Goal: Task Accomplishment & Management: Manage account settings

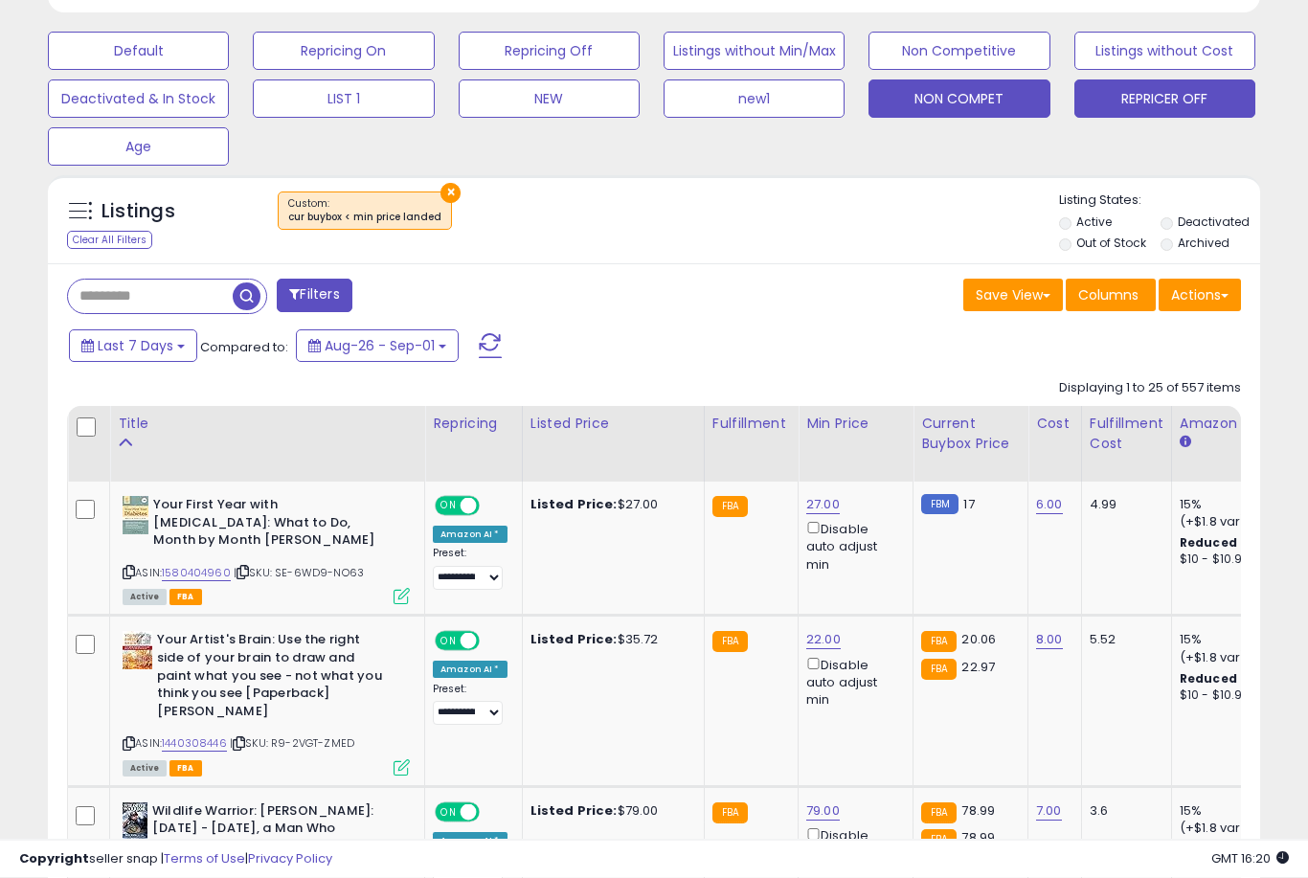
click at [1204, 110] on button "REPRICER OFF" at bounding box center [1164, 99] width 181 height 38
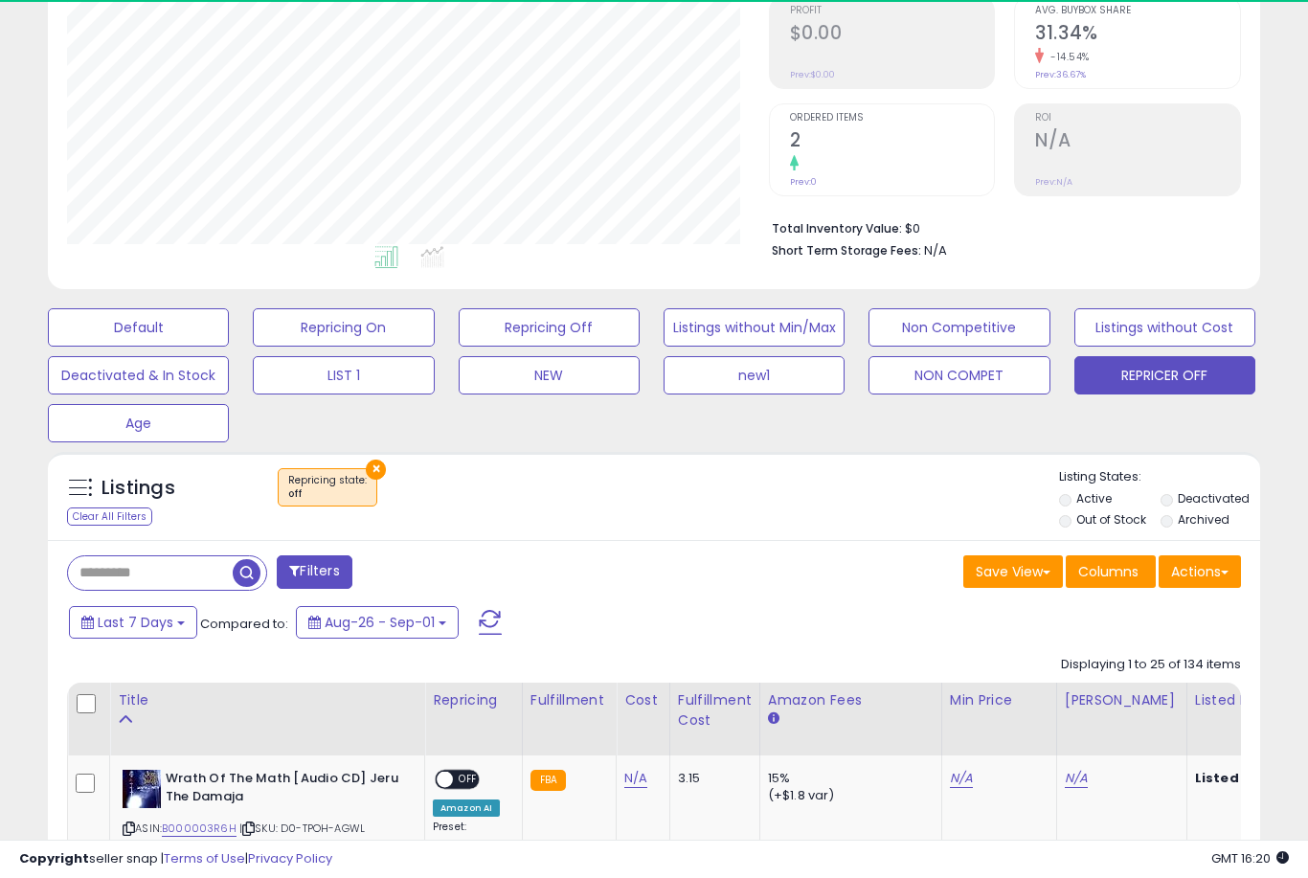
scroll to position [393, 701]
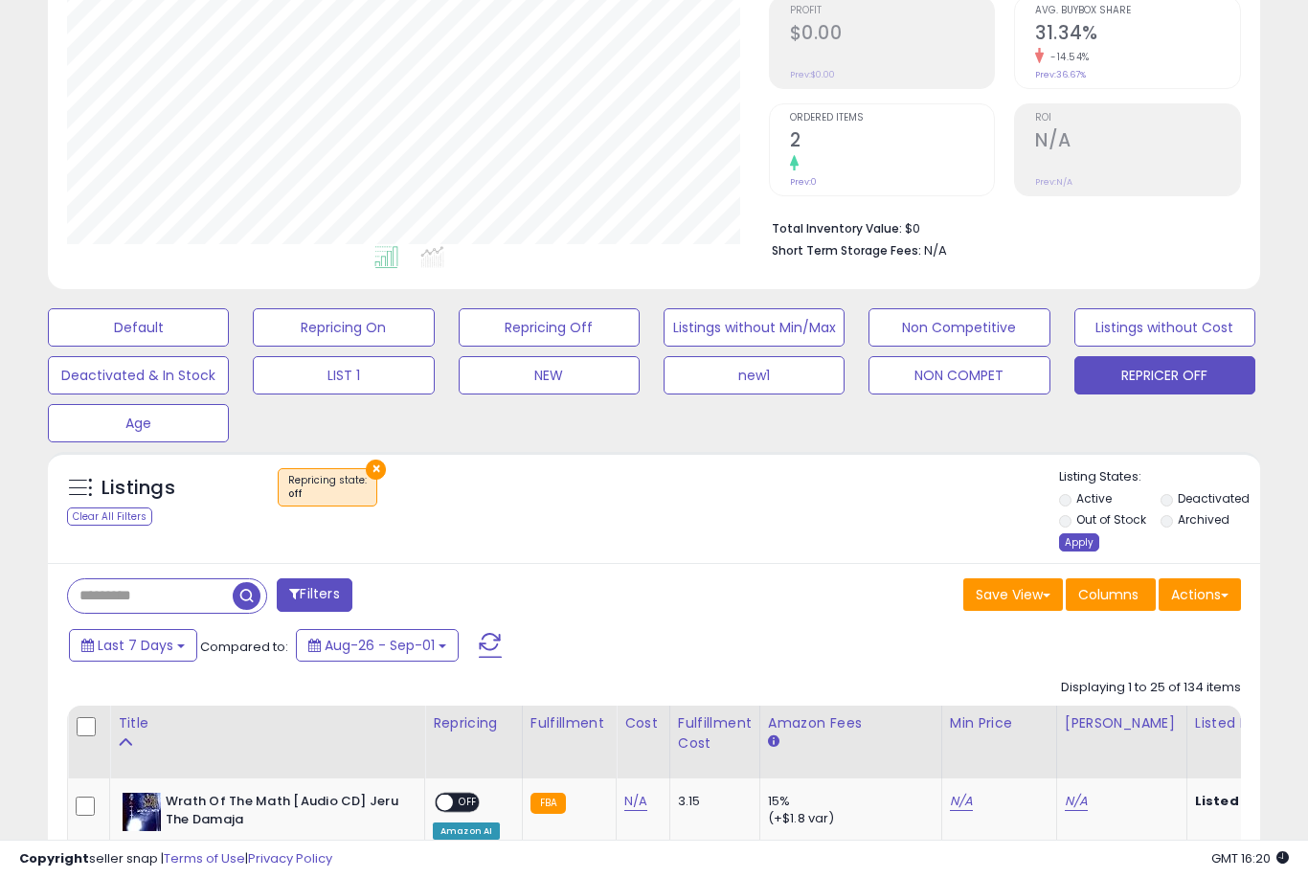
click at [1084, 552] on div "Apply" at bounding box center [1079, 542] width 40 height 18
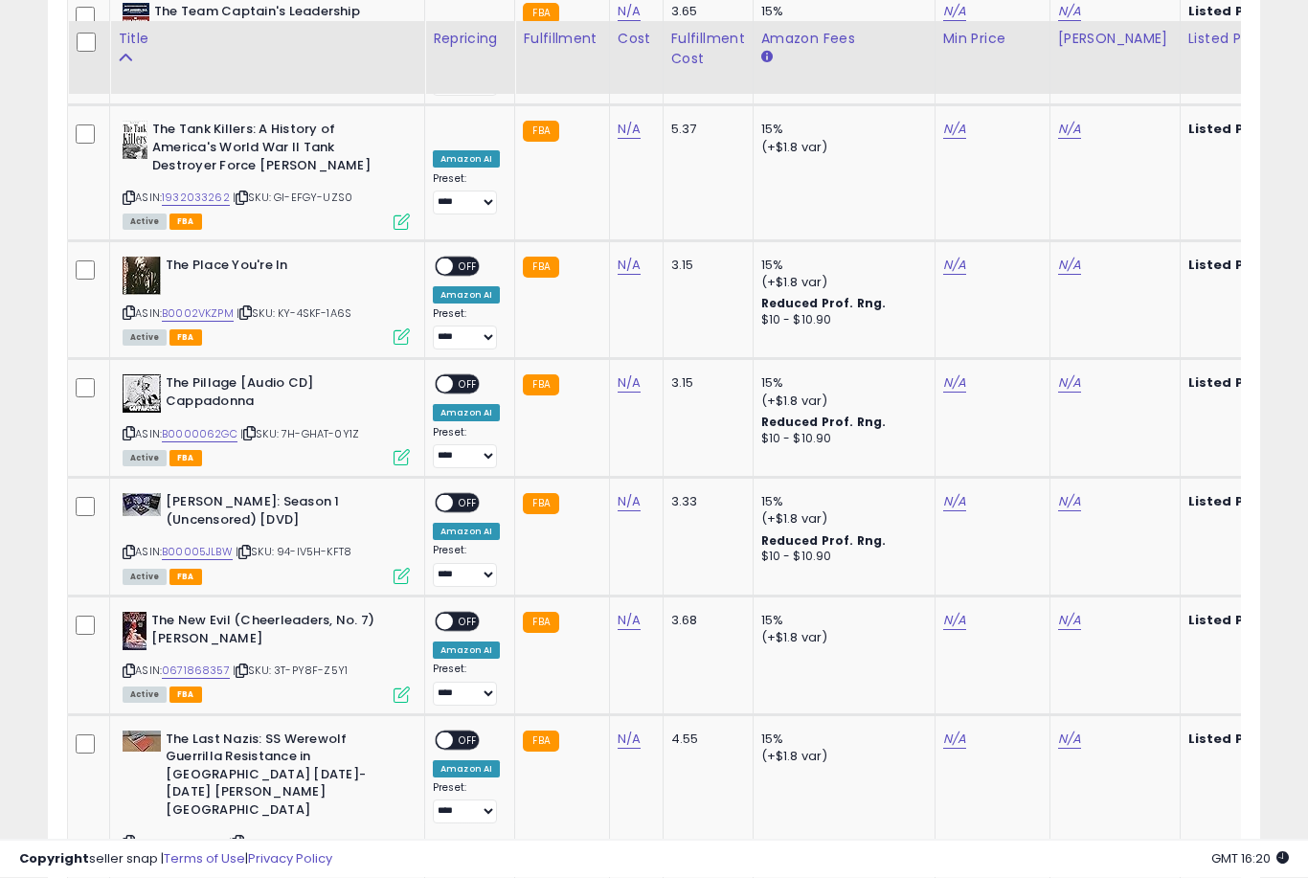
scroll to position [3513, 0]
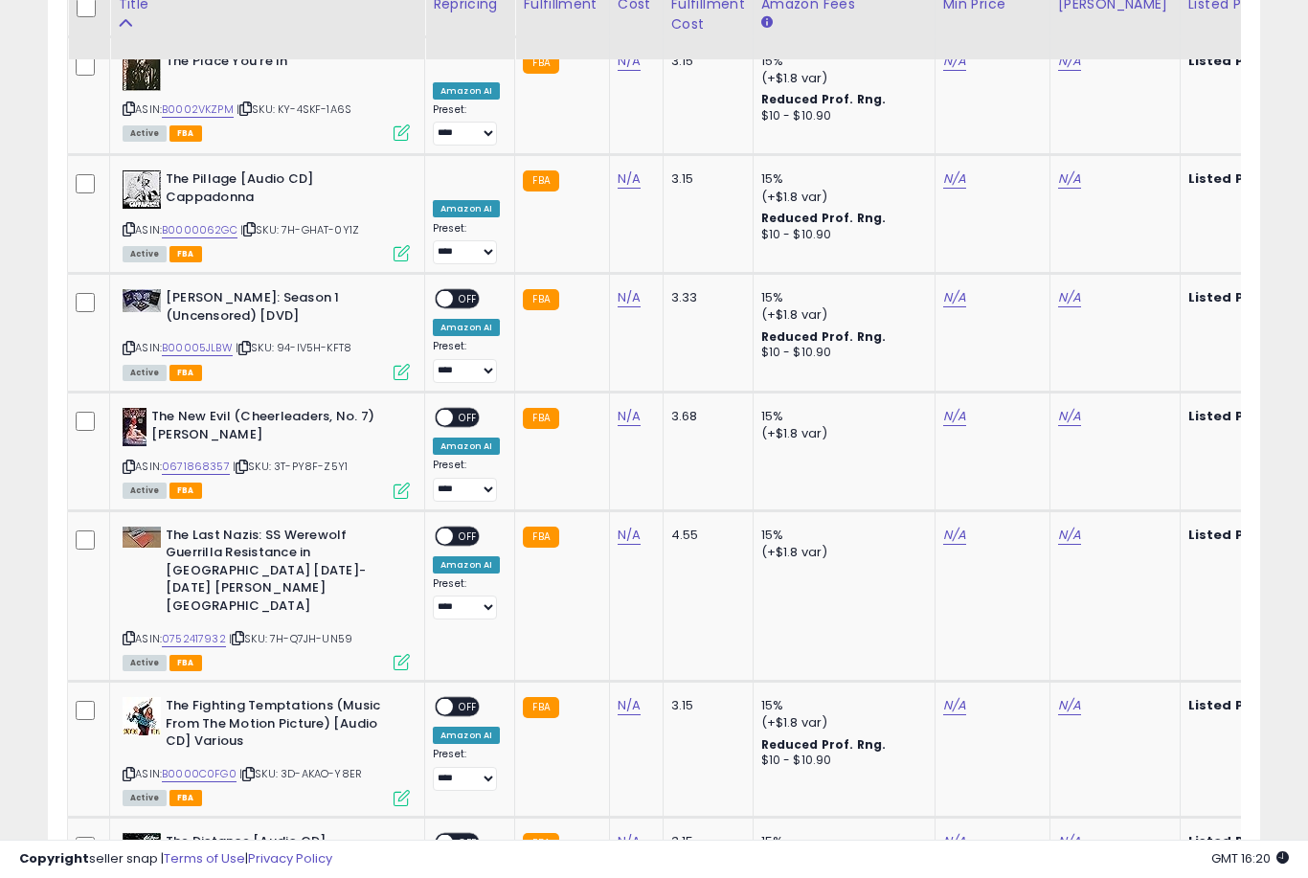
select select "**"
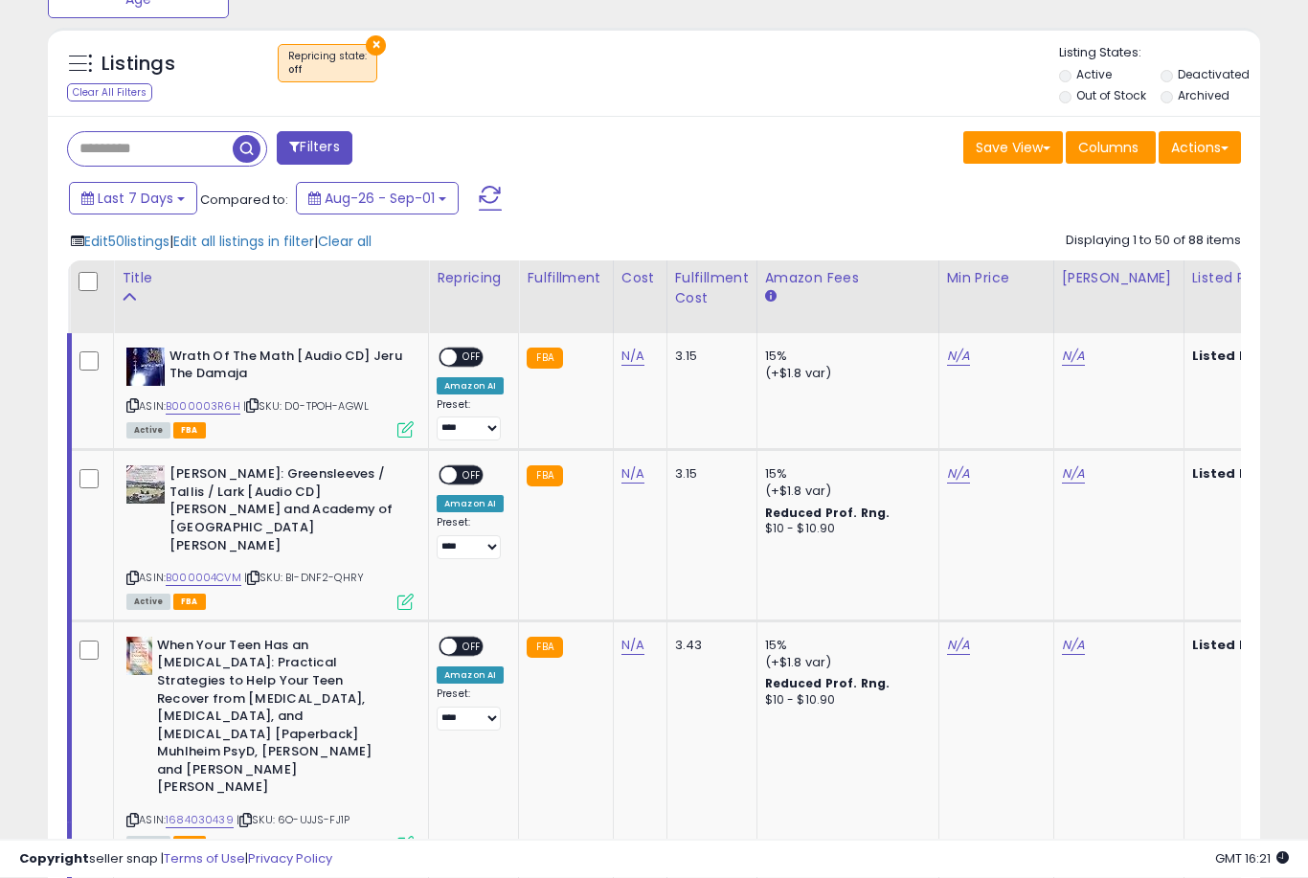
scroll to position [722, 0]
click at [228, 251] on span "Edit all listings in filter" at bounding box center [243, 241] width 141 height 19
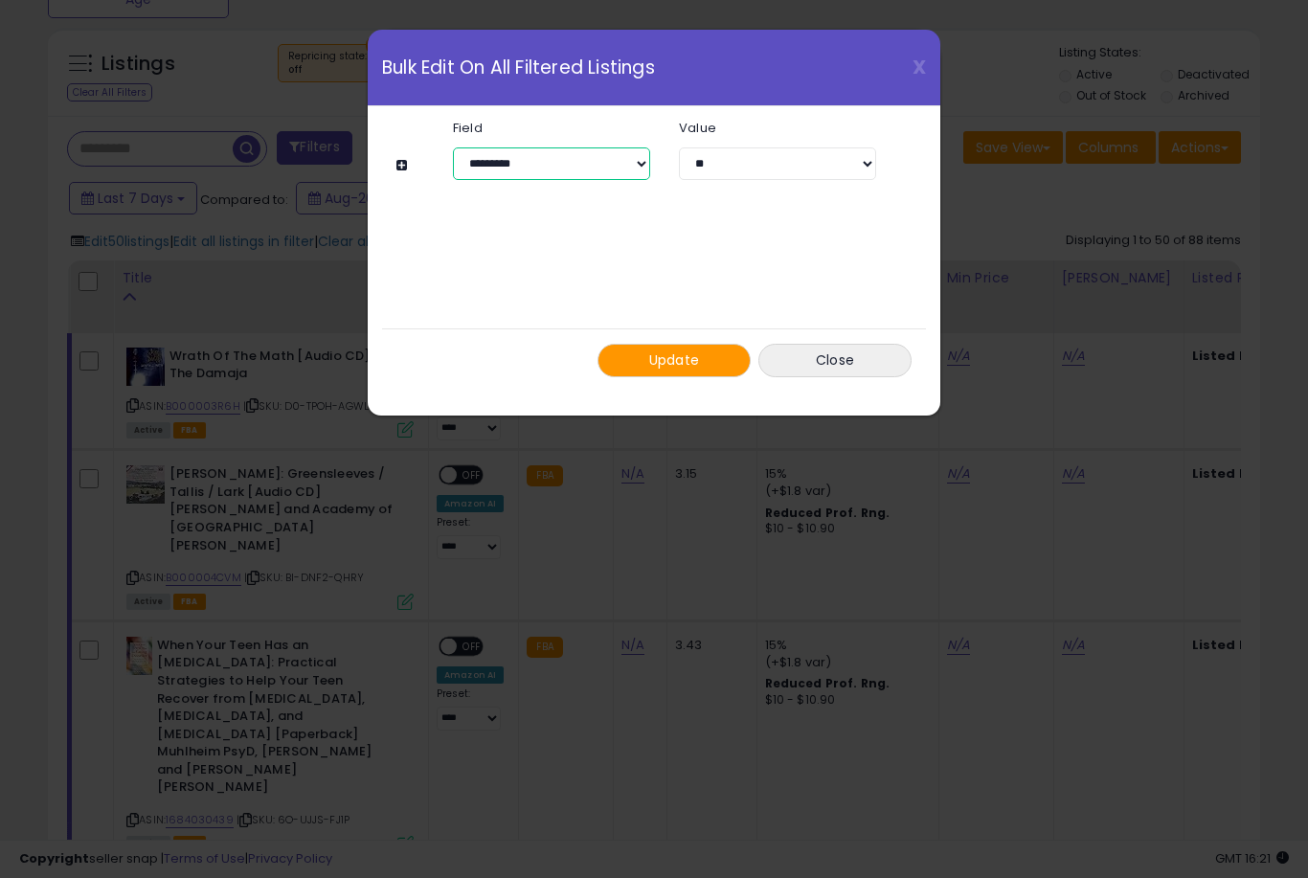
click at [635, 172] on select "**********" at bounding box center [551, 163] width 197 height 33
select select "****"
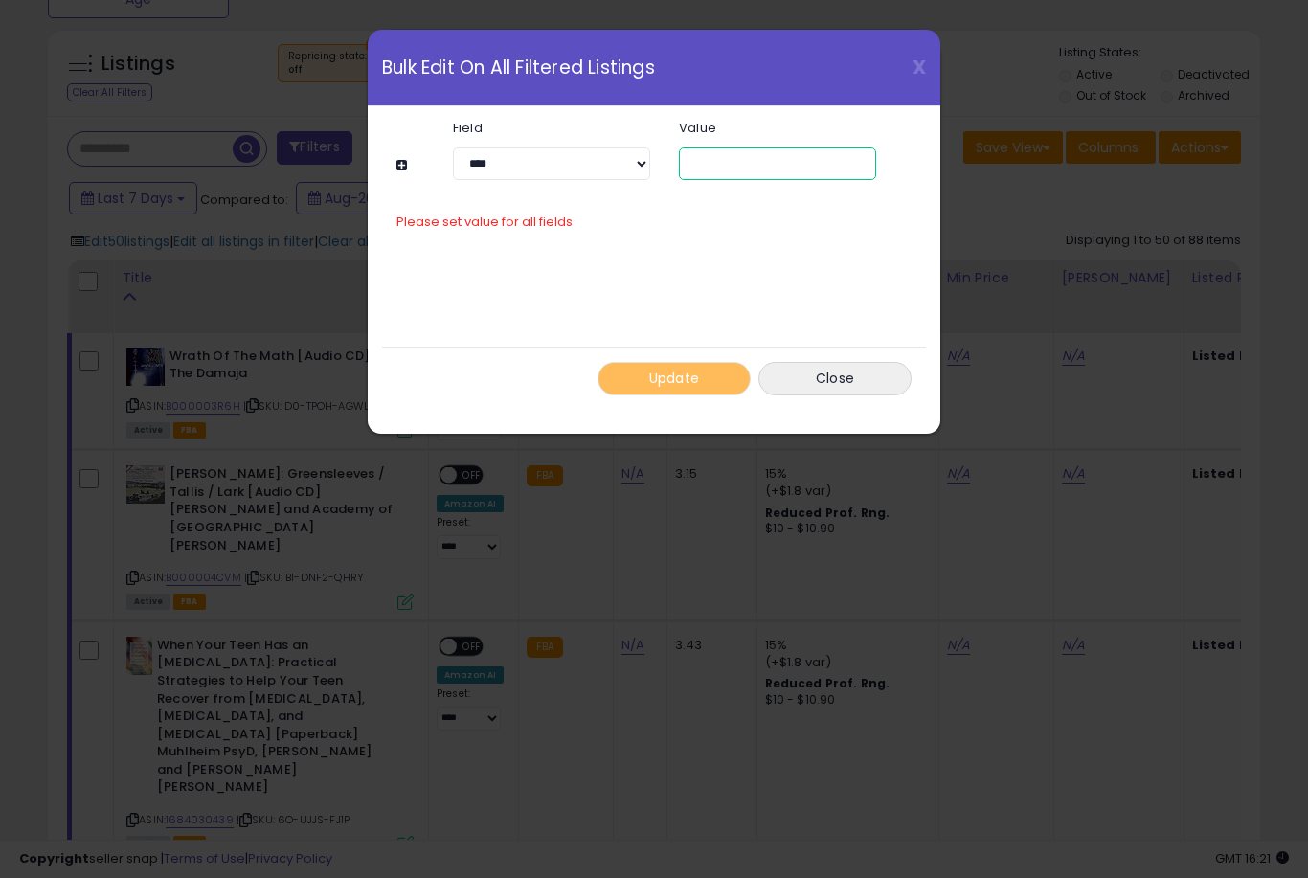
click at [784, 158] on input "number" at bounding box center [777, 163] width 197 height 33
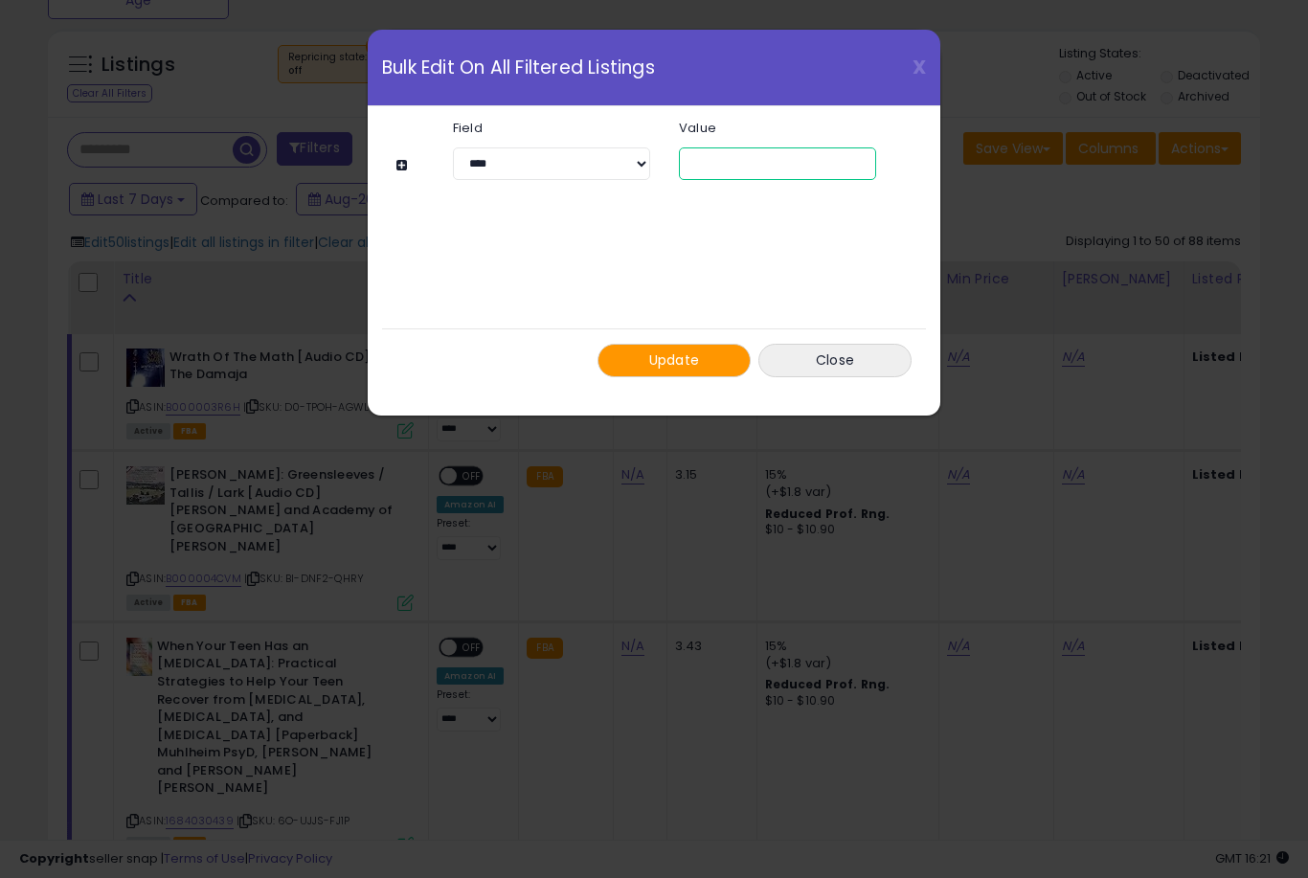
type input "*"
click at [728, 358] on button "Update" at bounding box center [674, 361] width 153 height 34
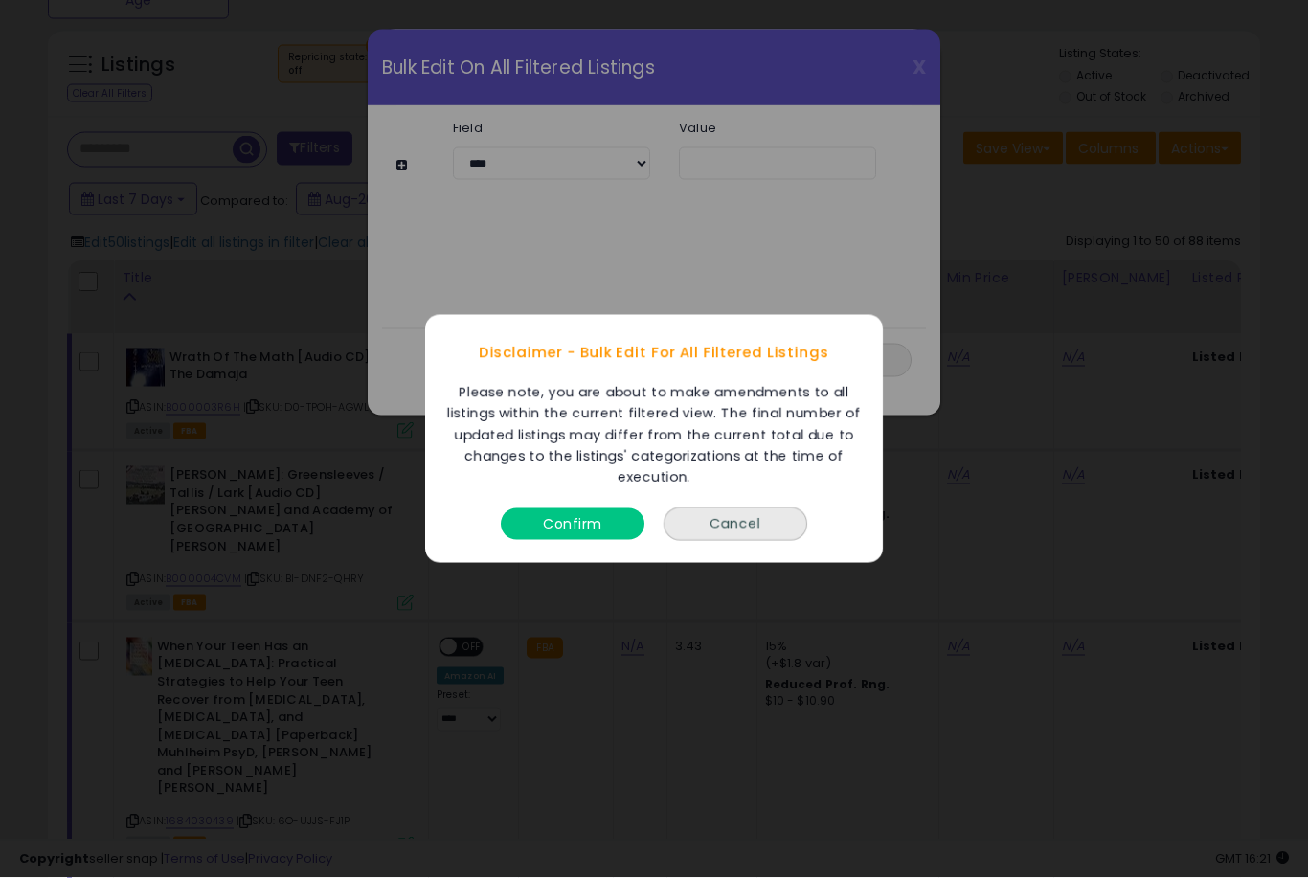
click at [607, 540] on button "Confirm" at bounding box center [573, 524] width 144 height 32
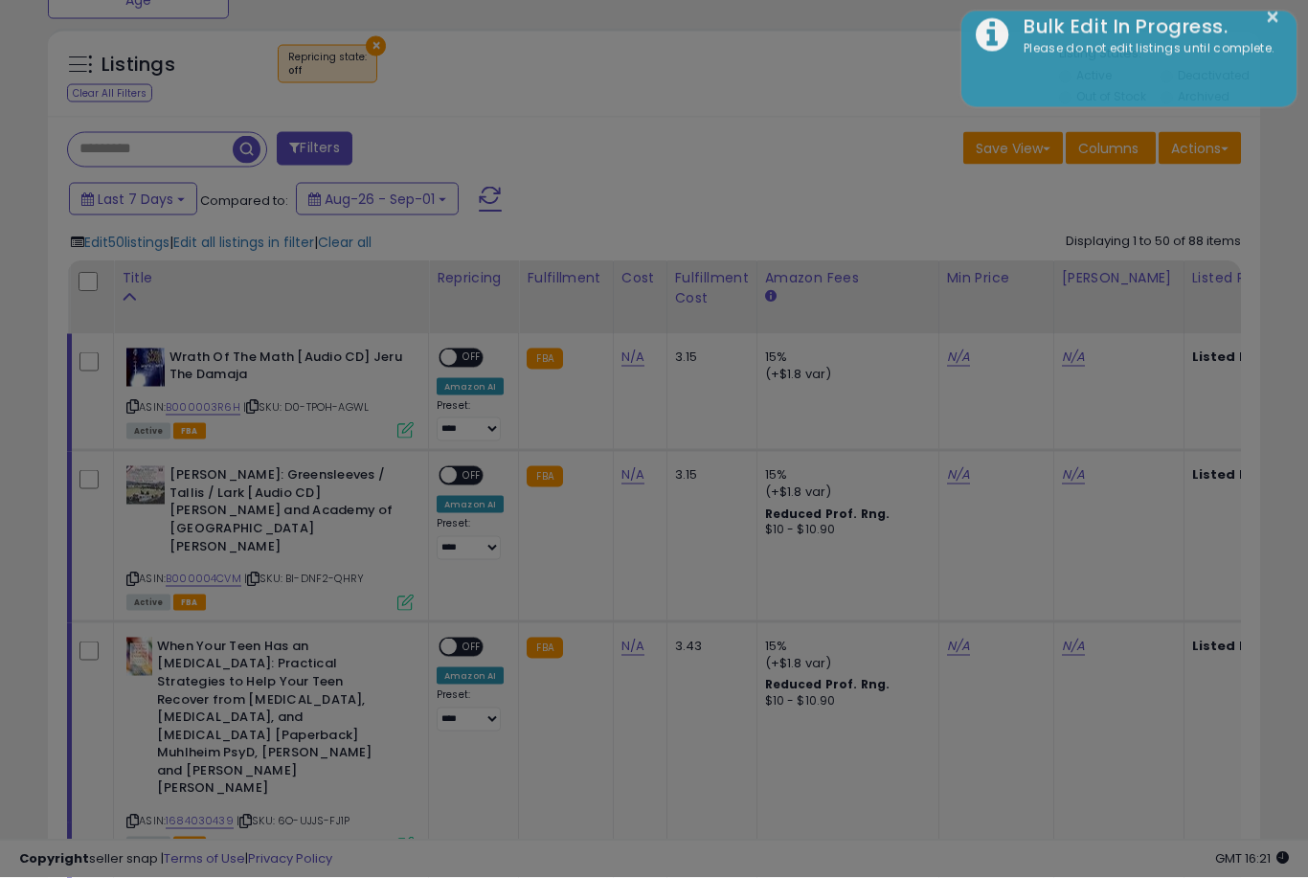
scroll to position [722, 0]
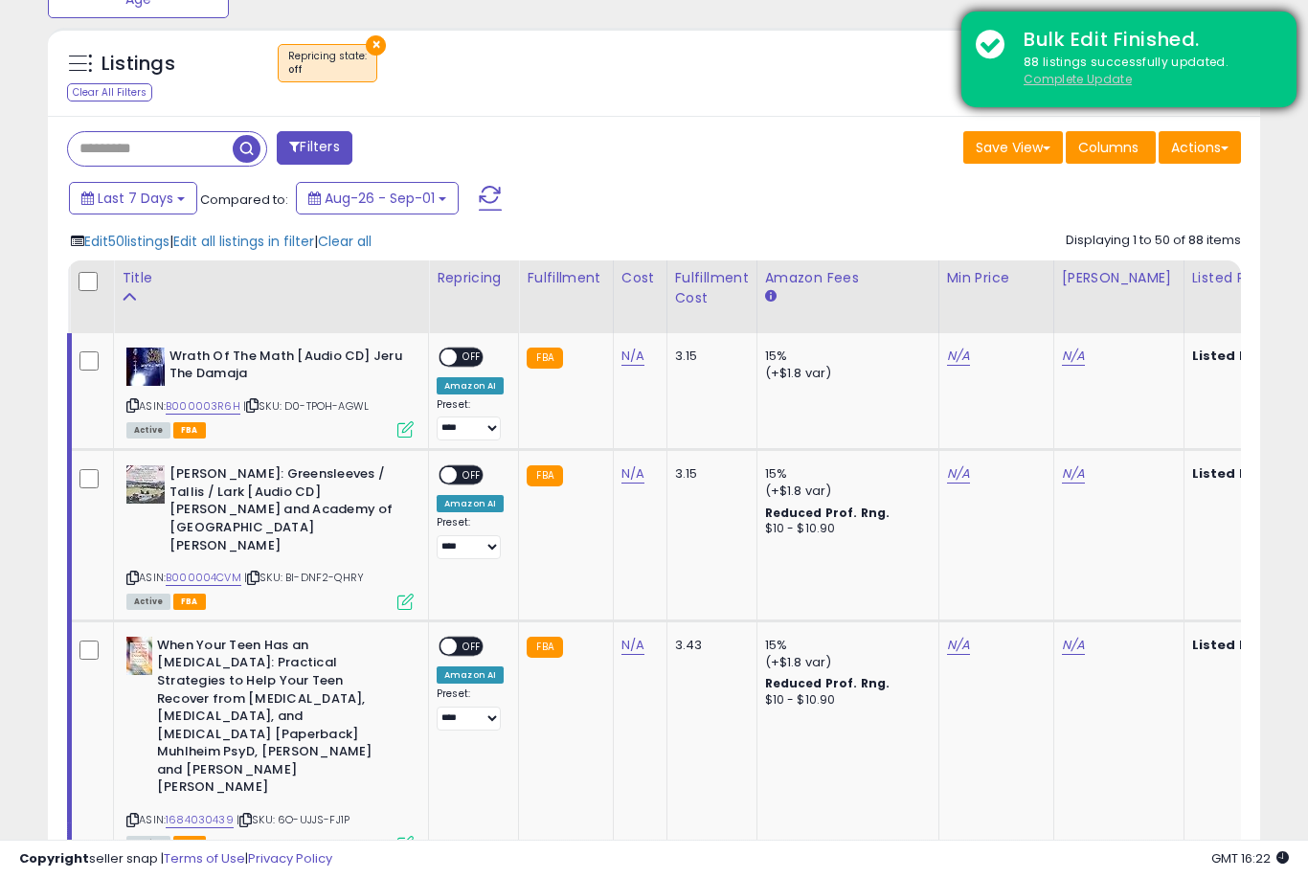
click at [1087, 71] on u "Complete Update" at bounding box center [1078, 79] width 108 height 16
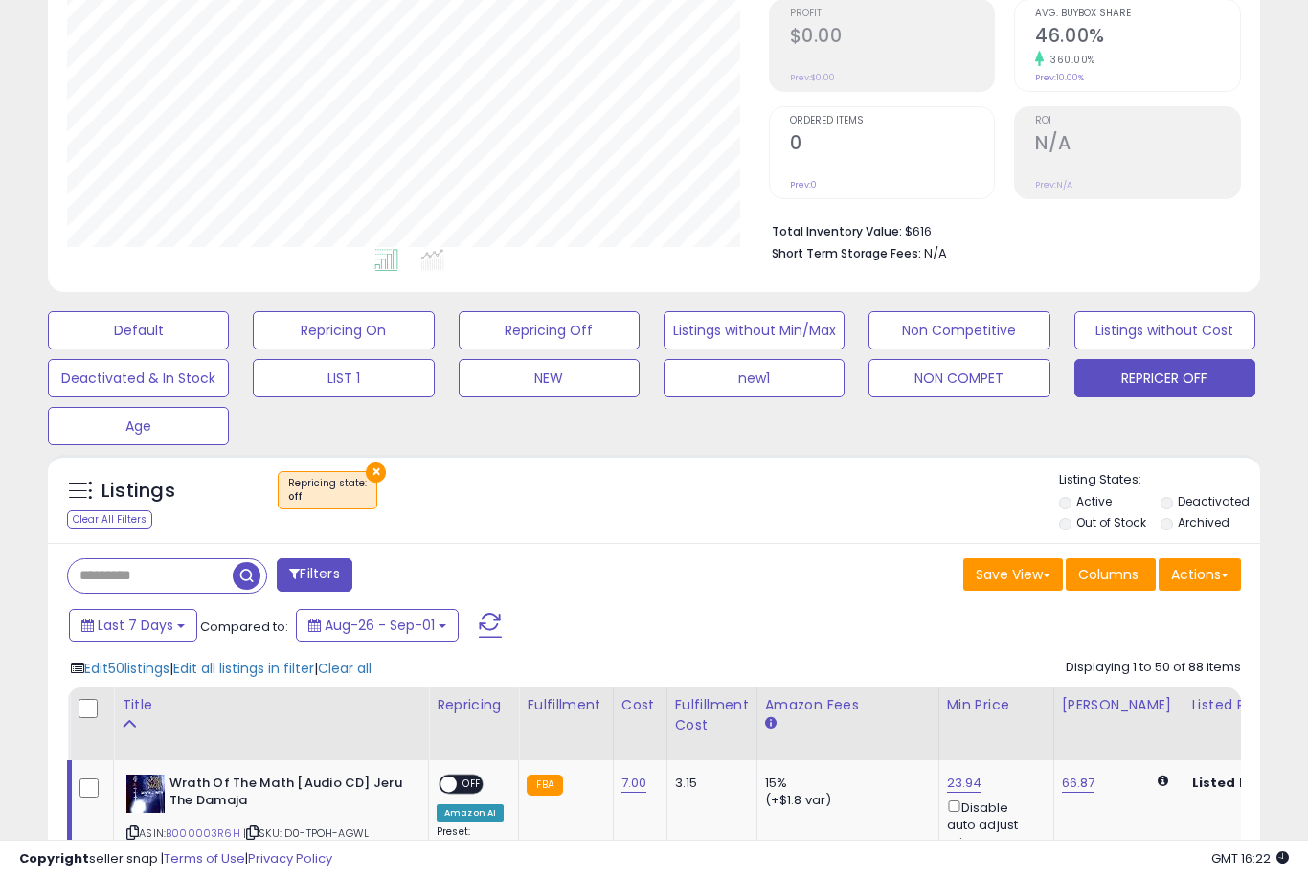
scroll to position [393, 701]
click at [256, 678] on span "Edit all listings in filter" at bounding box center [243, 668] width 141 height 19
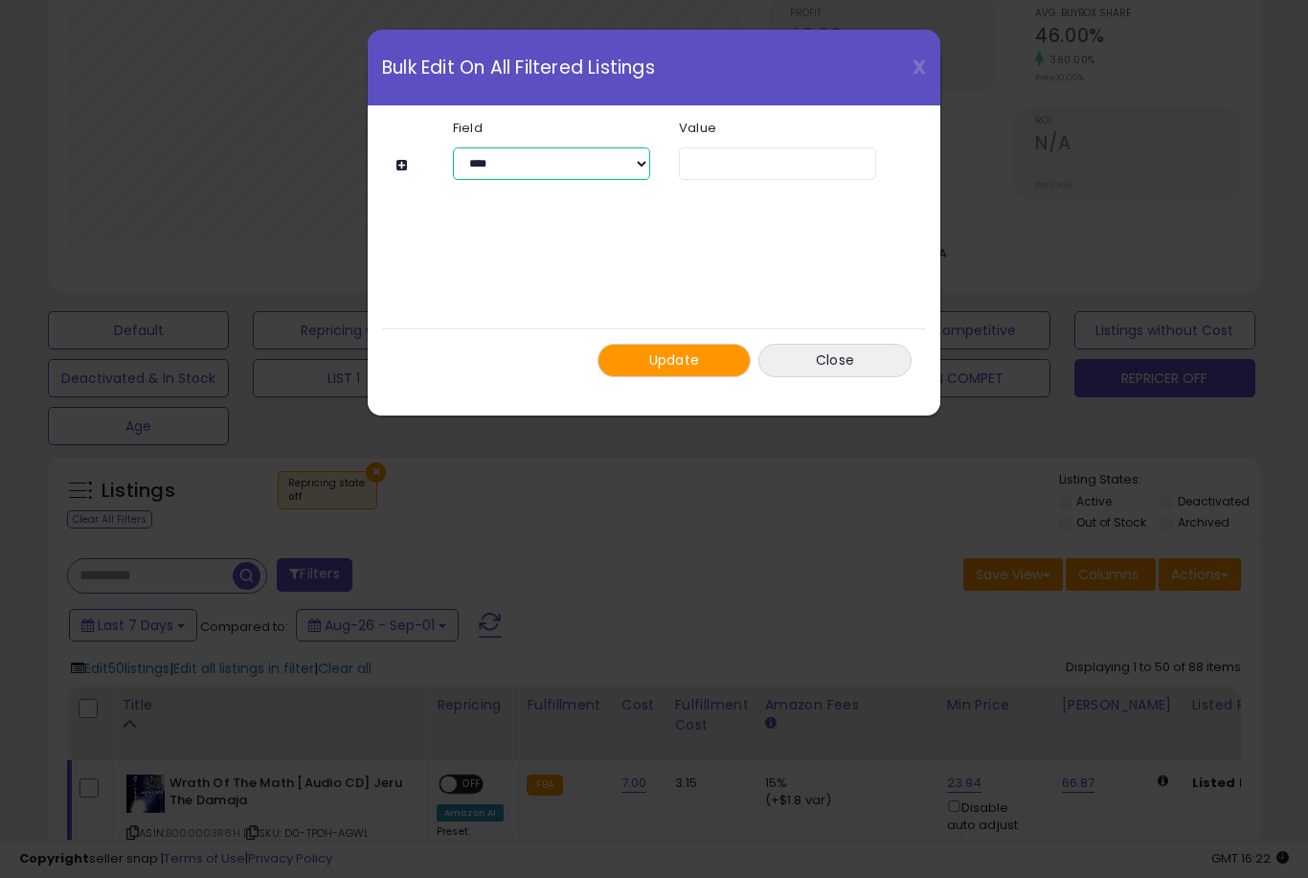
click at [615, 169] on select "**********" at bounding box center [551, 163] width 197 height 33
select select "**********"
click at [829, 165] on select "**********" at bounding box center [777, 163] width 197 height 33
select select "*****"
click at [705, 366] on button "Update" at bounding box center [674, 361] width 153 height 34
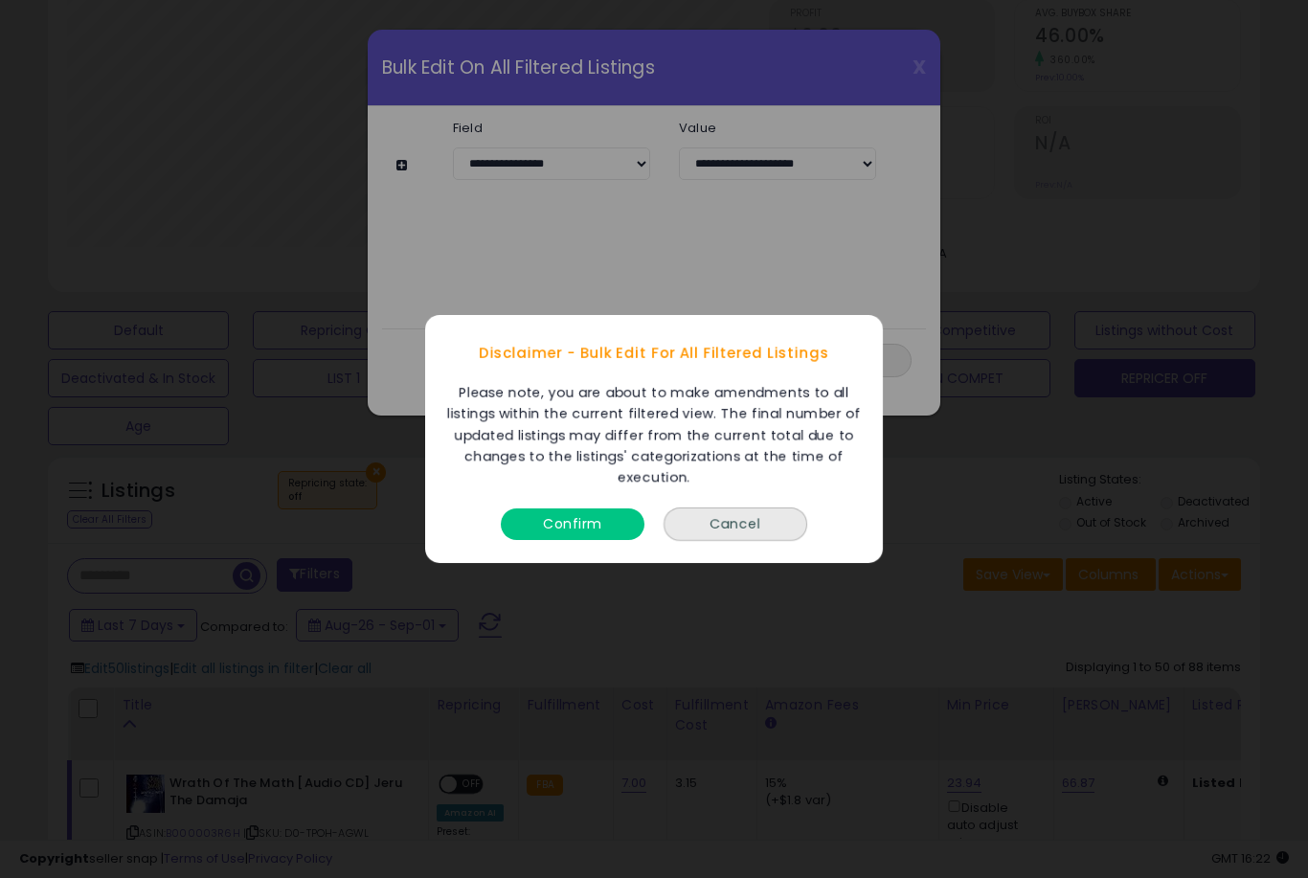
click at [597, 540] on button "Confirm" at bounding box center [573, 524] width 144 height 32
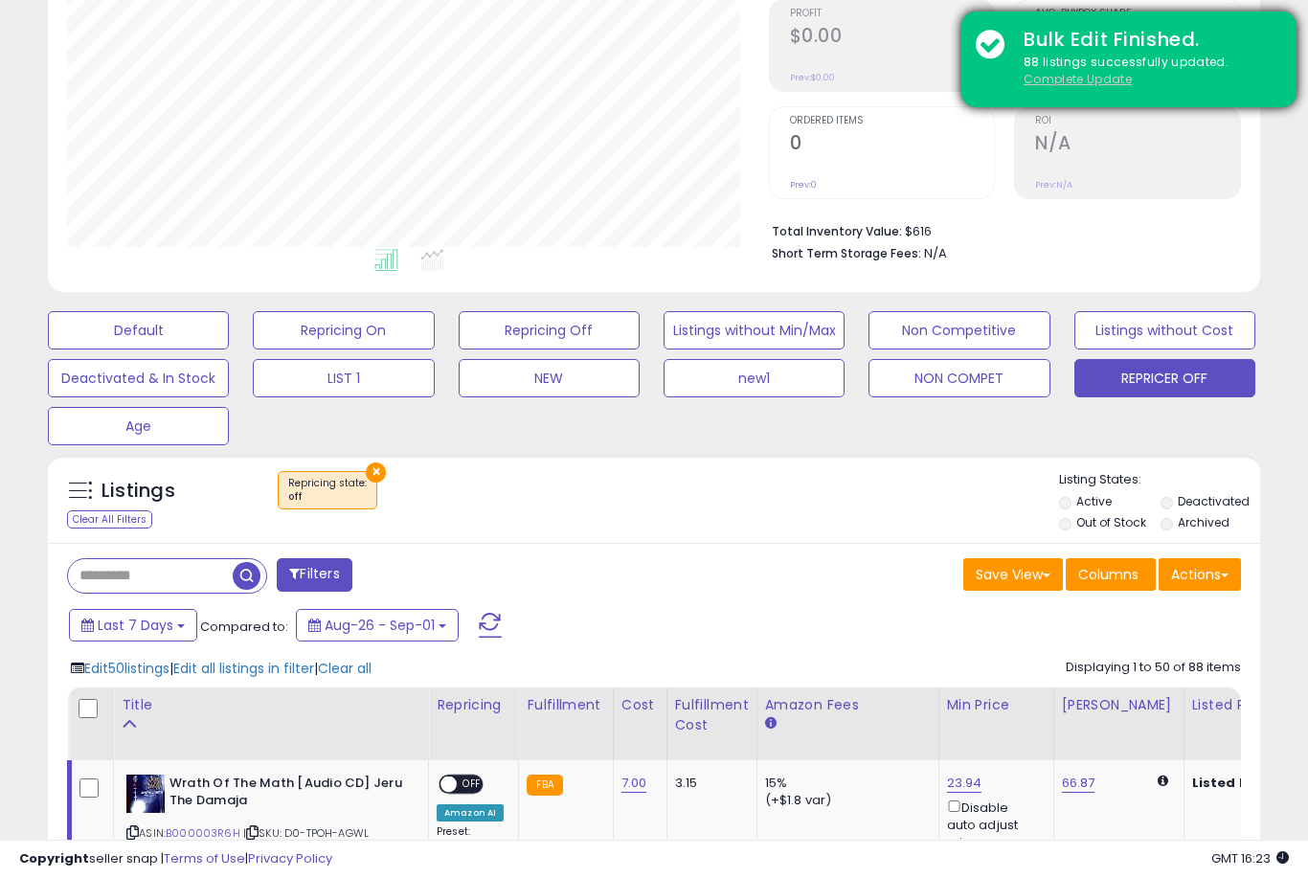
click at [1087, 71] on u "Complete Update" at bounding box center [1078, 79] width 108 height 16
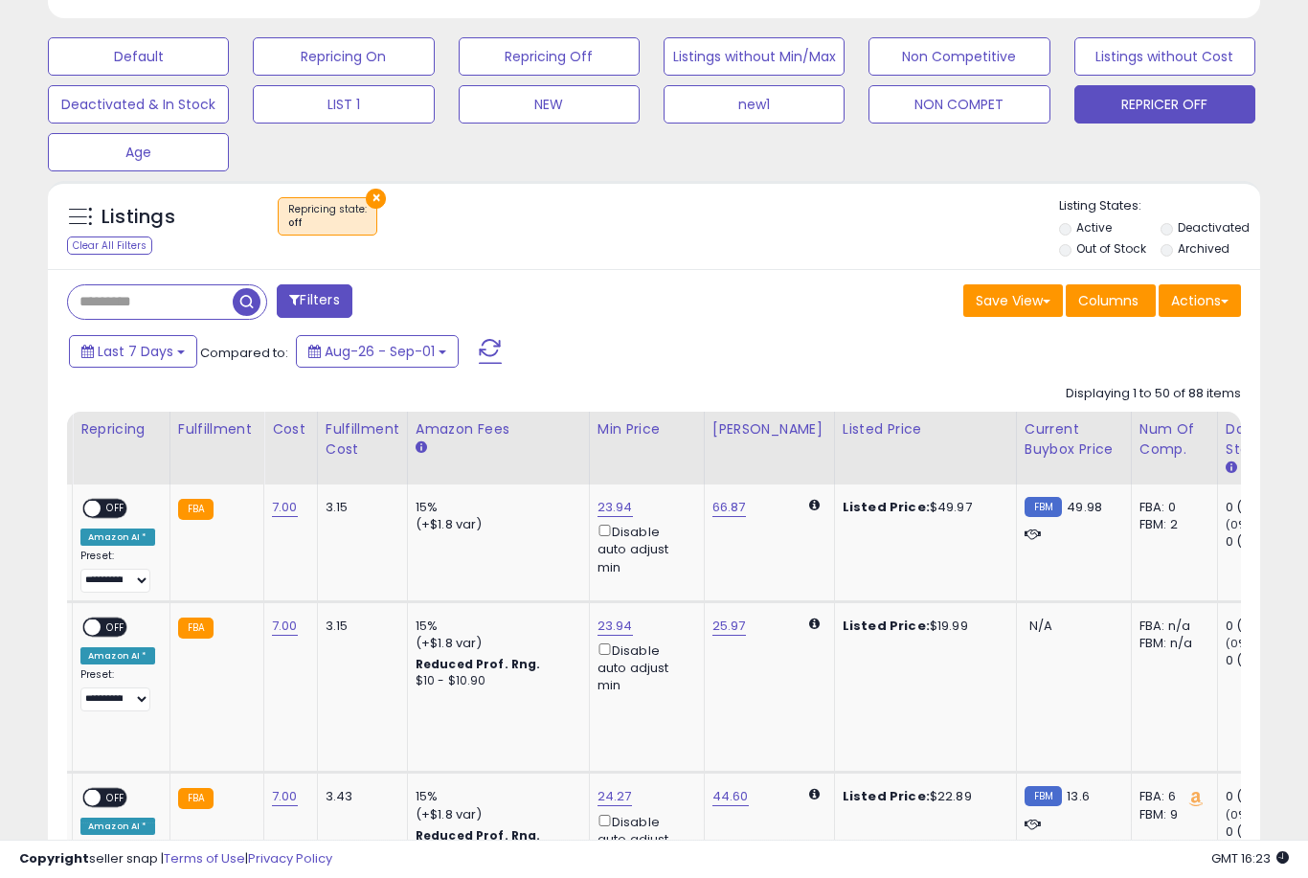
scroll to position [0, 352]
click at [612, 517] on link "23.94" at bounding box center [615, 507] width 35 height 19
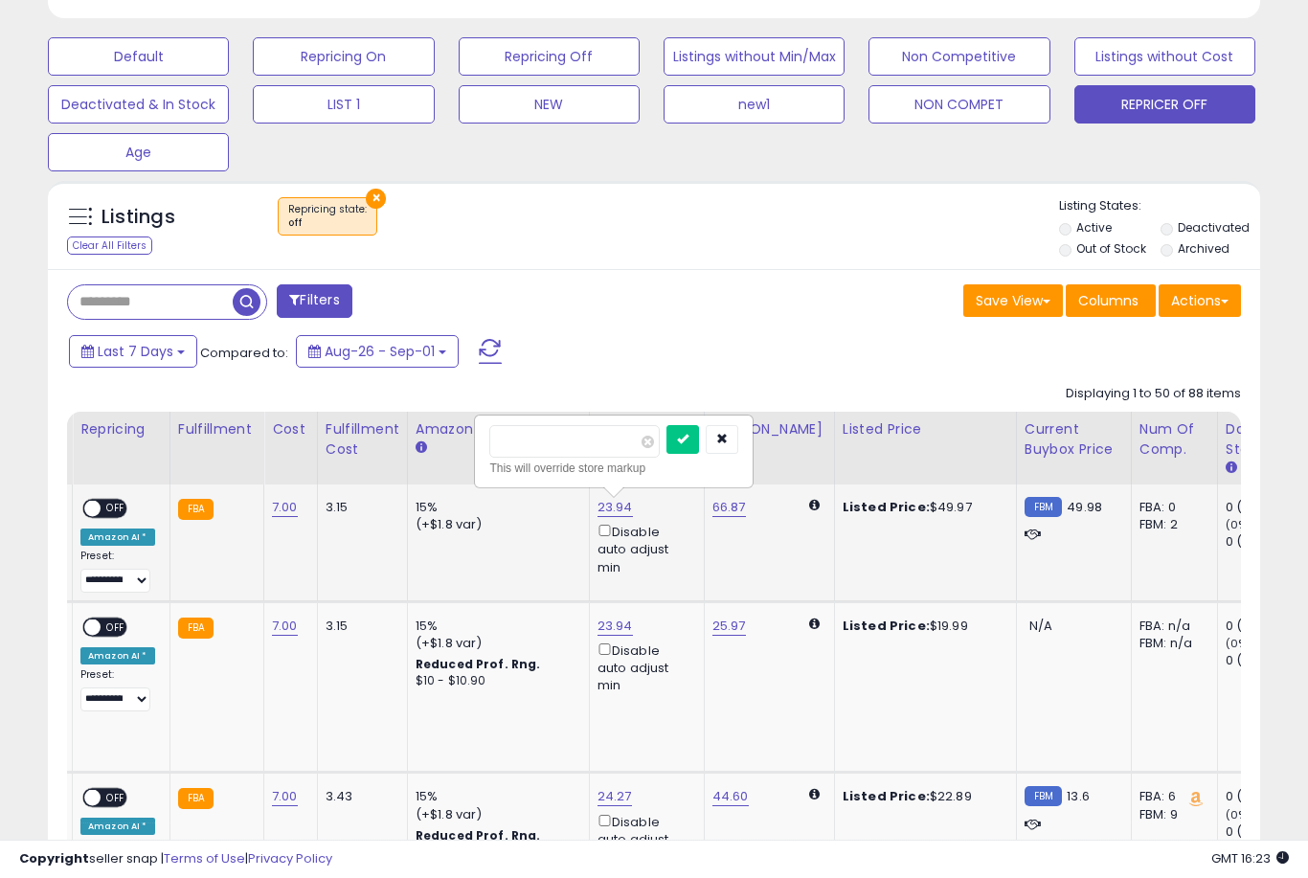
type input "*"
type input "**"
click at [666, 453] on button "submit" at bounding box center [682, 439] width 33 height 29
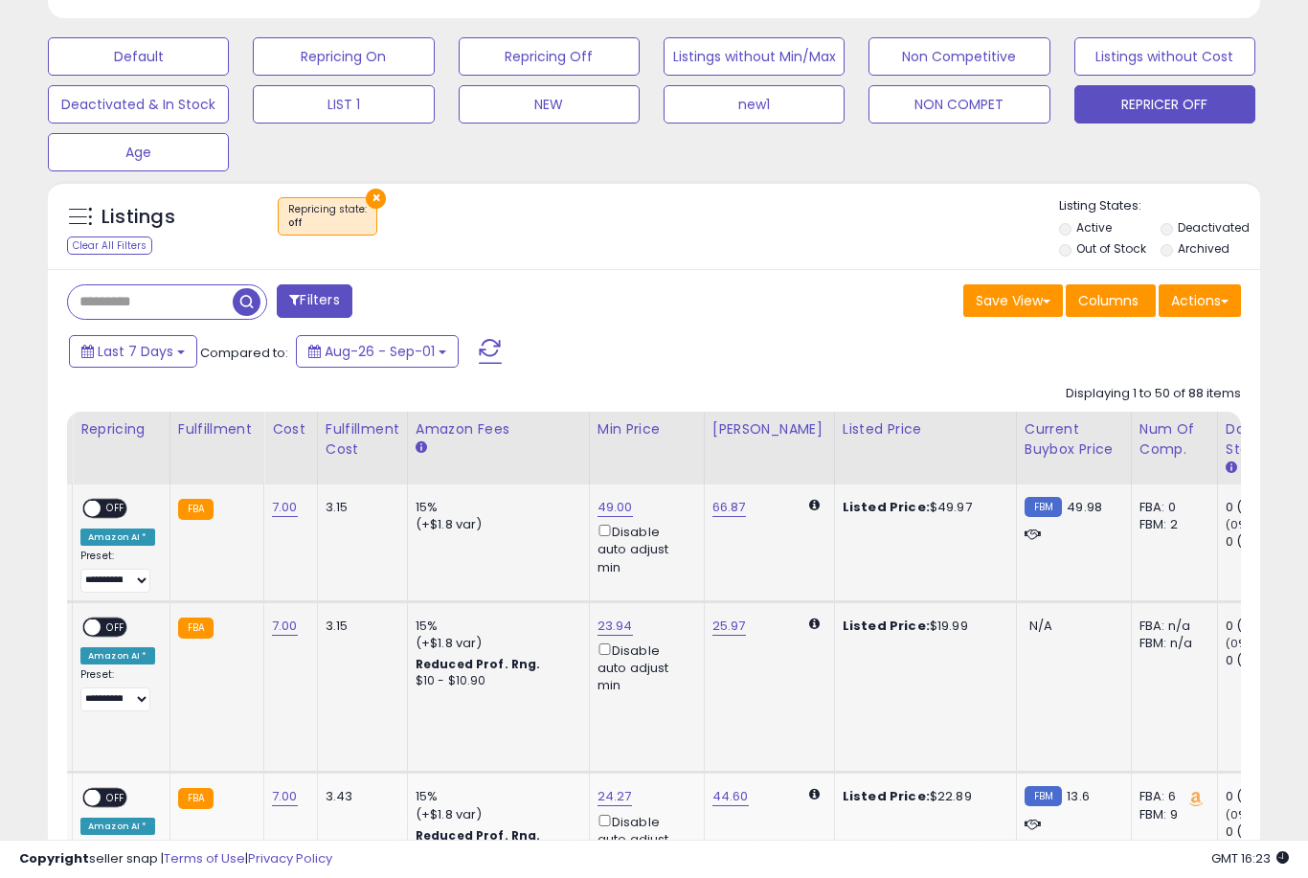
click at [604, 636] on link "23.94" at bounding box center [615, 626] width 35 height 19
type input "*"
type input "**"
click at [666, 571] on button "submit" at bounding box center [682, 557] width 33 height 29
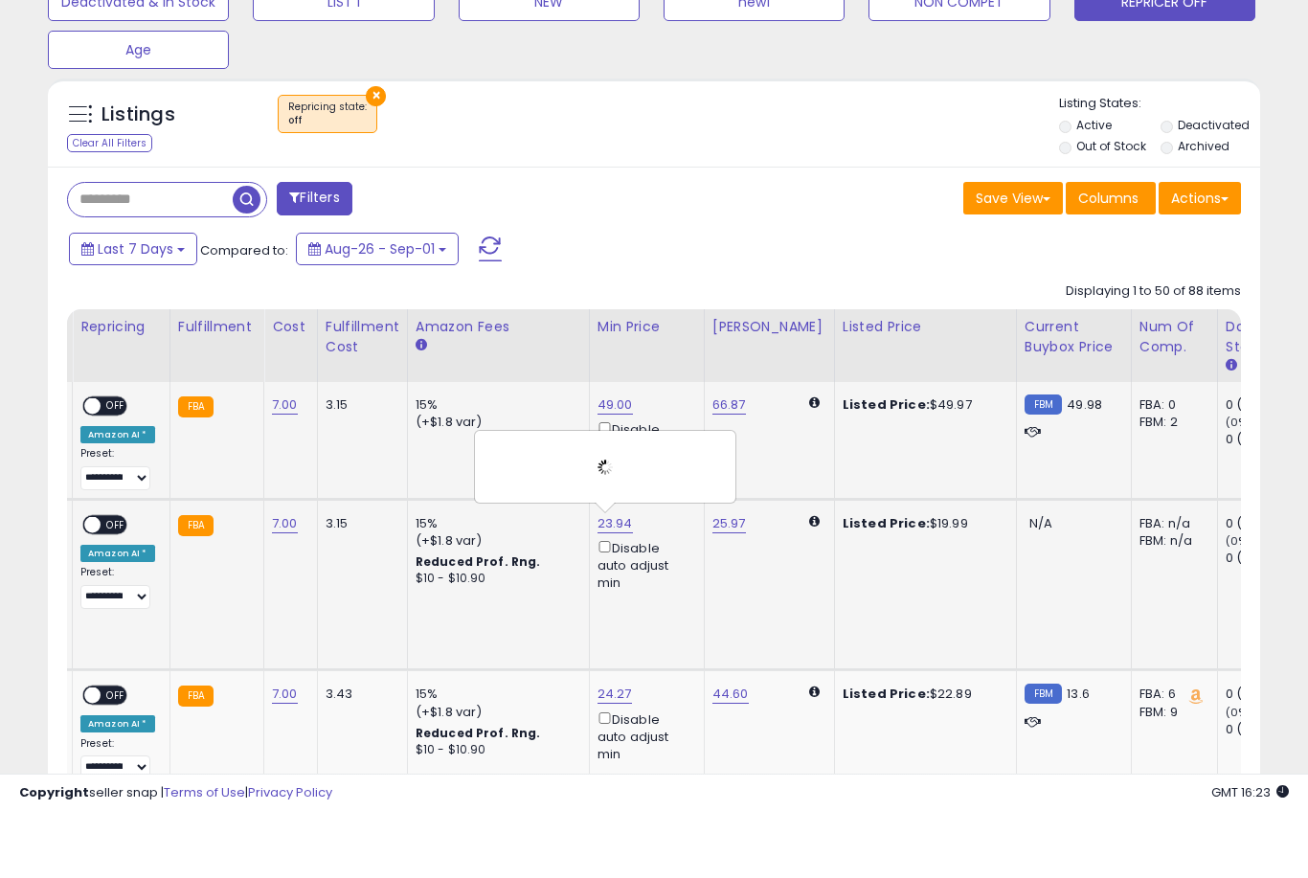
scroll to position [704, 0]
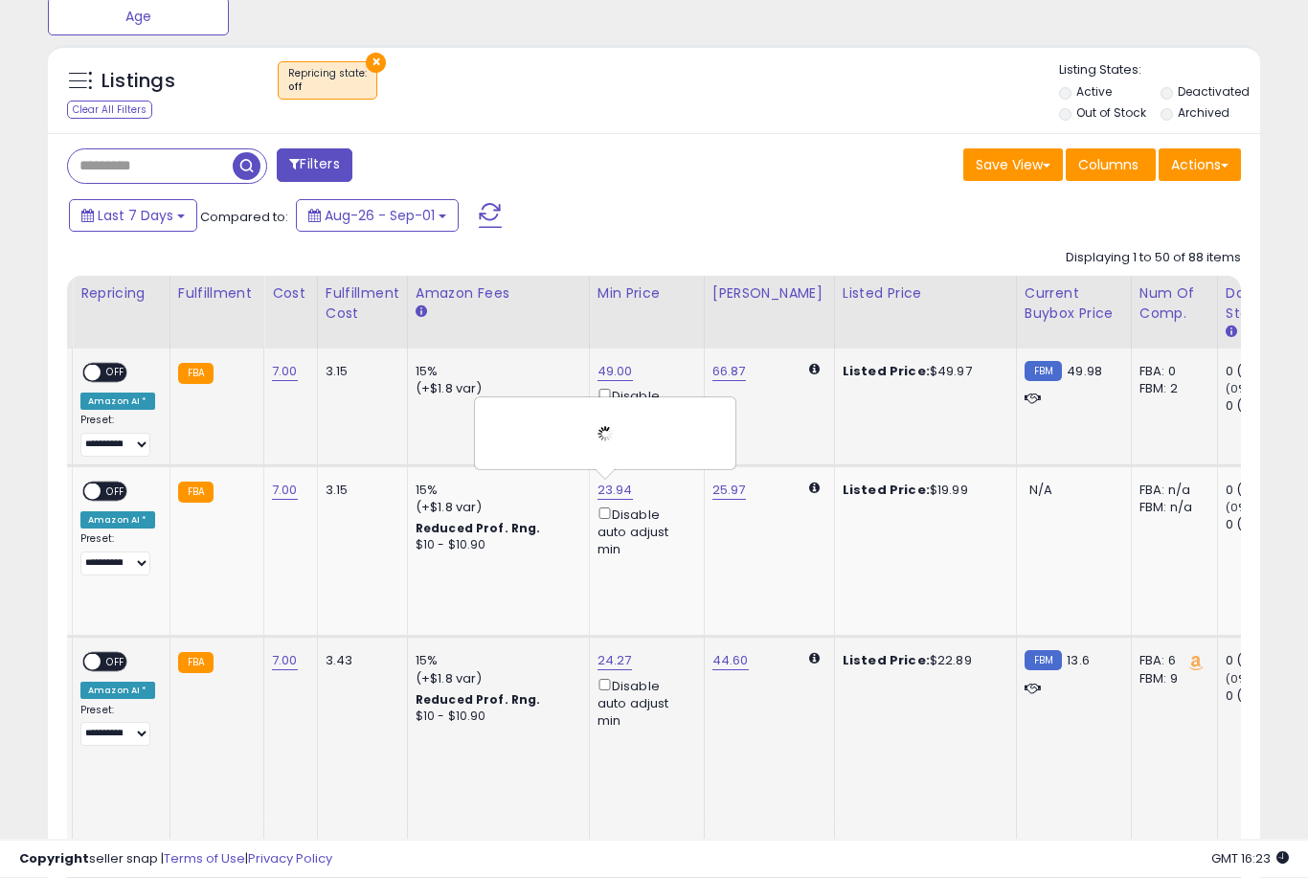
click at [599, 662] on link "24.27" at bounding box center [615, 661] width 34 height 19
type input "**"
click at [666, 585] on button "submit" at bounding box center [682, 572] width 33 height 29
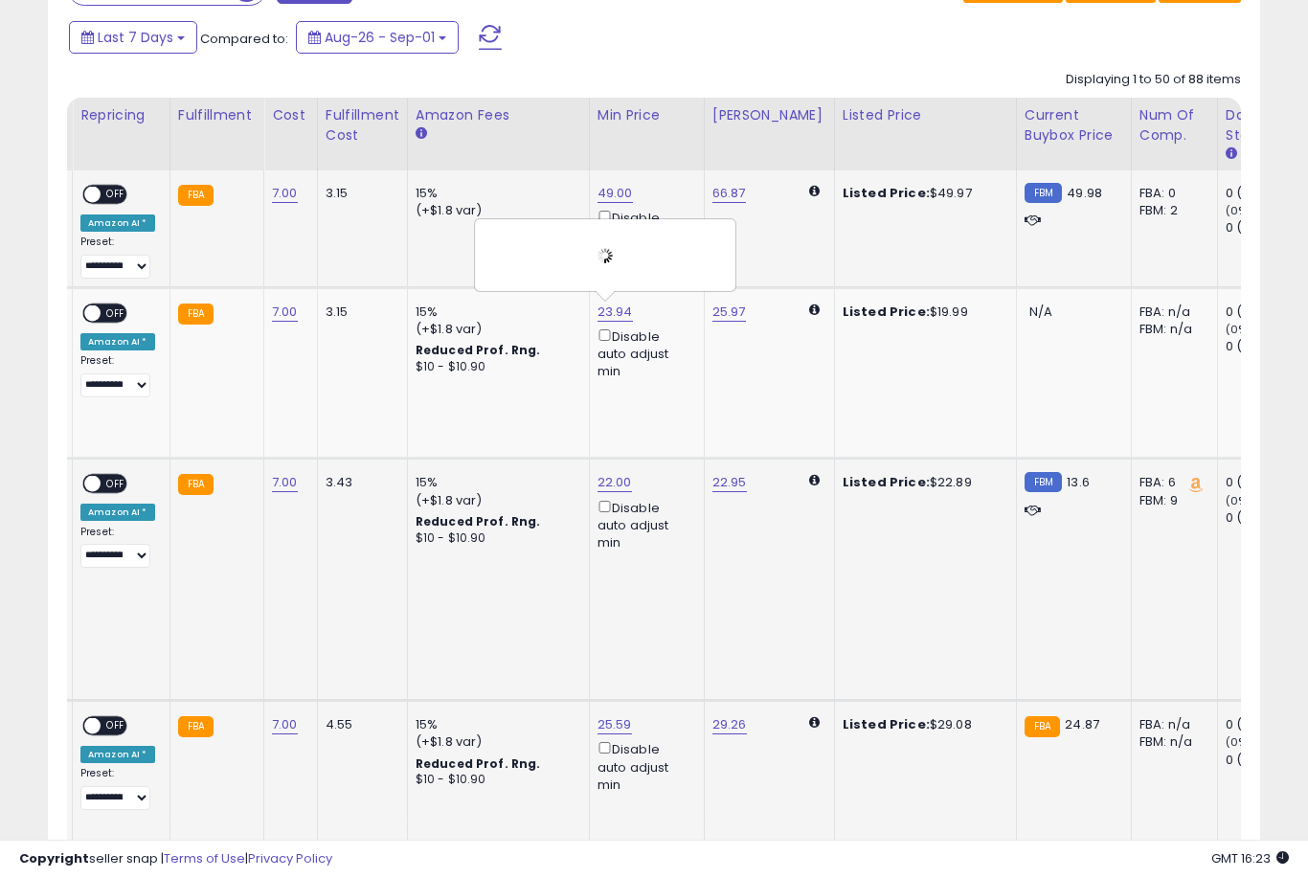
click at [599, 715] on link "25.59" at bounding box center [615, 724] width 34 height 19
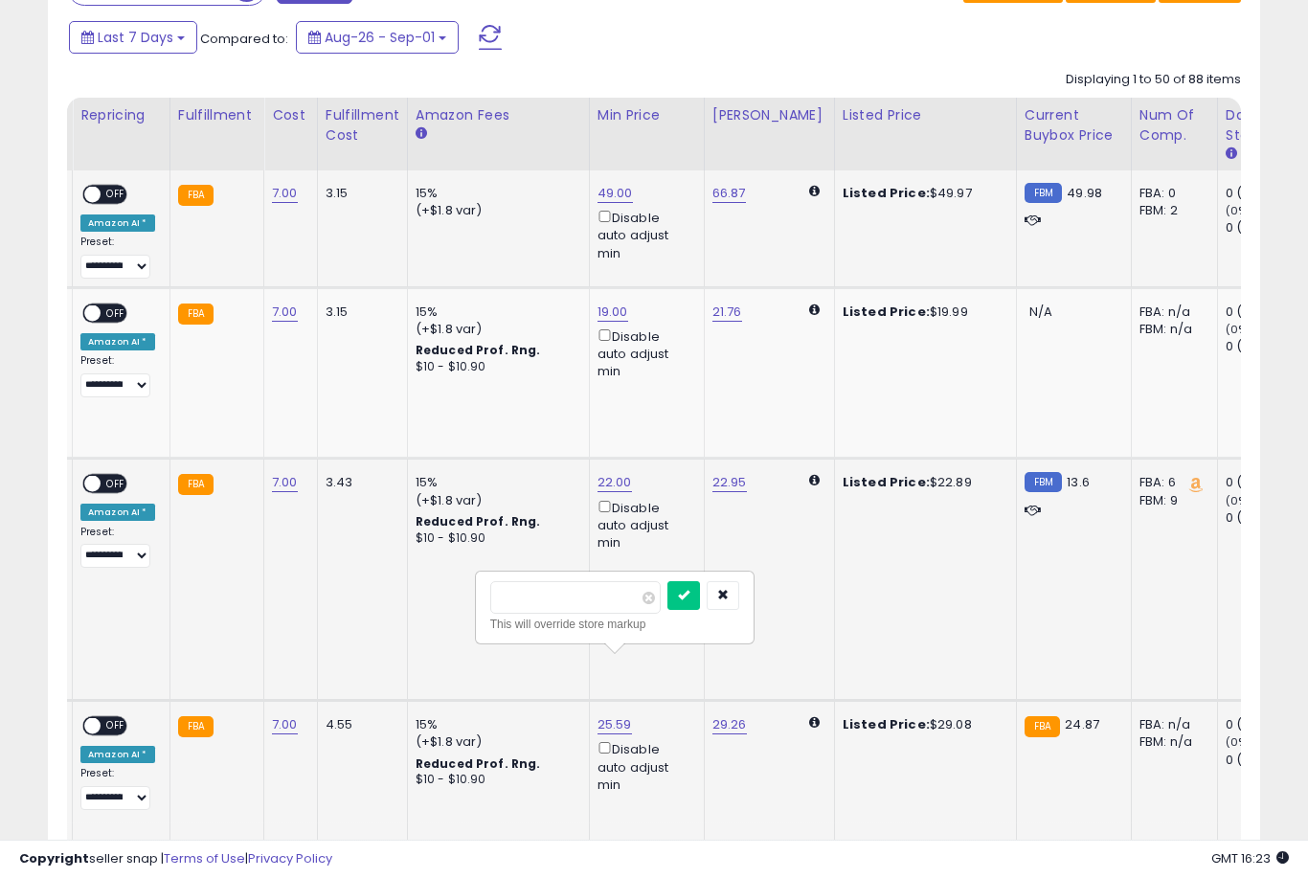
scroll to position [882, 0]
type input "**"
click at [667, 609] on button "submit" at bounding box center [683, 596] width 33 height 29
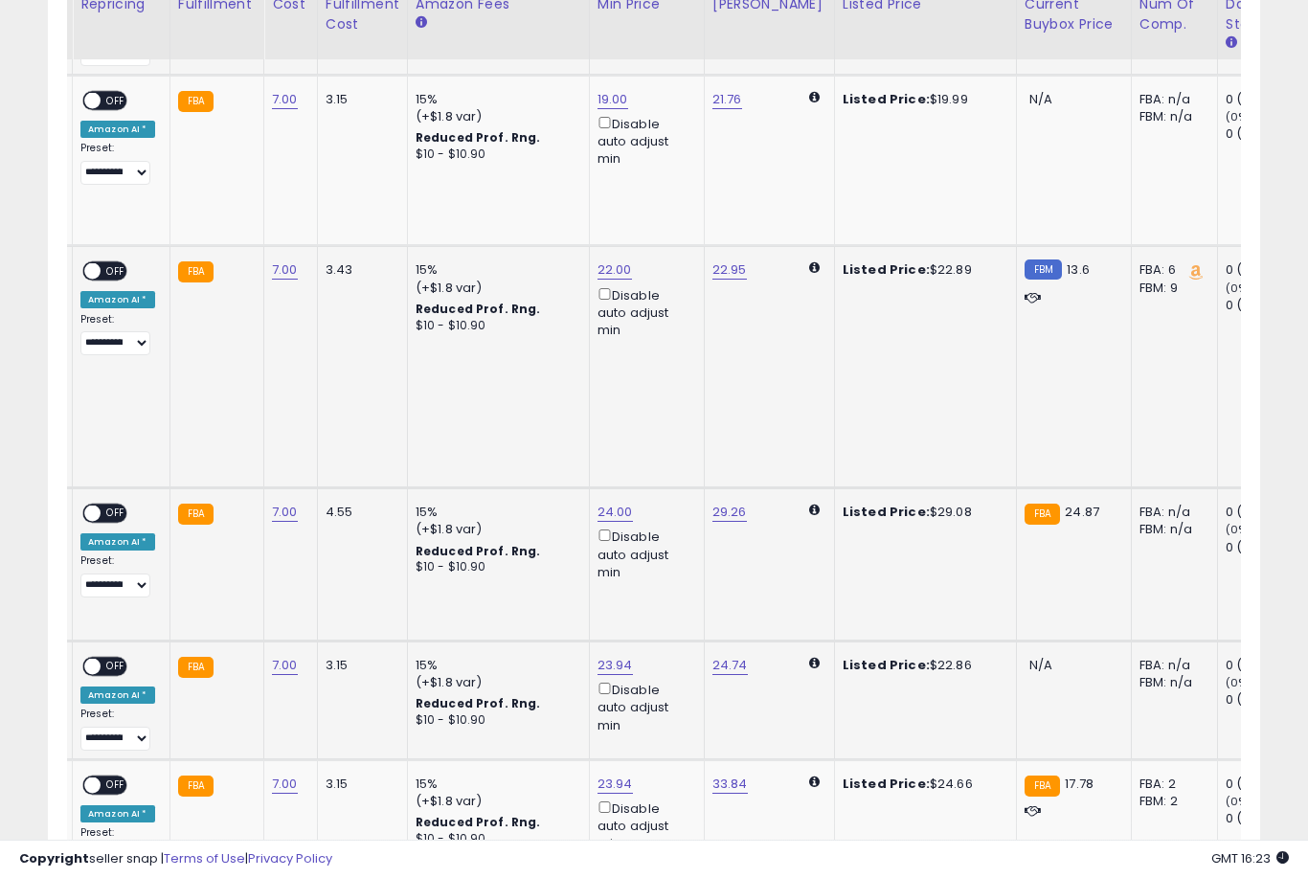
click at [604, 656] on link "23.94" at bounding box center [615, 665] width 35 height 19
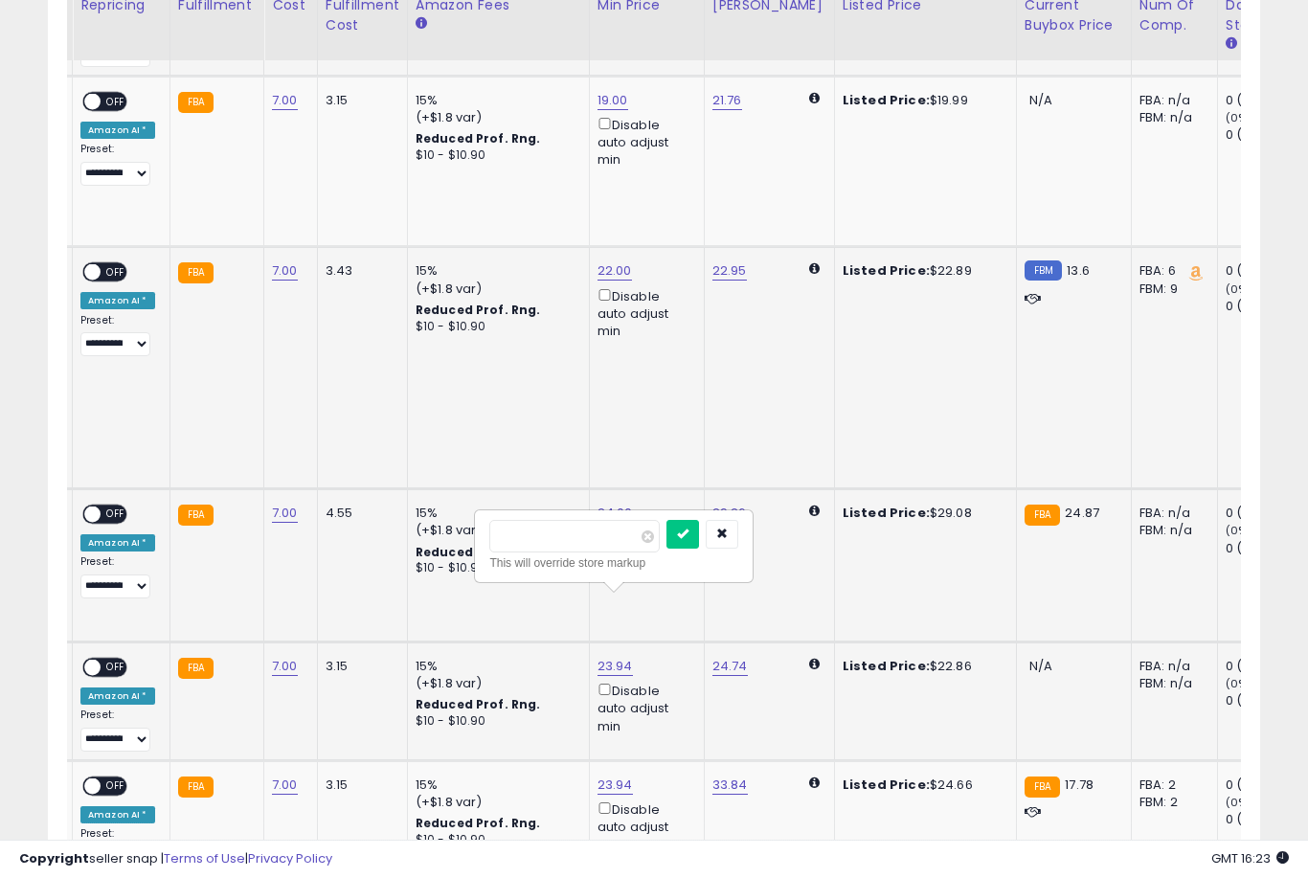
type input "**"
click at [666, 547] on button "submit" at bounding box center [682, 534] width 33 height 29
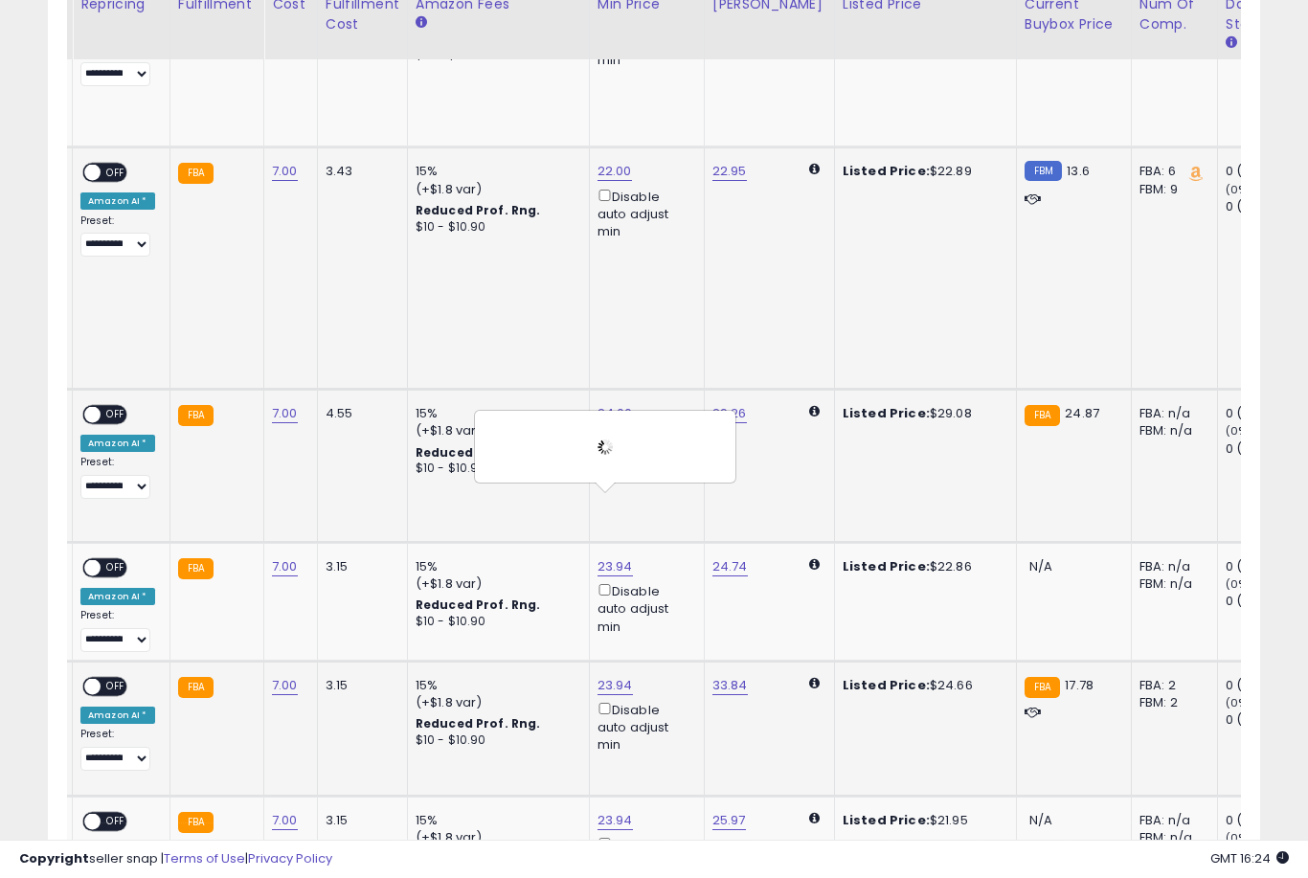
click at [598, 676] on link "23.94" at bounding box center [615, 685] width 35 height 19
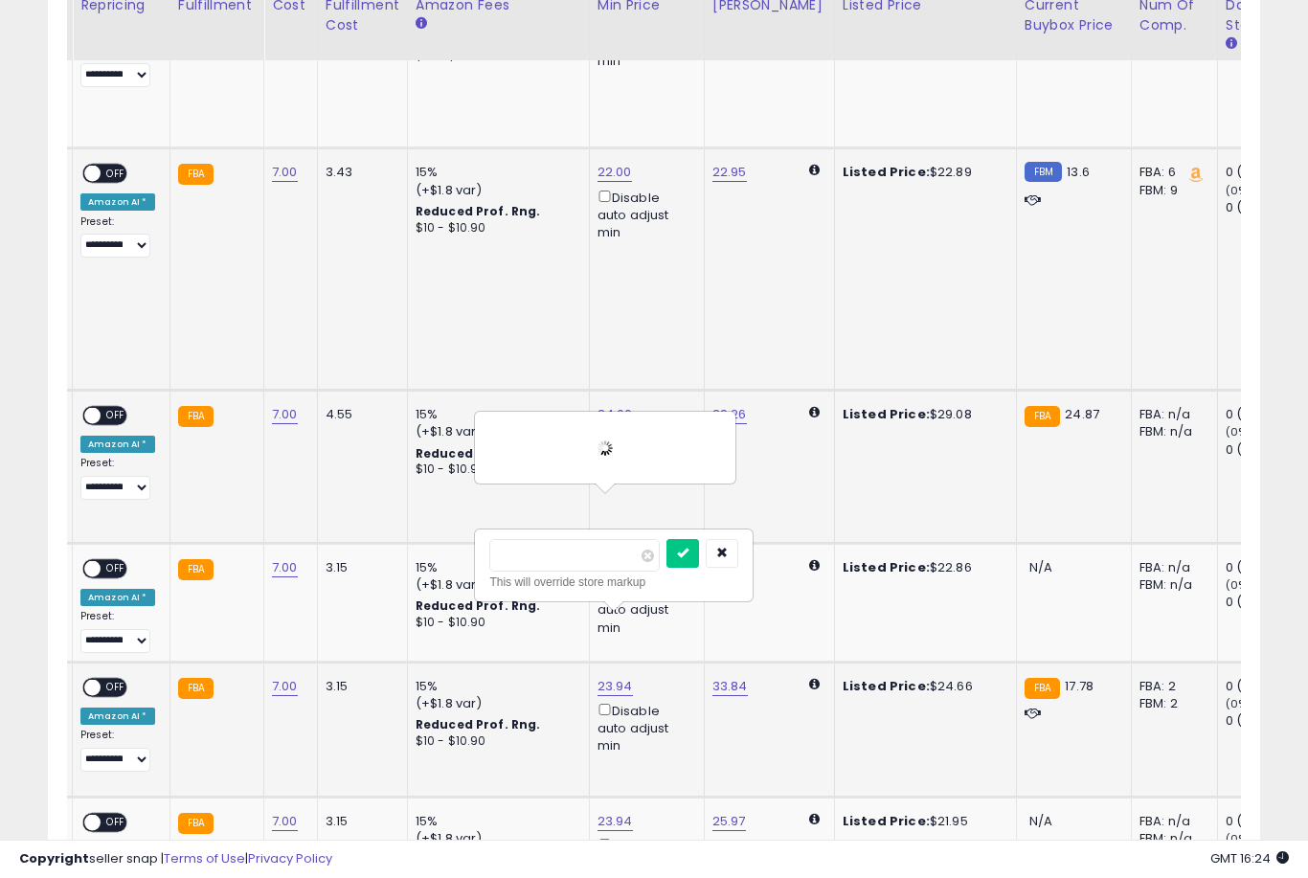
type input "*"
type input "**"
click at [666, 566] on button "submit" at bounding box center [682, 553] width 33 height 29
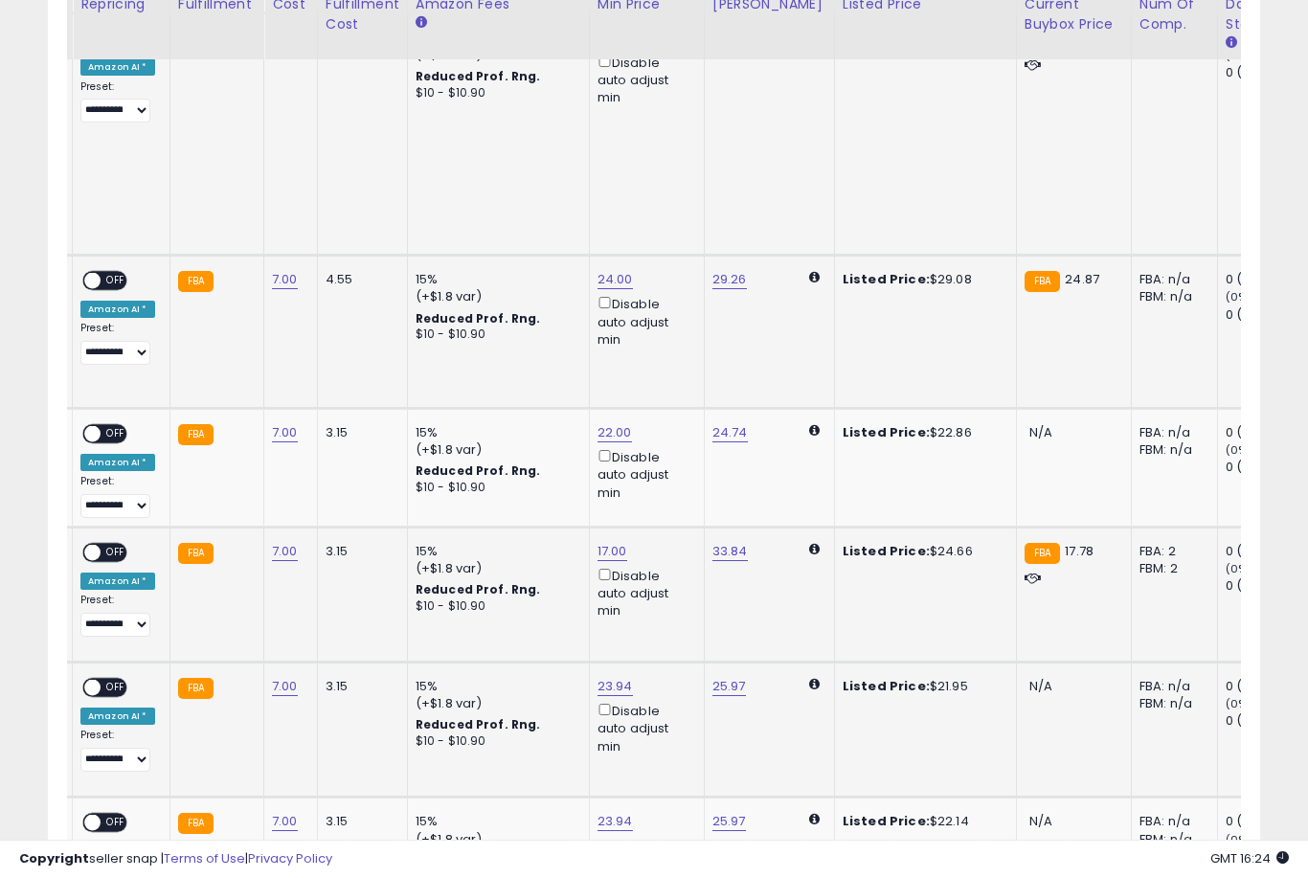
click at [598, 677] on link "23.94" at bounding box center [615, 686] width 35 height 19
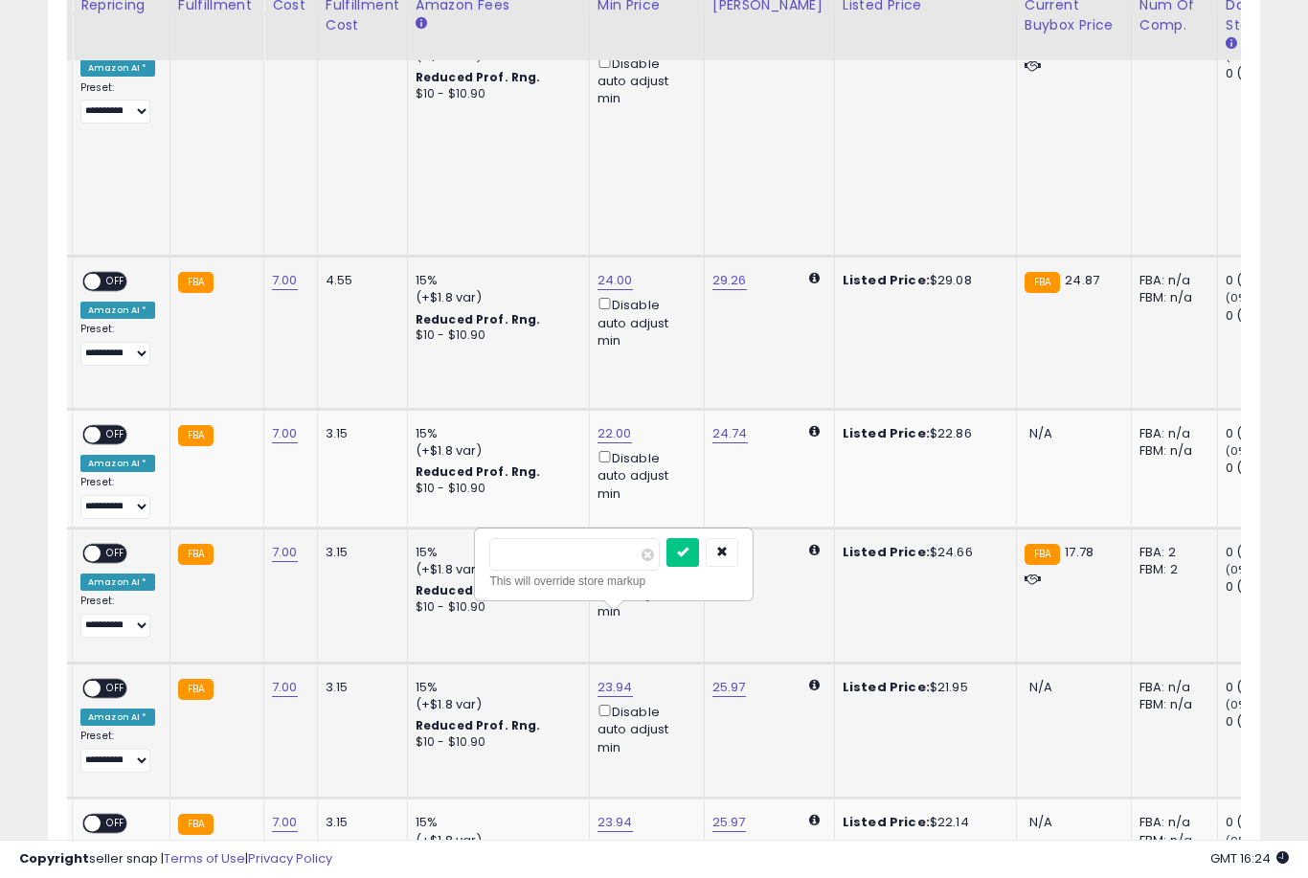
type input "**"
click at [666, 565] on button "submit" at bounding box center [682, 552] width 33 height 29
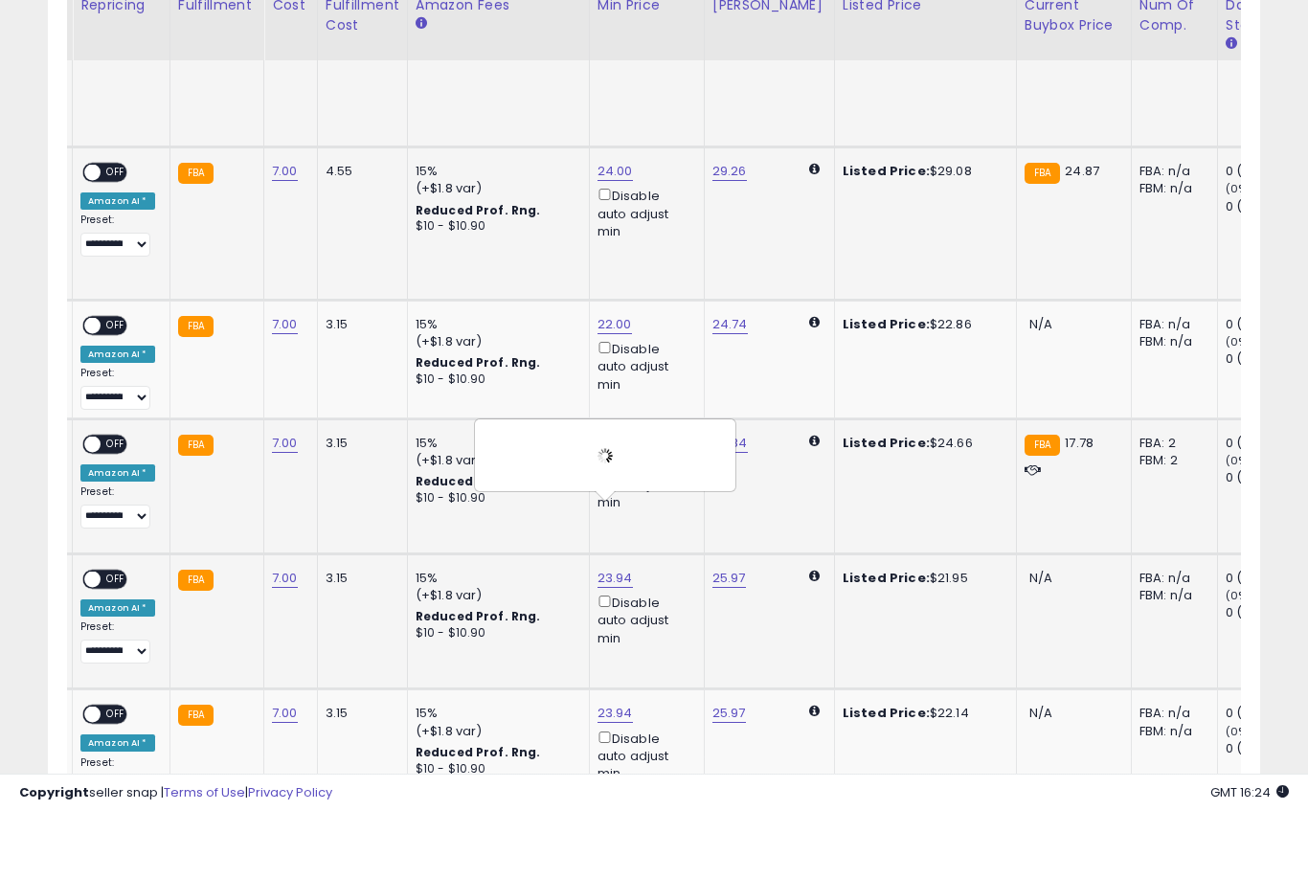
scroll to position [1437, 0]
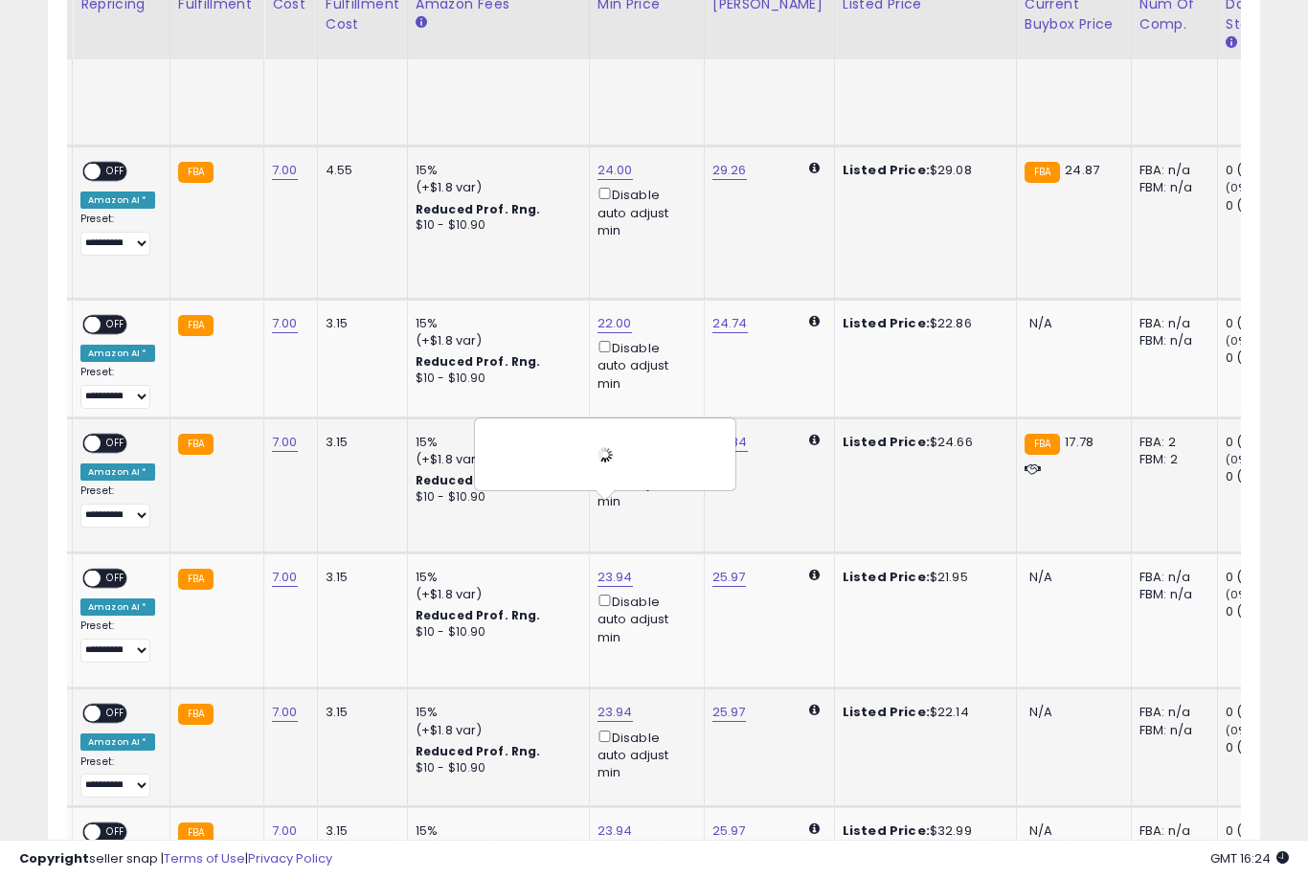
click at [598, 703] on link "23.94" at bounding box center [615, 712] width 35 height 19
type input "**"
click at [666, 574] on button "submit" at bounding box center [682, 560] width 33 height 29
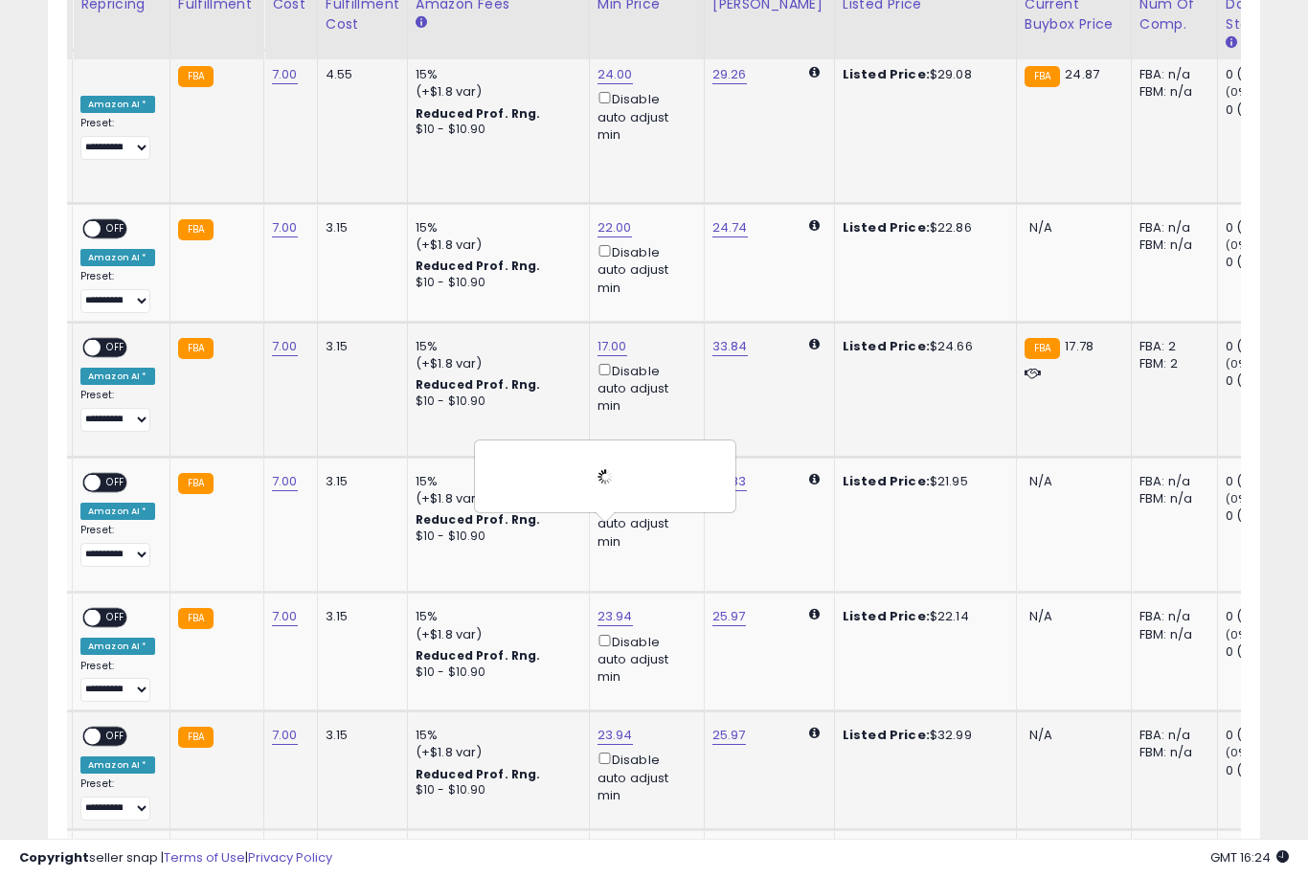
scroll to position [1533, 0]
click at [716, 726] on link "25.97" at bounding box center [729, 735] width 34 height 19
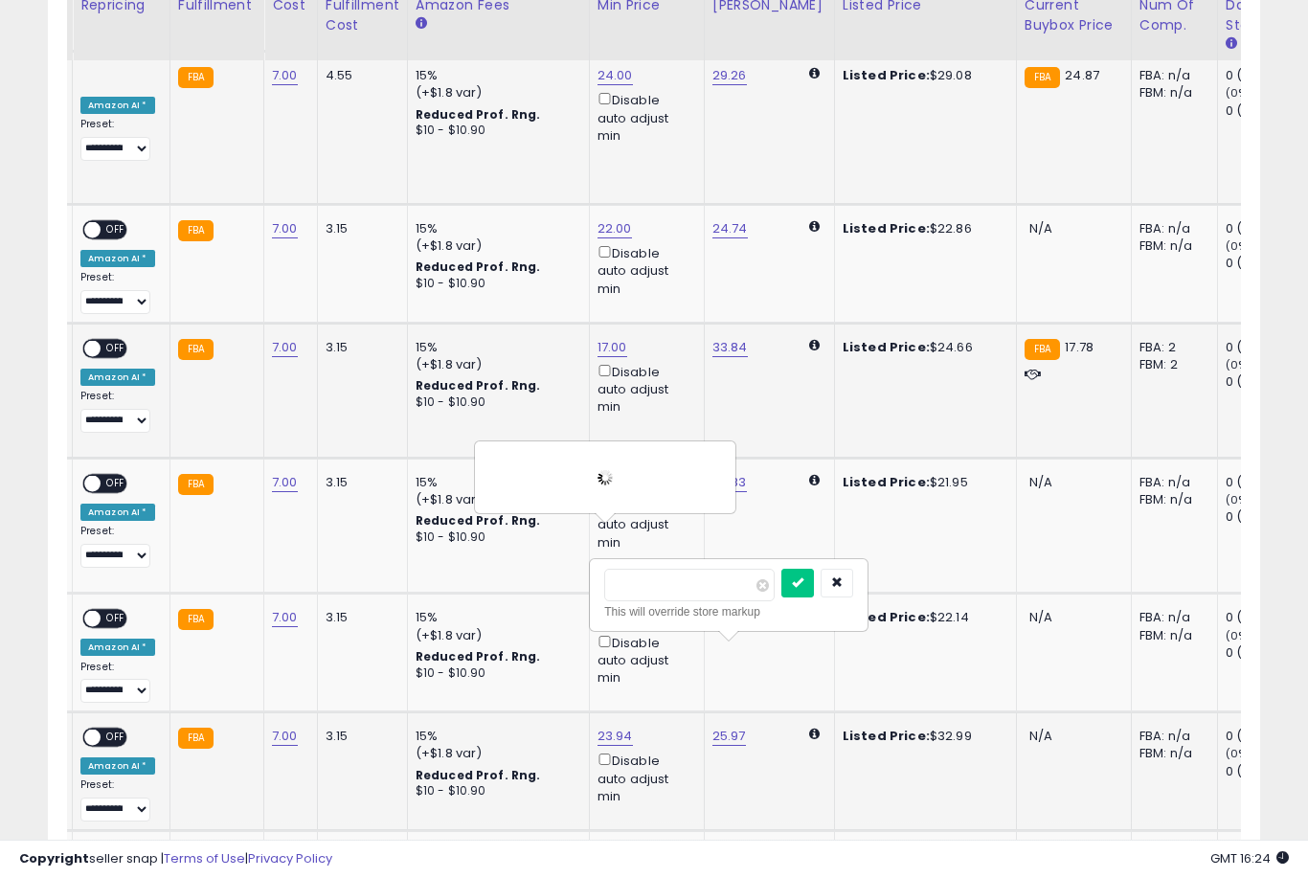
type input "*"
type input "**"
click at [781, 596] on button "submit" at bounding box center [797, 583] width 33 height 29
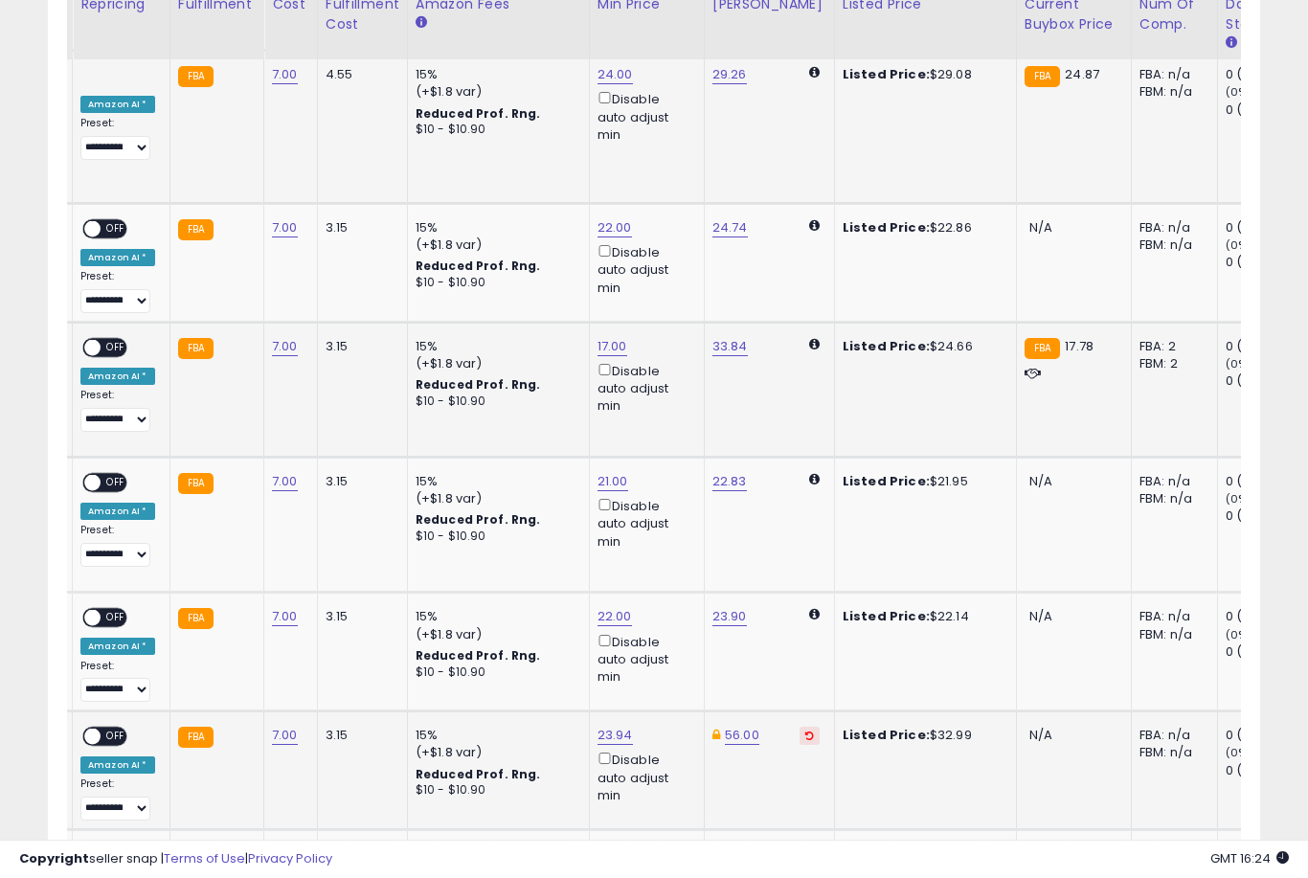
click at [610, 726] on link "23.94" at bounding box center [615, 735] width 35 height 19
type input "*"
type input "**"
click at [666, 596] on button "submit" at bounding box center [682, 583] width 33 height 29
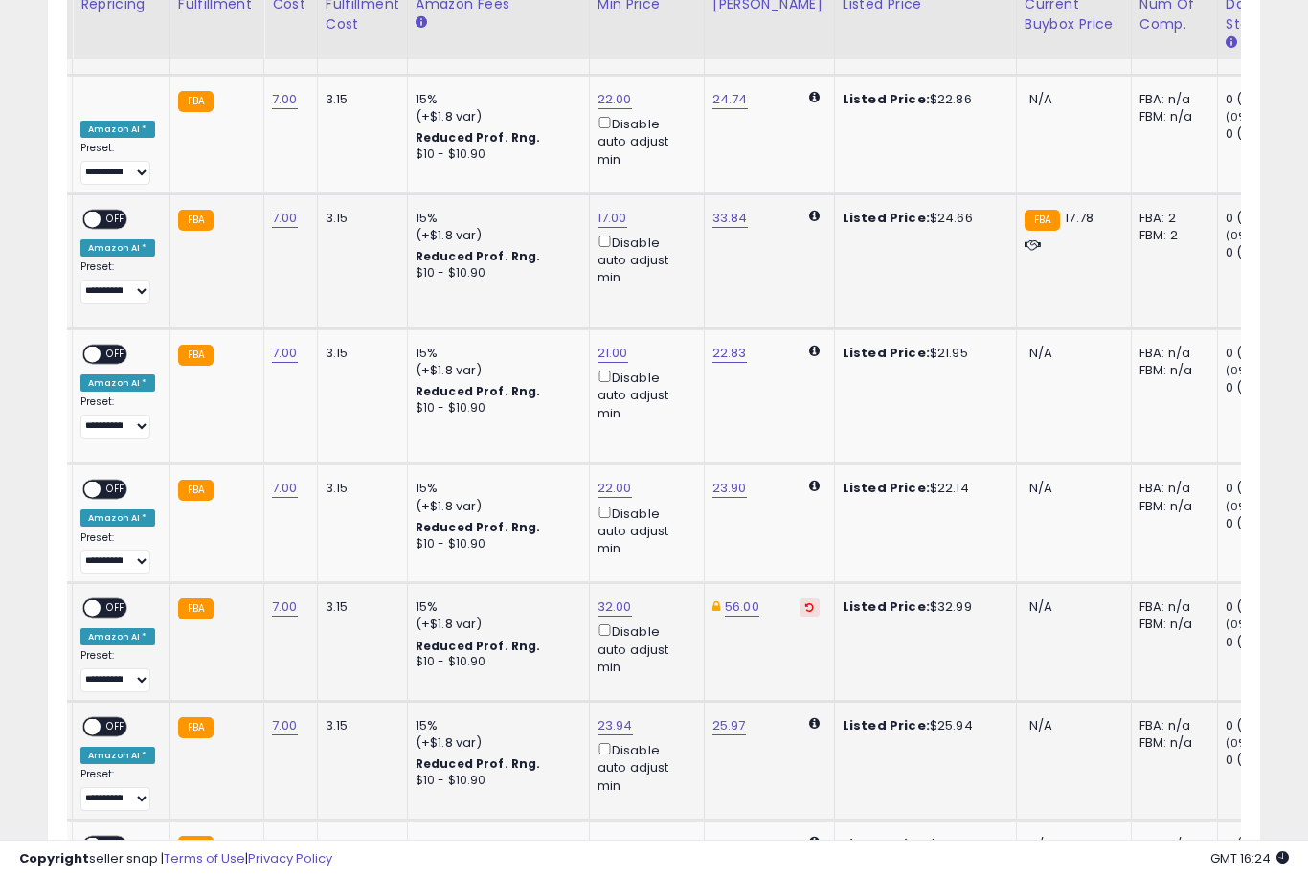
click at [602, 716] on link "23.94" at bounding box center [615, 725] width 35 height 19
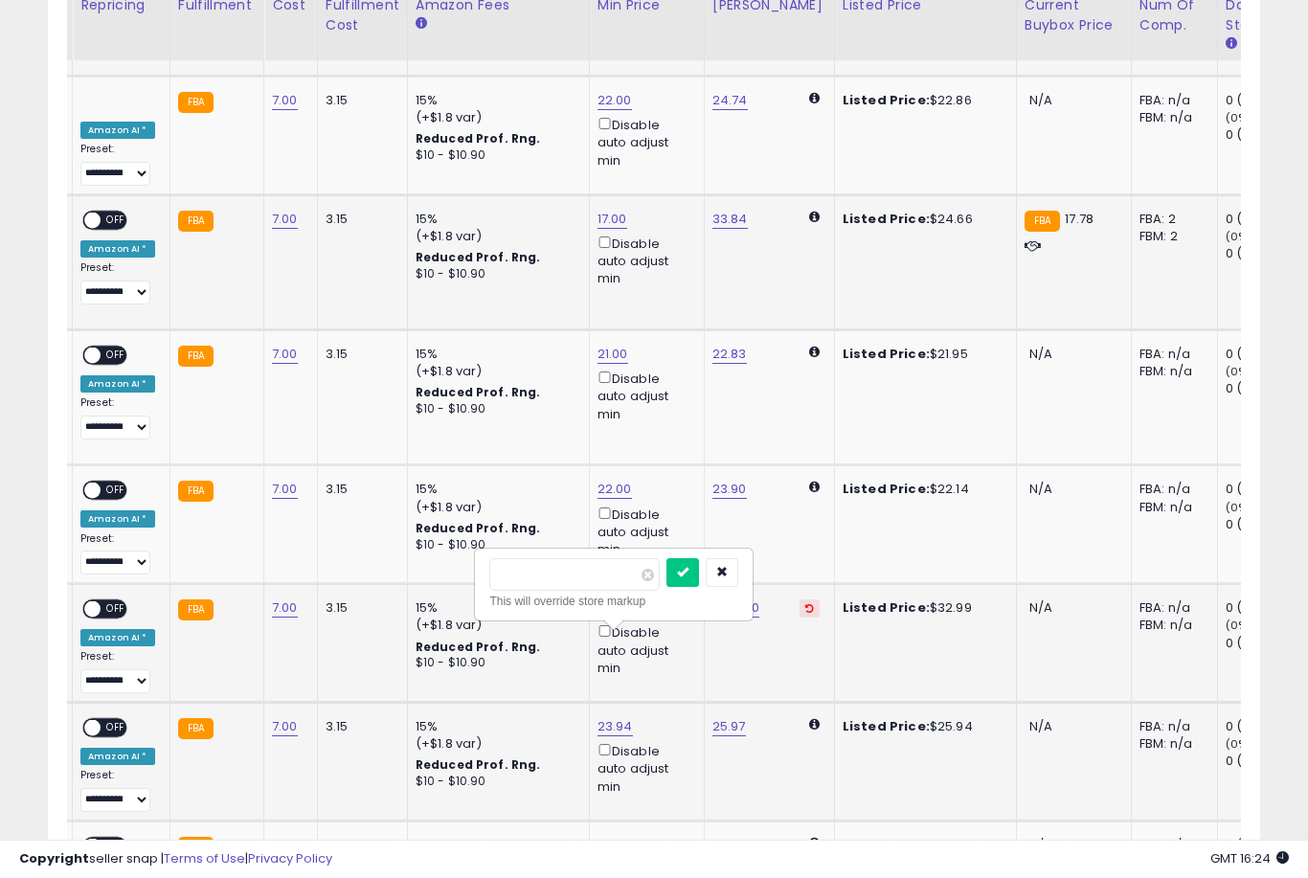
type input "**"
click at [666, 585] on button "submit" at bounding box center [682, 572] width 33 height 29
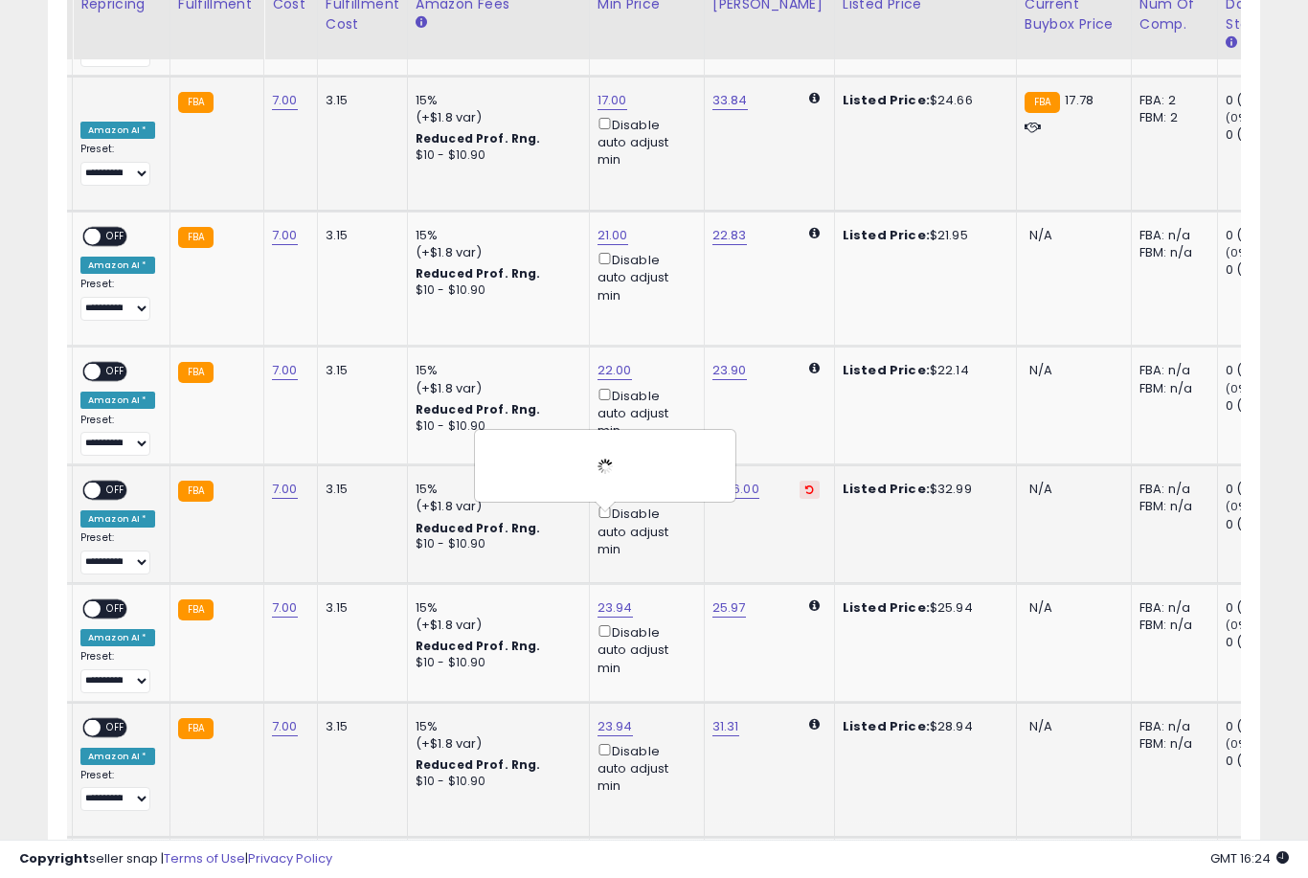
click at [613, 717] on link "23.94" at bounding box center [615, 726] width 35 height 19
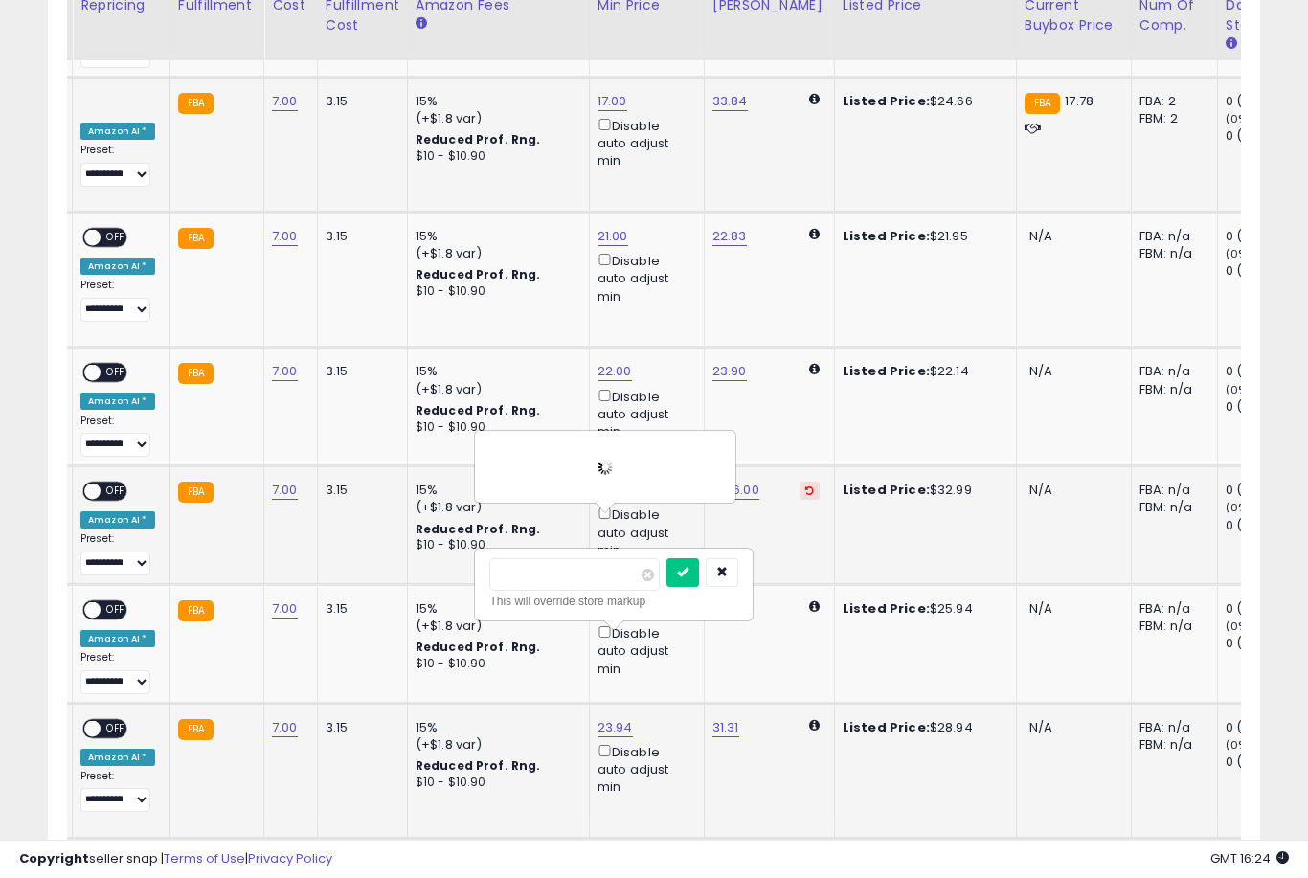
type input "**"
click at [666, 585] on button "submit" at bounding box center [682, 572] width 33 height 29
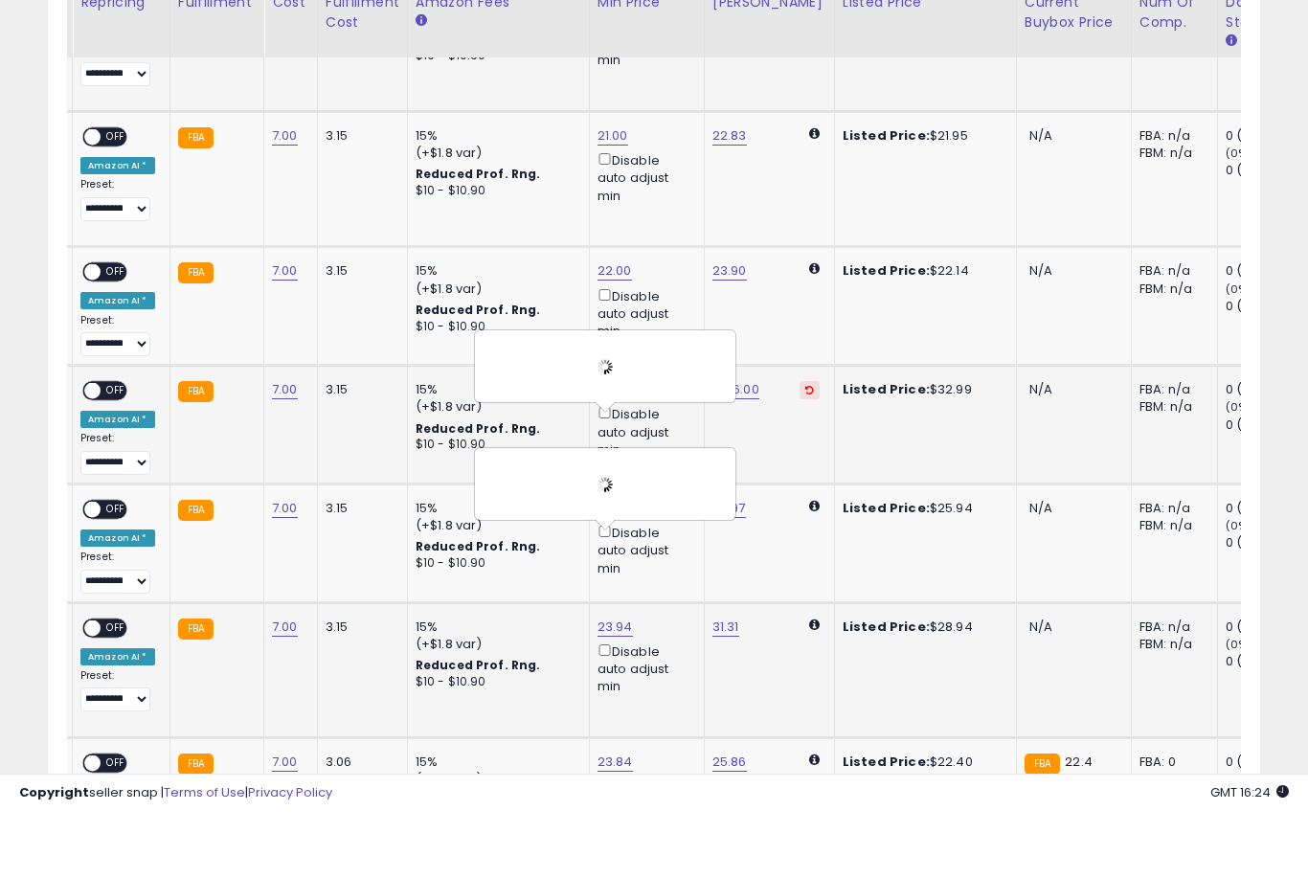
scroll to position [1881, 0]
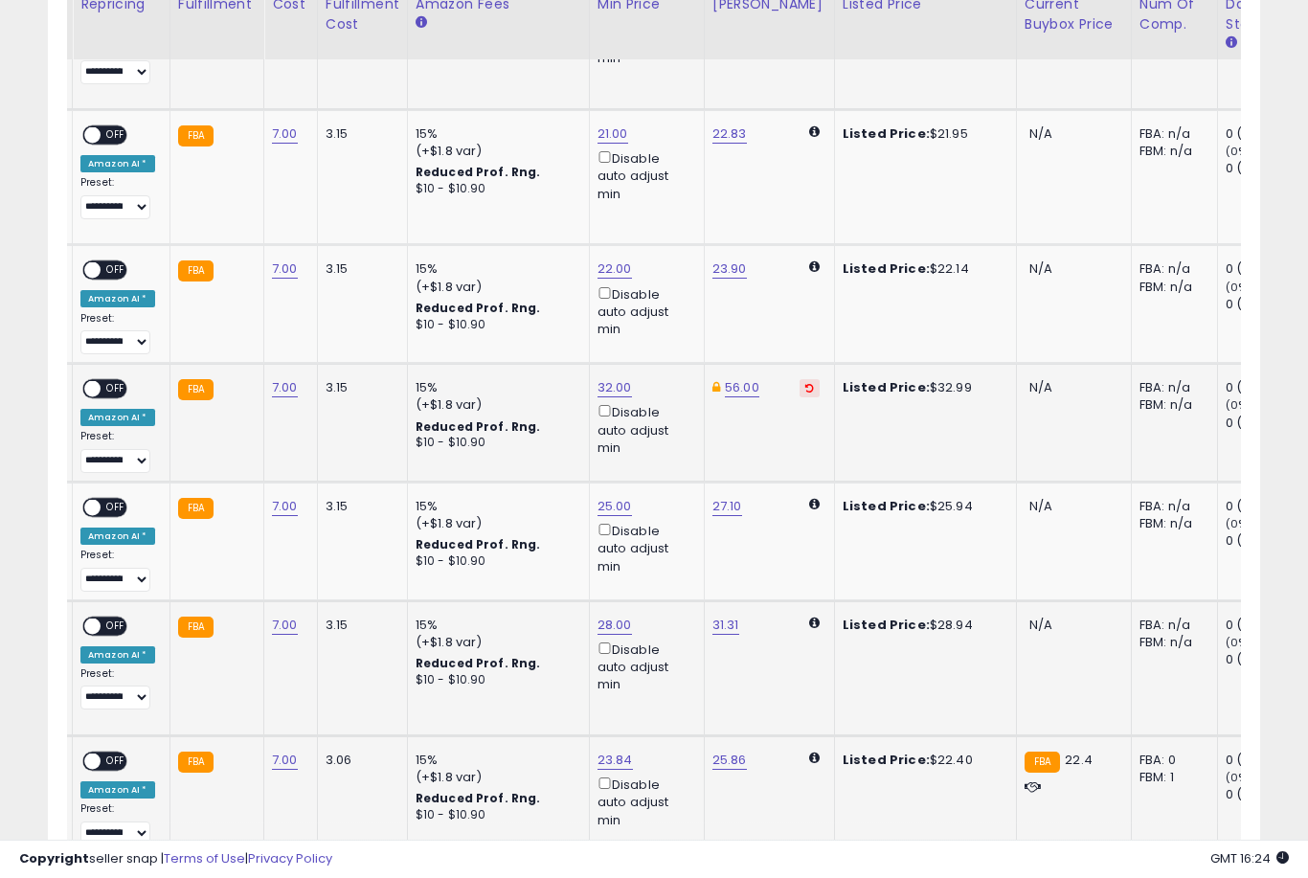
click at [598, 751] on link "23.84" at bounding box center [615, 760] width 35 height 19
type input "**"
click at [666, 601] on button "submit" at bounding box center [682, 588] width 33 height 29
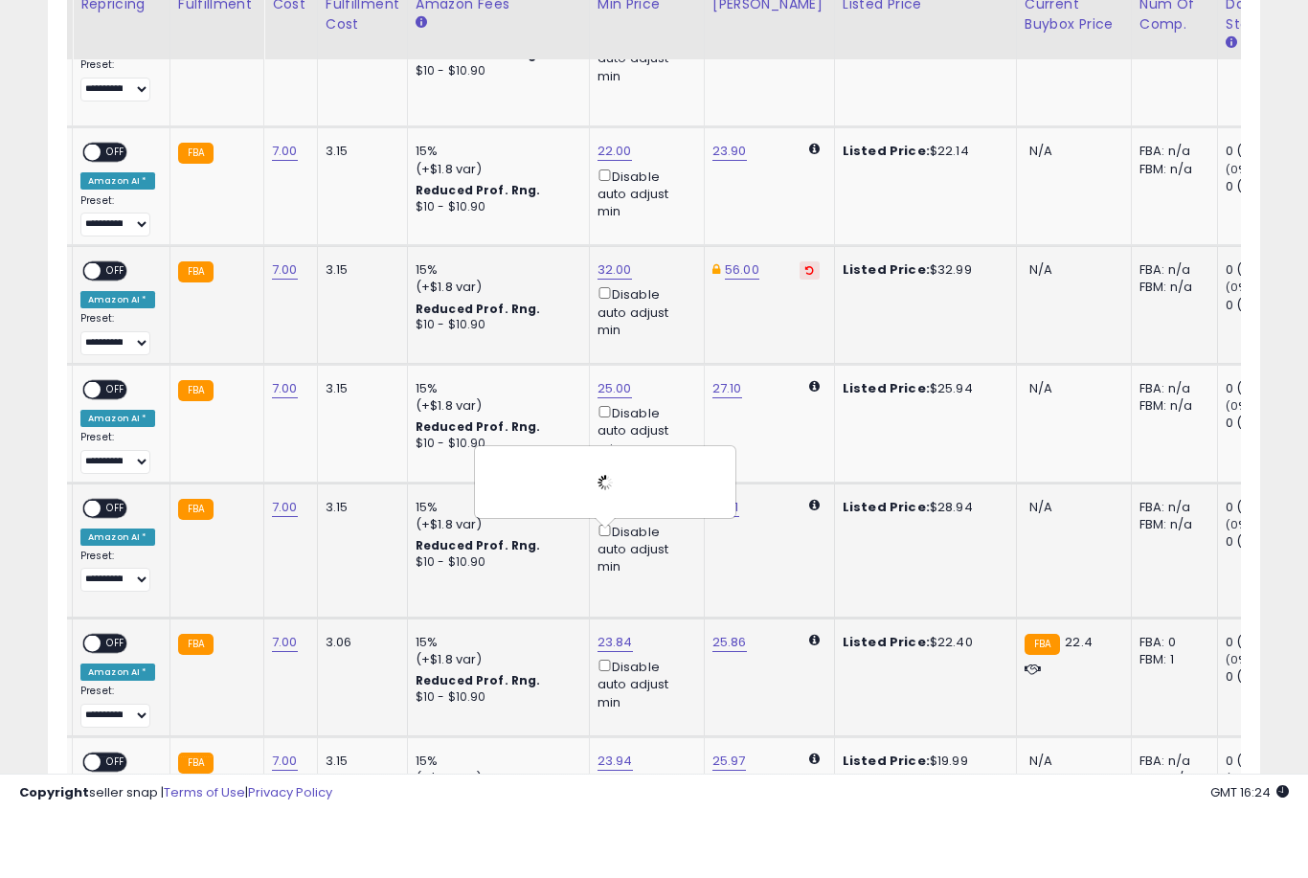
scroll to position [1999, 0]
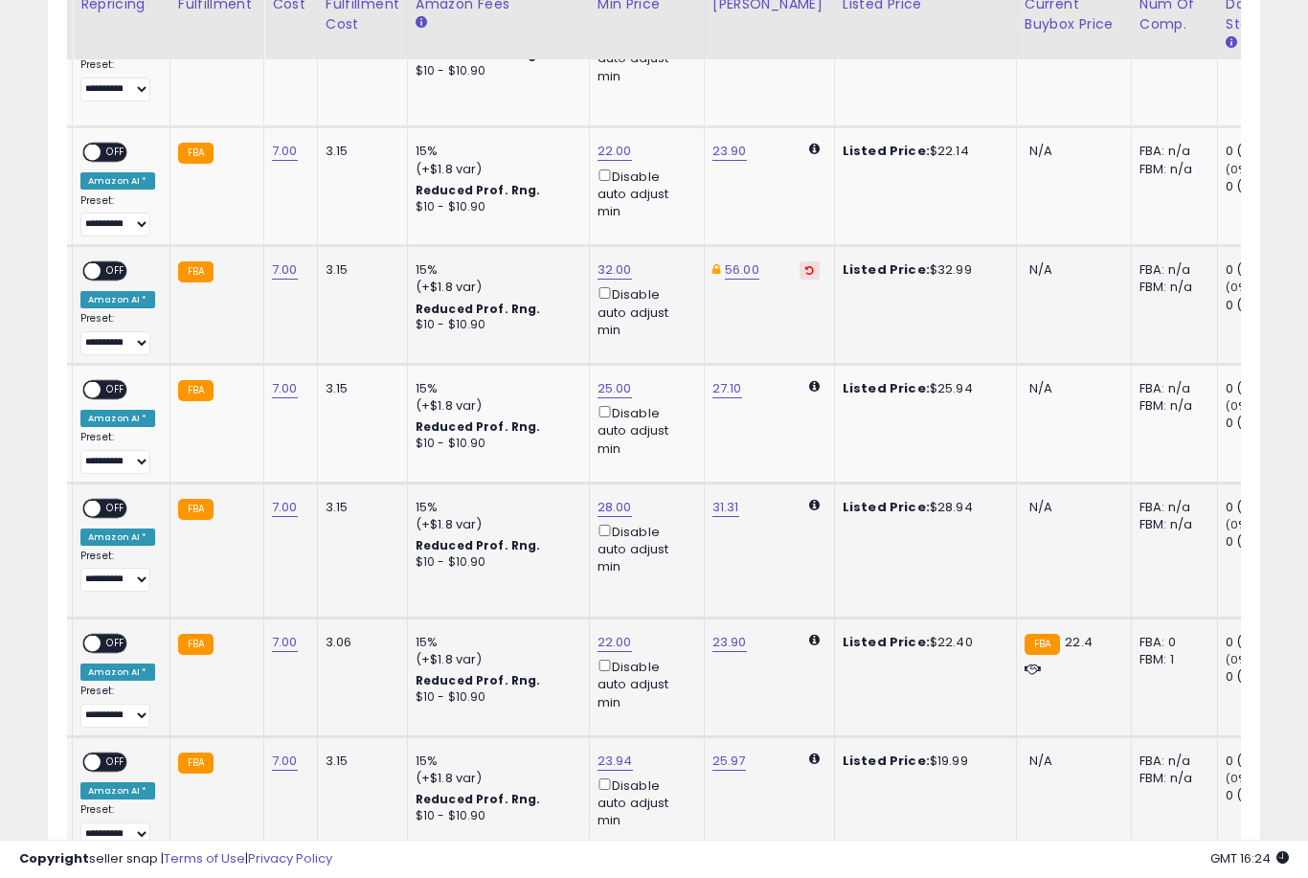
click at [598, 752] on link "23.94" at bounding box center [615, 761] width 35 height 19
type input "*"
type input "**"
click at [666, 601] on button "submit" at bounding box center [682, 588] width 33 height 29
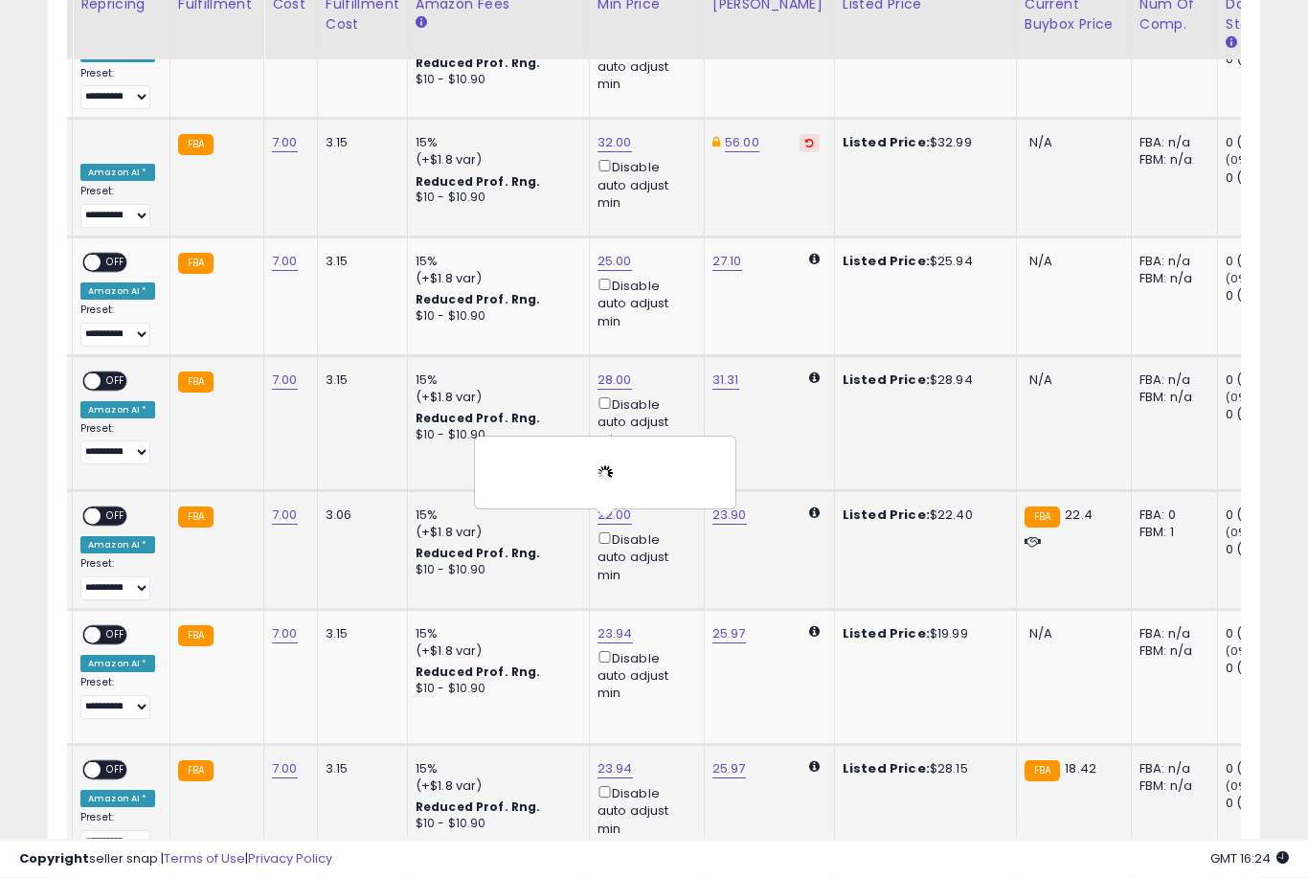
click at [611, 760] on link "23.94" at bounding box center [615, 769] width 35 height 19
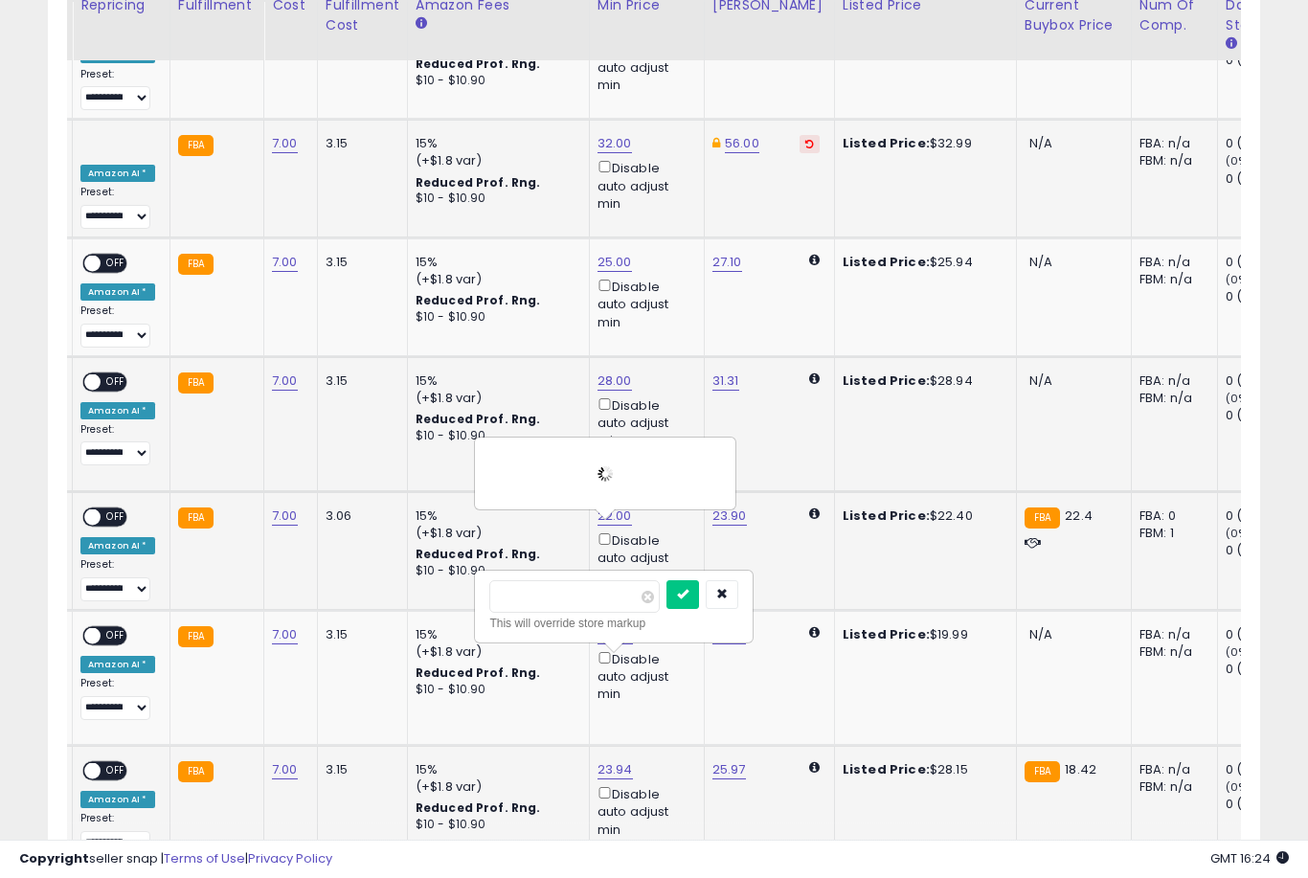
click at [666, 607] on button "submit" at bounding box center [682, 594] width 33 height 29
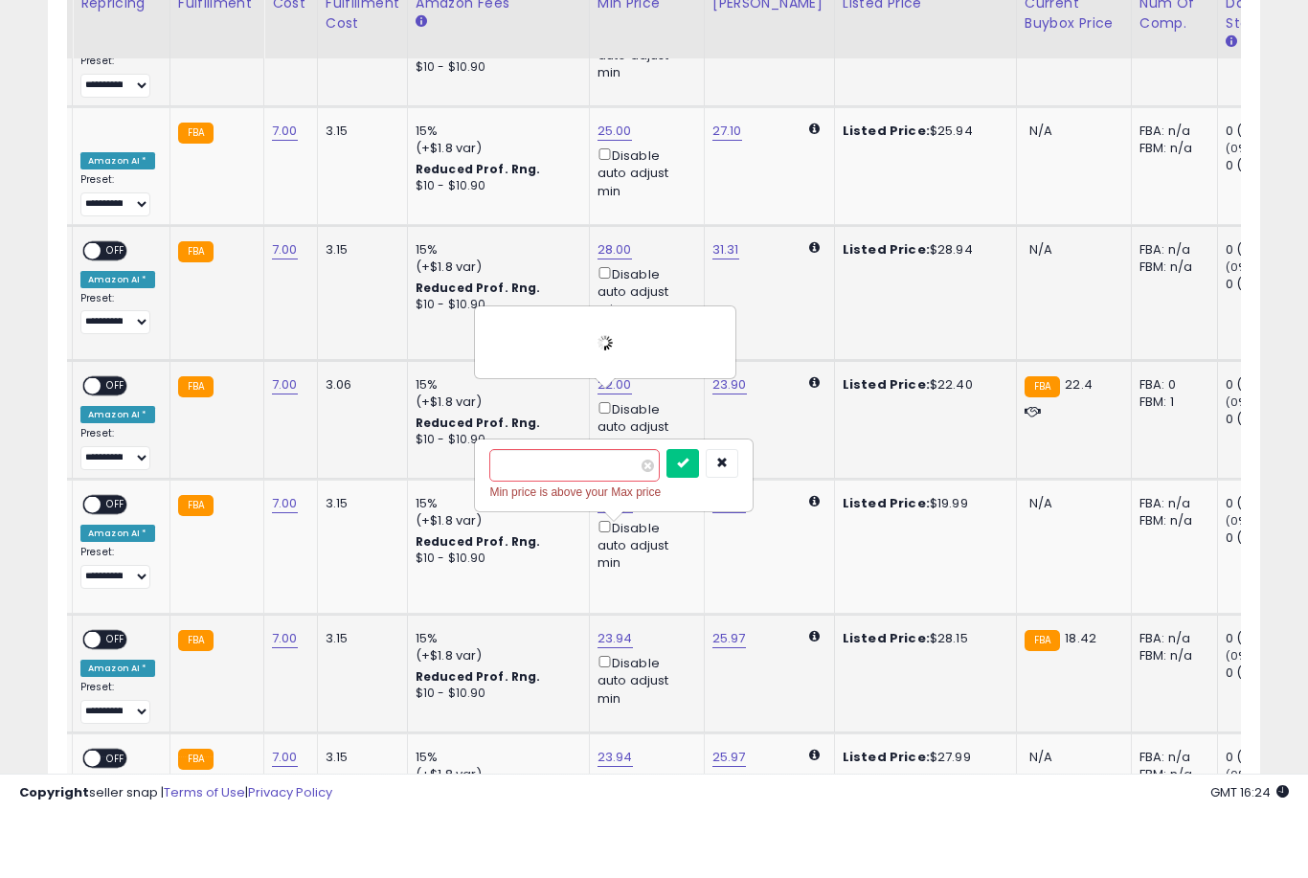
scroll to position [2190, 0]
type input "**"
click at [666, 515] on button "submit" at bounding box center [682, 529] width 33 height 29
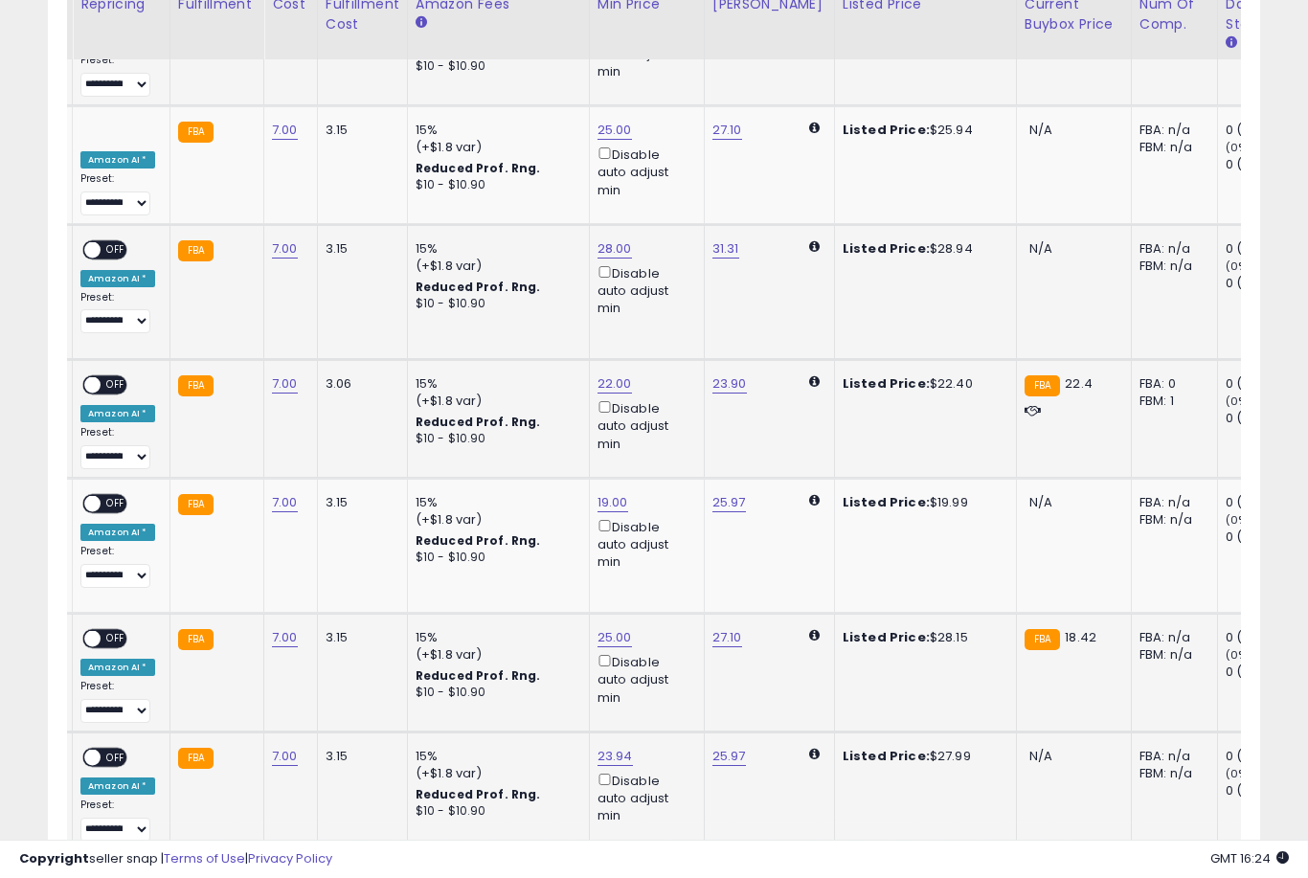
click at [601, 747] on link "23.94" at bounding box center [615, 756] width 35 height 19
type input "**"
click at [666, 594] on button "submit" at bounding box center [682, 581] width 33 height 29
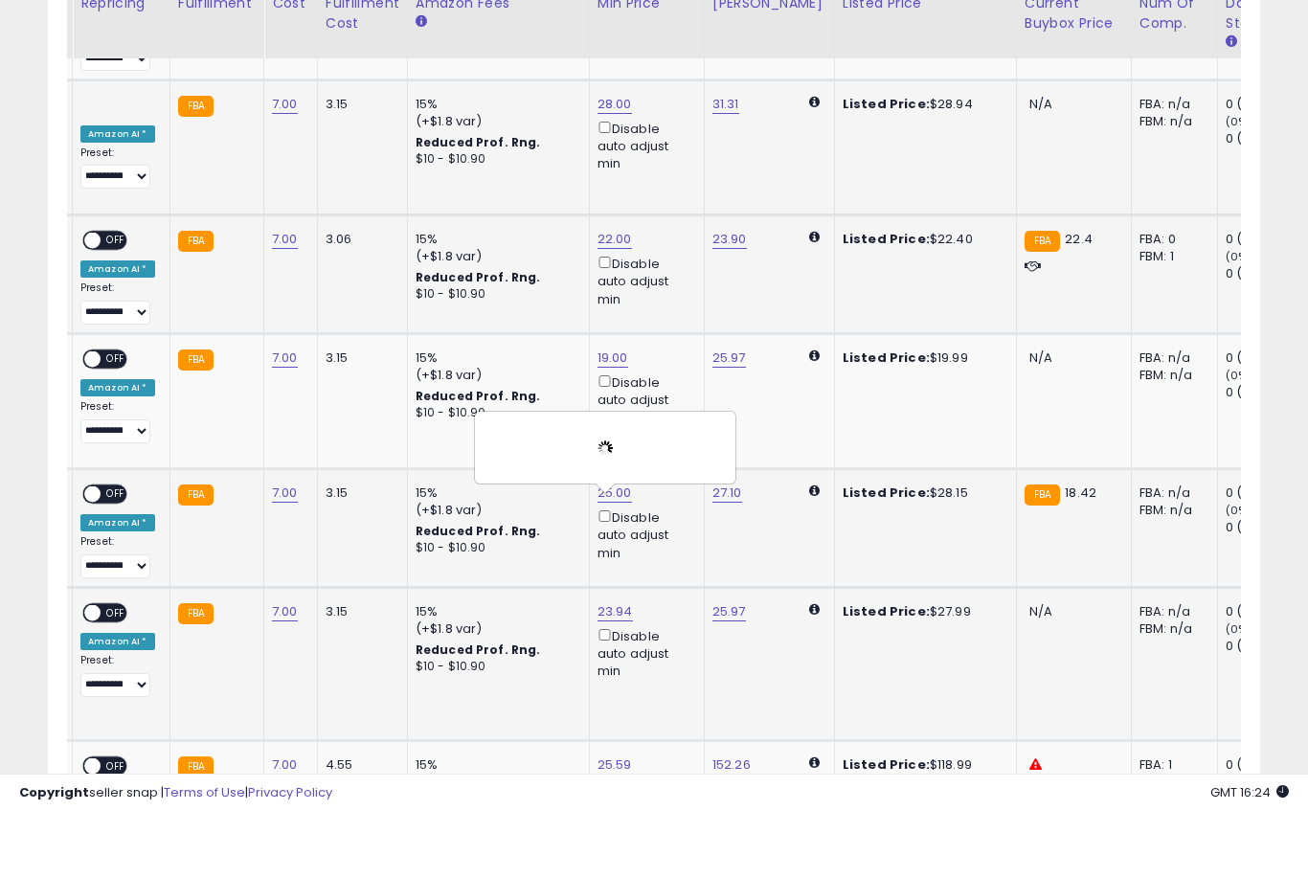
scroll to position [2402, 0]
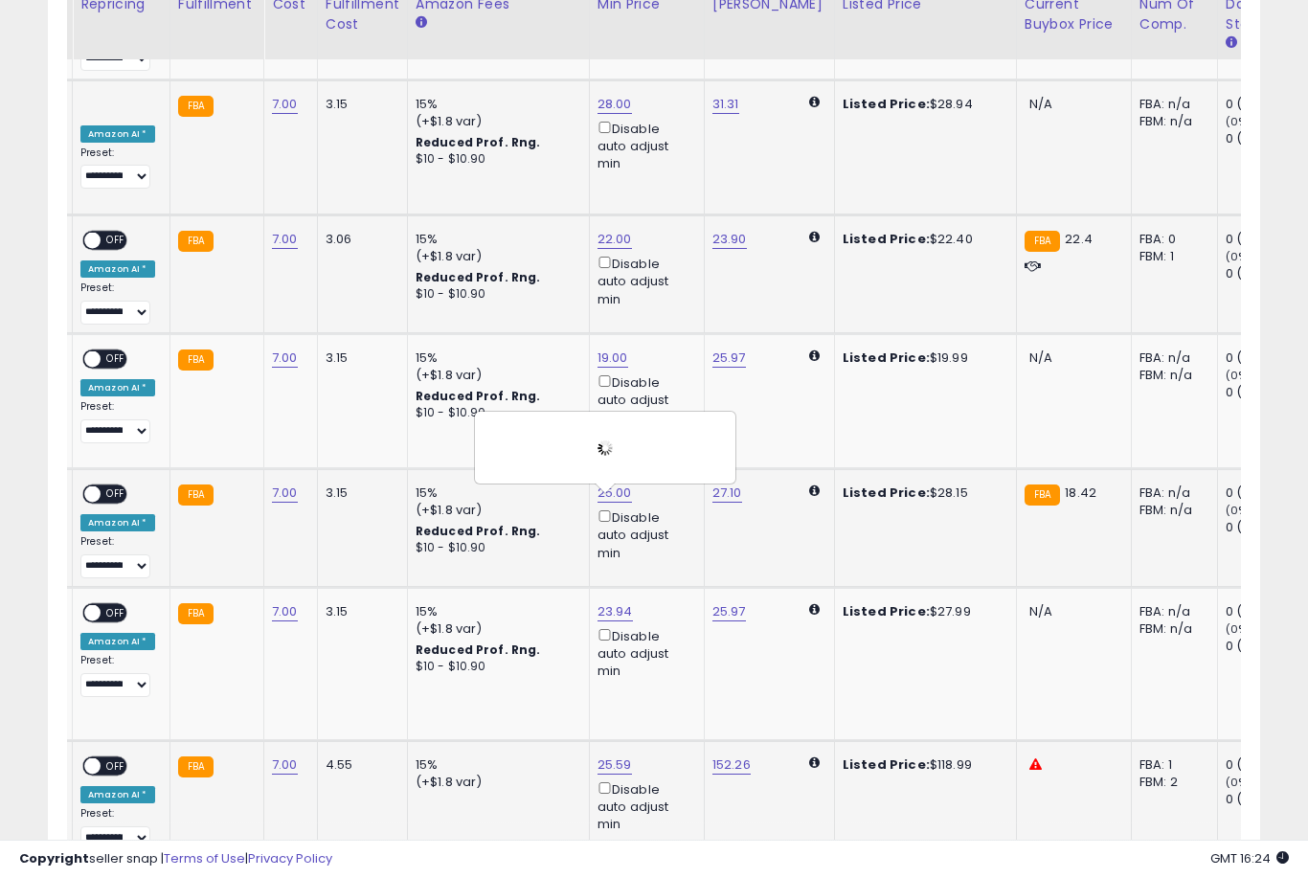
click at [603, 756] on link "25.59" at bounding box center [615, 765] width 34 height 19
type input "*"
type input "***"
click at [667, 599] on button "submit" at bounding box center [683, 586] width 33 height 29
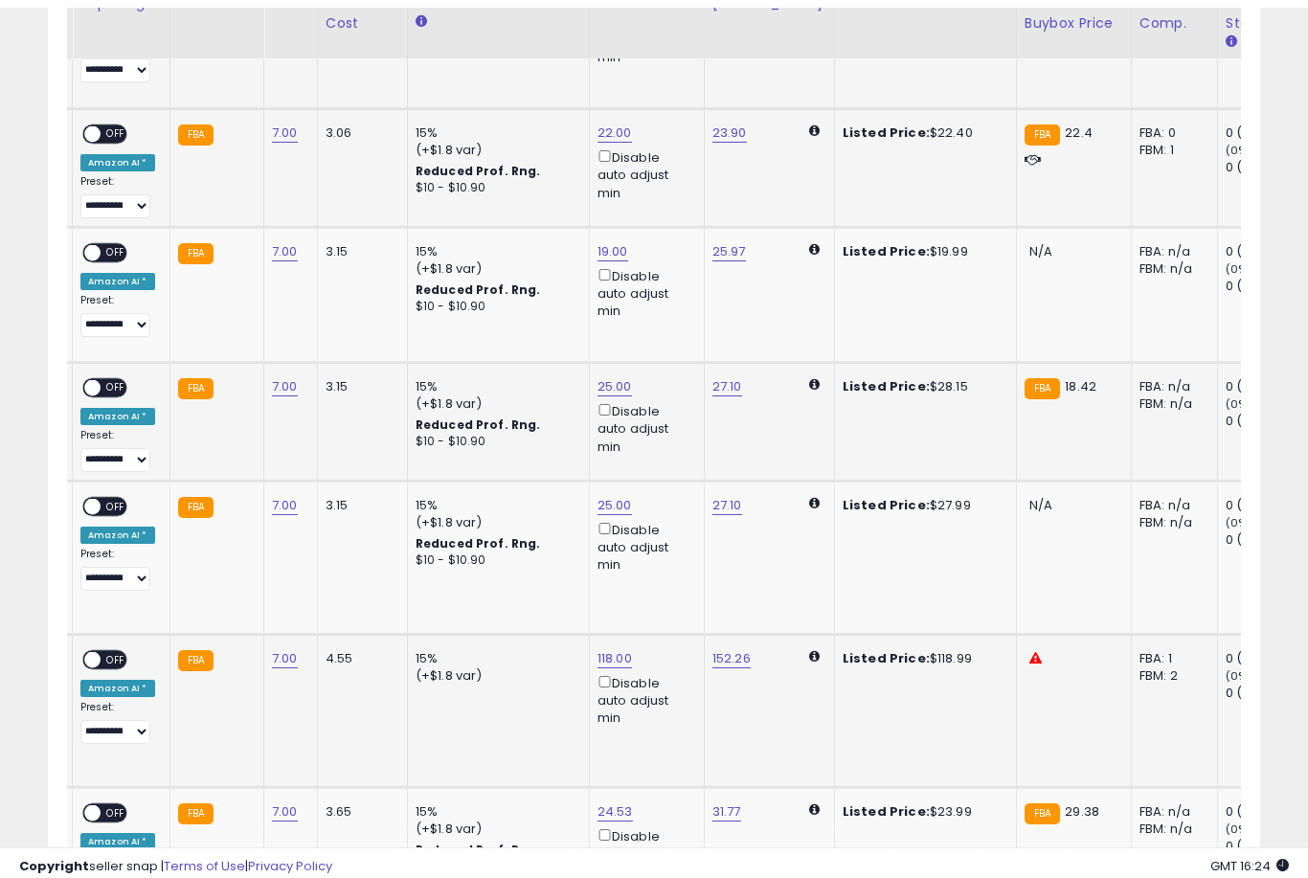
scroll to position [2517, 0]
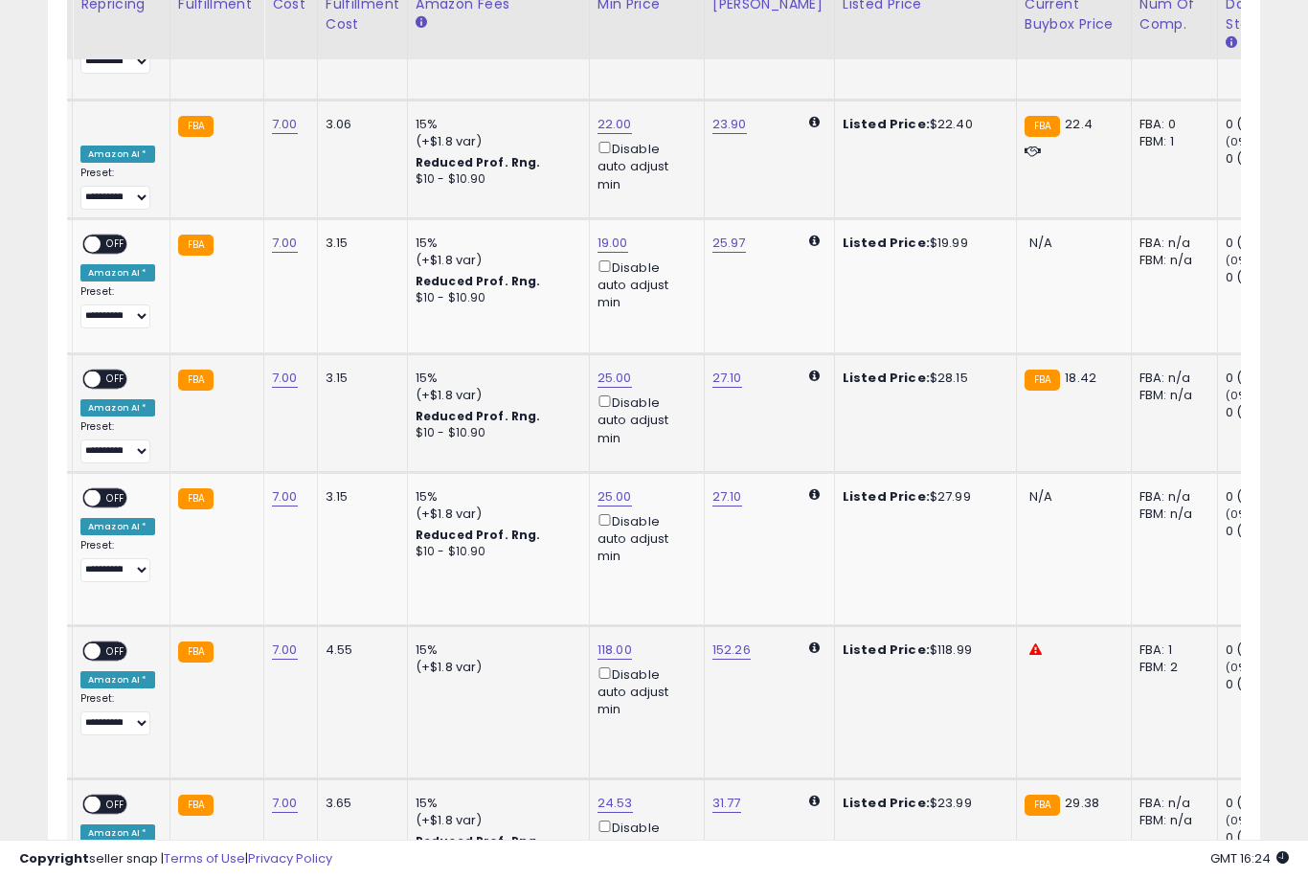
click at [606, 794] on link "24.53" at bounding box center [615, 803] width 35 height 19
type input "**"
click at [666, 618] on button "submit" at bounding box center [682, 604] width 33 height 29
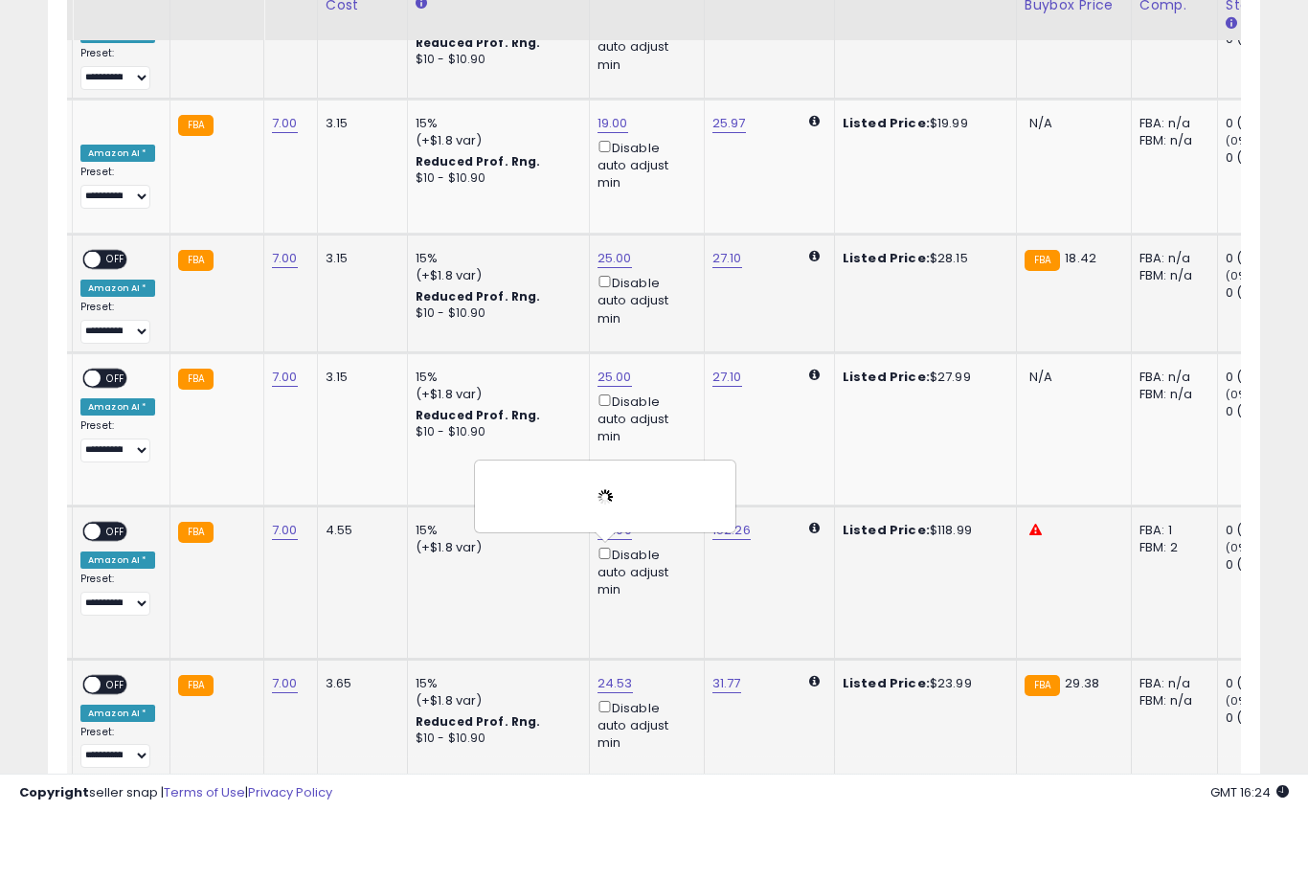
scroll to position [2640, 0]
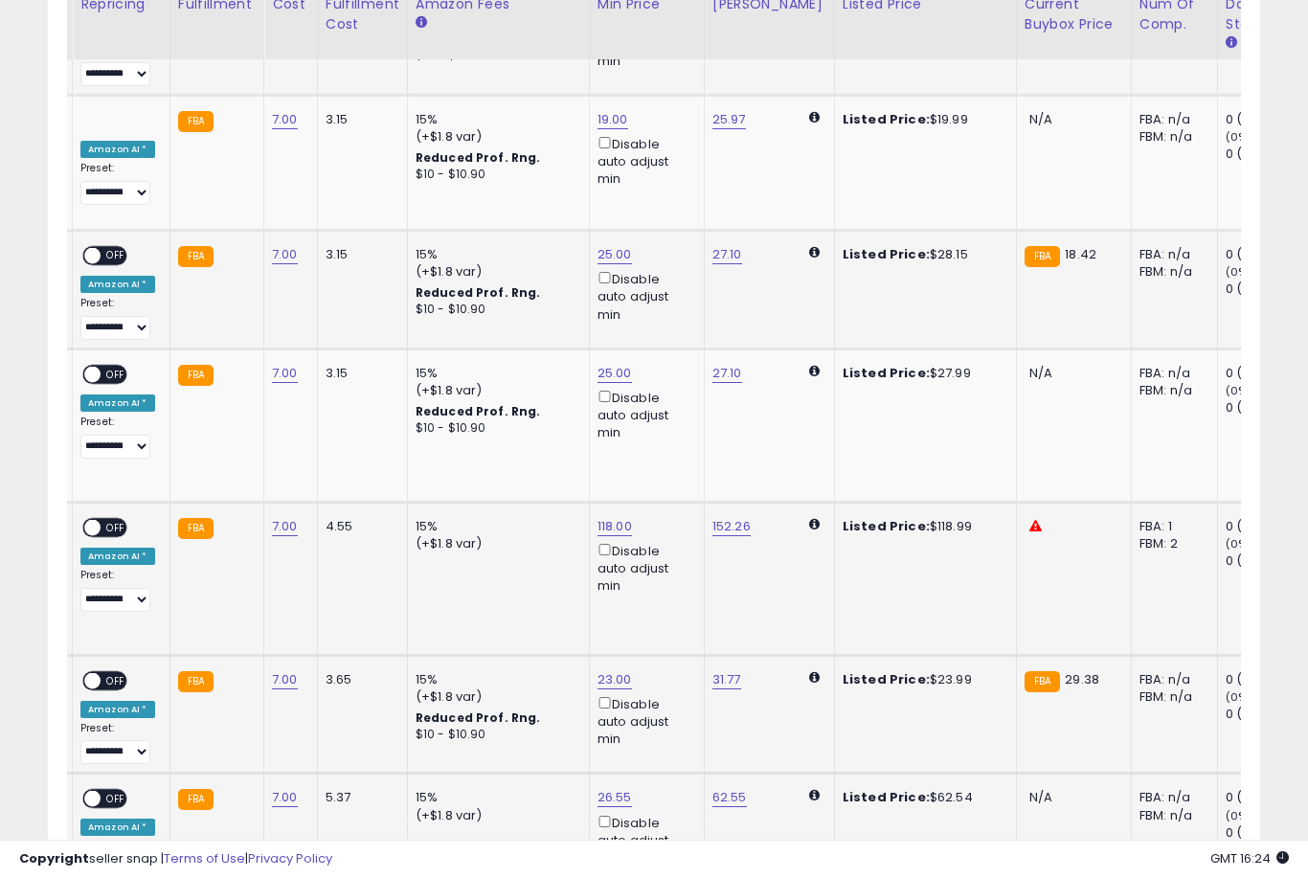
click at [620, 788] on link "26.55" at bounding box center [615, 797] width 34 height 19
type input "*"
type input "**"
click at [667, 612] on button "submit" at bounding box center [683, 598] width 33 height 29
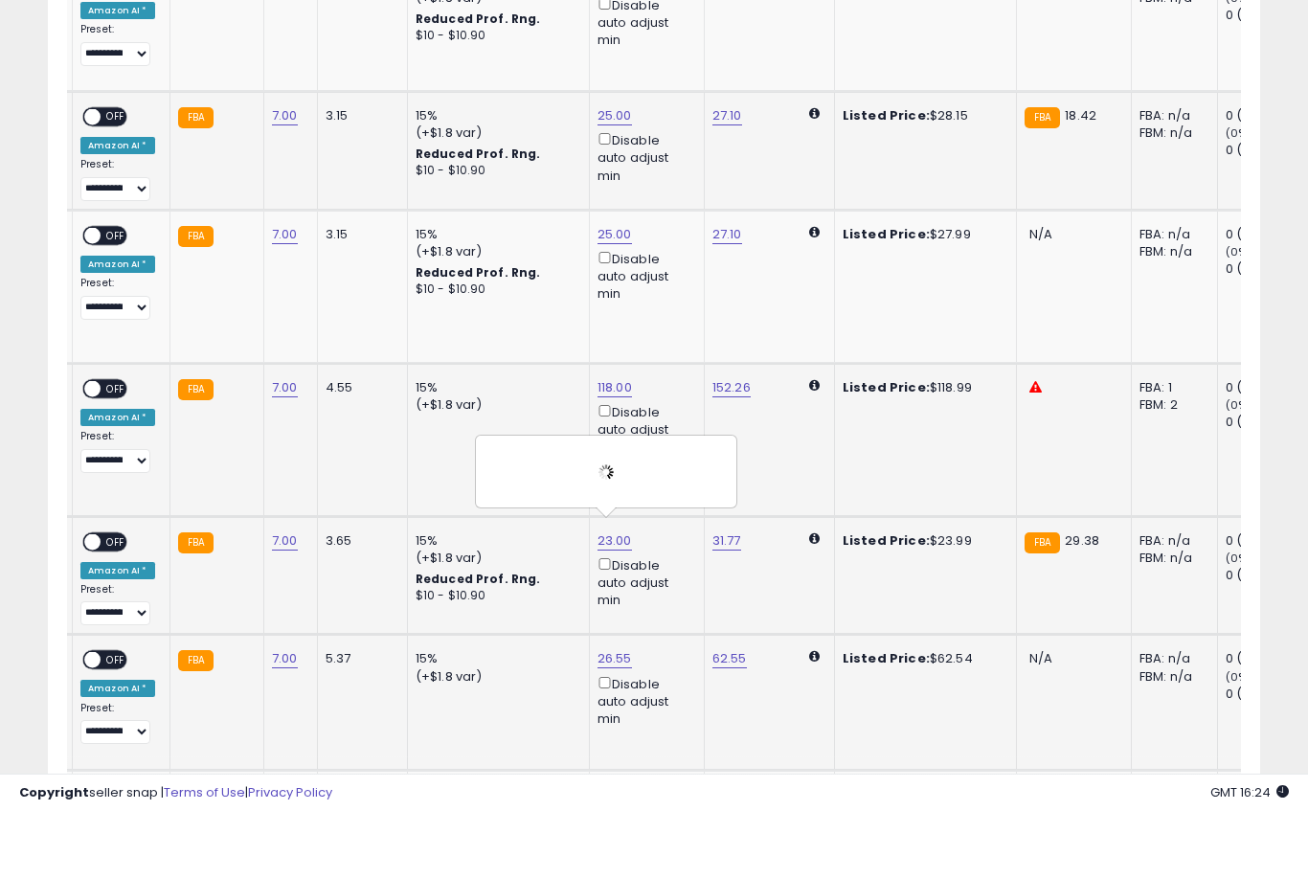
scroll to position [2807, 0]
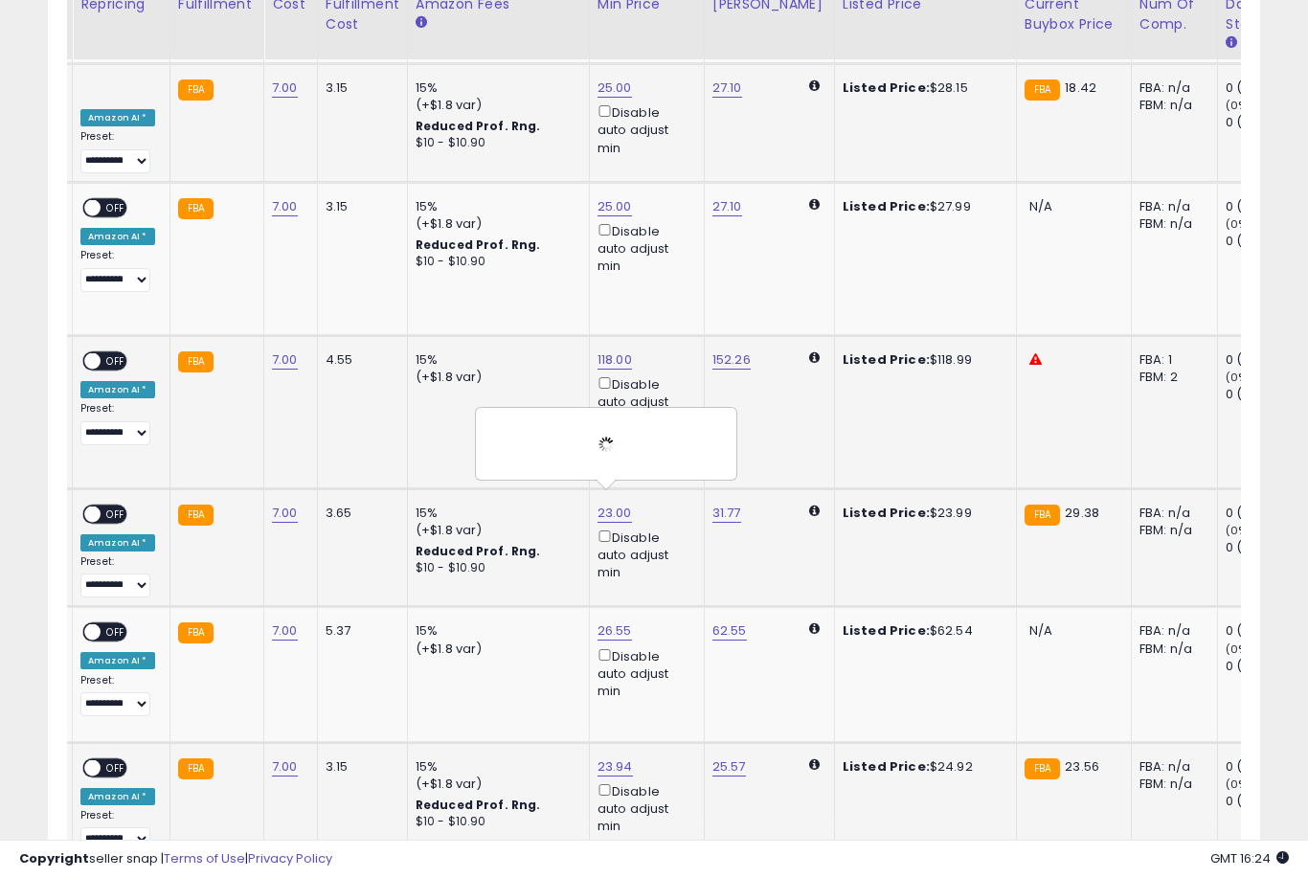
click at [599, 757] on link "23.94" at bounding box center [615, 766] width 35 height 19
type input "**"
click at [666, 578] on button "submit" at bounding box center [682, 565] width 33 height 29
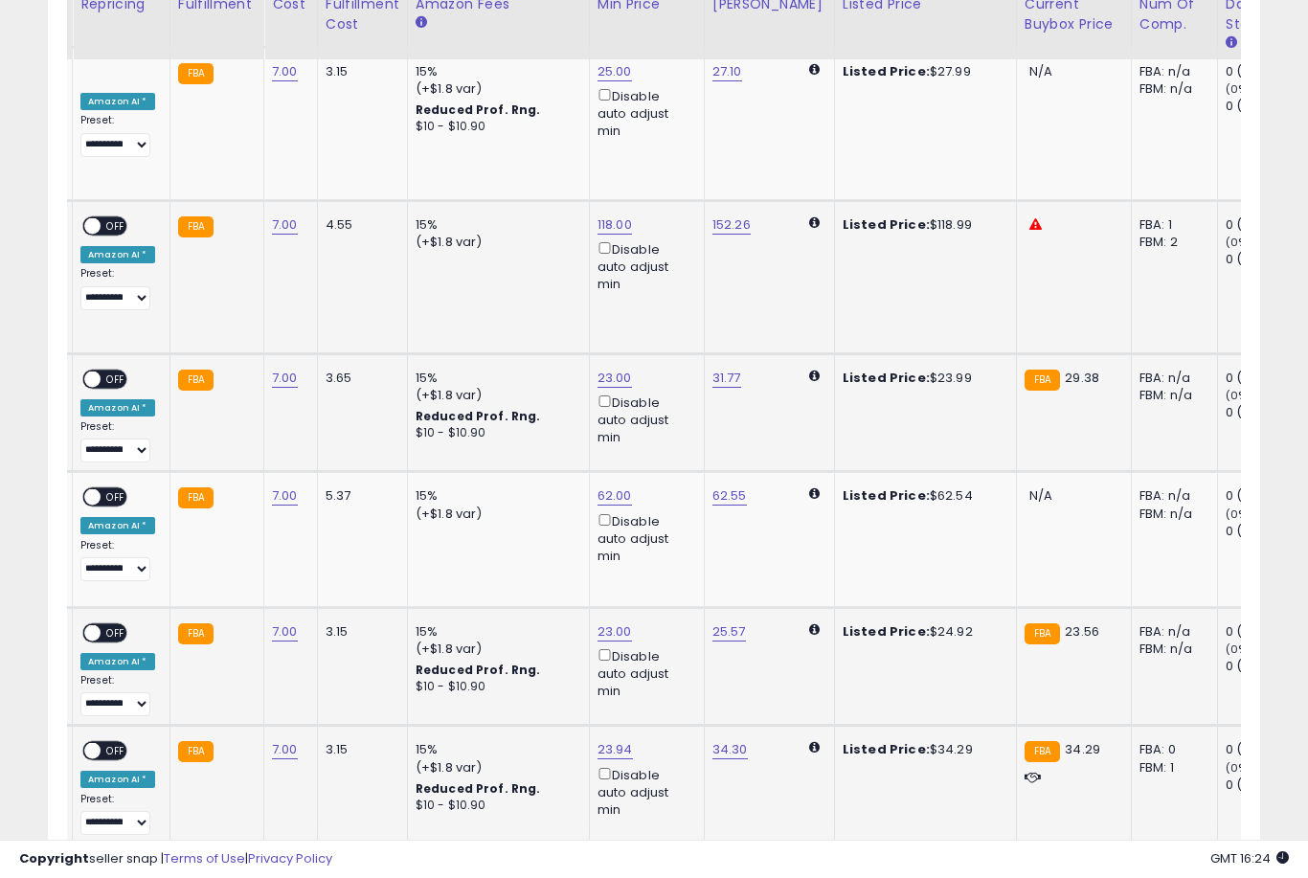
click at [604, 740] on link "23.94" at bounding box center [615, 749] width 35 height 19
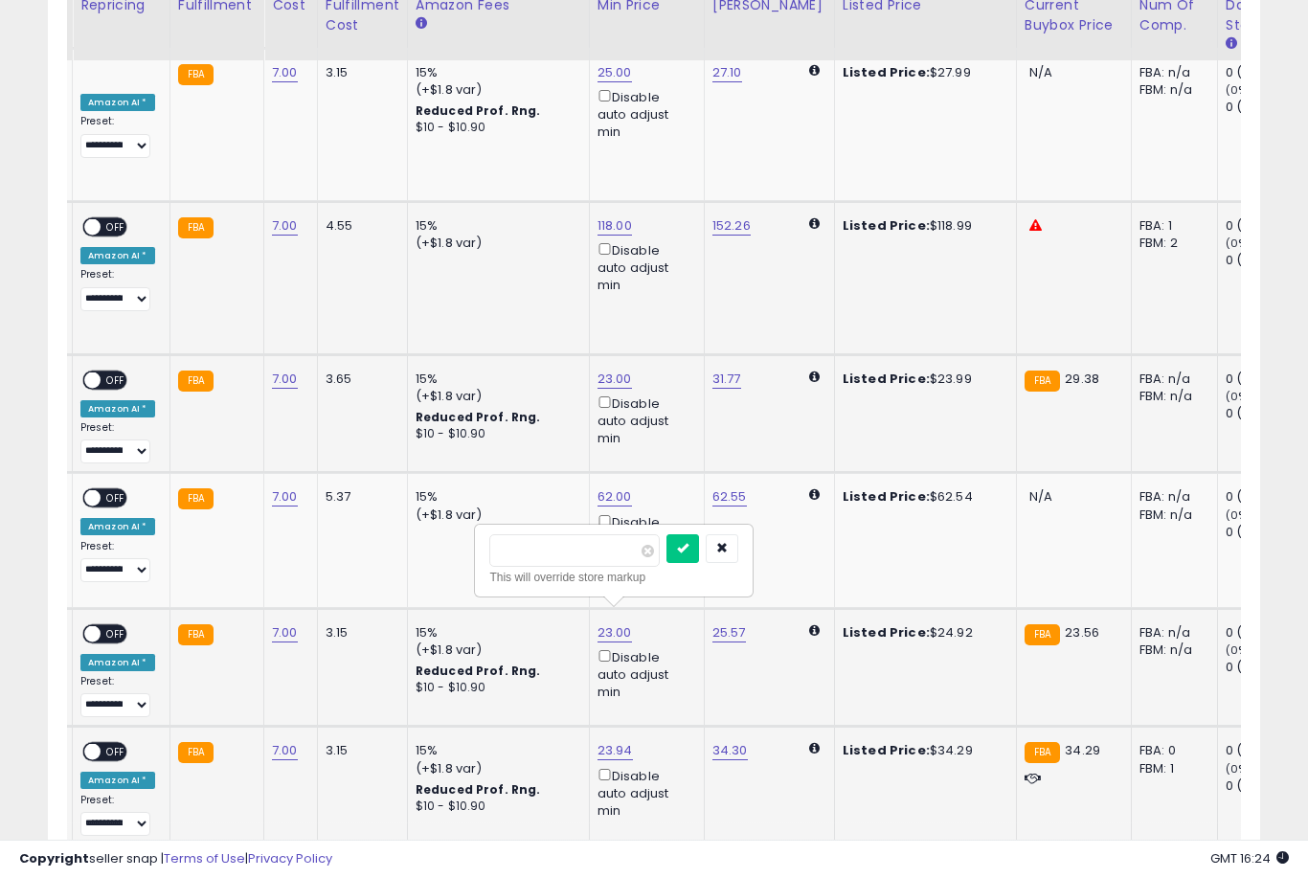
type input "*"
type input "**"
click at [666, 561] on button "submit" at bounding box center [682, 548] width 33 height 29
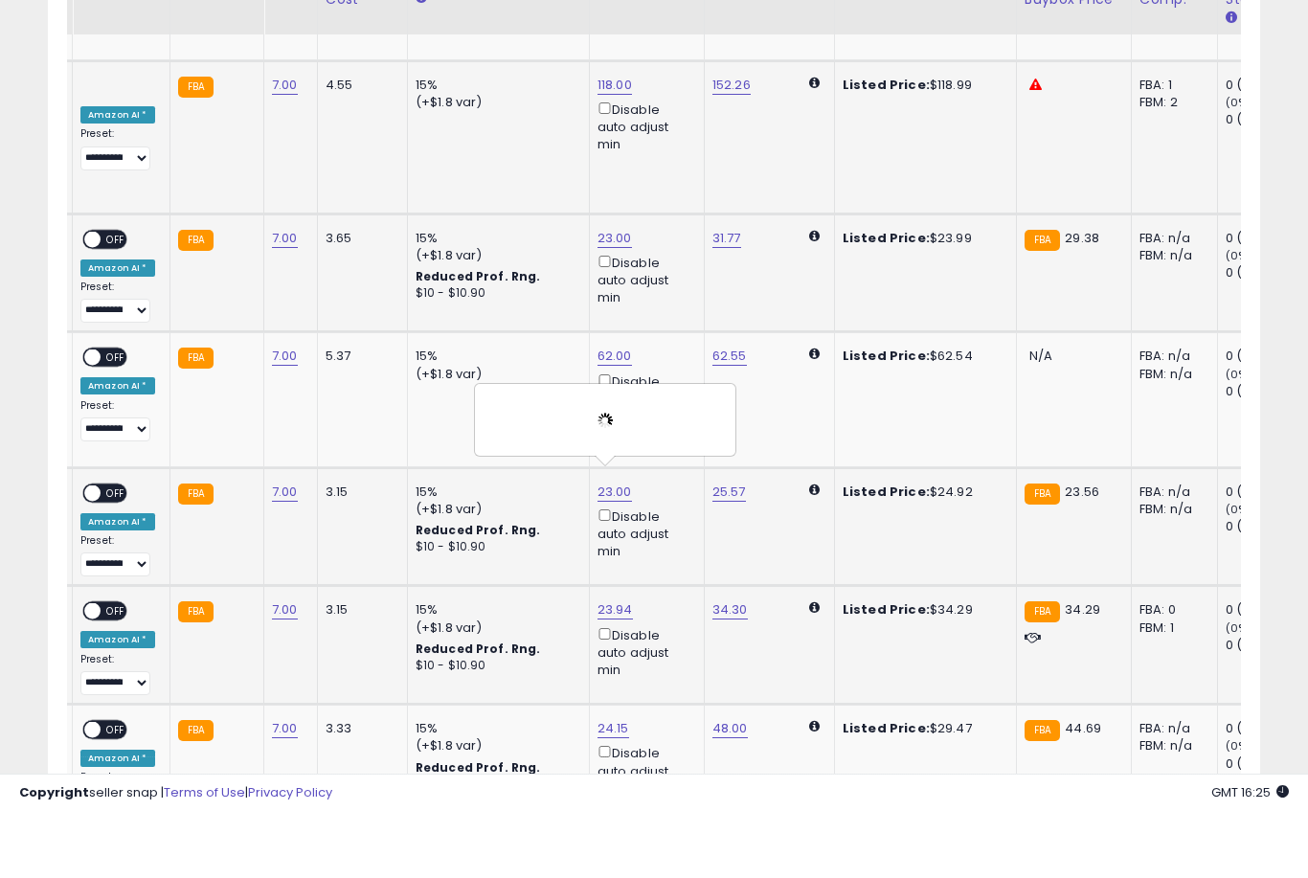
scroll to position [3084, 0]
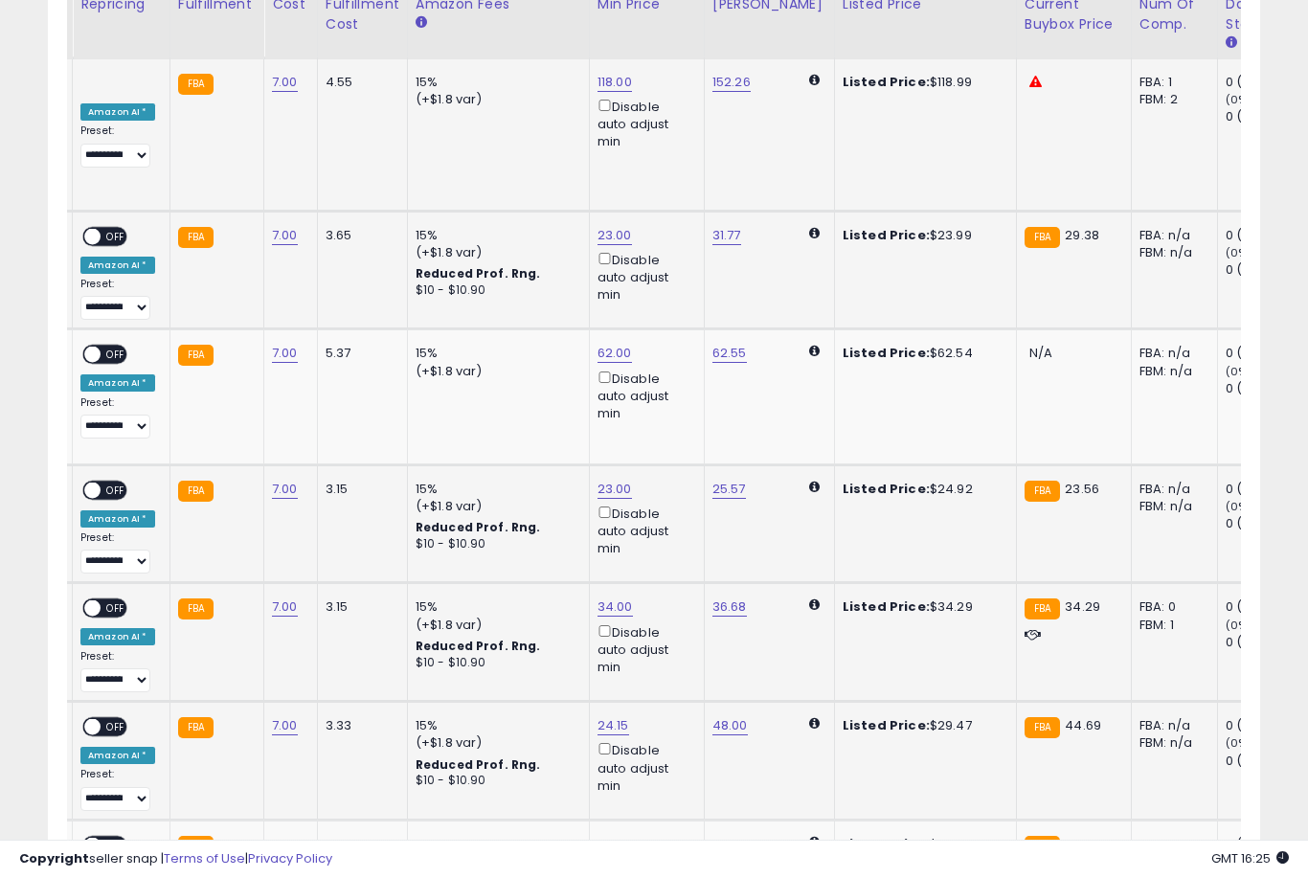
click at [604, 716] on link "24.15" at bounding box center [614, 725] width 32 height 19
type input "*"
type input "**"
click at [666, 536] on button "submit" at bounding box center [682, 522] width 33 height 29
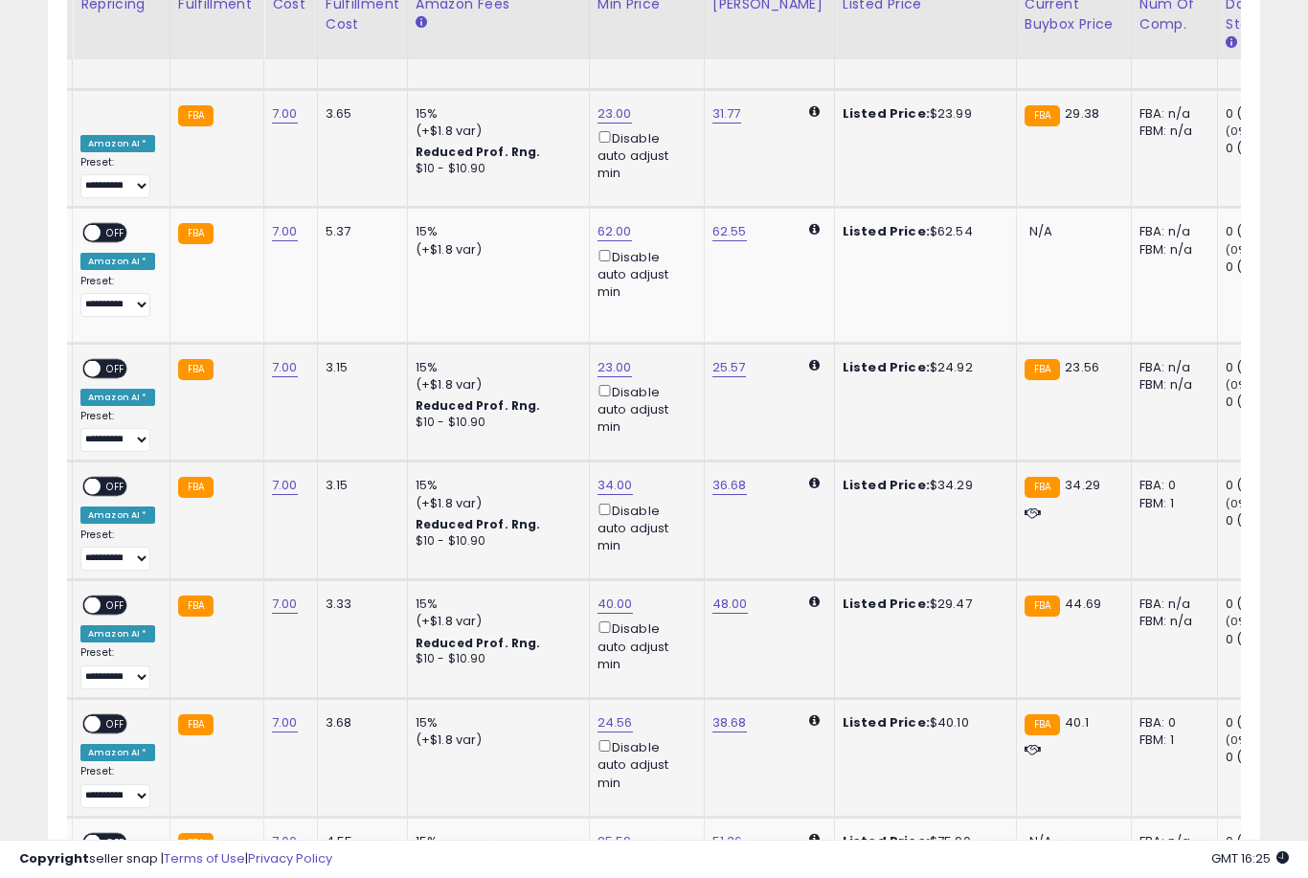
click at [599, 713] on link "24.56" at bounding box center [615, 722] width 35 height 19
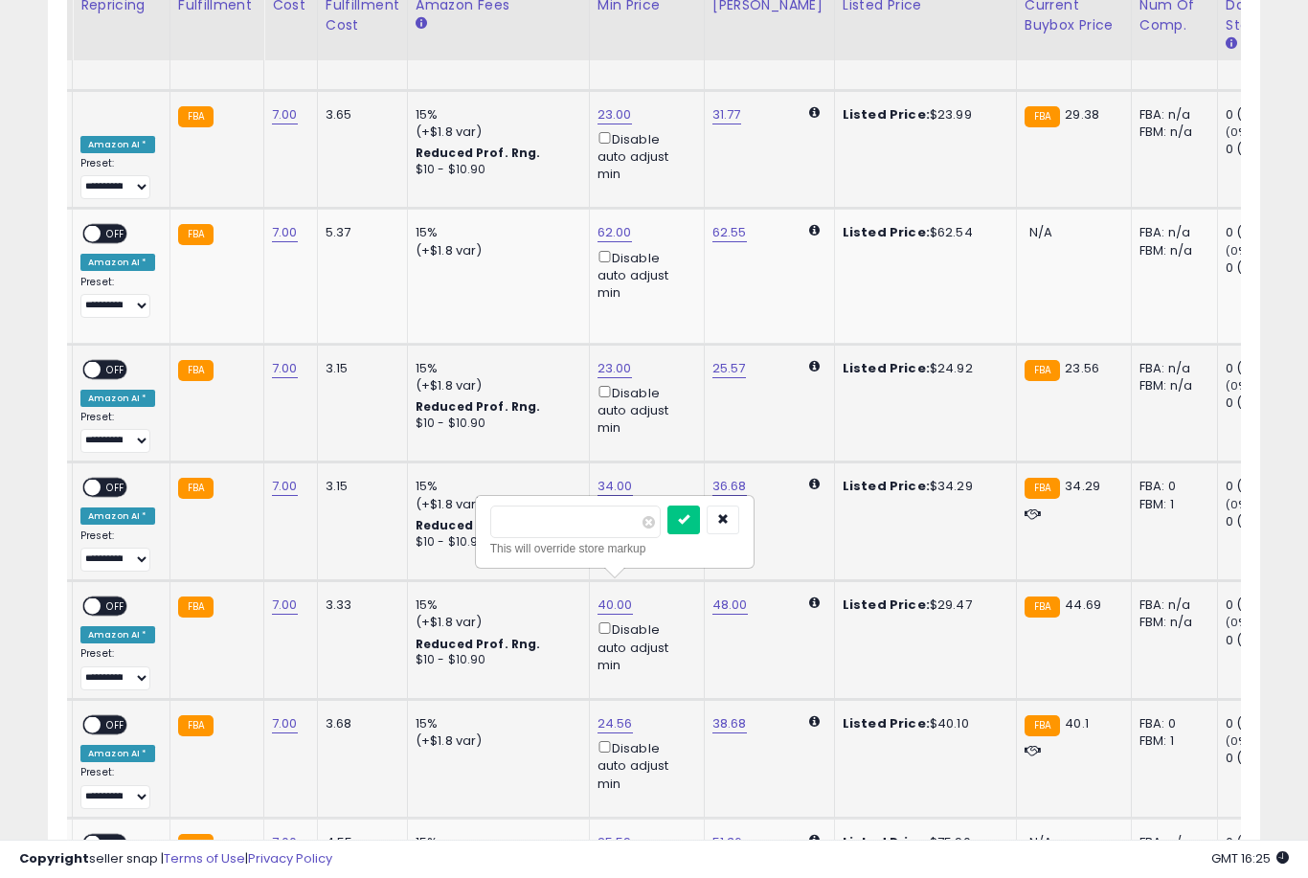
type input "*"
click at [667, 532] on button "submit" at bounding box center [683, 520] width 33 height 29
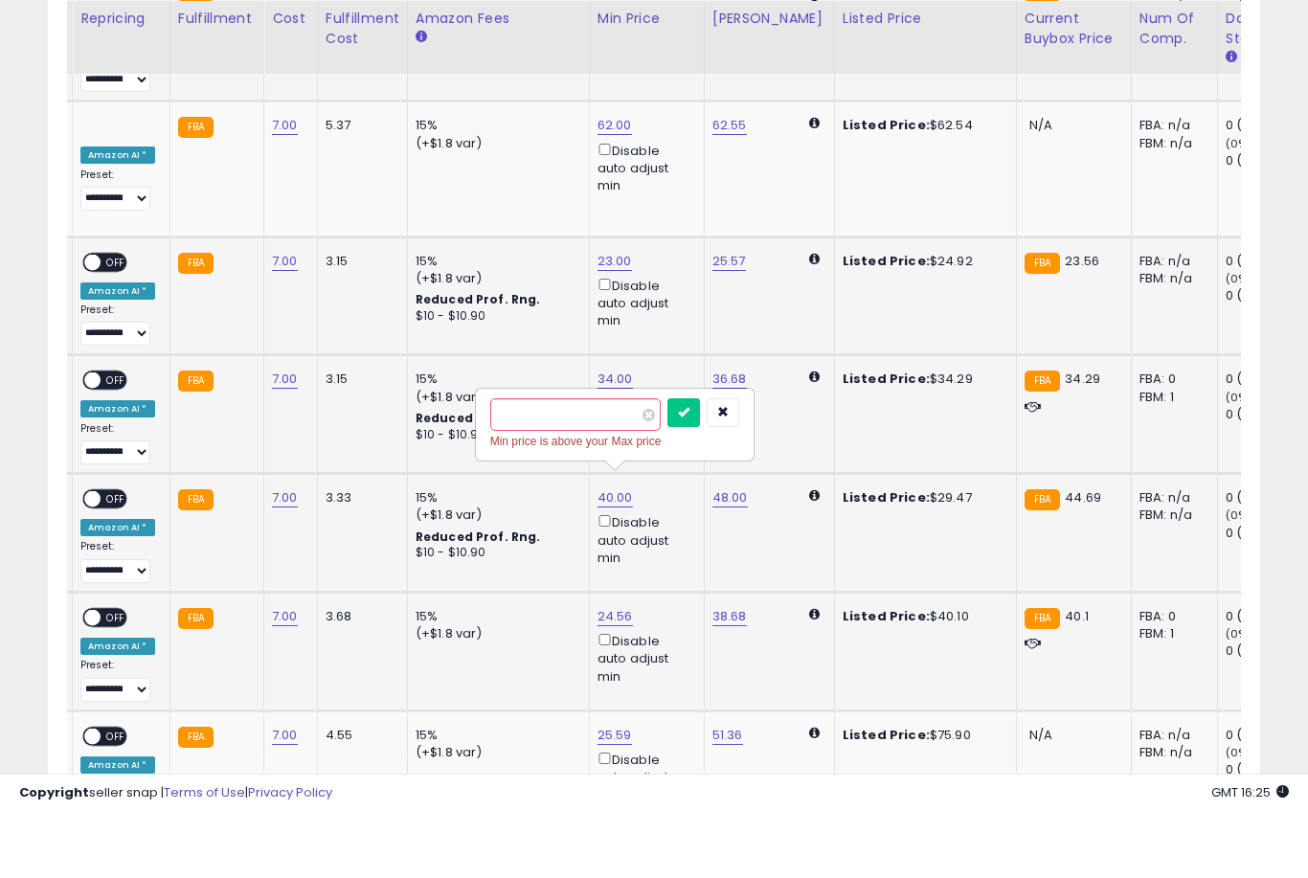
scroll to position [3262, 0]
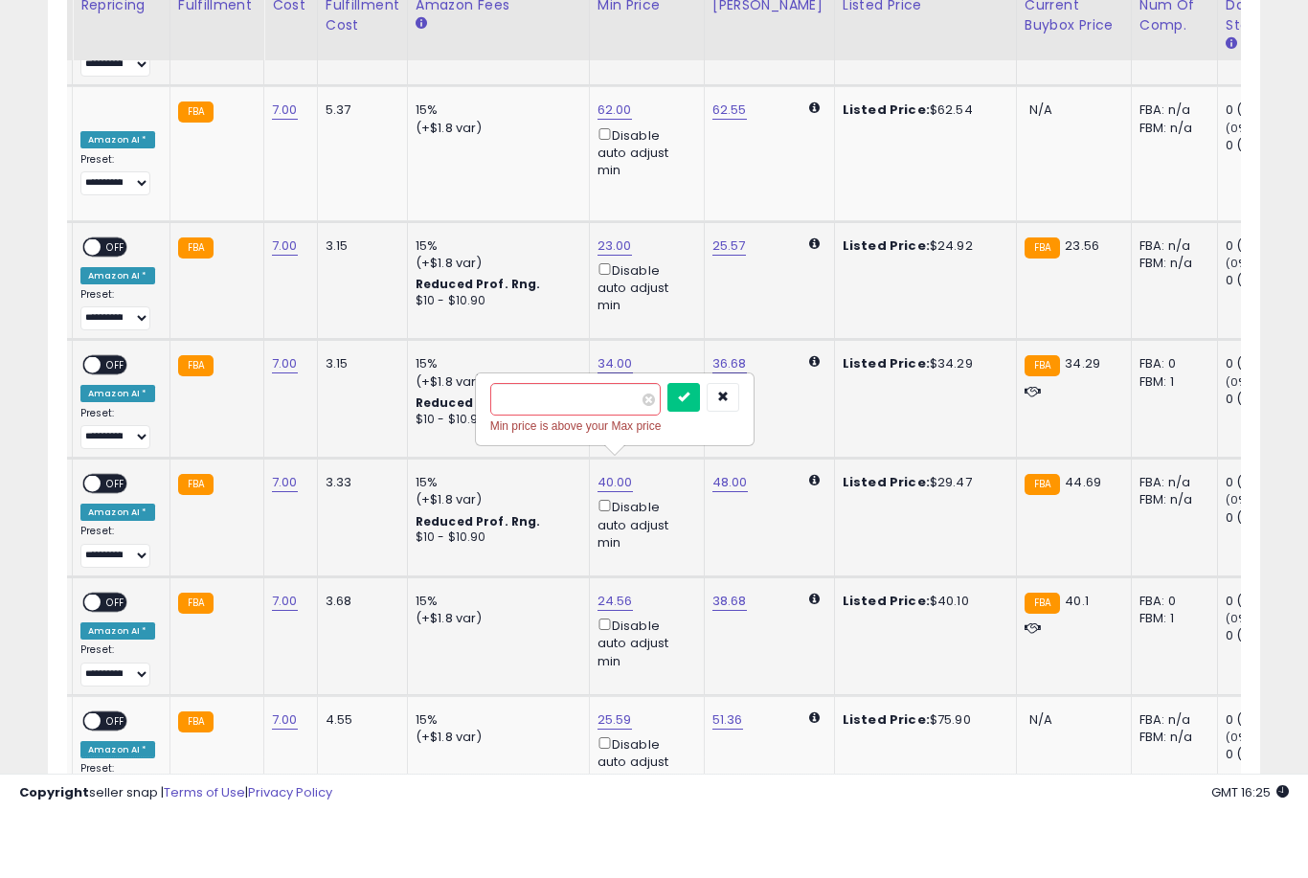
type input "*"
type input "**"
click at [667, 449] on button "submit" at bounding box center [683, 463] width 33 height 29
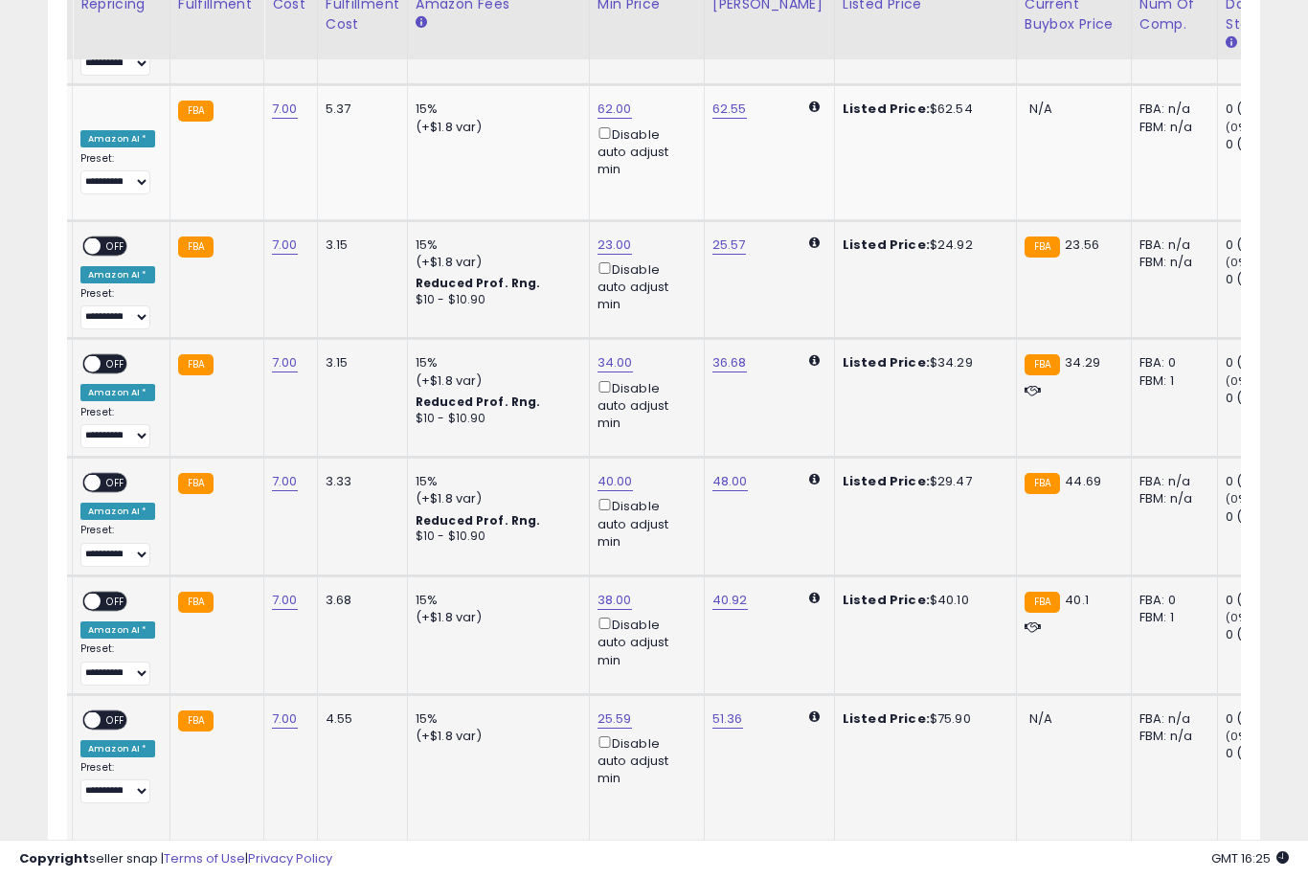
click at [608, 710] on link "25.59" at bounding box center [615, 719] width 34 height 19
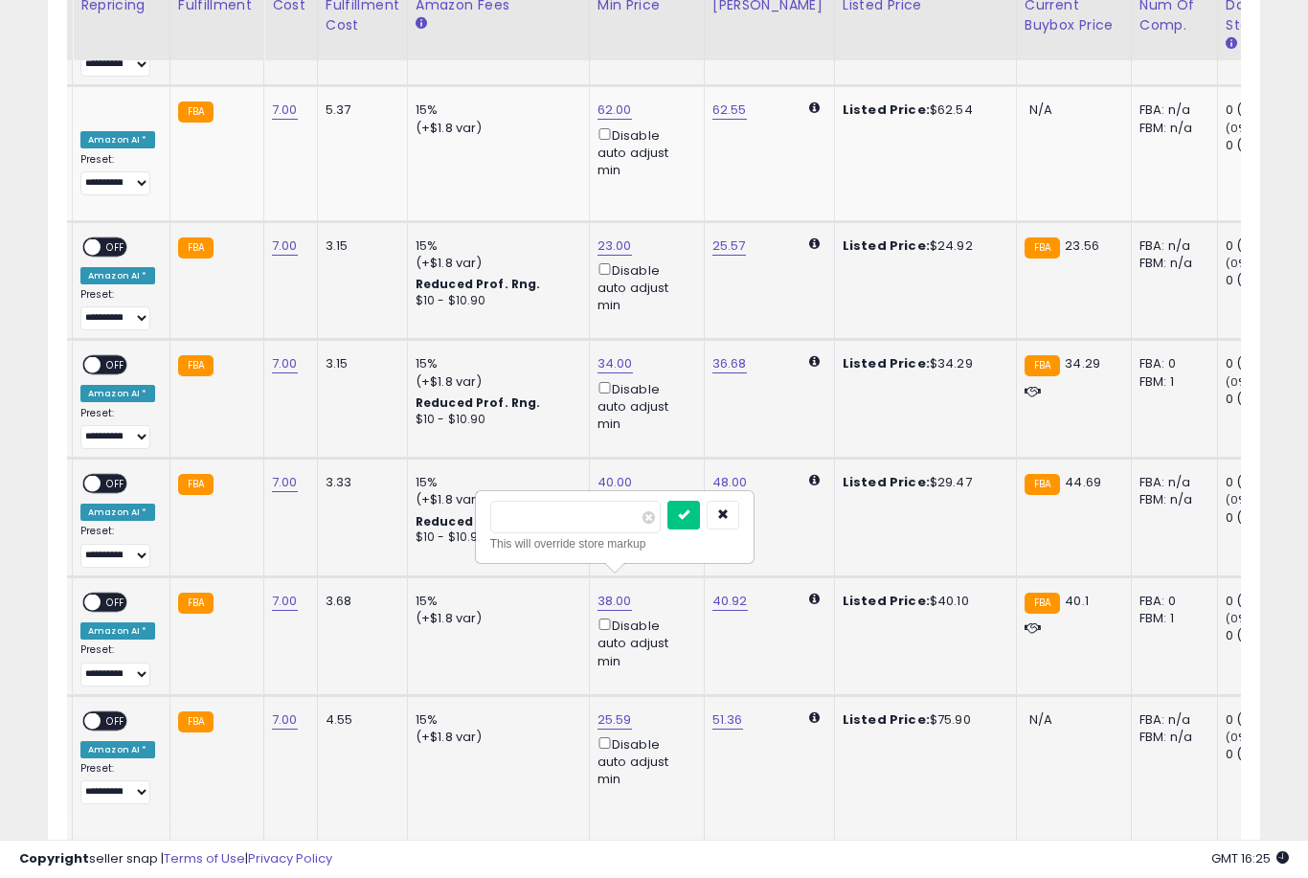
type input "****"
click at [712, 711] on link "51.36" at bounding box center [727, 720] width 31 height 19
type input "*"
type input "**"
click at [780, 528] on button "submit" at bounding box center [796, 515] width 33 height 29
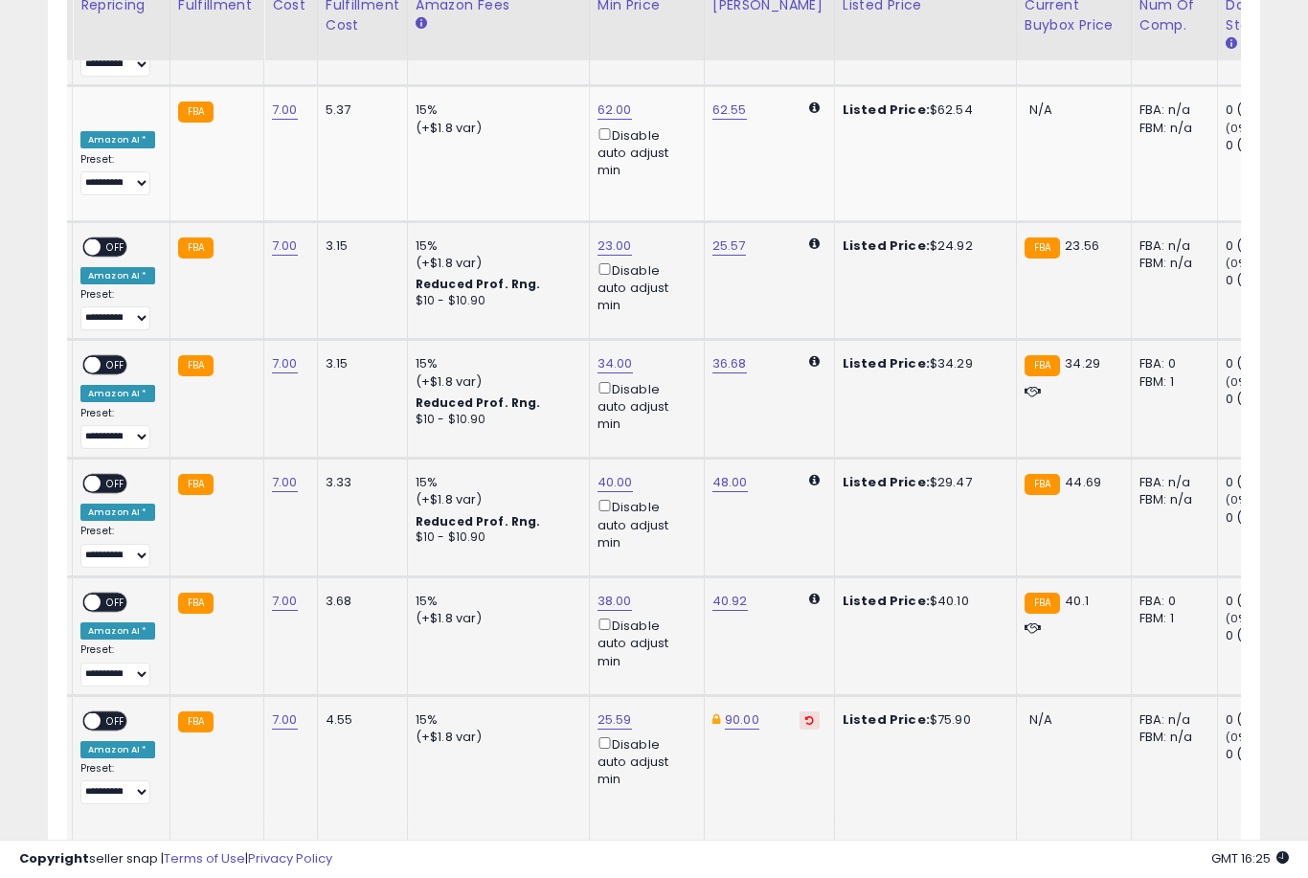
scroll to position [3329, 0]
click at [600, 710] on link "25.59" at bounding box center [615, 719] width 34 height 19
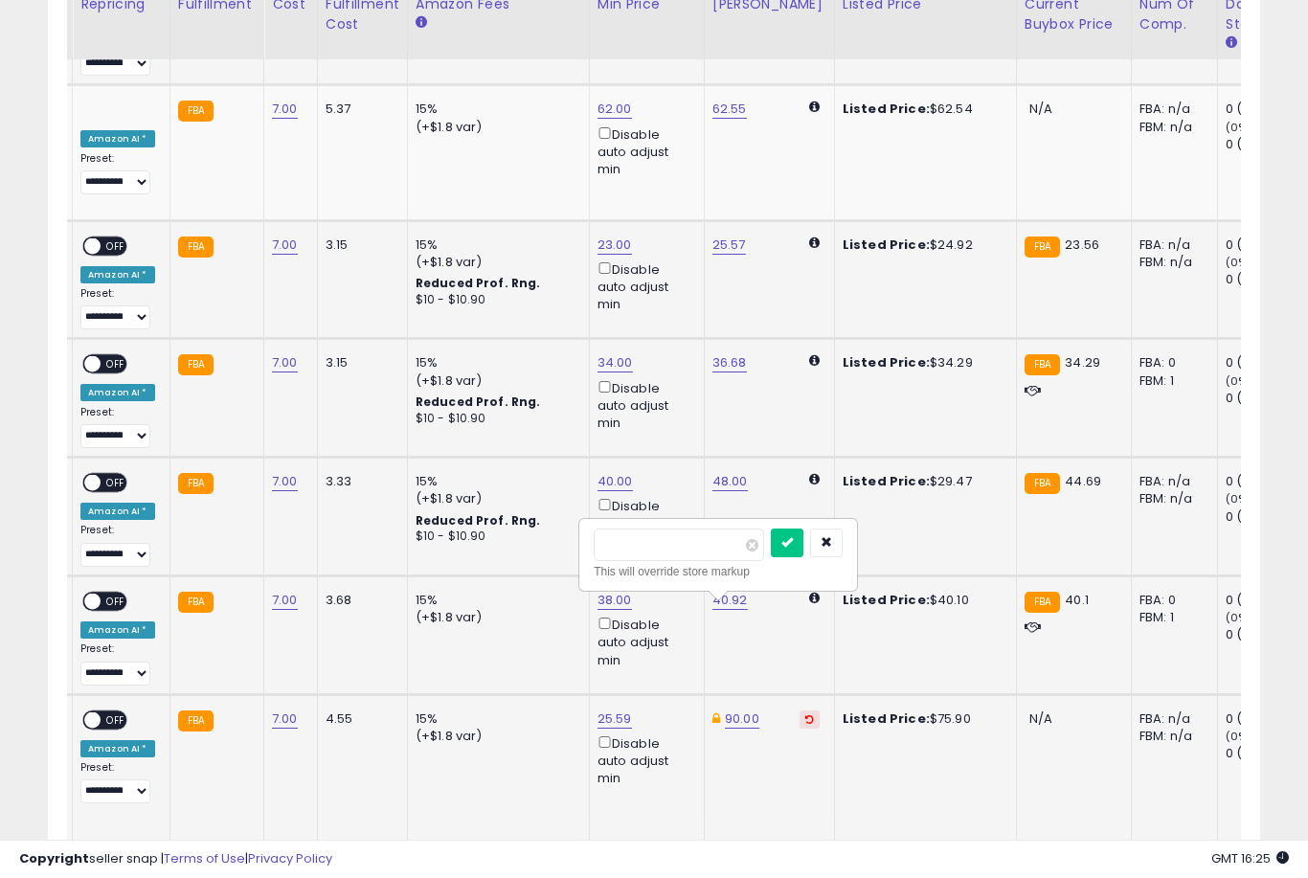
scroll to position [3328, 0]
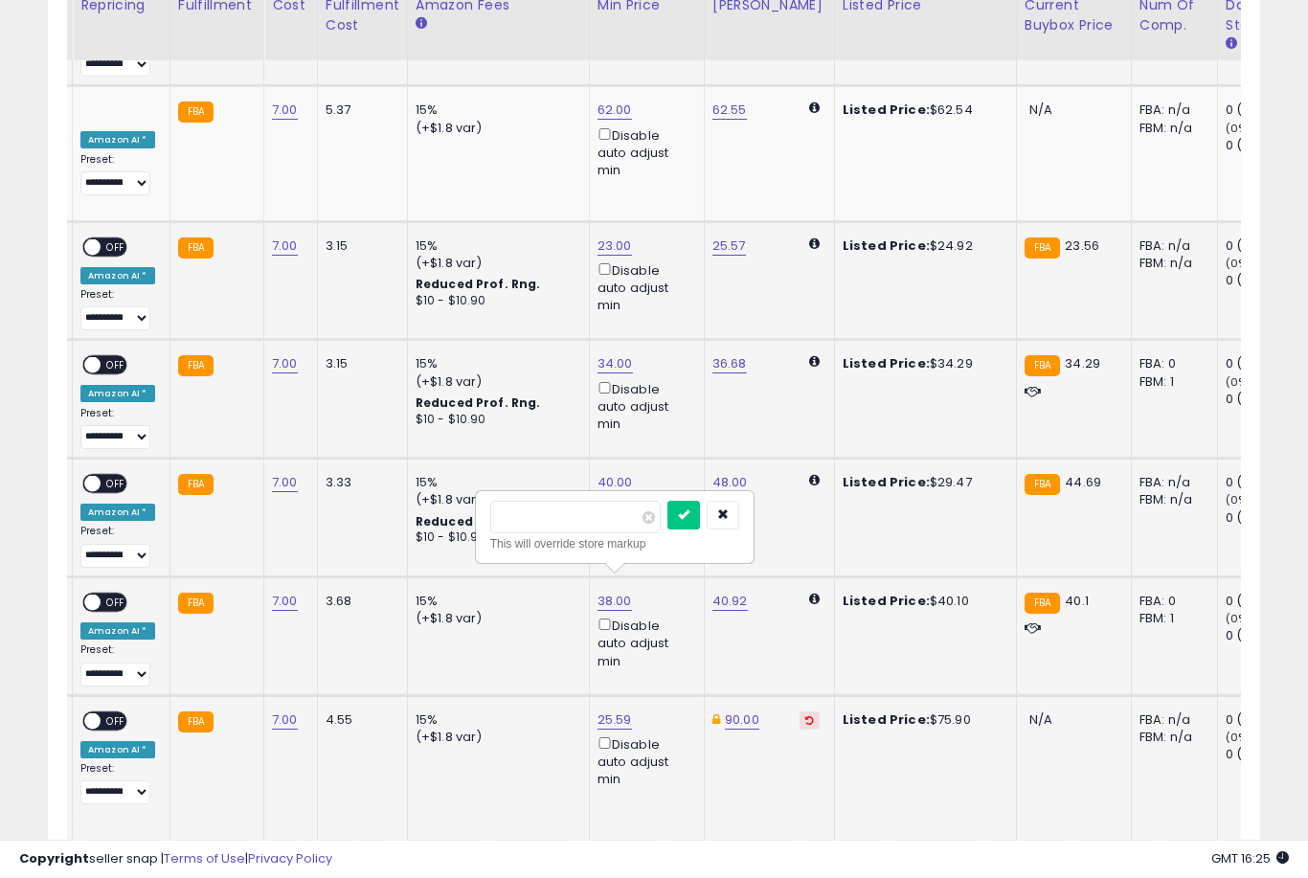
type input "*"
type input "**"
click at [667, 528] on button "submit" at bounding box center [683, 515] width 33 height 29
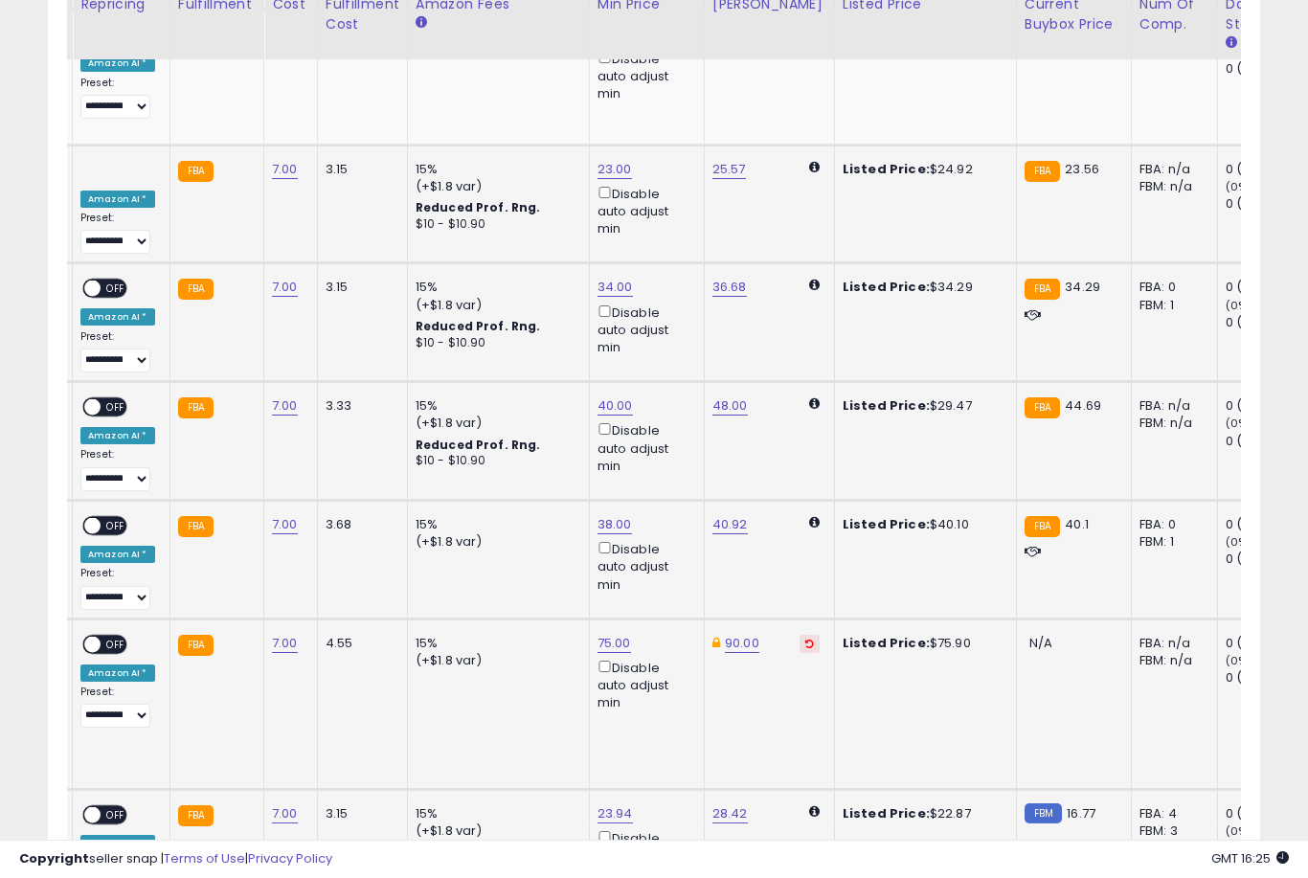
click at [601, 804] on link "23.94" at bounding box center [615, 813] width 35 height 19
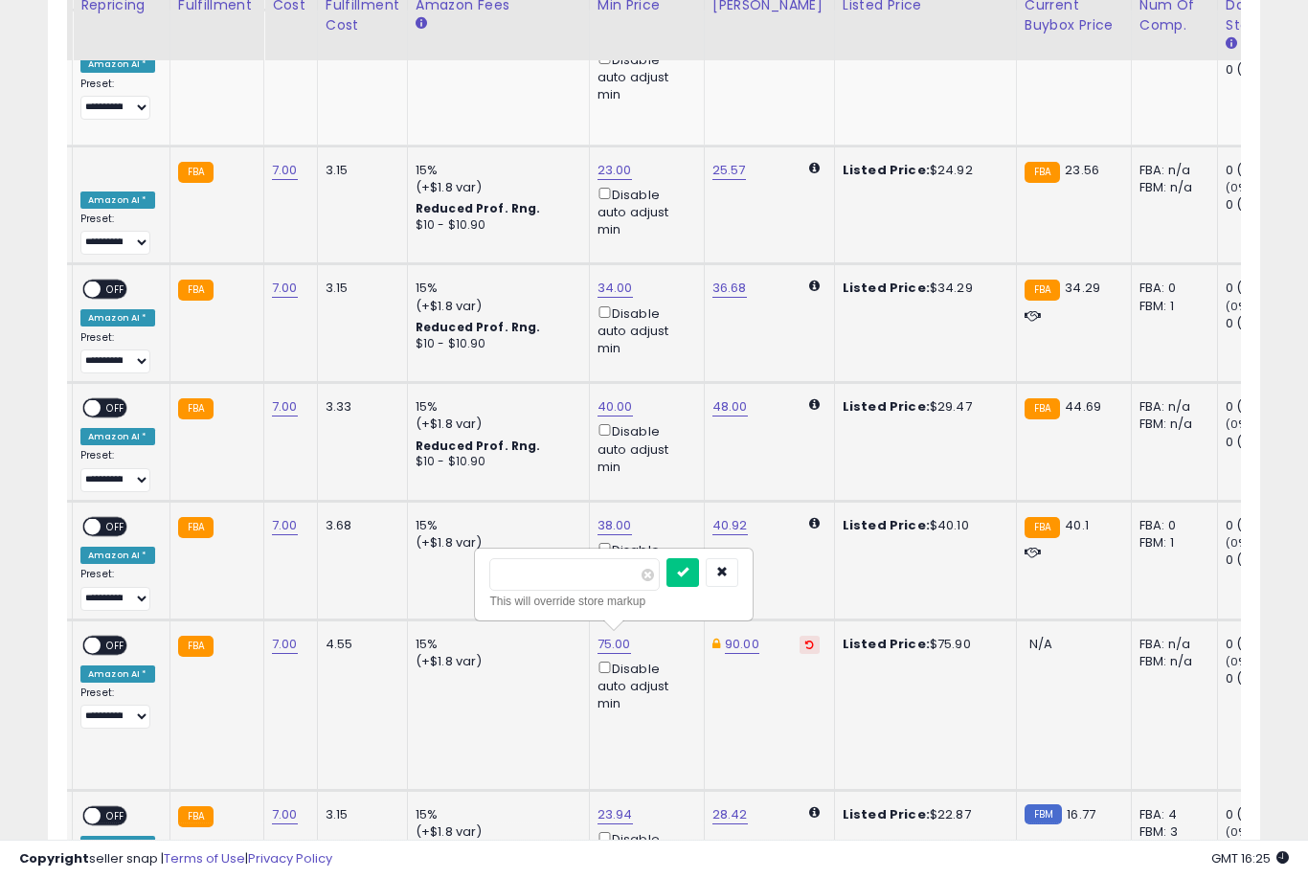
type input "**"
click at [666, 585] on button "submit" at bounding box center [682, 572] width 33 height 29
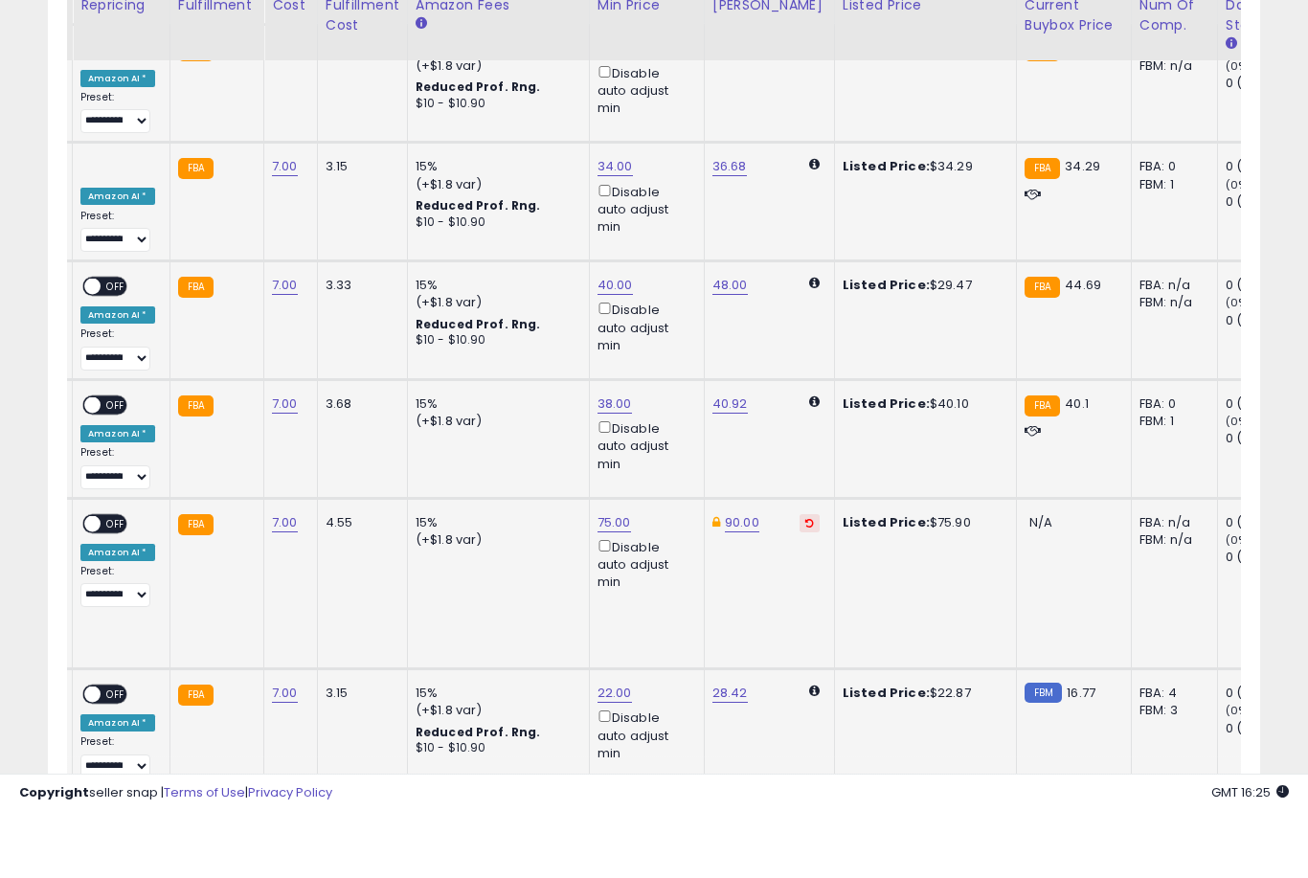
scroll to position [3526, 0]
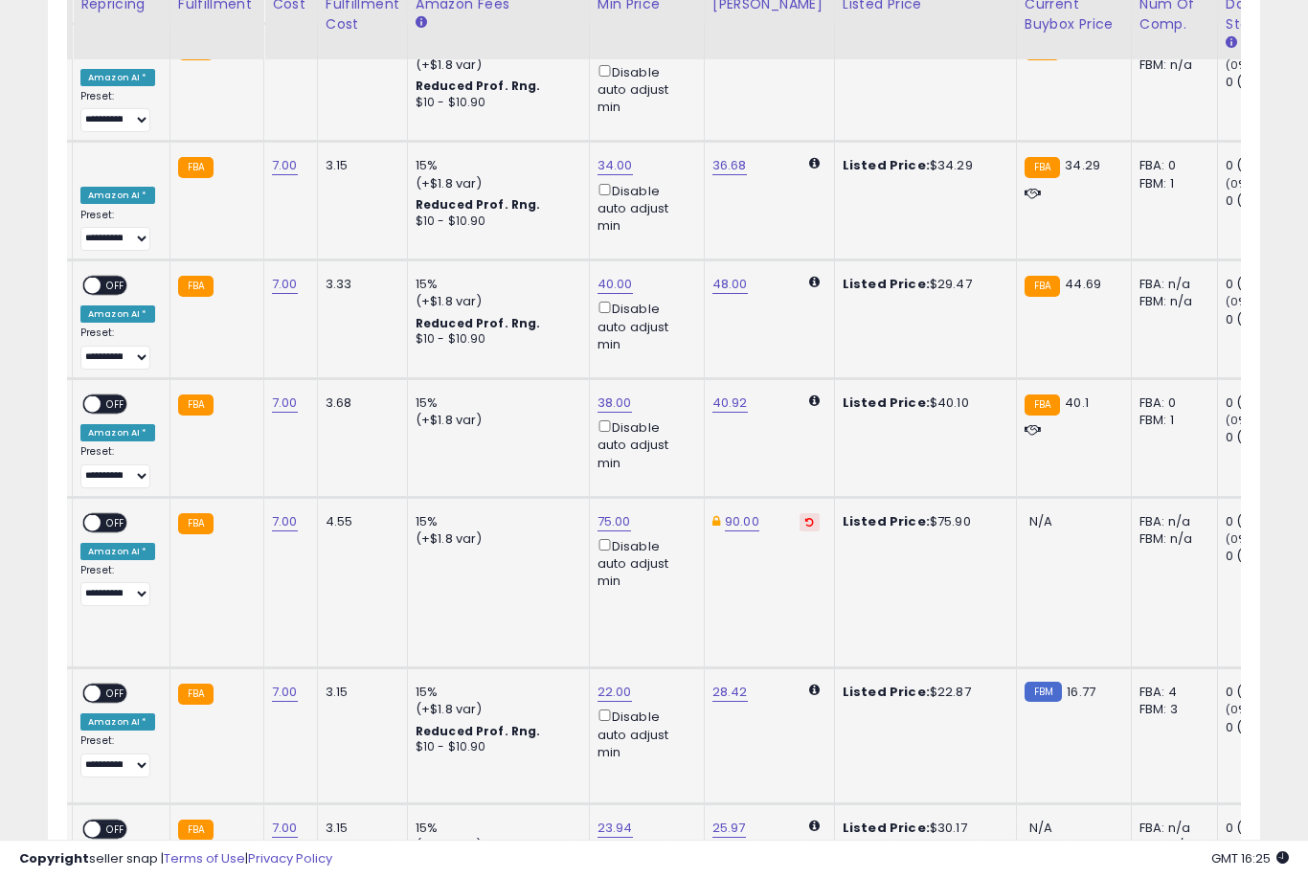
click at [598, 819] on link "23.94" at bounding box center [615, 828] width 35 height 19
type input "*"
type input "**"
click at [666, 597] on button "submit" at bounding box center [682, 583] width 33 height 29
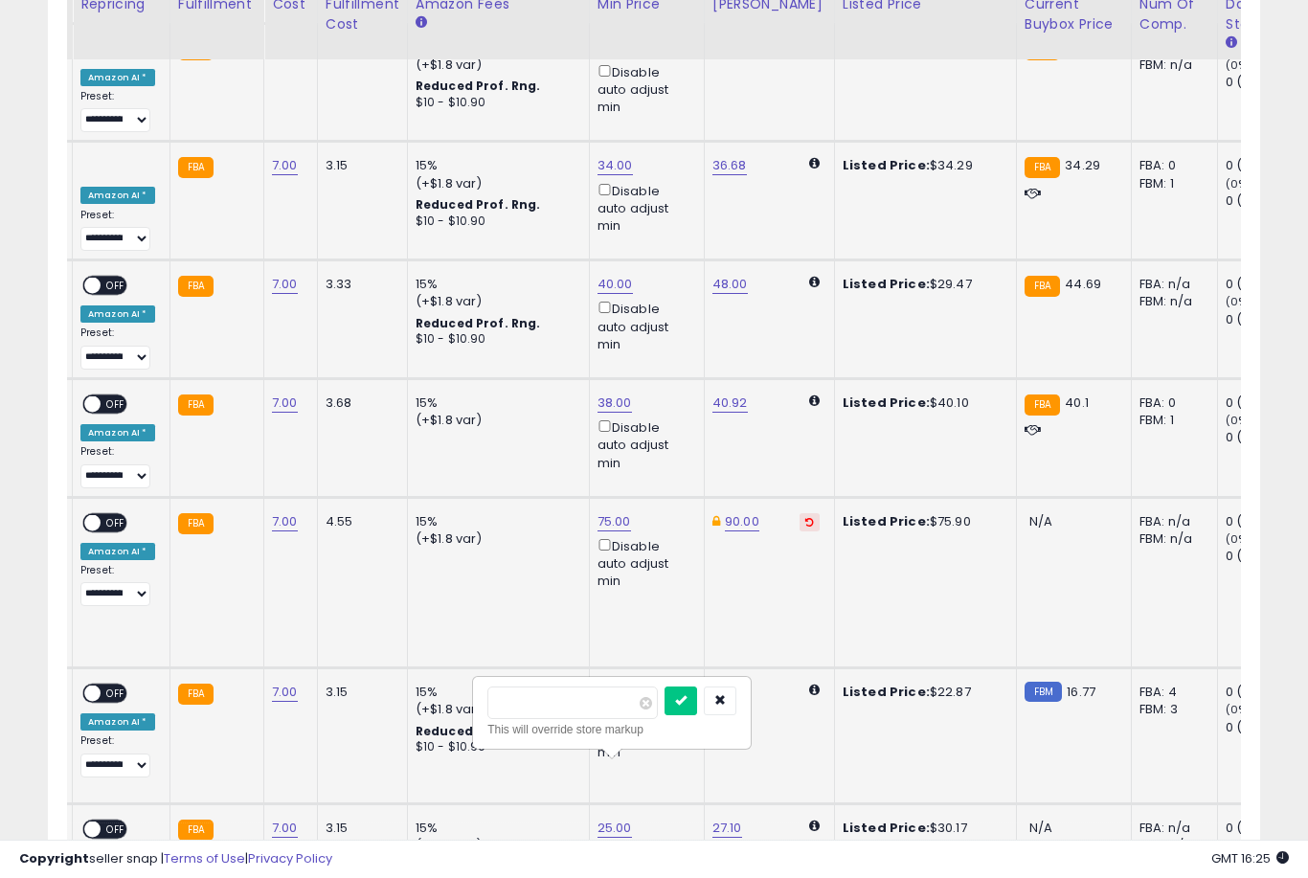
type input "*"
type input "**"
click at [665, 714] on button "submit" at bounding box center [681, 701] width 33 height 29
click at [608, 819] on link "25.00" at bounding box center [615, 828] width 34 height 19
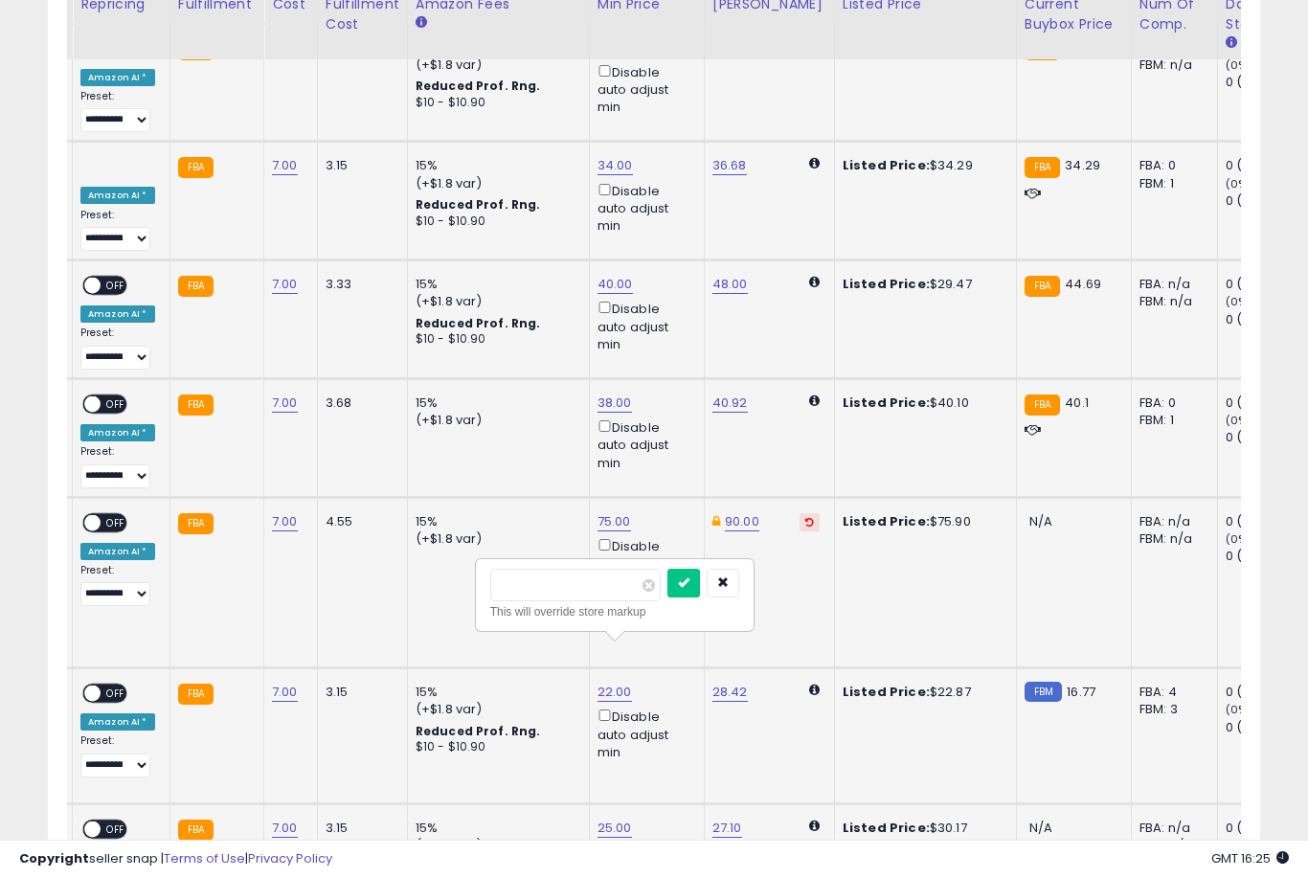
type input "*"
type input "**"
click at [667, 597] on button "submit" at bounding box center [683, 583] width 33 height 29
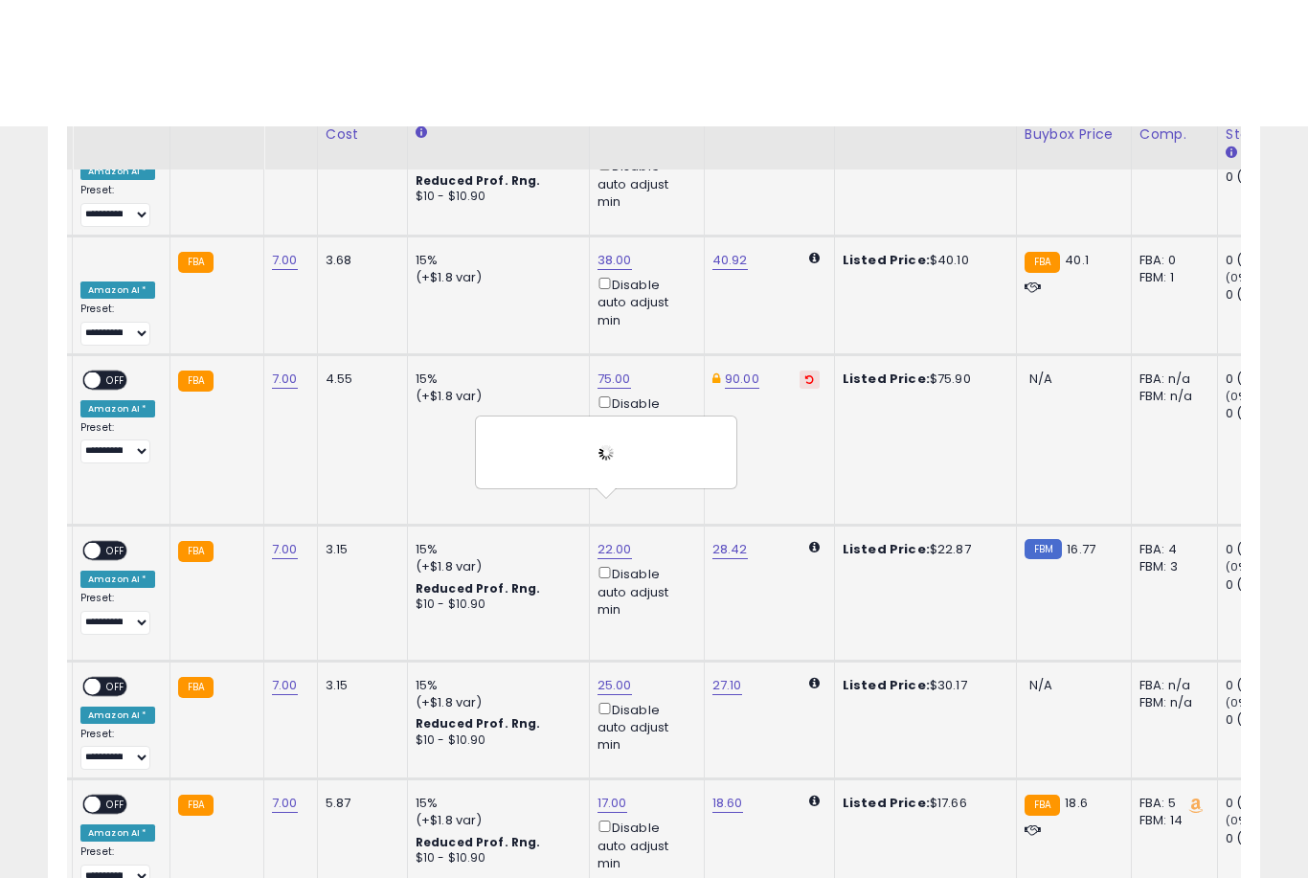
scroll to position [3815, 0]
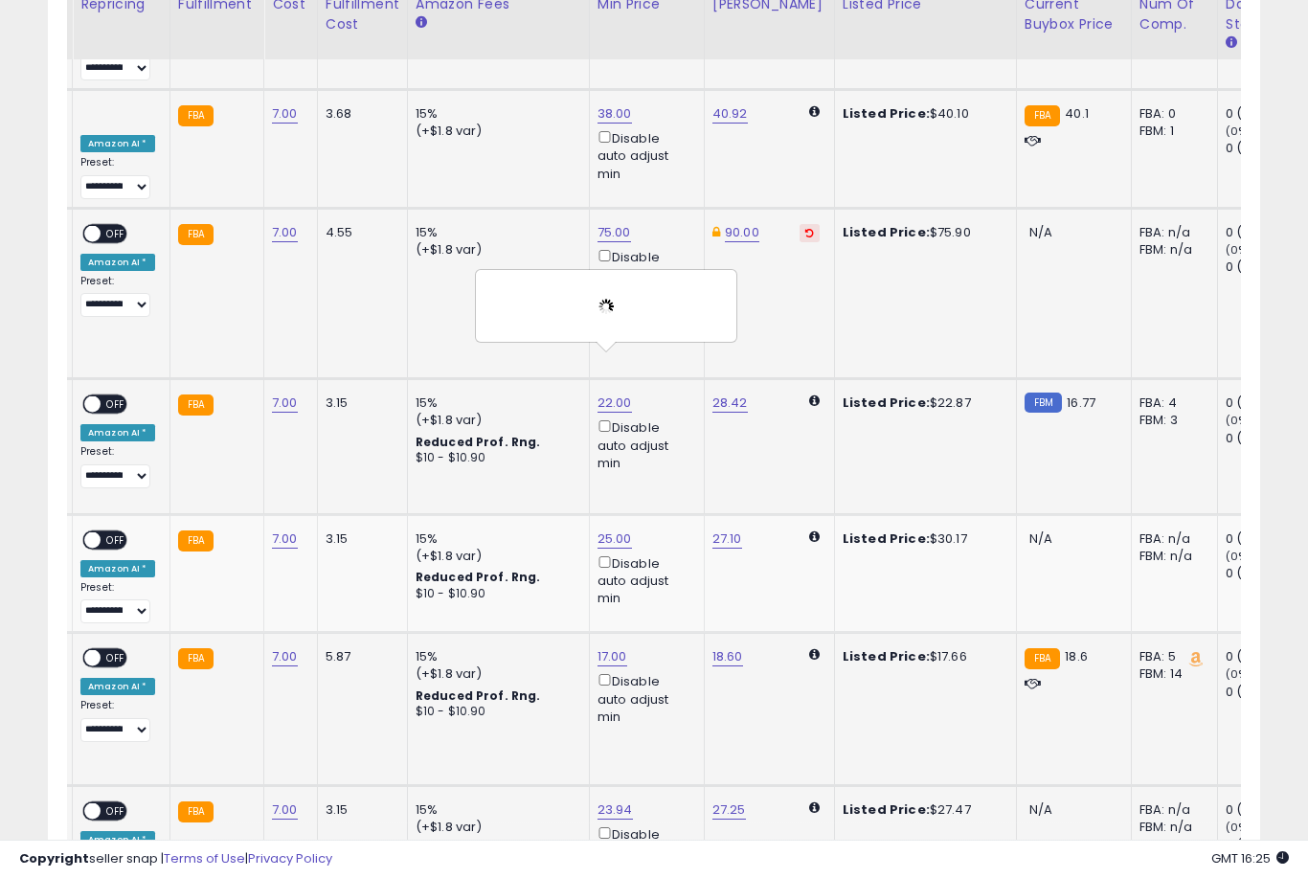
click at [605, 801] on link "23.94" at bounding box center [615, 810] width 35 height 19
type input "**"
click at [666, 558] on button "submit" at bounding box center [682, 545] width 33 height 29
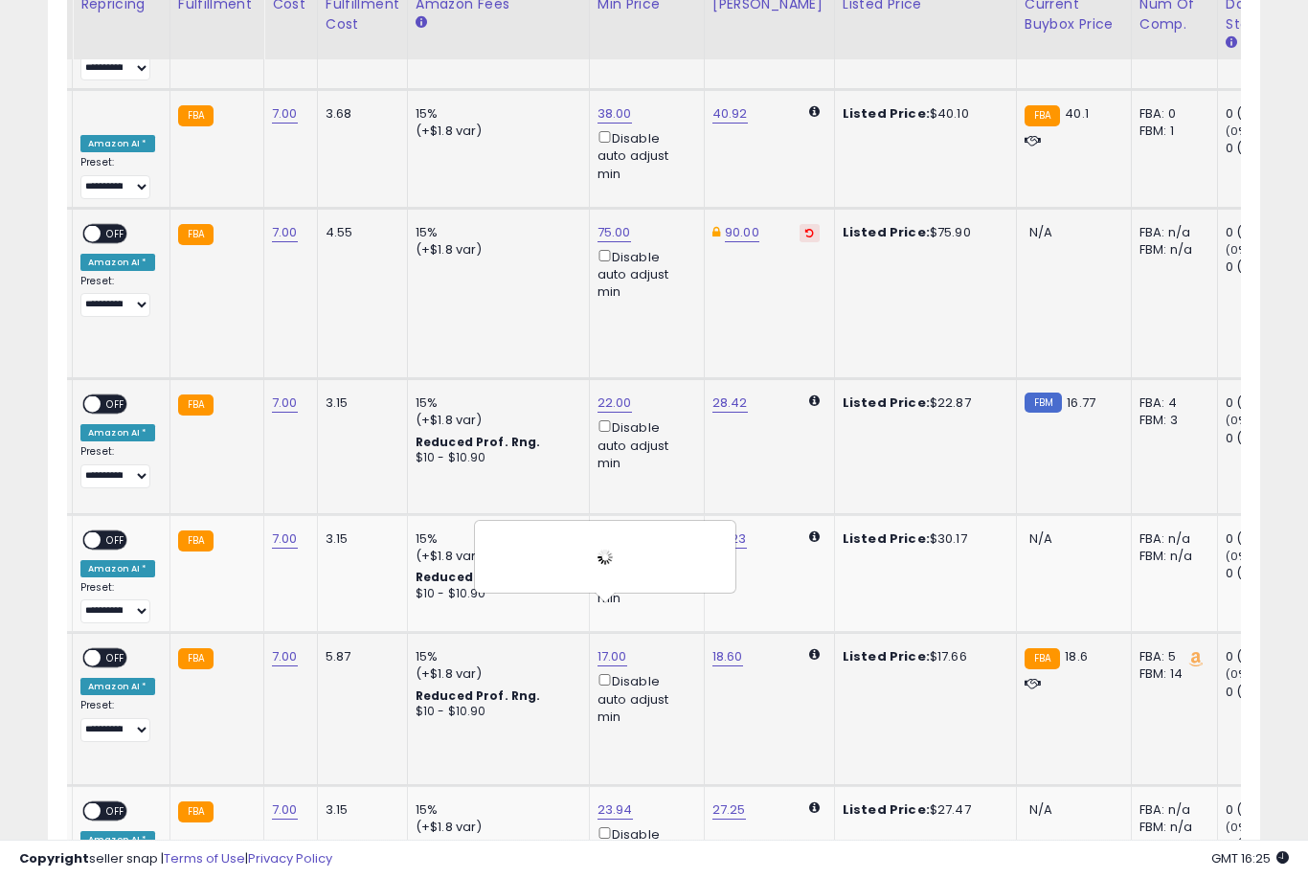
type input "**"
click at [666, 691] on button "submit" at bounding box center [682, 678] width 33 height 29
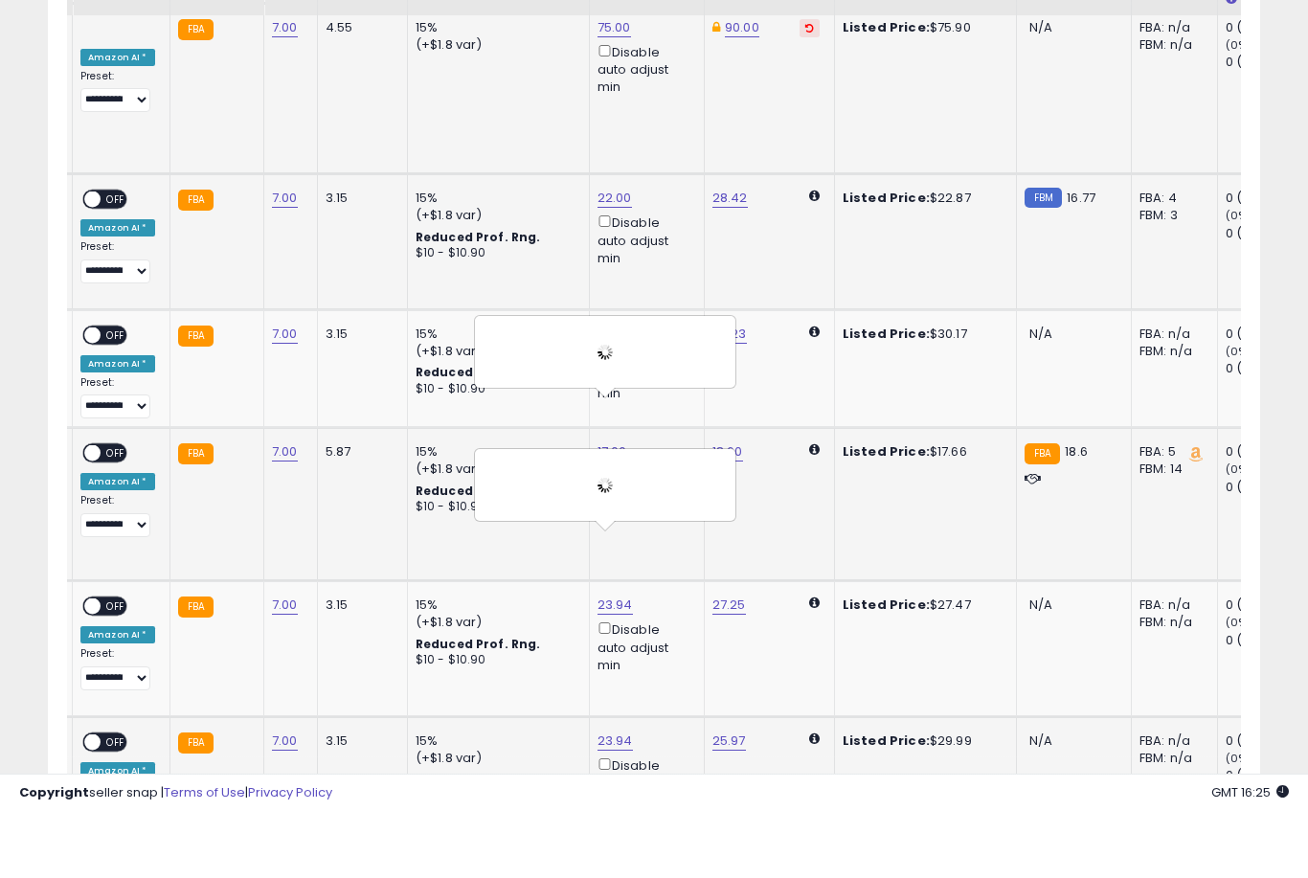
scroll to position [4030, 0]
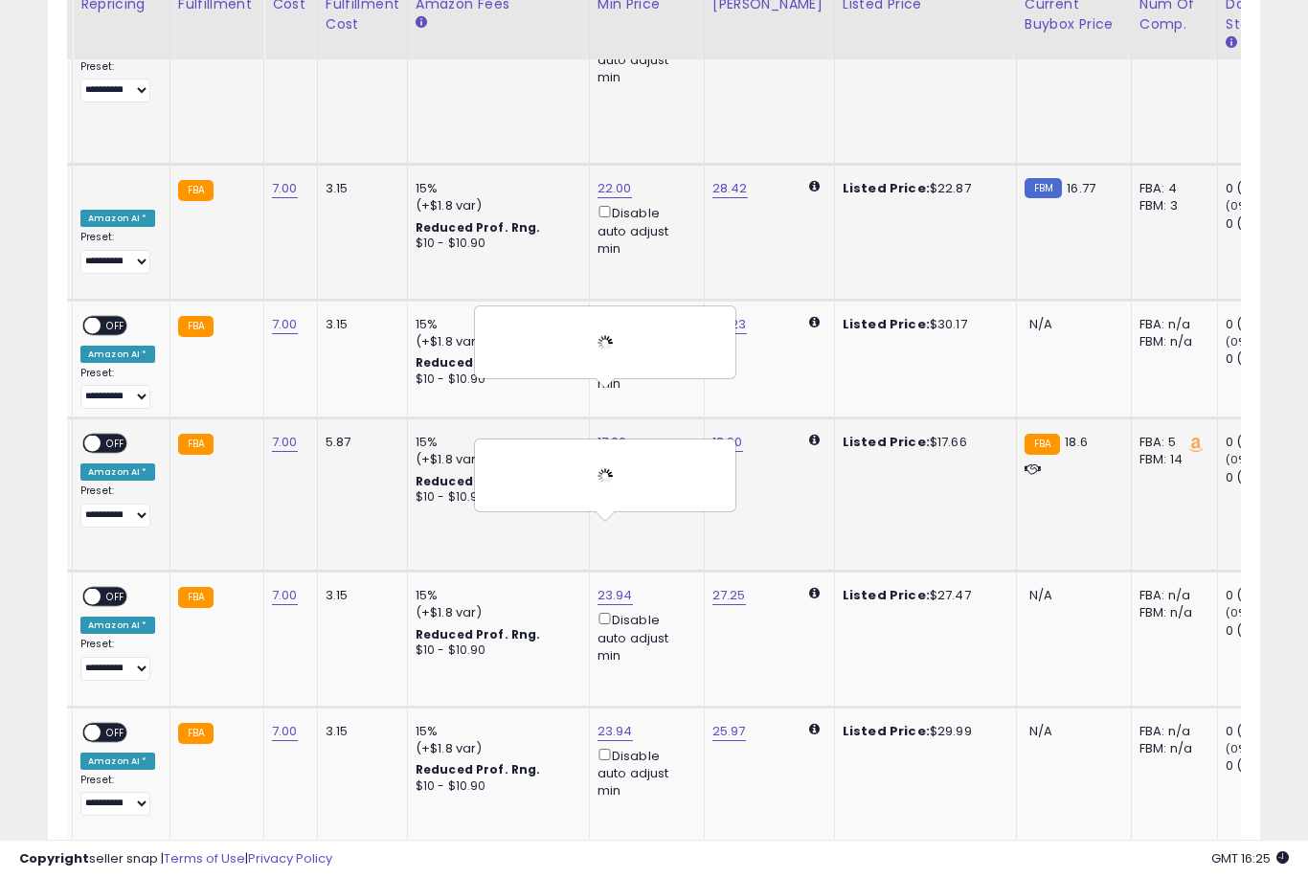
click at [606, 874] on link "24.27" at bounding box center [615, 883] width 34 height 19
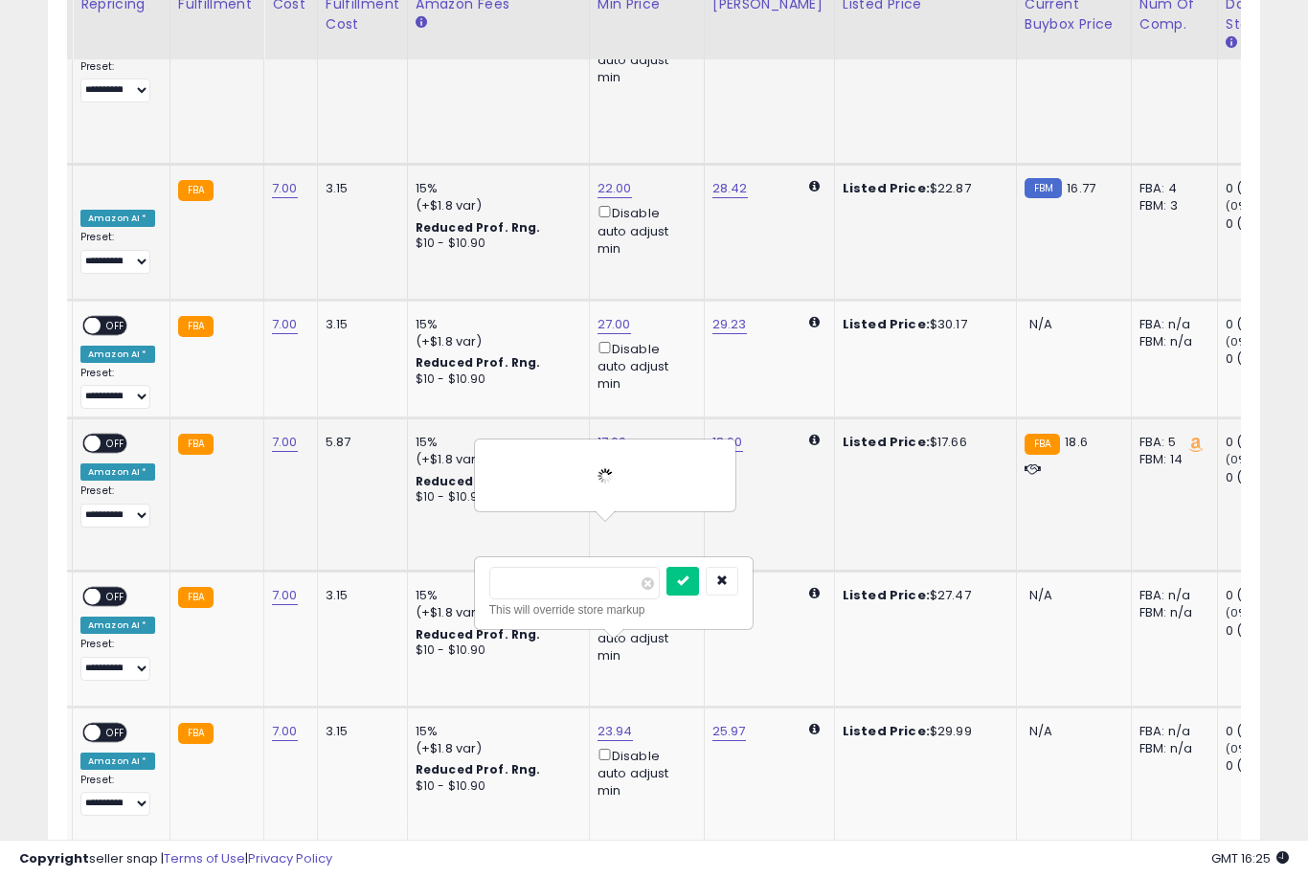
type input "*"
type input "**"
click at [666, 595] on button "submit" at bounding box center [682, 581] width 33 height 29
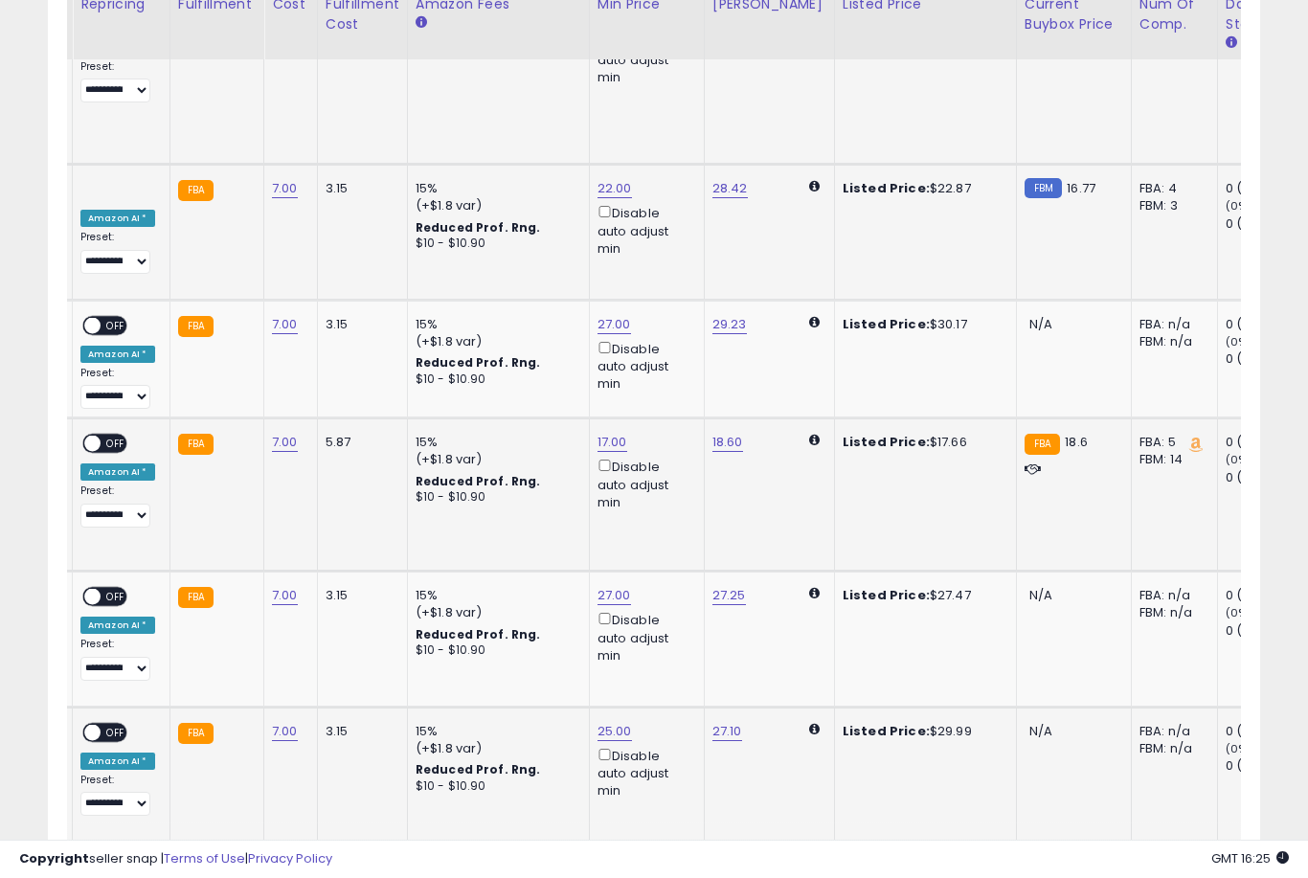
click at [616, 722] on link "25.00" at bounding box center [615, 731] width 34 height 19
type input "**"
click at [667, 477] on button "submit" at bounding box center [683, 463] width 33 height 29
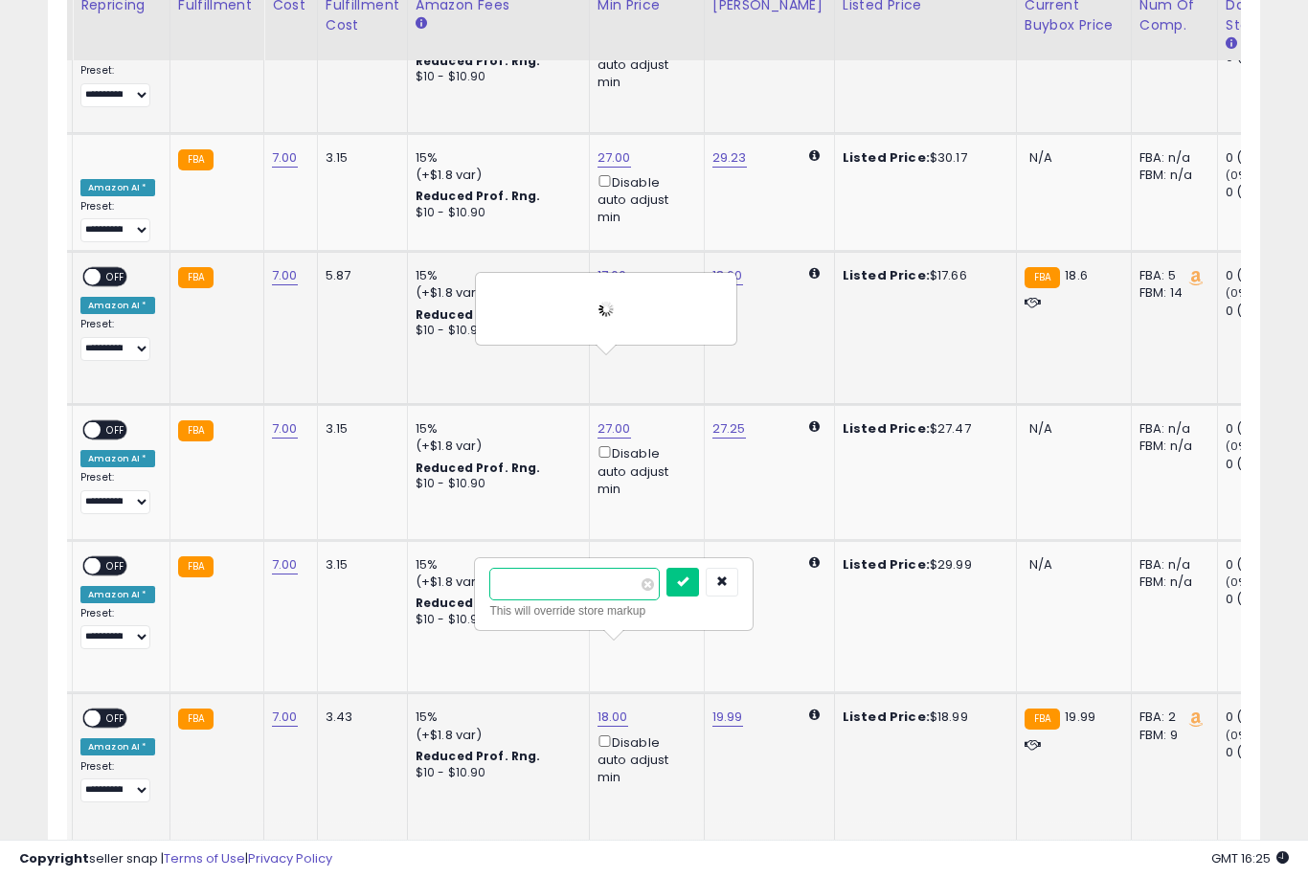
type input "**"
click at [666, 595] on button "submit" at bounding box center [682, 582] width 33 height 29
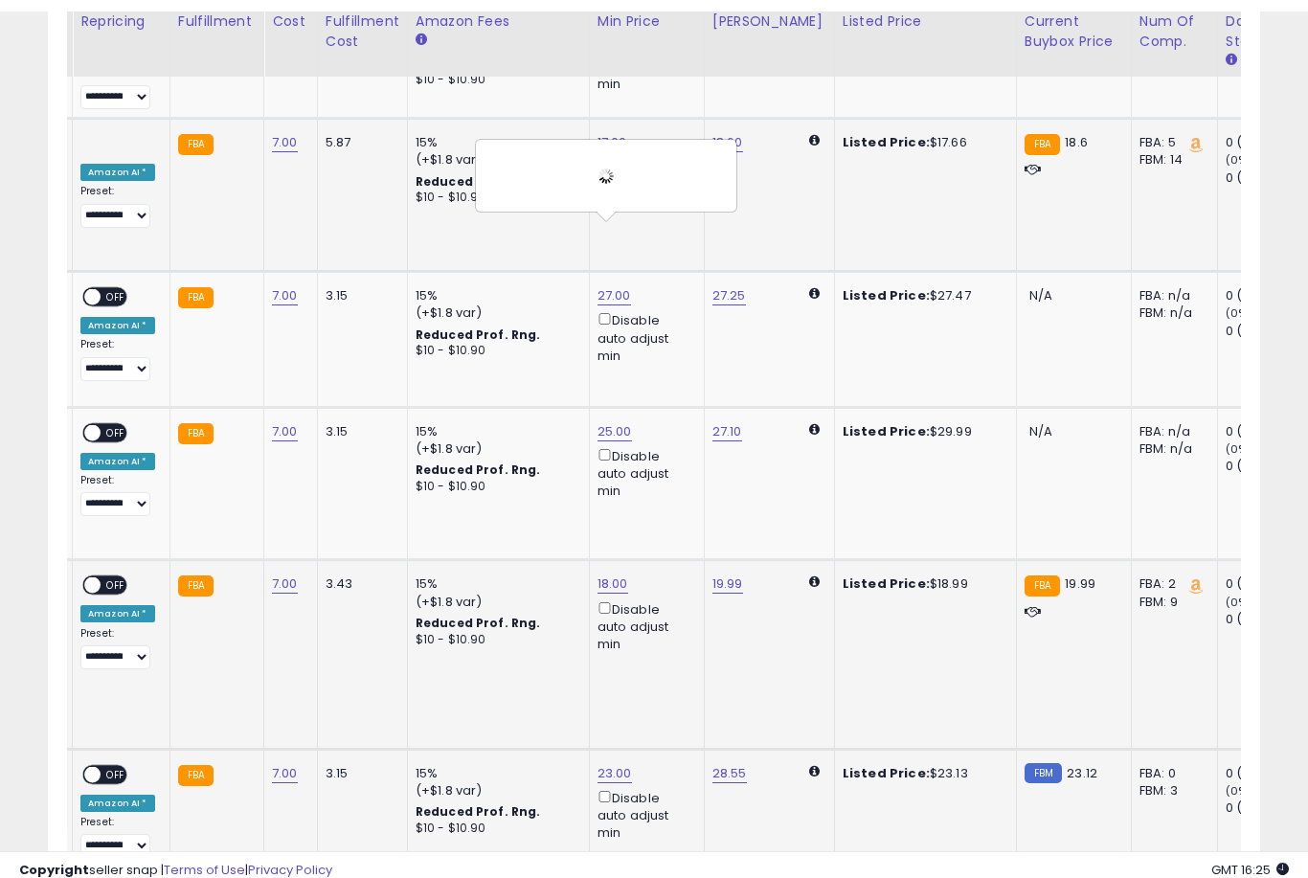
scroll to position [4347, 0]
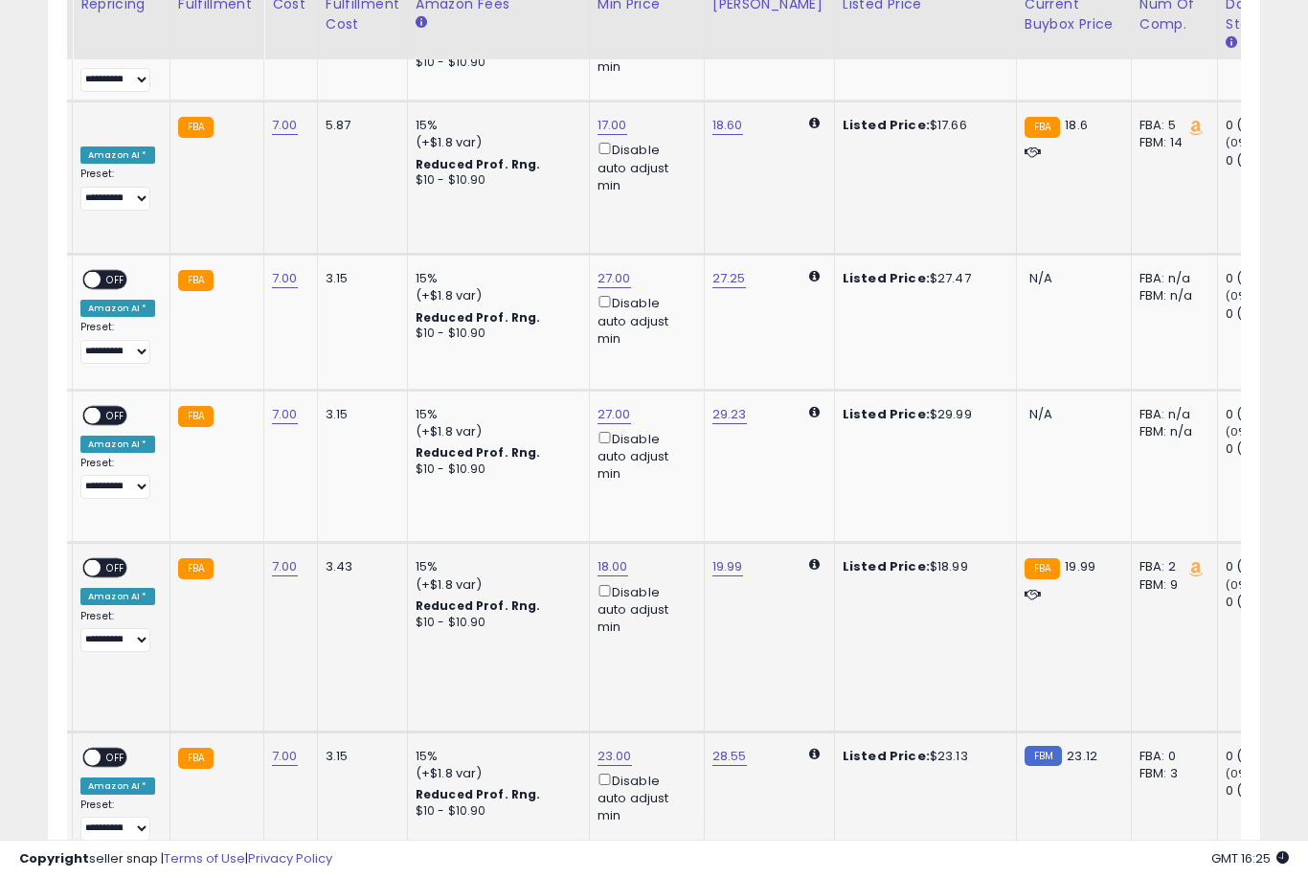
click at [602, 865] on link "23.94" at bounding box center [615, 874] width 35 height 19
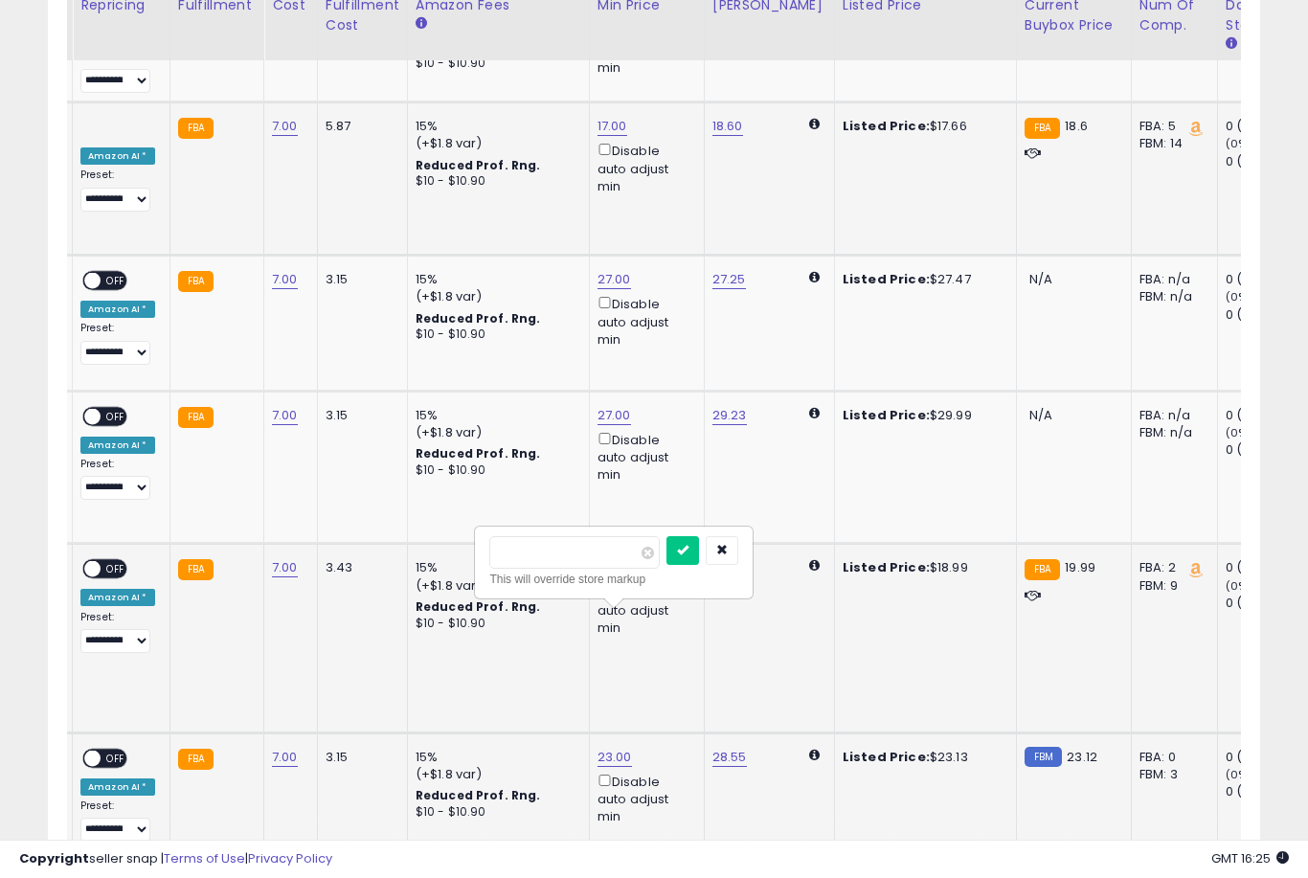
type input "**"
click at [666, 563] on button "submit" at bounding box center [682, 550] width 33 height 29
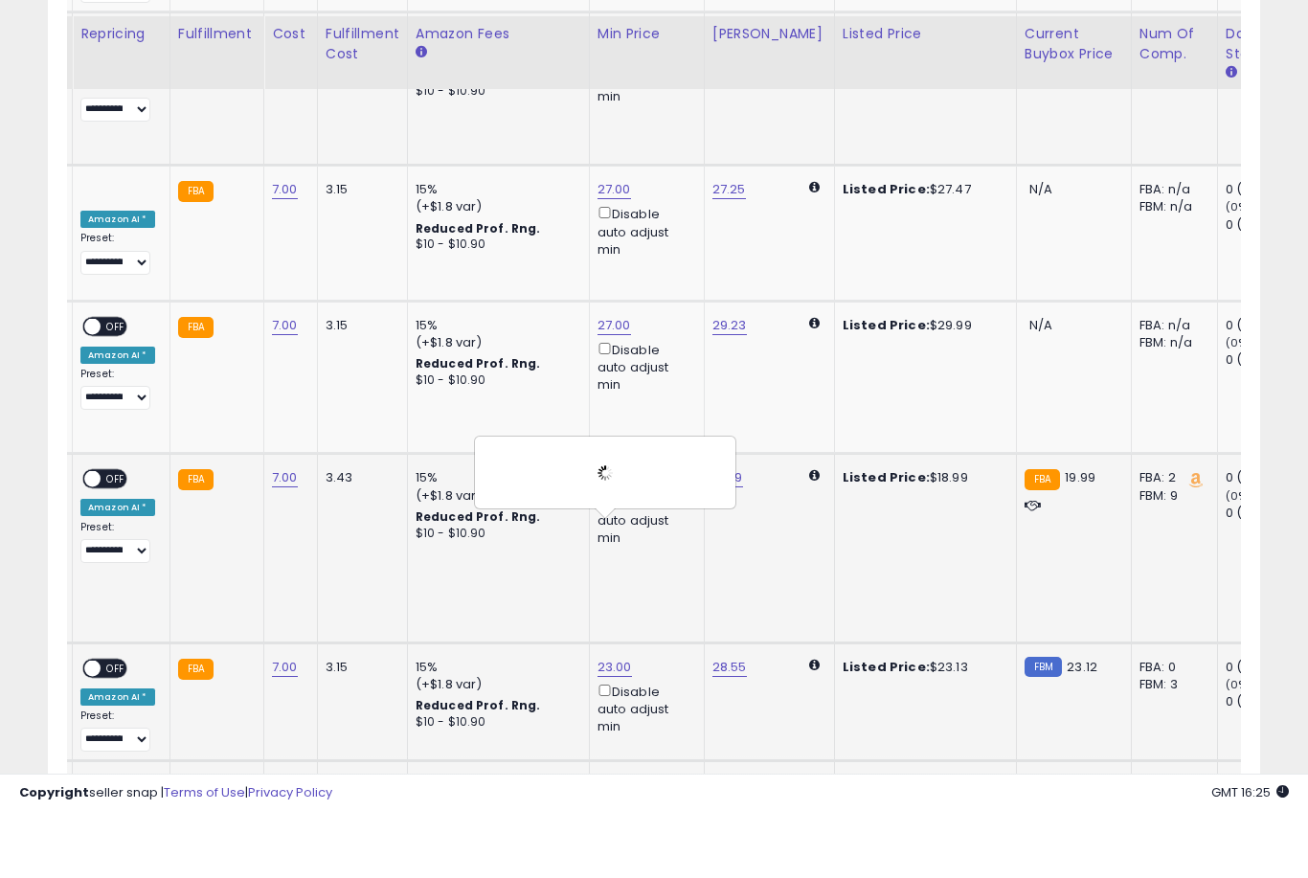
scroll to position [4473, 0]
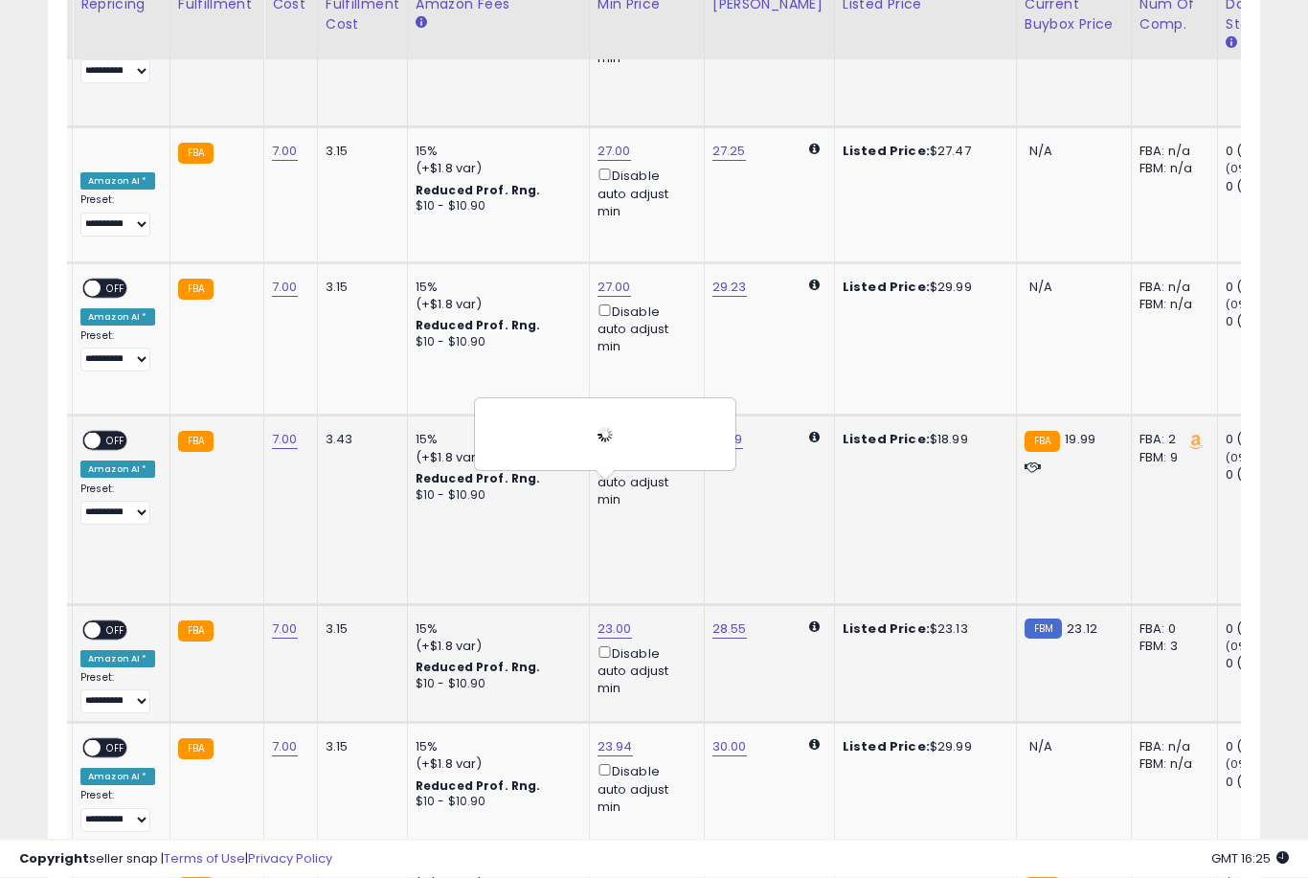
click at [603, 857] on link "23.94" at bounding box center [615, 866] width 35 height 19
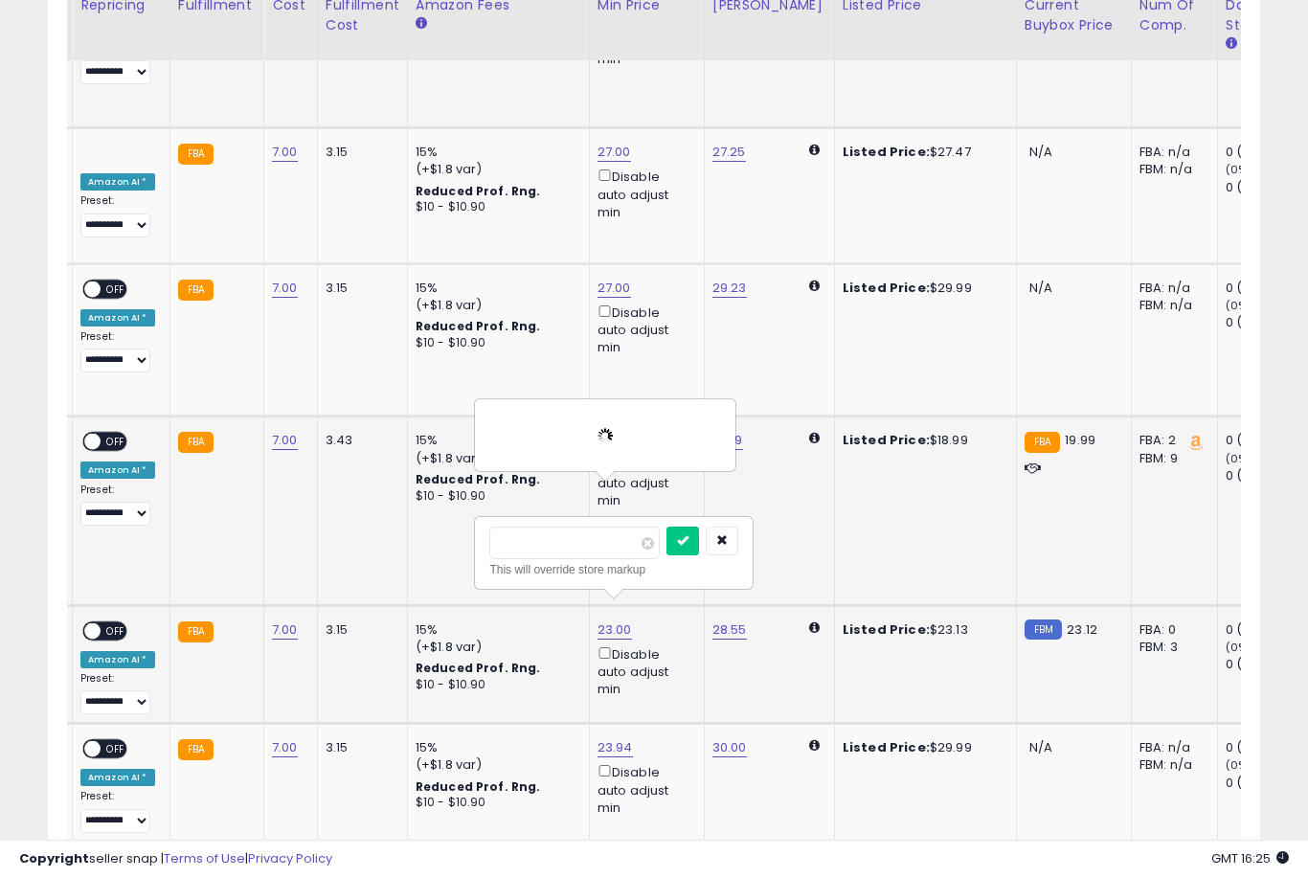
type input "*"
type input "**"
click at [666, 553] on button "submit" at bounding box center [682, 541] width 33 height 29
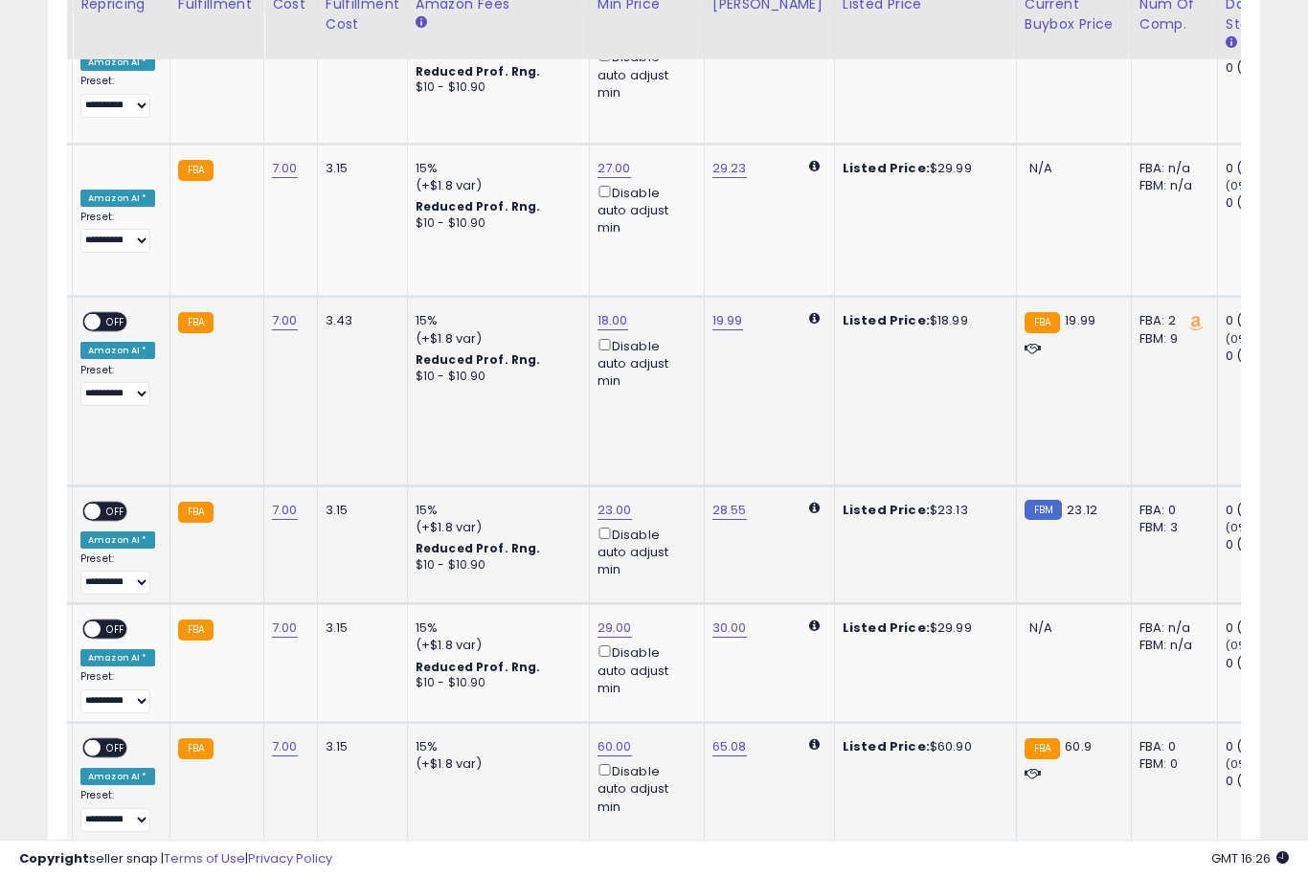
click at [599, 856] on link "23.94" at bounding box center [615, 865] width 35 height 19
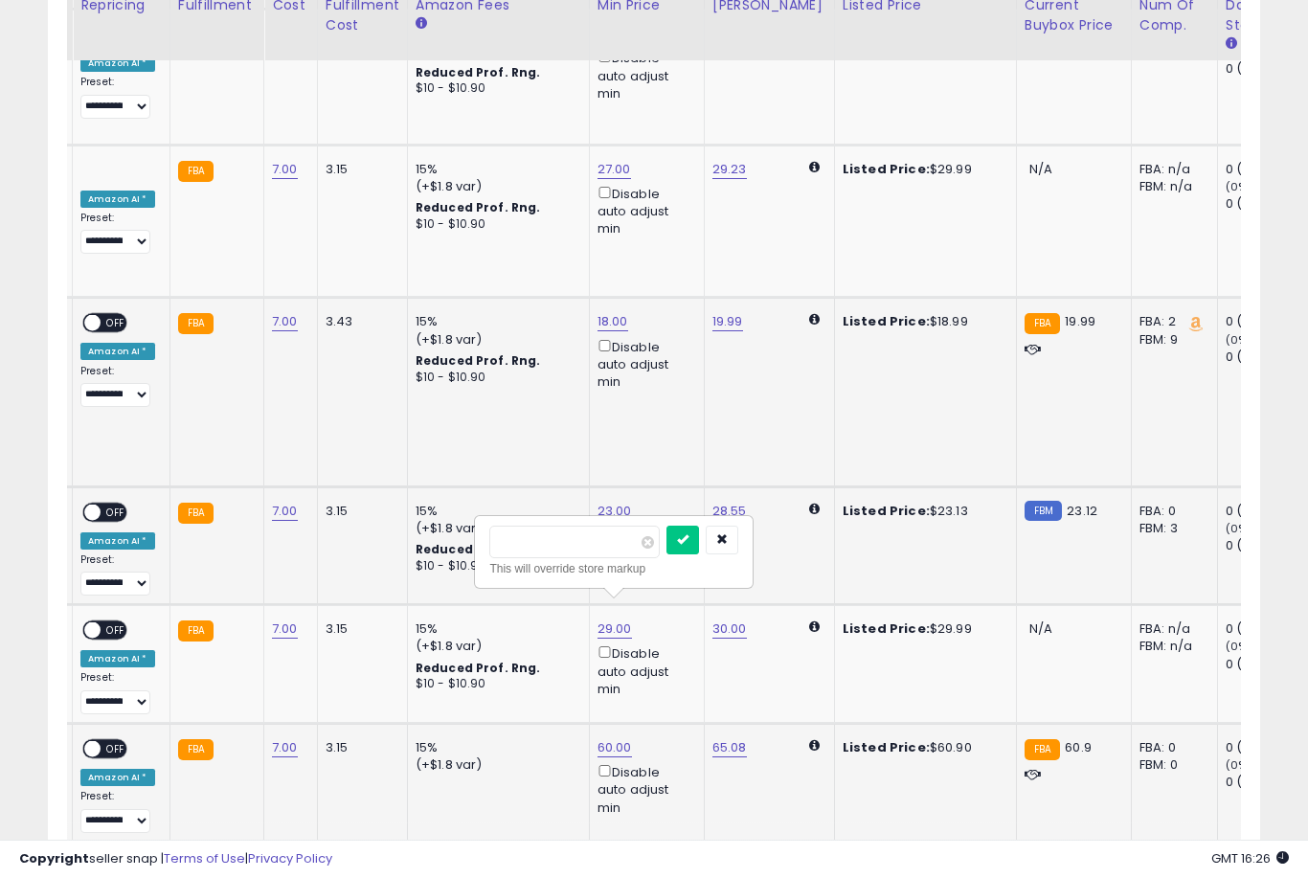
type input "**"
click at [666, 553] on button "submit" at bounding box center [682, 540] width 33 height 29
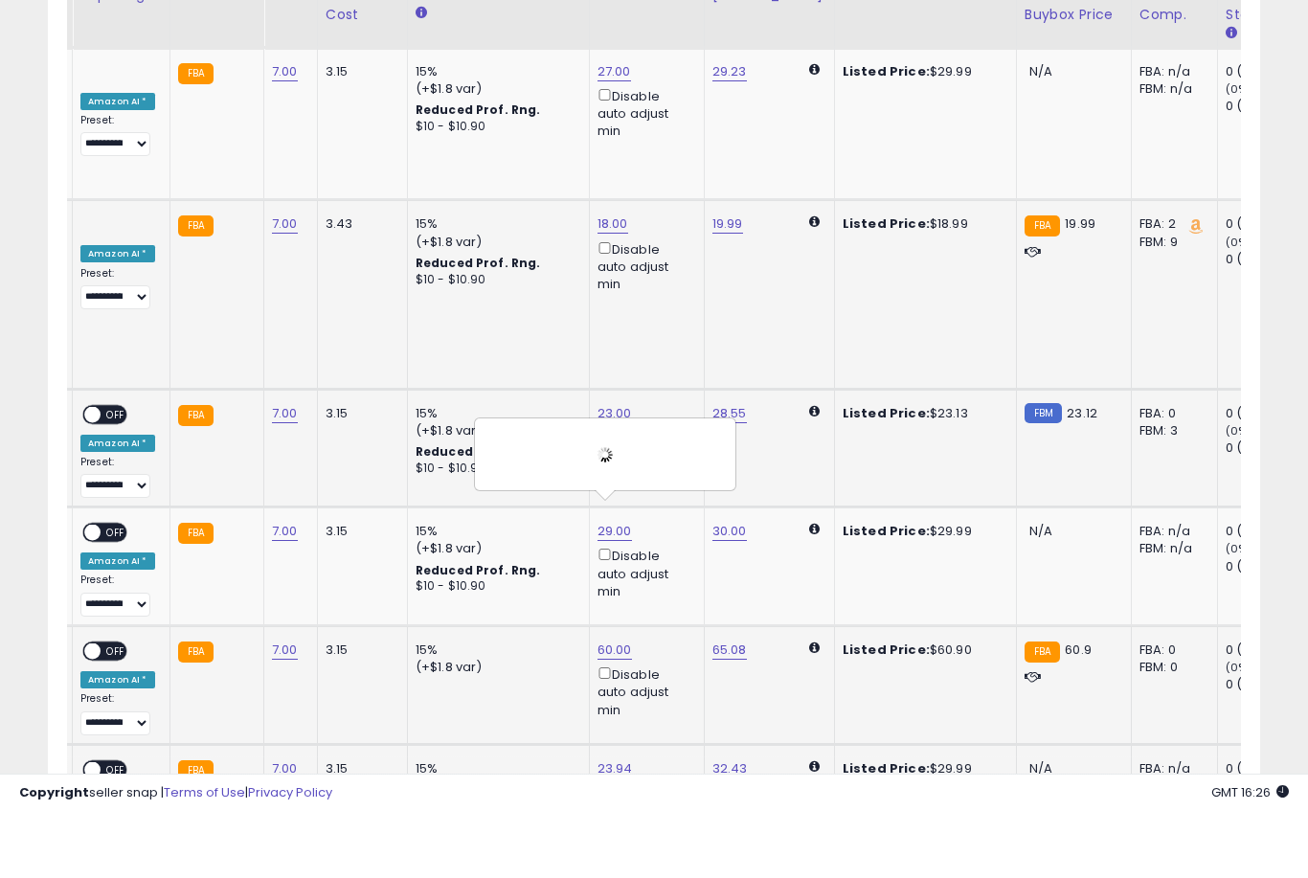
scroll to position [4691, 0]
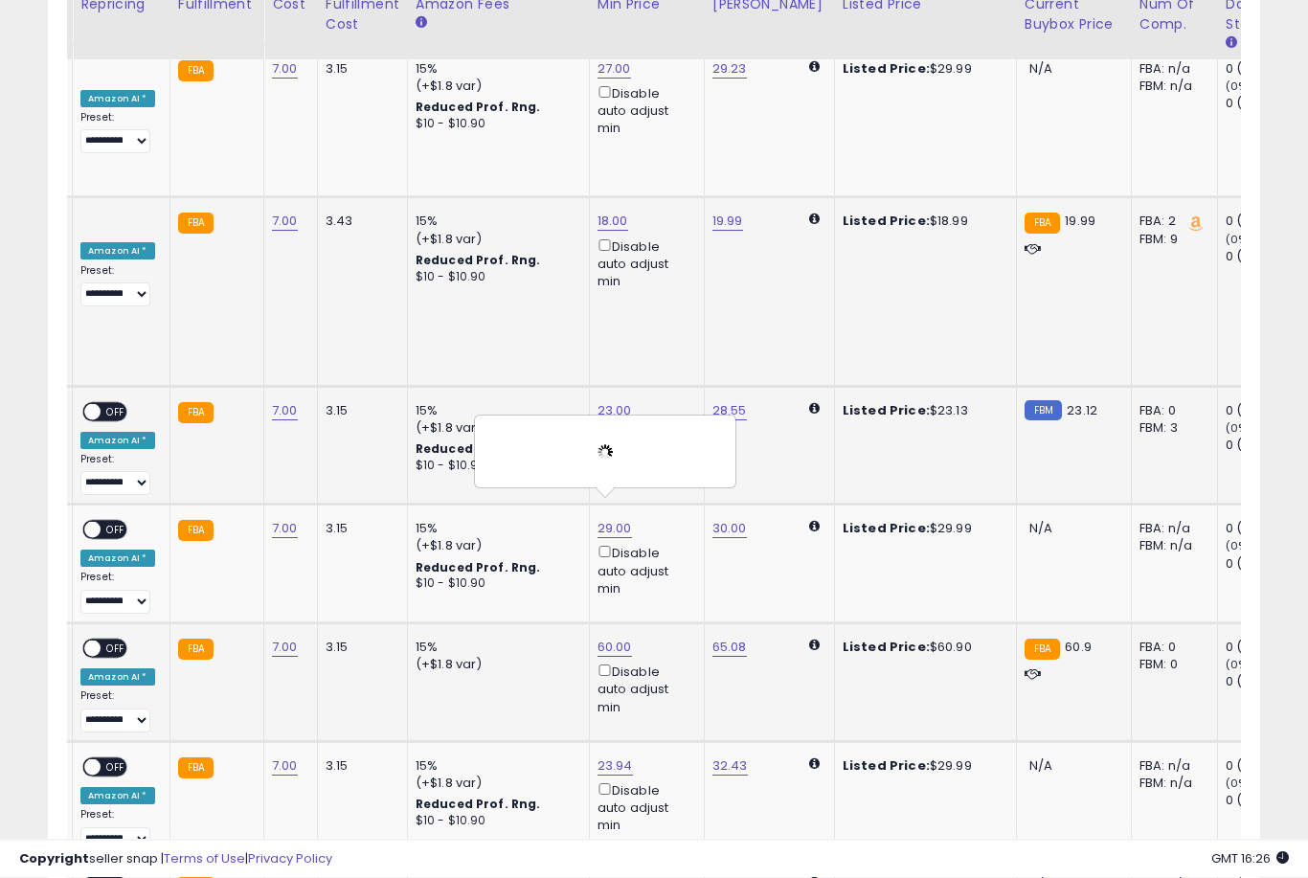
click at [598, 876] on link "23.84" at bounding box center [615, 885] width 35 height 19
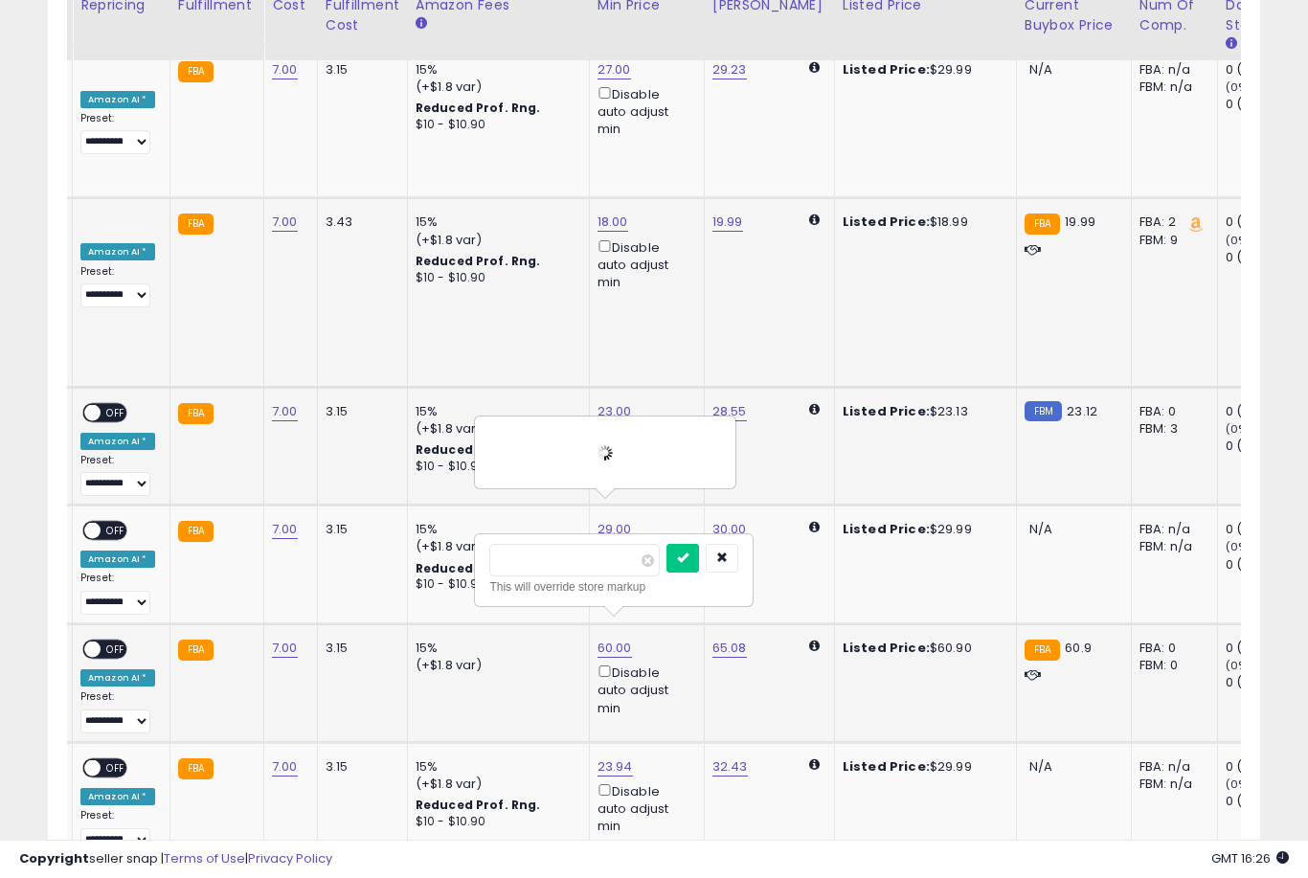
type input "**"
click at [666, 571] on button "submit" at bounding box center [682, 558] width 33 height 29
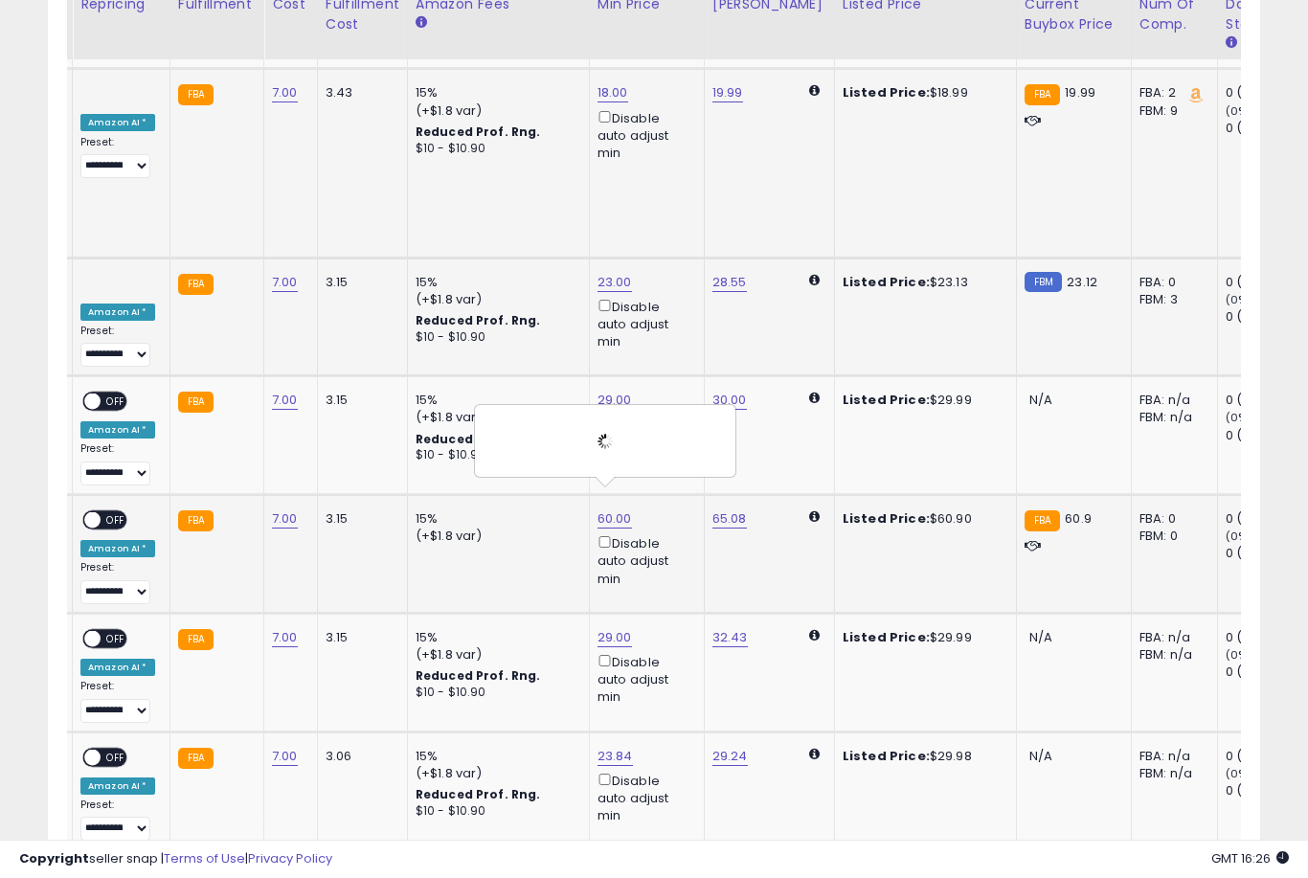
click at [607, 865] on link "24.47" at bounding box center [615, 874] width 35 height 19
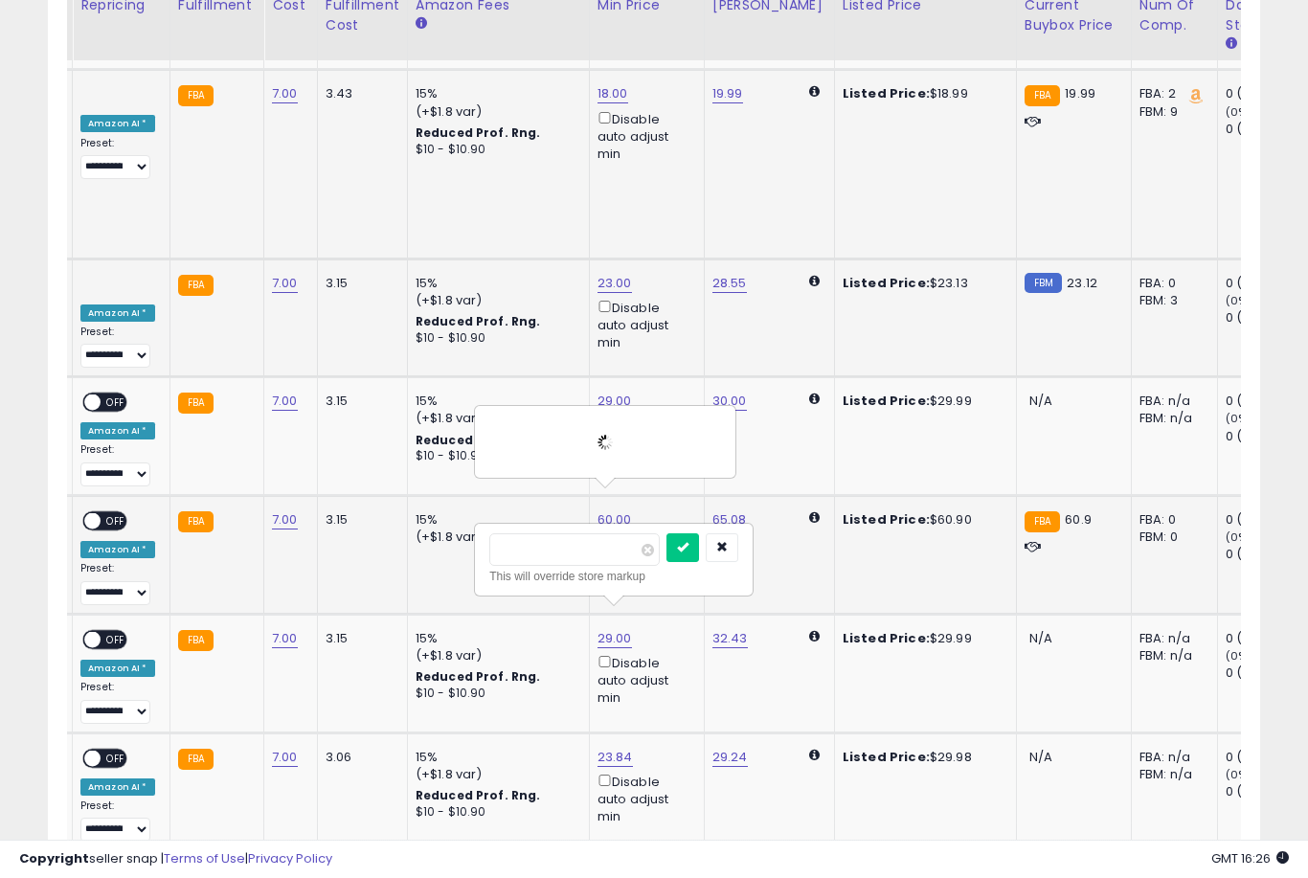
type input "*"
type input "**"
click at [666, 560] on button "submit" at bounding box center [682, 547] width 33 height 29
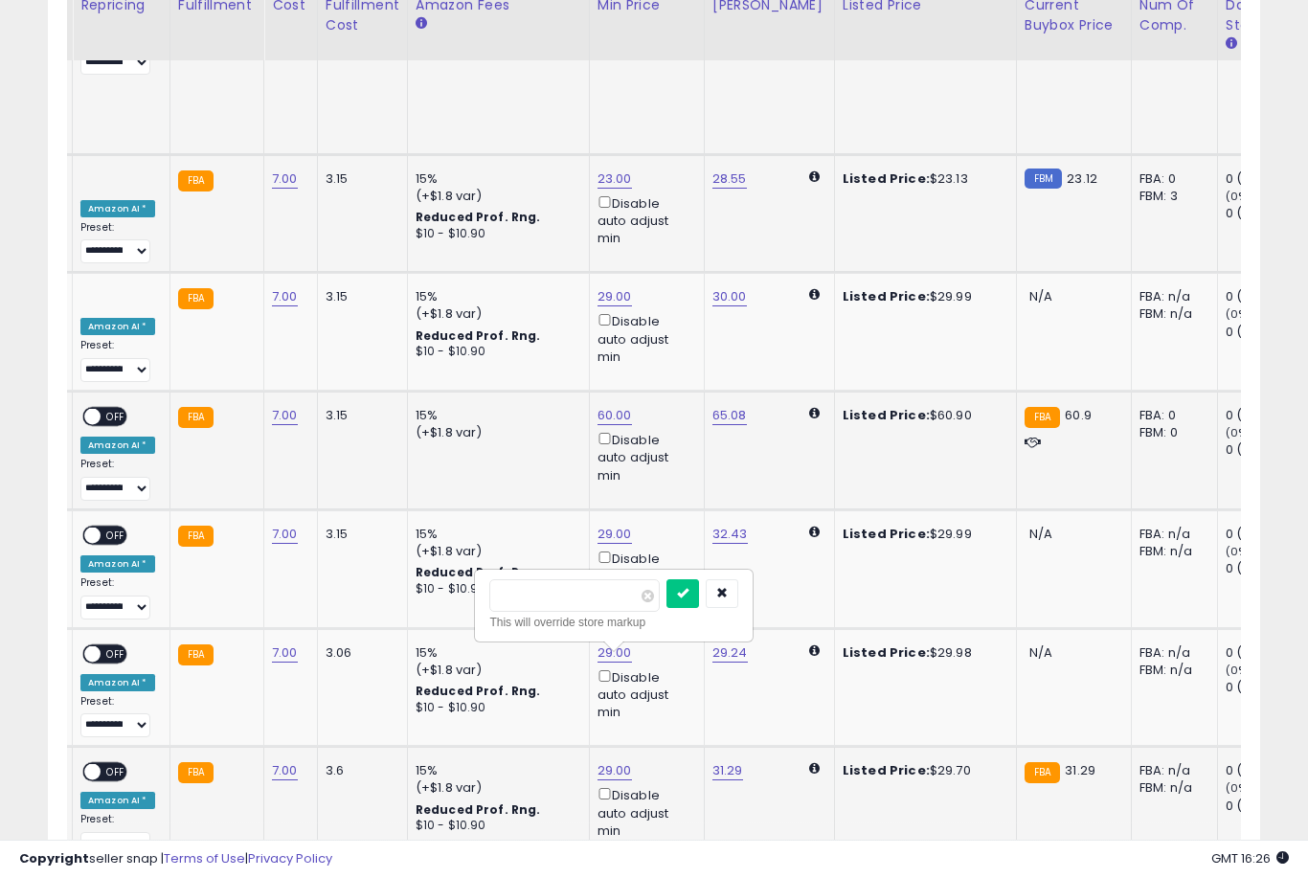
type input "*"
type input "**"
click at [666, 606] on button "submit" at bounding box center [682, 593] width 33 height 29
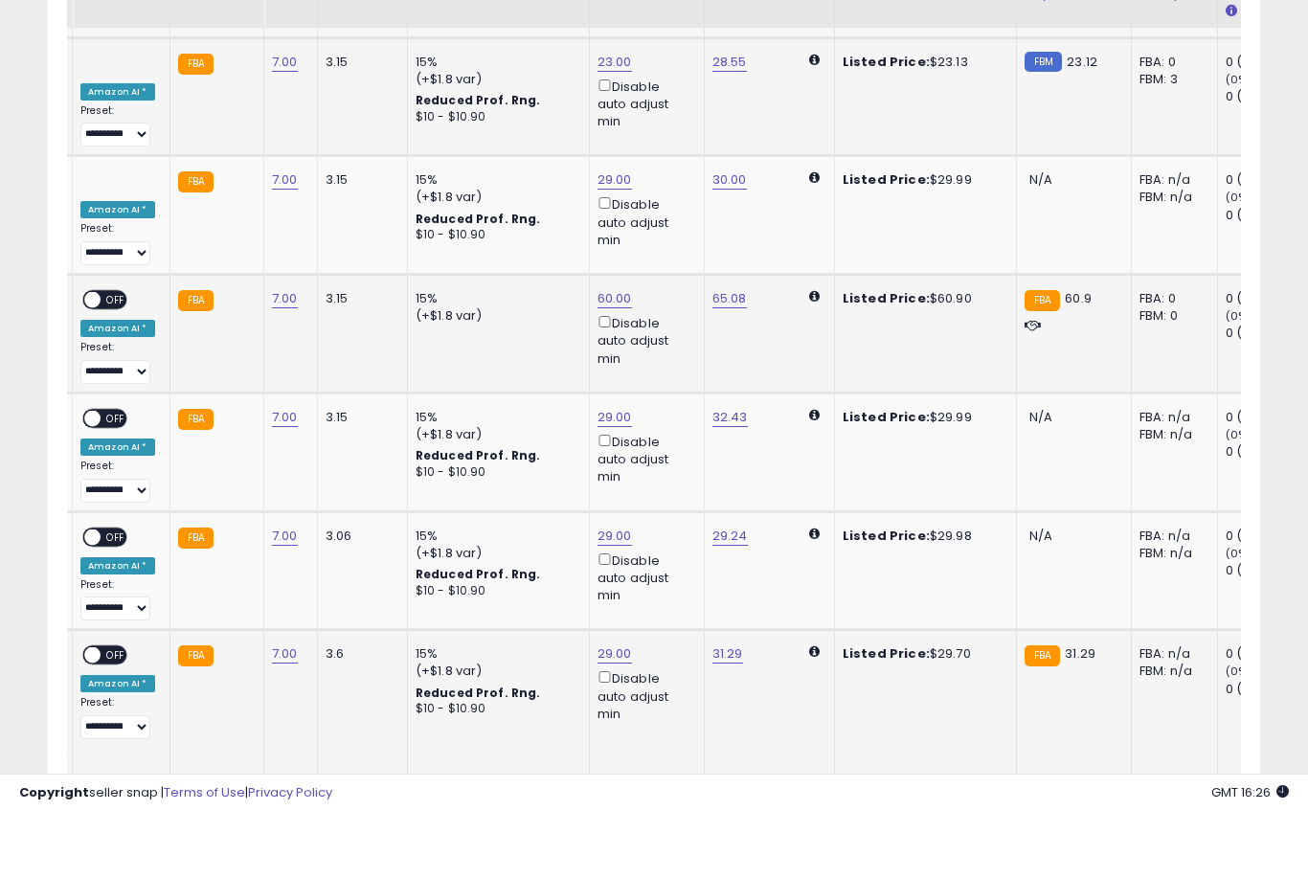
scroll to position [5048, 0]
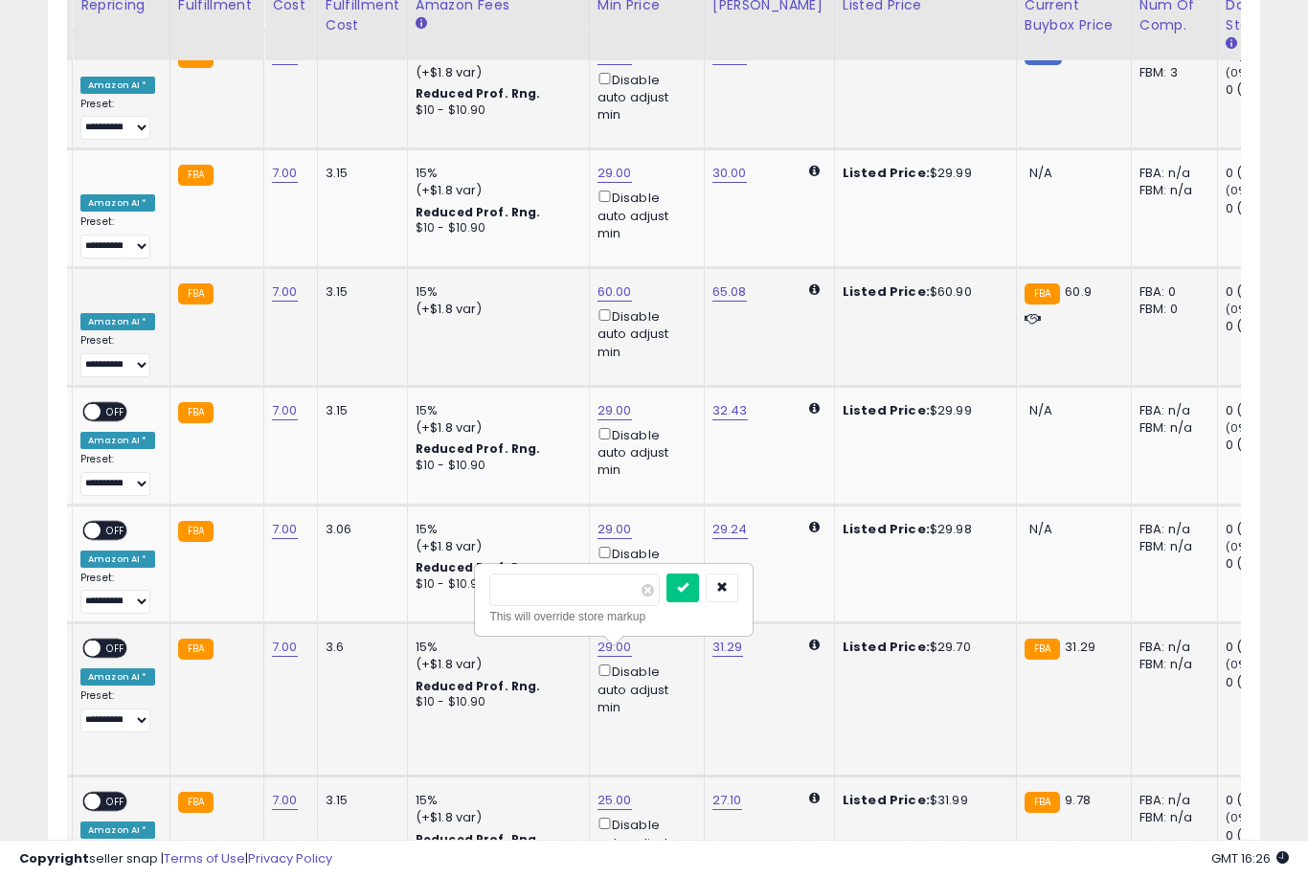
type input "**"
click at [666, 600] on button "submit" at bounding box center [682, 588] width 33 height 29
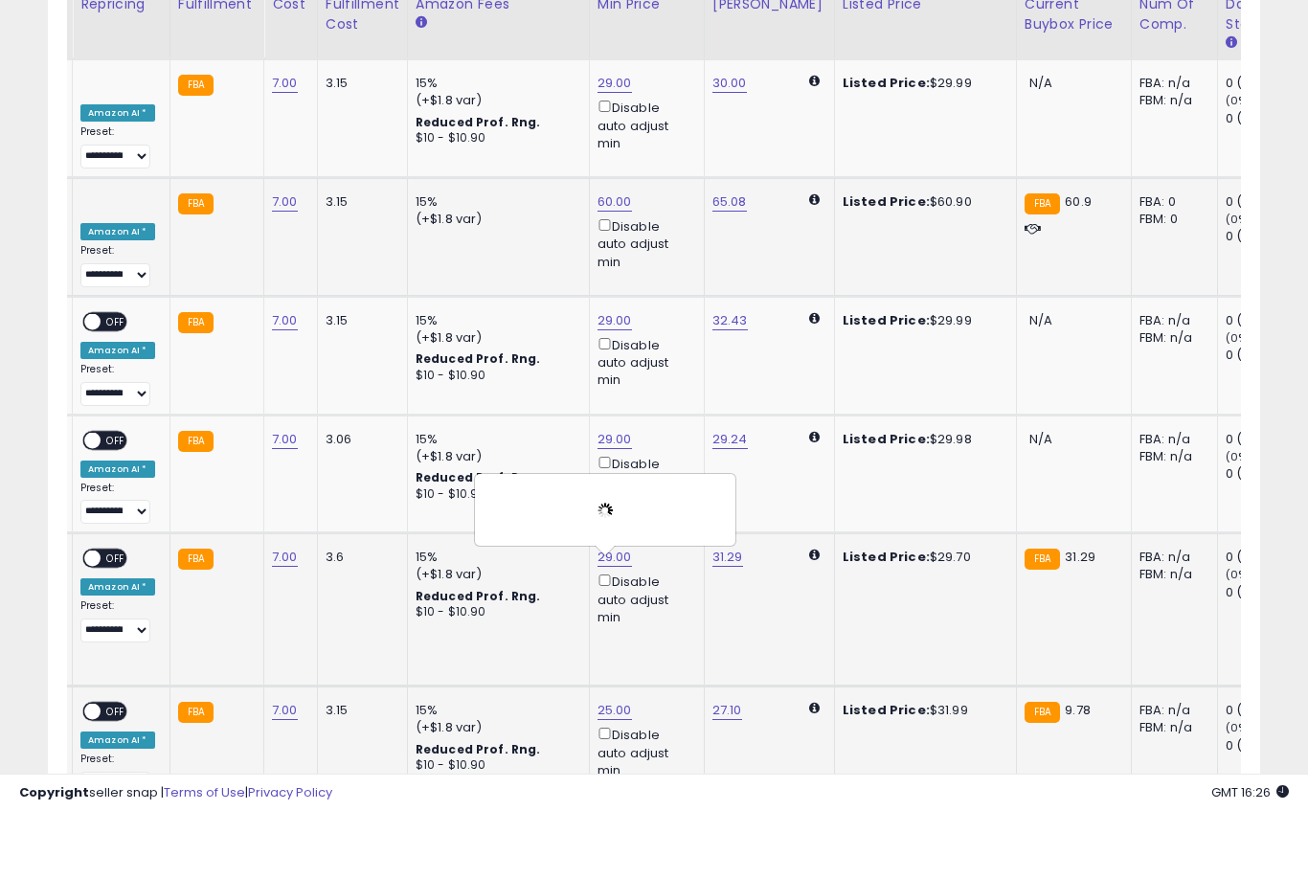
scroll to position [5142, 0]
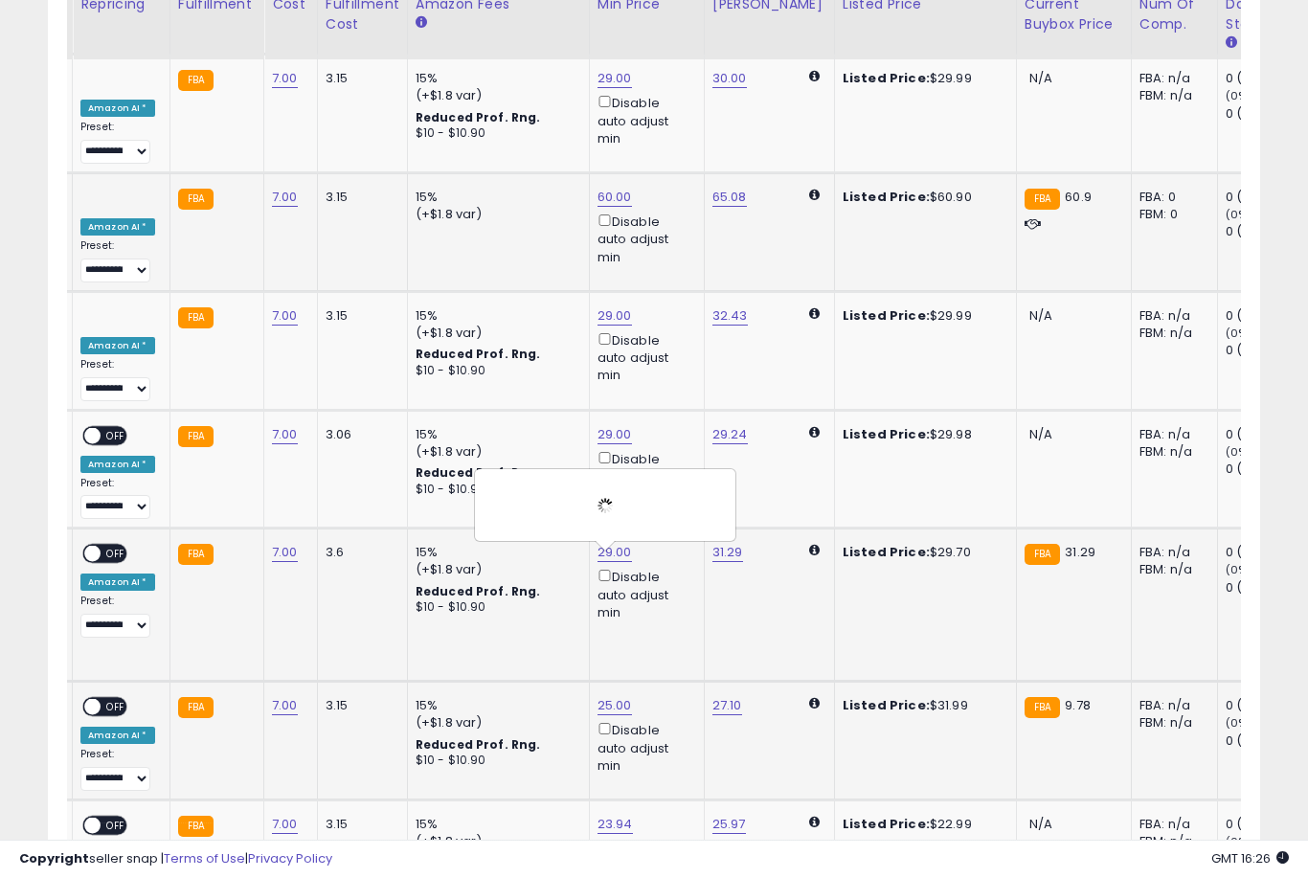
type input "**"
click at [666, 624] on button "submit" at bounding box center [682, 611] width 33 height 29
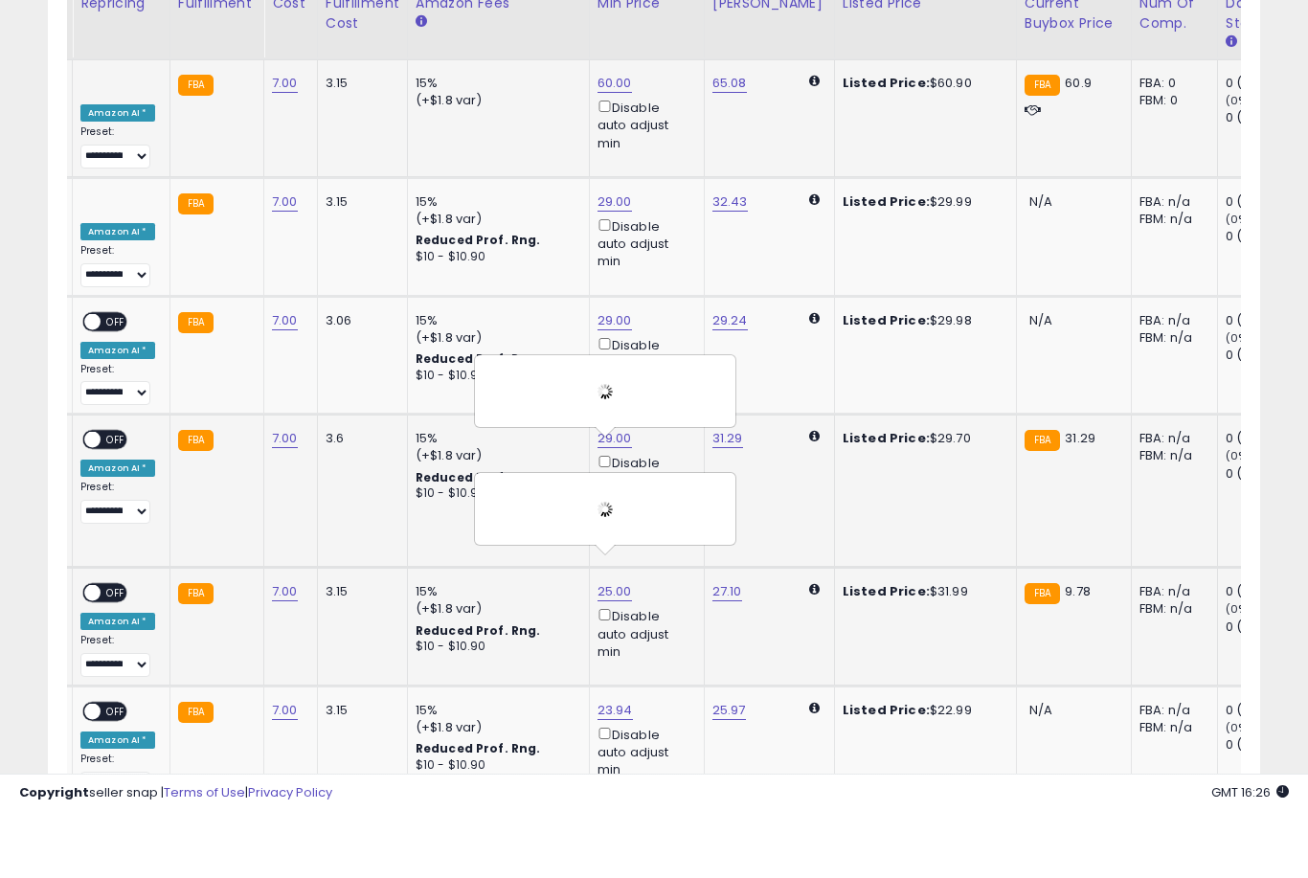
scroll to position [5257, 0]
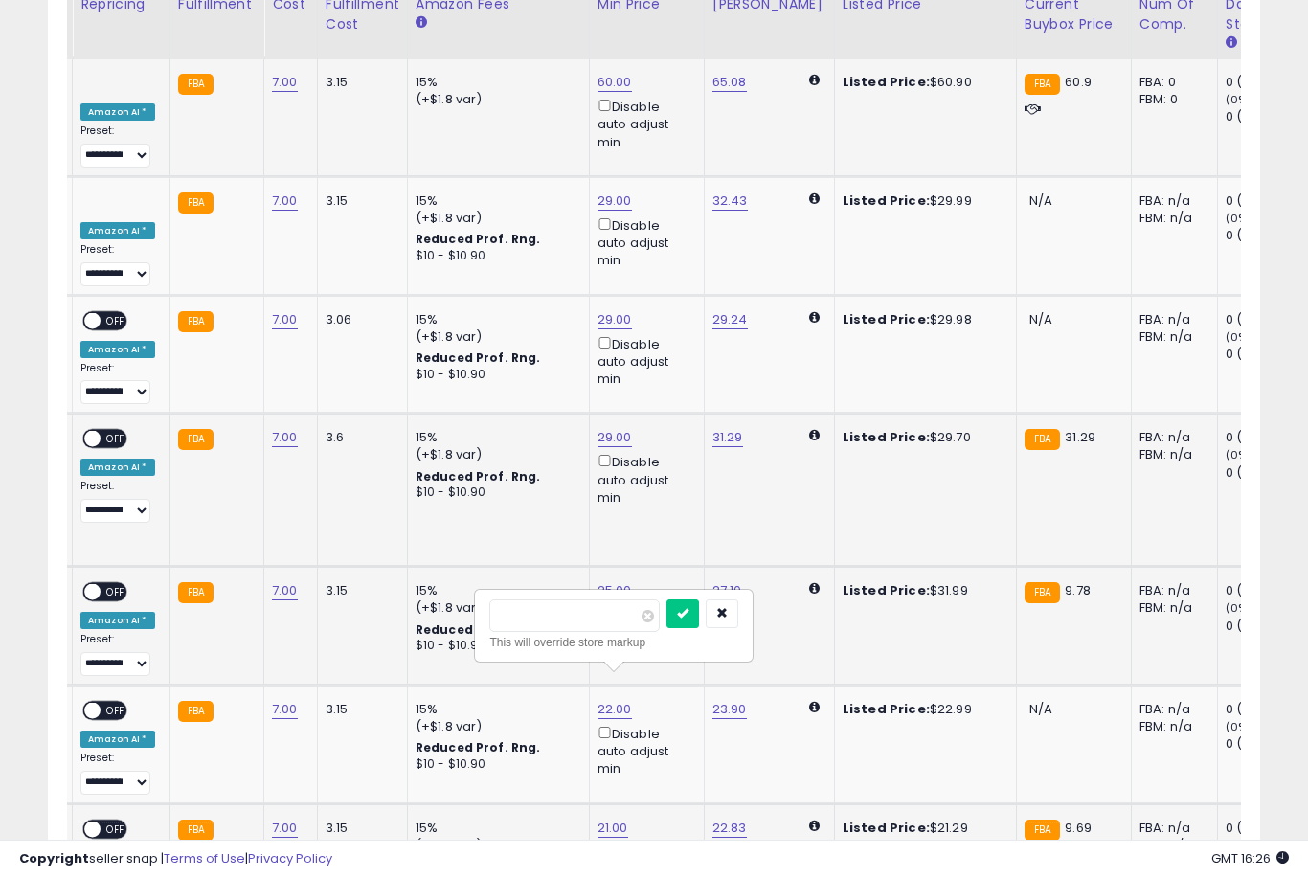
type input "**"
click at [666, 627] on button "submit" at bounding box center [682, 613] width 33 height 29
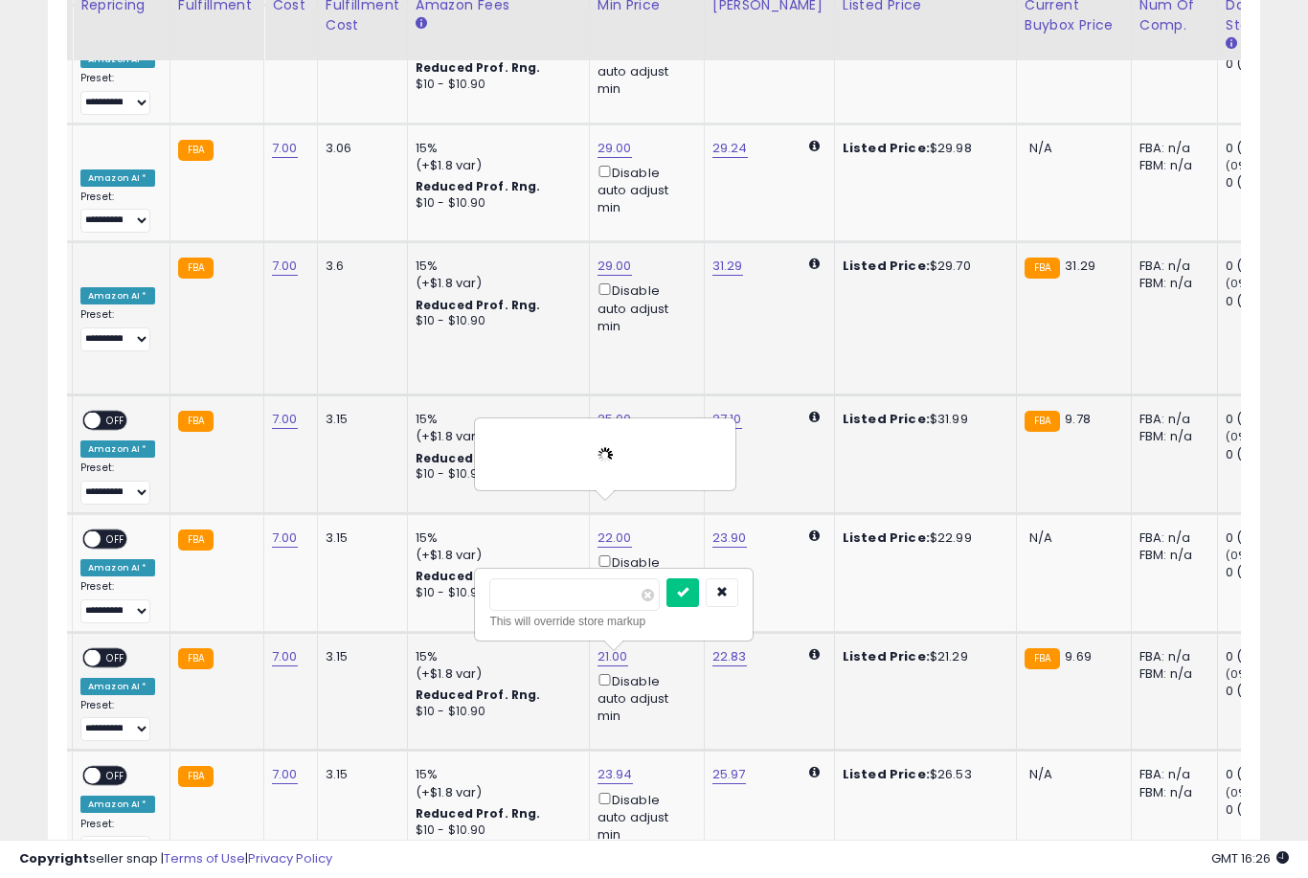
type input "*"
type input "**"
click at [666, 605] on button "submit" at bounding box center [682, 592] width 33 height 29
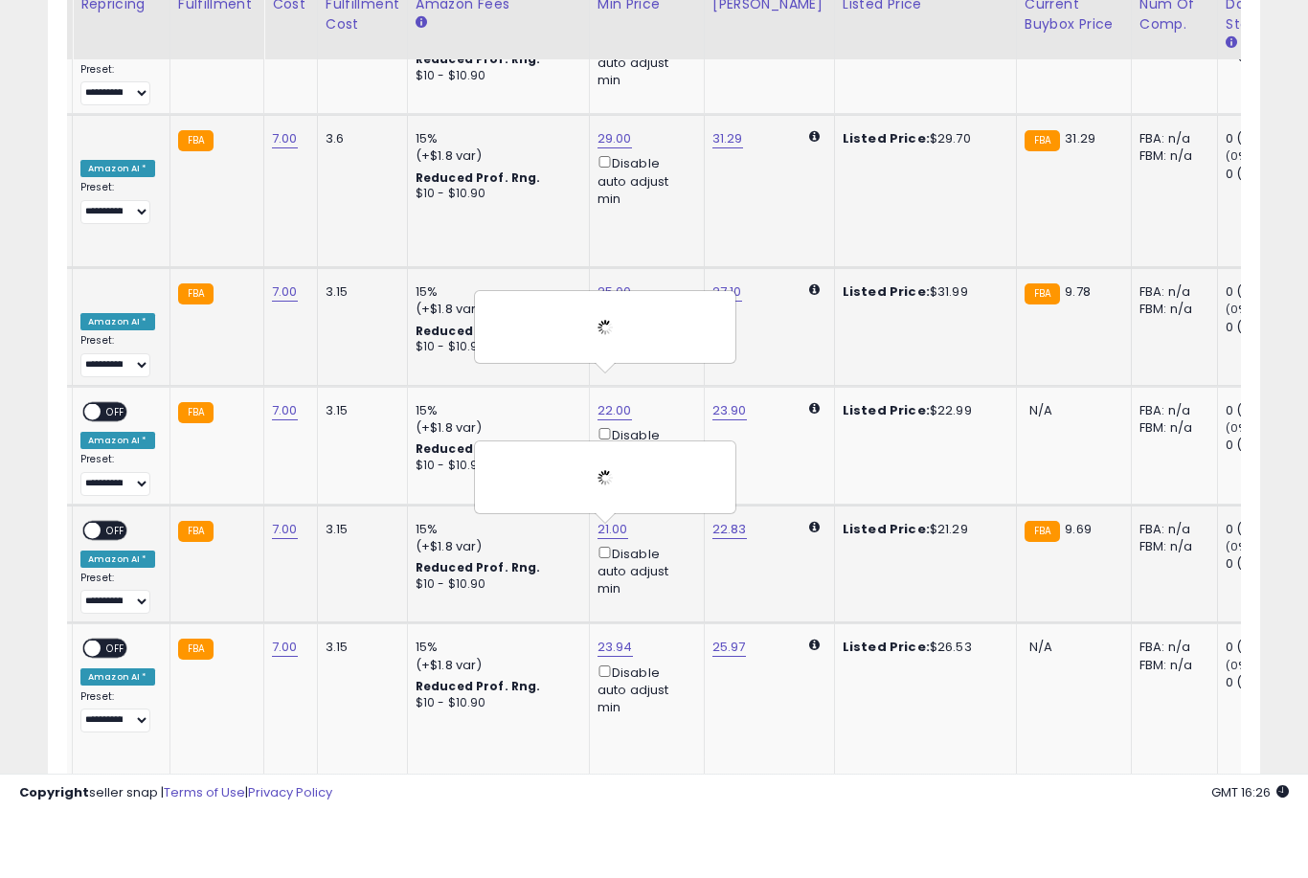
scroll to position [5556, 0]
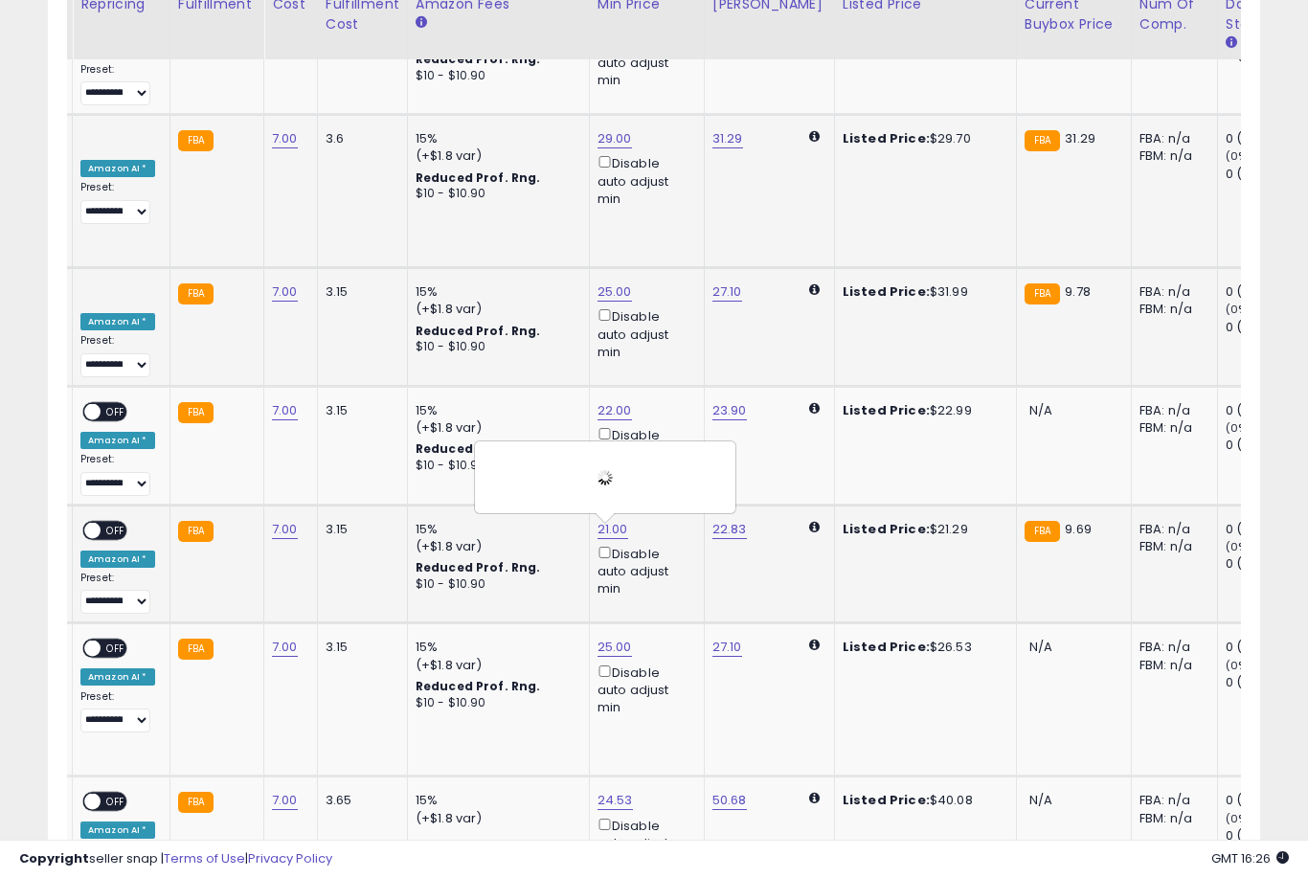
type input "**"
click at [664, 597] on button "submit" at bounding box center [680, 583] width 33 height 29
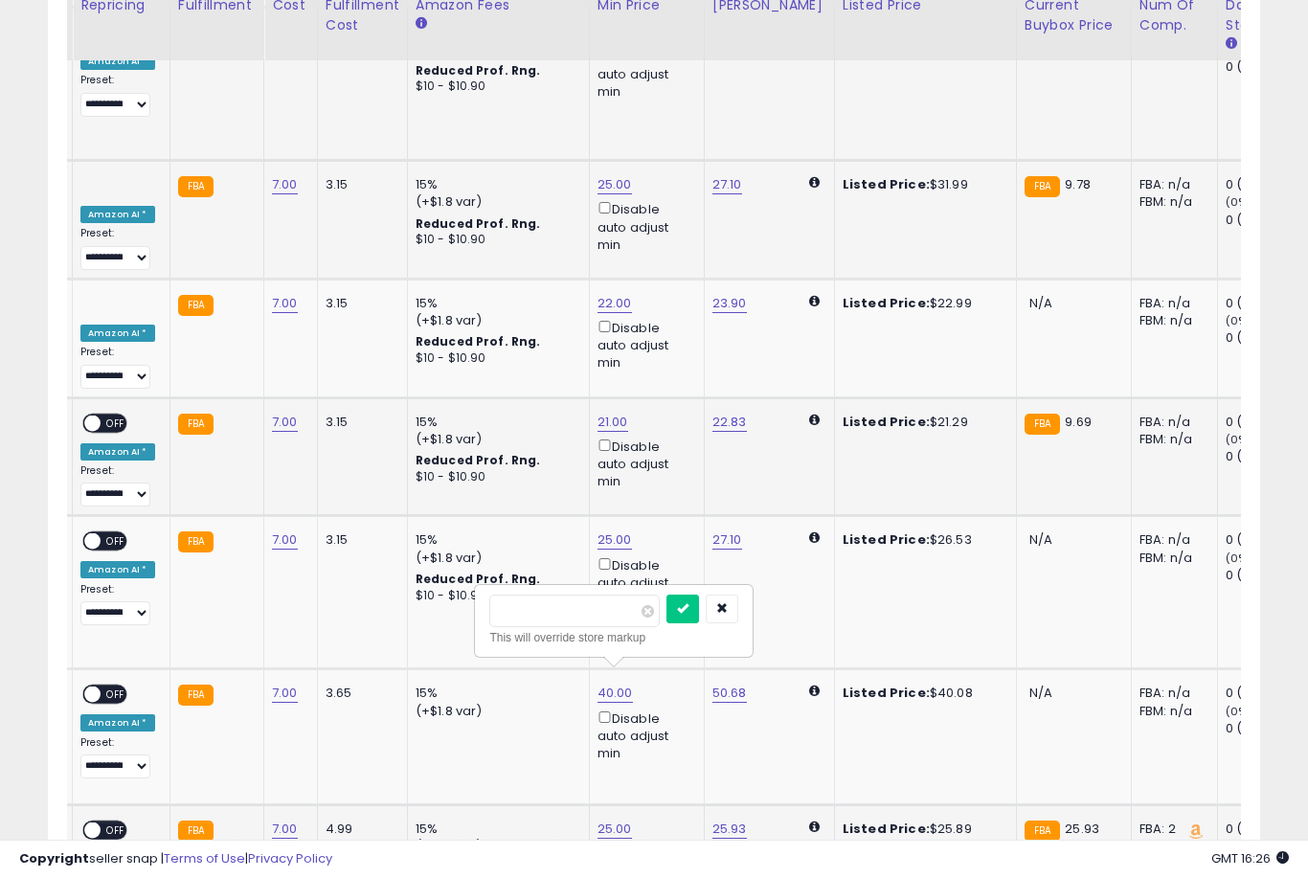
type input "*"
type input "**"
click at [666, 621] on button "submit" at bounding box center [682, 609] width 33 height 29
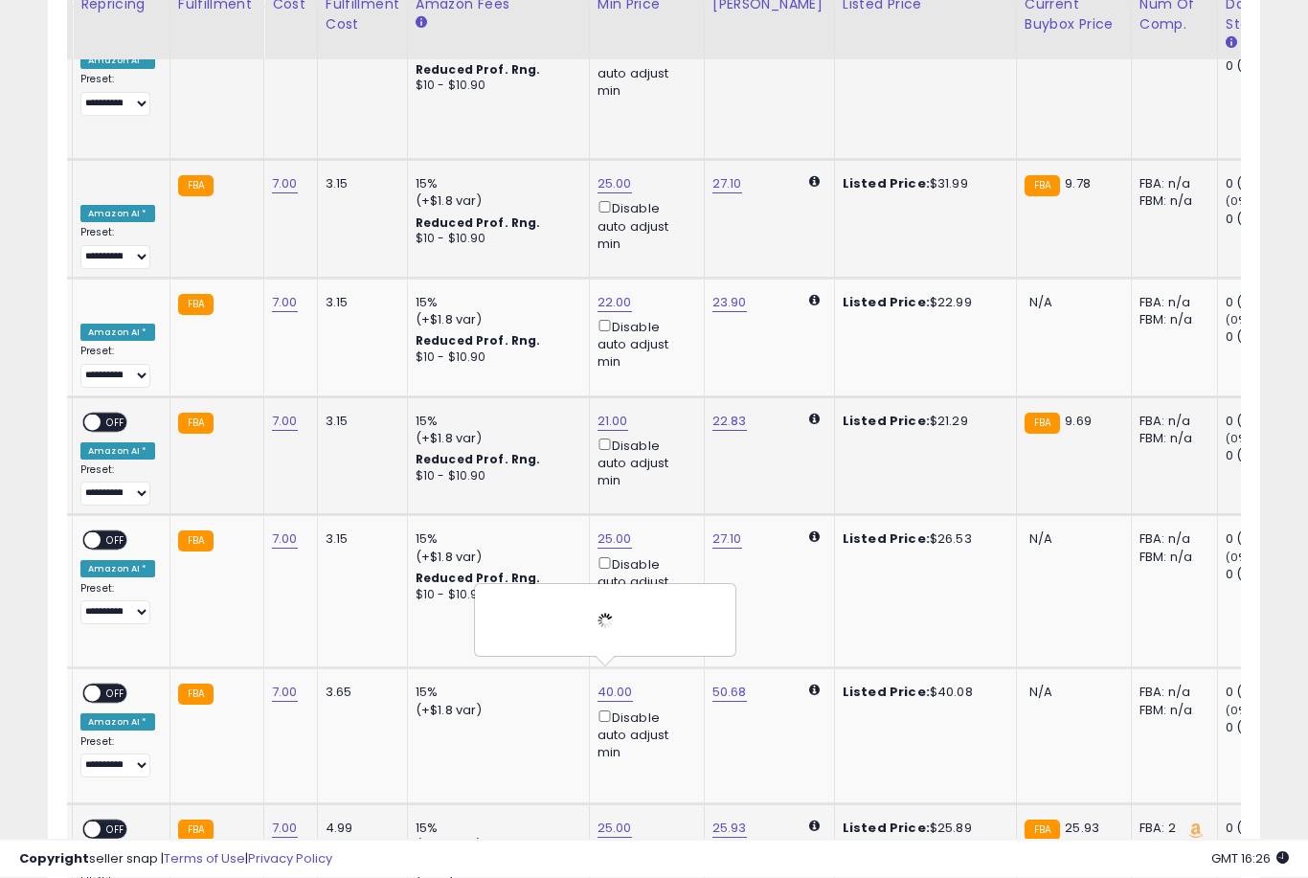
scroll to position [5664, 0]
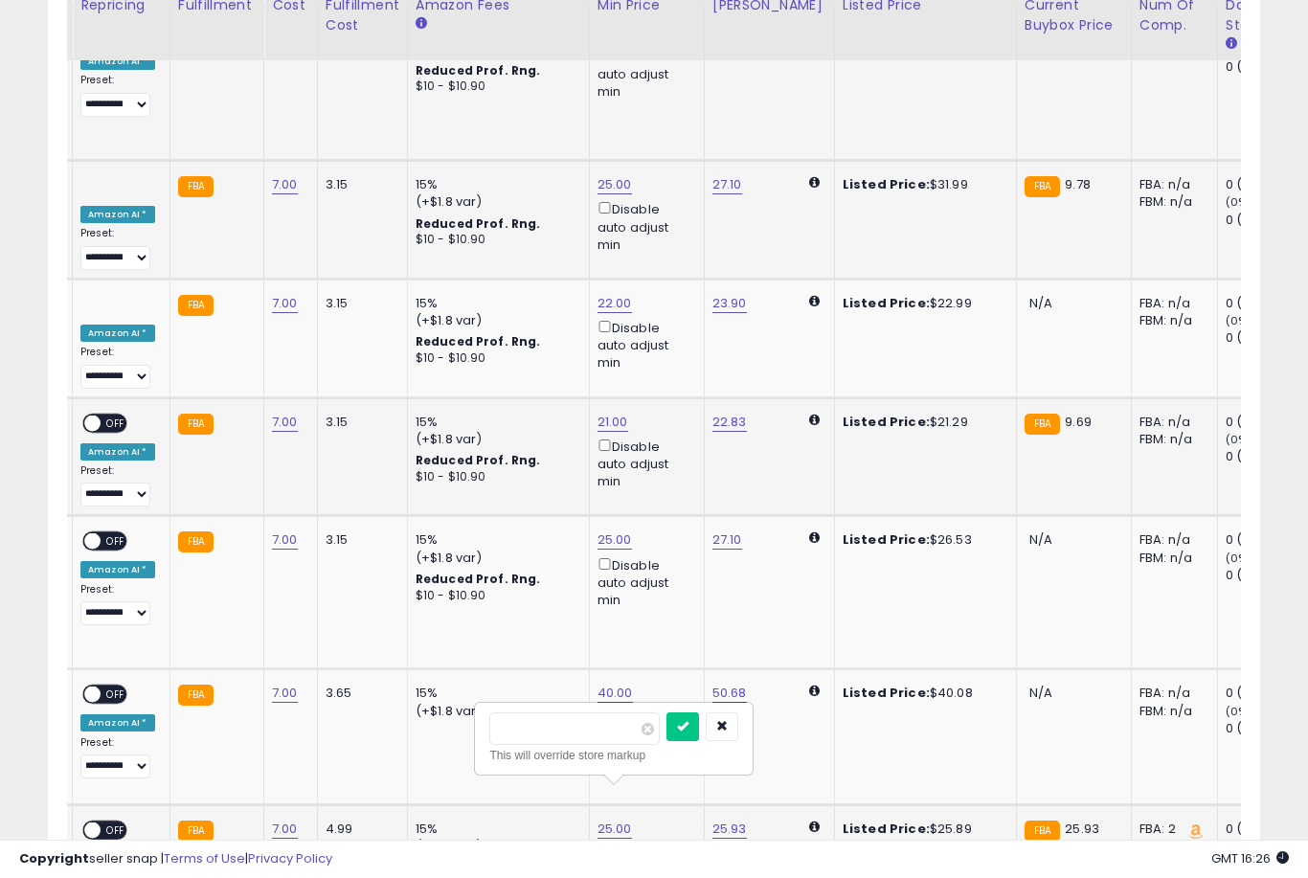
type input "*"
type input "**"
click at [666, 739] on button "submit" at bounding box center [682, 726] width 33 height 29
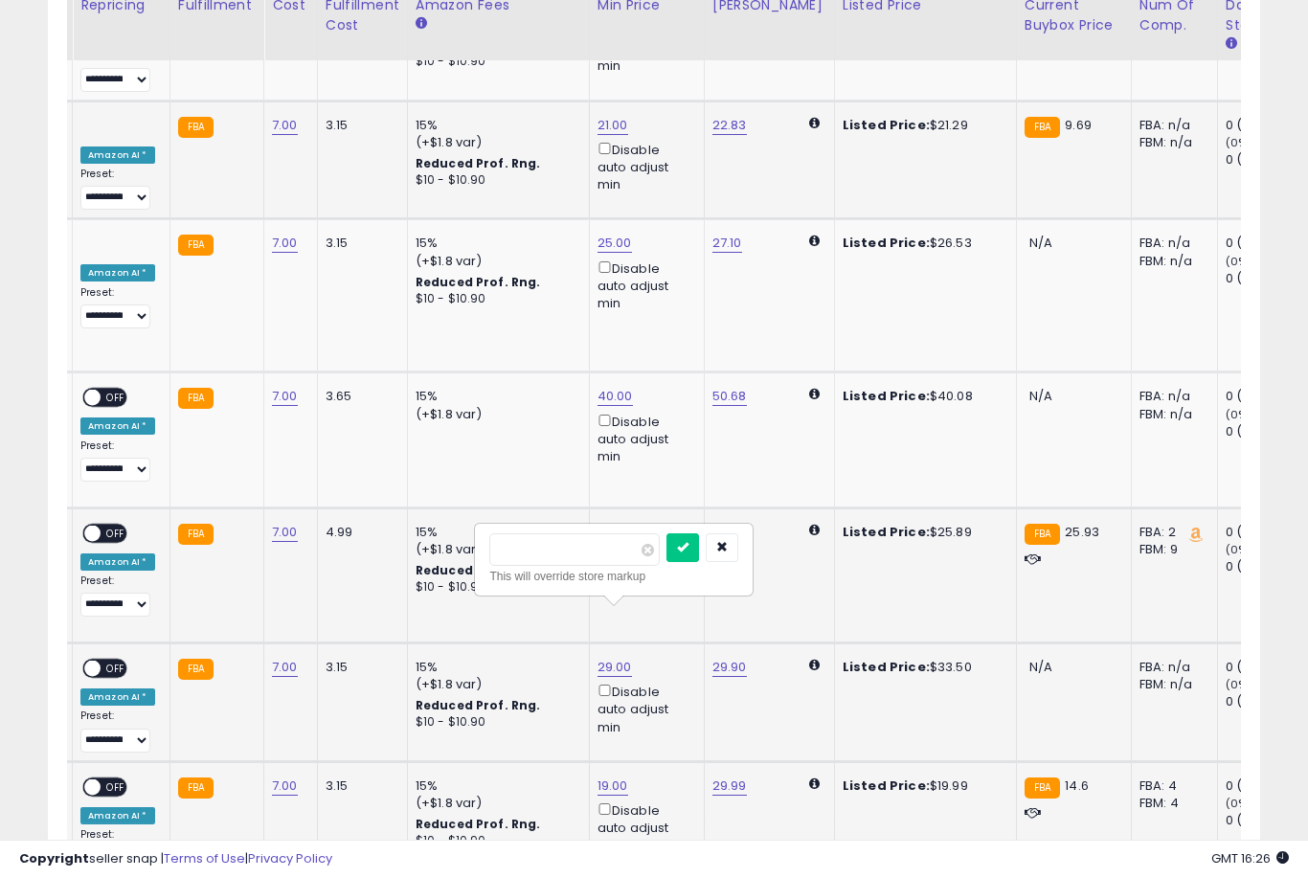
type input "**"
click at [666, 560] on button "submit" at bounding box center [682, 547] width 33 height 29
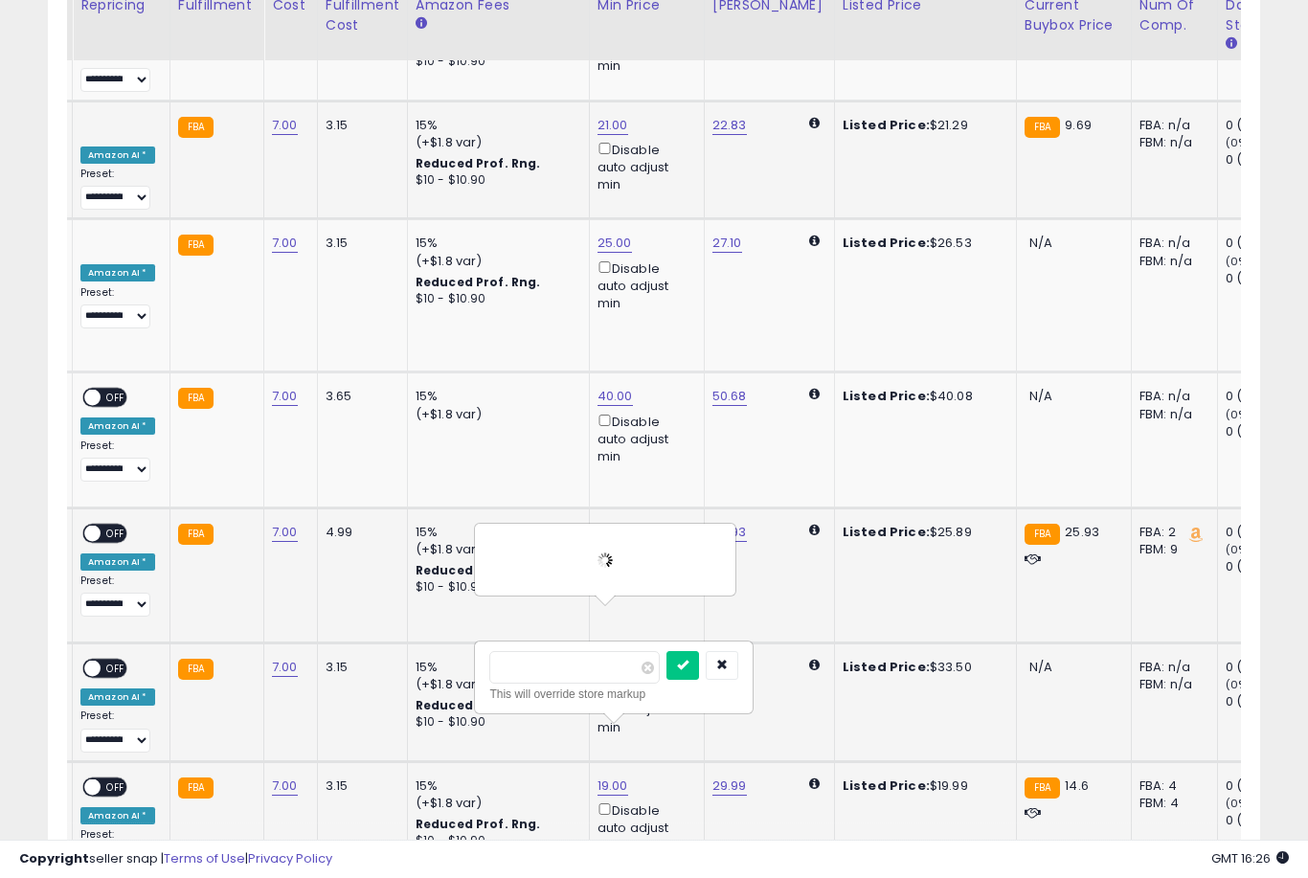
type input "*"
type input "**"
click at [666, 678] on button "submit" at bounding box center [682, 665] width 33 height 29
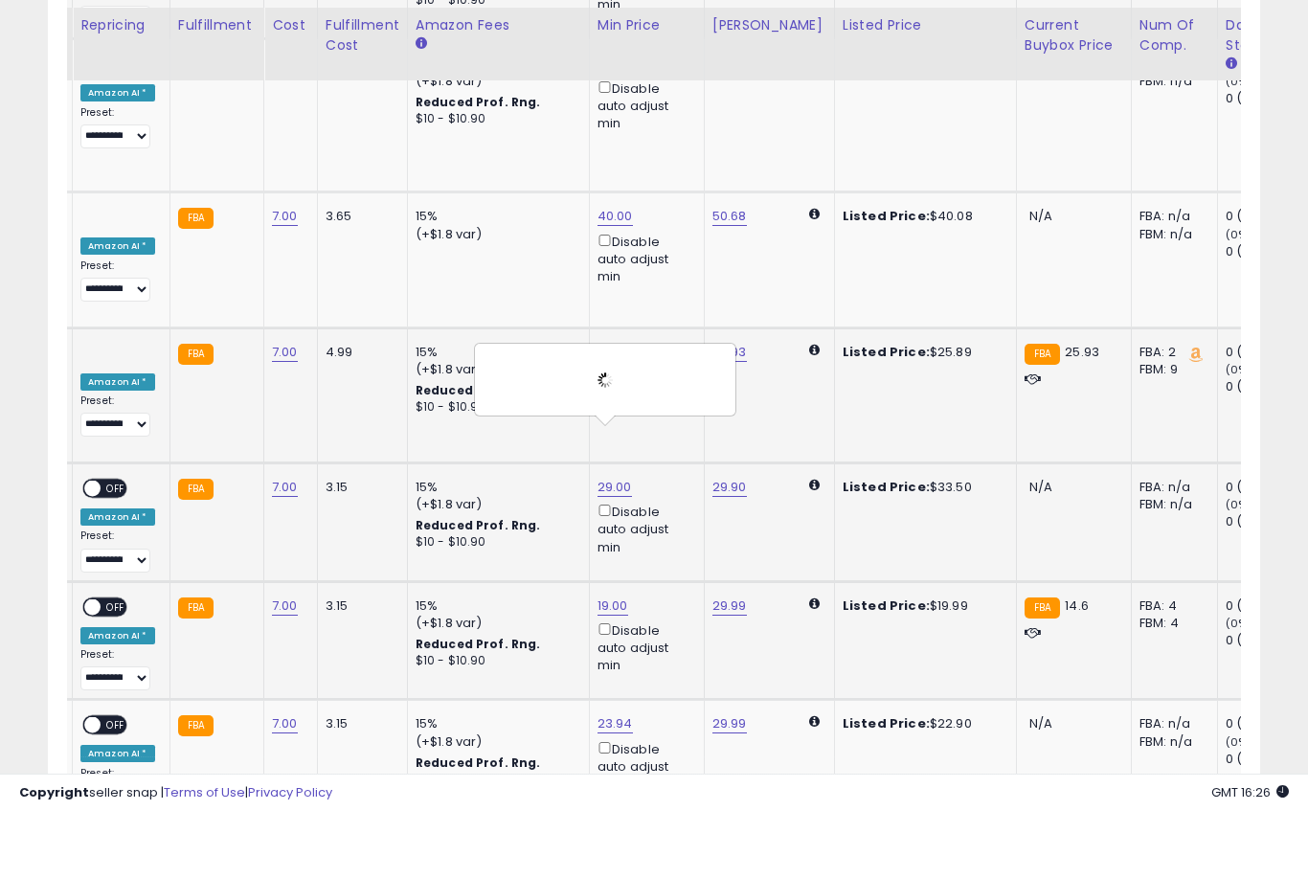
scroll to position [6165, 0]
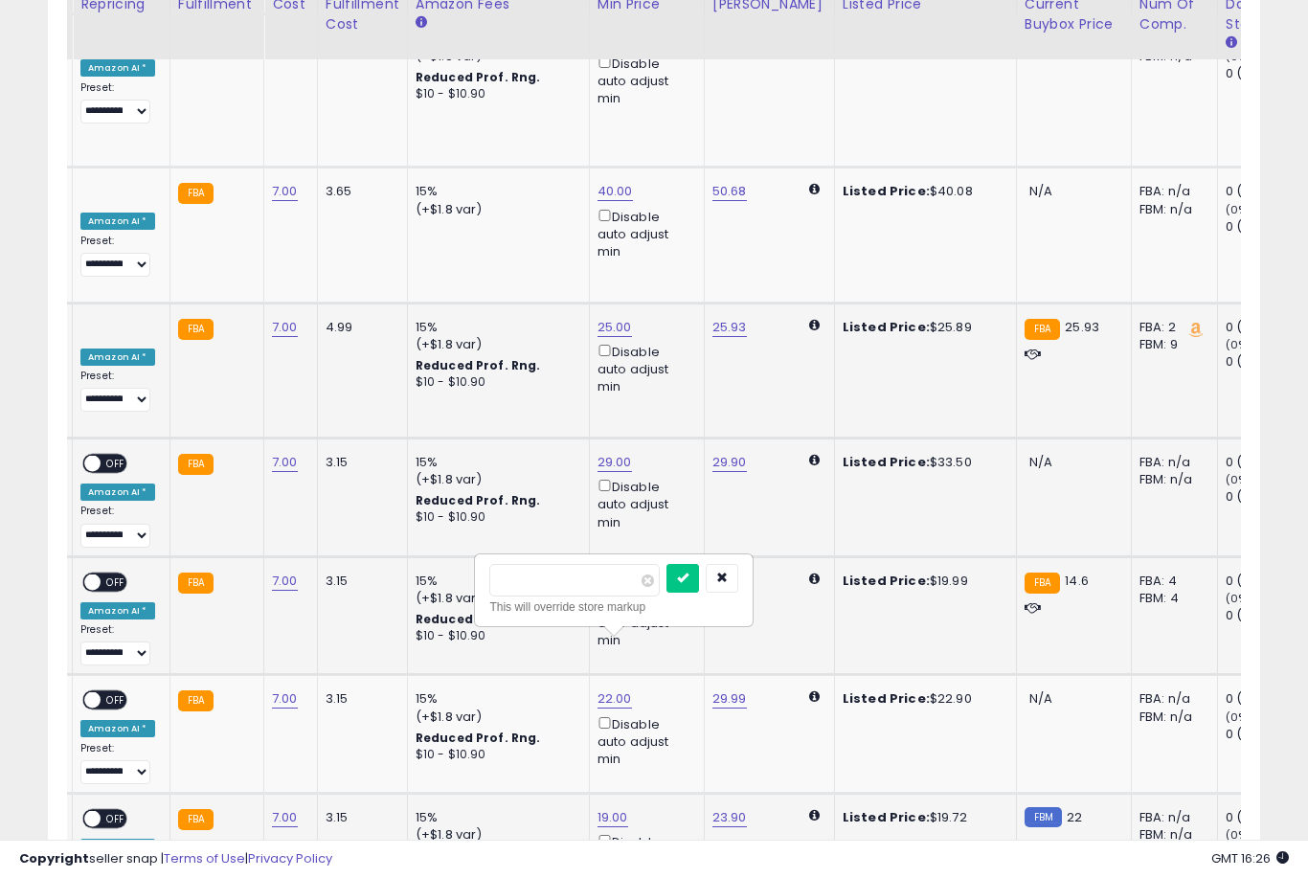
type input "*"
type input "**"
click at [666, 592] on button "submit" at bounding box center [682, 578] width 33 height 29
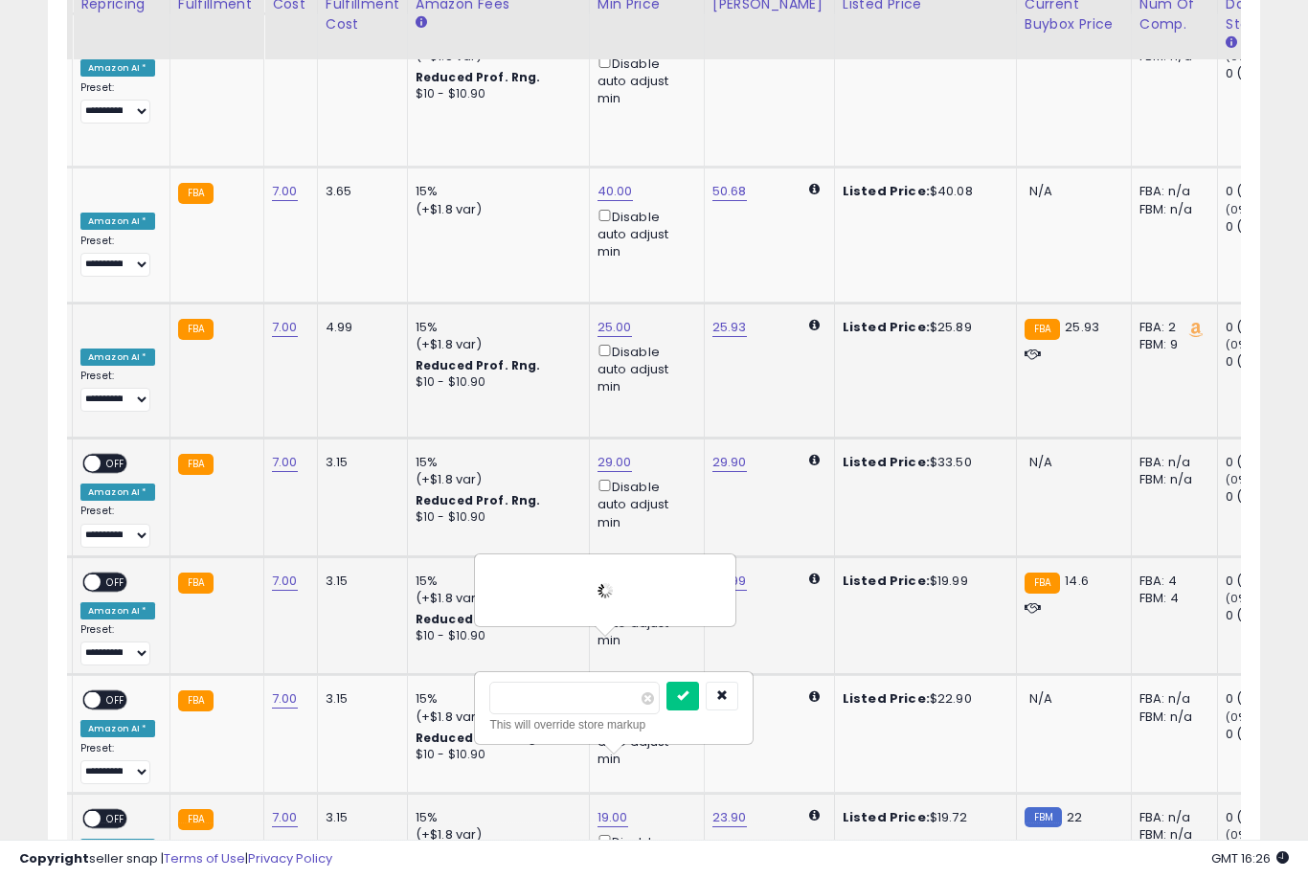
type input "*"
type input "**"
click at [666, 710] on button "submit" at bounding box center [682, 696] width 33 height 29
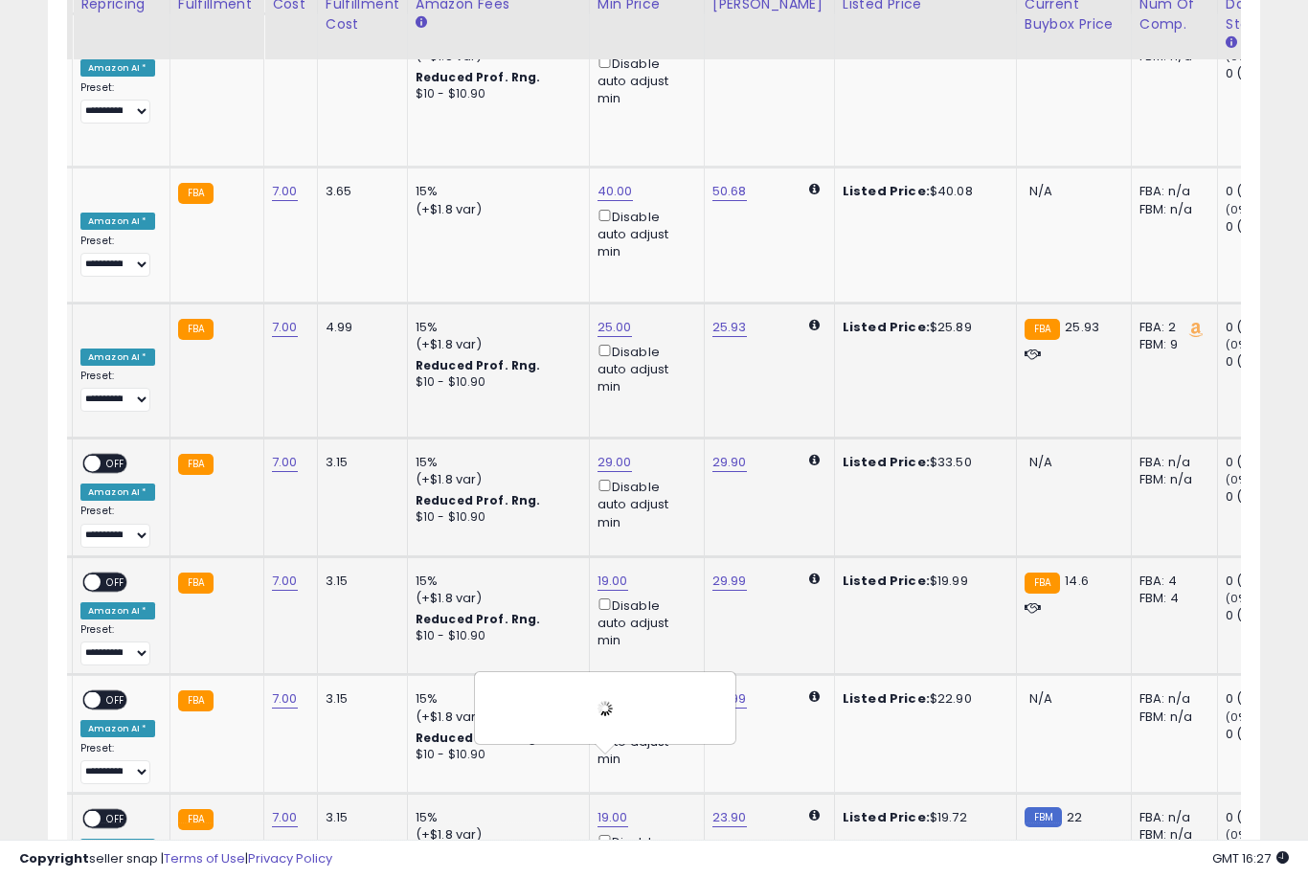
type input "*"
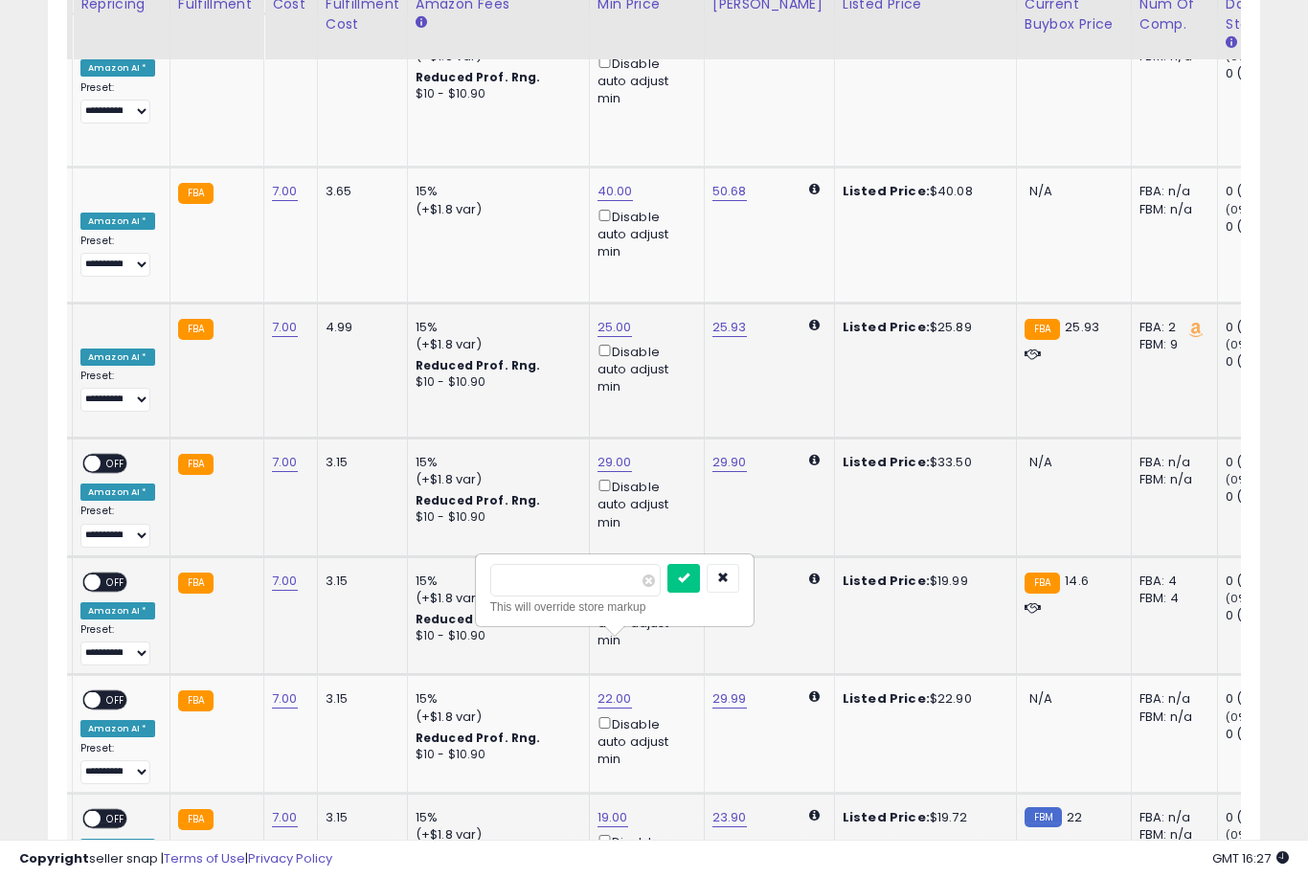
type input "**"
click at [667, 592] on button "submit" at bounding box center [683, 578] width 33 height 29
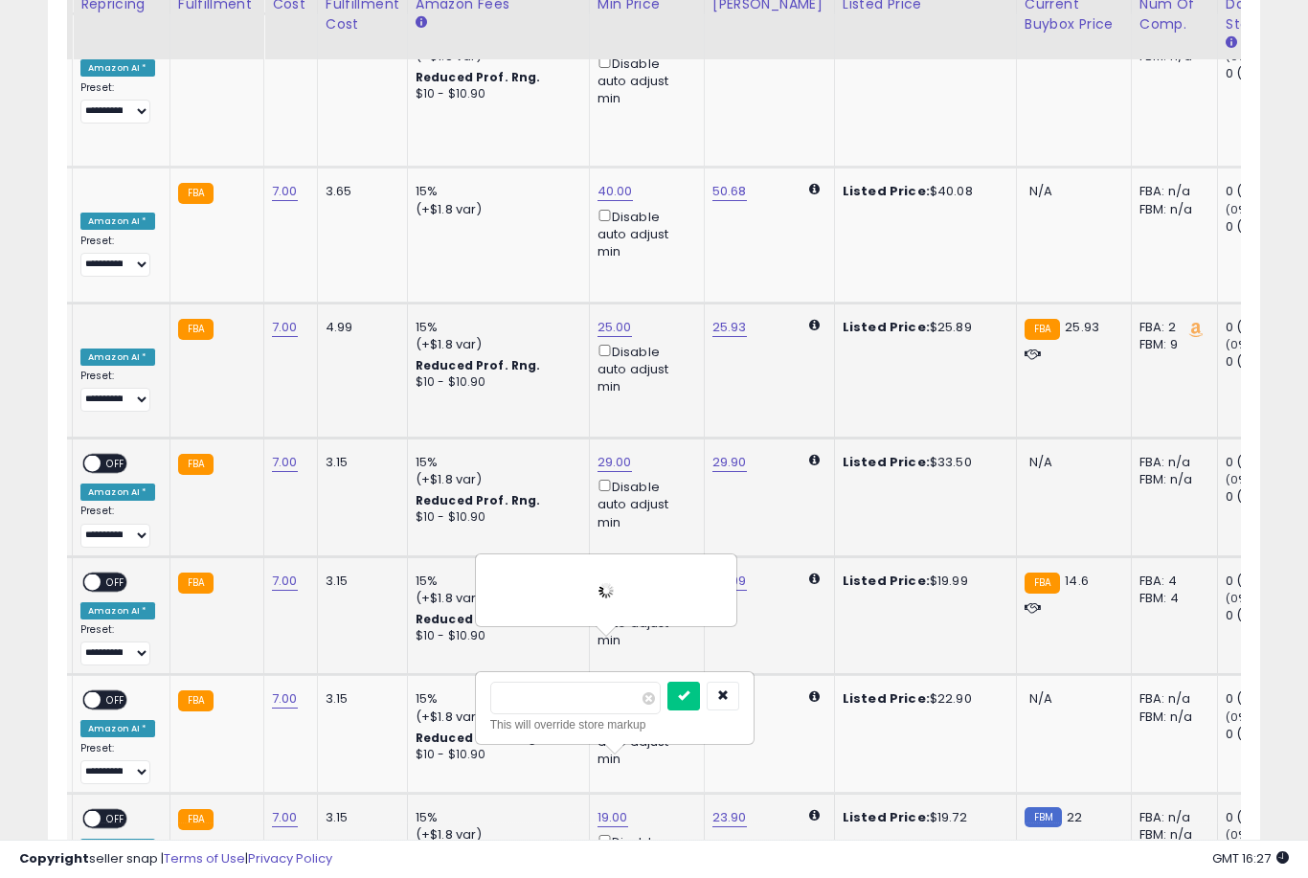
type input "*"
type input "**"
click at [667, 710] on button "submit" at bounding box center [683, 696] width 33 height 29
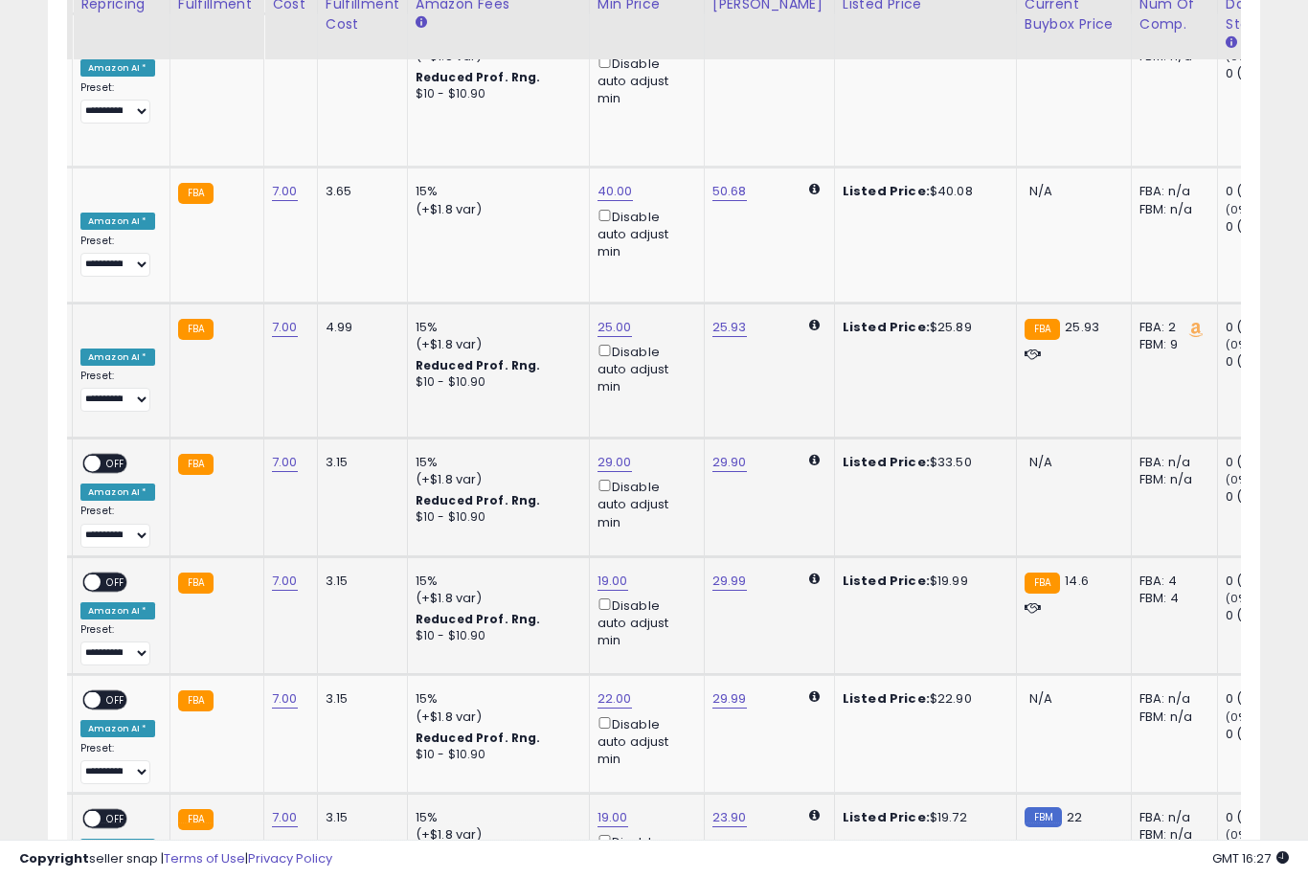
type input "*"
type input "**"
click at [666, 592] on button "submit" at bounding box center [682, 578] width 33 height 29
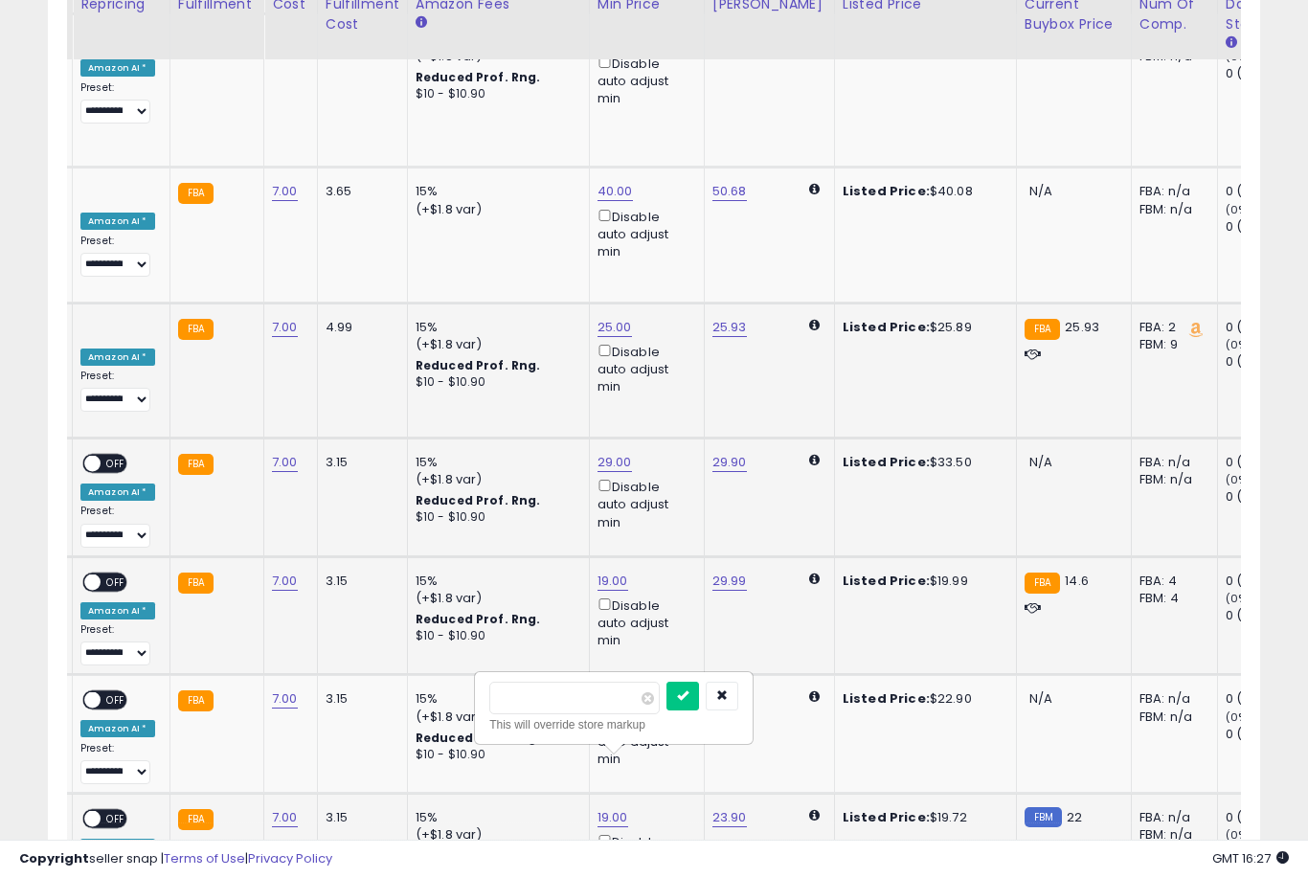
type input "*"
type input "**"
click at [666, 710] on button "submit" at bounding box center [682, 696] width 33 height 29
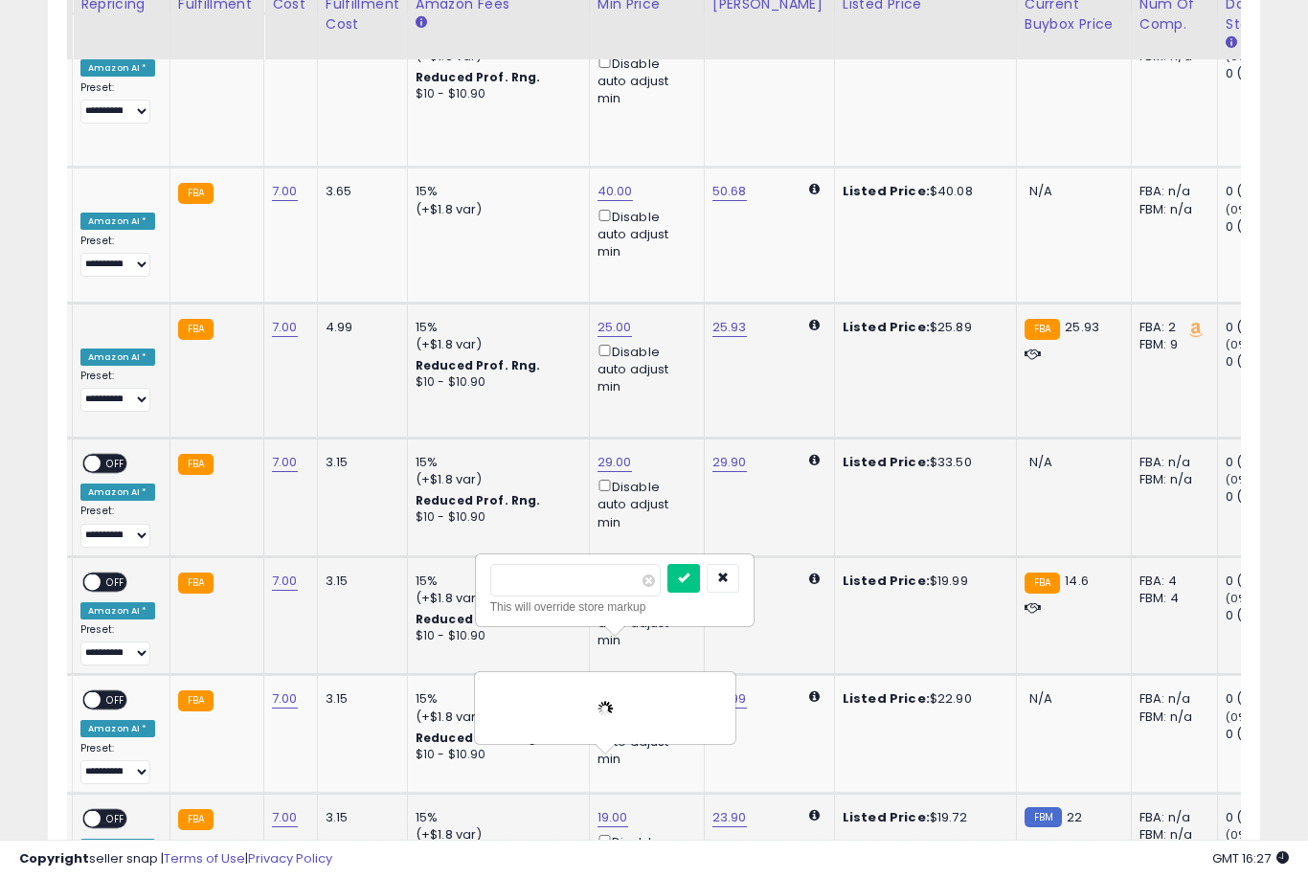
type input "*"
type input "**"
click at [667, 592] on button "submit" at bounding box center [683, 578] width 33 height 29
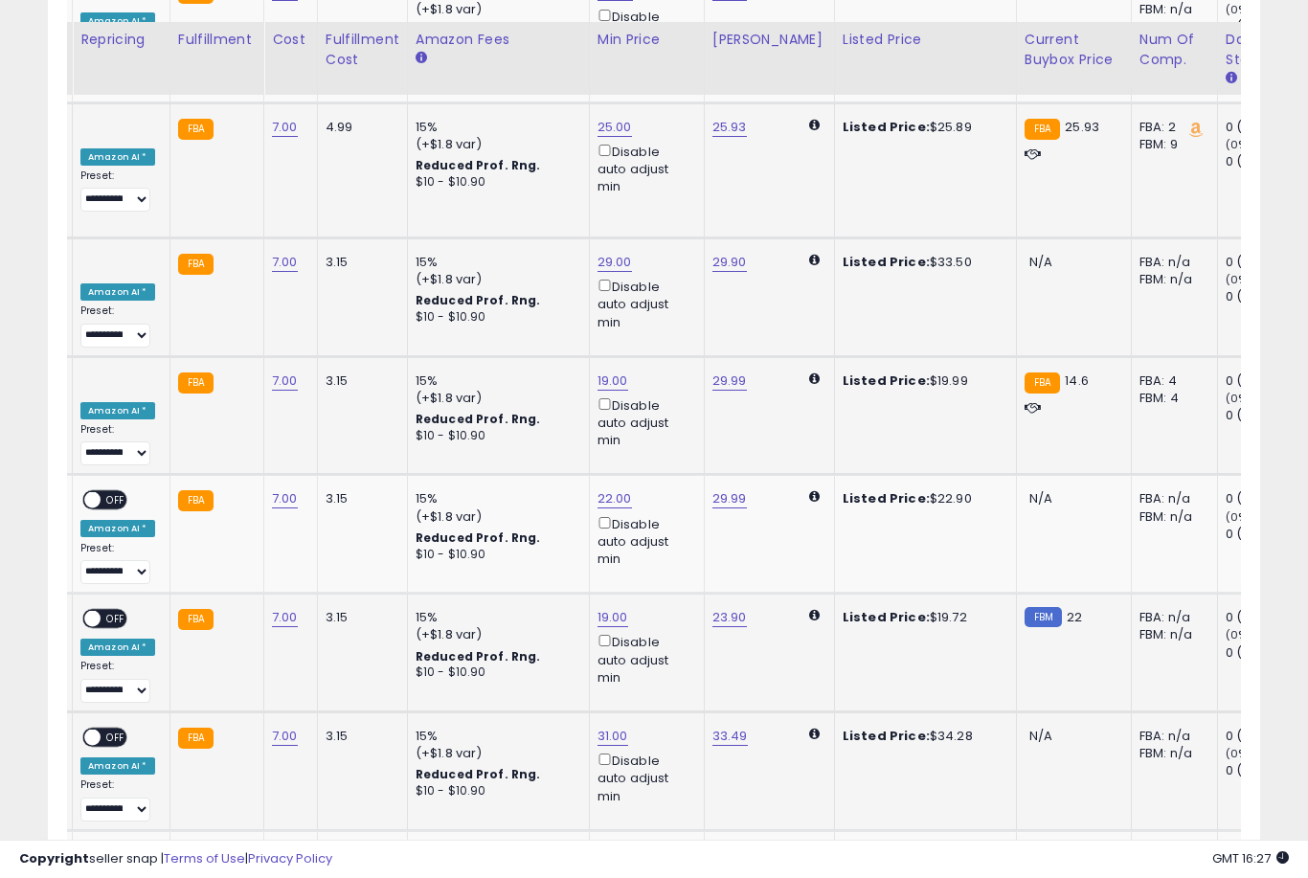
scroll to position [6461, 0]
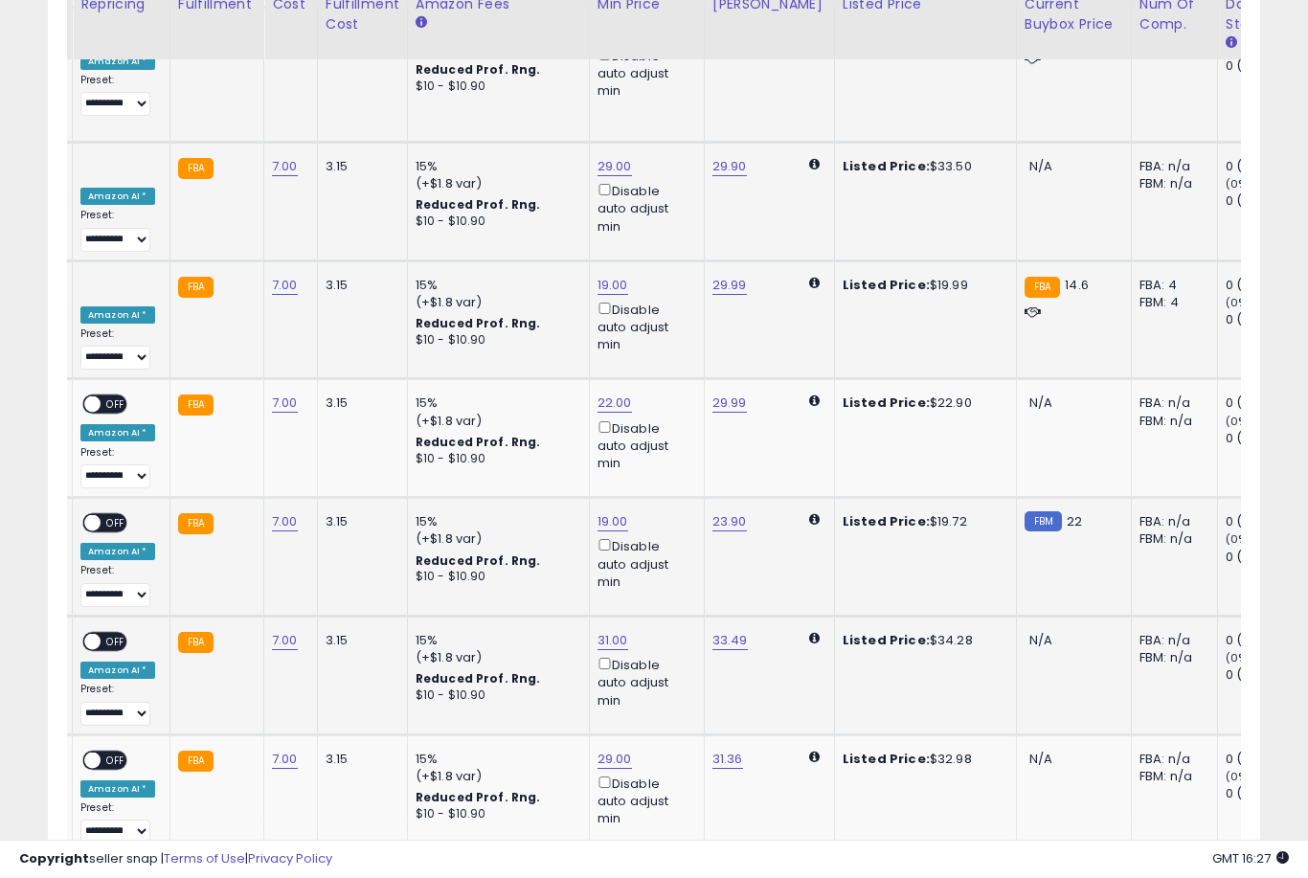
click at [598, 877] on link "25.12" at bounding box center [613, 894] width 31 height 19
type input "*"
type input "**"
click at [665, 547] on button "submit" at bounding box center [681, 533] width 33 height 29
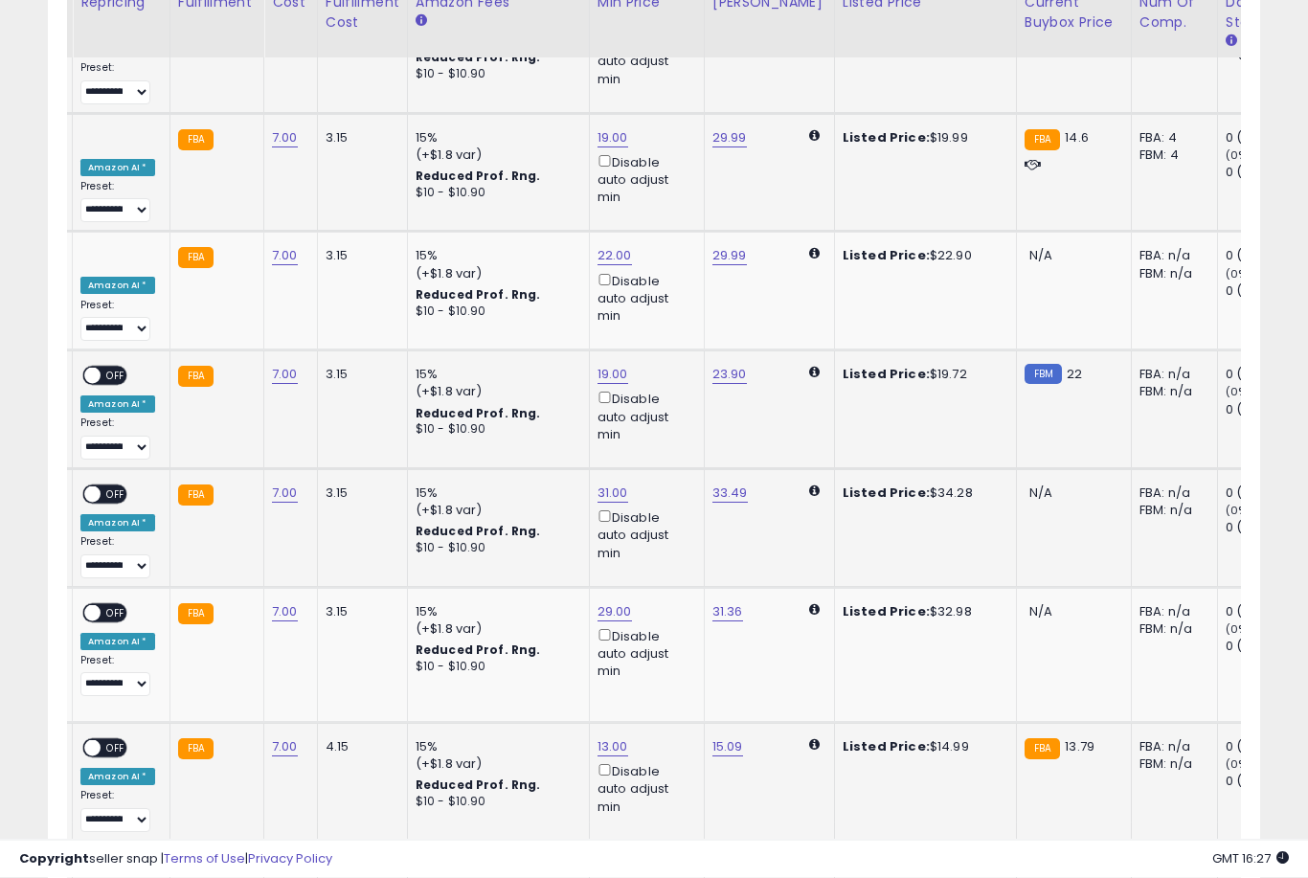
scroll to position [6607, 0]
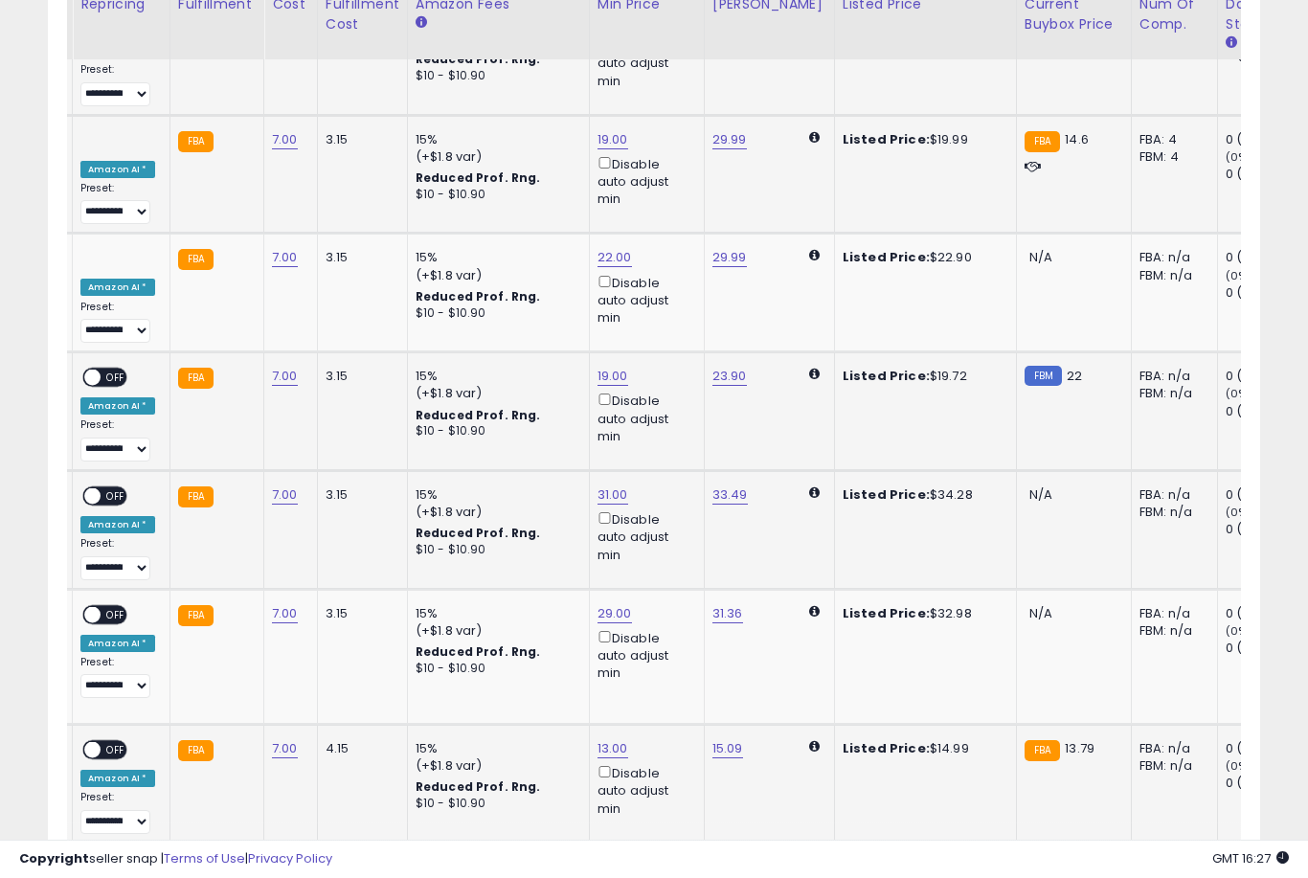
type input "*"
type input "**"
click at [666, 586] on button "submit" at bounding box center [682, 572] width 33 height 29
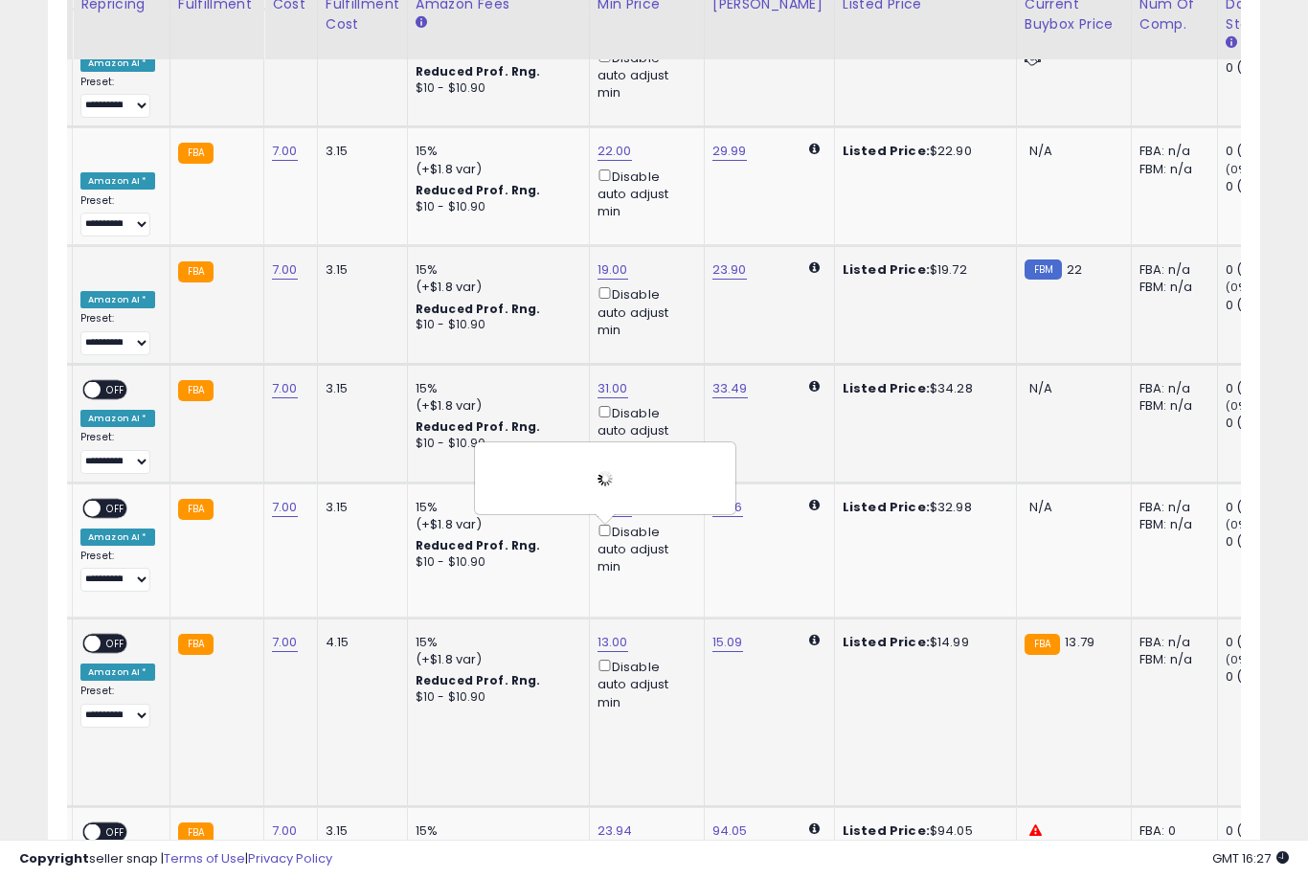
type input "**"
click at [666, 598] on button "submit" at bounding box center [682, 585] width 33 height 29
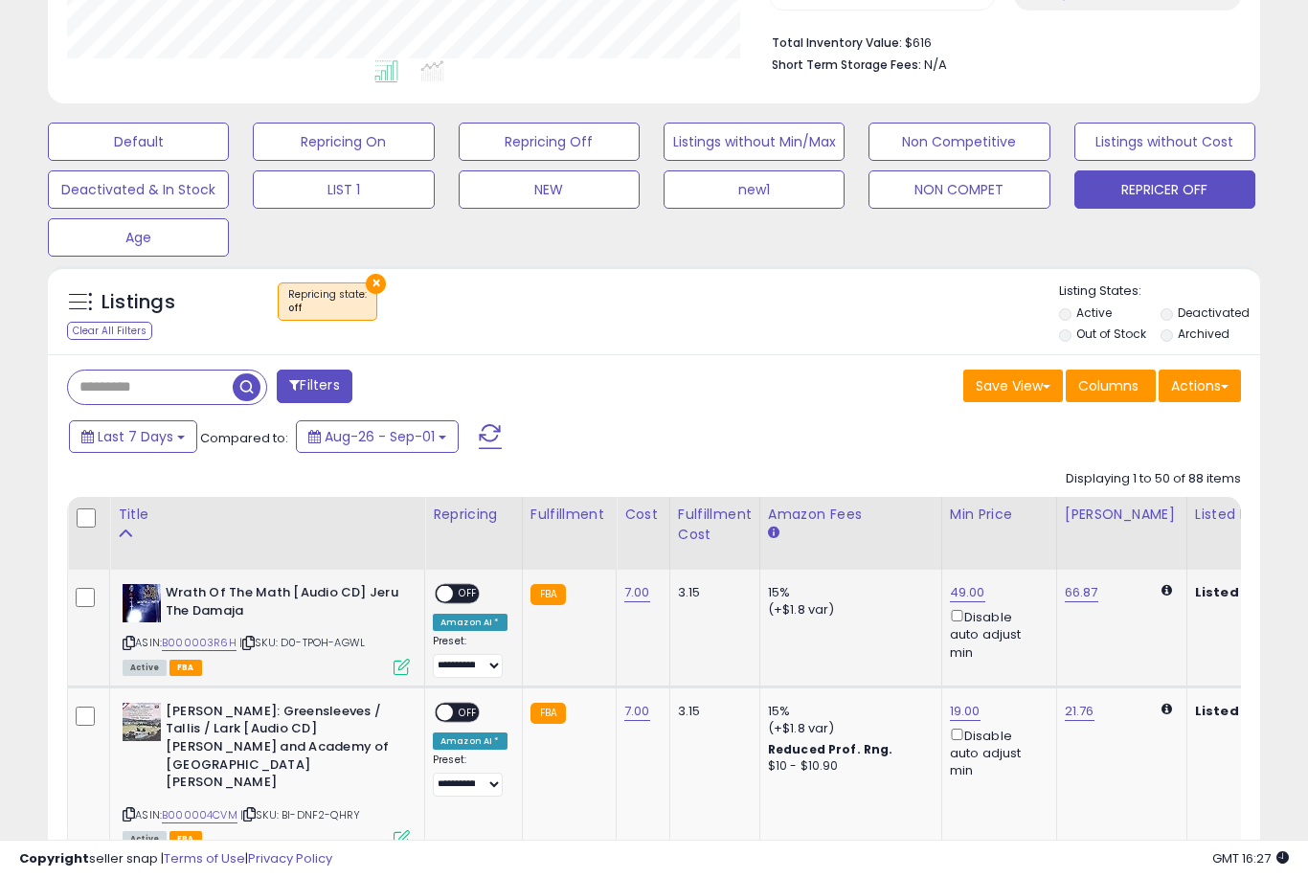
scroll to position [0, 0]
click at [81, 533] on div at bounding box center [89, 519] width 26 height 29
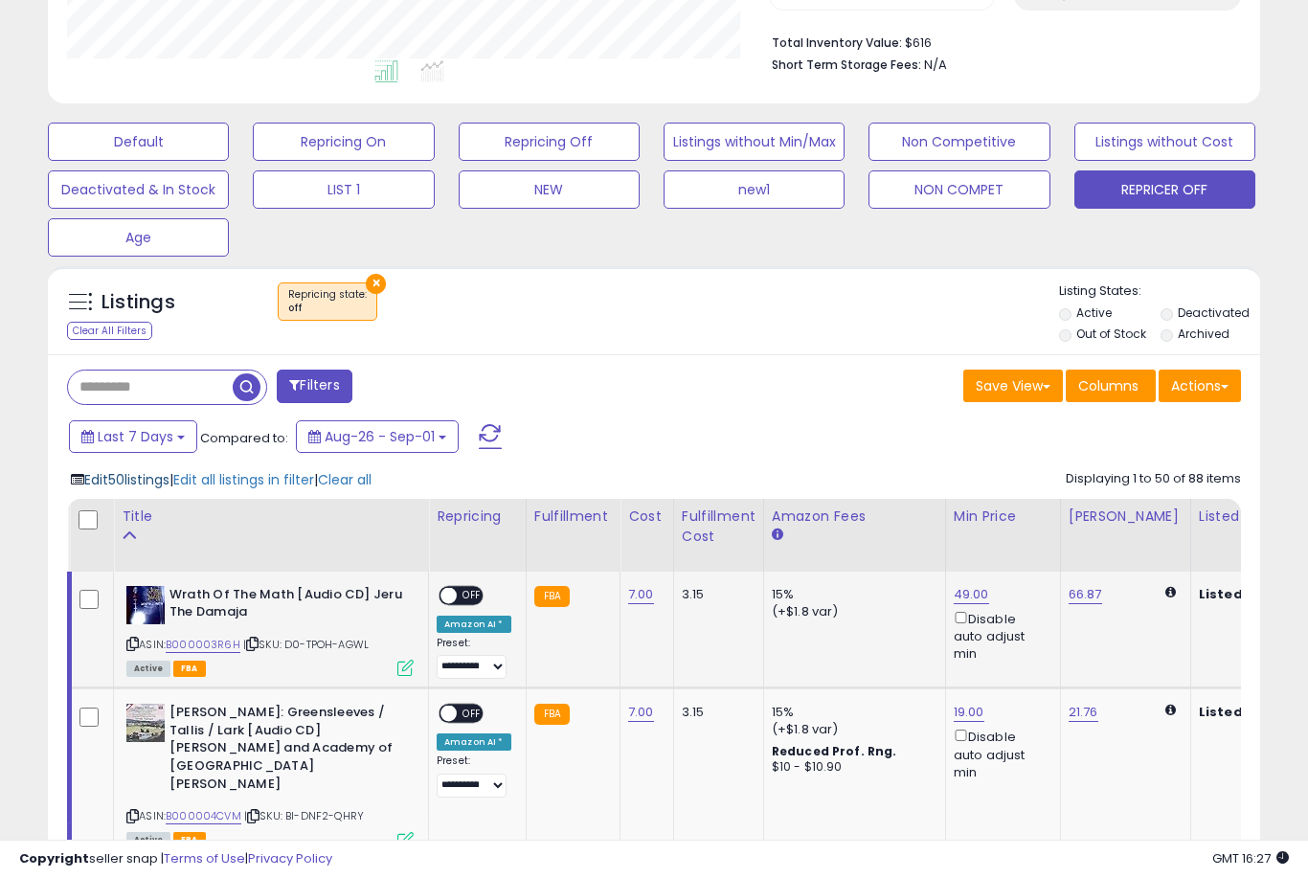
click at [157, 489] on span "Edit 50 listings" at bounding box center [126, 479] width 85 height 19
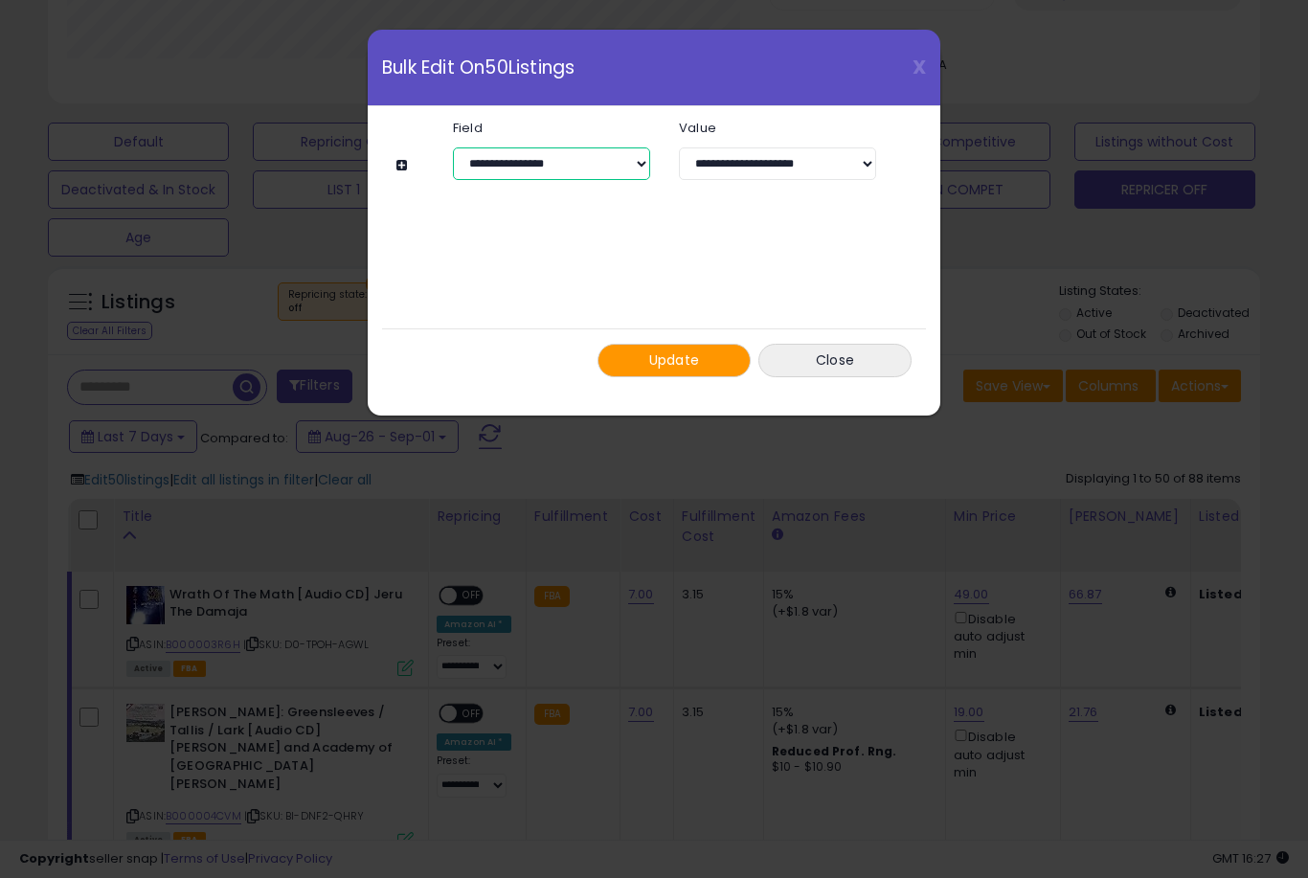
click at [616, 149] on select "**********" at bounding box center [551, 163] width 197 height 33
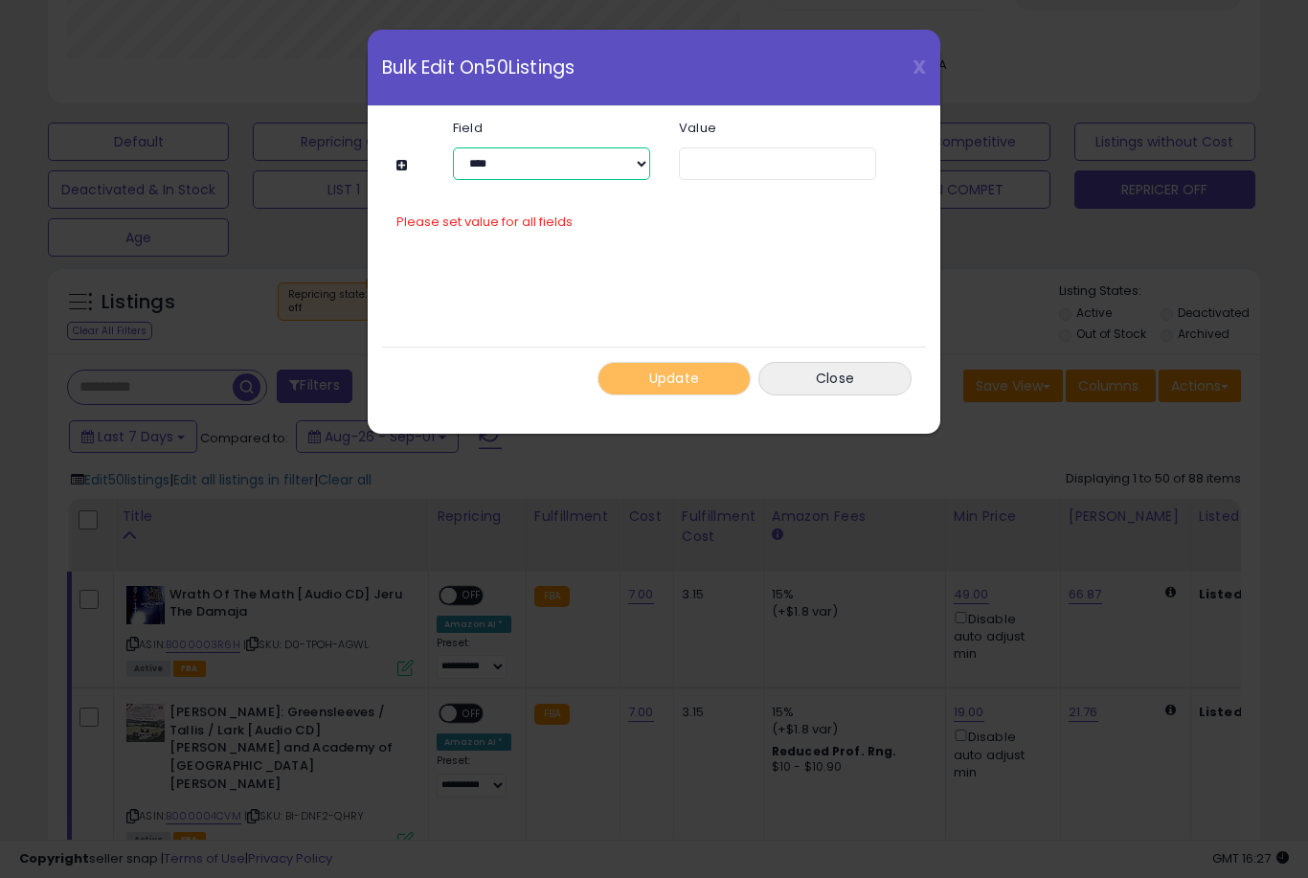
click at [619, 164] on select "**********" at bounding box center [551, 163] width 197 height 33
select select "*********"
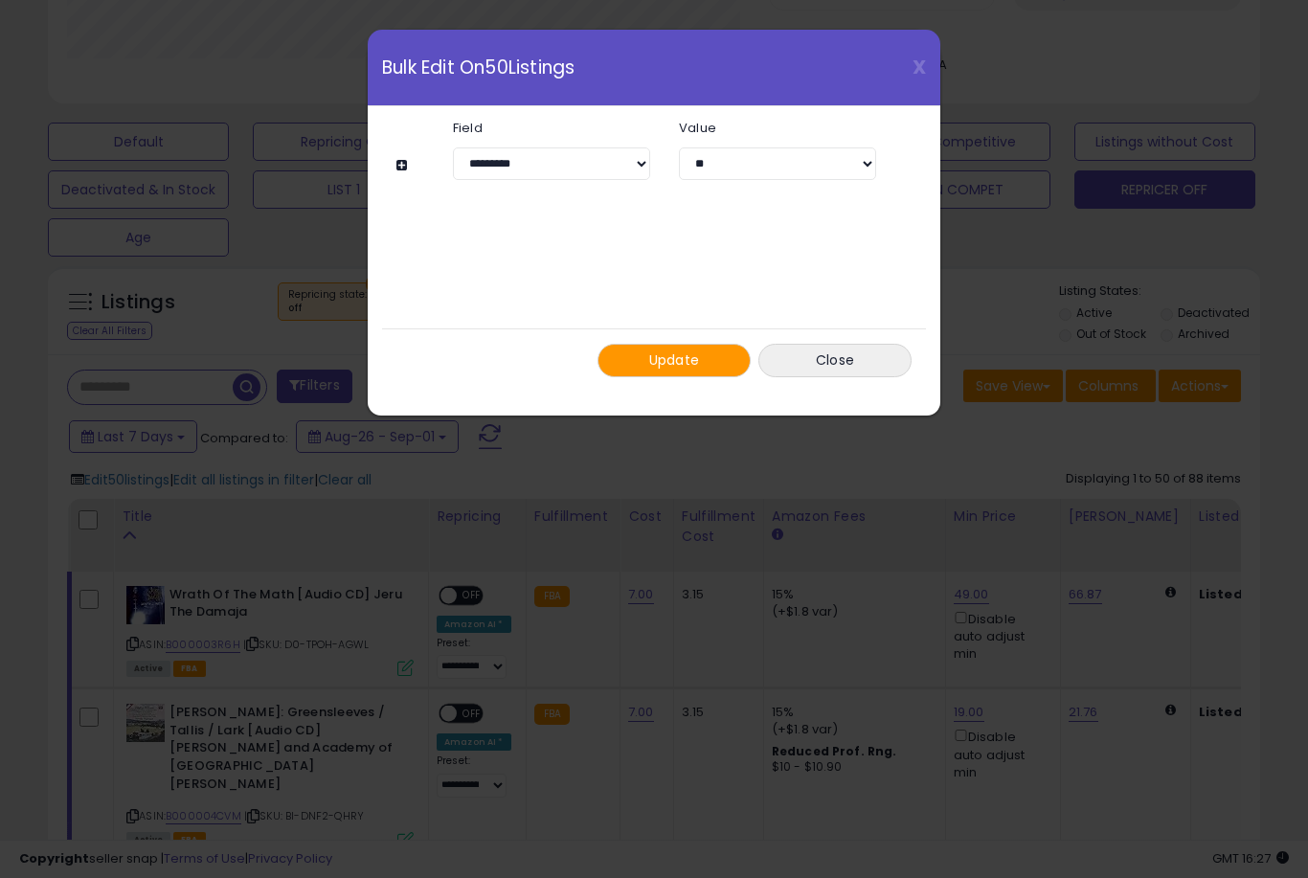
click at [694, 354] on span "Update" at bounding box center [674, 359] width 51 height 19
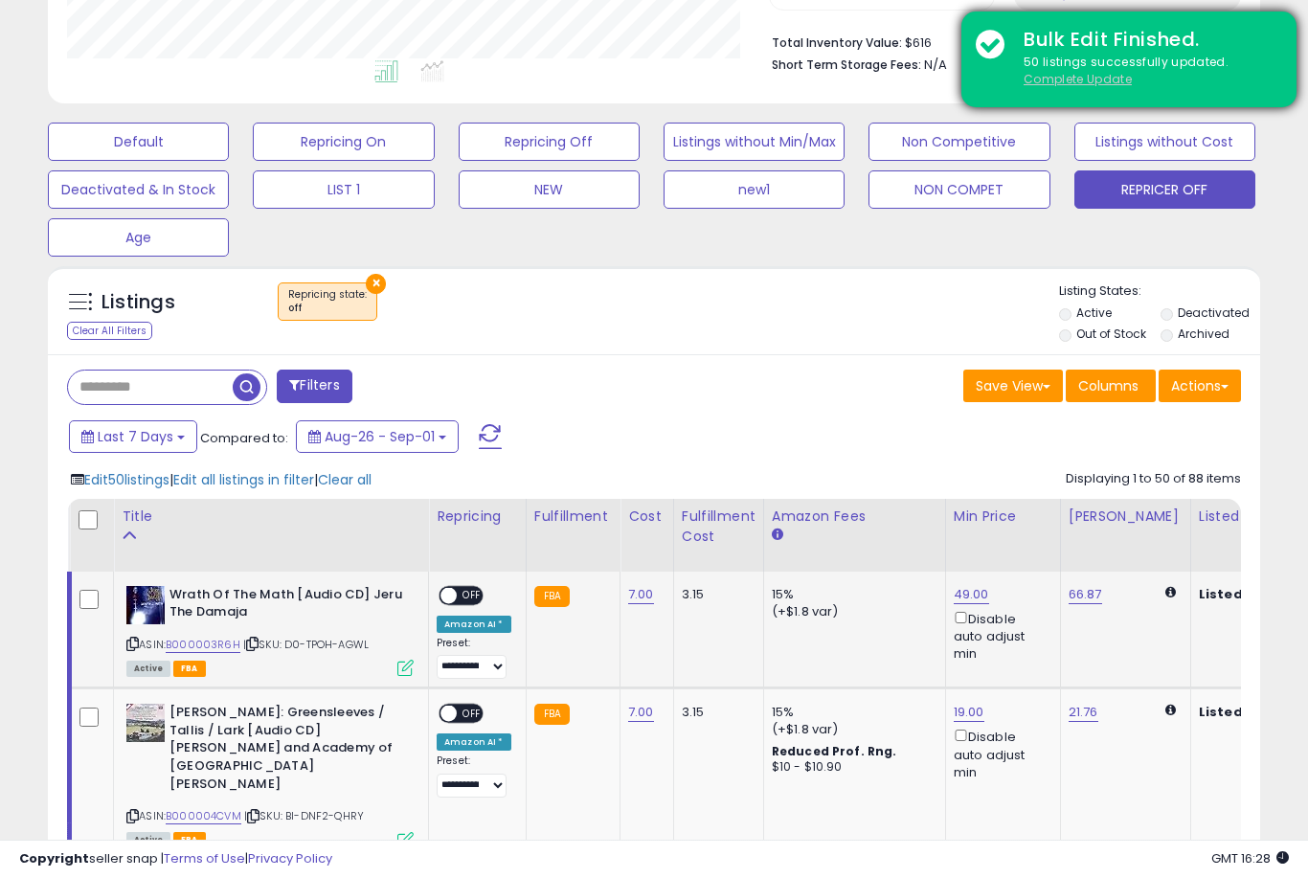
click at [1087, 83] on u "Complete Update" at bounding box center [1078, 79] width 108 height 16
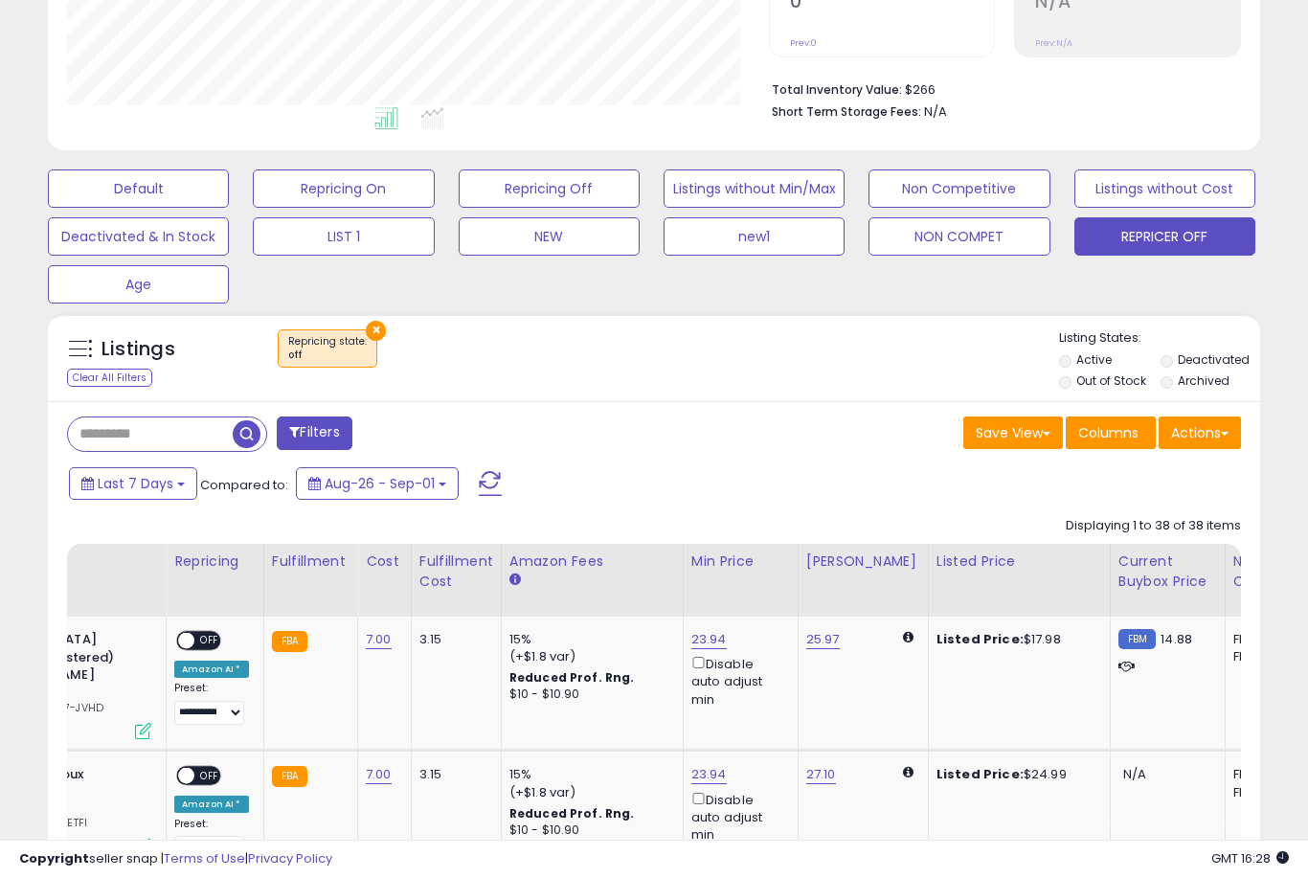
scroll to position [452, 0]
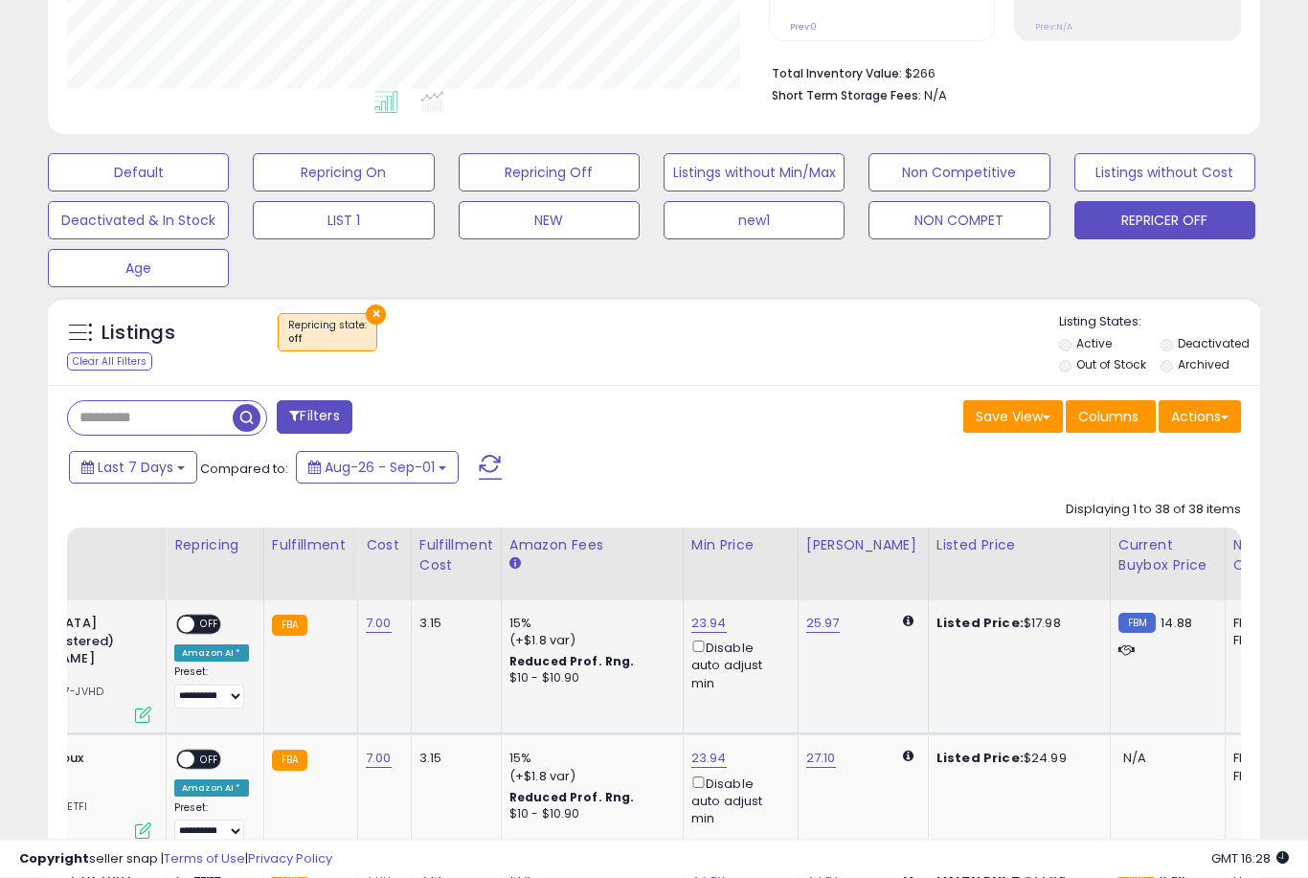
click at [705, 633] on link "23.94" at bounding box center [708, 624] width 35 height 19
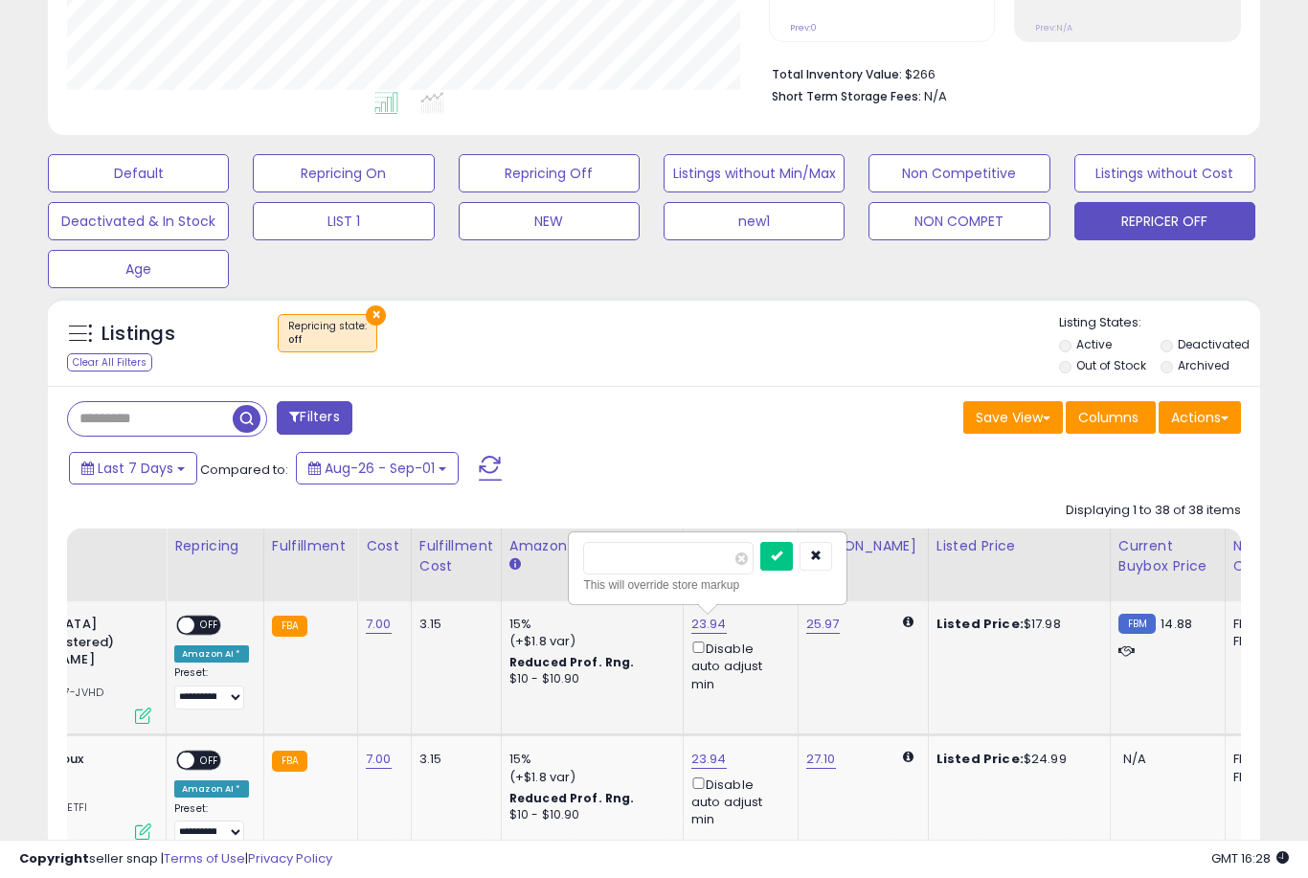
type input "*"
type input "**"
click at [760, 569] on button "submit" at bounding box center [776, 556] width 33 height 29
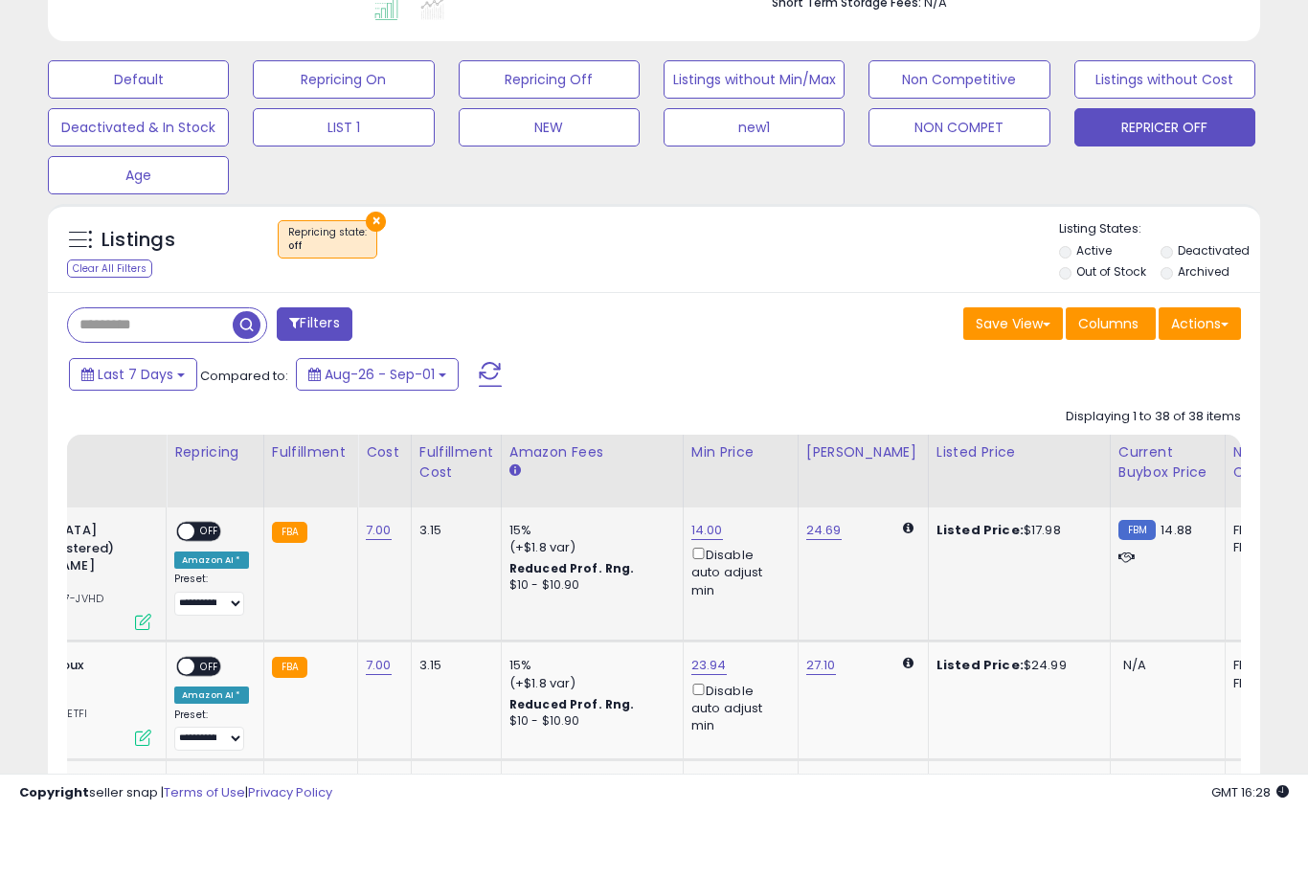
scroll to position [549, 0]
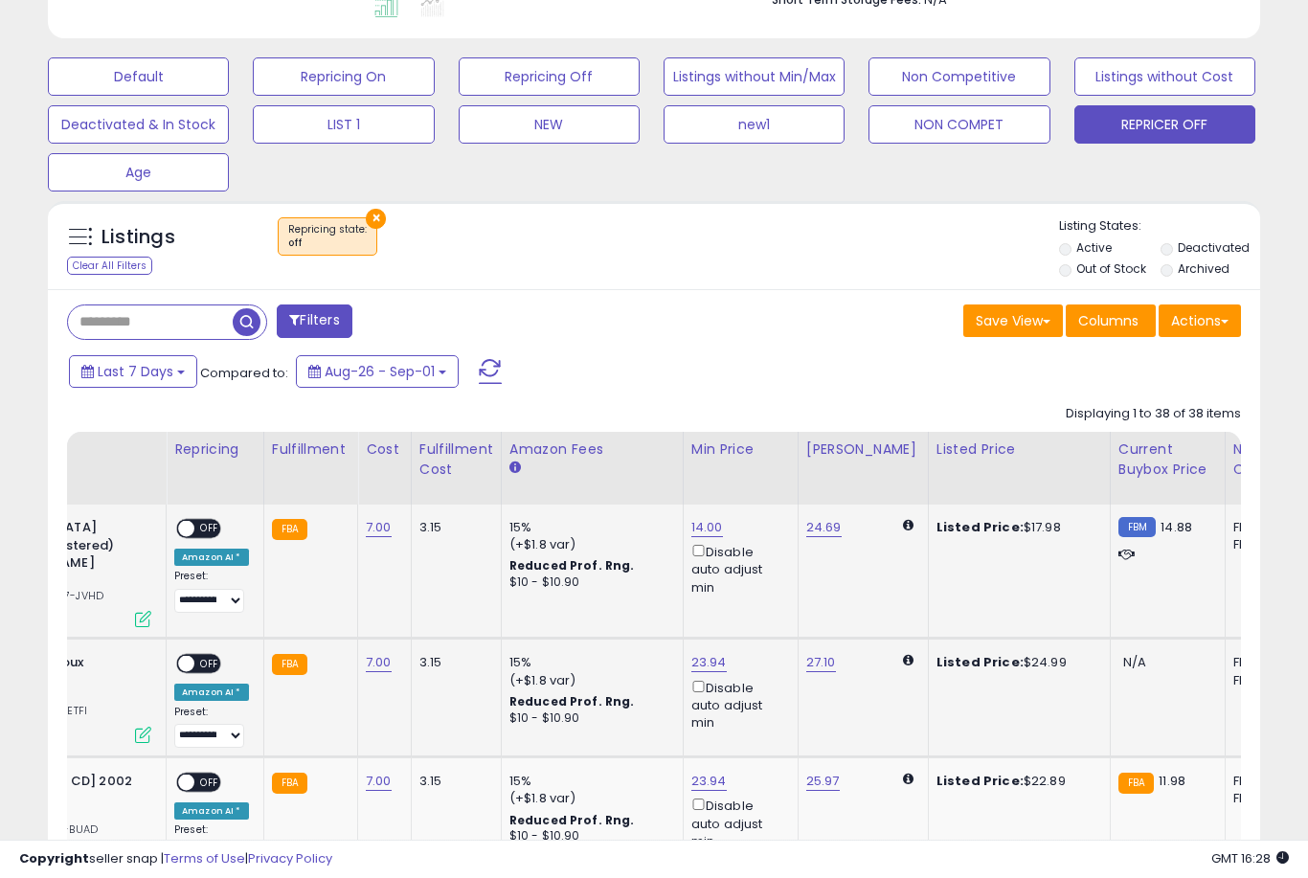
click at [693, 659] on link "23.94" at bounding box center [708, 662] width 35 height 19
type input "**"
click at [760, 591] on button "submit" at bounding box center [776, 577] width 33 height 29
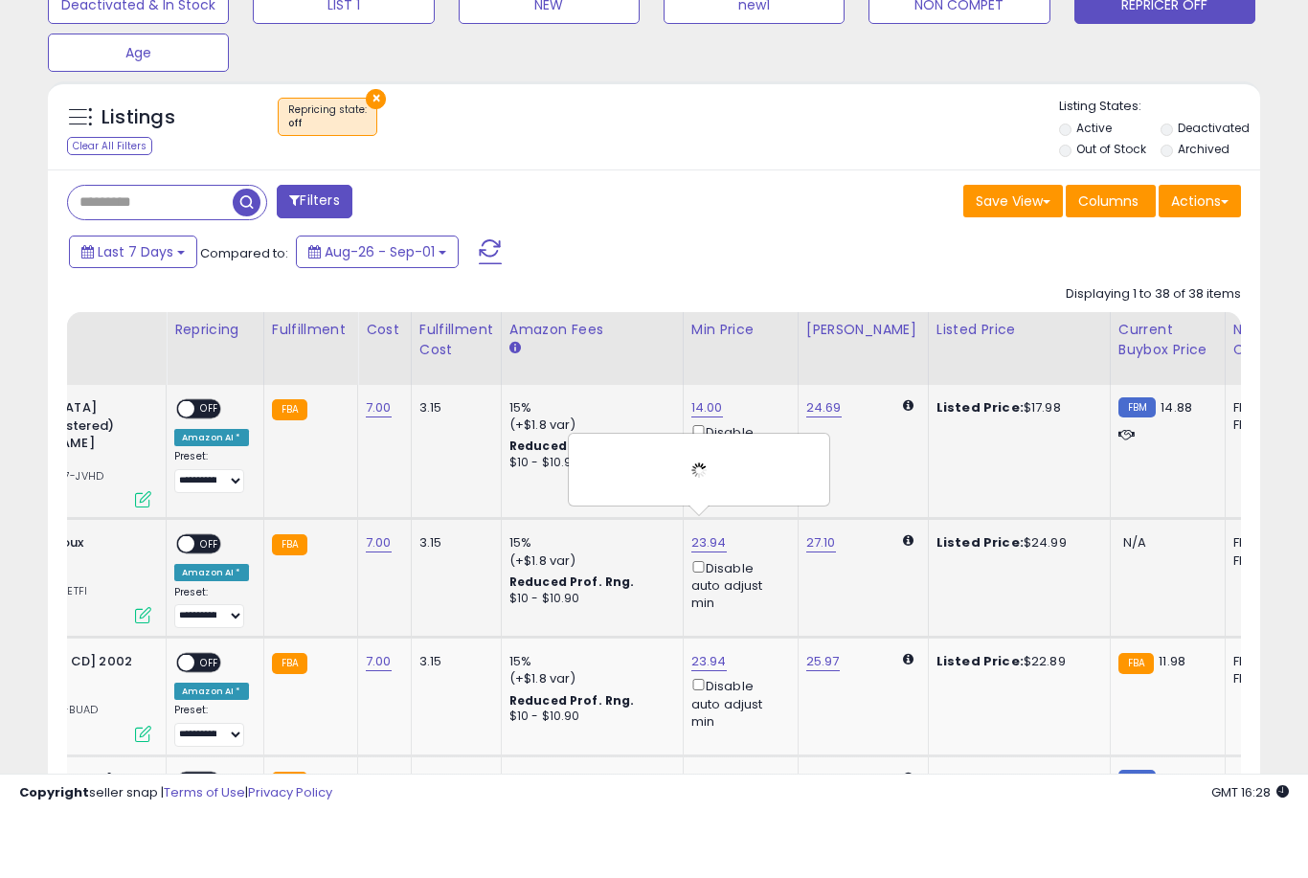
scroll to position [675, 0]
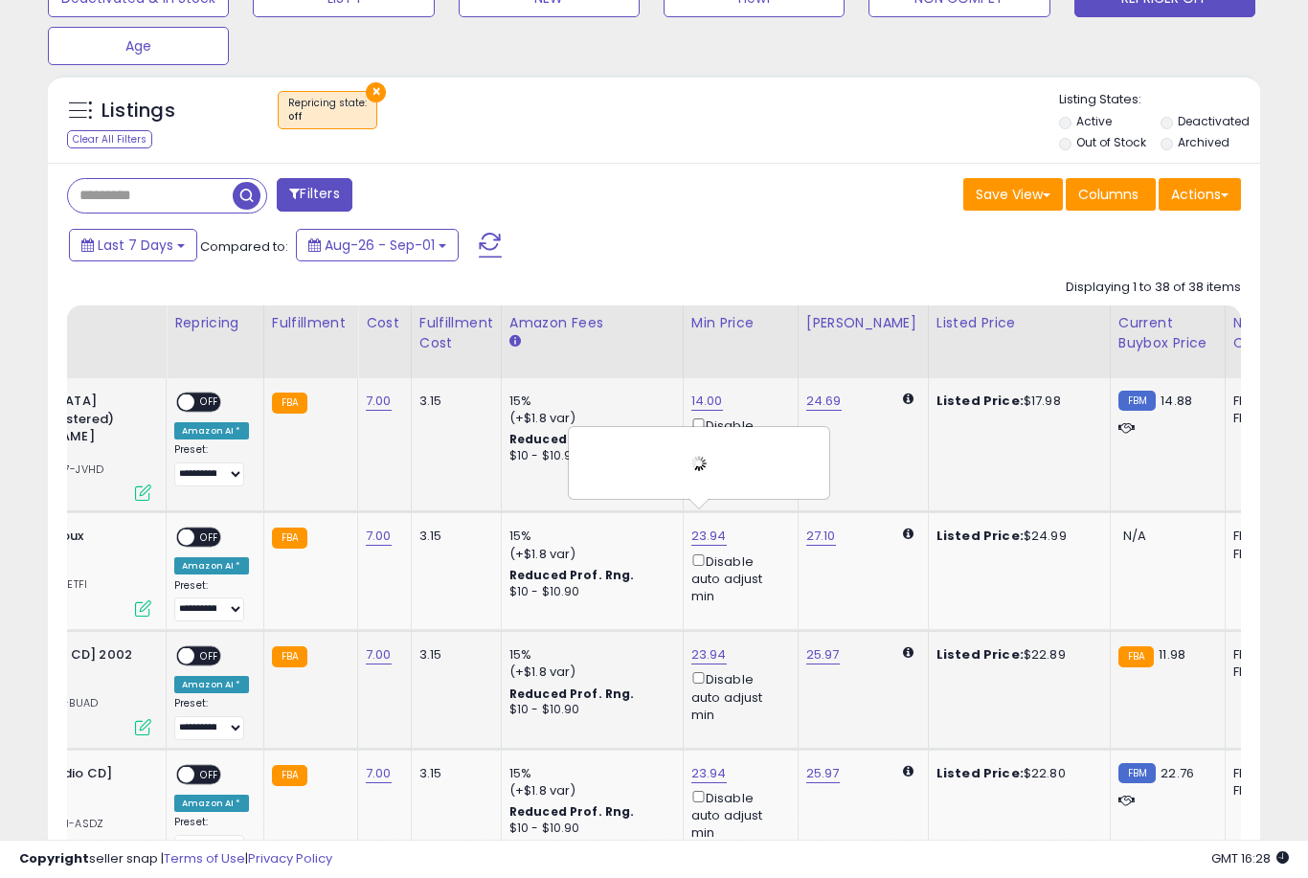
click at [699, 655] on link "23.94" at bounding box center [708, 654] width 35 height 19
type input "**"
click at [760, 582] on button "submit" at bounding box center [776, 568] width 33 height 29
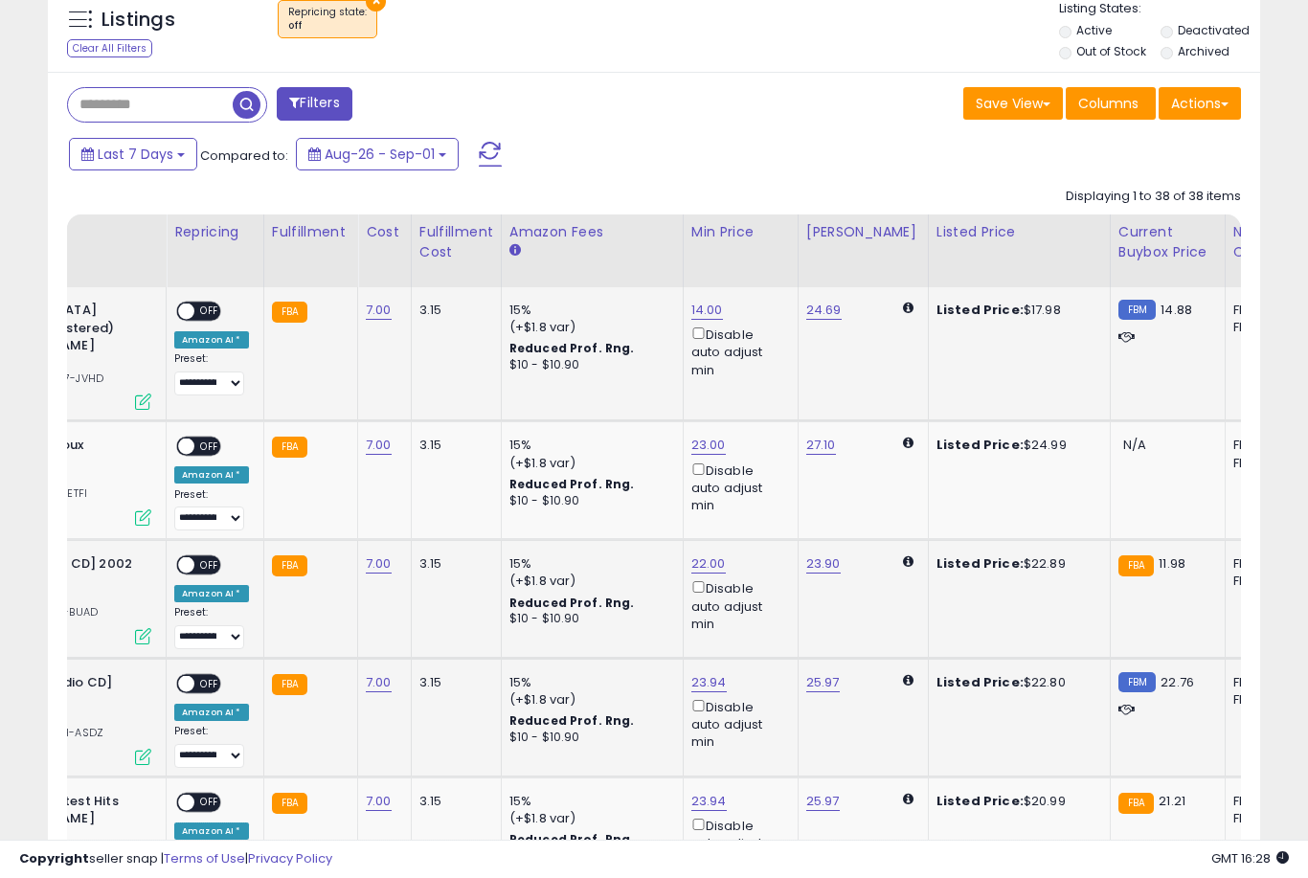
click at [694, 680] on link "23.94" at bounding box center [708, 682] width 35 height 19
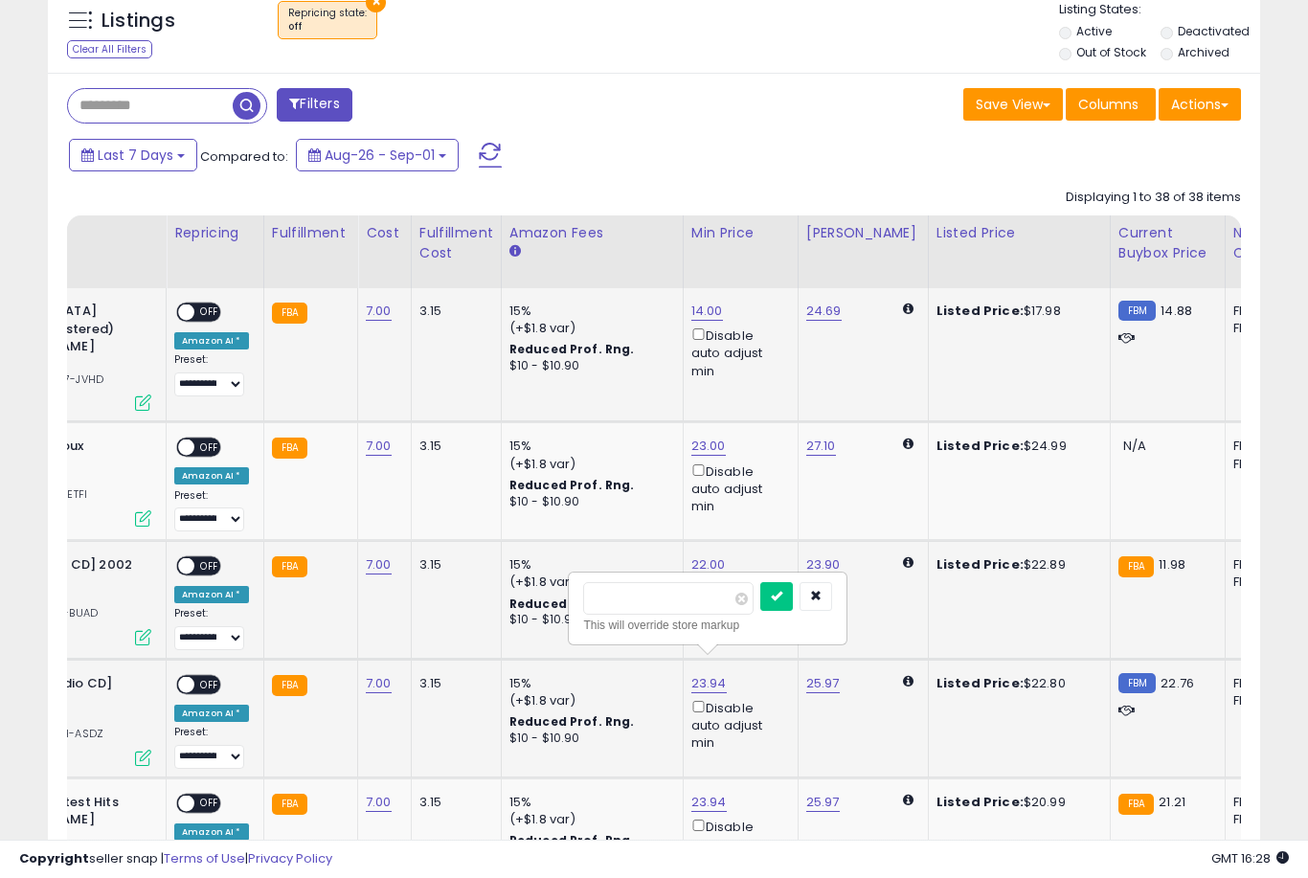
type input "**"
click at [760, 609] on button "submit" at bounding box center [776, 596] width 33 height 29
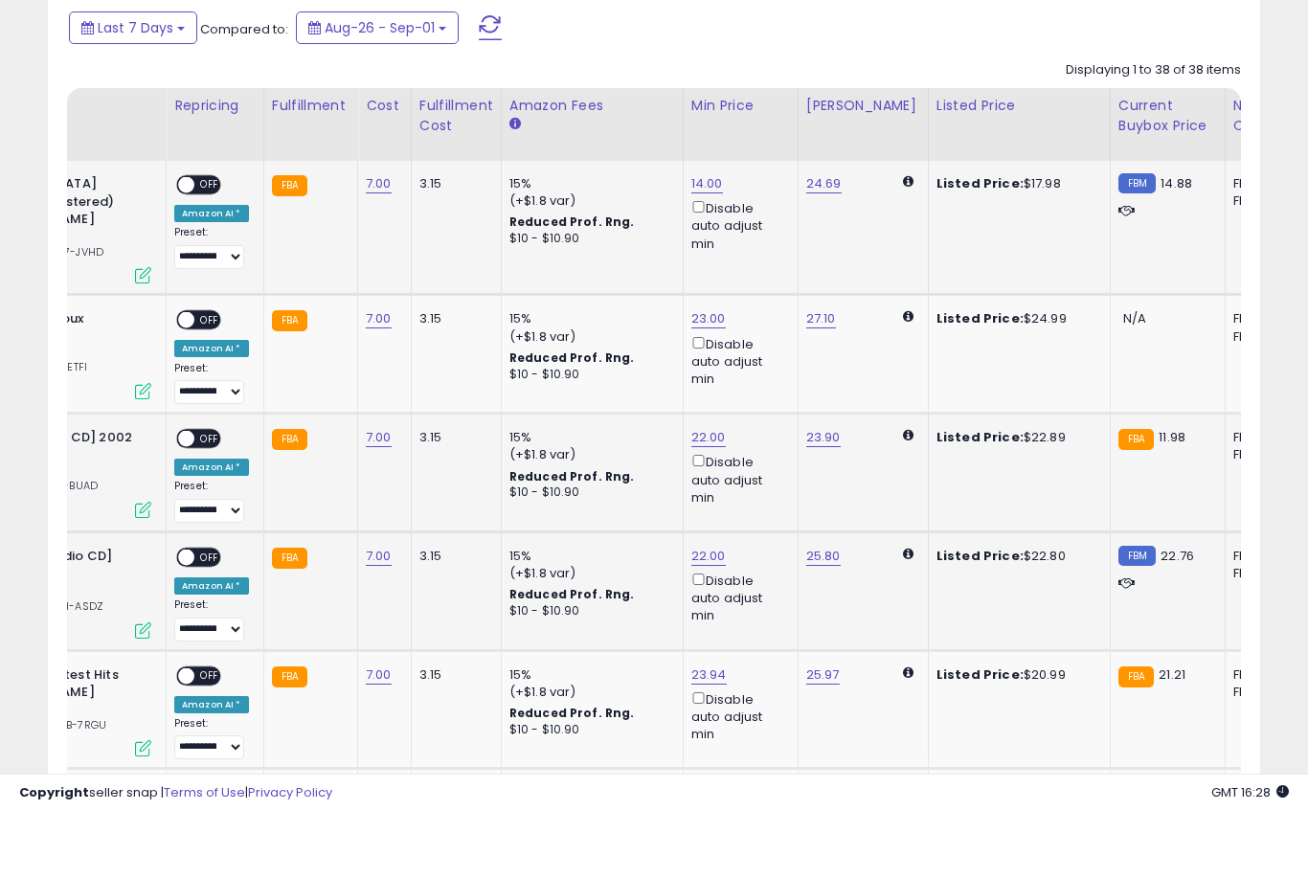
scroll to position [896, 0]
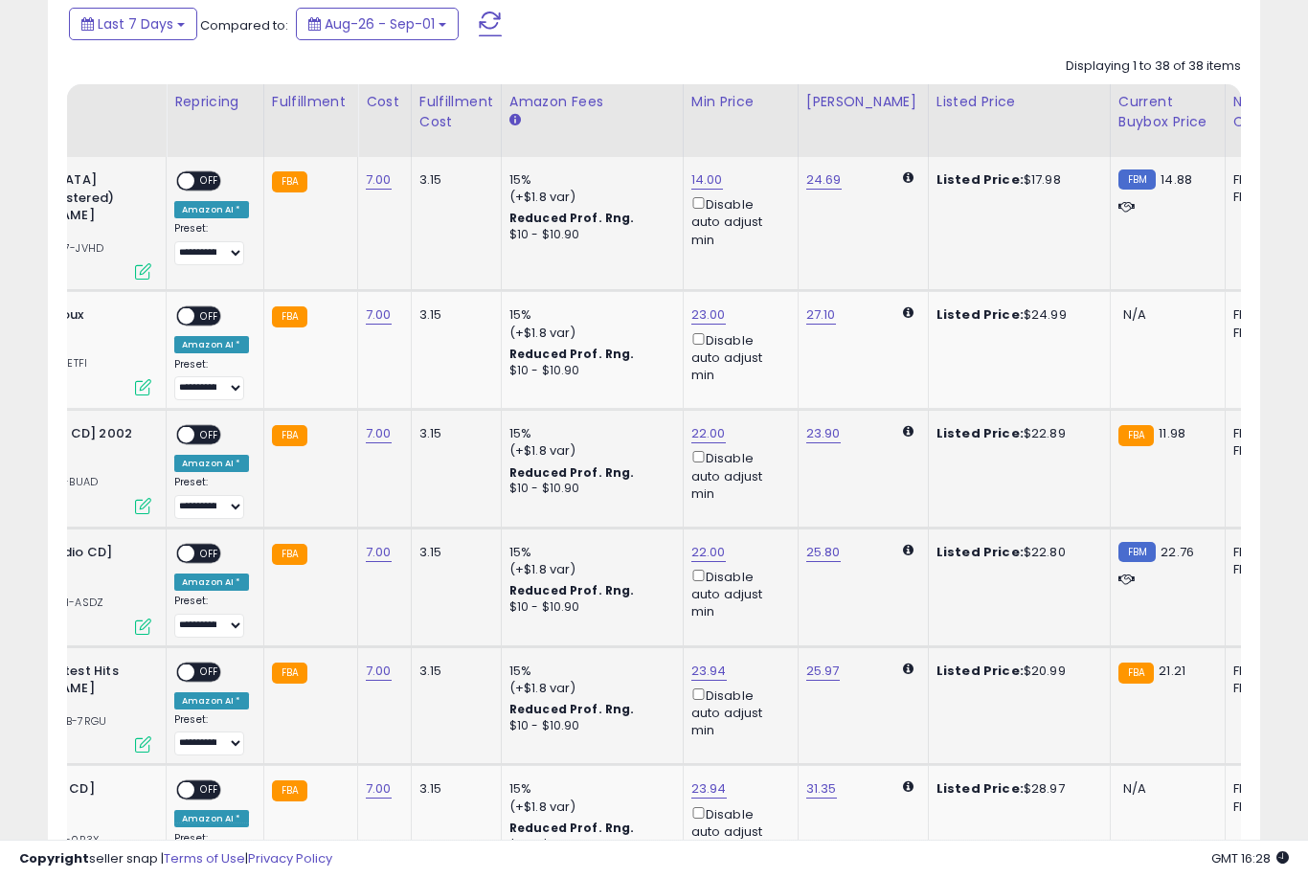
click at [694, 666] on link "23.94" at bounding box center [708, 671] width 35 height 19
type input "**"
click at [760, 597] on button "submit" at bounding box center [776, 583] width 33 height 29
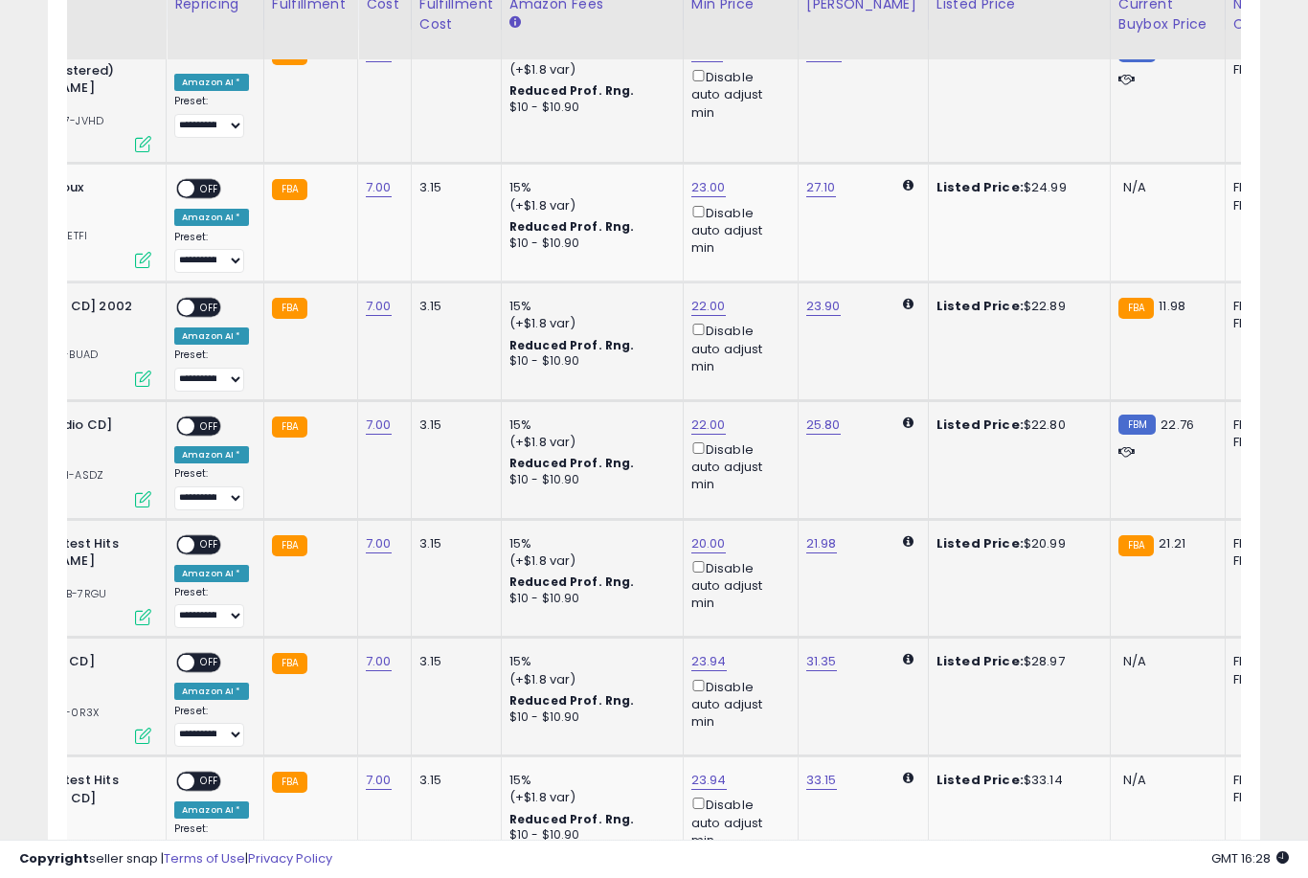
click at [697, 662] on link "23.94" at bounding box center [708, 661] width 35 height 19
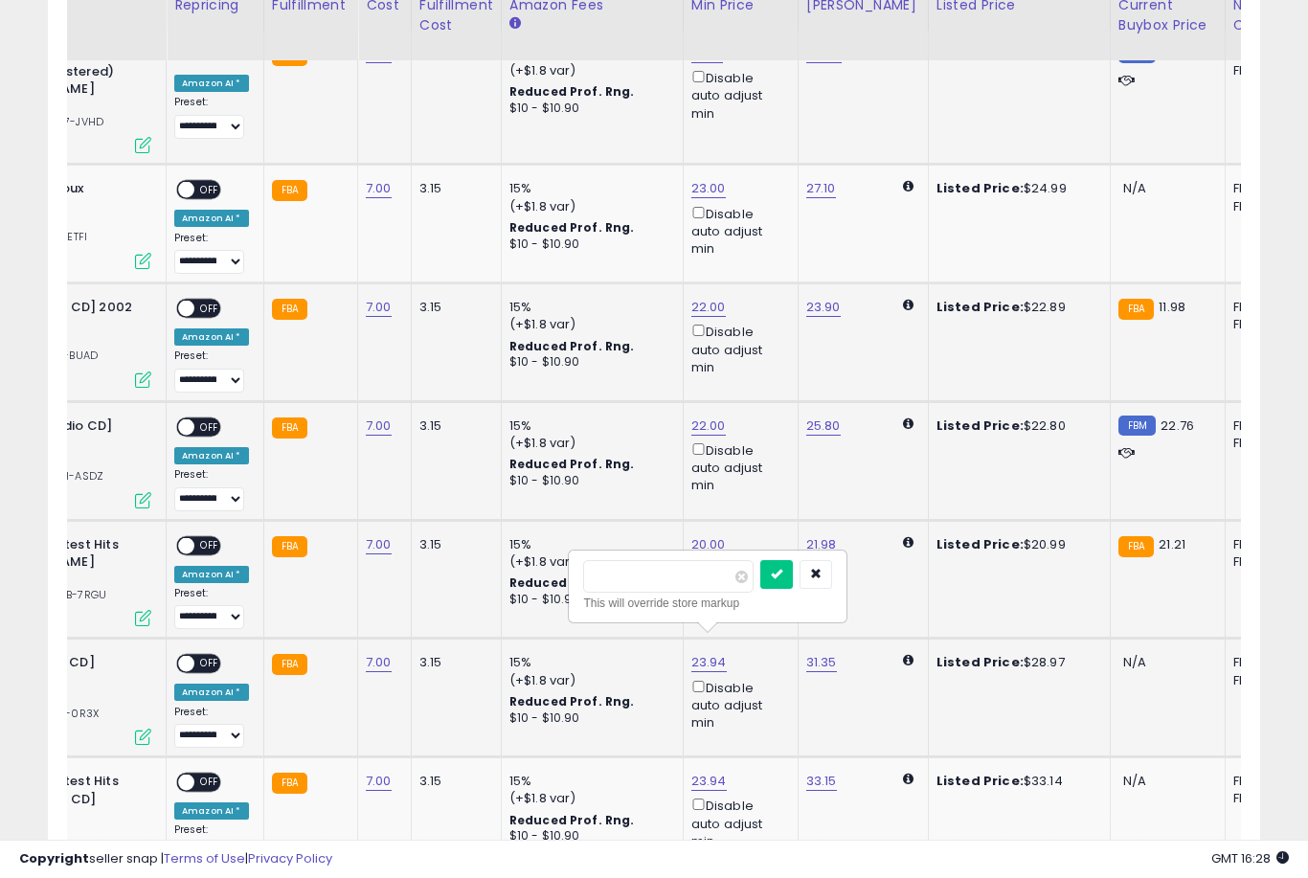
type input "**"
click at [760, 587] on button "submit" at bounding box center [776, 574] width 33 height 29
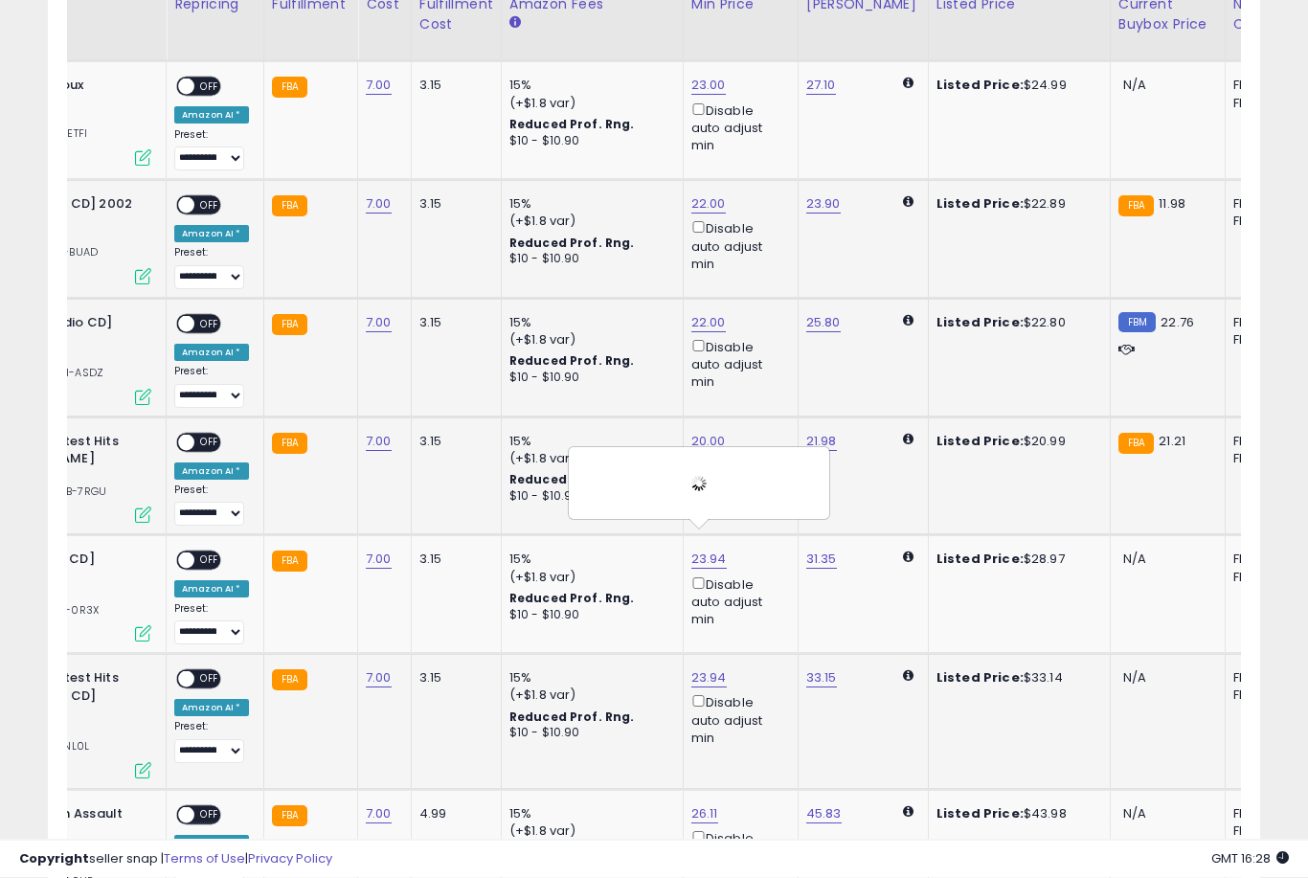
click at [701, 670] on link "23.94" at bounding box center [708, 678] width 35 height 19
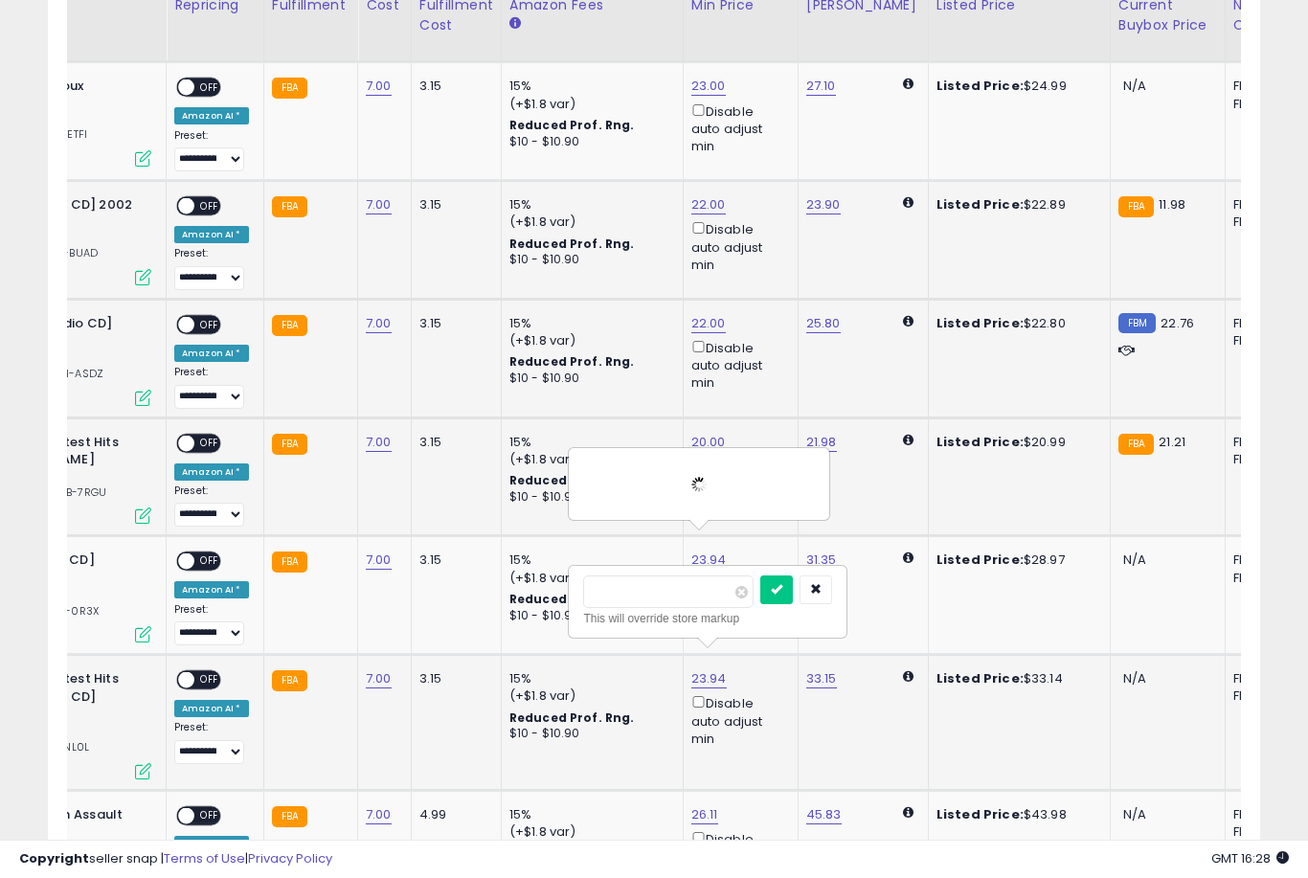
type input "*"
type input "**"
click at [760, 602] on button "submit" at bounding box center [776, 590] width 33 height 29
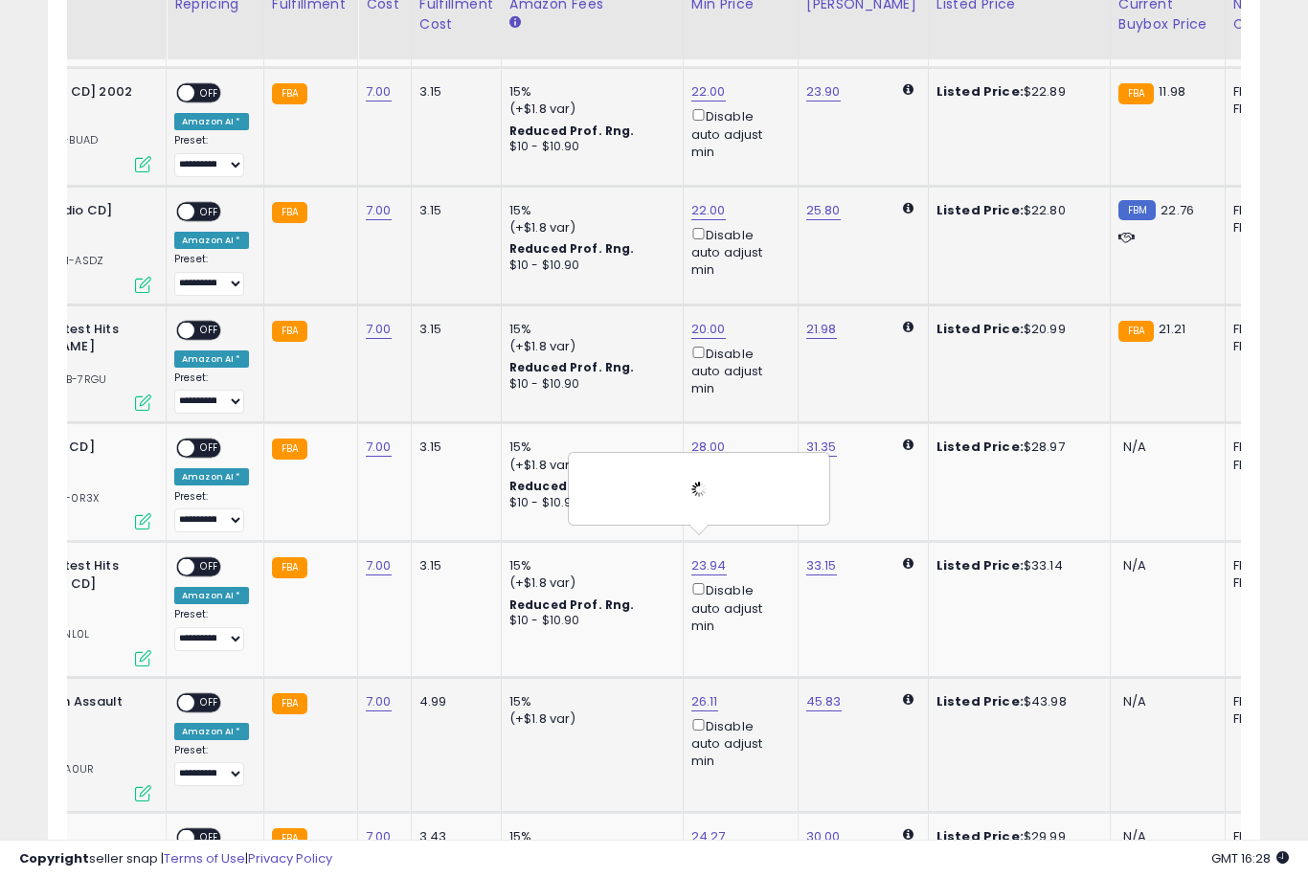
click at [695, 695] on link "26.11" at bounding box center [704, 701] width 27 height 19
type input "*"
type input "**"
click at [757, 623] on button "submit" at bounding box center [773, 610] width 33 height 29
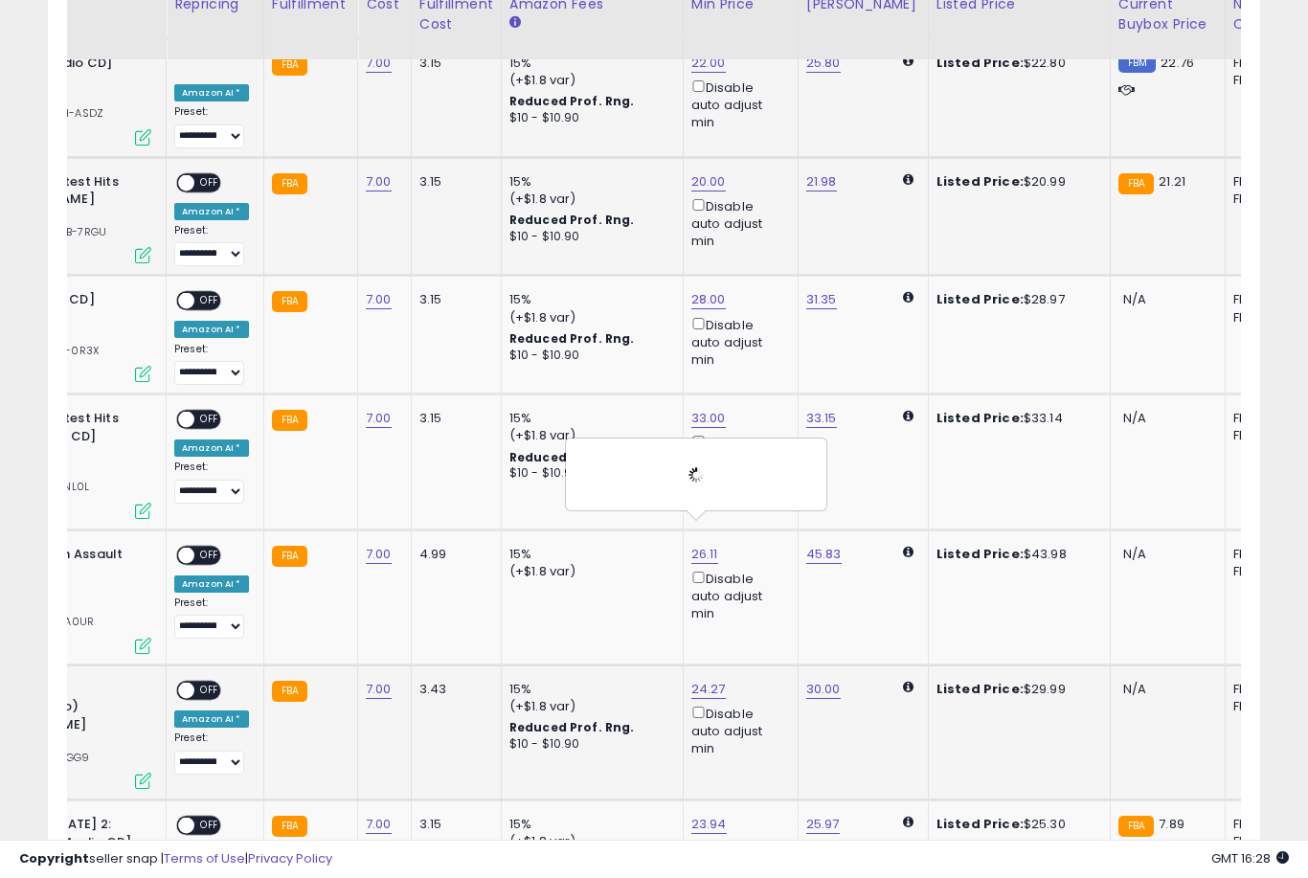
click at [701, 686] on link "24.27" at bounding box center [708, 689] width 34 height 19
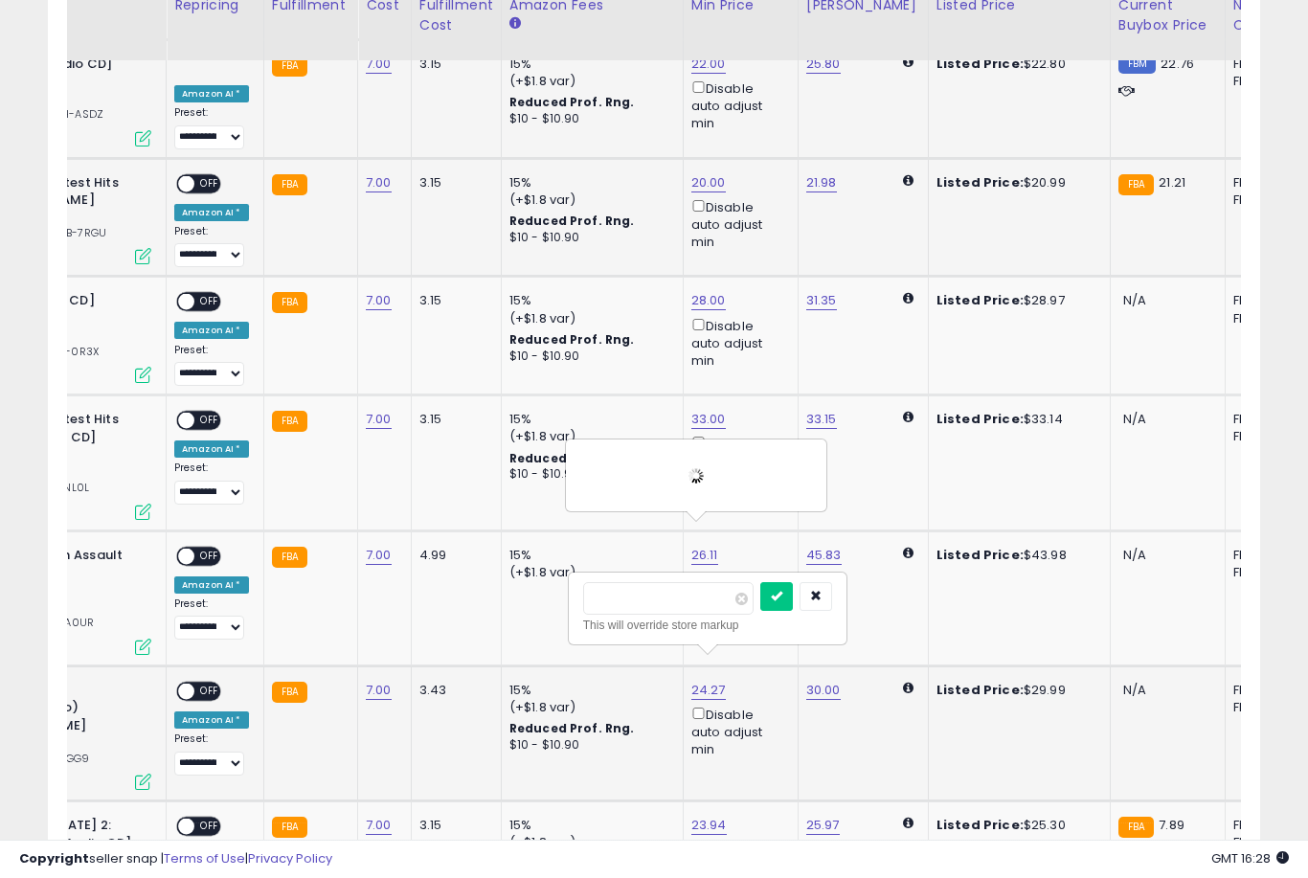
type input "**"
click at [760, 609] on button "submit" at bounding box center [776, 596] width 33 height 29
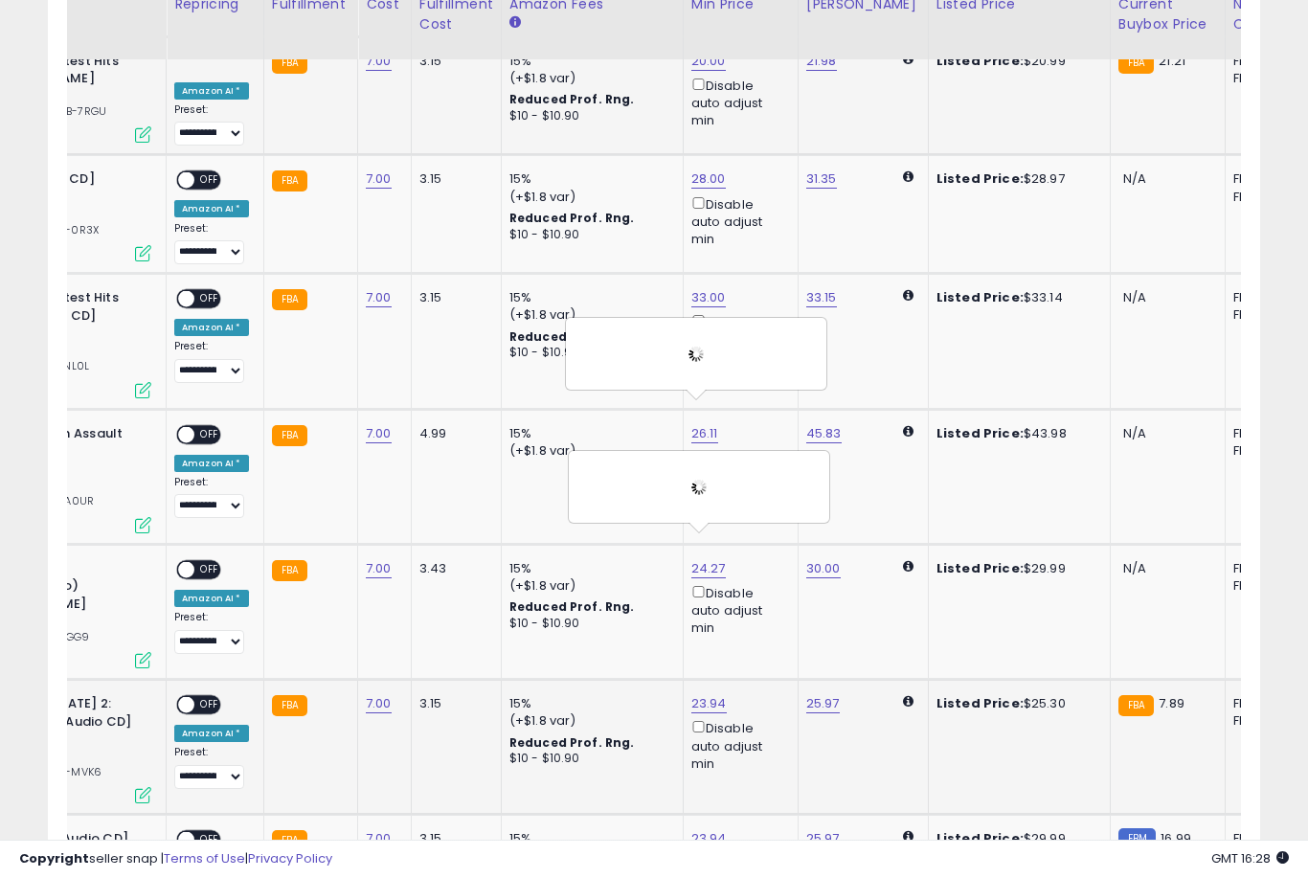
click at [696, 694] on link "23.94" at bounding box center [708, 703] width 35 height 19
type input "**"
click at [760, 606] on button "submit" at bounding box center [776, 592] width 33 height 29
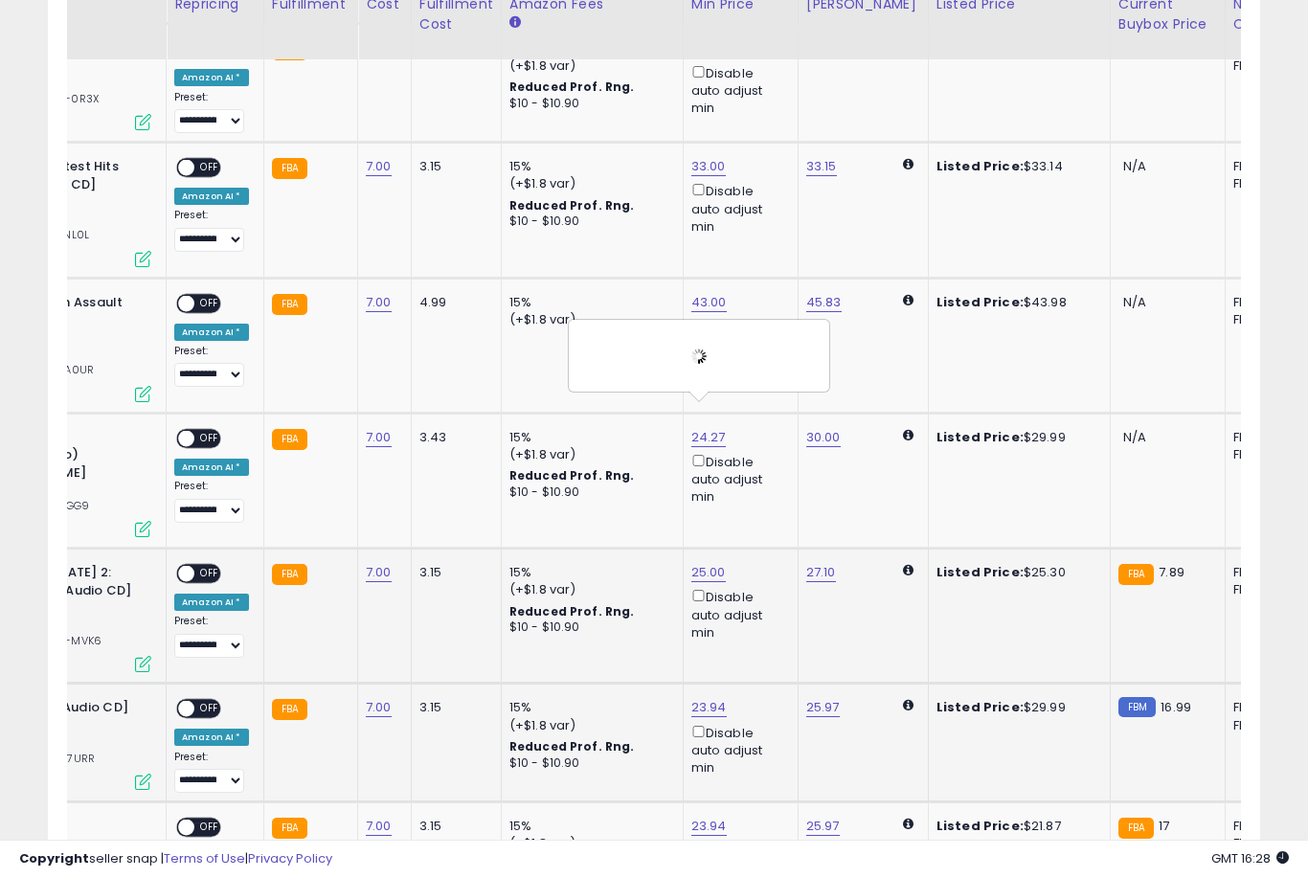
click at [694, 698] on link "23.94" at bounding box center [708, 707] width 35 height 19
type input "**"
click at [760, 608] on button "submit" at bounding box center [776, 594] width 33 height 29
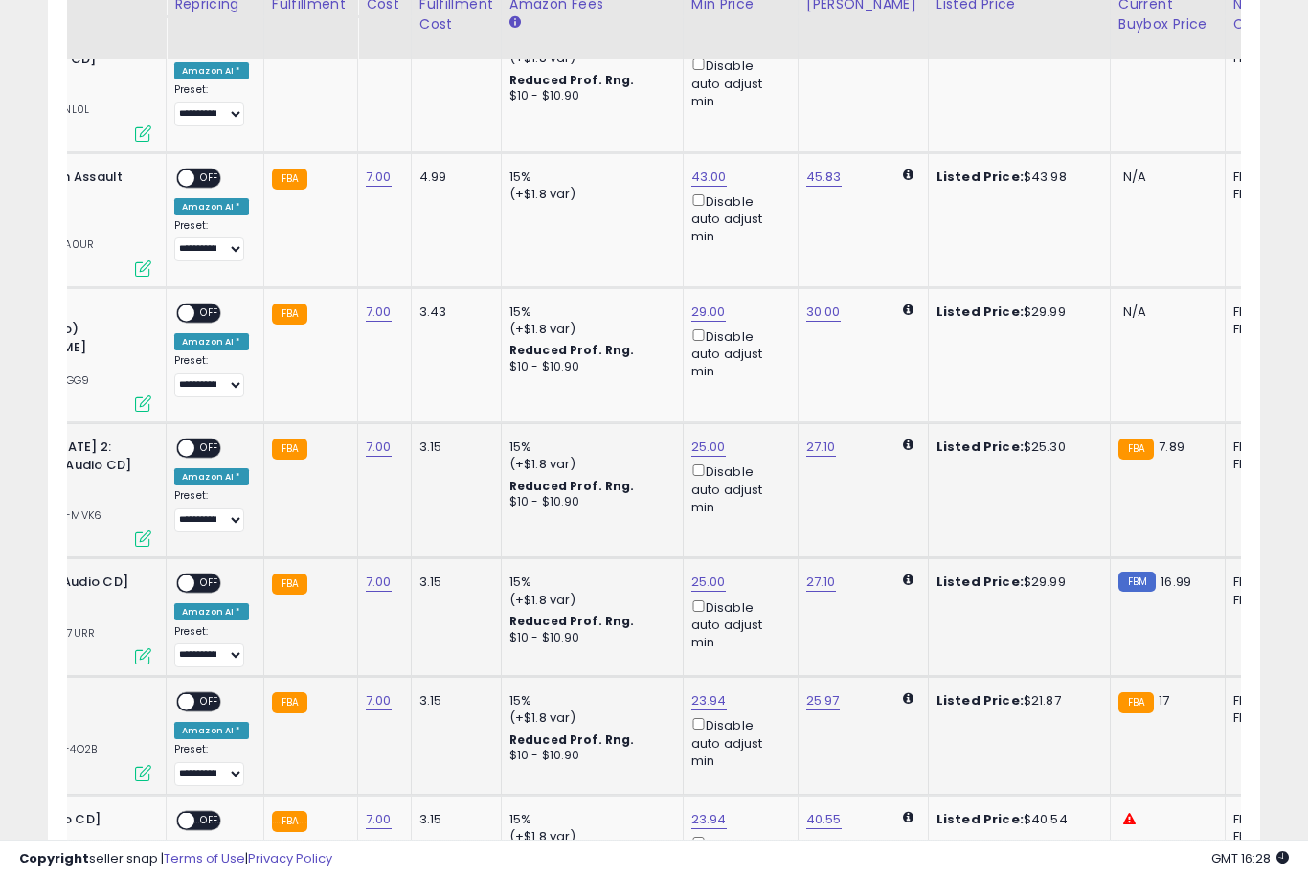
click at [704, 691] on link "23.94" at bounding box center [708, 700] width 35 height 19
type input "*"
type input "**"
click at [760, 600] on button "submit" at bounding box center [776, 587] width 33 height 29
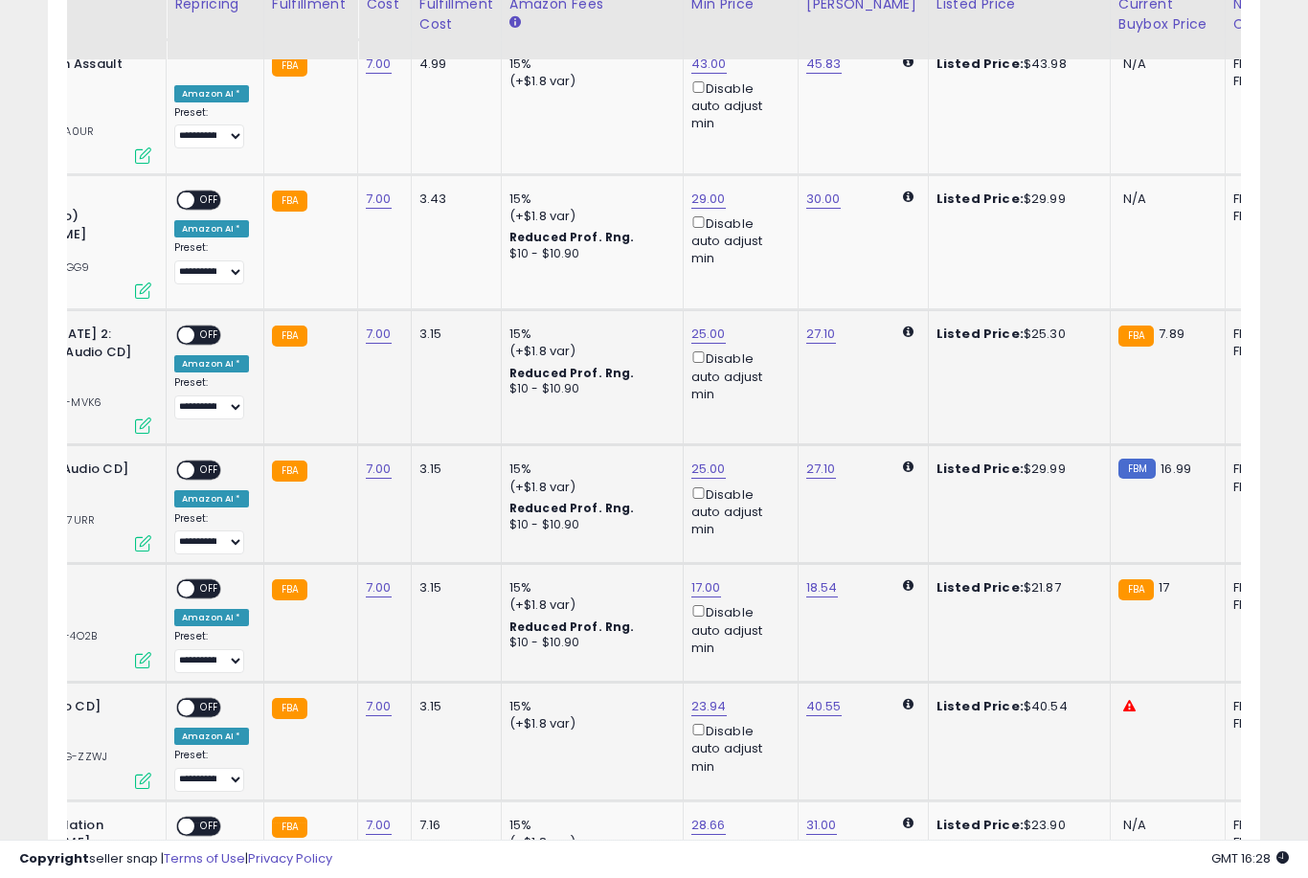
click at [708, 697] on link "23.94" at bounding box center [708, 706] width 35 height 19
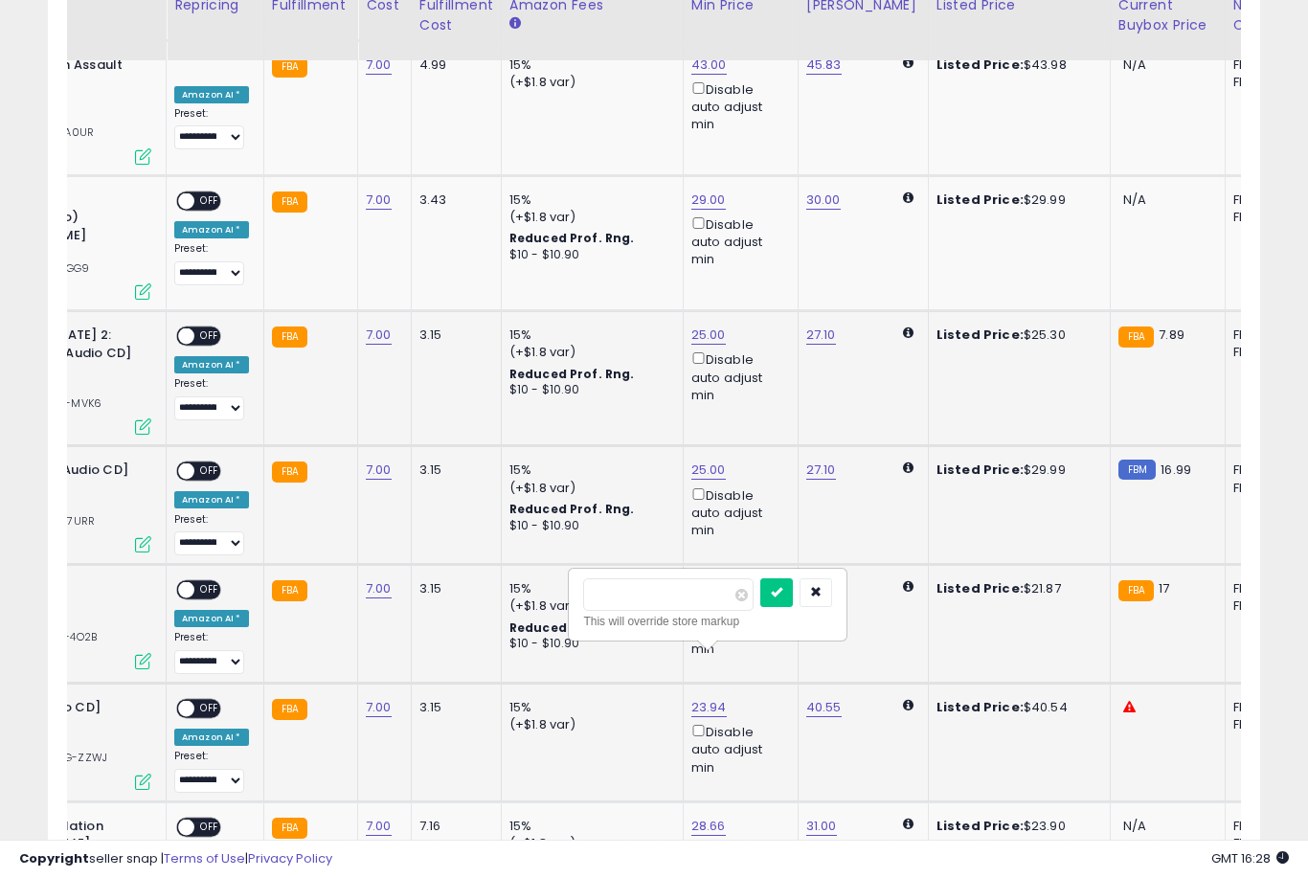
type input "*"
type input "**"
click at [760, 605] on button "submit" at bounding box center [776, 592] width 33 height 29
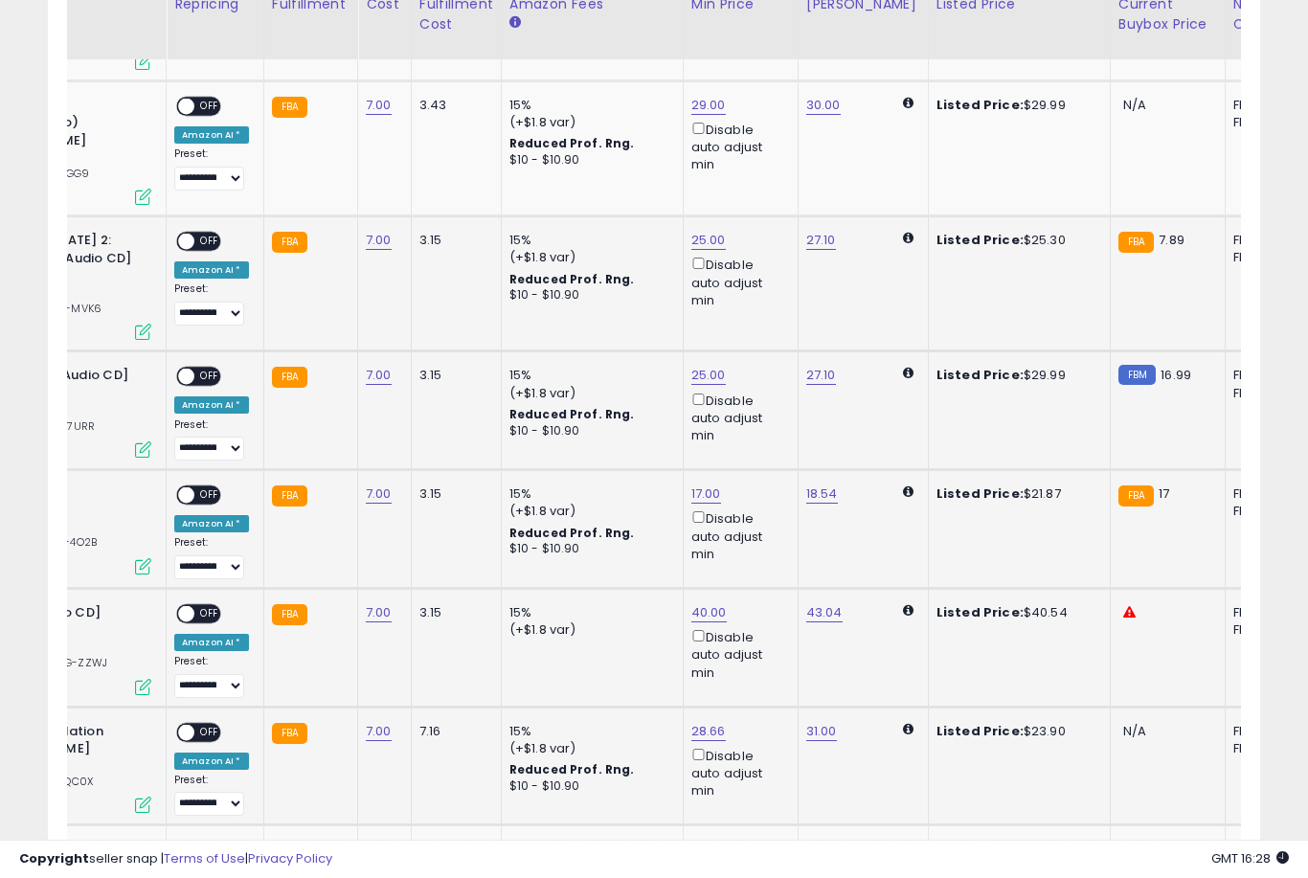
click at [705, 722] on link "28.66" at bounding box center [708, 731] width 34 height 19
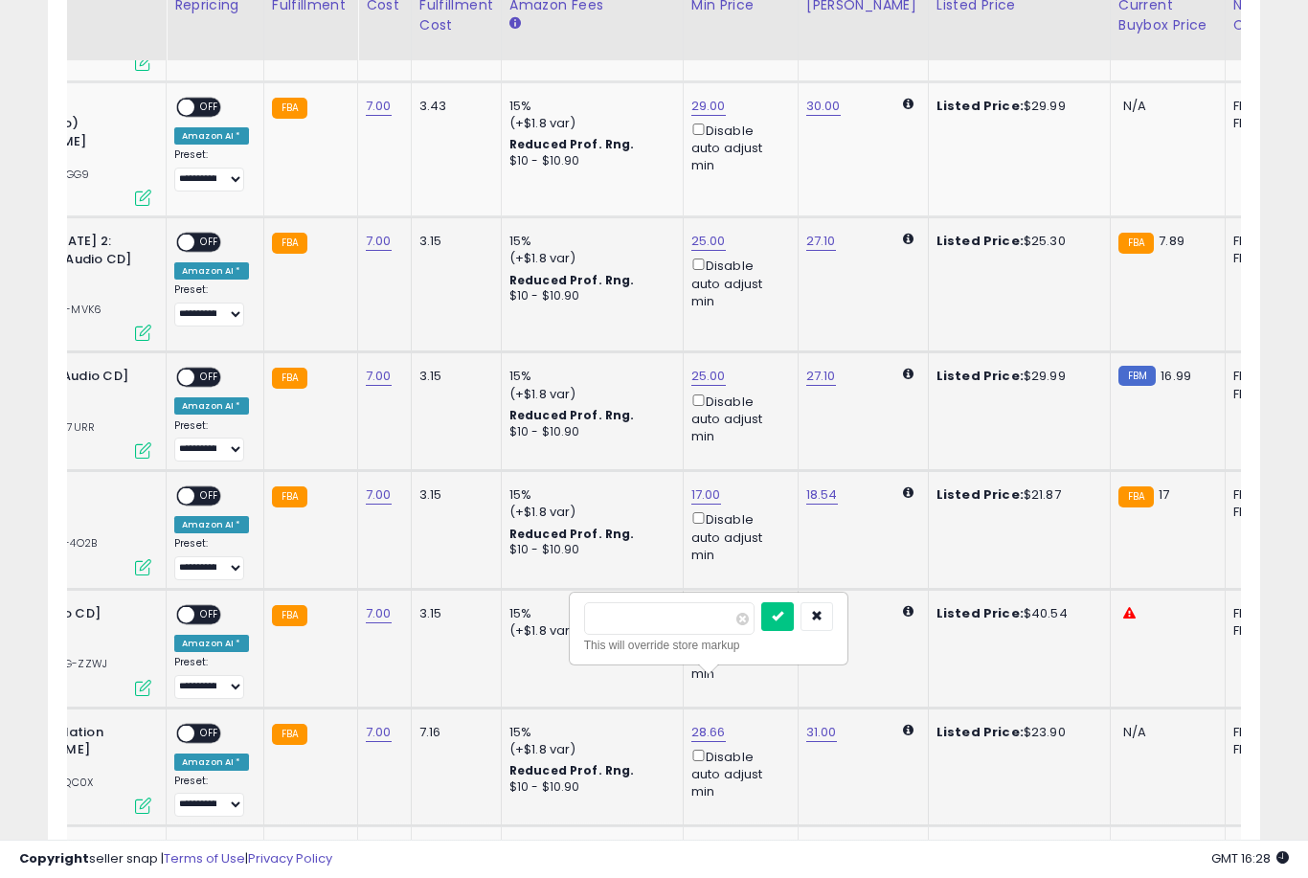
type input "**"
click at [761, 629] on button "submit" at bounding box center [777, 616] width 33 height 29
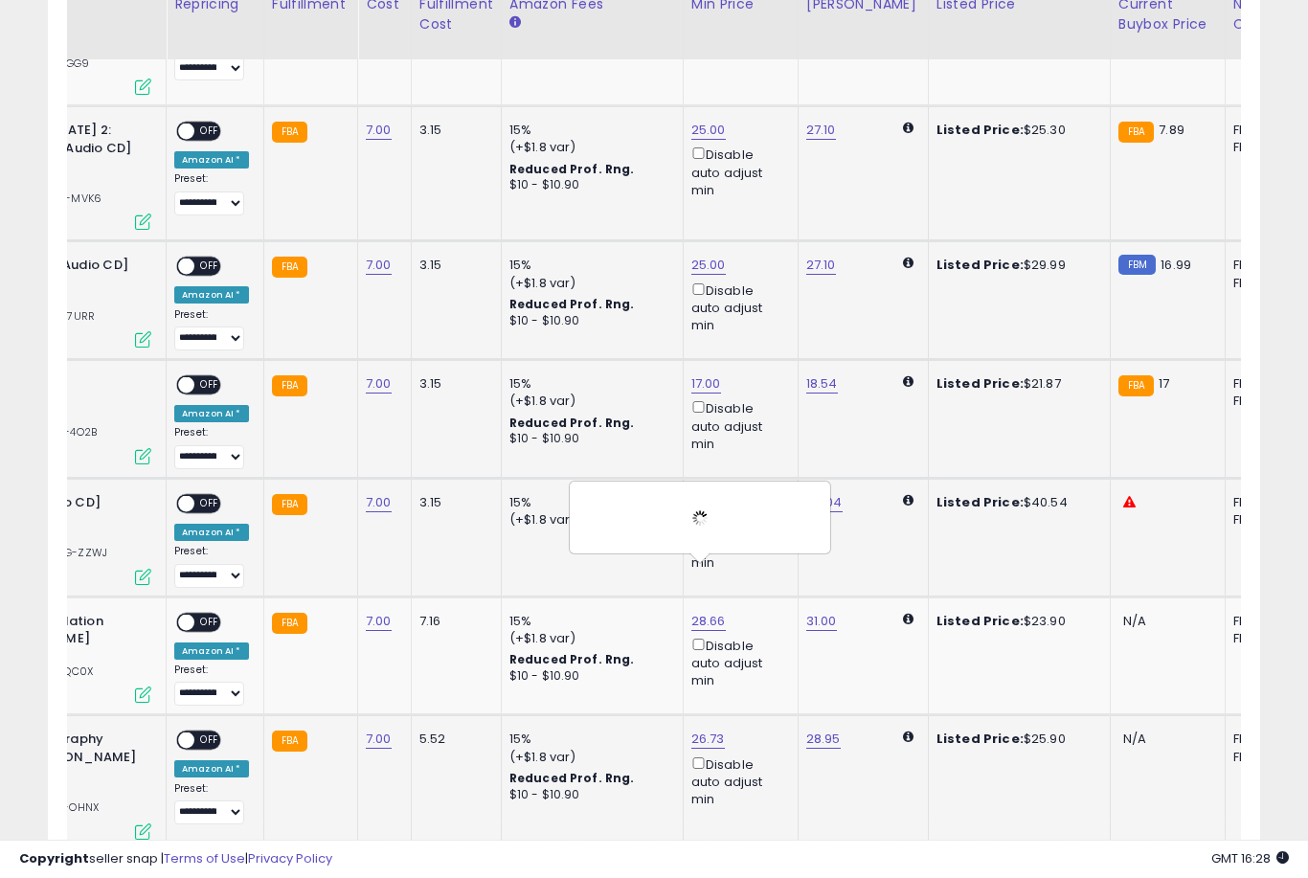
click at [693, 730] on link "26.73" at bounding box center [708, 739] width 34 height 19
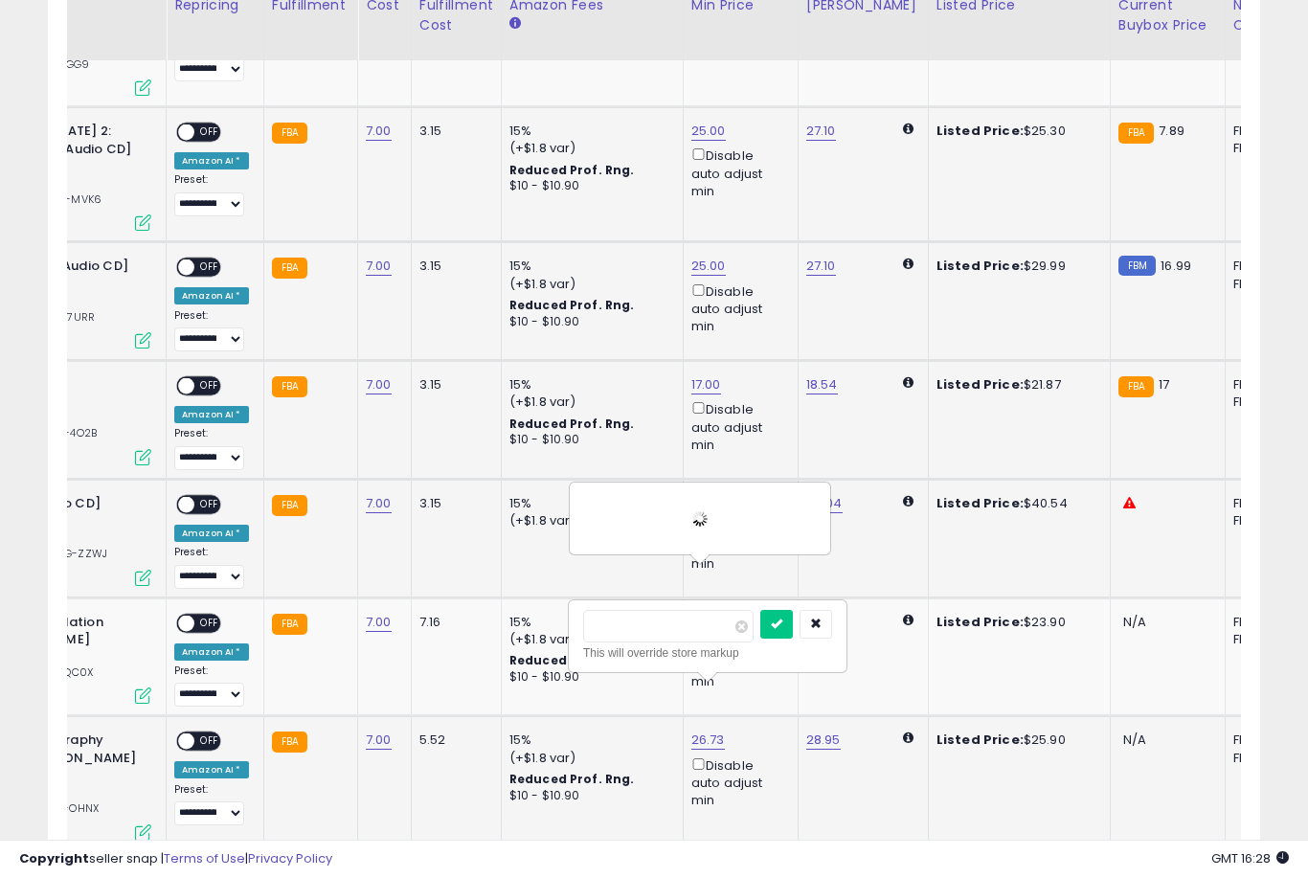
type input "**"
click at [760, 637] on button "submit" at bounding box center [776, 624] width 33 height 29
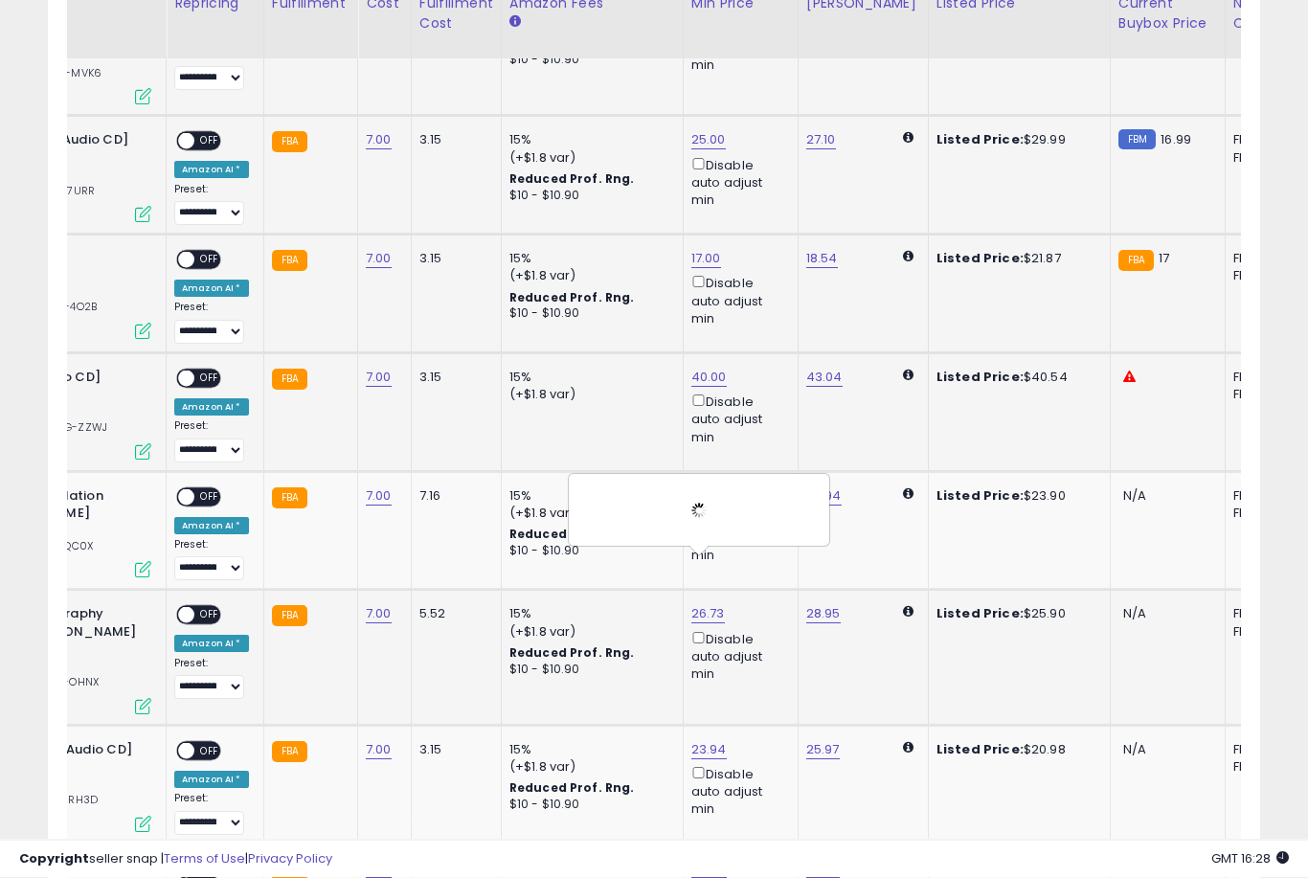
scroll to position [2204, 0]
click at [691, 741] on link "23.94" at bounding box center [708, 750] width 35 height 19
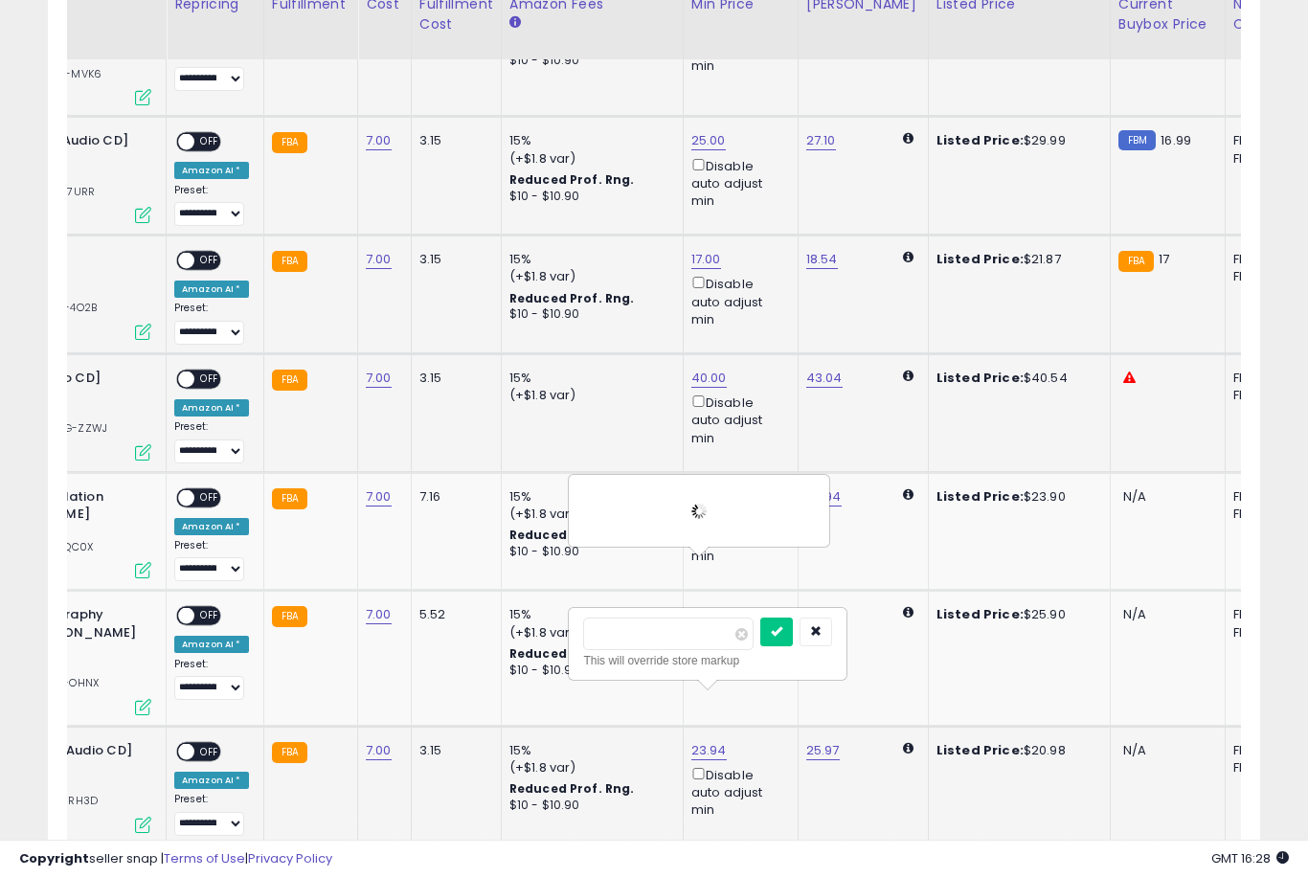
type input "**"
click at [760, 645] on button "submit" at bounding box center [776, 632] width 33 height 29
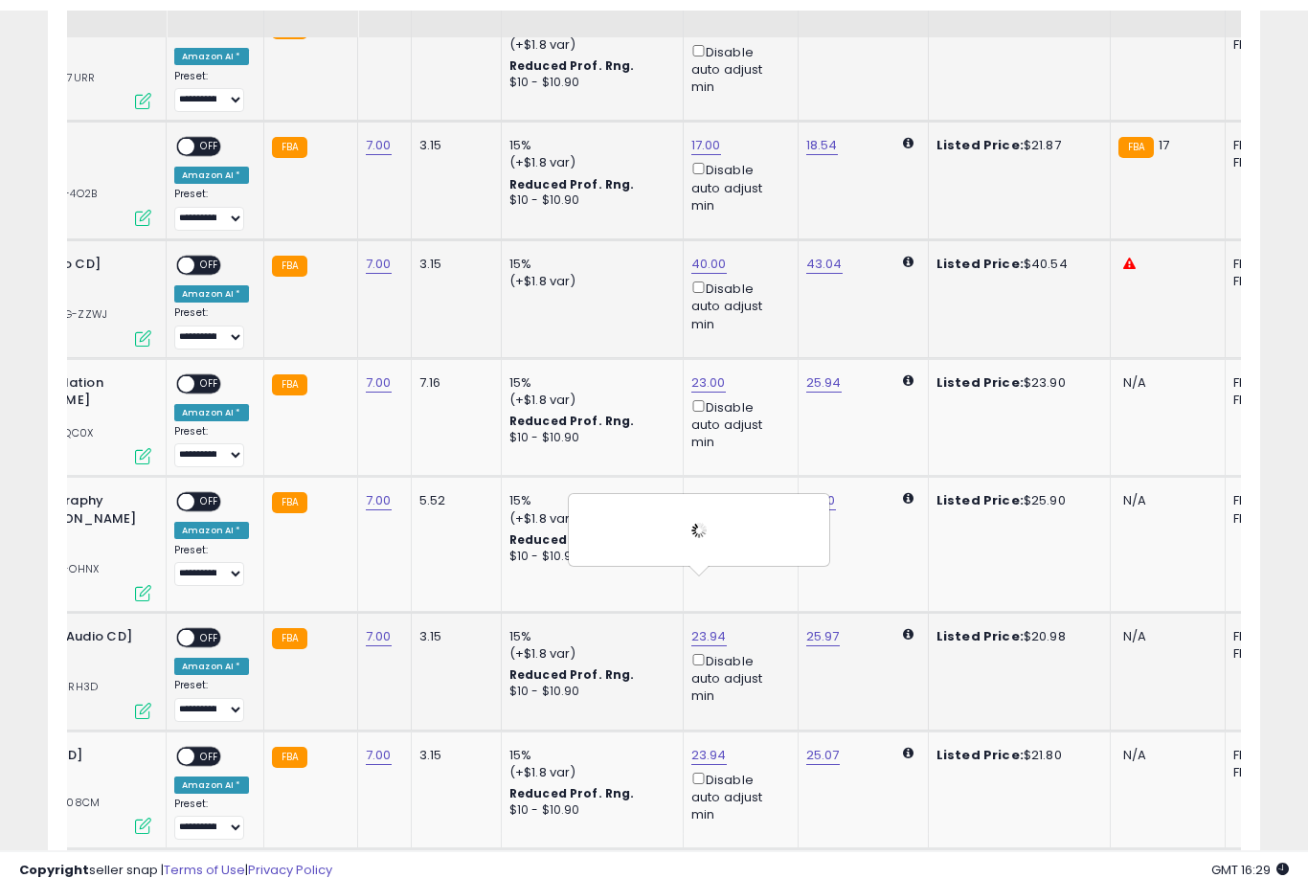
scroll to position [2334, 0]
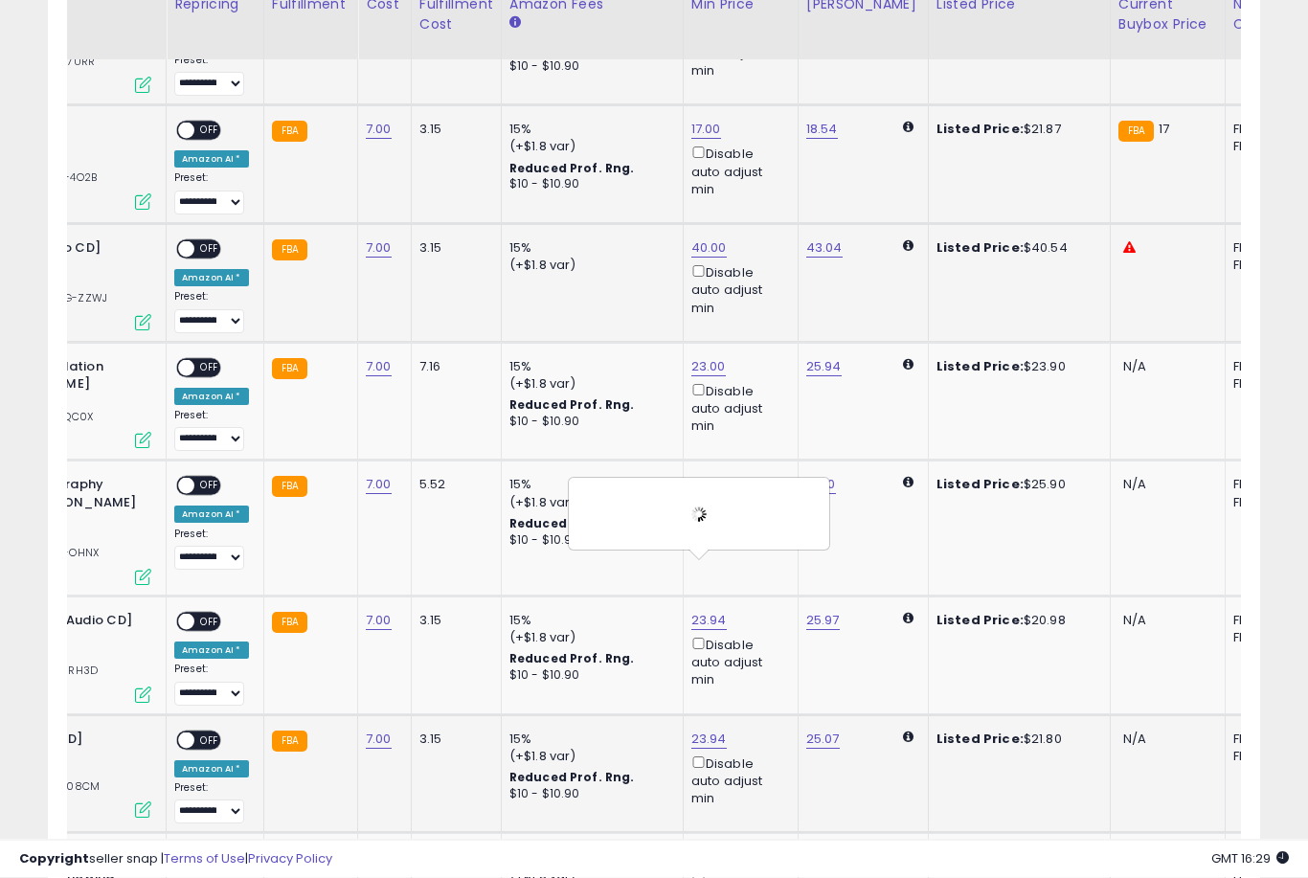
click at [702, 731] on link "23.94" at bounding box center [708, 740] width 35 height 19
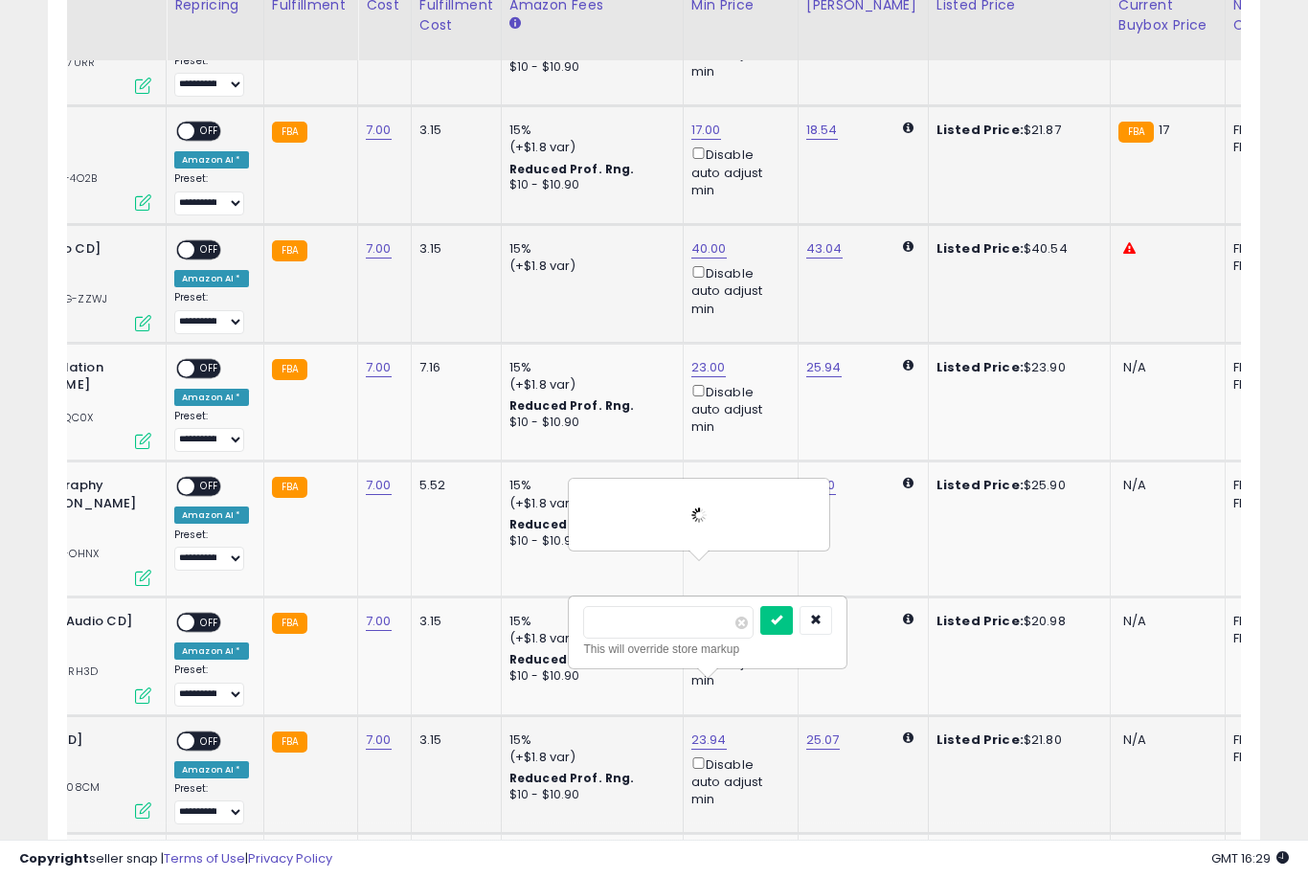
type input "**"
click at [760, 633] on button "submit" at bounding box center [776, 620] width 33 height 29
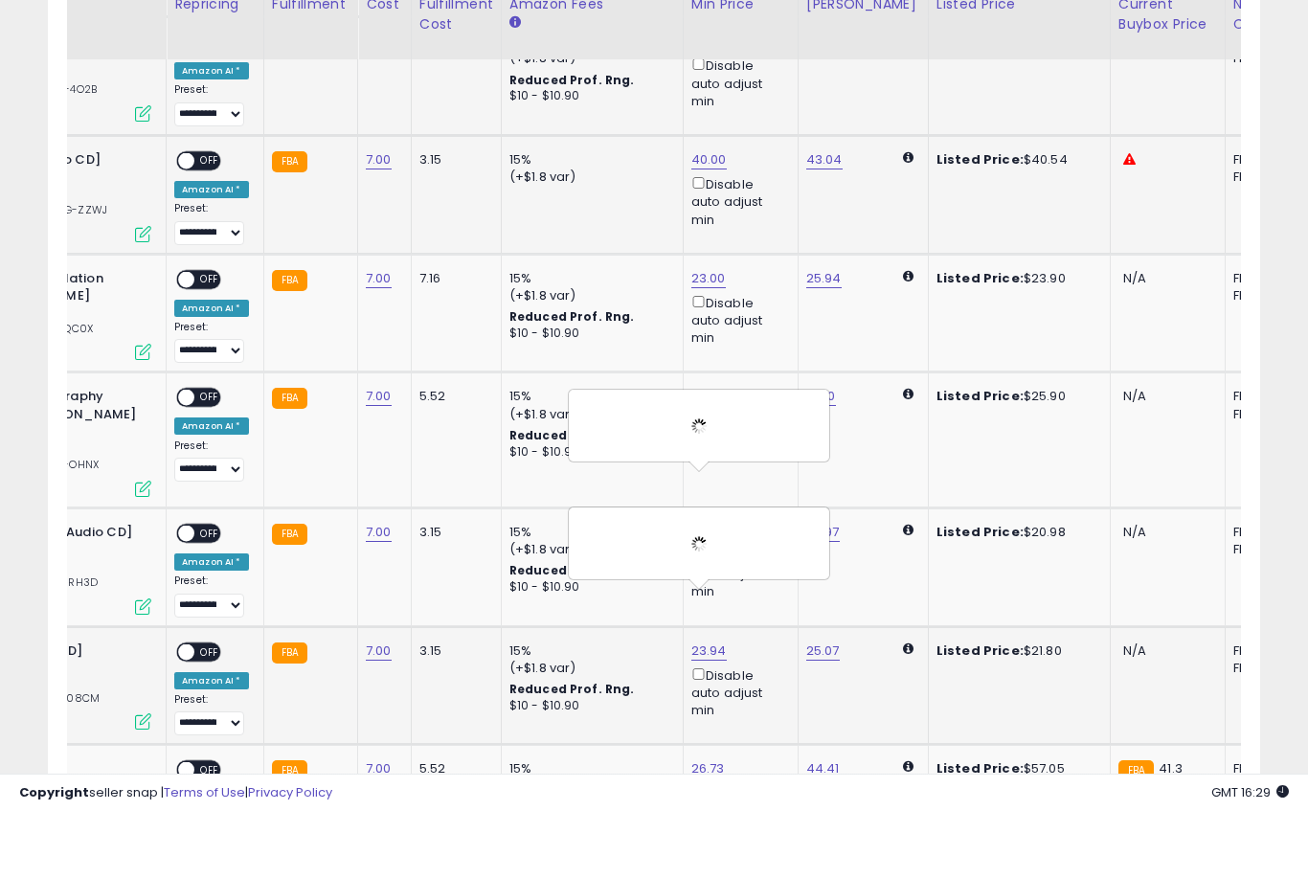
scroll to position [2425, 0]
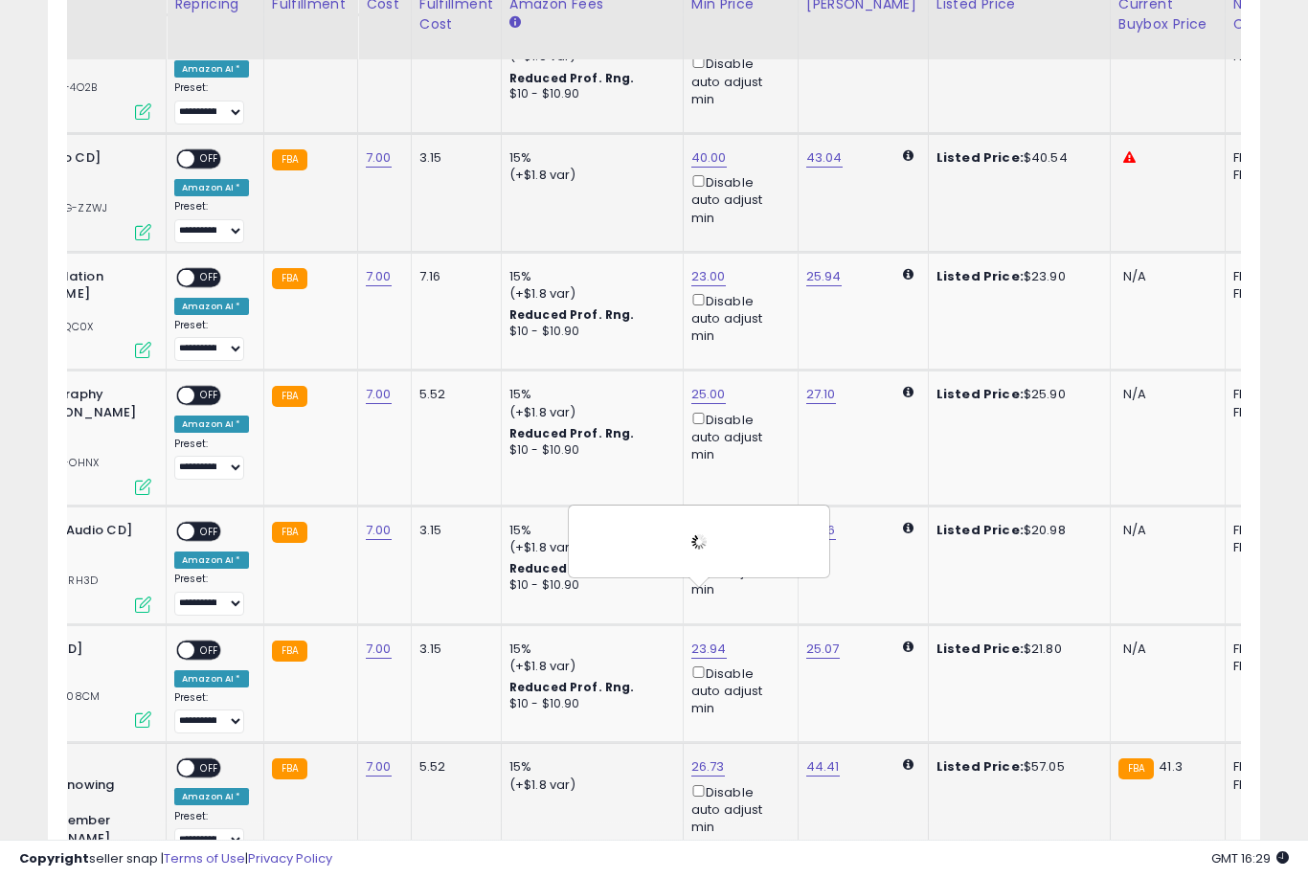
click at [807, 757] on link "44.41" at bounding box center [823, 766] width 34 height 19
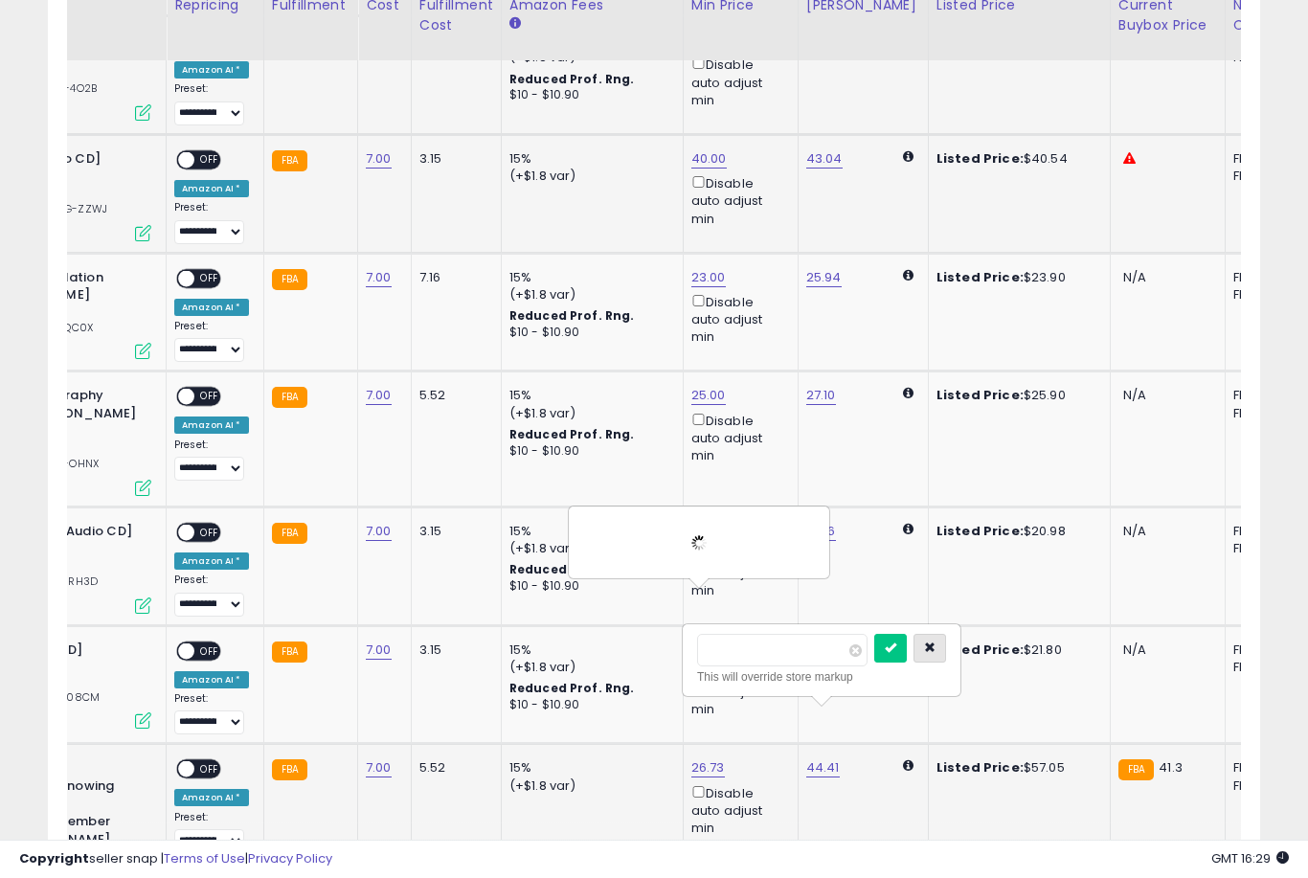
type input "**"
click at [924, 653] on icon "button" at bounding box center [929, 647] width 11 height 11
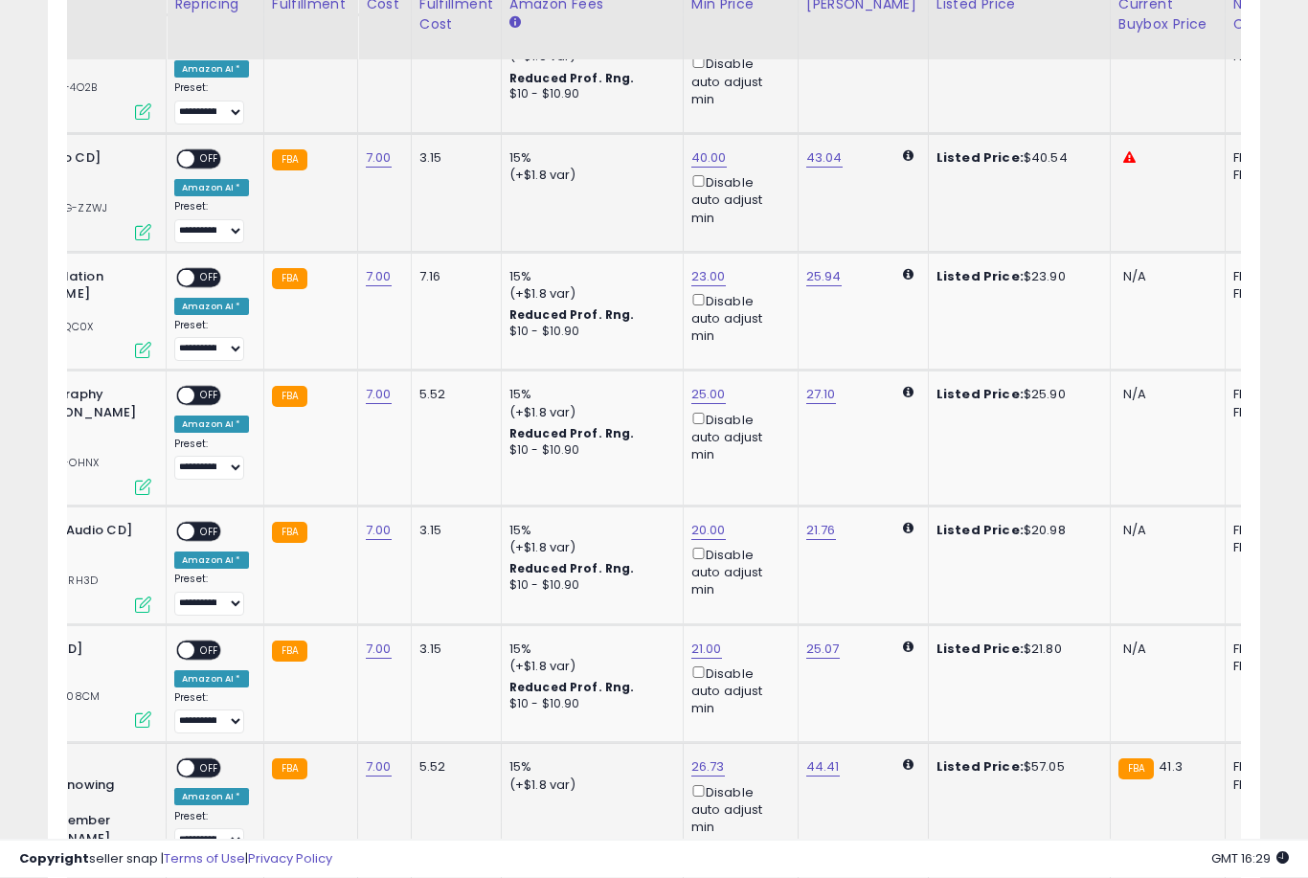
scroll to position [0, 258]
click at [692, 758] on link "26.73" at bounding box center [709, 767] width 34 height 19
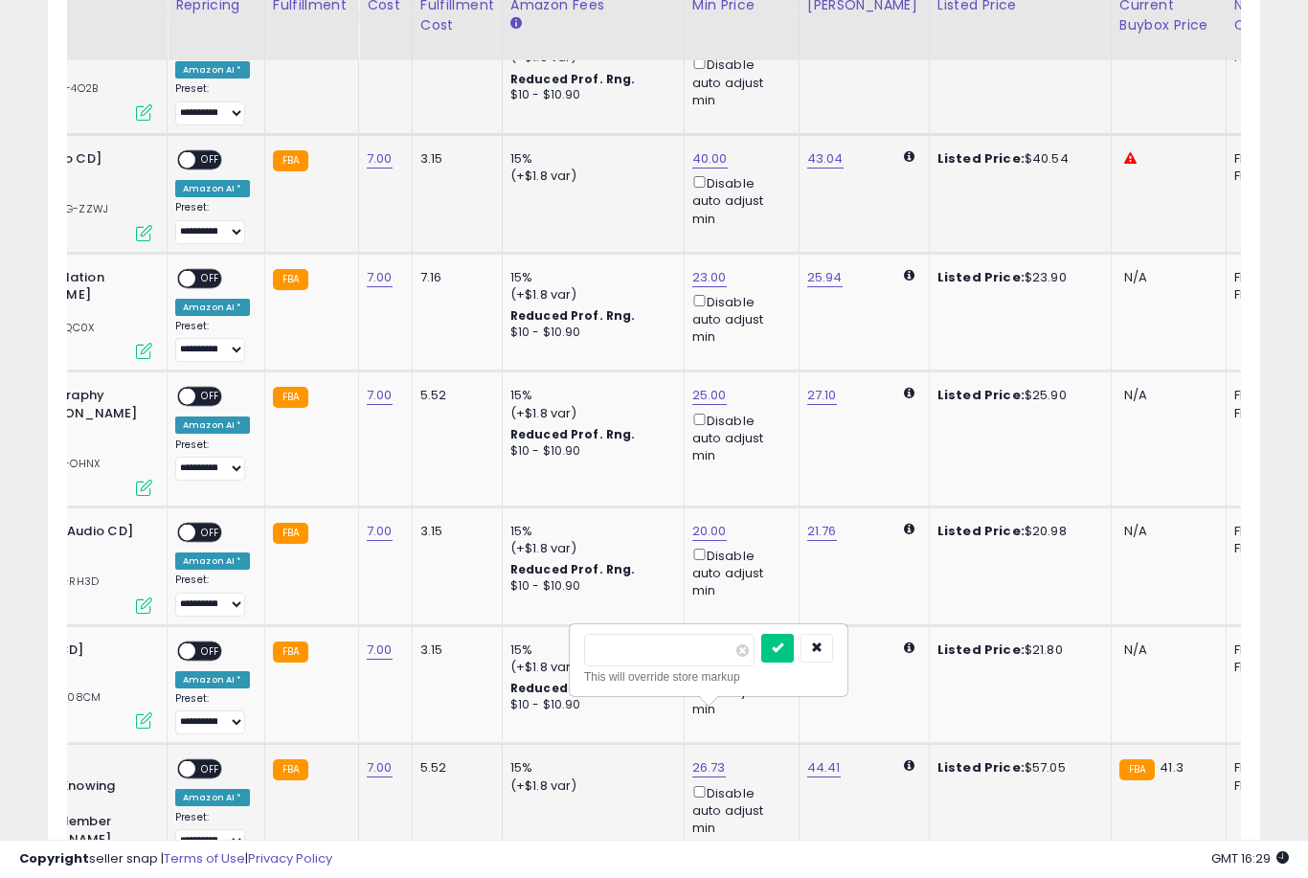
type input "*"
type input "**"
click at [761, 661] on button "submit" at bounding box center [777, 648] width 33 height 29
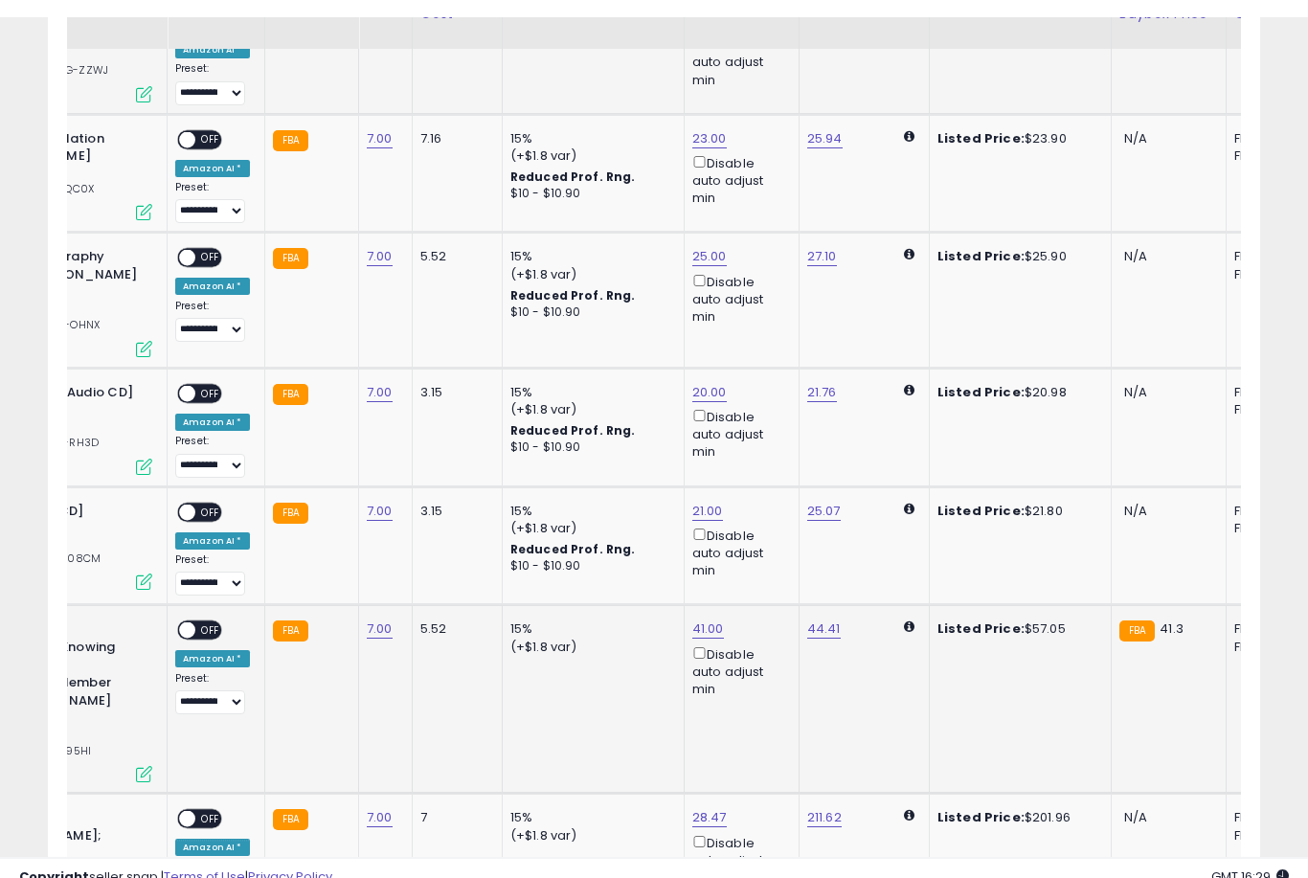
scroll to position [2583, 0]
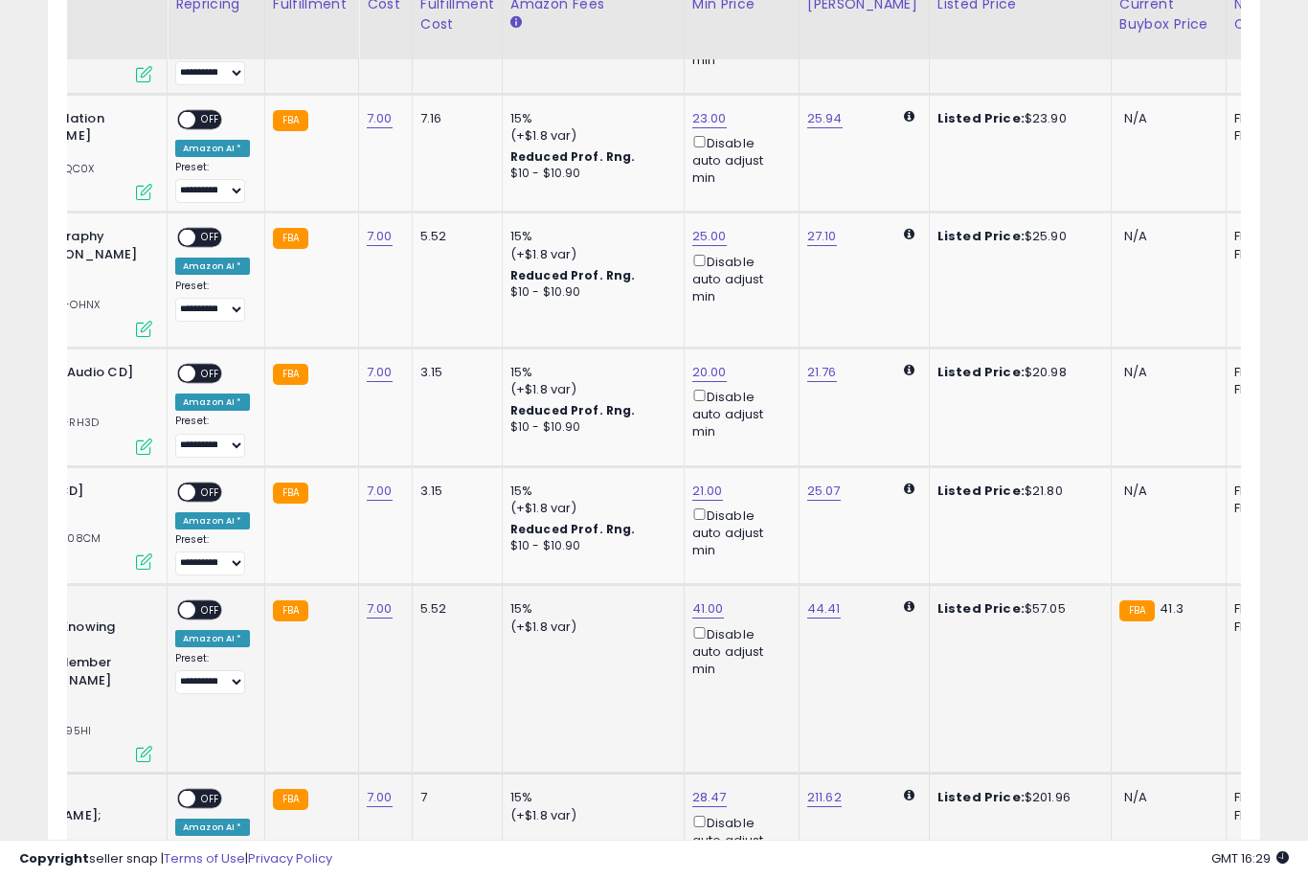
click at [695, 788] on link "28.47" at bounding box center [709, 797] width 34 height 19
type input "*"
type input "***"
click at [761, 653] on button "submit" at bounding box center [777, 639] width 33 height 29
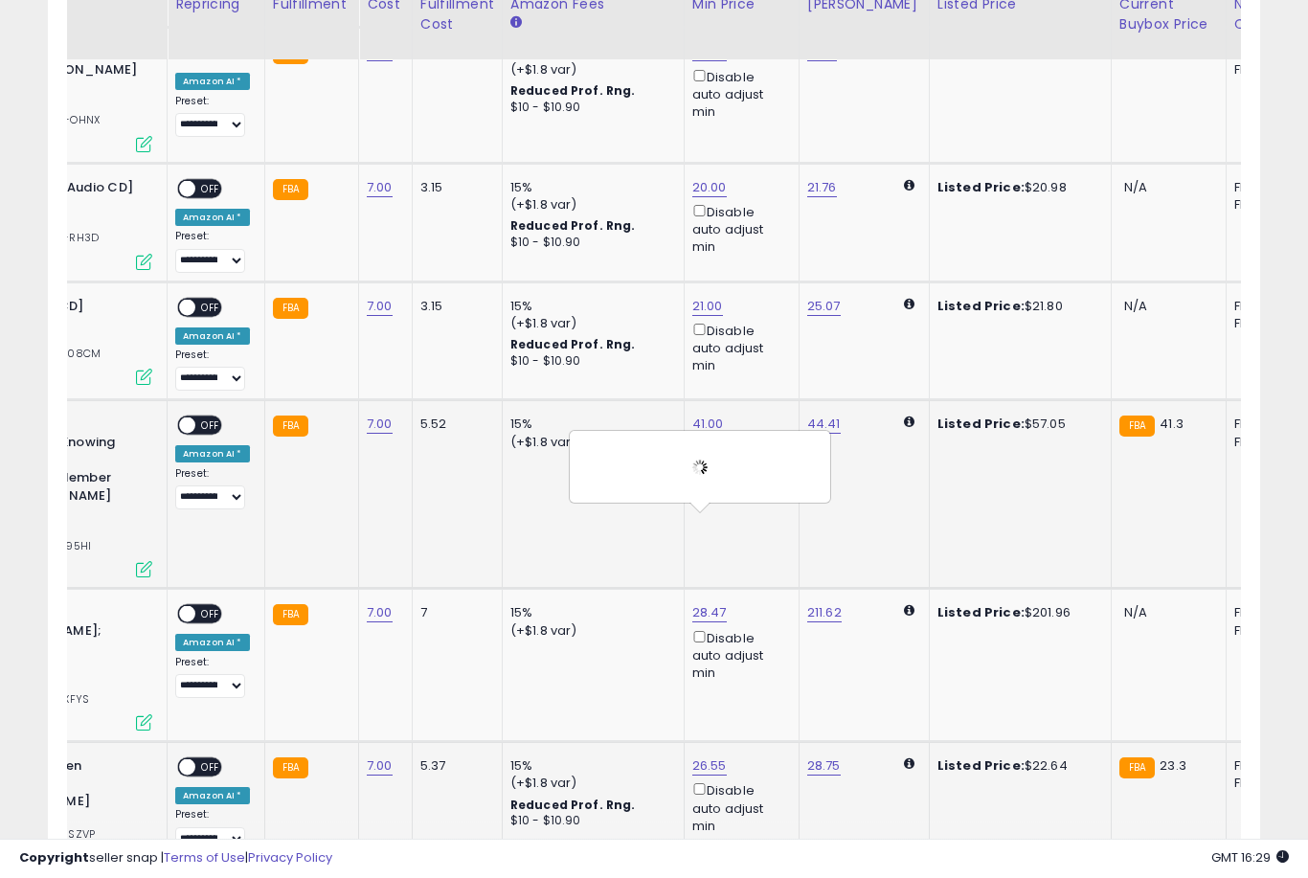
click at [705, 757] on link "26.55" at bounding box center [709, 766] width 34 height 19
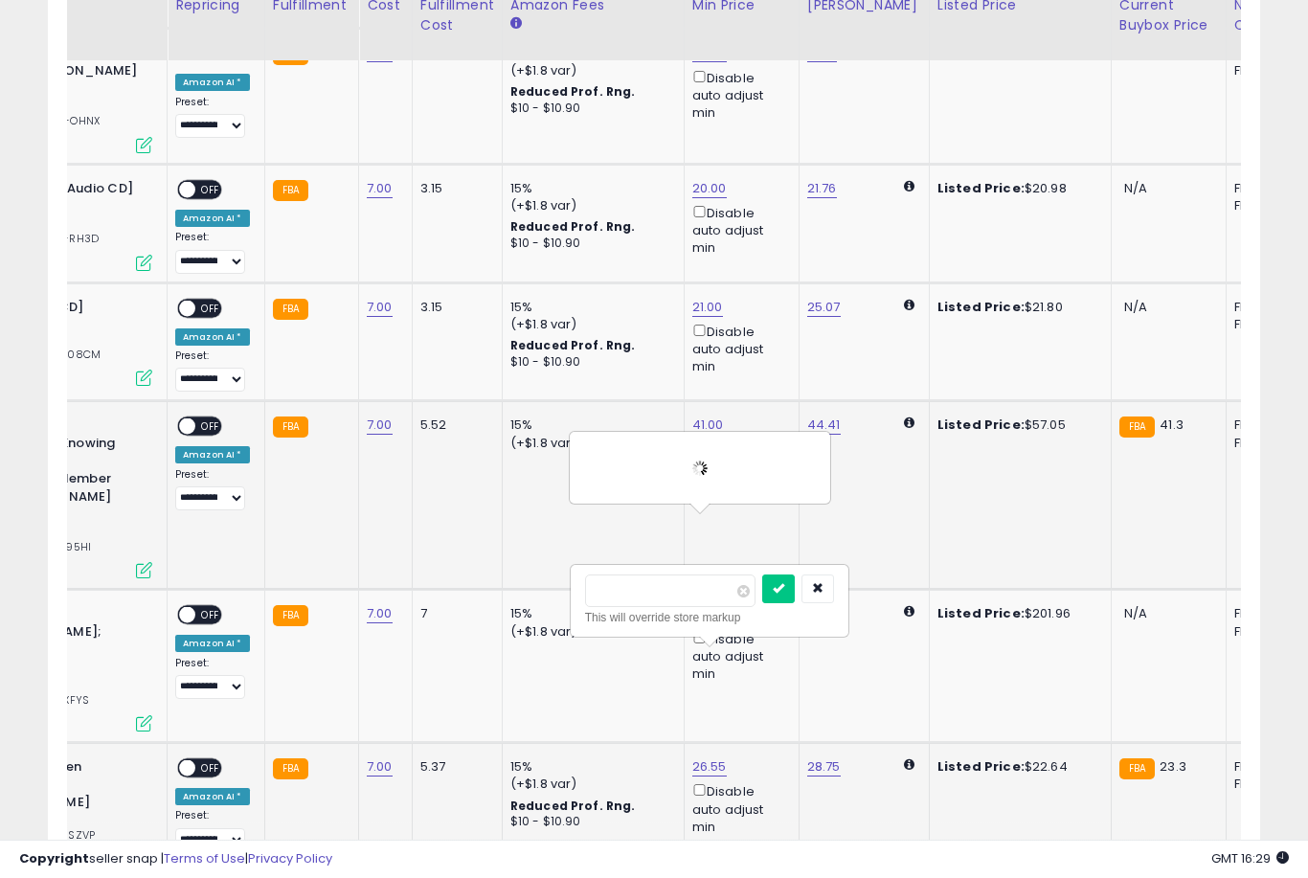
type input "**"
click at [762, 601] on button "submit" at bounding box center [778, 589] width 33 height 29
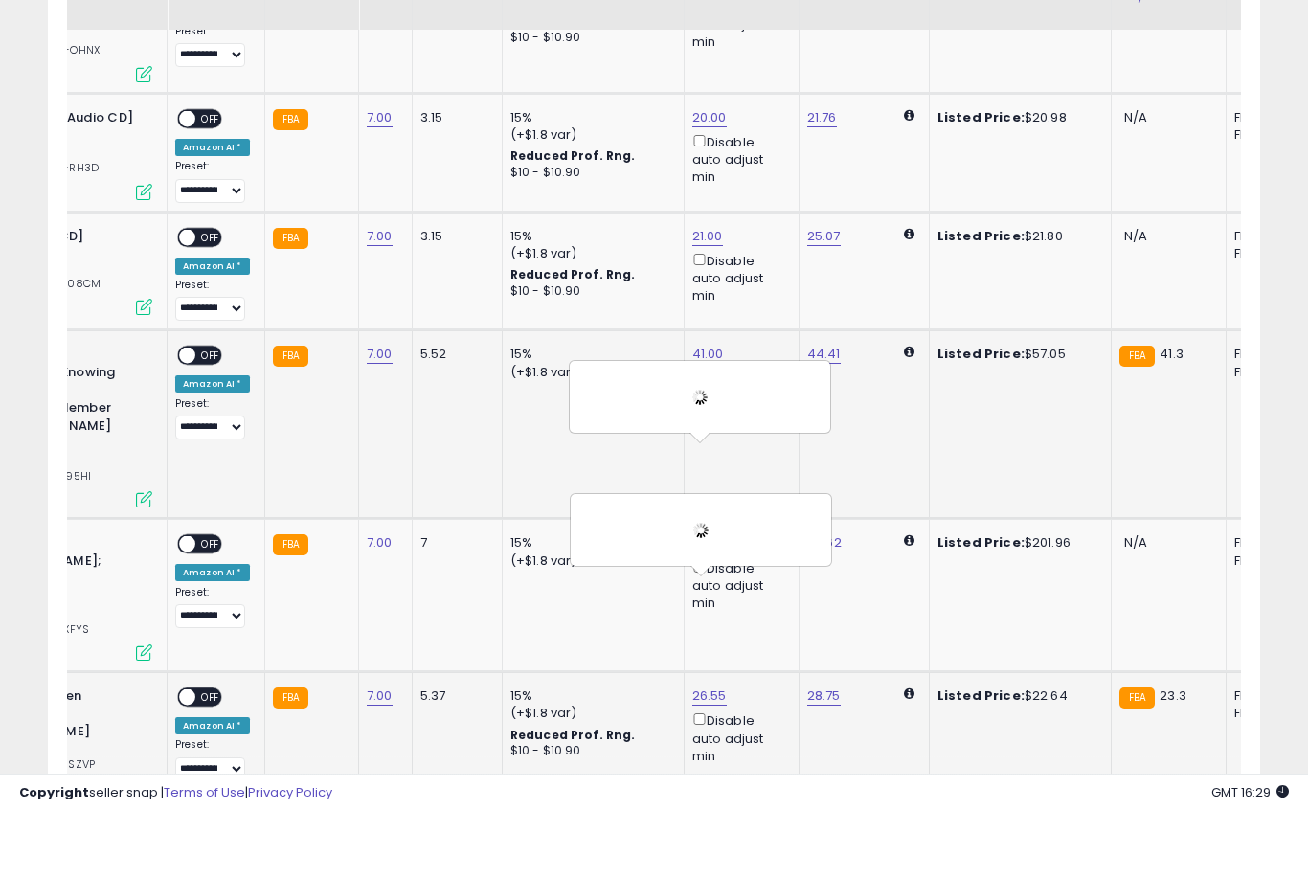
scroll to position [2845, 0]
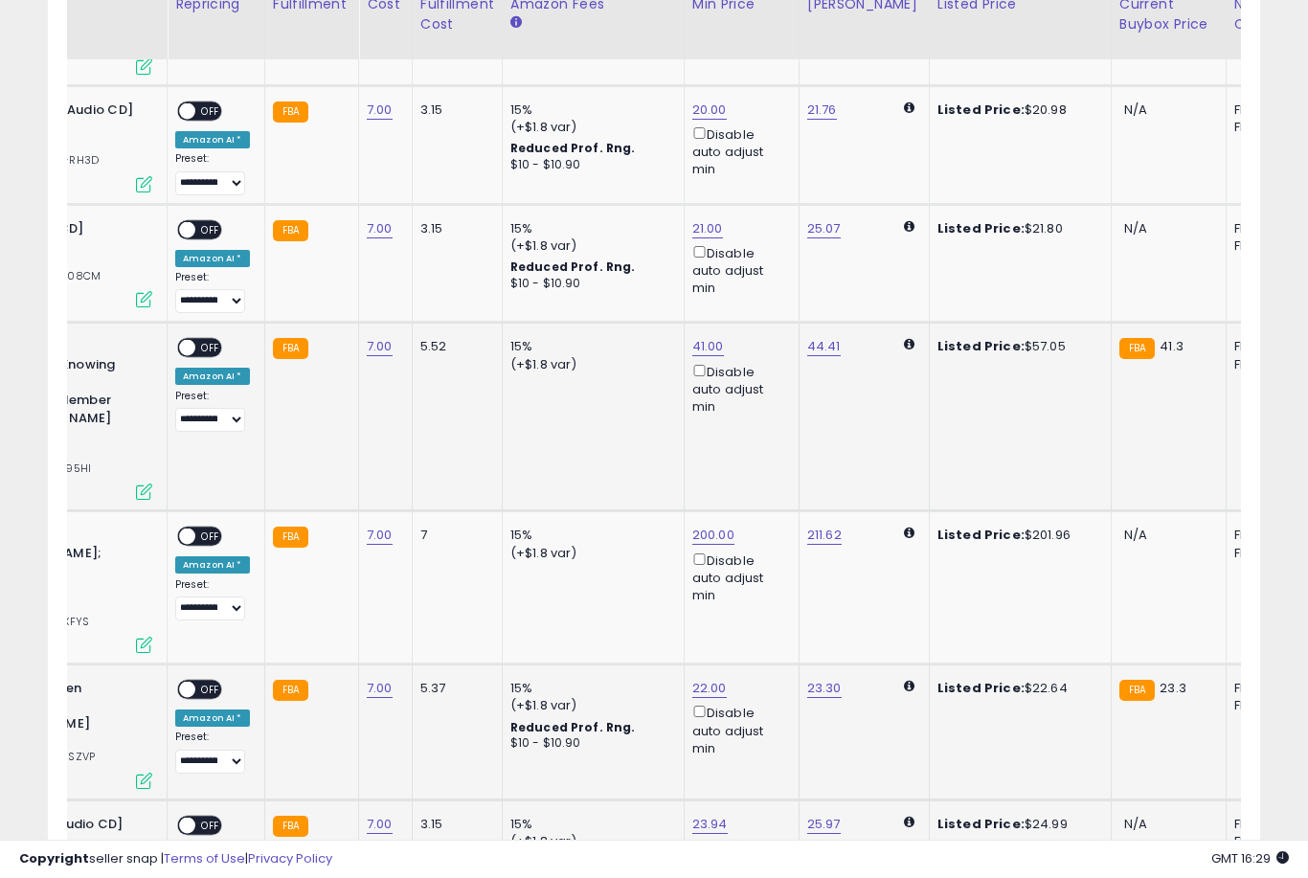
click at [703, 815] on link "23.94" at bounding box center [709, 824] width 35 height 19
type input "**"
click at [761, 657] on button "submit" at bounding box center [777, 644] width 33 height 29
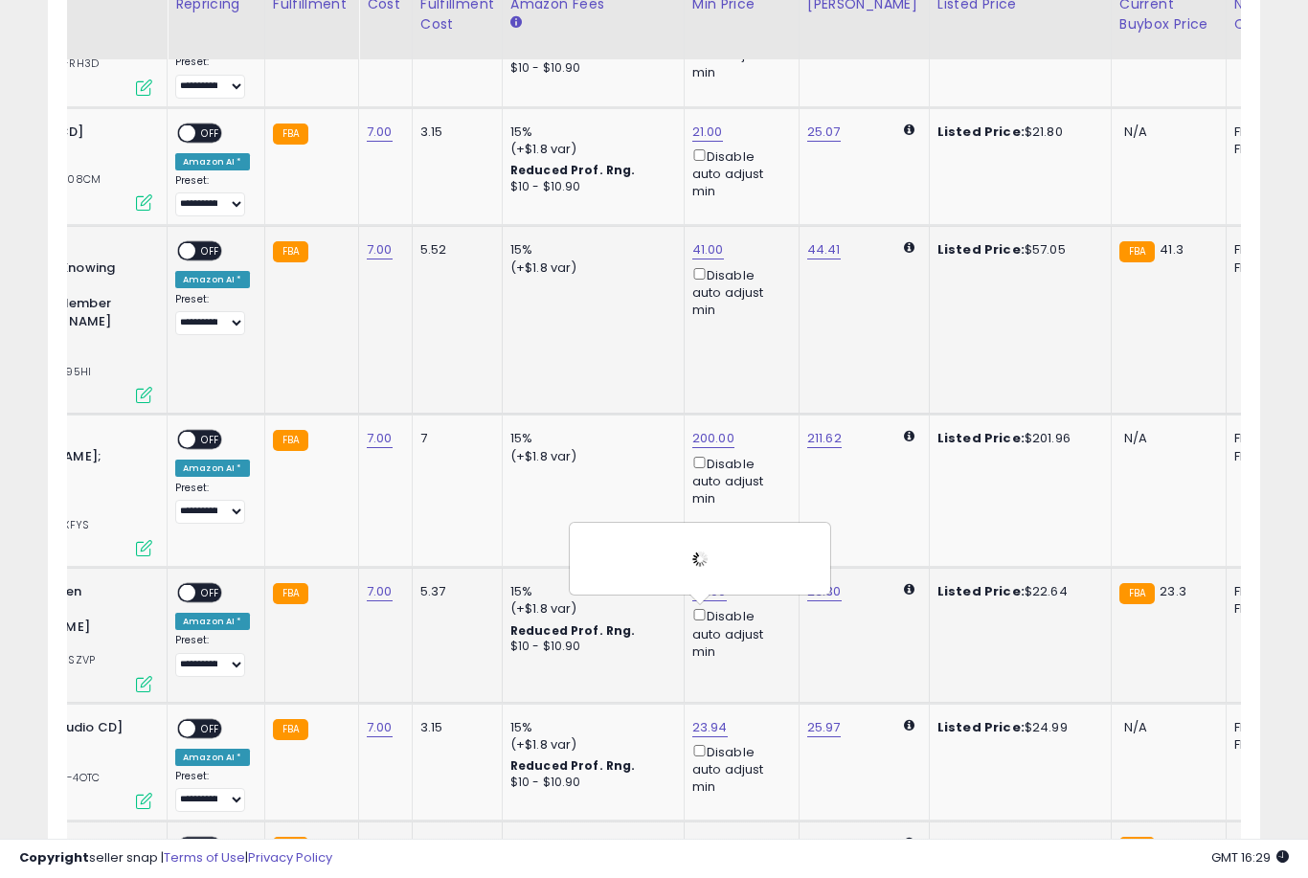
click at [692, 837] on link "24.27" at bounding box center [709, 846] width 34 height 19
type input "*"
type input "**"
click at [761, 678] on button "submit" at bounding box center [777, 665] width 33 height 29
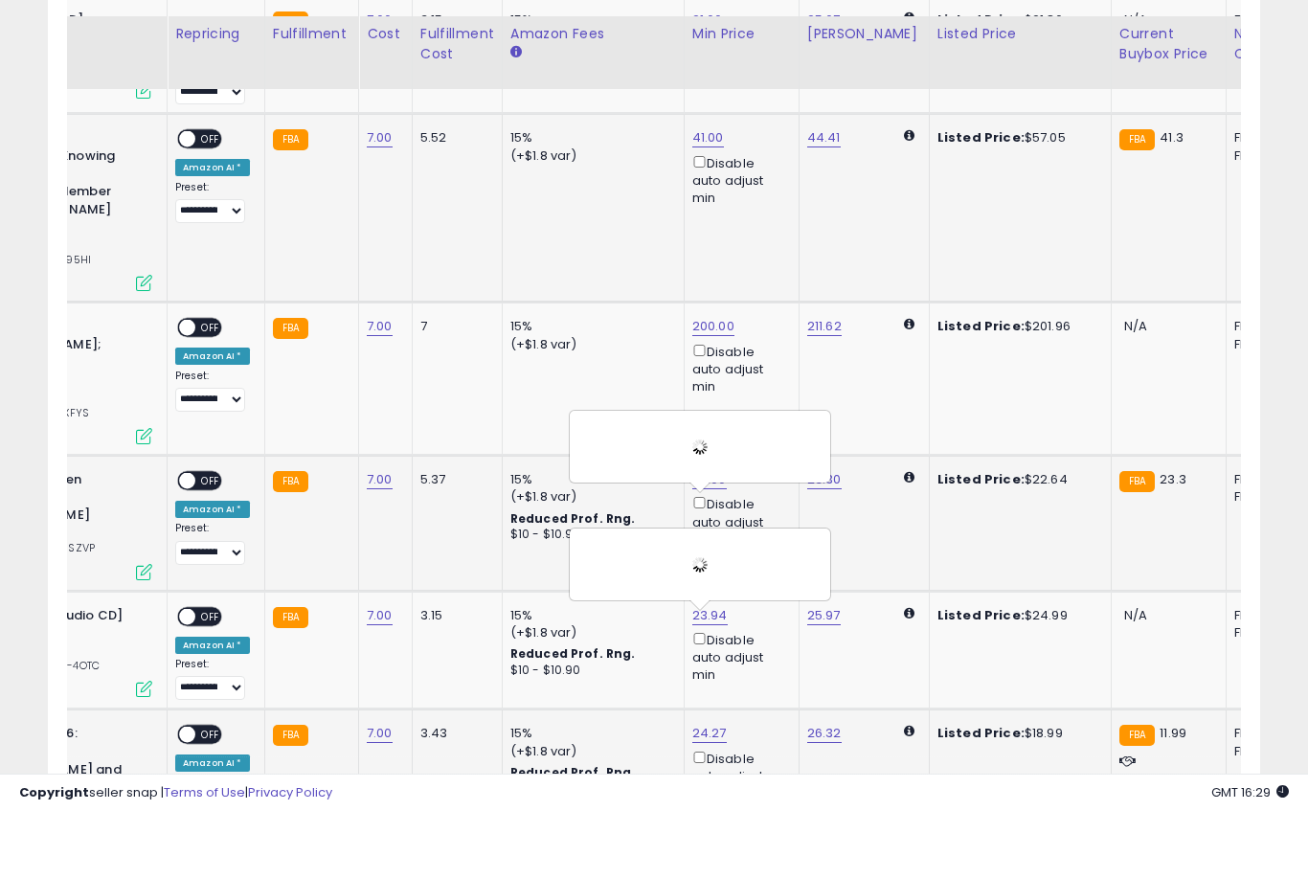
scroll to position [3098, 0]
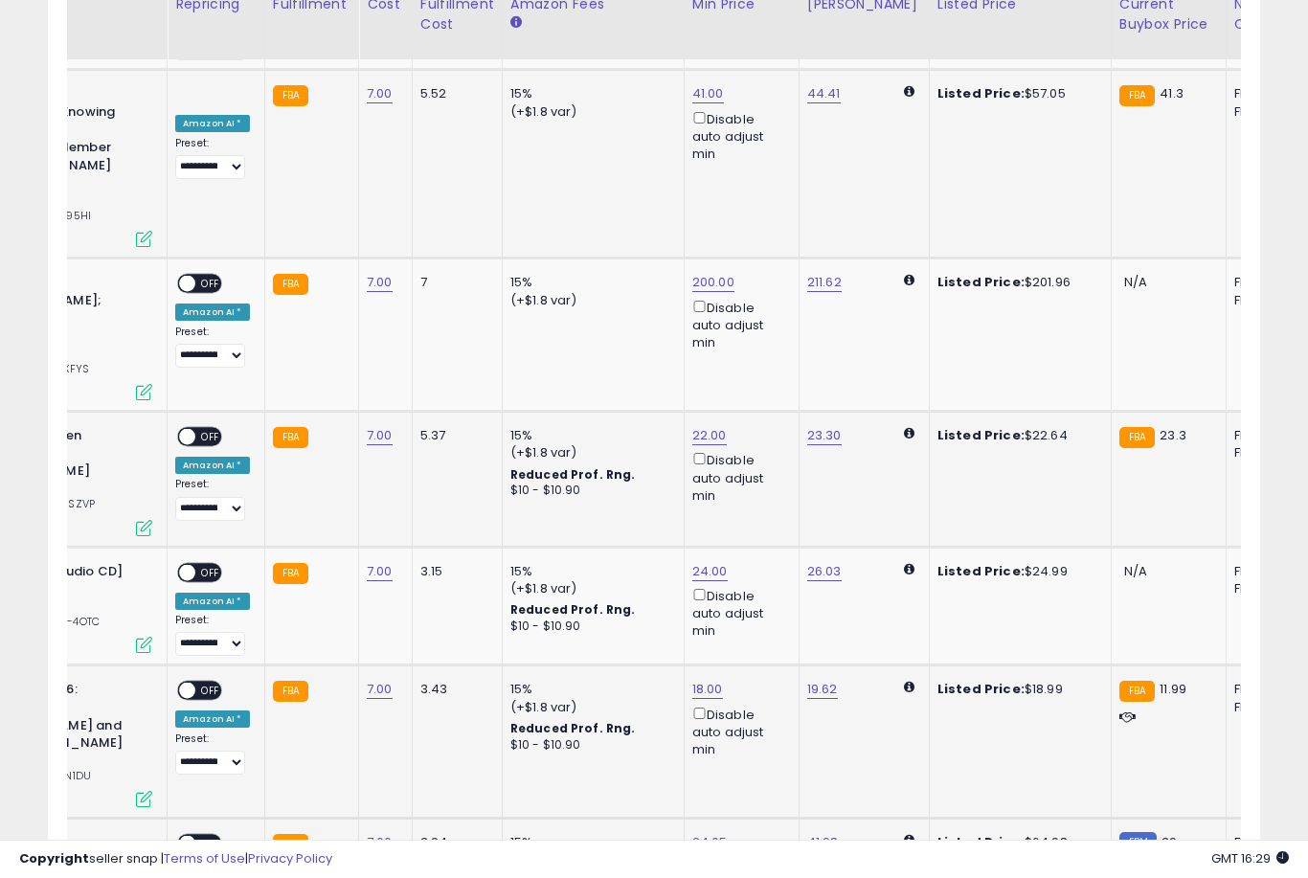
click at [702, 833] on link "24.05" at bounding box center [709, 842] width 35 height 19
type input "*"
type input "**"
click at [762, 655] on button "submit" at bounding box center [778, 641] width 33 height 29
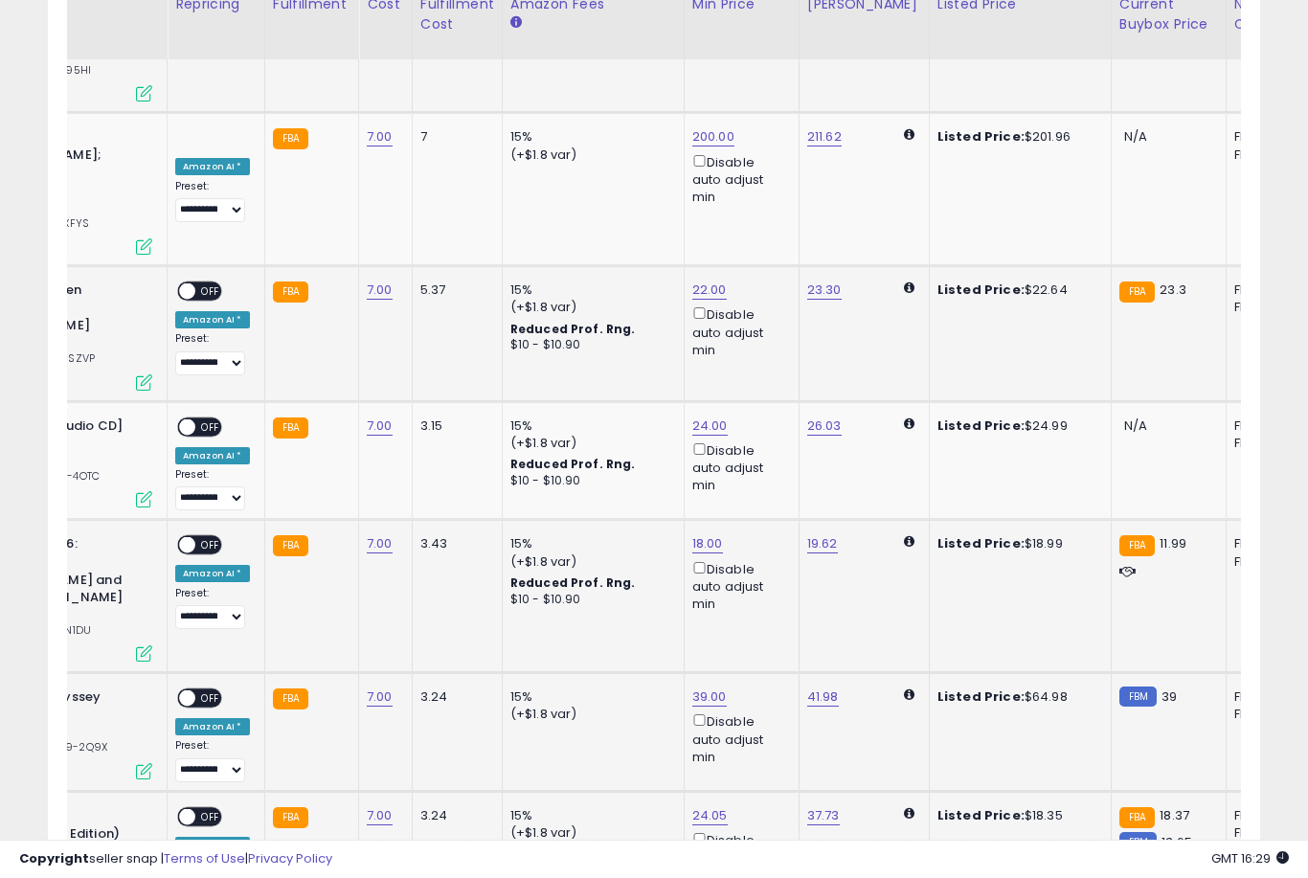
click at [698, 806] on link "24.05" at bounding box center [709, 815] width 35 height 19
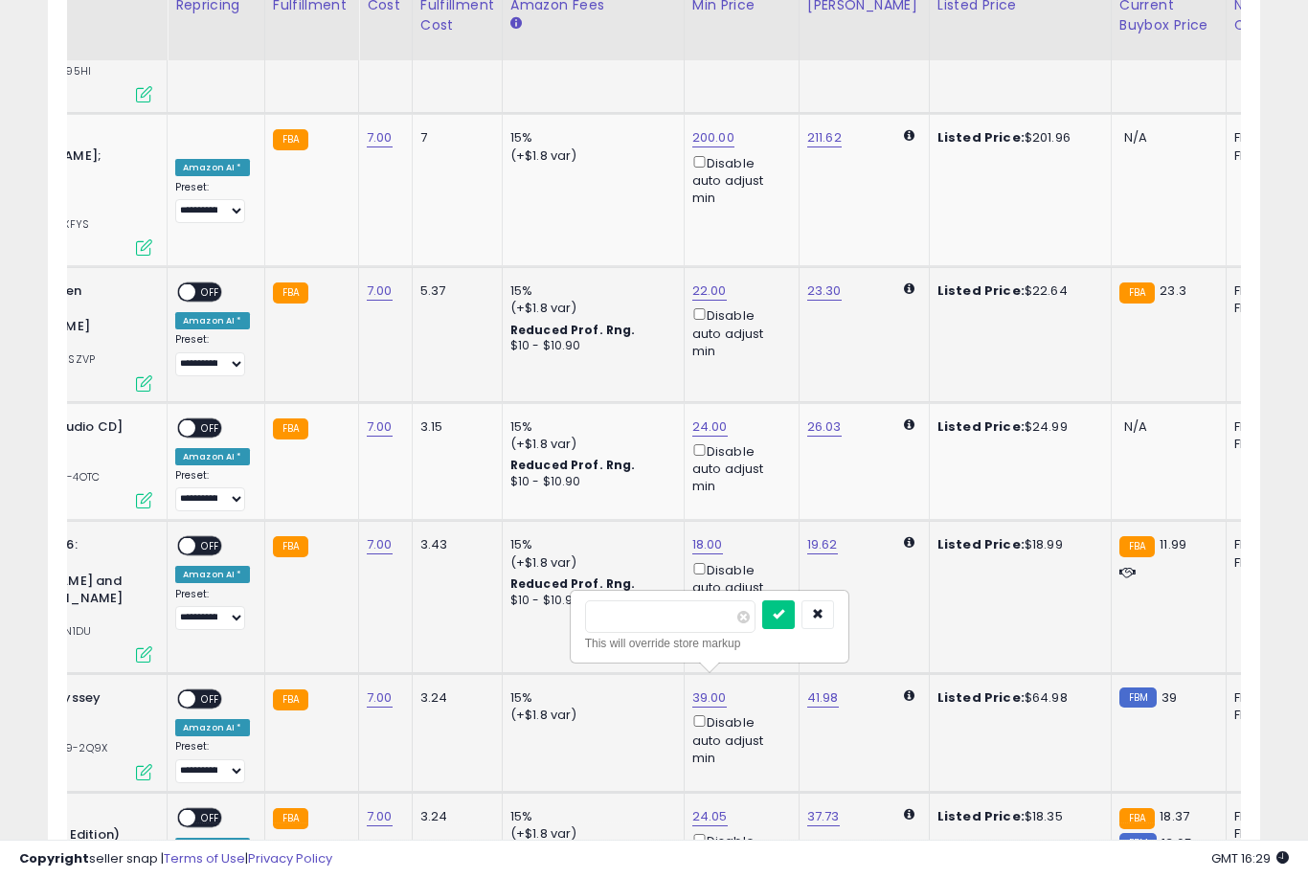
type input "*"
type input "**"
click at [762, 627] on button "submit" at bounding box center [778, 614] width 33 height 29
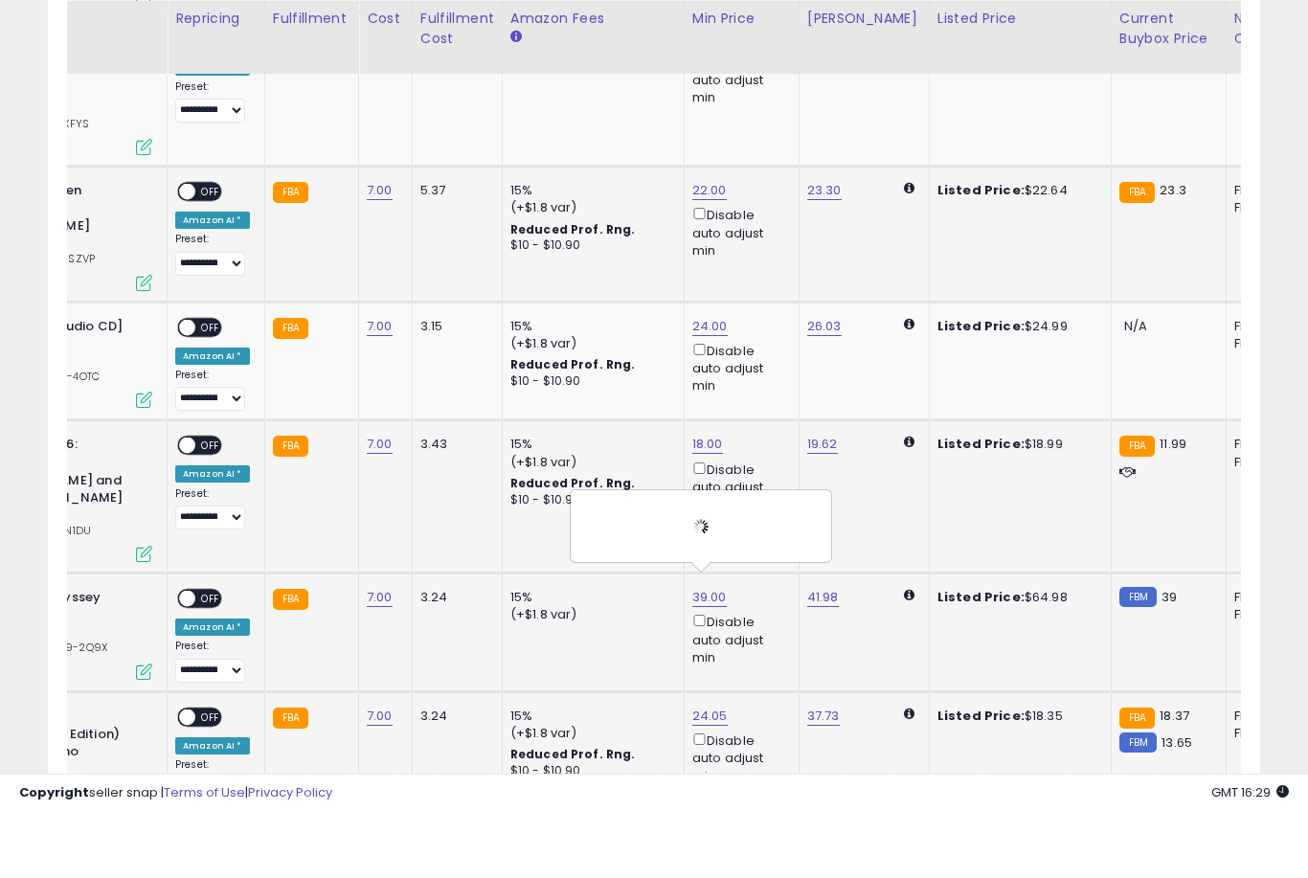
scroll to position [3363, 0]
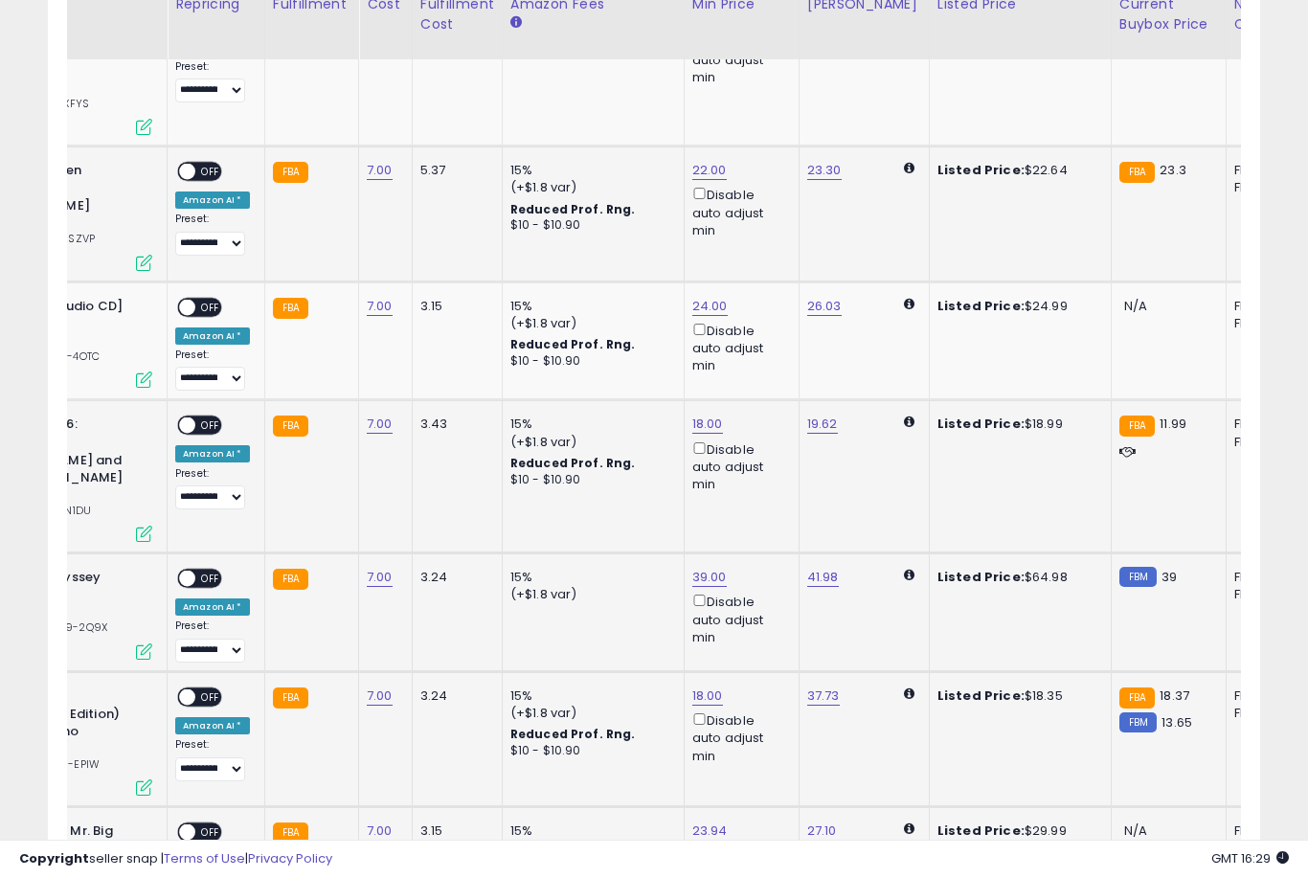
click at [710, 822] on link "23.94" at bounding box center [709, 831] width 35 height 19
type input "**"
click at [761, 641] on button "submit" at bounding box center [777, 627] width 33 height 29
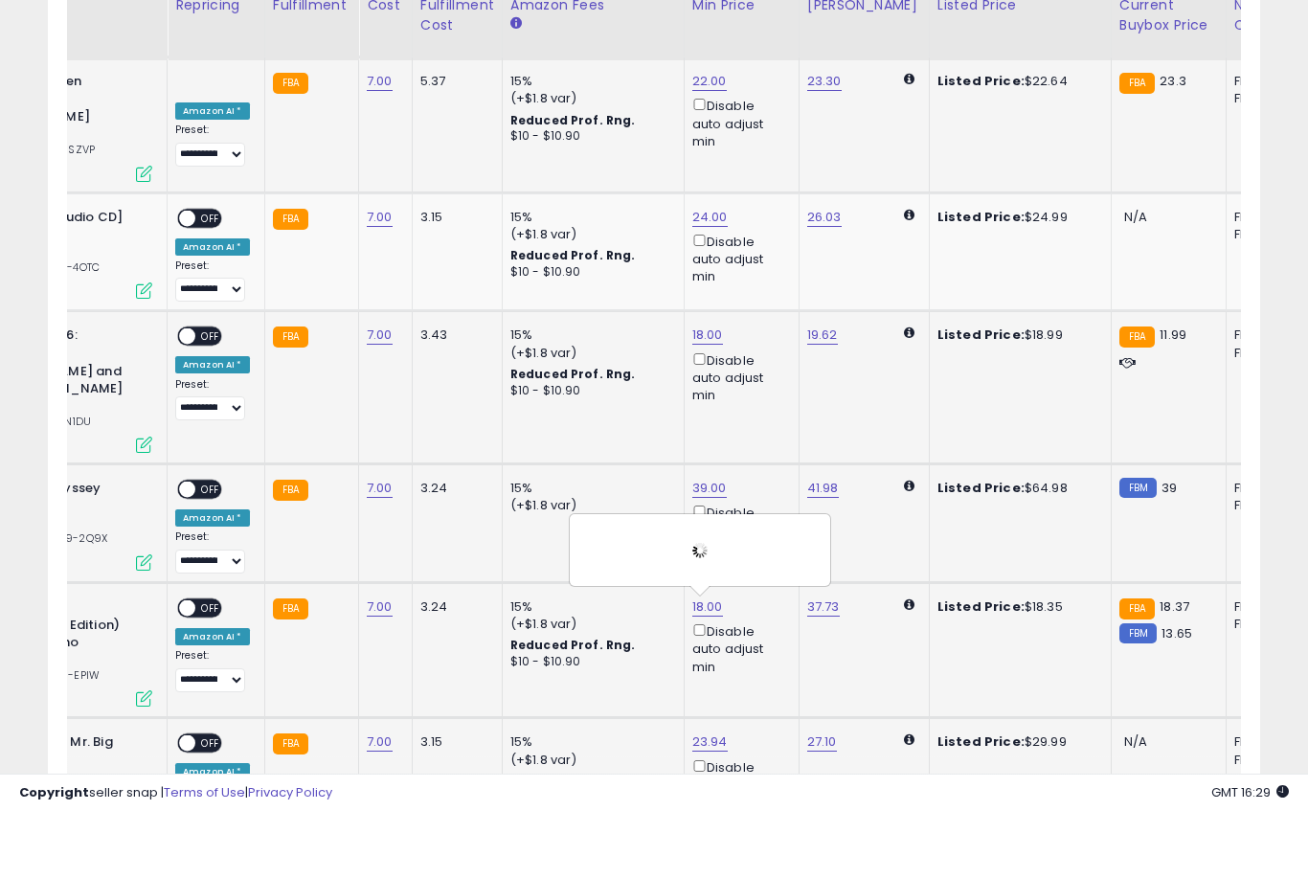
scroll to position [3461, 0]
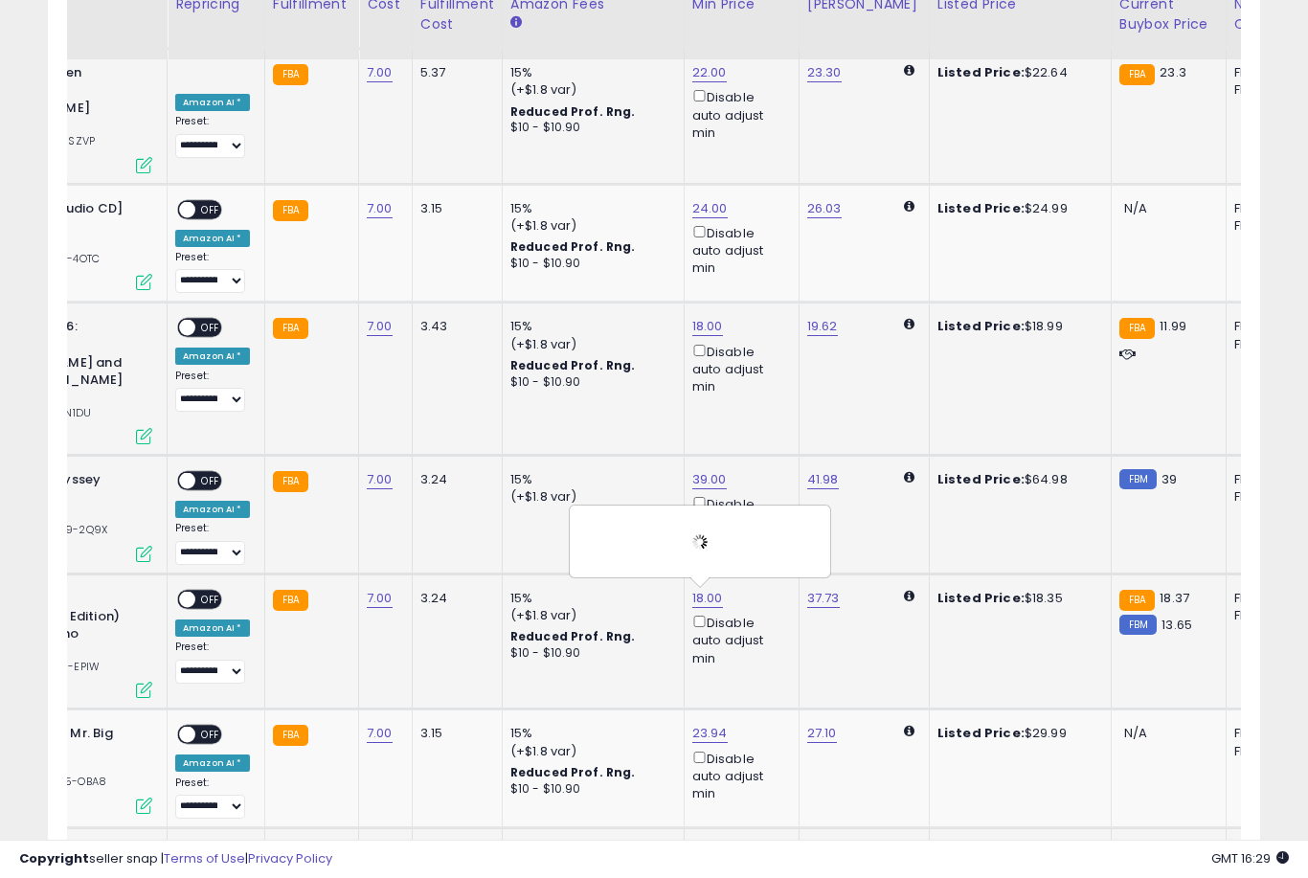
click at [708, 843] on link "24.47" at bounding box center [709, 852] width 35 height 19
type input "*"
click at [807, 843] on link "26.54" at bounding box center [824, 852] width 35 height 19
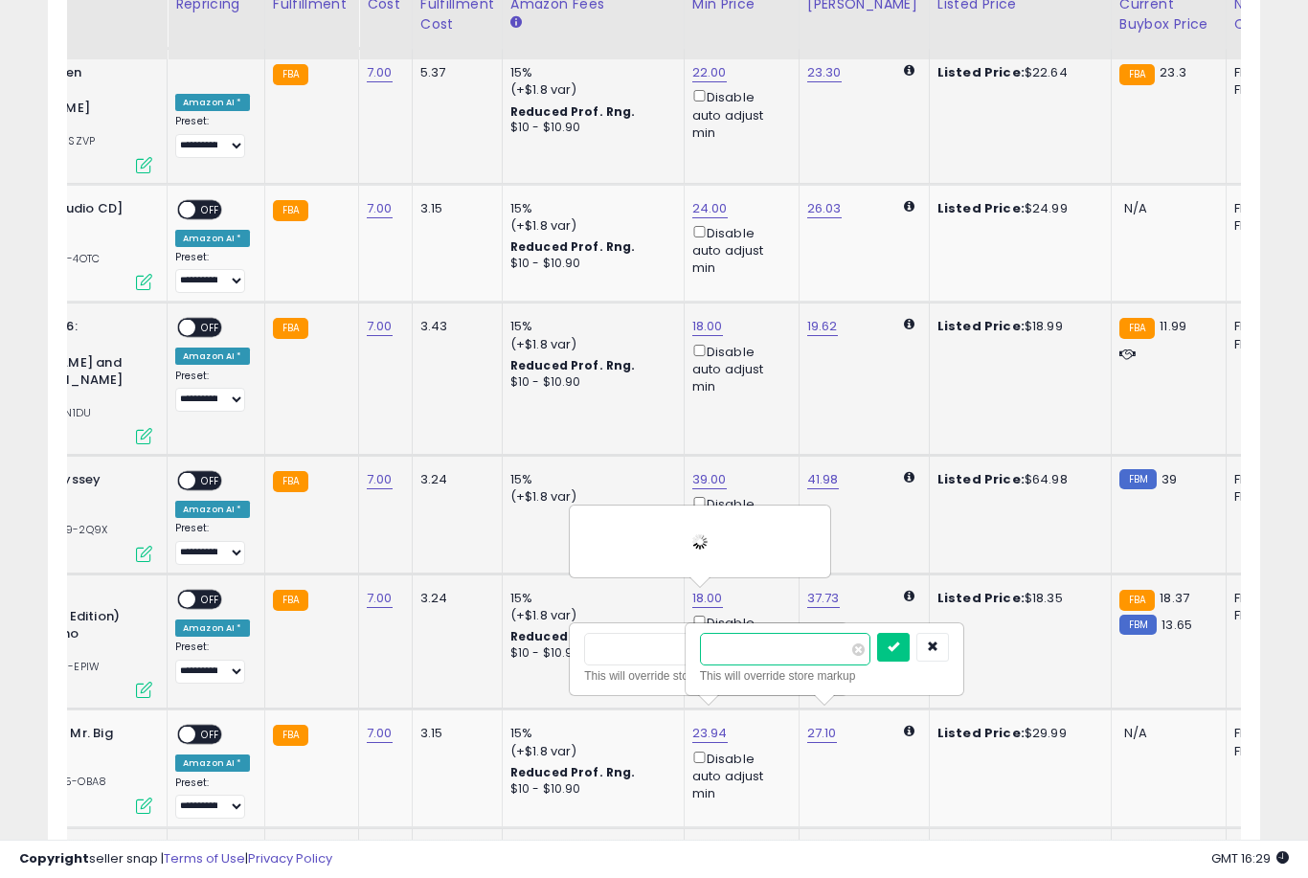
type input "*"
type input "***"
click at [877, 661] on button "submit" at bounding box center [893, 647] width 33 height 29
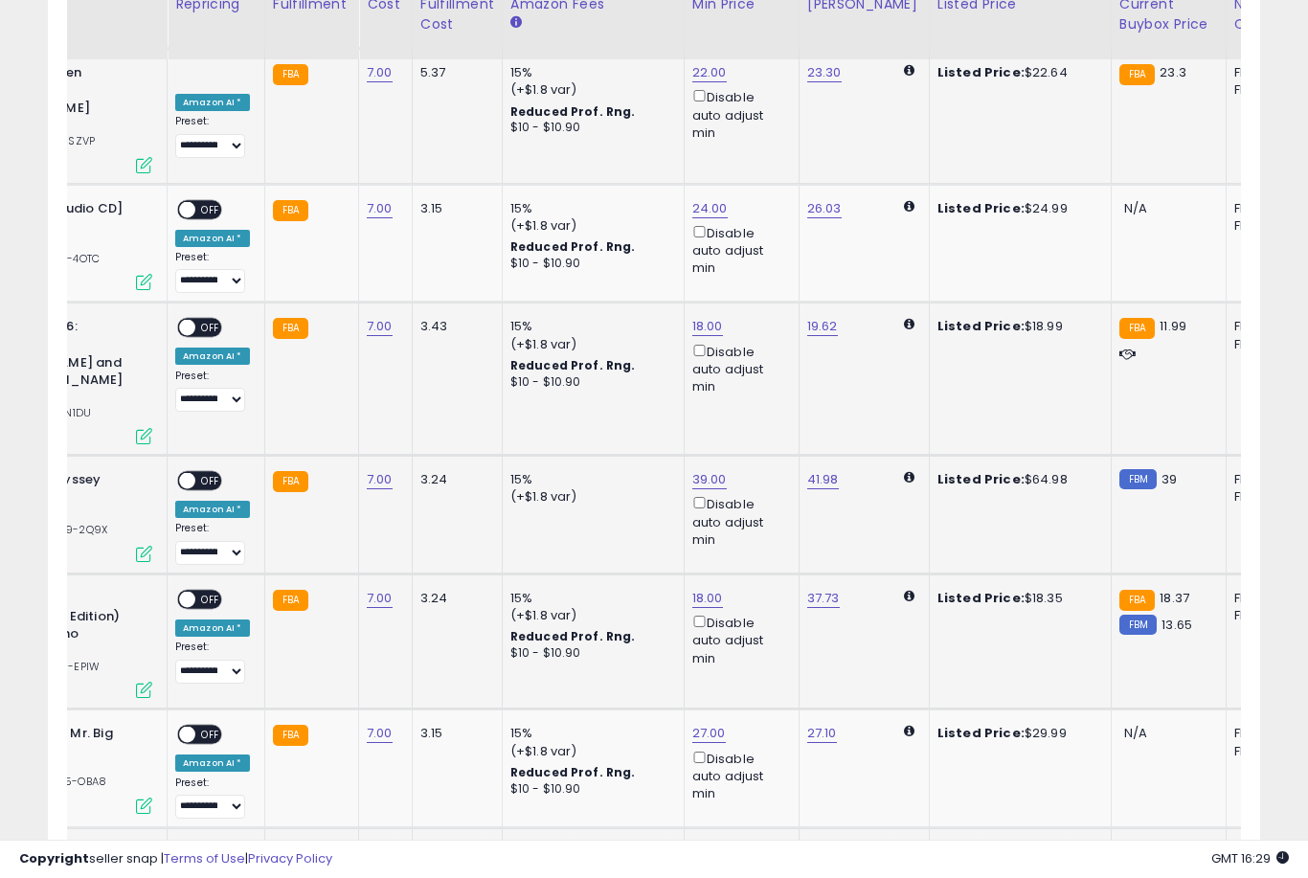
click at [825, 843] on link "789.00" at bounding box center [840, 852] width 41 height 19
type input "**"
click at [893, 661] on button "submit" at bounding box center [909, 647] width 33 height 29
click at [698, 843] on link "24.47" at bounding box center [709, 852] width 35 height 19
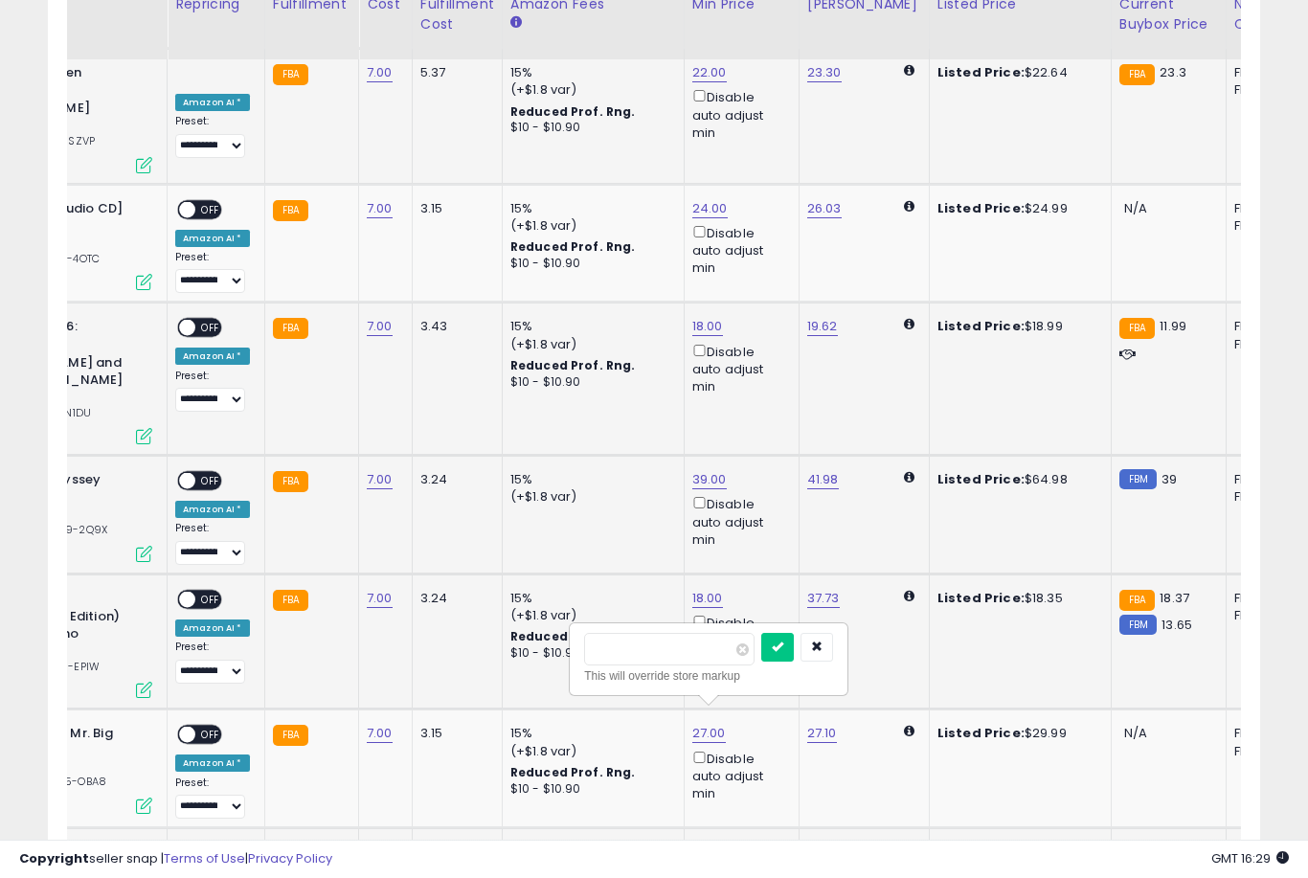
type input "*"
type input "**"
click at [761, 661] on button "submit" at bounding box center [777, 647] width 33 height 29
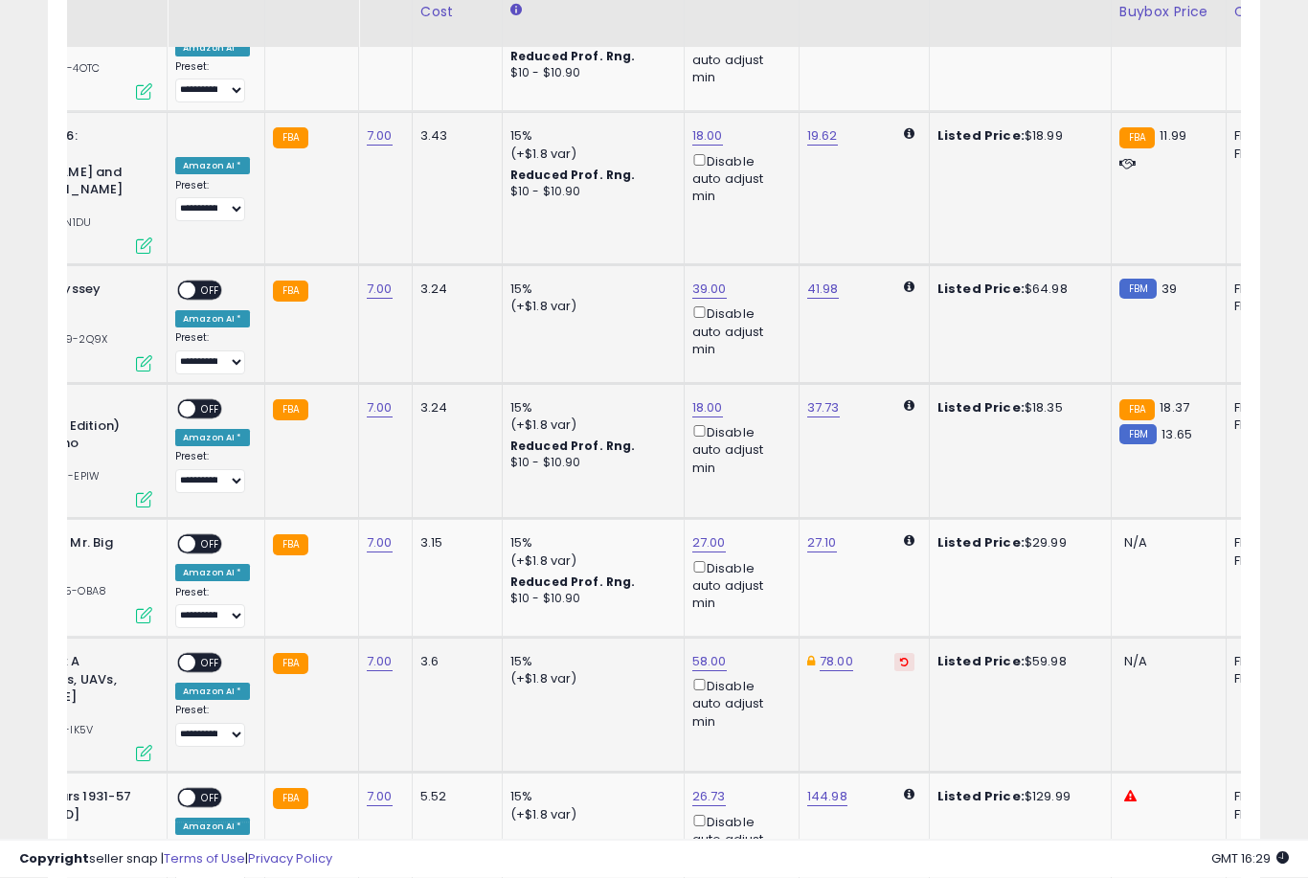
scroll to position [3652, 0]
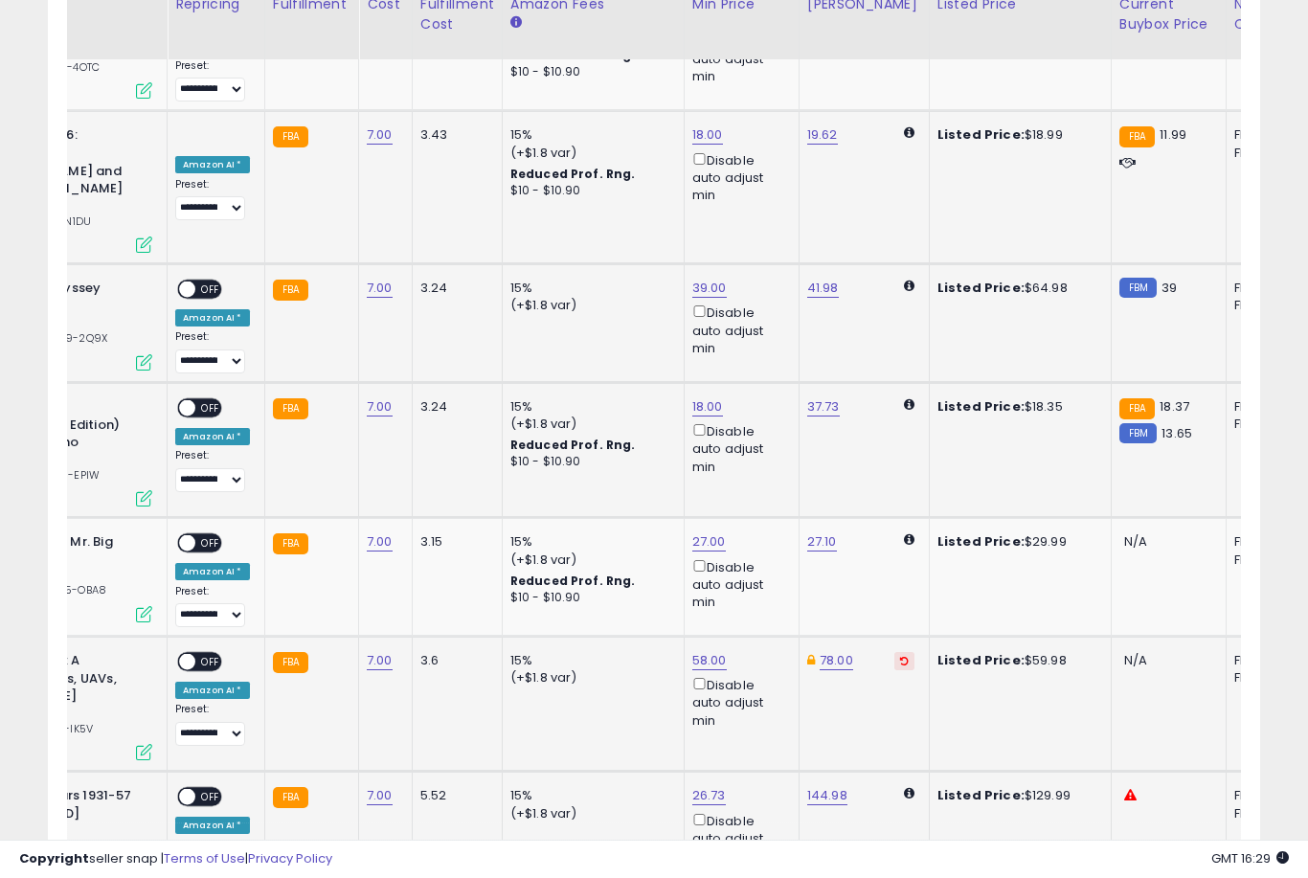
click at [692, 786] on link "26.73" at bounding box center [709, 795] width 34 height 19
type input "*"
type input "***"
click at [761, 602] on button "submit" at bounding box center [777, 589] width 33 height 29
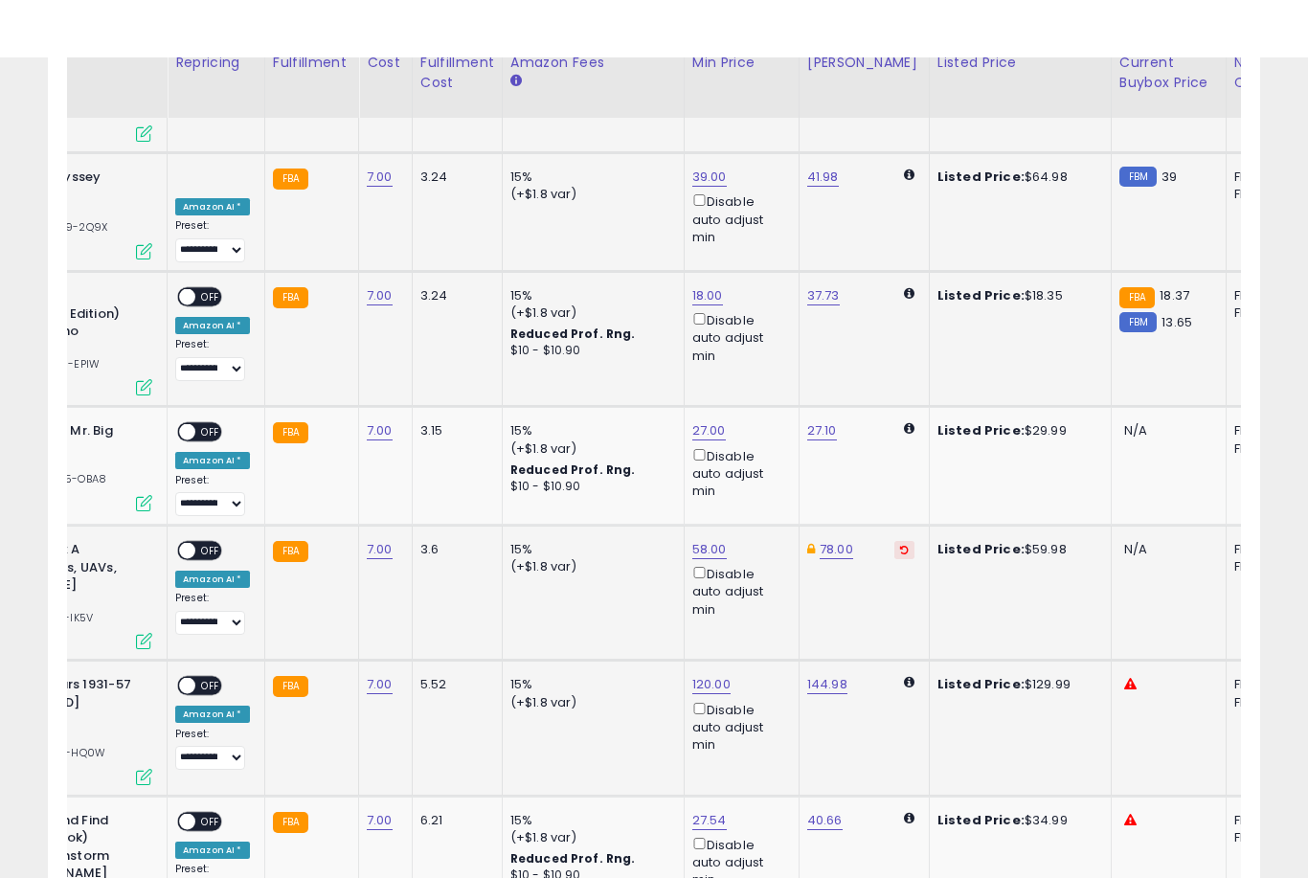
scroll to position [3822, 0]
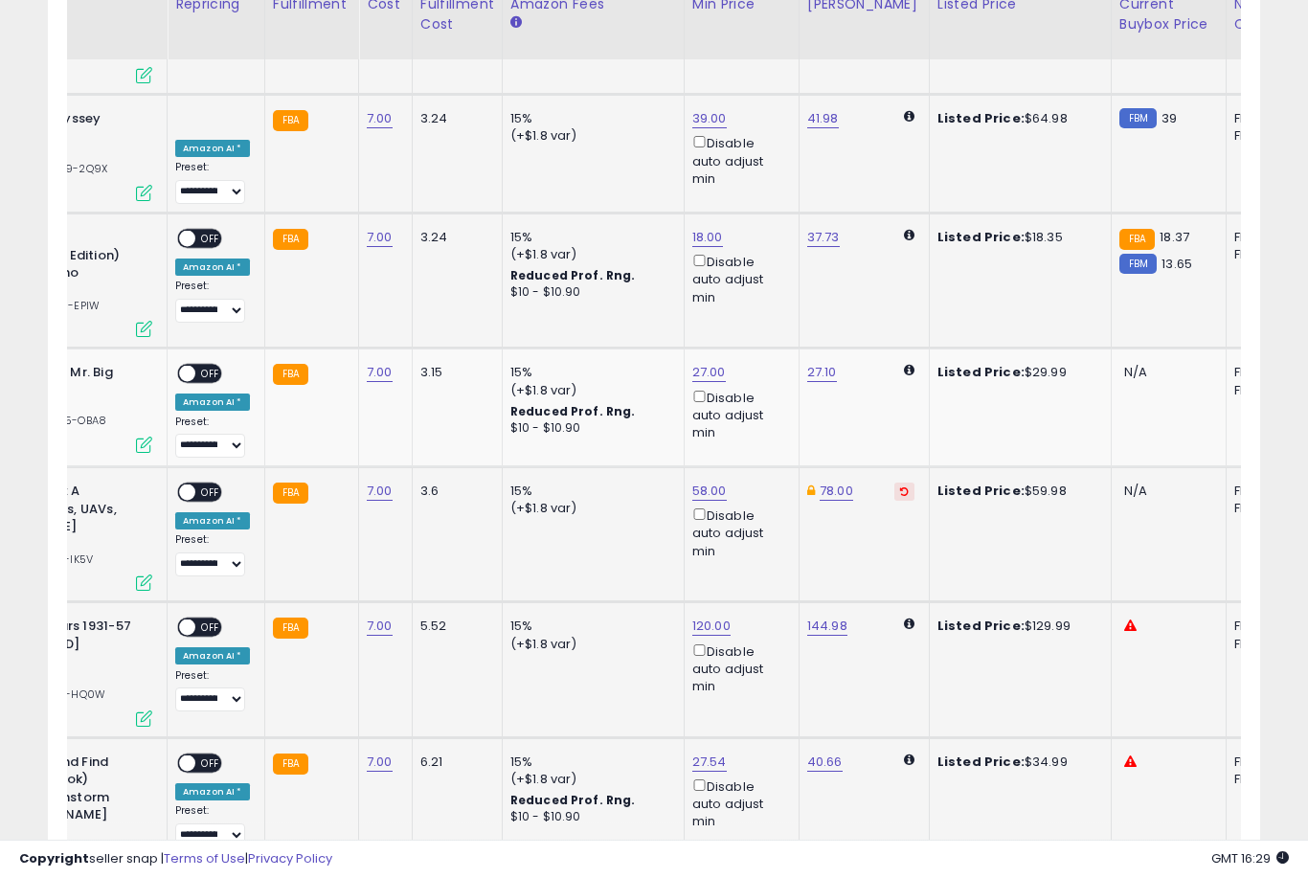
click at [692, 753] on link "27.54" at bounding box center [709, 762] width 34 height 19
type input "*"
type input "**"
click at [761, 566] on button "submit" at bounding box center [777, 552] width 33 height 29
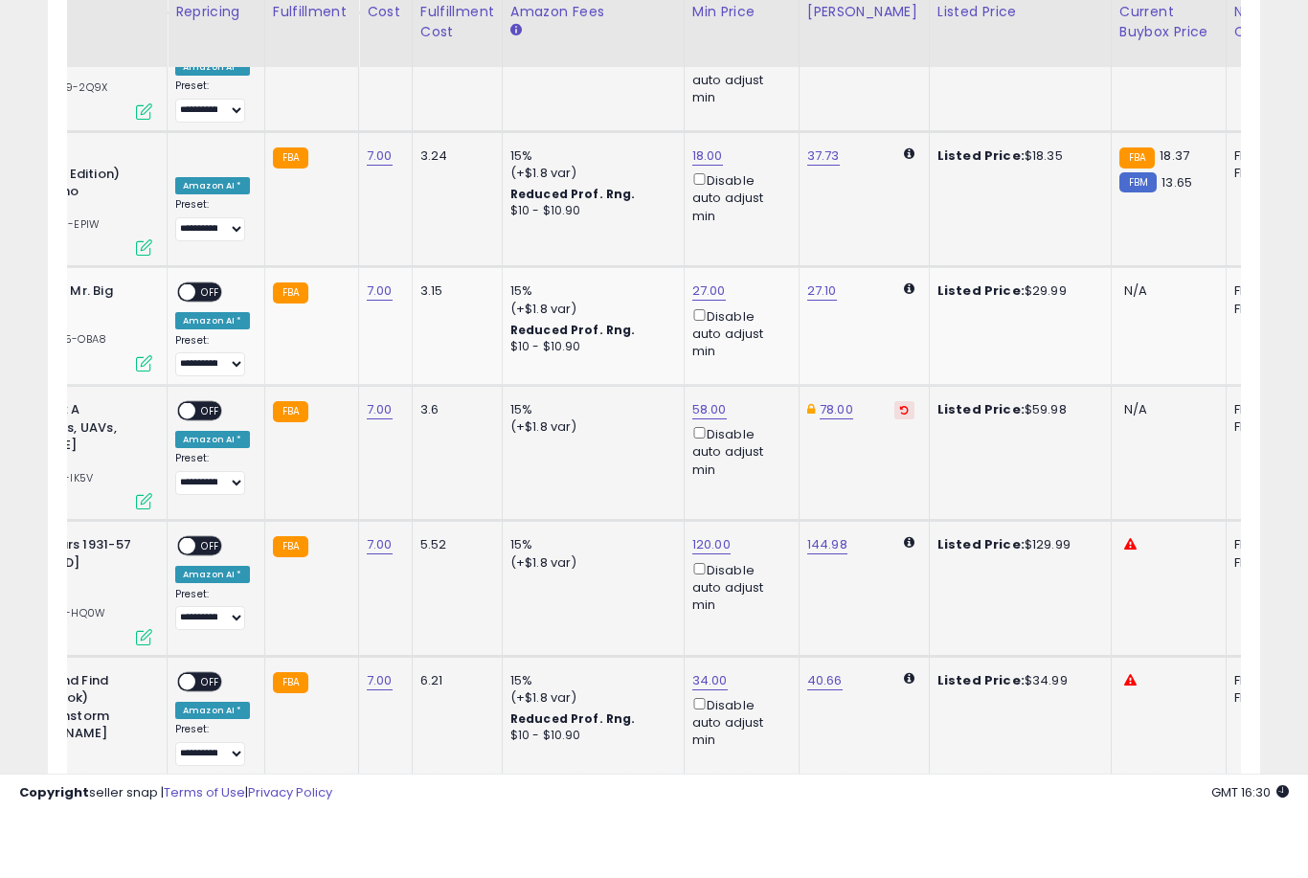
scroll to position [3911, 0]
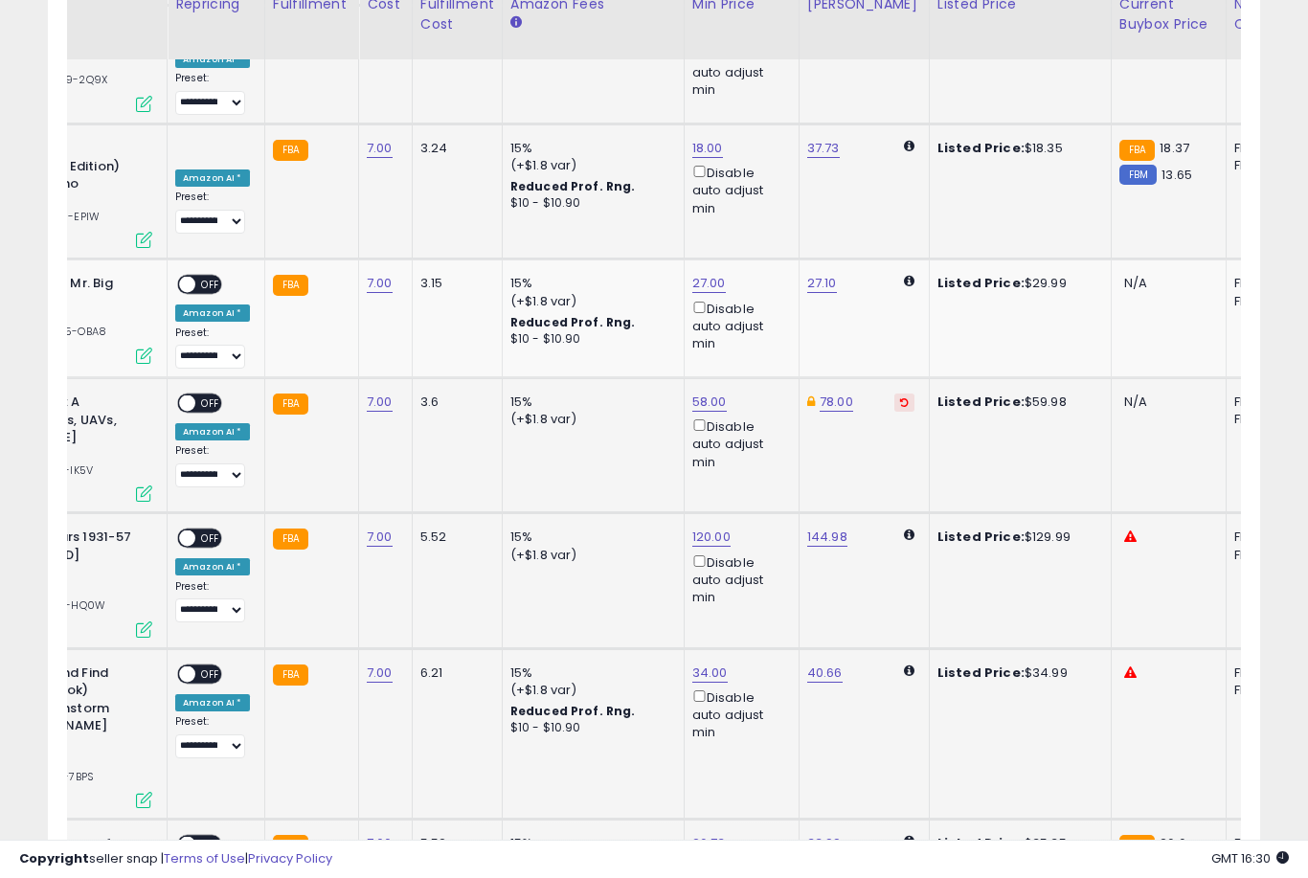
click at [692, 834] on link "26.73" at bounding box center [709, 843] width 34 height 19
type input "**"
click at [761, 644] on button "submit" at bounding box center [777, 631] width 33 height 29
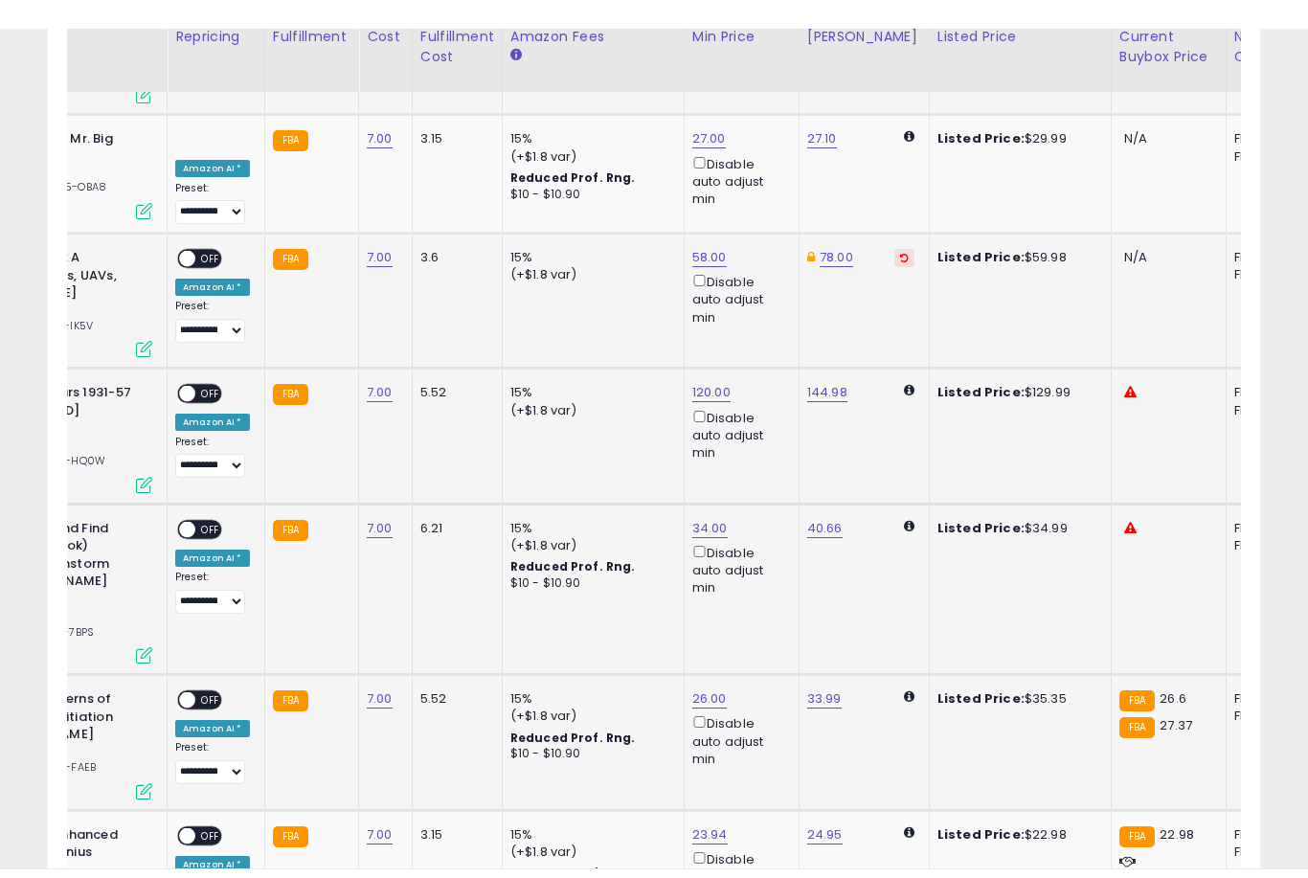
scroll to position [4090, 0]
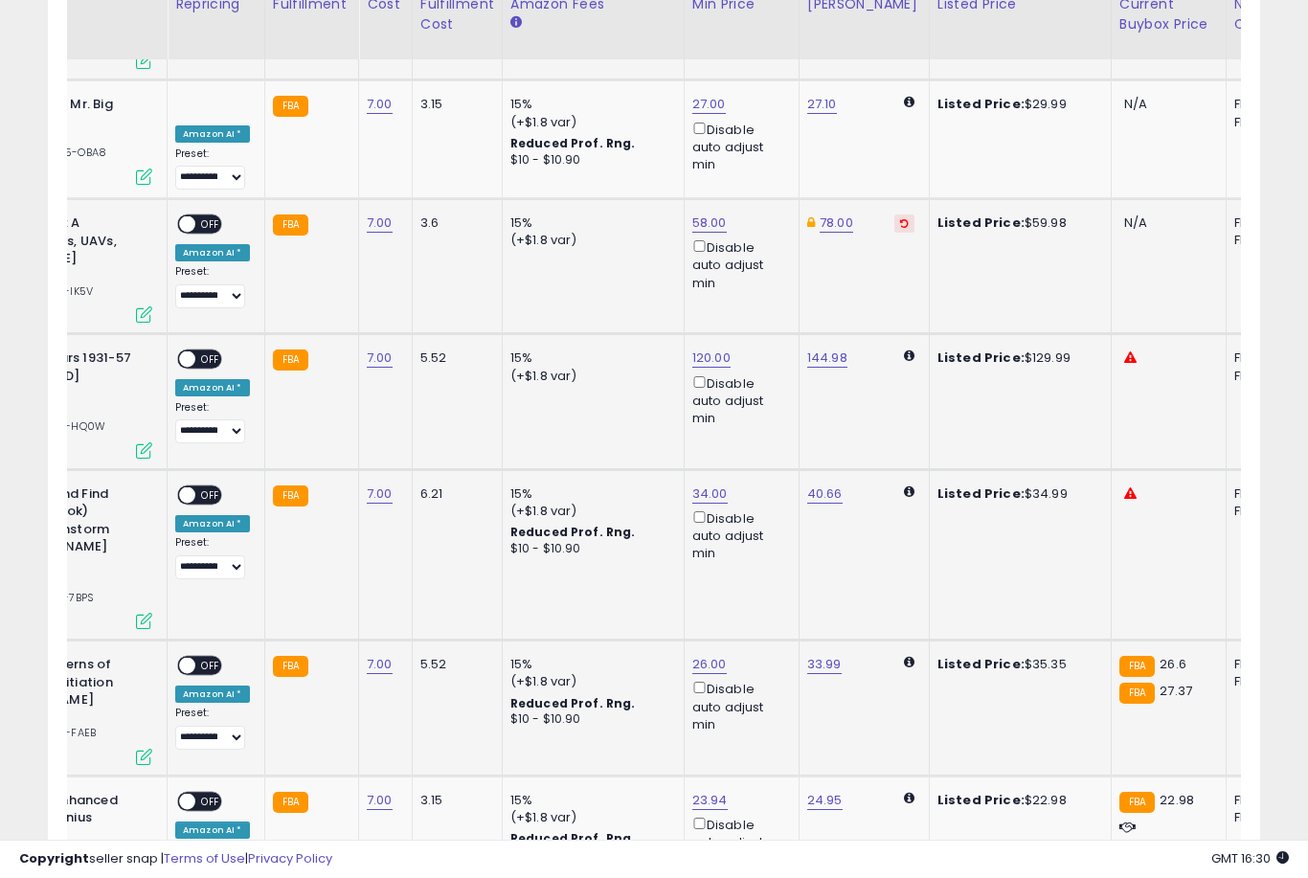
type input "*"
type input "**"
click at [759, 716] on button "submit" at bounding box center [775, 703] width 33 height 29
click at [692, 791] on link "23.94" at bounding box center [709, 800] width 35 height 19
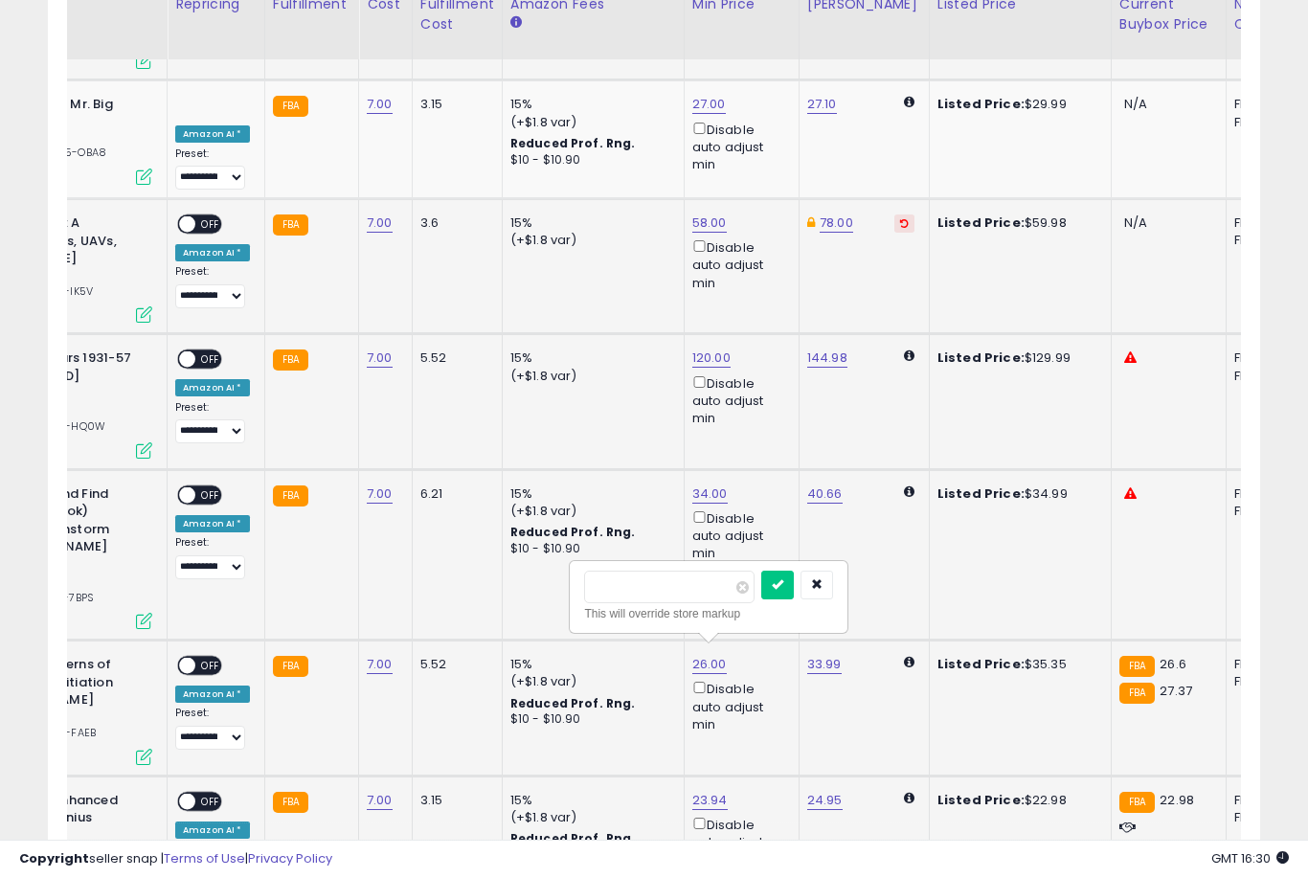
type input "**"
click at [761, 599] on button "submit" at bounding box center [777, 585] width 33 height 29
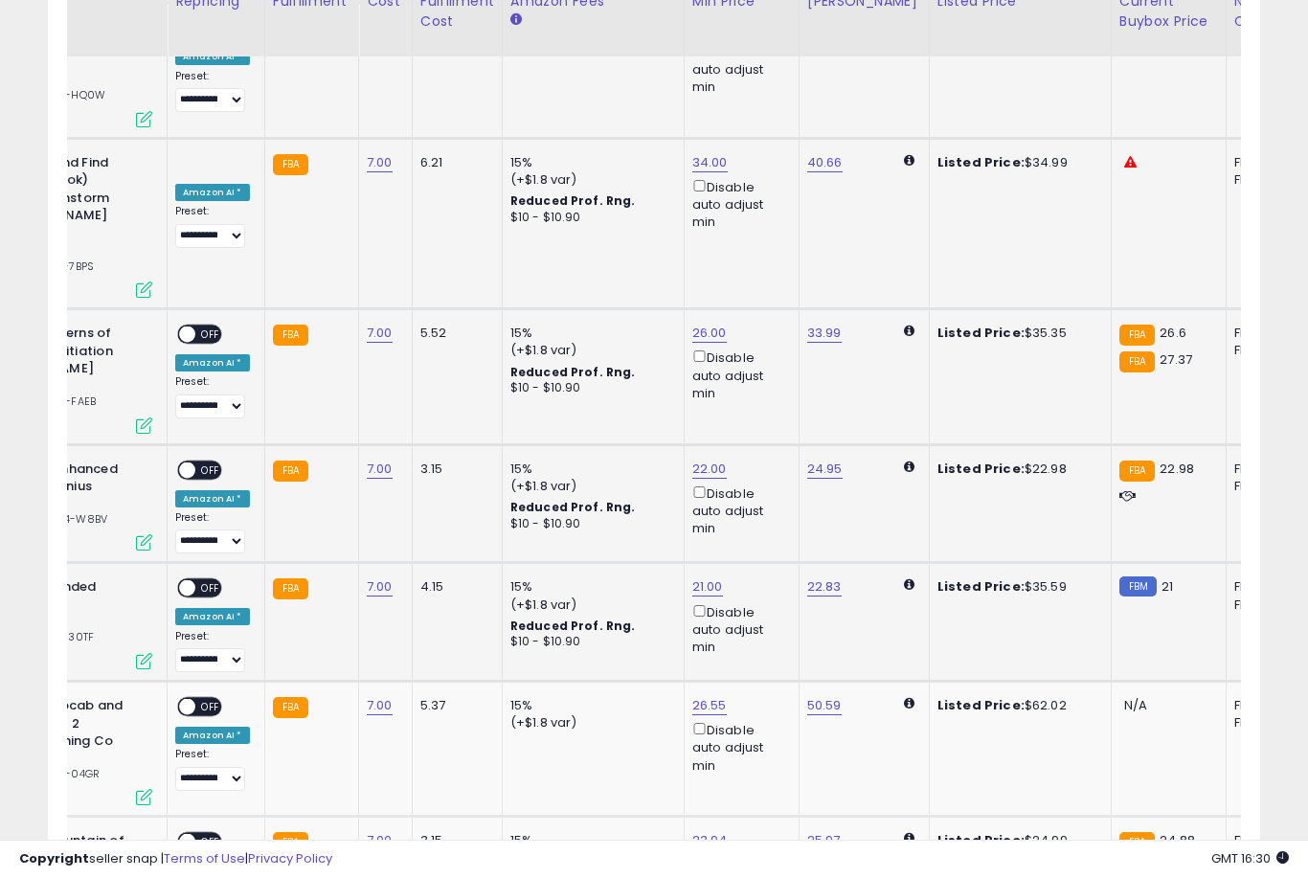
scroll to position [4424, 0]
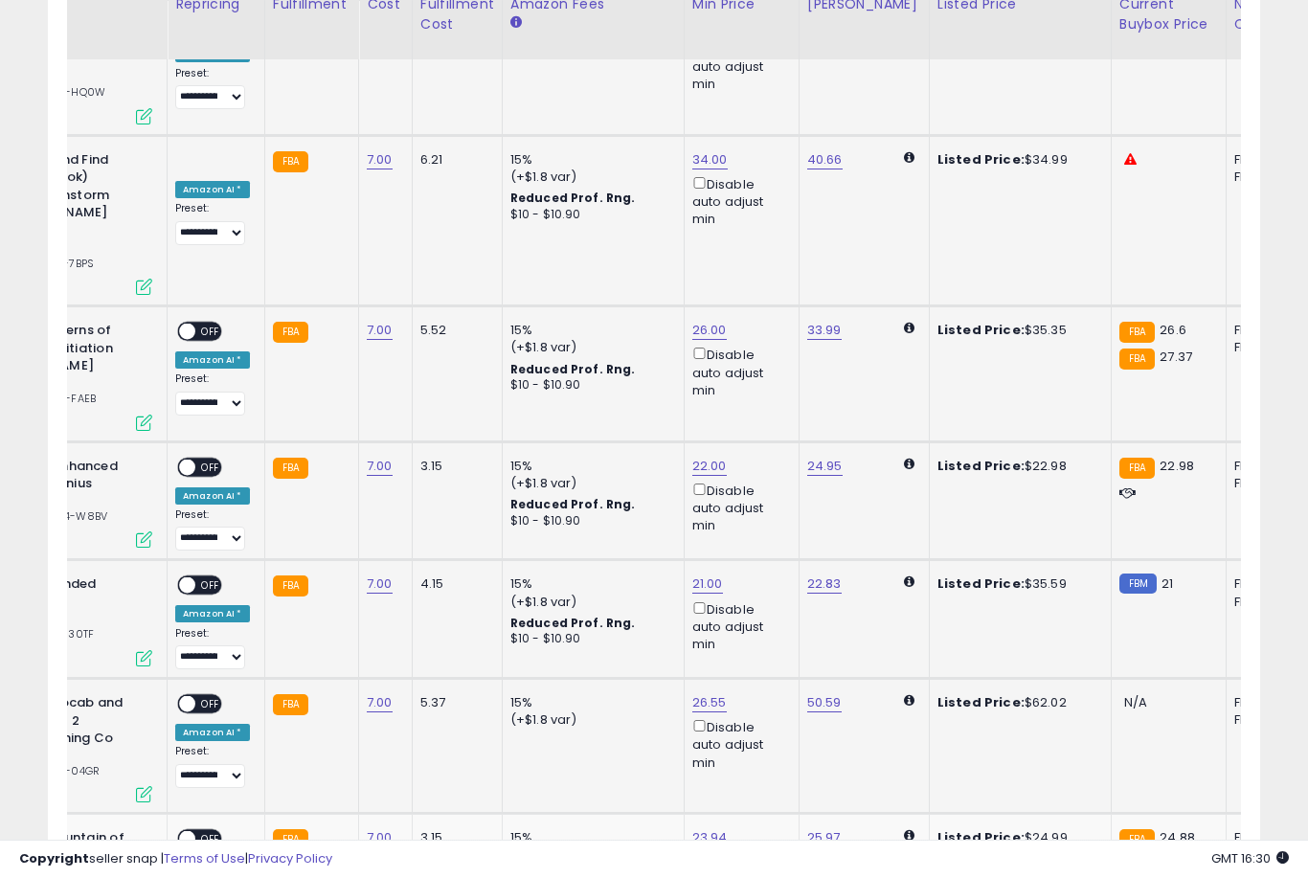
click at [710, 693] on link "26.55" at bounding box center [709, 702] width 34 height 19
type input "*"
type input "**"
click at [762, 500] on button "submit" at bounding box center [778, 486] width 33 height 29
click at [704, 828] on link "23.94" at bounding box center [709, 837] width 35 height 19
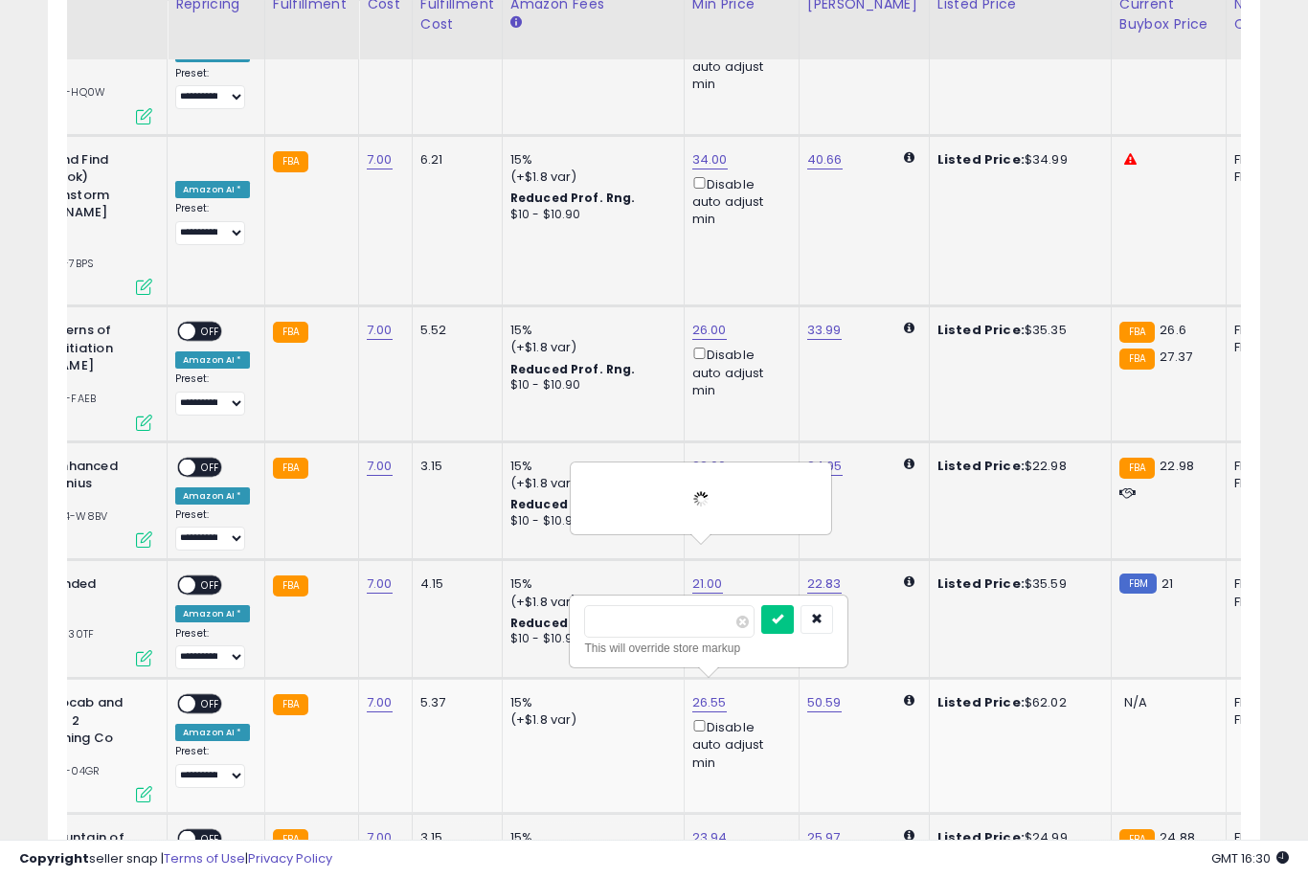
type input "**"
click at [761, 633] on button "submit" at bounding box center [777, 619] width 33 height 29
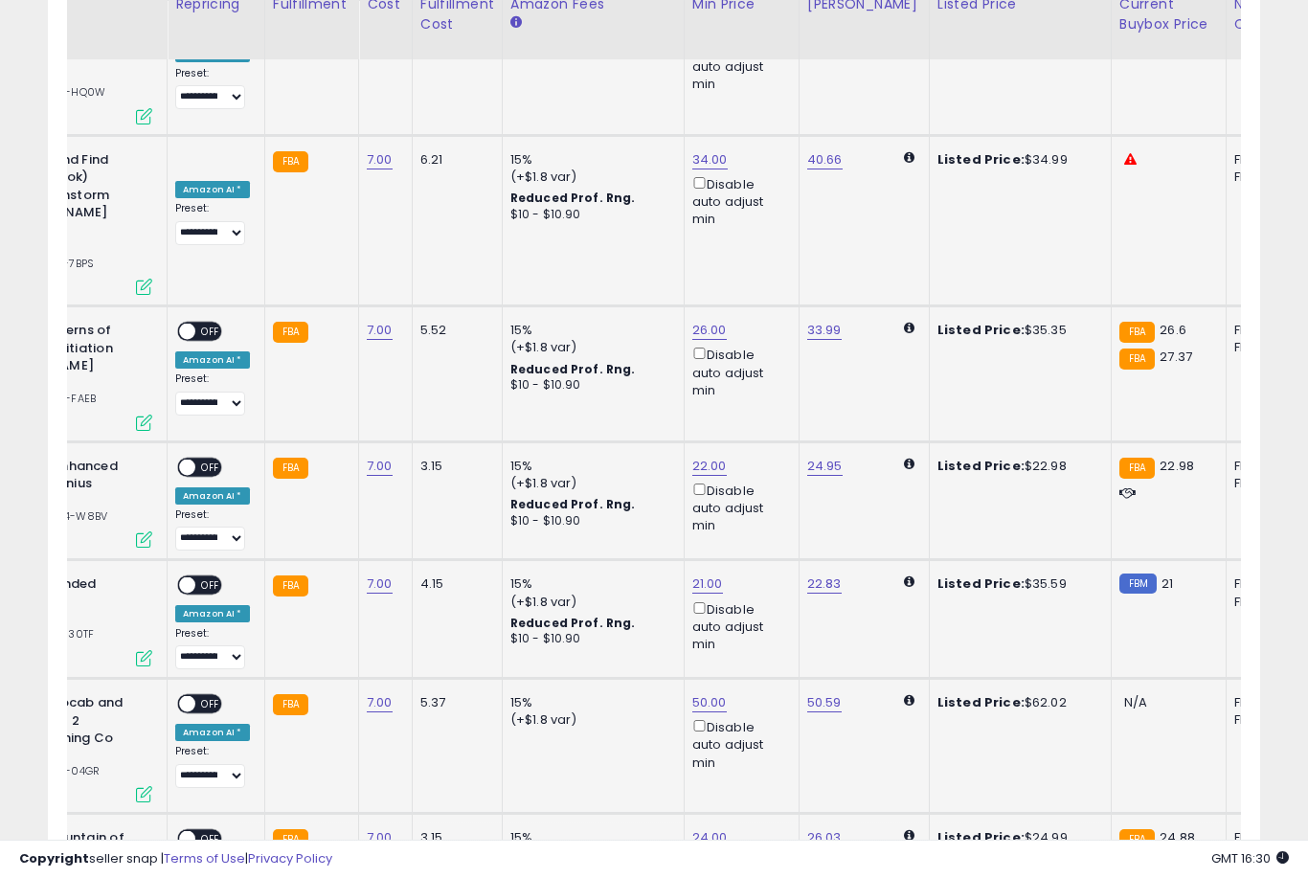
click at [814, 693] on link "50.59" at bounding box center [824, 702] width 34 height 19
type input "*"
type input "**"
click at [877, 500] on button "submit" at bounding box center [893, 486] width 33 height 29
click at [692, 693] on link "50.00" at bounding box center [709, 702] width 34 height 19
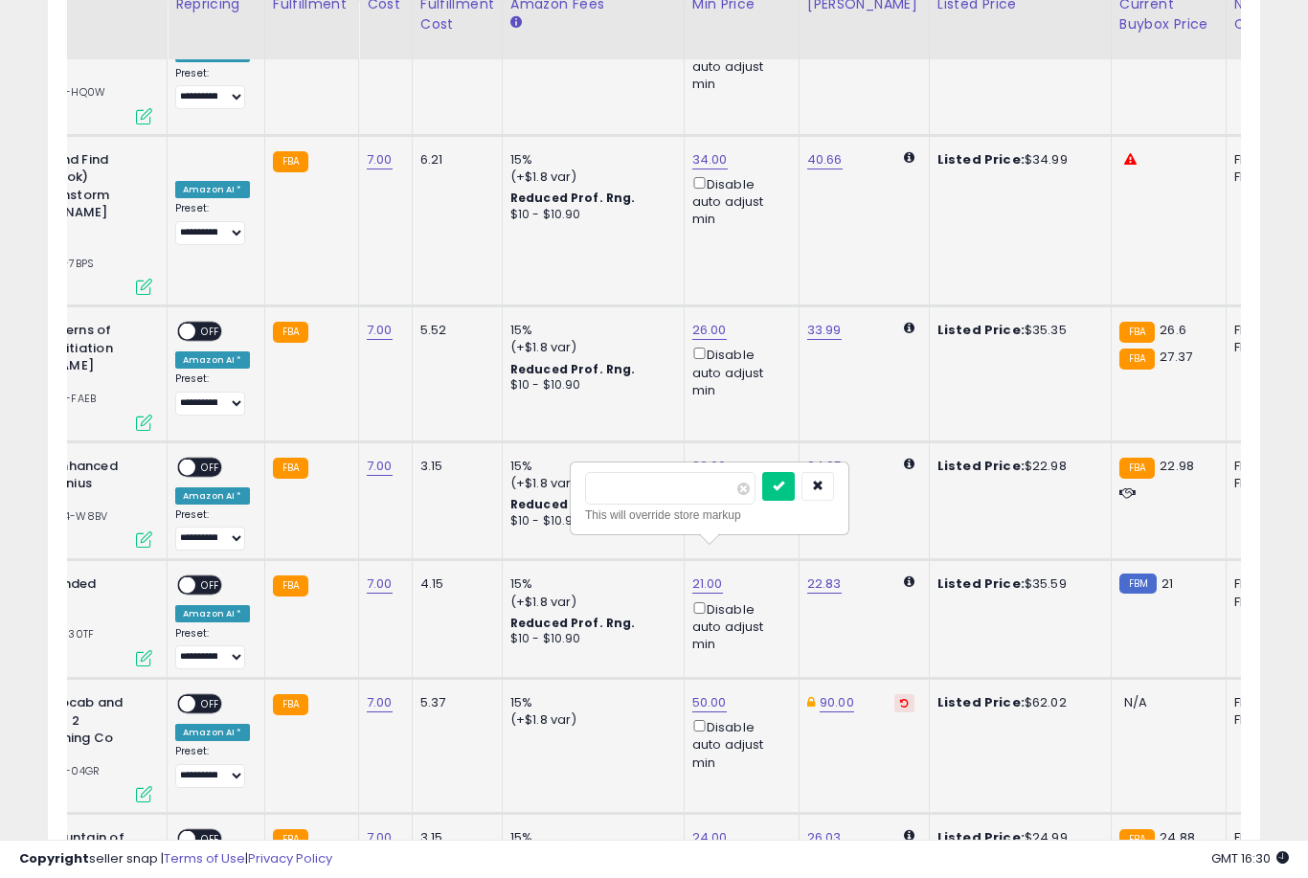
type input "*"
type input "**"
click at [762, 500] on button "submit" at bounding box center [778, 486] width 33 height 29
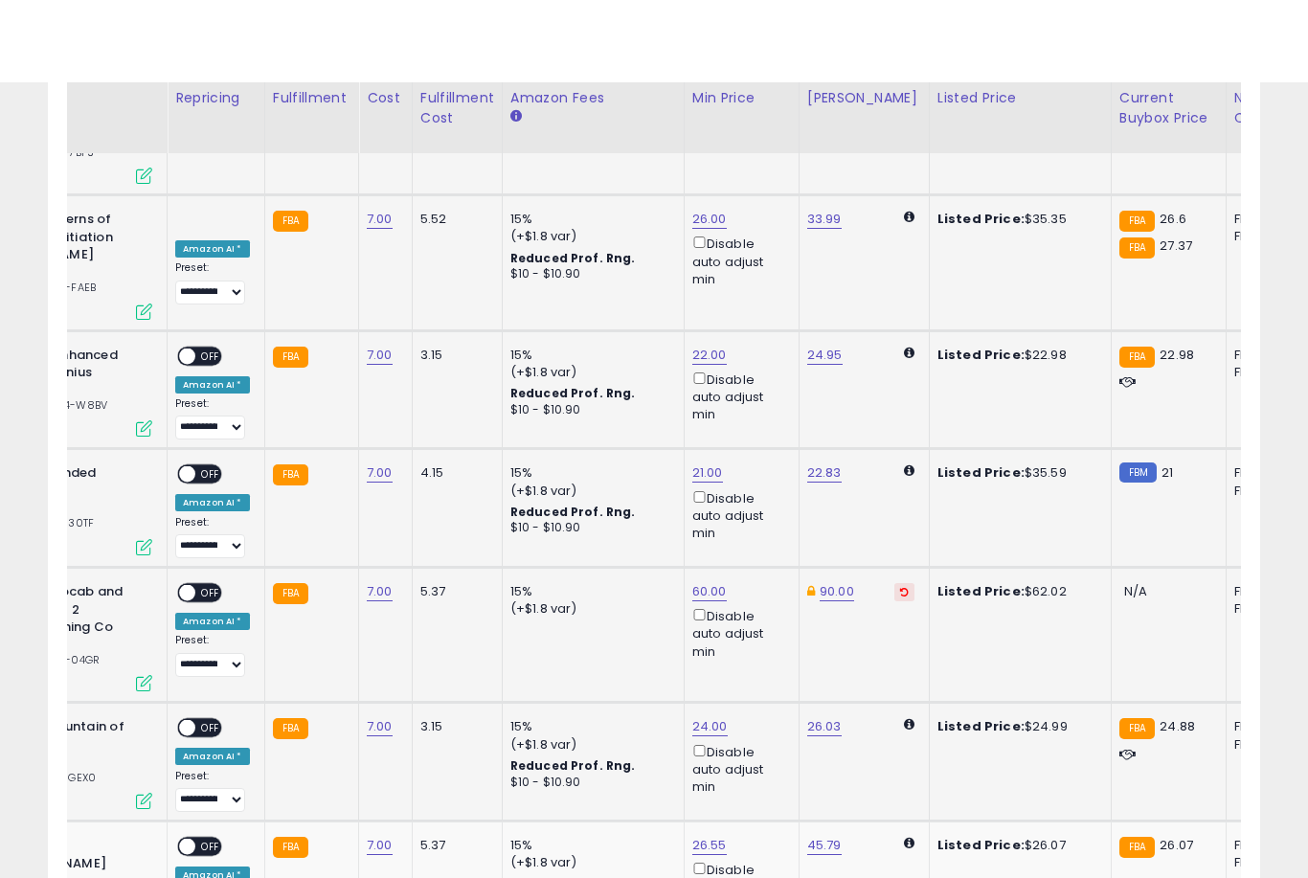
scroll to position [4633, 0]
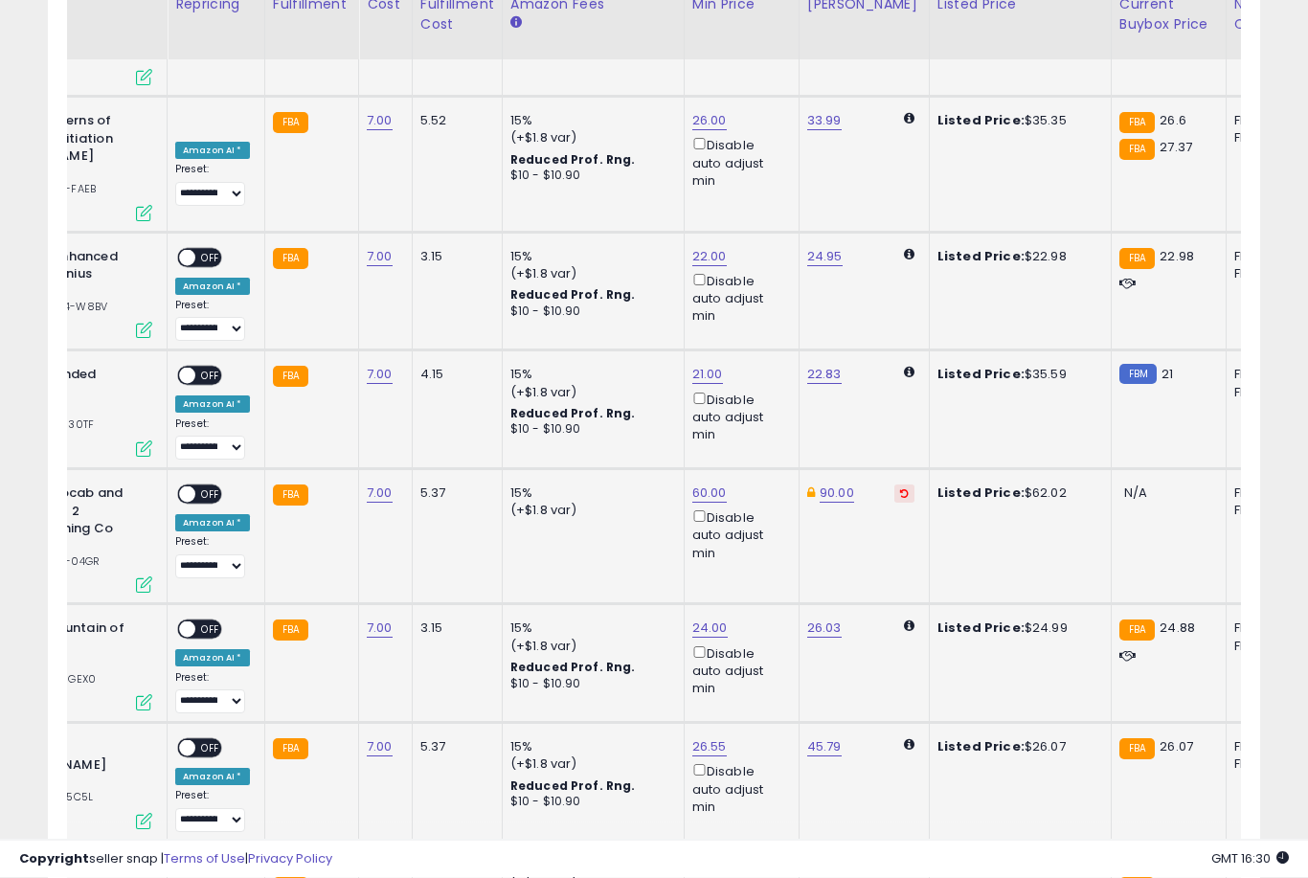
click at [699, 738] on link "26.55" at bounding box center [709, 747] width 34 height 19
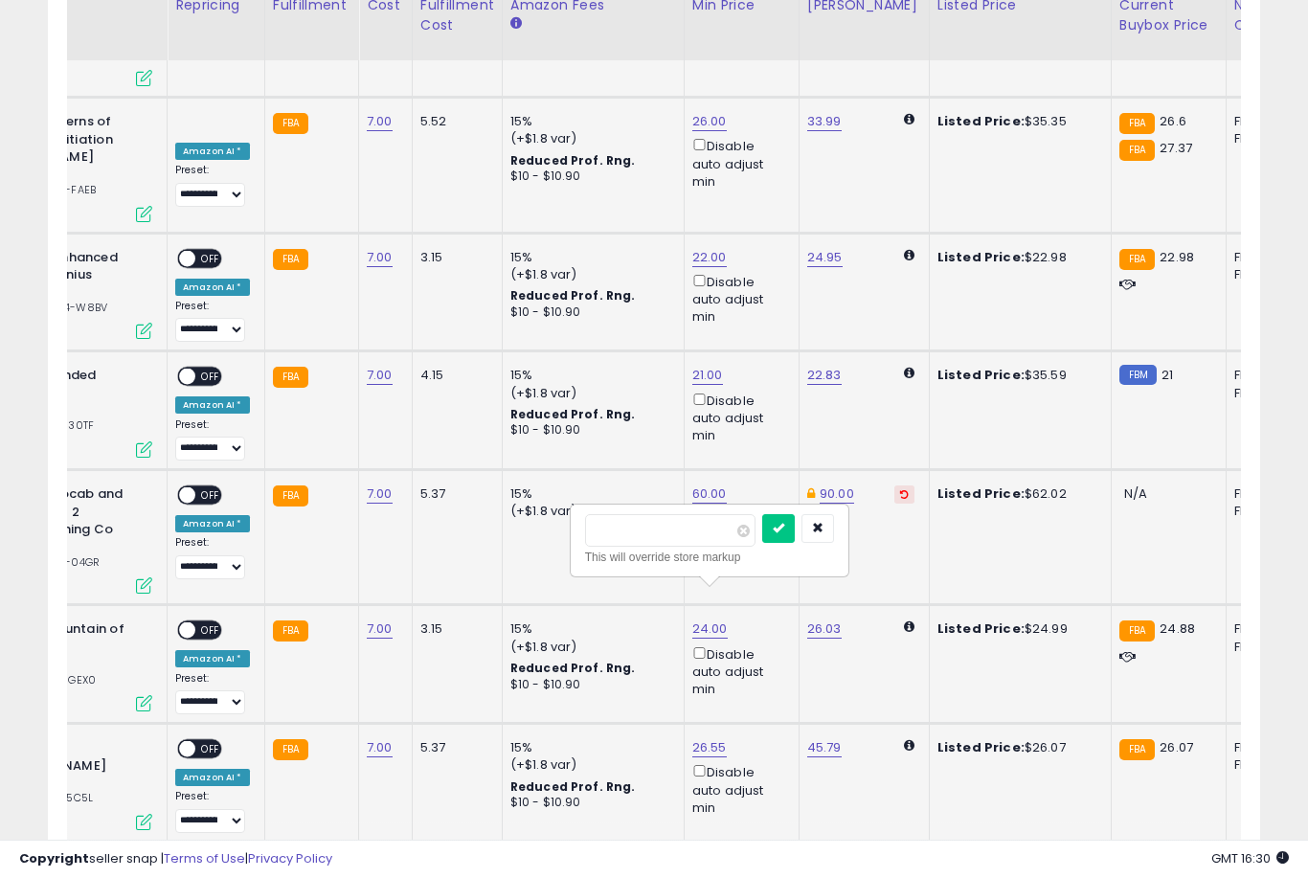
type input "**"
click at [762, 541] on button "submit" at bounding box center [778, 528] width 33 height 29
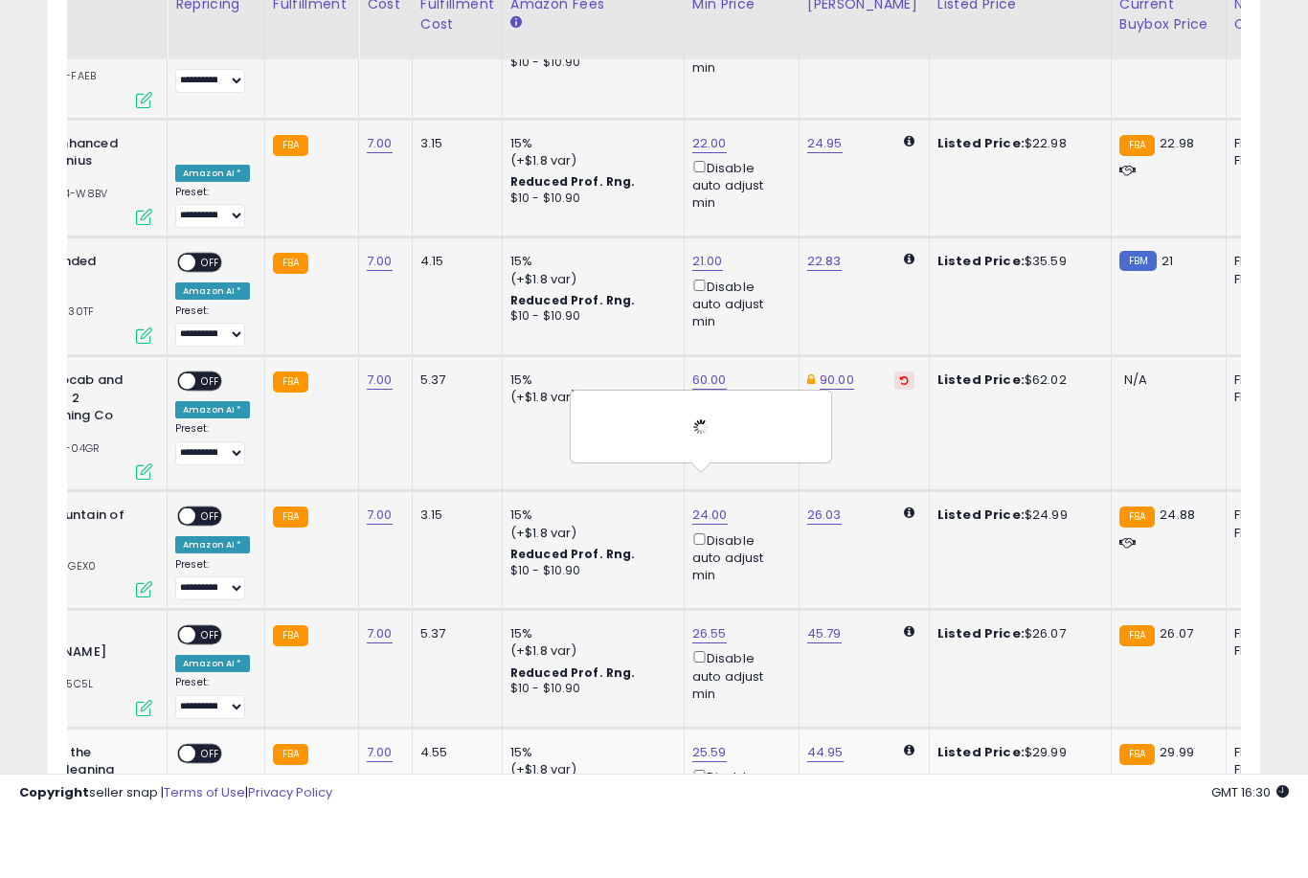
scroll to position [4747, 0]
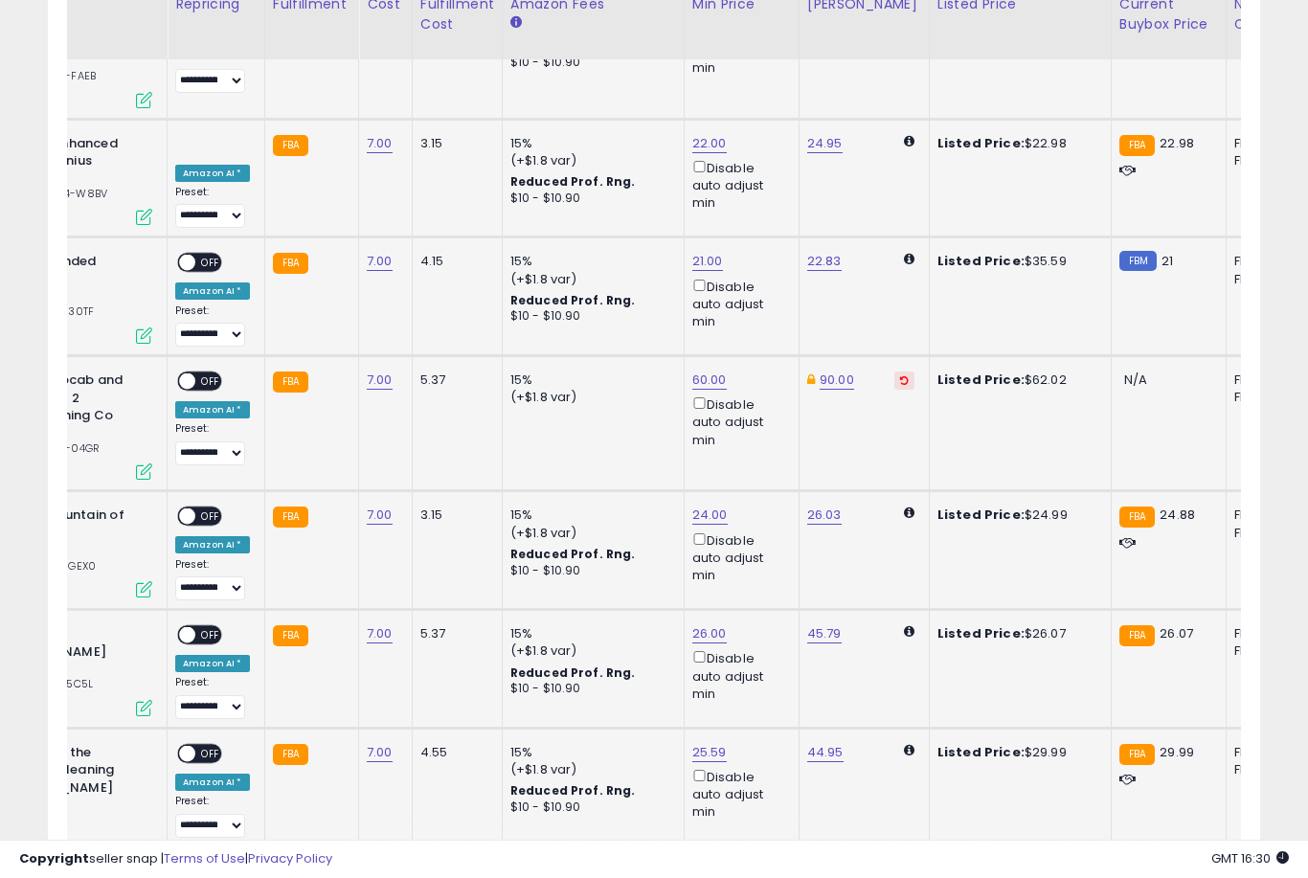
click at [692, 743] on link "25.59" at bounding box center [709, 752] width 34 height 19
type input "**"
click at [762, 561] on button "submit" at bounding box center [778, 547] width 33 height 29
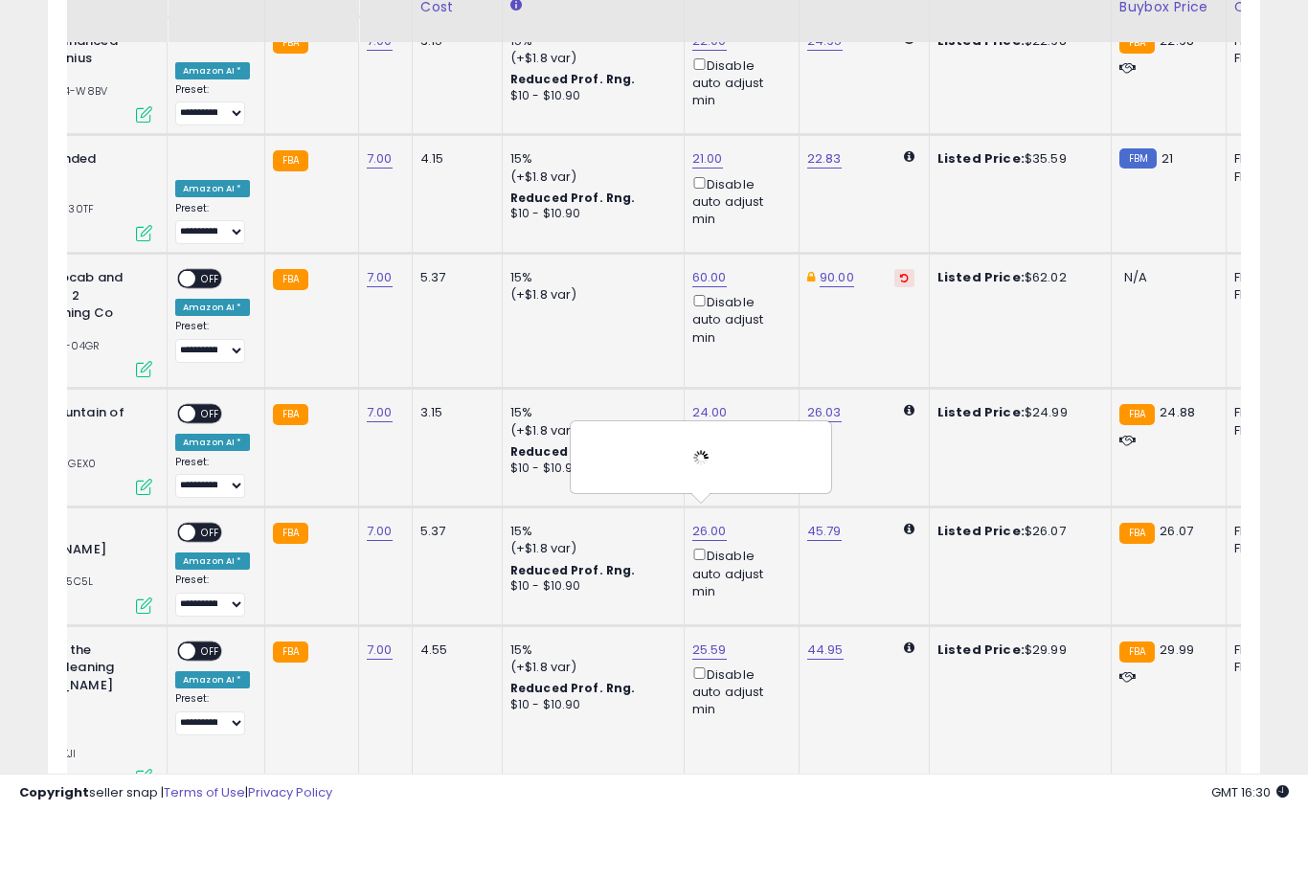
scroll to position [4854, 0]
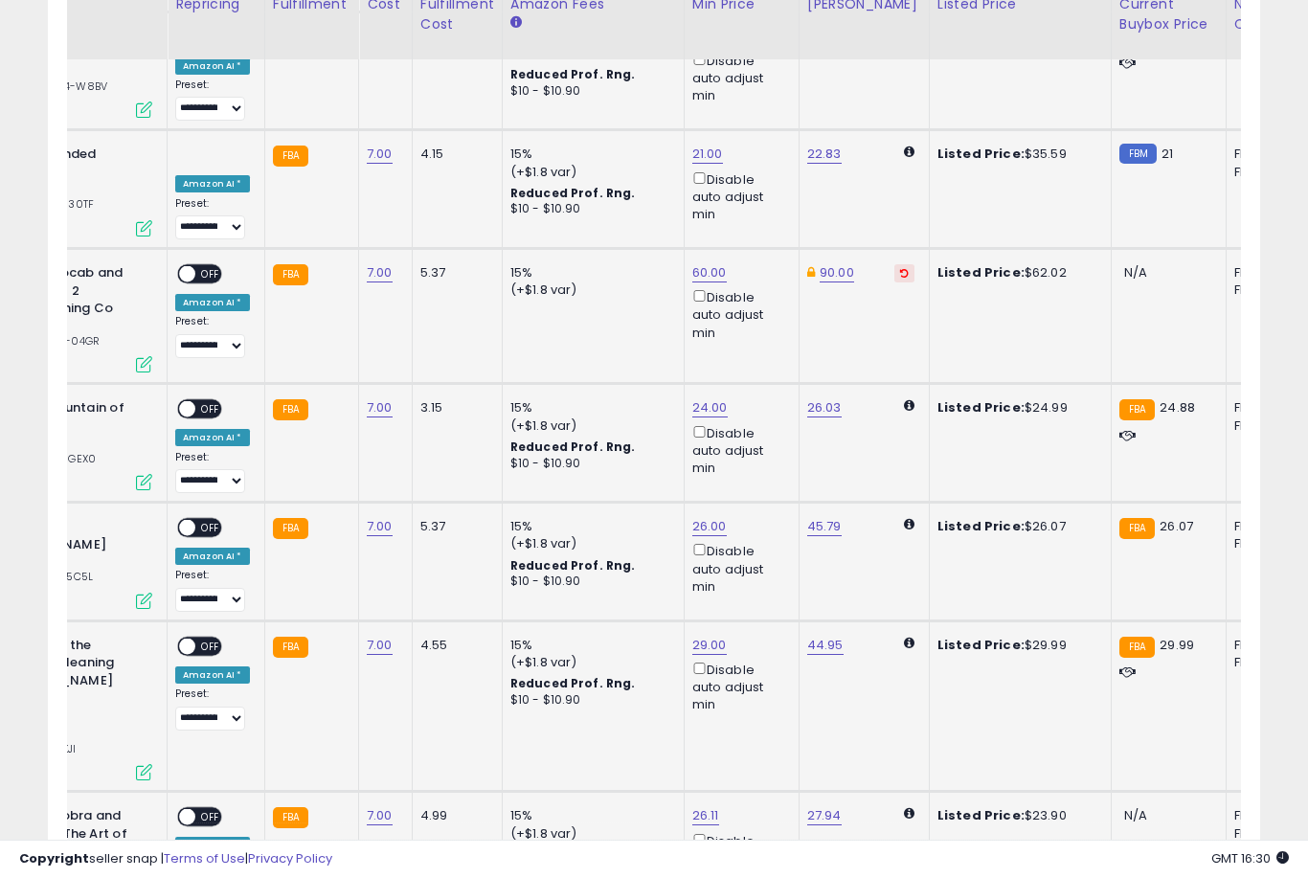
click at [697, 806] on link "26.11" at bounding box center [705, 815] width 27 height 19
type input "**"
click at [758, 604] on button "submit" at bounding box center [774, 590] width 33 height 29
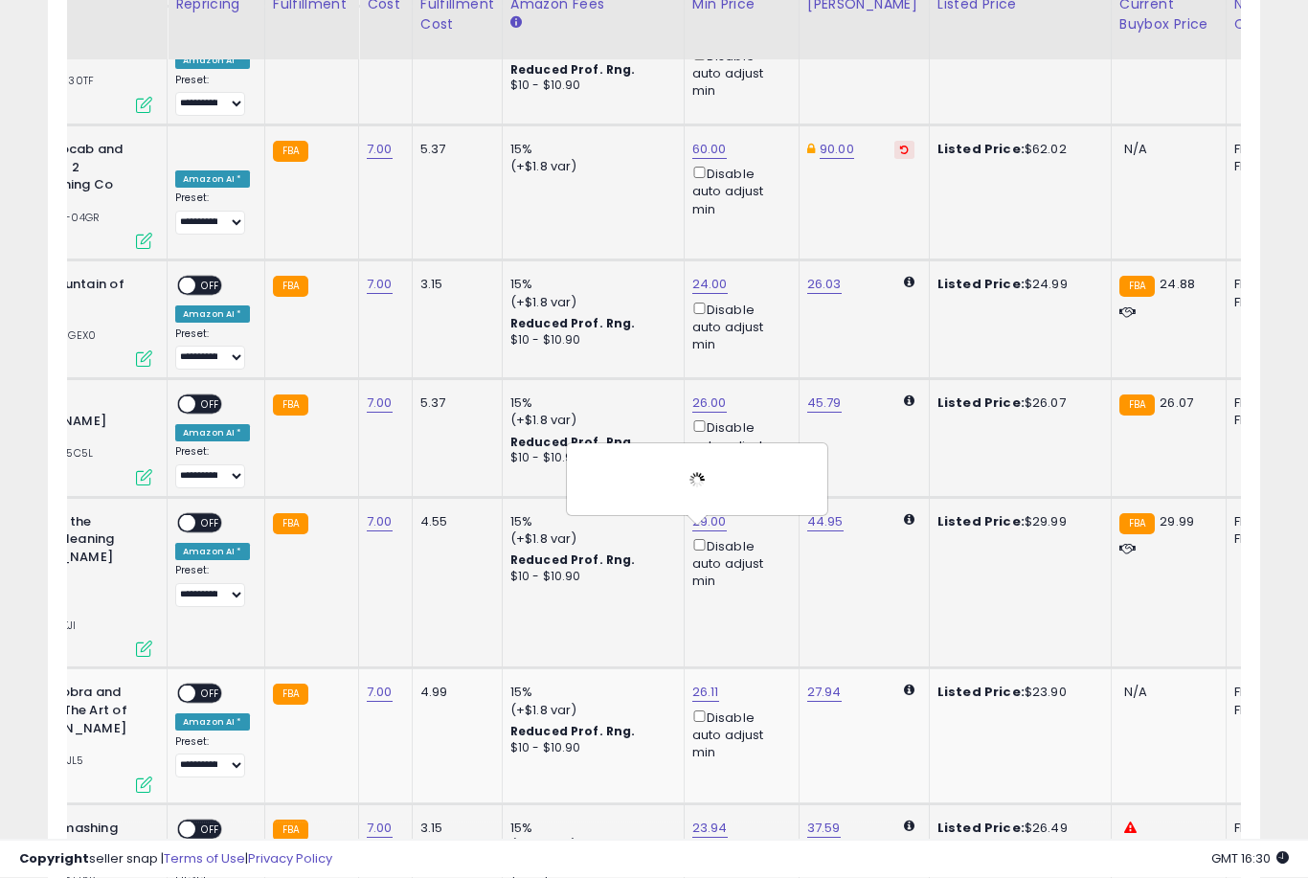
click at [704, 820] on link "23.94" at bounding box center [709, 829] width 35 height 19
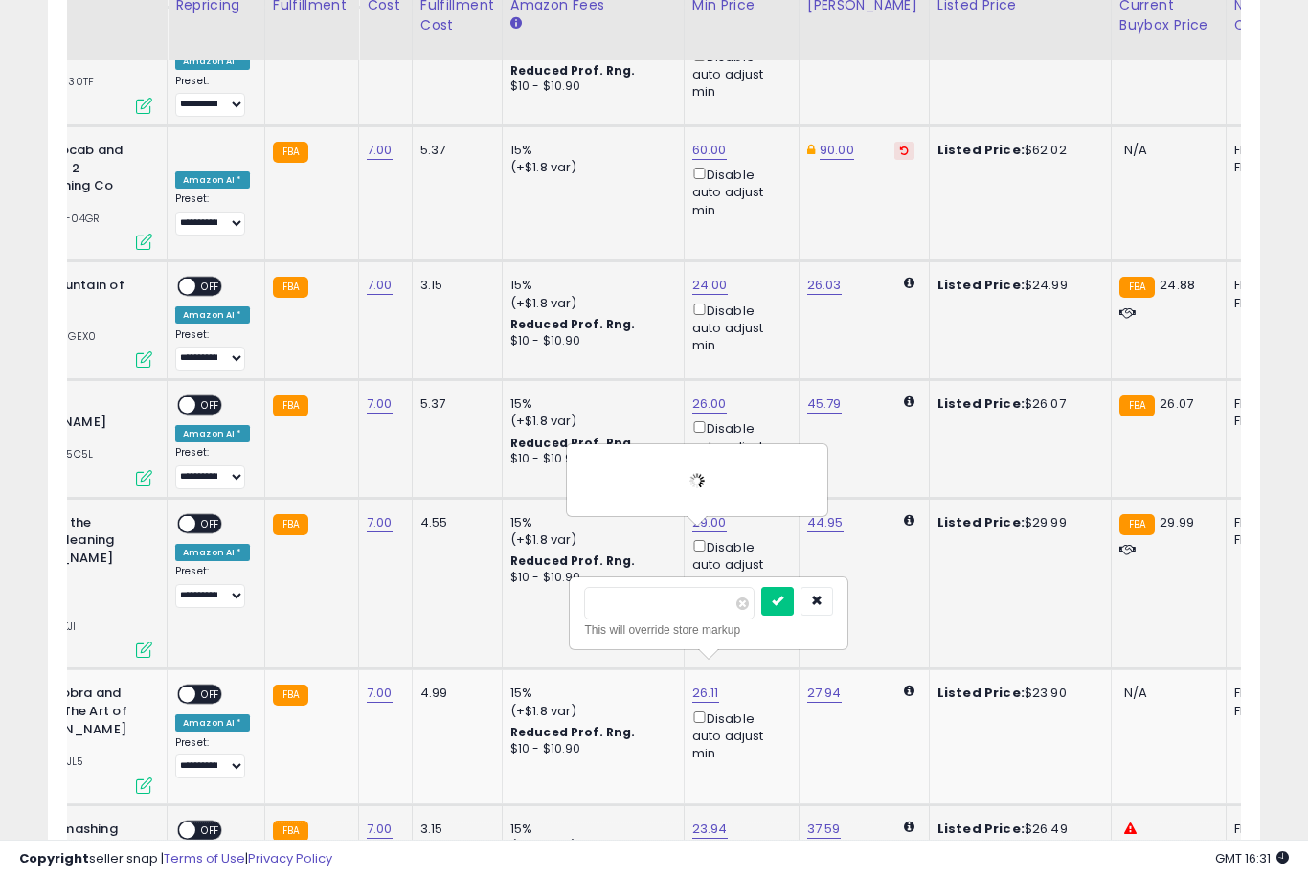
type input "**"
click at [761, 614] on button "submit" at bounding box center [777, 601] width 33 height 29
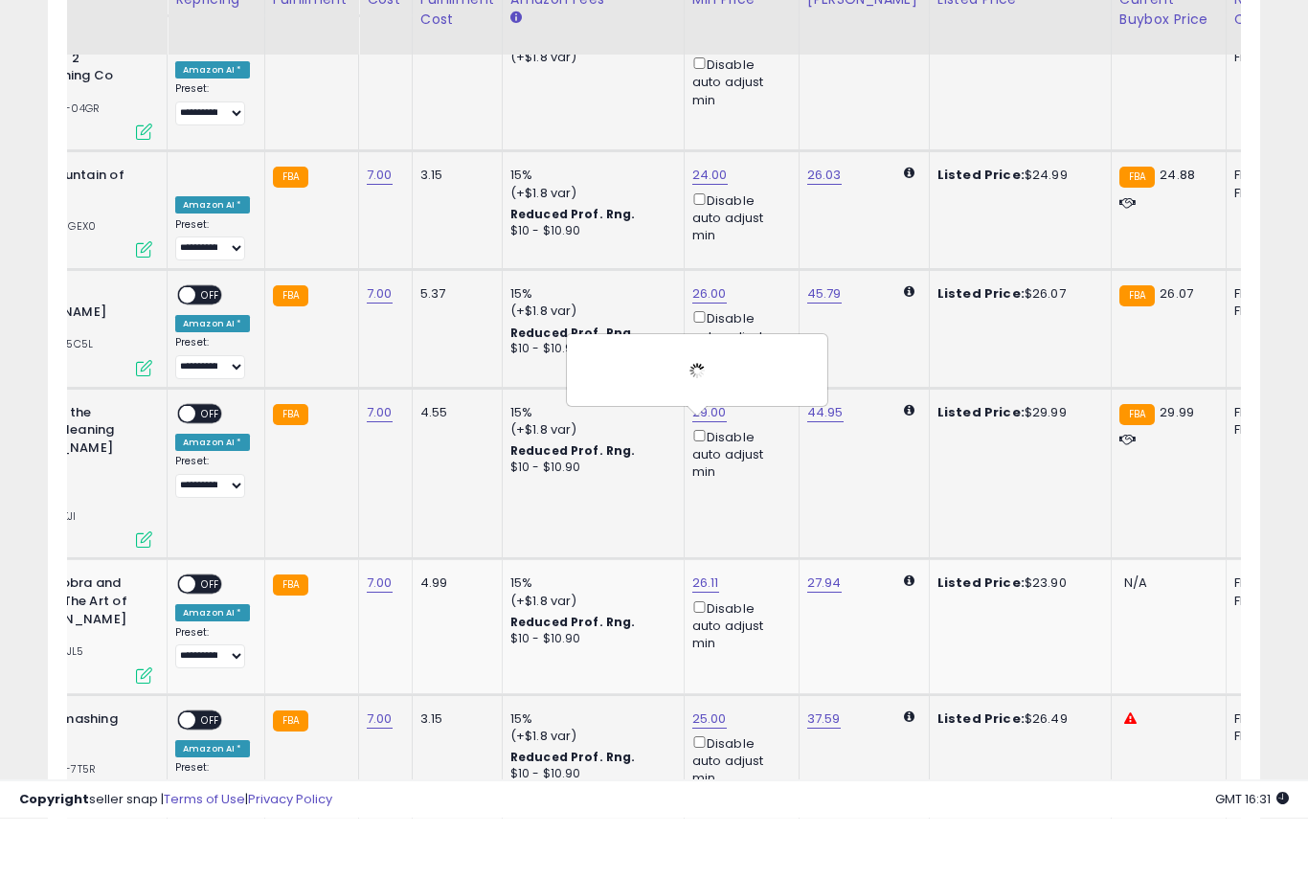
scroll to position [5080, 0]
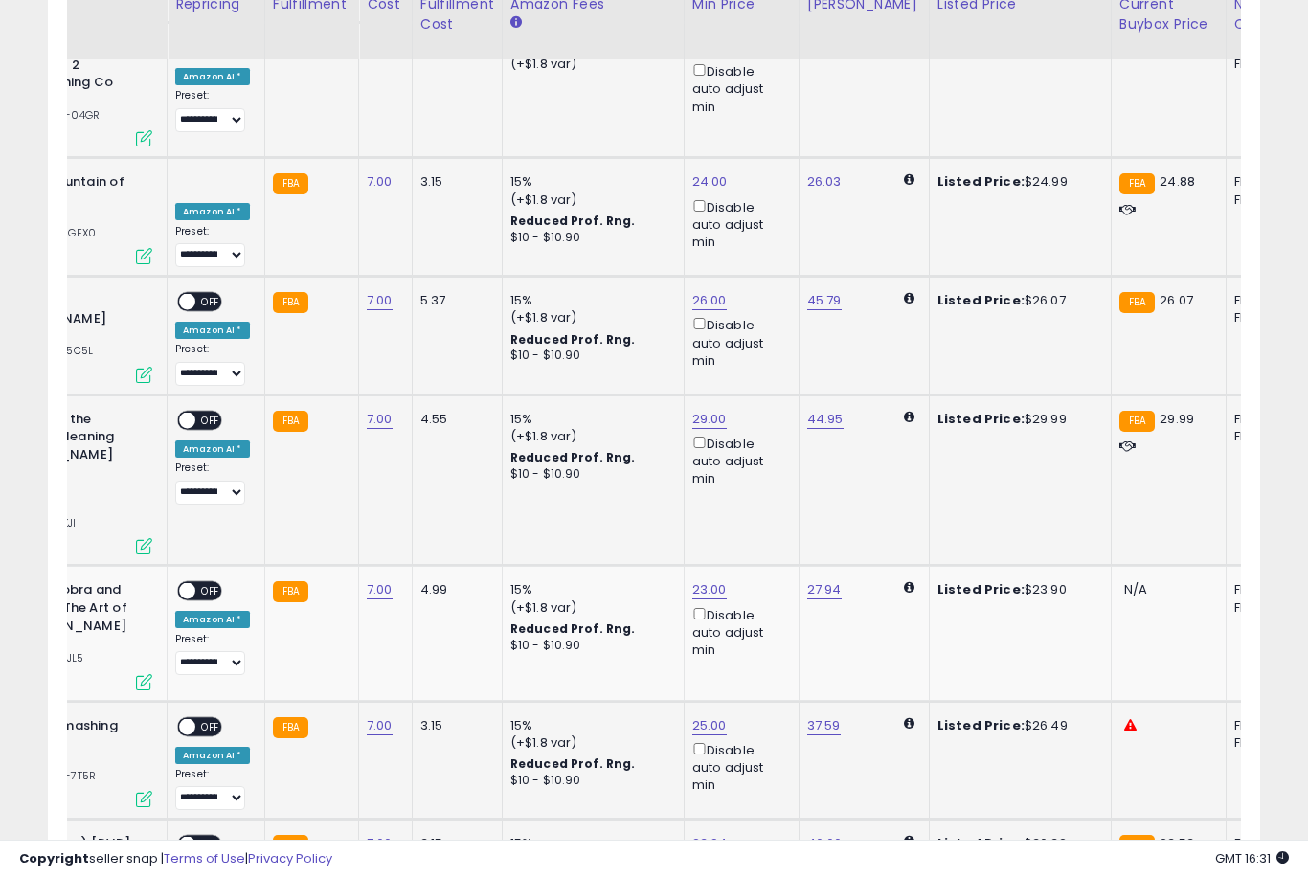
click at [692, 834] on link "23.94" at bounding box center [709, 843] width 35 height 19
type input "*"
type input "**"
click at [761, 629] on button "submit" at bounding box center [777, 615] width 33 height 29
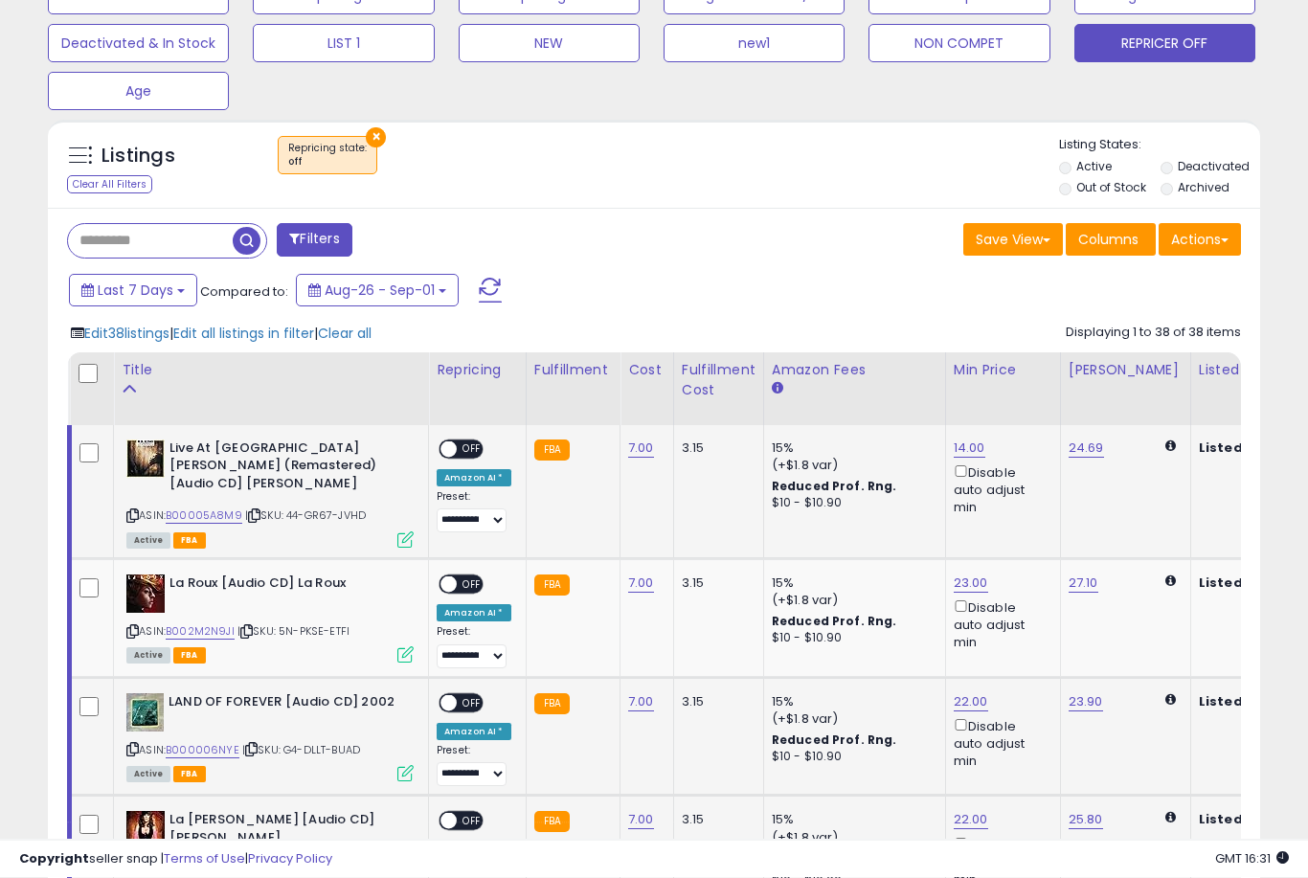
scroll to position [630, 0]
click at [162, 343] on span "Edit 38 listings" at bounding box center [126, 333] width 85 height 19
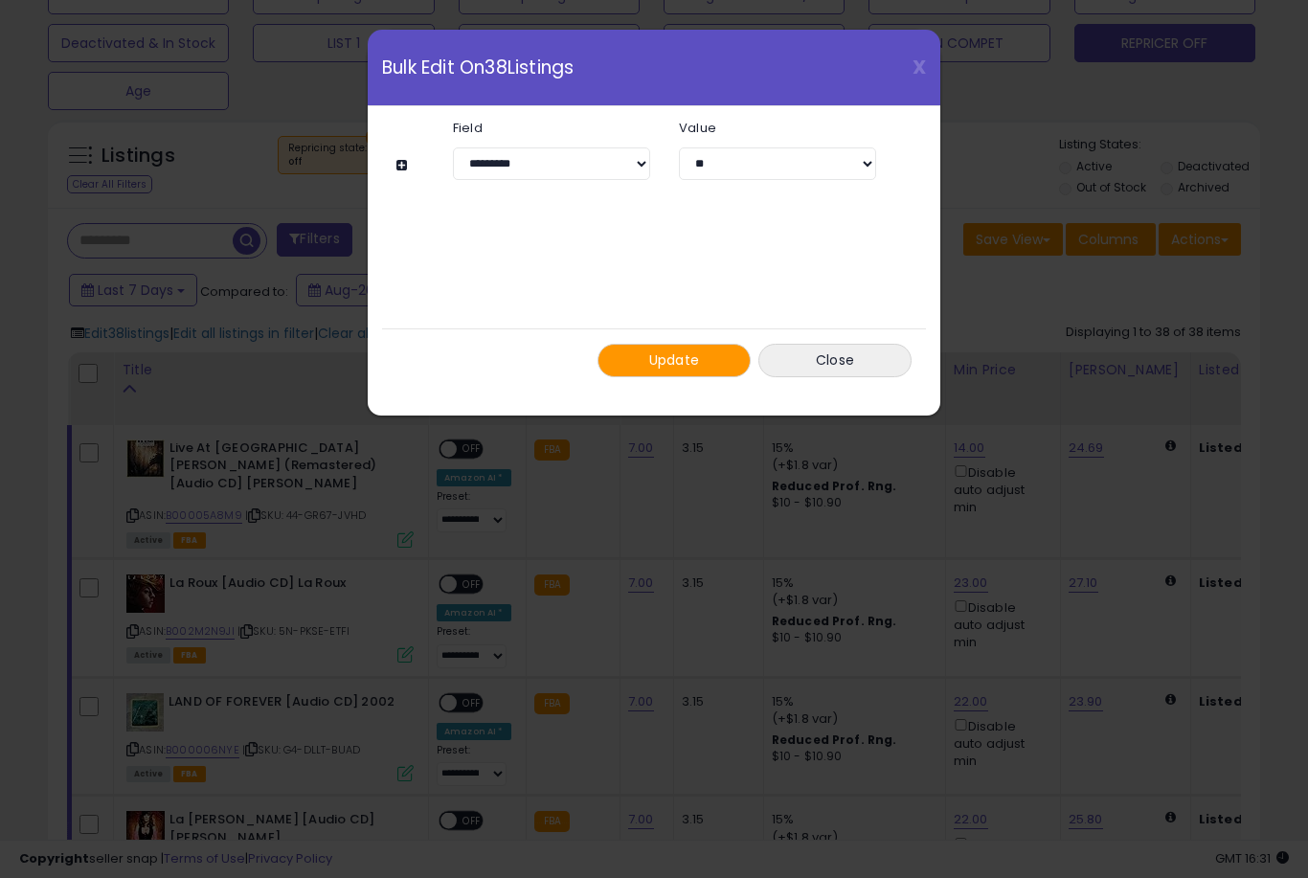
click at [671, 359] on span "Update" at bounding box center [674, 359] width 51 height 19
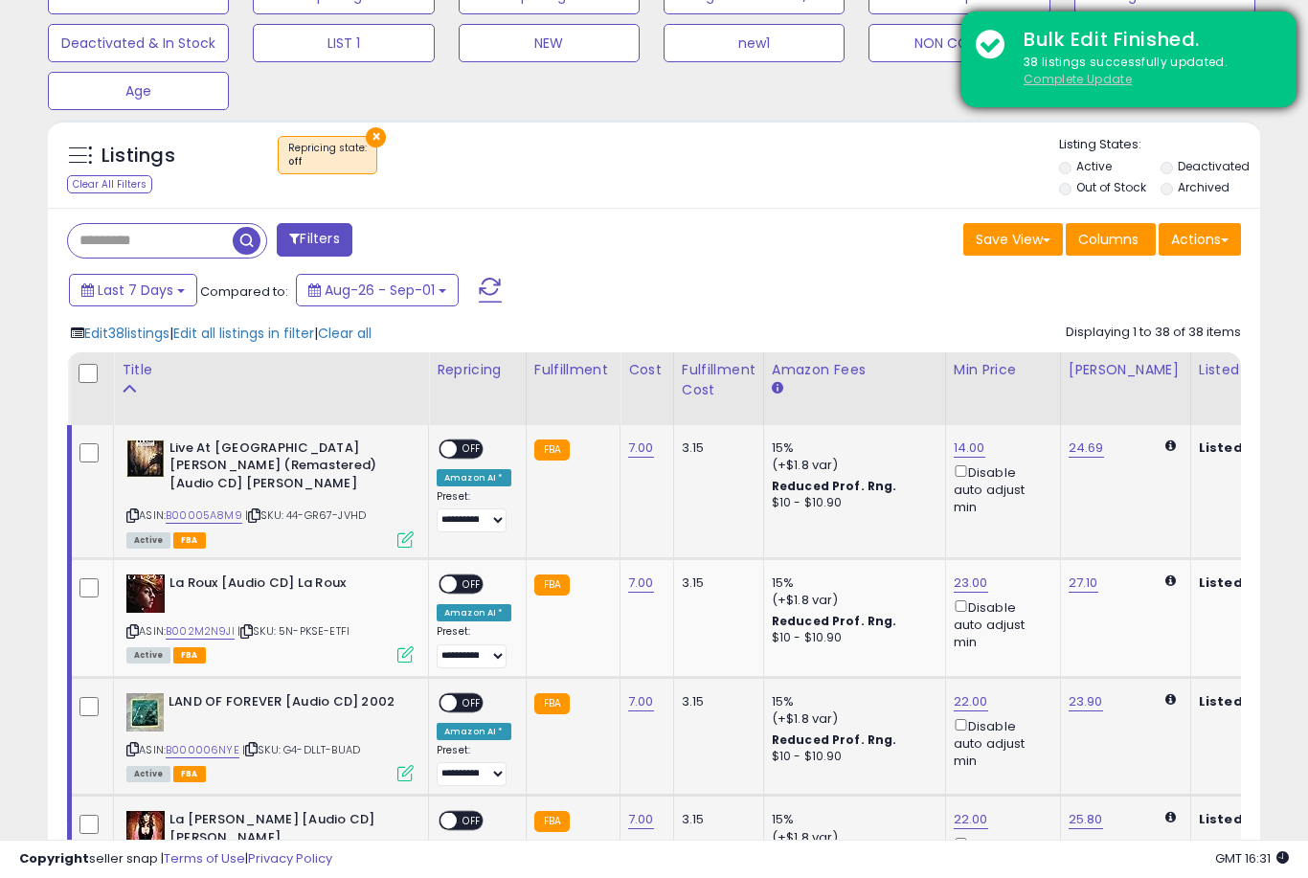
click at [1087, 79] on u "Complete Update" at bounding box center [1078, 79] width 108 height 16
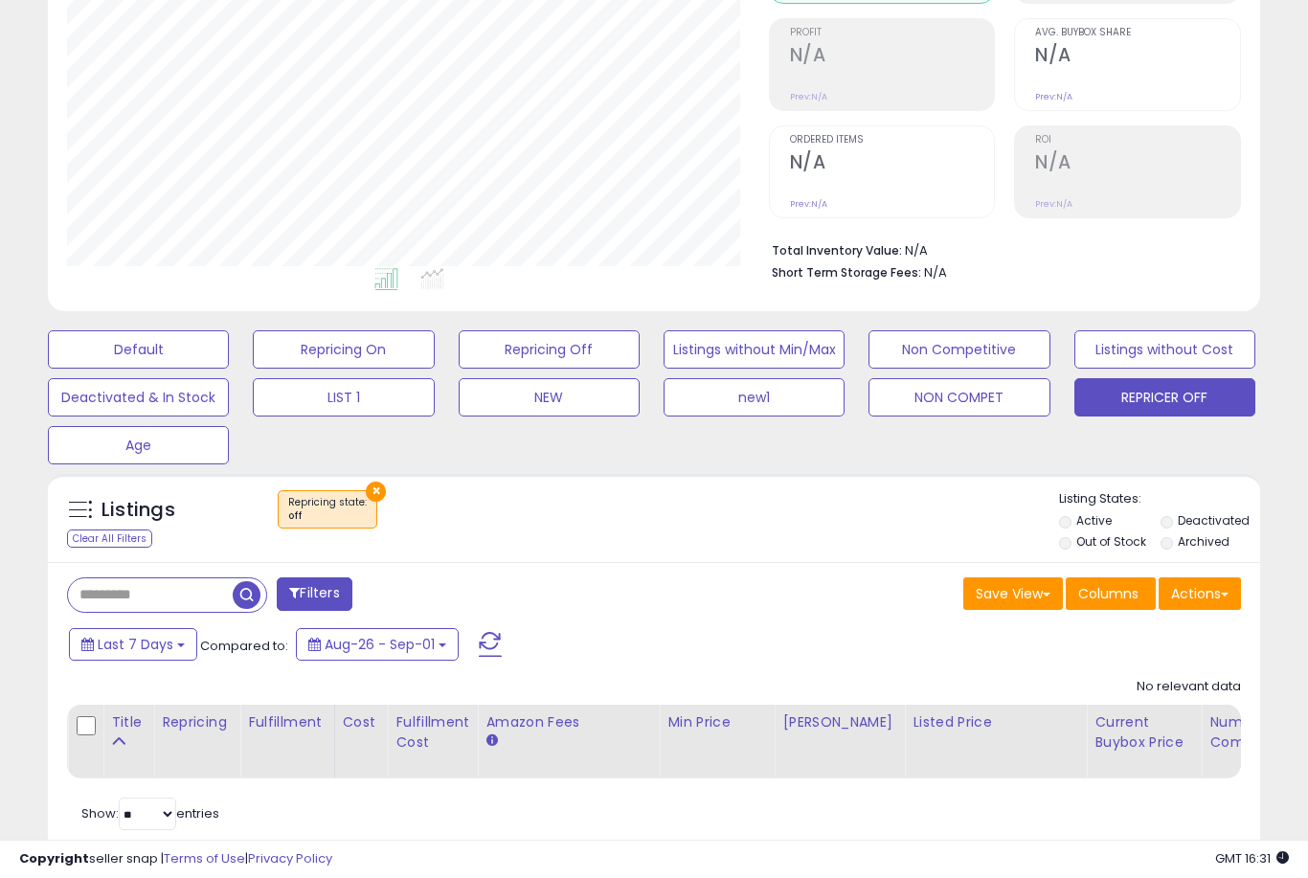
scroll to position [393, 701]
click at [966, 415] on button "NON COMPET" at bounding box center [959, 397] width 181 height 38
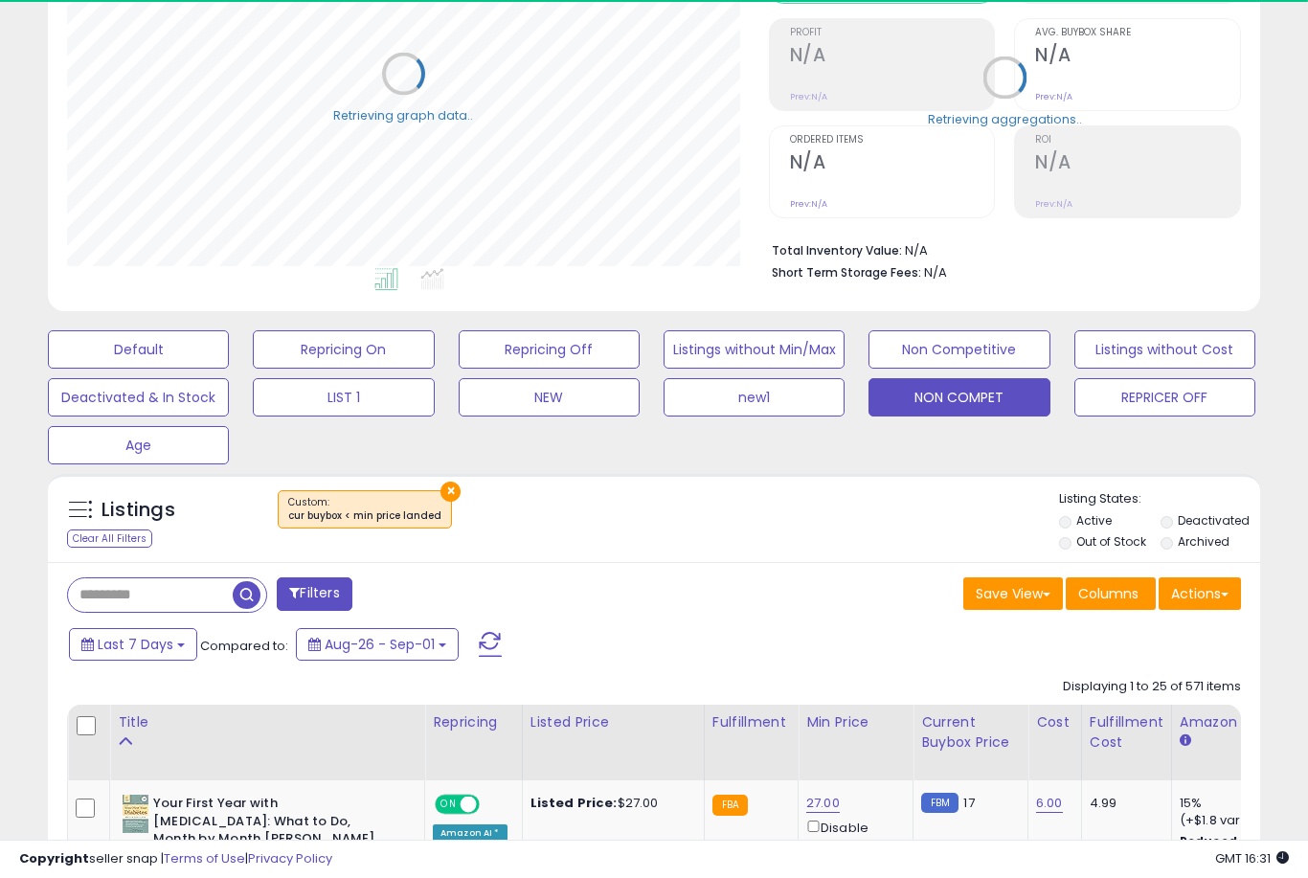
select select "**"
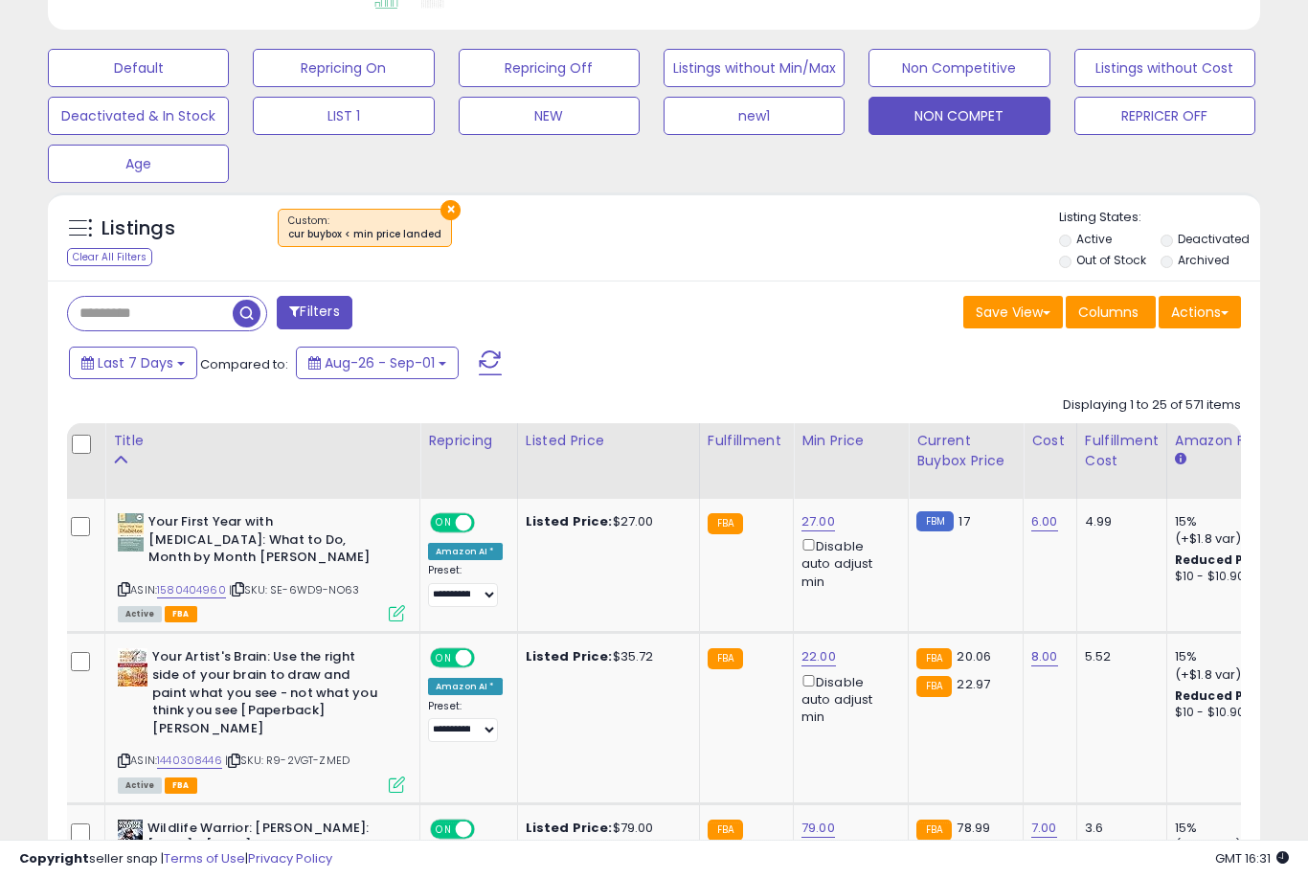
scroll to position [0, 1]
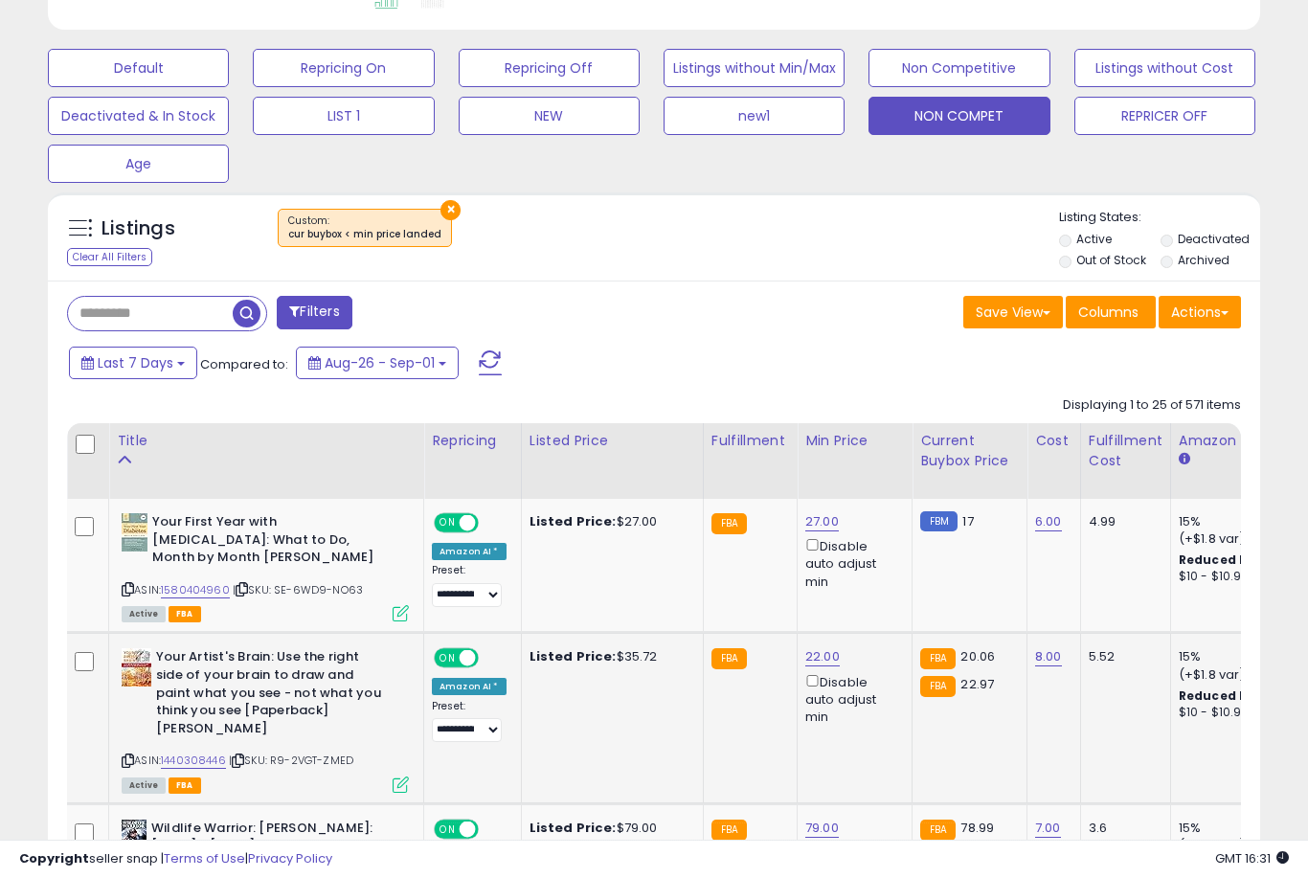
click at [814, 666] on link "22.00" at bounding box center [822, 656] width 34 height 19
type input "**"
click at [877, 600] on button "submit" at bounding box center [893, 587] width 33 height 29
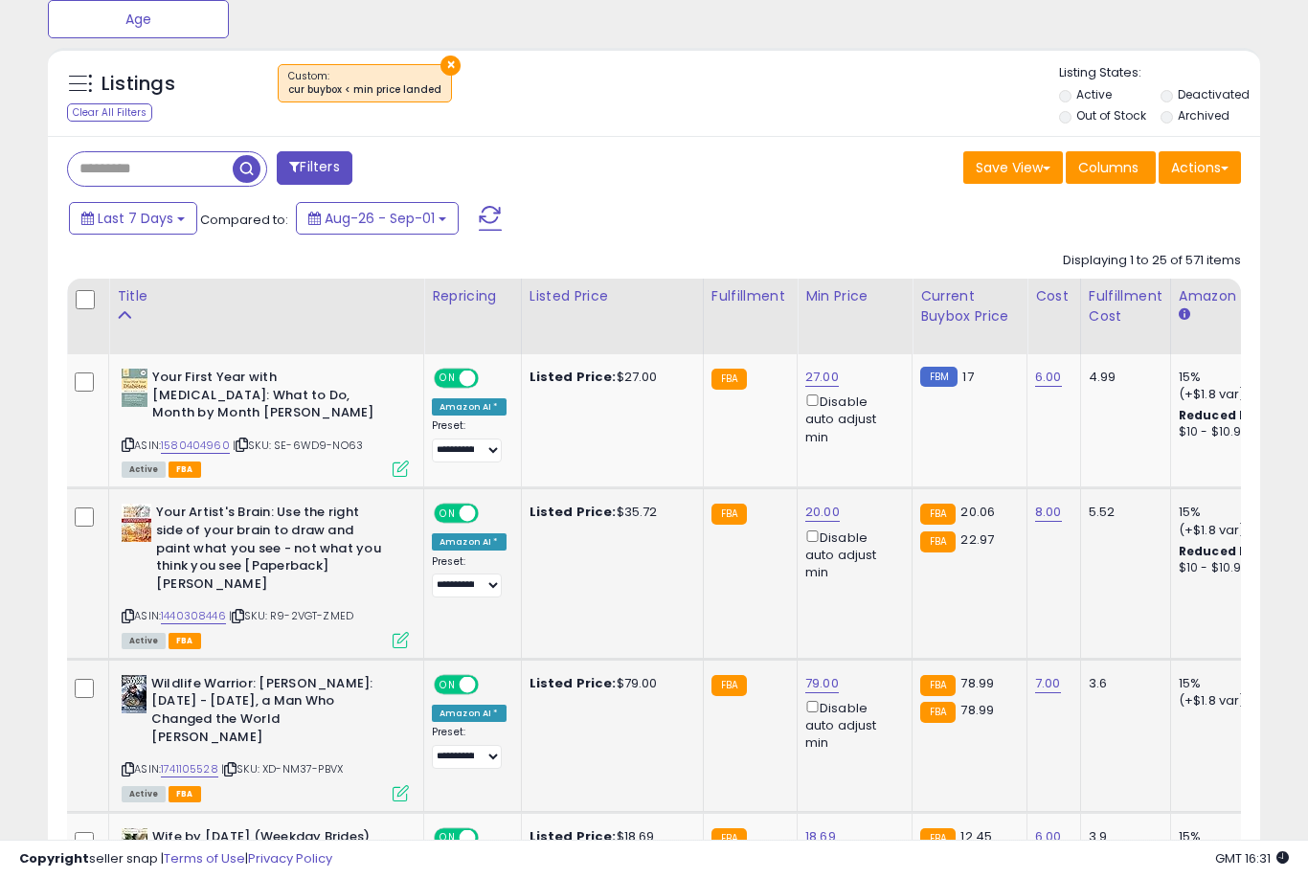
click at [805, 674] on link "79.00" at bounding box center [822, 683] width 34 height 19
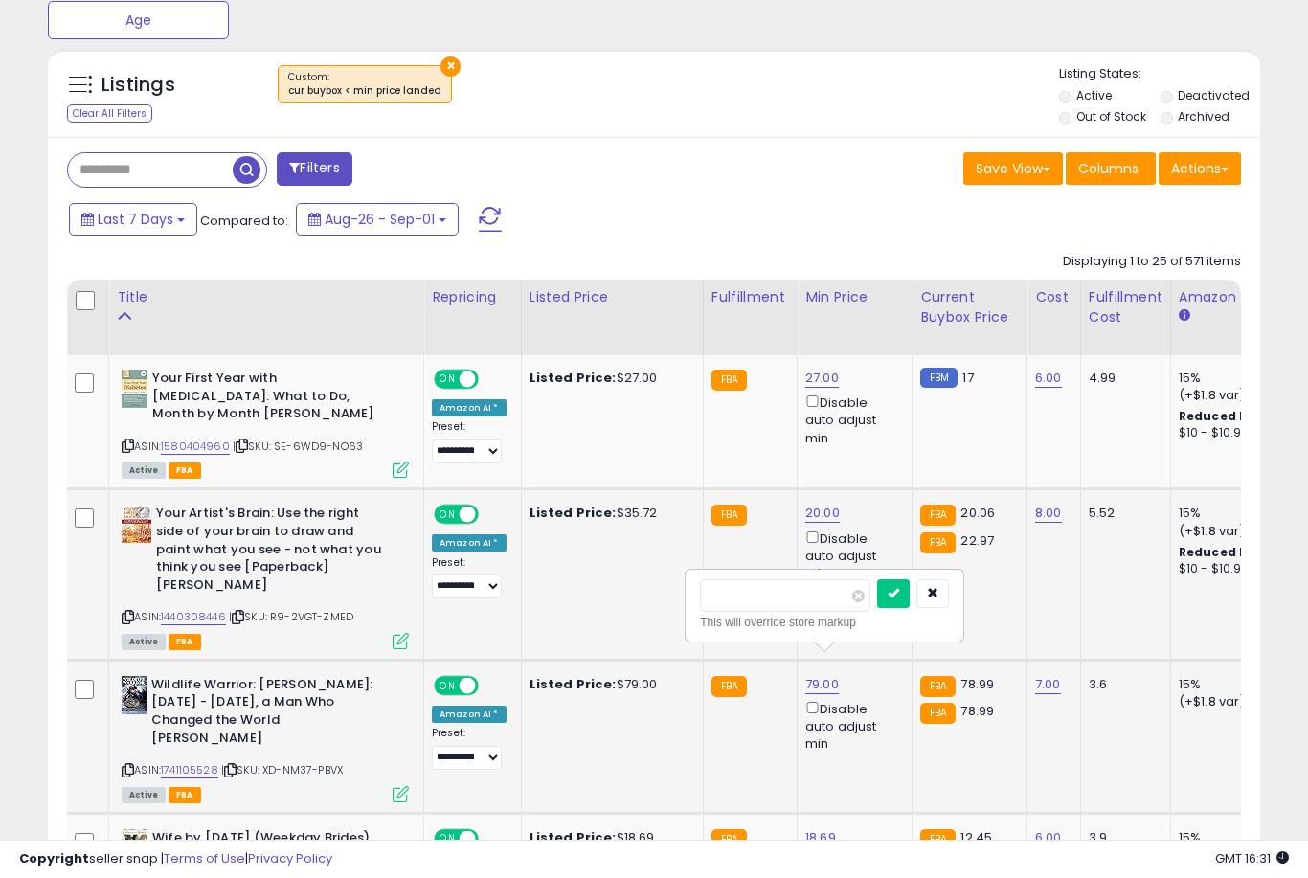
type input "**"
click at [877, 606] on button "submit" at bounding box center [893, 593] width 33 height 29
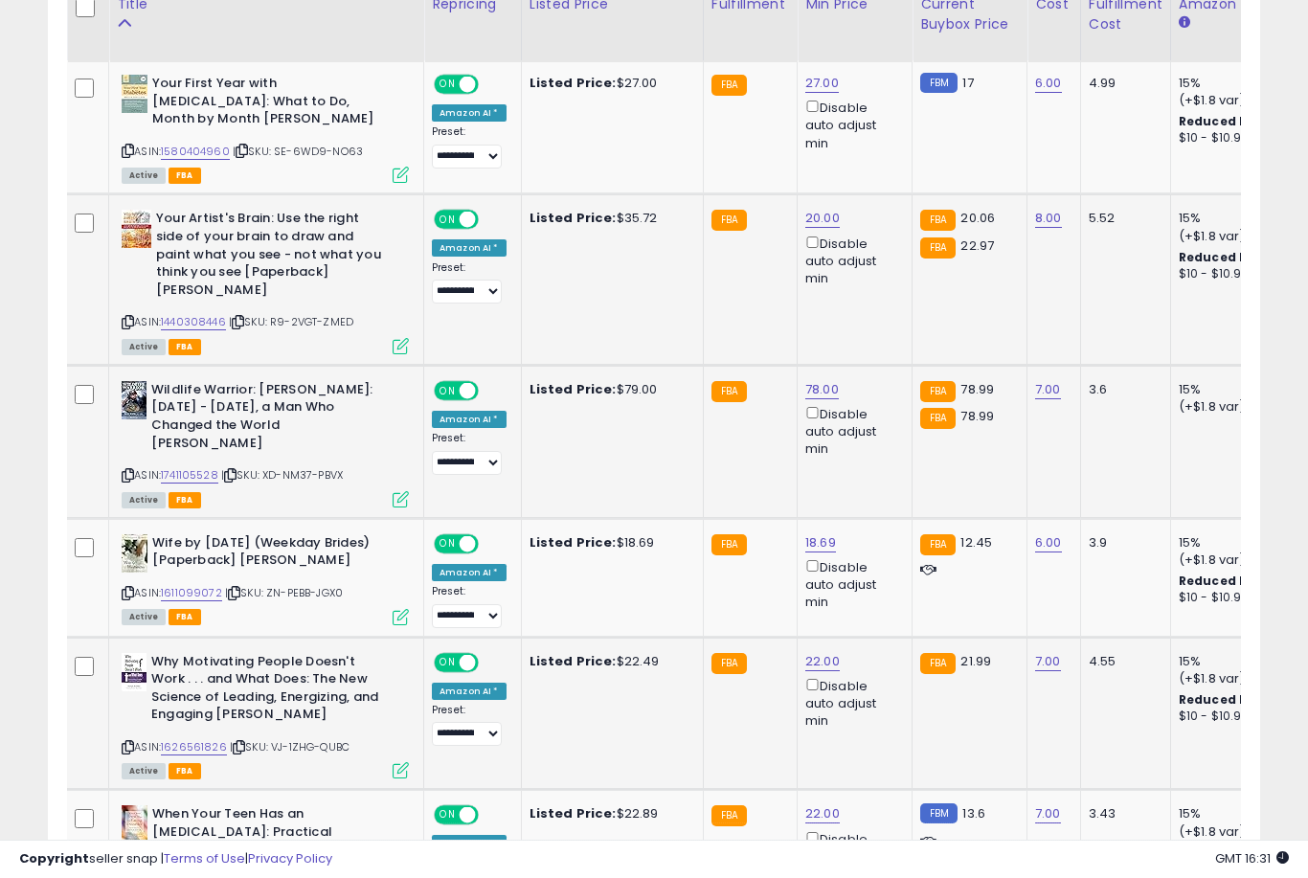
click at [810, 655] on link "22.00" at bounding box center [822, 661] width 34 height 19
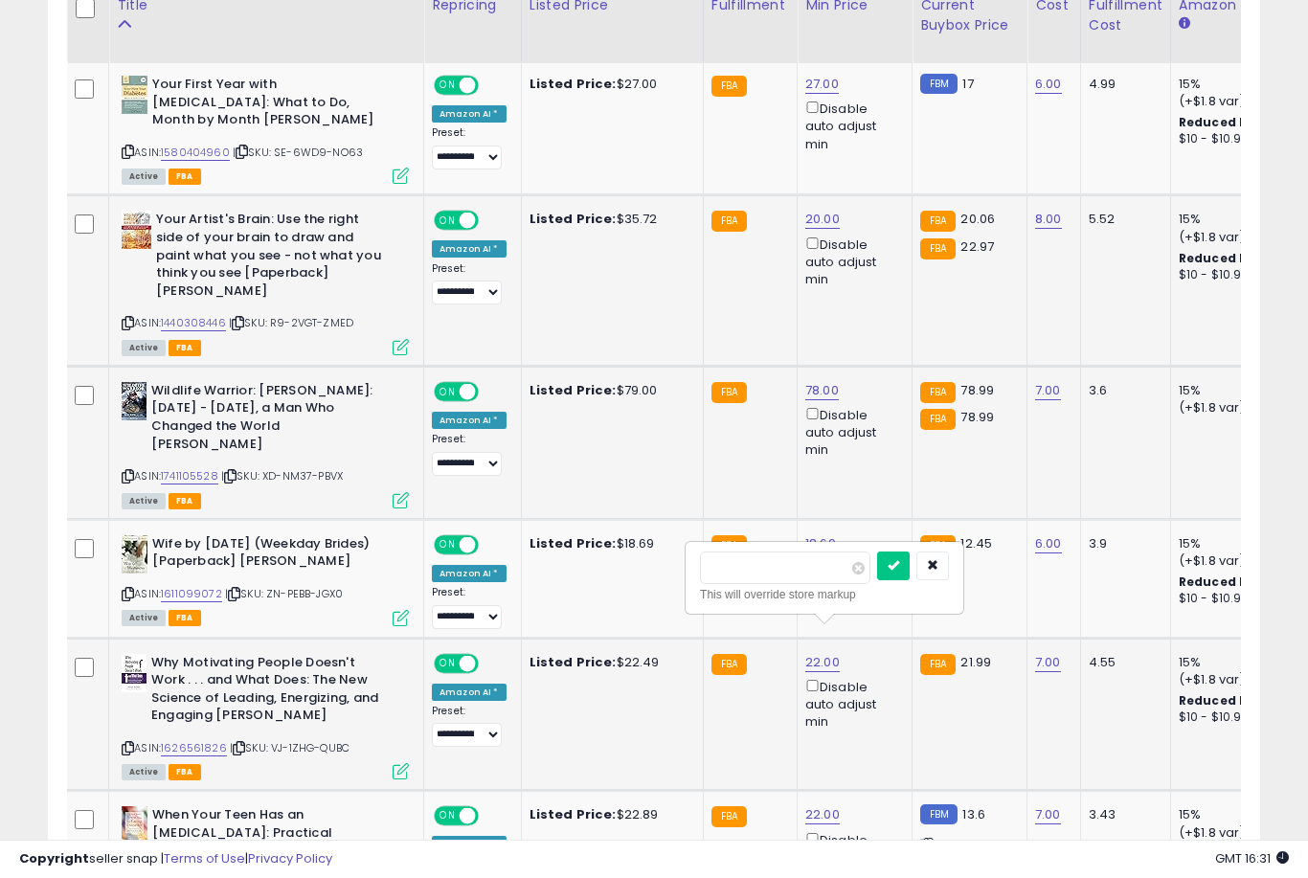
type input "**"
click at [877, 578] on button "submit" at bounding box center [893, 566] width 33 height 29
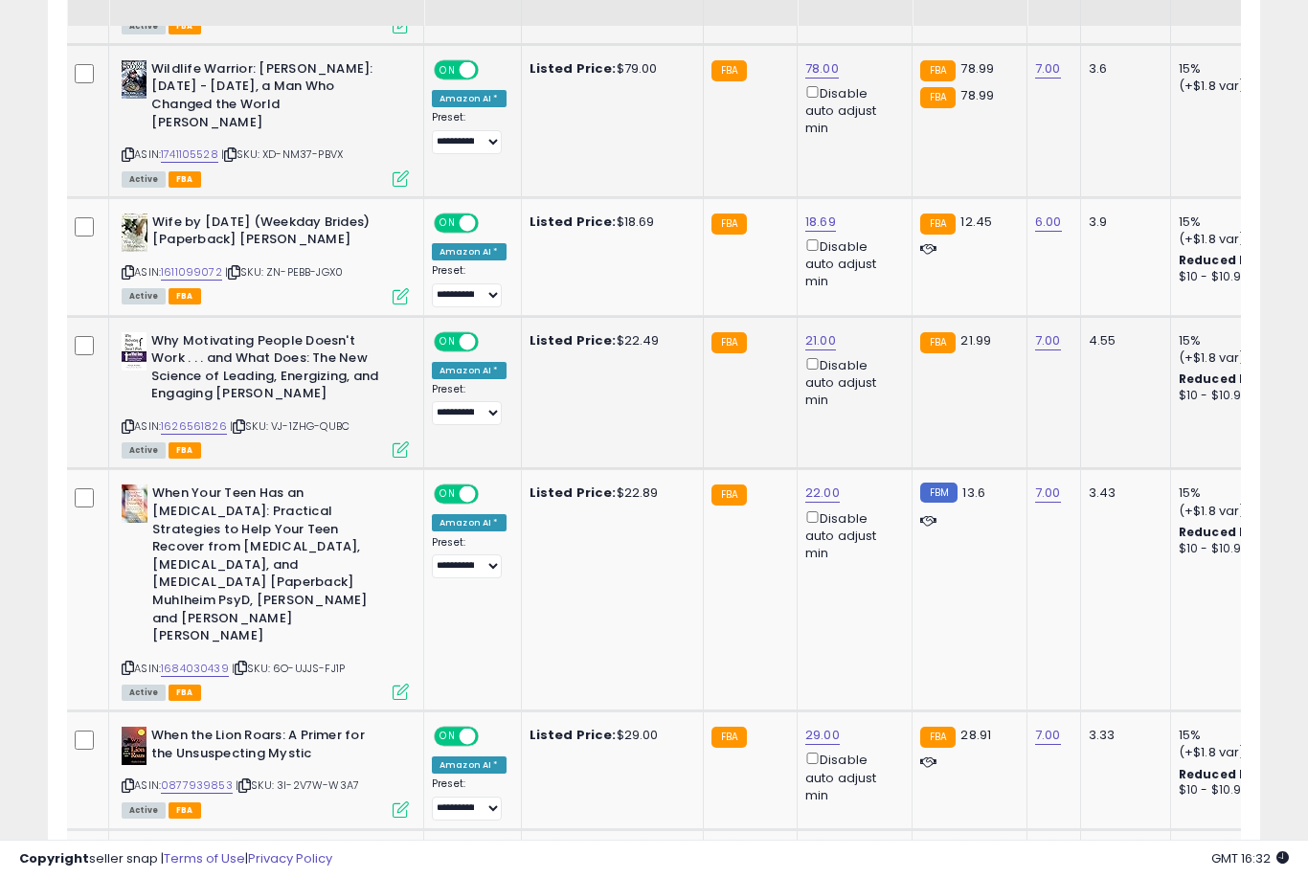
scroll to position [1318, 0]
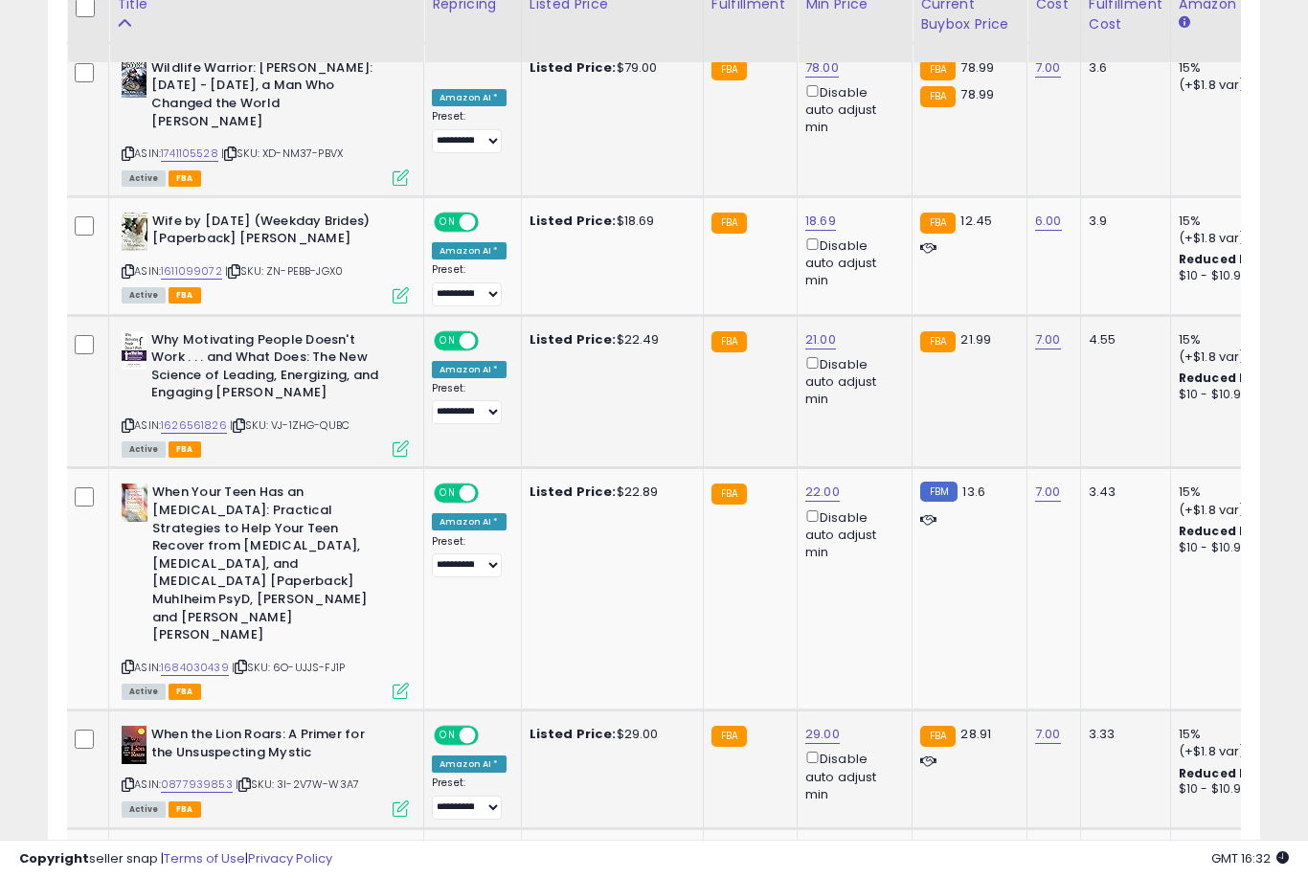
click at [812, 725] on link "29.00" at bounding box center [822, 734] width 34 height 19
type input "**"
click at [877, 609] on button "submit" at bounding box center [893, 595] width 33 height 29
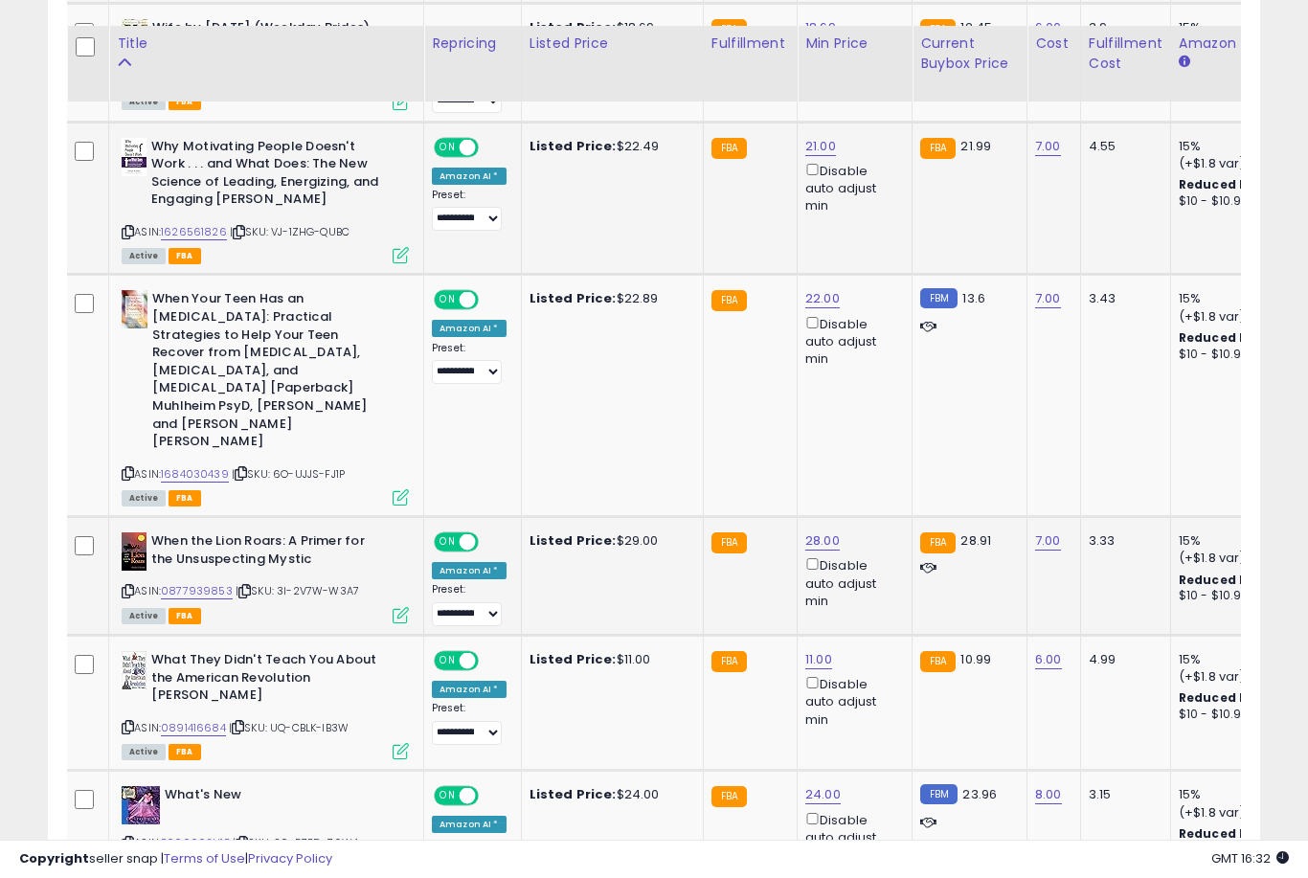
scroll to position [1550, 0]
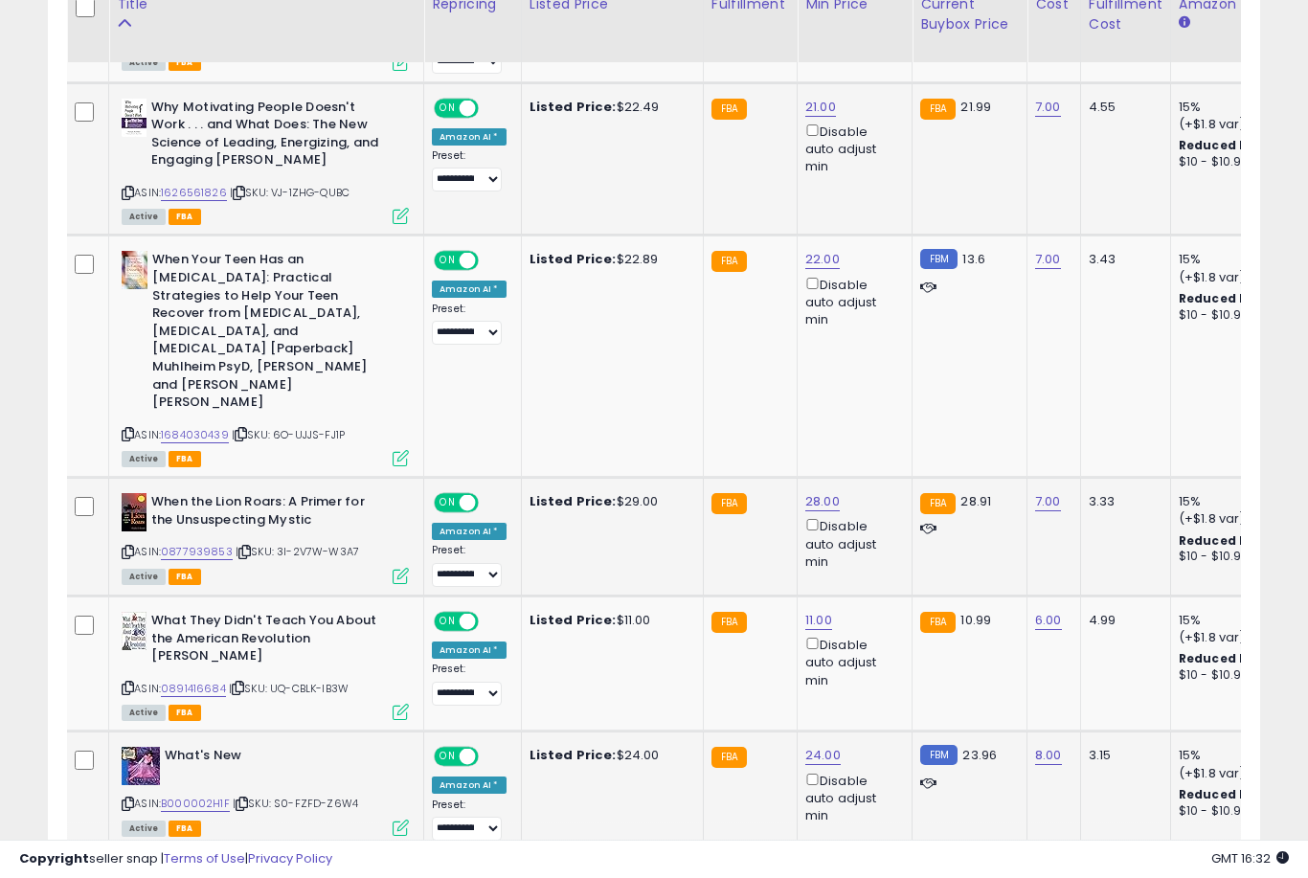
click at [823, 746] on link "24.00" at bounding box center [822, 755] width 35 height 19
type input "**"
click at [877, 627] on button "submit" at bounding box center [893, 613] width 33 height 29
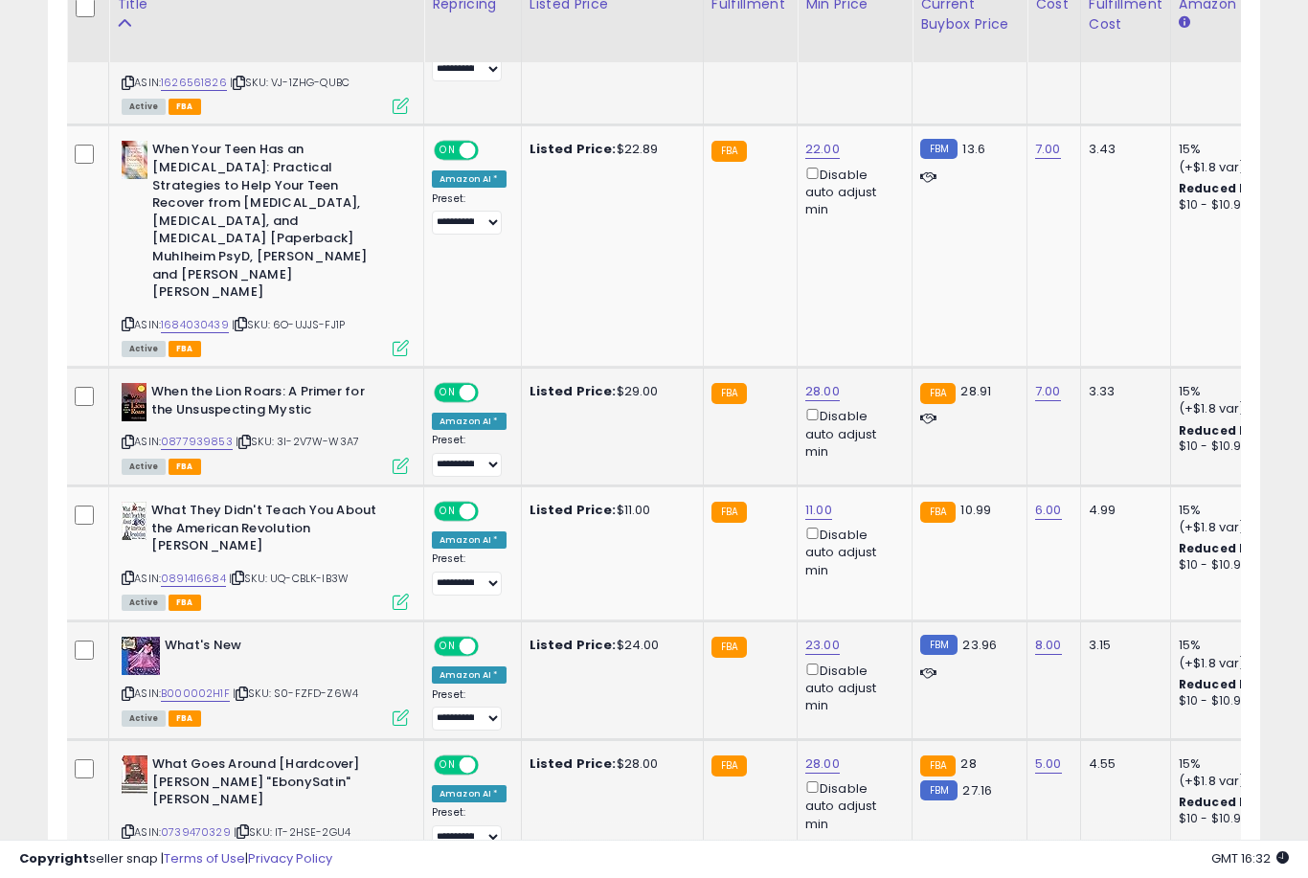
click at [808, 755] on link "28.00" at bounding box center [822, 764] width 34 height 19
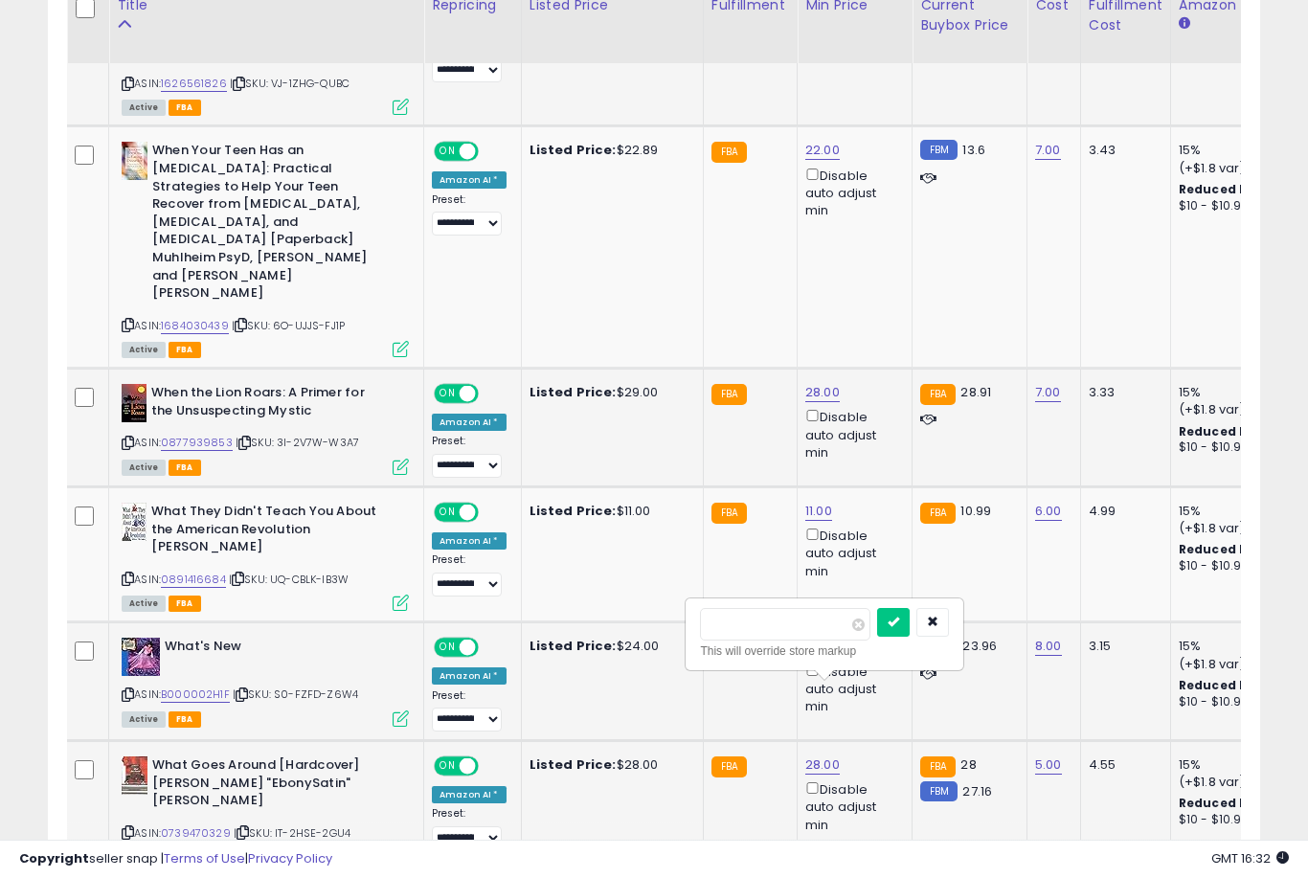
type input "**"
click at [877, 635] on button "submit" at bounding box center [893, 622] width 33 height 29
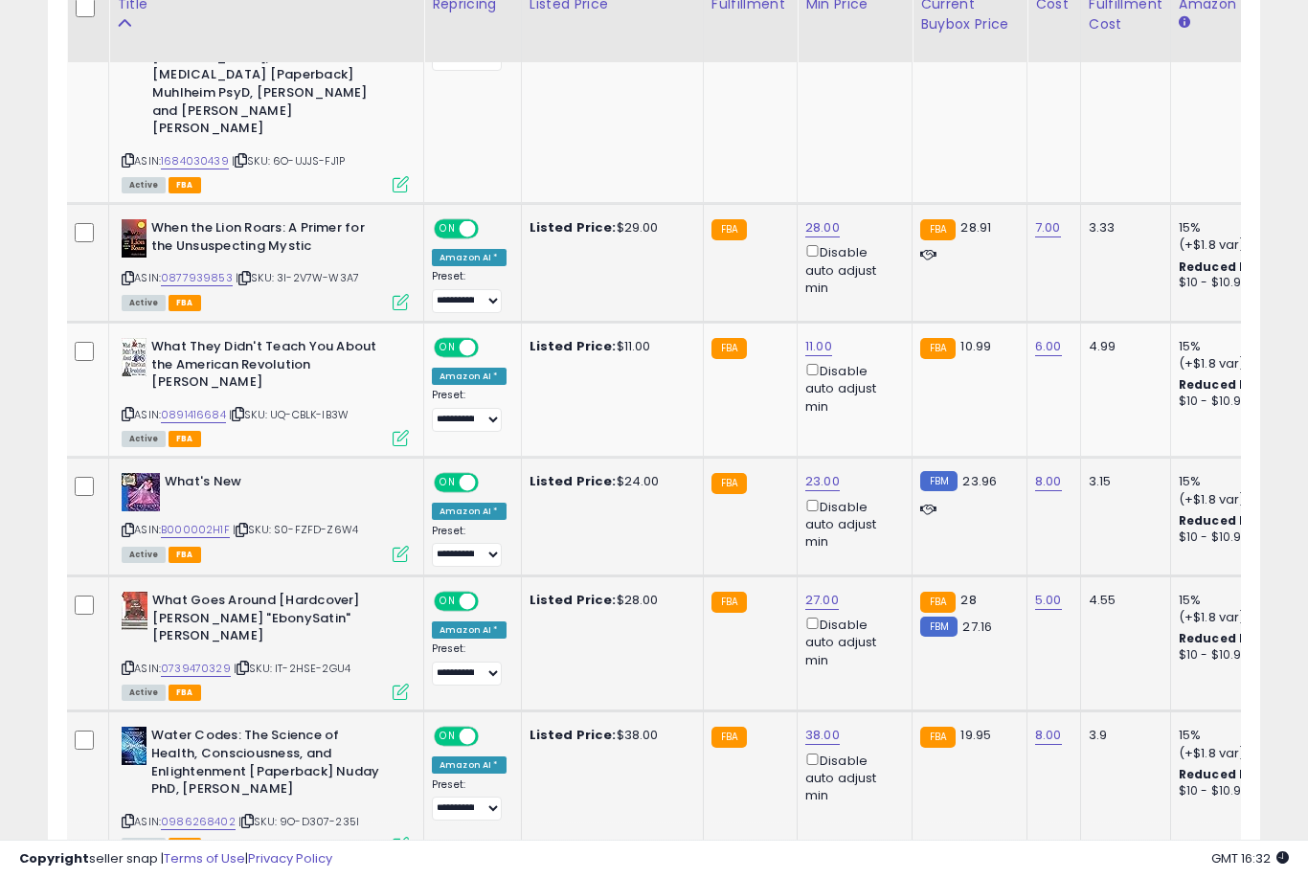
click at [814, 726] on link "38.00" at bounding box center [822, 735] width 34 height 19
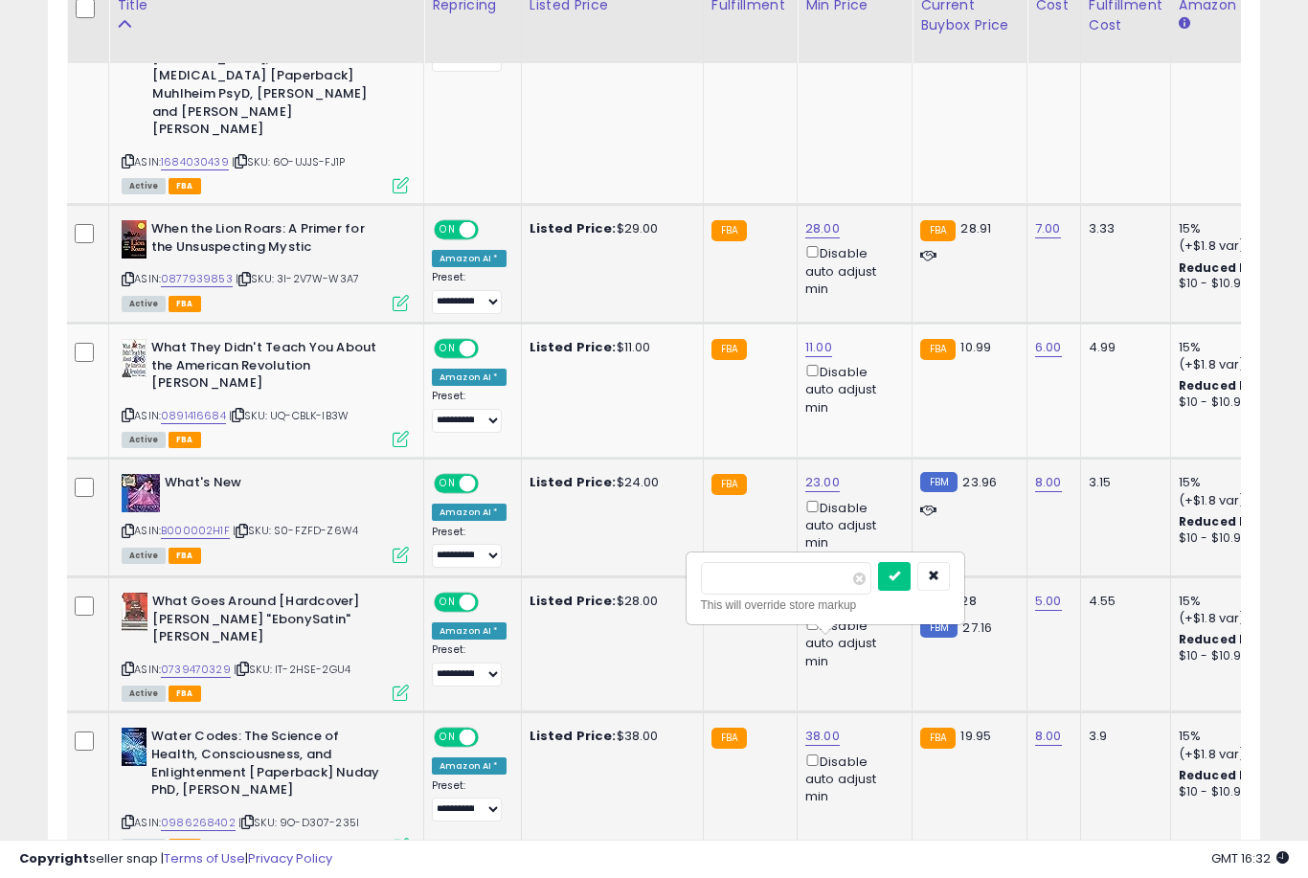
type input "*"
type input "**"
click at [878, 589] on button "submit" at bounding box center [894, 576] width 33 height 29
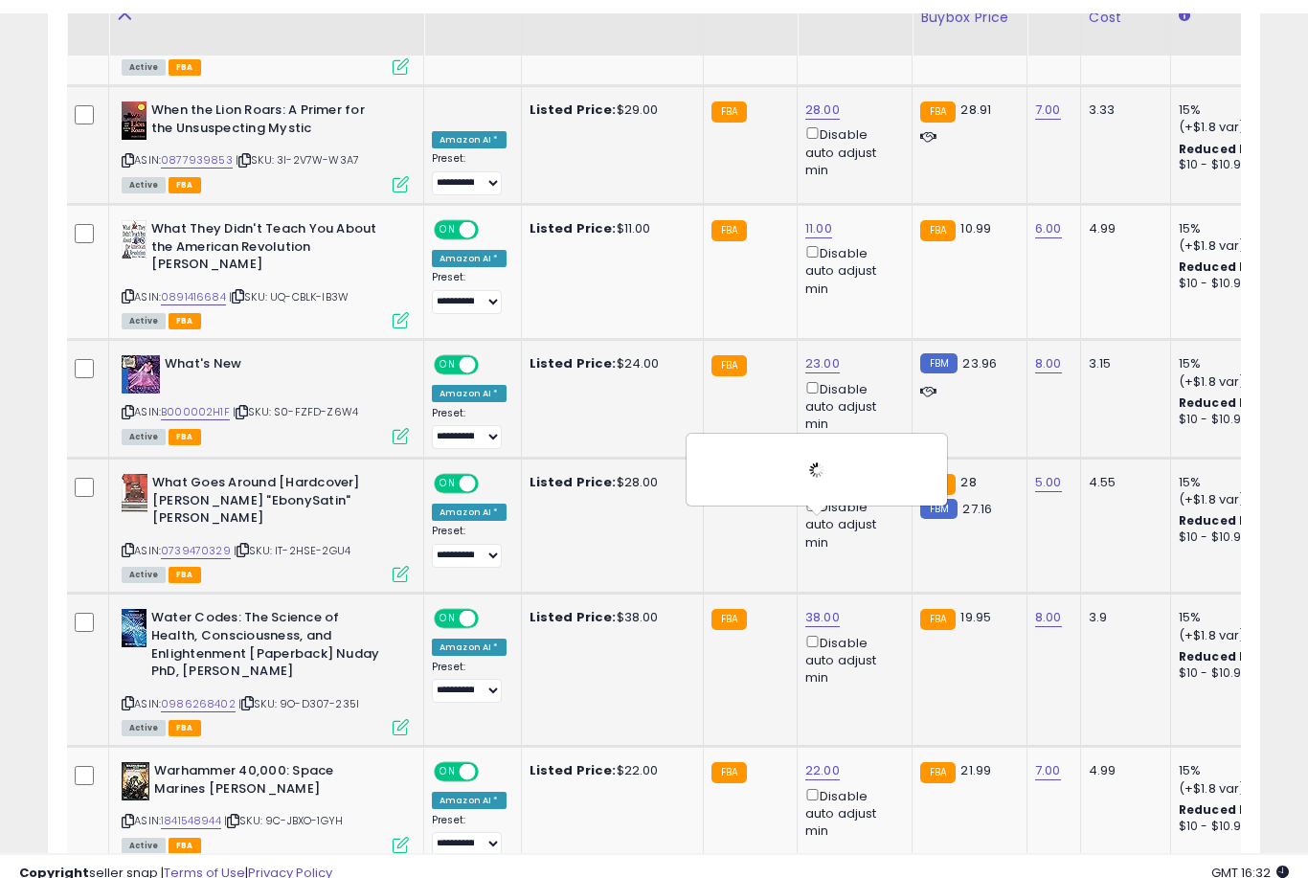
scroll to position [1956, 0]
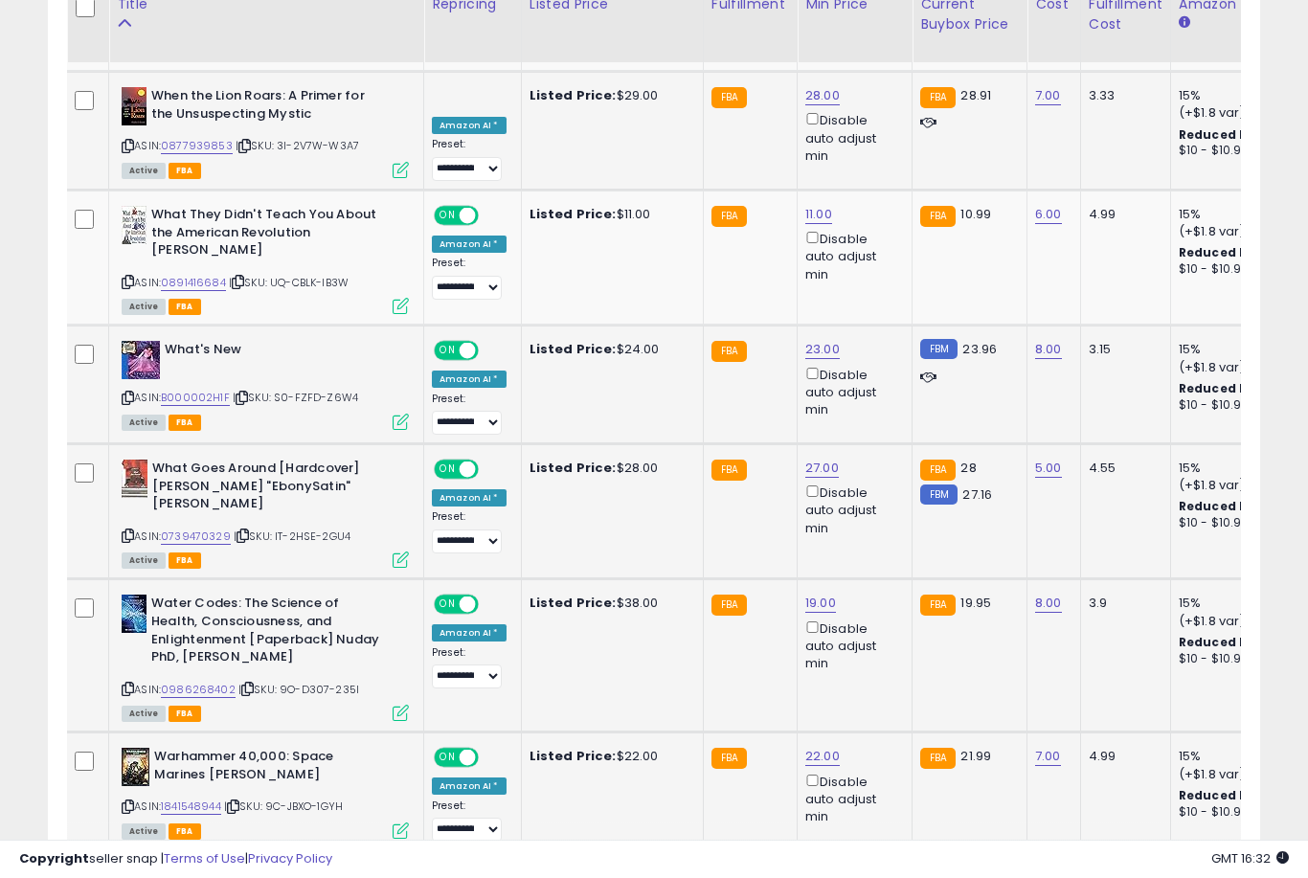
click at [813, 747] on link "22.00" at bounding box center [822, 756] width 34 height 19
type input "**"
click at [877, 607] on button "submit" at bounding box center [893, 593] width 33 height 29
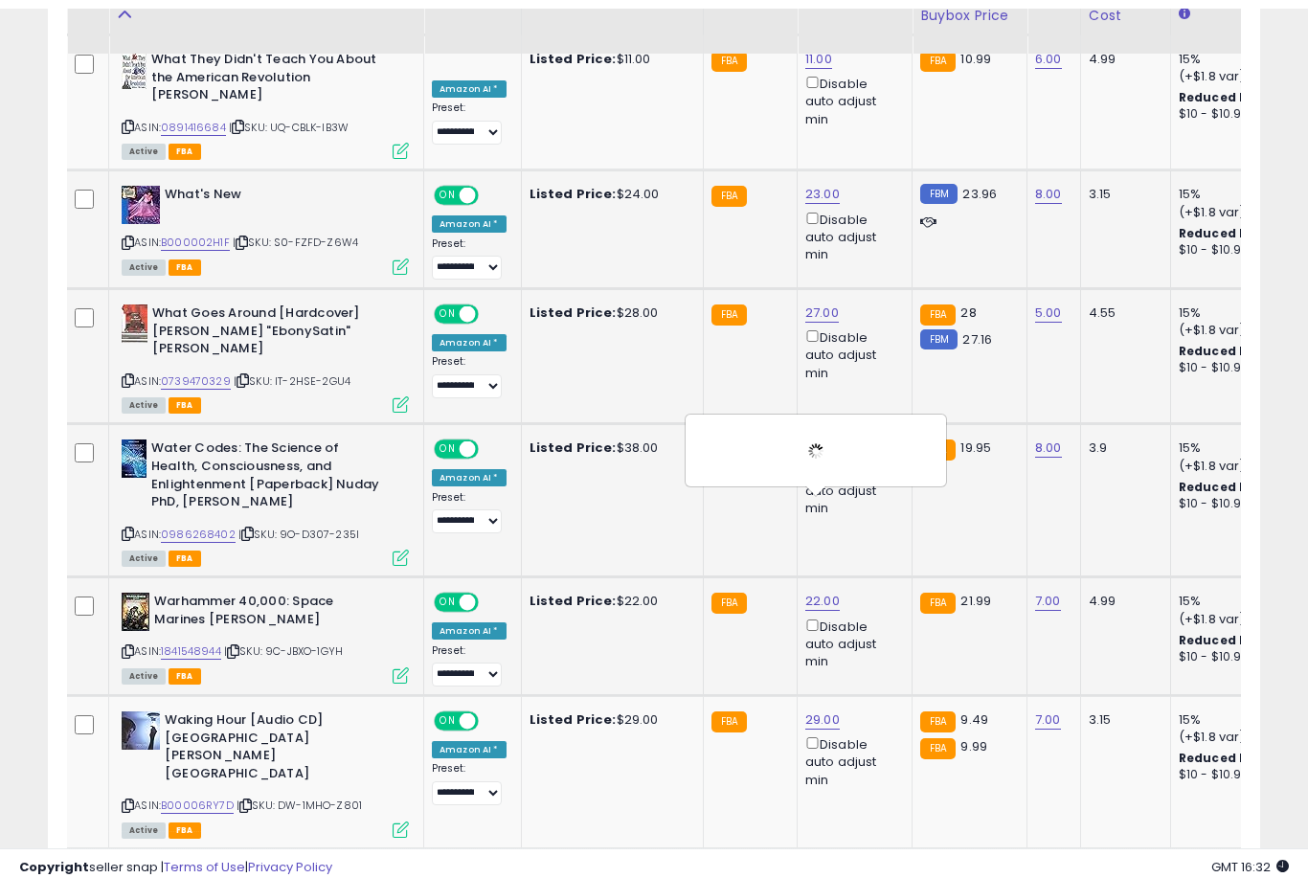
scroll to position [2121, 0]
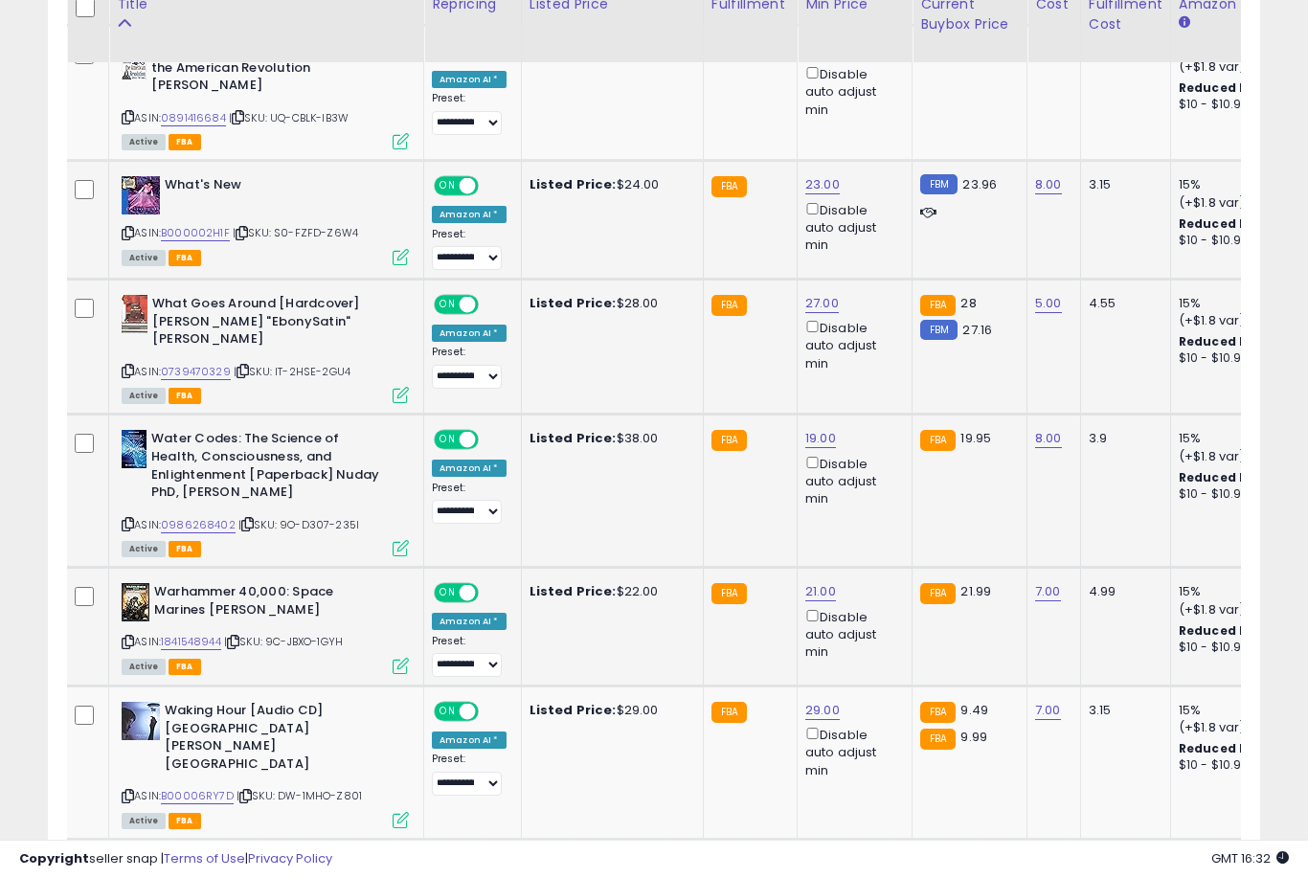
click at [813, 854] on link "150.00" at bounding box center [824, 863] width 38 height 19
type input "***"
click at [880, 678] on button "submit" at bounding box center [896, 664] width 33 height 29
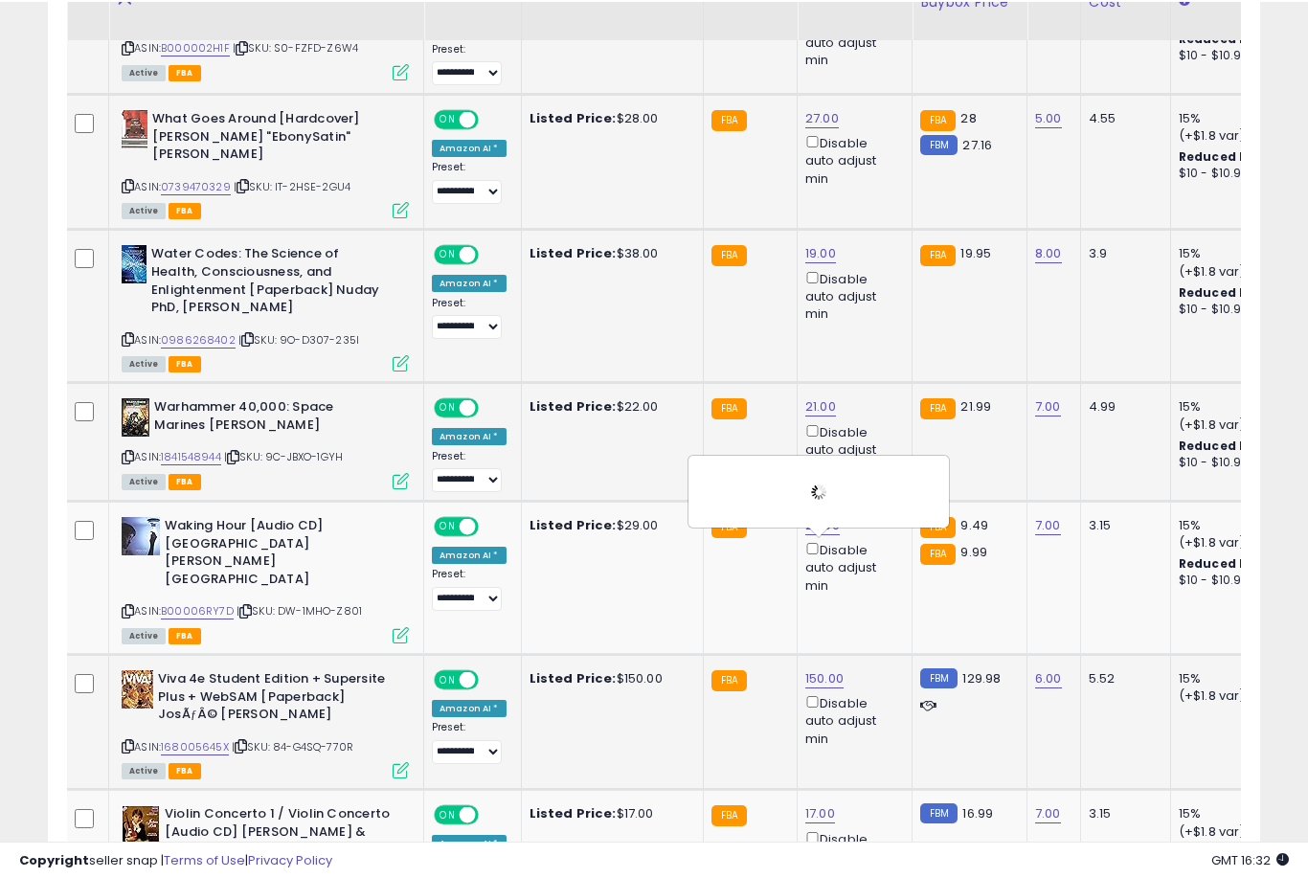
scroll to position [2307, 0]
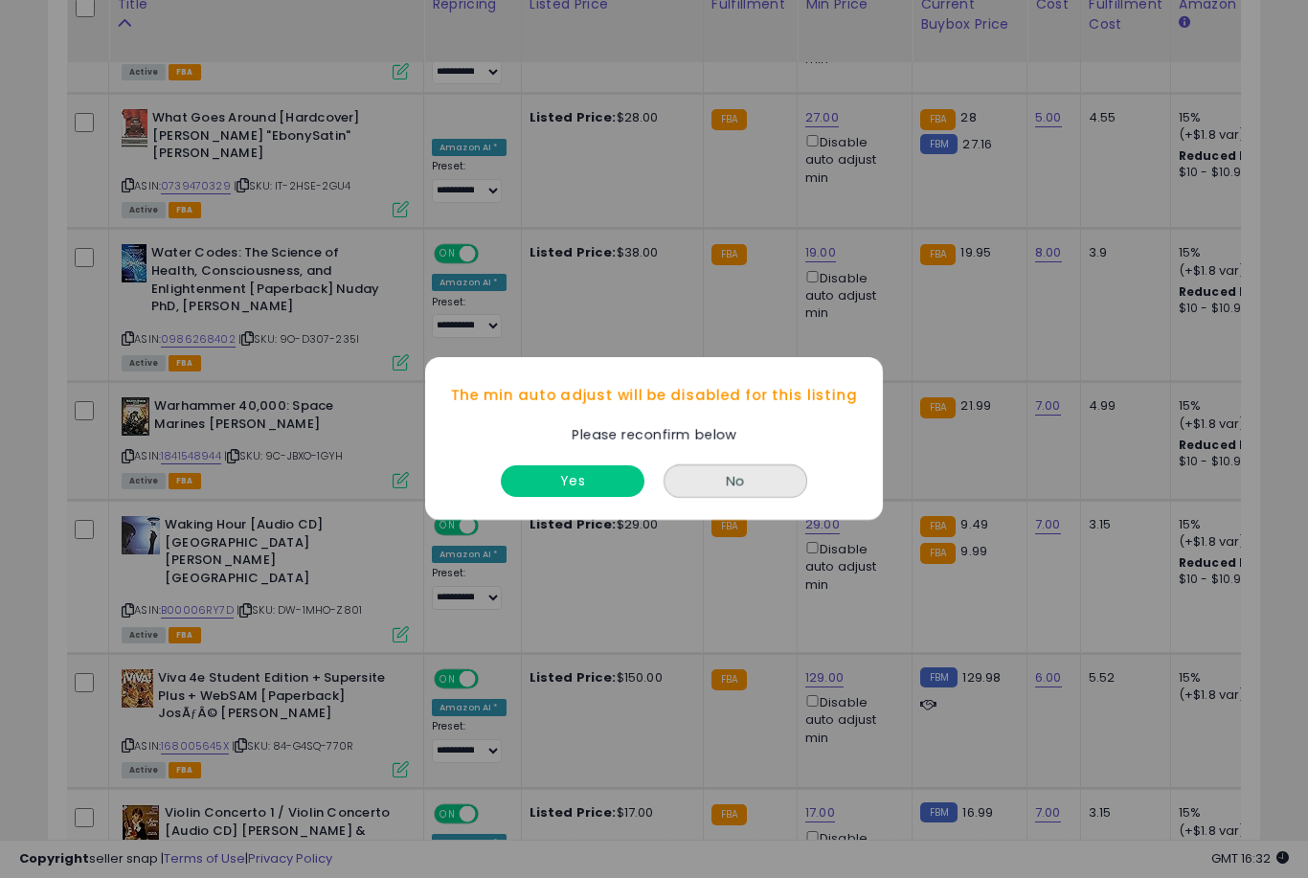
click at [731, 499] on button "No" at bounding box center [736, 482] width 144 height 34
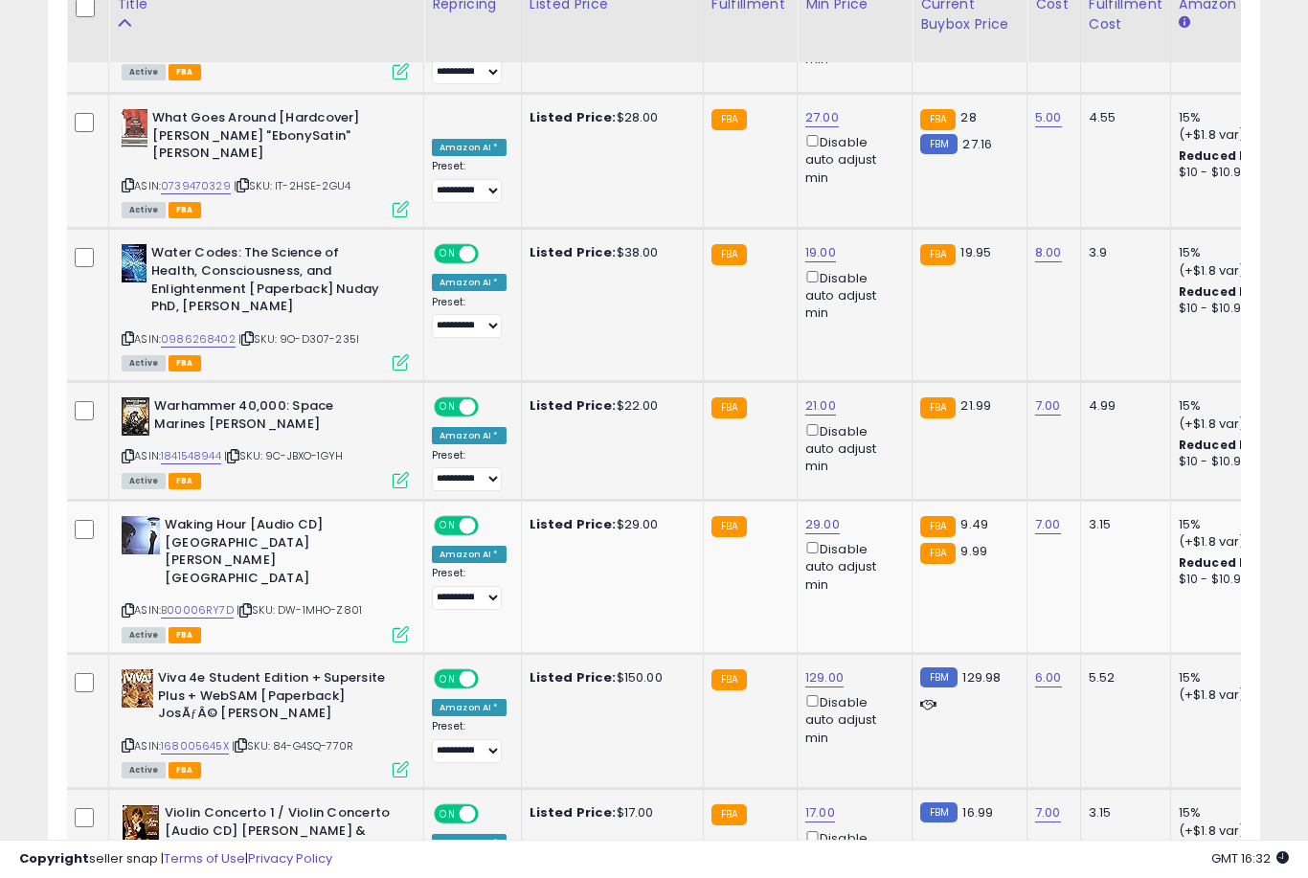
click at [813, 803] on link "17.00" at bounding box center [820, 812] width 30 height 19
type input "**"
click at [875, 625] on button "submit" at bounding box center [891, 612] width 33 height 29
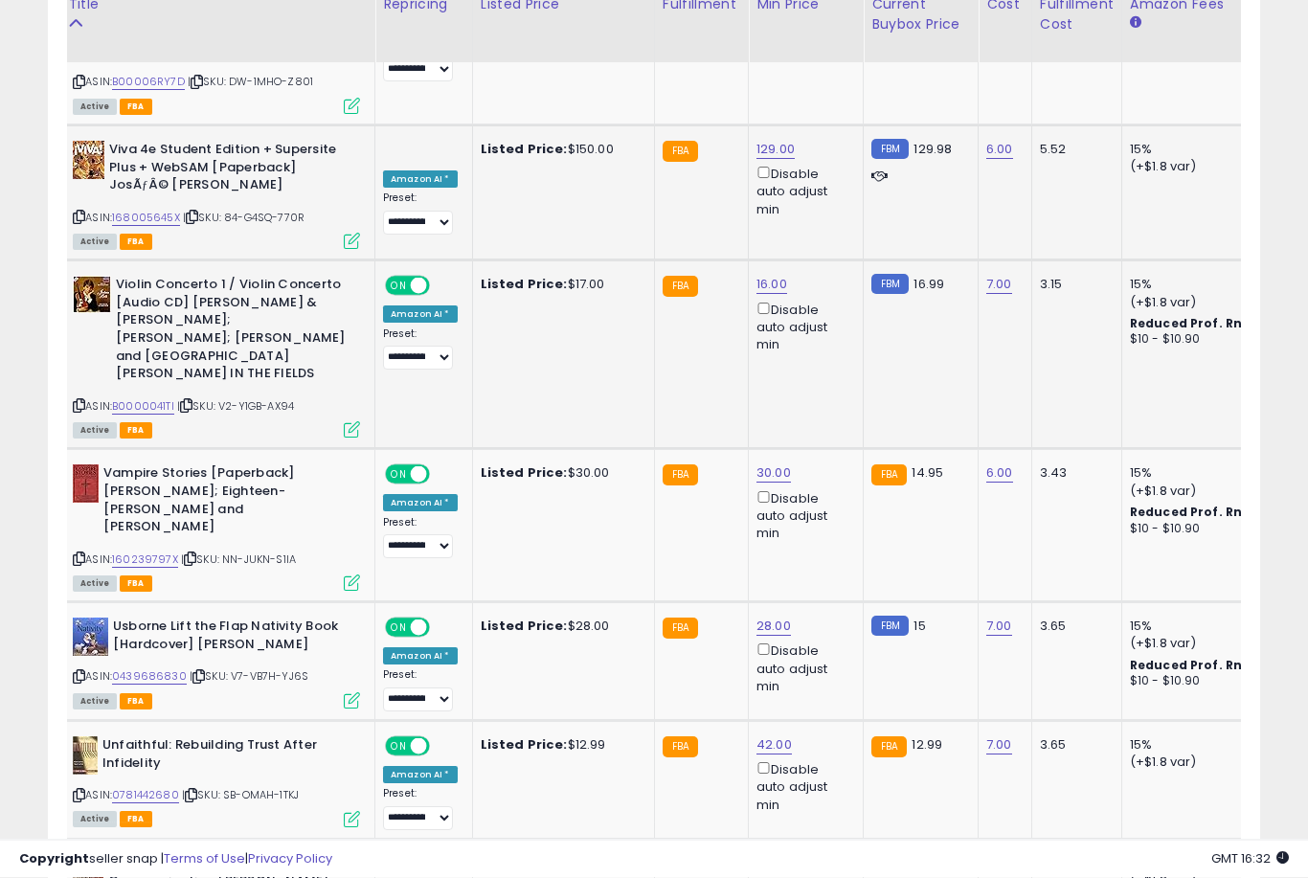
scroll to position [2835, 0]
click at [774, 736] on link "42.00" at bounding box center [774, 745] width 35 height 19
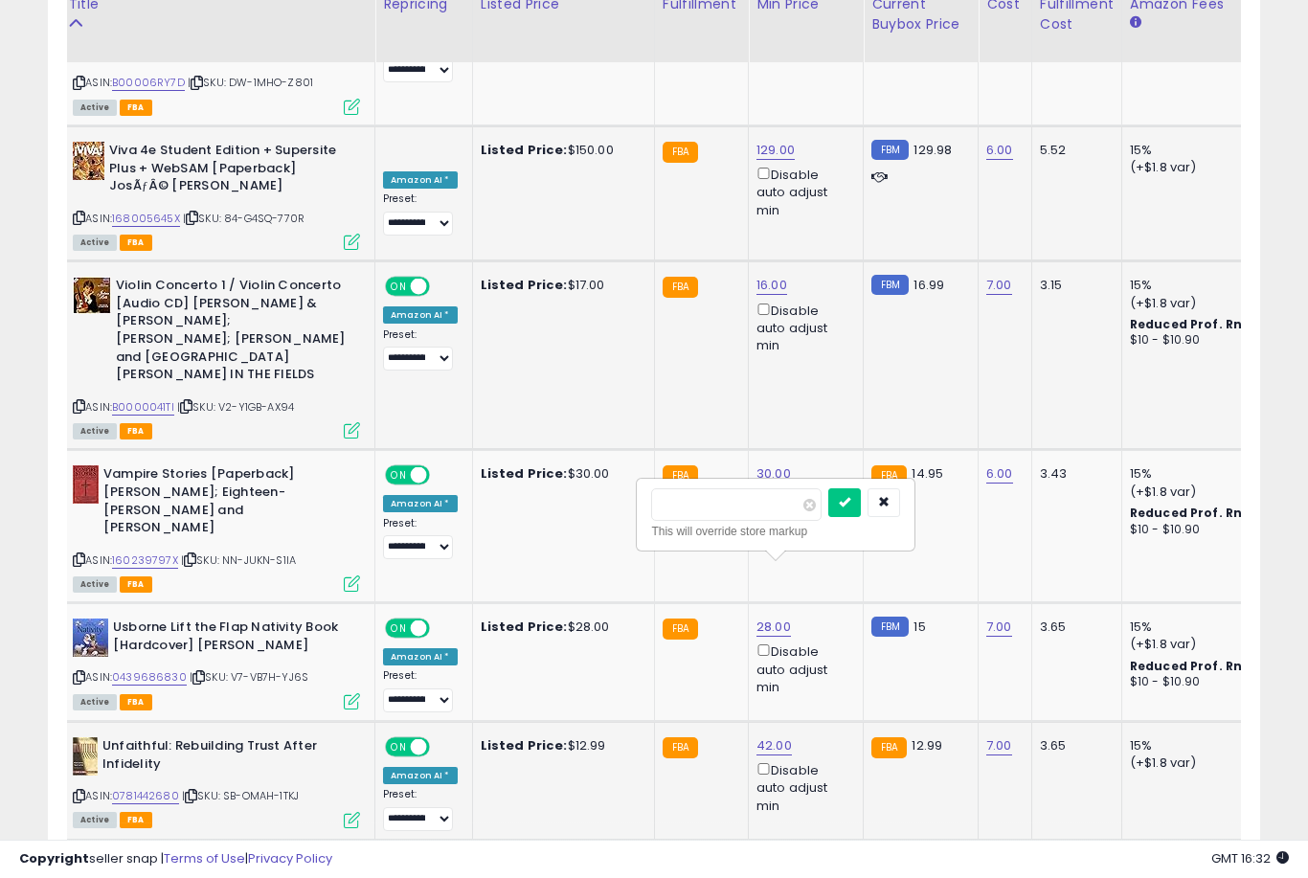
type input "*"
type input "**"
click at [828, 516] on button "submit" at bounding box center [844, 502] width 33 height 29
click at [771, 855] on link "100.00" at bounding box center [776, 864] width 38 height 19
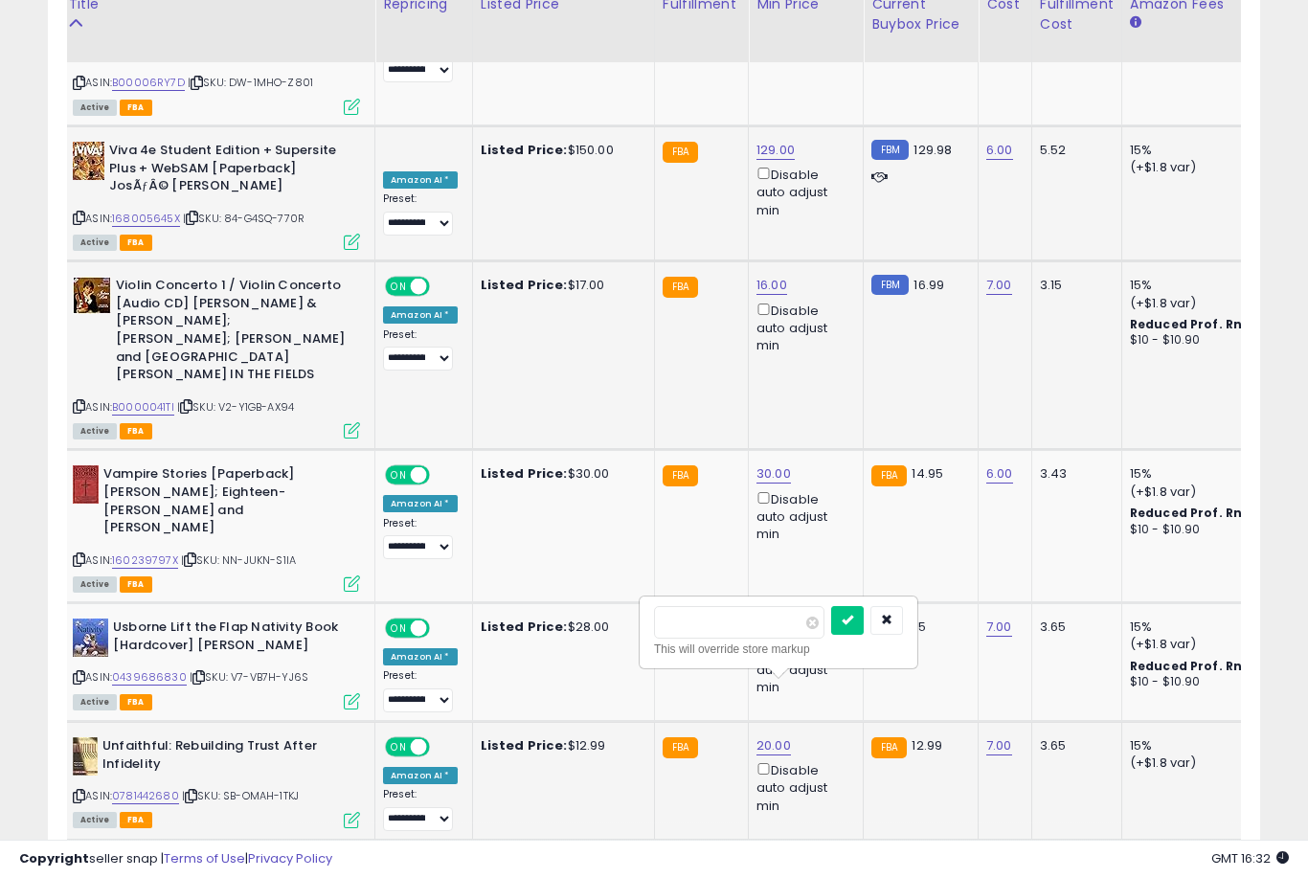
type input "*"
type input "**"
click at [831, 634] on button "submit" at bounding box center [847, 620] width 33 height 29
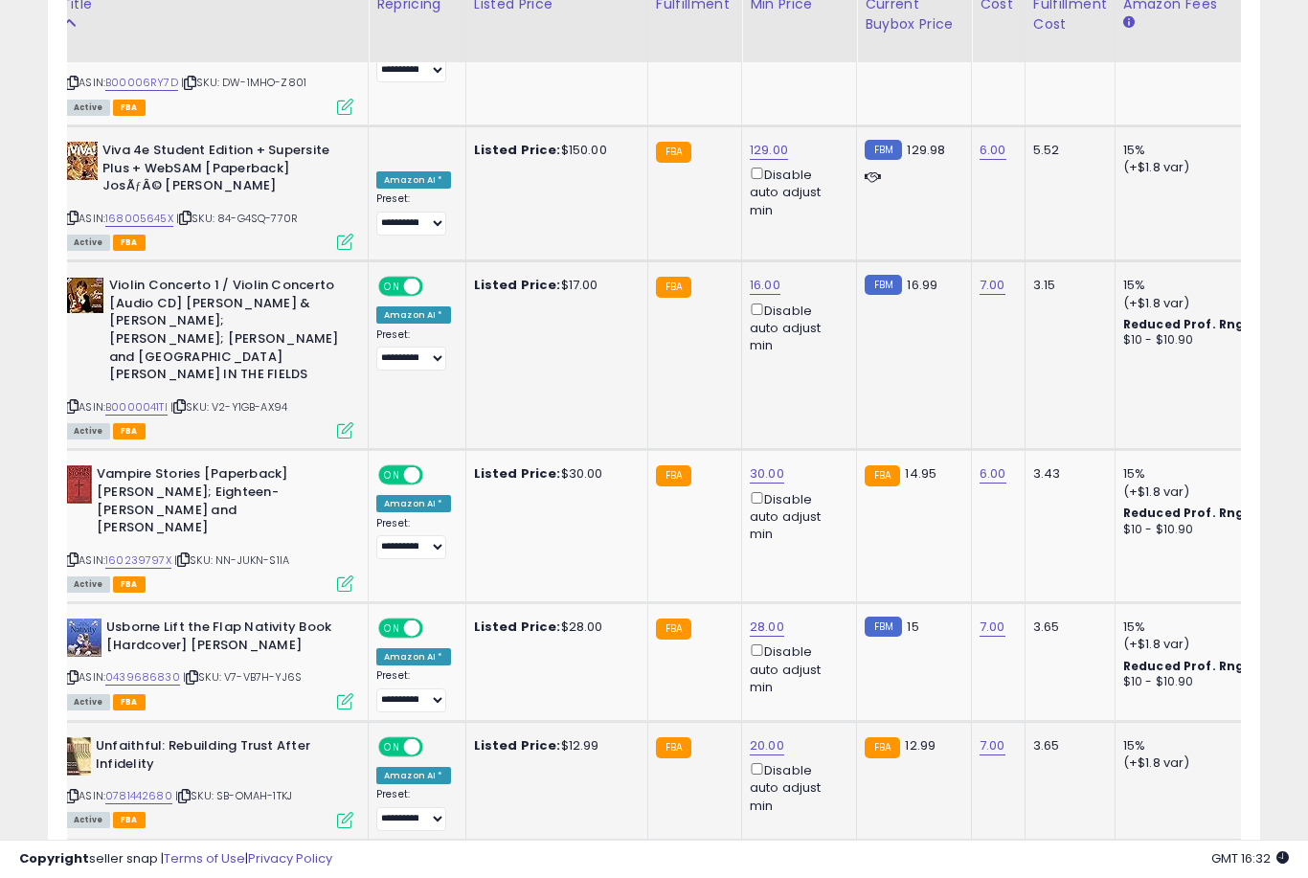
scroll to position [0, 57]
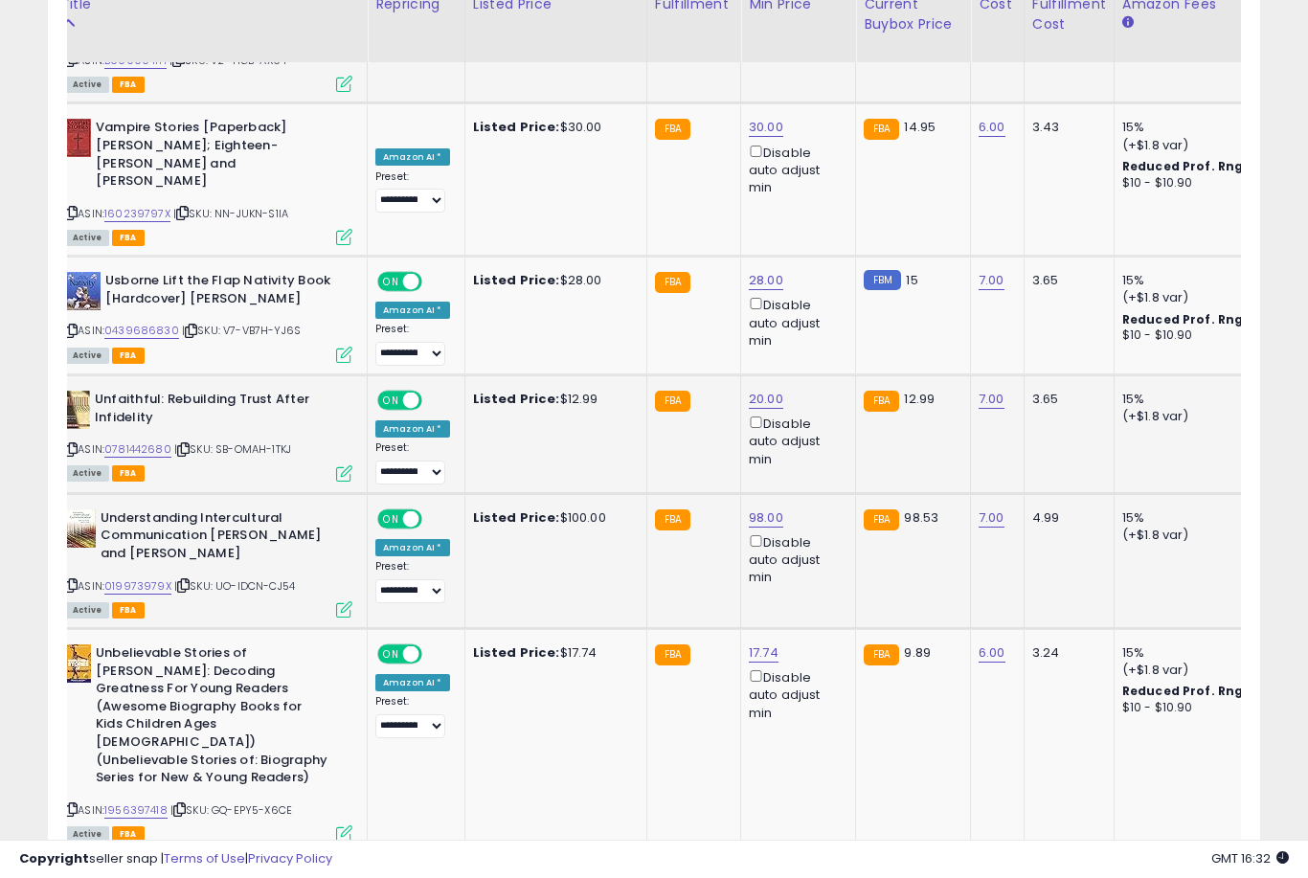
click at [757, 868] on link "23.00" at bounding box center [766, 877] width 34 height 19
type input "*"
type input "**"
click at [821, 622] on button "submit" at bounding box center [837, 609] width 33 height 29
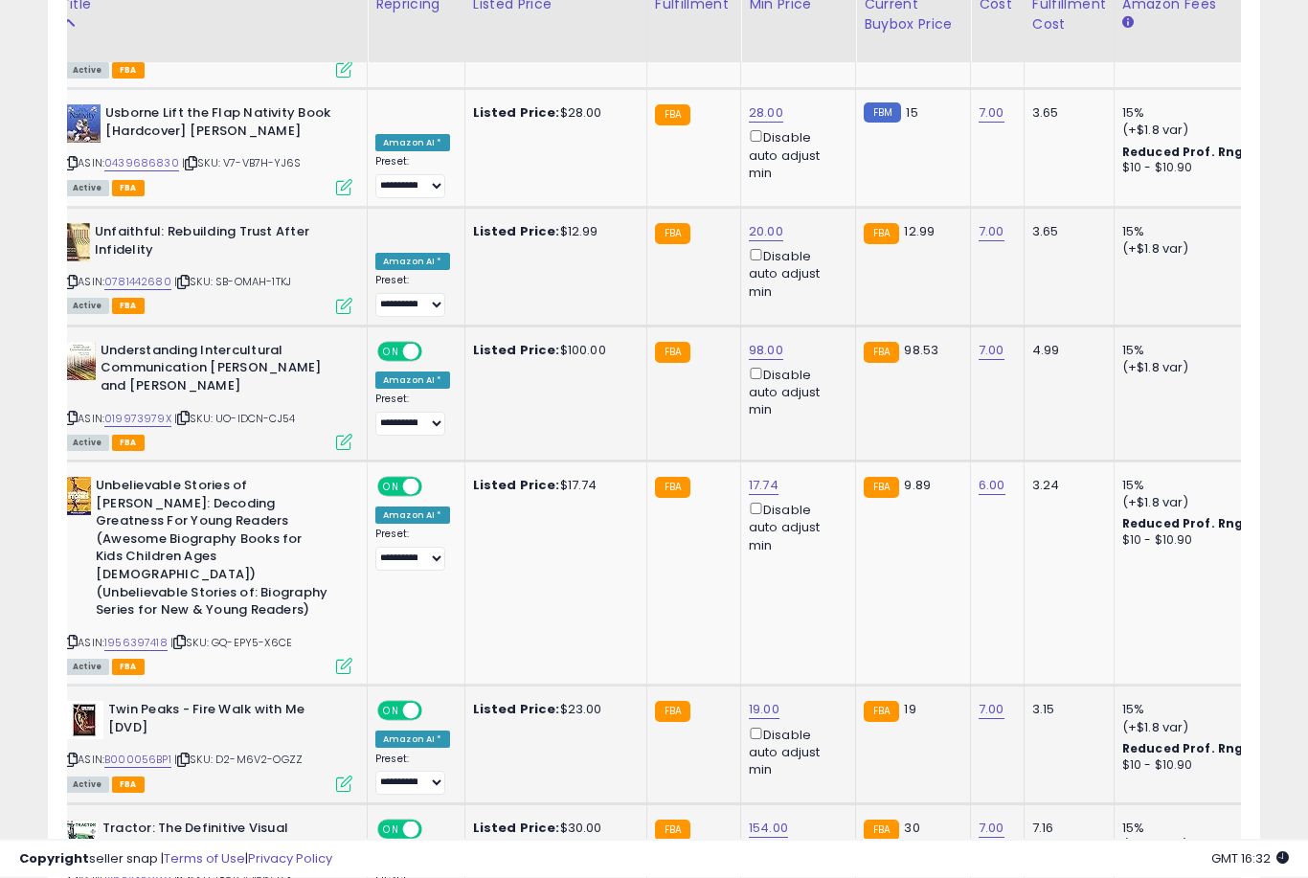
click at [766, 820] on link "154.00" at bounding box center [768, 829] width 39 height 19
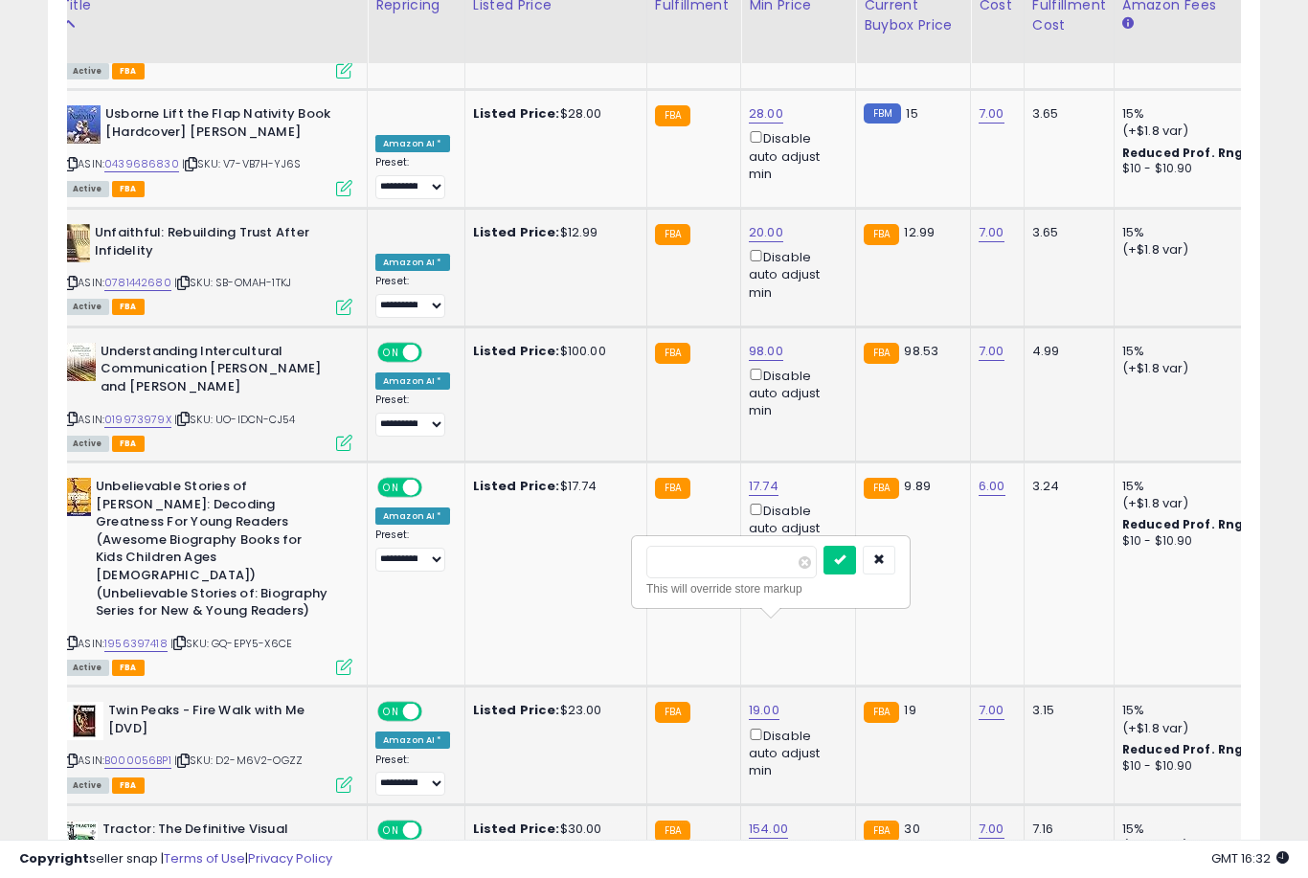
type input "*"
type input "**"
click at [824, 573] on button "submit" at bounding box center [840, 560] width 33 height 29
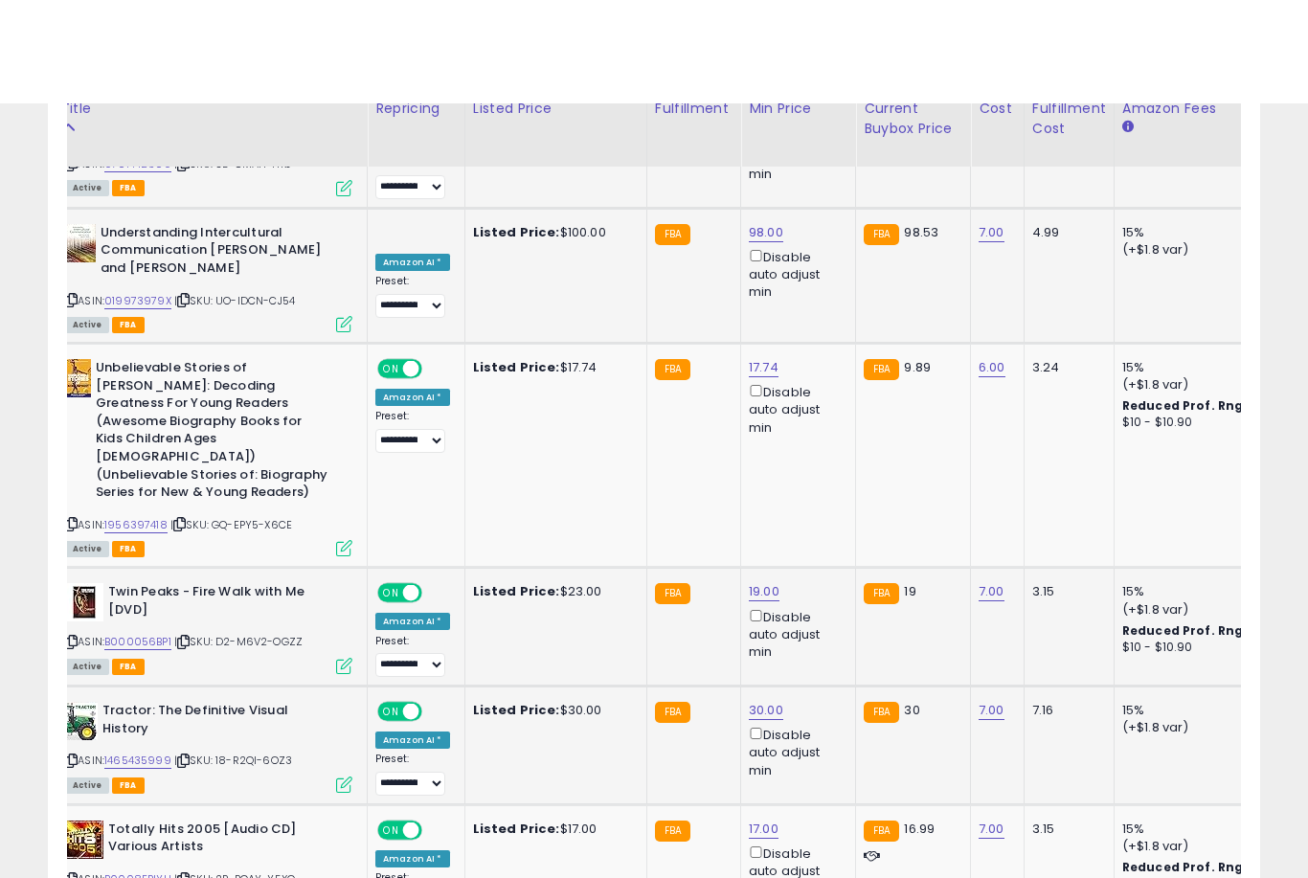
scroll to position [3571, 0]
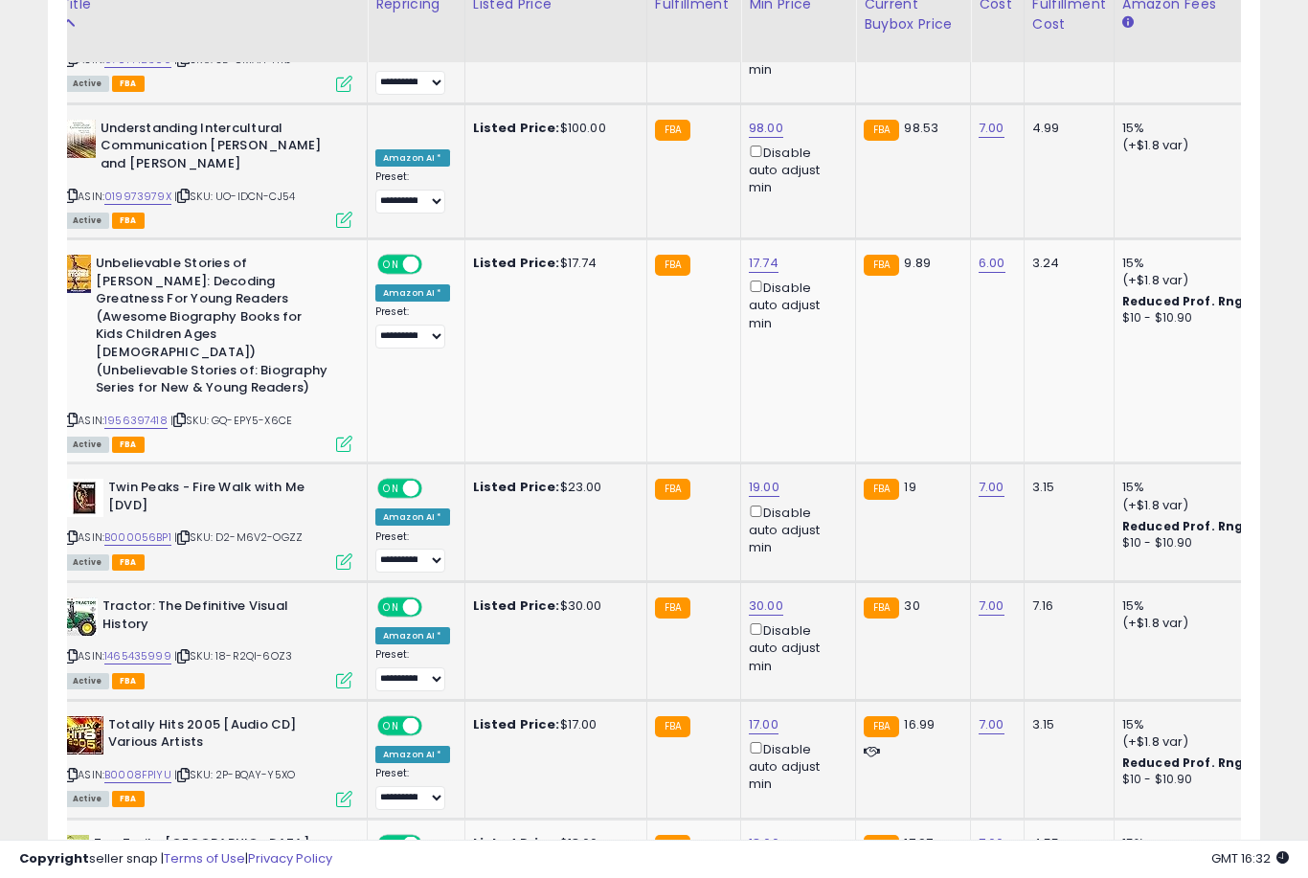
click at [757, 715] on link "17.00" at bounding box center [764, 724] width 30 height 19
type input "**"
click at [819, 468] on button "submit" at bounding box center [835, 454] width 33 height 29
click at [749, 834] on link "18.00" at bounding box center [764, 843] width 31 height 19
type input "**"
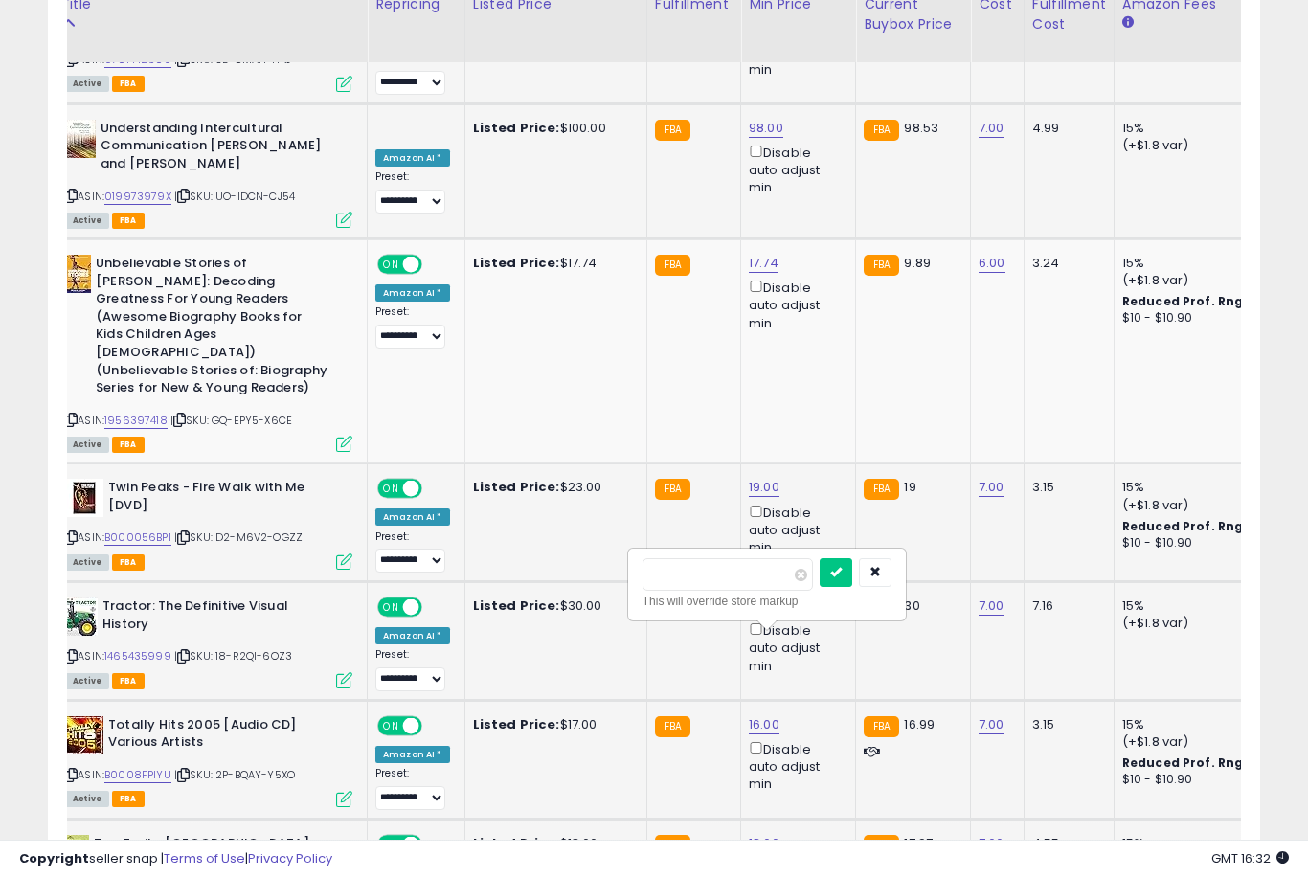
click at [820, 586] on button "submit" at bounding box center [836, 572] width 33 height 29
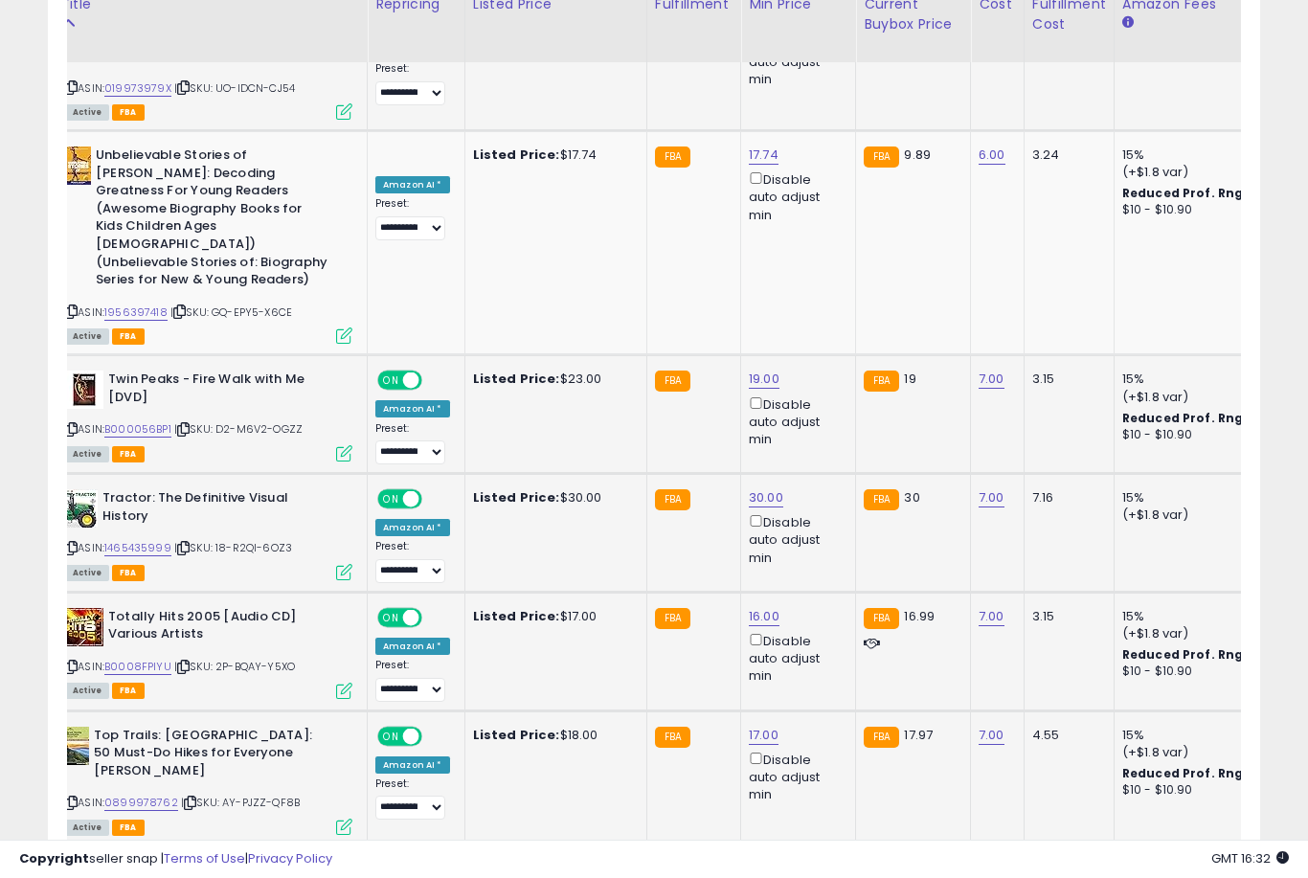
click at [754, 861] on link "18.00" at bounding box center [764, 870] width 31 height 19
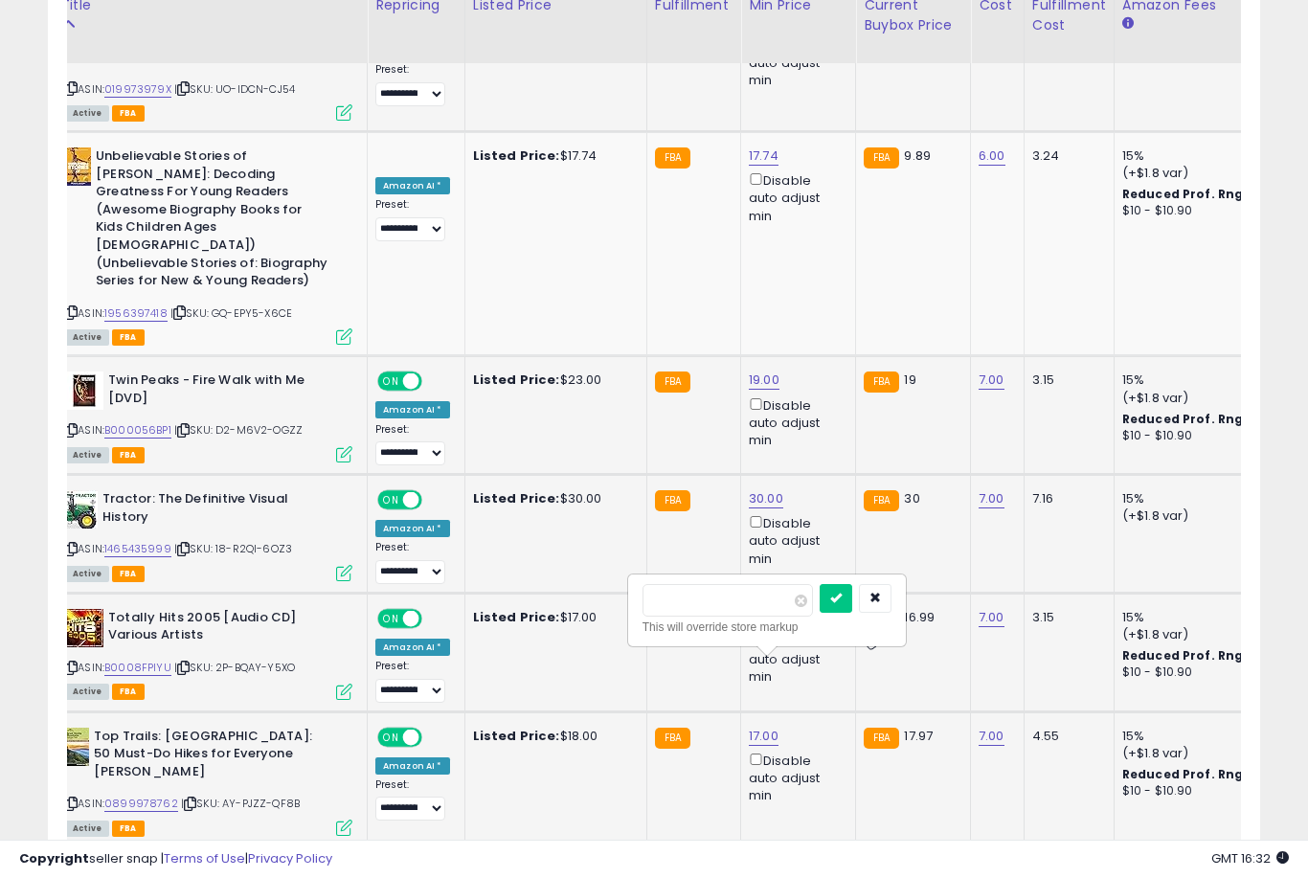
type input "**"
click at [820, 611] on button "submit" at bounding box center [836, 598] width 33 height 29
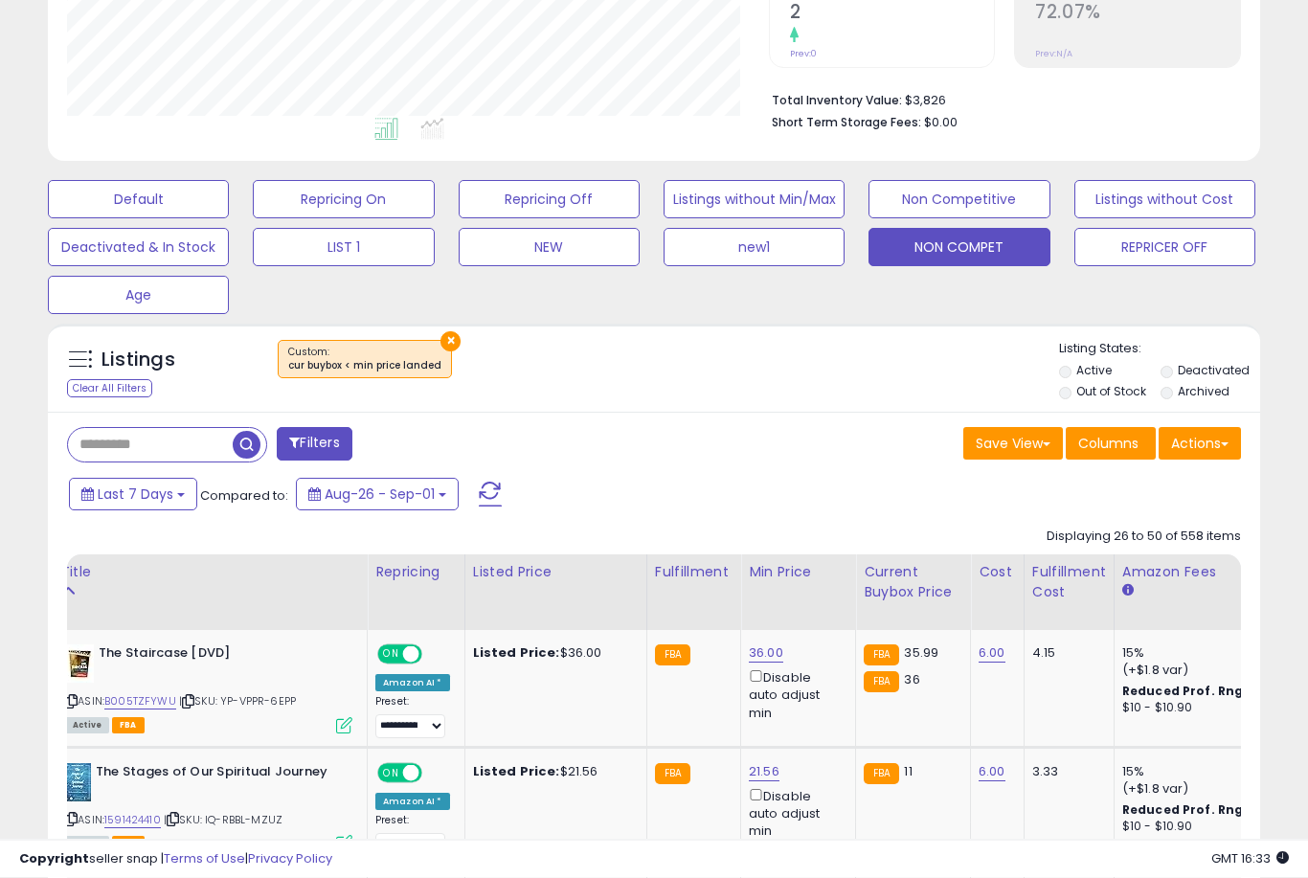
scroll to position [429, 0]
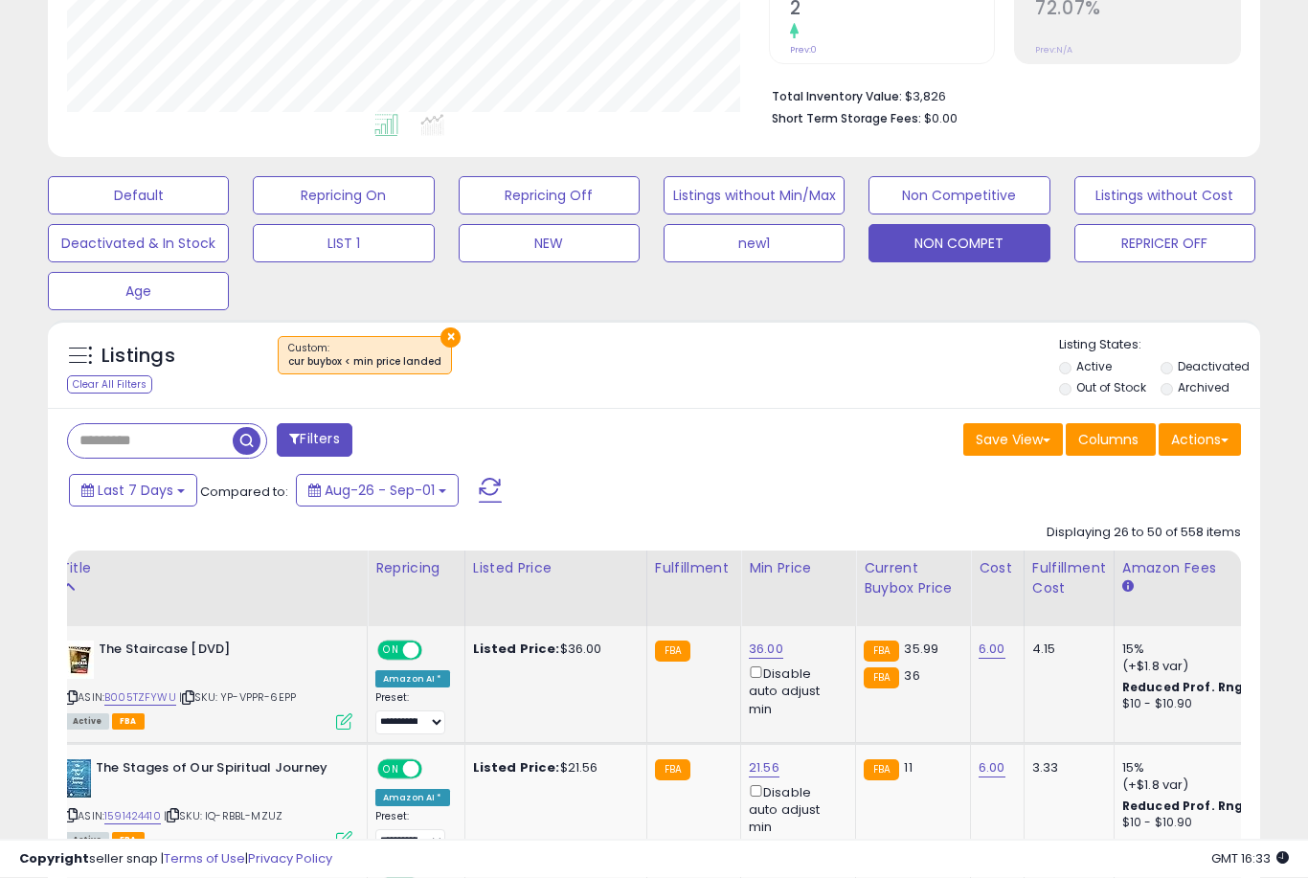
click at [765, 660] on link "36.00" at bounding box center [766, 650] width 34 height 19
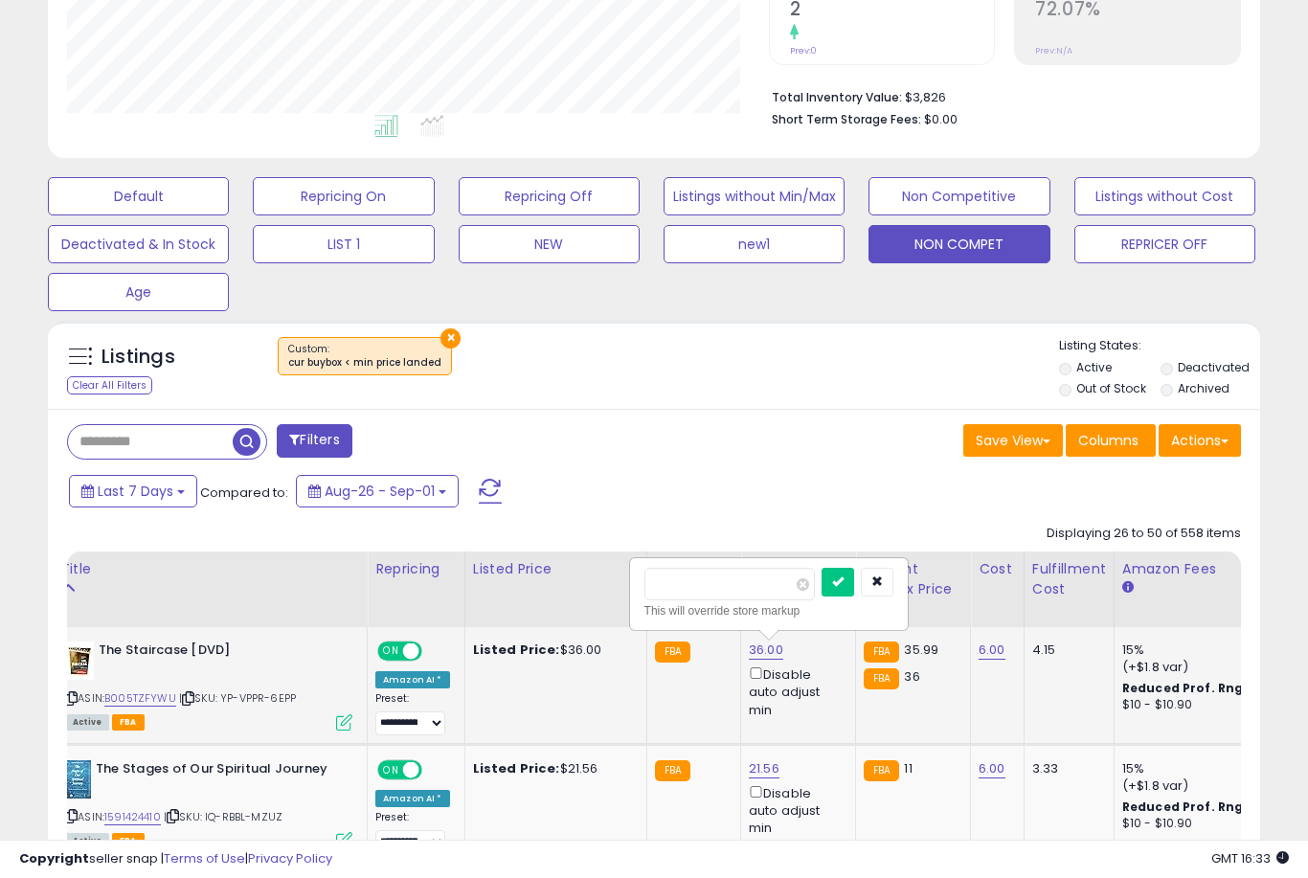
type input "**"
click at [822, 595] on button "submit" at bounding box center [838, 582] width 33 height 29
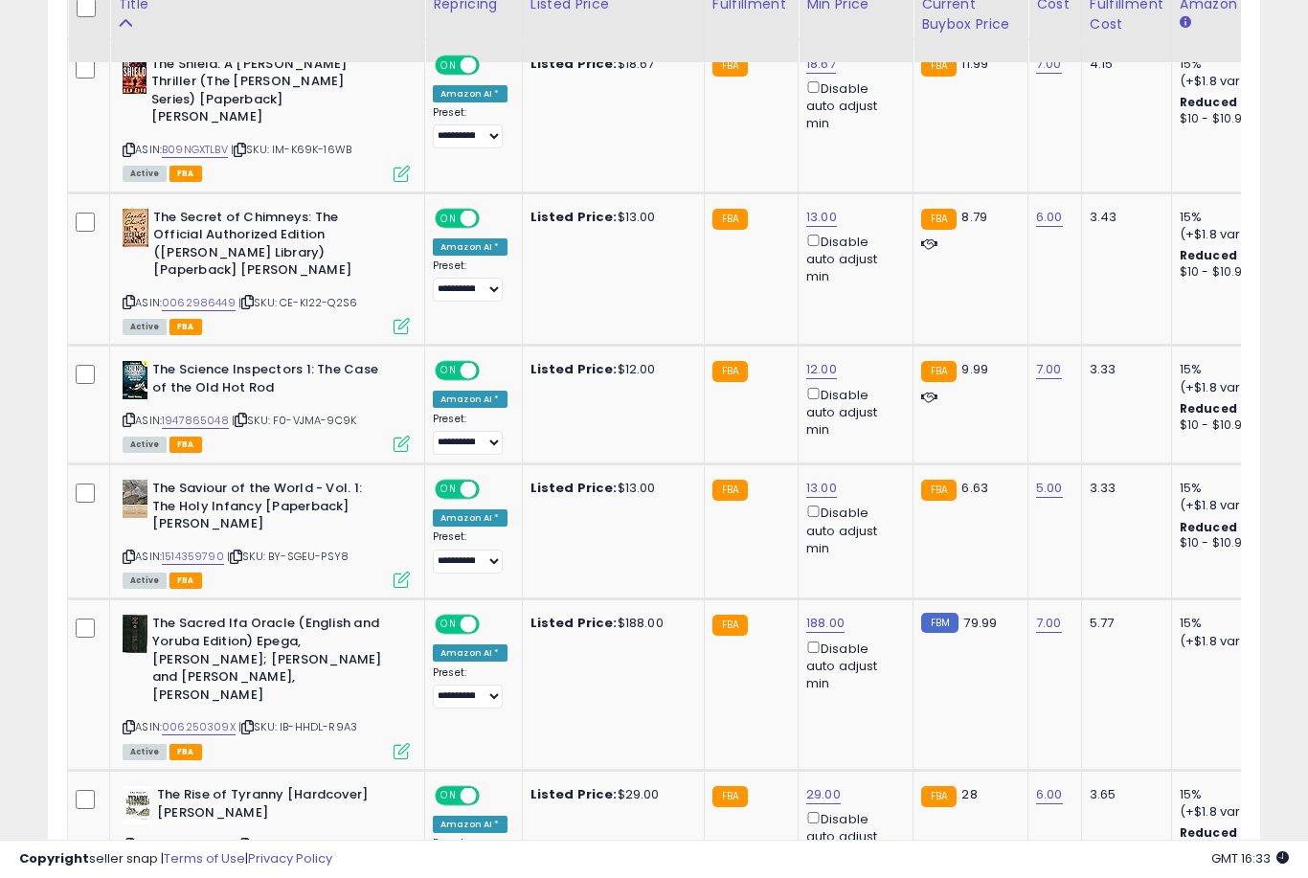
scroll to position [0, 0]
click at [829, 614] on link "188.00" at bounding box center [825, 623] width 38 height 19
type input "***"
click at [881, 542] on button "submit" at bounding box center [897, 528] width 33 height 29
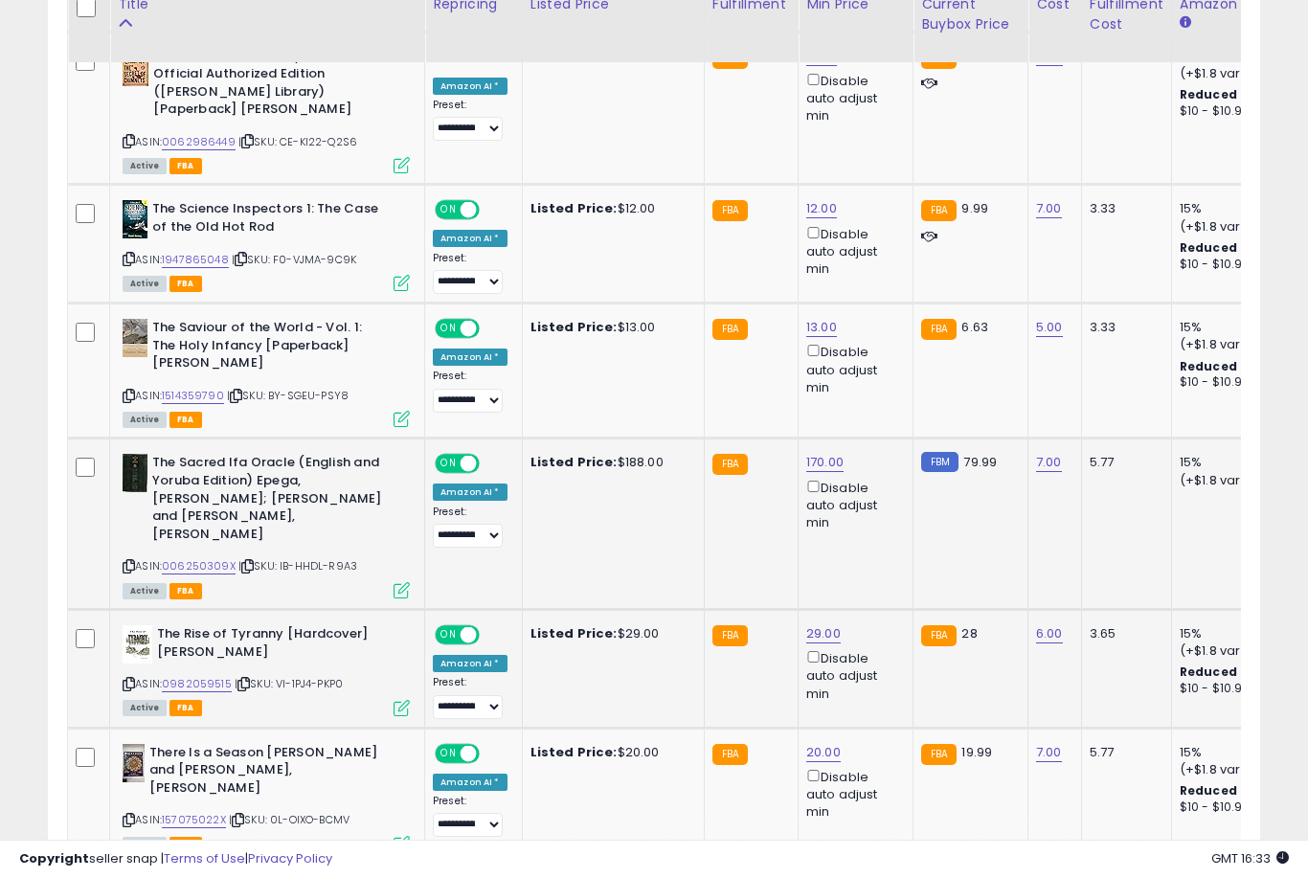
click at [818, 624] on link "29.00" at bounding box center [823, 633] width 34 height 19
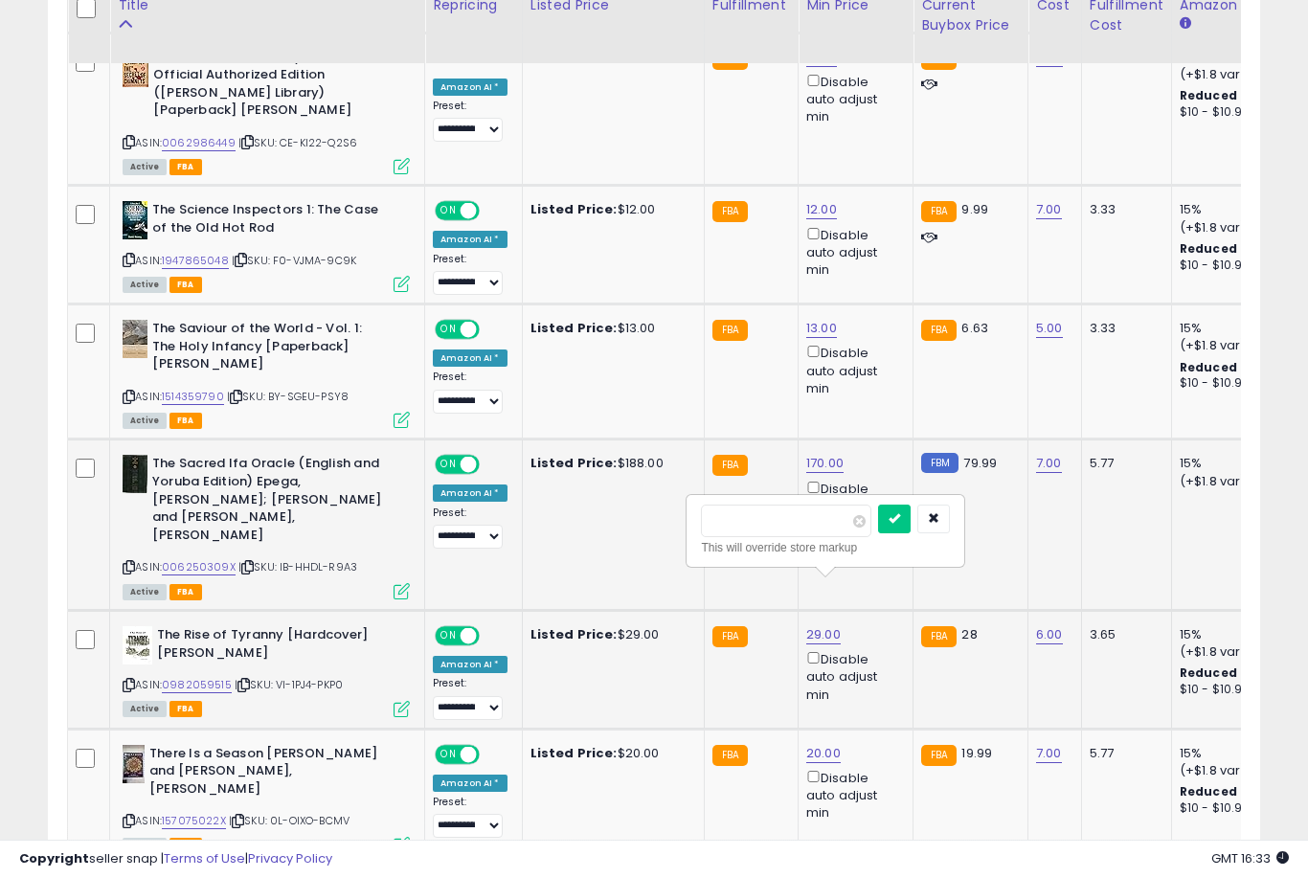
type input "**"
click at [878, 531] on button "submit" at bounding box center [894, 519] width 33 height 29
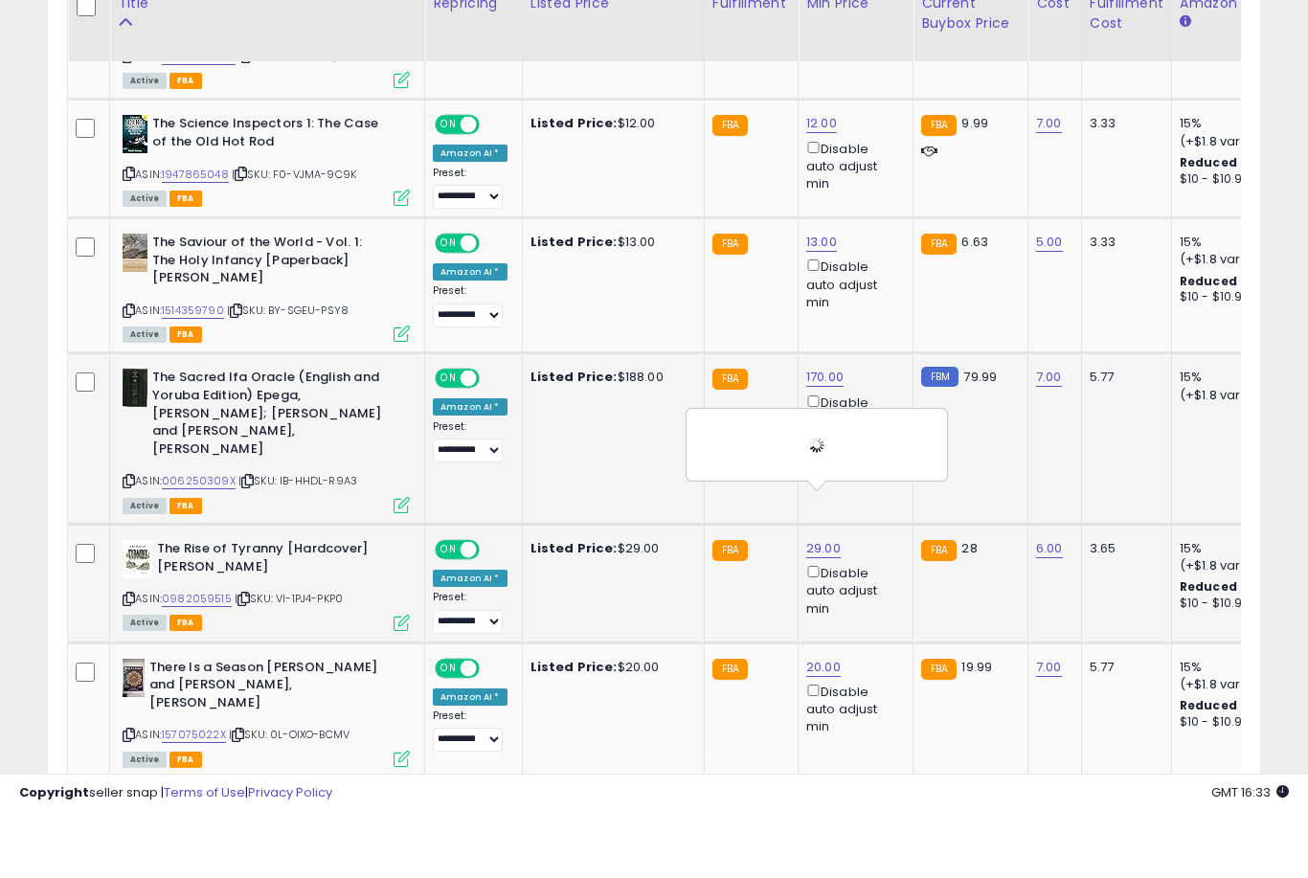
scroll to position [1499, 0]
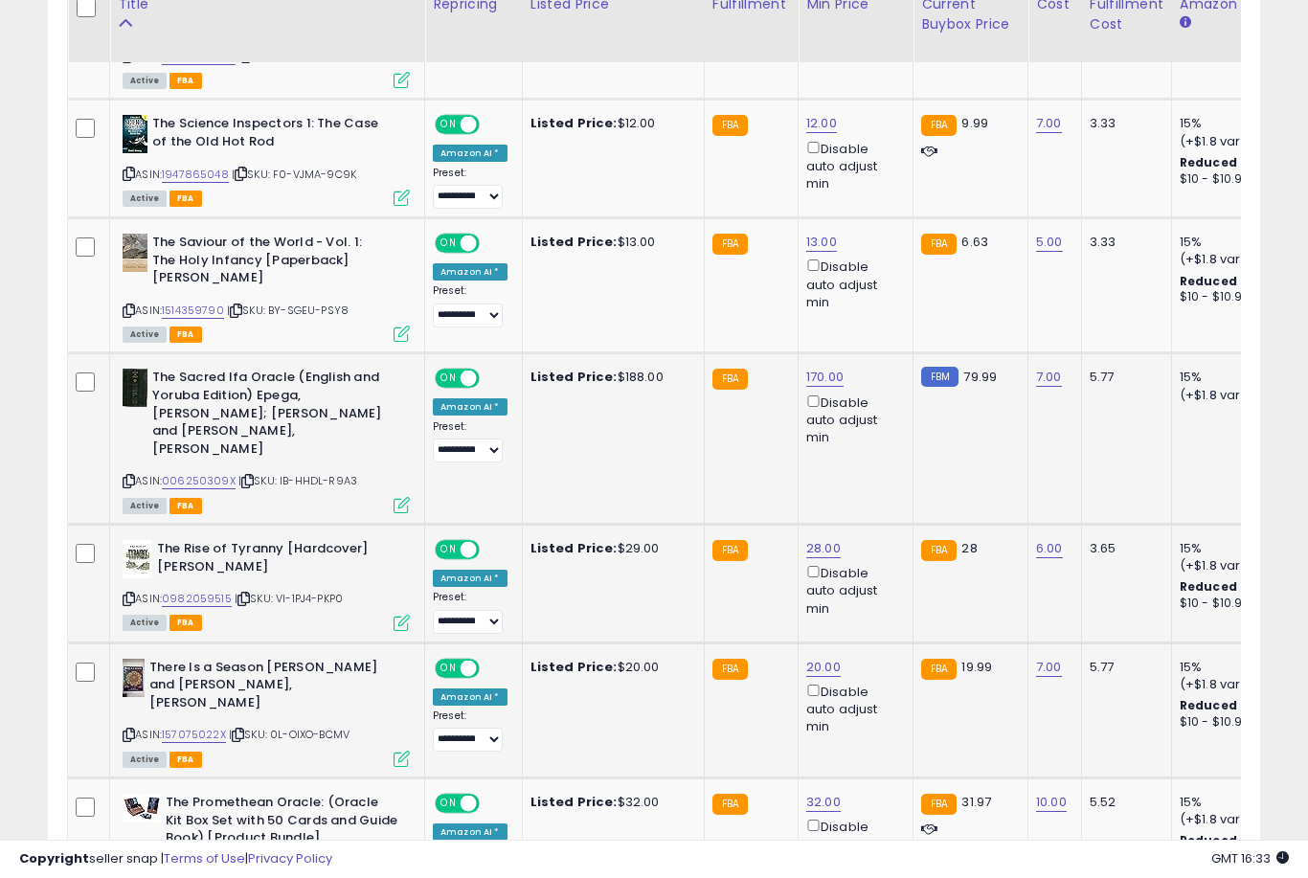
click at [806, 658] on link "20.00" at bounding box center [823, 667] width 34 height 19
type input "*"
type input "**"
click at [878, 564] on button "submit" at bounding box center [894, 550] width 33 height 29
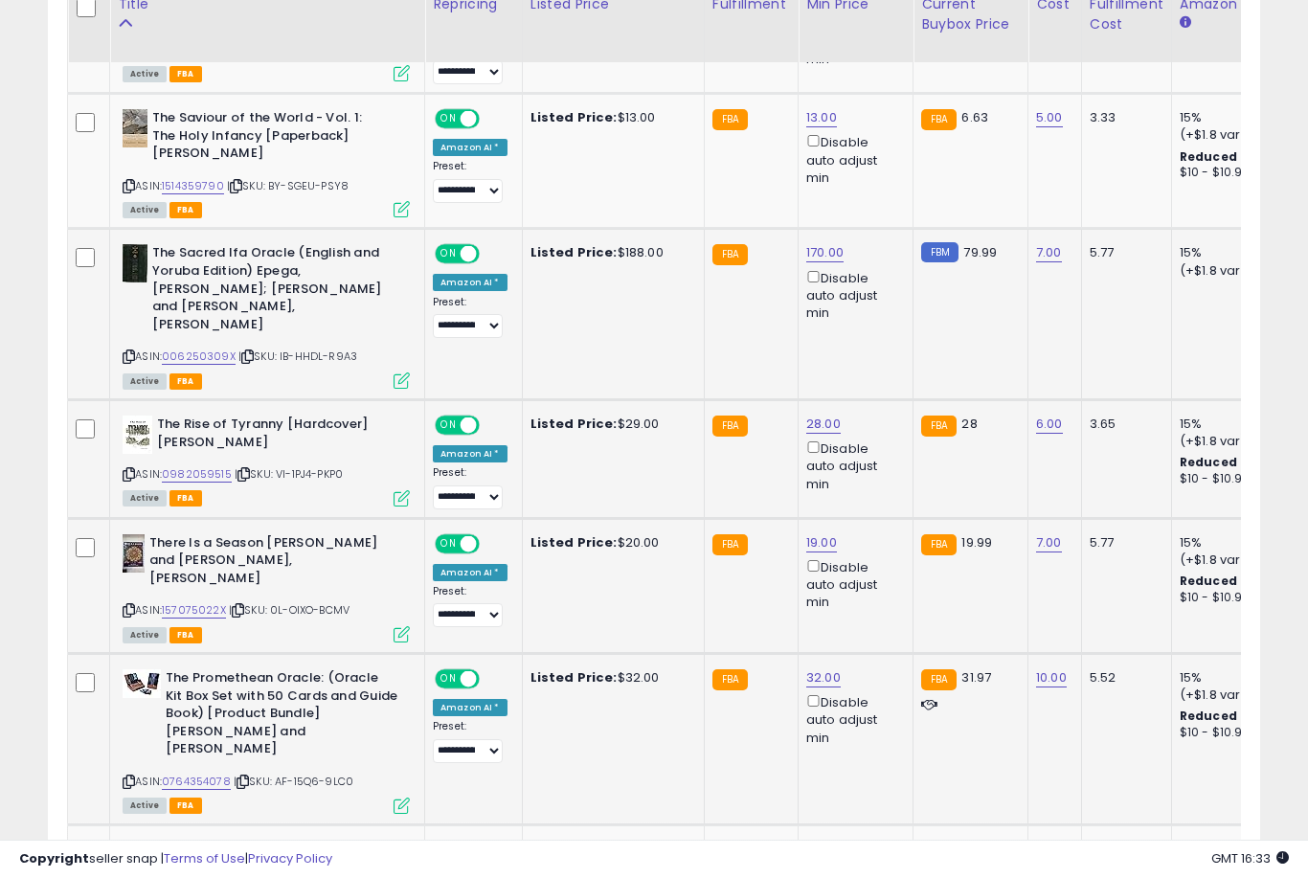
click at [811, 668] on link "32.00" at bounding box center [823, 677] width 34 height 19
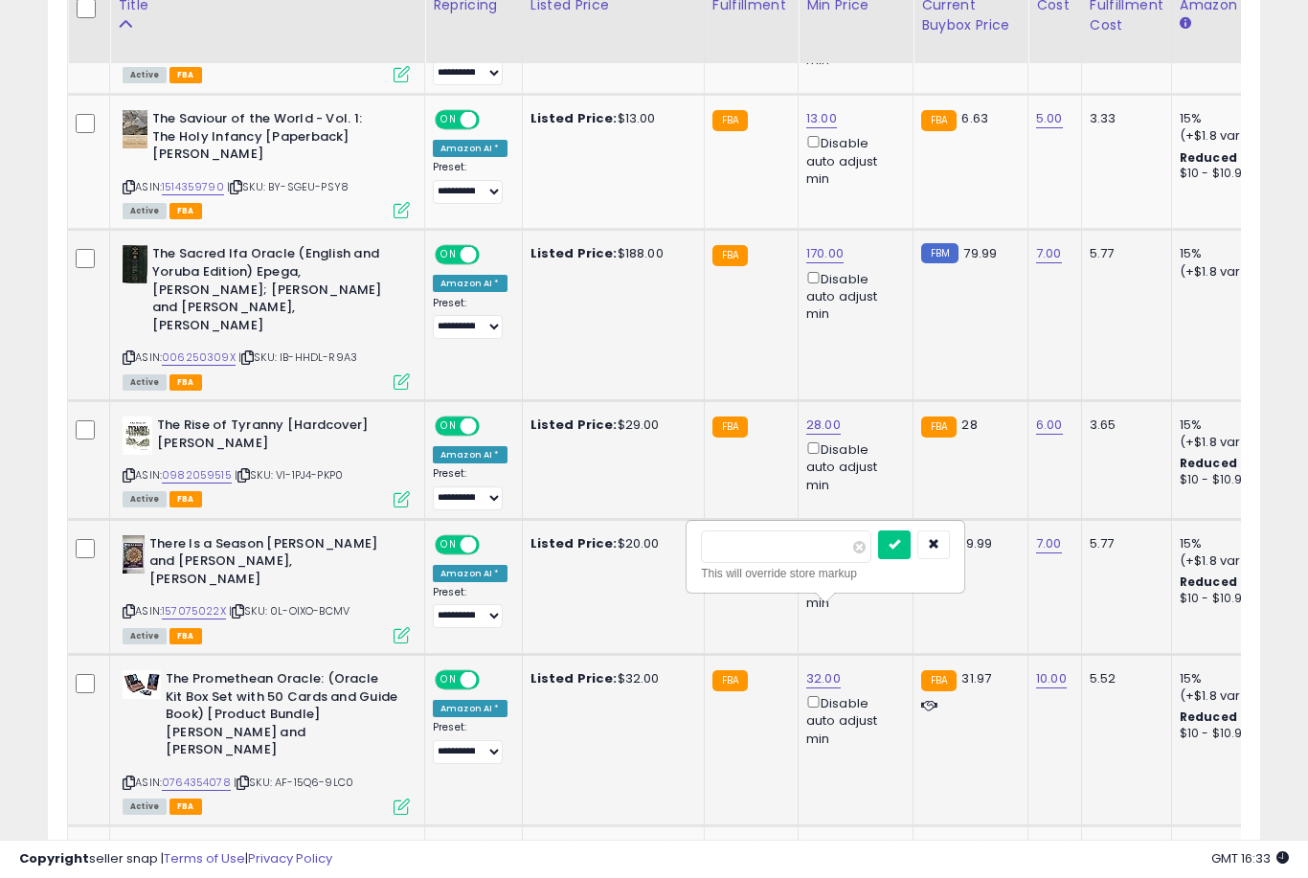
type input "**"
click at [878, 557] on button "submit" at bounding box center [894, 545] width 33 height 29
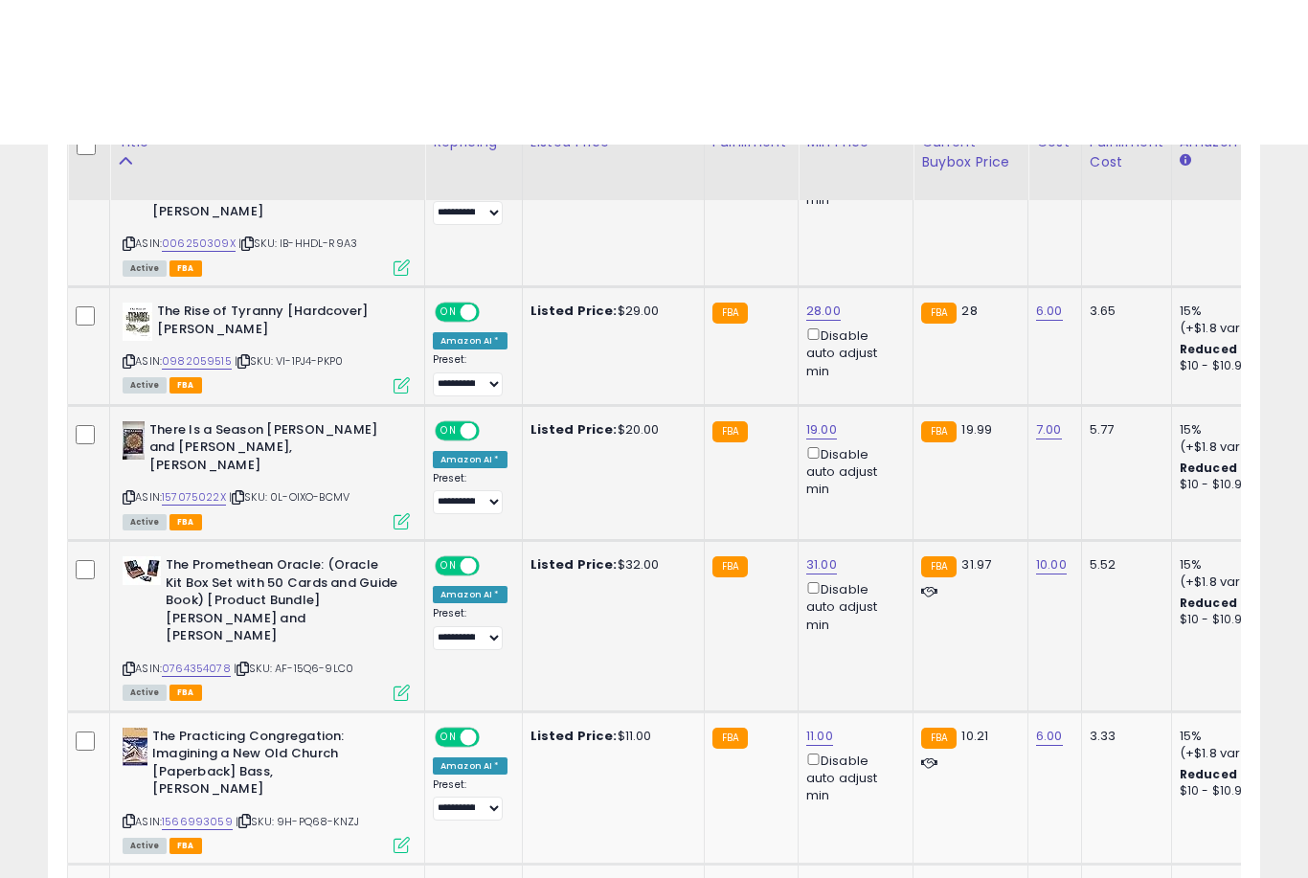
scroll to position [1882, 0]
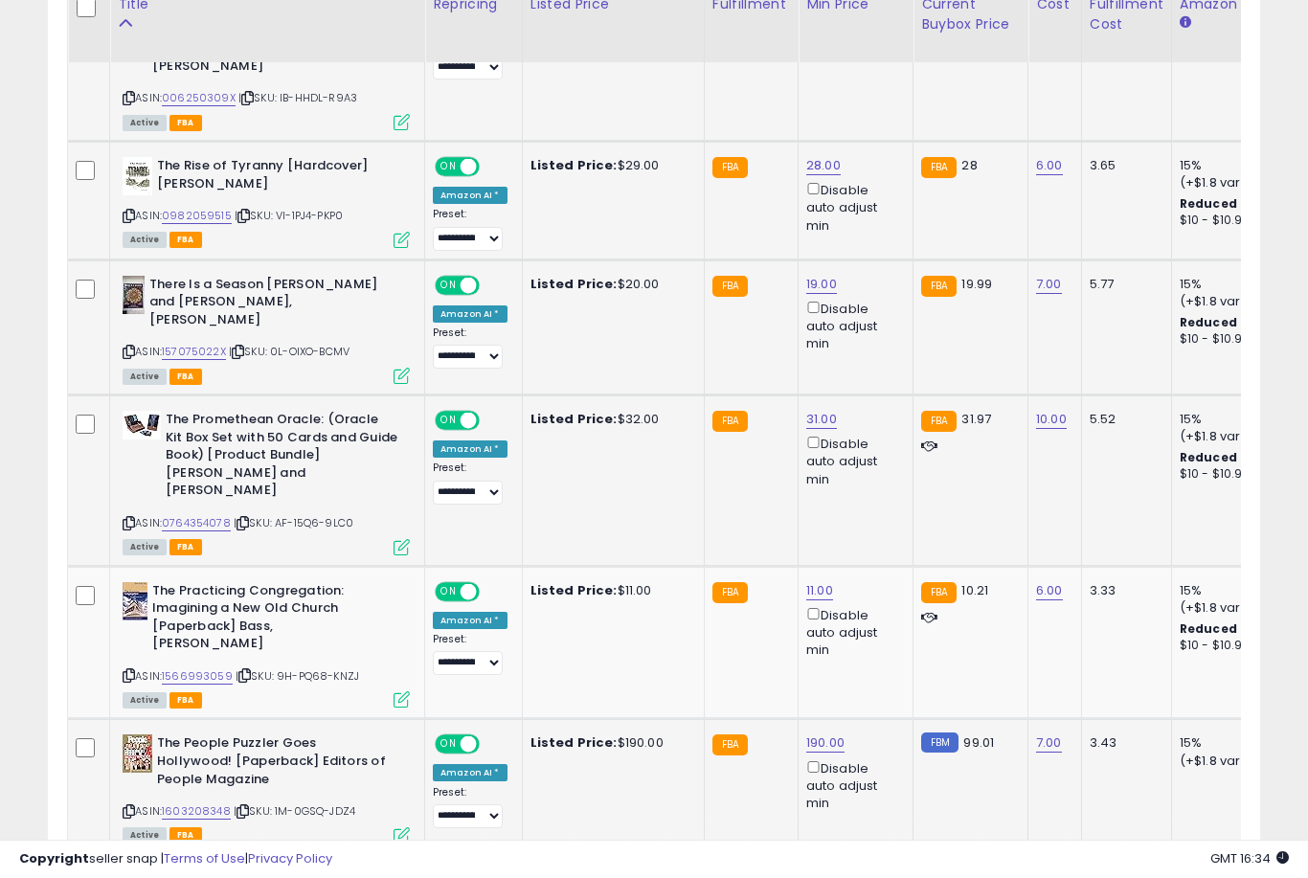
click at [827, 734] on link "190.00" at bounding box center [825, 743] width 38 height 19
type input "*"
type input "**"
click at [881, 582] on button "submit" at bounding box center [897, 568] width 33 height 29
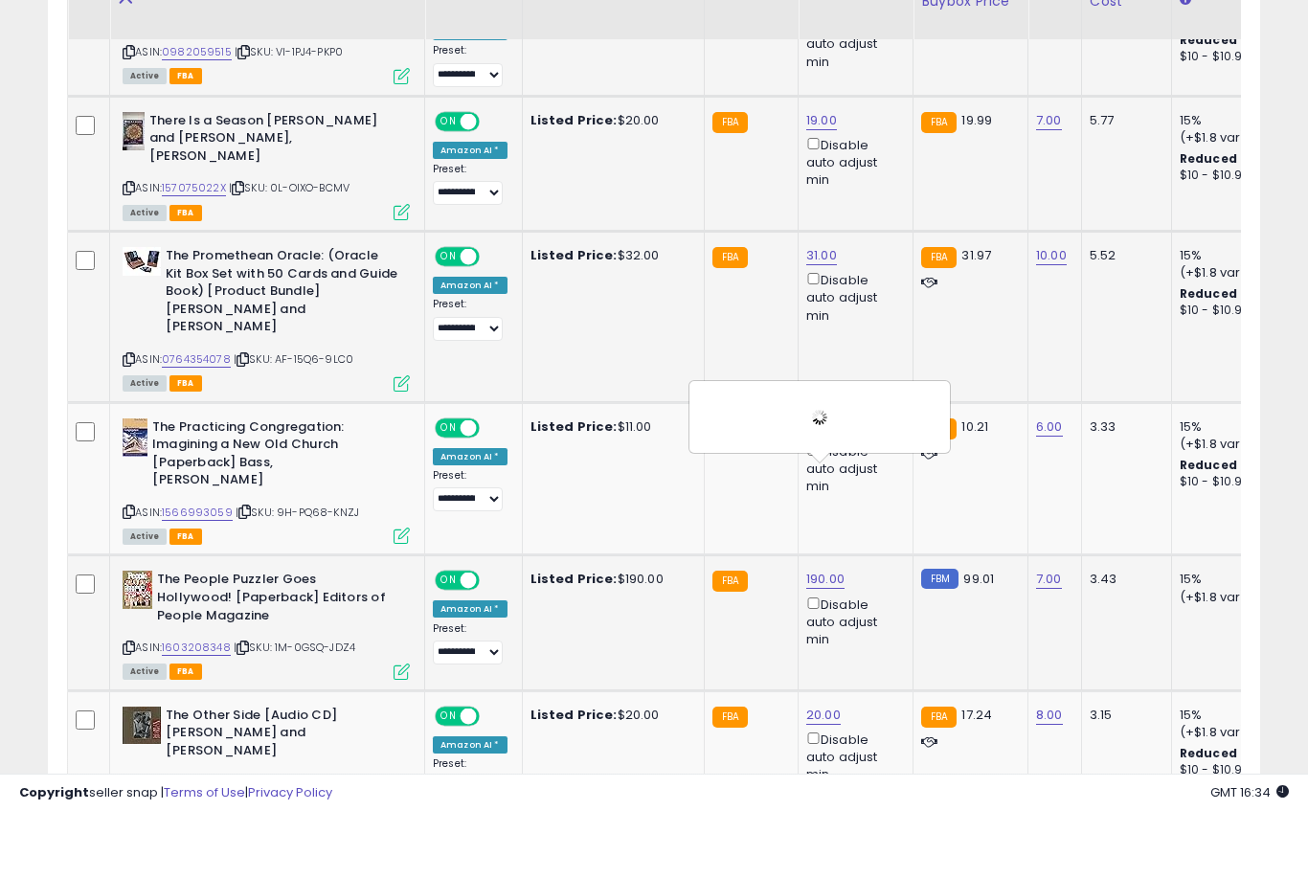
scroll to position [2047, 0]
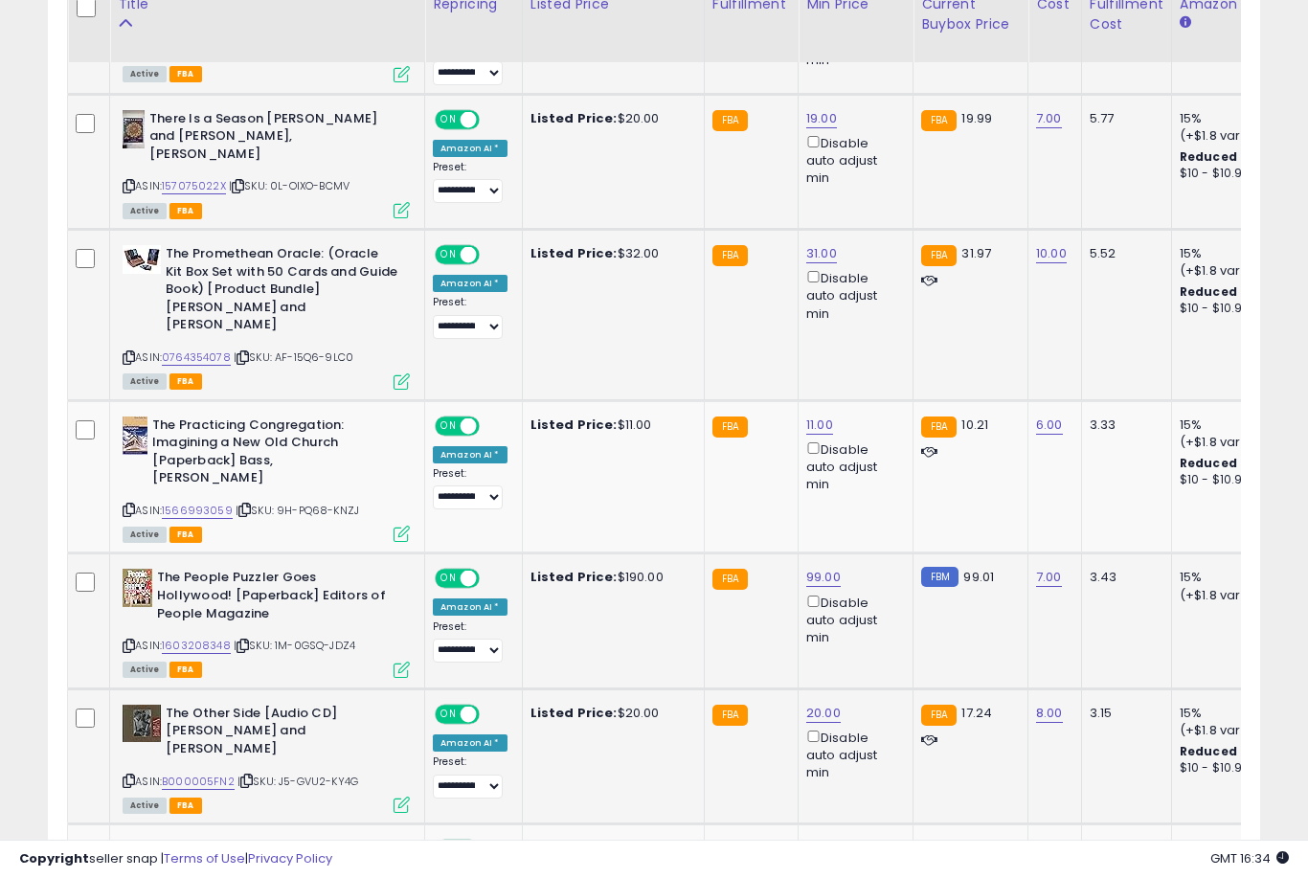
click at [819, 704] on link "20.00" at bounding box center [823, 713] width 34 height 19
type input "*"
type input "**"
click at [878, 550] on button "submit" at bounding box center [894, 536] width 33 height 29
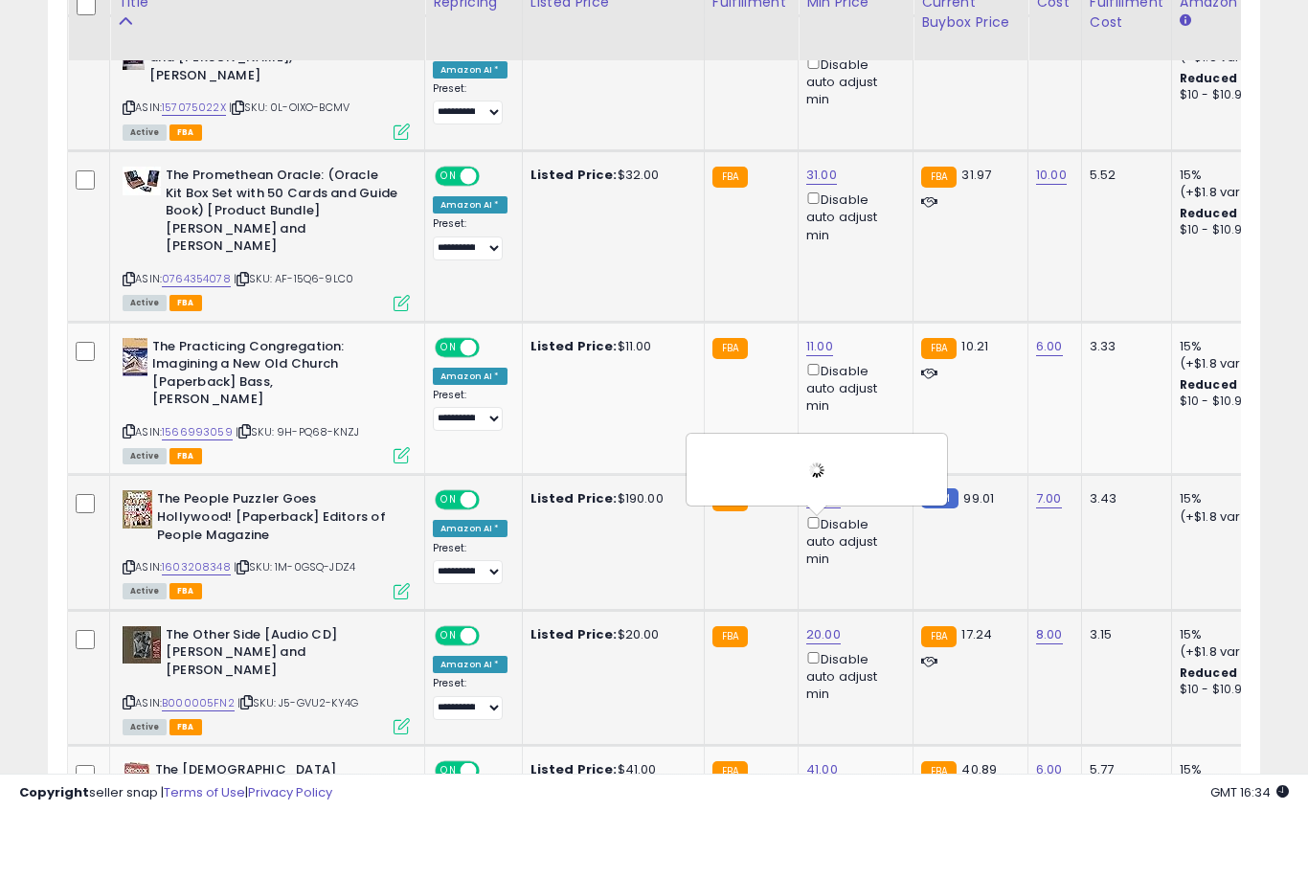
scroll to position [2126, 0]
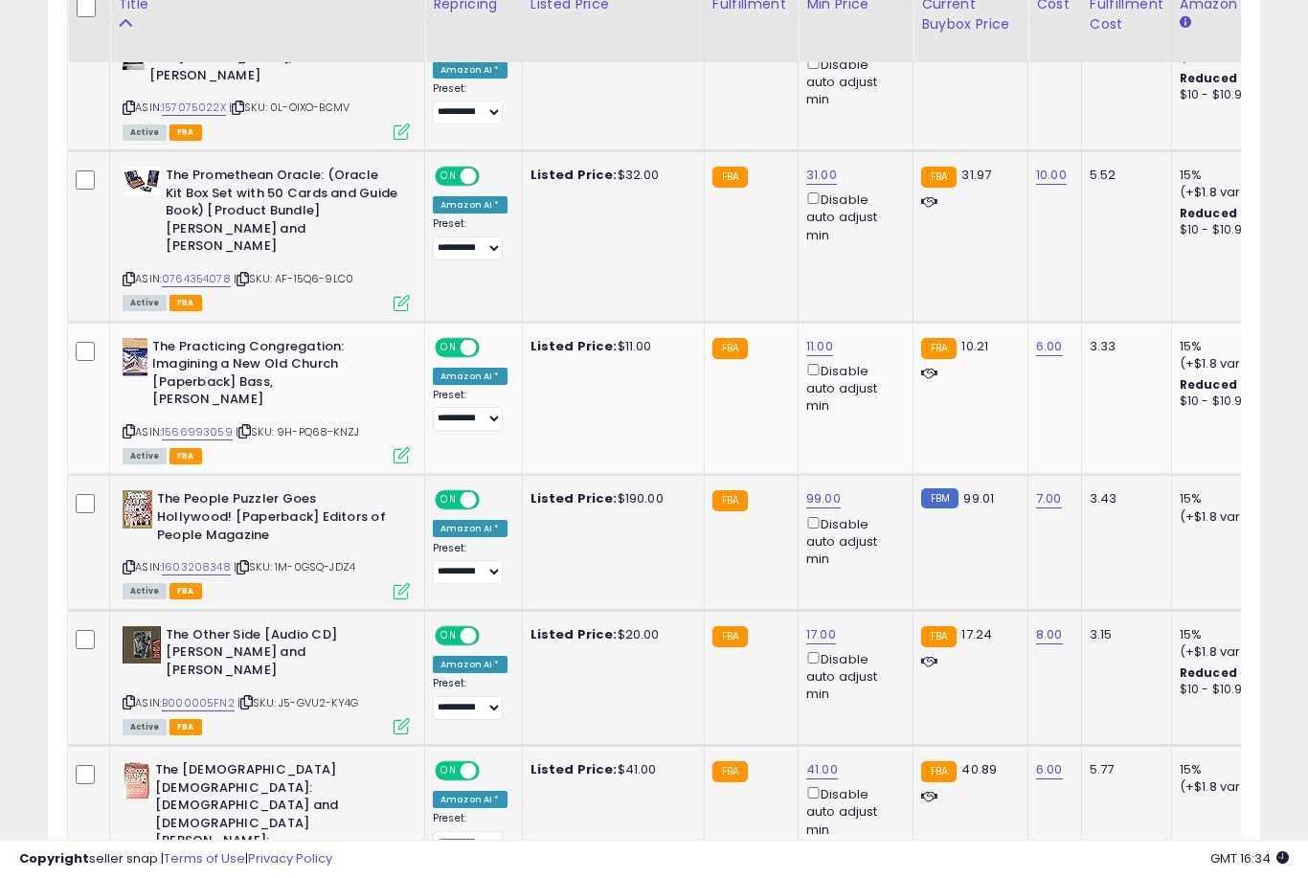
click at [812, 760] on link "41.00" at bounding box center [822, 769] width 32 height 19
type input "**"
click at [877, 589] on button "submit" at bounding box center [893, 575] width 33 height 29
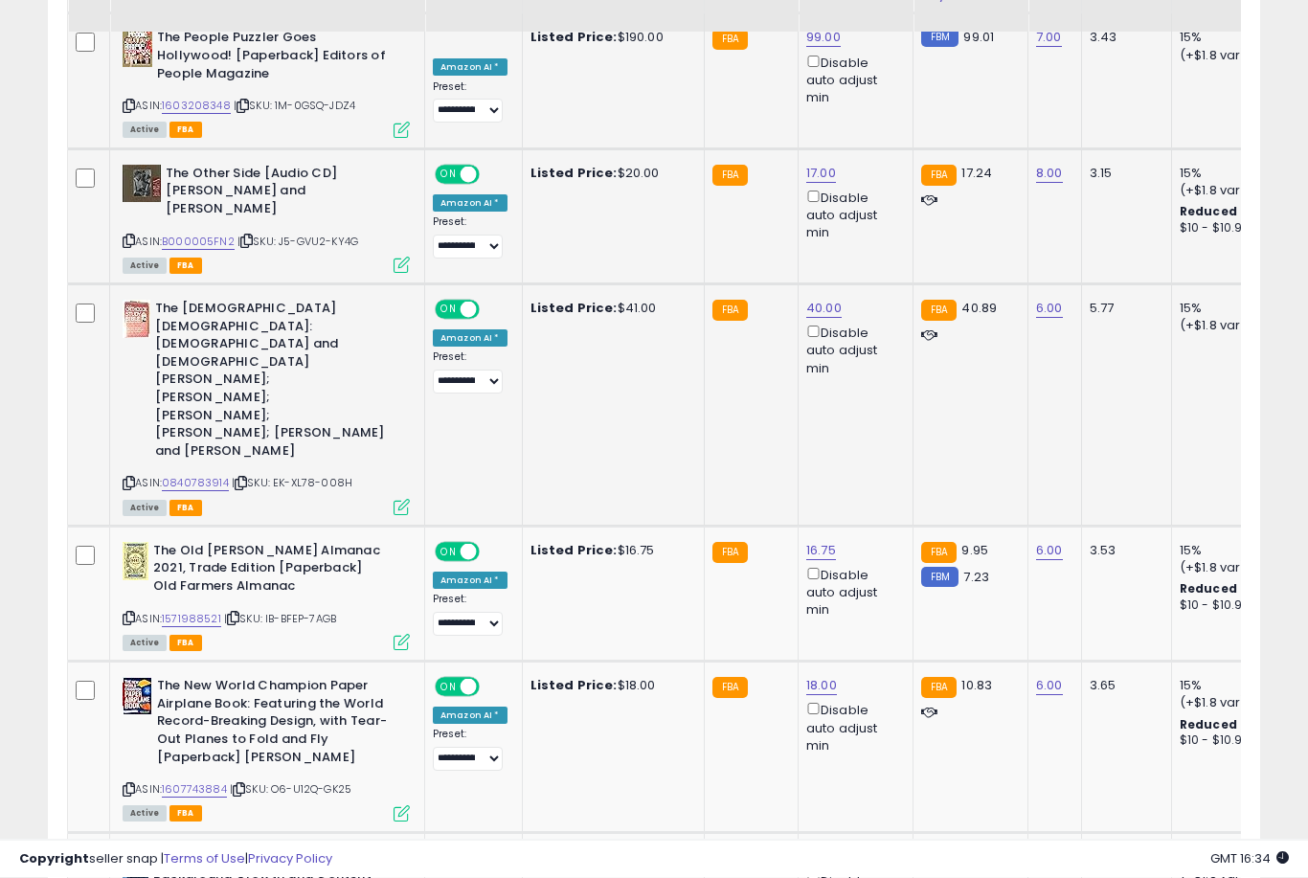
scroll to position [2587, 0]
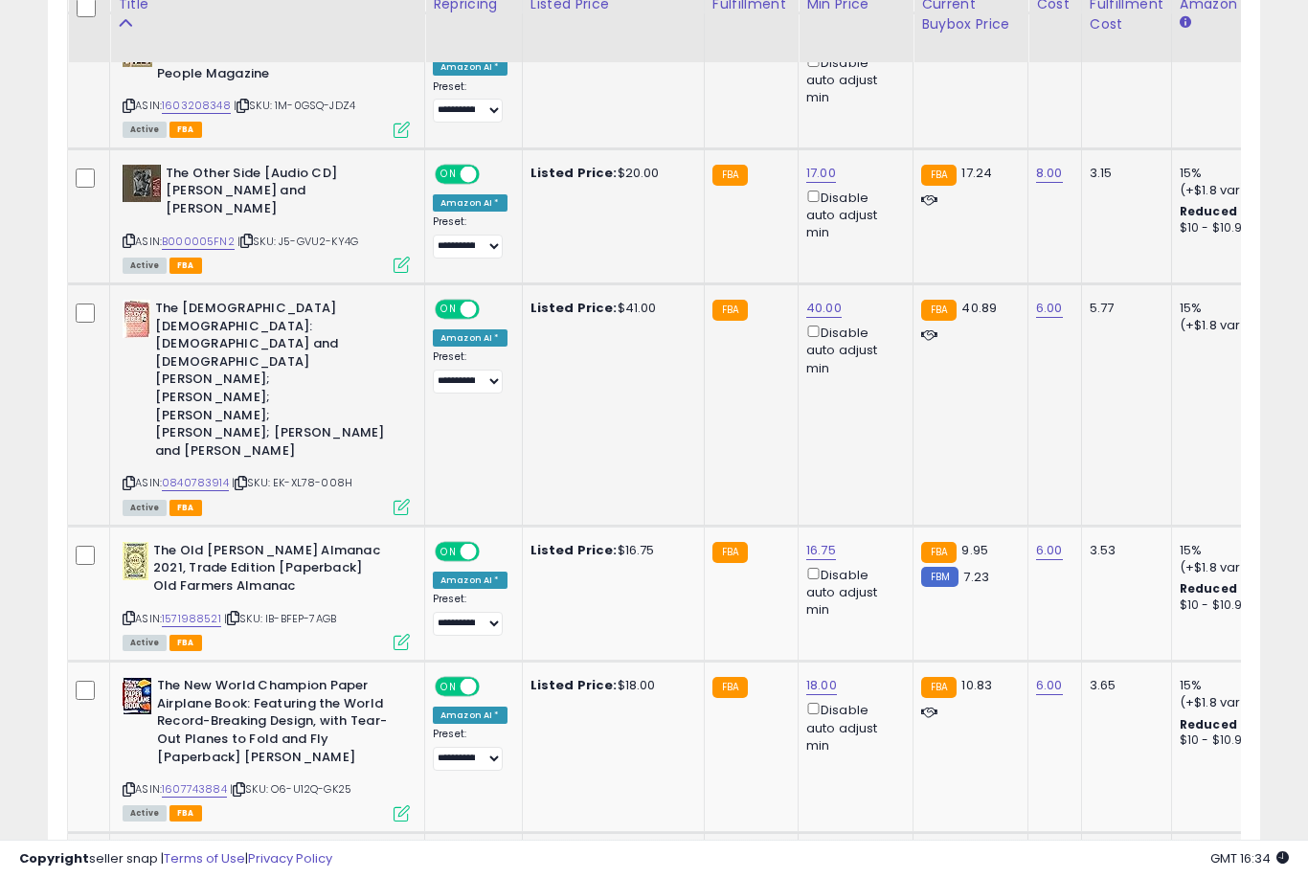
click at [821, 847] on link "40.00" at bounding box center [823, 856] width 35 height 19
click at [879, 596] on button "submit" at bounding box center [895, 582] width 33 height 29
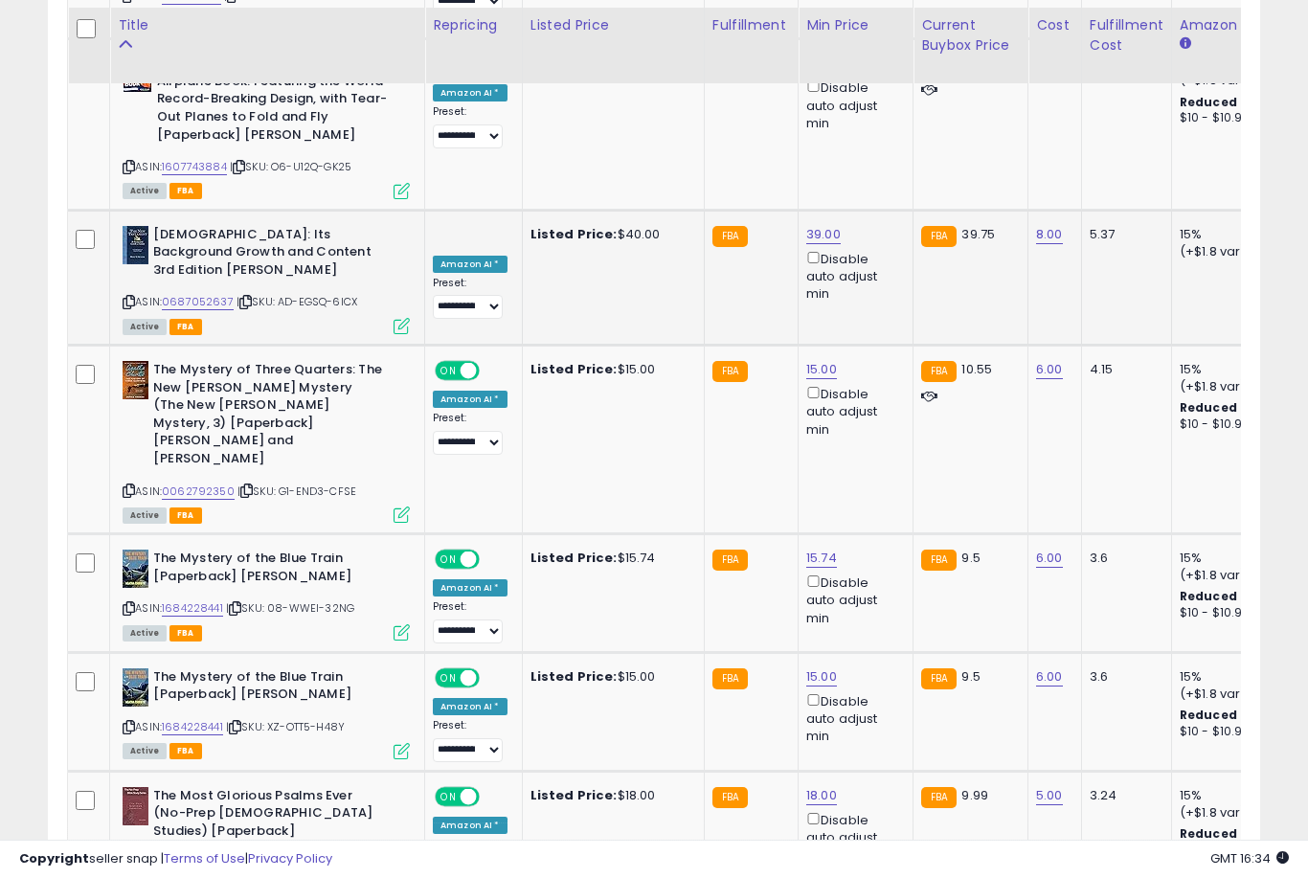
scroll to position [3234, 0]
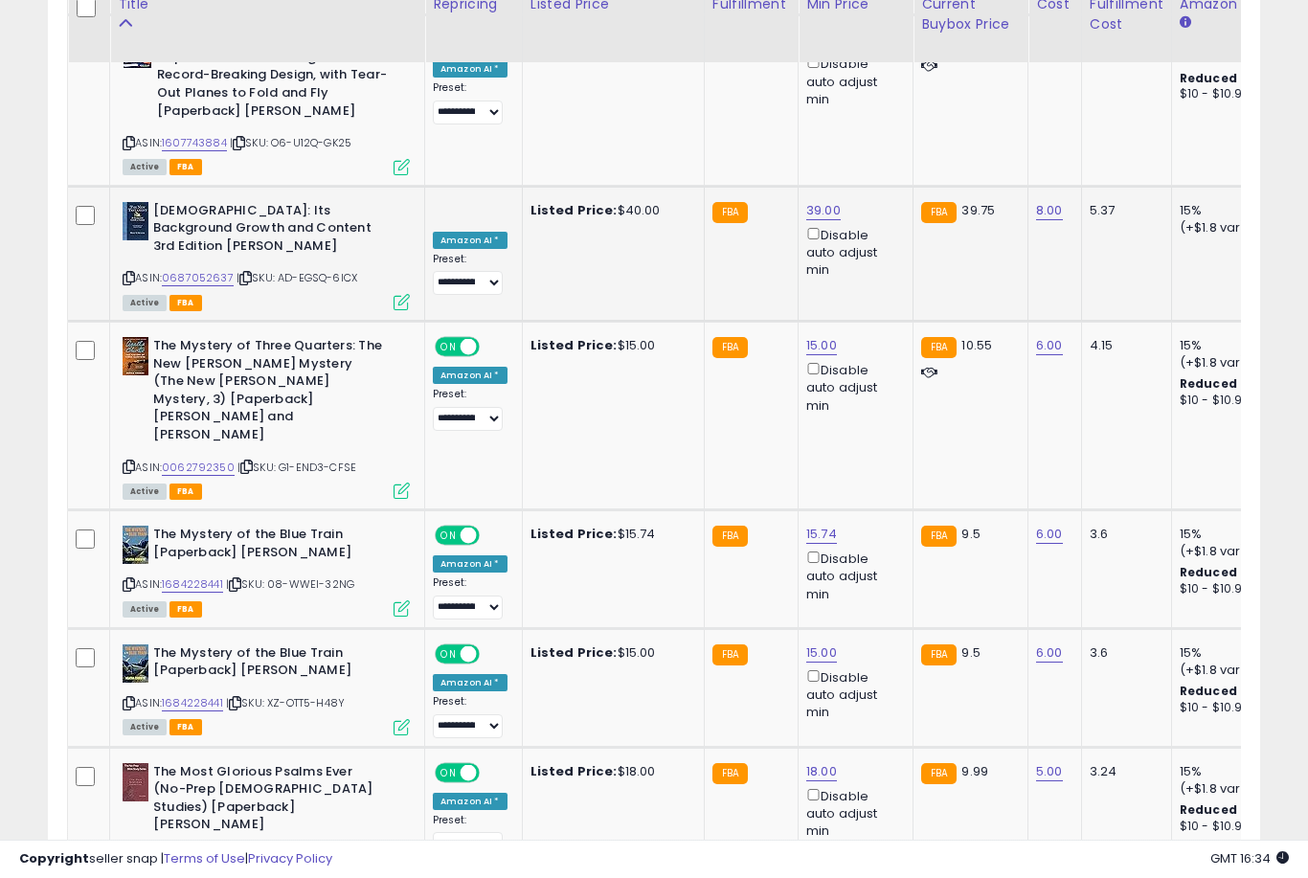
click at [877, 619] on button "submit" at bounding box center [893, 605] width 33 height 29
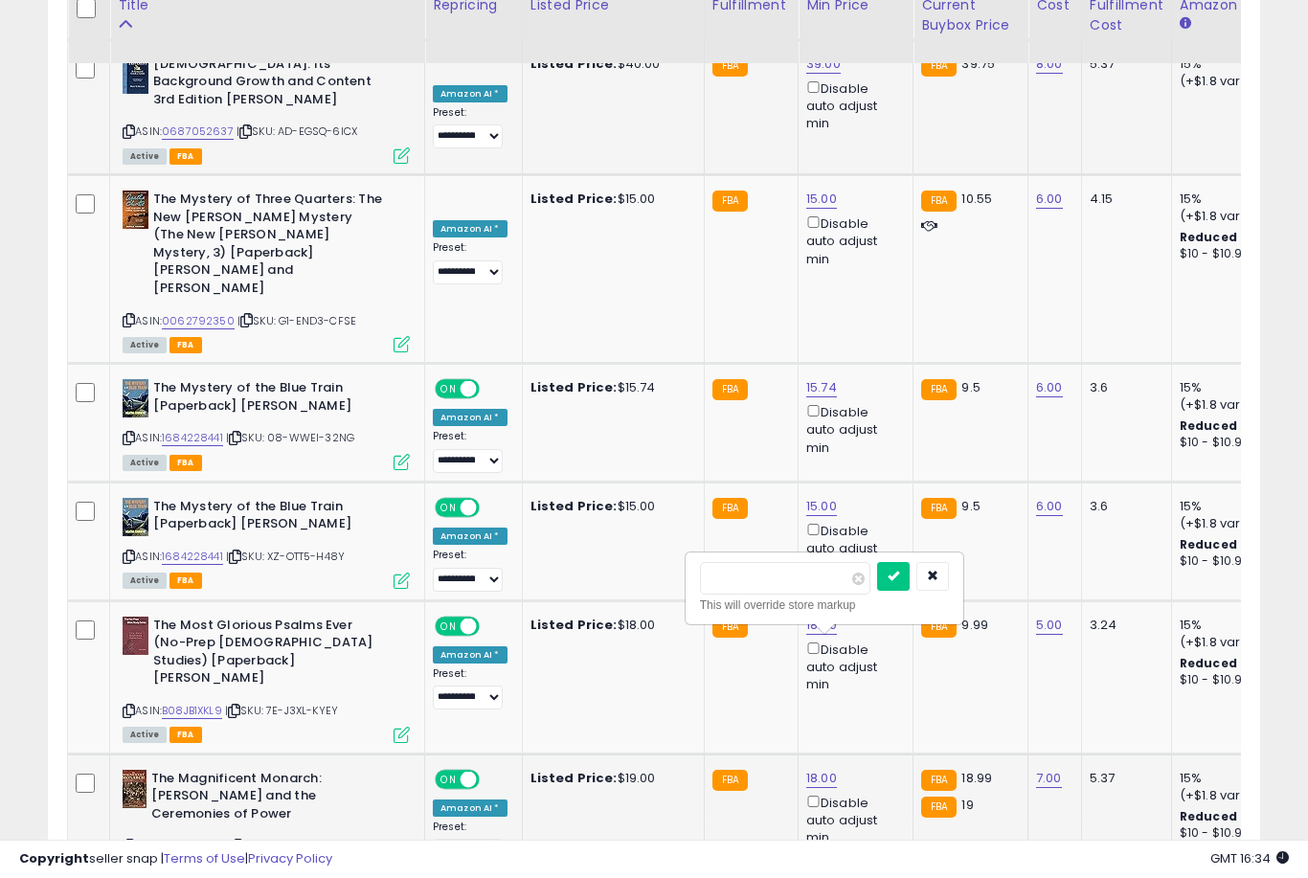
click at [877, 589] on button "submit" at bounding box center [893, 576] width 33 height 29
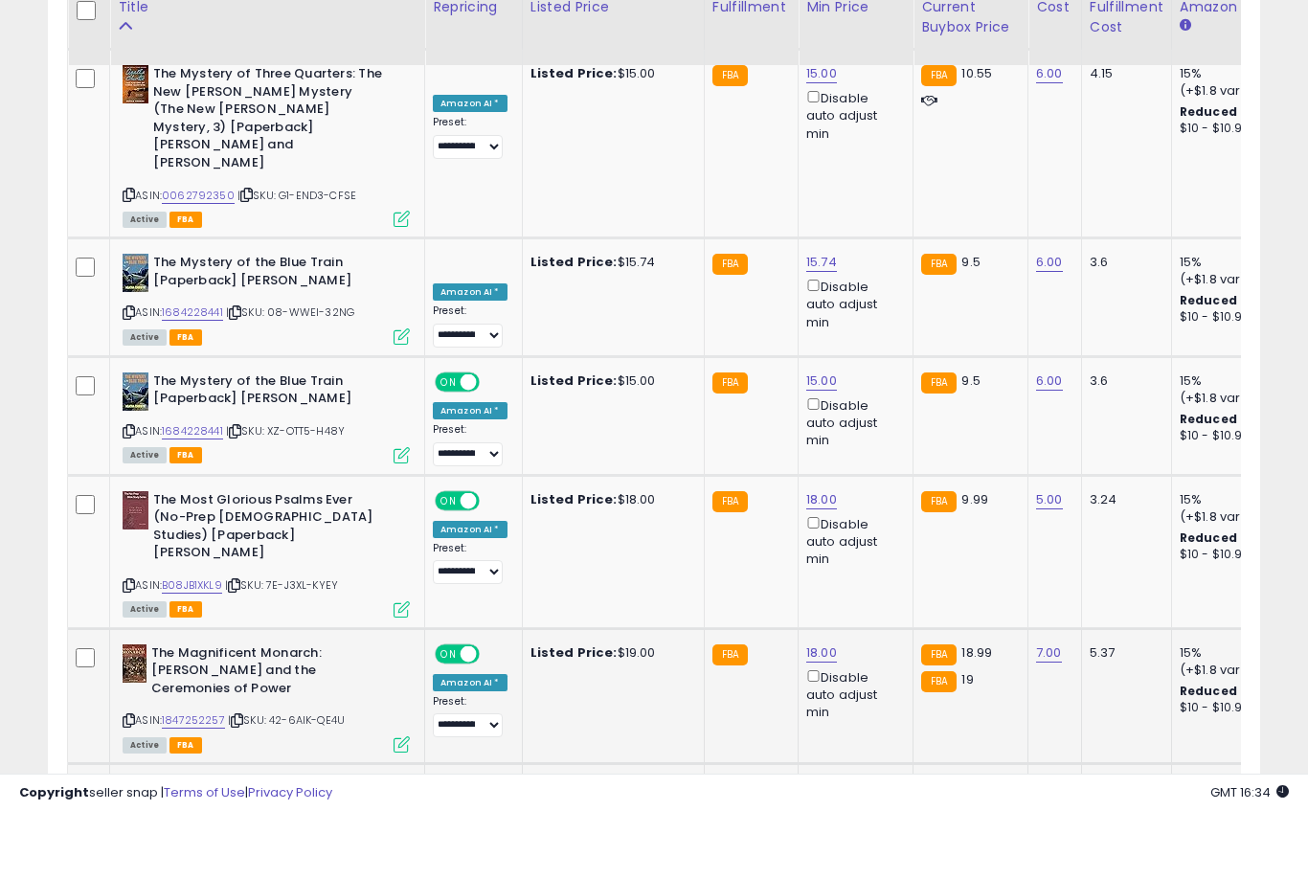
scroll to position [3509, 0]
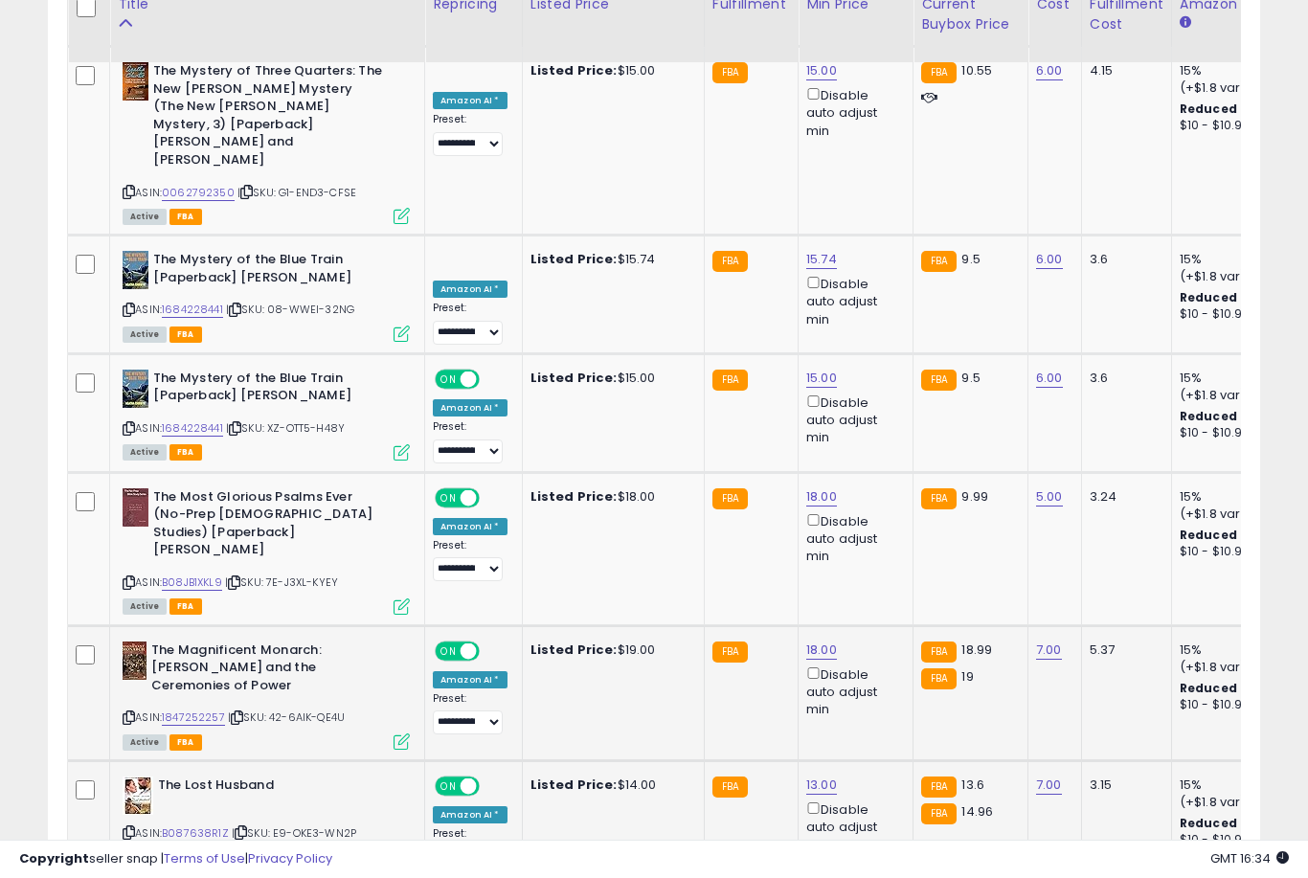
click at [877, 579] on button "submit" at bounding box center [893, 566] width 33 height 29
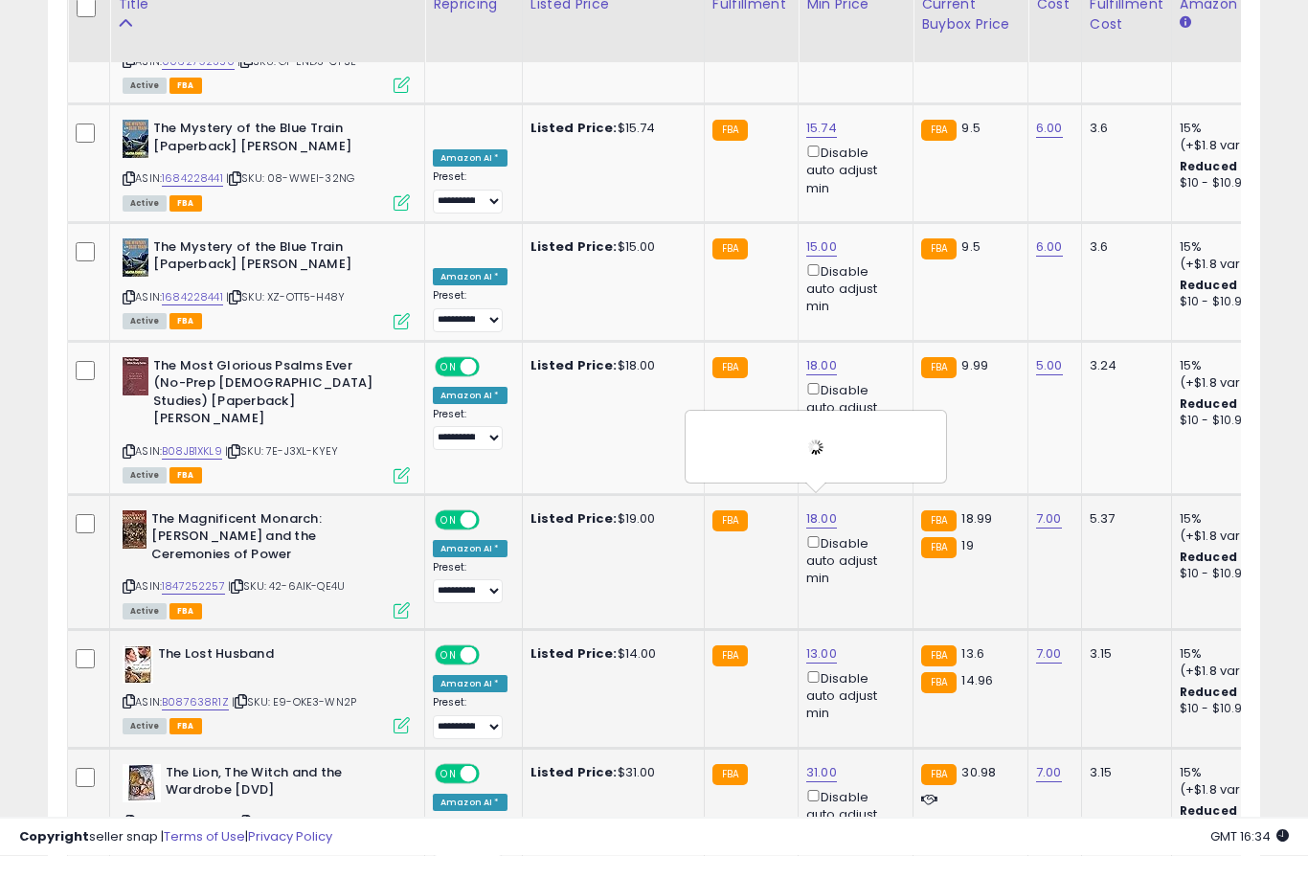
scroll to position [3596, 0]
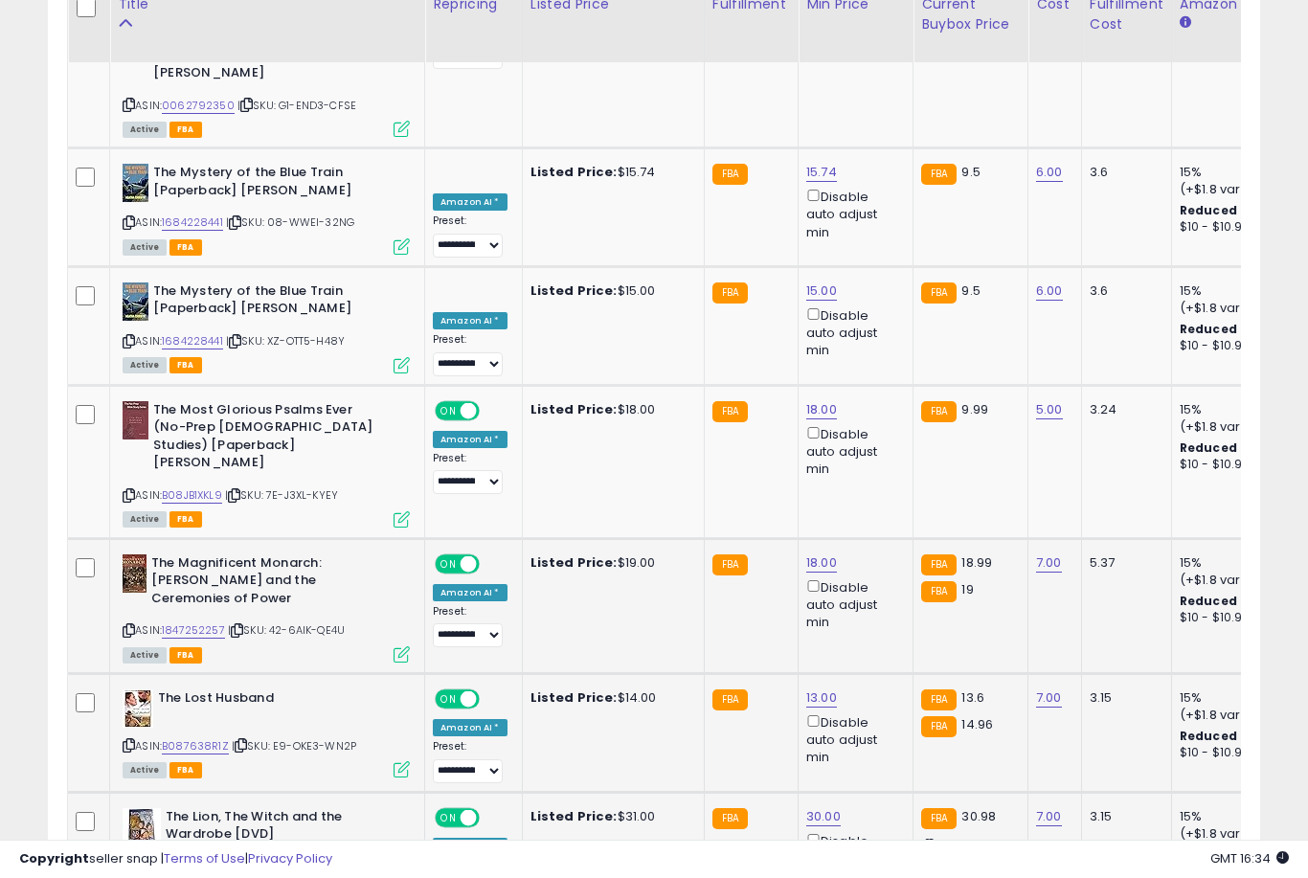
click at [877, 610] on button "submit" at bounding box center [893, 596] width 33 height 29
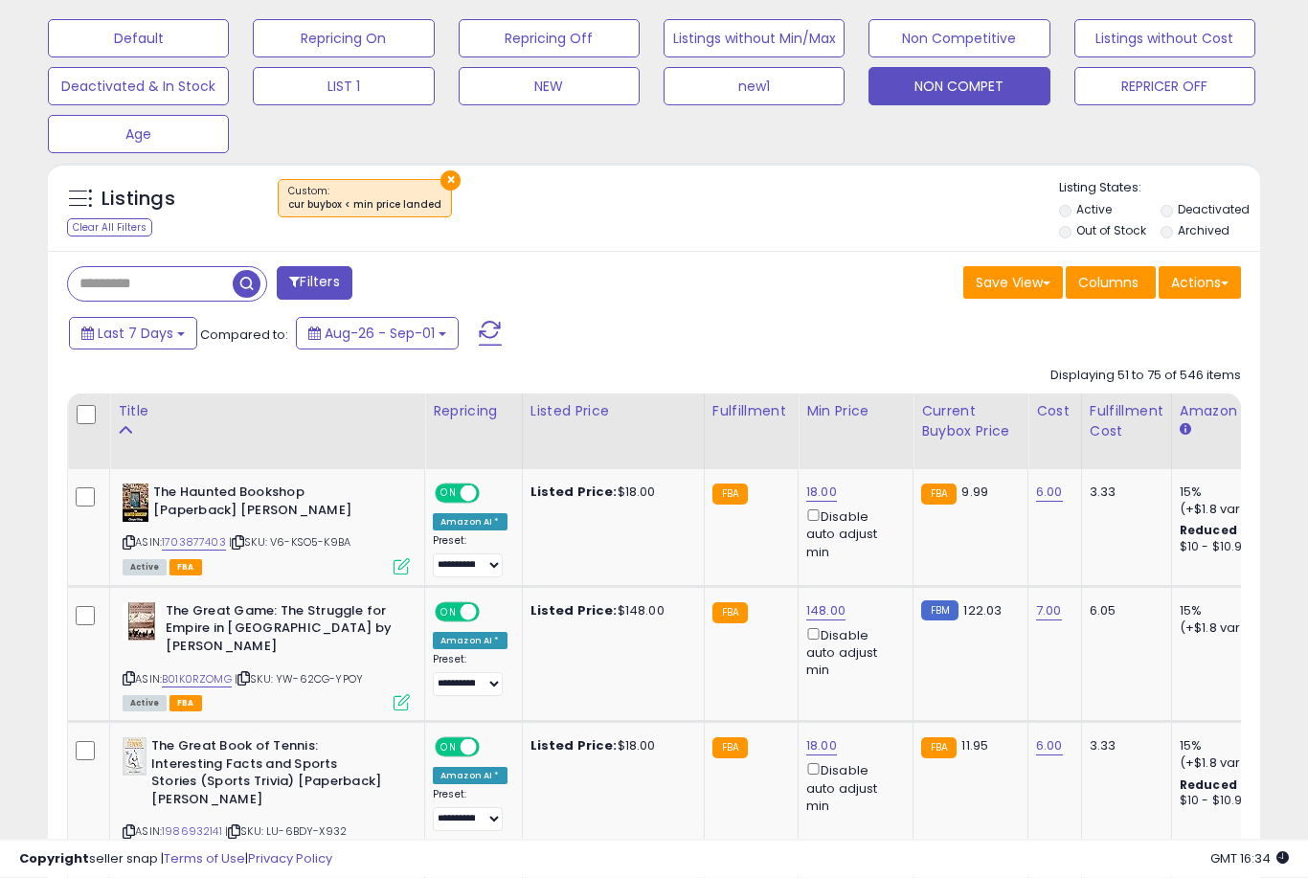
scroll to position [593, 0]
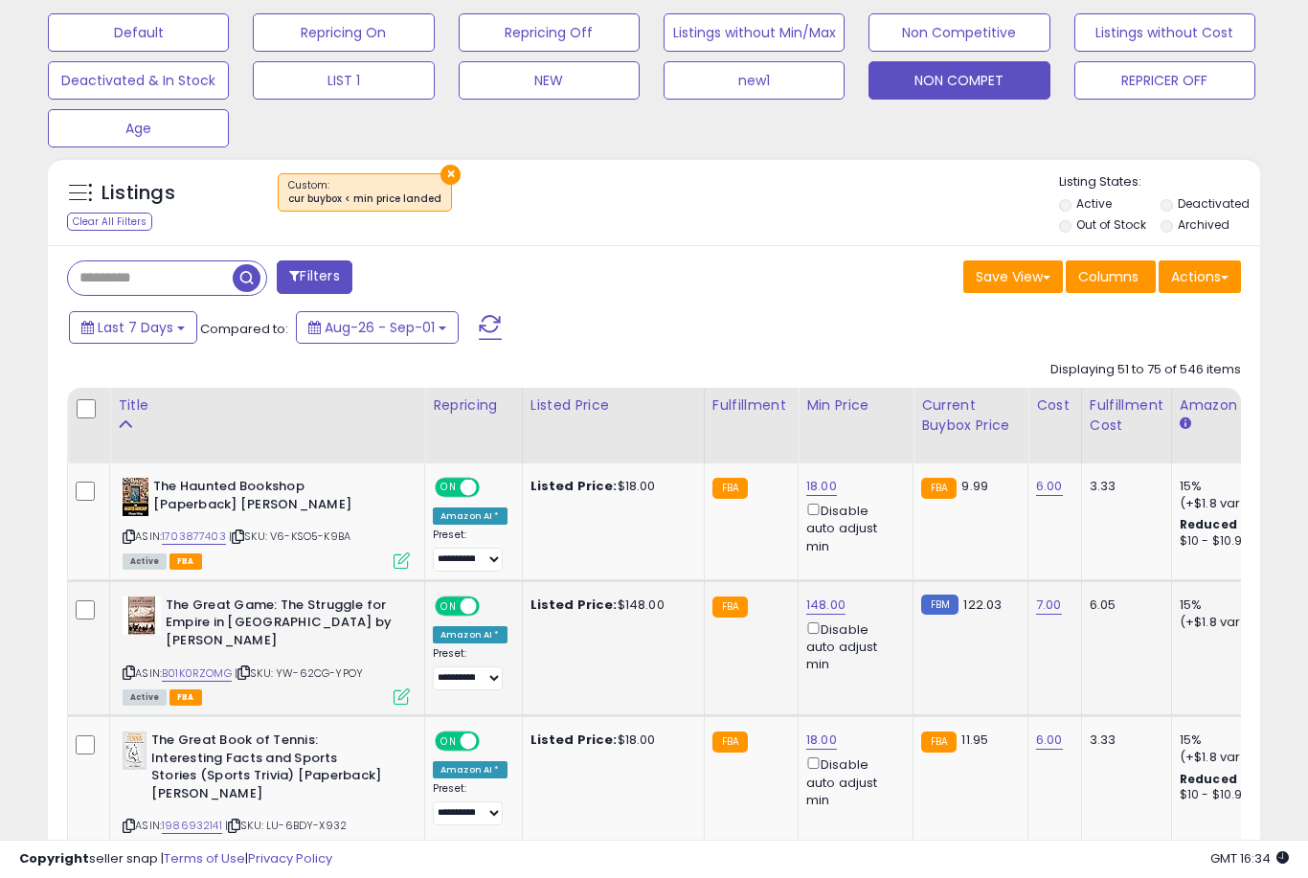
click at [810, 615] on link "148.00" at bounding box center [825, 605] width 39 height 19
click at [881, 550] on button "submit" at bounding box center [897, 536] width 33 height 29
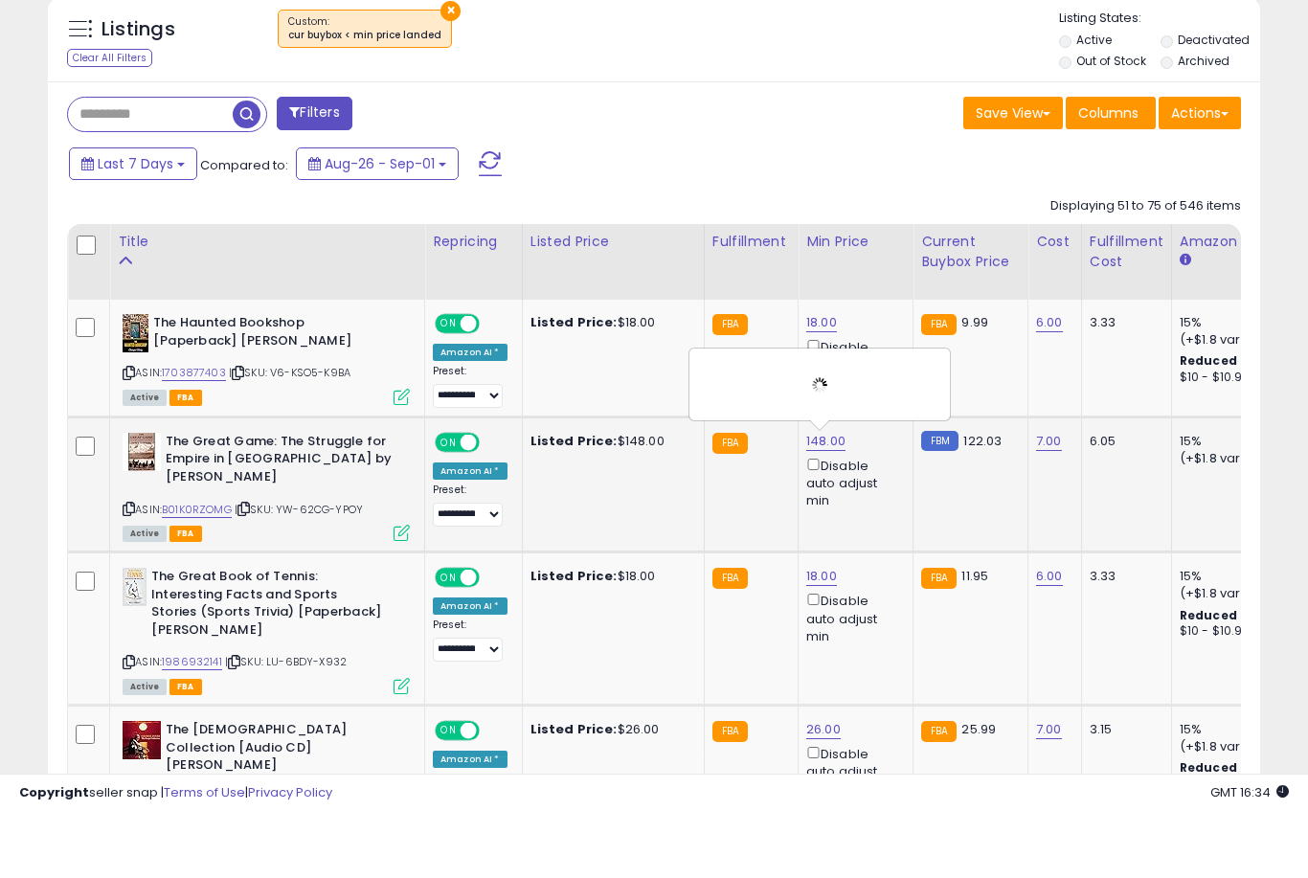
scroll to position [870, 0]
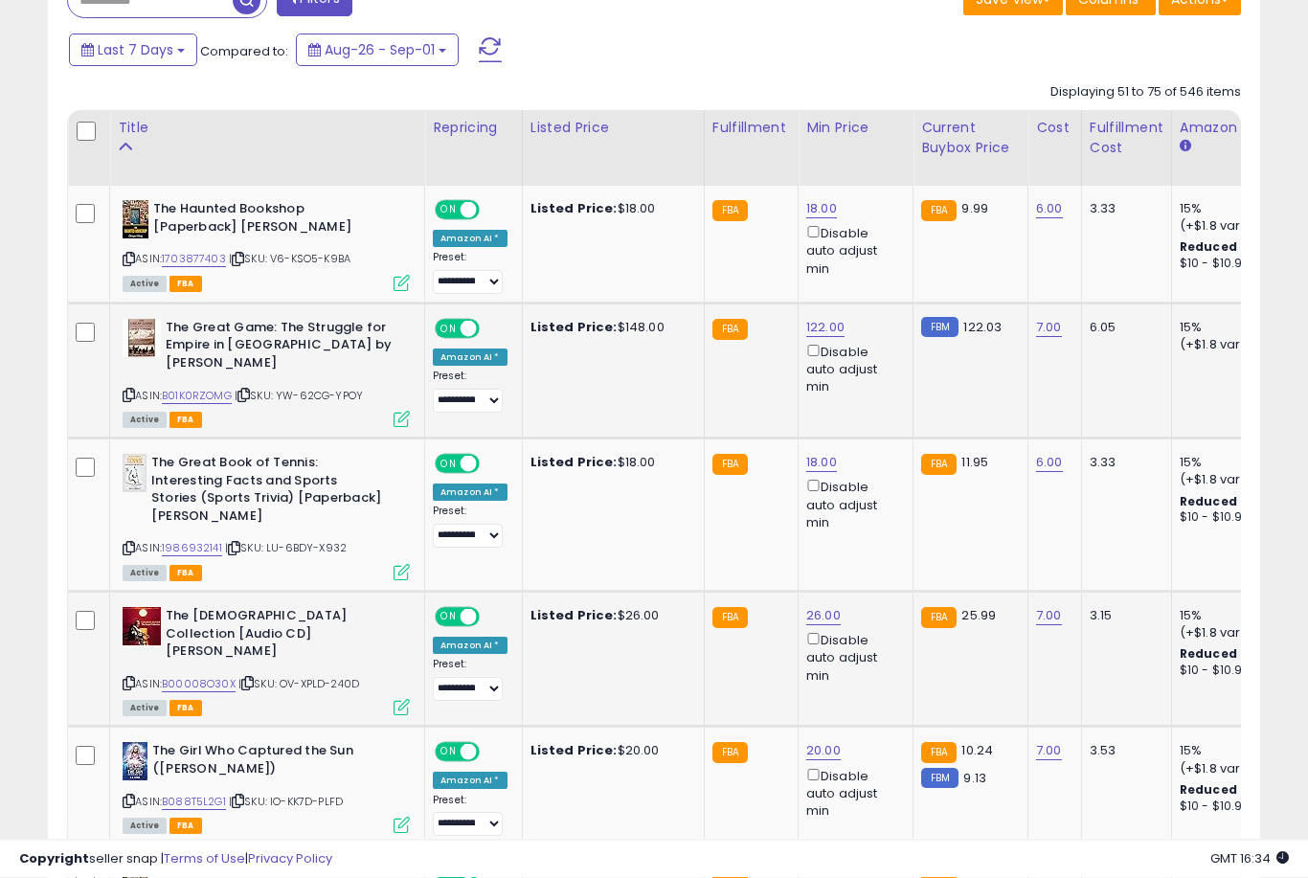
click at [827, 623] on link "26.00" at bounding box center [823, 616] width 34 height 19
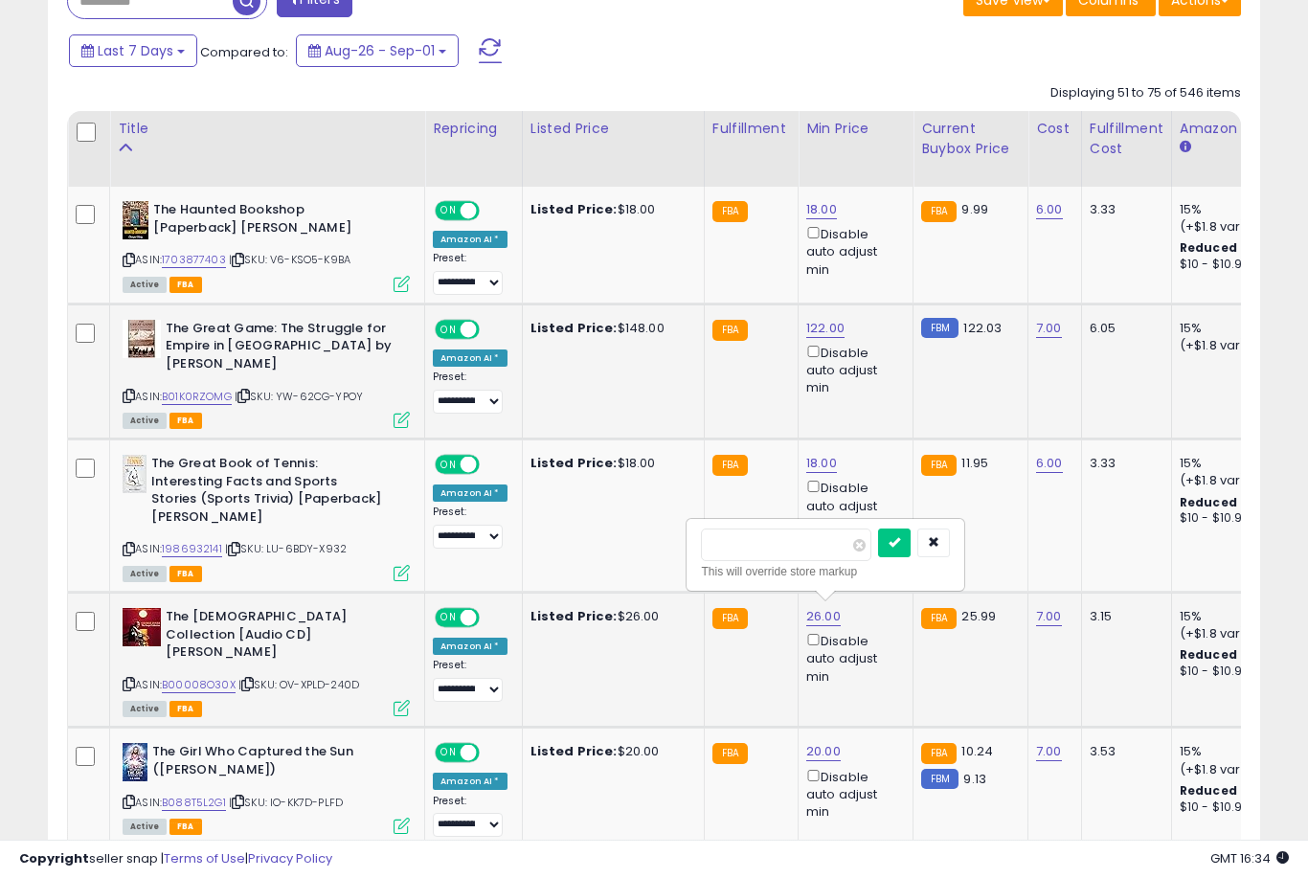
click at [878, 555] on button "submit" at bounding box center [894, 543] width 33 height 29
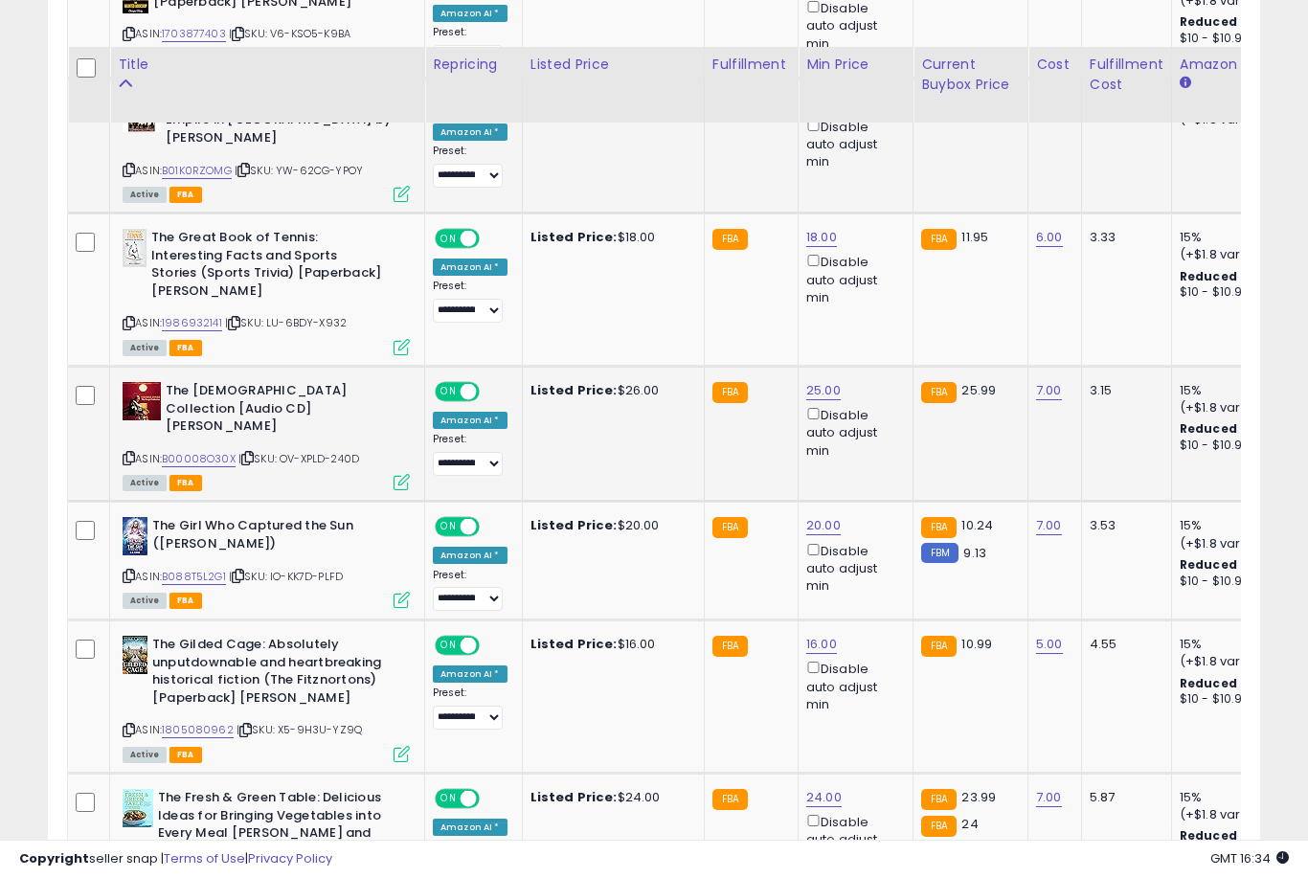
scroll to position [1204, 0]
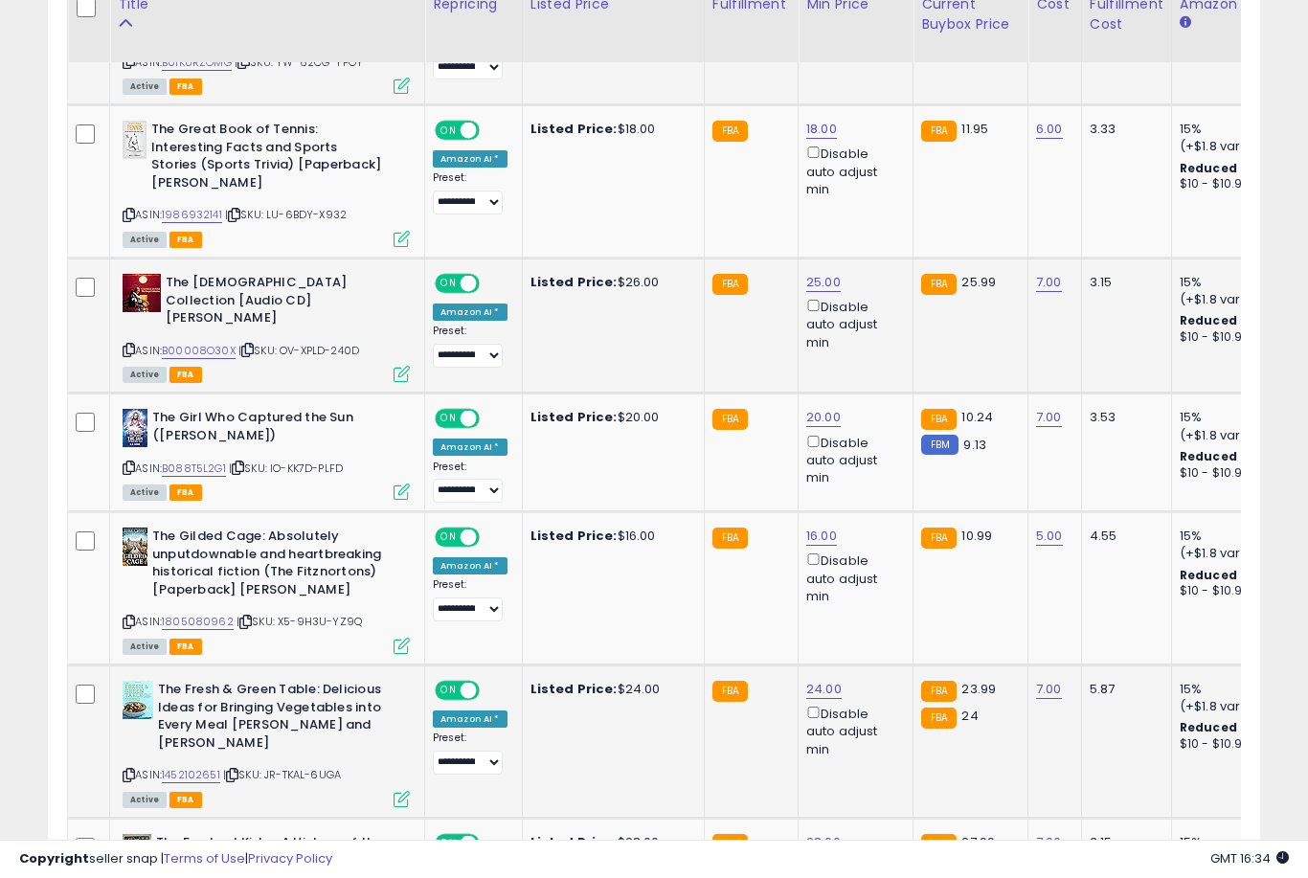
click at [811, 683] on link "24.00" at bounding box center [823, 689] width 35 height 19
click at [878, 608] on button "submit" at bounding box center [894, 594] width 33 height 29
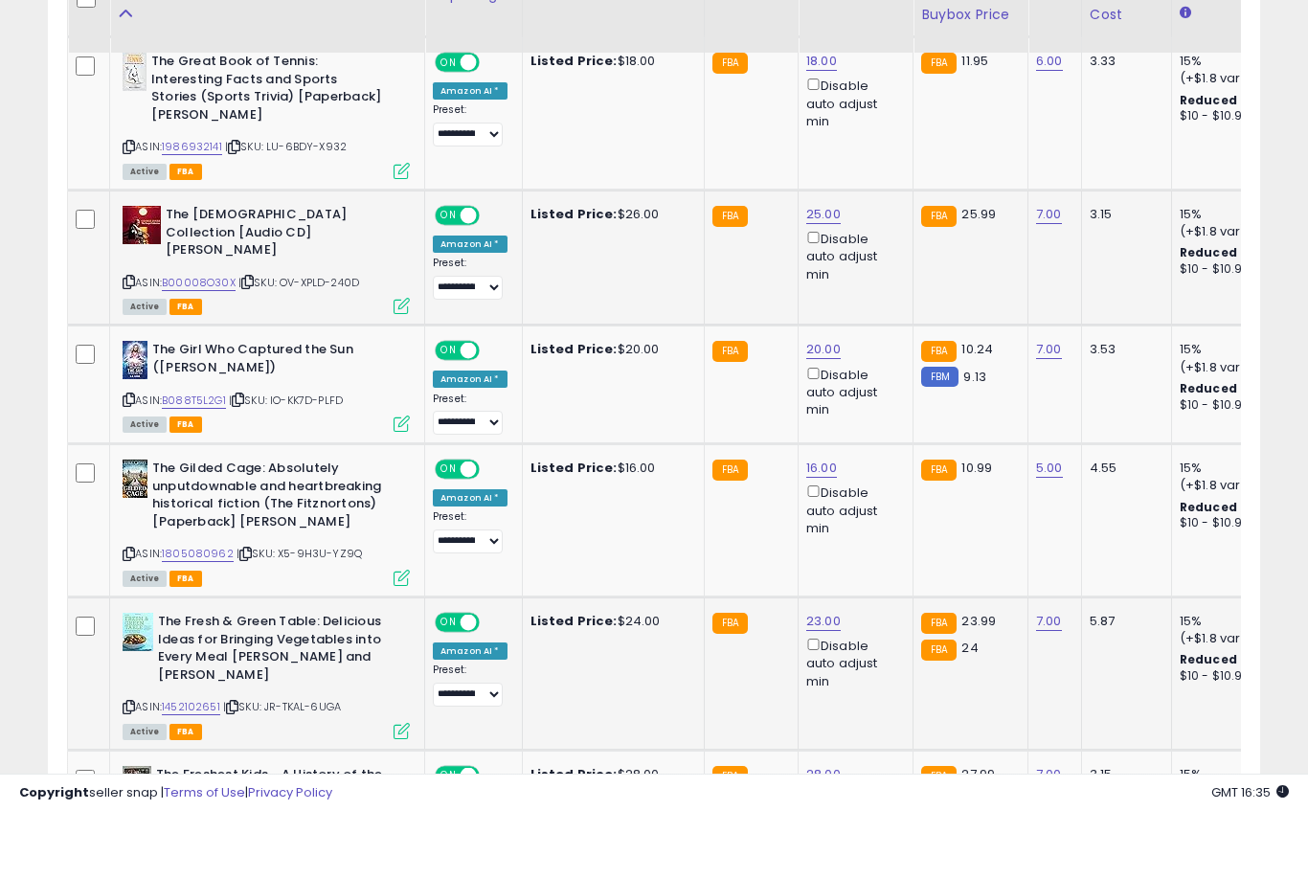
scroll to position [1299, 0]
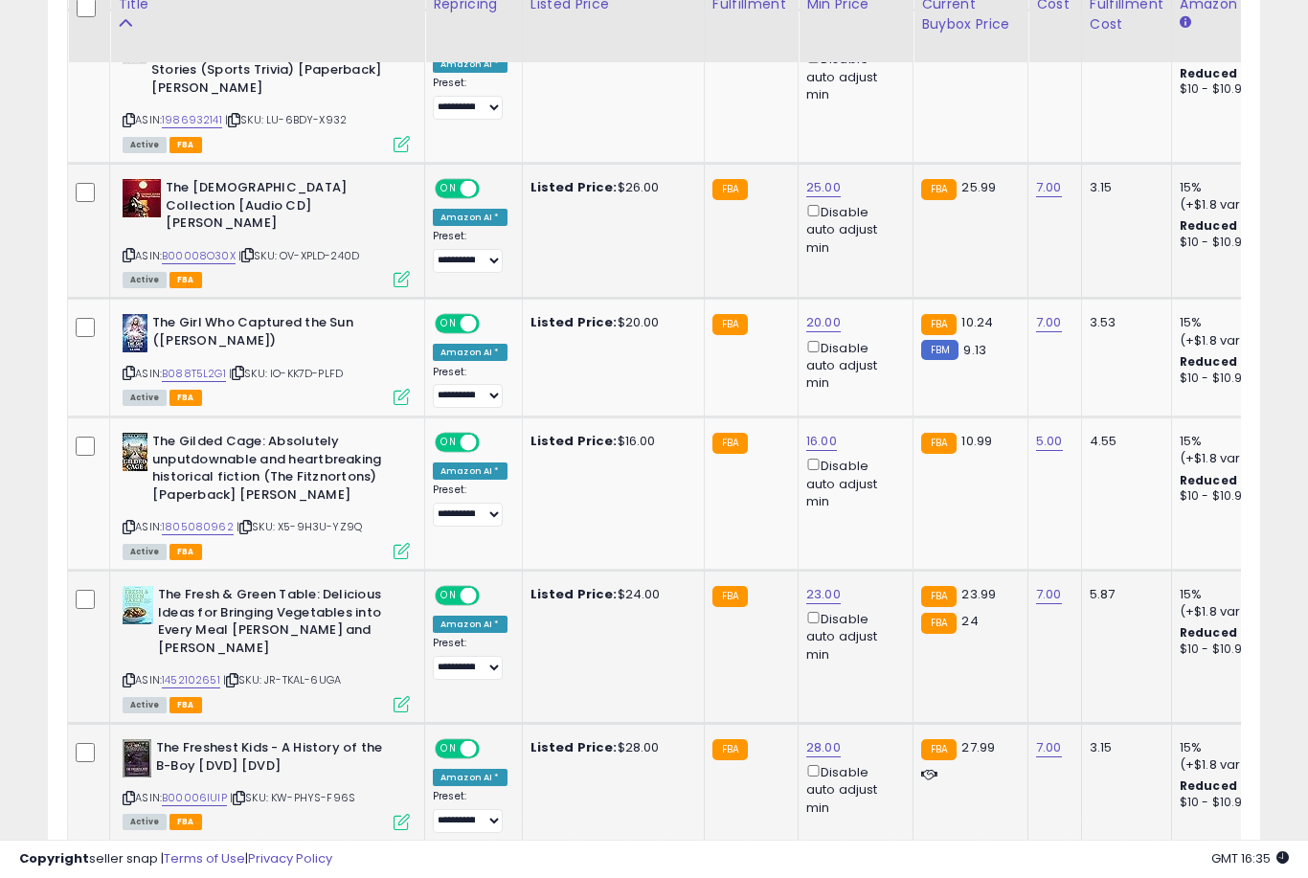
click at [818, 738] on link "28.00" at bounding box center [823, 747] width 34 height 19
click at [878, 664] on button "submit" at bounding box center [894, 650] width 33 height 29
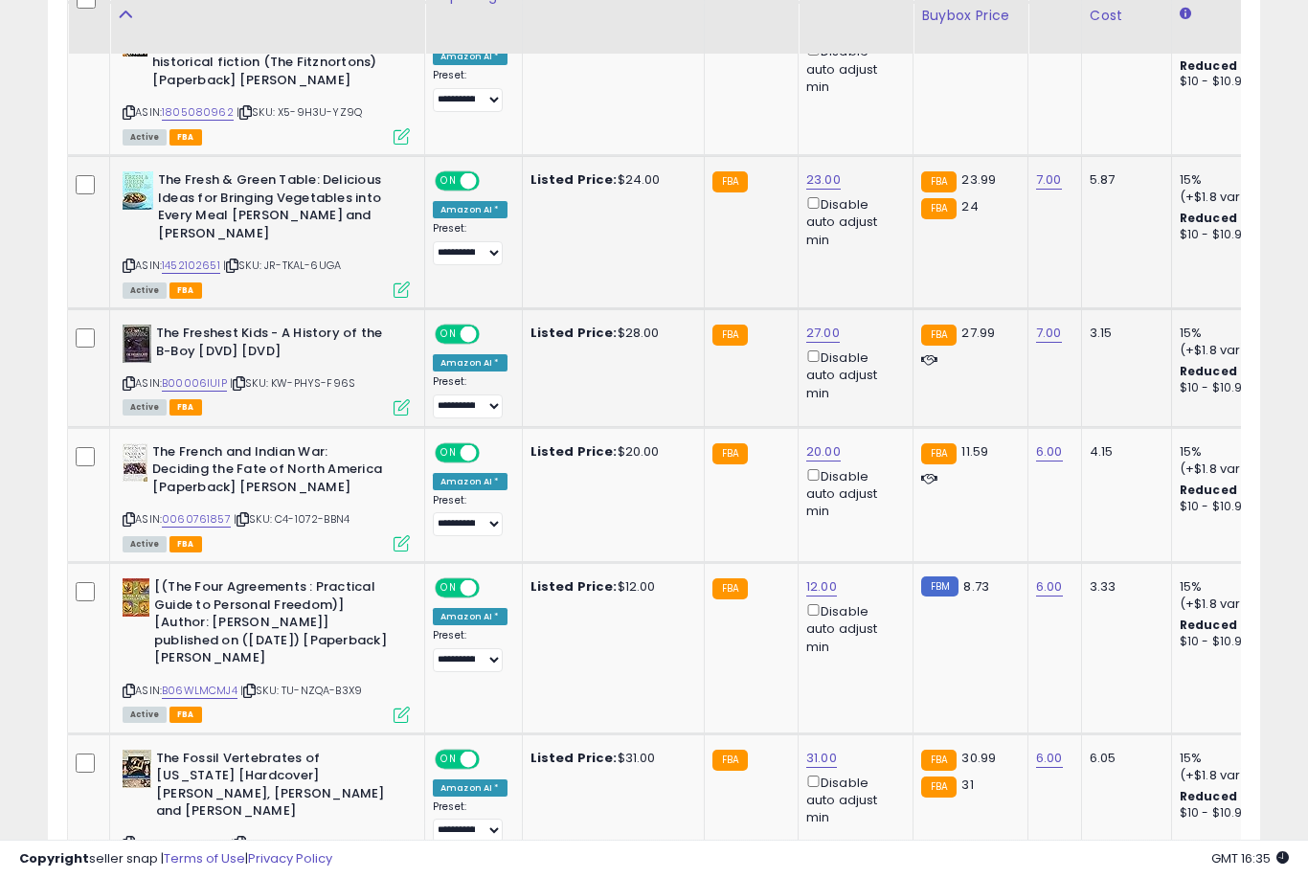
scroll to position [1736, 0]
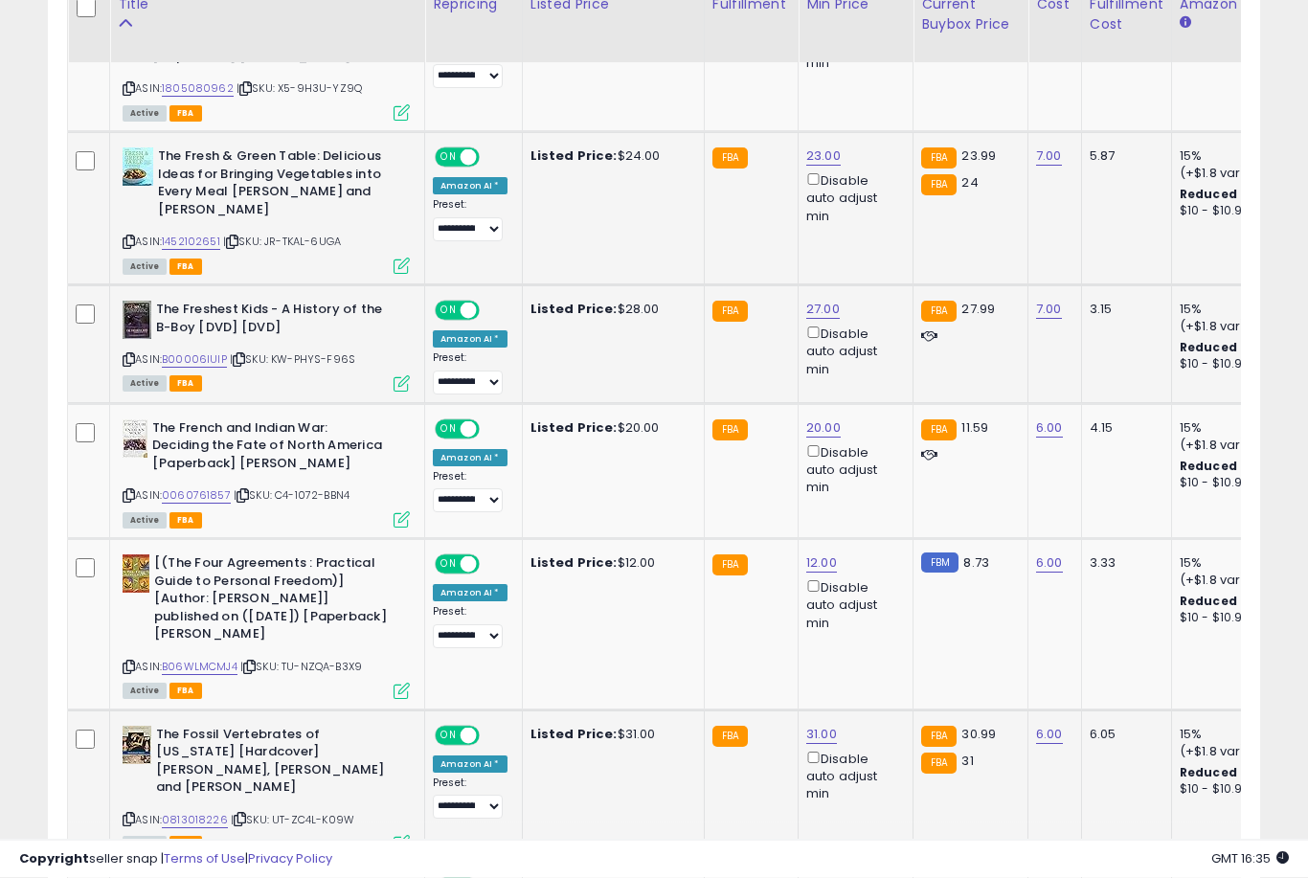
click at [824, 726] on link "31.00" at bounding box center [821, 735] width 31 height 19
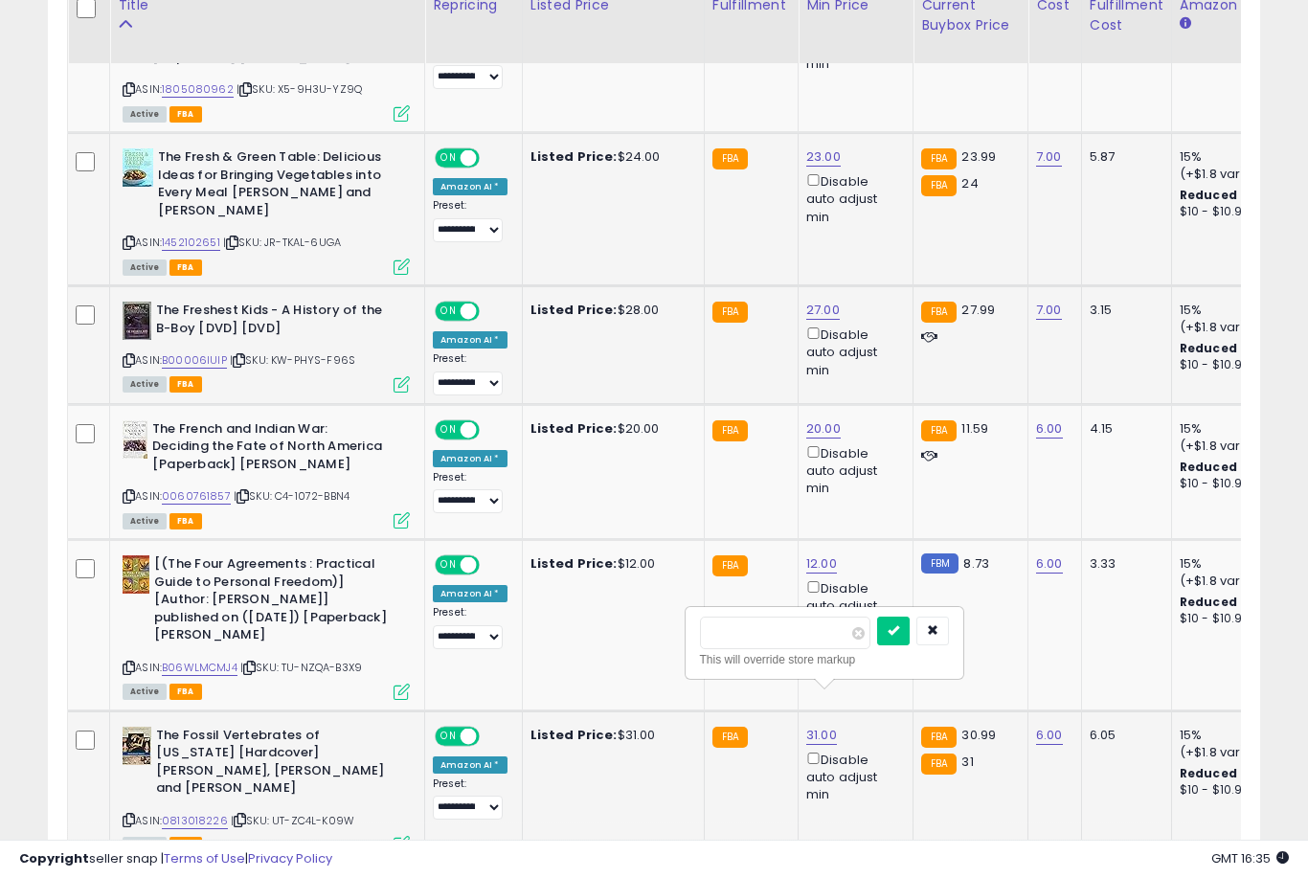
click at [877, 644] on button "submit" at bounding box center [893, 631] width 33 height 29
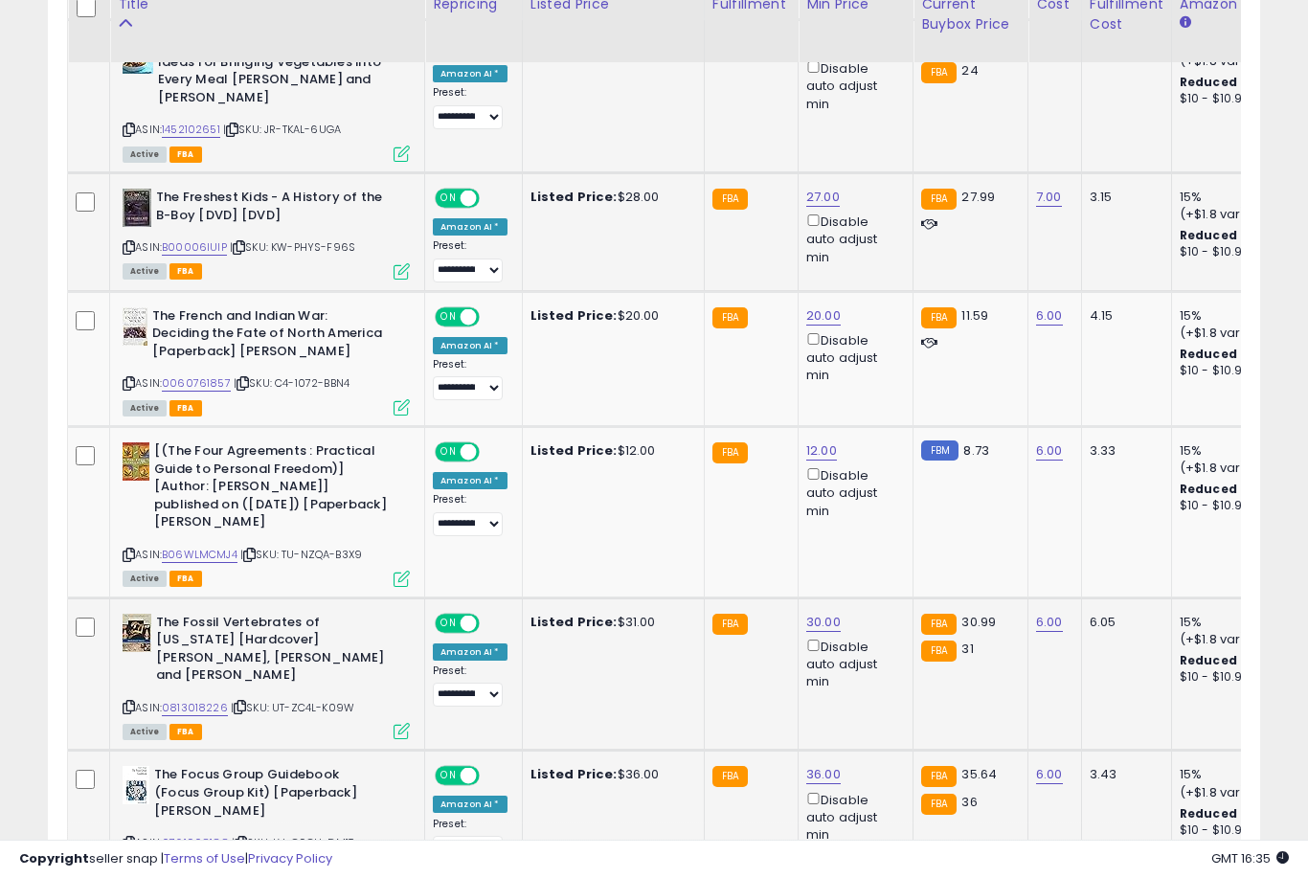
click at [824, 765] on link "36.00" at bounding box center [823, 774] width 34 height 19
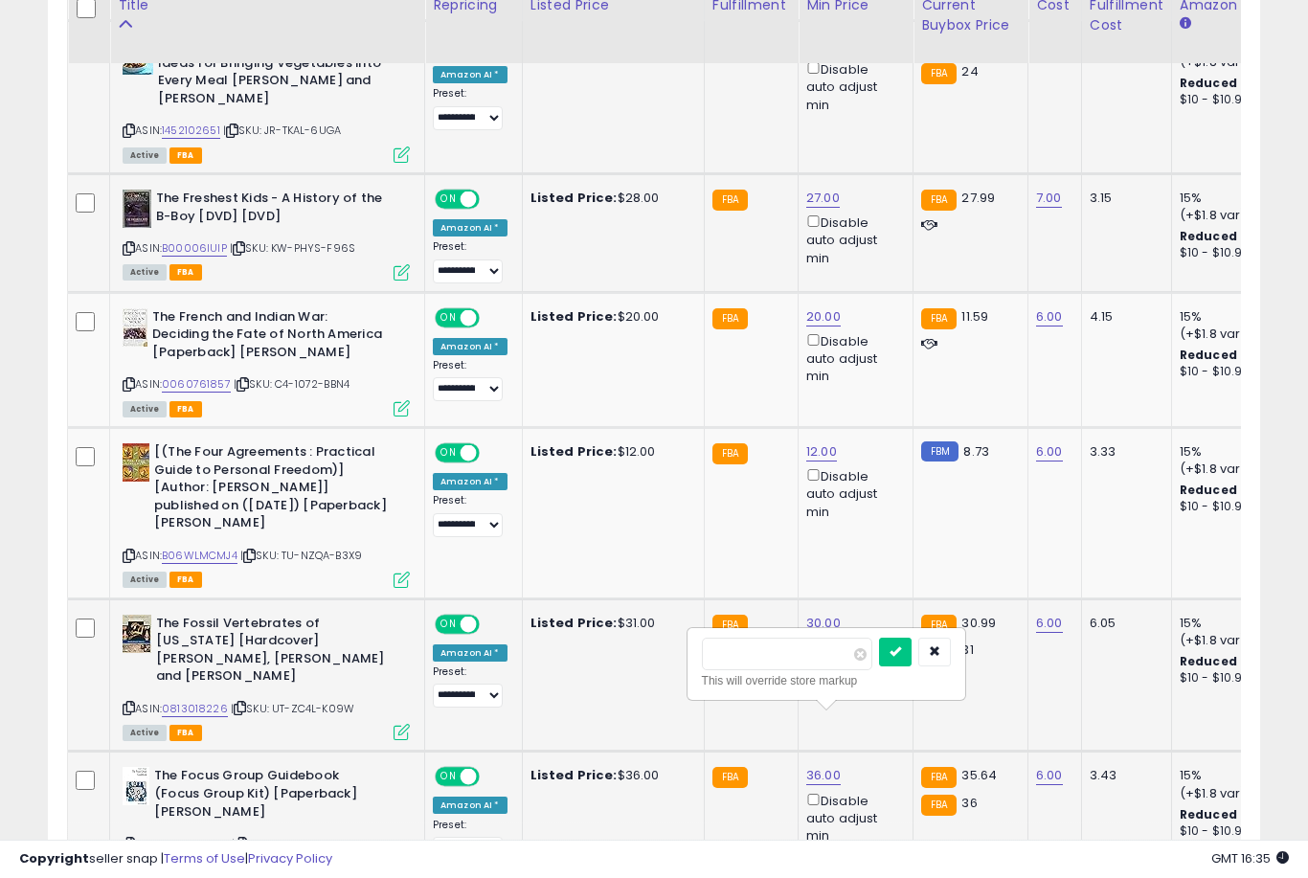
click at [879, 665] on button "submit" at bounding box center [895, 652] width 33 height 29
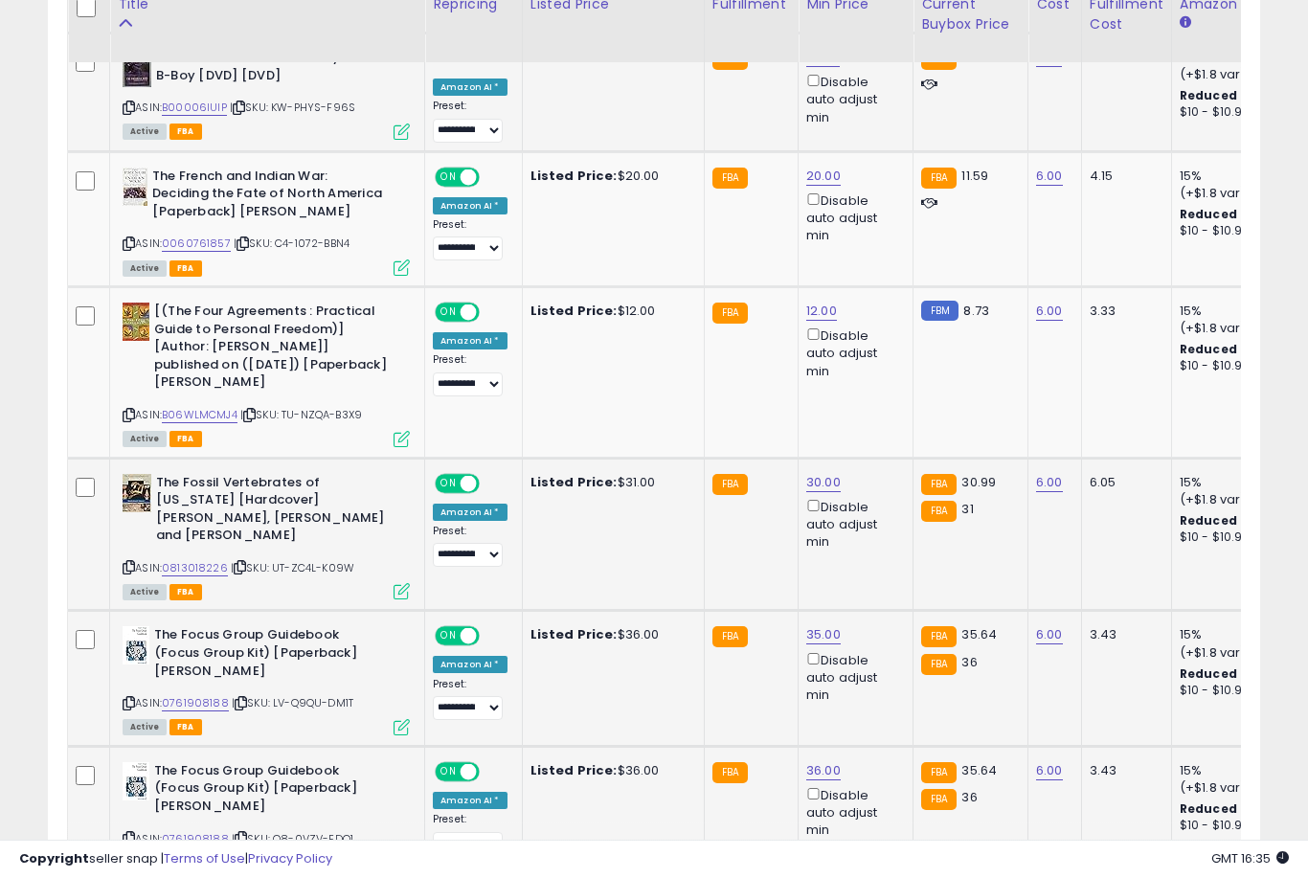
click at [824, 761] on link "36.00" at bounding box center [823, 770] width 34 height 19
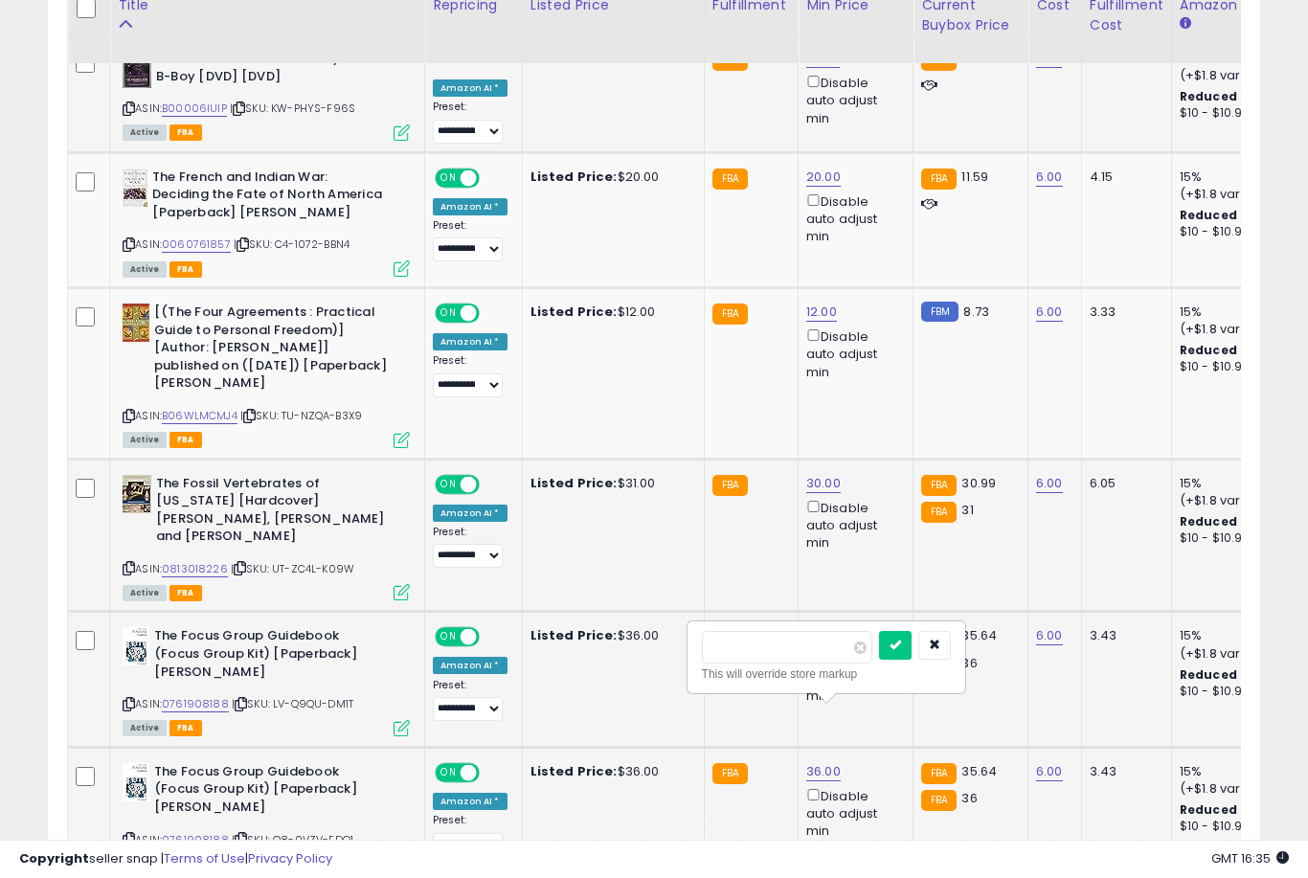
click at [879, 658] on button "submit" at bounding box center [895, 645] width 33 height 29
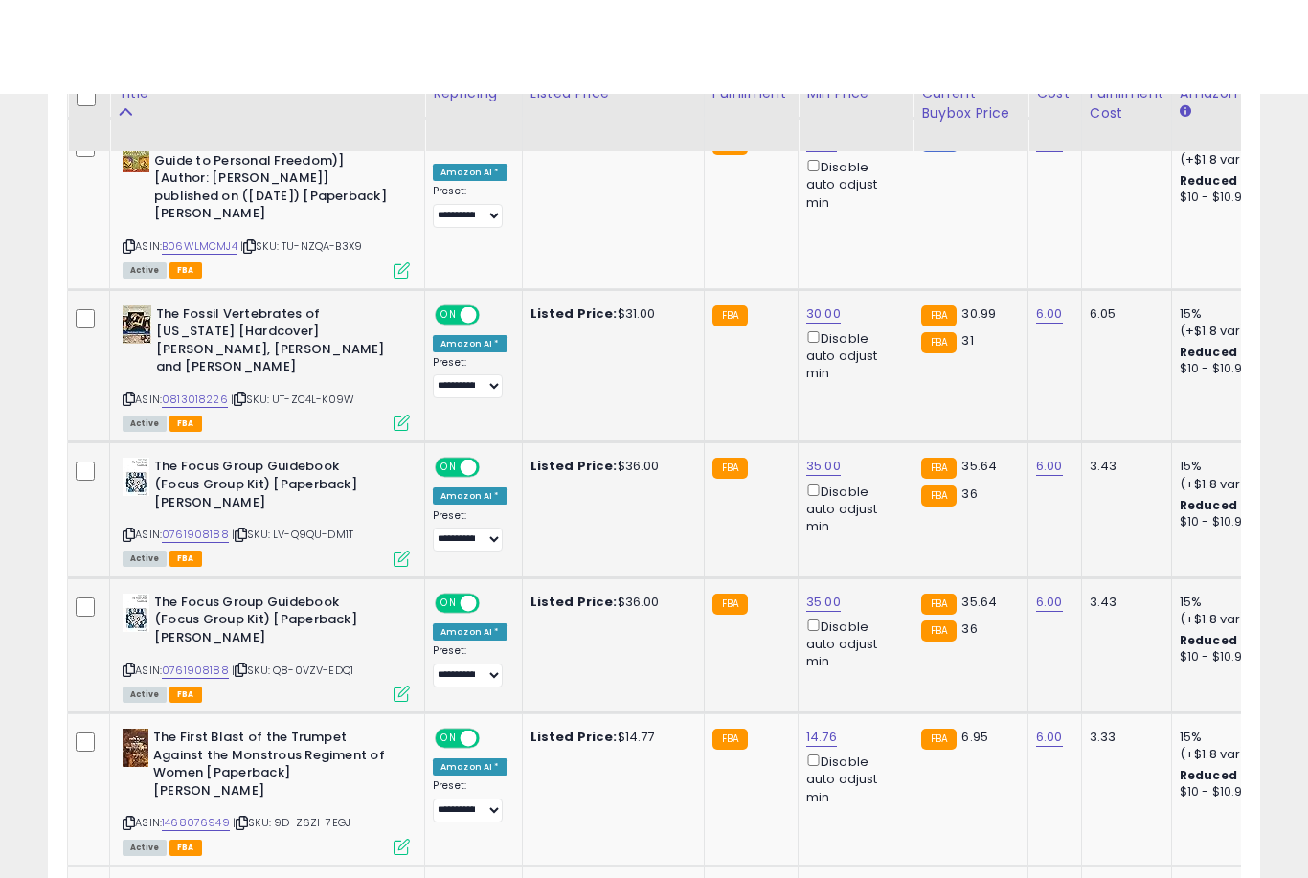
scroll to position [2252, 0]
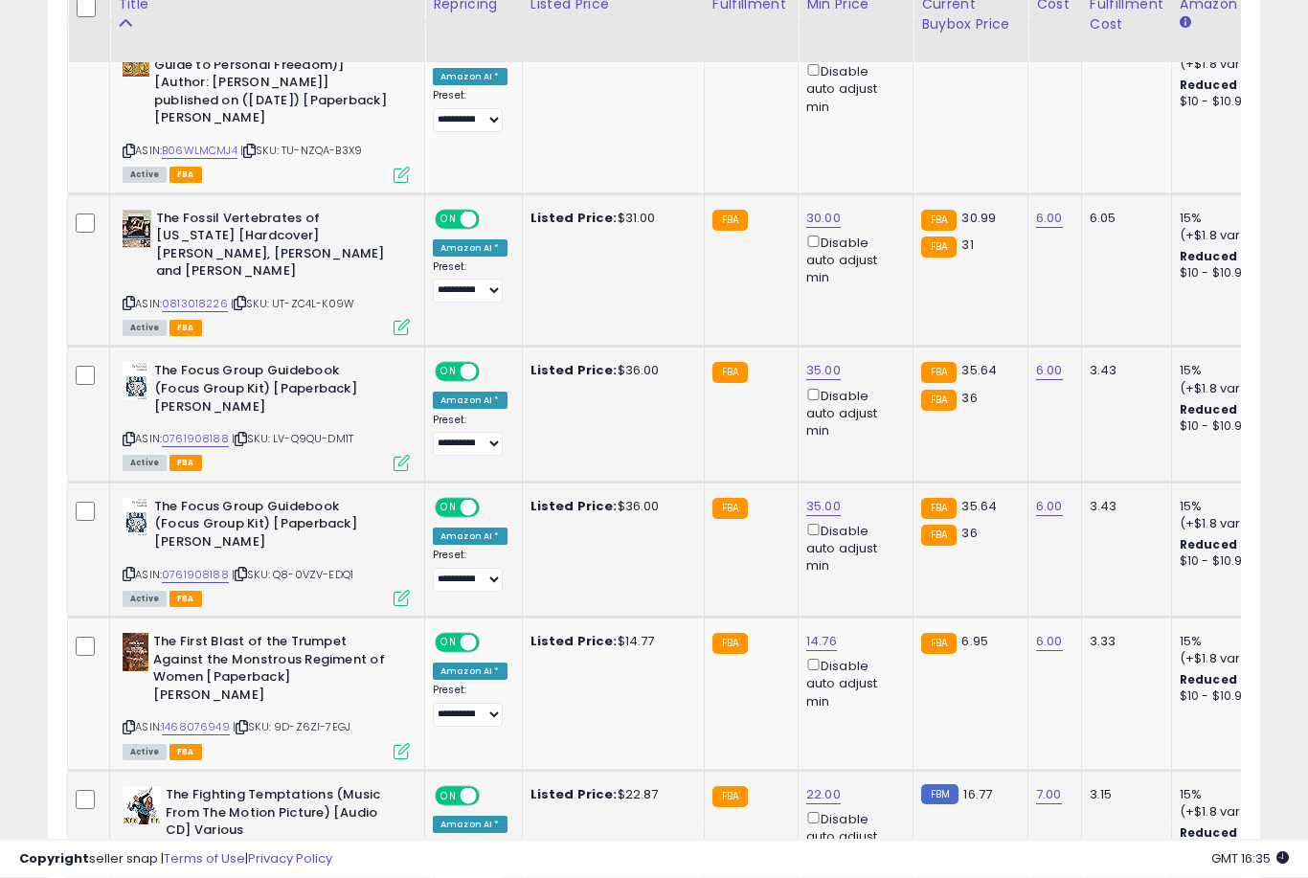
click at [824, 786] on link "22.00" at bounding box center [823, 795] width 34 height 19
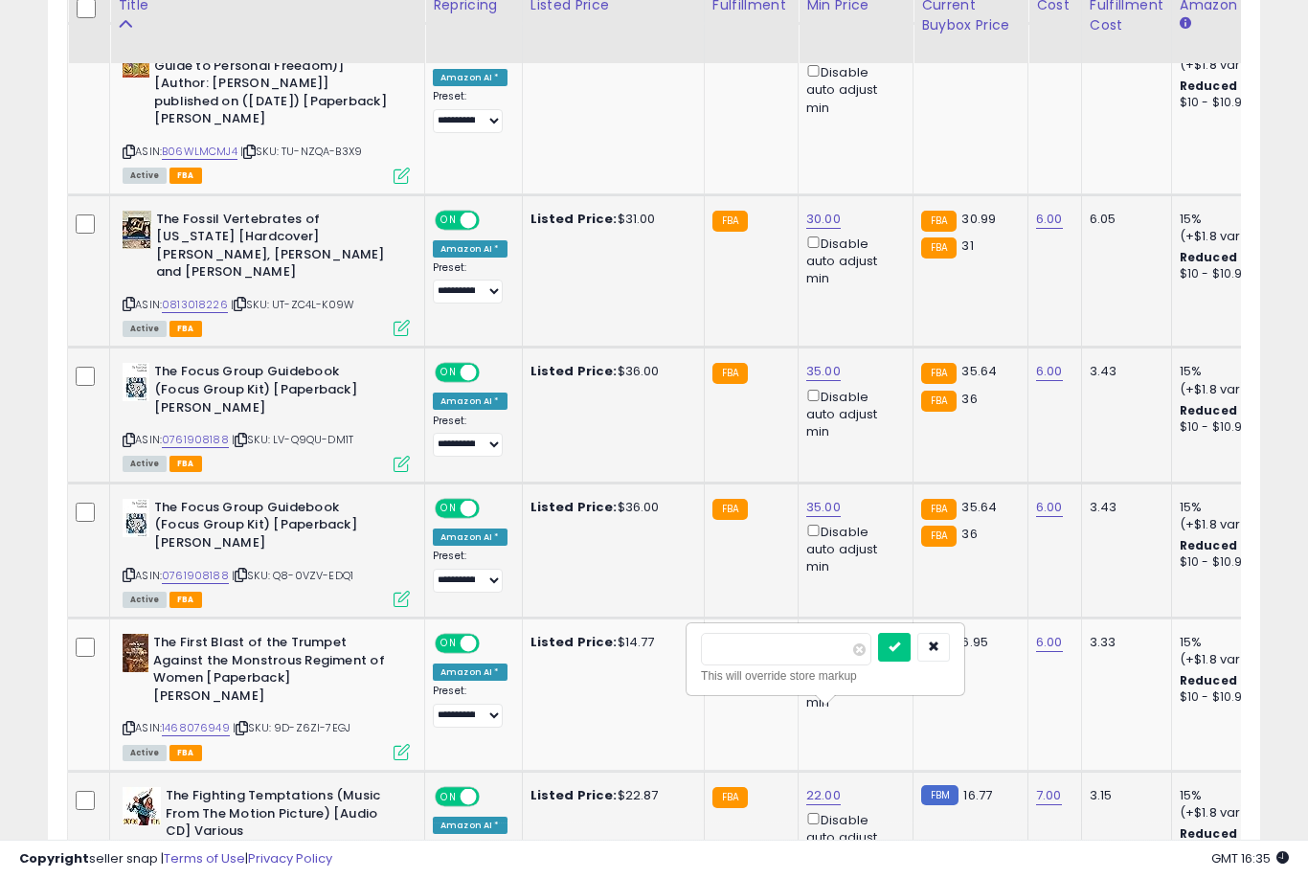
click at [878, 660] on button "submit" at bounding box center [894, 647] width 33 height 29
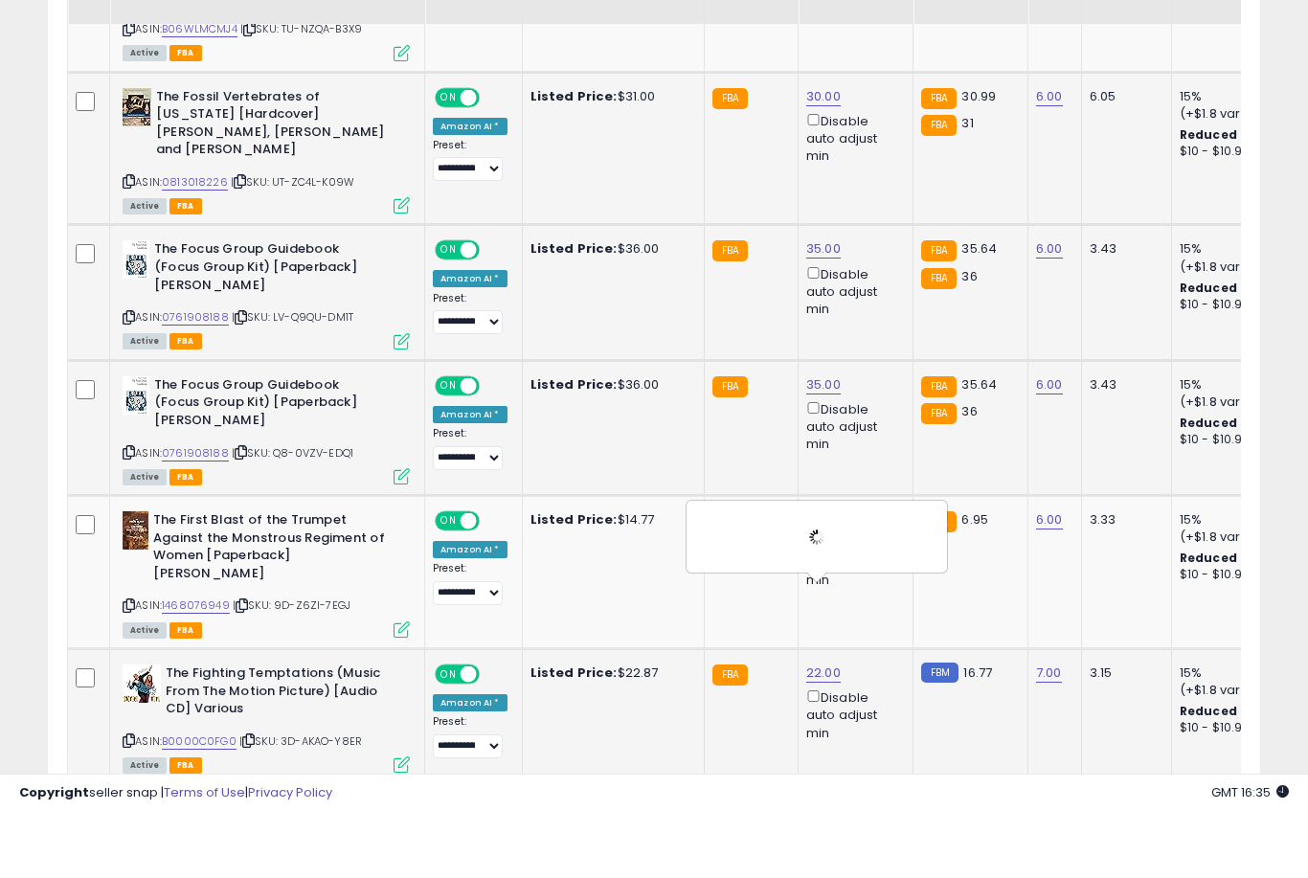
scroll to position [2382, 0]
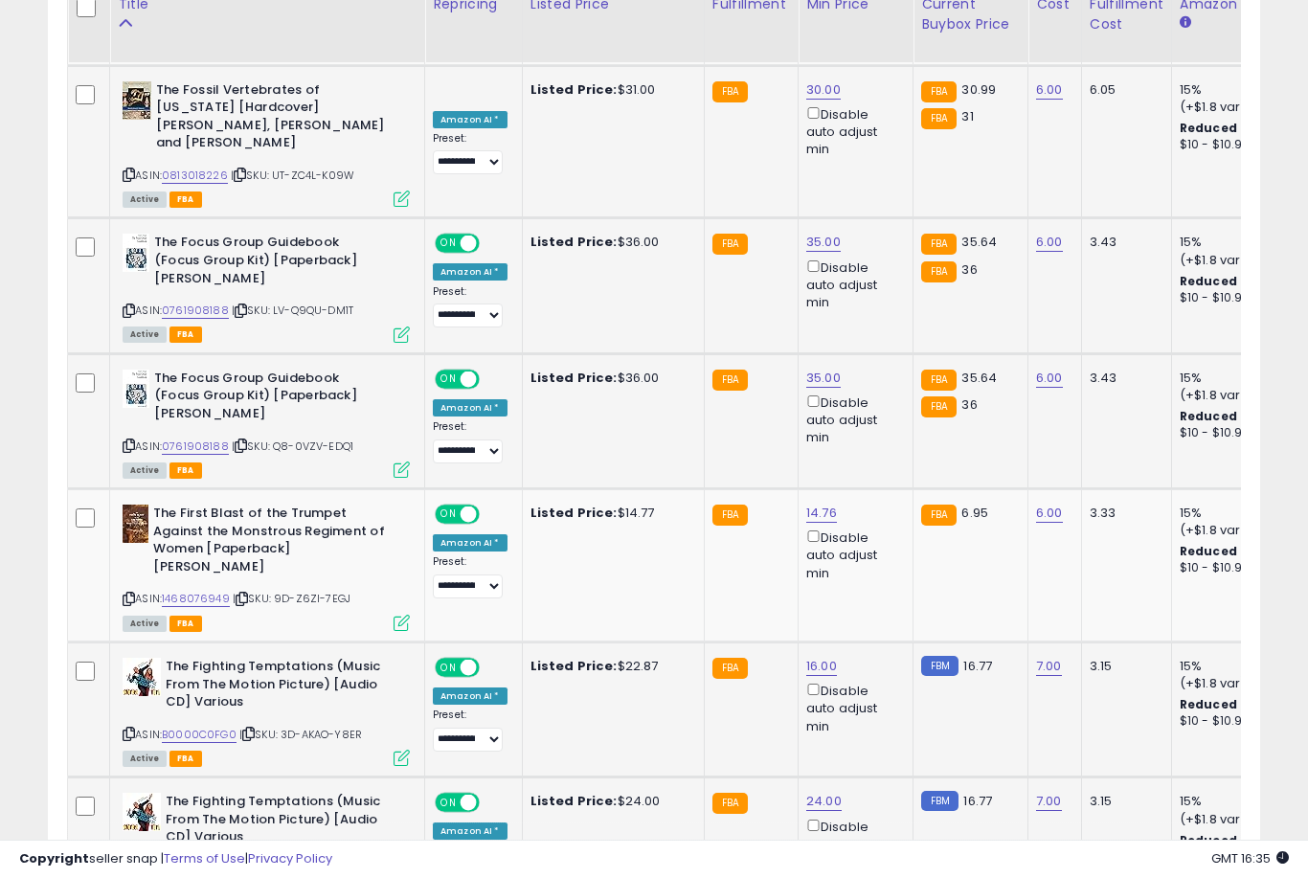
click at [821, 792] on link "24.00" at bounding box center [823, 801] width 35 height 19
click at [878, 665] on button "submit" at bounding box center [894, 651] width 33 height 29
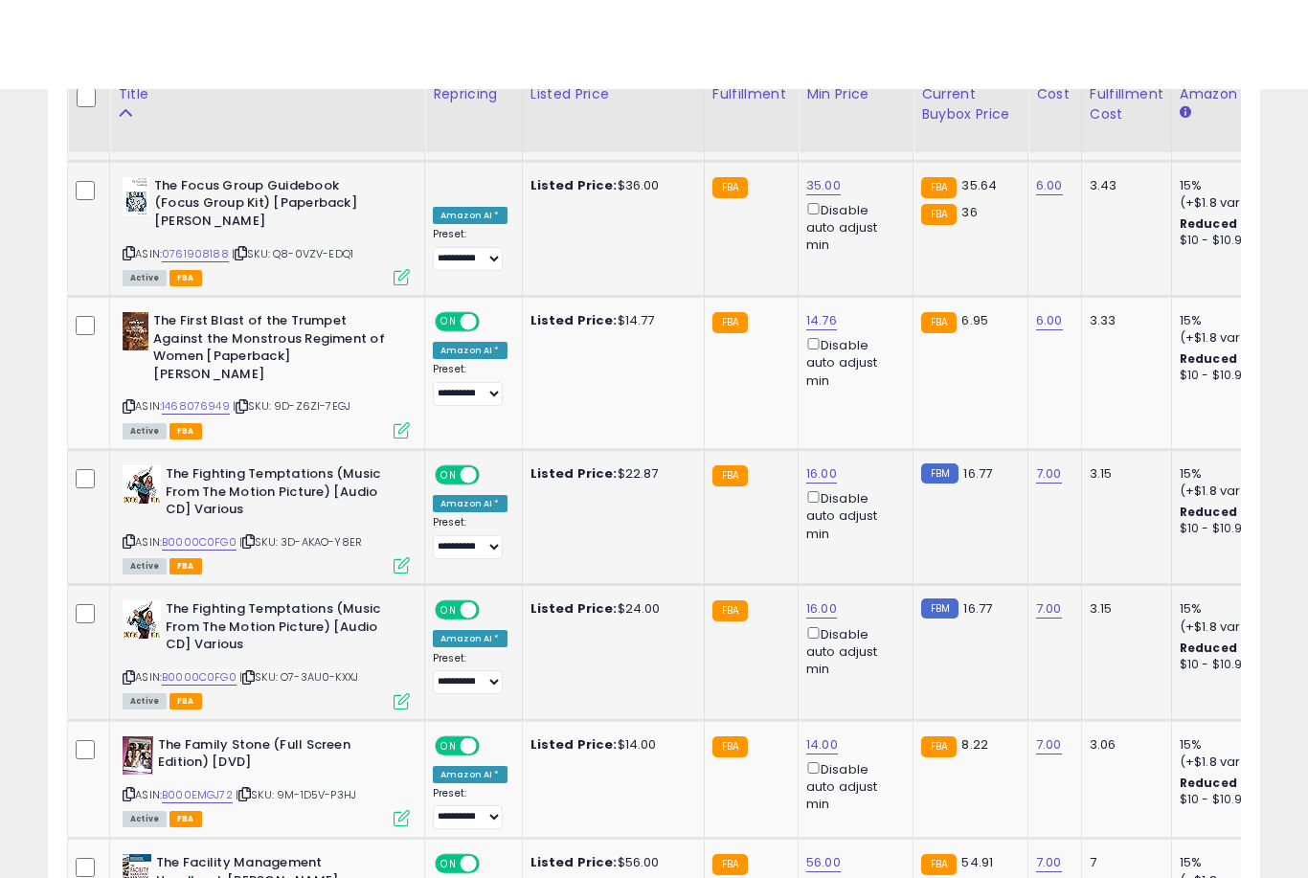
scroll to position [2664, 0]
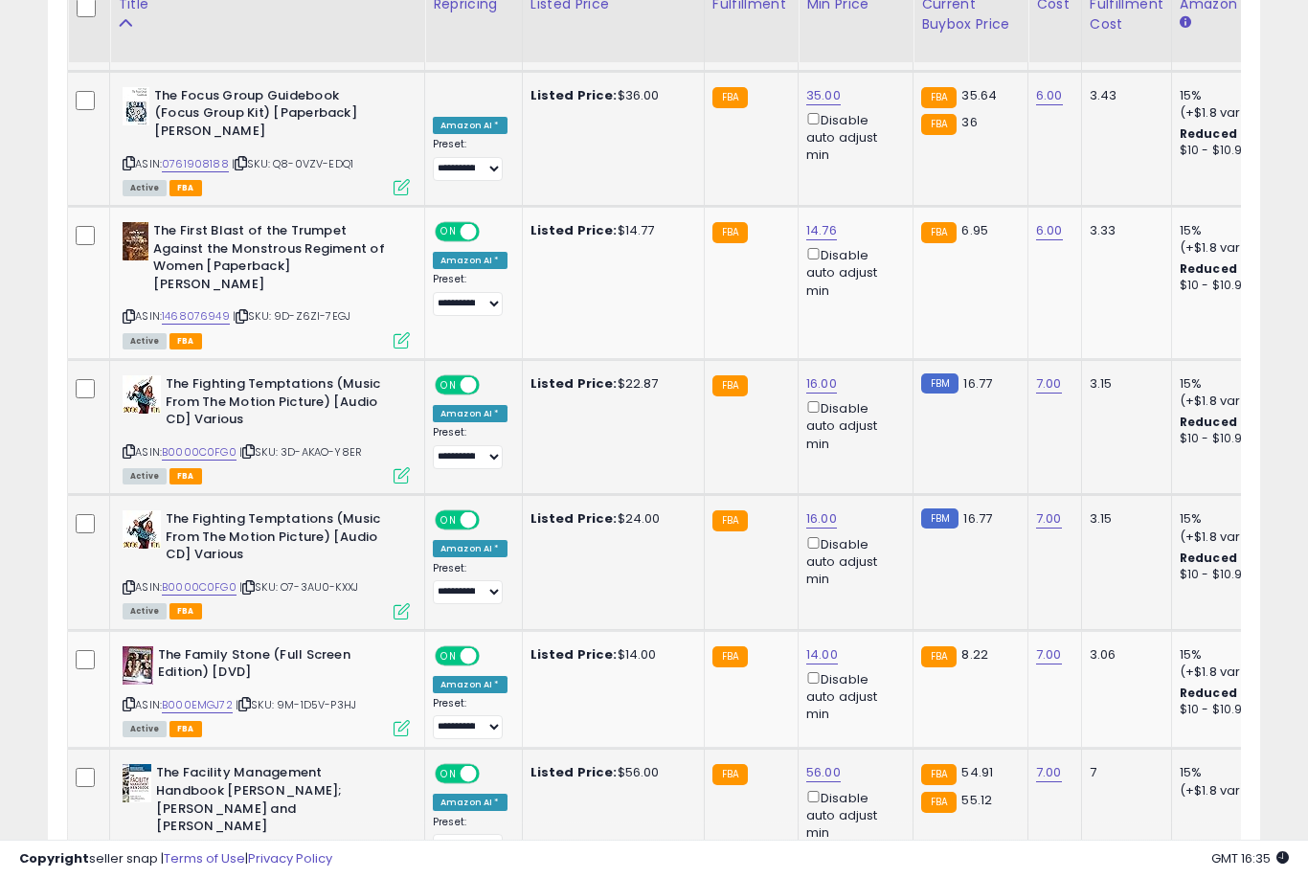
click at [827, 763] on link "56.00" at bounding box center [823, 772] width 34 height 19
click at [879, 633] on button "submit" at bounding box center [895, 619] width 33 height 29
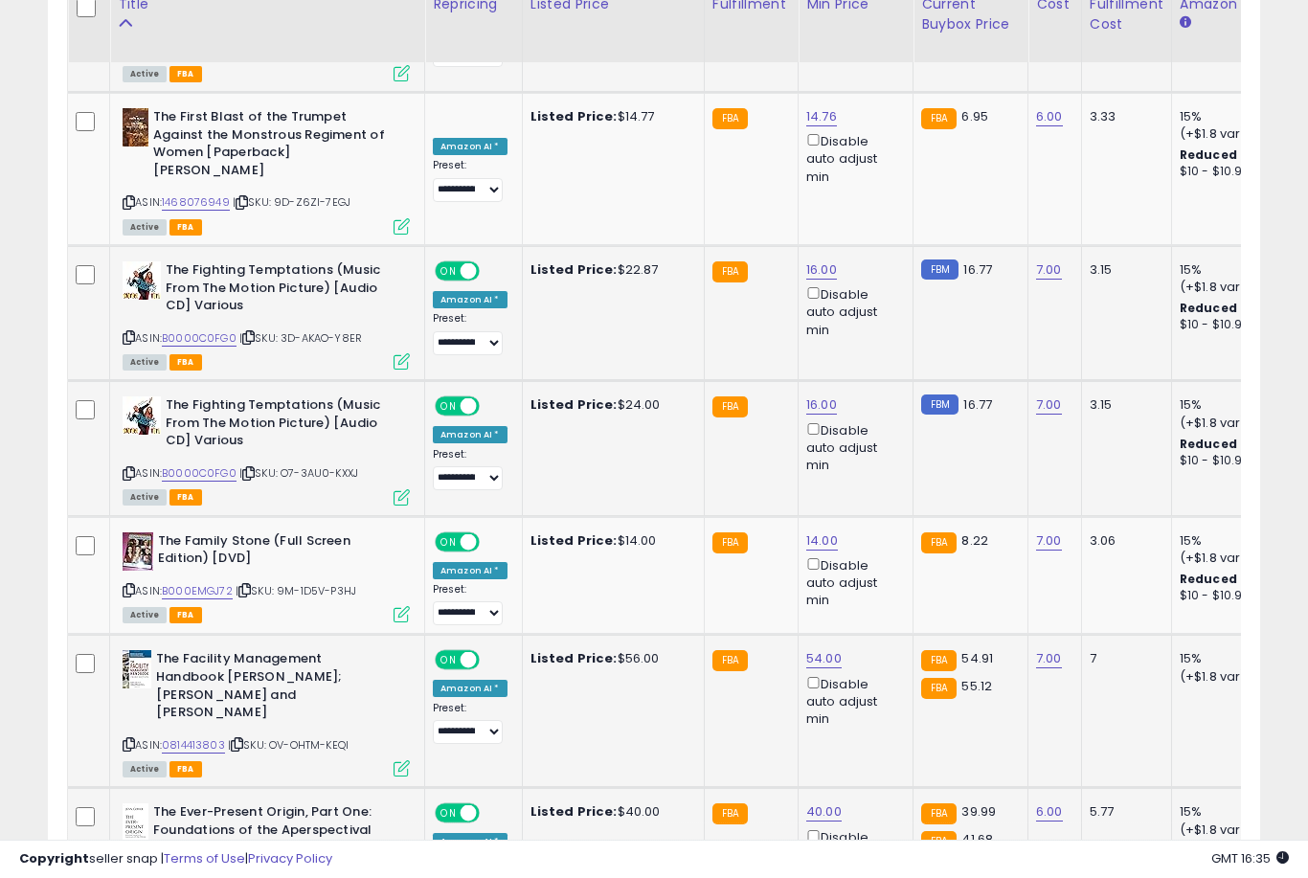
click at [828, 802] on link "40.00" at bounding box center [823, 811] width 35 height 19
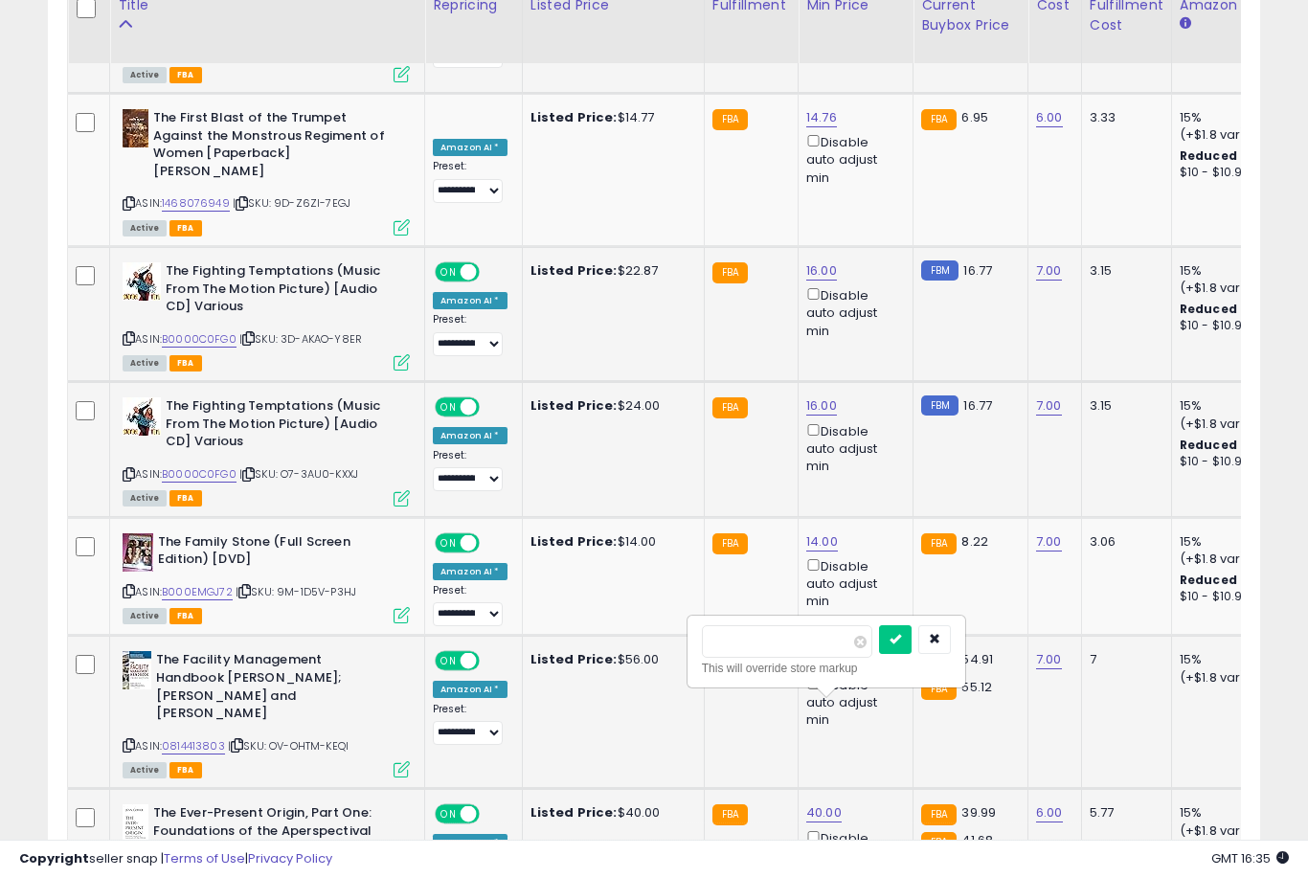
click at [879, 652] on button "submit" at bounding box center [895, 639] width 33 height 29
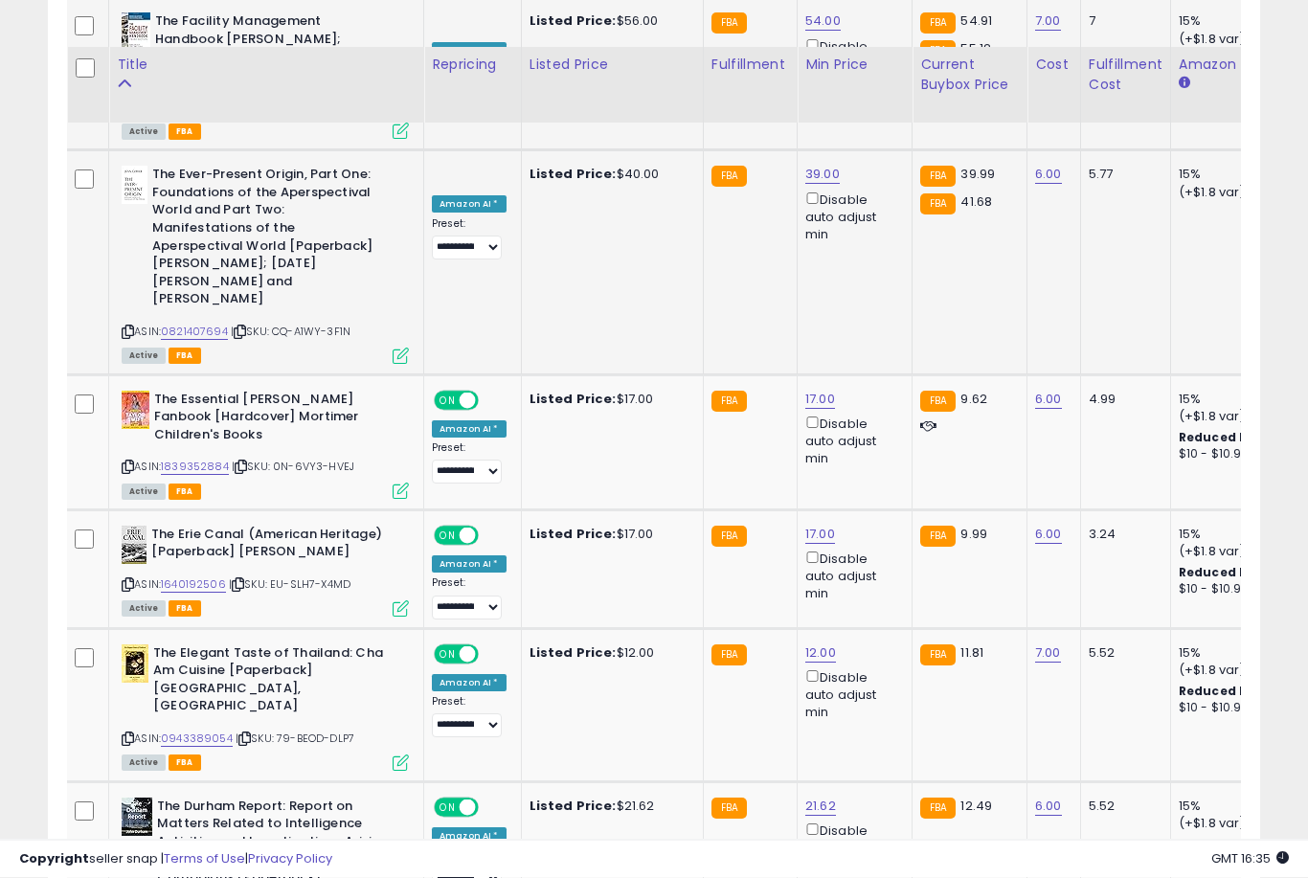
scroll to position [3528, 0]
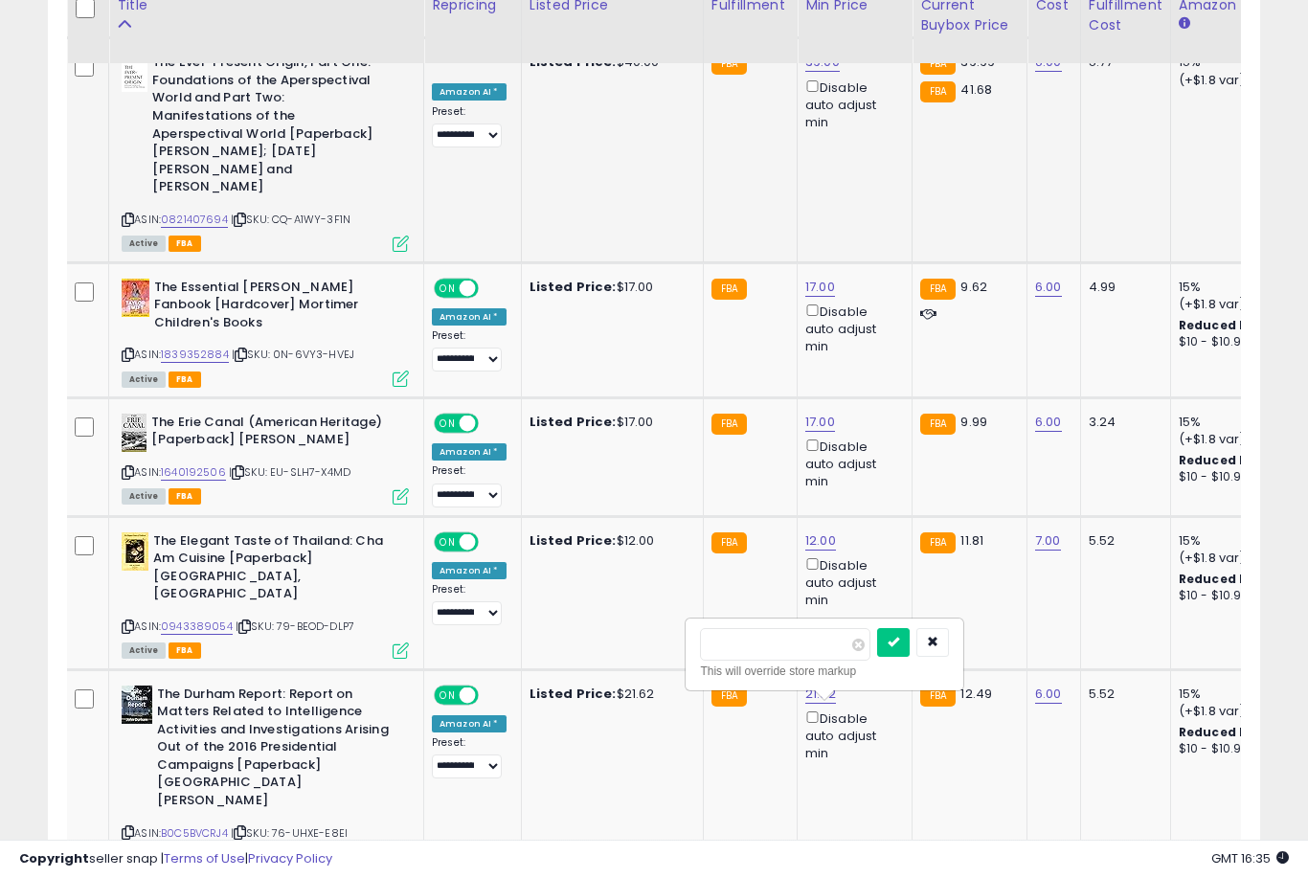
click at [877, 655] on button "submit" at bounding box center [893, 642] width 33 height 29
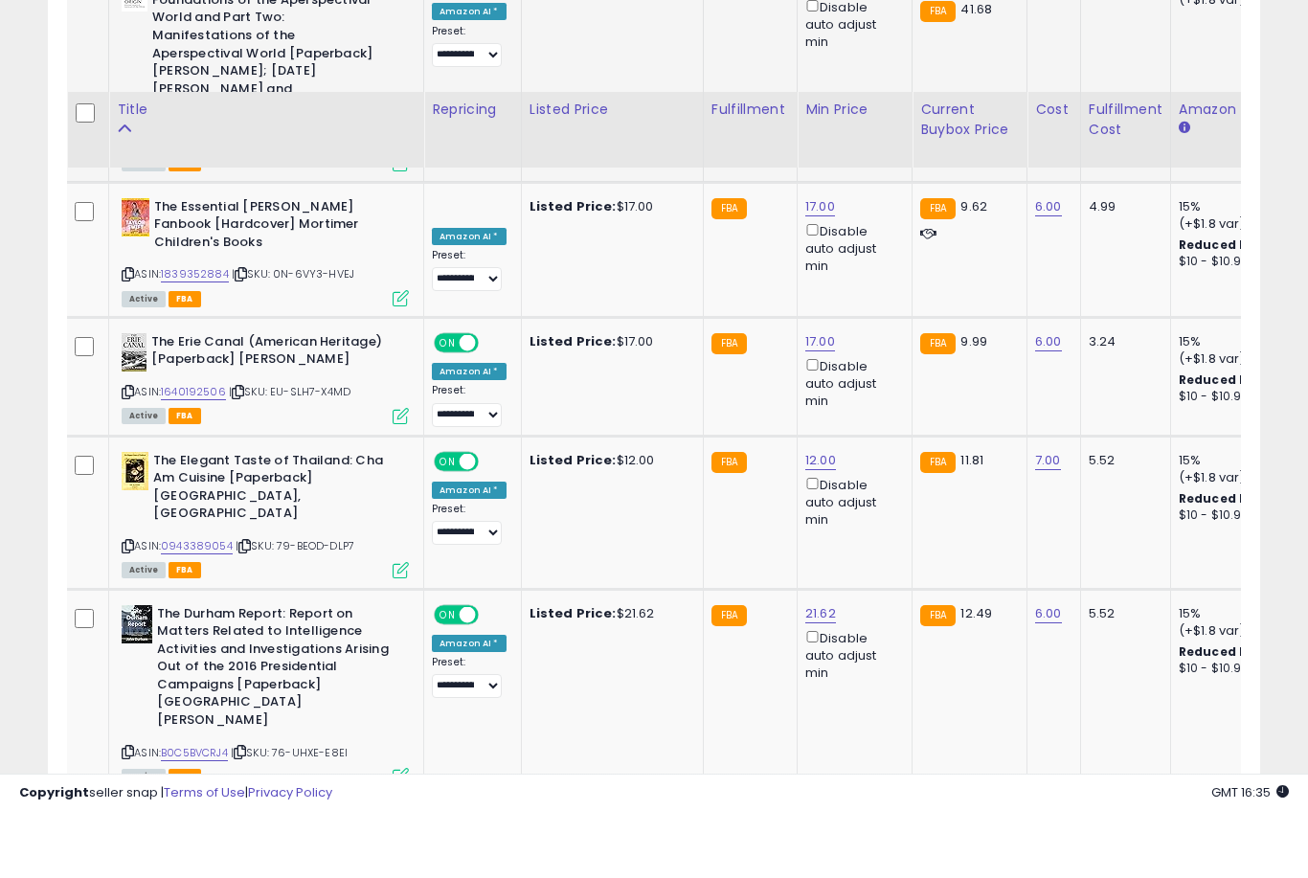
scroll to position [3731, 0]
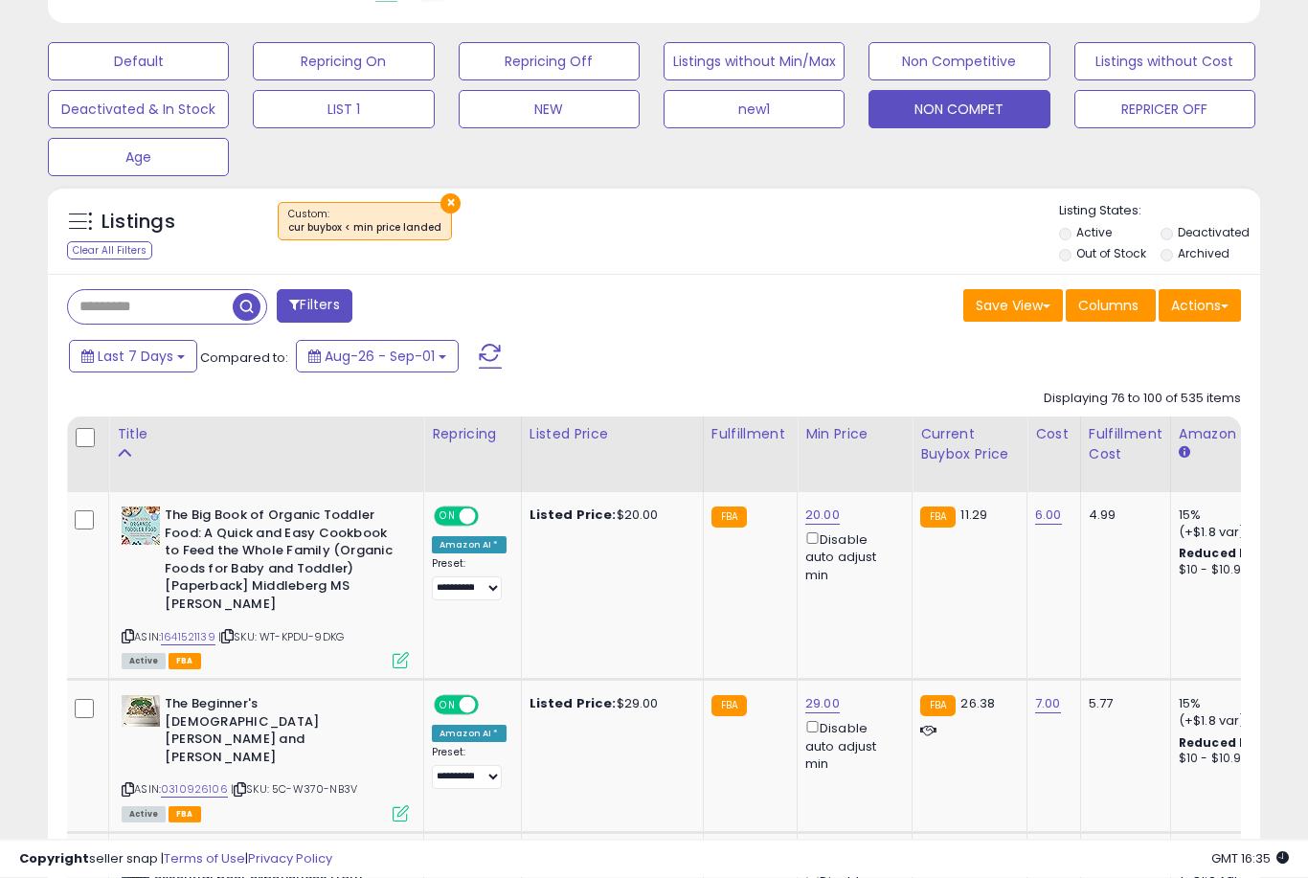
scroll to position [587, 0]
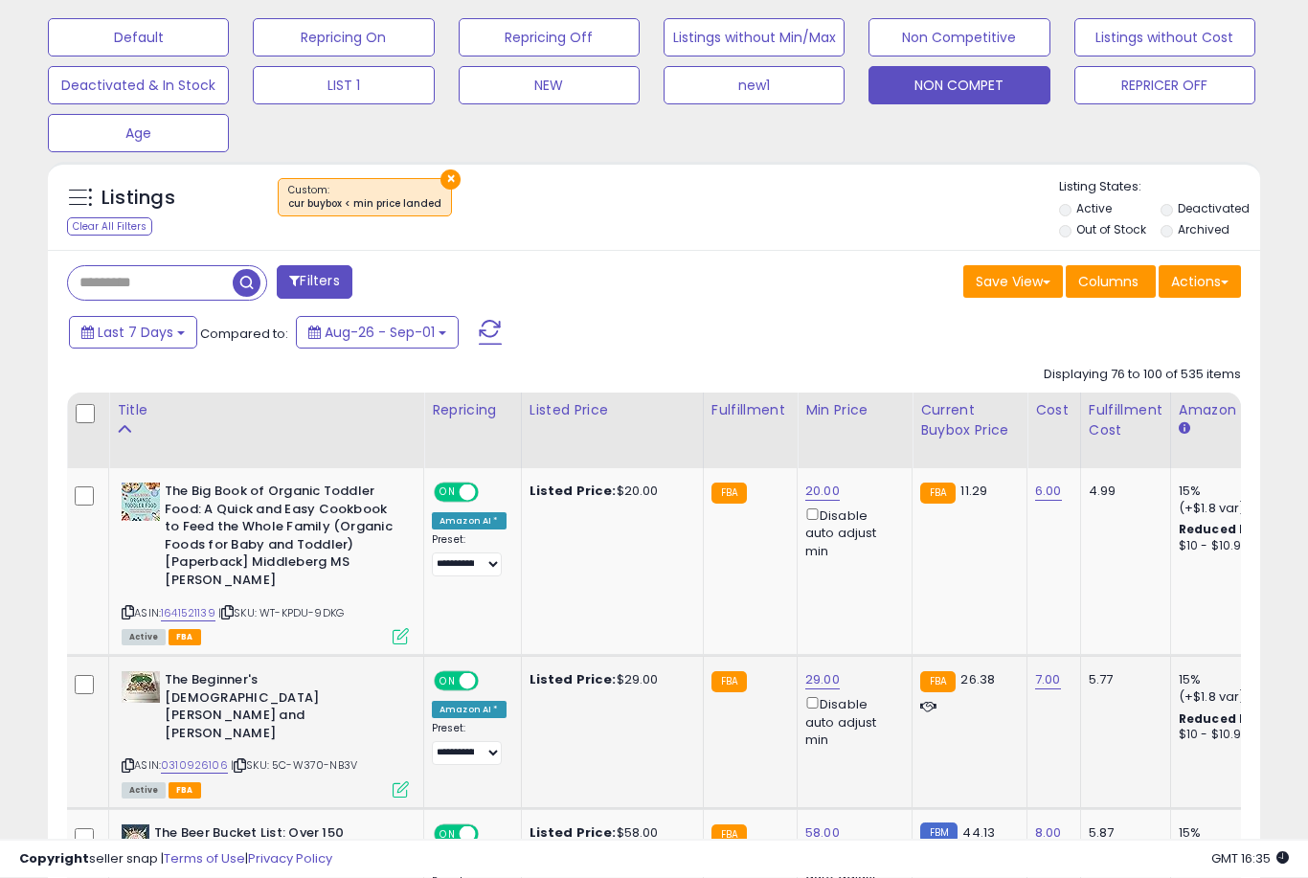
click at [821, 690] on link "29.00" at bounding box center [822, 680] width 34 height 19
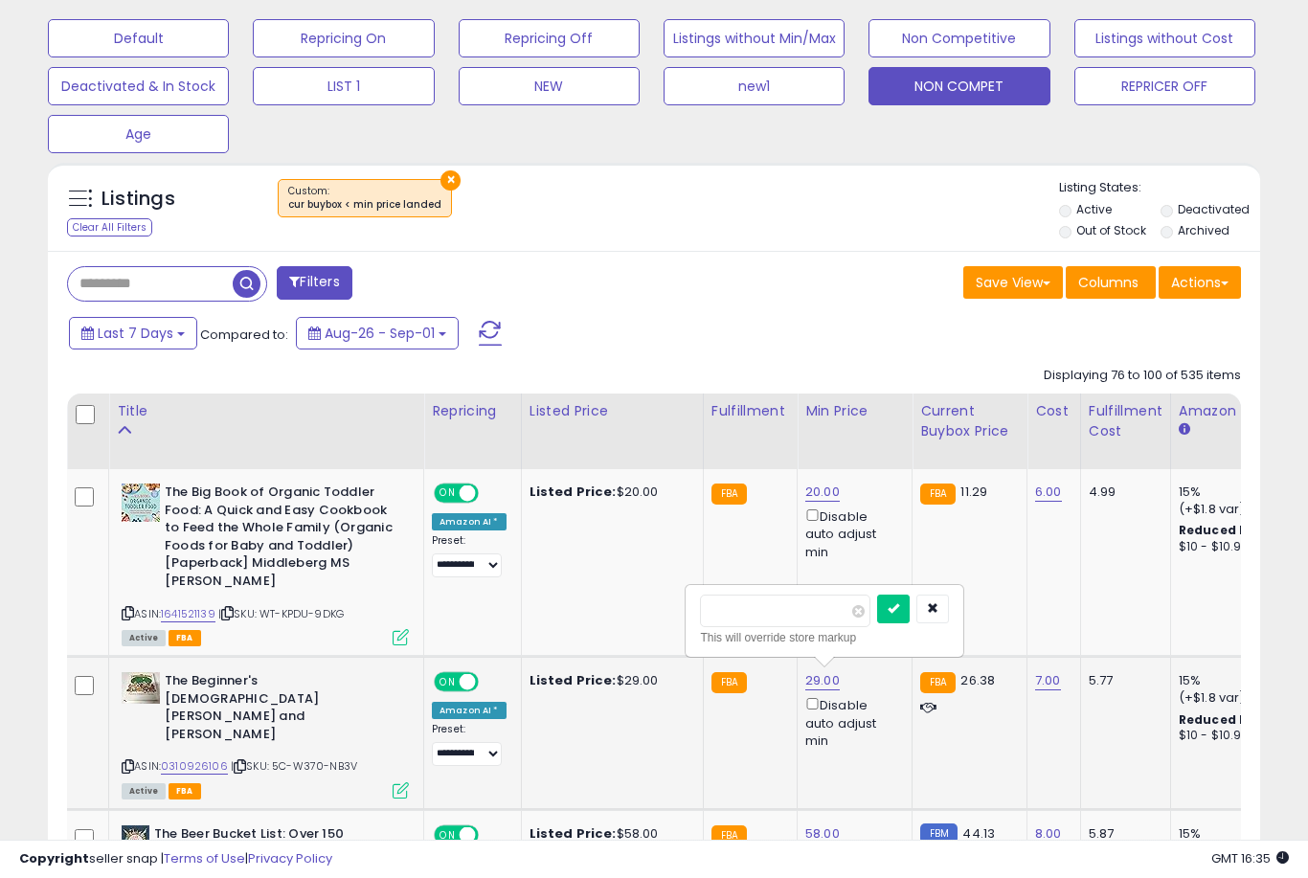
click at [877, 621] on button "submit" at bounding box center [893, 609] width 33 height 29
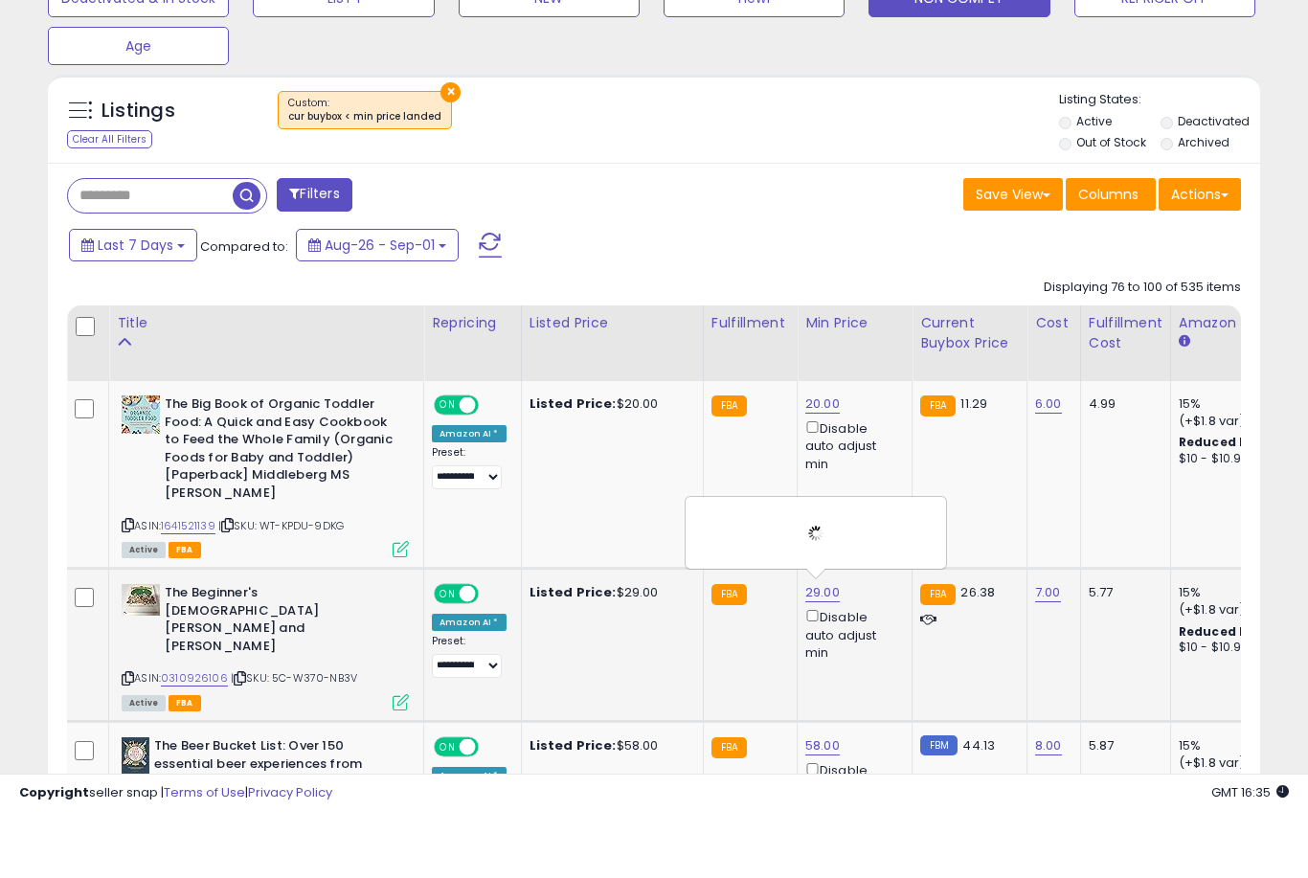
scroll to position [687, 0]
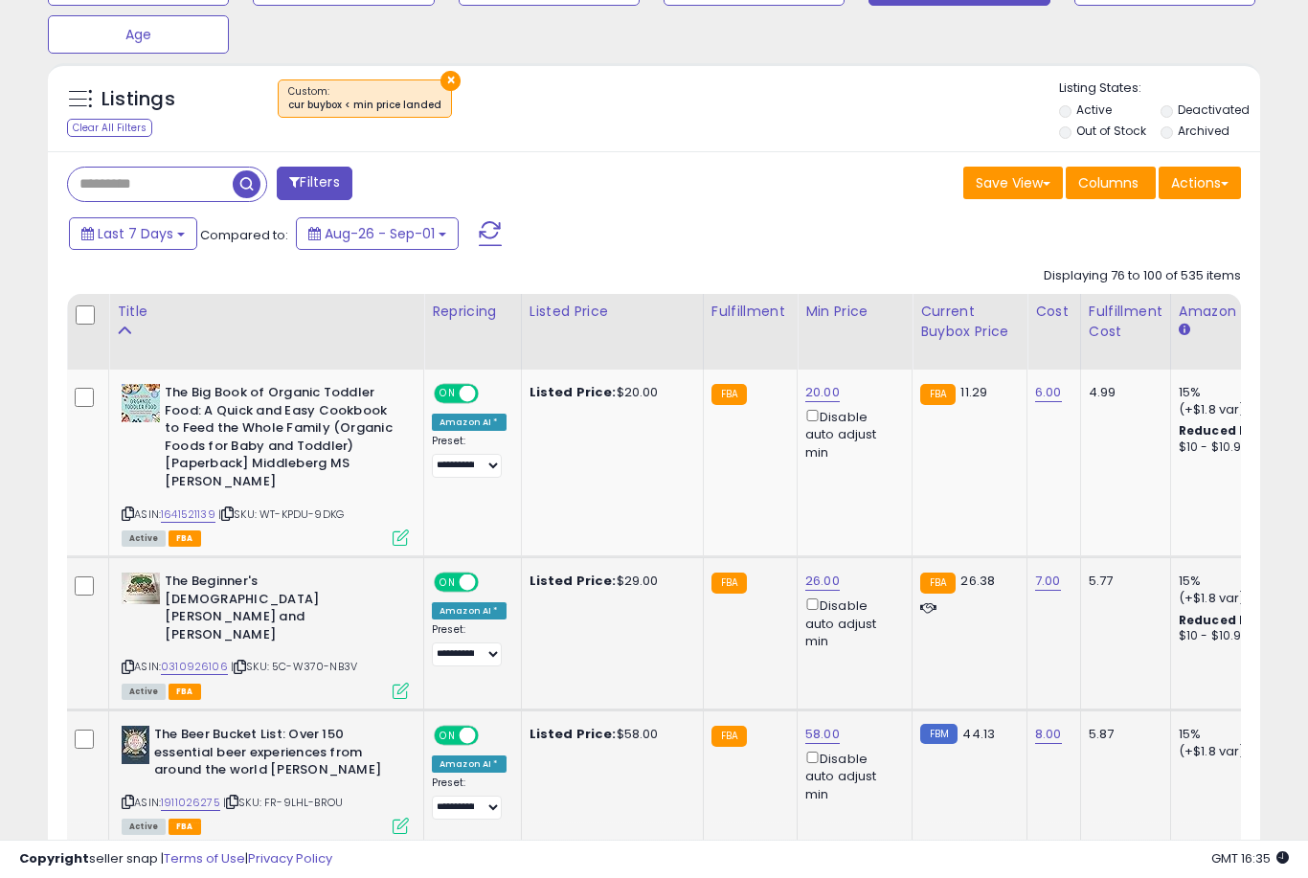
click at [824, 725] on link "58.00" at bounding box center [822, 734] width 34 height 19
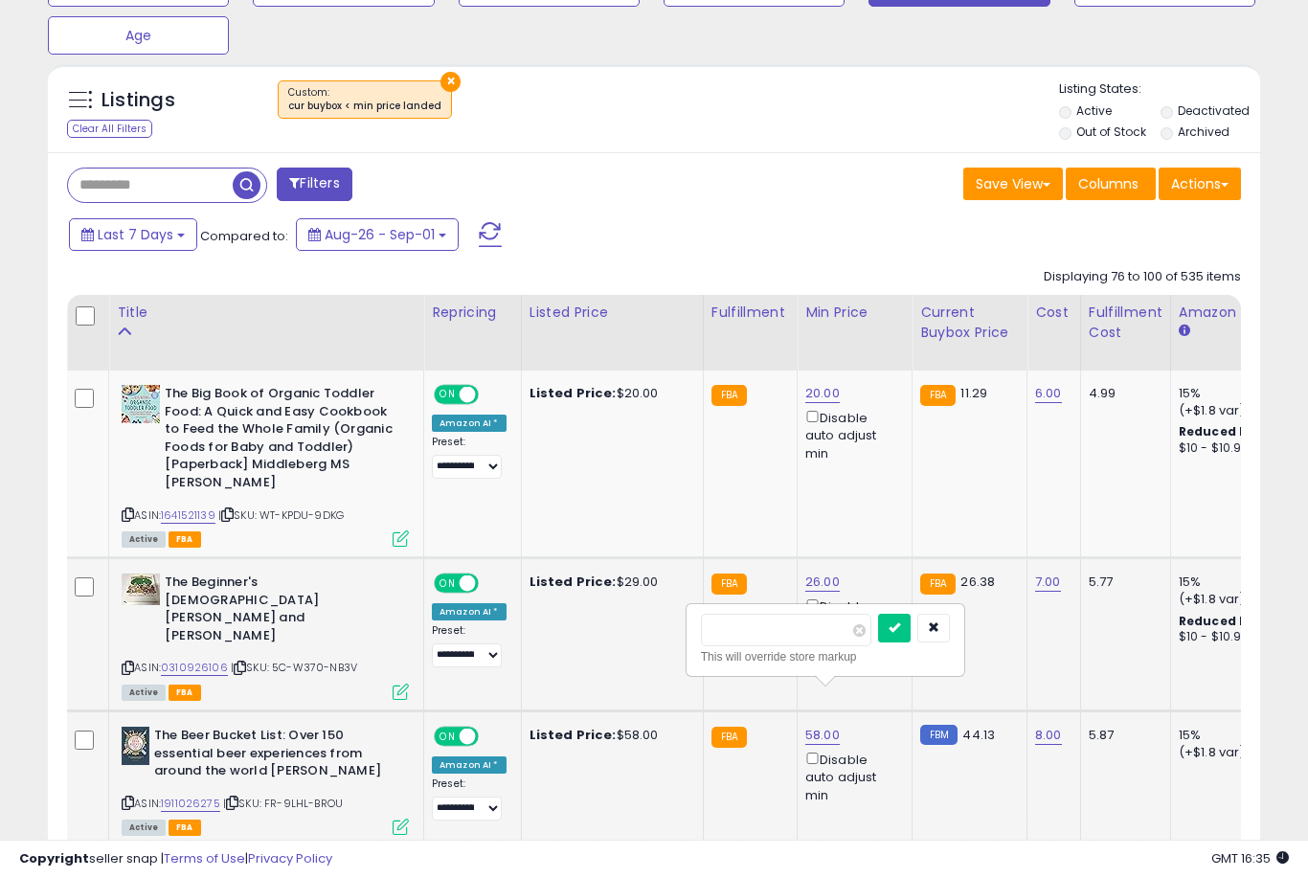
click at [878, 641] on button "submit" at bounding box center [894, 628] width 33 height 29
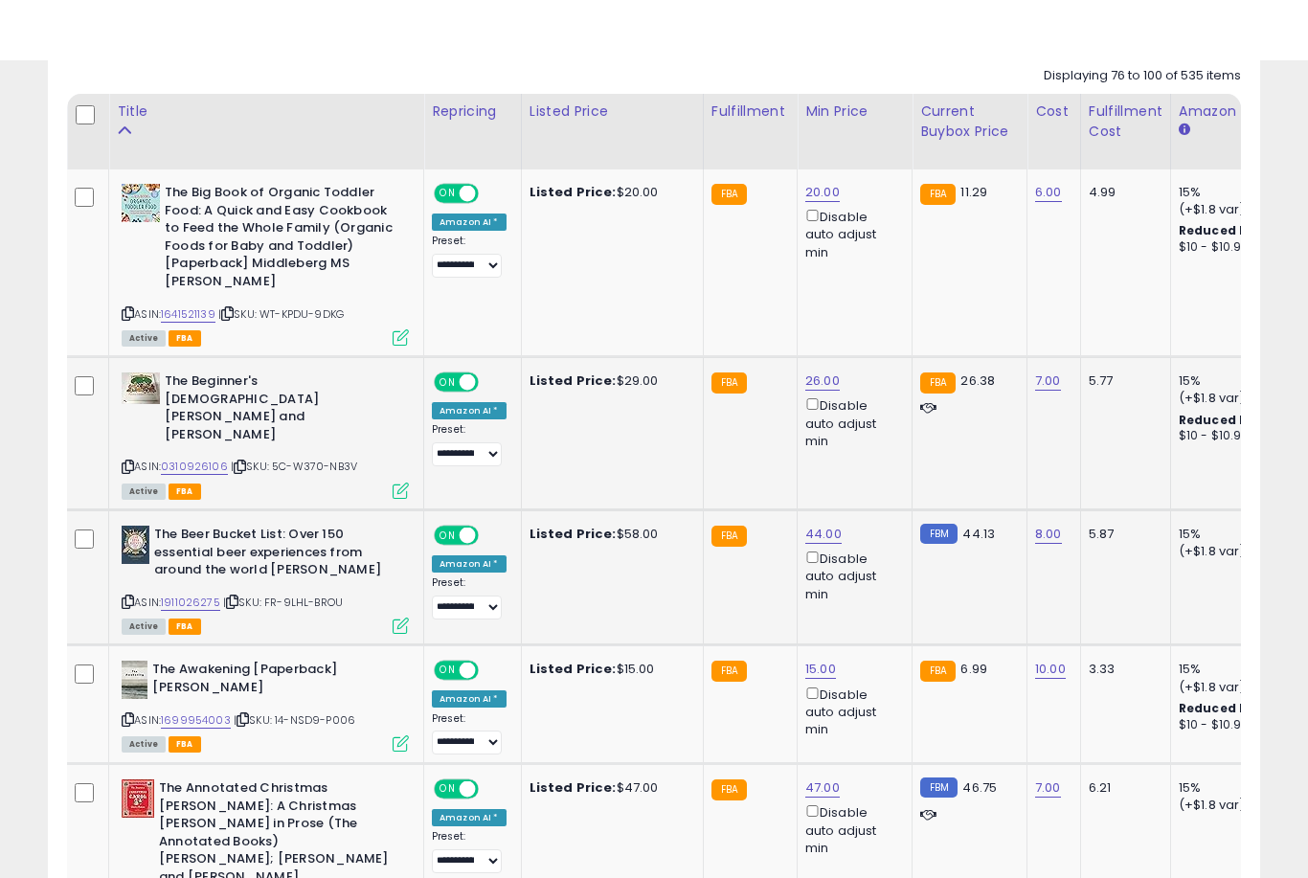
scroll to position [961, 0]
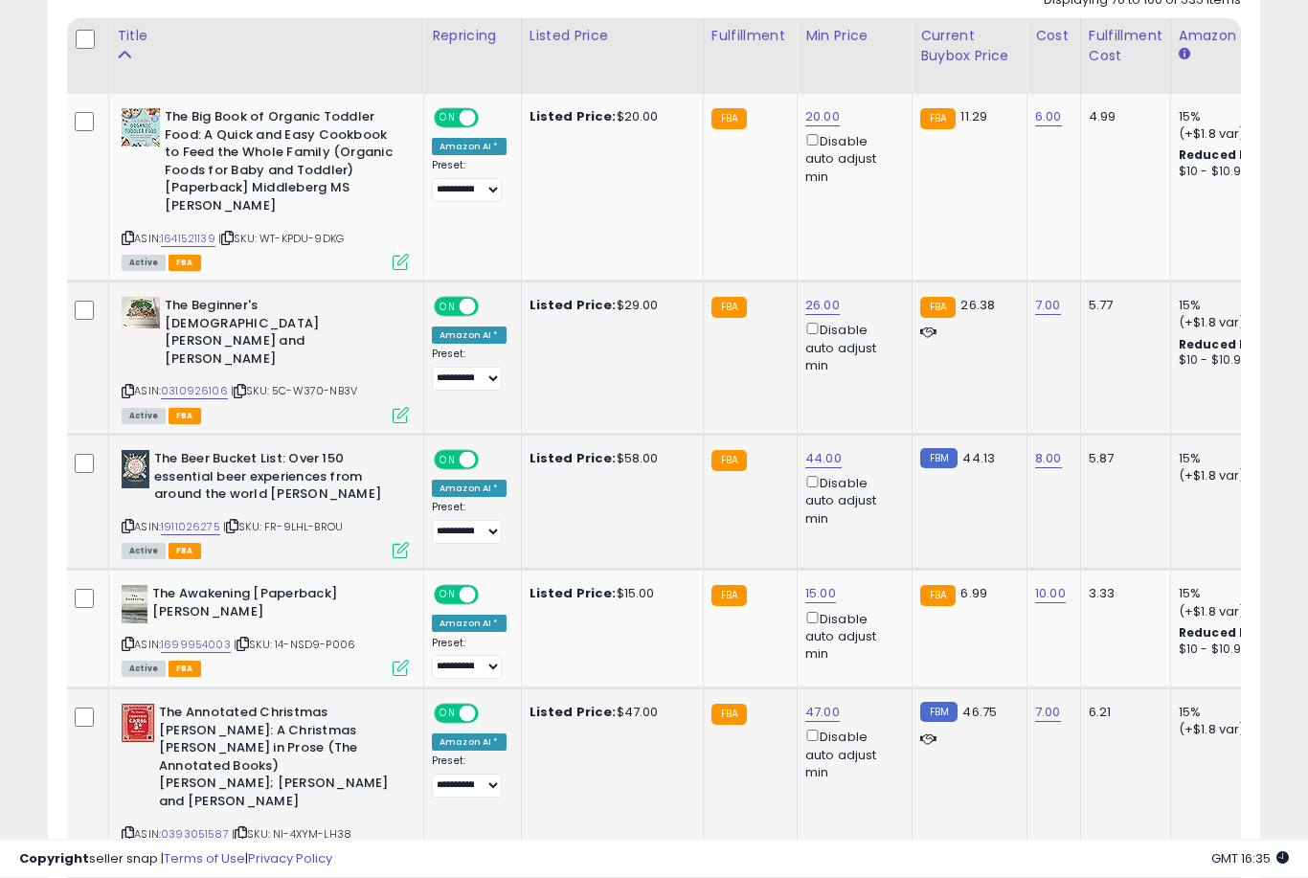
click at [810, 704] on link "47.00" at bounding box center [822, 713] width 34 height 19
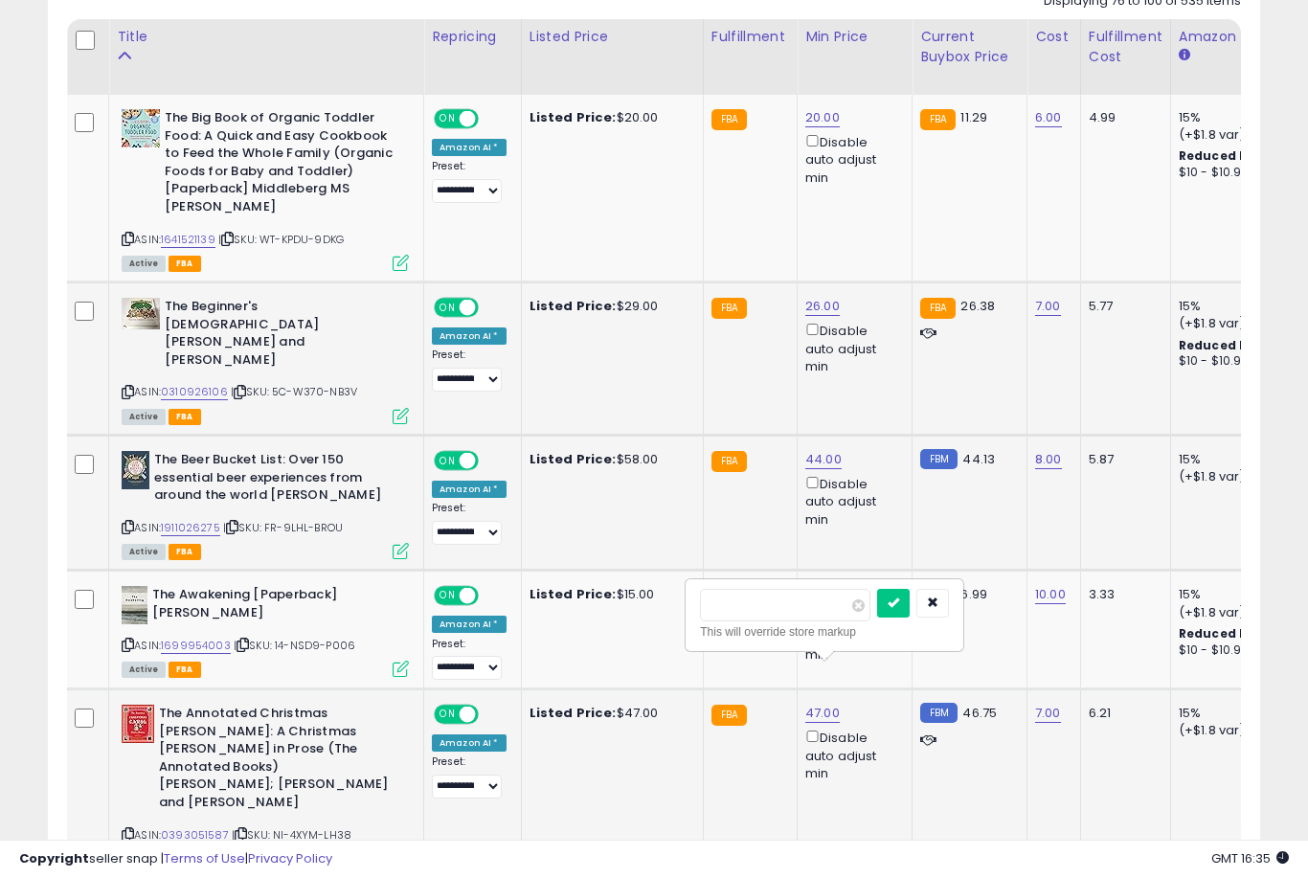
click at [877, 616] on button "submit" at bounding box center [893, 603] width 33 height 29
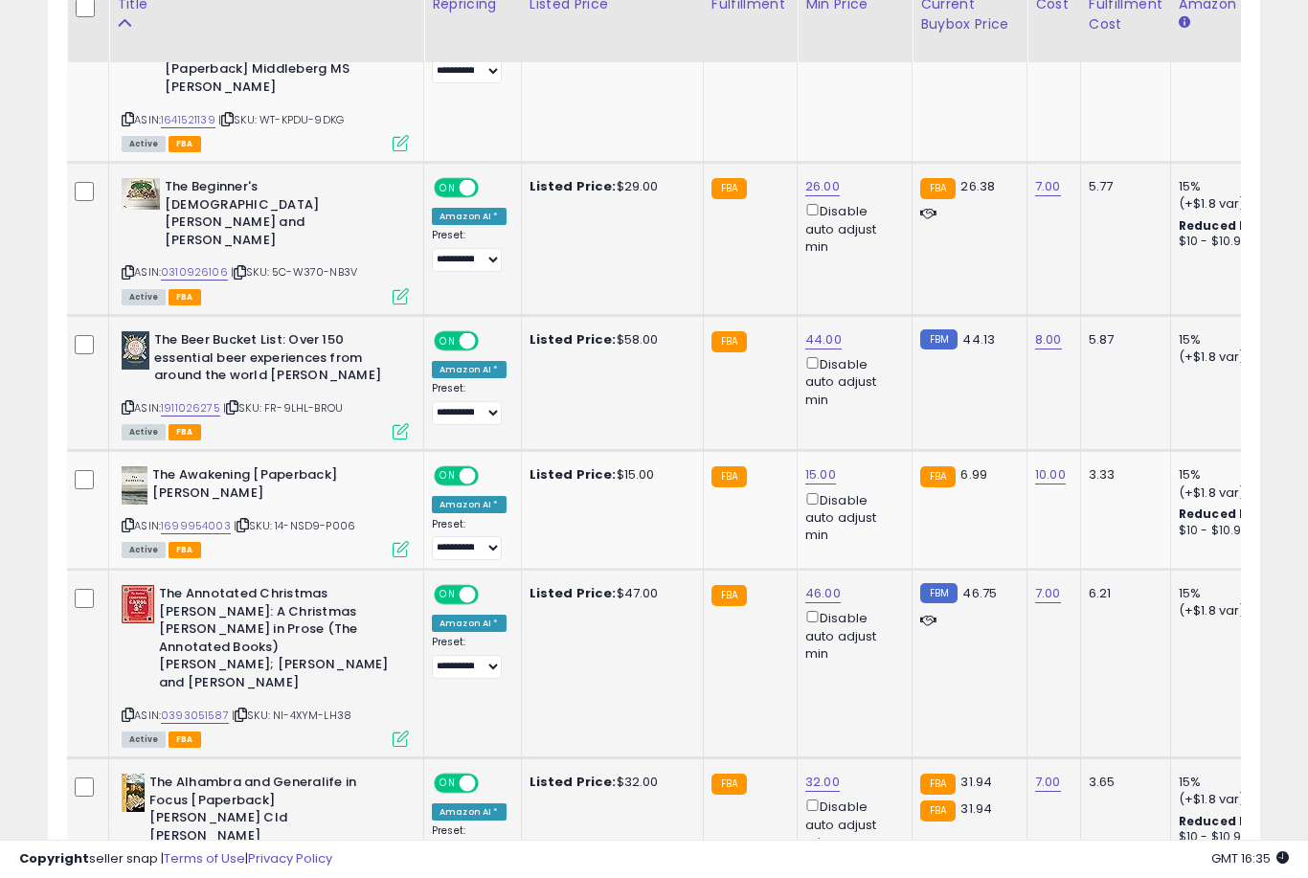
click at [805, 773] on link "32.00" at bounding box center [822, 782] width 34 height 19
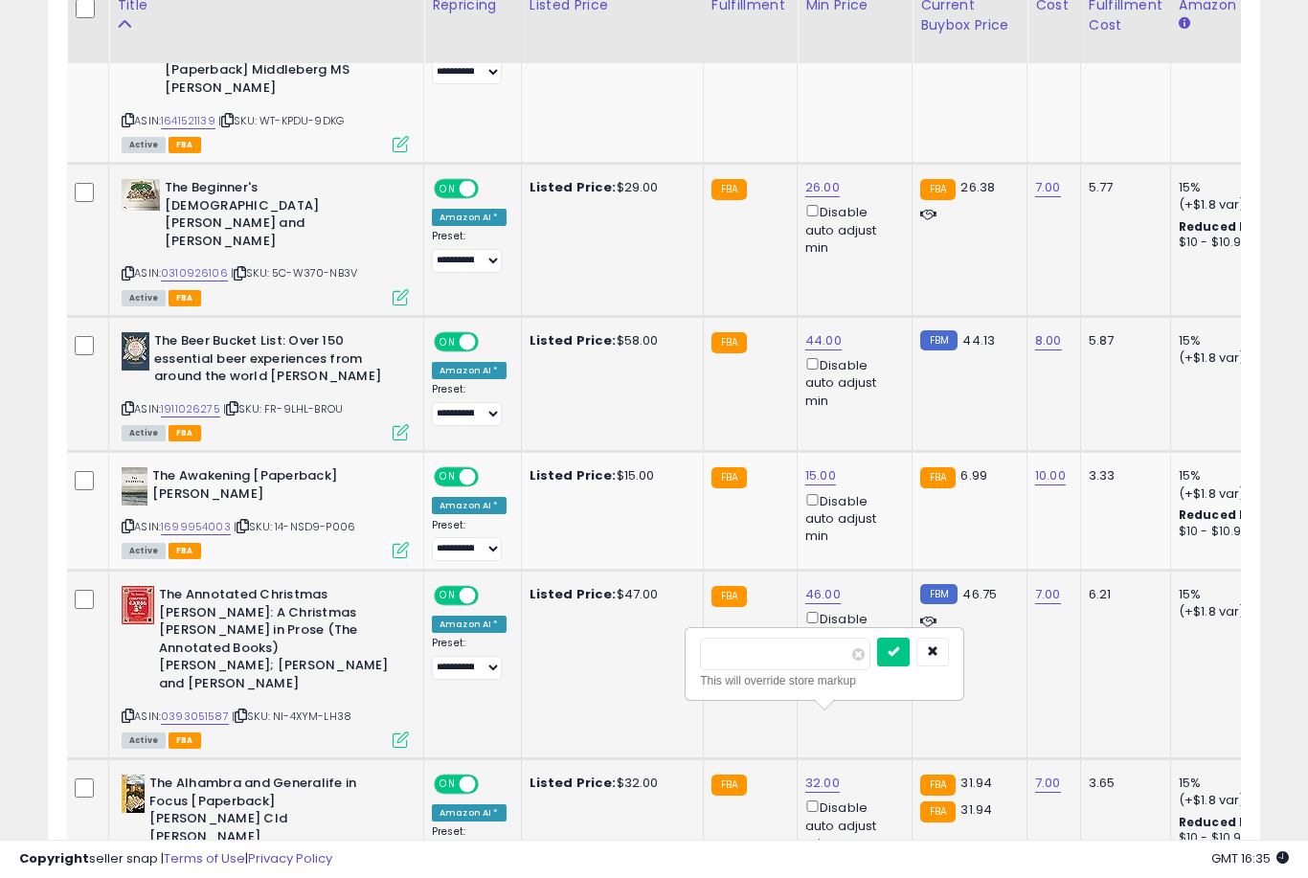
click at [877, 665] on button "submit" at bounding box center [893, 652] width 33 height 29
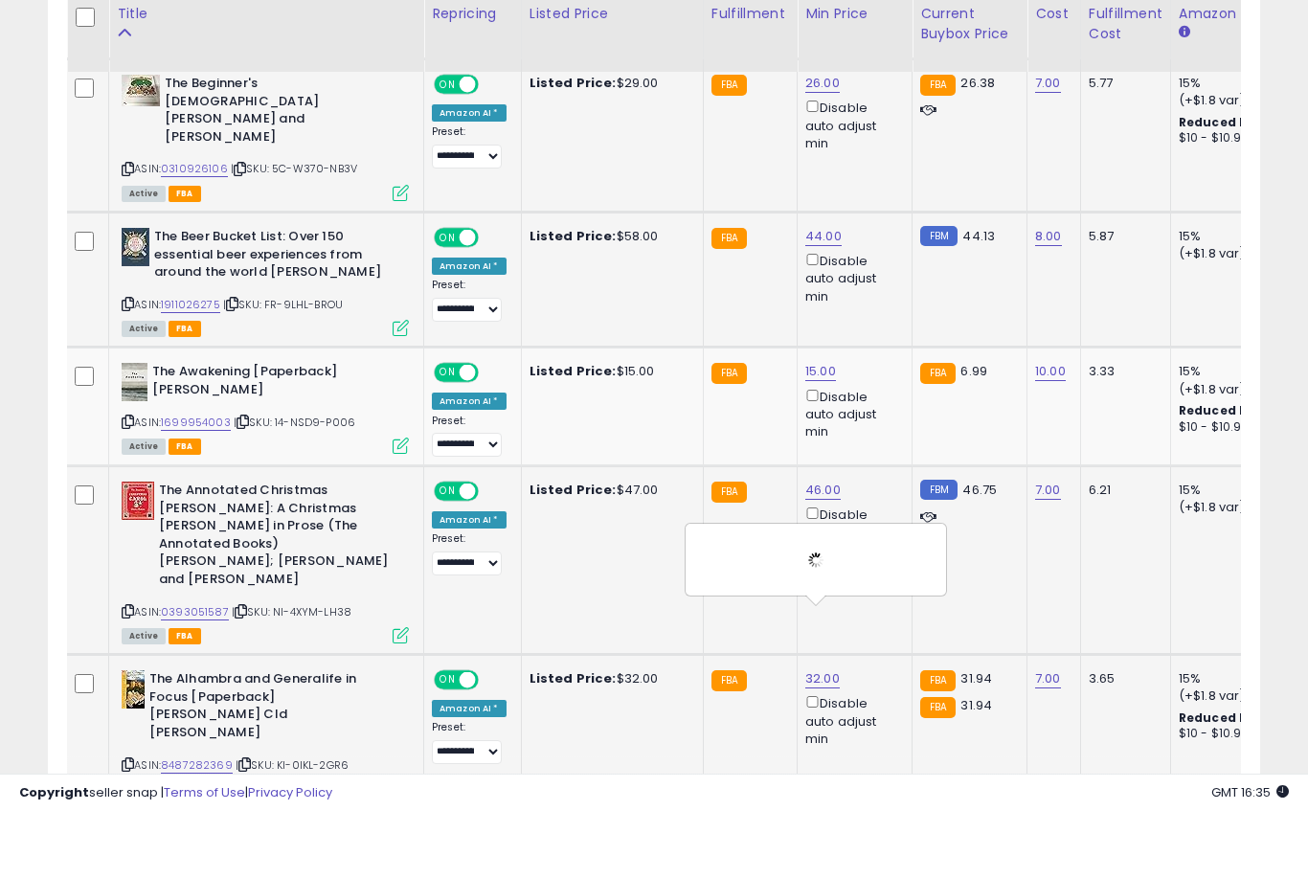
scroll to position [1197, 0]
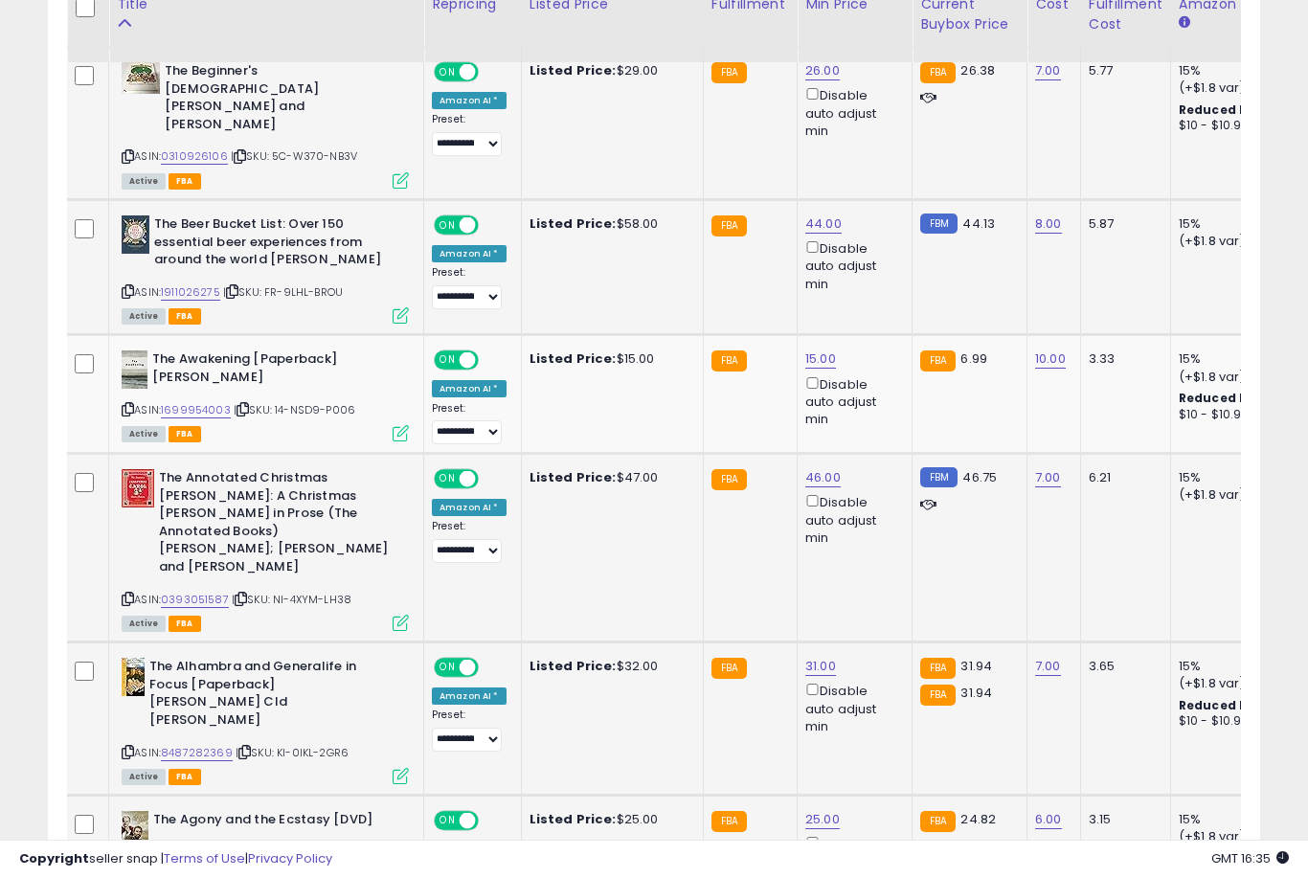
click at [810, 810] on link "25.00" at bounding box center [822, 819] width 34 height 19
click at [877, 682] on button "submit" at bounding box center [893, 668] width 33 height 29
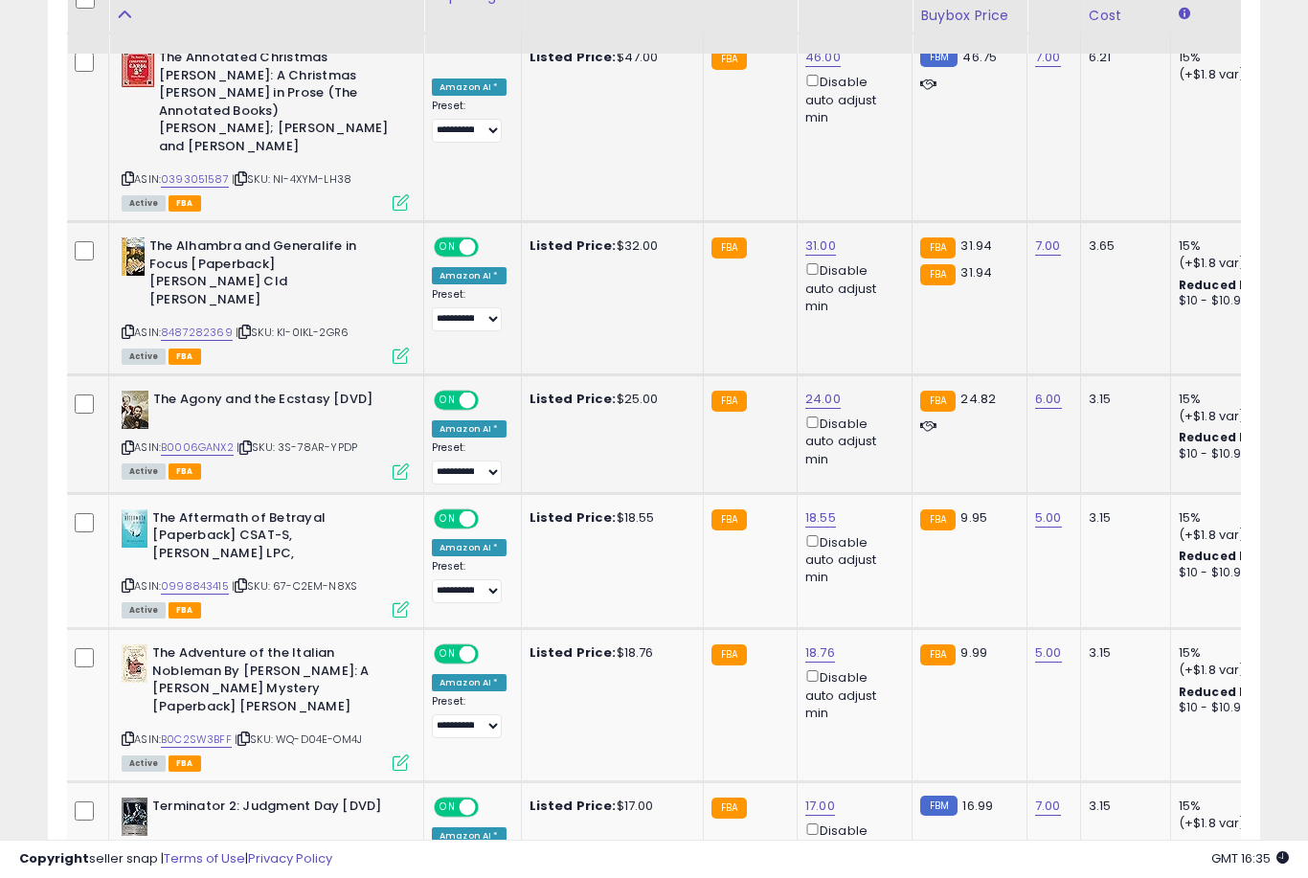
scroll to position [1638, 0]
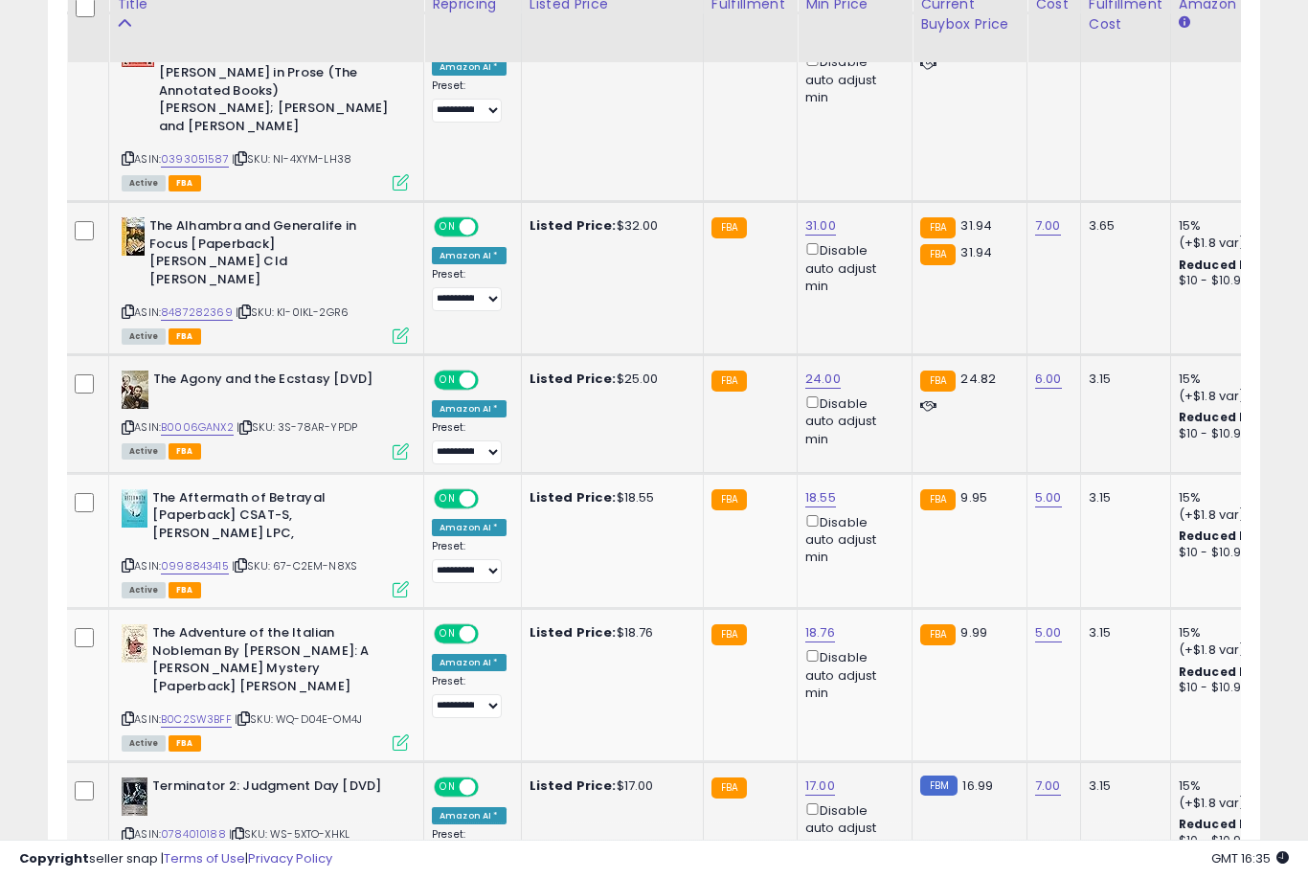
click at [808, 777] on link "17.00" at bounding box center [820, 786] width 30 height 19
click at [875, 643] on button "submit" at bounding box center [891, 629] width 33 height 29
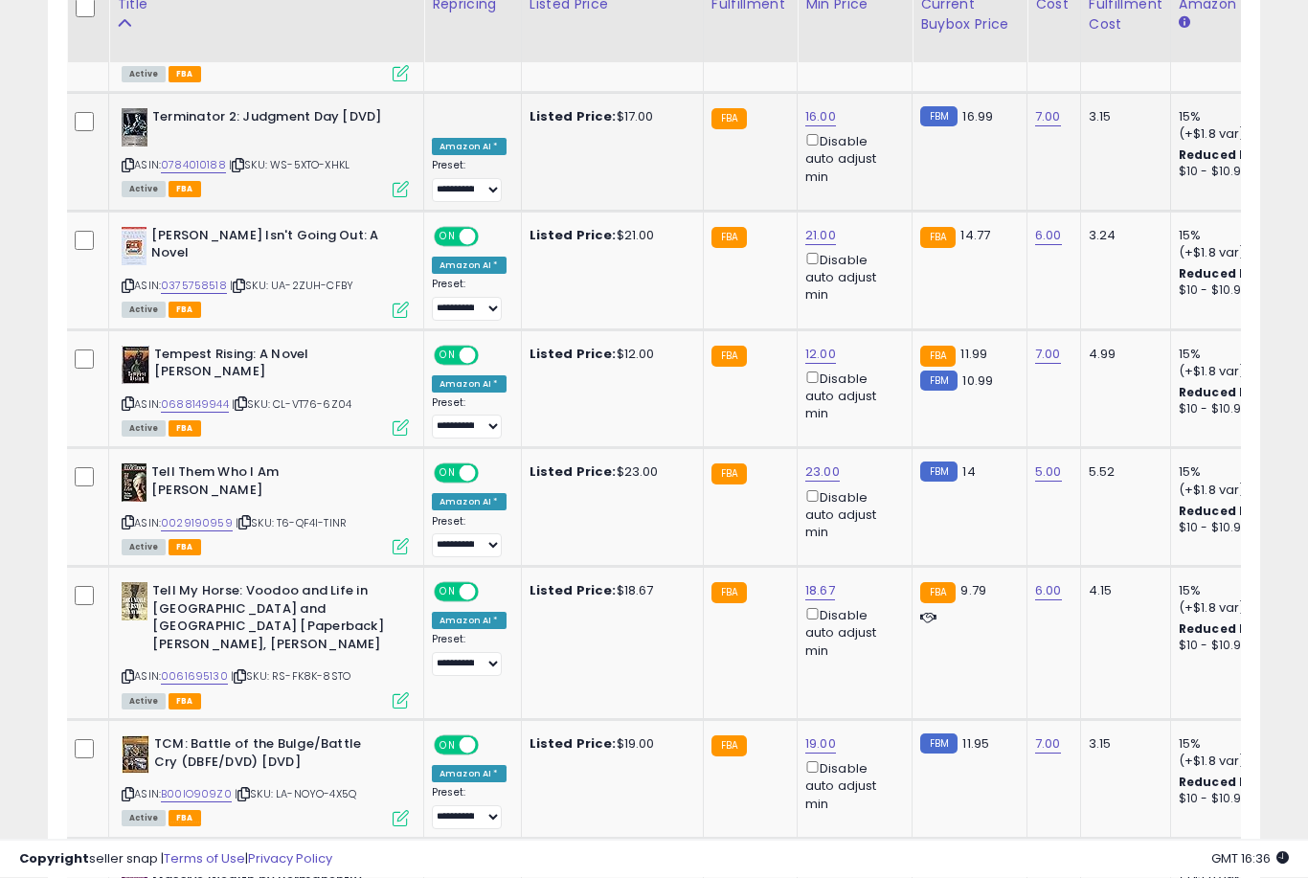
scroll to position [2337, 0]
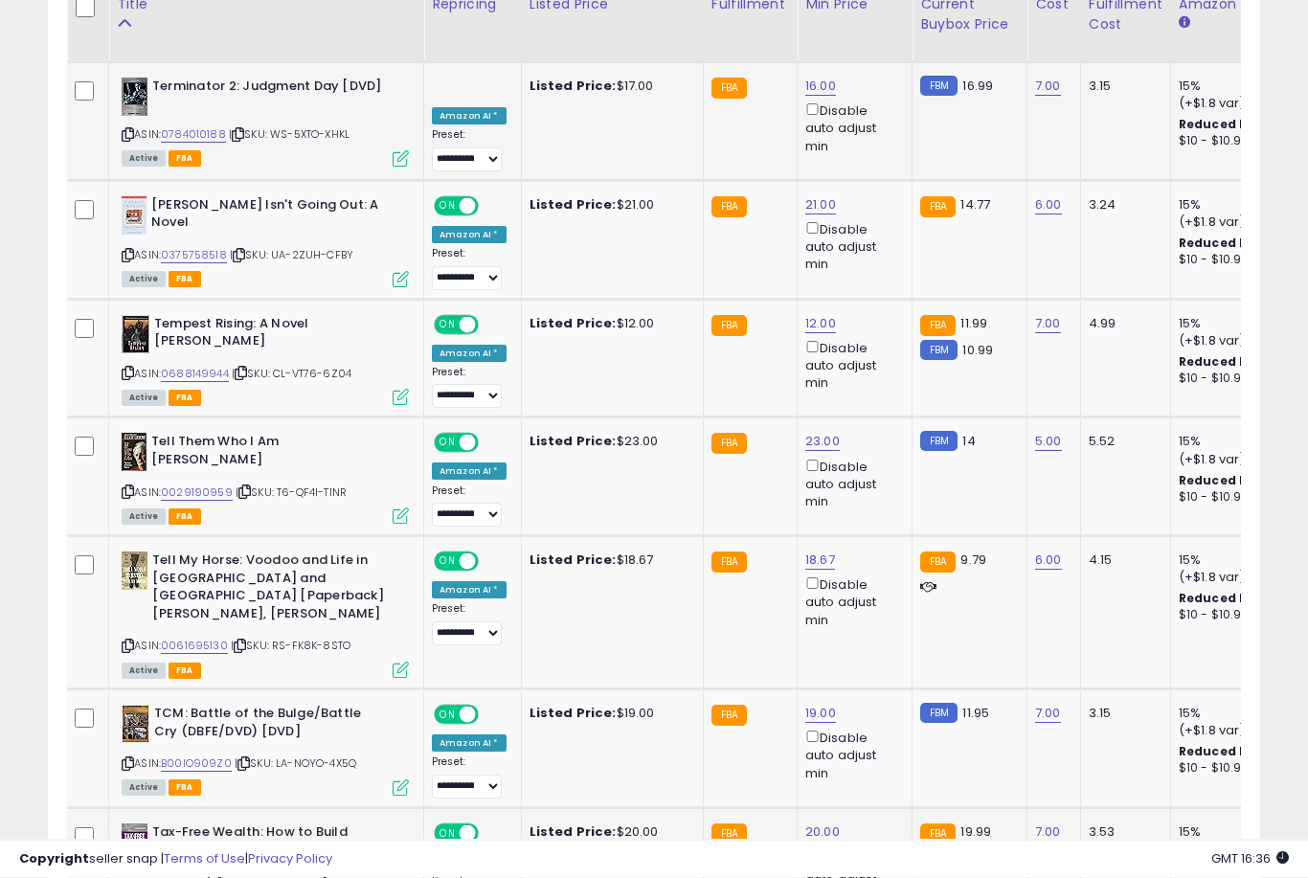
click at [805, 824] on link "20.00" at bounding box center [822, 833] width 34 height 19
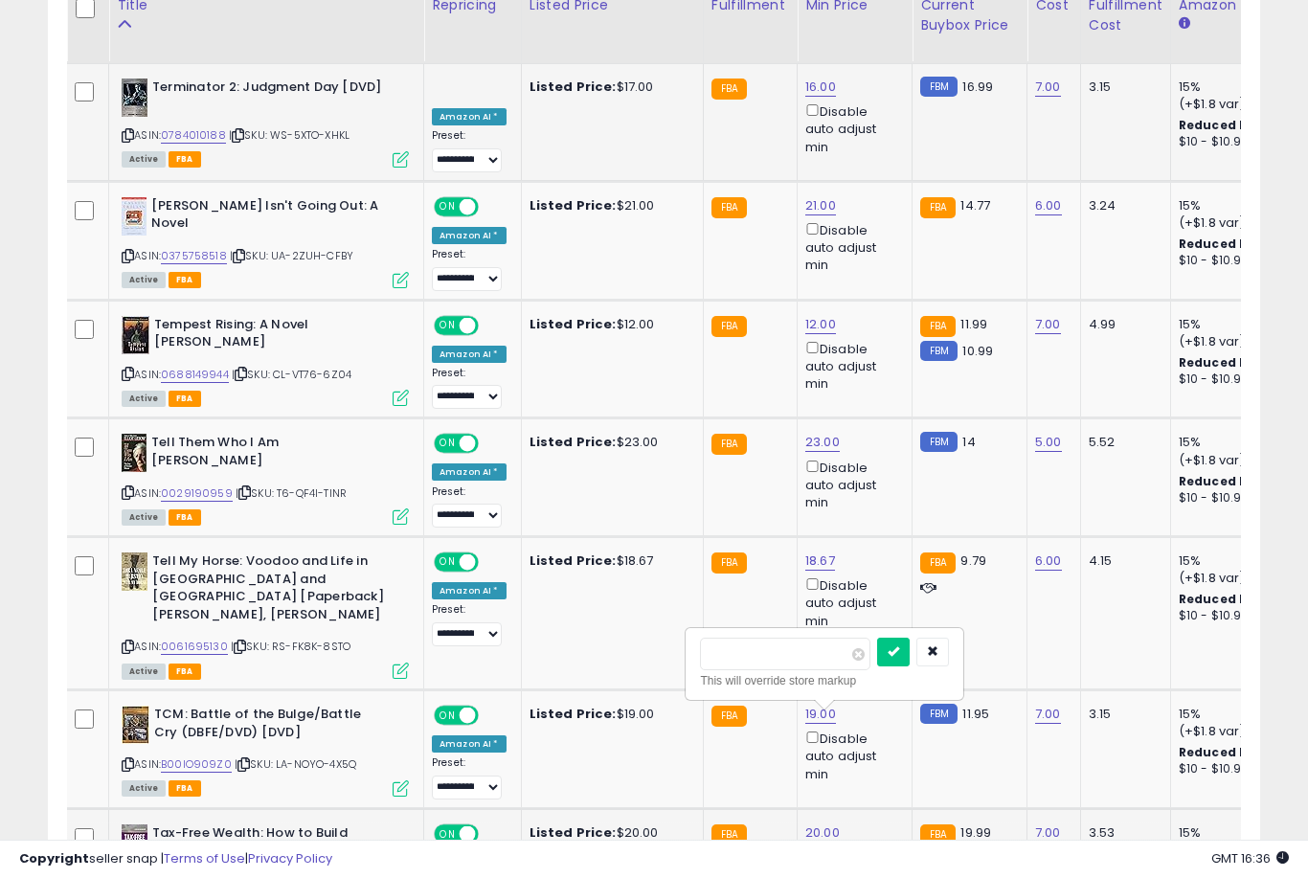
click at [877, 665] on button "submit" at bounding box center [893, 652] width 33 height 29
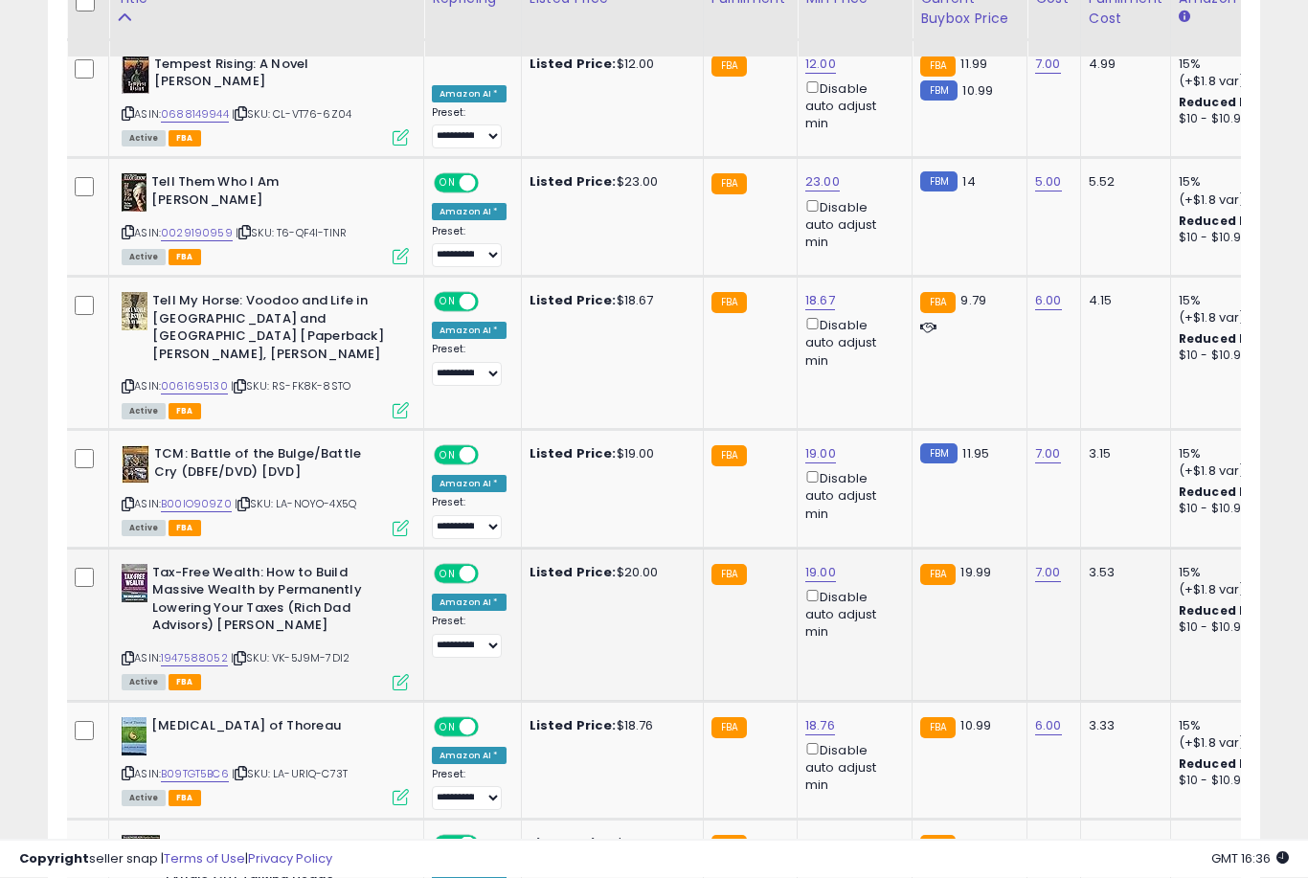
scroll to position [2598, 0]
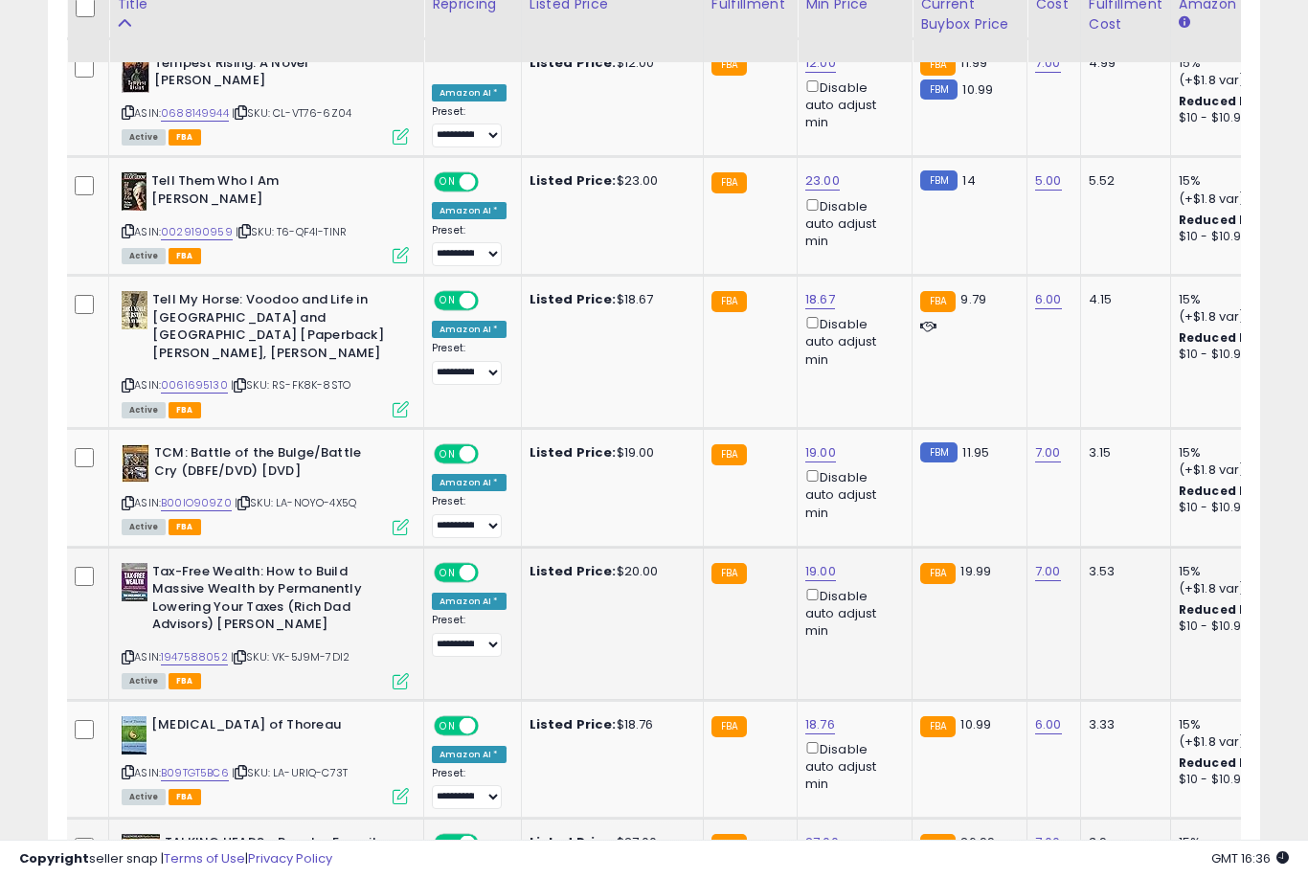
click at [805, 833] on link "27.00" at bounding box center [822, 842] width 34 height 19
click at [877, 672] on button "submit" at bounding box center [893, 658] width 33 height 29
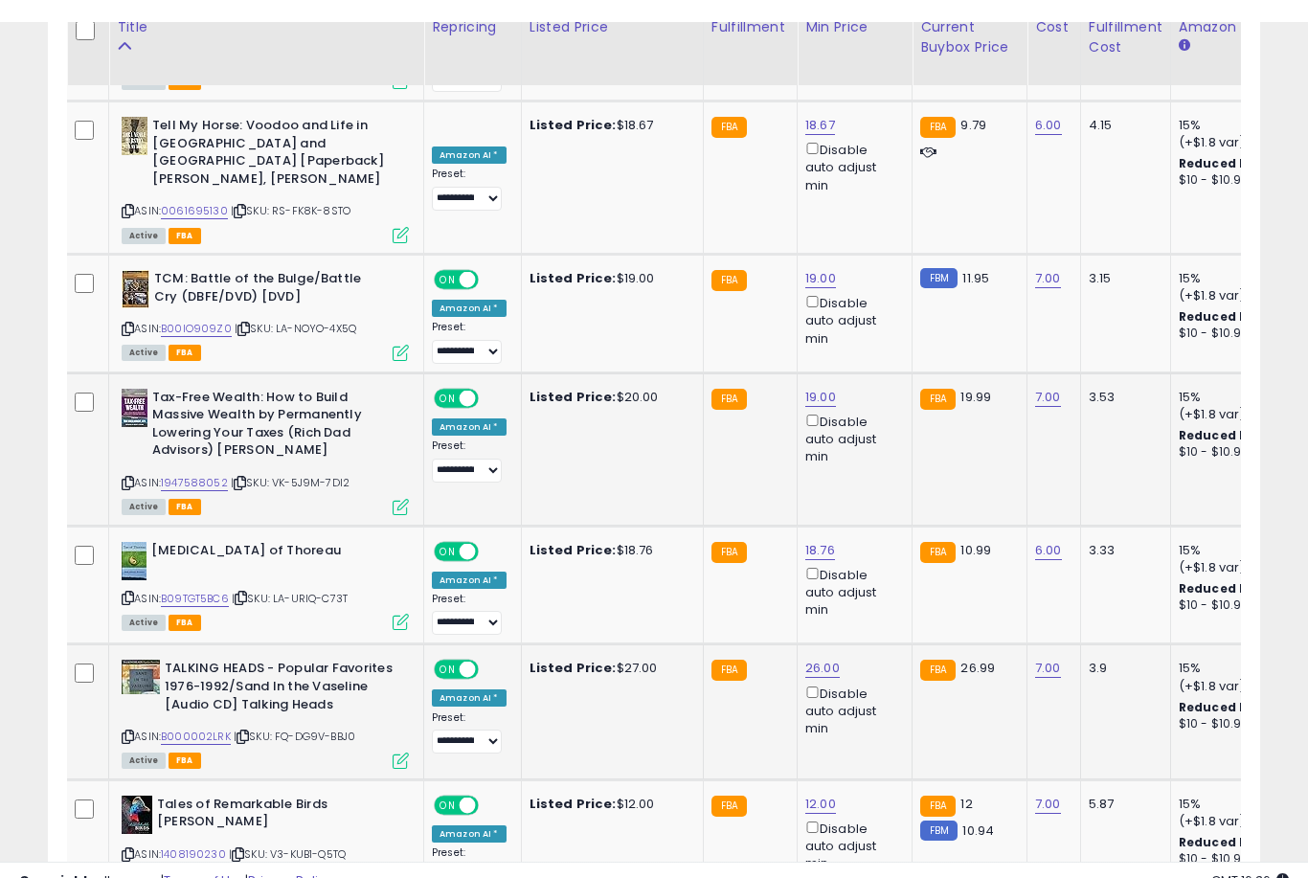
scroll to position [2795, 0]
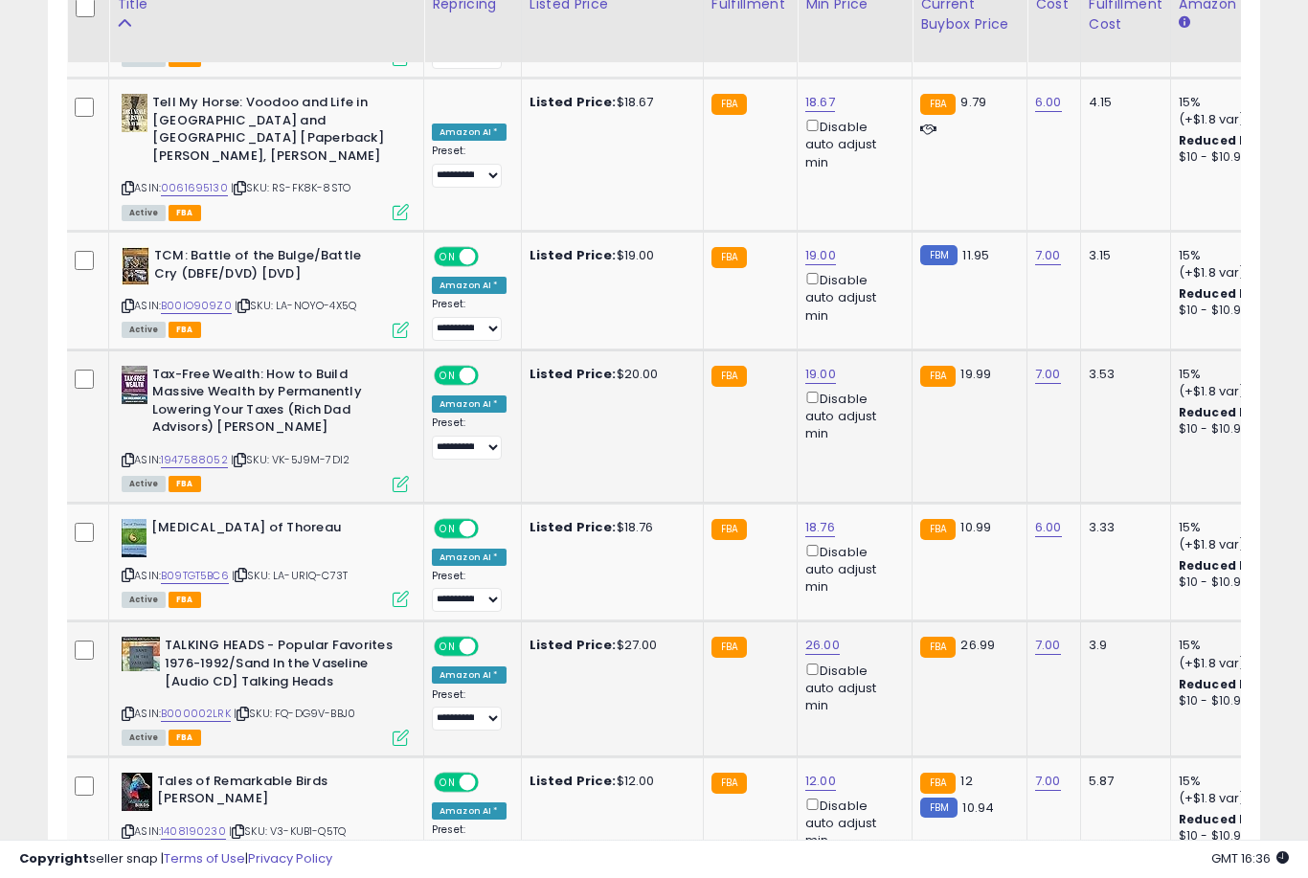
click at [877, 726] on button "submit" at bounding box center [893, 712] width 33 height 29
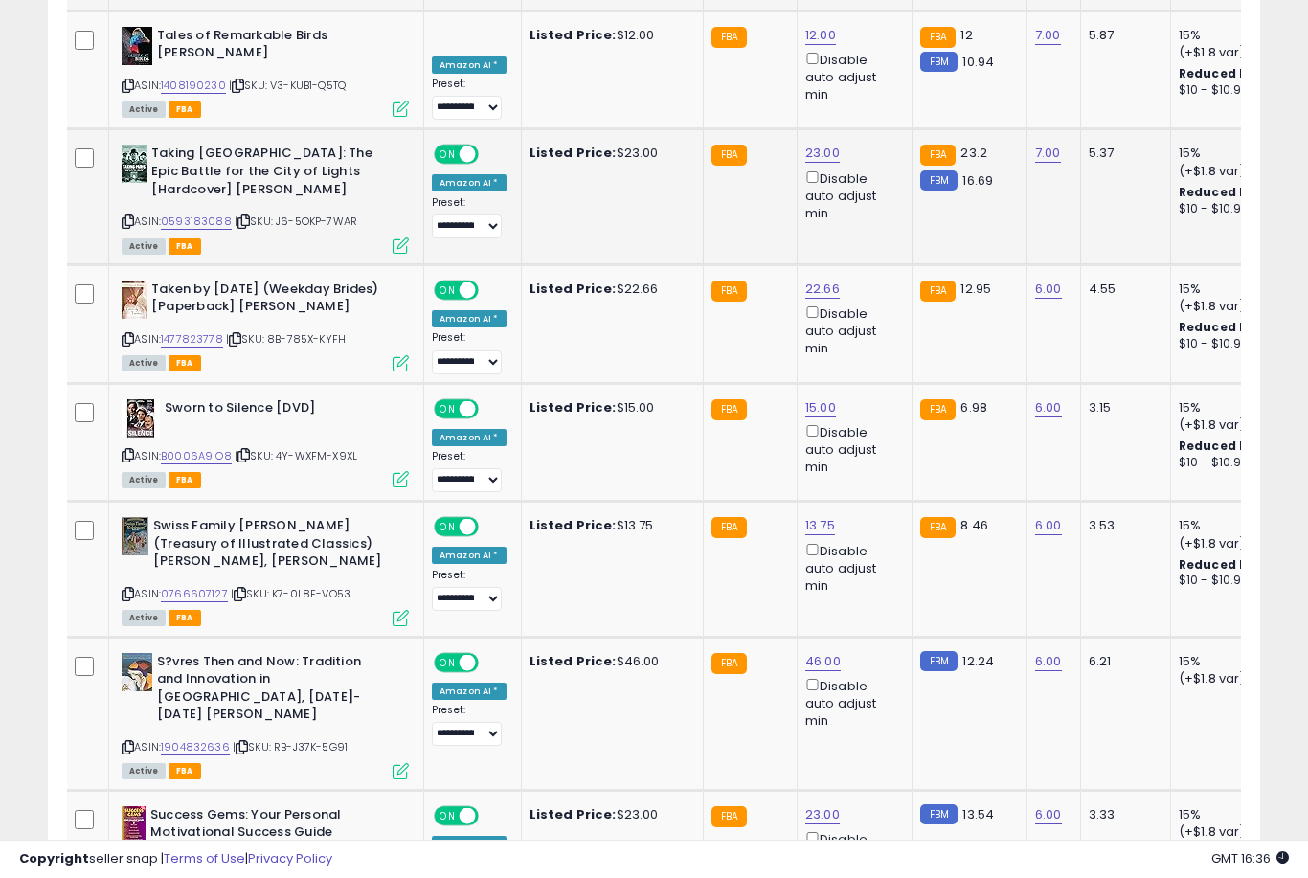
scroll to position [3577, 0]
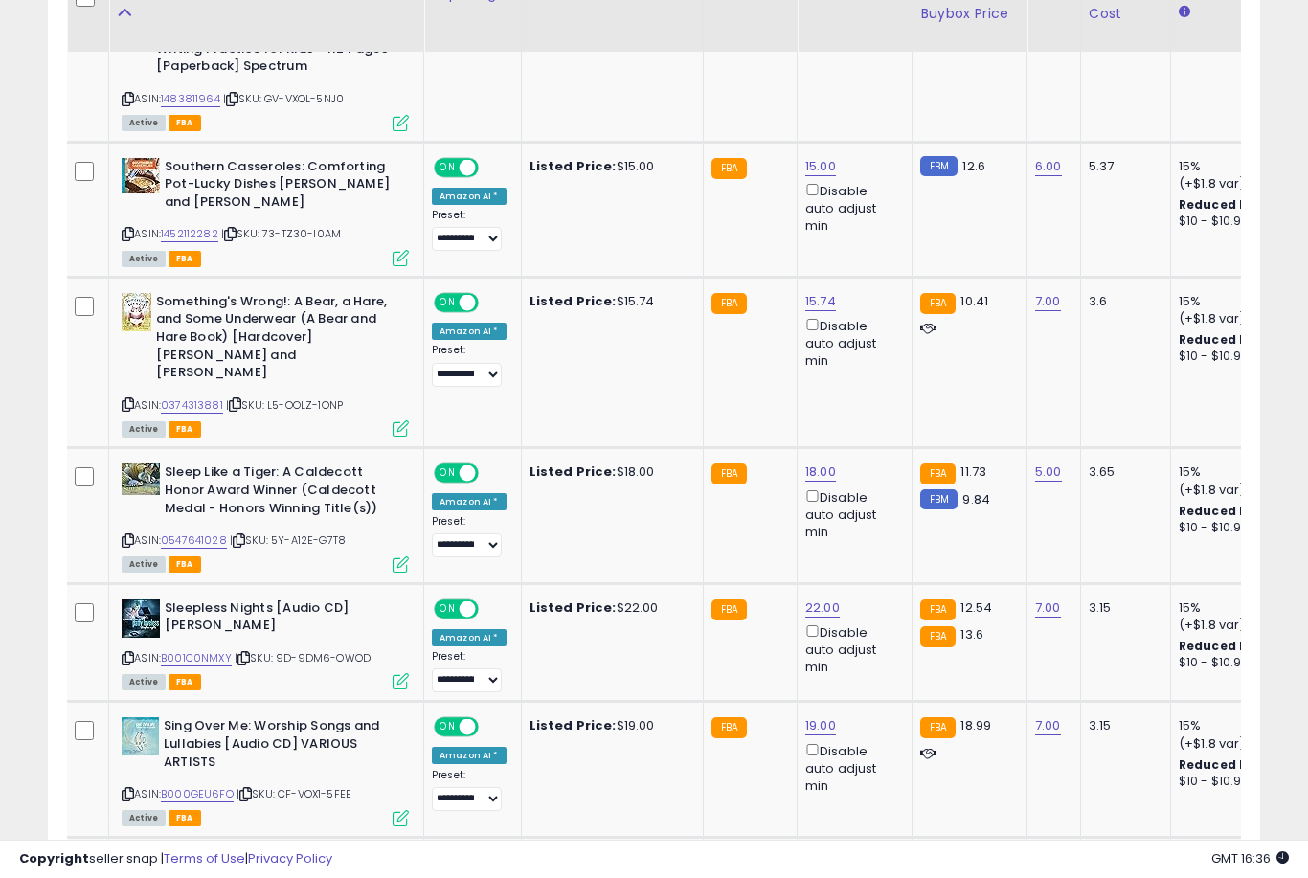
scroll to position [1524, 0]
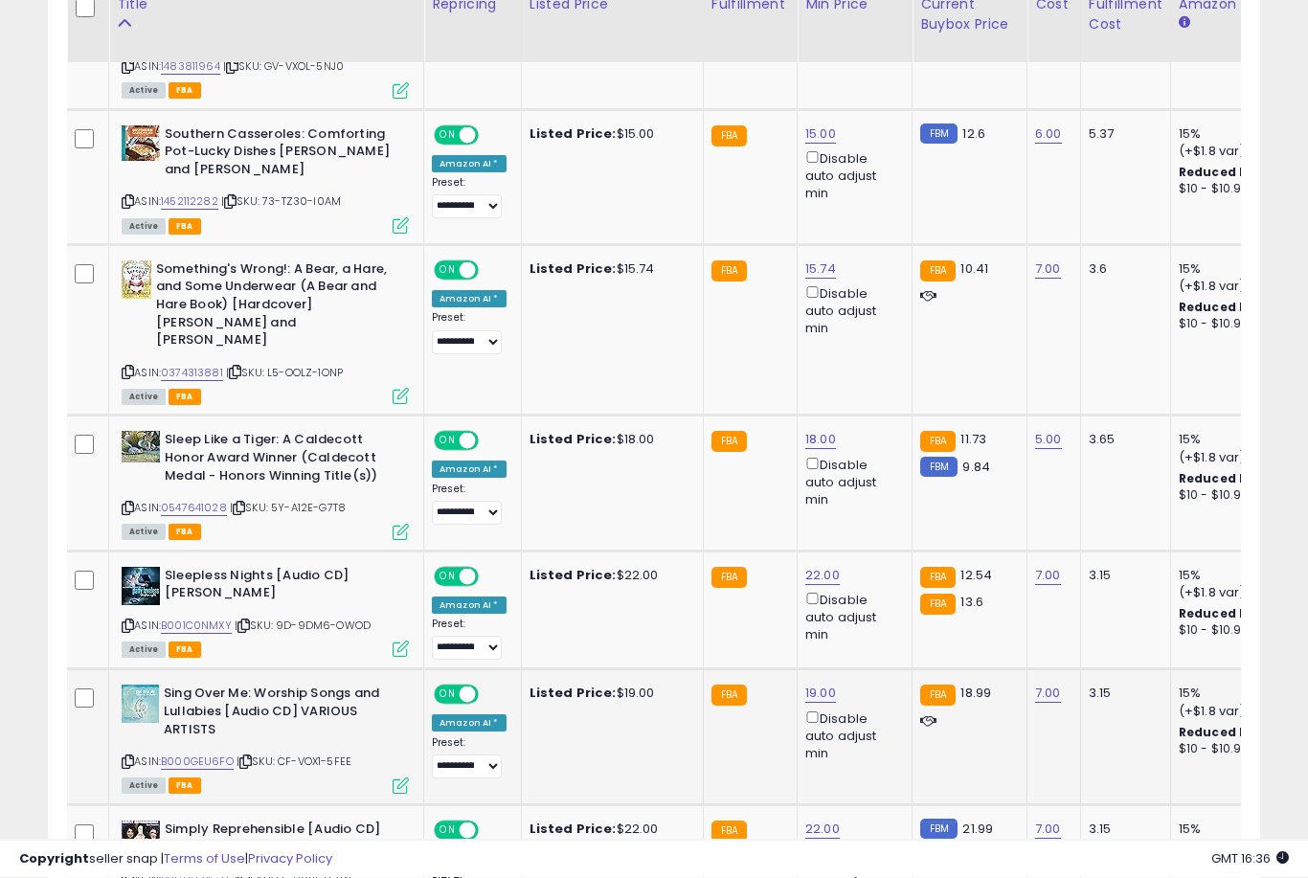
click at [824, 685] on link "19.00" at bounding box center [820, 694] width 31 height 19
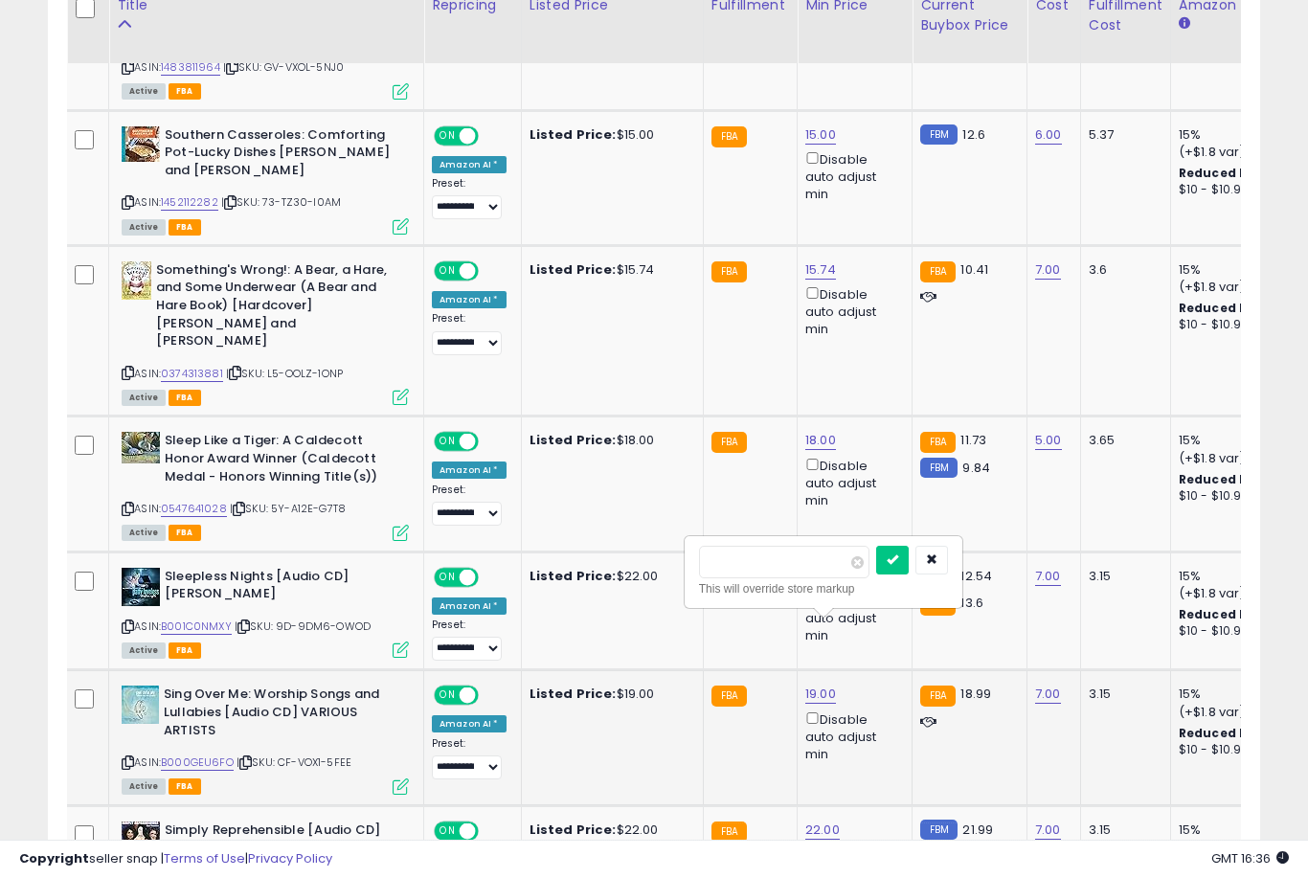
click at [876, 573] on button "submit" at bounding box center [892, 560] width 33 height 29
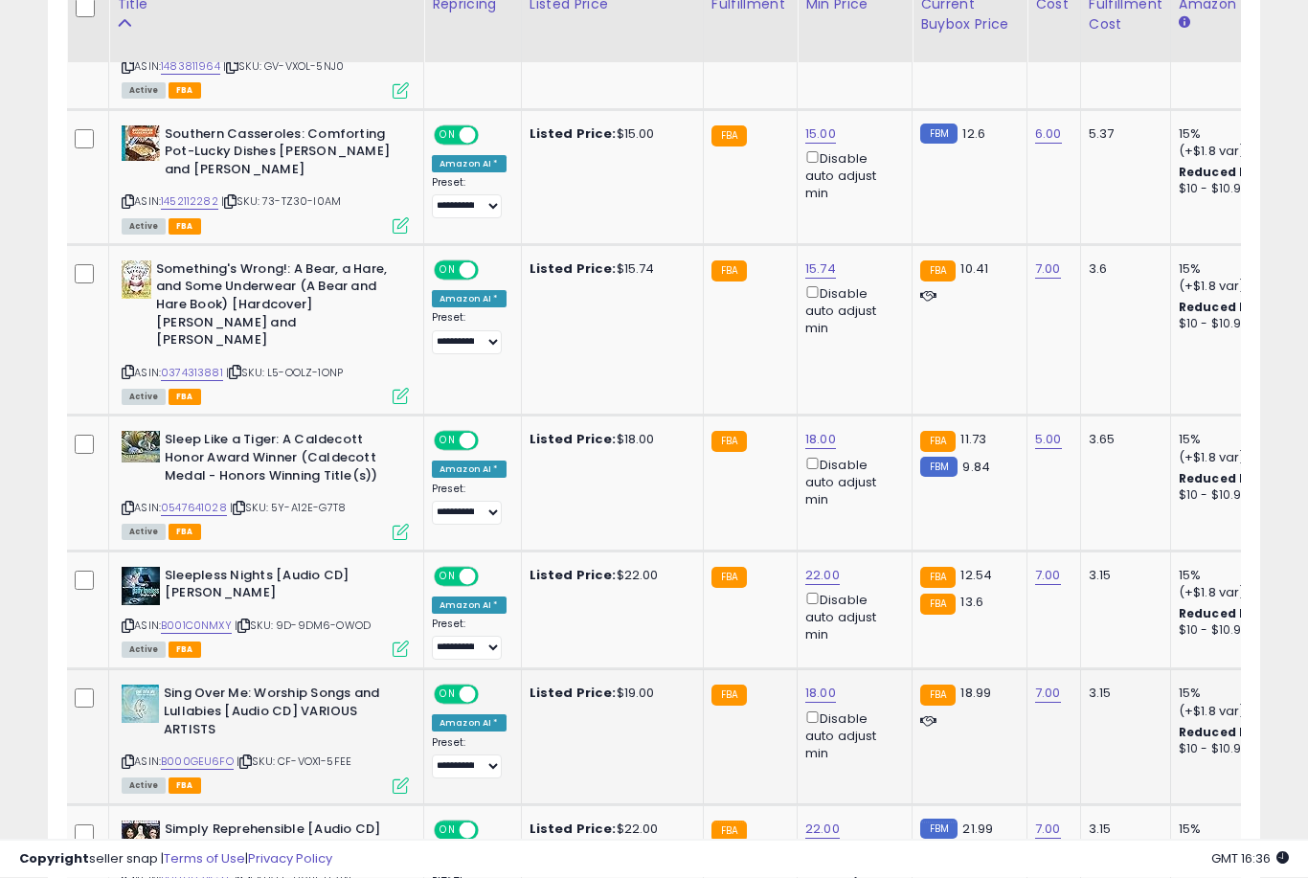
scroll to position [1525, 0]
click at [820, 820] on link "22.00" at bounding box center [822, 829] width 34 height 19
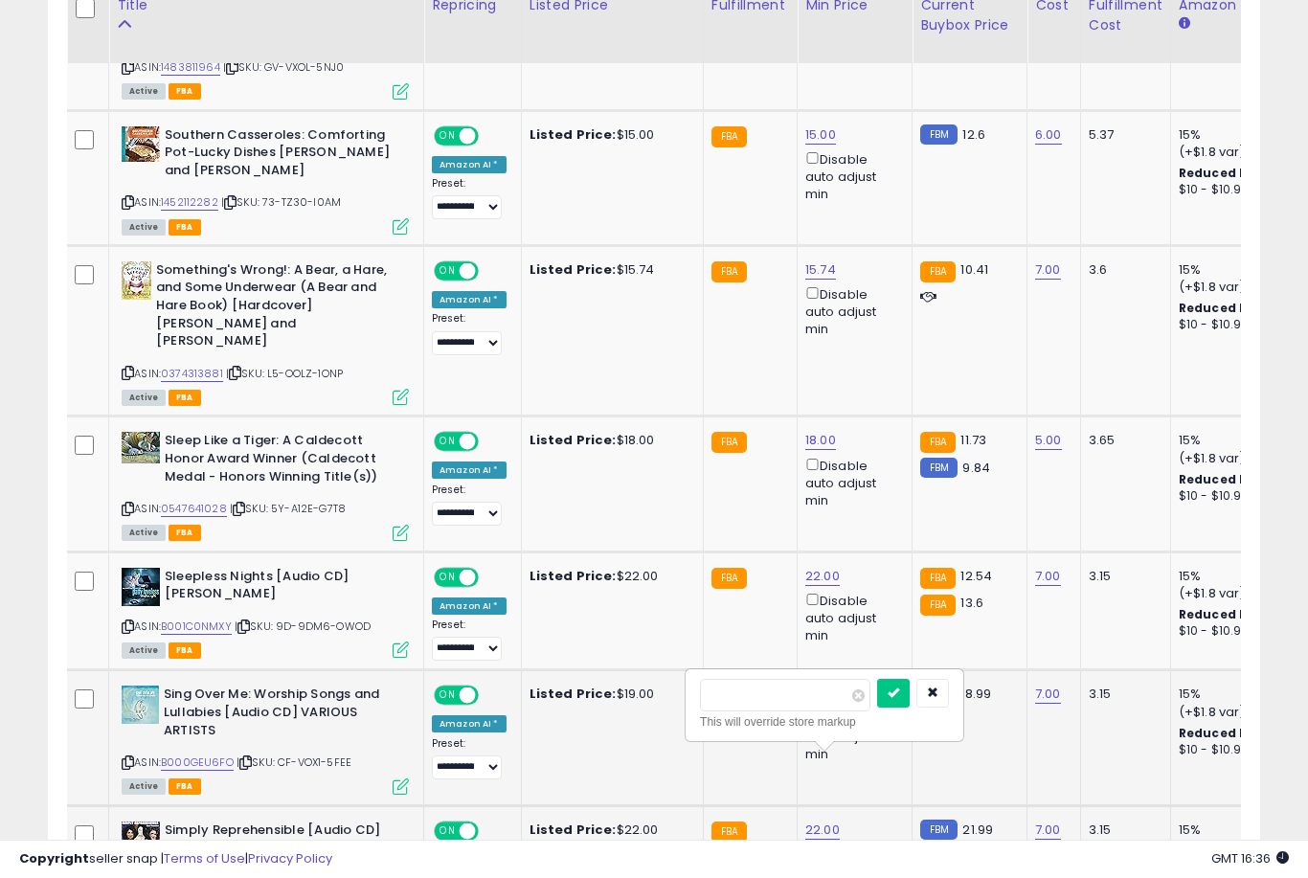
click at [877, 706] on button "submit" at bounding box center [893, 693] width 33 height 29
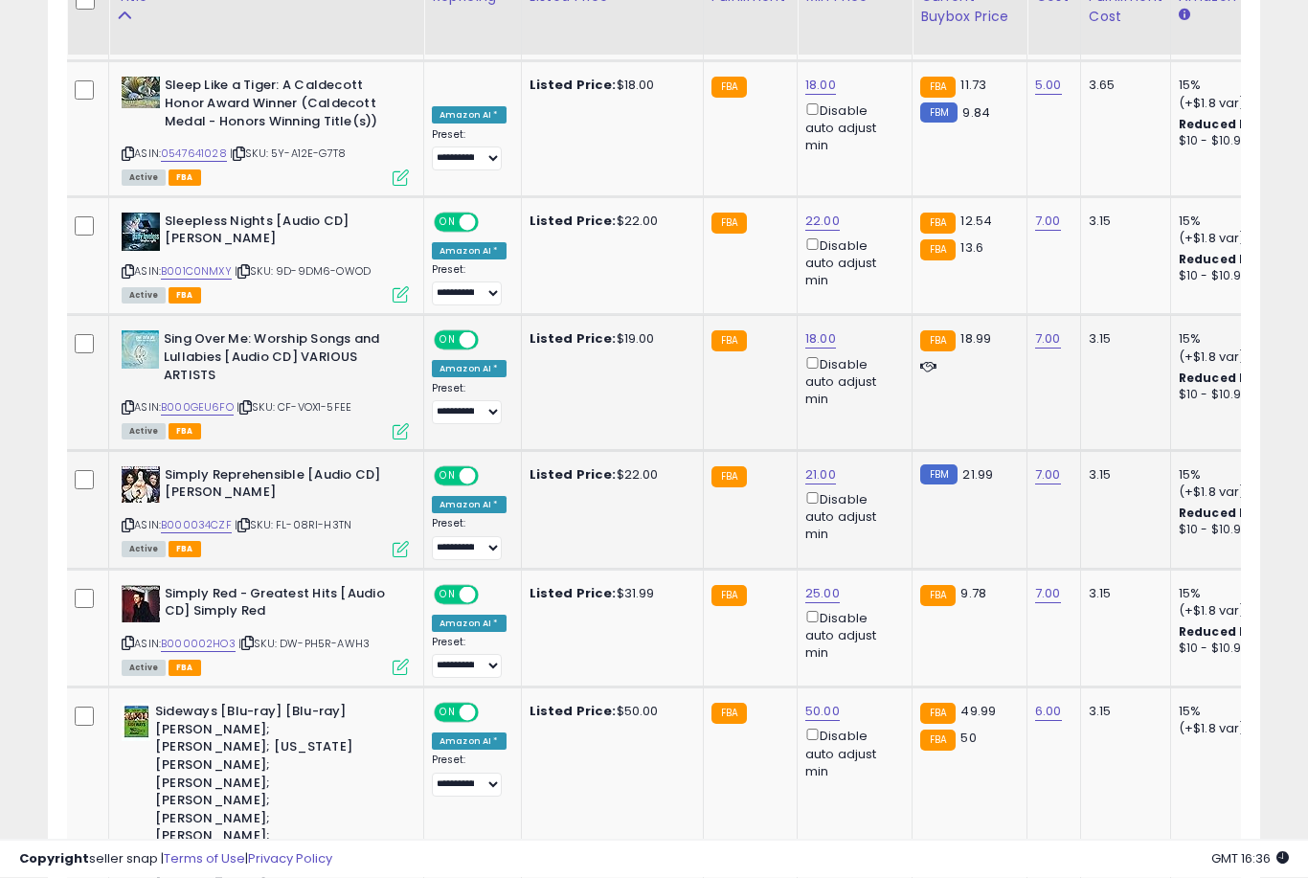
scroll to position [1879, 0]
click at [814, 702] on link "50.00" at bounding box center [822, 711] width 34 height 19
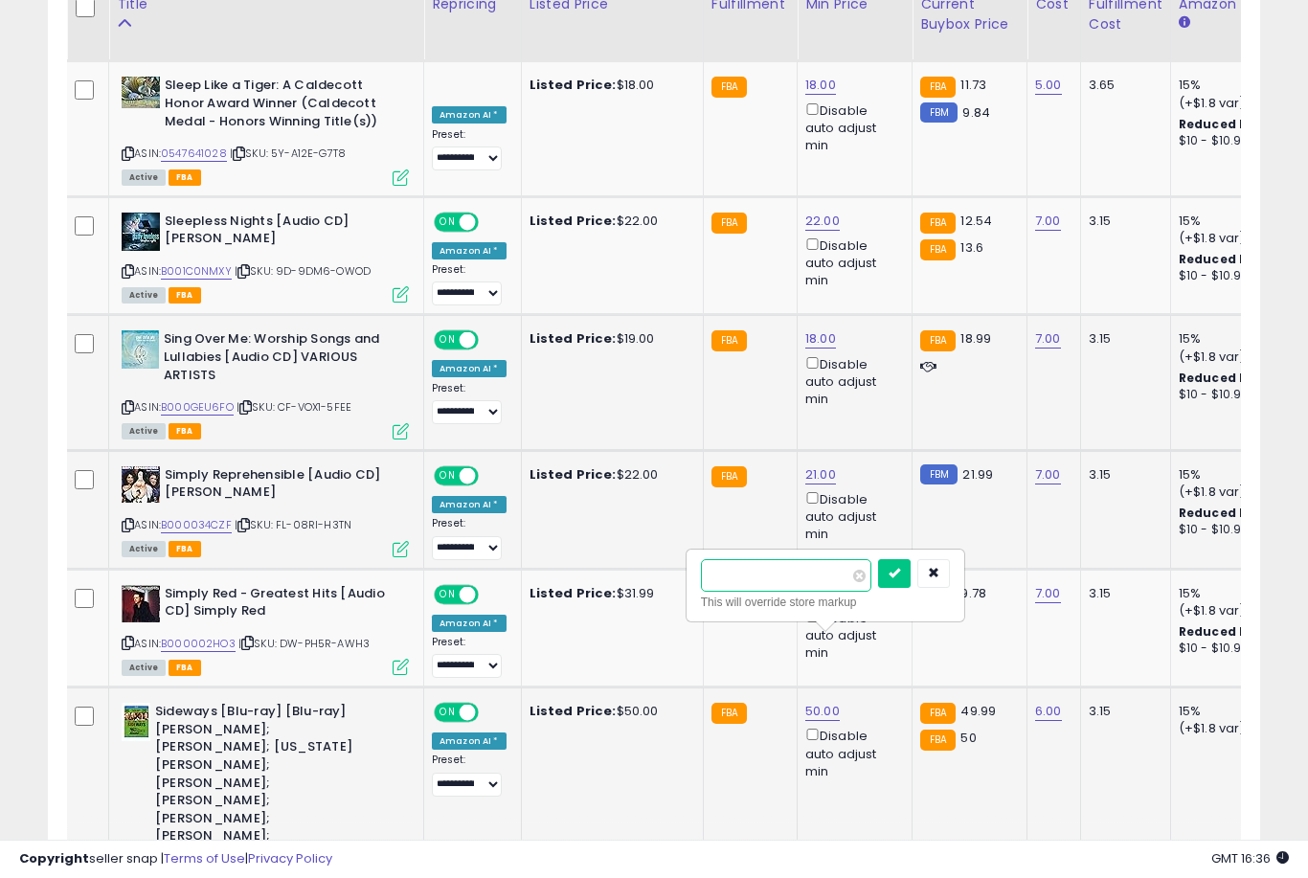
click at [878, 587] on button "submit" at bounding box center [894, 573] width 33 height 29
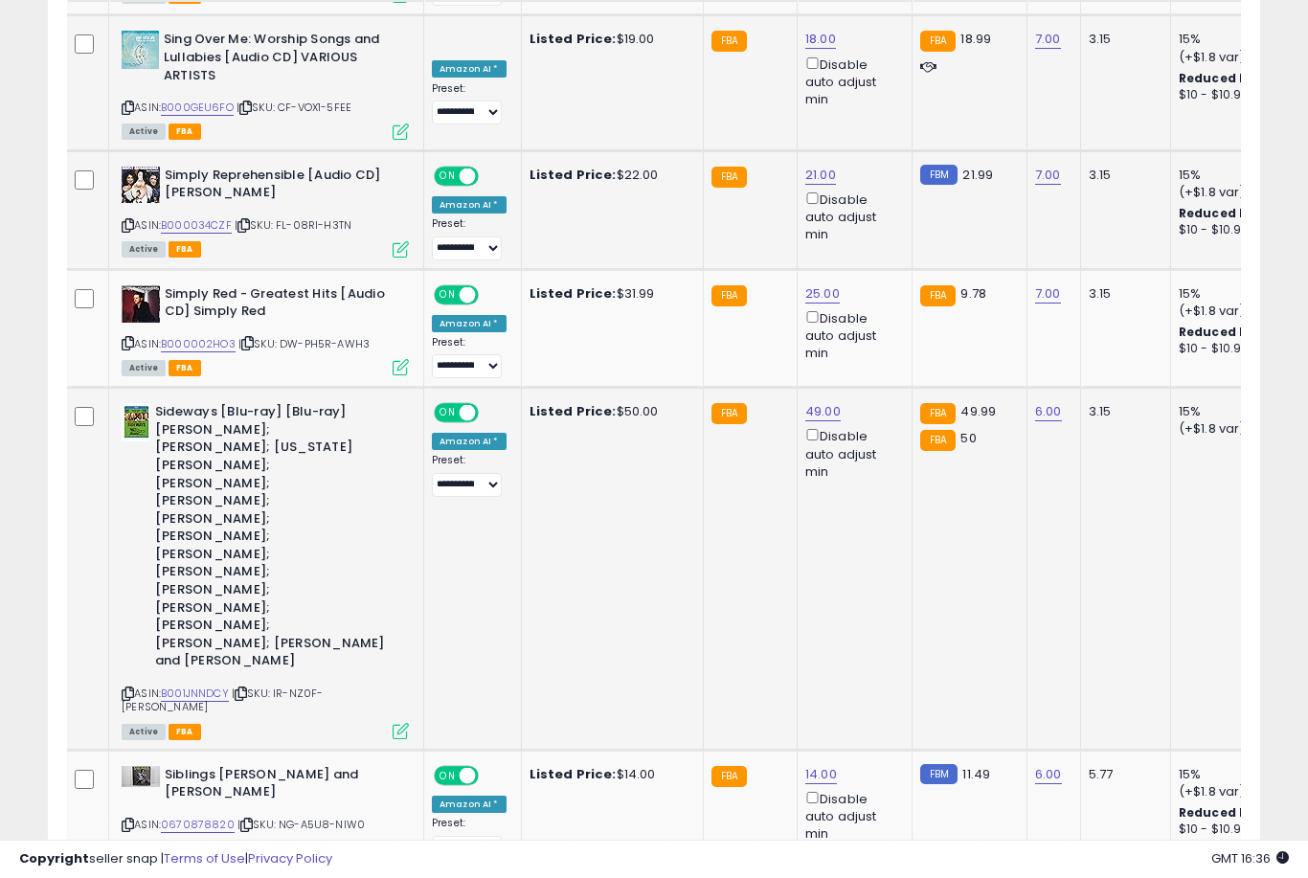
scroll to position [2197, 0]
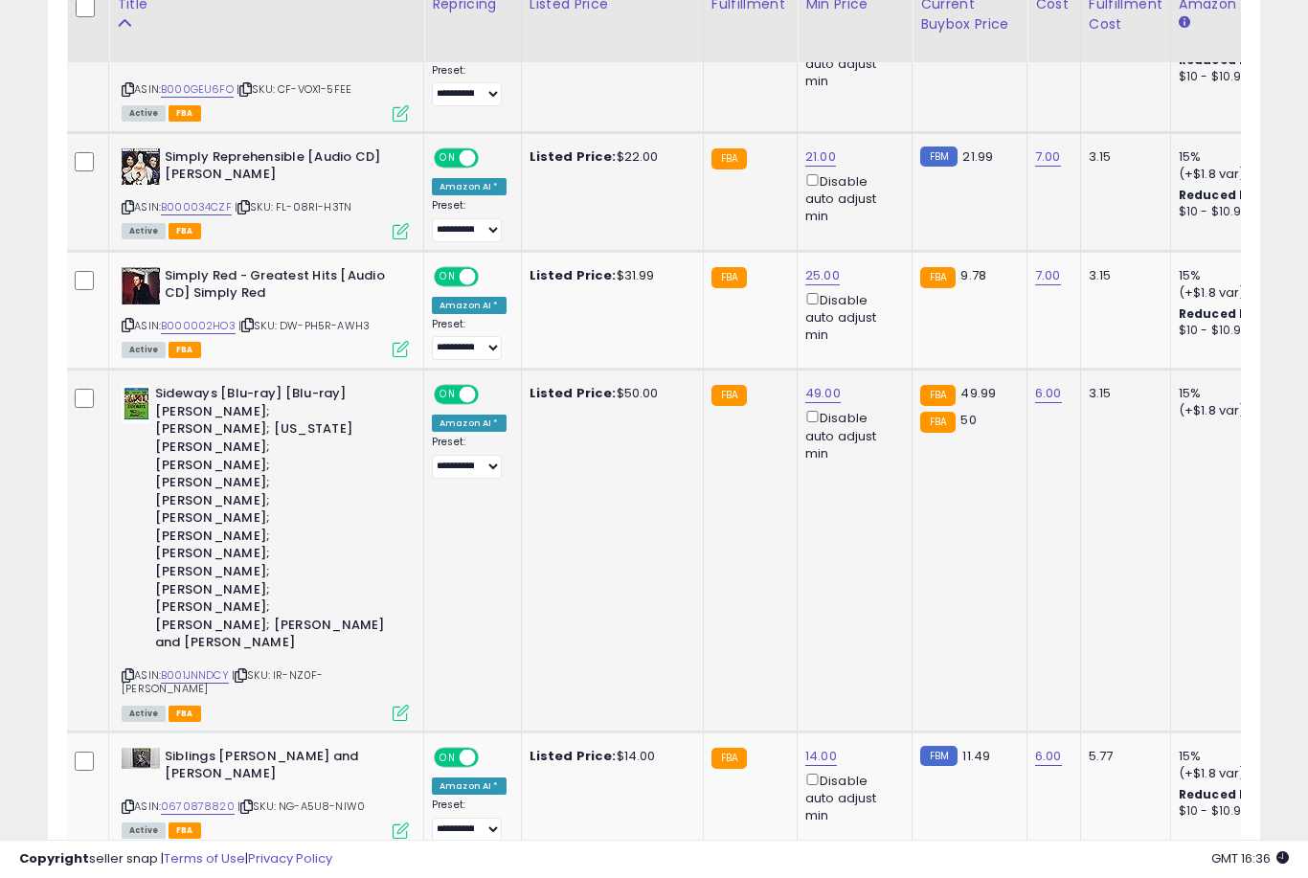
click at [810, 866] on link "24.00" at bounding box center [822, 875] width 35 height 19
click at [877, 623] on button "submit" at bounding box center [893, 610] width 33 height 29
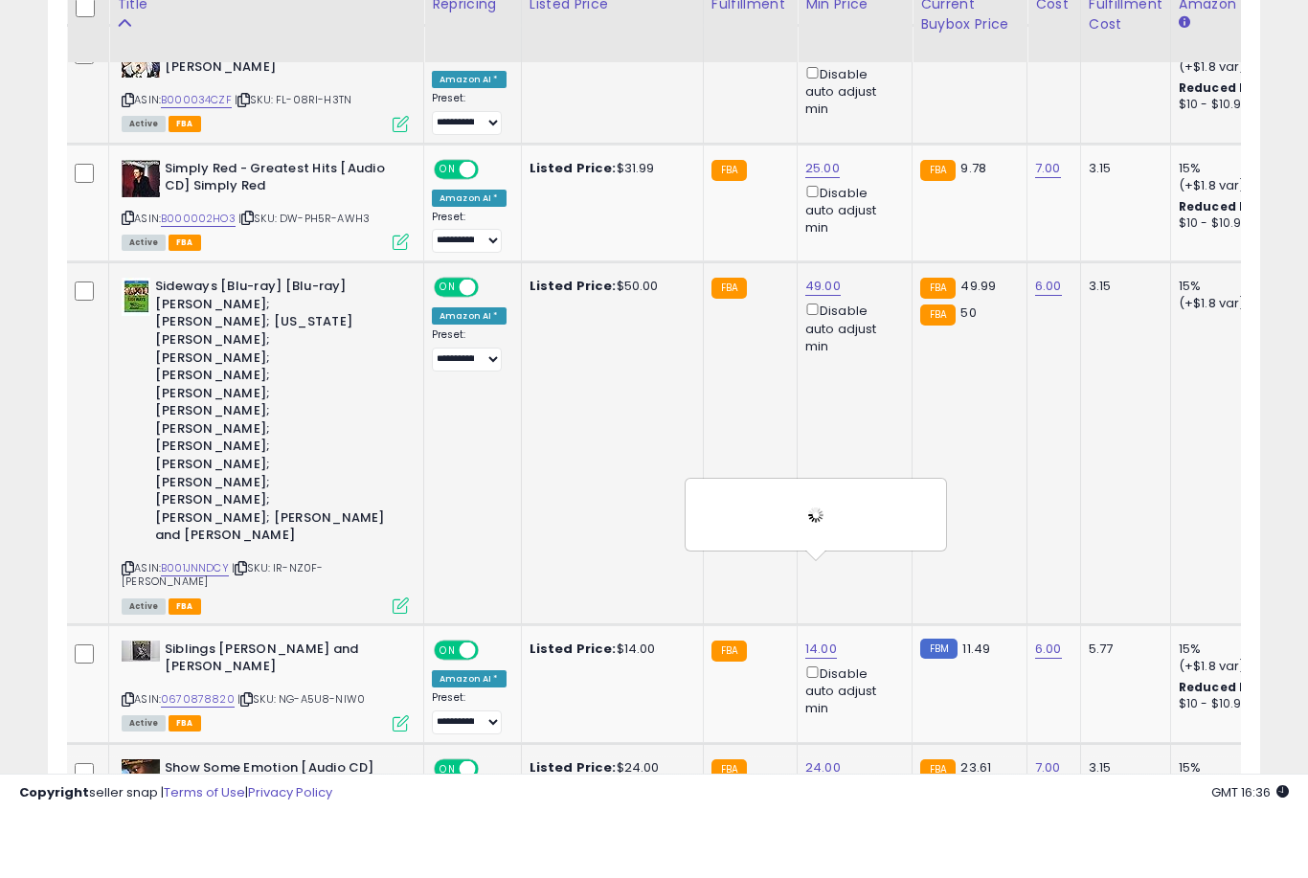
scroll to position [2304, 0]
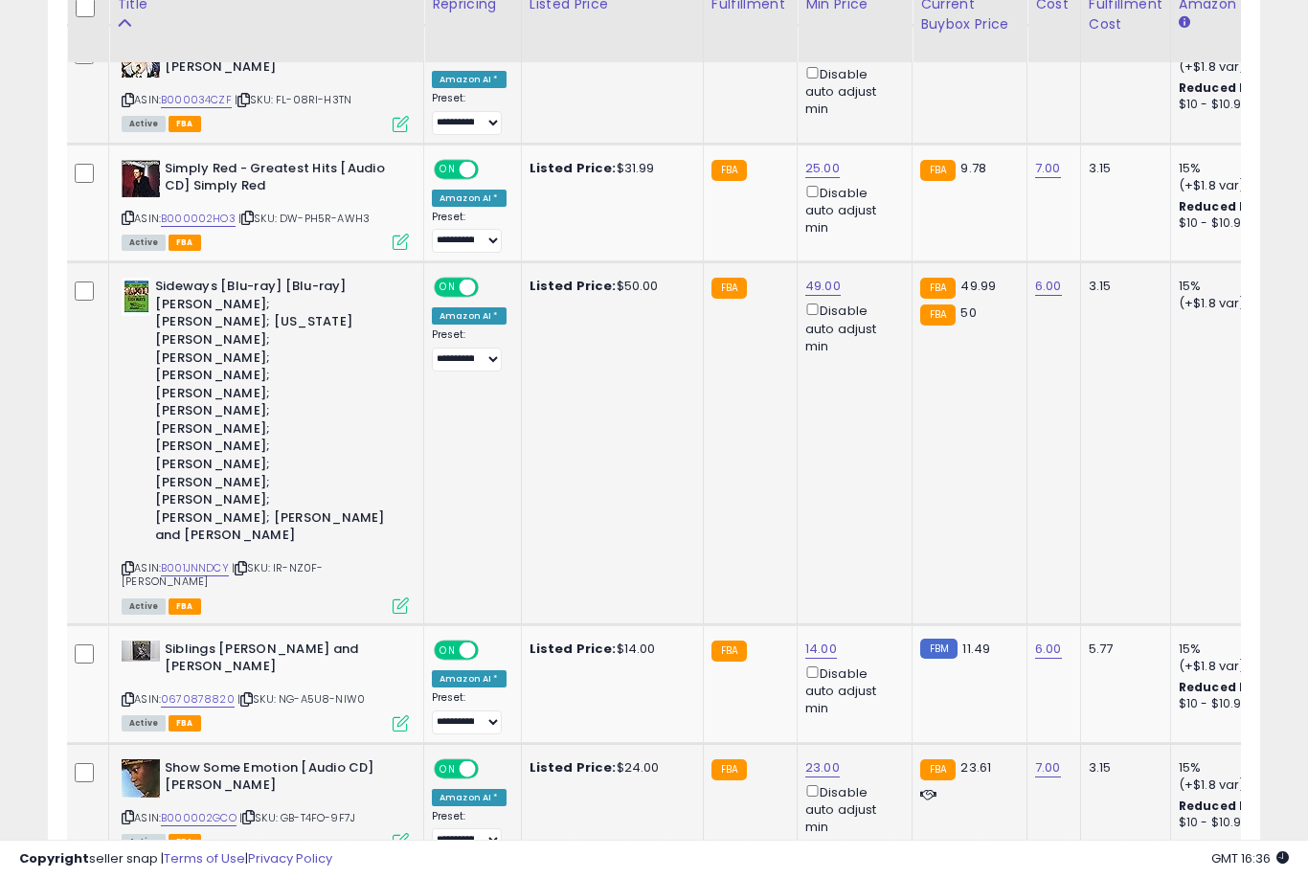
click at [816, 876] on link "22.00" at bounding box center [822, 885] width 34 height 19
click at [877, 634] on button "submit" at bounding box center [893, 620] width 33 height 29
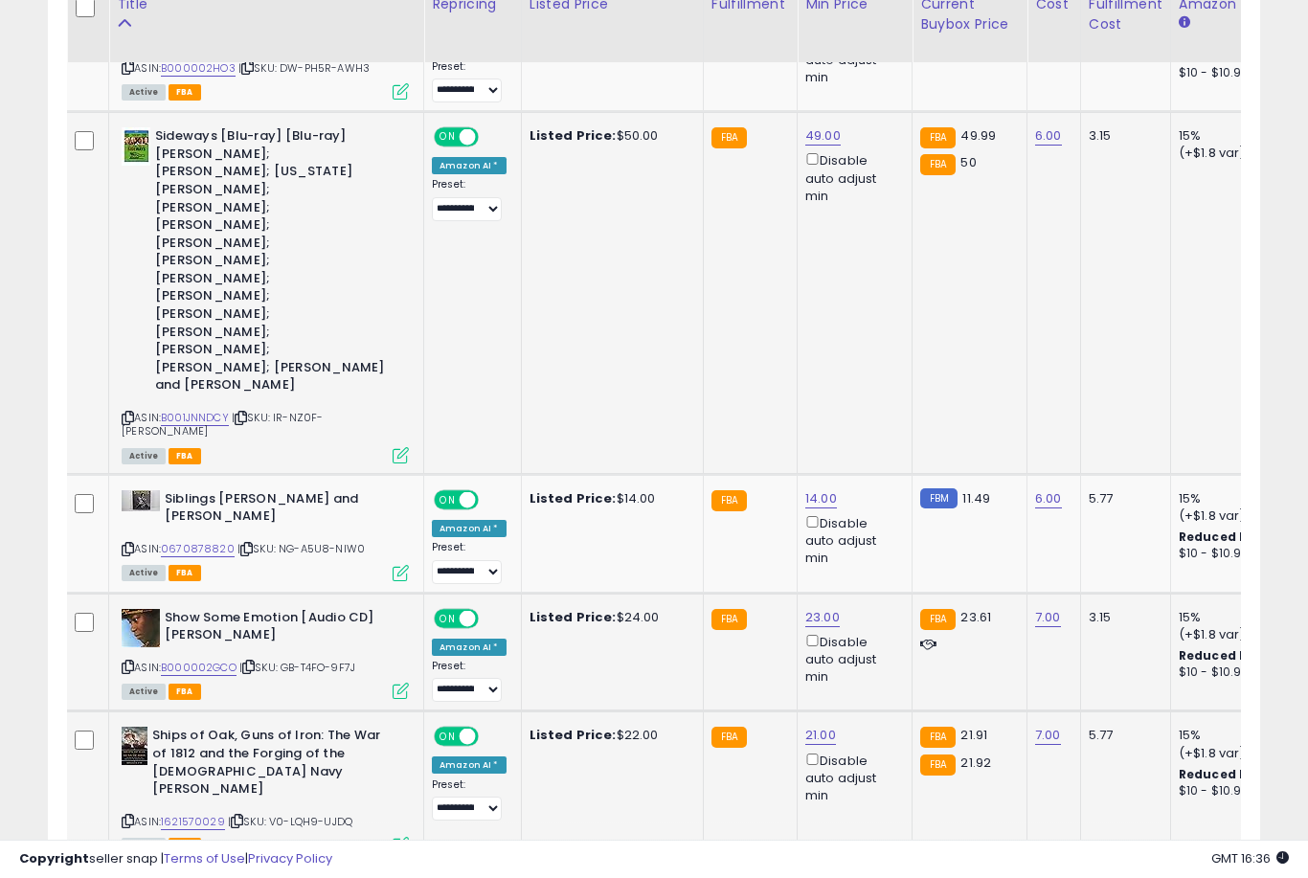
click at [822, 877] on link "28.00" at bounding box center [822, 888] width 34 height 19
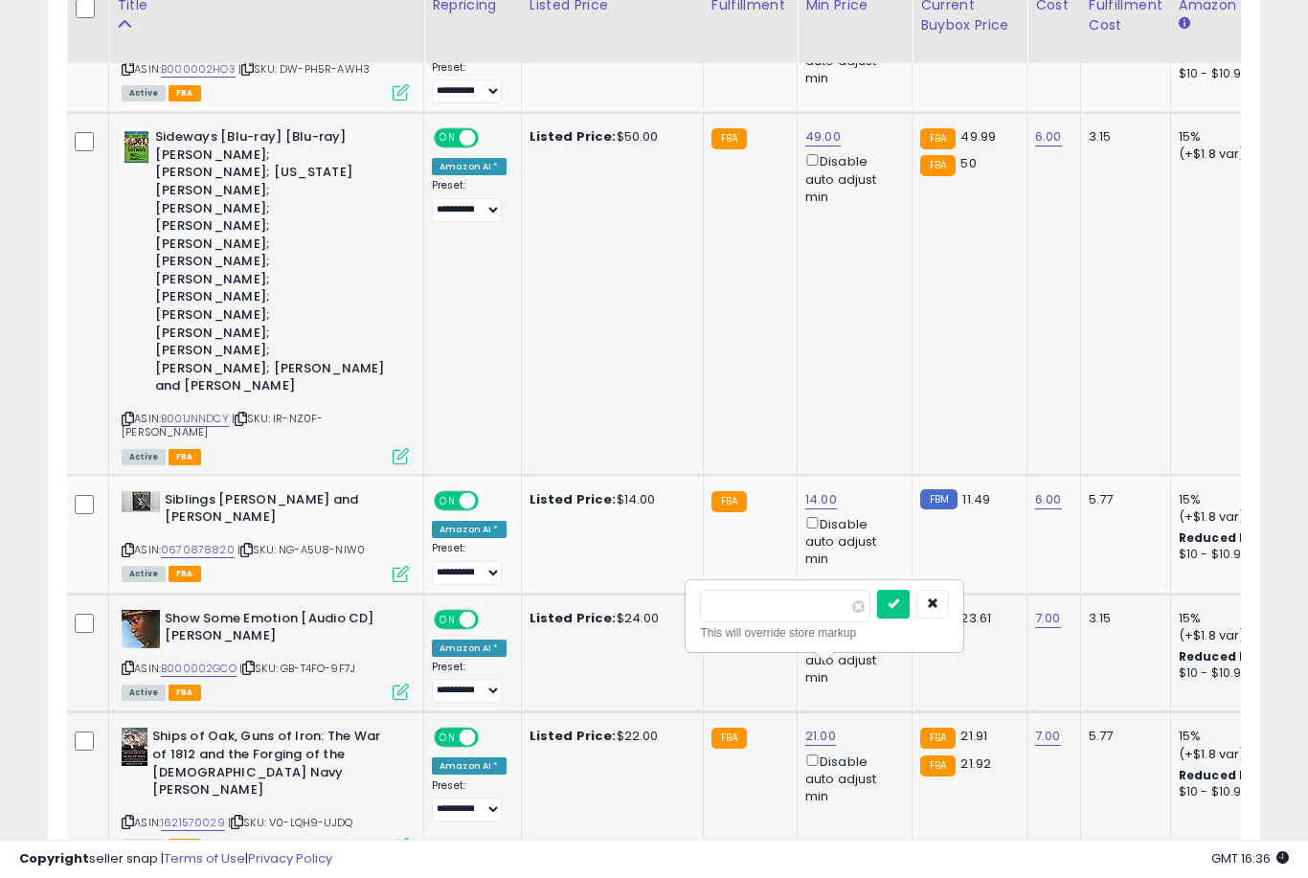
click at [877, 617] on button "submit" at bounding box center [893, 604] width 33 height 29
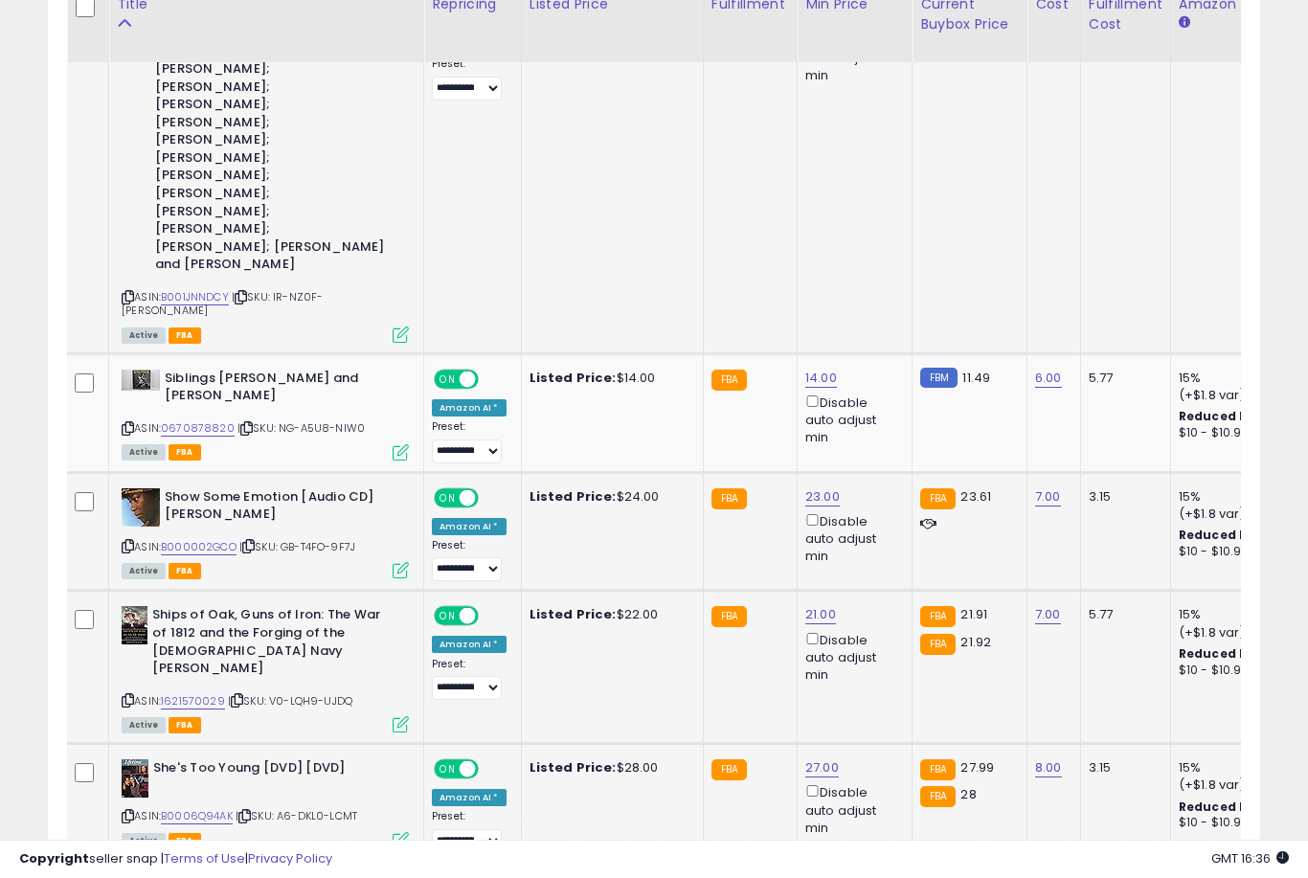
click at [820, 877] on link "19.00" at bounding box center [820, 886] width 31 height 19
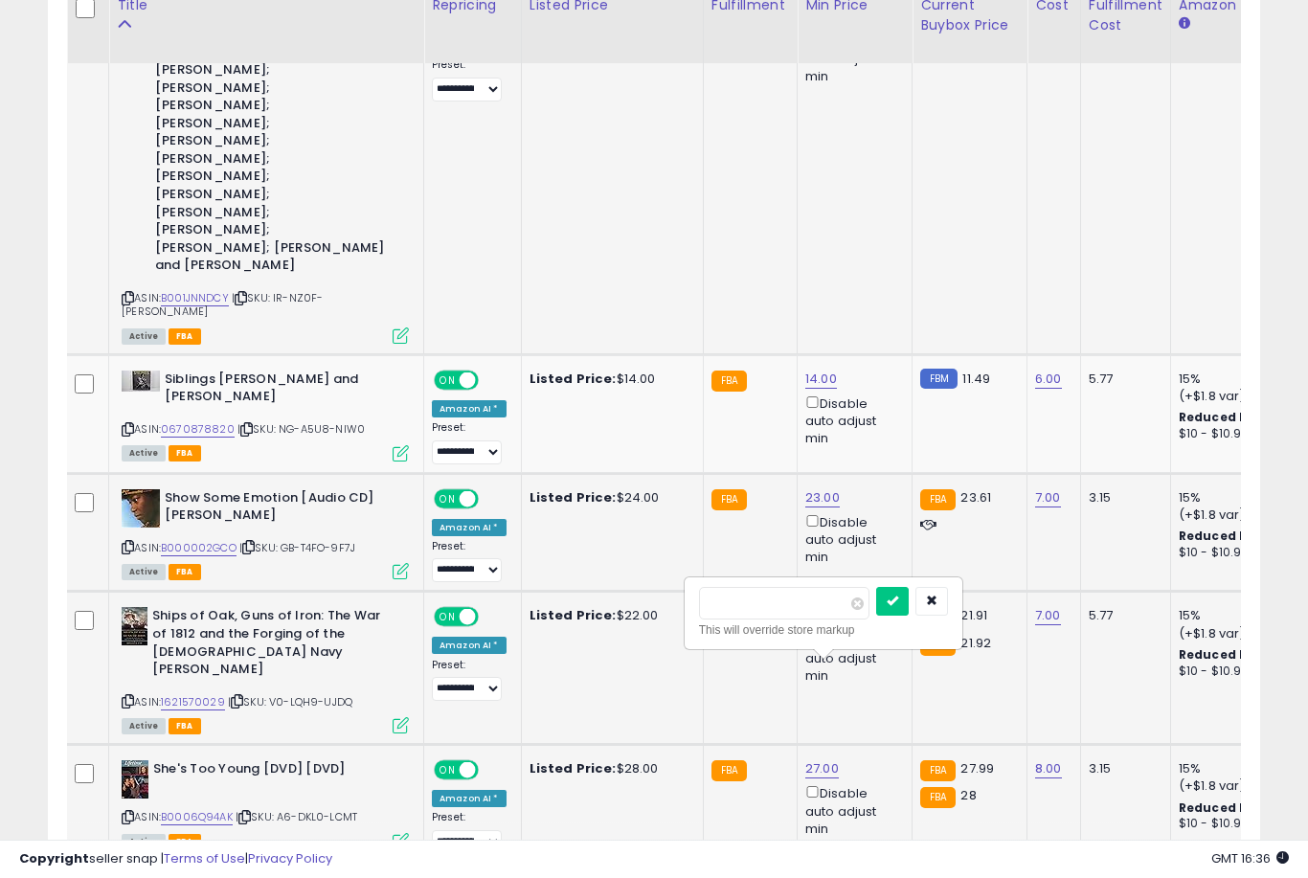
click at [876, 614] on button "submit" at bounding box center [892, 601] width 33 height 29
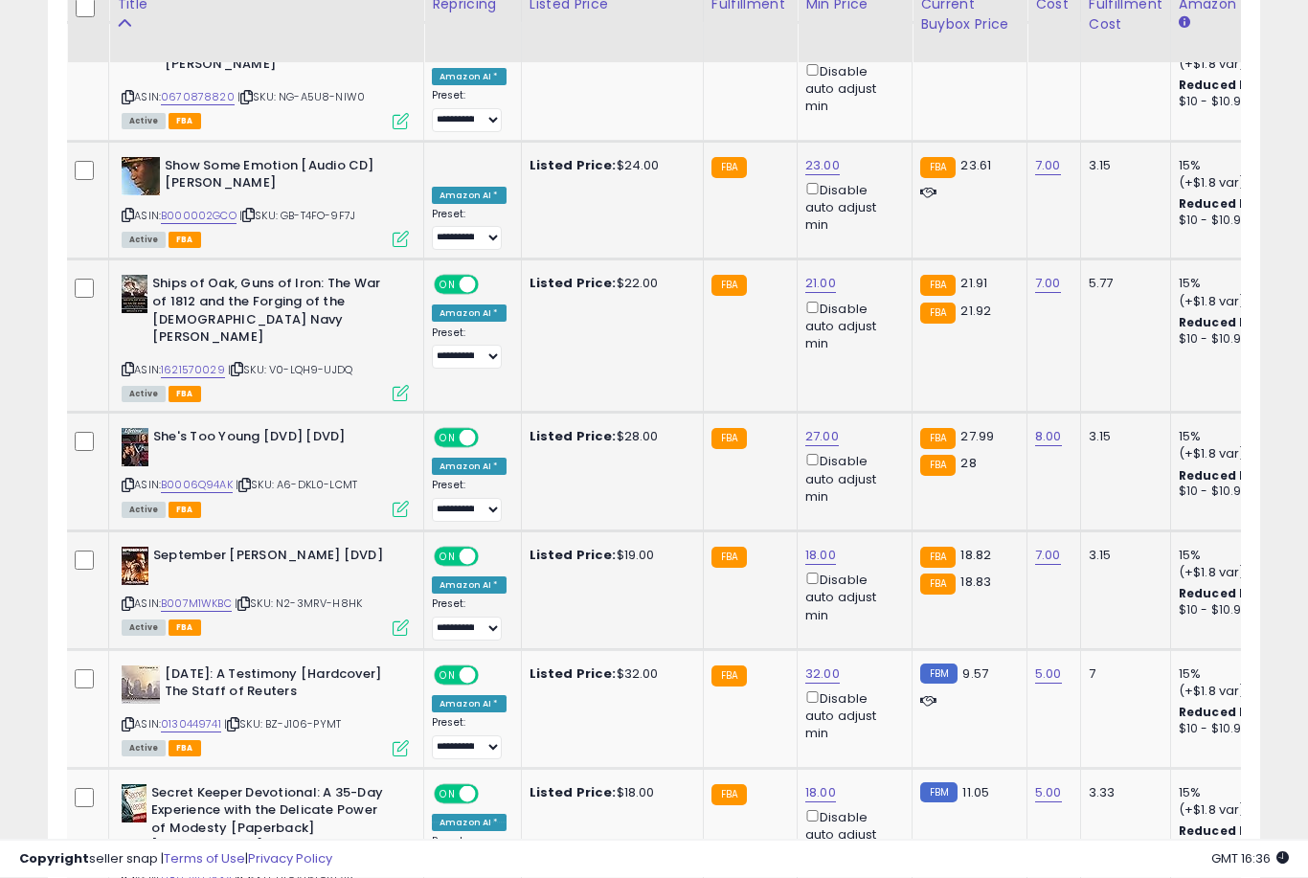
scroll to position [2906, 0]
click at [875, 668] on button "submit" at bounding box center [891, 655] width 33 height 29
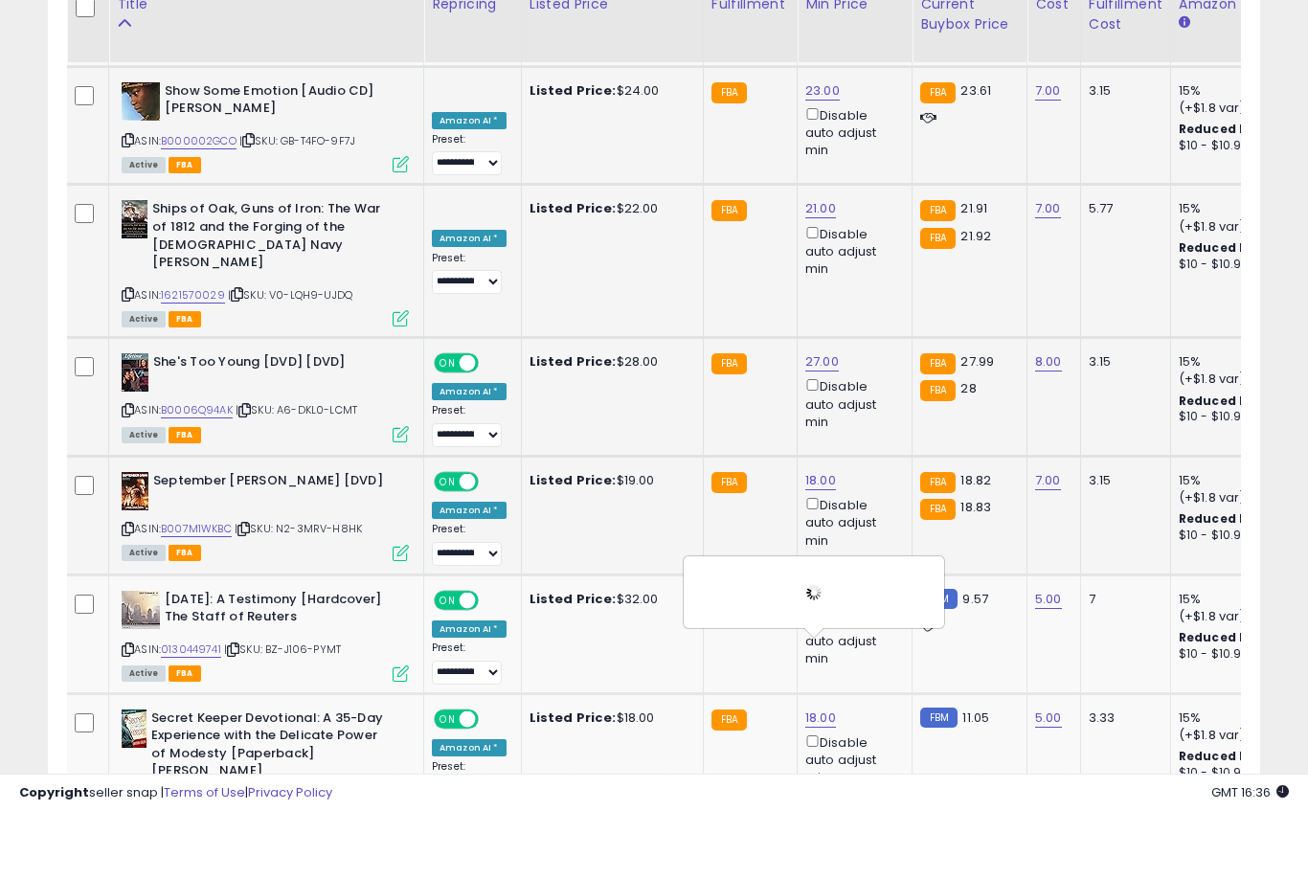
scroll to position [3015, 0]
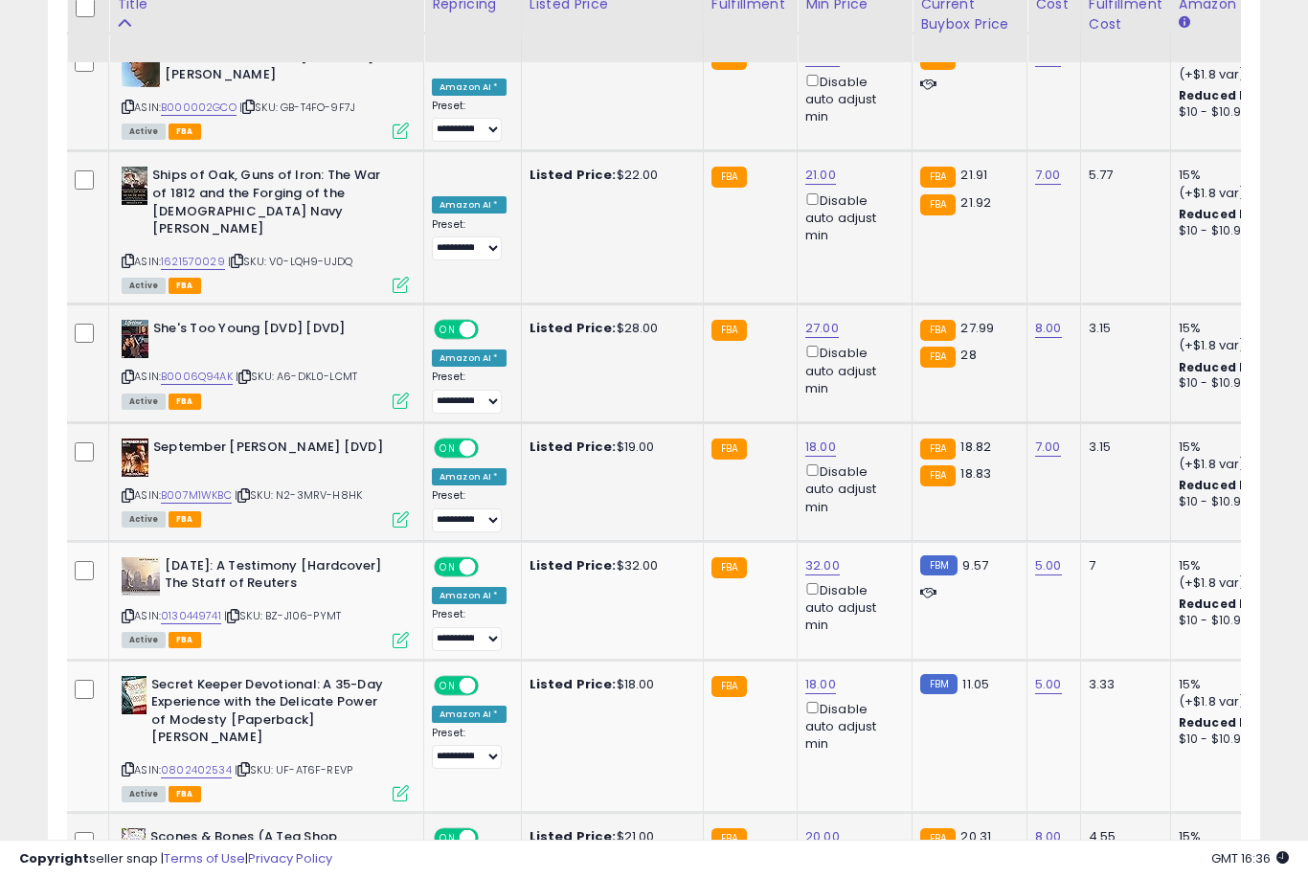
click at [877, 678] on button "submit" at bounding box center [893, 664] width 33 height 29
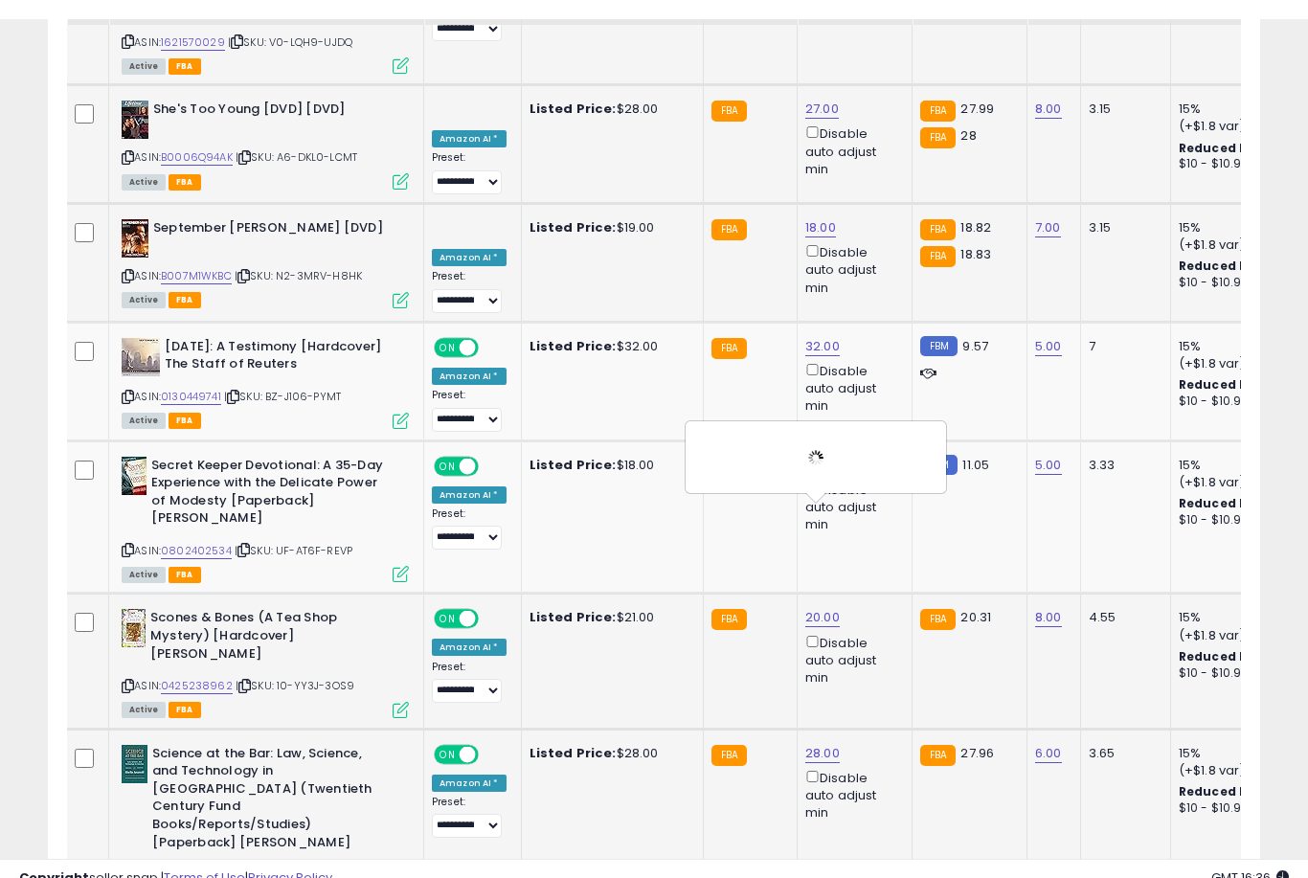
scroll to position [3254, 0]
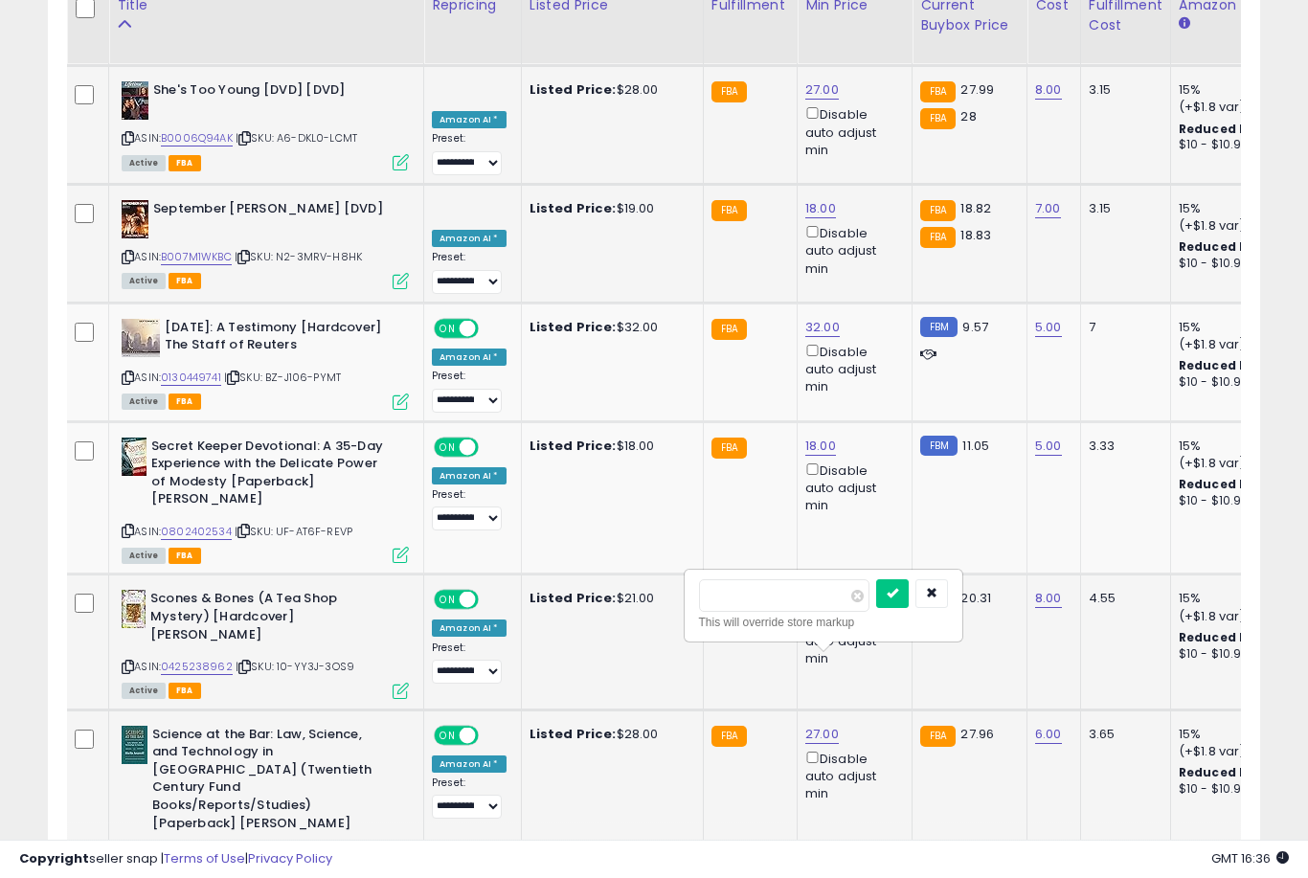
click at [876, 606] on button "submit" at bounding box center [892, 593] width 33 height 29
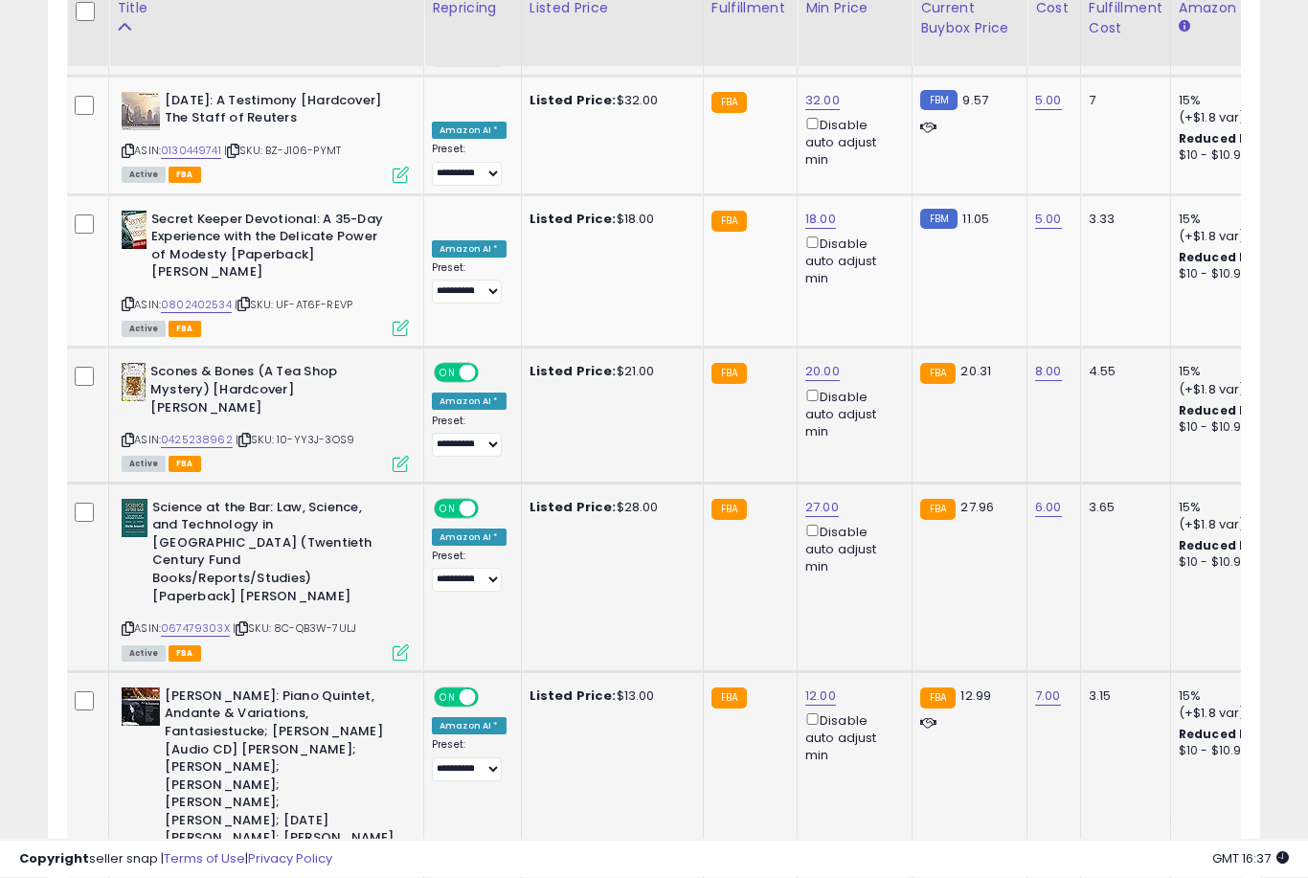
scroll to position [3489, 0]
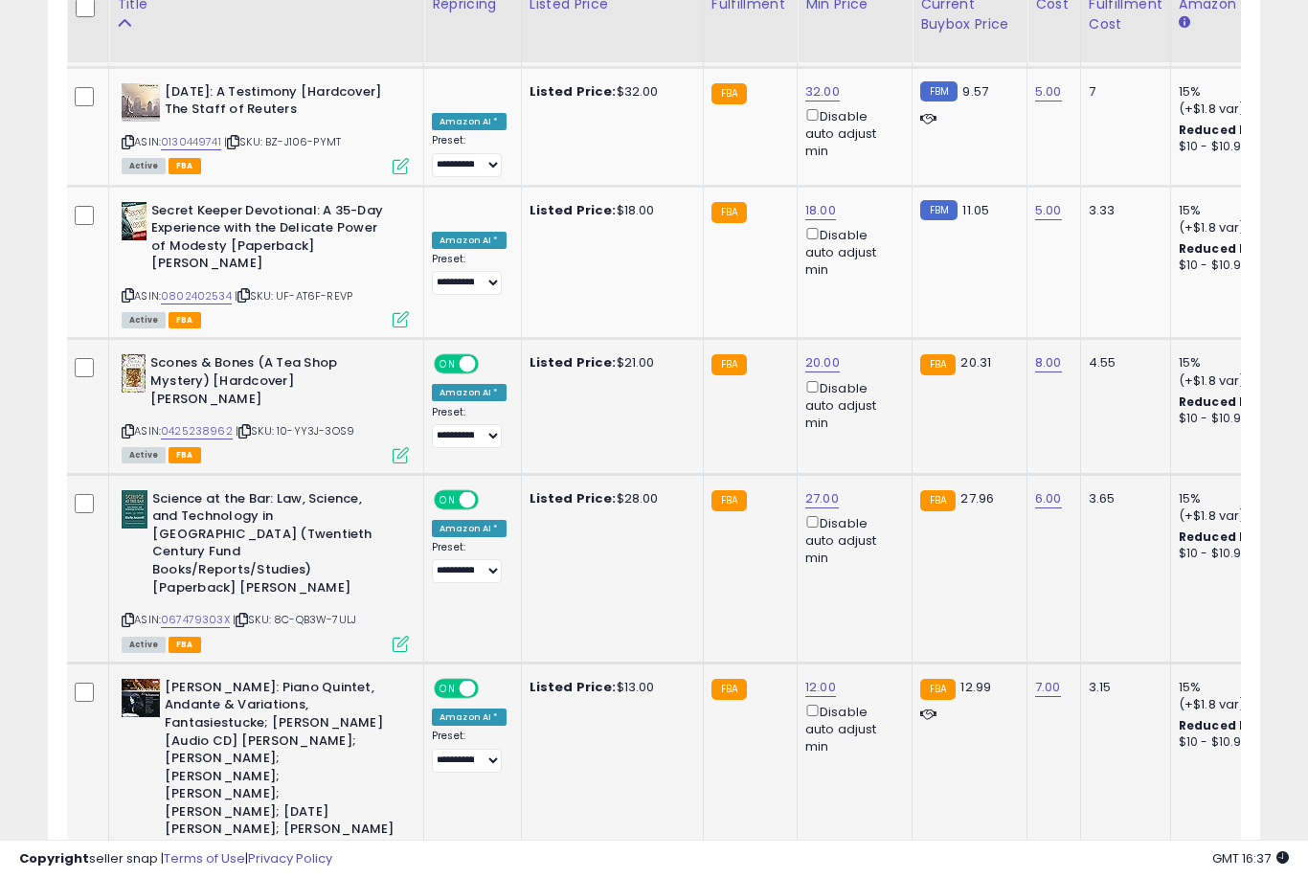
click at [874, 591] on button "submit" at bounding box center [890, 577] width 33 height 29
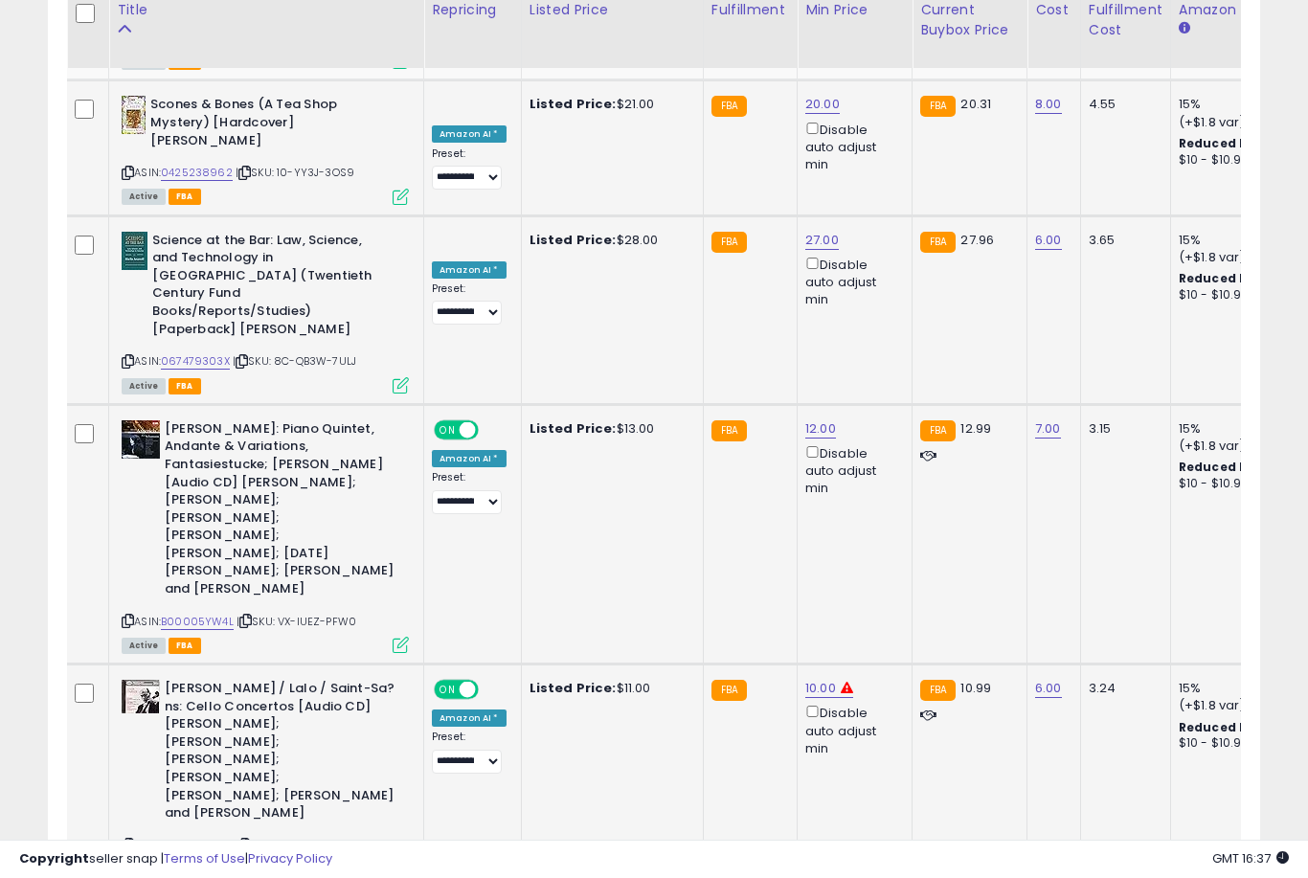
scroll to position [3822, 0]
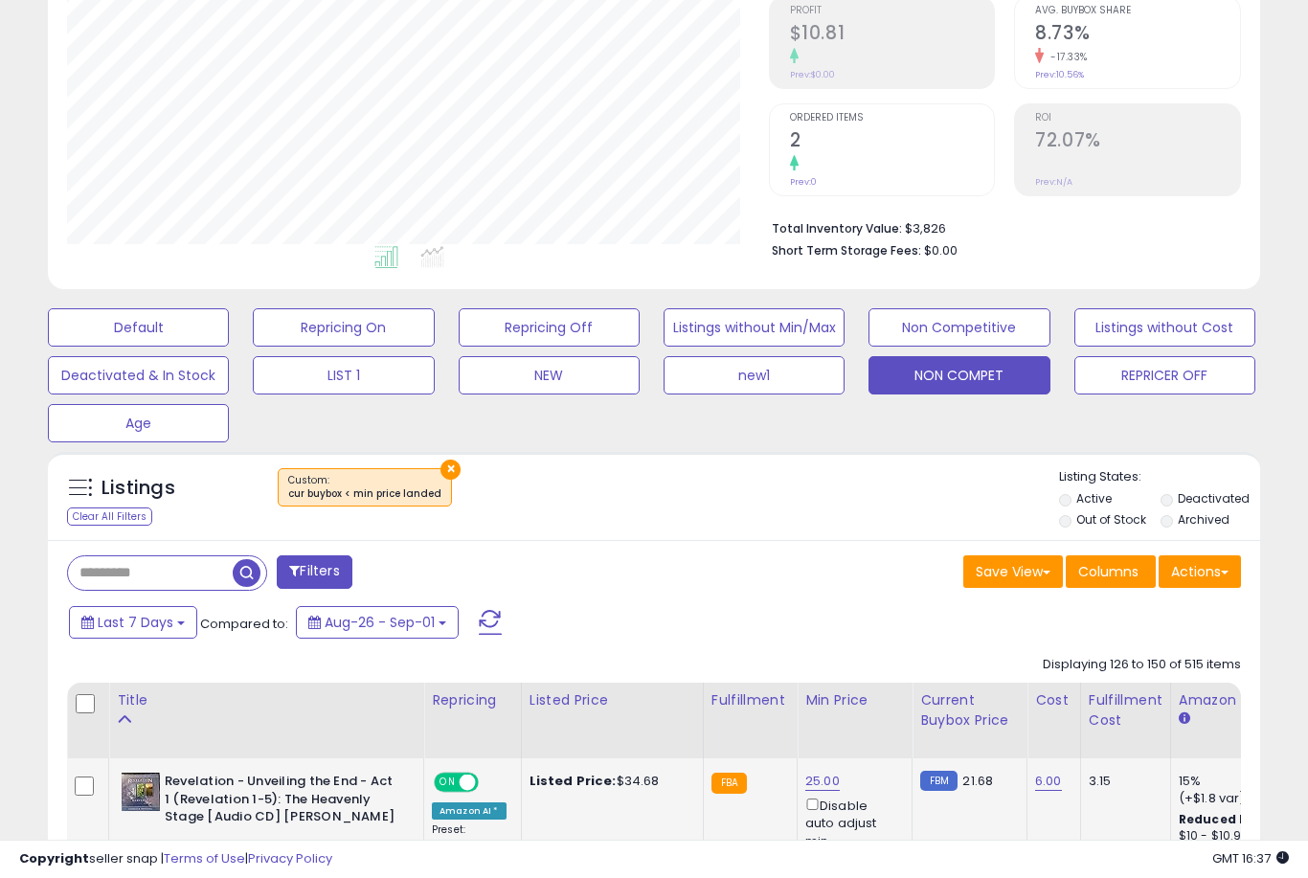
click at [820, 789] on link "25.00" at bounding box center [822, 781] width 34 height 19
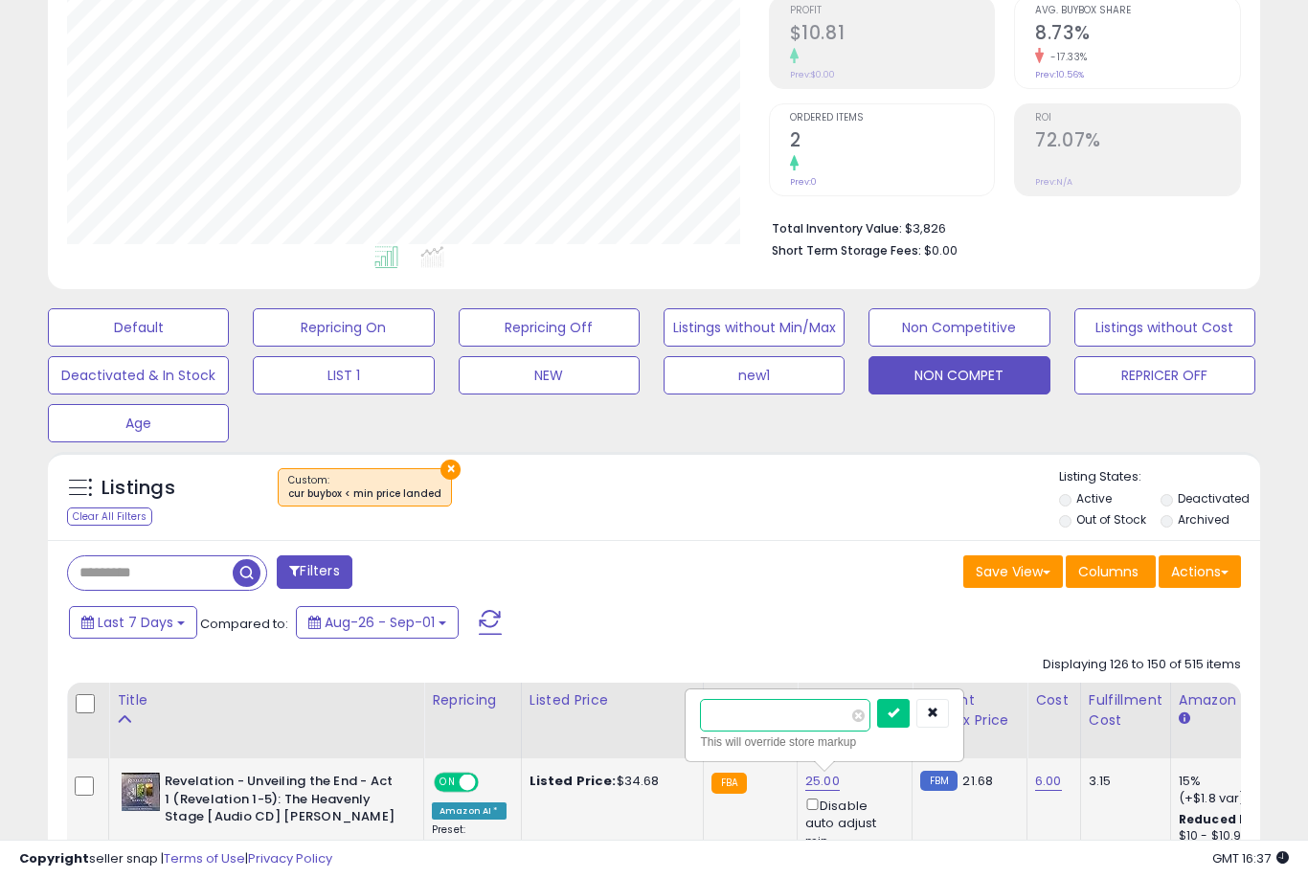
click at [877, 727] on button "submit" at bounding box center [893, 713] width 33 height 29
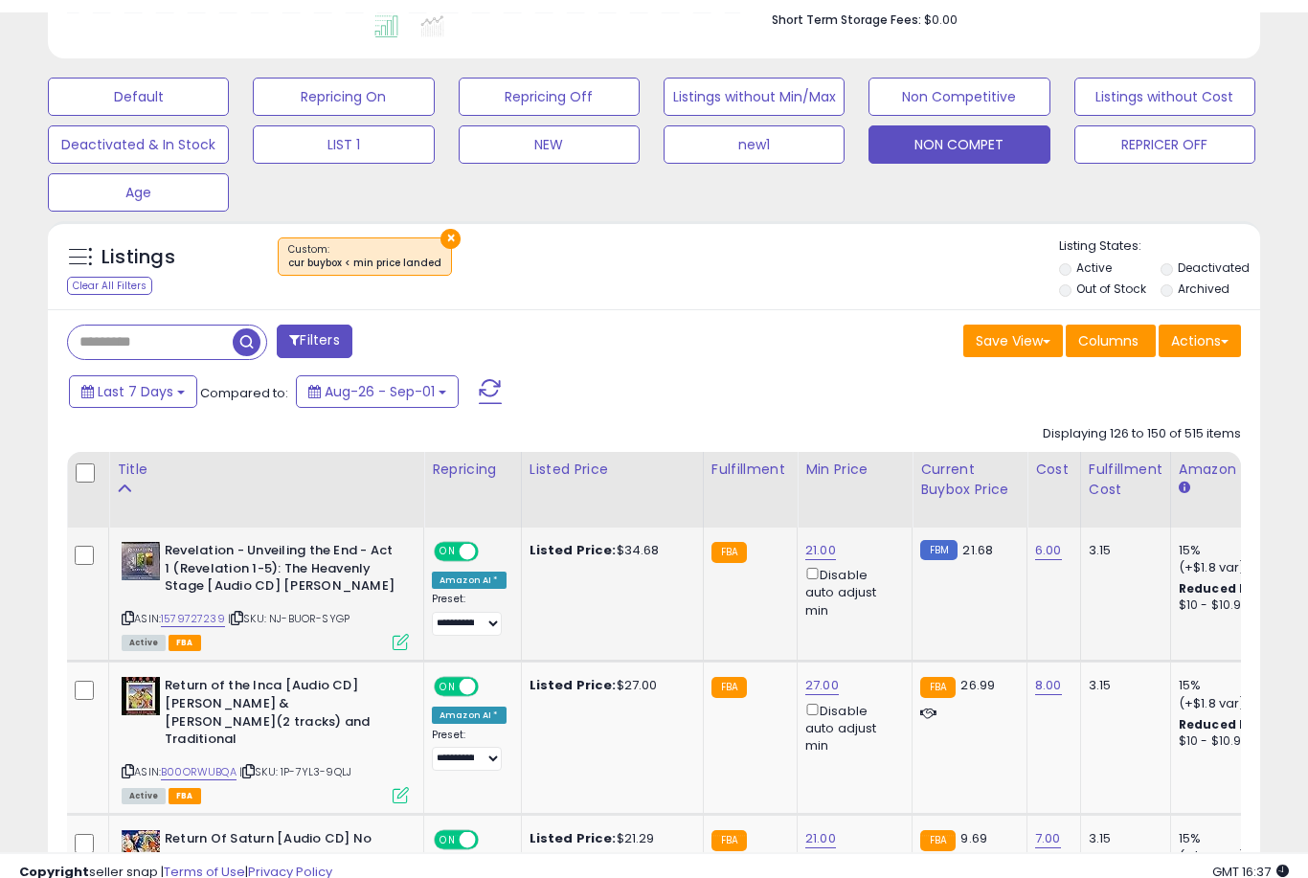
scroll to position [542, 0]
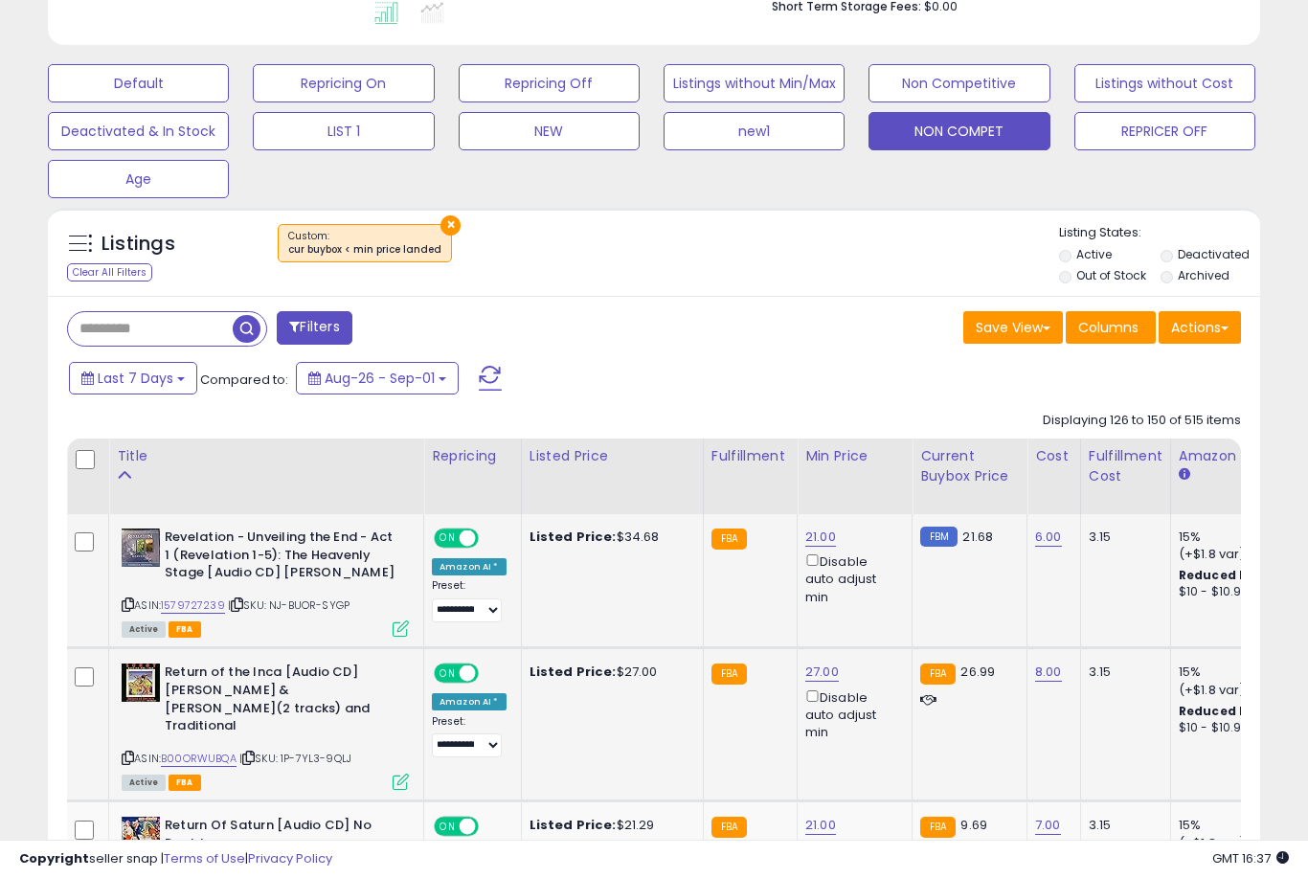
click at [827, 682] on link "27.00" at bounding box center [822, 672] width 34 height 19
click at [877, 633] on button "submit" at bounding box center [893, 619] width 33 height 29
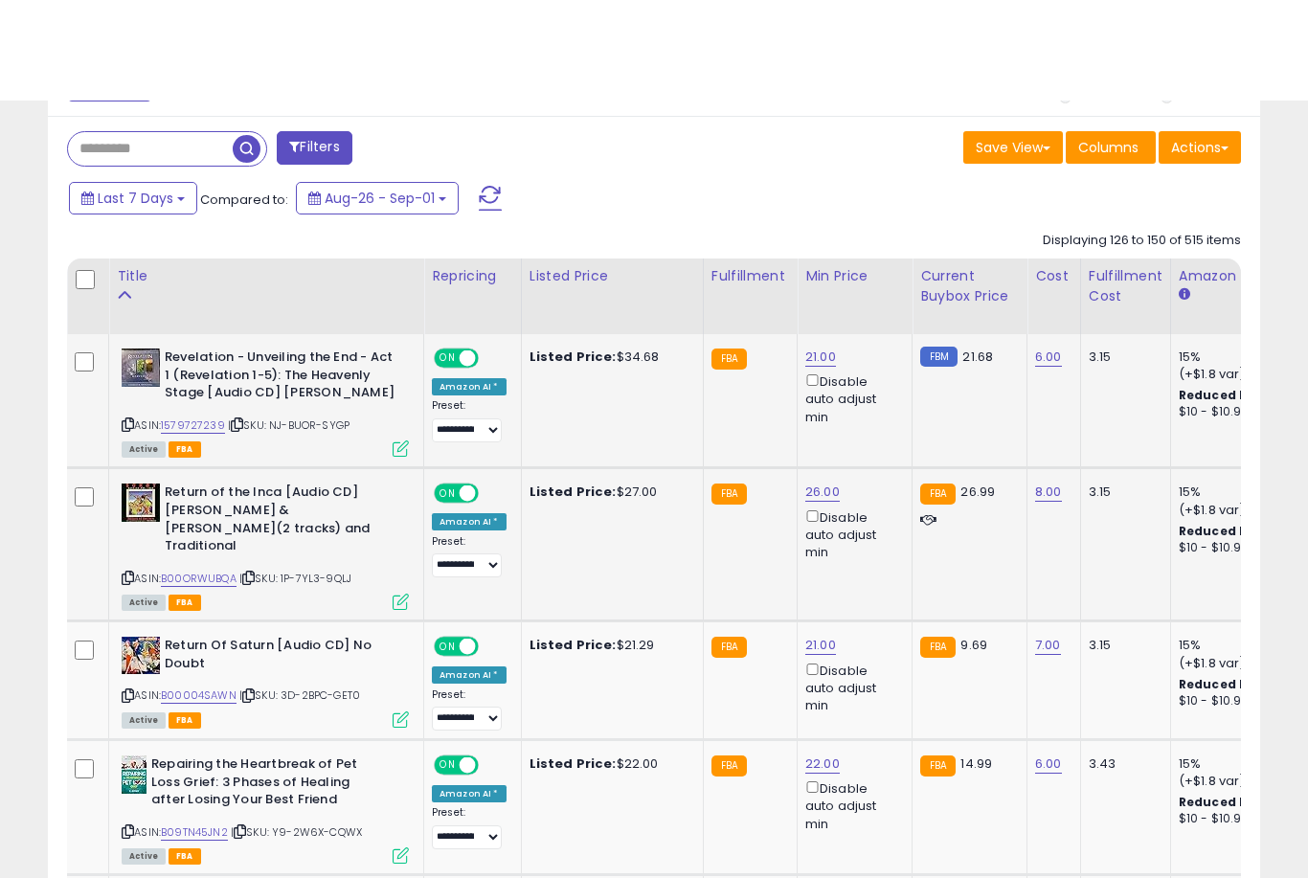
scroll to position [831, 0]
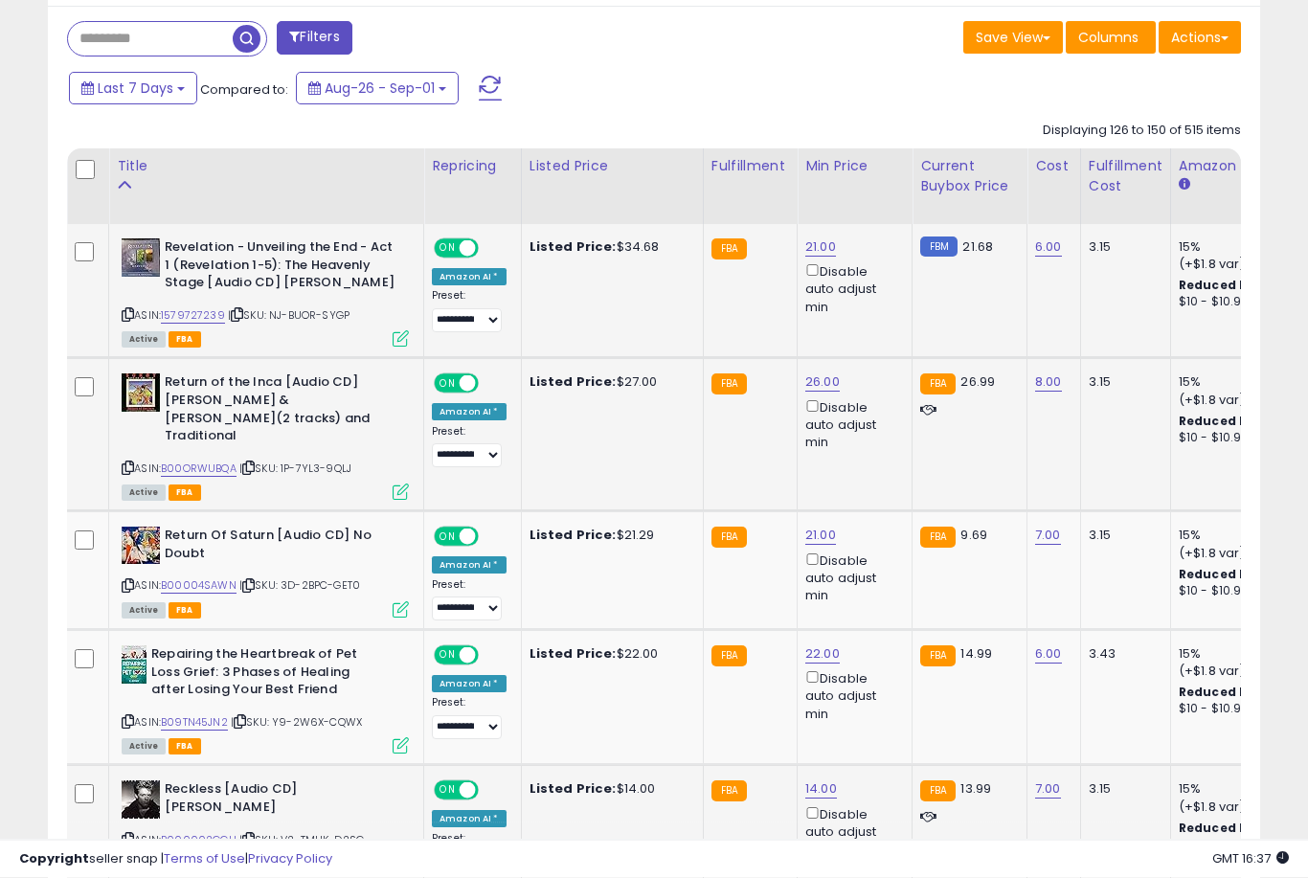
click at [816, 787] on link "14.00" at bounding box center [821, 789] width 32 height 19
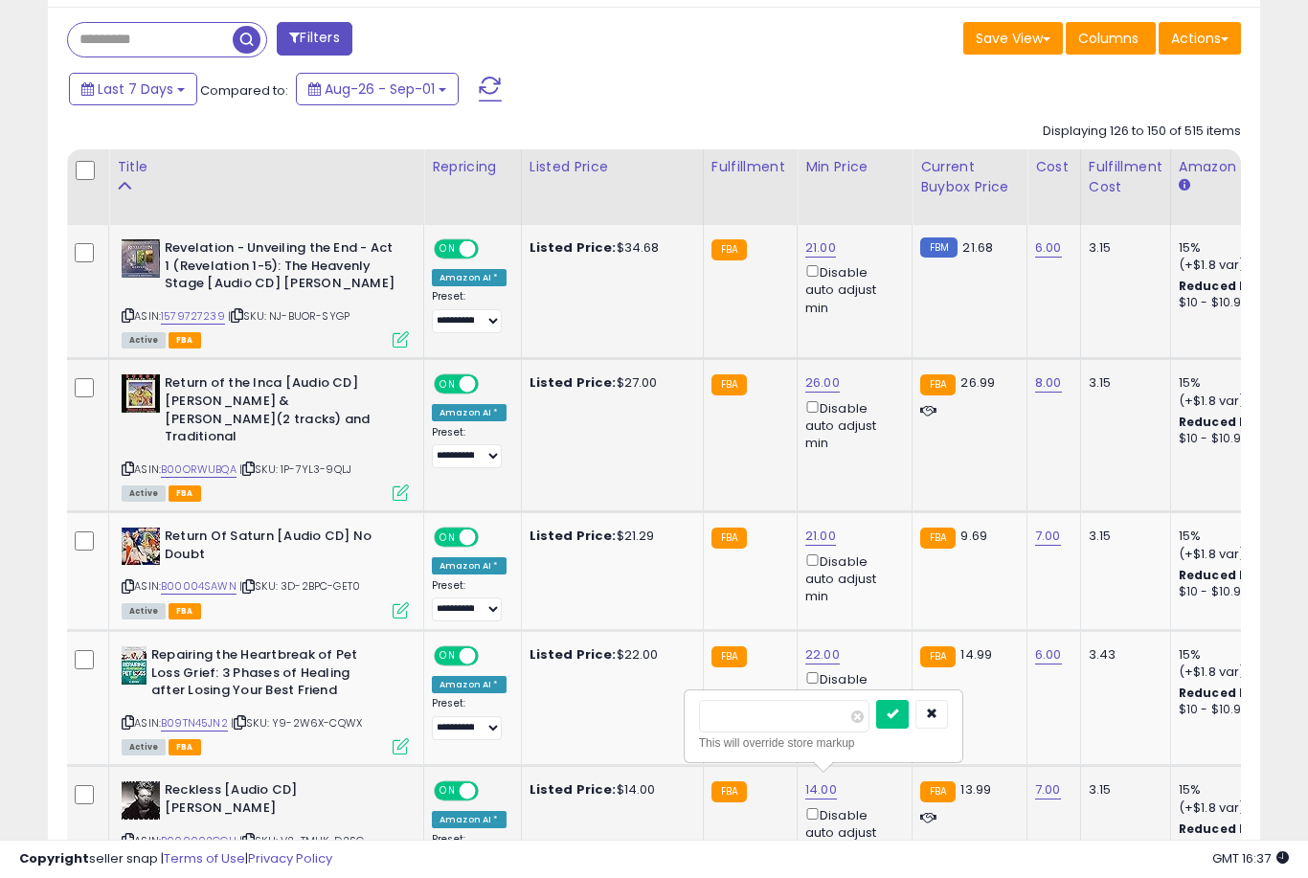
click at [876, 727] on button "submit" at bounding box center [892, 714] width 33 height 29
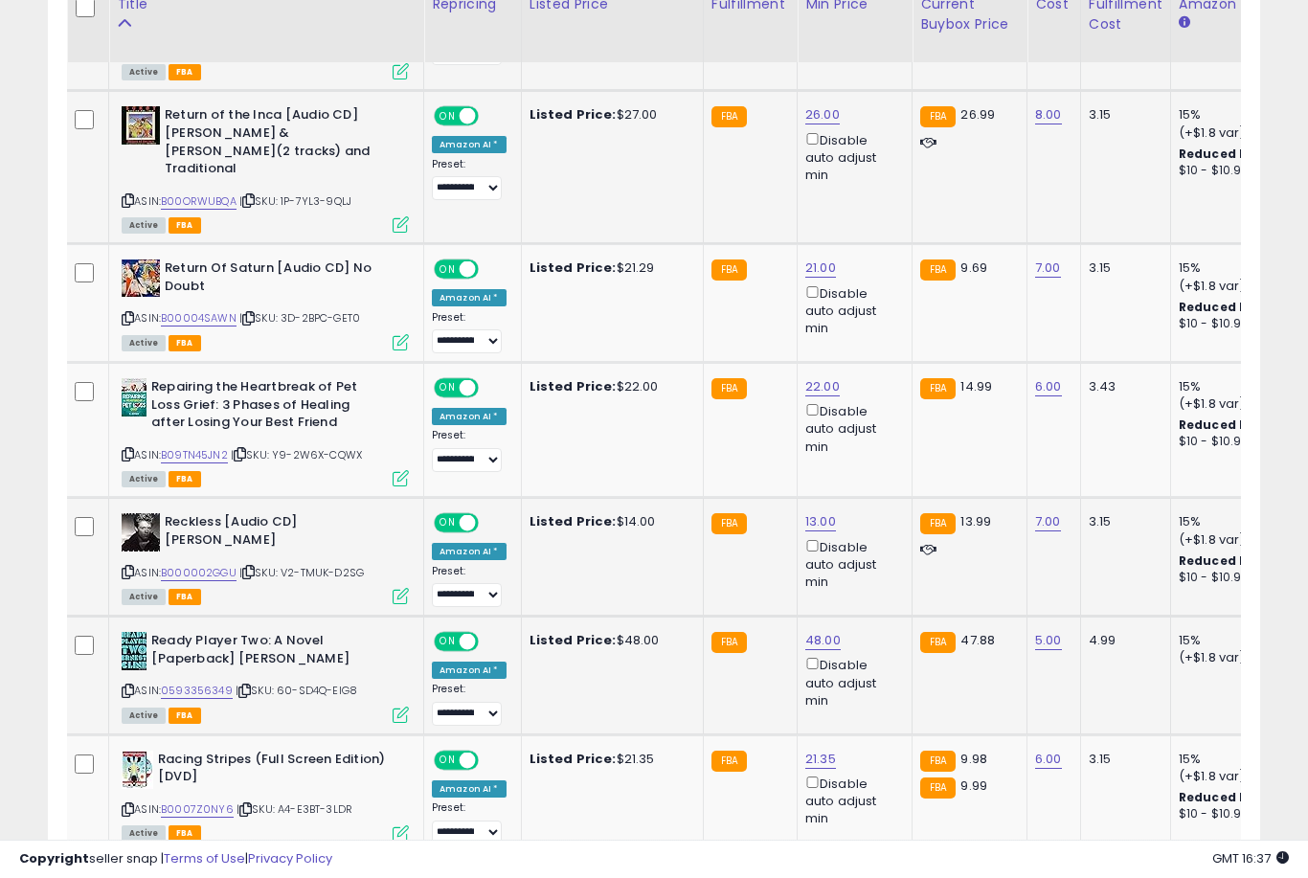
click at [813, 650] on link "48.00" at bounding box center [822, 640] width 35 height 19
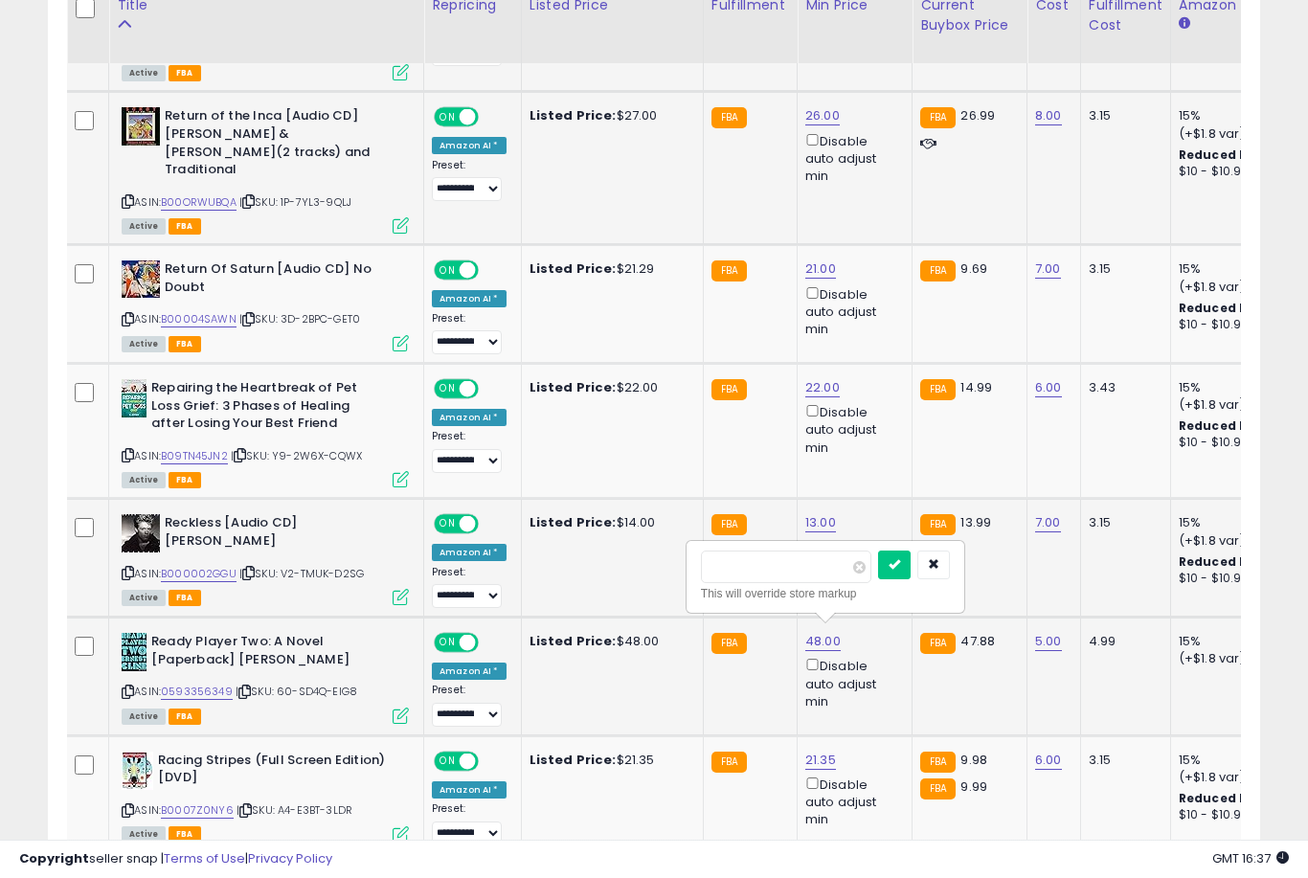
click at [878, 577] on button "submit" at bounding box center [894, 565] width 33 height 29
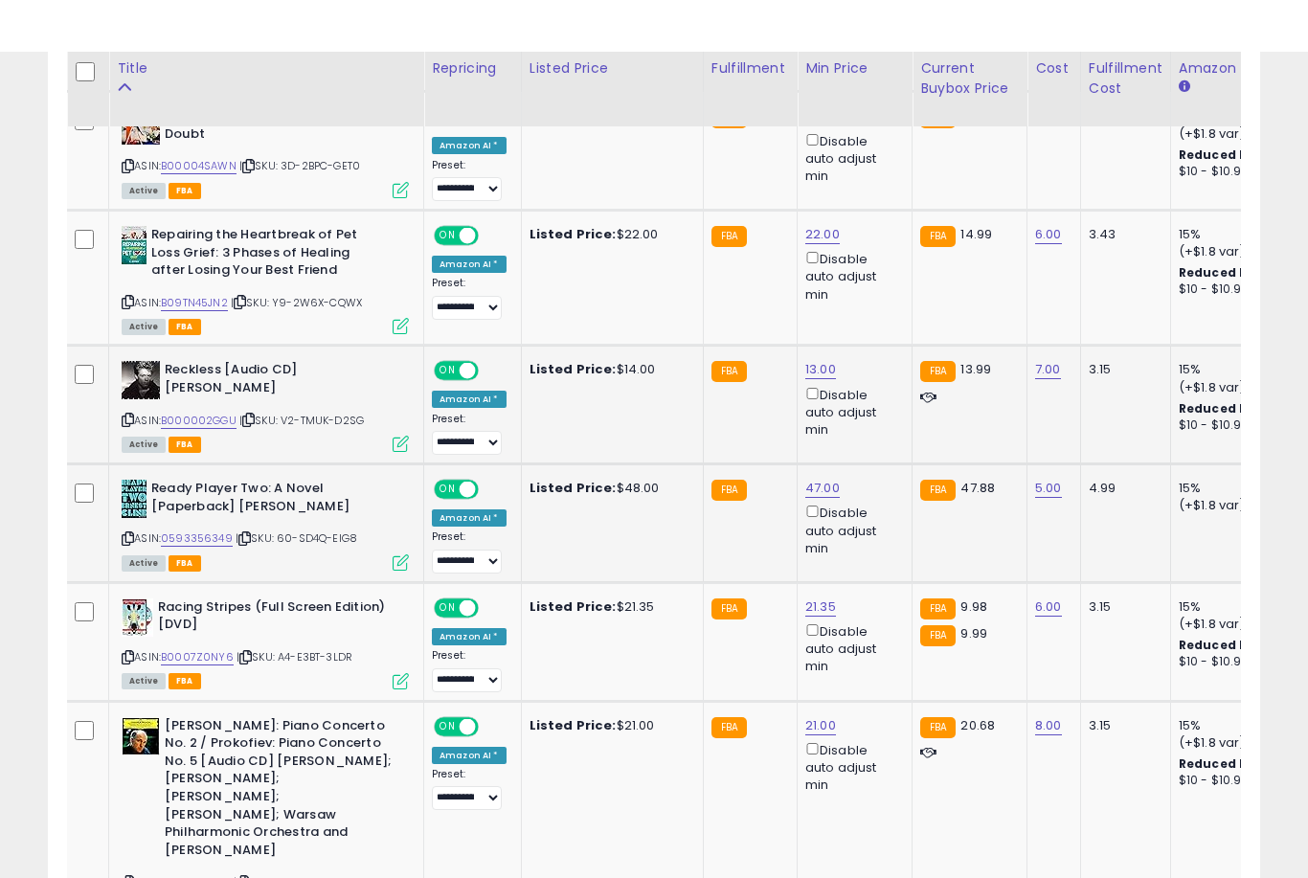
scroll to position [1317, 0]
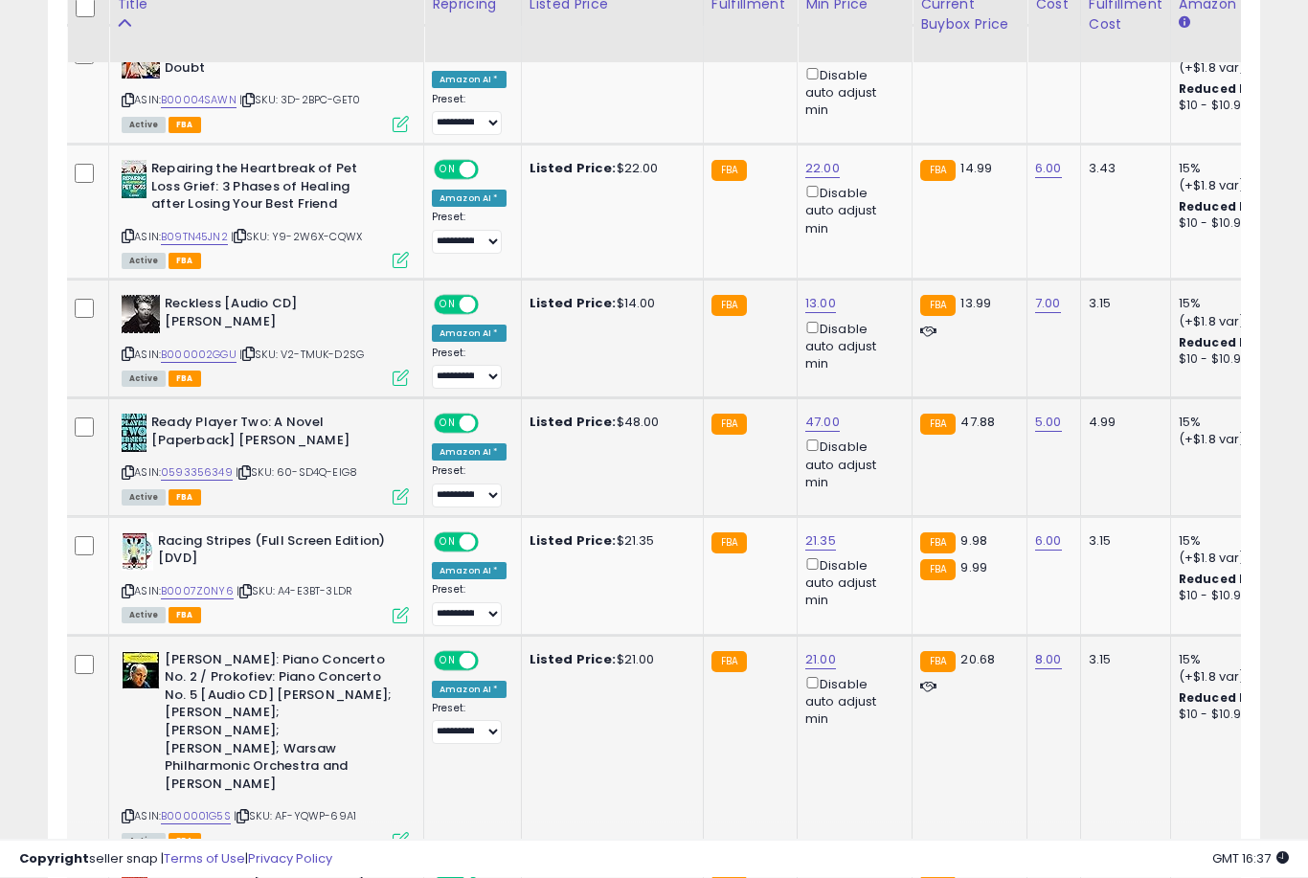
click at [809, 666] on link "21.00" at bounding box center [820, 660] width 31 height 19
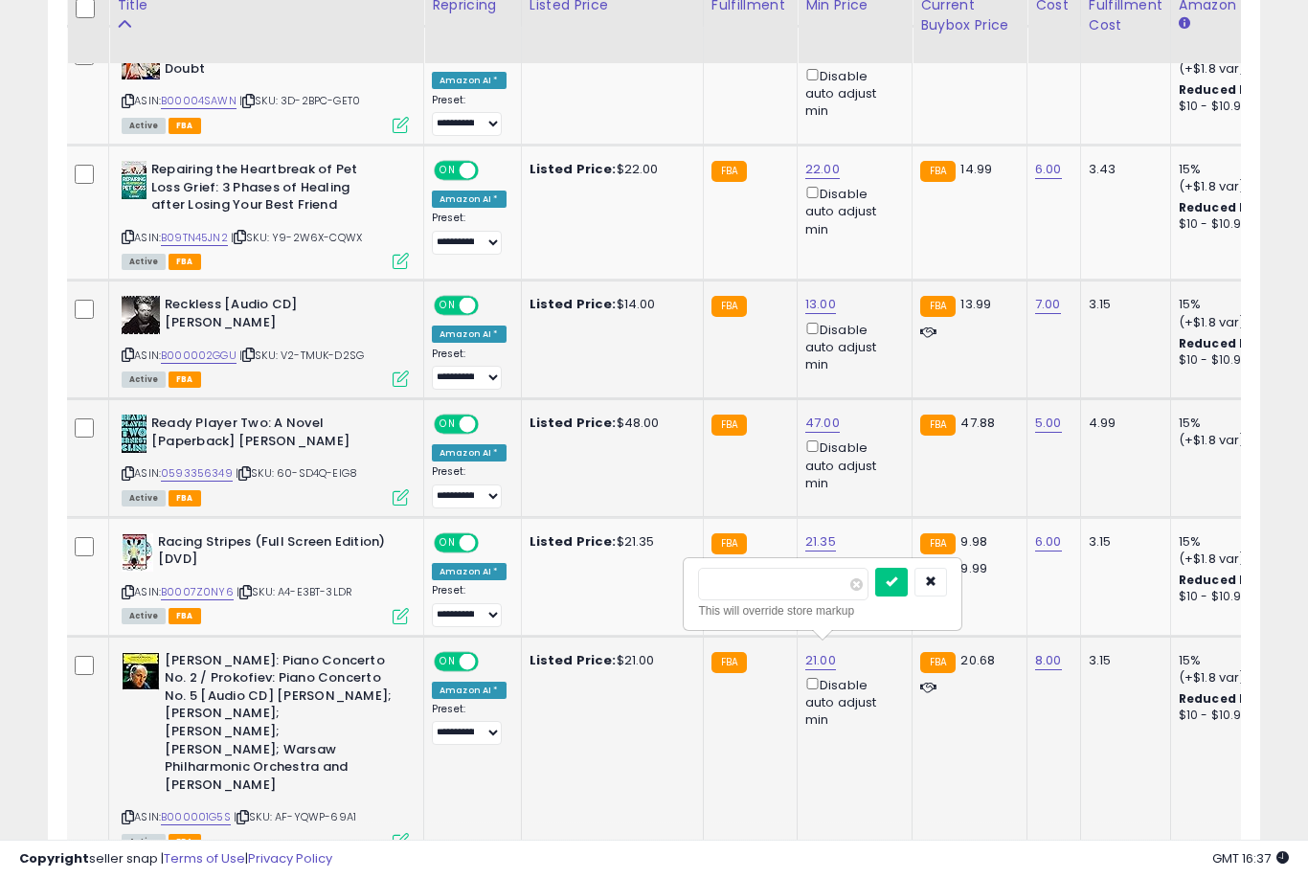
click at [875, 595] on button "submit" at bounding box center [891, 582] width 33 height 29
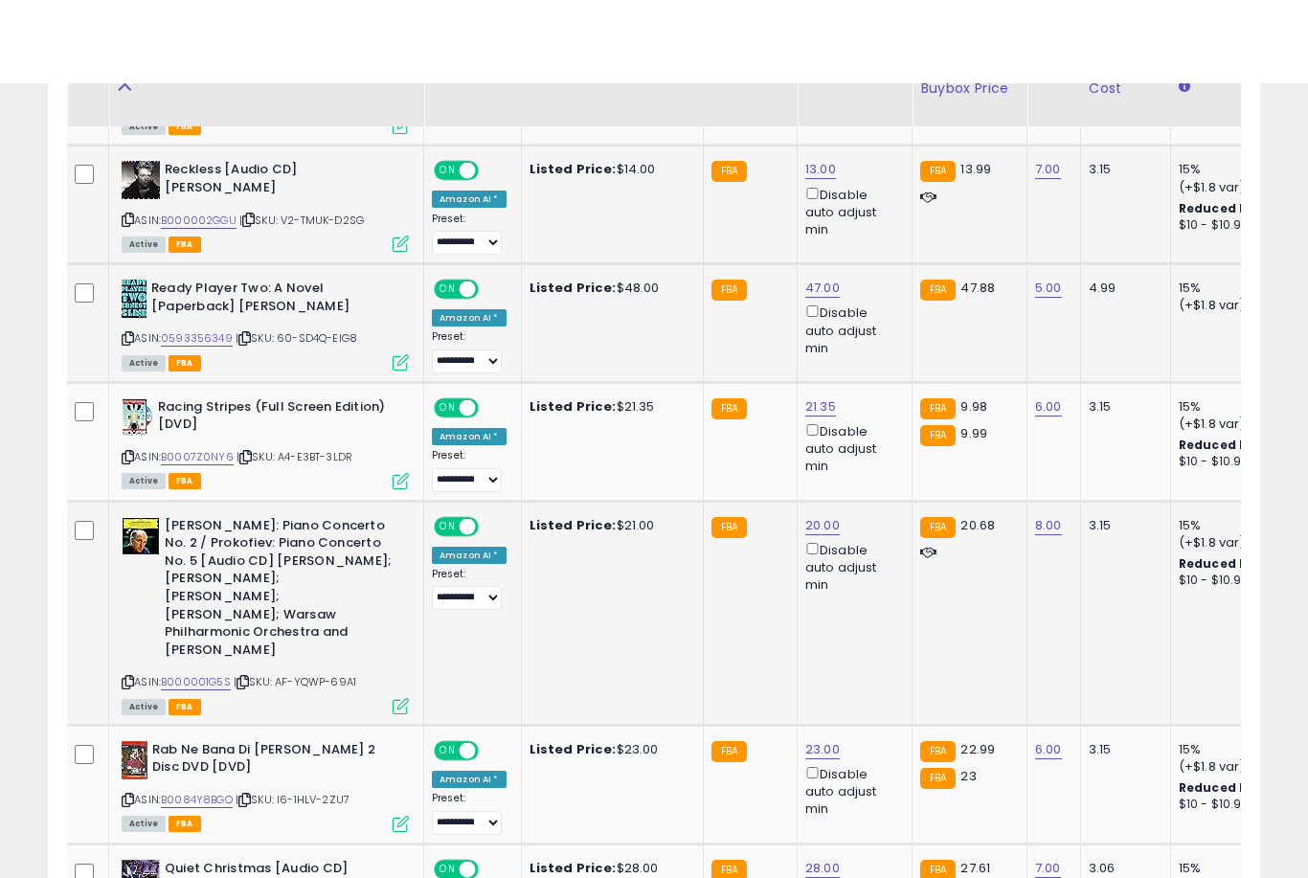
scroll to position [1546, 0]
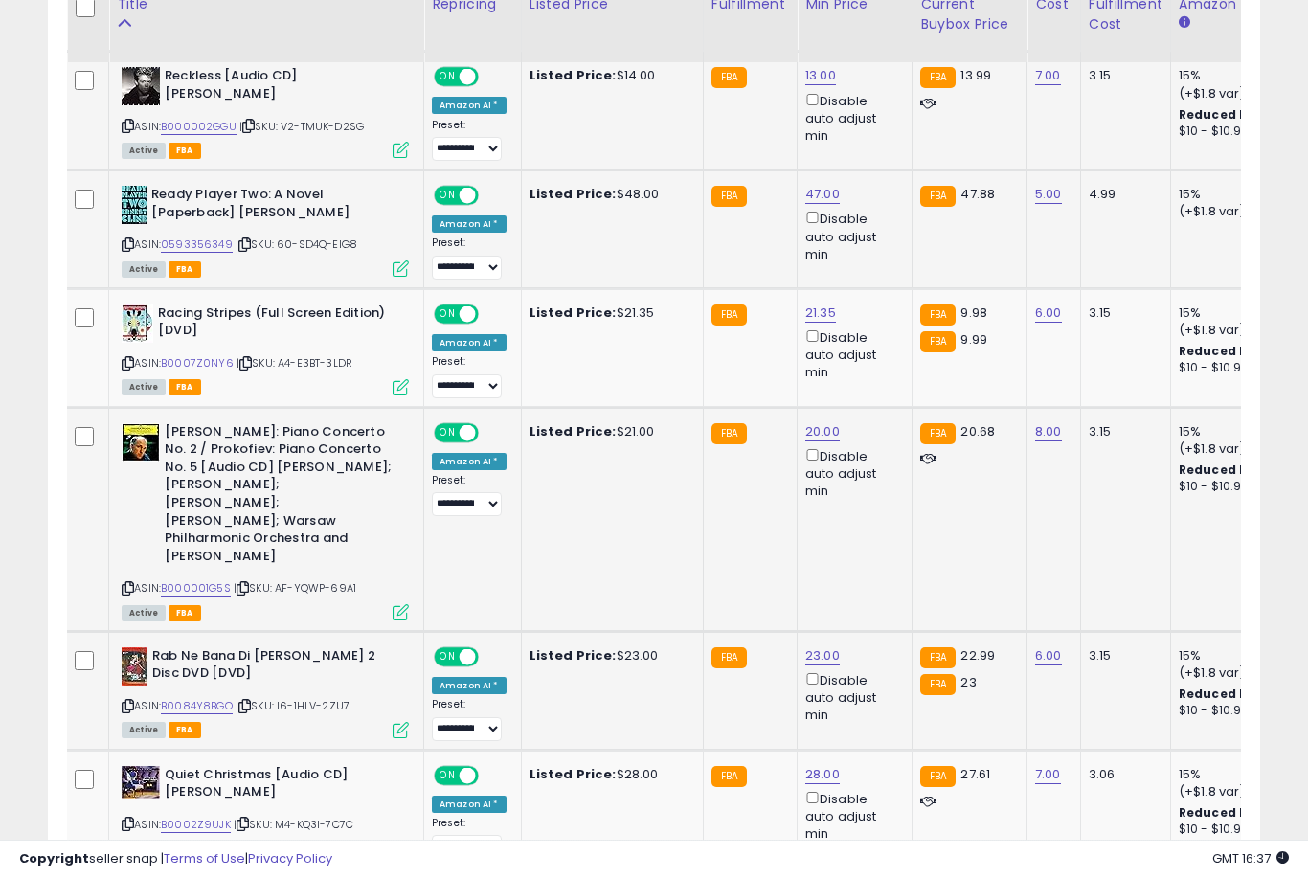
click at [820, 646] on link "23.00" at bounding box center [822, 655] width 34 height 19
click at [877, 569] on button "submit" at bounding box center [893, 555] width 33 height 29
click at [811, 646] on link "23.00" at bounding box center [822, 655] width 34 height 19
click at [877, 569] on button "submit" at bounding box center [893, 555] width 33 height 29
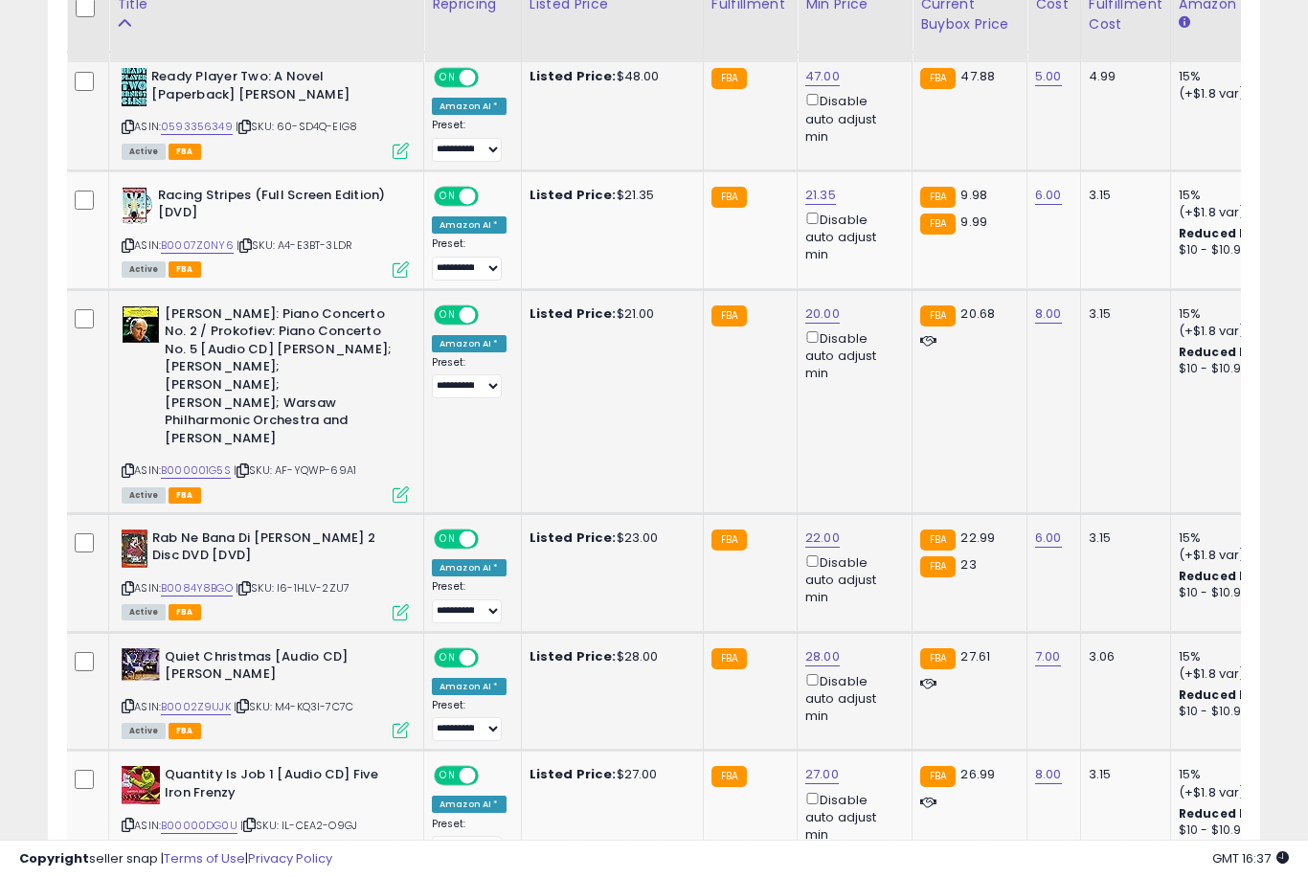
click at [812, 647] on link "28.00" at bounding box center [822, 656] width 34 height 19
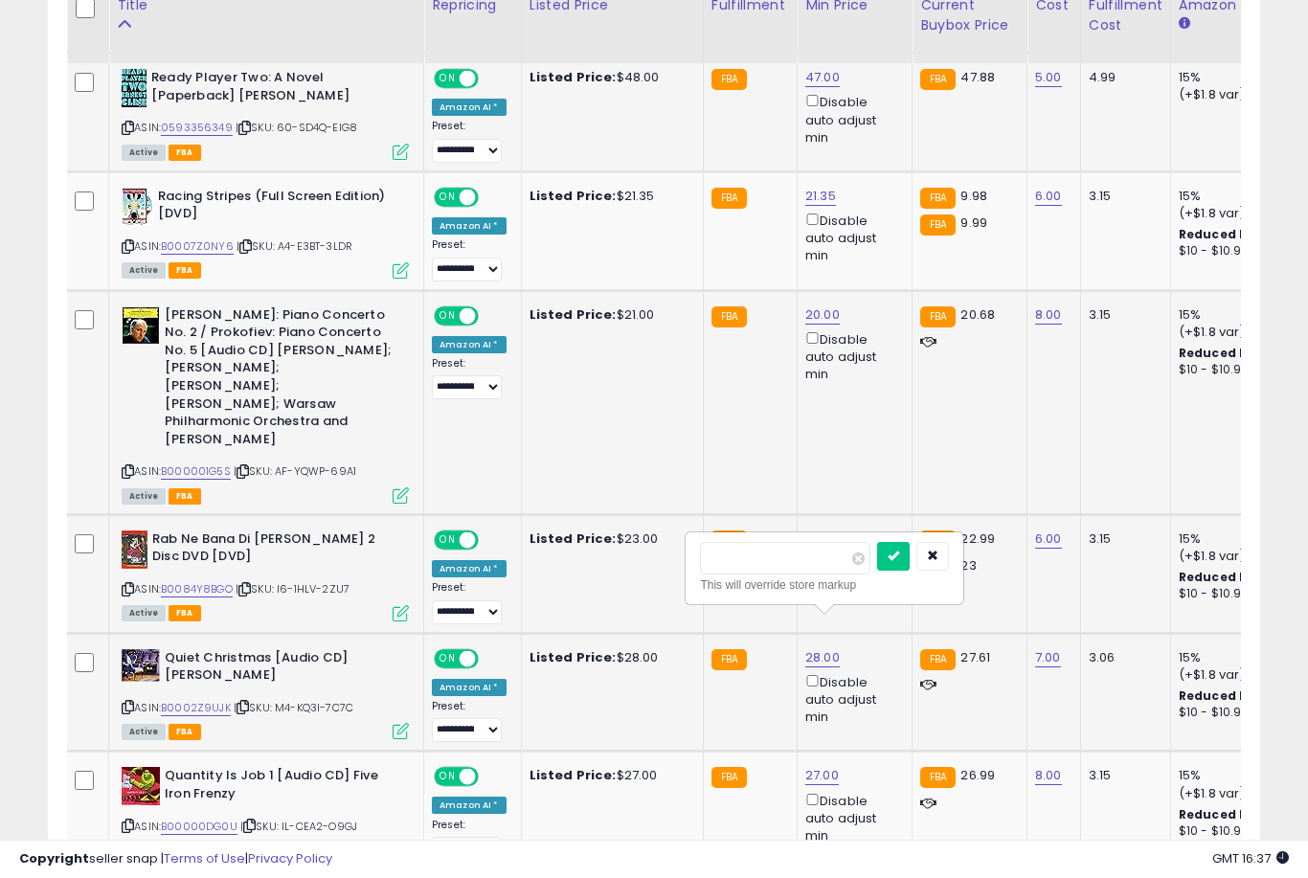
click at [877, 569] on button "submit" at bounding box center [893, 556] width 33 height 29
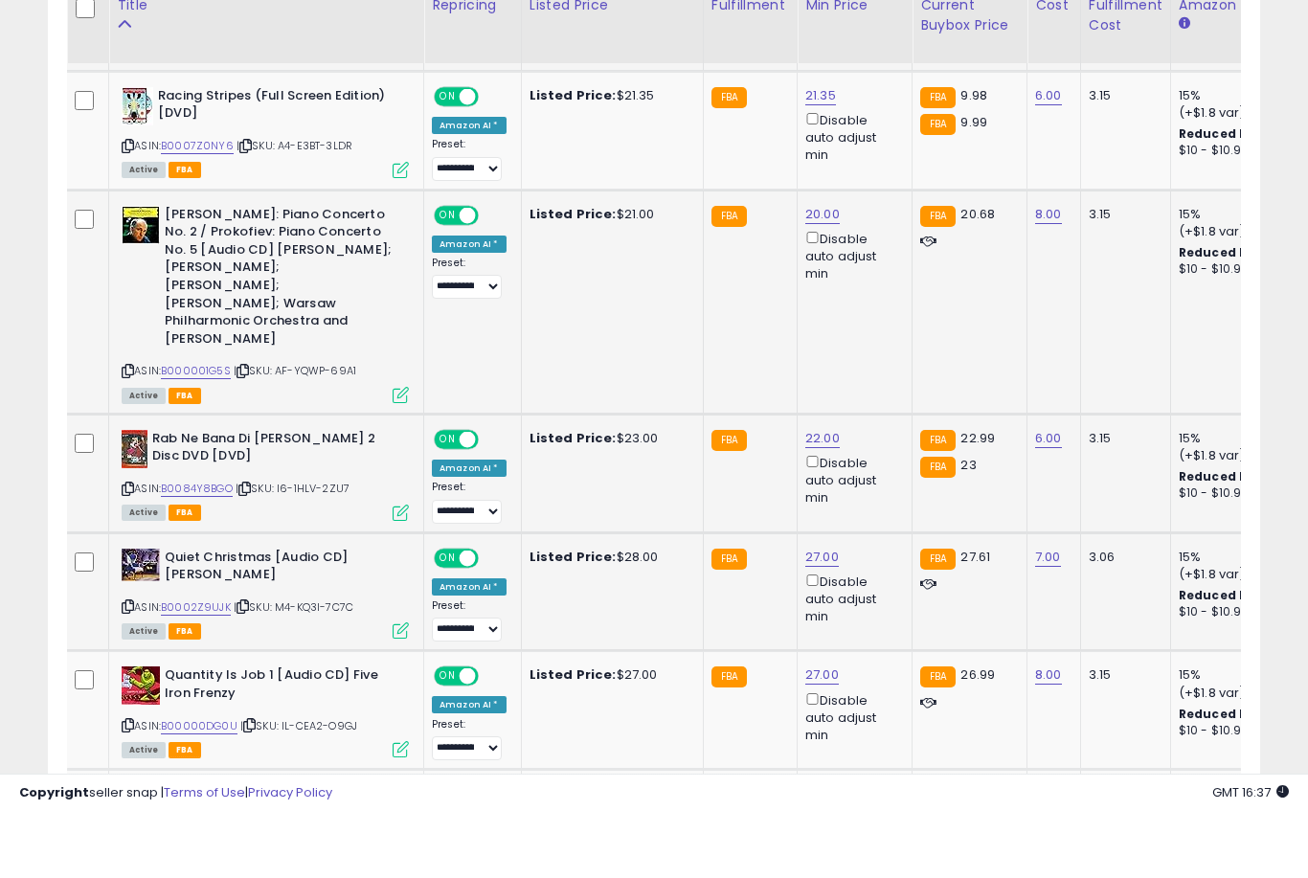
scroll to position [1764, 0]
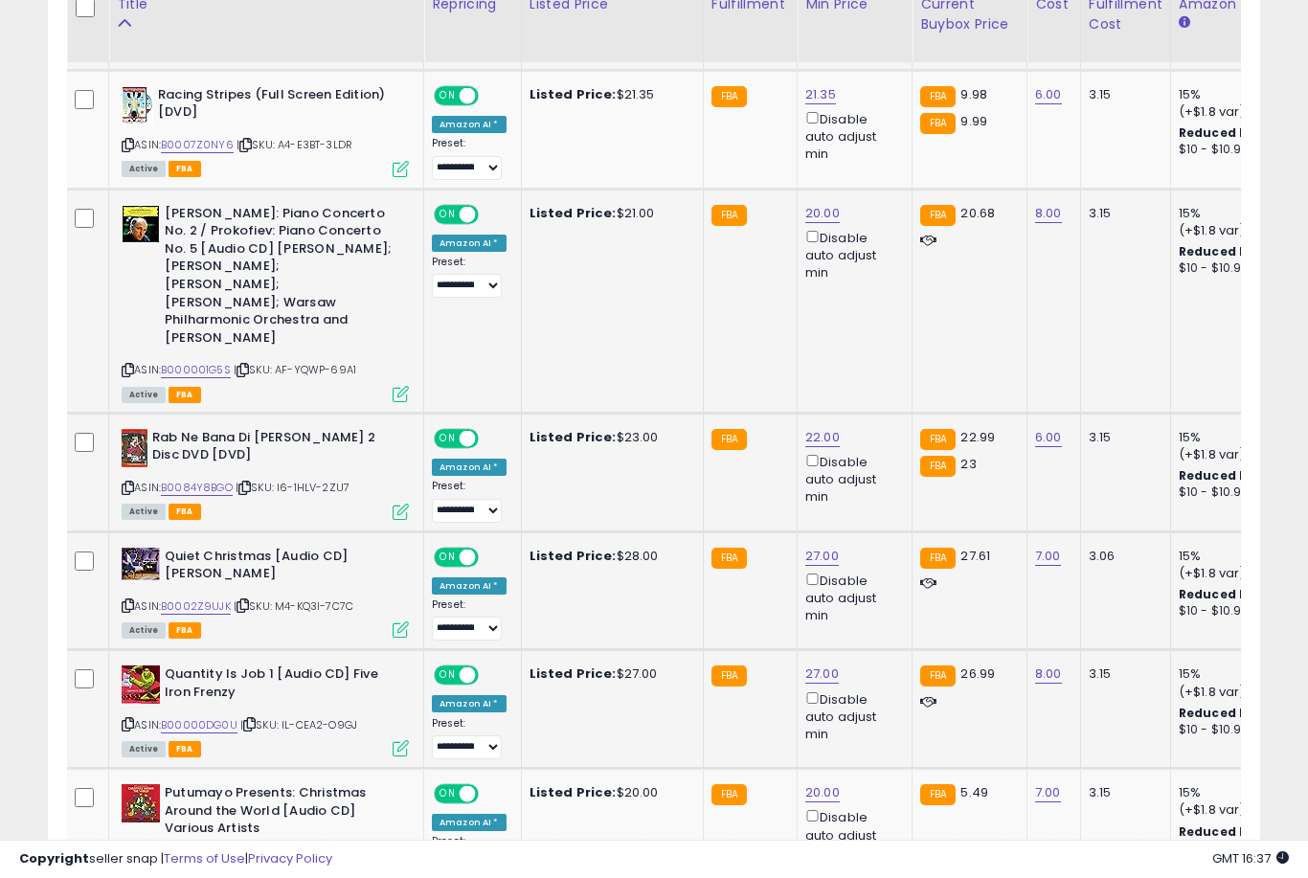
click at [806, 665] on link "27.00" at bounding box center [822, 674] width 34 height 19
click at [877, 586] on button "submit" at bounding box center [893, 572] width 33 height 29
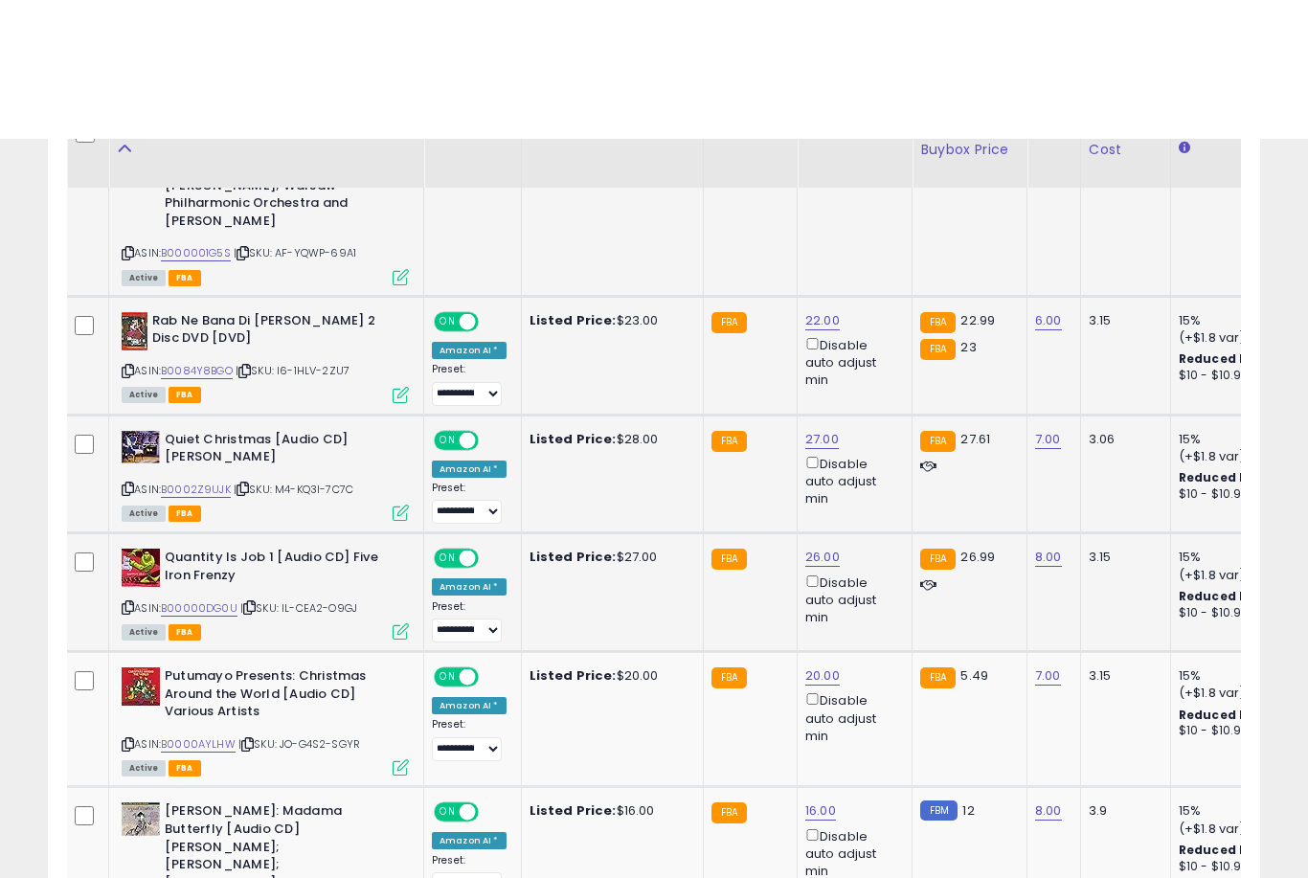
scroll to position [2021, 0]
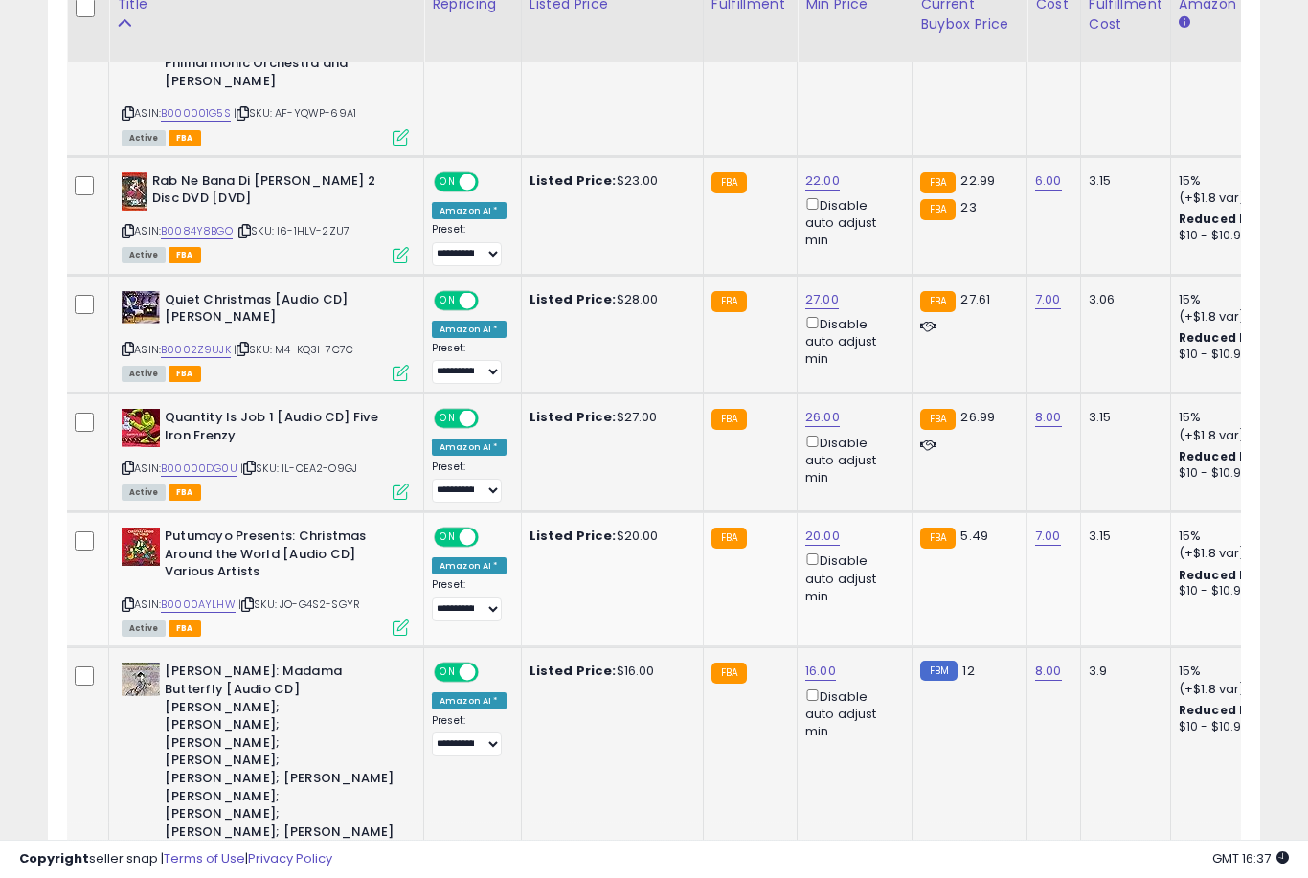
click at [816, 662] on link "16.00" at bounding box center [820, 671] width 31 height 19
click at [876, 580] on button "submit" at bounding box center [892, 567] width 33 height 29
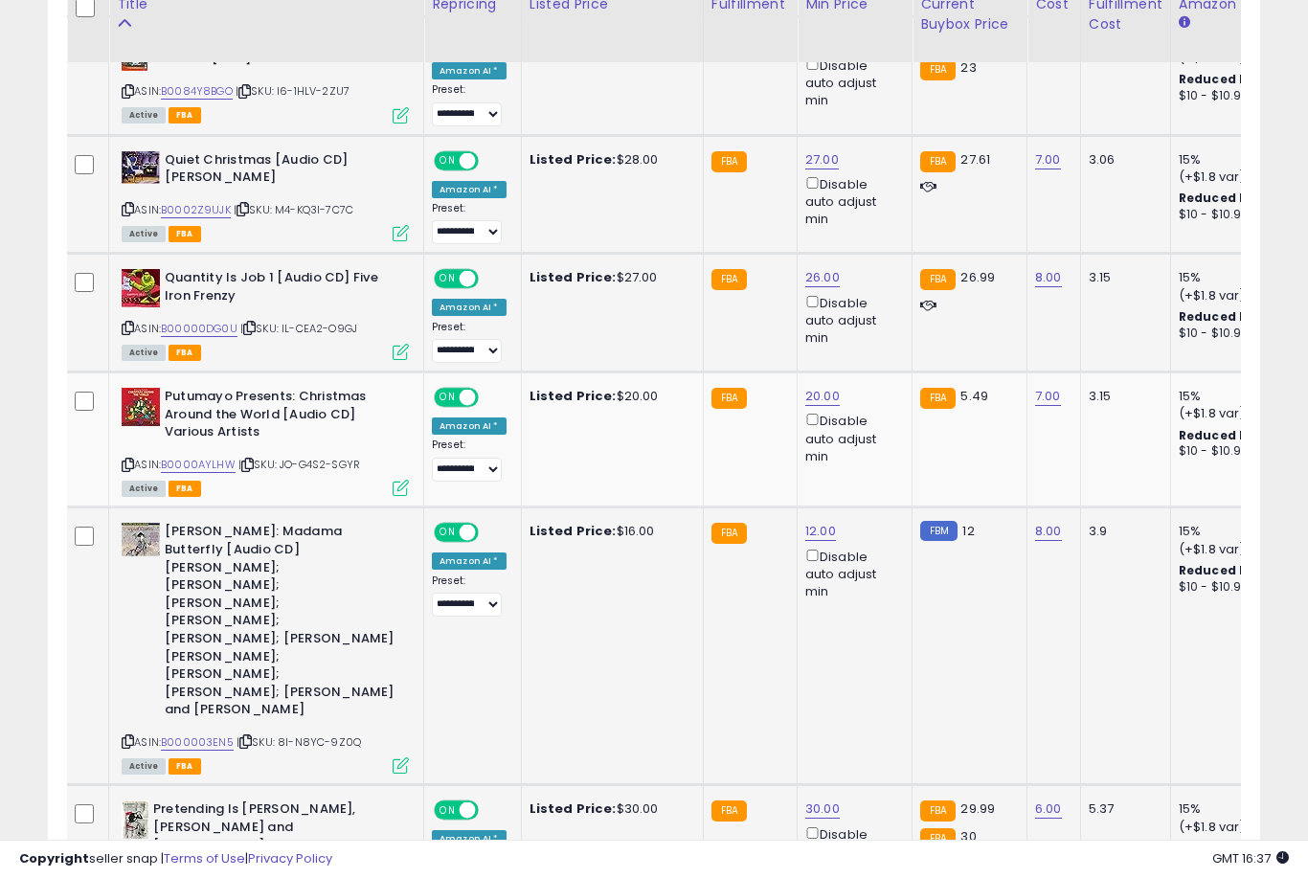
click at [812, 800] on link "30.00" at bounding box center [822, 809] width 34 height 19
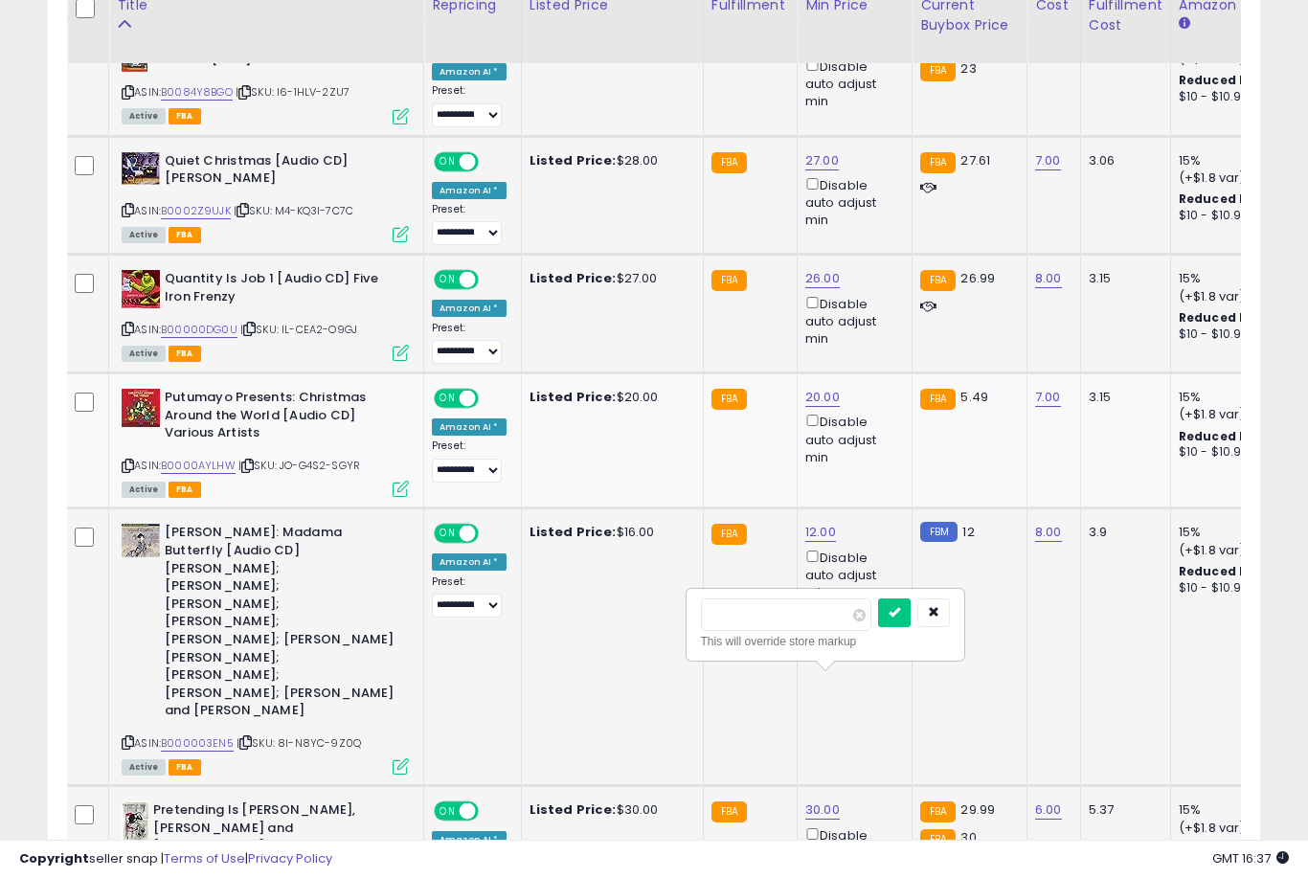
click at [878, 625] on button "submit" at bounding box center [894, 613] width 33 height 29
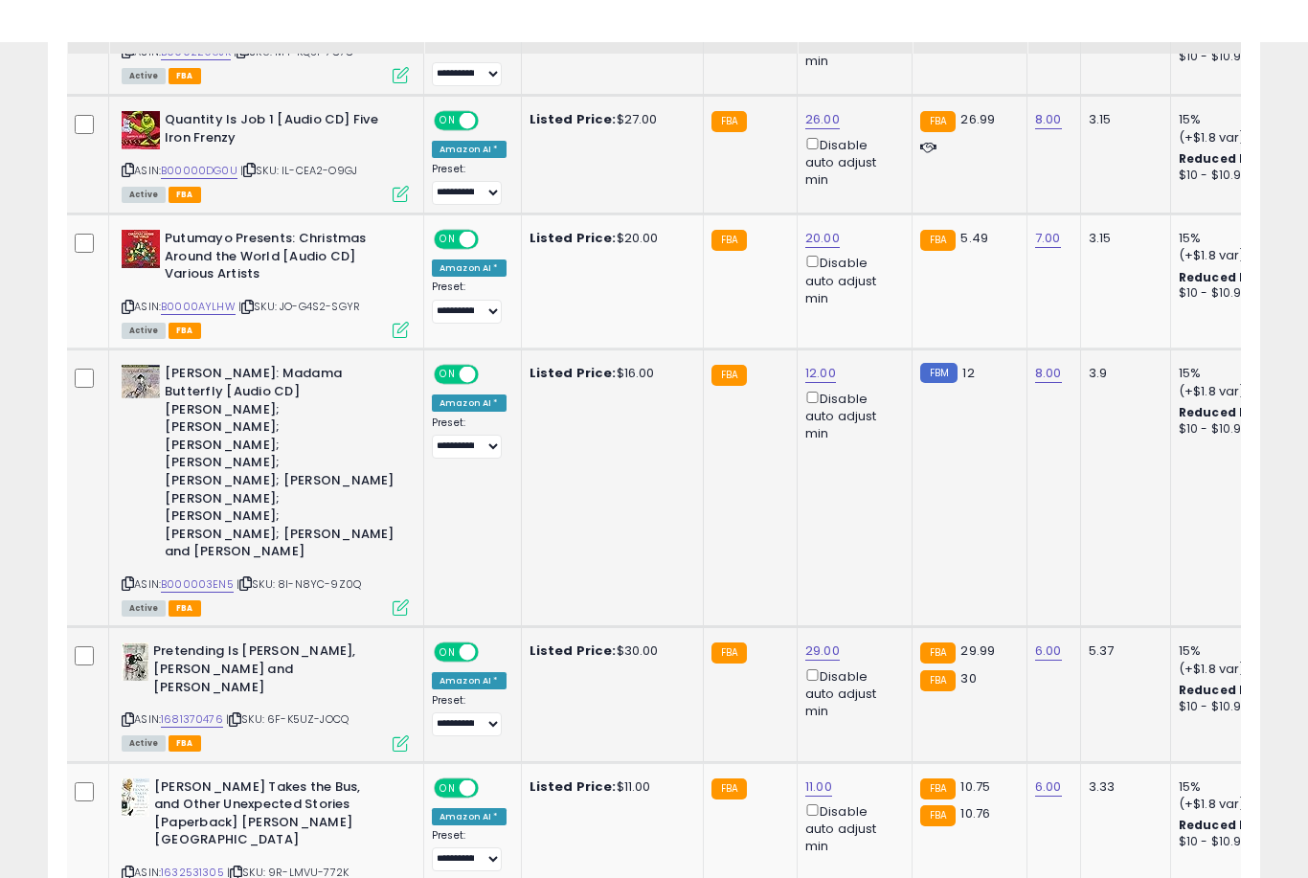
scroll to position [2363, 0]
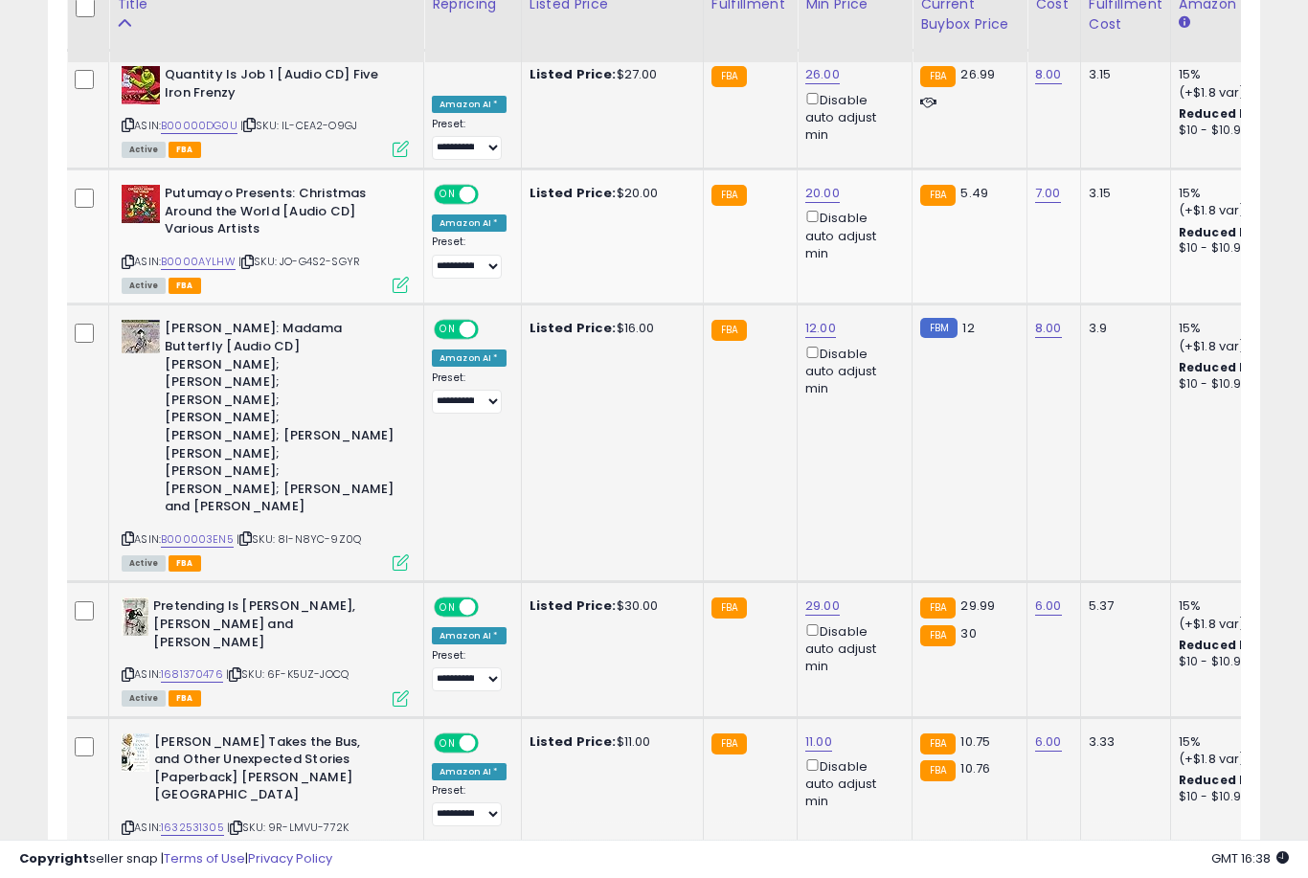
click at [813, 733] on link "11.00" at bounding box center [818, 742] width 27 height 19
click at [874, 540] on button "submit" at bounding box center [890, 526] width 33 height 29
click at [822, 877] on link "21.00" at bounding box center [820, 895] width 31 height 19
click at [875, 673] on button "submit" at bounding box center [891, 659] width 33 height 29
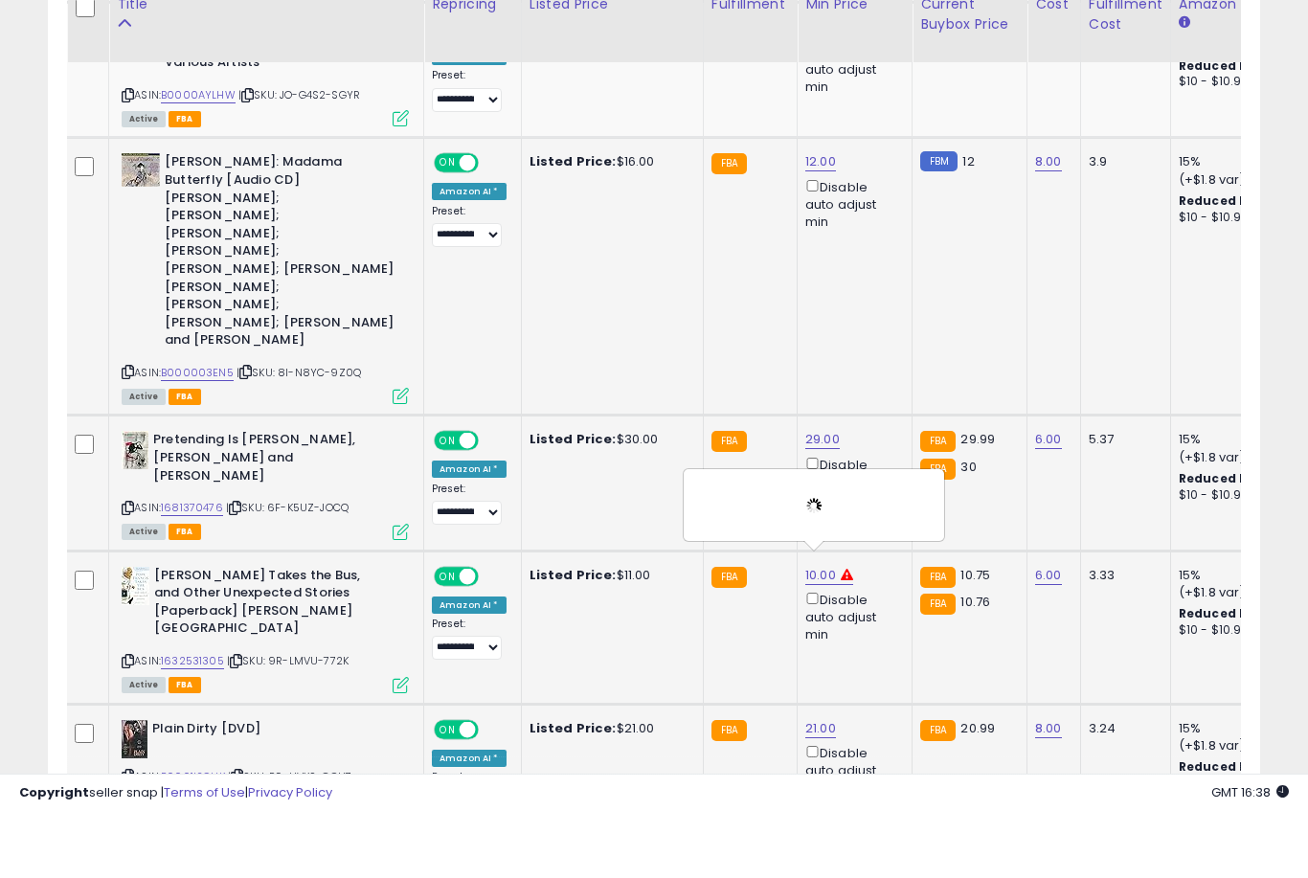
scroll to position [2585, 0]
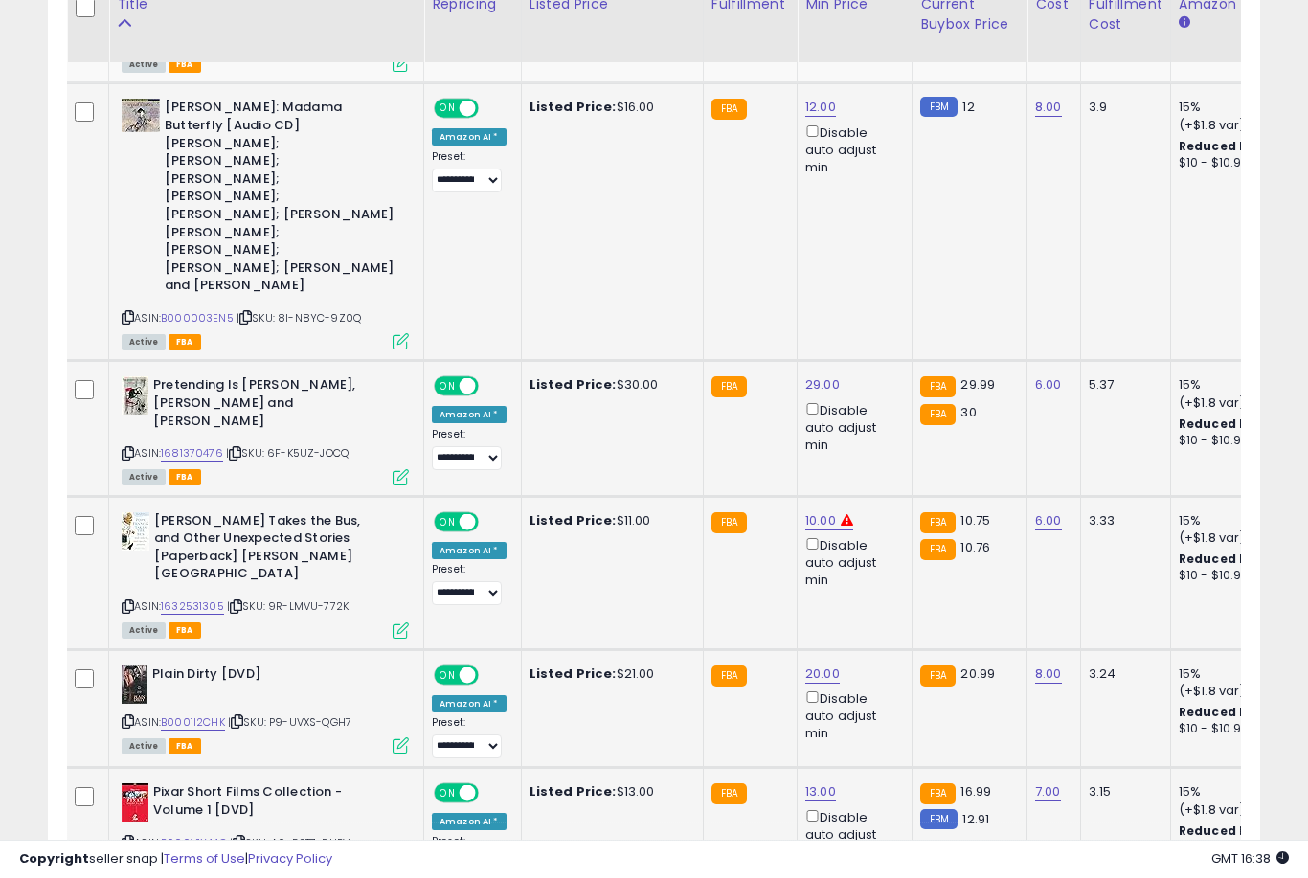
click at [809, 782] on link "13.00" at bounding box center [820, 791] width 31 height 19
click at [876, 570] on button "submit" at bounding box center [892, 556] width 33 height 29
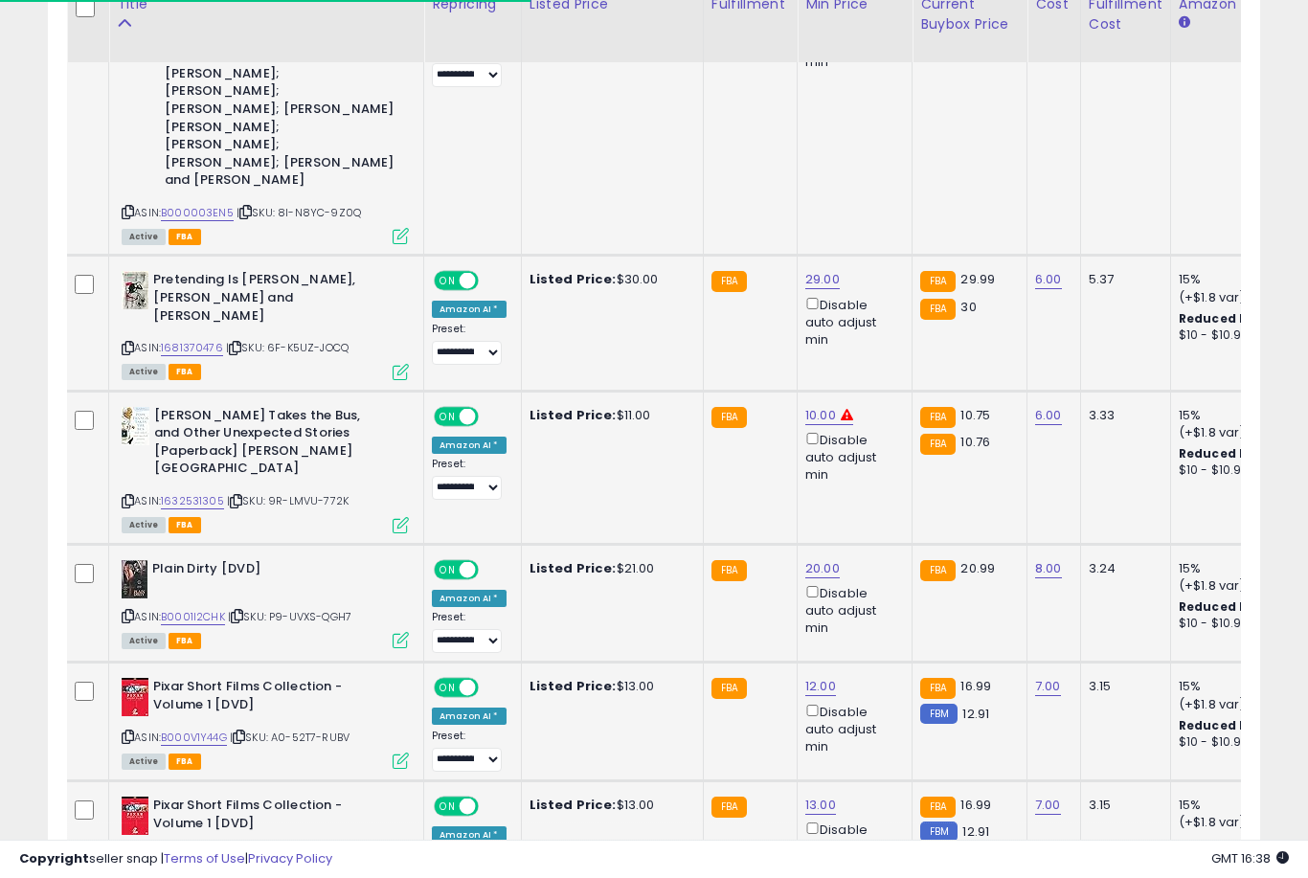
click at [817, 796] on link "13.00" at bounding box center [820, 805] width 31 height 19
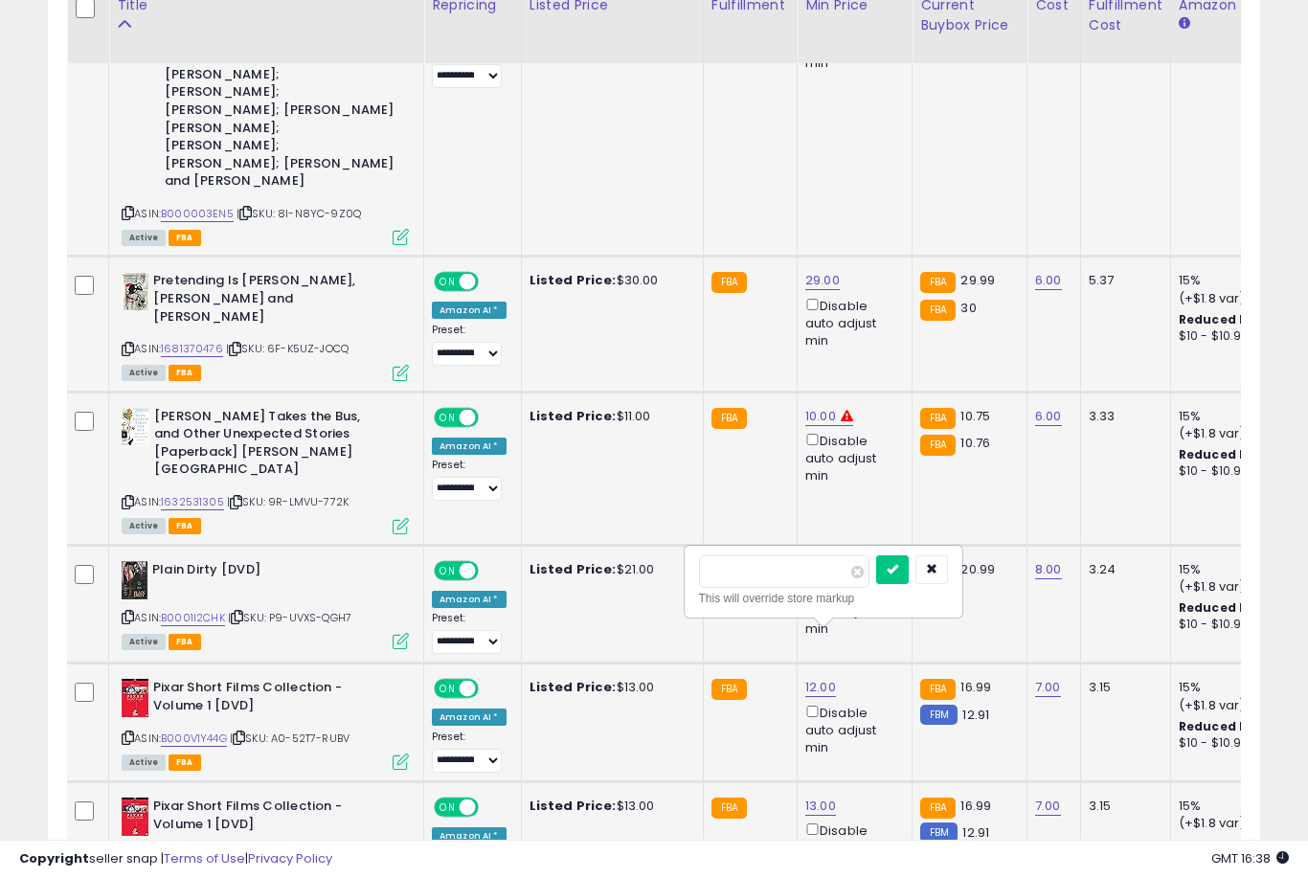
click at [876, 582] on button "submit" at bounding box center [892, 569] width 33 height 29
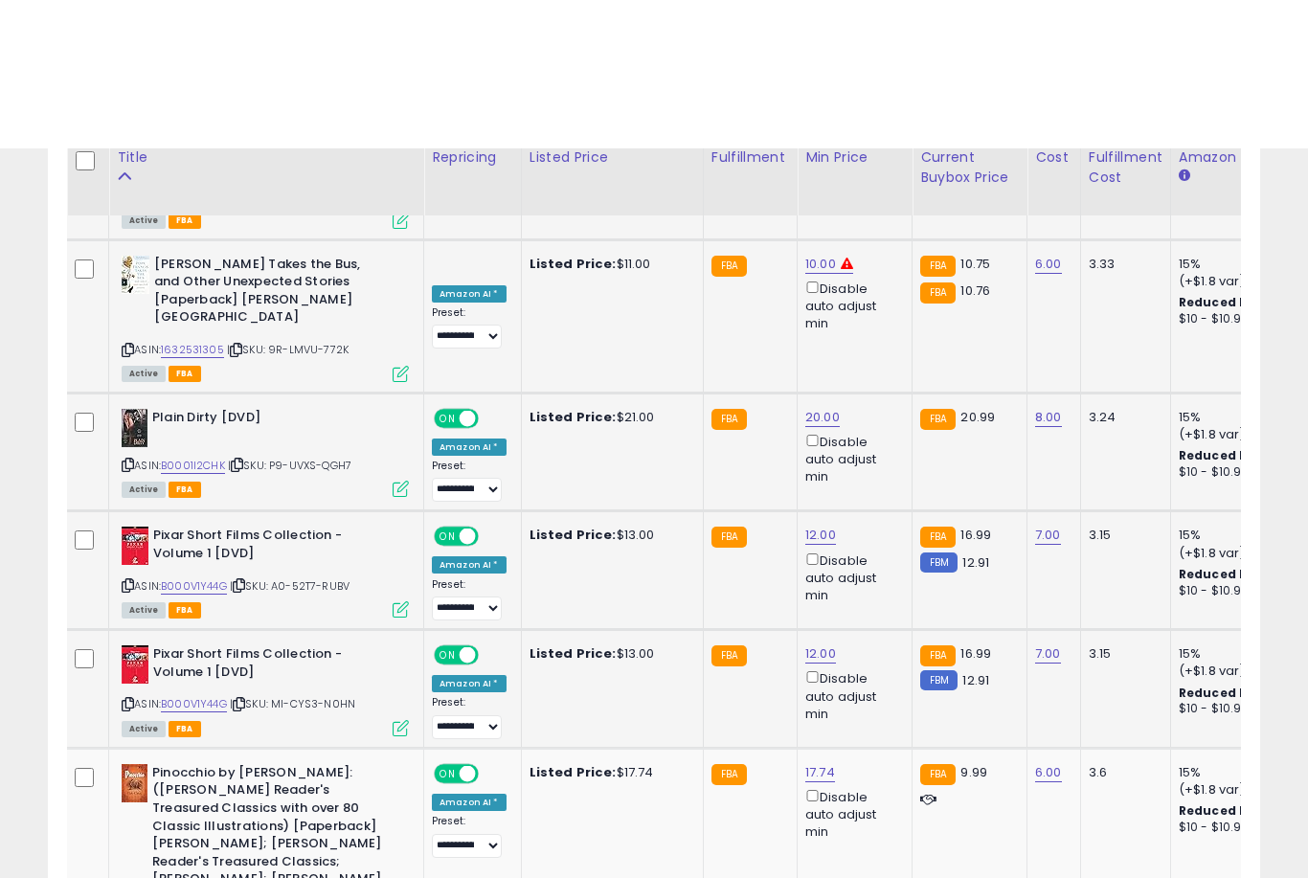
scroll to position [2994, 0]
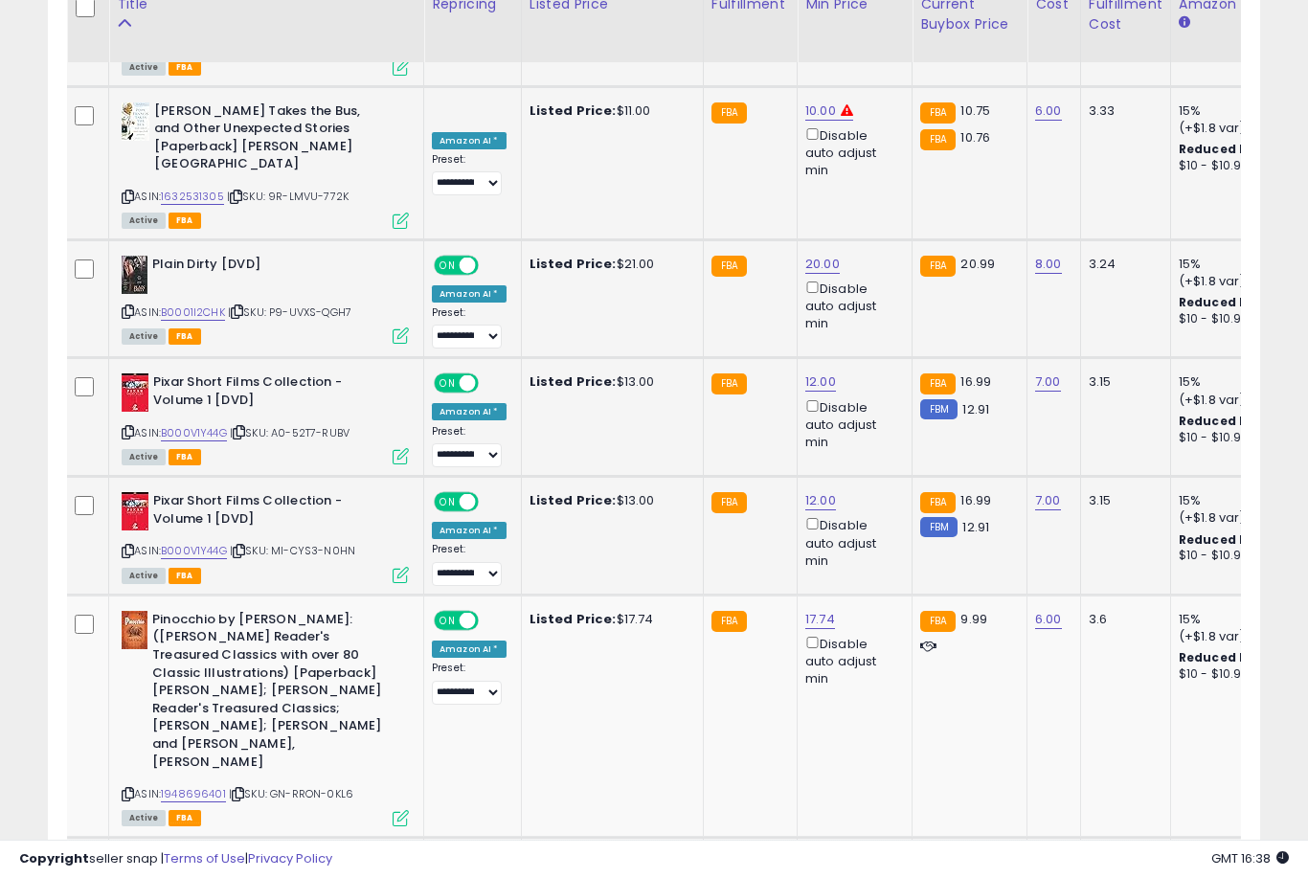
click at [805, 852] on link "41.00" at bounding box center [821, 861] width 32 height 19
click at [876, 598] on button "submit" at bounding box center [892, 584] width 33 height 29
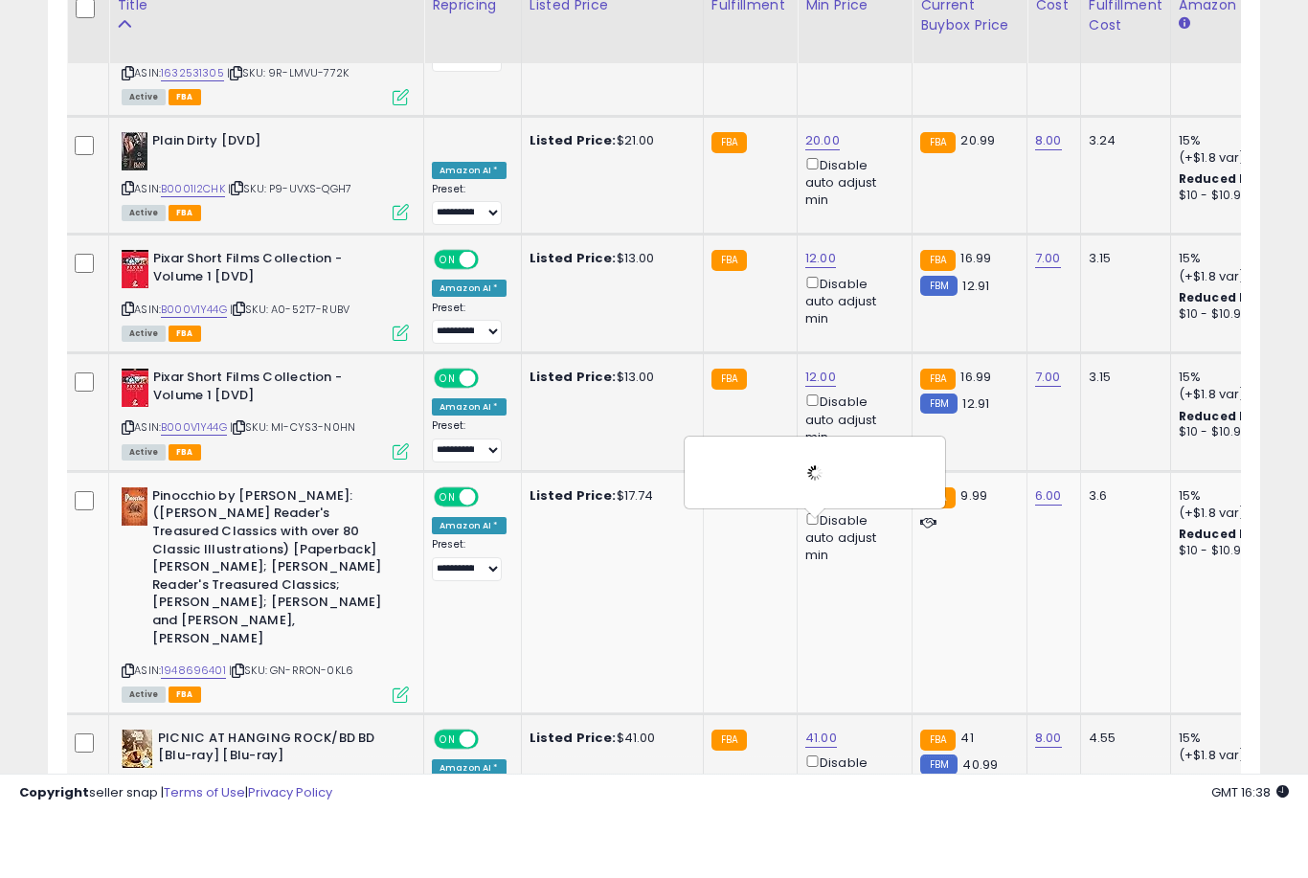
scroll to position [3119, 0]
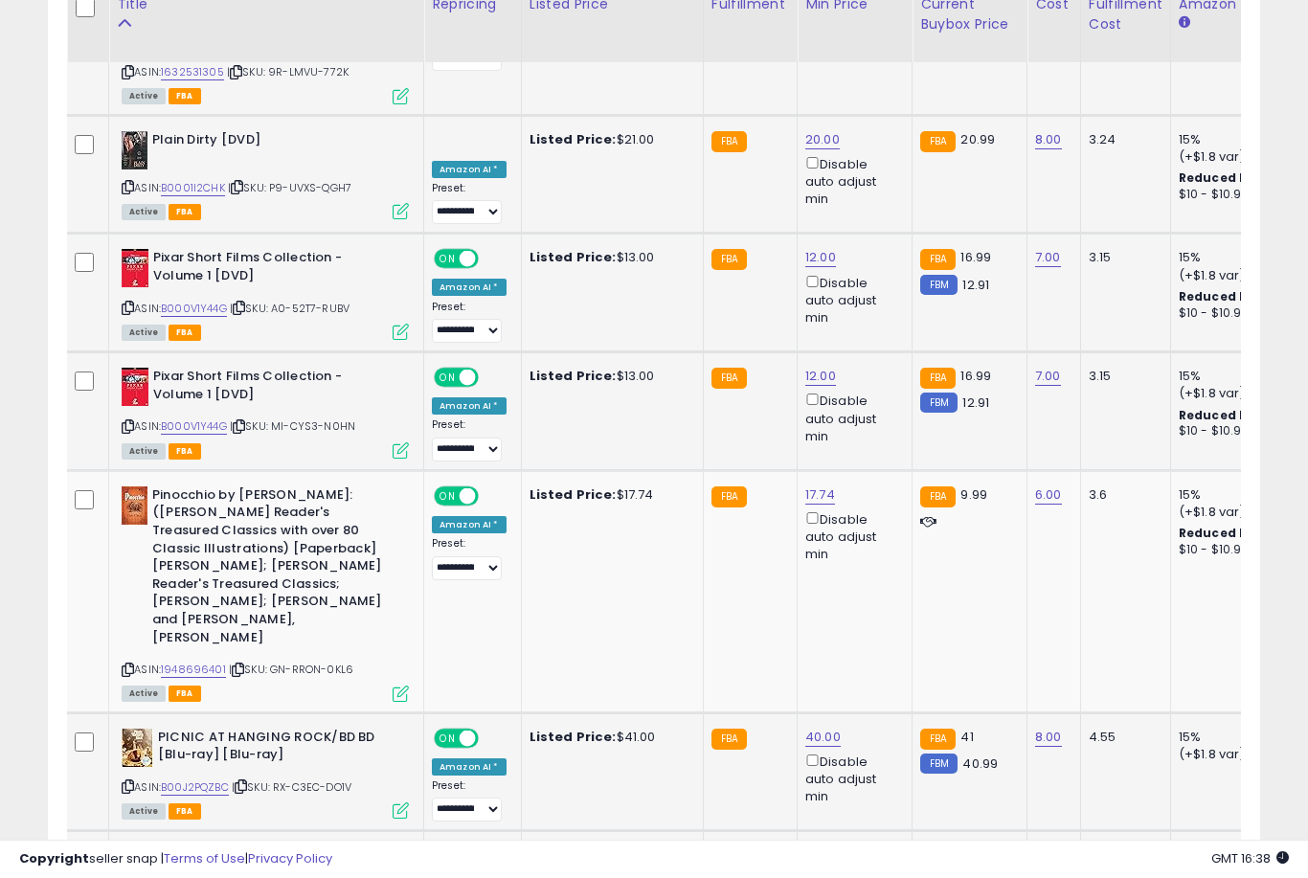
click at [809, 846] on link "21.00" at bounding box center [820, 855] width 31 height 19
click at [875, 591] on button "submit" at bounding box center [891, 577] width 33 height 29
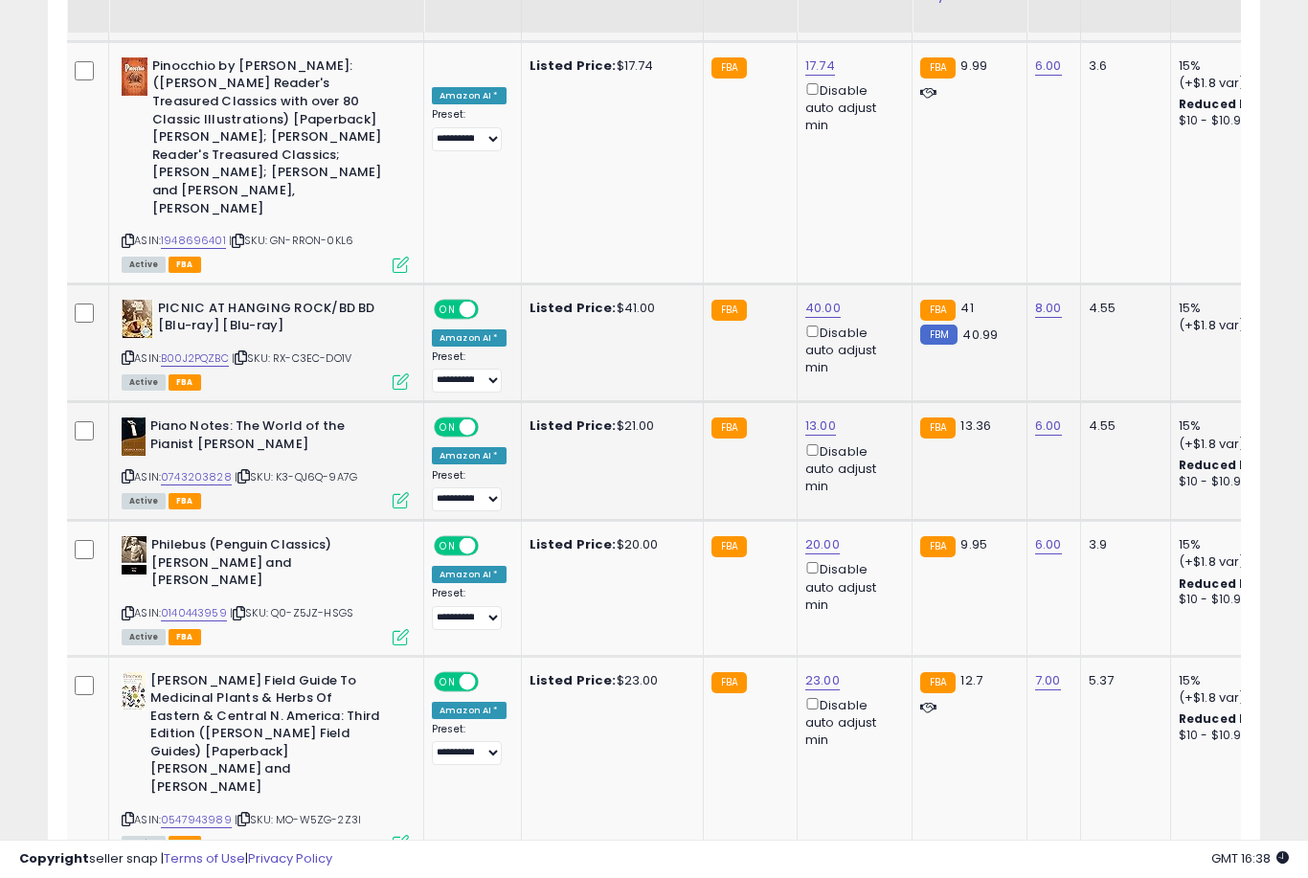
scroll to position [3581, 0]
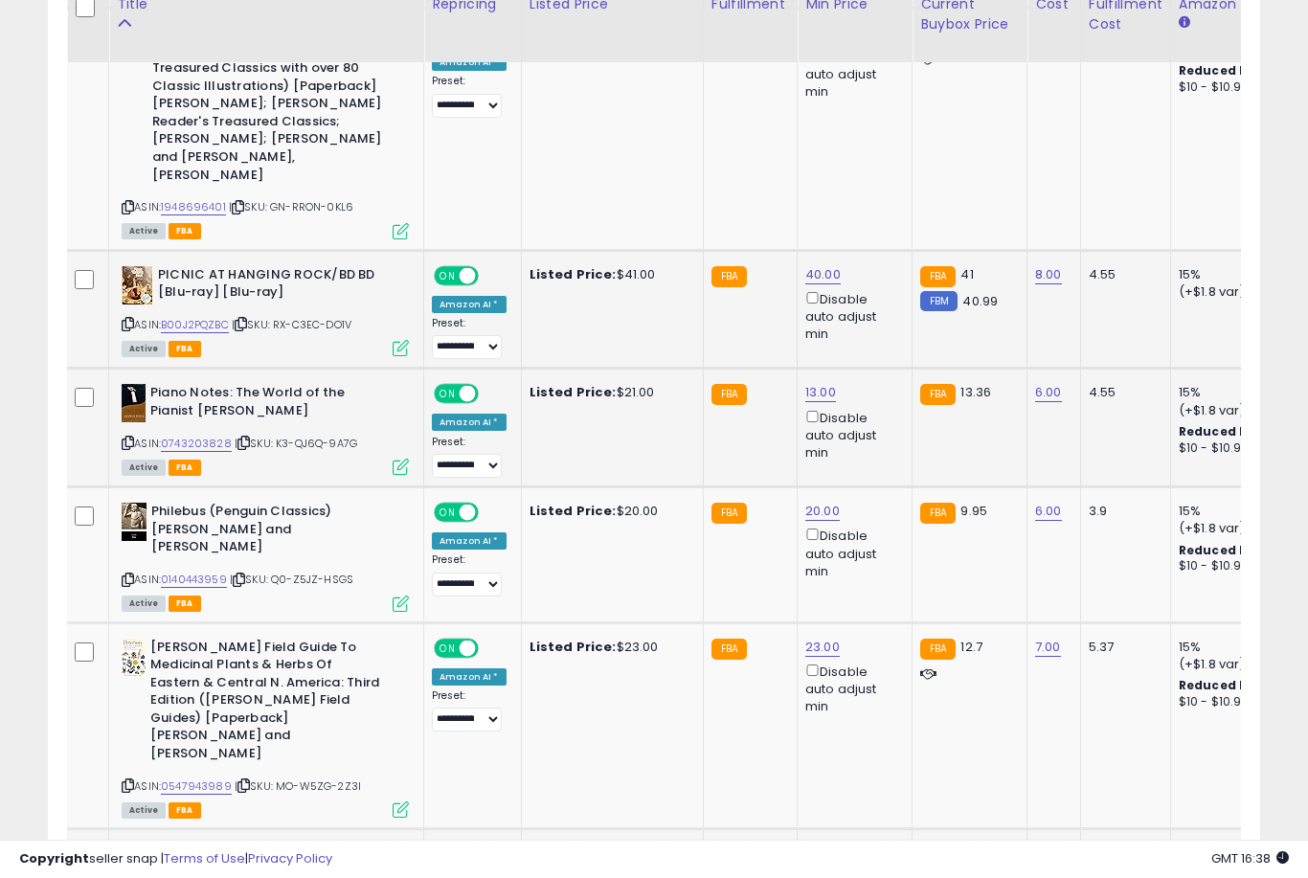
click at [807, 844] on link "21.00" at bounding box center [820, 853] width 31 height 19
click at [875, 531] on button "submit" at bounding box center [891, 518] width 33 height 29
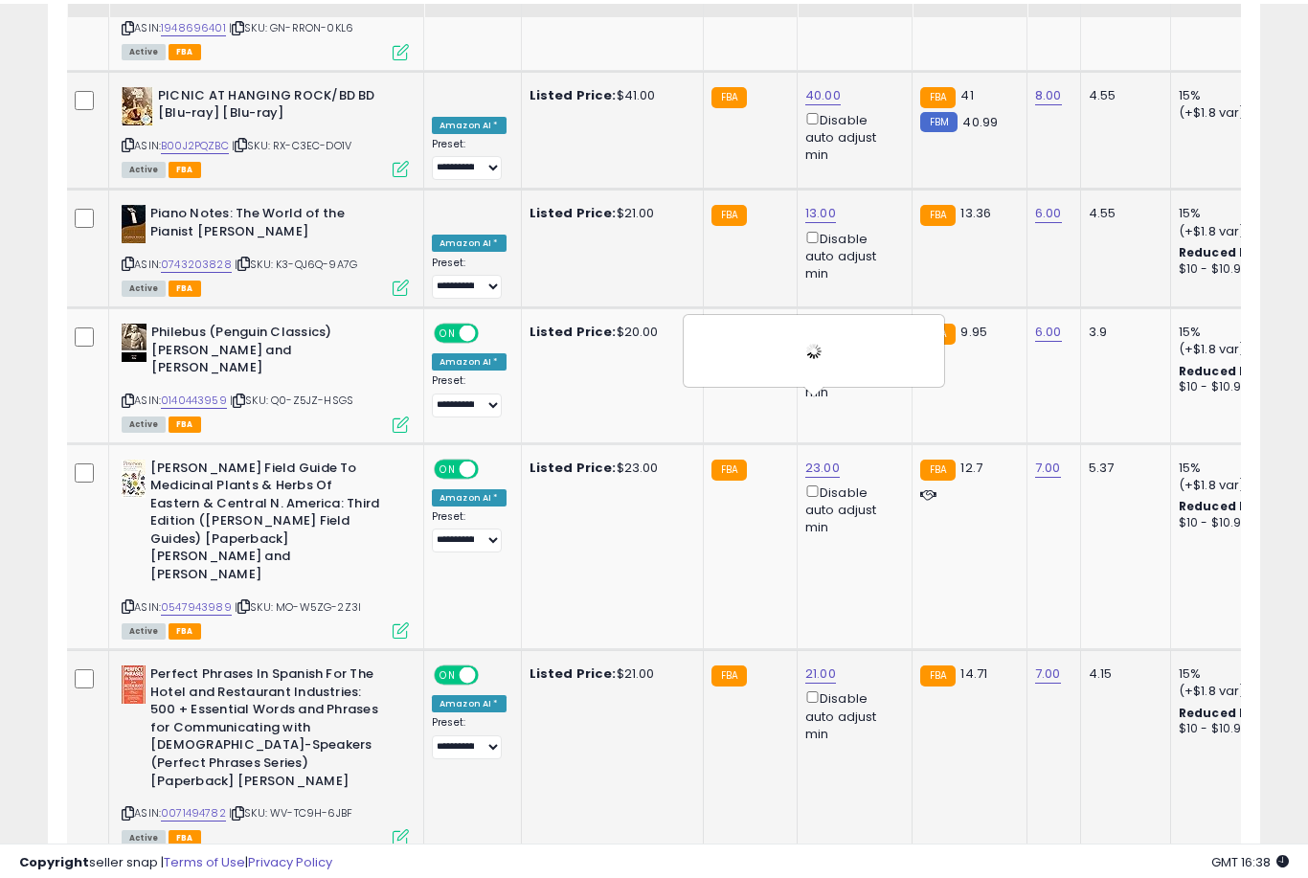
scroll to position [3703, 0]
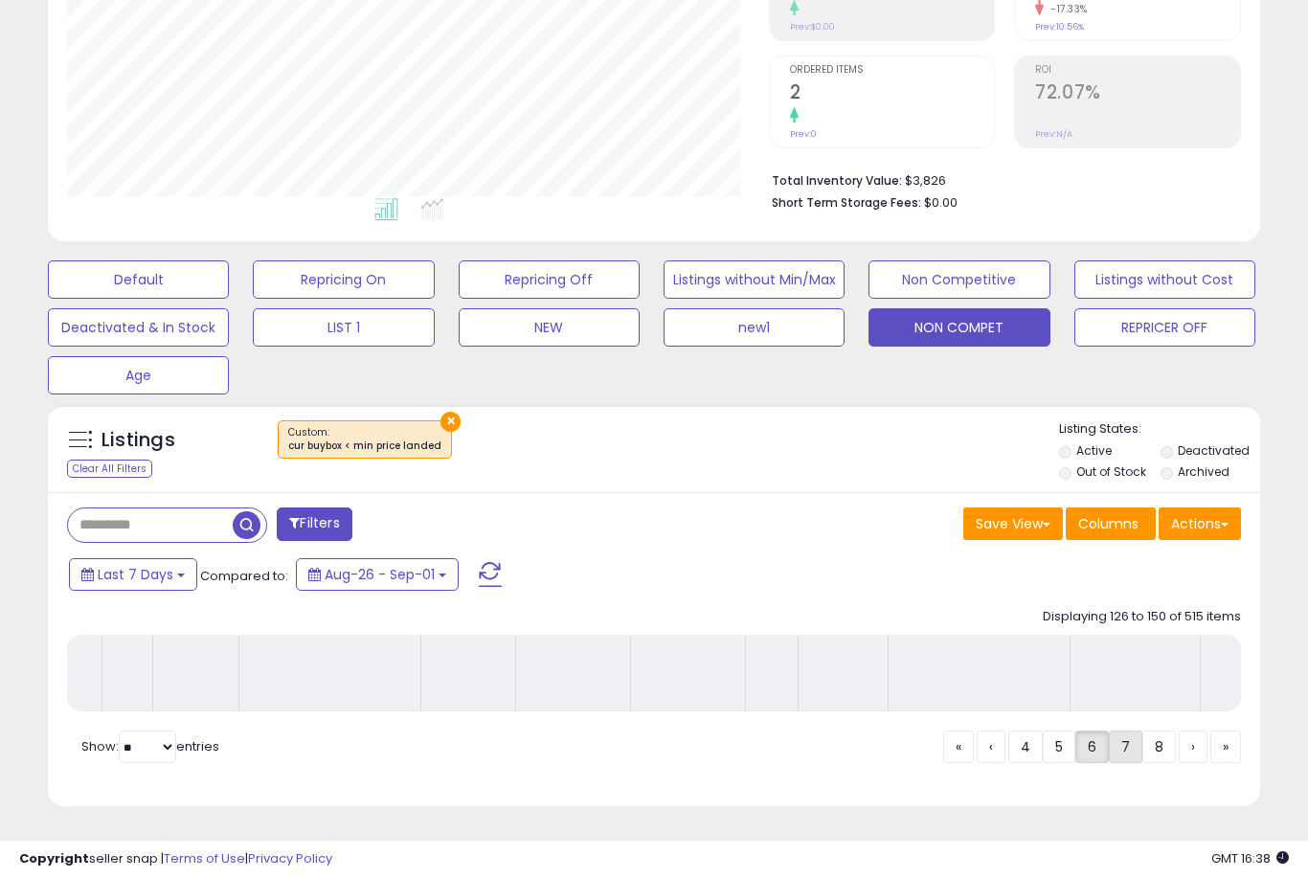
scroll to position [298, 0]
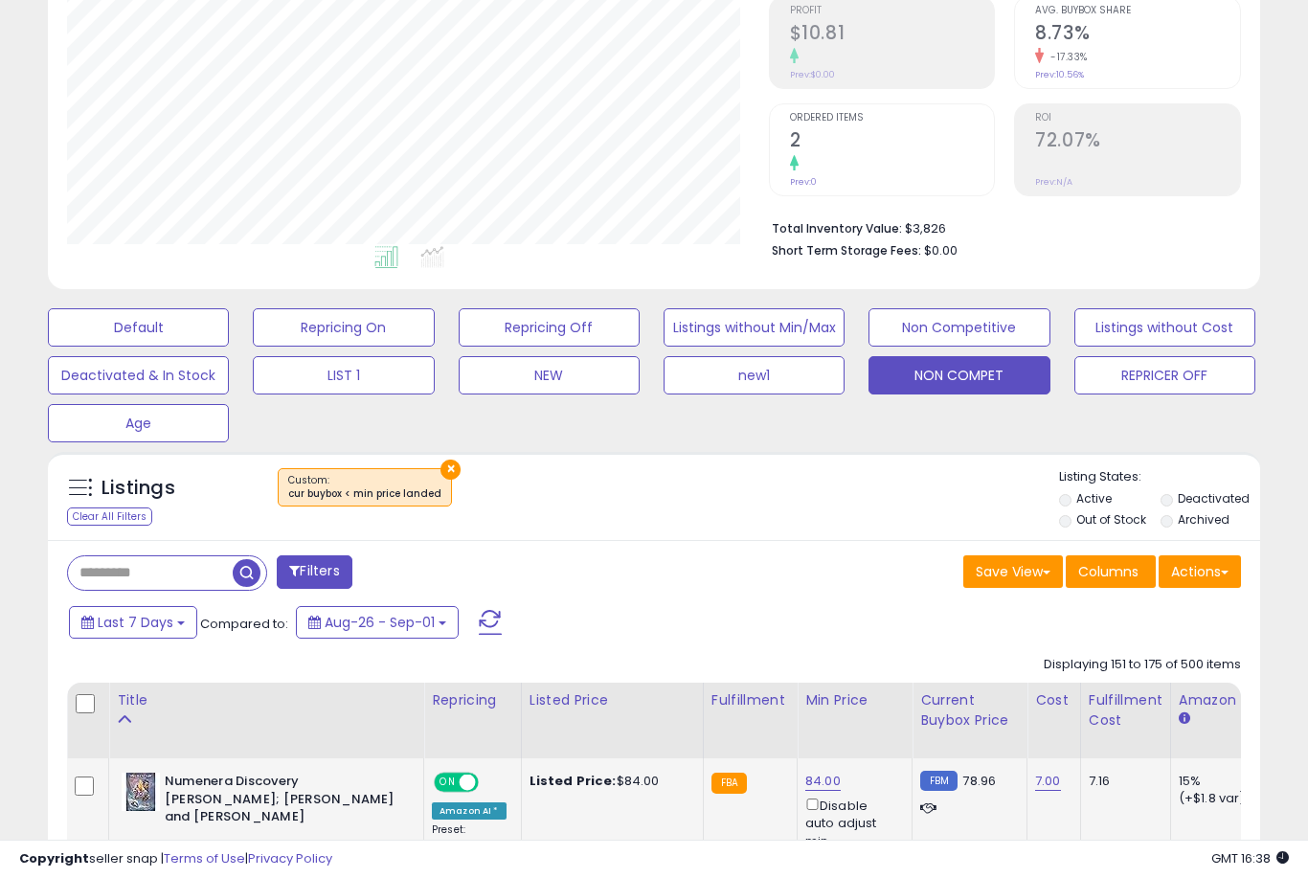
click at [820, 791] on link "84.00" at bounding box center [822, 781] width 35 height 19
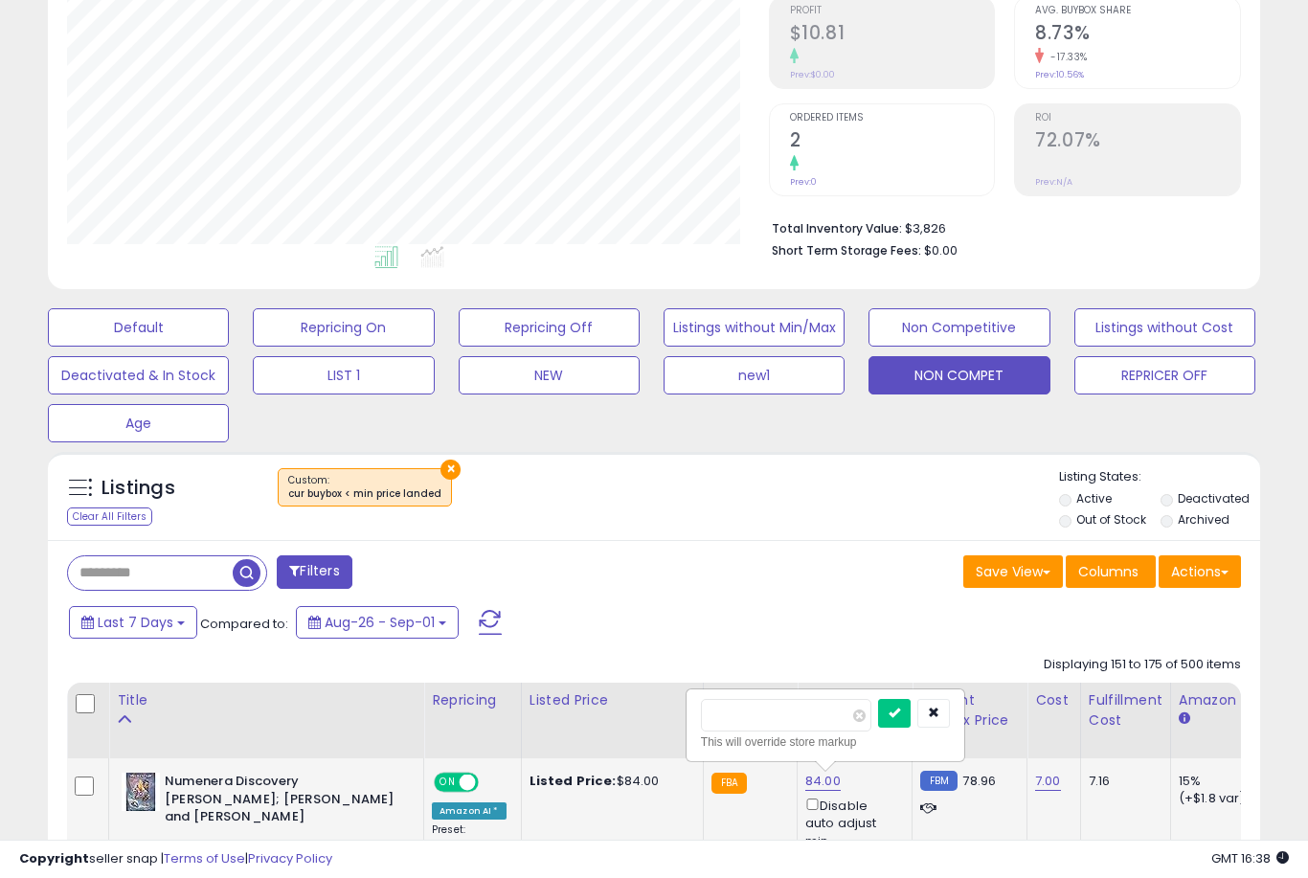
click at [878, 727] on button "submit" at bounding box center [894, 713] width 33 height 29
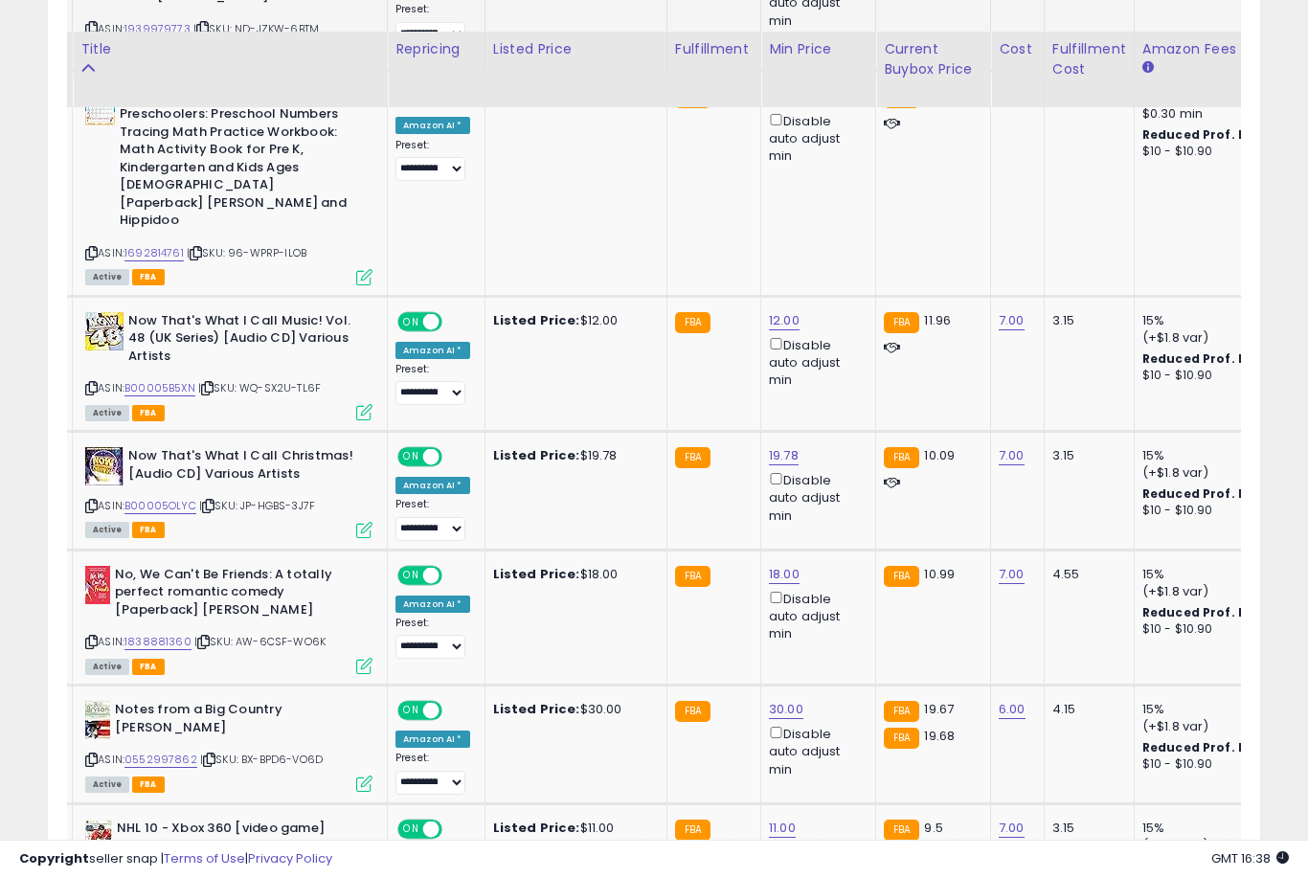
scroll to position [1175, 0]
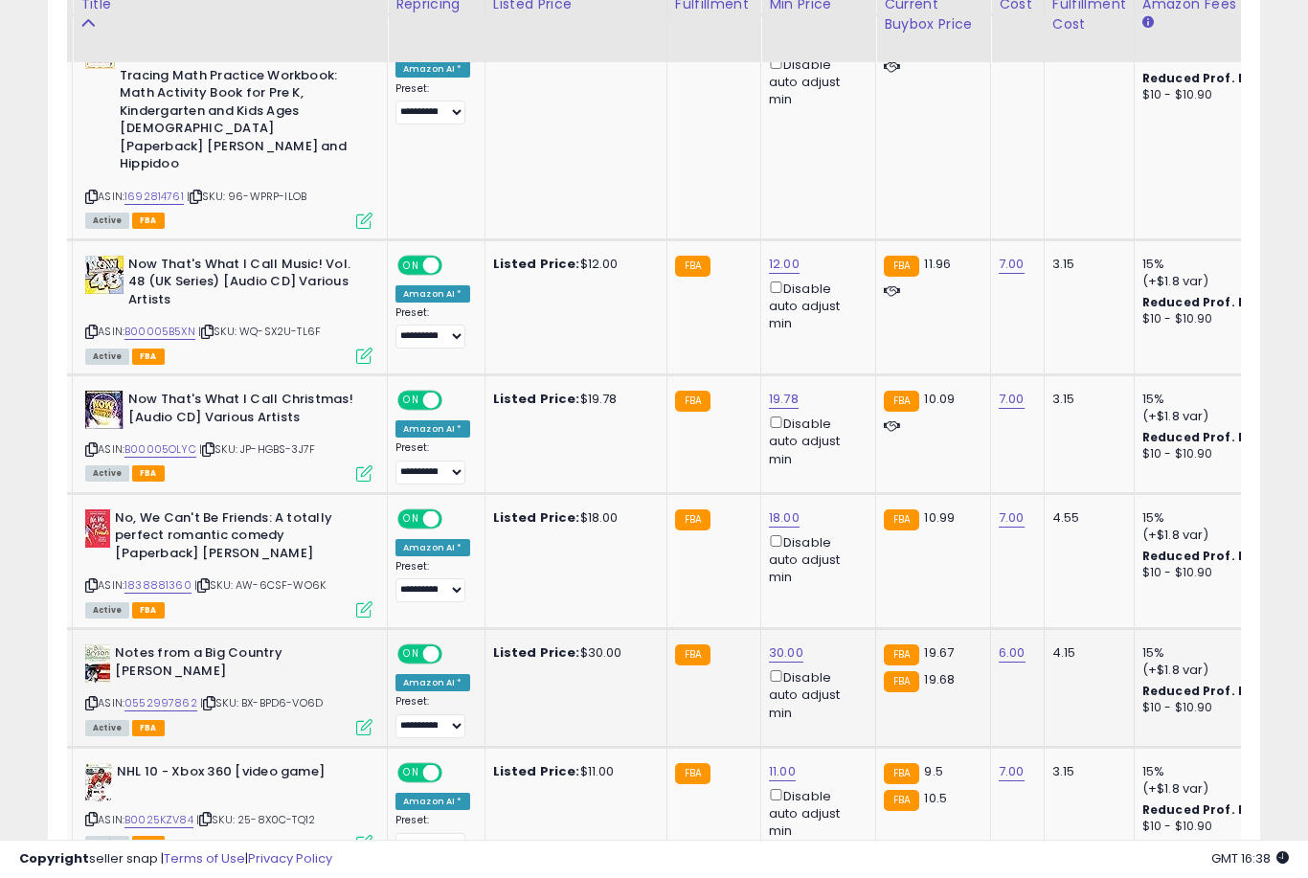
click at [773, 644] on link "30.00" at bounding box center [786, 653] width 34 height 19
click at [842, 569] on button "submit" at bounding box center [858, 555] width 33 height 29
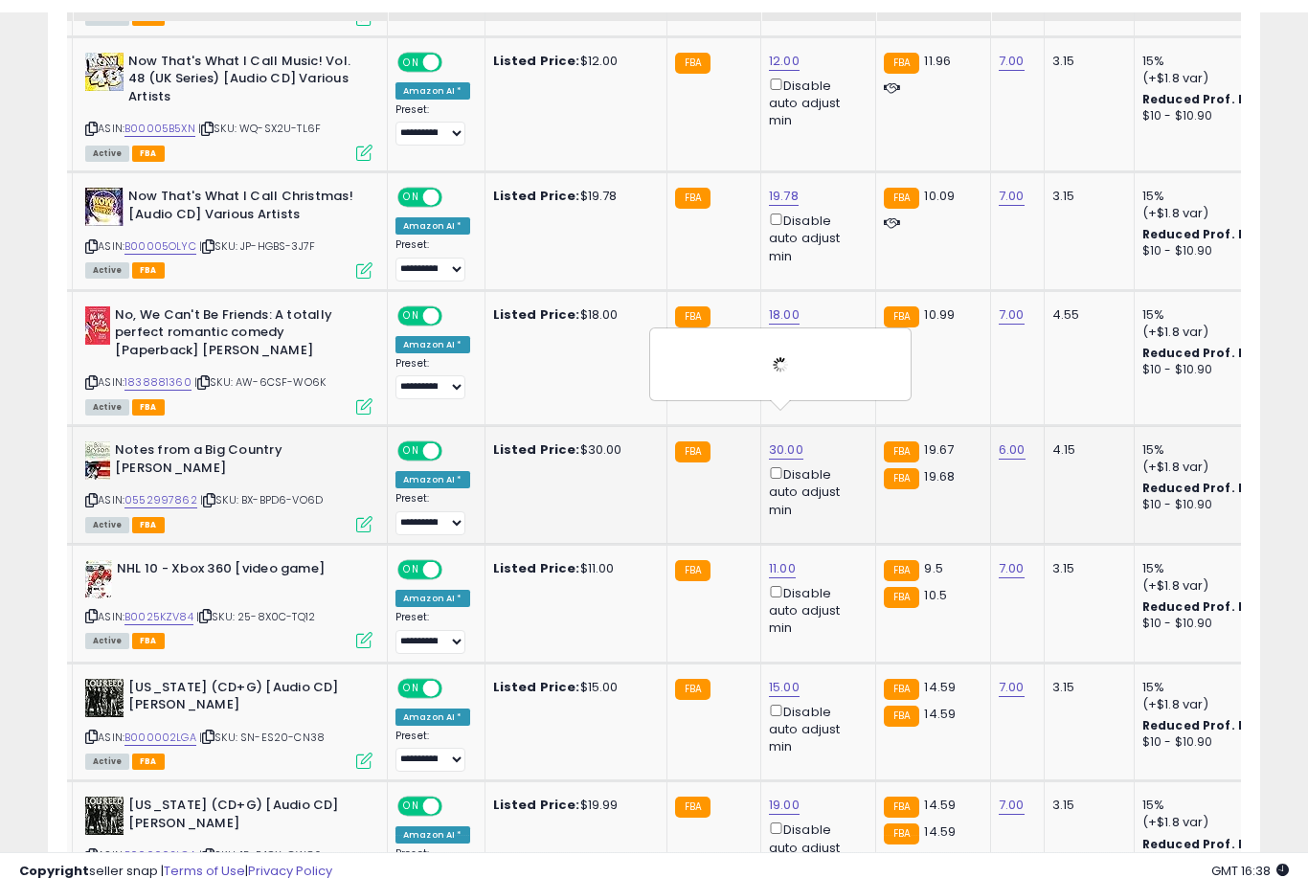
scroll to position [1397, 0]
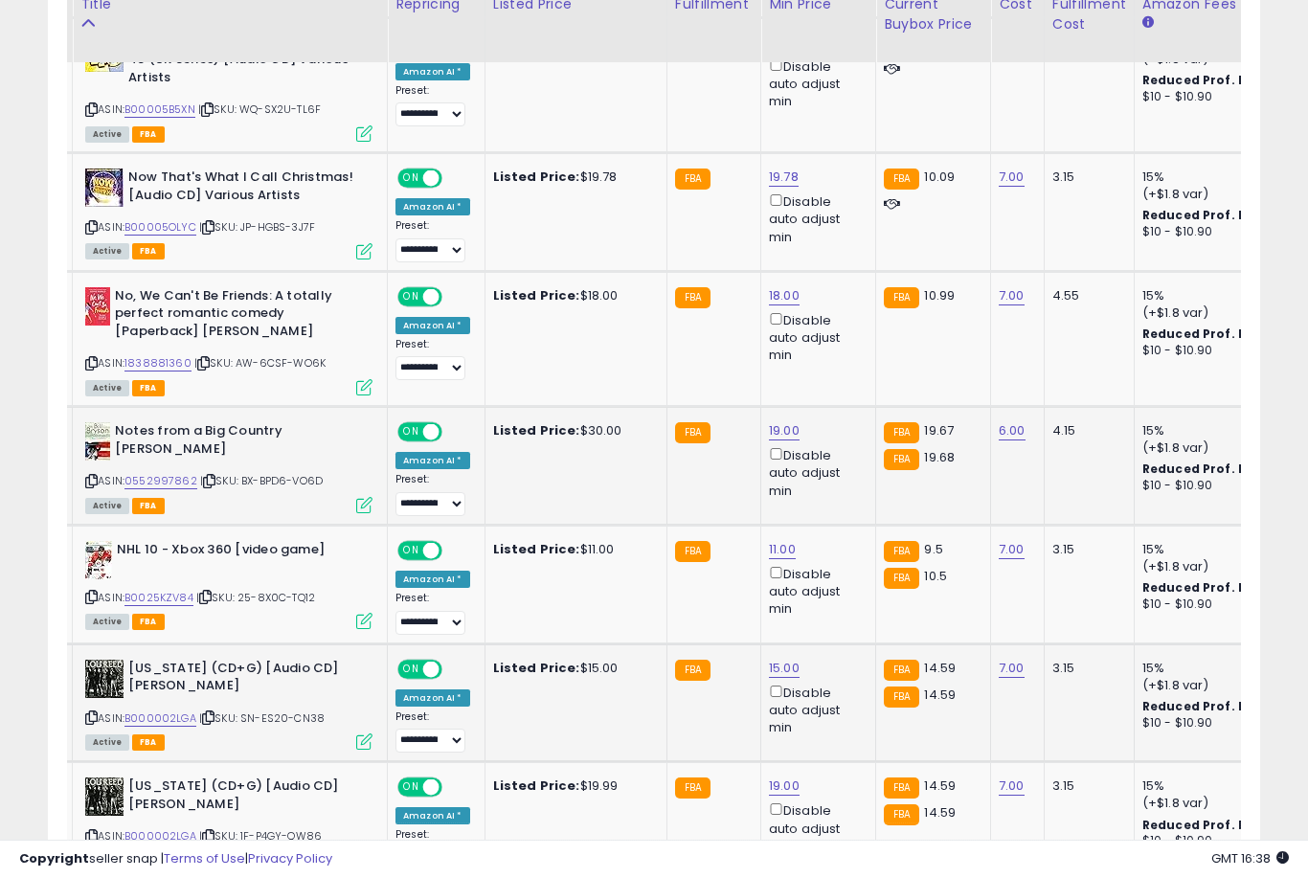
click at [769, 659] on link "15.00" at bounding box center [784, 668] width 31 height 19
click at [840, 582] on button "submit" at bounding box center [856, 568] width 33 height 29
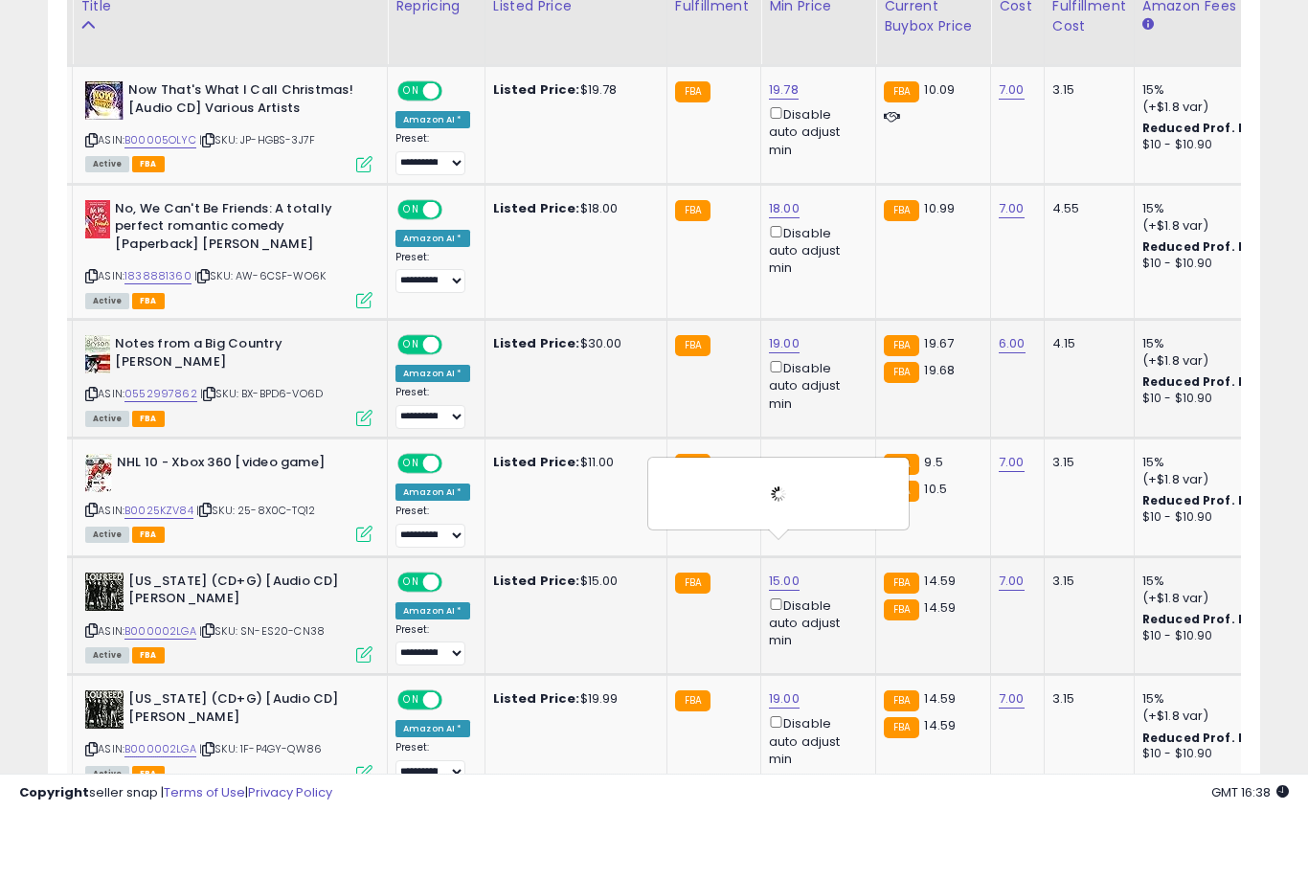
scroll to position [1495, 0]
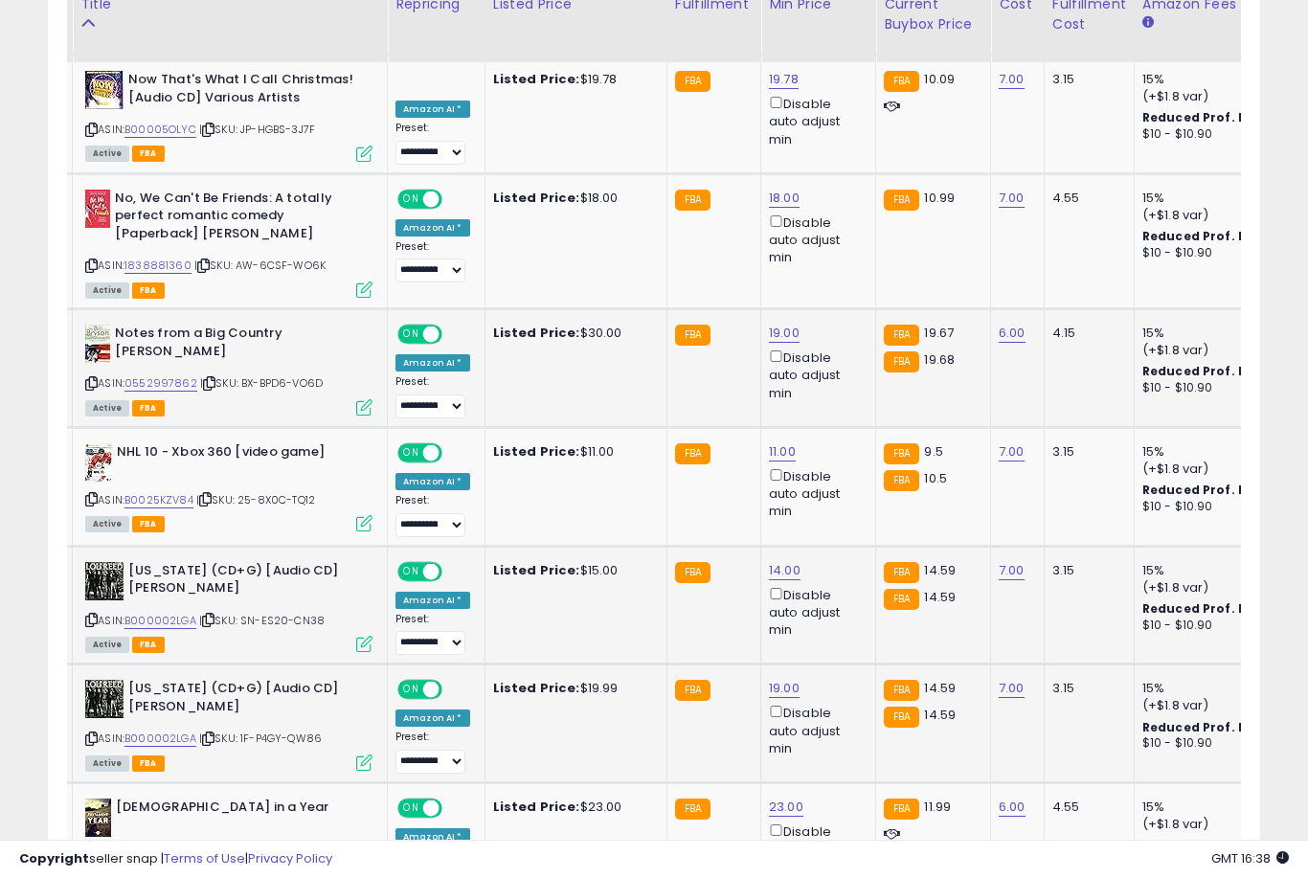
click at [777, 679] on link "19.00" at bounding box center [784, 688] width 31 height 19
click at [840, 602] on button "submit" at bounding box center [856, 589] width 33 height 29
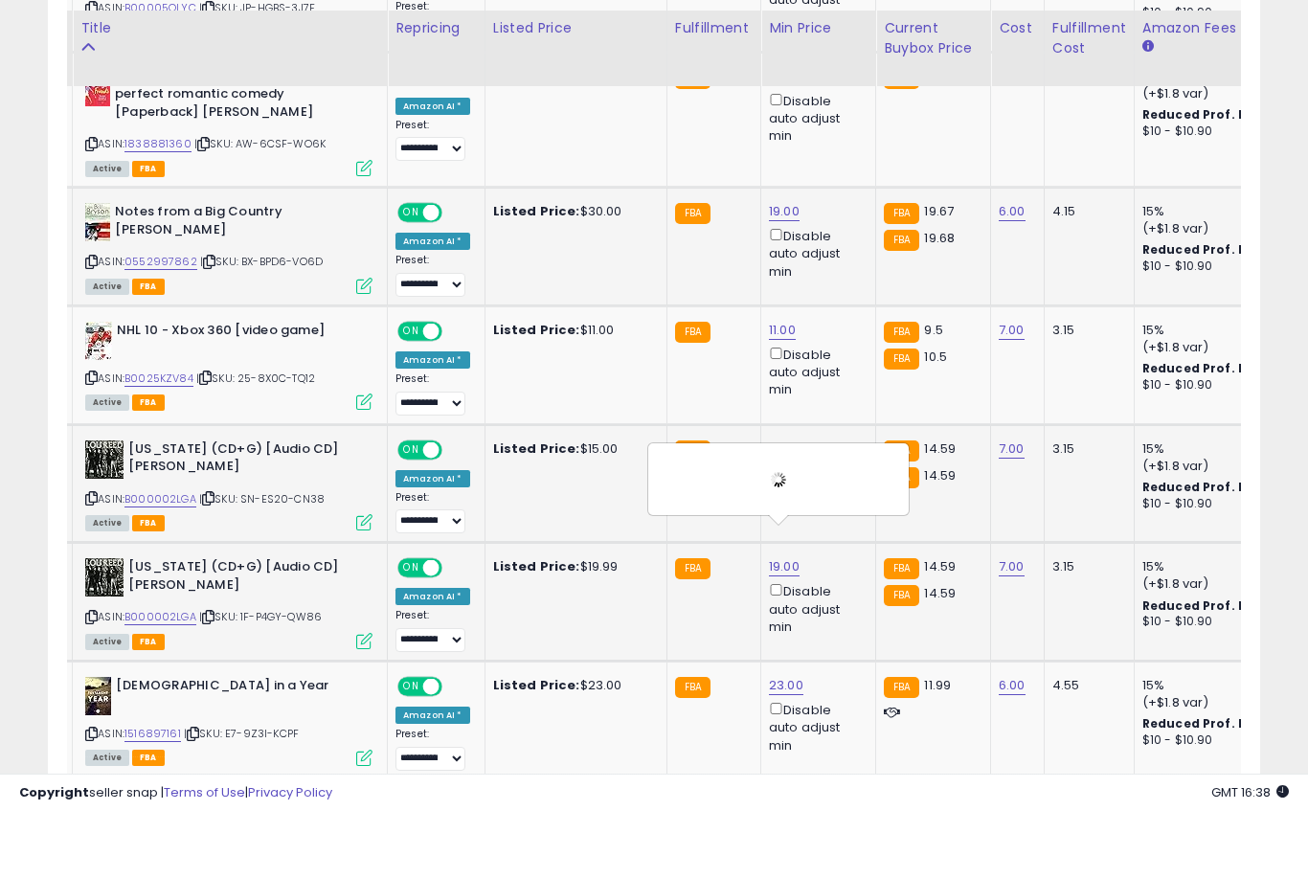
scroll to position [1728, 0]
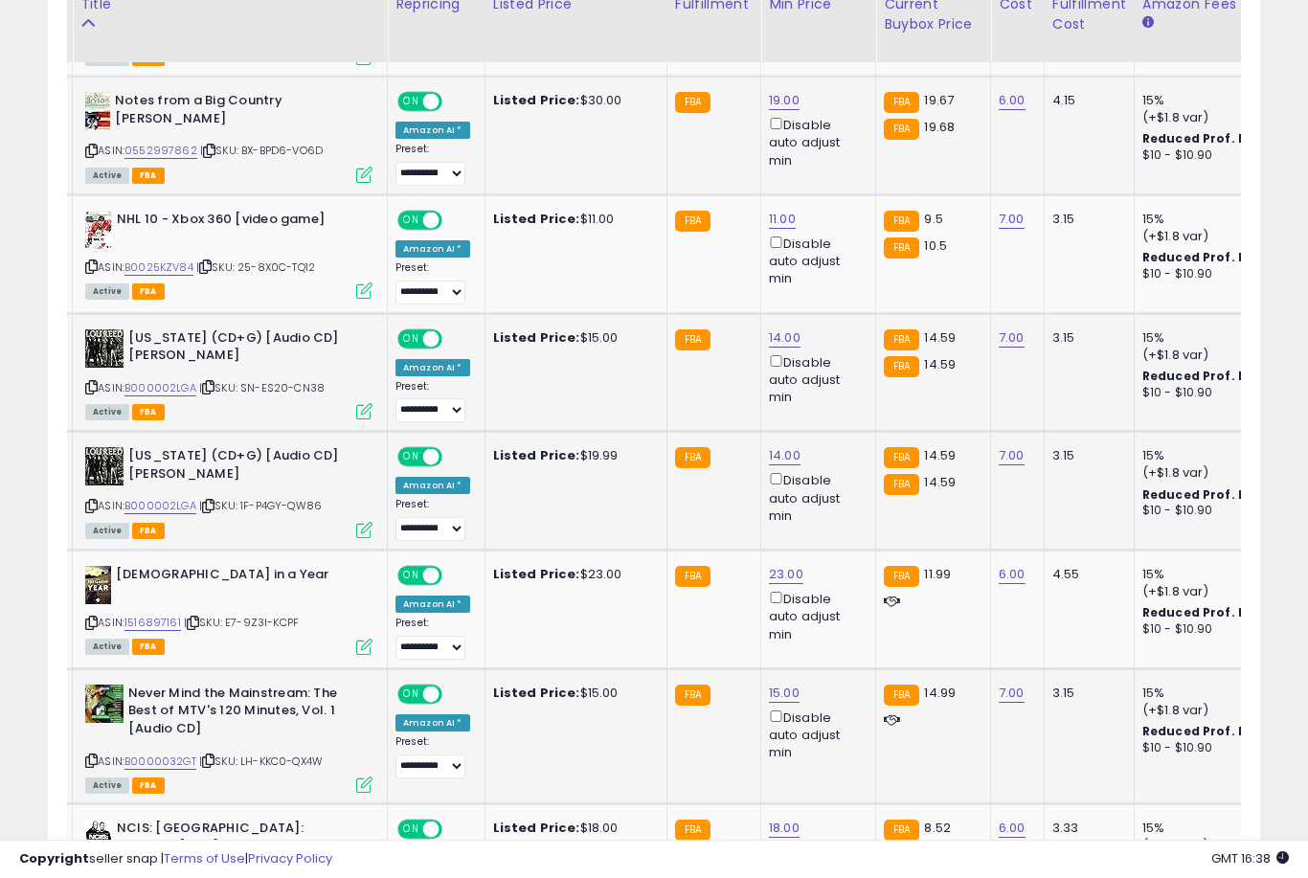
click at [774, 684] on link "15.00" at bounding box center [784, 693] width 31 height 19
click at [840, 605] on button "submit" at bounding box center [856, 591] width 33 height 29
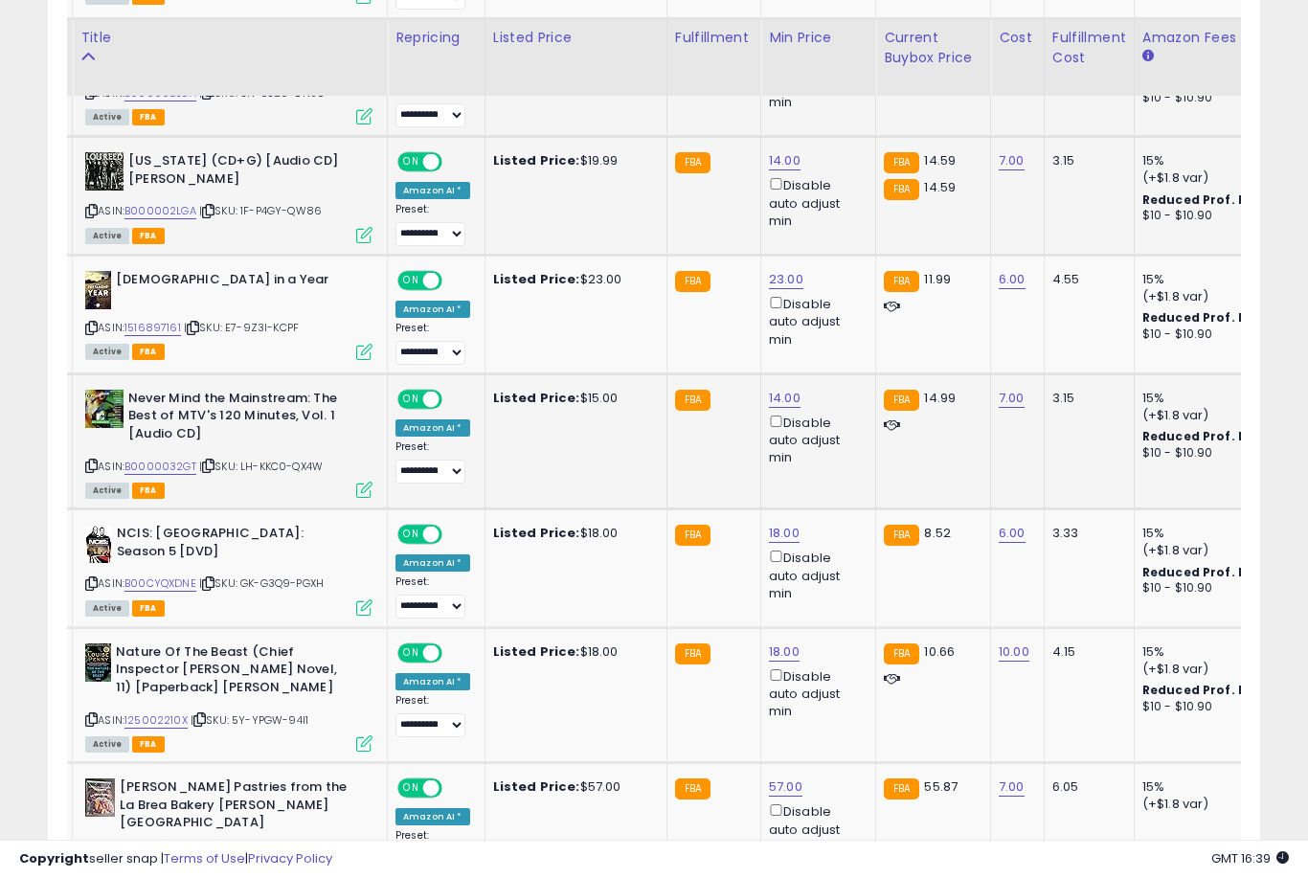
scroll to position [2080, 0]
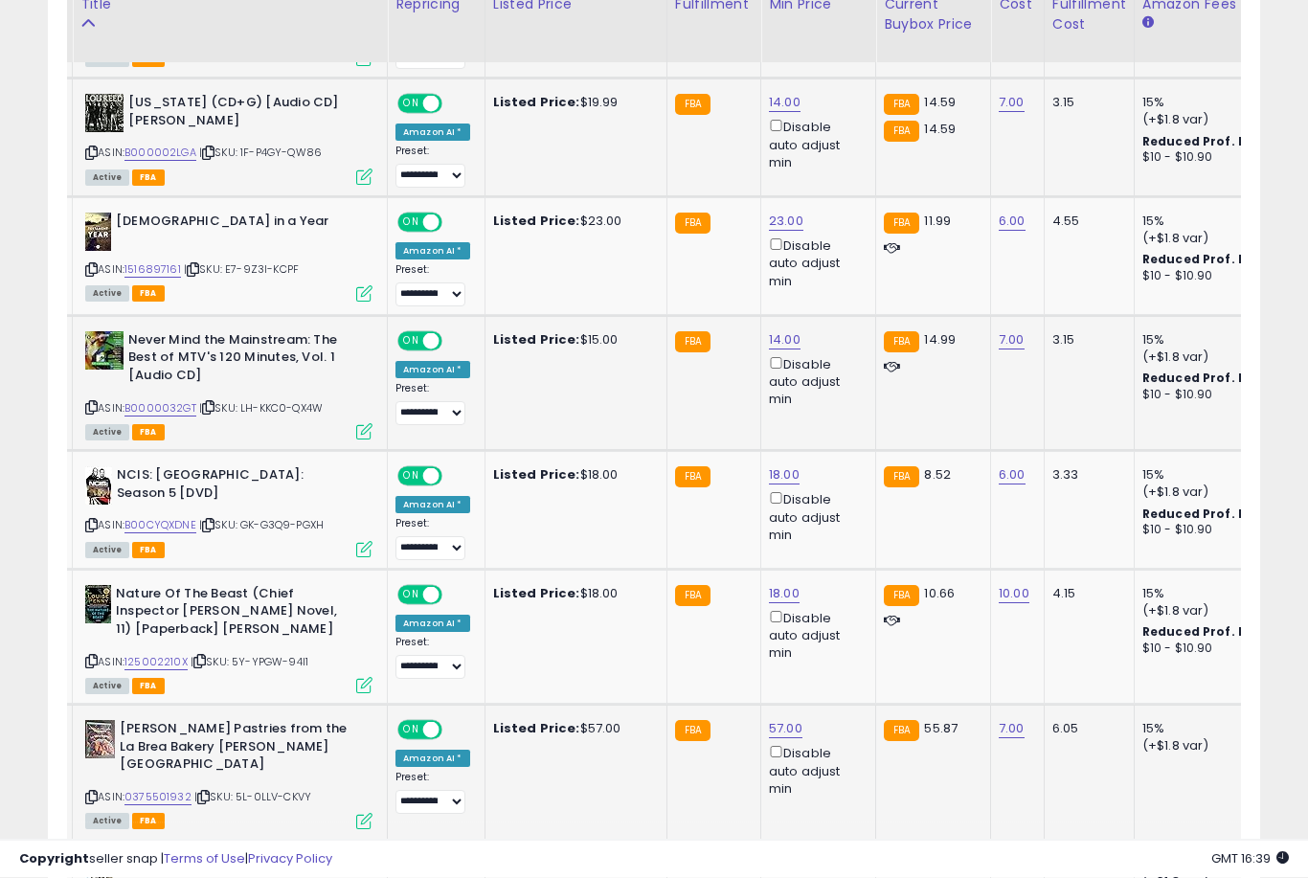
click at [776, 720] on link "57.00" at bounding box center [786, 729] width 34 height 19
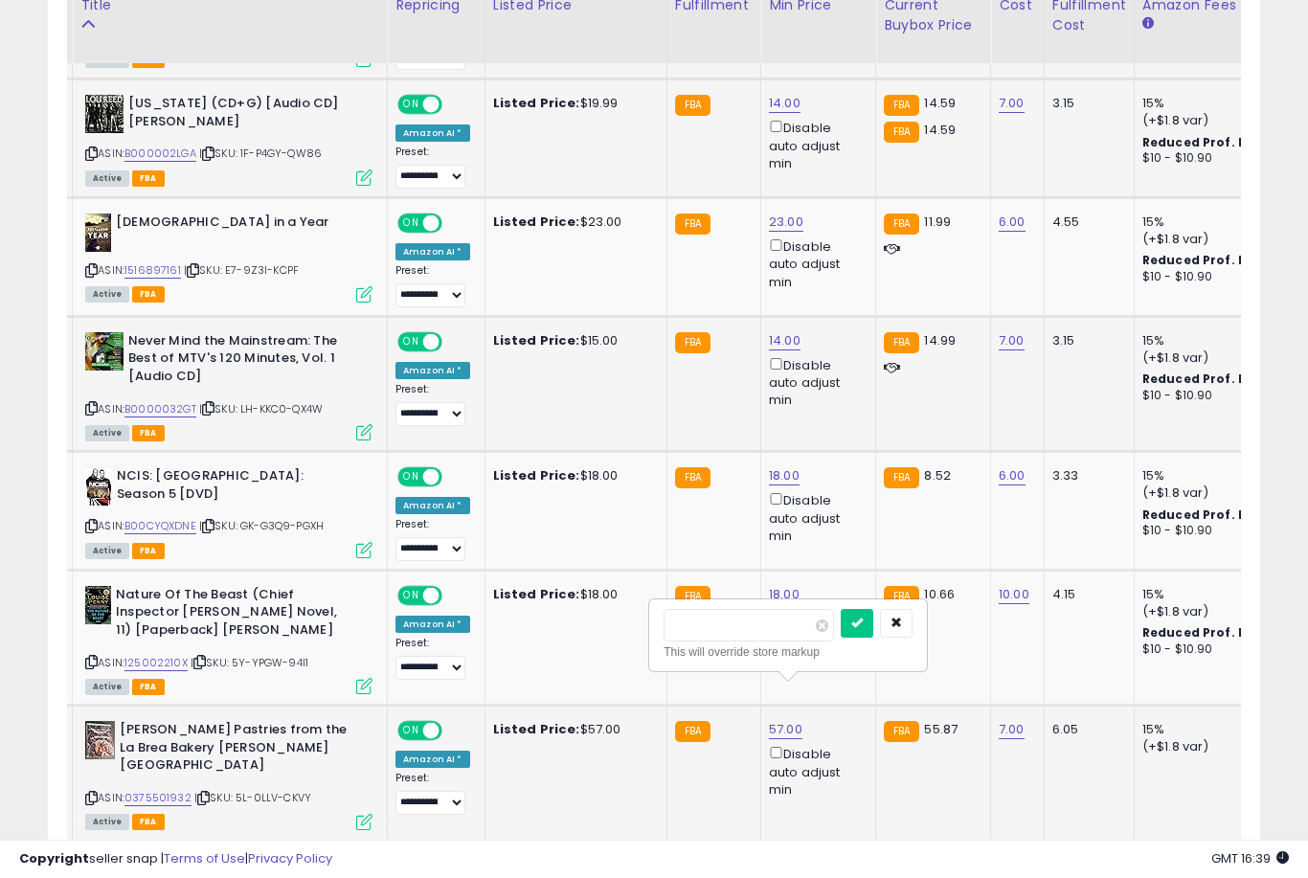
click at [841, 636] on button "submit" at bounding box center [857, 623] width 33 height 29
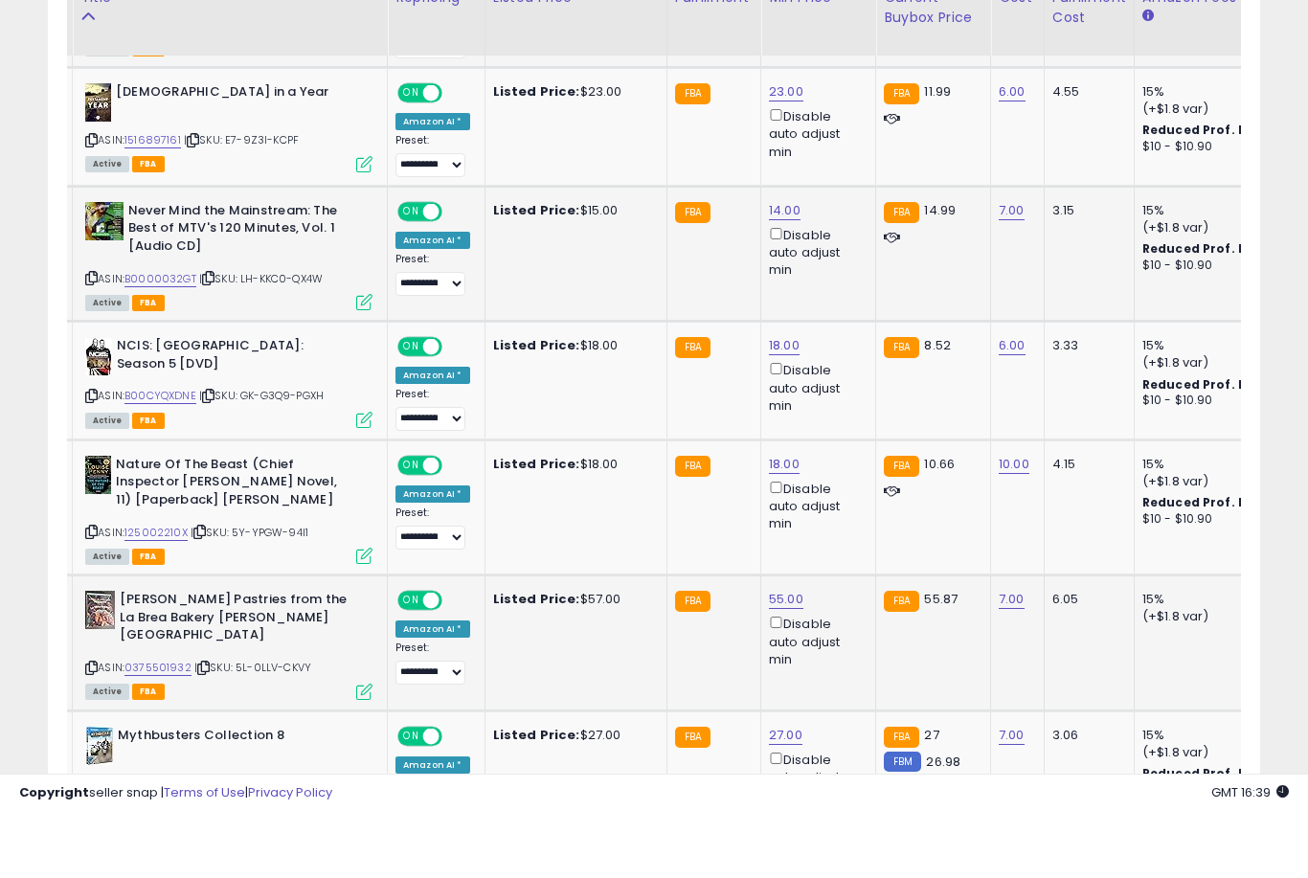
scroll to position [2211, 0]
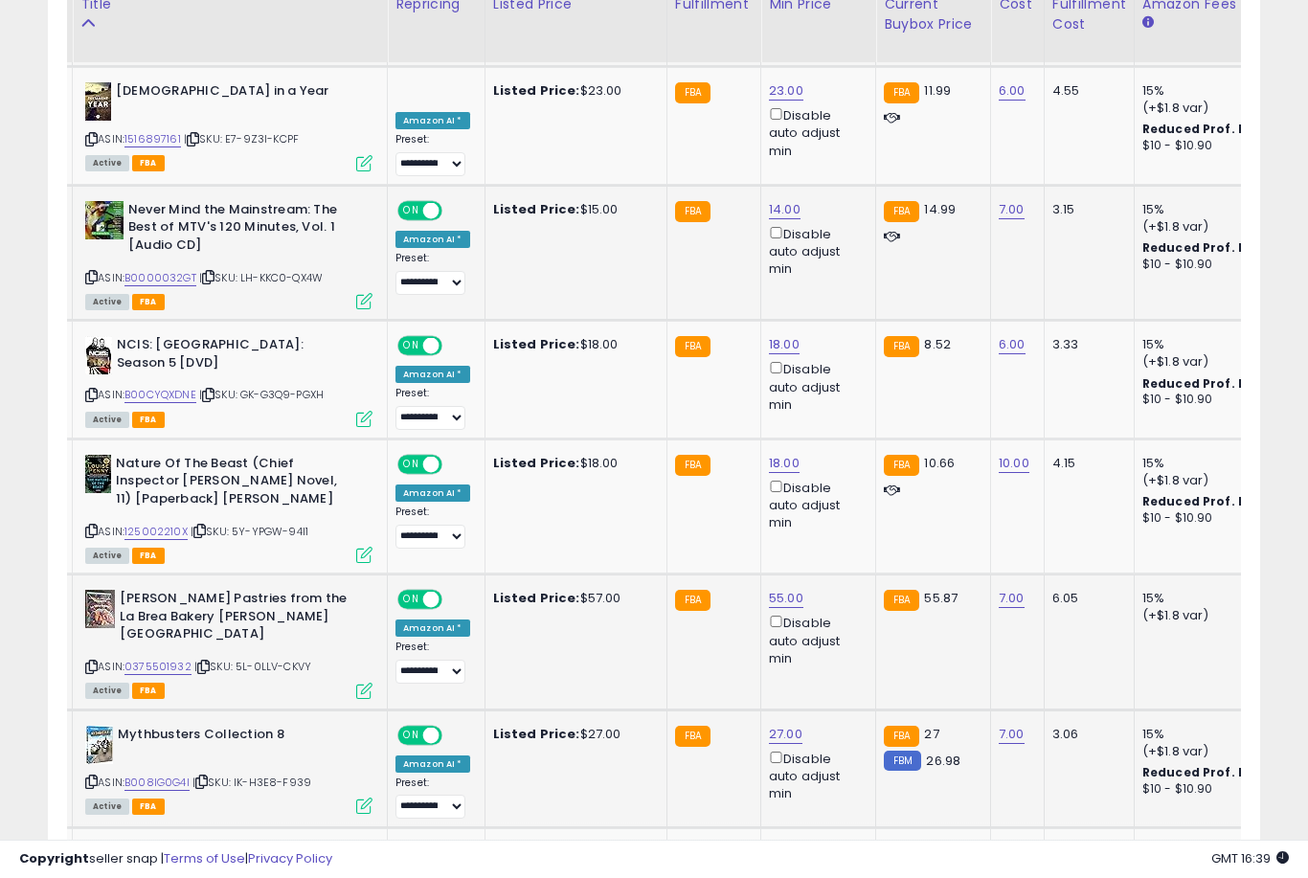
click at [781, 725] on link "27.00" at bounding box center [786, 734] width 34 height 19
click at [841, 623] on button "submit" at bounding box center [857, 610] width 33 height 29
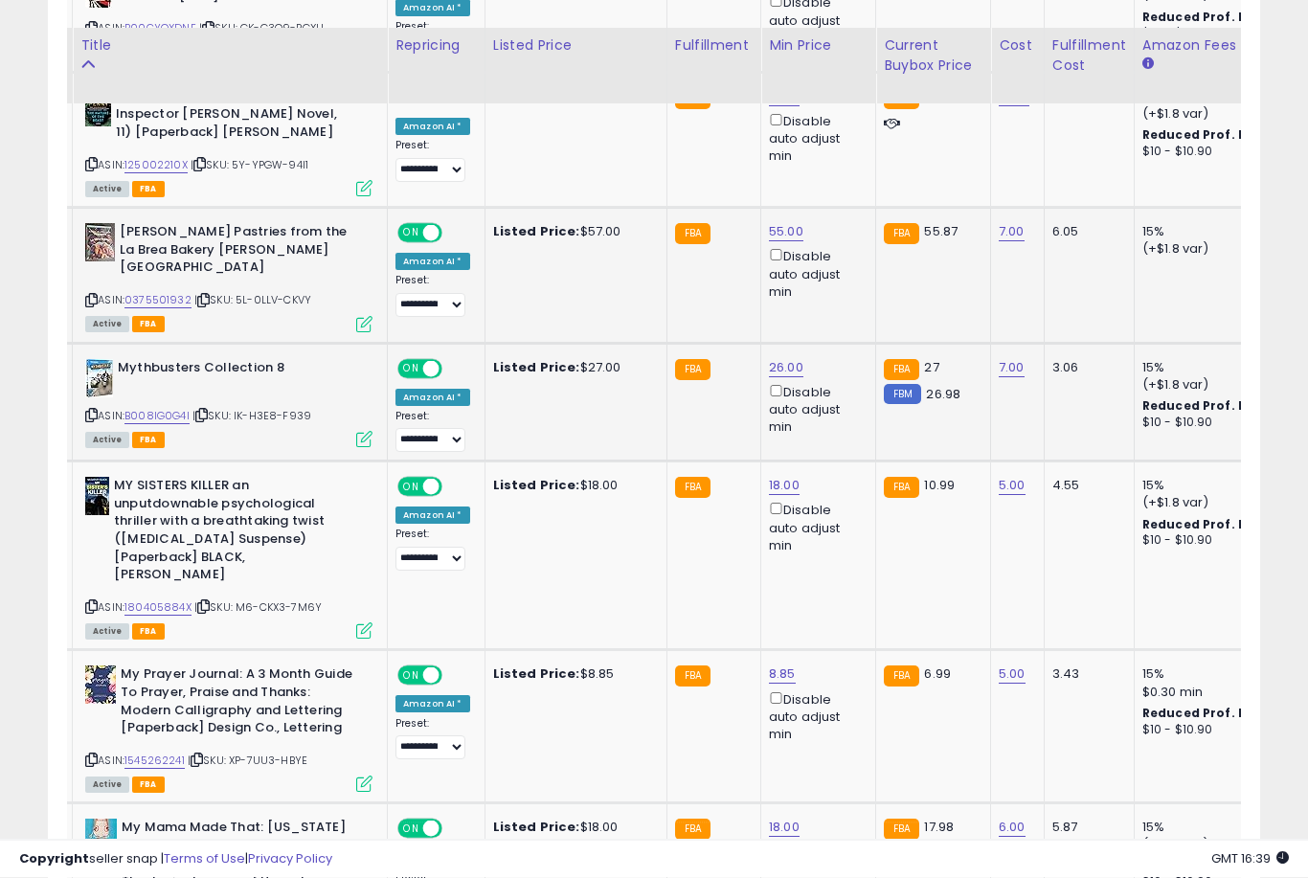
scroll to position [2631, 0]
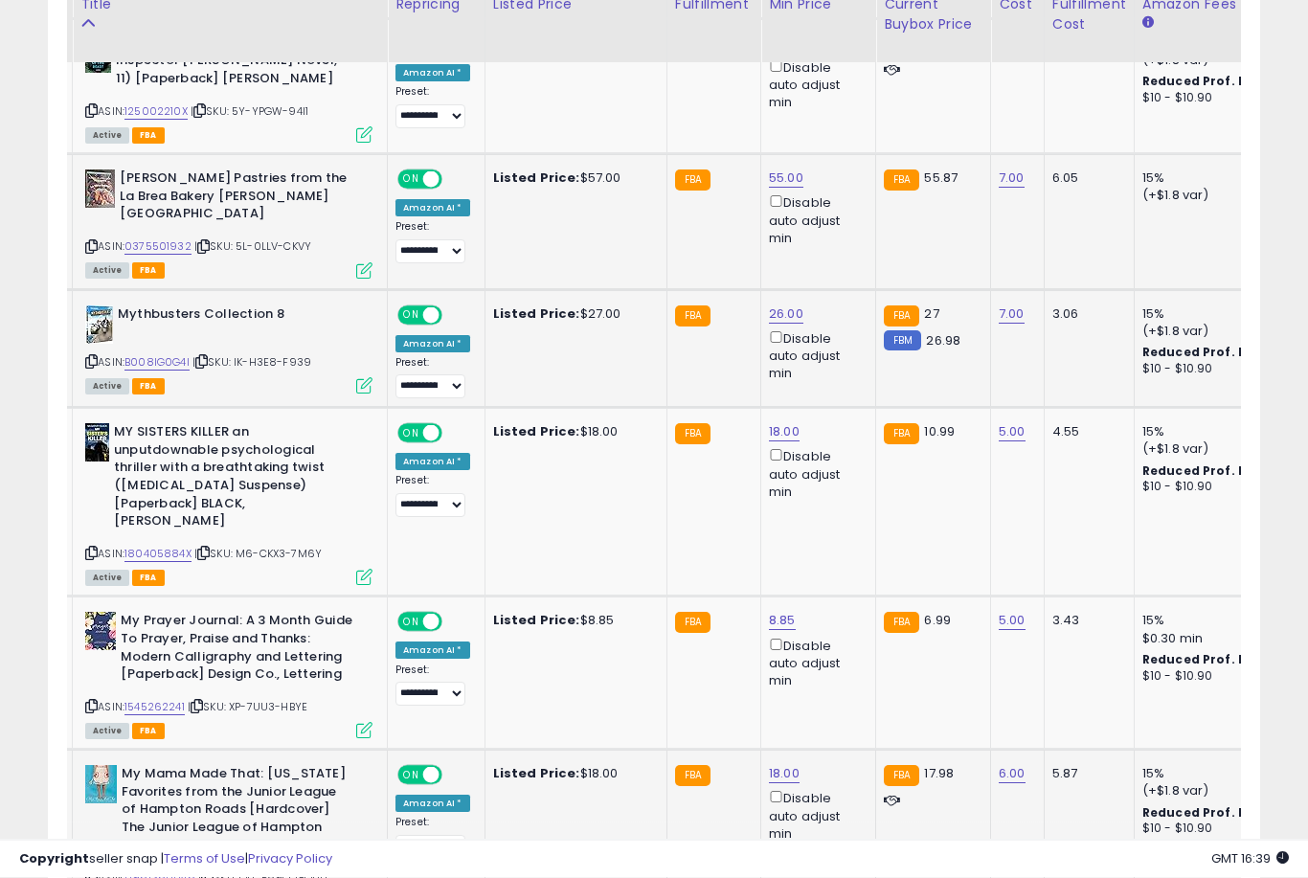
click at [769, 765] on link "18.00" at bounding box center [784, 774] width 31 height 19
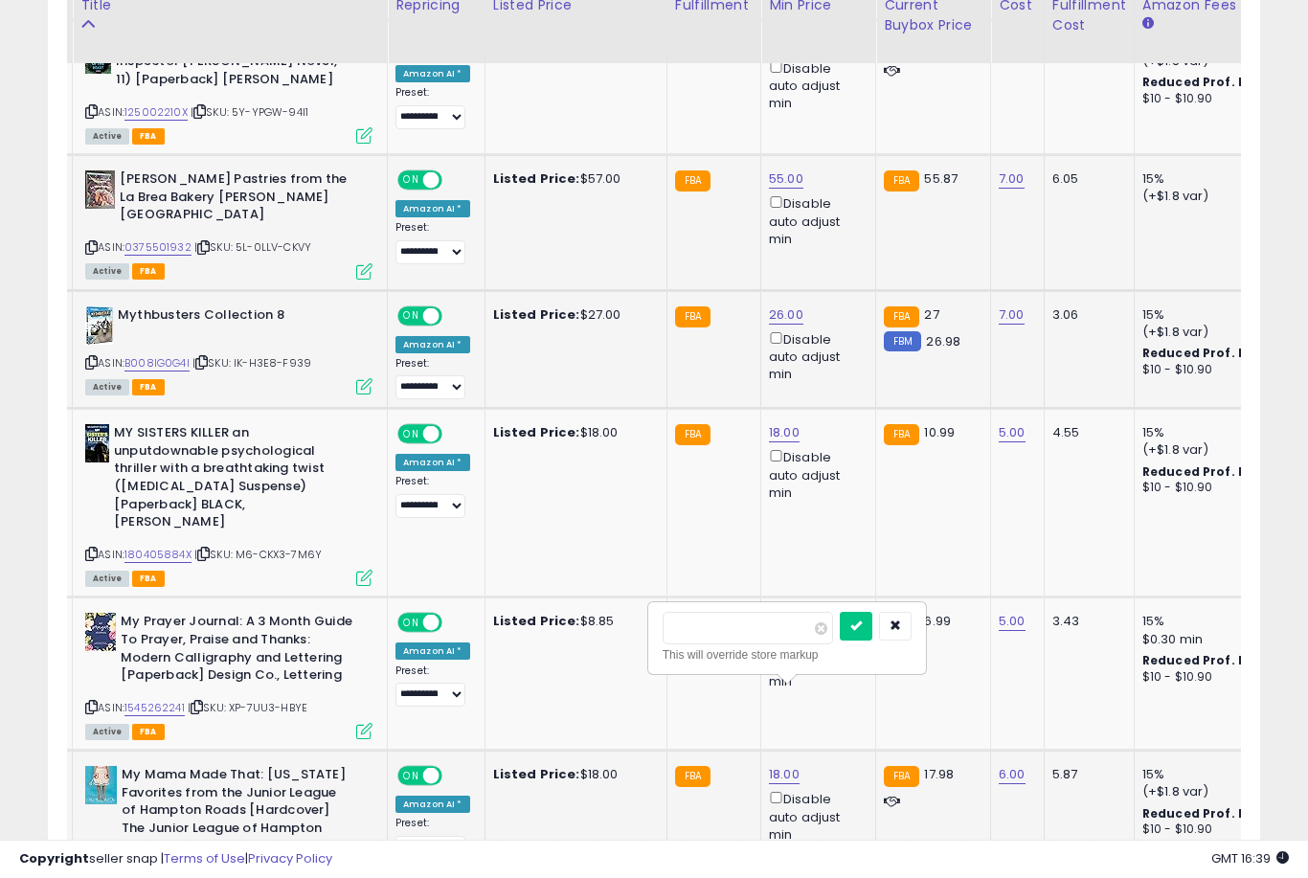
click at [840, 639] on button "submit" at bounding box center [856, 626] width 33 height 29
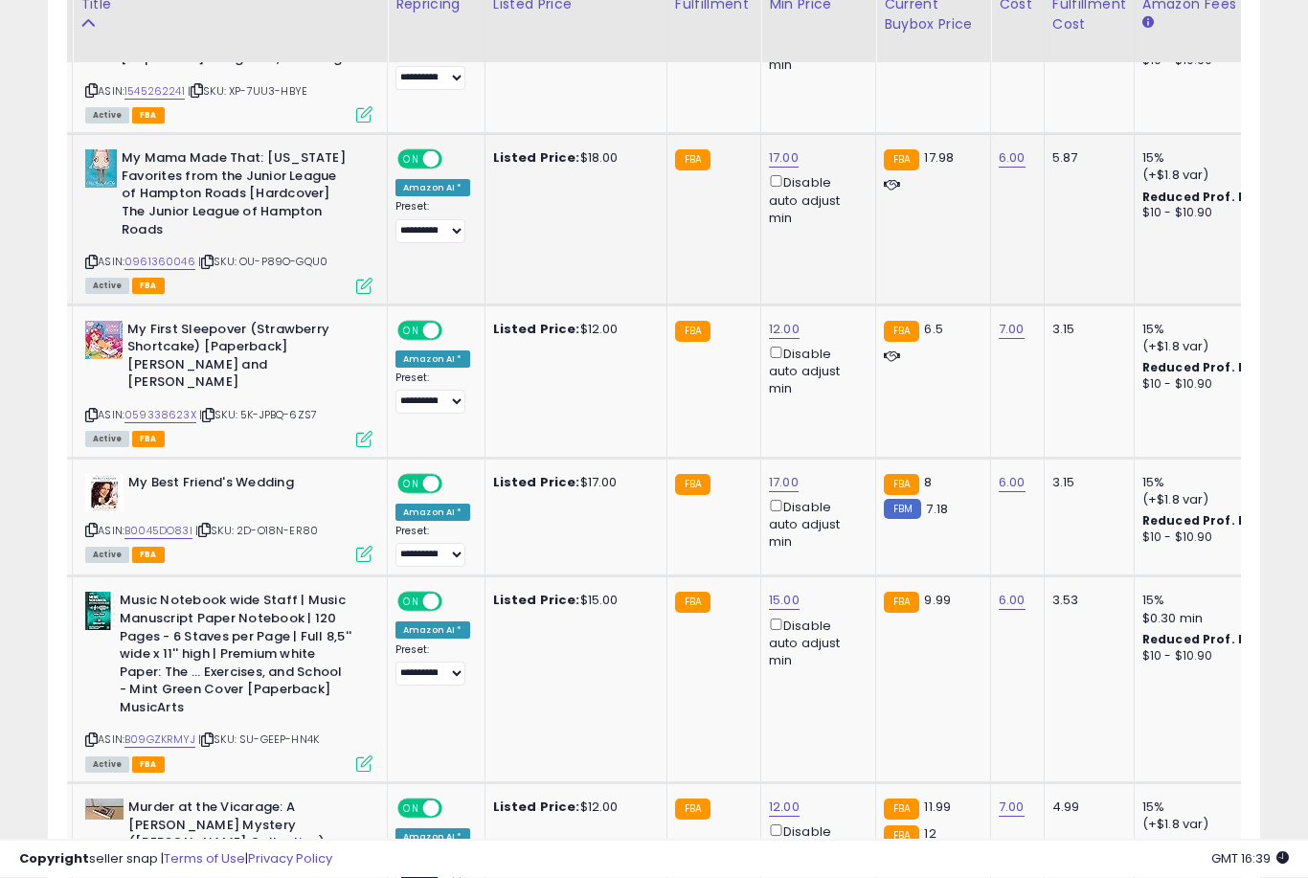
scroll to position [3247, 0]
click at [776, 798] on link "12.00" at bounding box center [784, 807] width 31 height 19
click at [839, 626] on button "submit" at bounding box center [855, 613] width 33 height 29
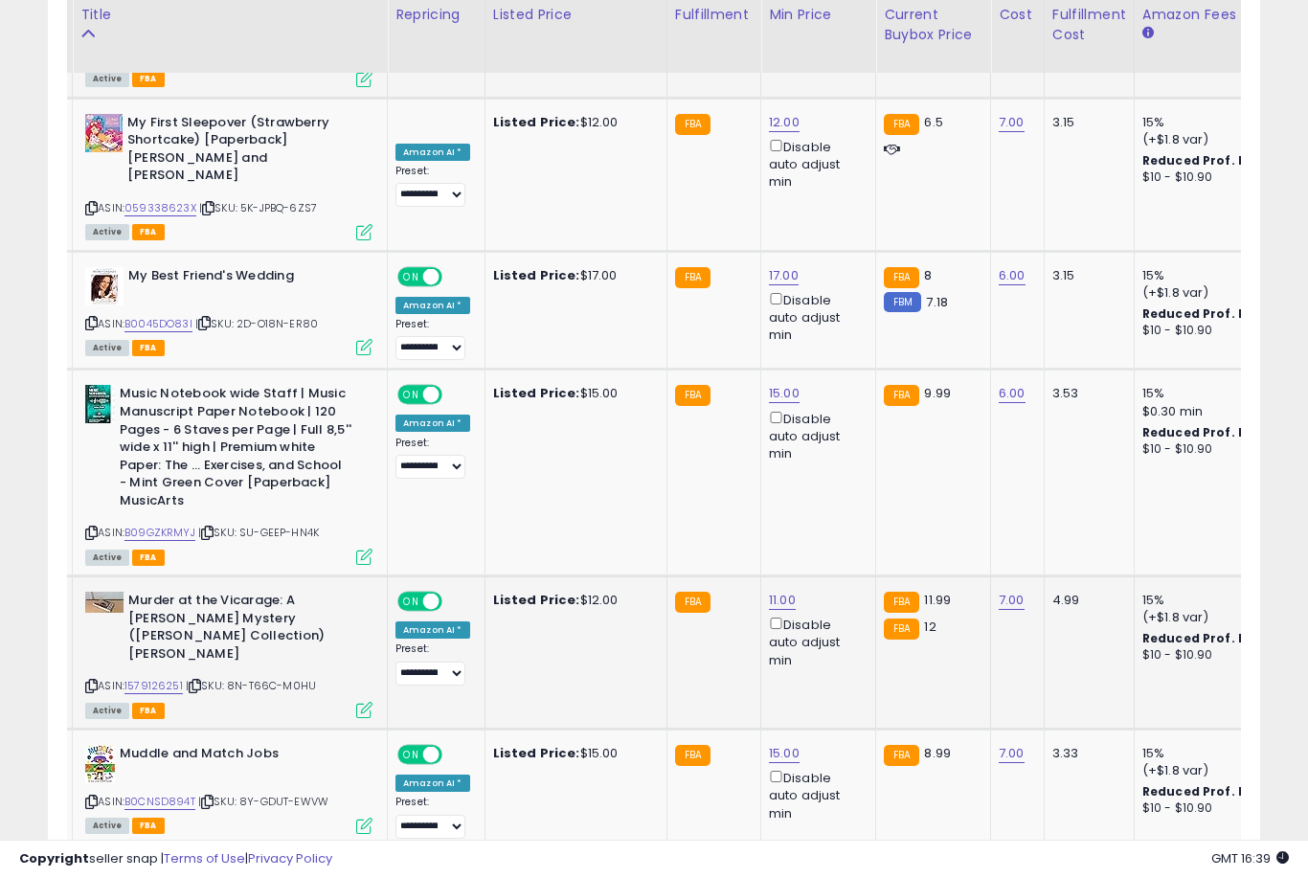
scroll to position [3479, 0]
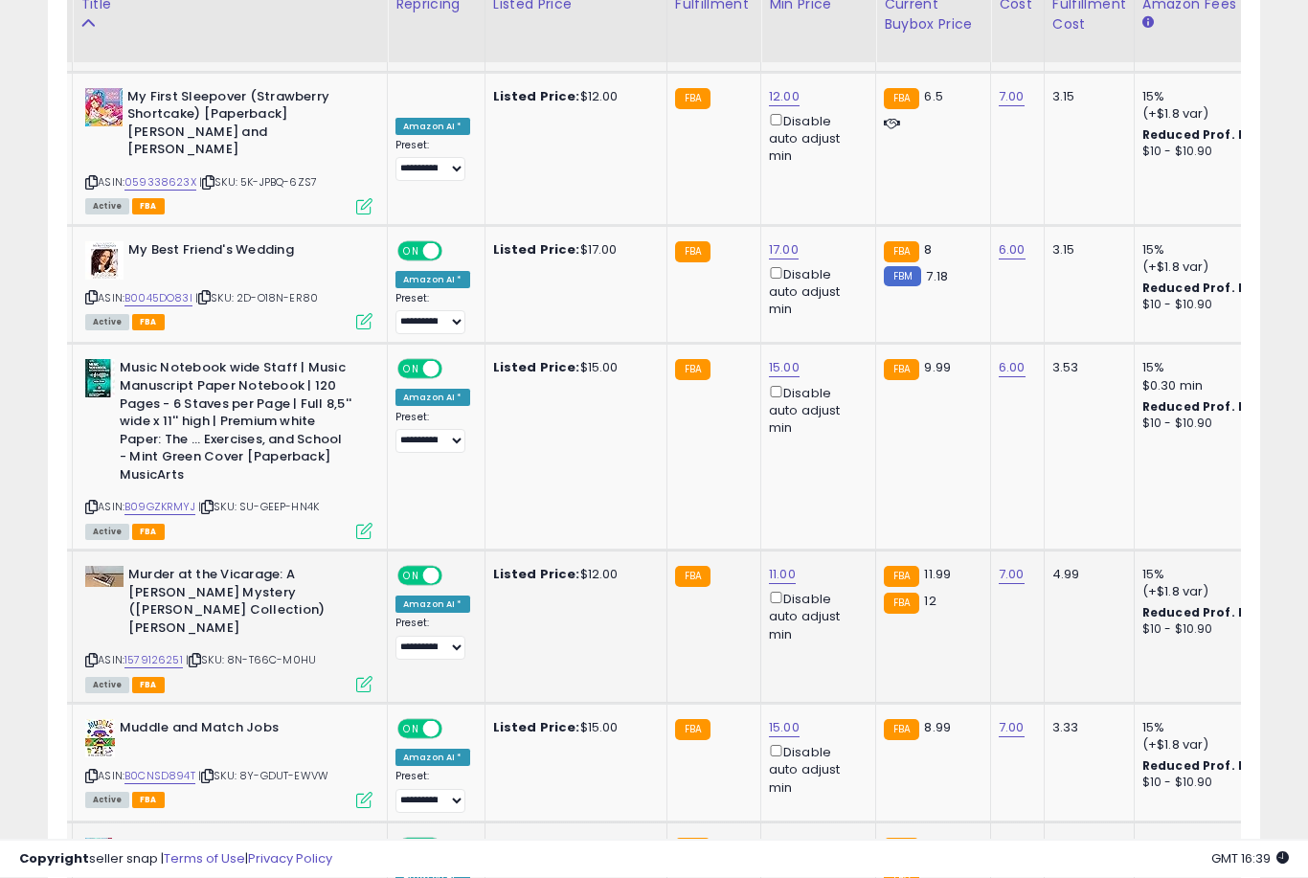
click at [769, 838] on link "16.00" at bounding box center [784, 847] width 31 height 19
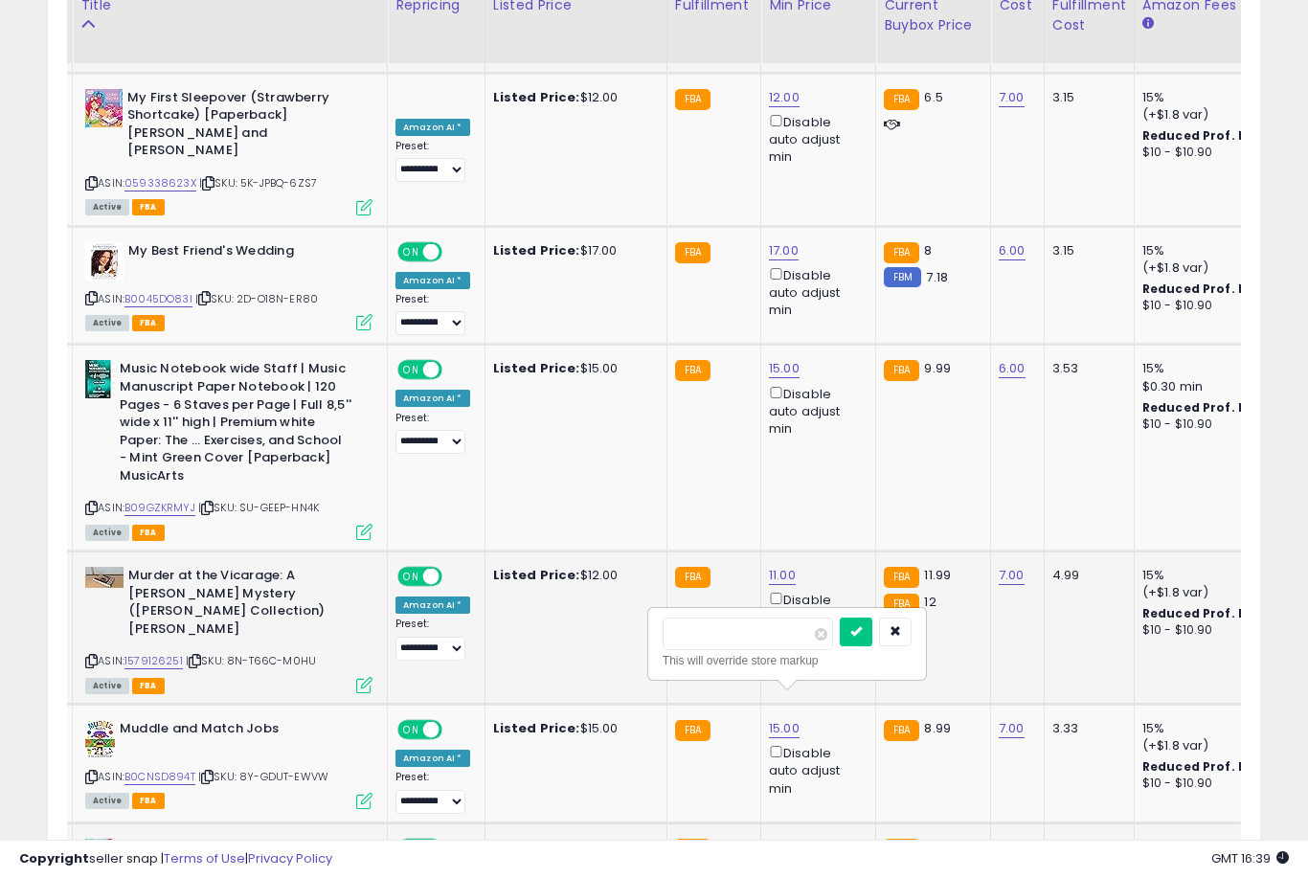
click at [840, 644] on button "submit" at bounding box center [856, 632] width 33 height 29
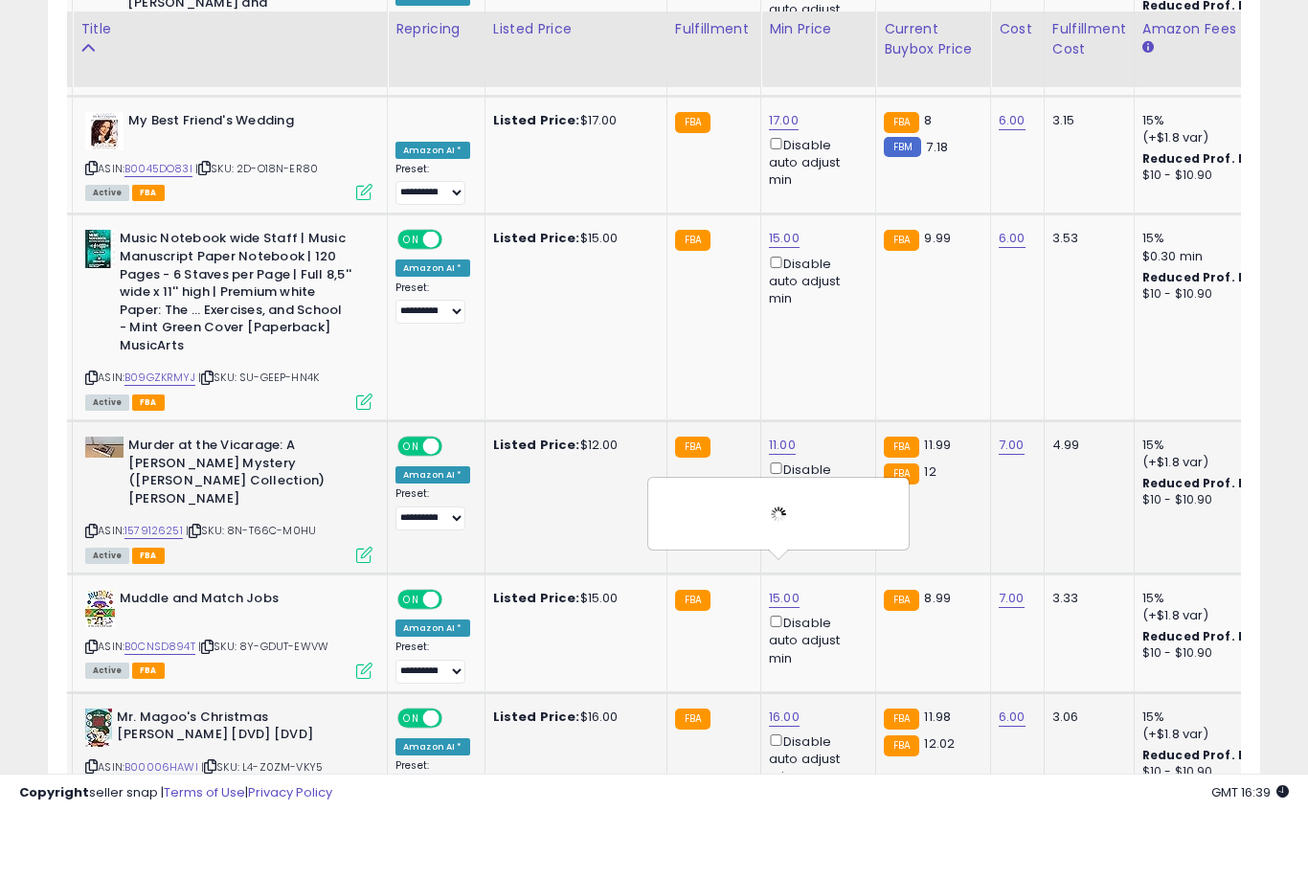
scroll to position [3632, 0]
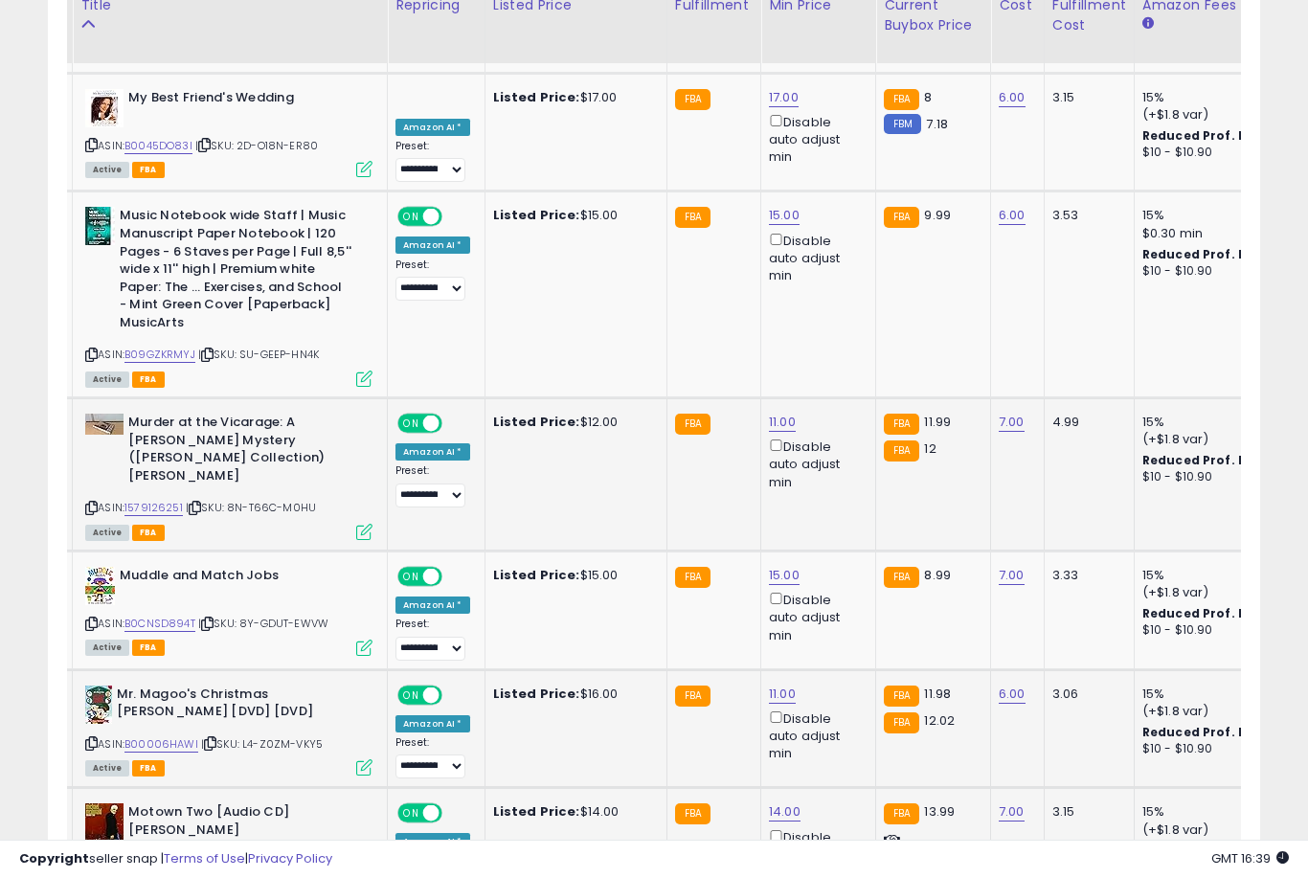
click at [776, 802] on link "14.00" at bounding box center [785, 811] width 32 height 19
click at [840, 610] on button "submit" at bounding box center [856, 596] width 33 height 29
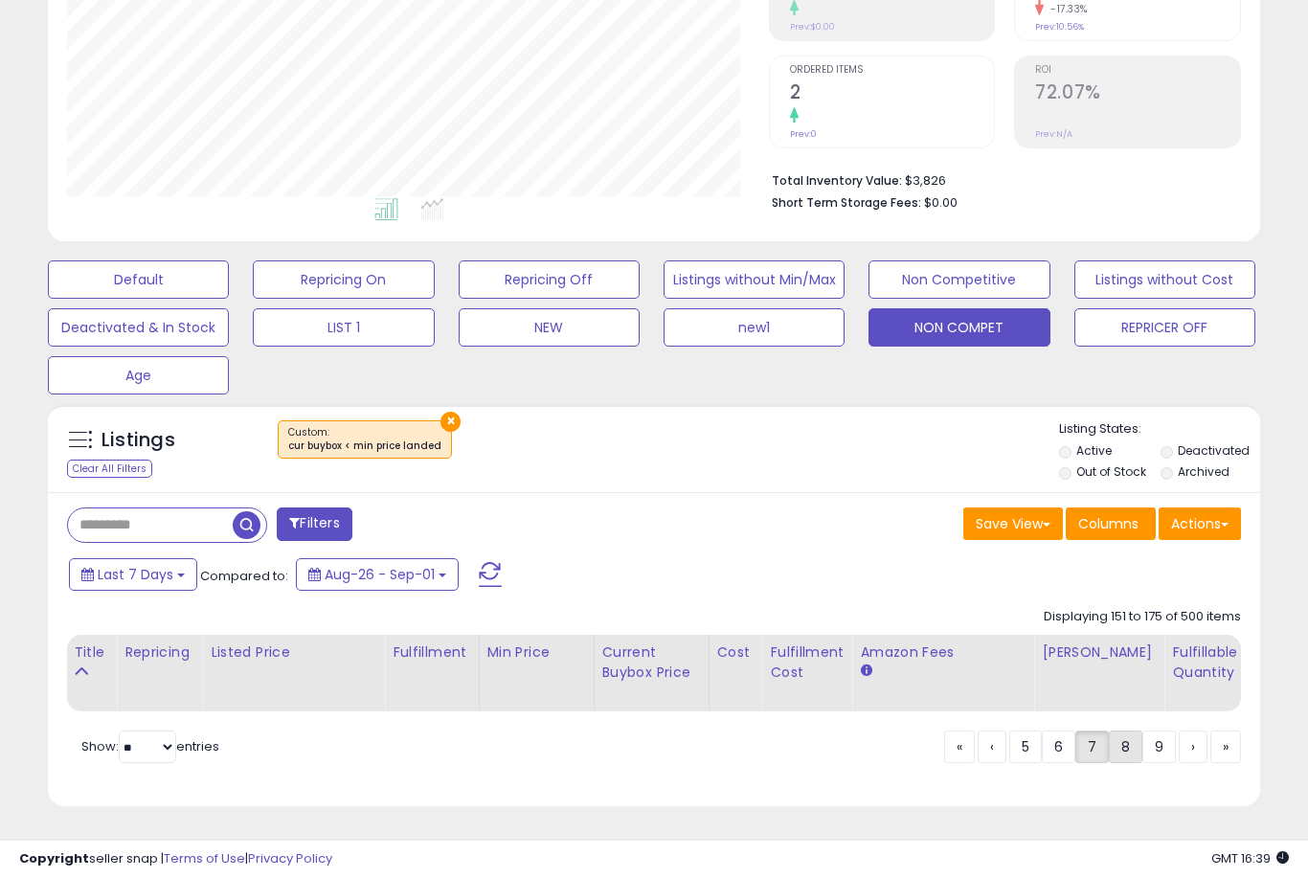
scroll to position [298, 0]
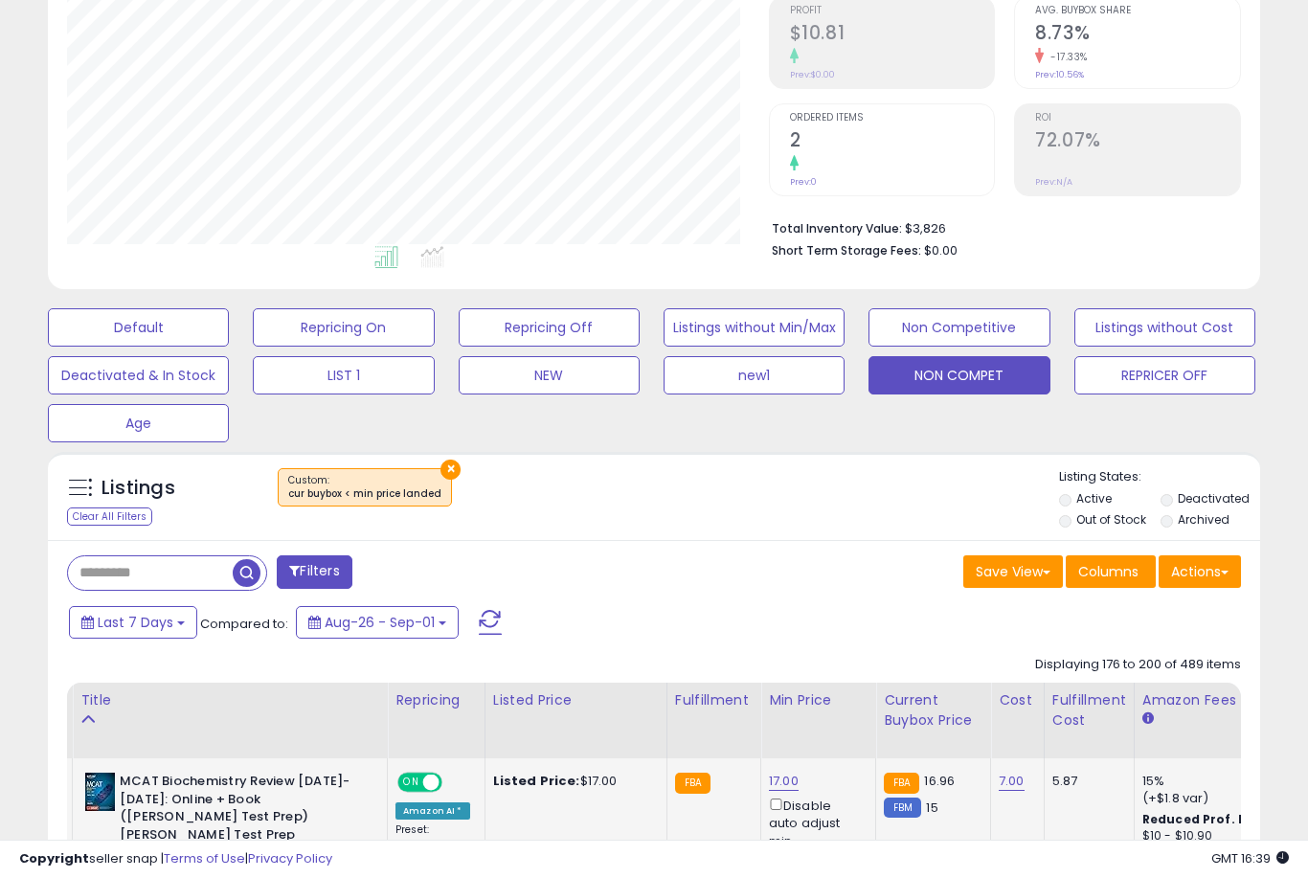
click at [776, 790] on link "17.00" at bounding box center [784, 781] width 30 height 19
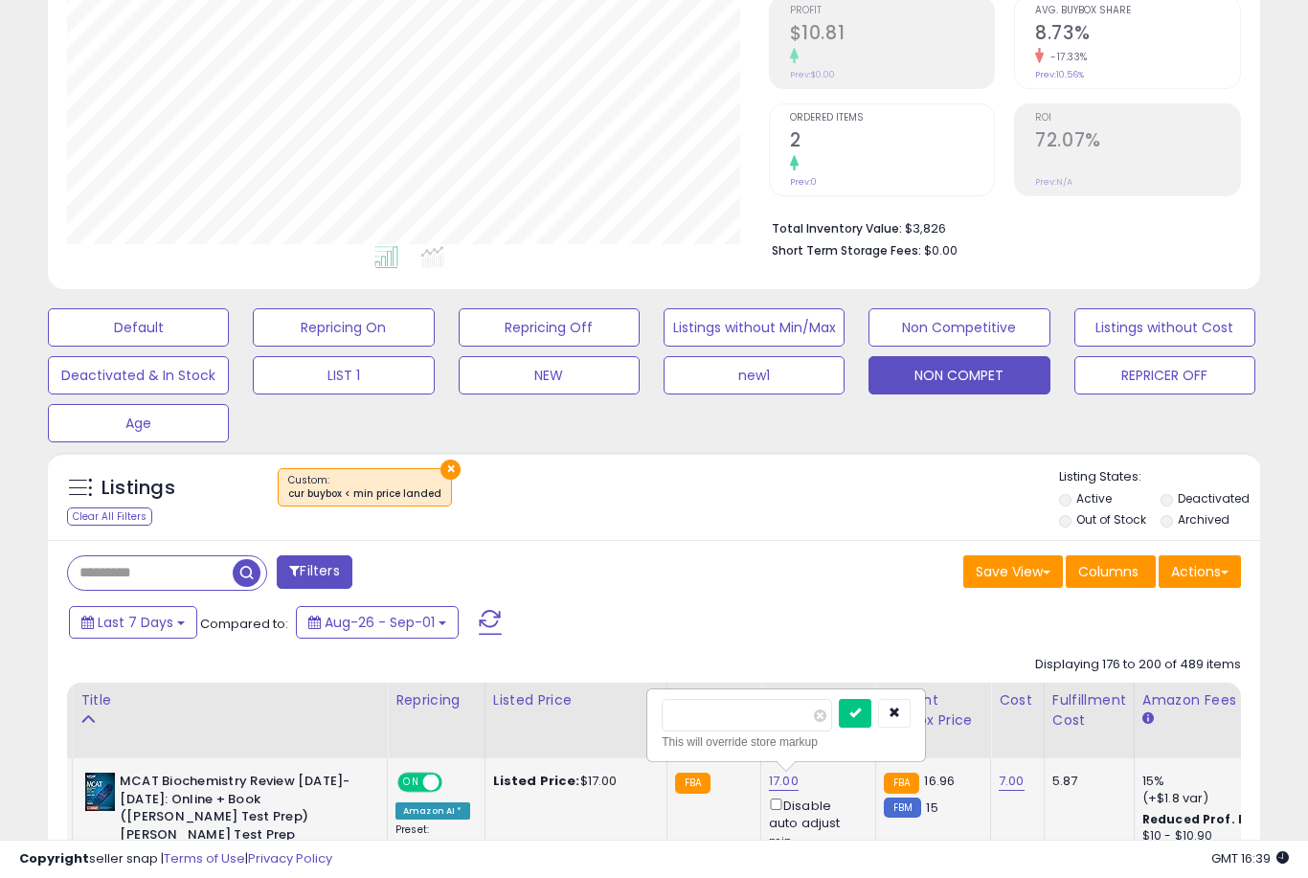
click at [839, 727] on button "submit" at bounding box center [855, 713] width 33 height 29
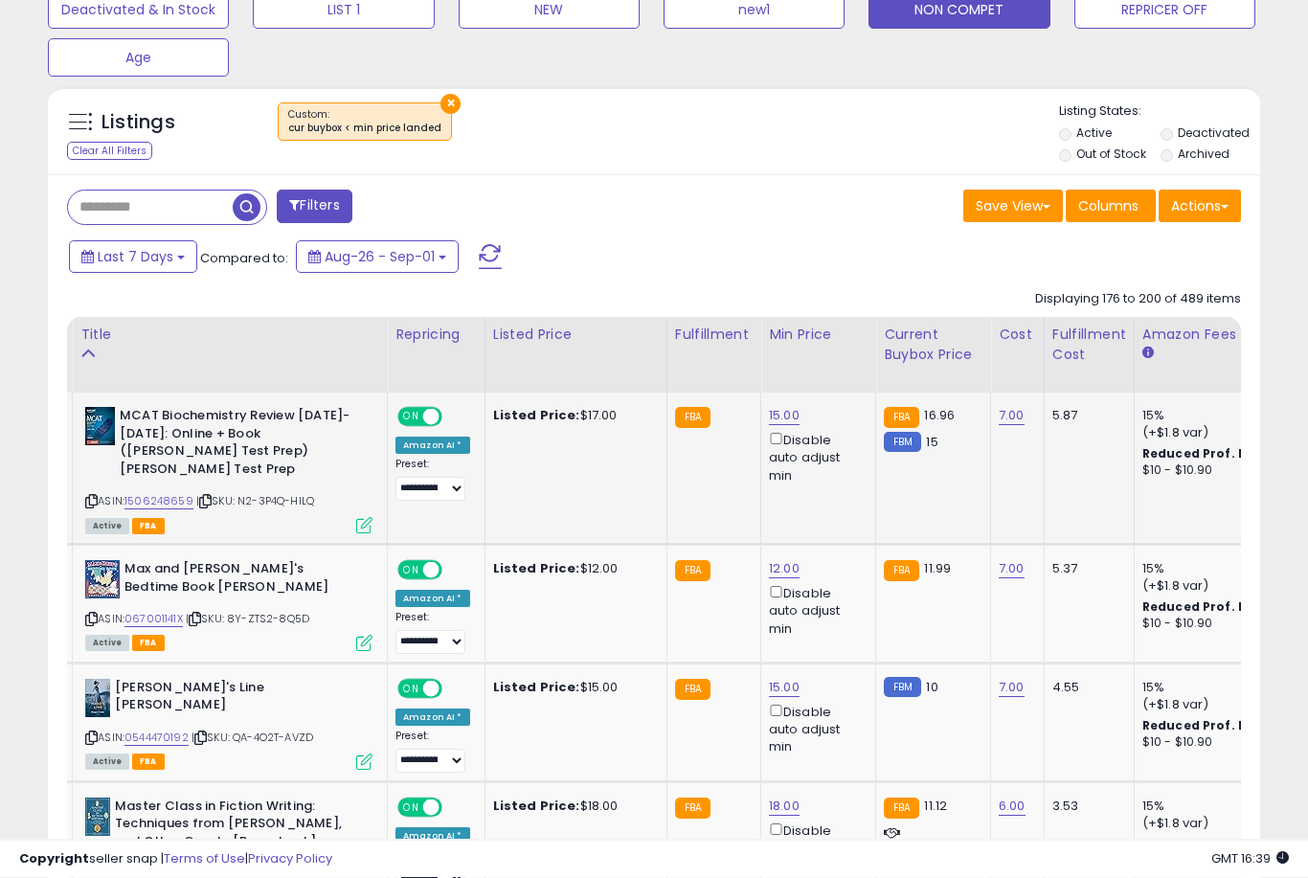
scroll to position [664, 0]
click at [772, 565] on link "12.00" at bounding box center [784, 568] width 31 height 19
click at [839, 494] on button "submit" at bounding box center [855, 480] width 33 height 29
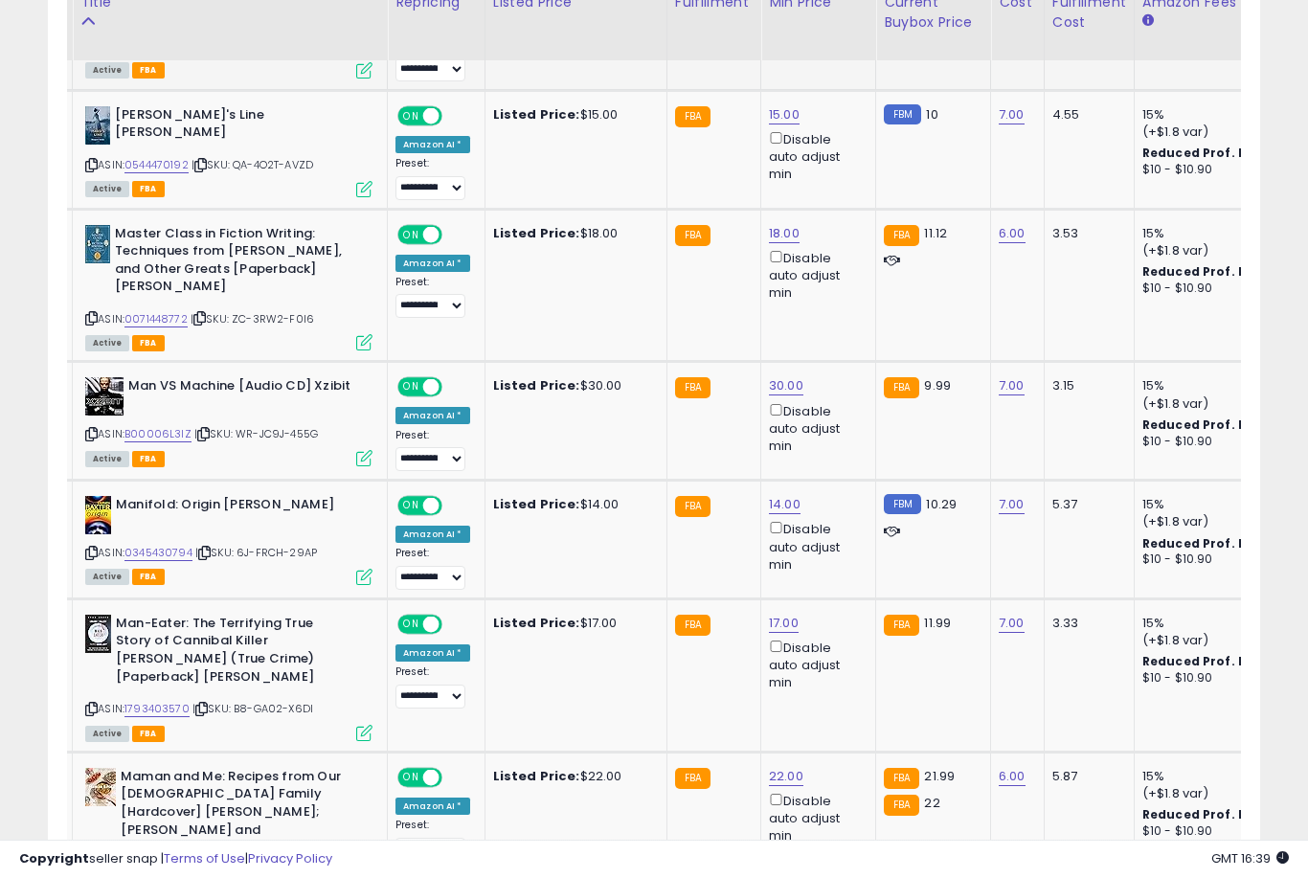
scroll to position [1246, 0]
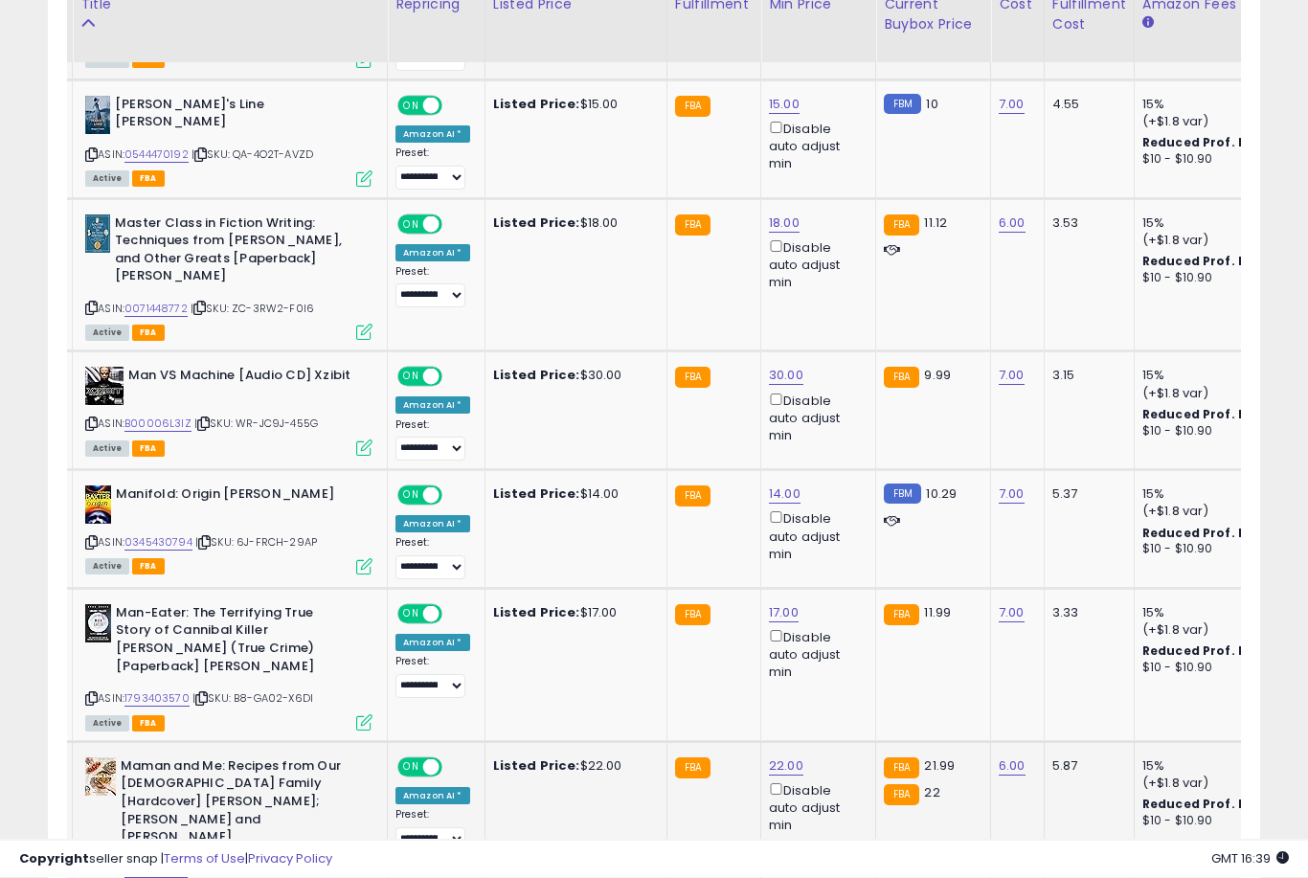
click at [774, 758] on link "22.00" at bounding box center [786, 766] width 34 height 19
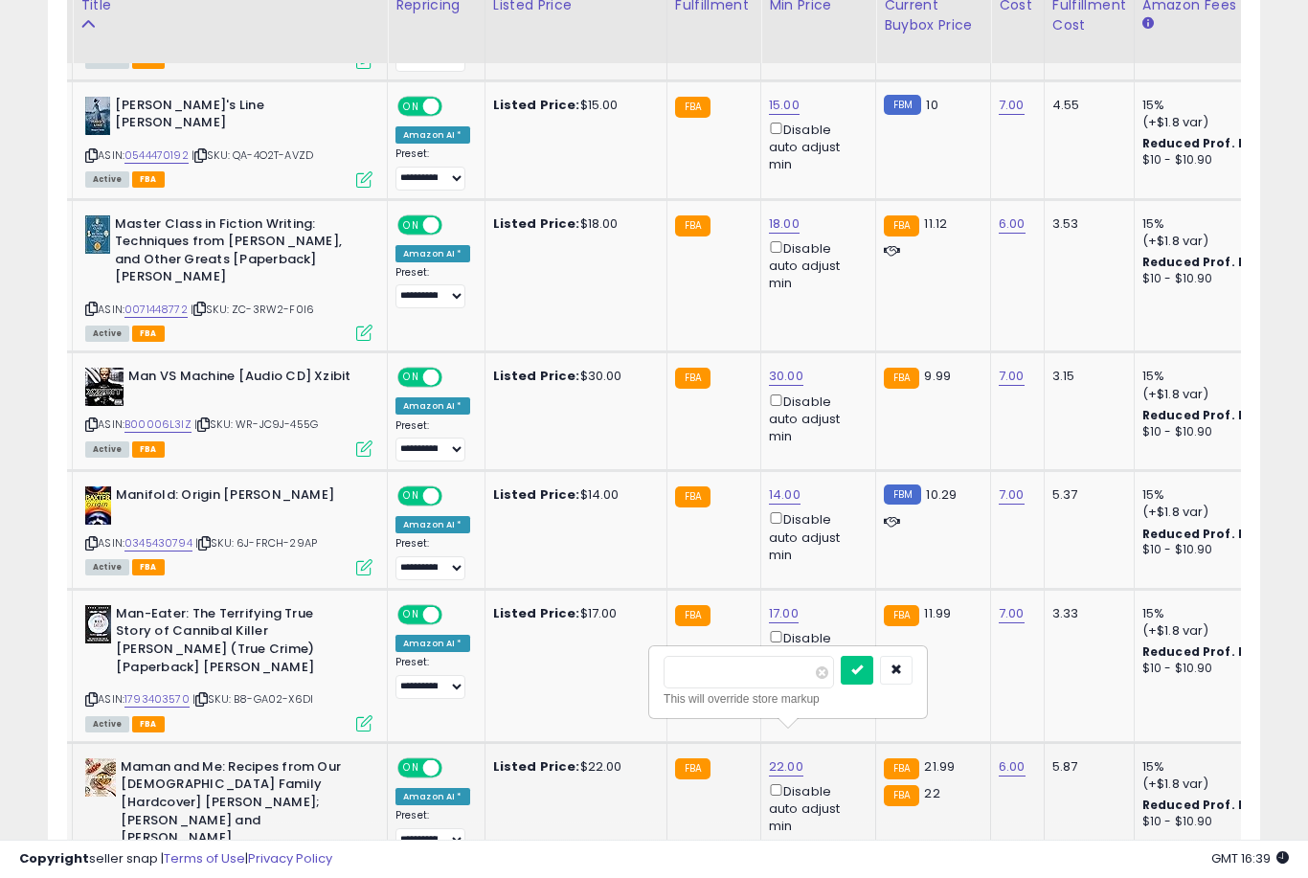
click at [841, 683] on button "submit" at bounding box center [857, 670] width 33 height 29
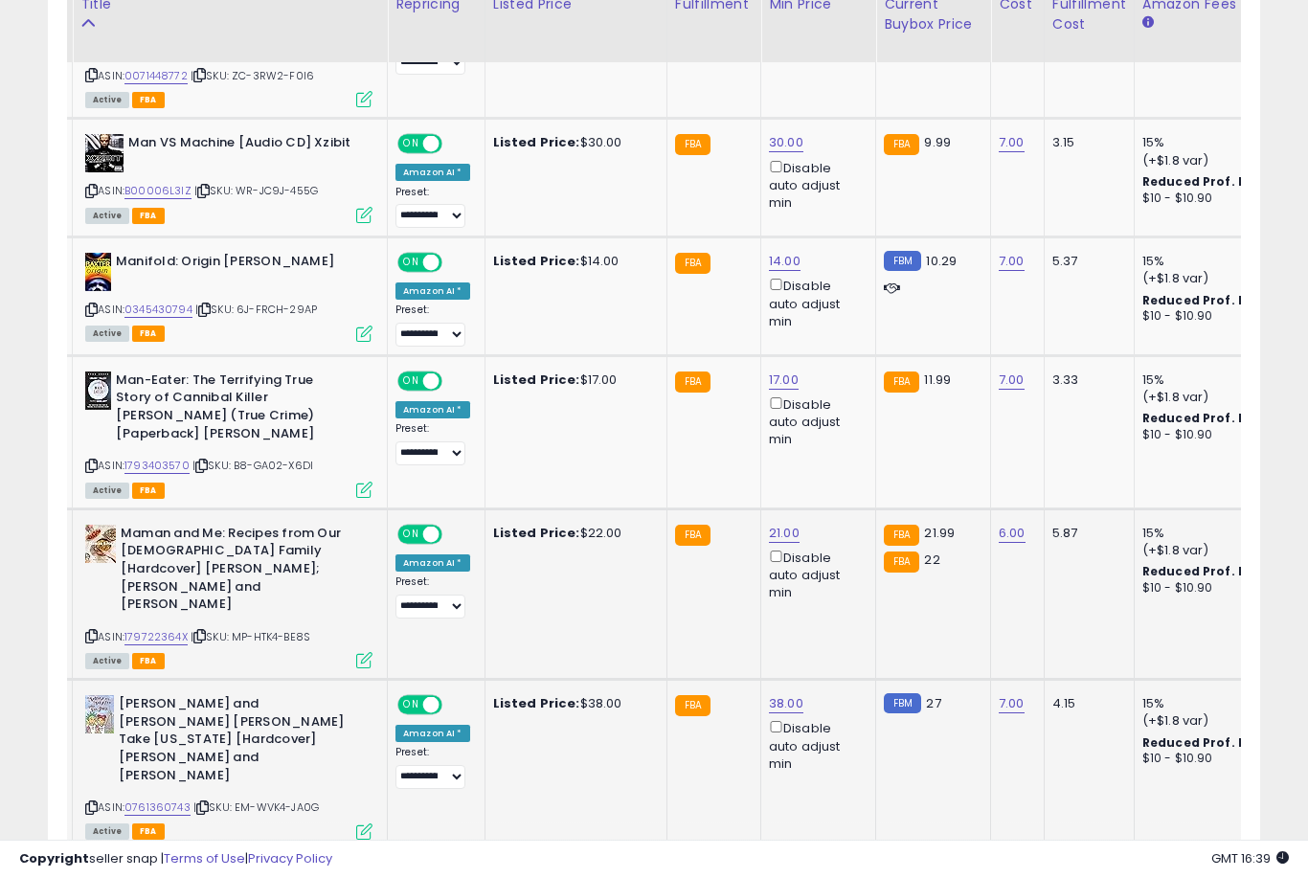
click at [769, 694] on link "38.00" at bounding box center [786, 703] width 34 height 19
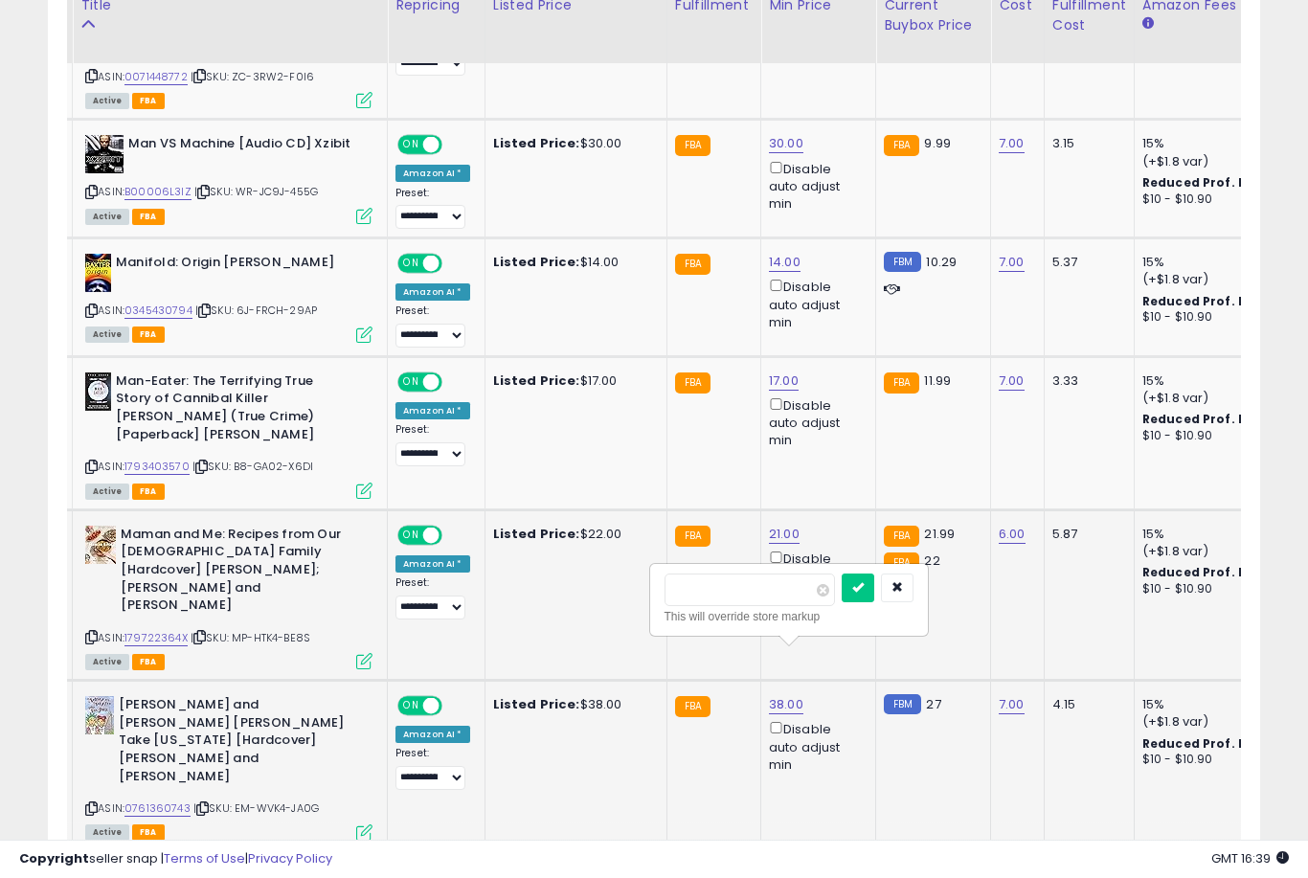
click at [842, 600] on button "submit" at bounding box center [858, 588] width 33 height 29
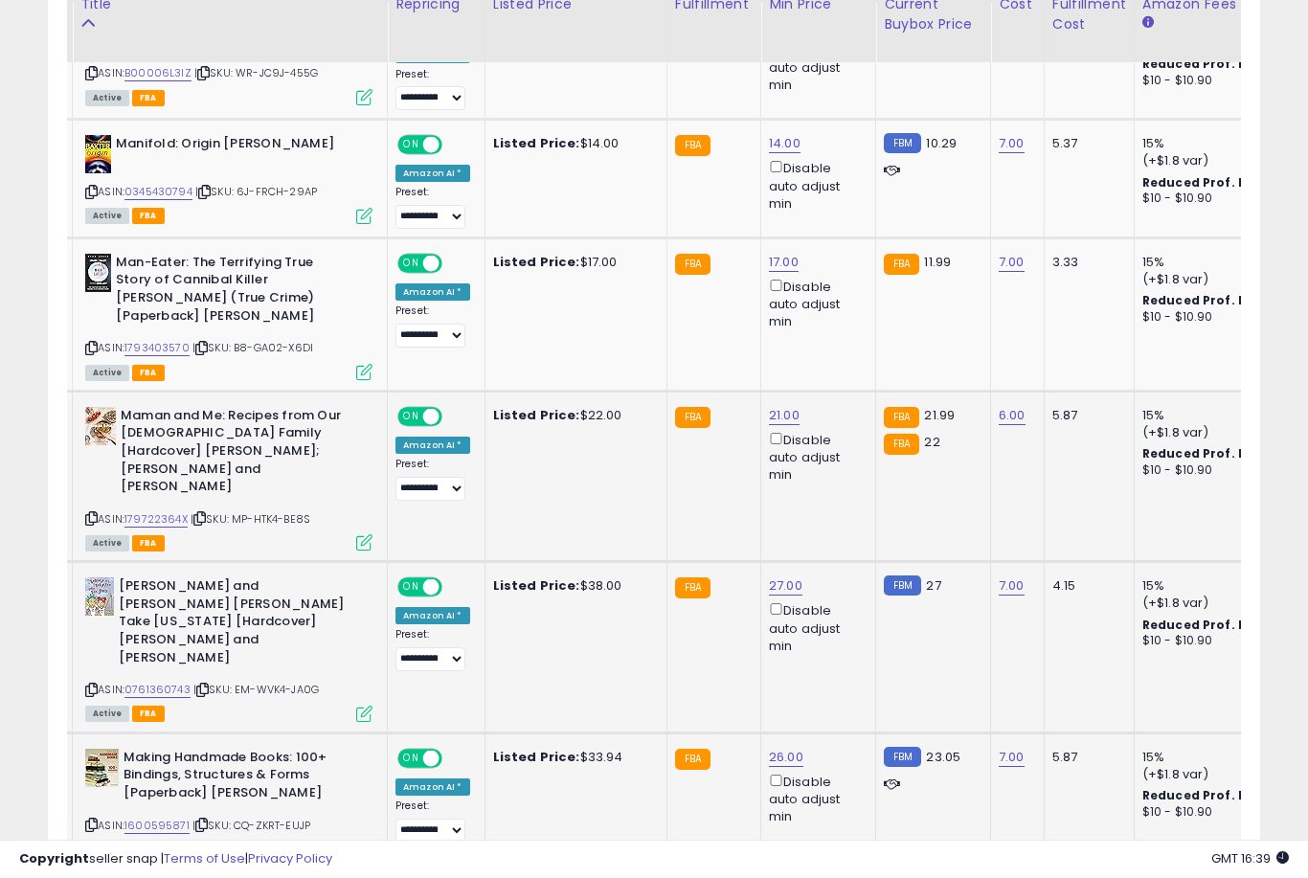
click at [777, 748] on link "26.00" at bounding box center [786, 757] width 34 height 19
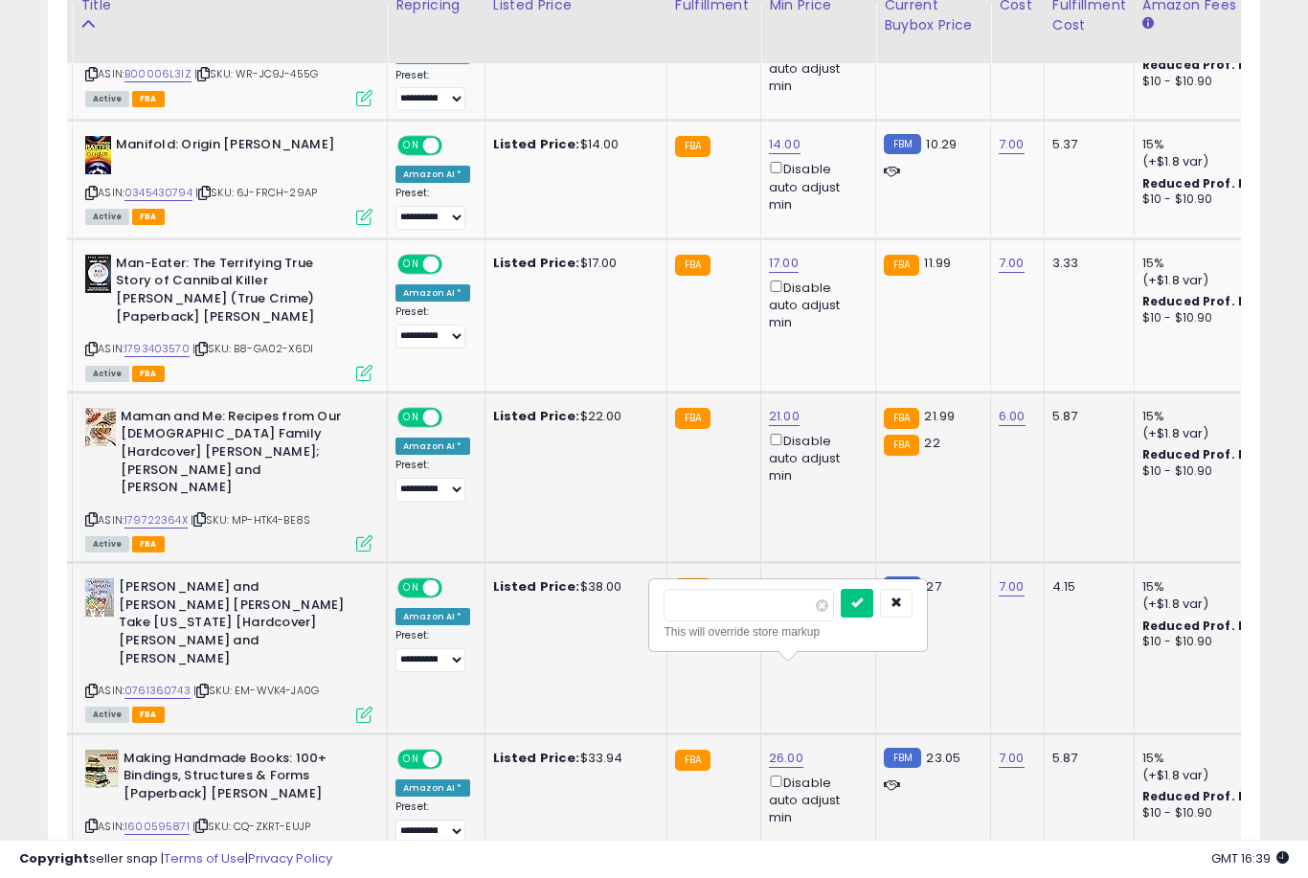
click at [841, 616] on button "submit" at bounding box center [857, 603] width 33 height 29
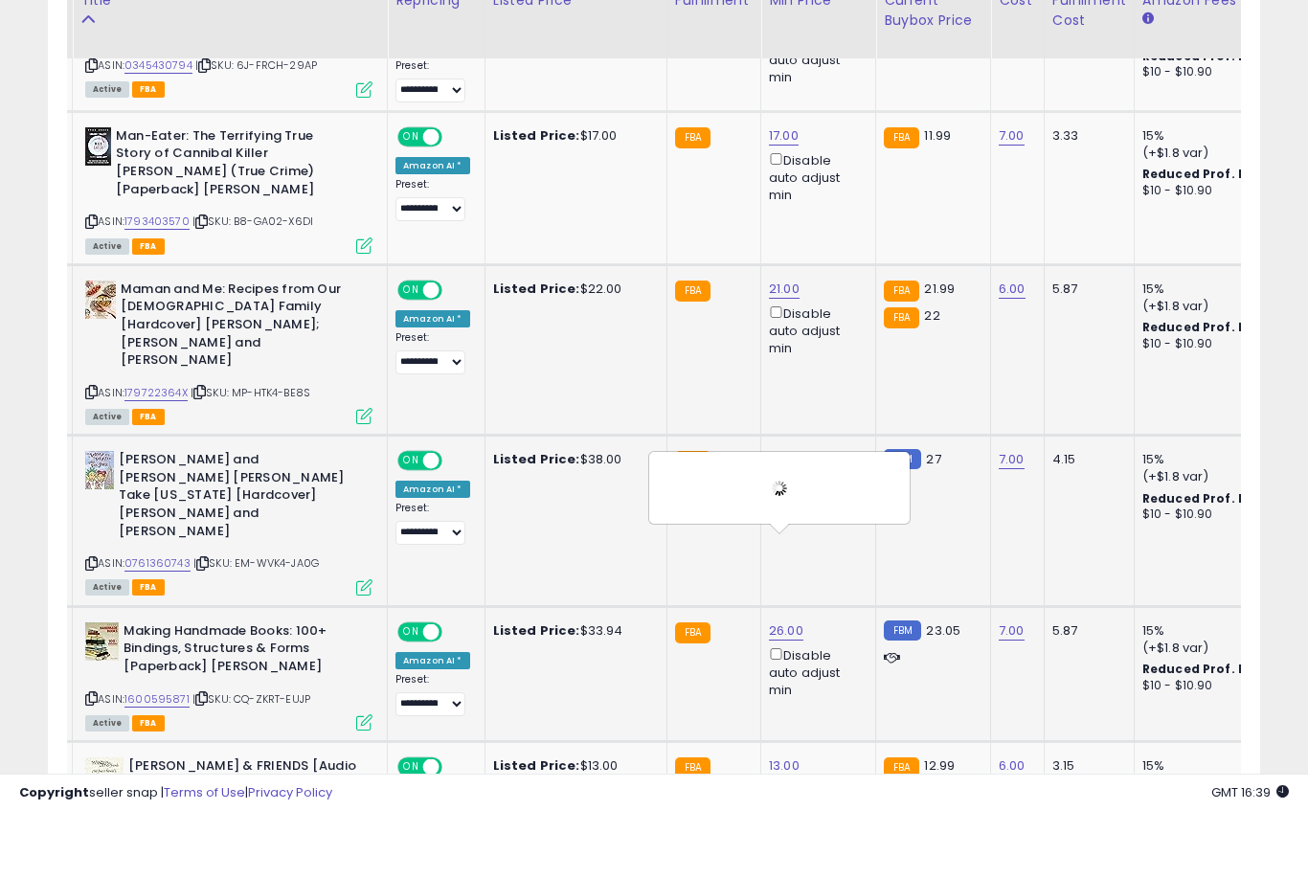
scroll to position [1728, 0]
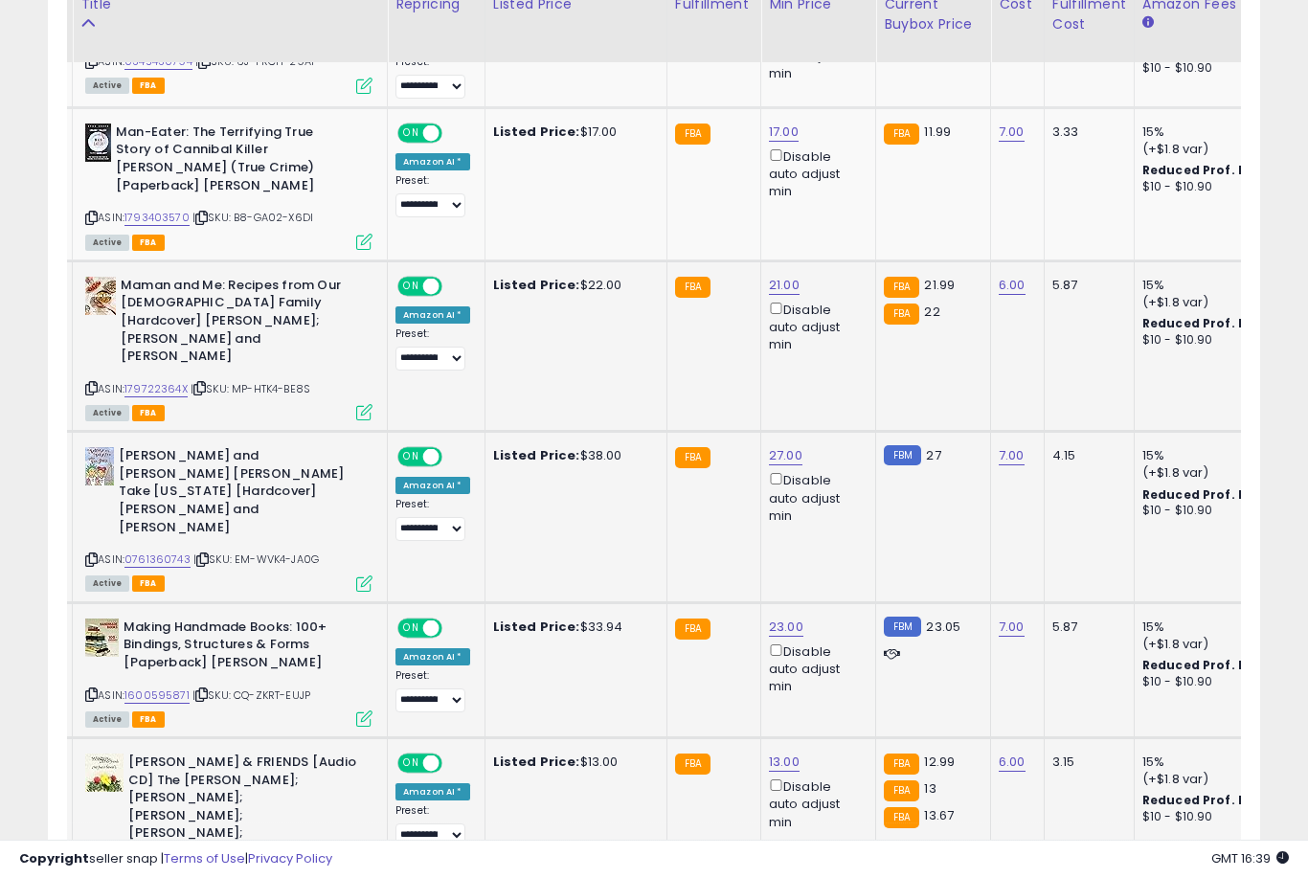
click at [770, 753] on link "13.00" at bounding box center [784, 762] width 31 height 19
click at [840, 619] on button "submit" at bounding box center [856, 605] width 33 height 29
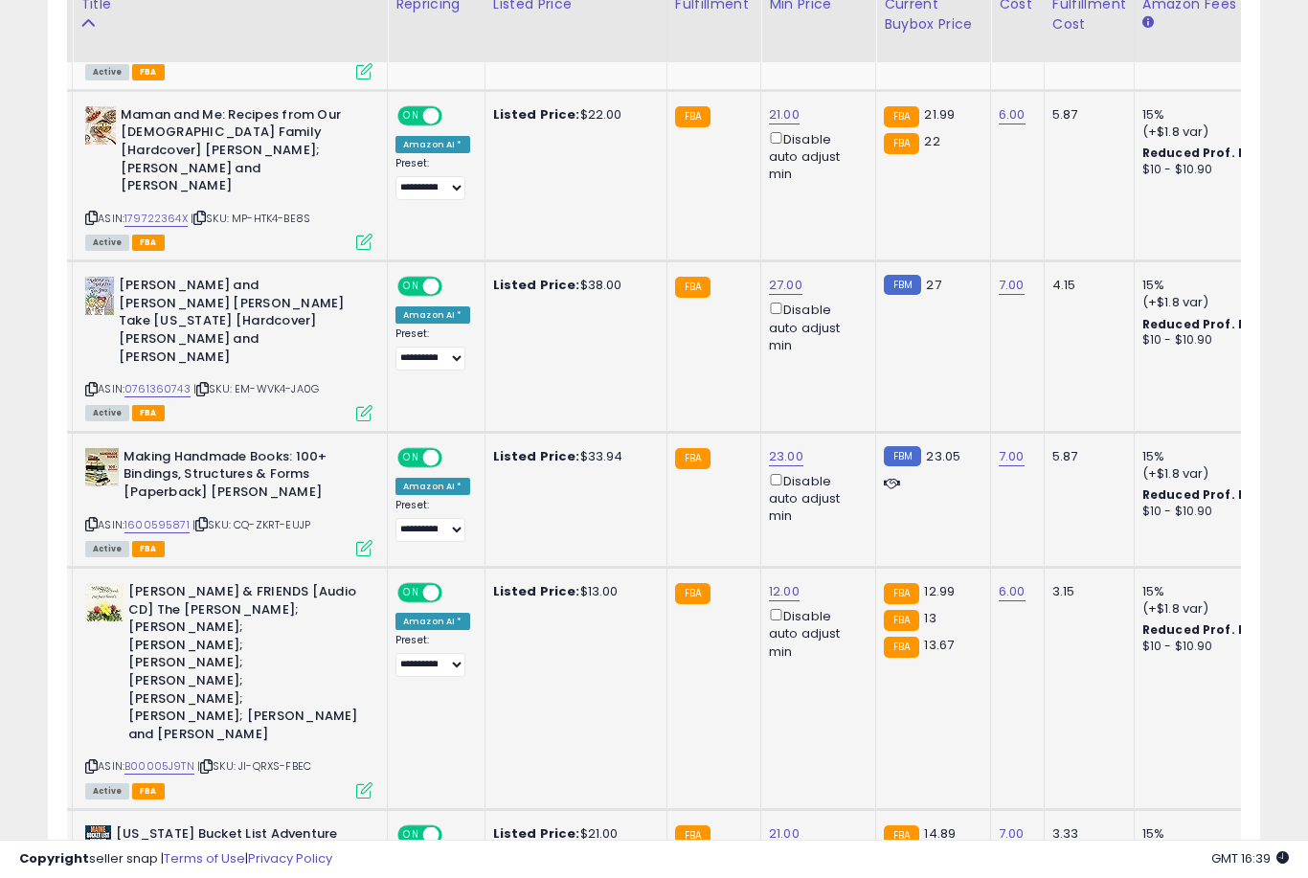
click at [778, 824] on link "21.00" at bounding box center [784, 833] width 31 height 19
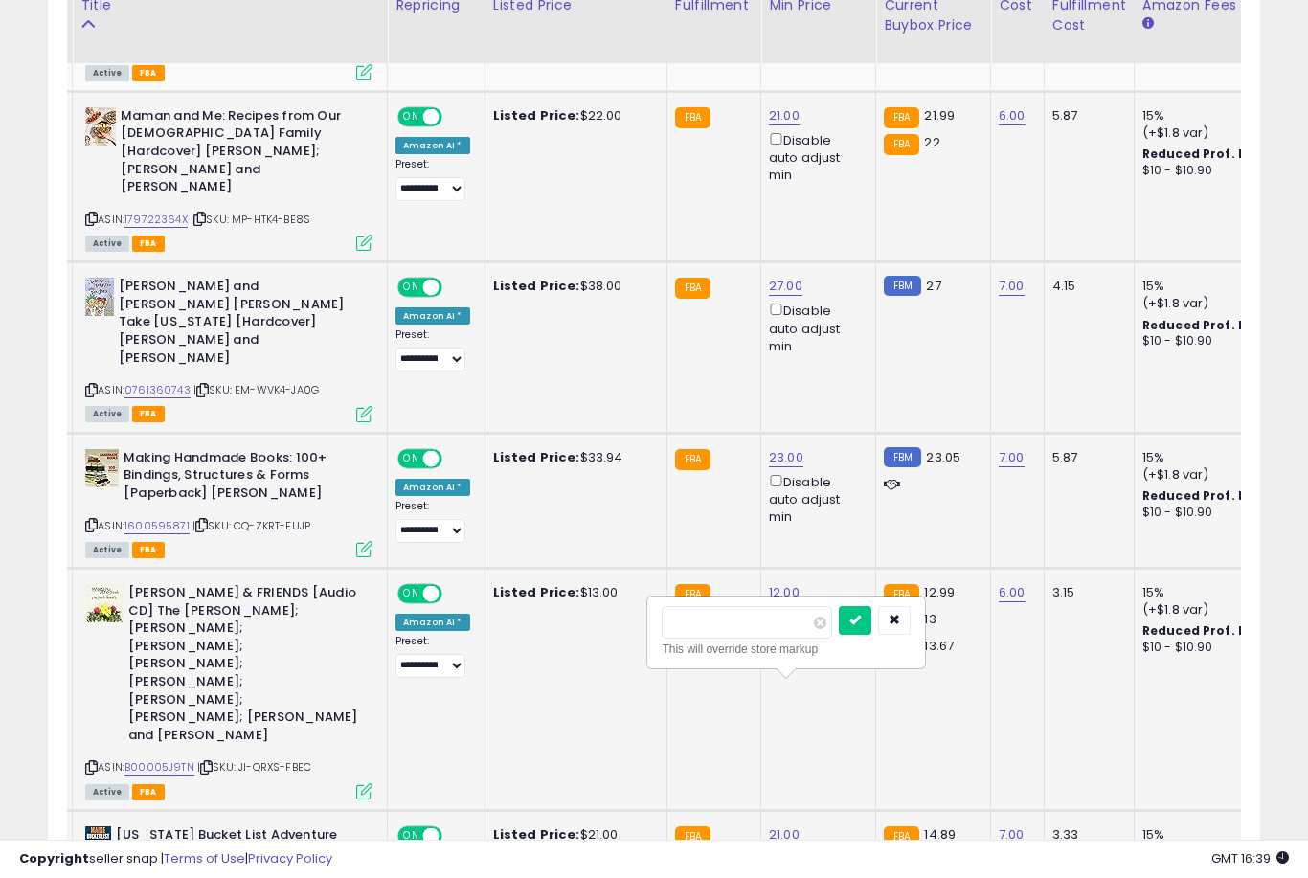
click at [839, 633] on button "submit" at bounding box center [855, 620] width 33 height 29
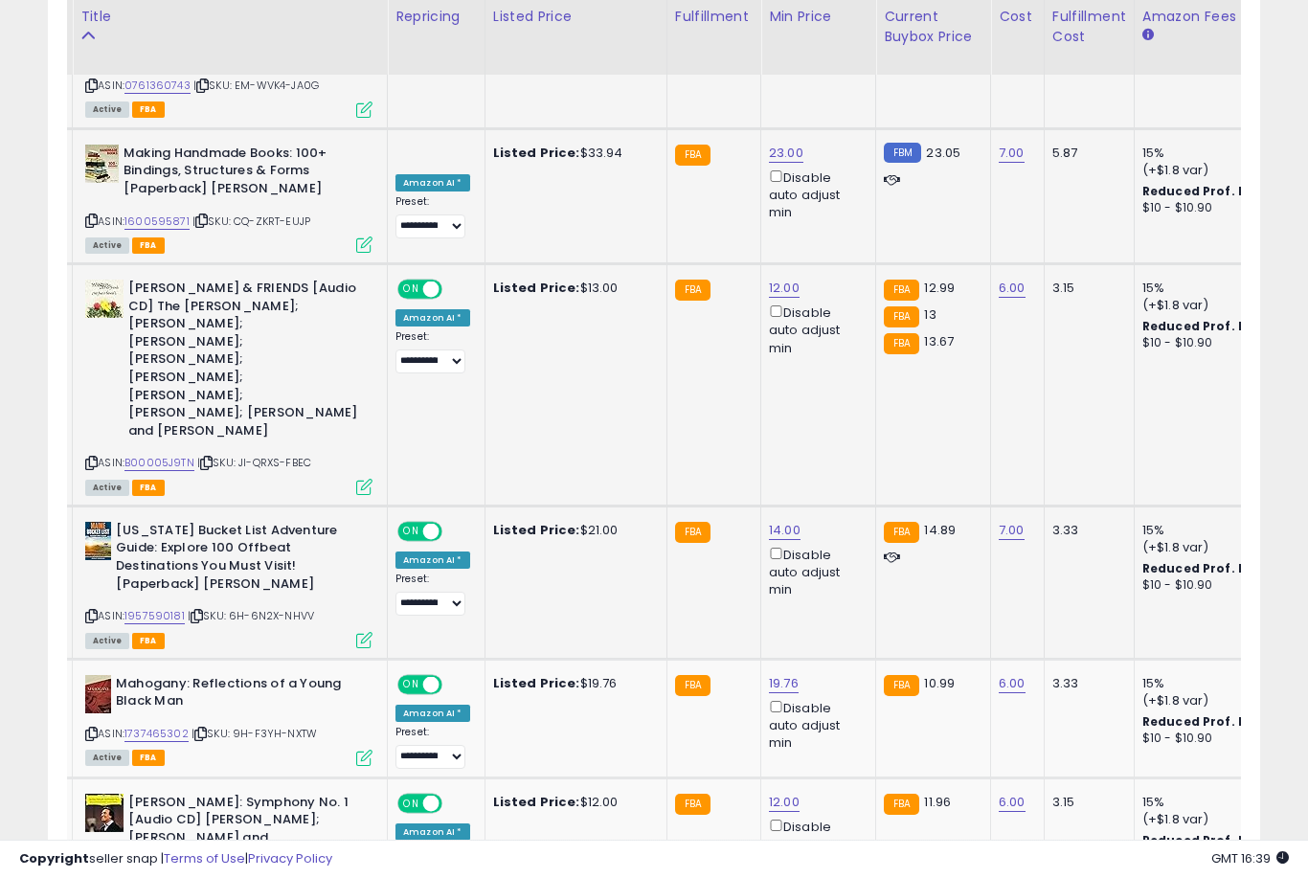
scroll to position [2217, 0]
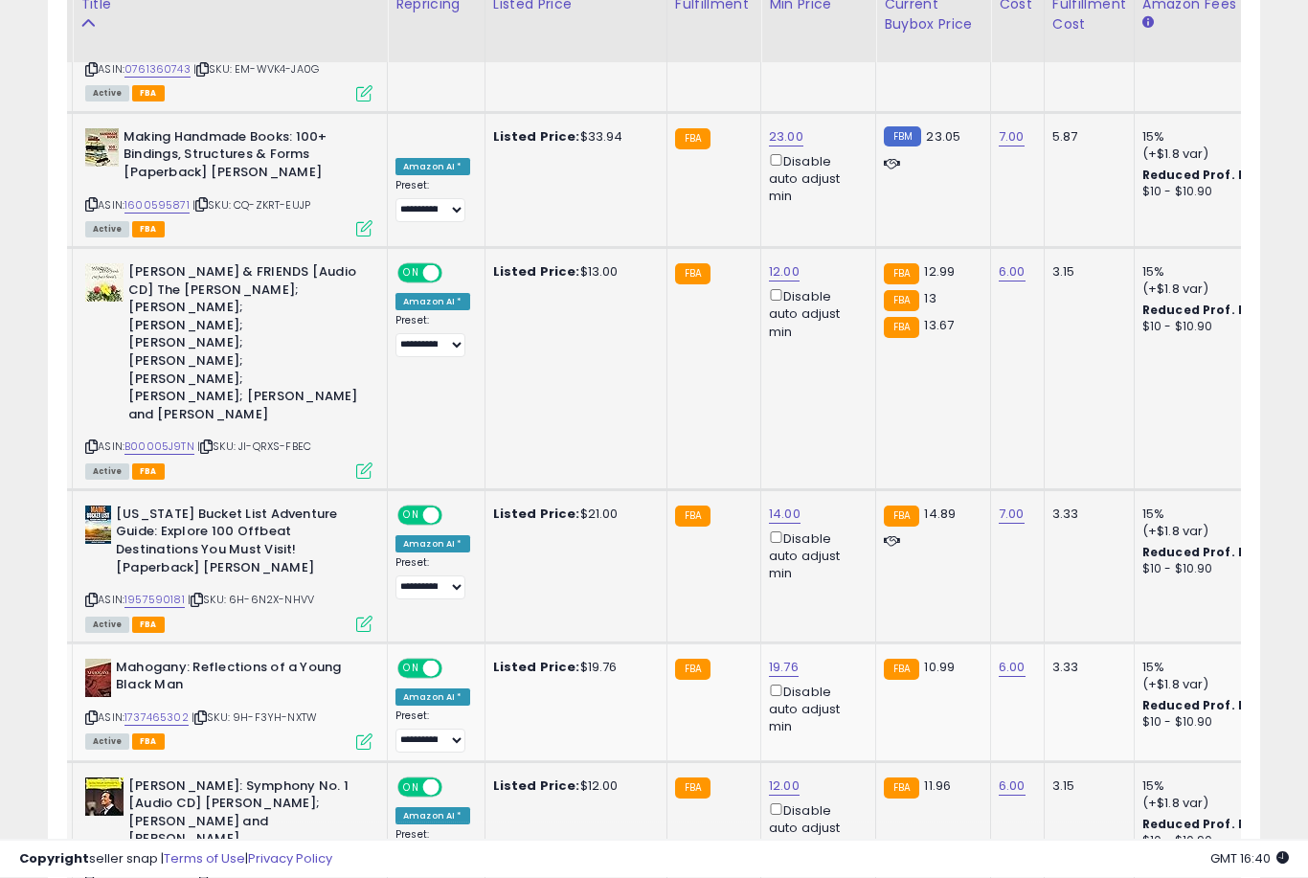
click at [781, 778] on link "12.00" at bounding box center [784, 787] width 31 height 19
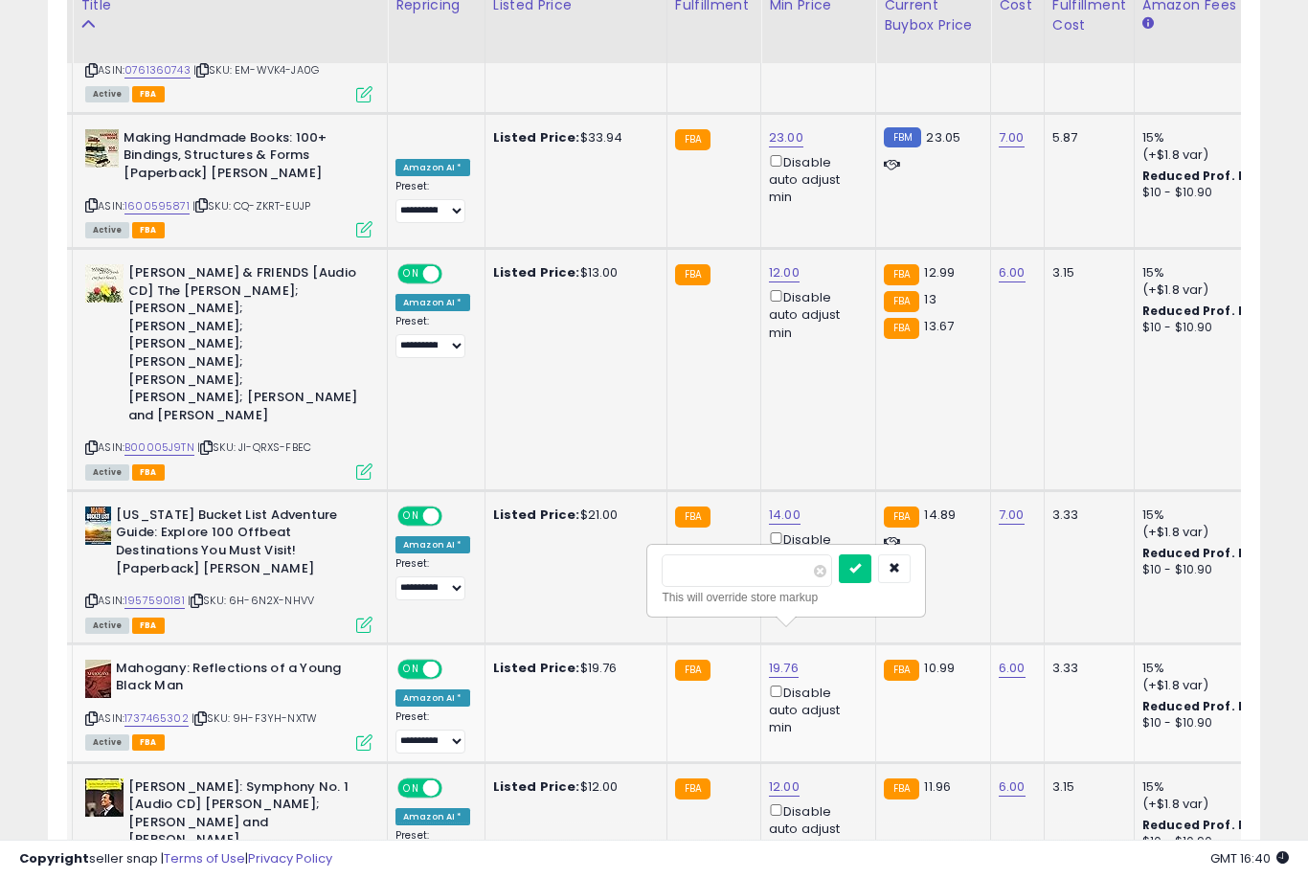
click at [839, 581] on button "submit" at bounding box center [855, 568] width 33 height 29
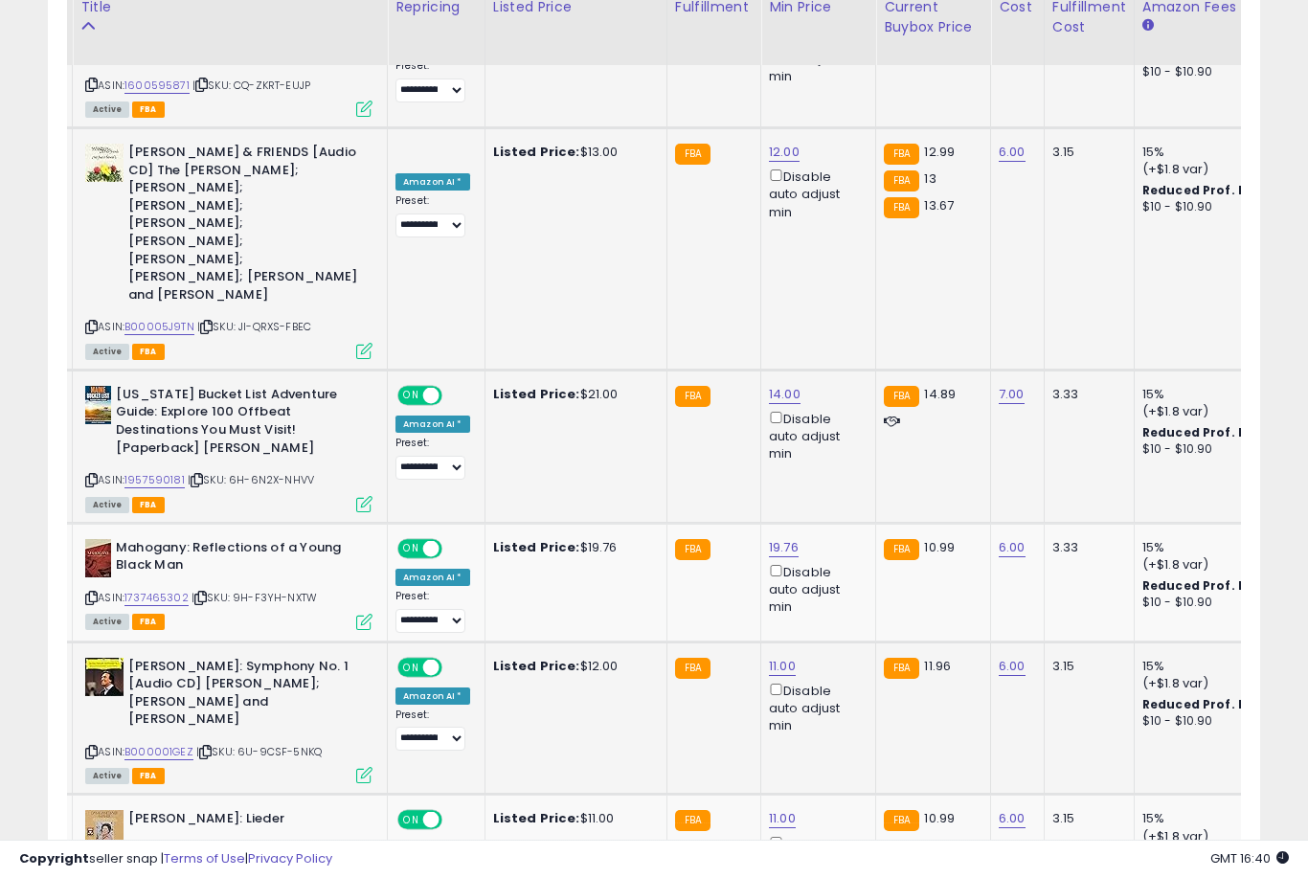
scroll to position [2340, 0]
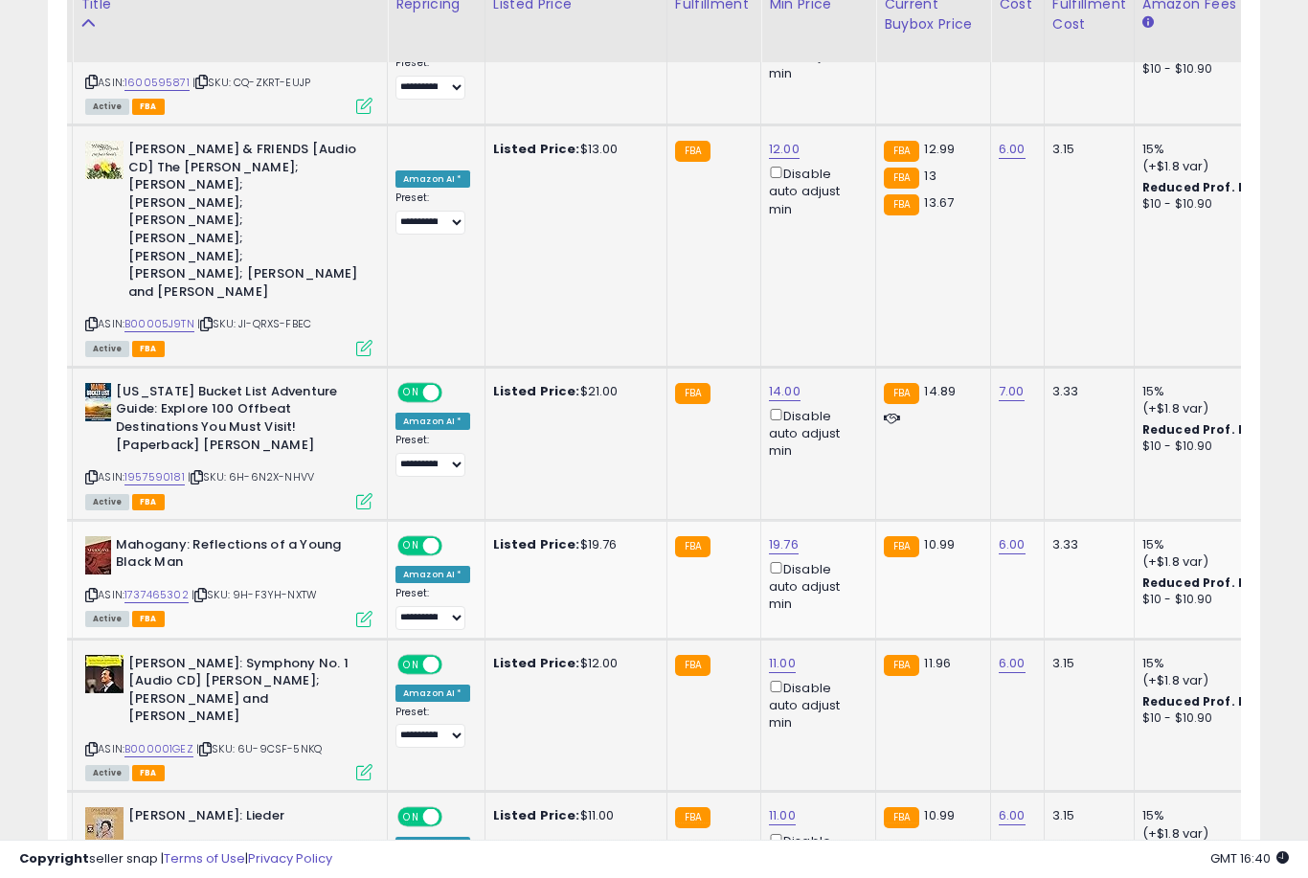
click at [771, 806] on link "11.00" at bounding box center [782, 815] width 27 height 19
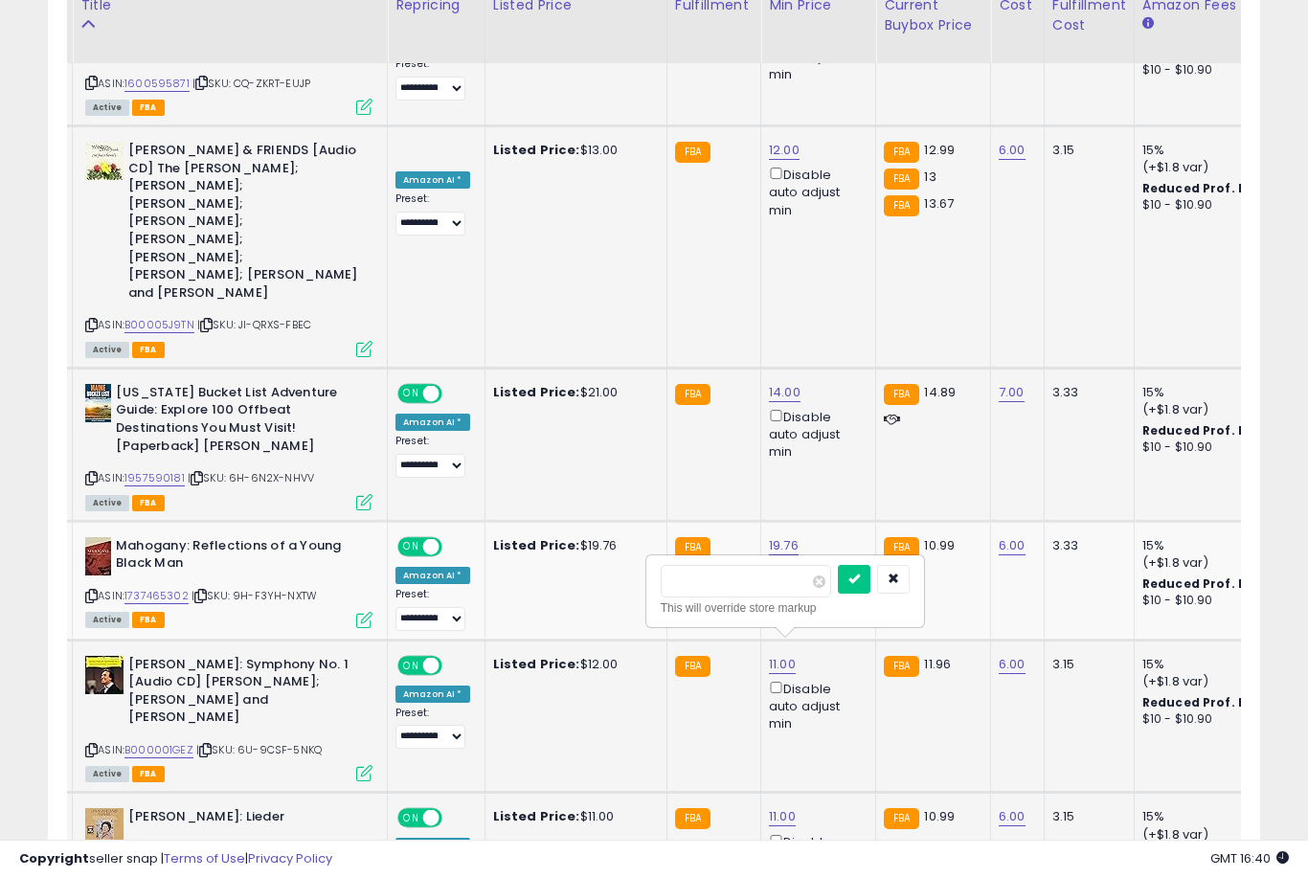
click at [838, 592] on button "submit" at bounding box center [854, 579] width 33 height 29
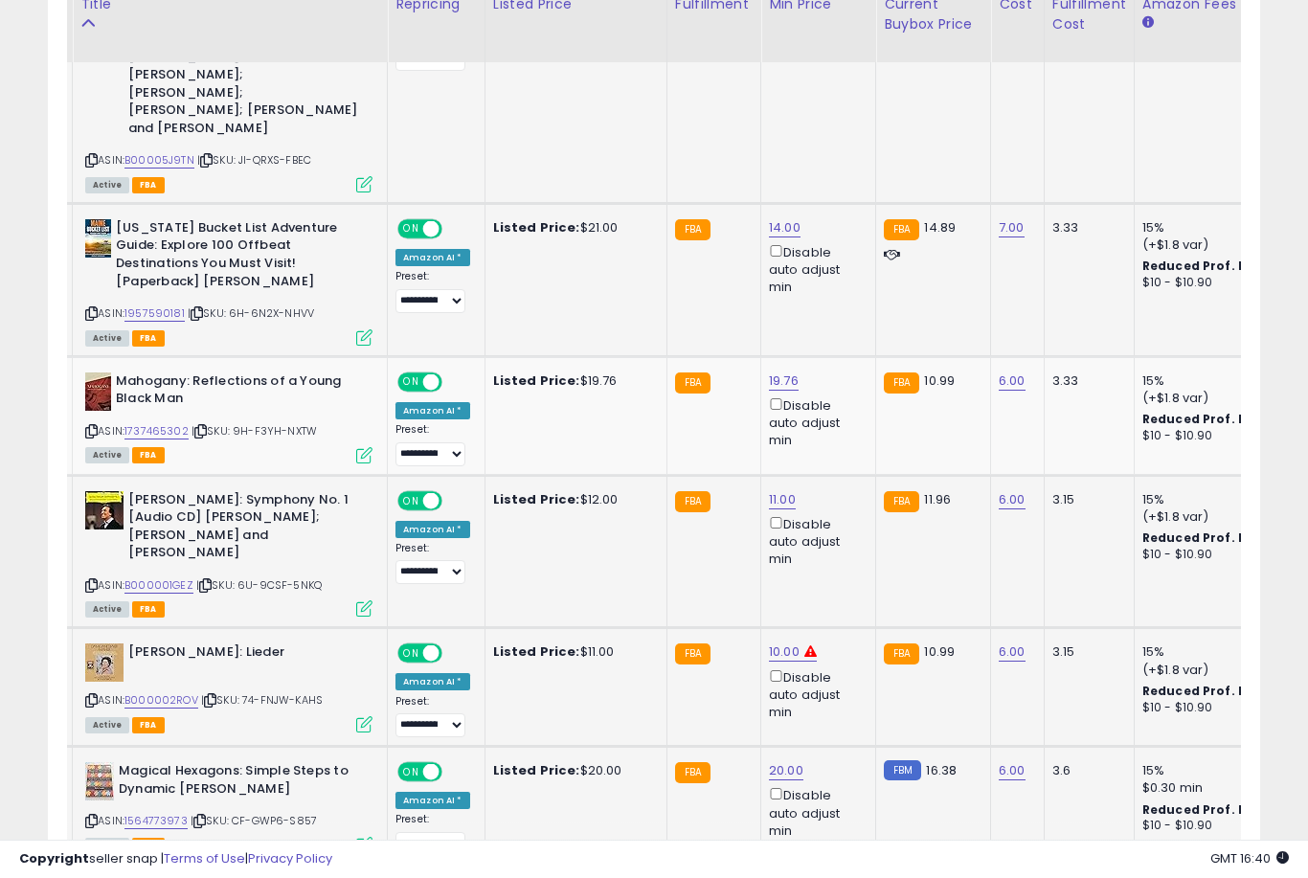
click at [780, 761] on link "20.00" at bounding box center [786, 770] width 34 height 19
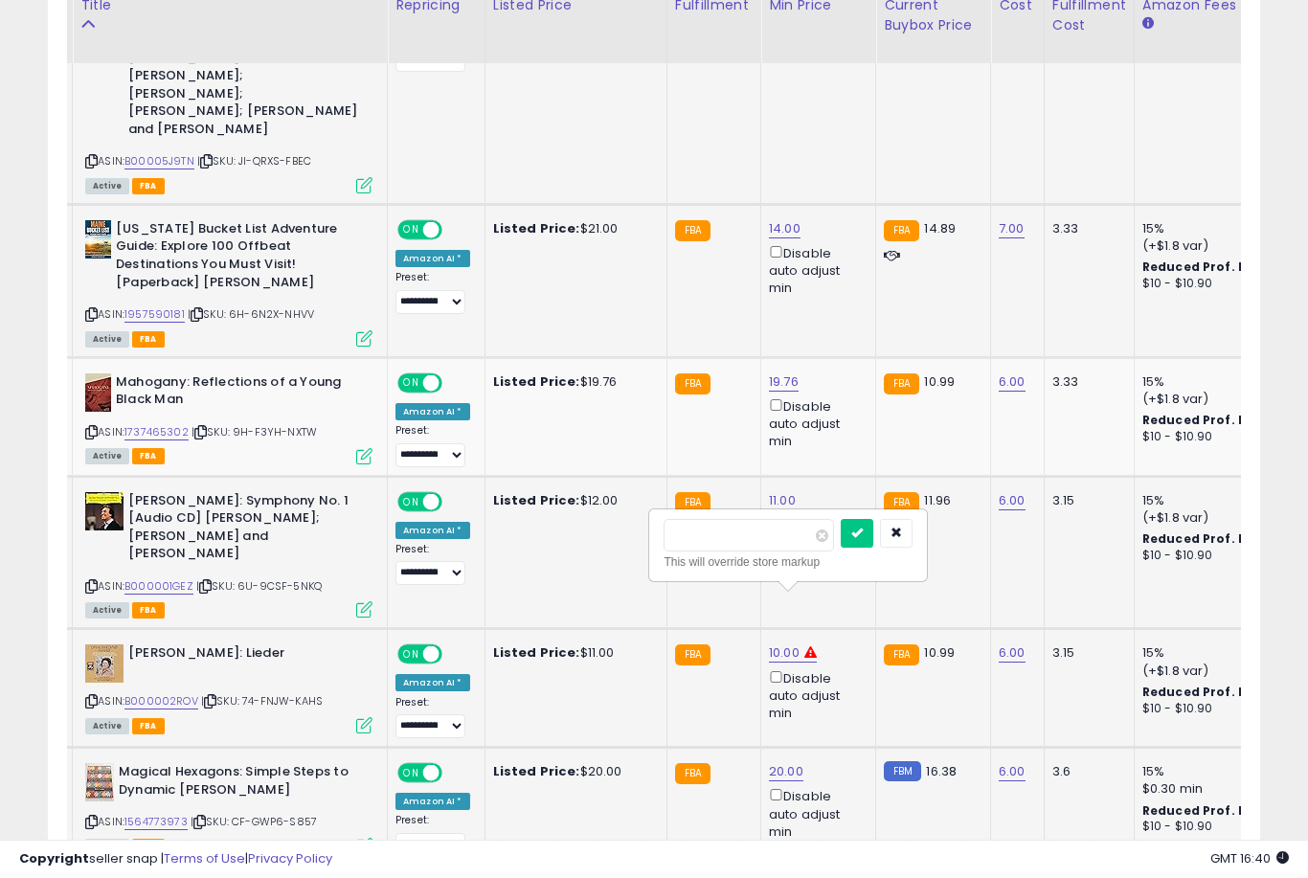
click at [841, 546] on button "submit" at bounding box center [857, 533] width 33 height 29
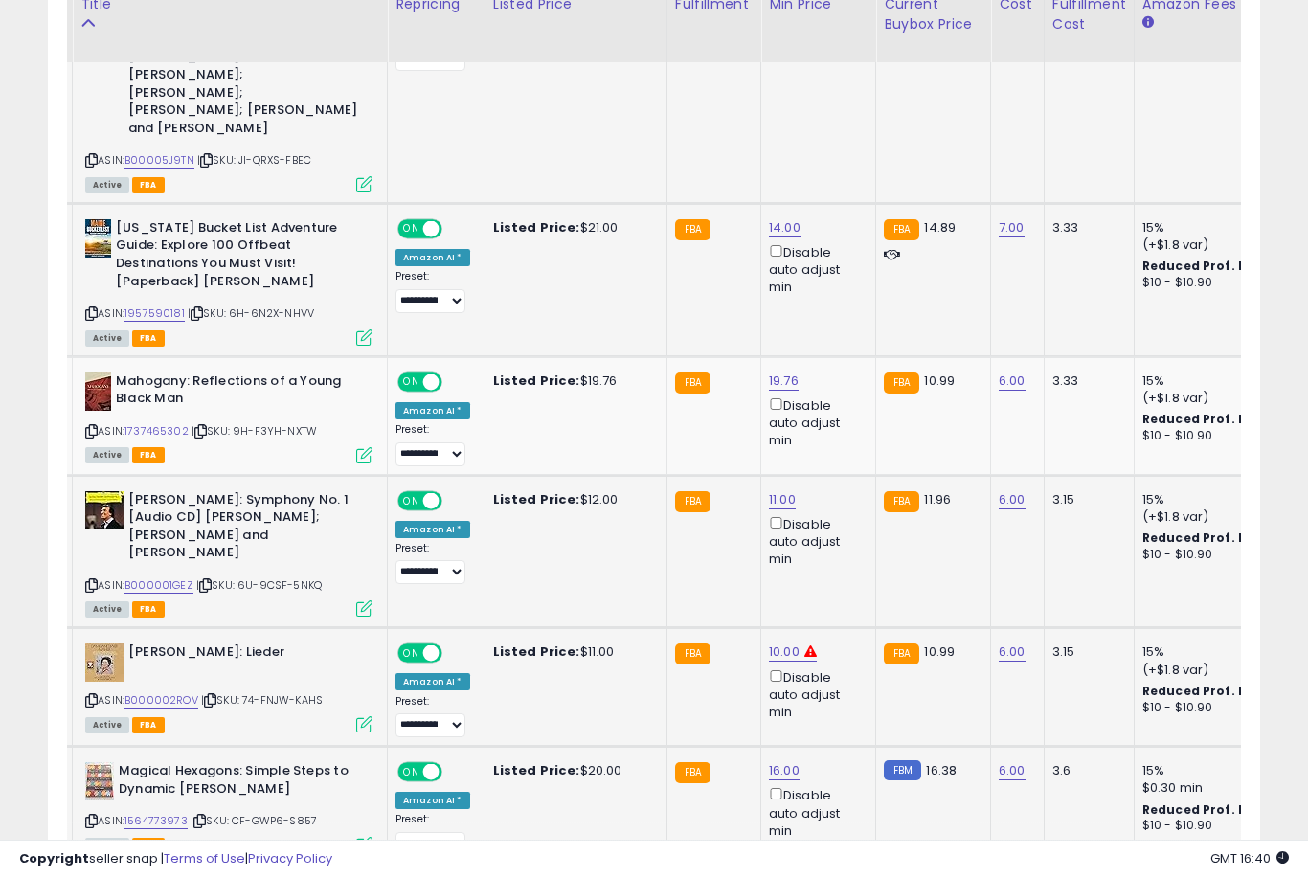
click at [783, 877] on link "25.00" at bounding box center [786, 889] width 34 height 19
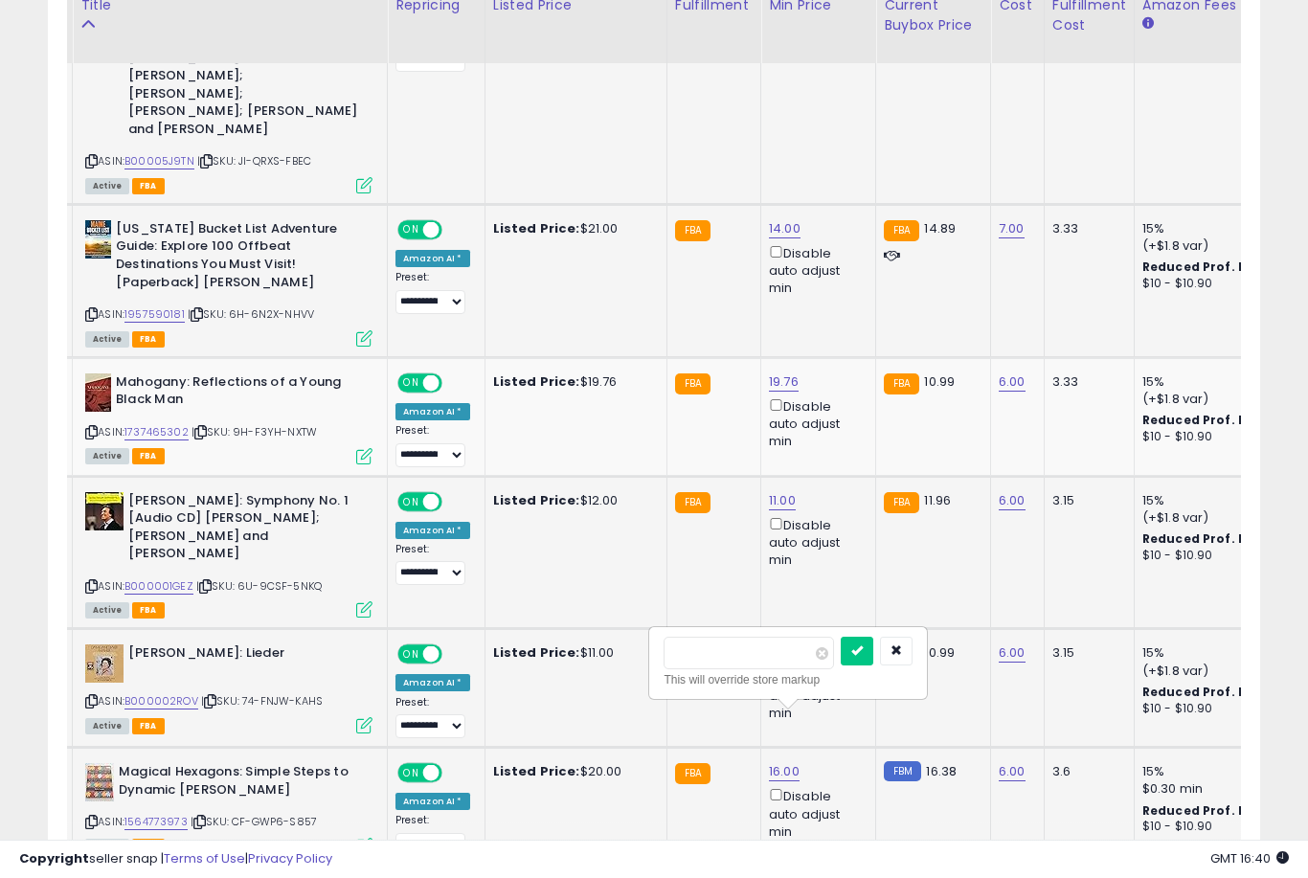
click at [841, 664] on button "submit" at bounding box center [857, 651] width 33 height 29
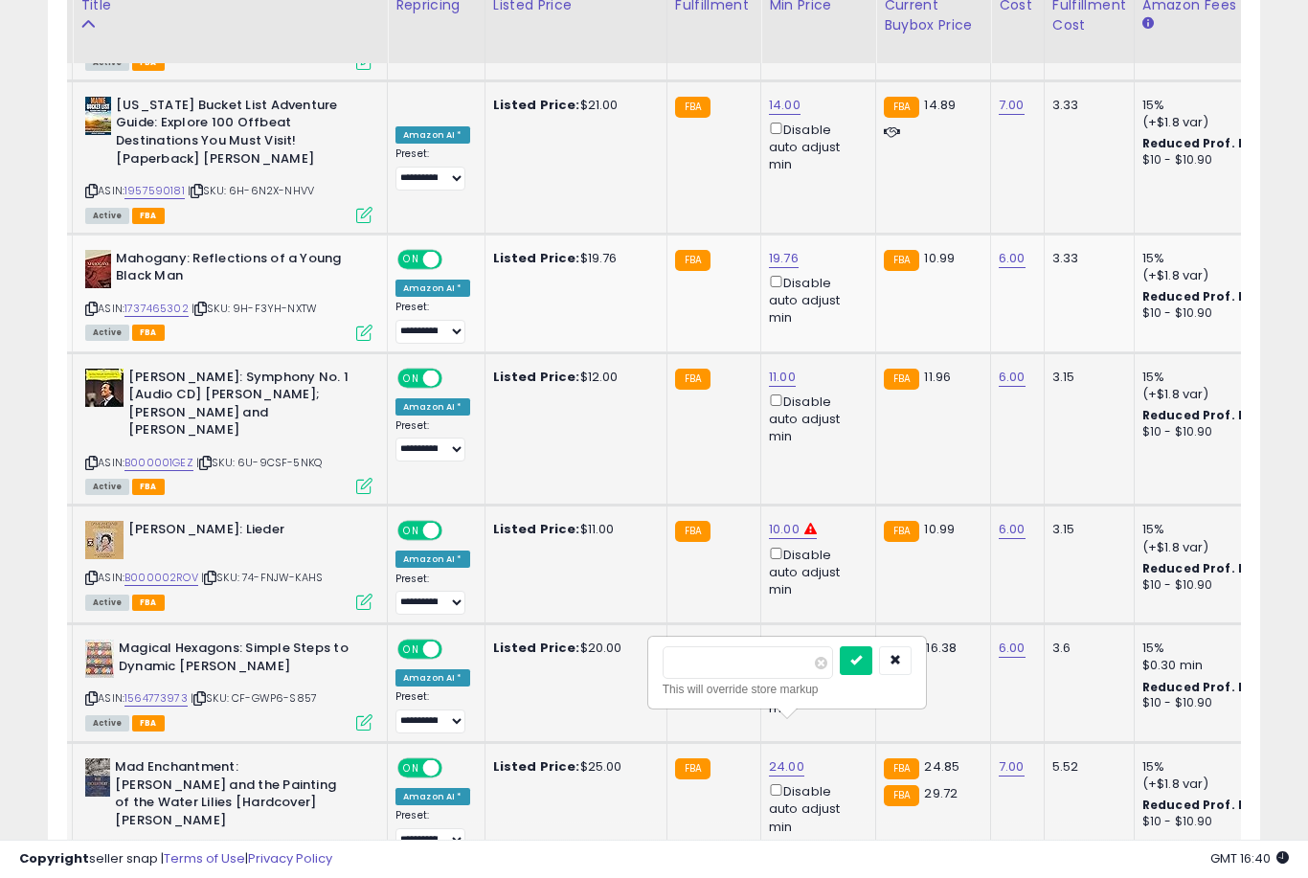
click at [840, 673] on button "submit" at bounding box center [856, 660] width 33 height 29
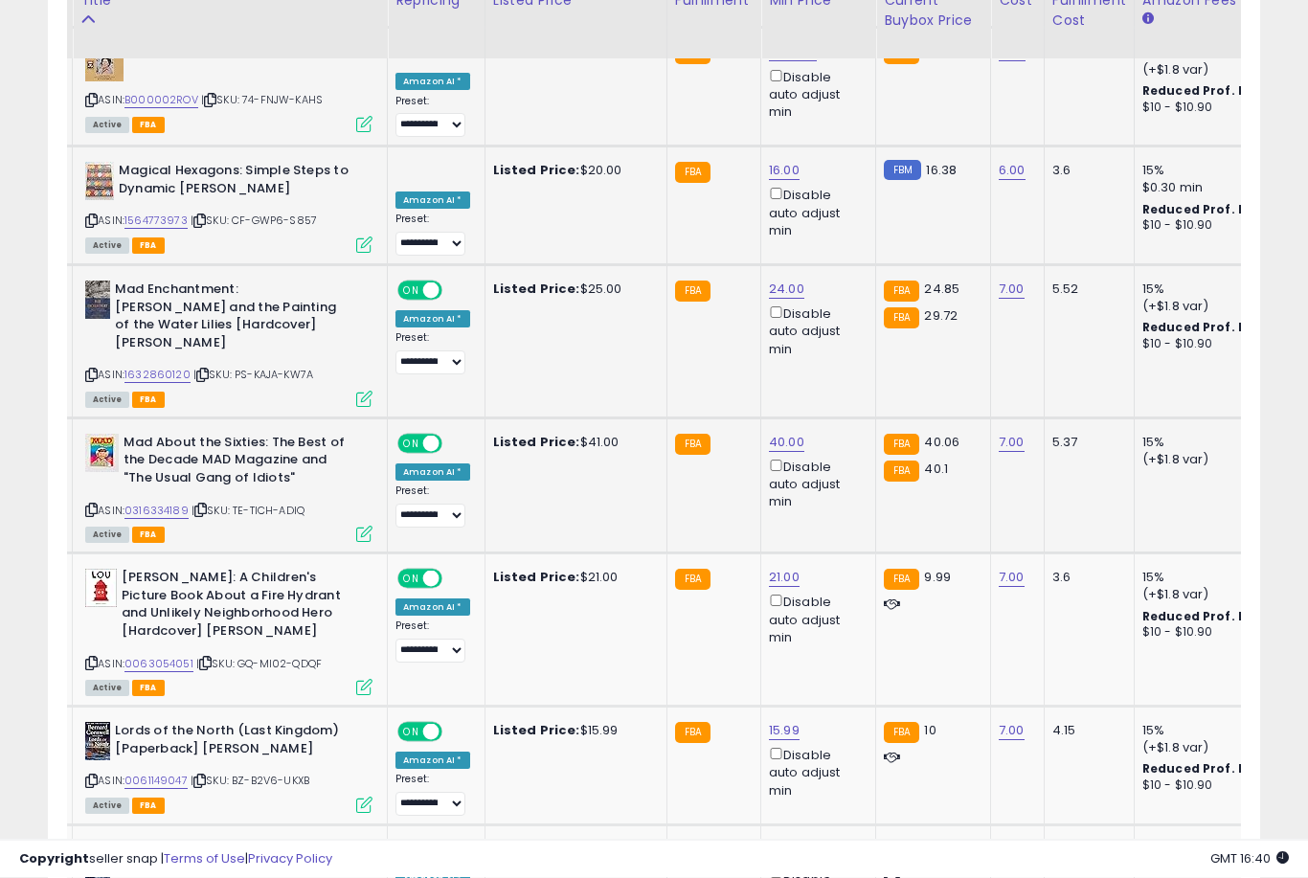
scroll to position [3105, 0]
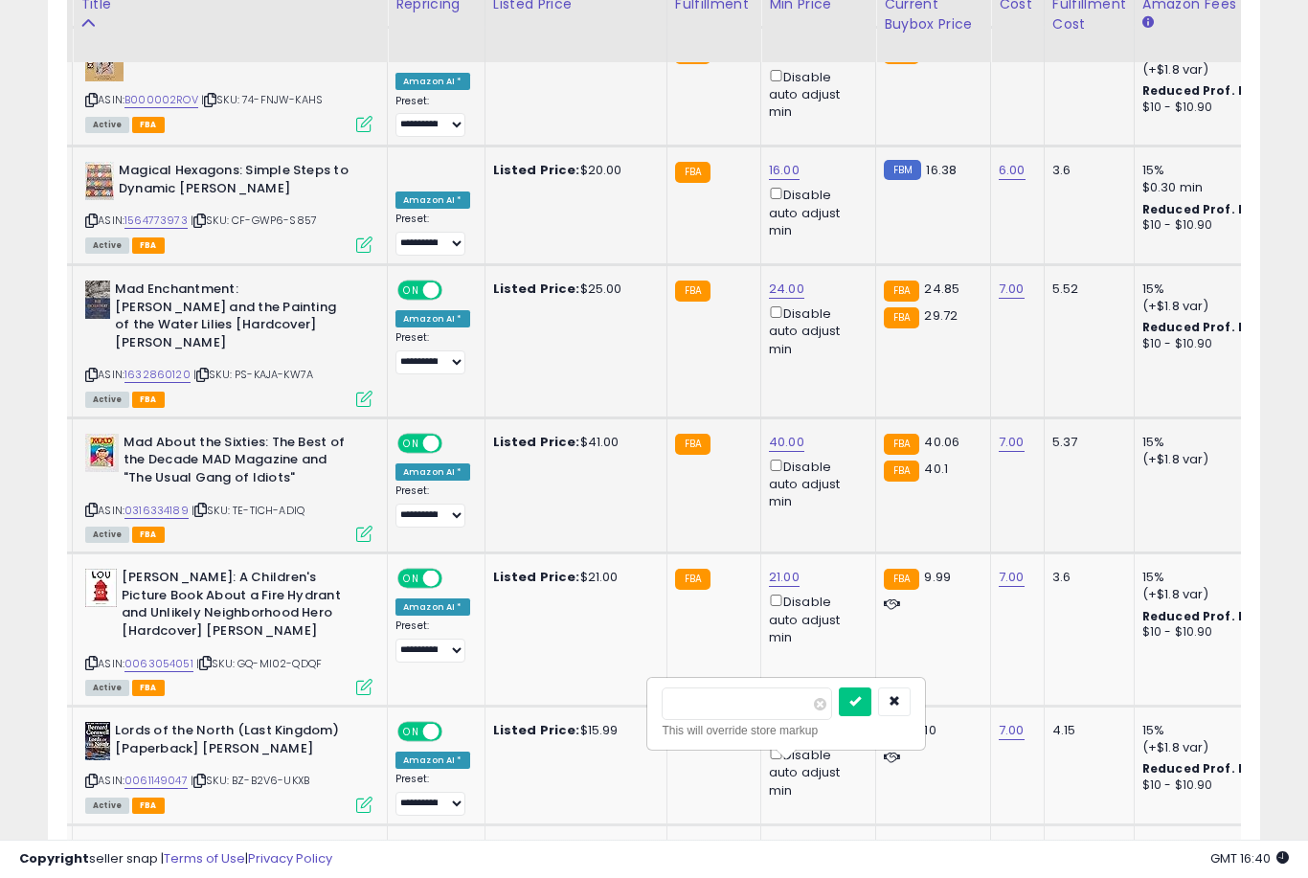
click at [839, 715] on button "submit" at bounding box center [855, 702] width 33 height 29
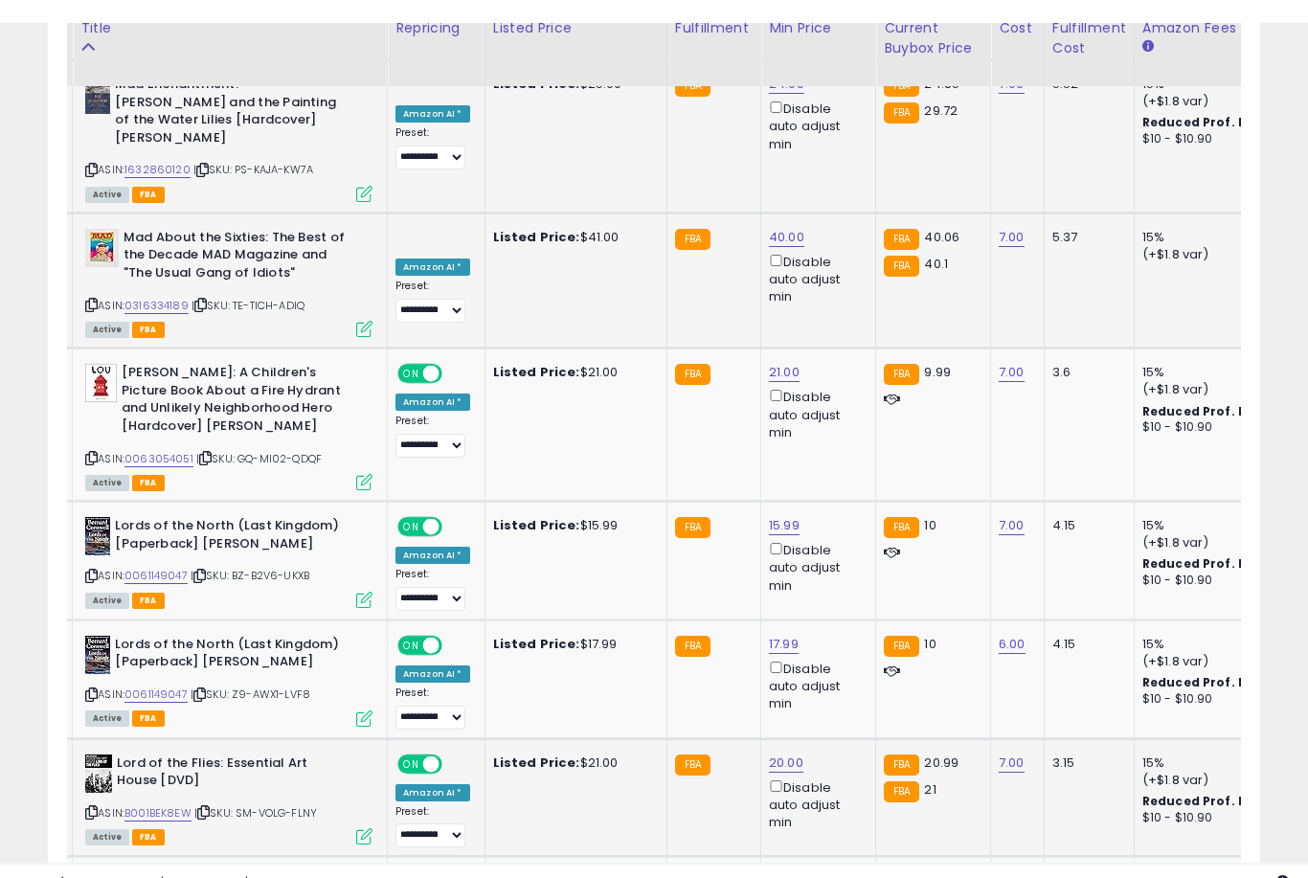
scroll to position [3335, 0]
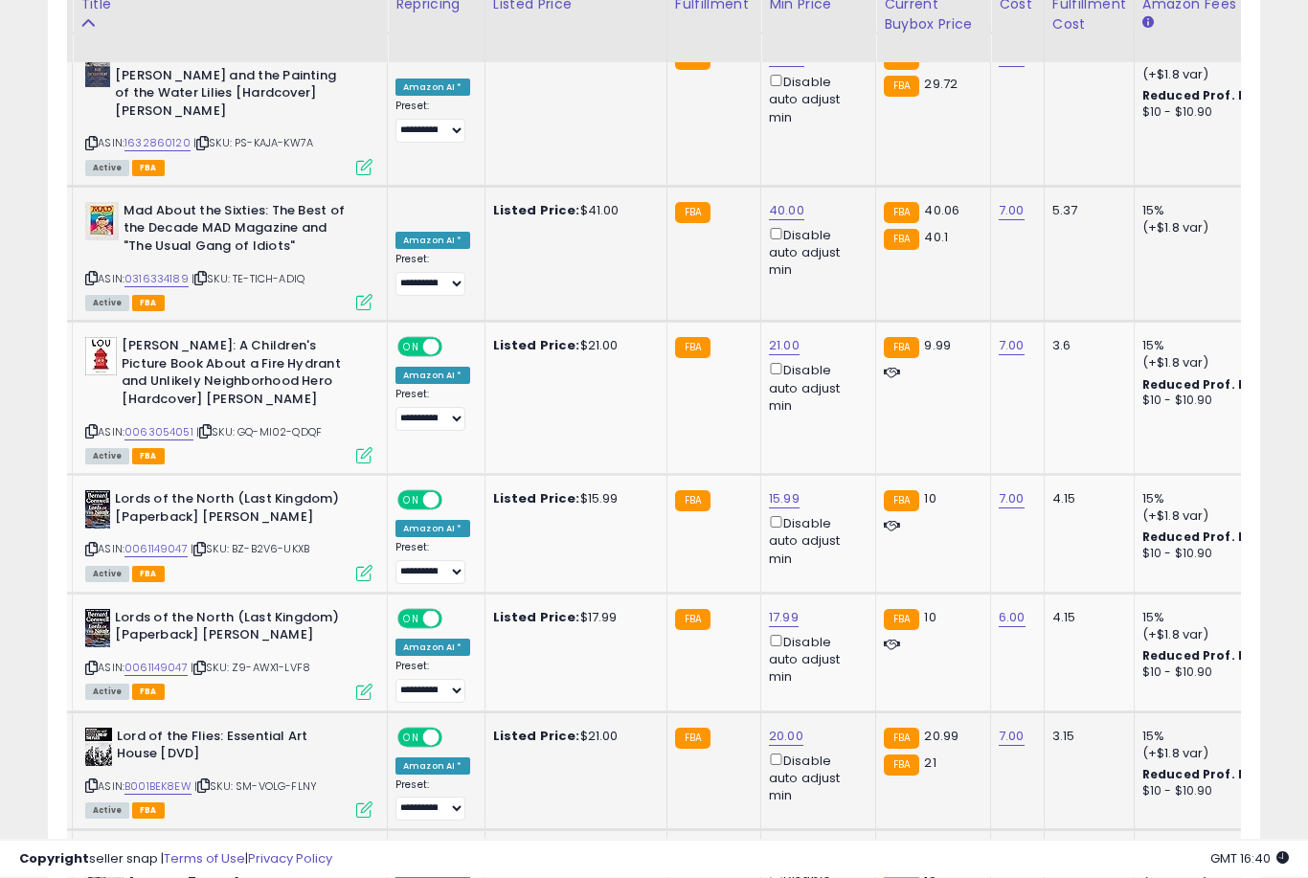
click at [772, 846] on link "12.00" at bounding box center [784, 855] width 31 height 19
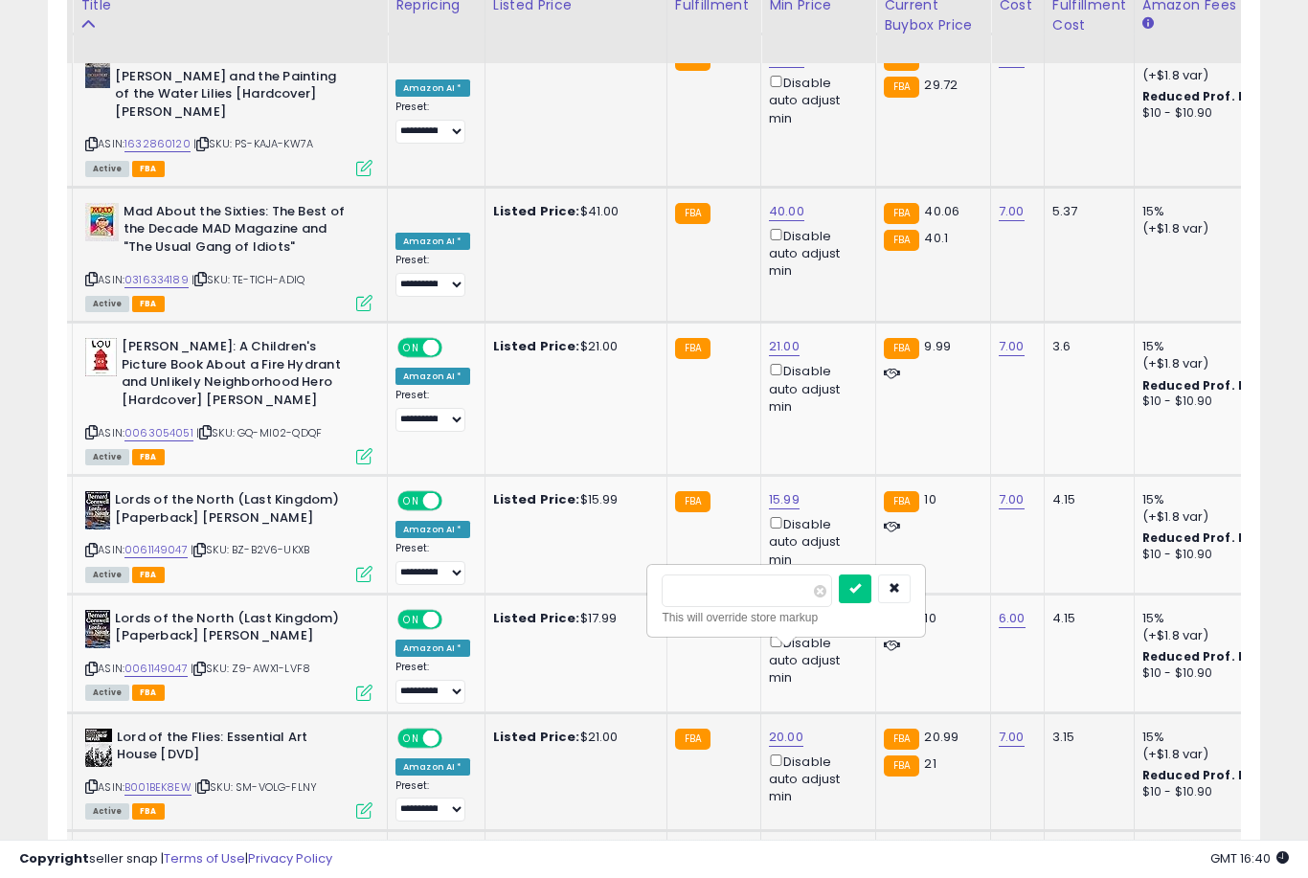
click at [839, 601] on button "submit" at bounding box center [855, 589] width 33 height 29
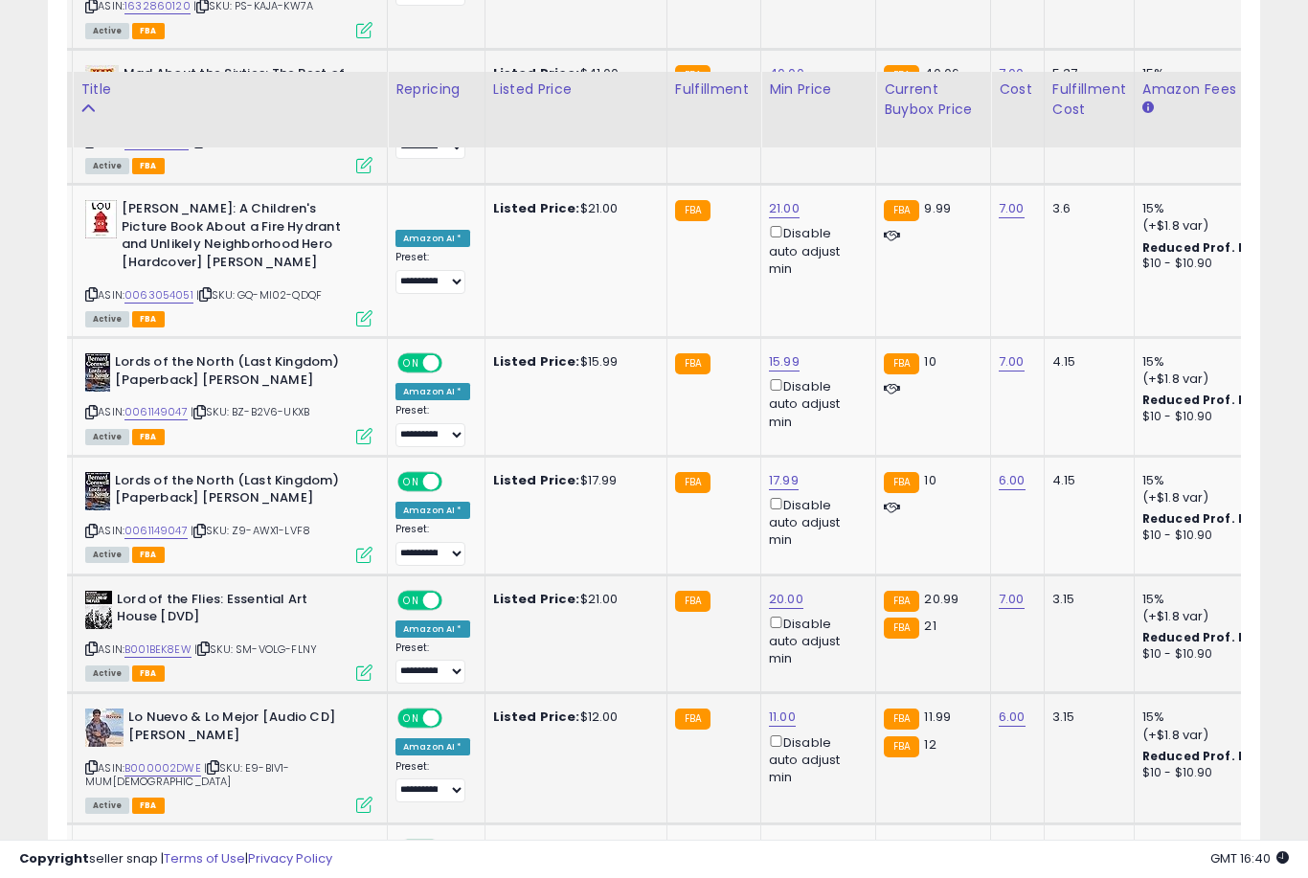
scroll to position [3558, 0]
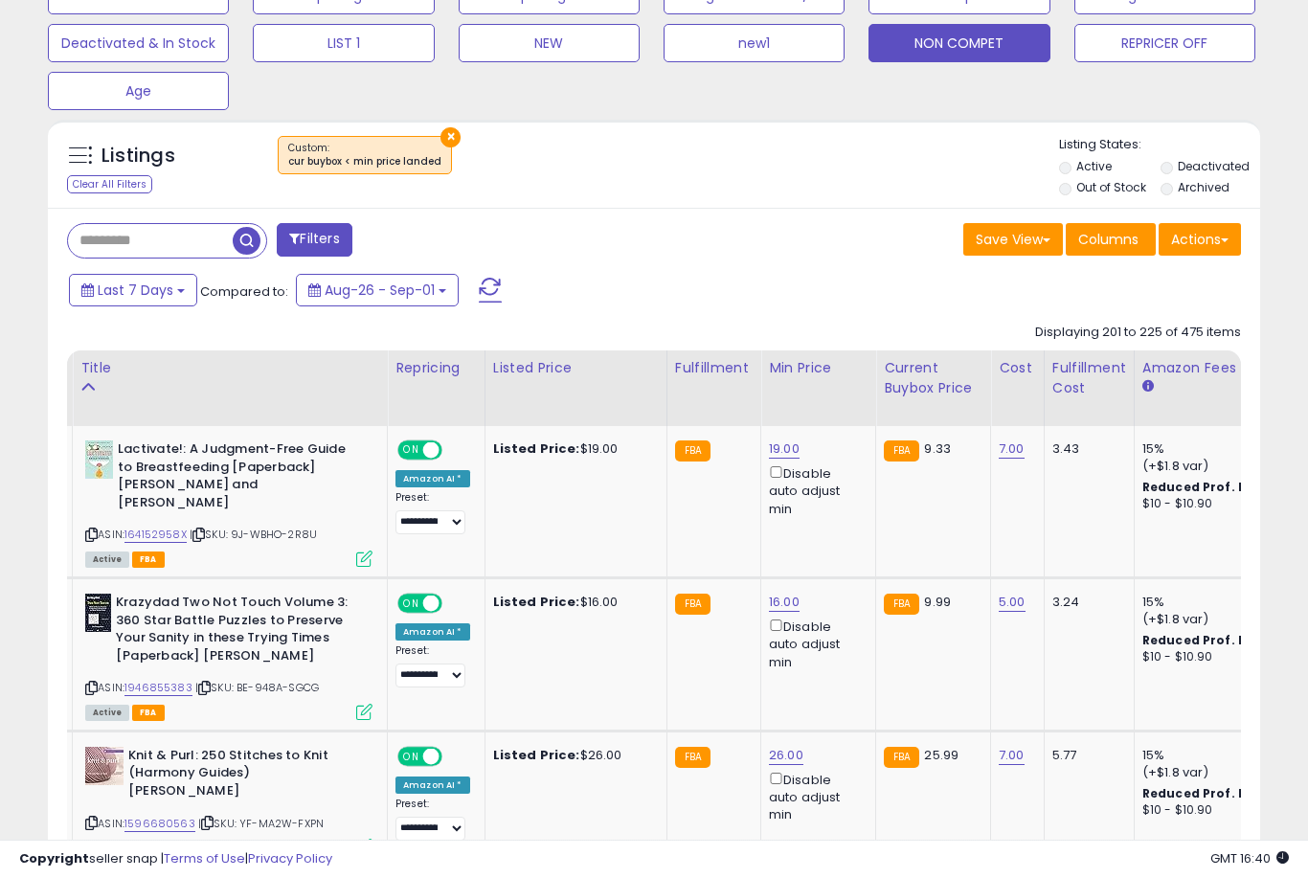
scroll to position [689, 0]
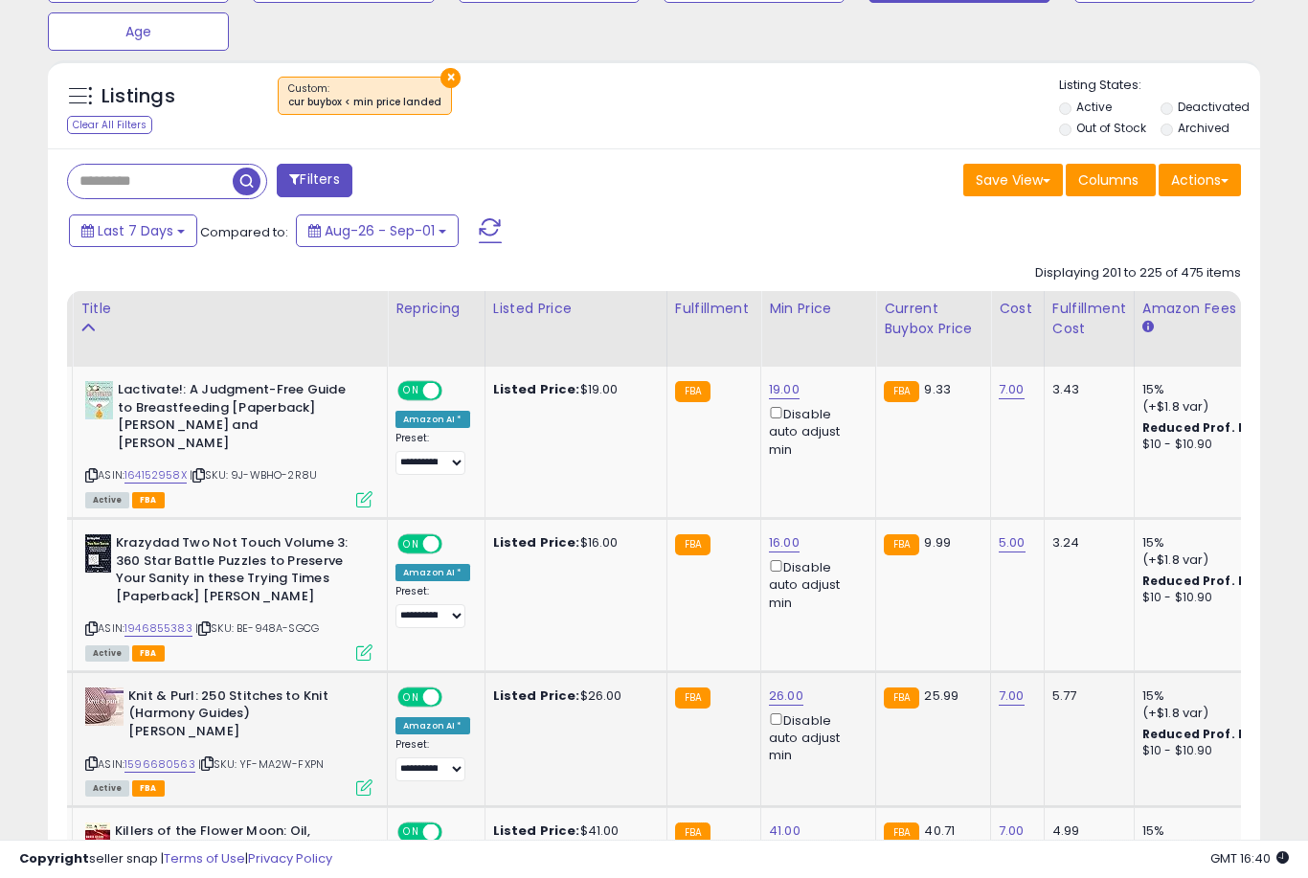
click at [769, 687] on link "26.00" at bounding box center [786, 696] width 34 height 19
click at [841, 619] on button "submit" at bounding box center [857, 606] width 33 height 29
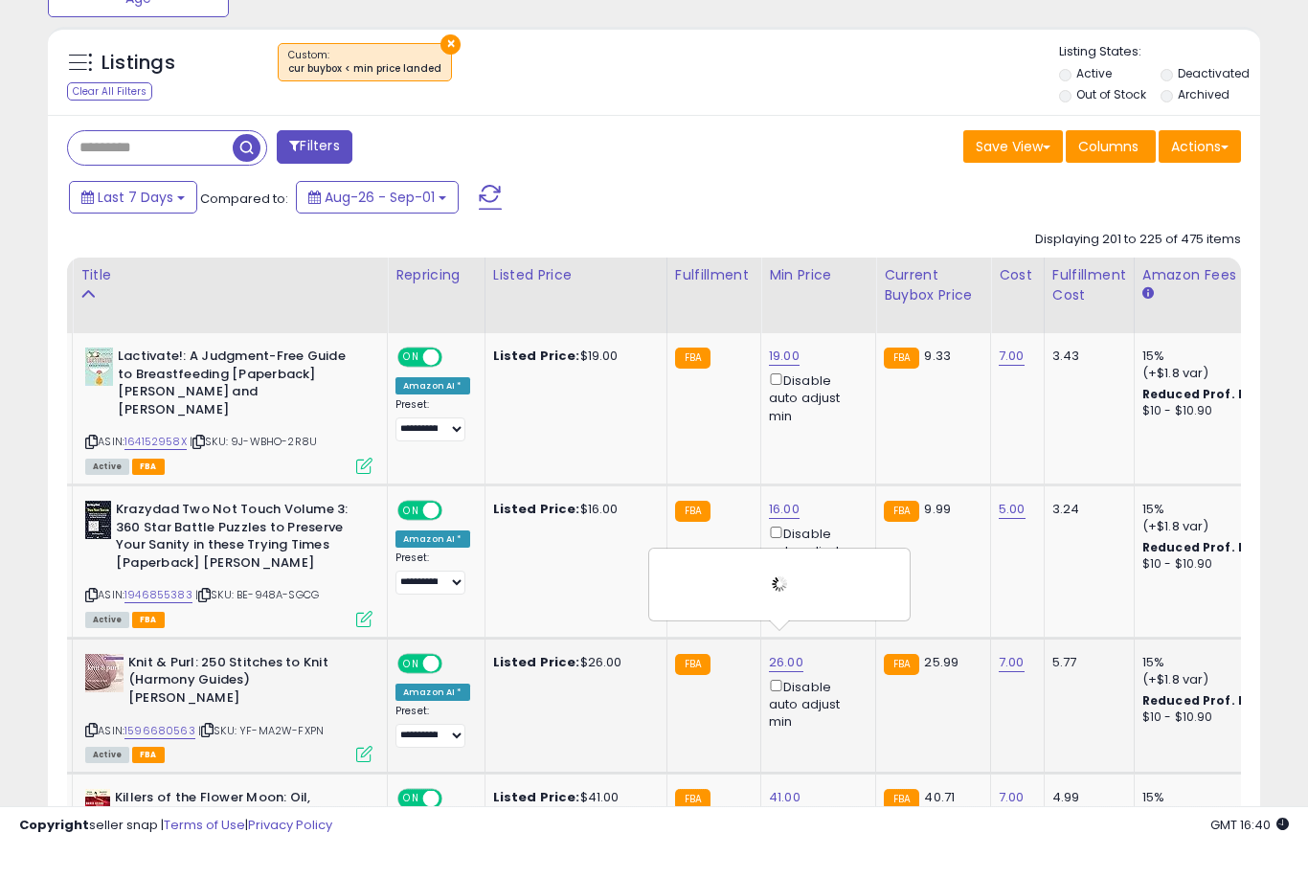
scroll to position [772, 0]
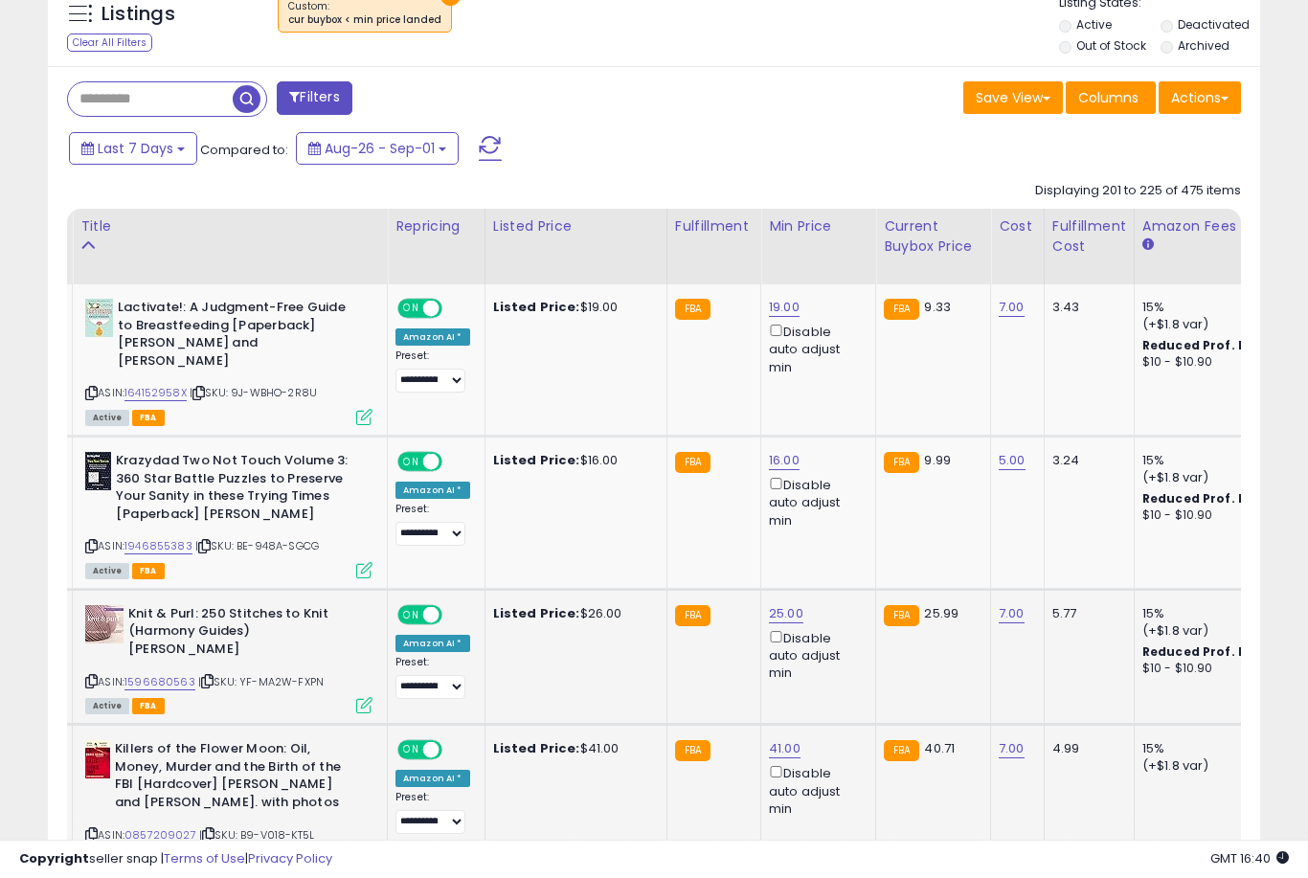
click at [785, 739] on link "41.00" at bounding box center [785, 748] width 32 height 19
click at [840, 654] on button "submit" at bounding box center [856, 641] width 33 height 29
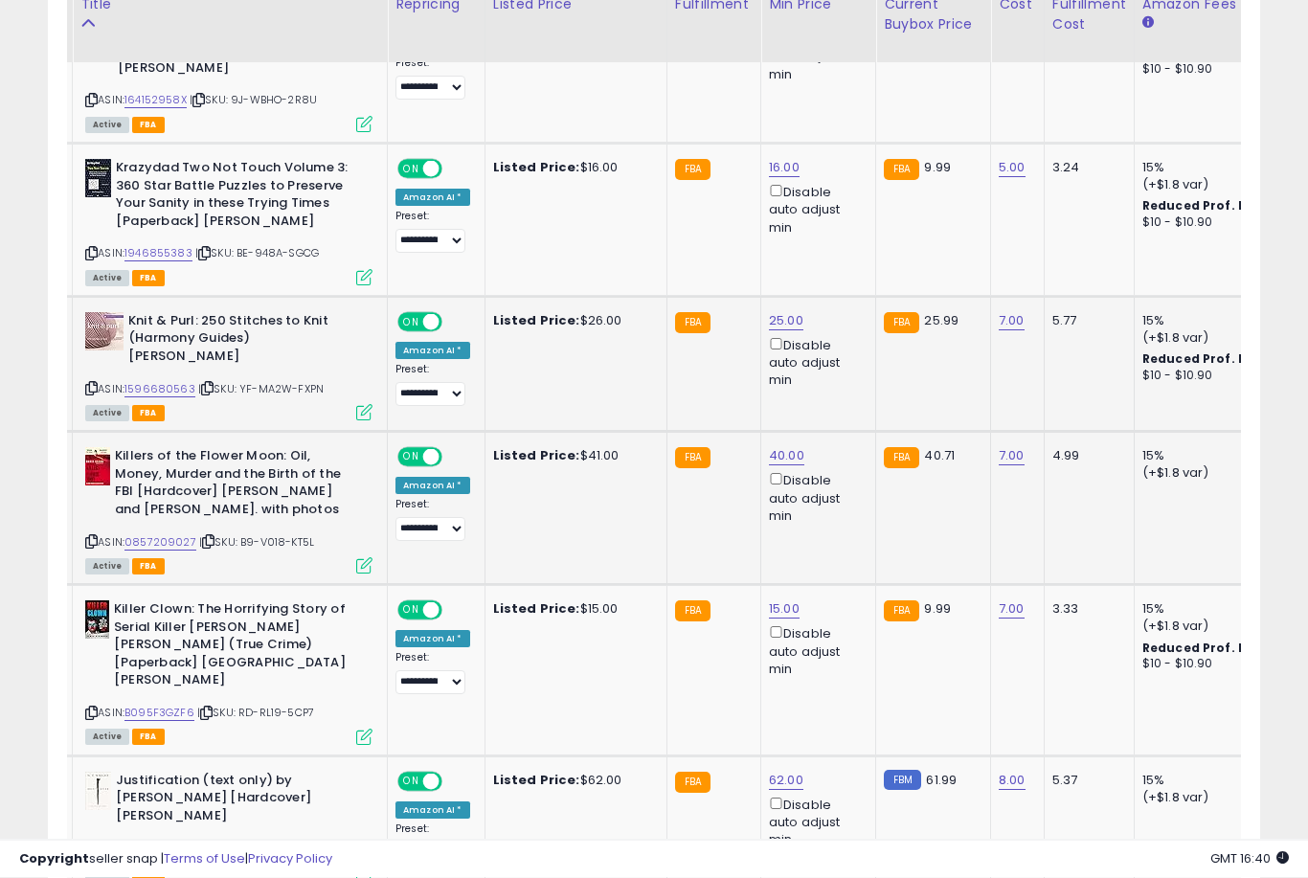
scroll to position [1065, 0]
click at [788, 771] on link "62.00" at bounding box center [786, 780] width 34 height 19
click at [841, 662] on button "submit" at bounding box center [857, 649] width 33 height 29
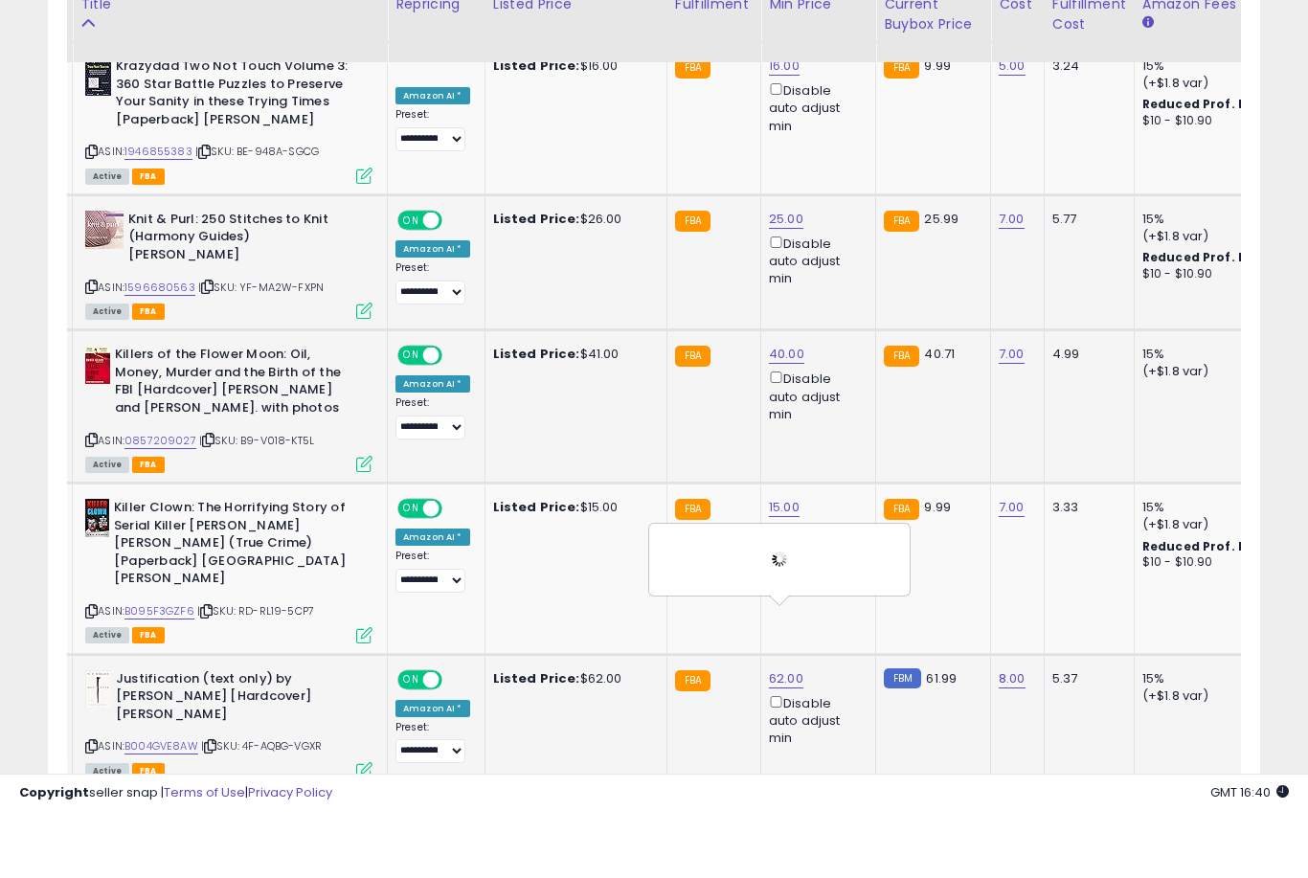
scroll to position [1166, 0]
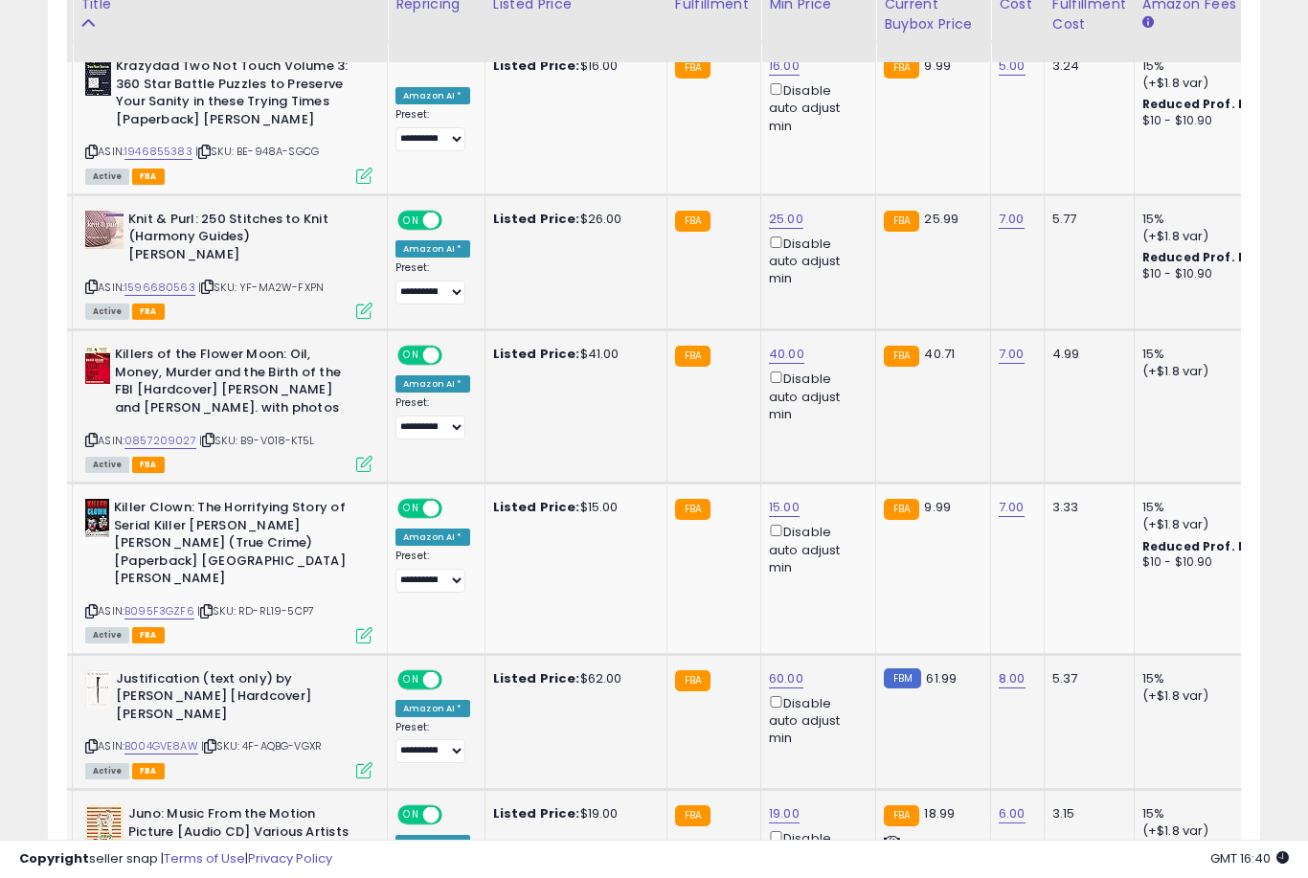
click at [769, 804] on link "19.00" at bounding box center [784, 813] width 31 height 19
click at [840, 678] on button "submit" at bounding box center [856, 665] width 33 height 29
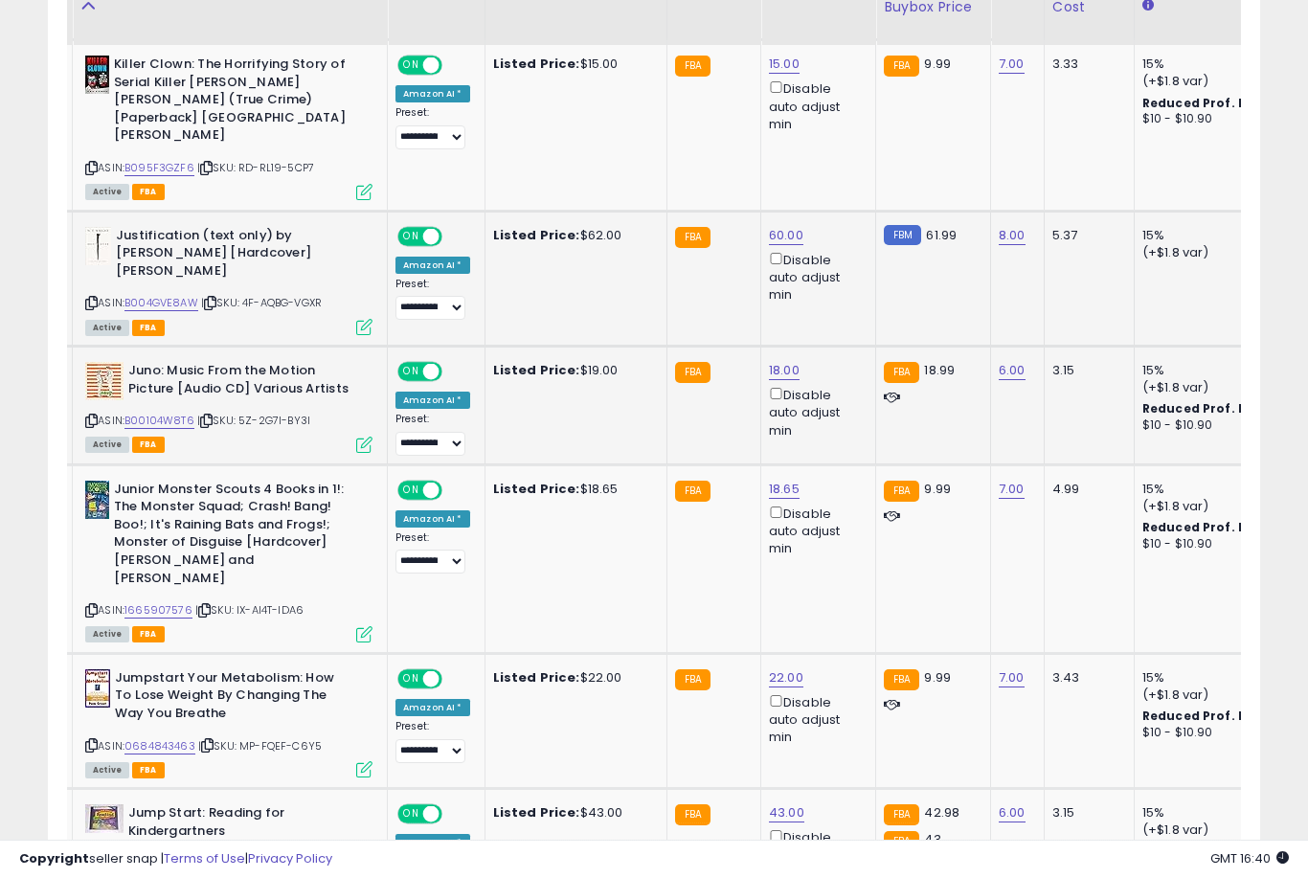
scroll to position [1610, 0]
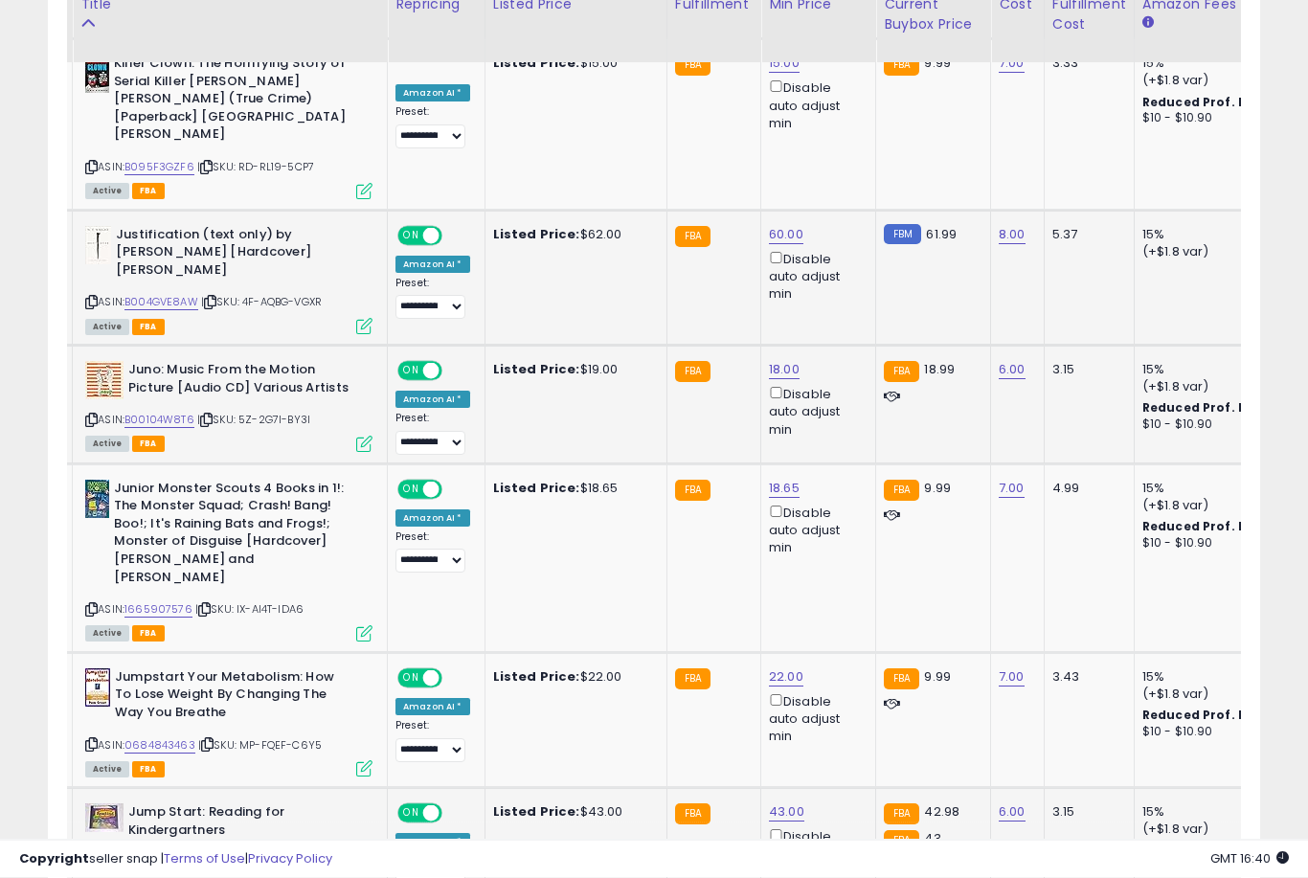
click at [778, 803] on link "43.00" at bounding box center [786, 812] width 35 height 19
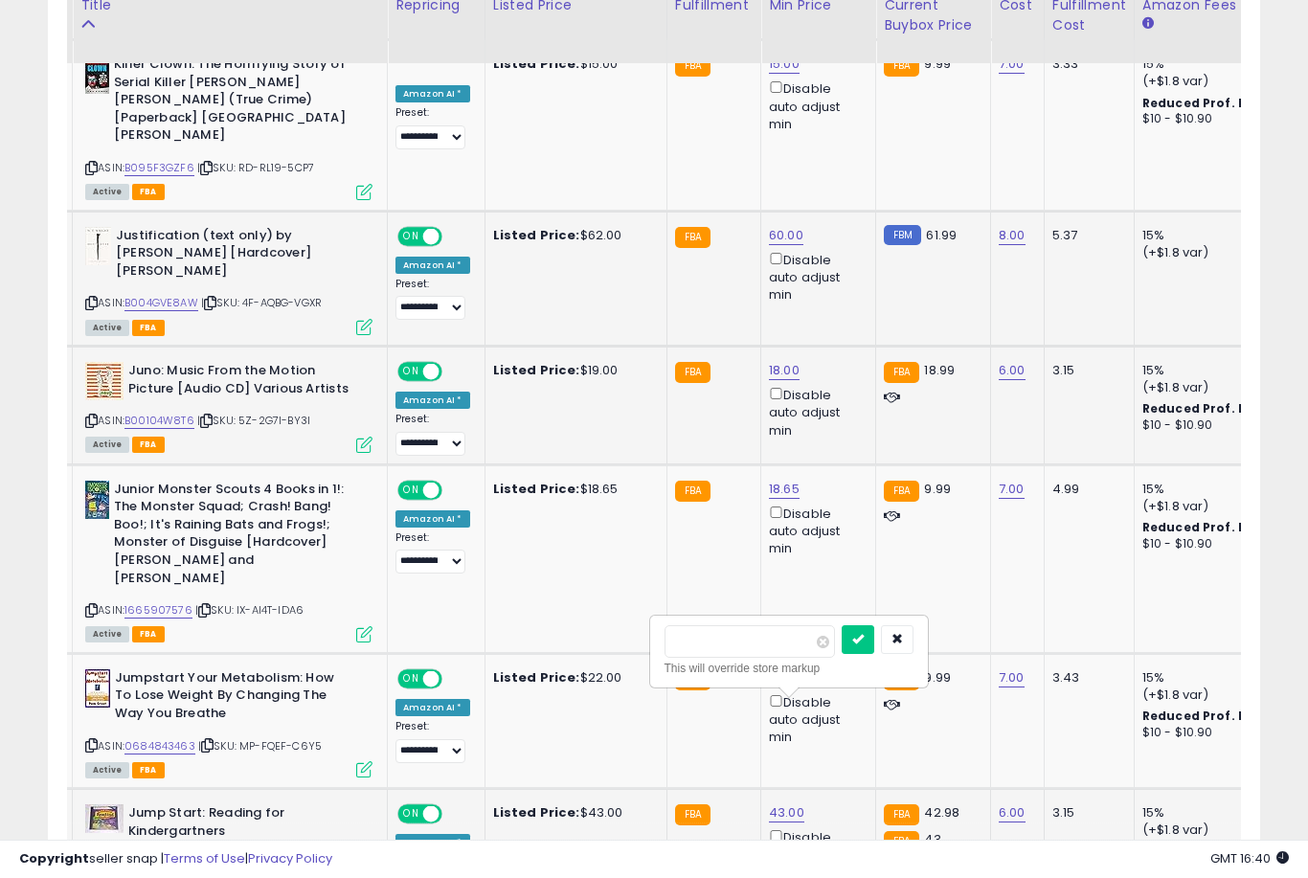
click at [842, 652] on button "submit" at bounding box center [858, 639] width 33 height 29
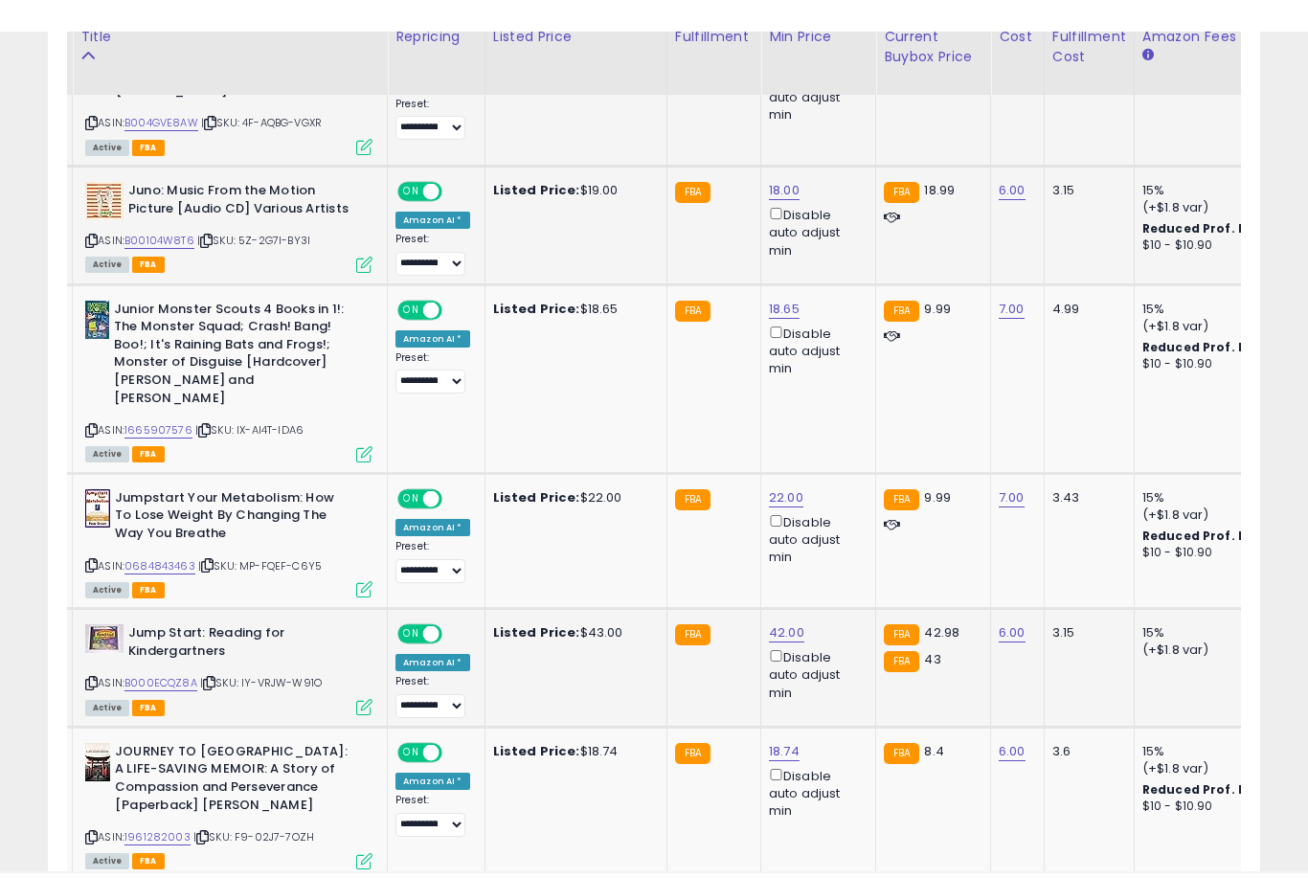
scroll to position [1822, 0]
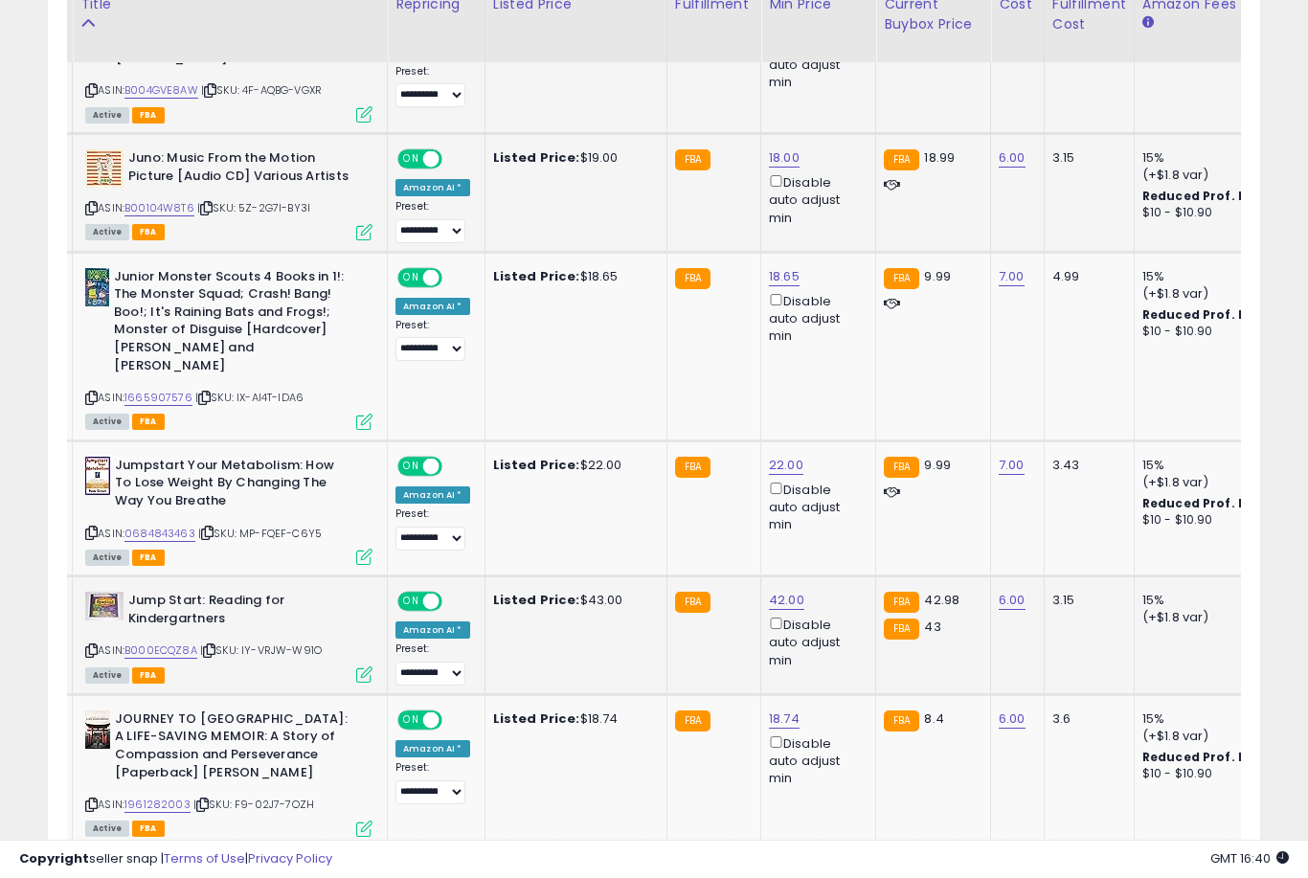
click at [775, 863] on link "21.00" at bounding box center [784, 872] width 31 height 19
click at [839, 709] on button "submit" at bounding box center [855, 695] width 33 height 29
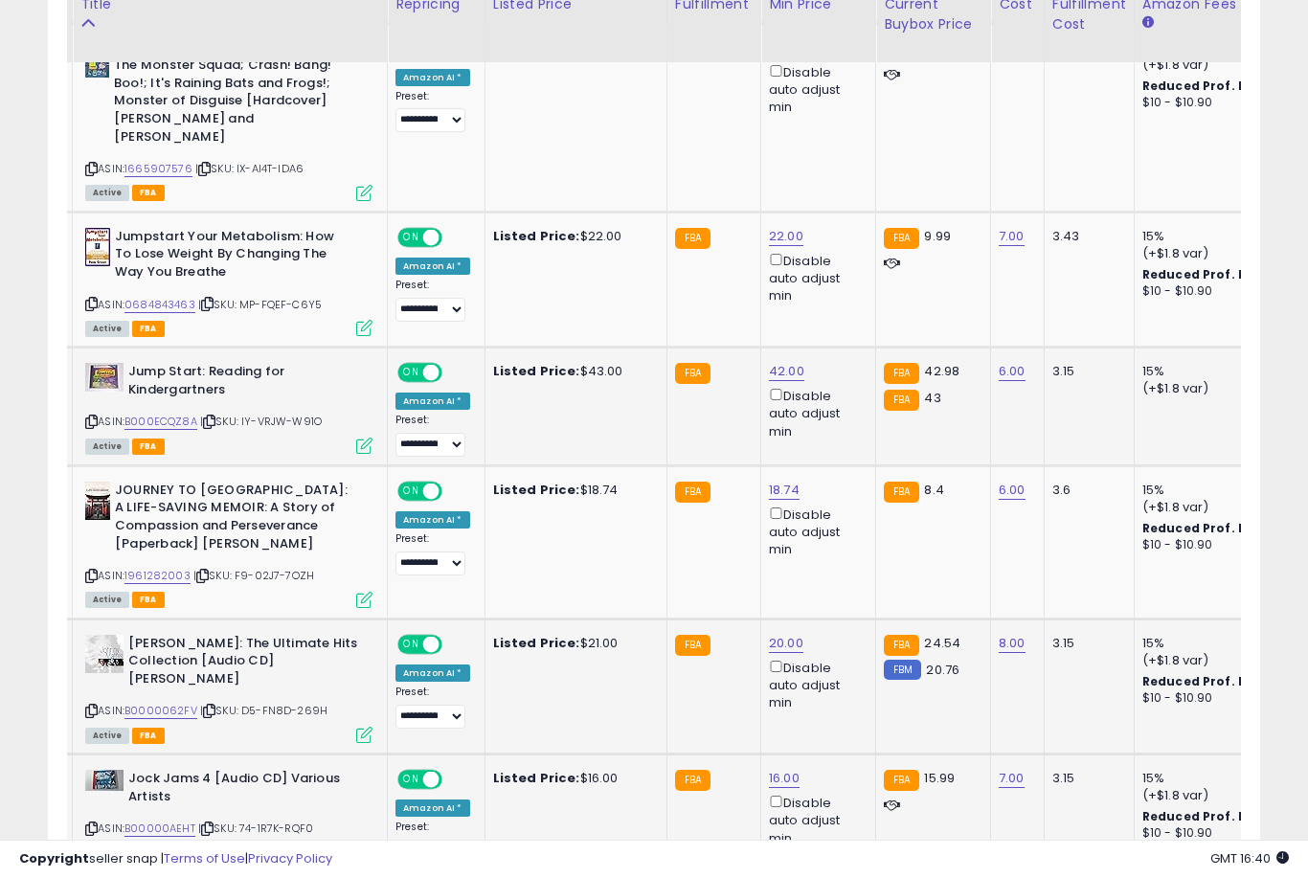
click at [779, 769] on link "16.00" at bounding box center [784, 778] width 31 height 19
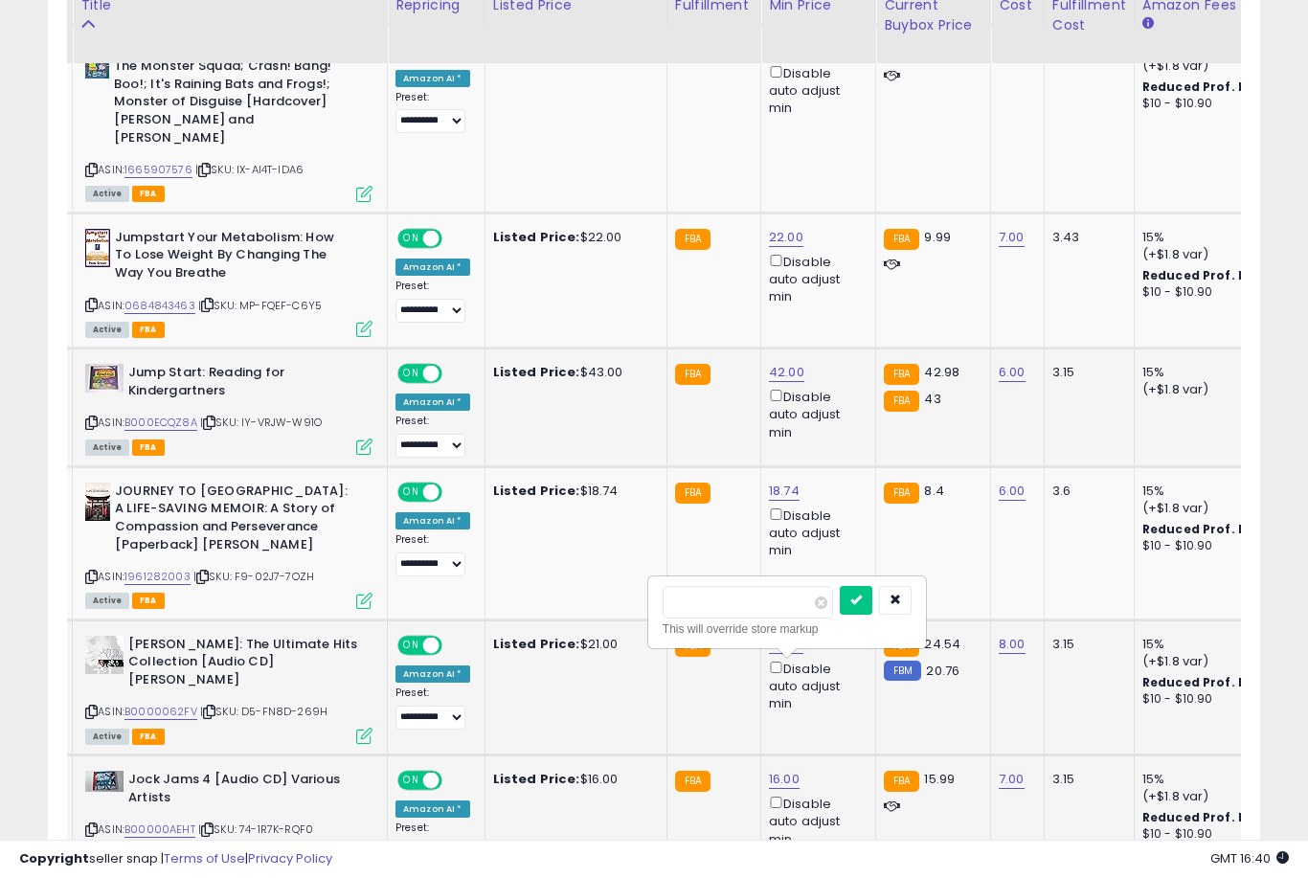
click at [840, 613] on button "submit" at bounding box center [856, 600] width 33 height 29
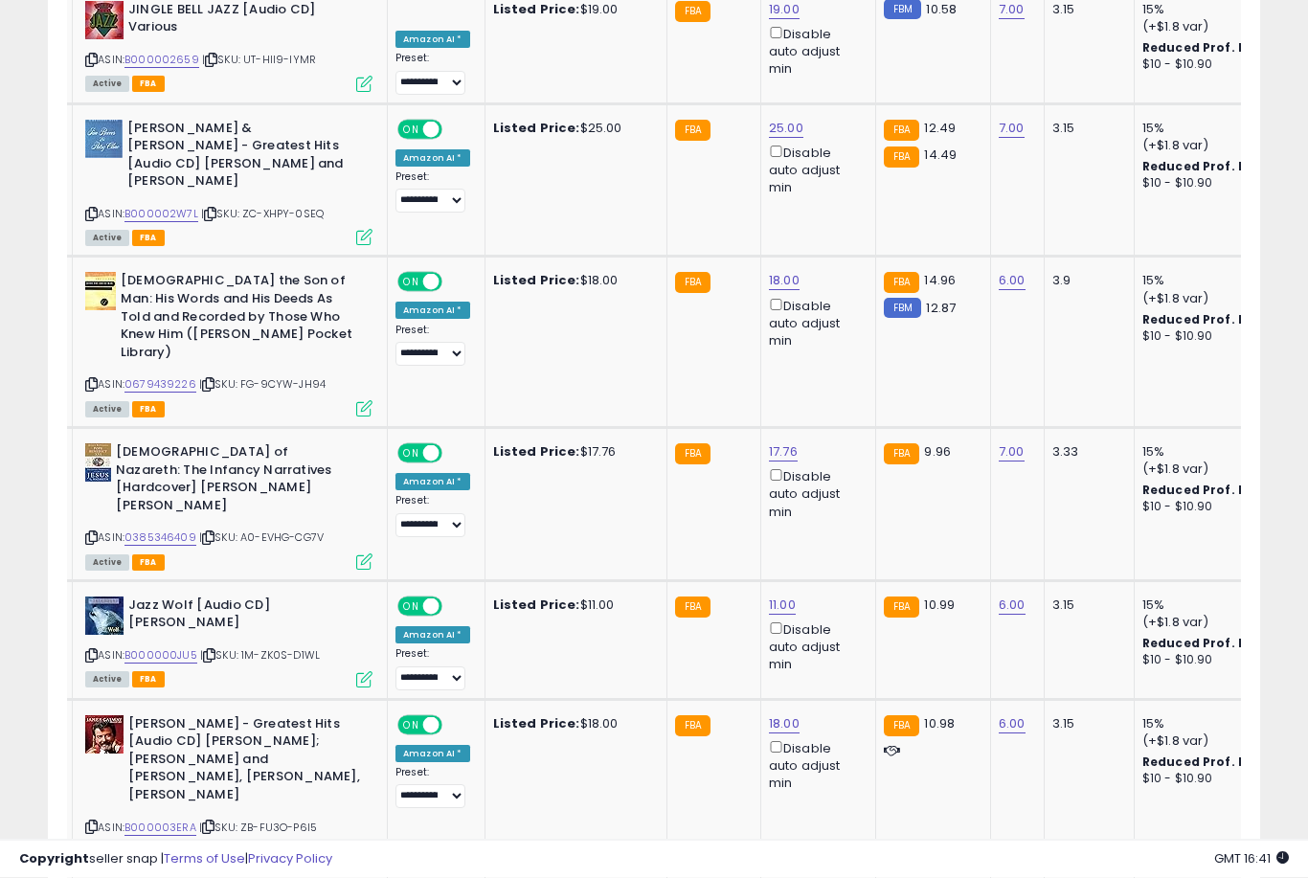
scroll to position [2940, 0]
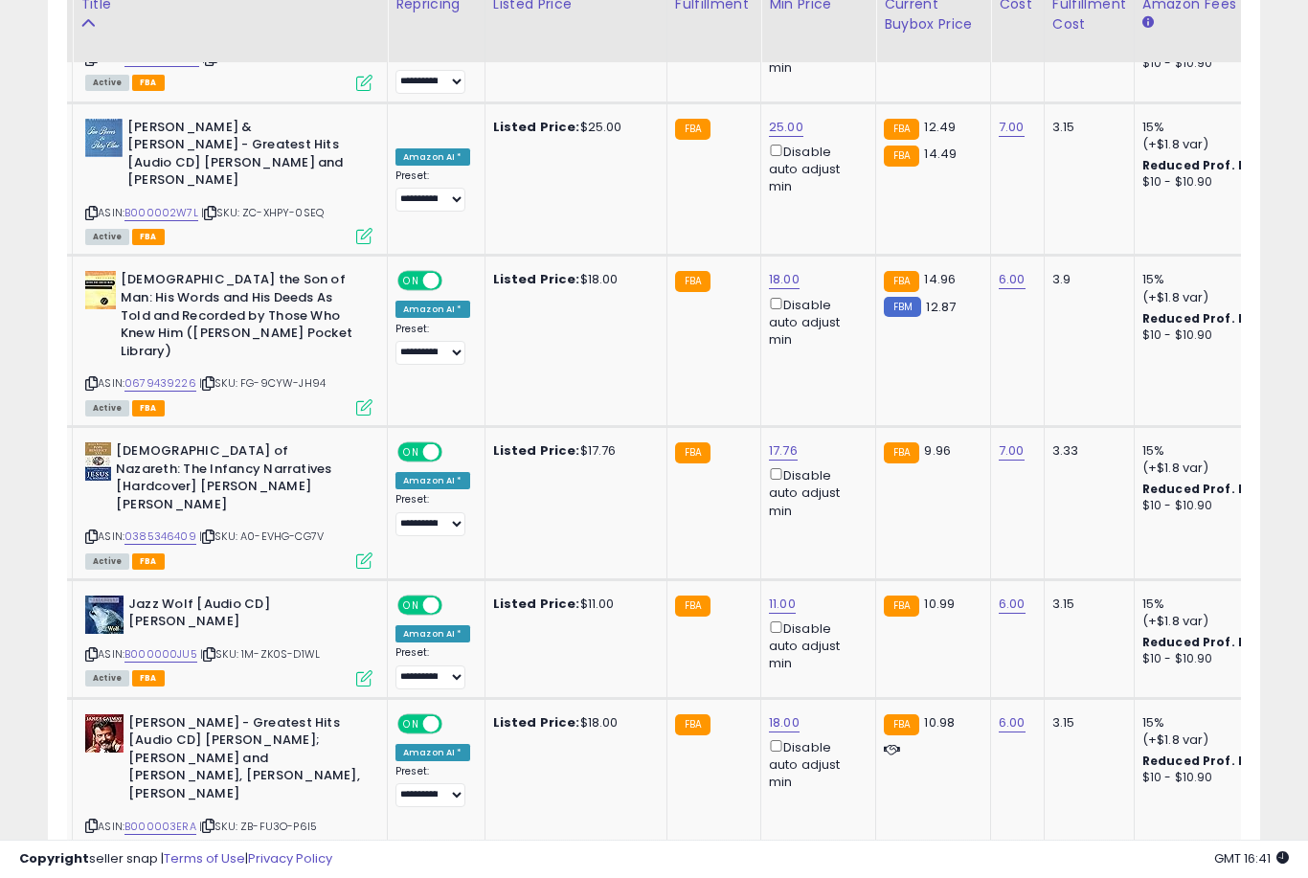
click at [769, 877] on link "17.00" at bounding box center [784, 893] width 30 height 19
click at [839, 662] on button "submit" at bounding box center [855, 648] width 33 height 29
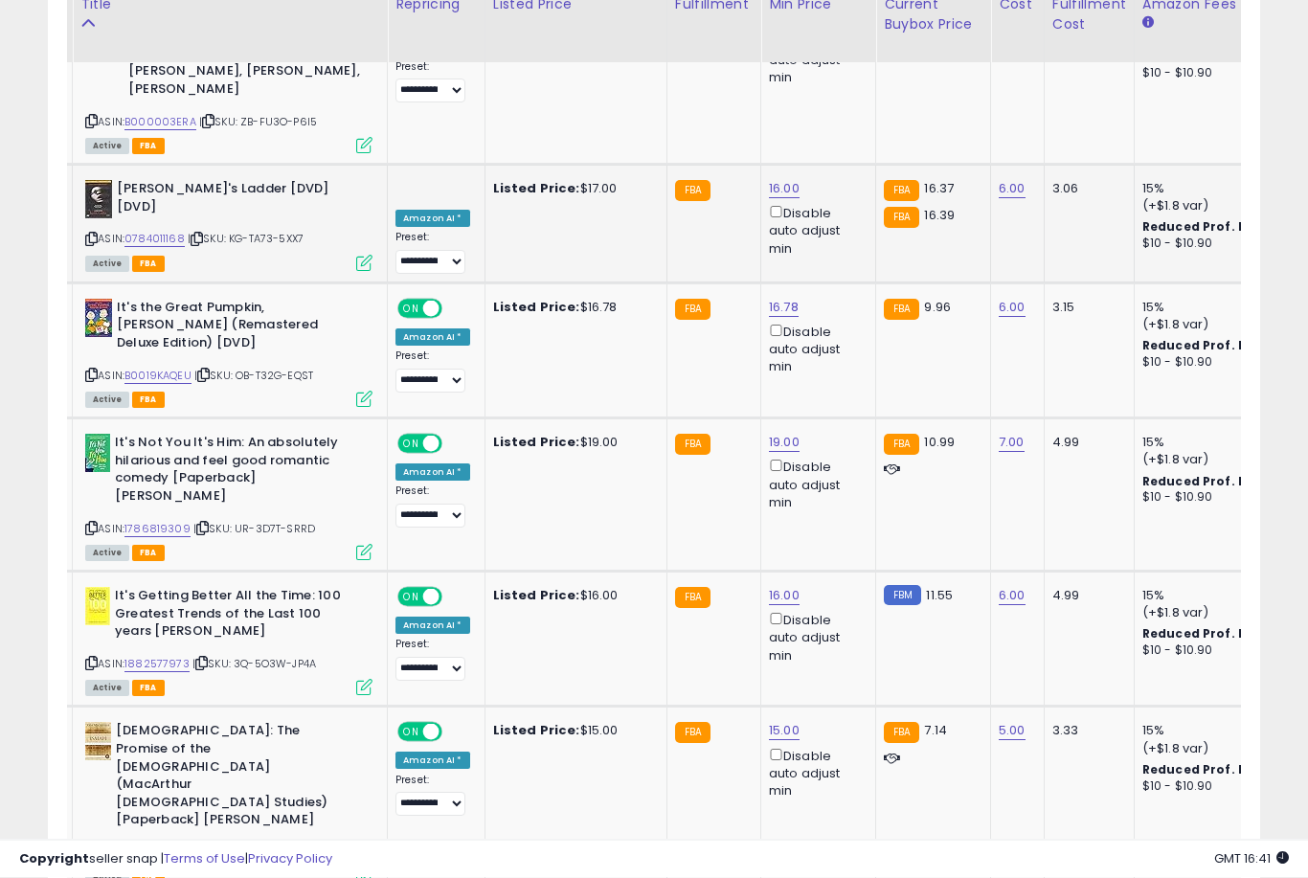
scroll to position [3645, 0]
click at [839, 624] on button "submit" at bounding box center [855, 611] width 33 height 29
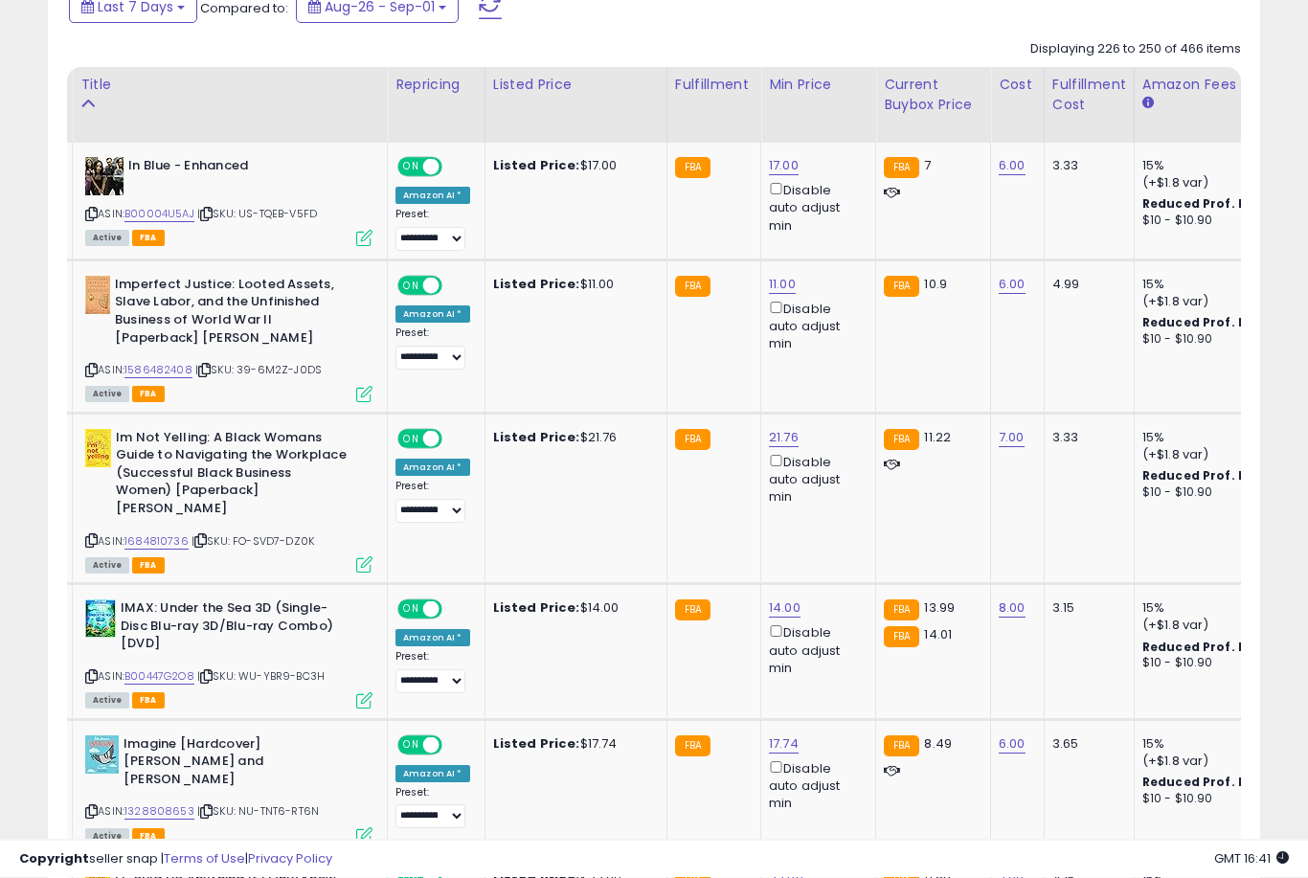
scroll to position [914, 0]
click at [782, 615] on link "14.00" at bounding box center [785, 608] width 32 height 19
click at [840, 546] on button "submit" at bounding box center [856, 533] width 33 height 29
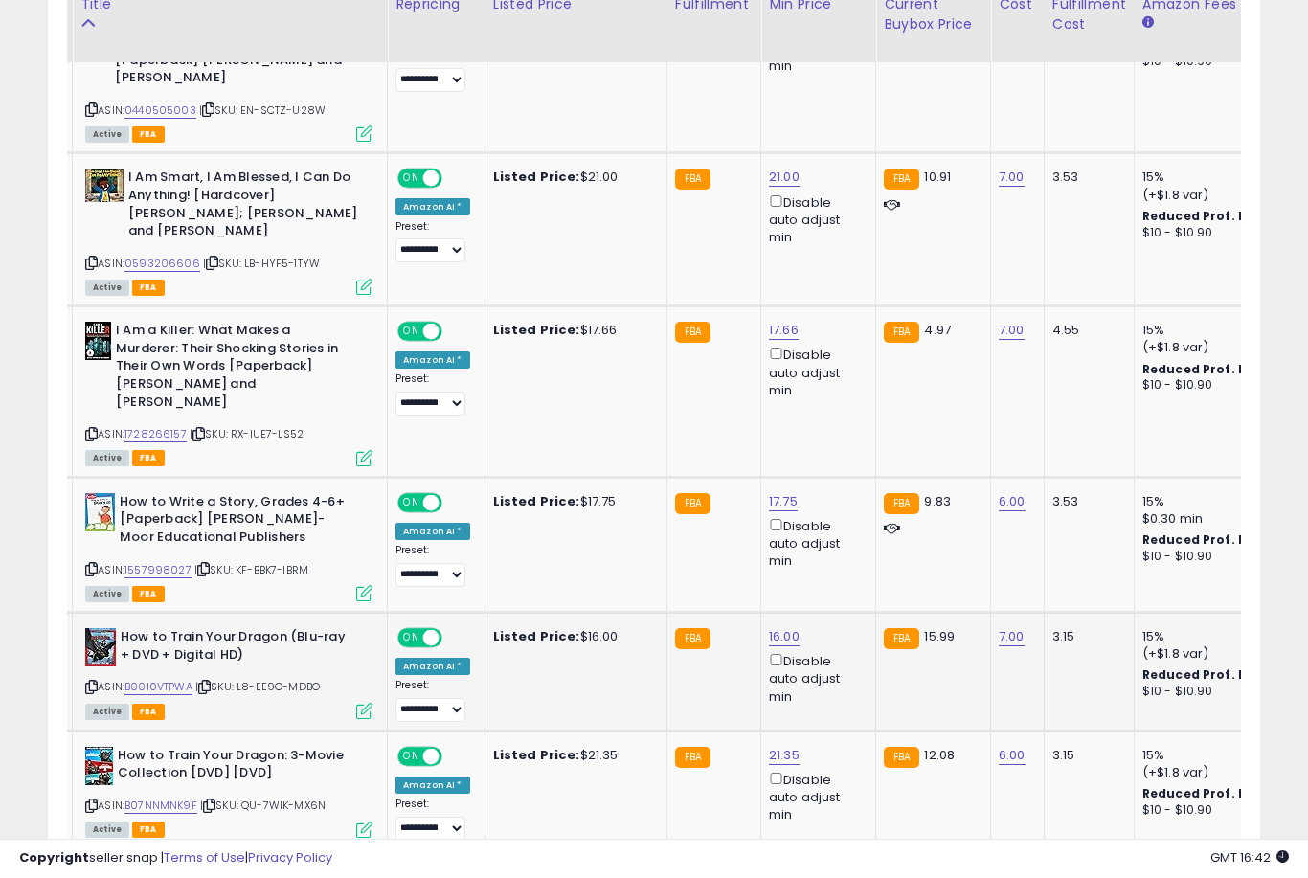
click at [777, 628] on link "16.00" at bounding box center [784, 637] width 31 height 19
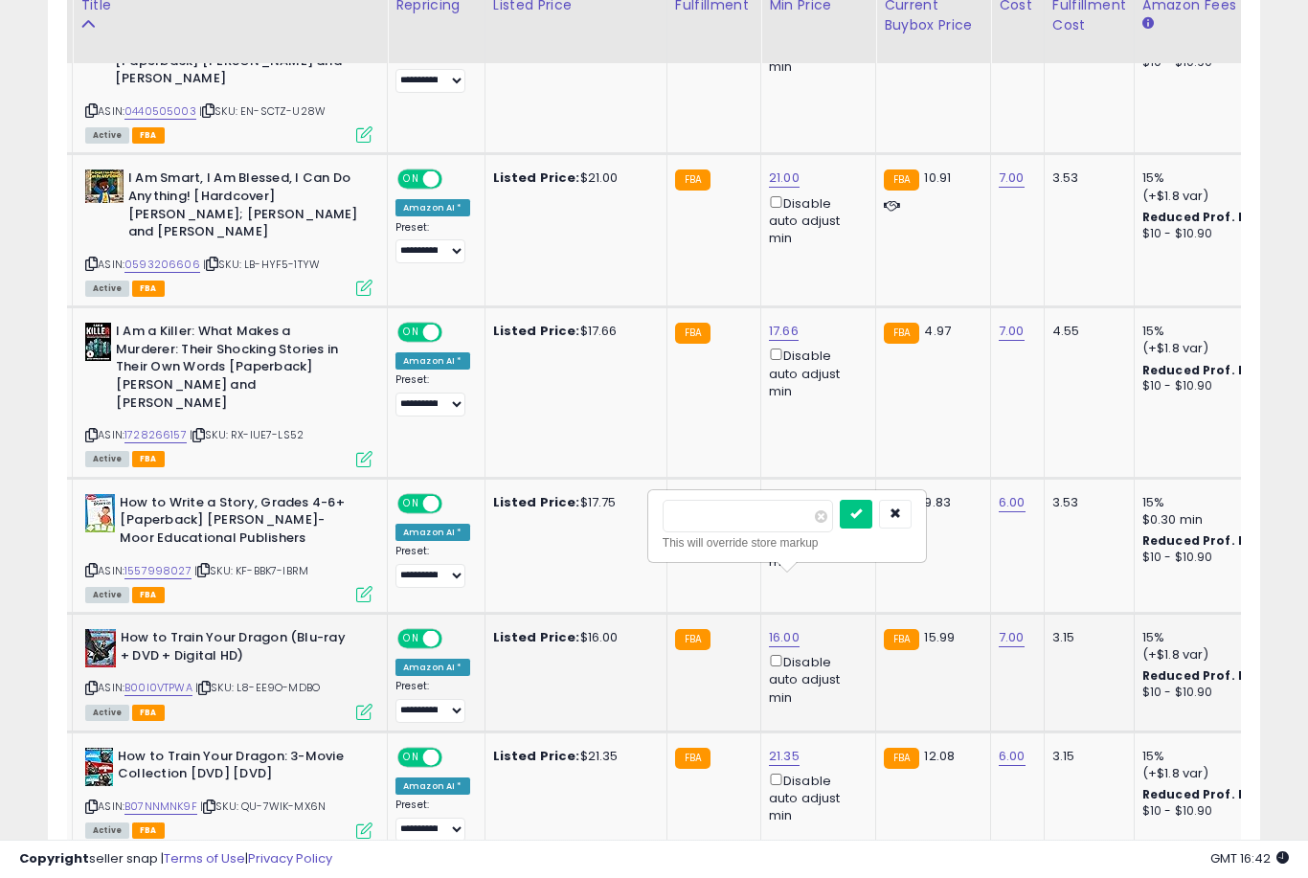
click at [840, 527] on button "submit" at bounding box center [856, 514] width 33 height 29
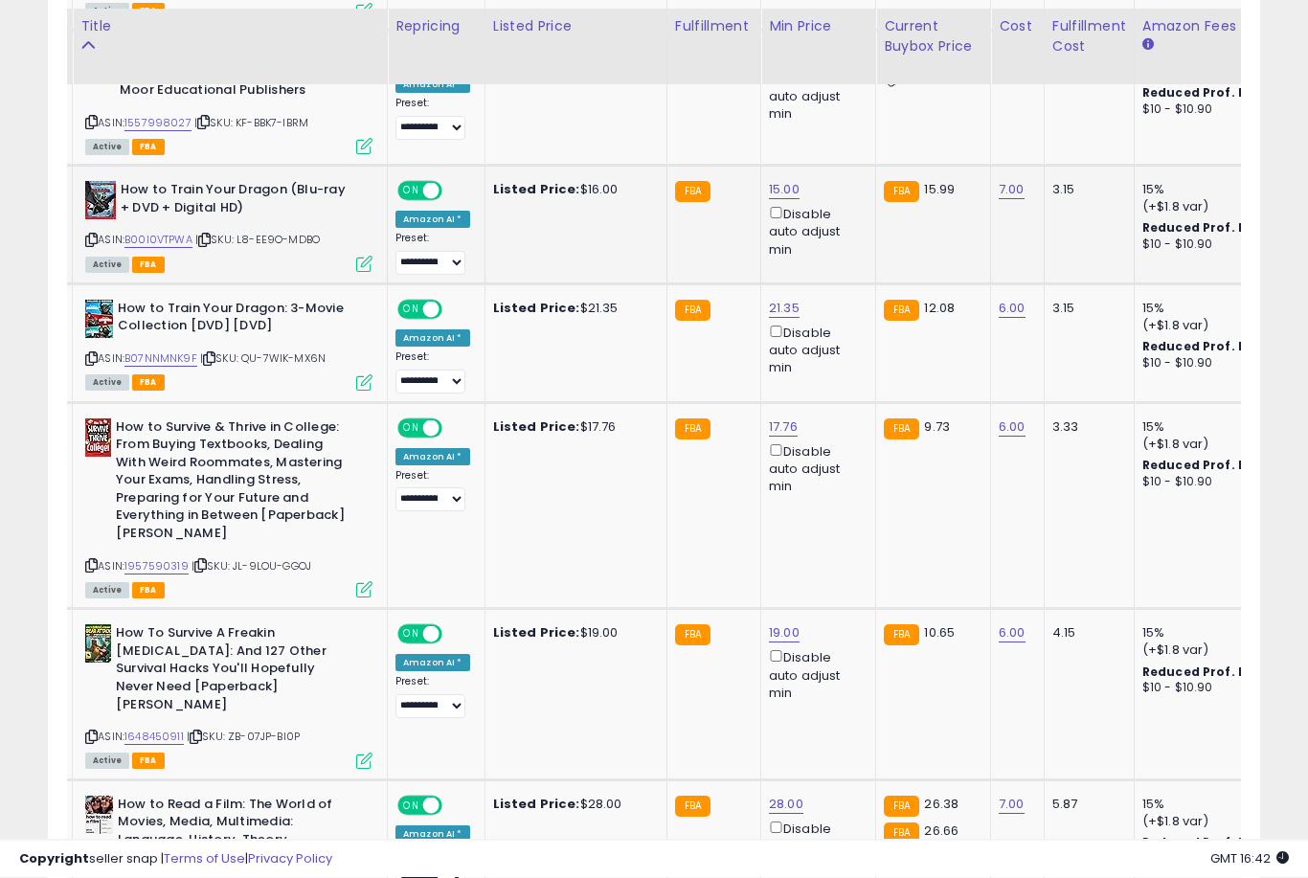
scroll to position [2259, 0]
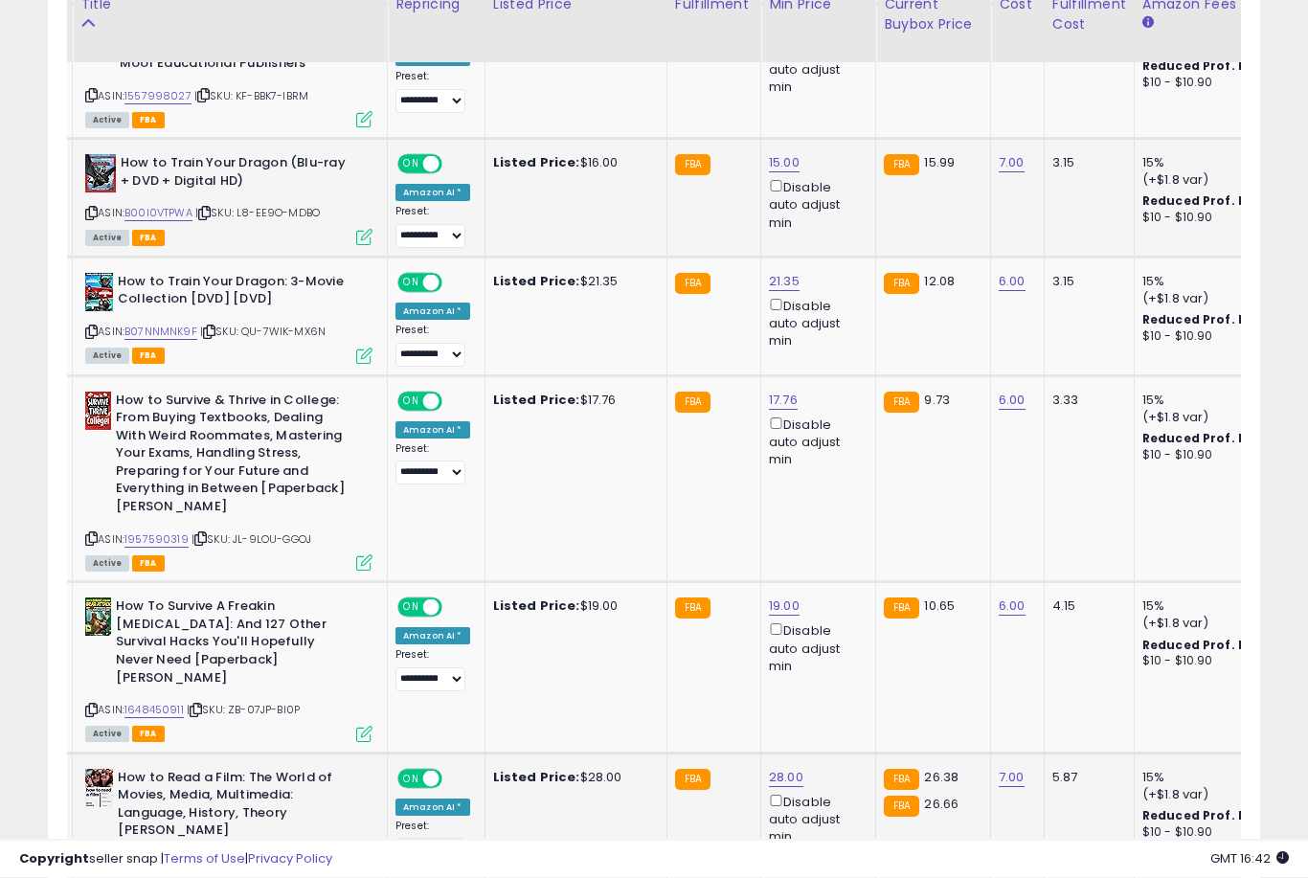
click at [774, 769] on link "28.00" at bounding box center [786, 778] width 34 height 19
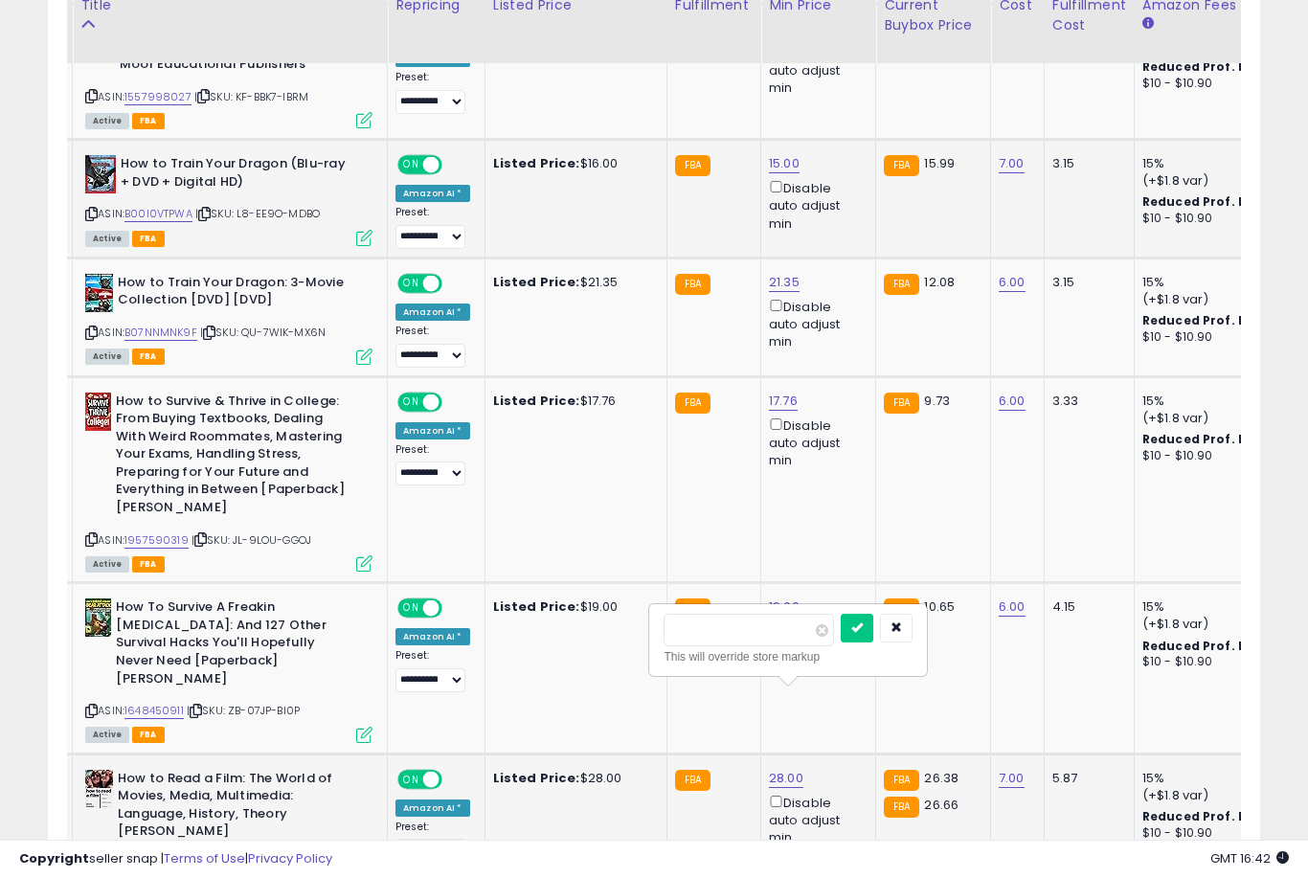
click at [841, 641] on button "submit" at bounding box center [857, 628] width 33 height 29
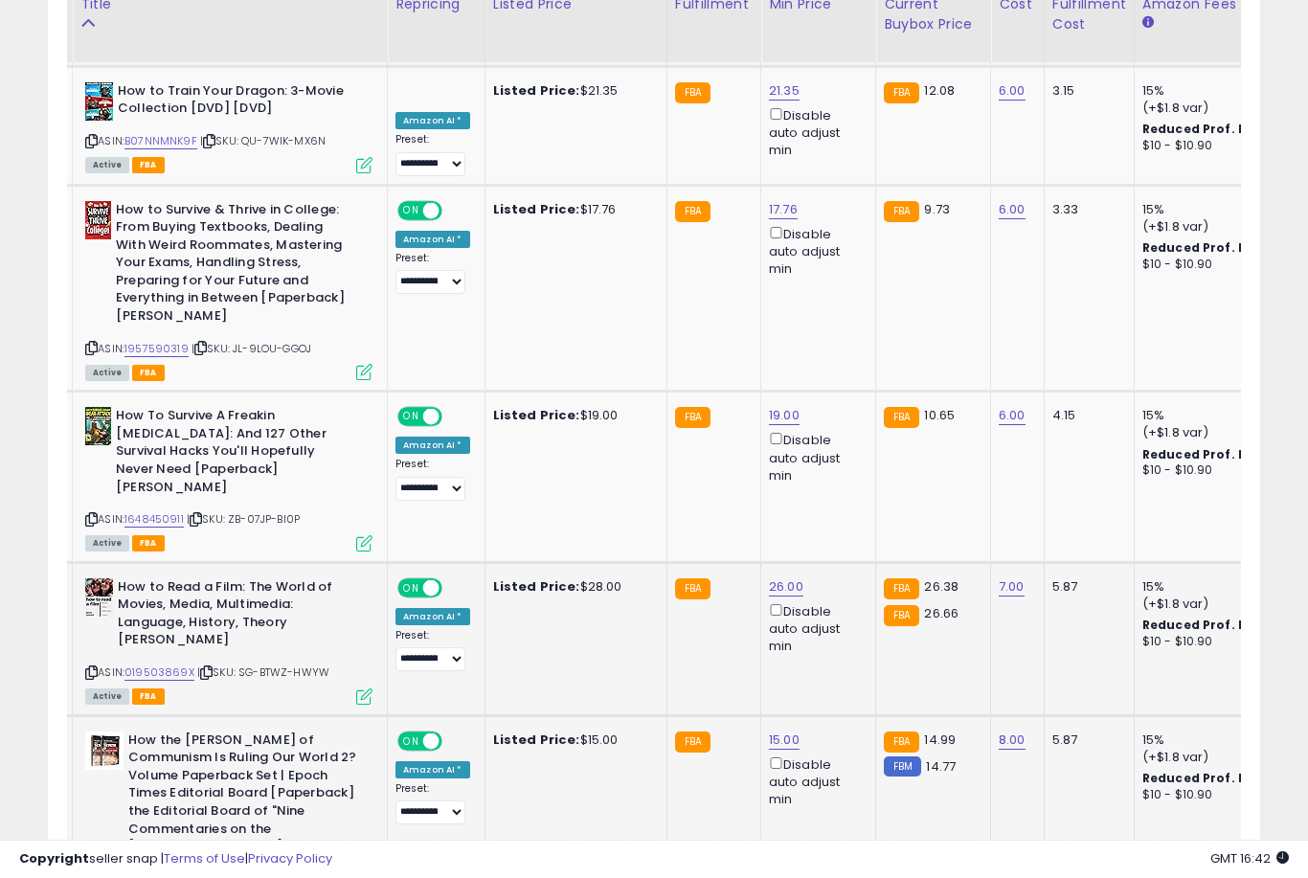
click at [780, 731] on link "15.00" at bounding box center [784, 740] width 31 height 19
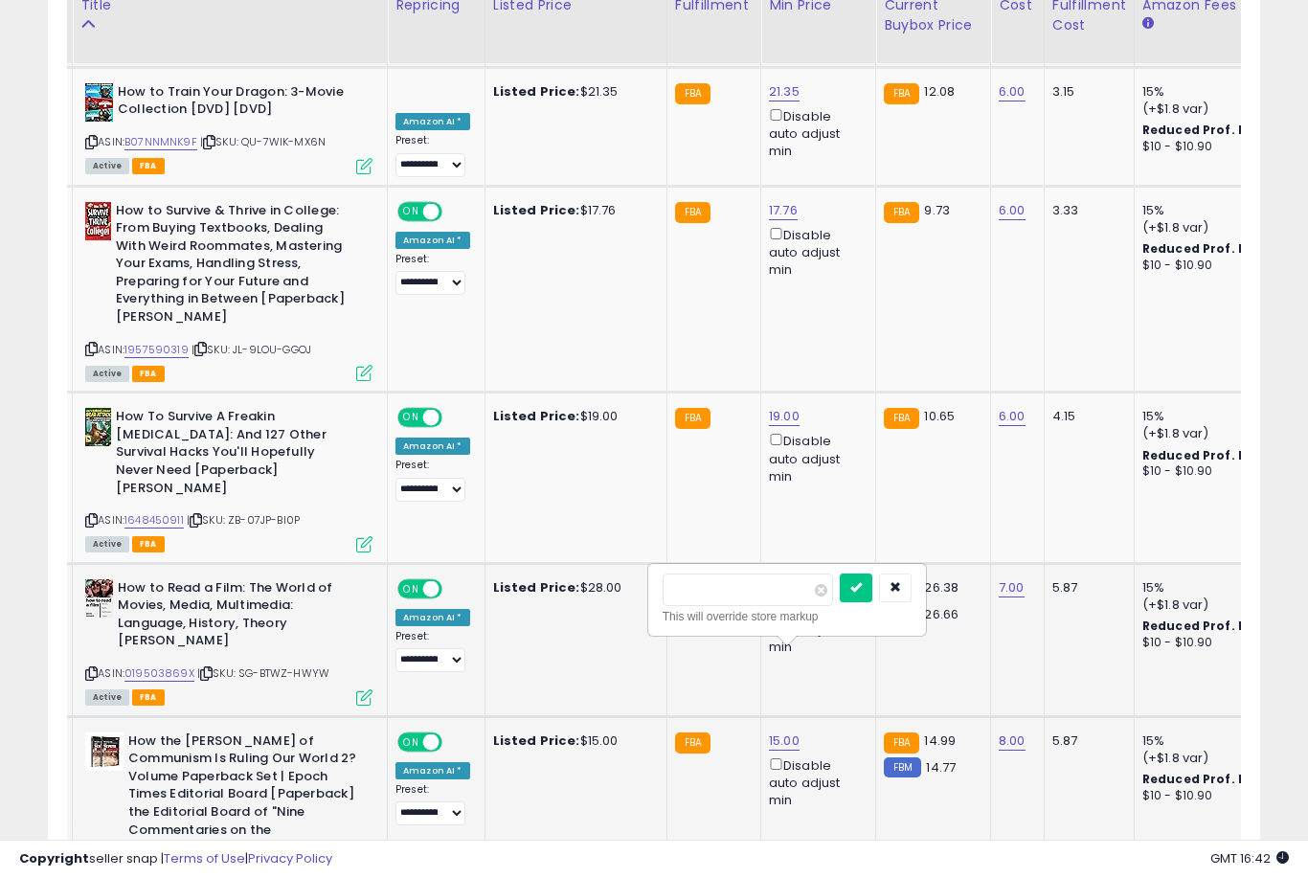
click at [840, 600] on button "submit" at bounding box center [856, 588] width 33 height 29
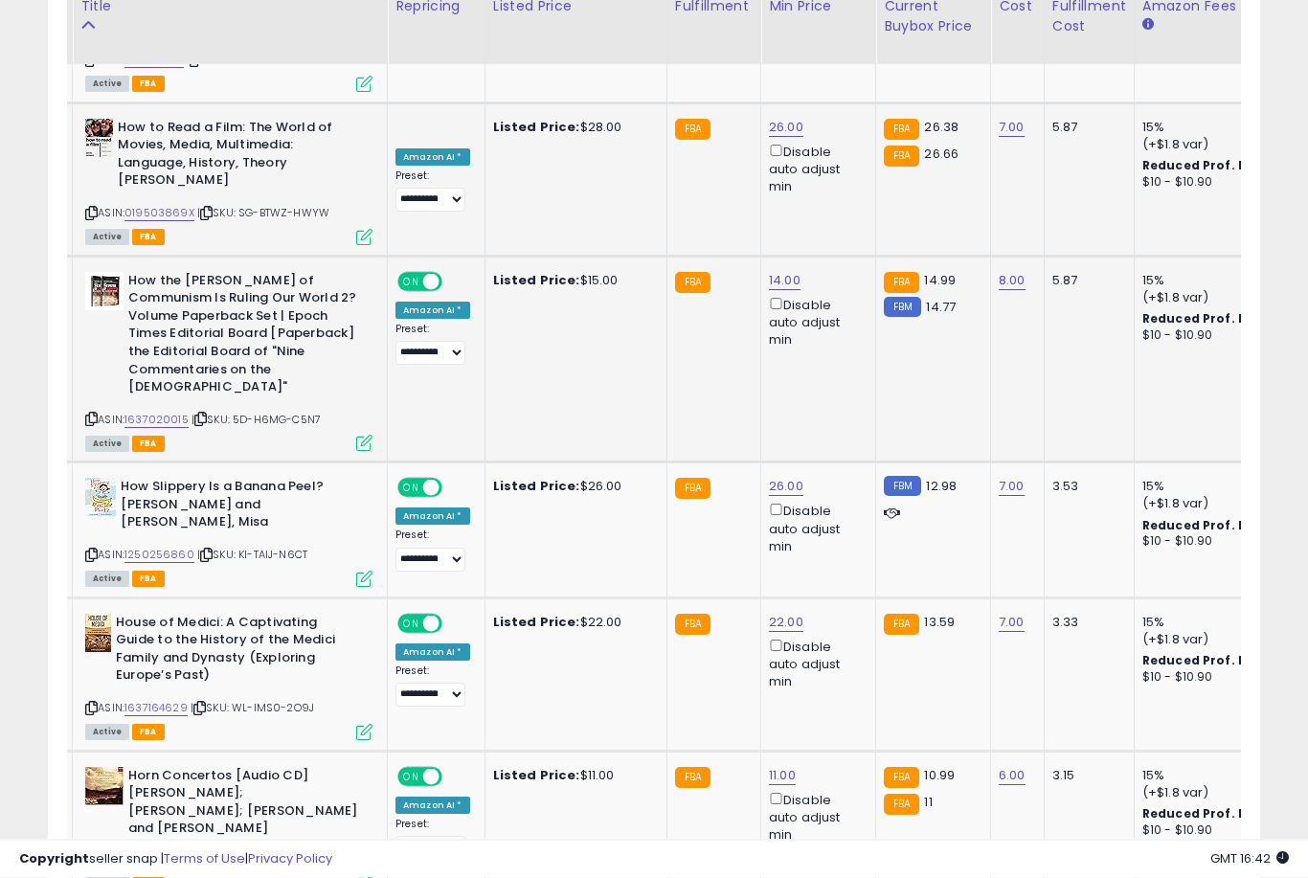
scroll to position [2912, 0]
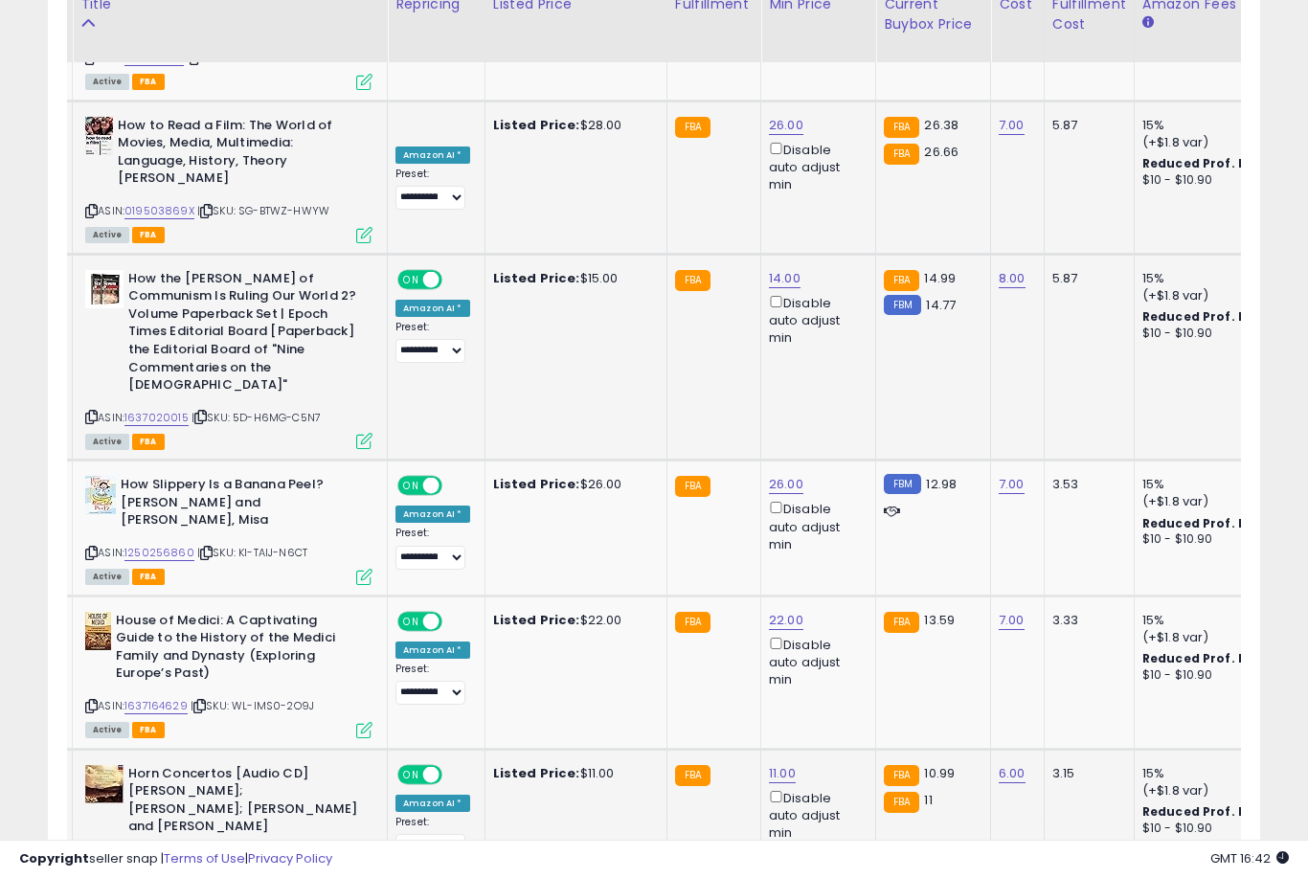
click at [778, 764] on link "11.00" at bounding box center [782, 773] width 27 height 19
click at [838, 609] on button "submit" at bounding box center [854, 595] width 33 height 29
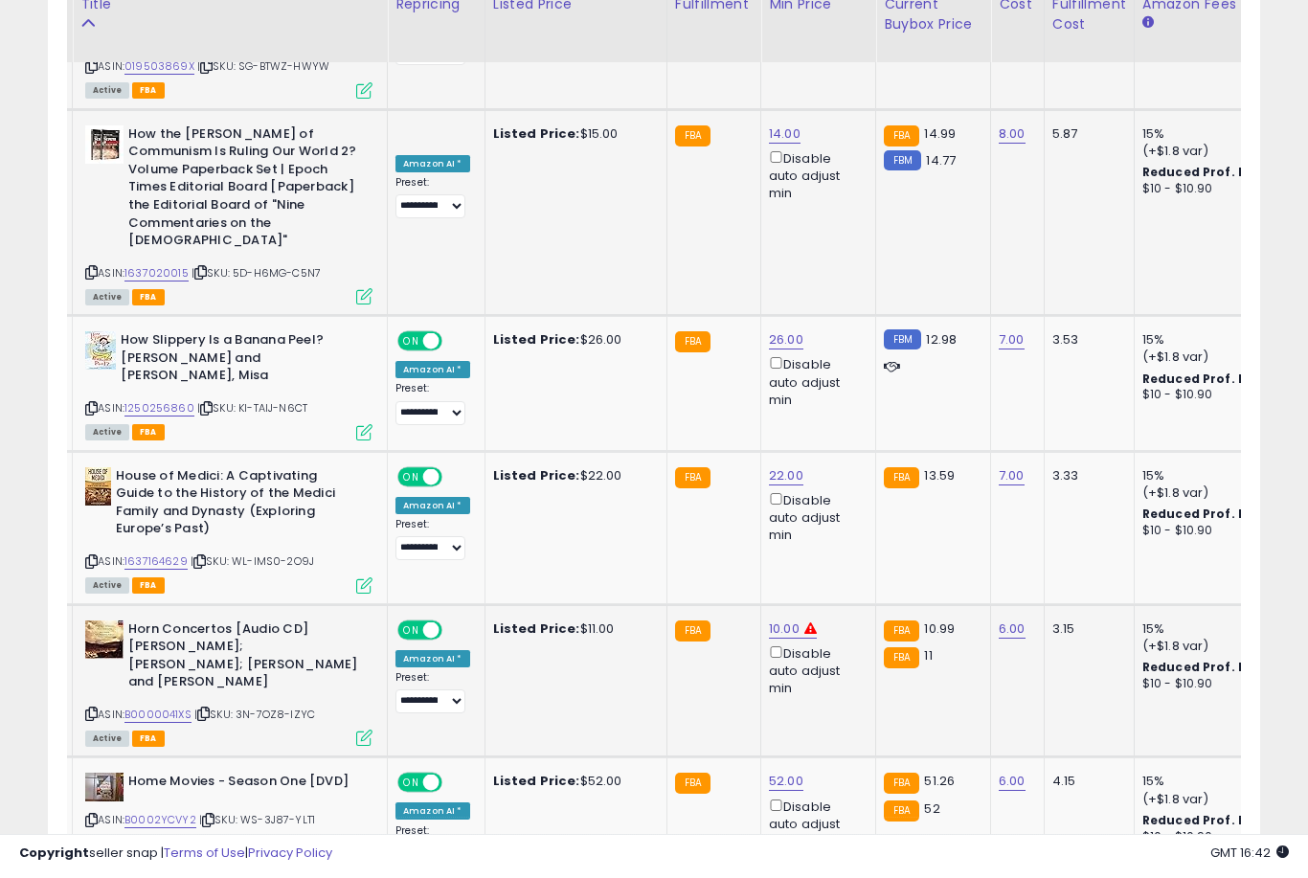
scroll to position [3057, 0]
click at [777, 772] on link "52.00" at bounding box center [786, 781] width 34 height 19
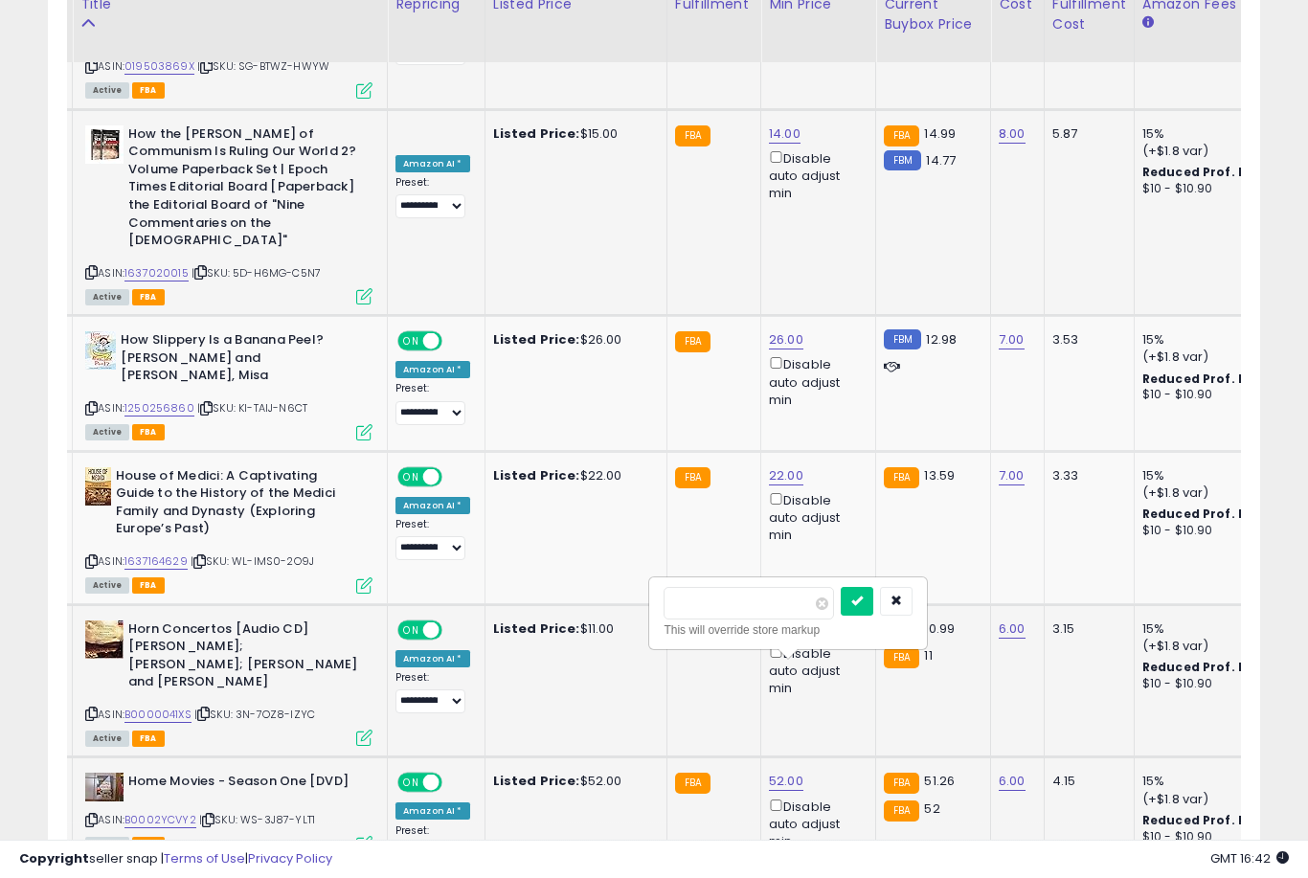
click at [841, 615] on button "submit" at bounding box center [857, 601] width 33 height 29
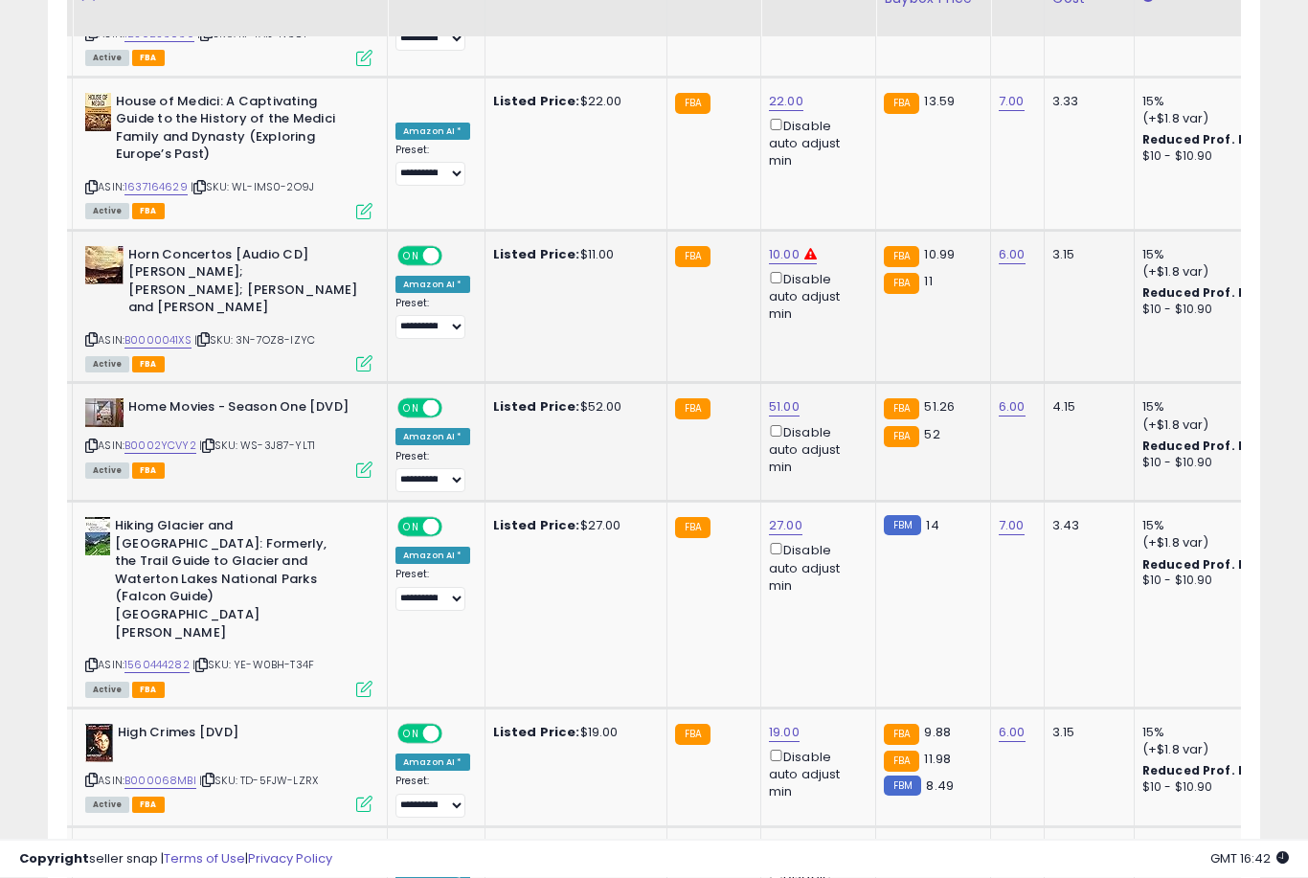
scroll to position [3433, 0]
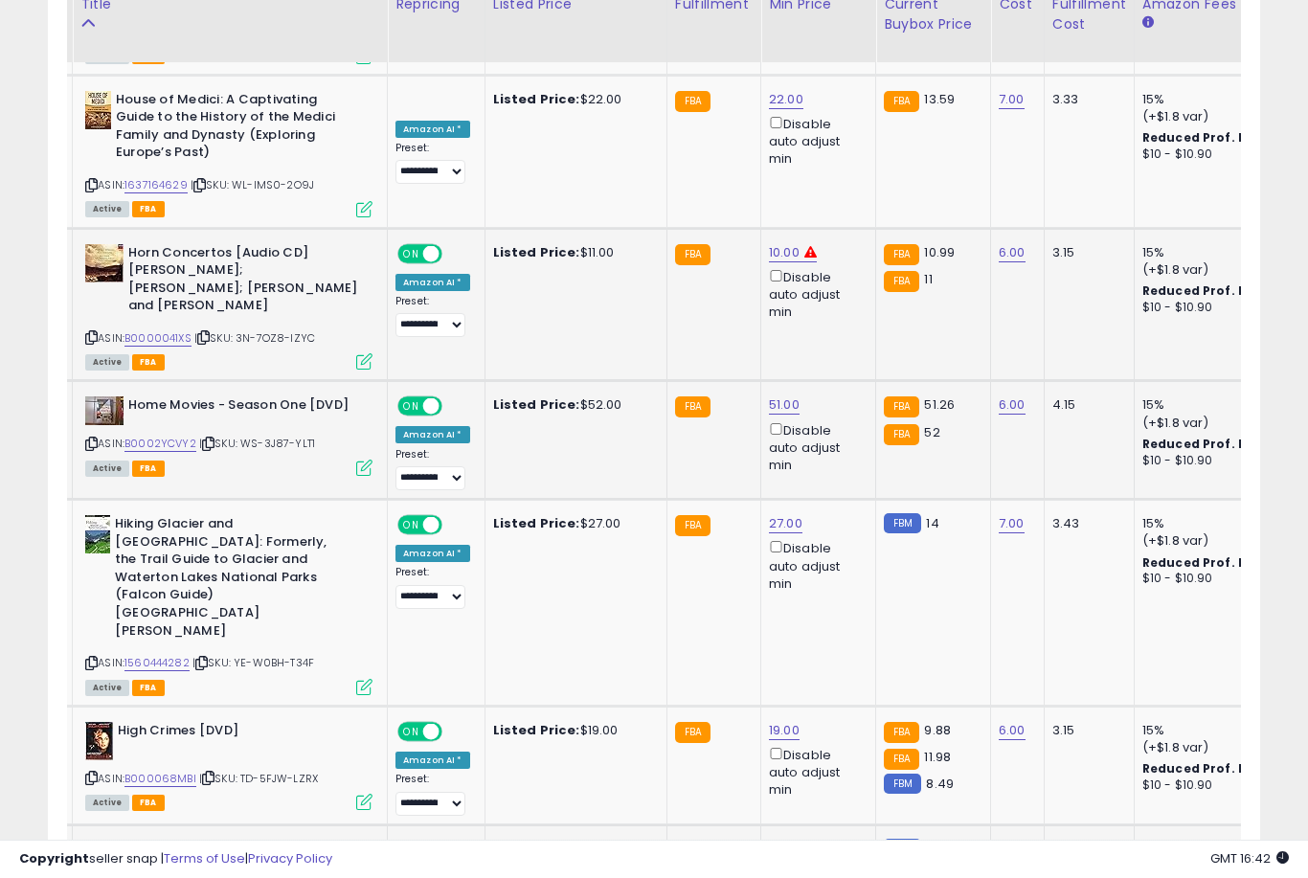
click at [772, 840] on link "27.00" at bounding box center [786, 849] width 34 height 19
click at [841, 642] on button "submit" at bounding box center [857, 628] width 33 height 29
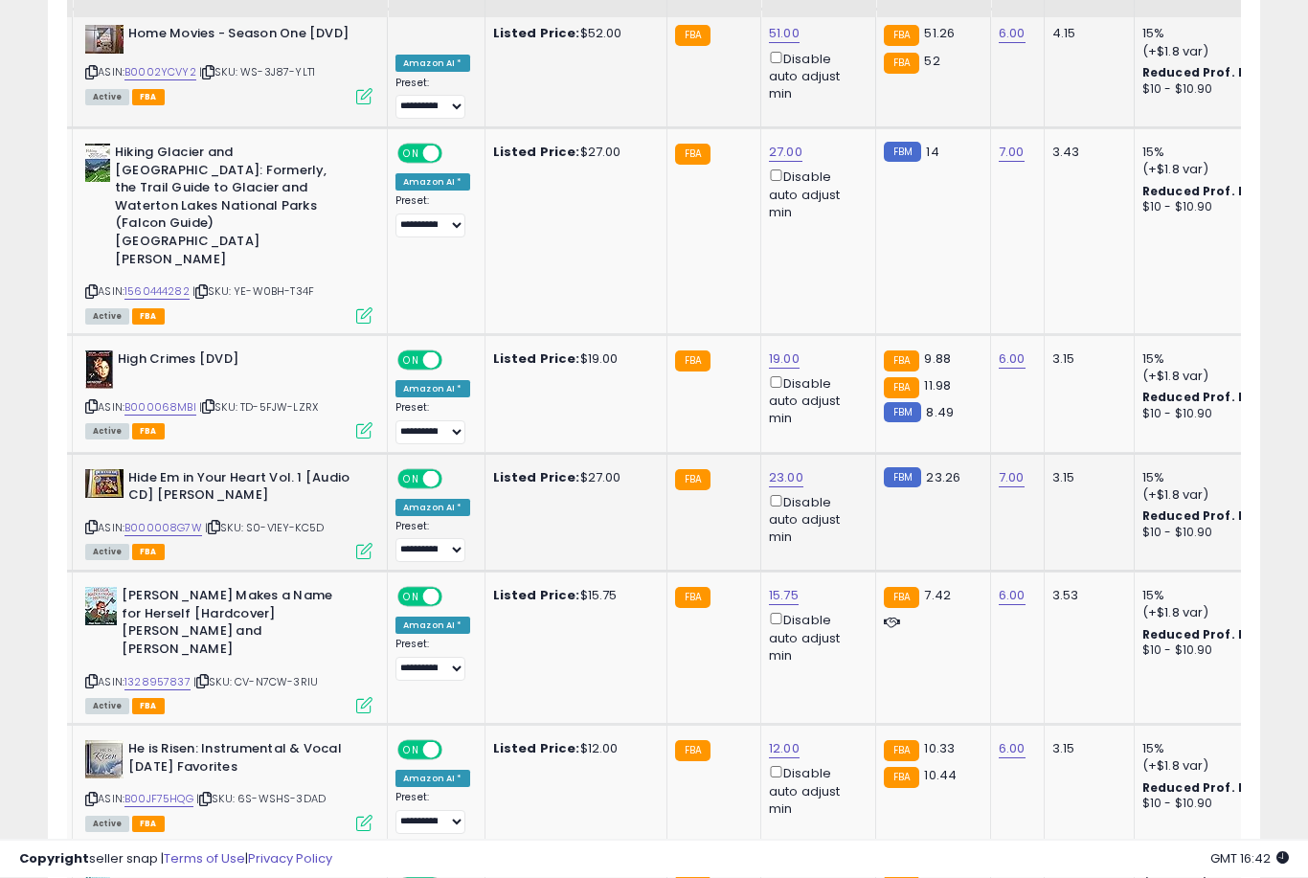
scroll to position [3849, 0]
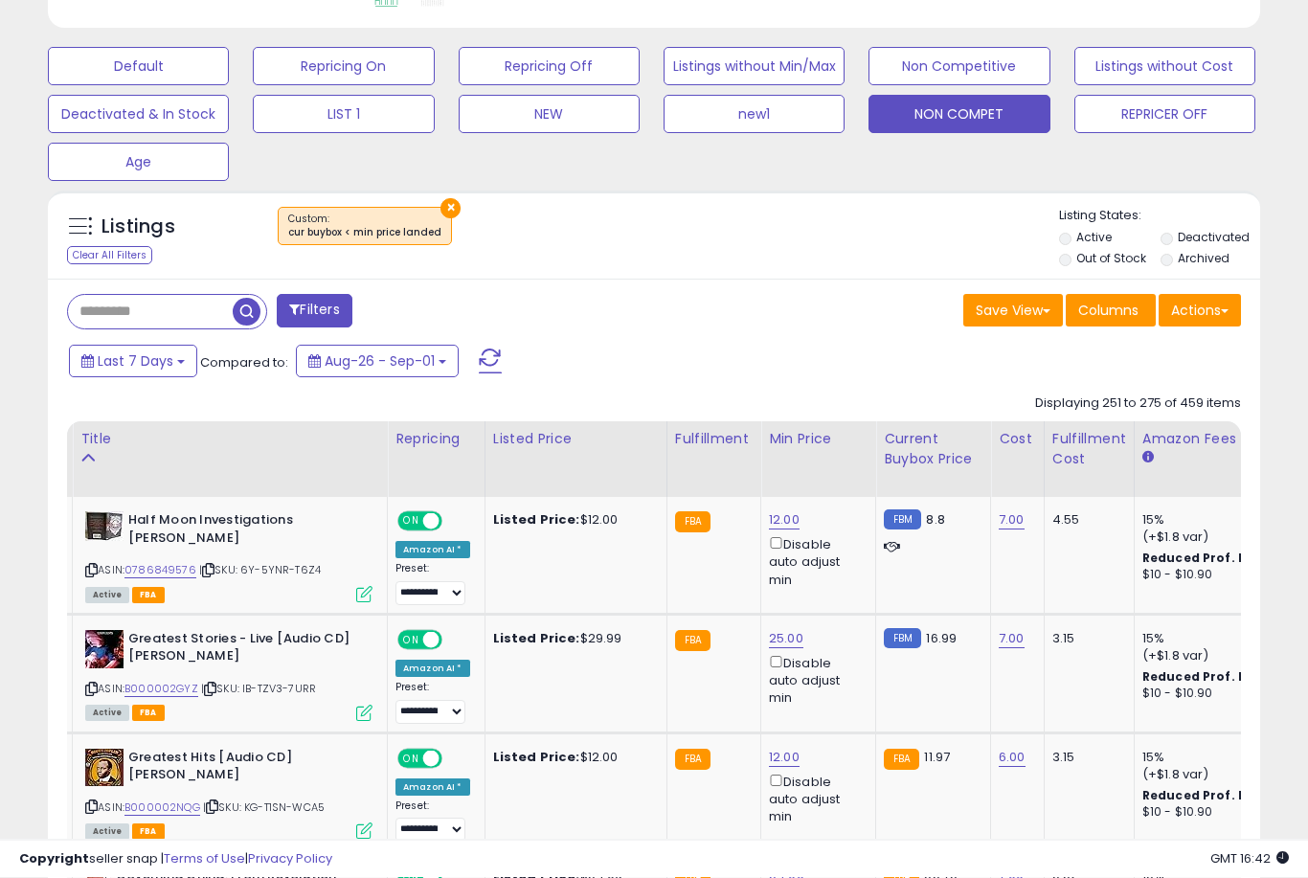
scroll to position [559, 0]
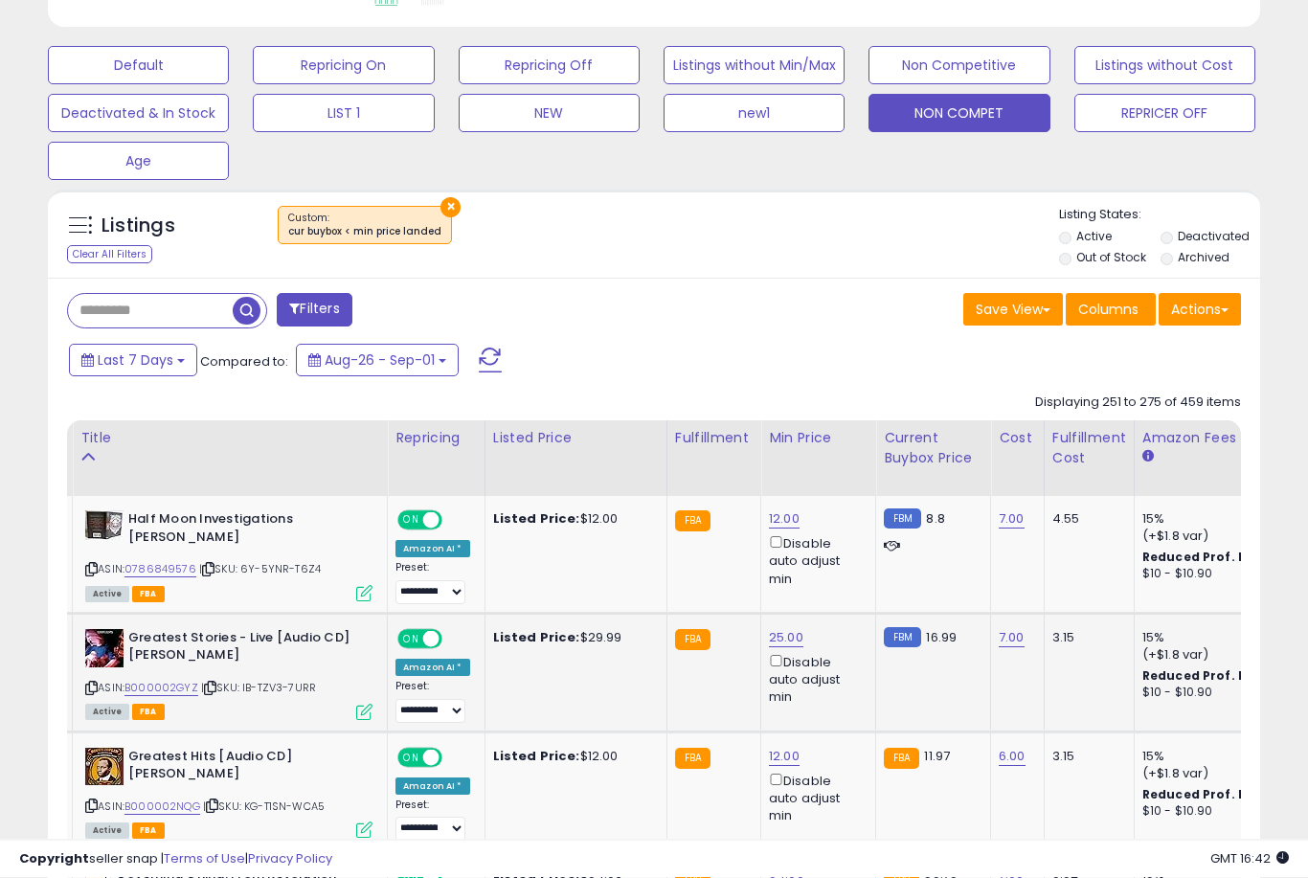
click at [773, 648] on link "25.00" at bounding box center [786, 638] width 34 height 19
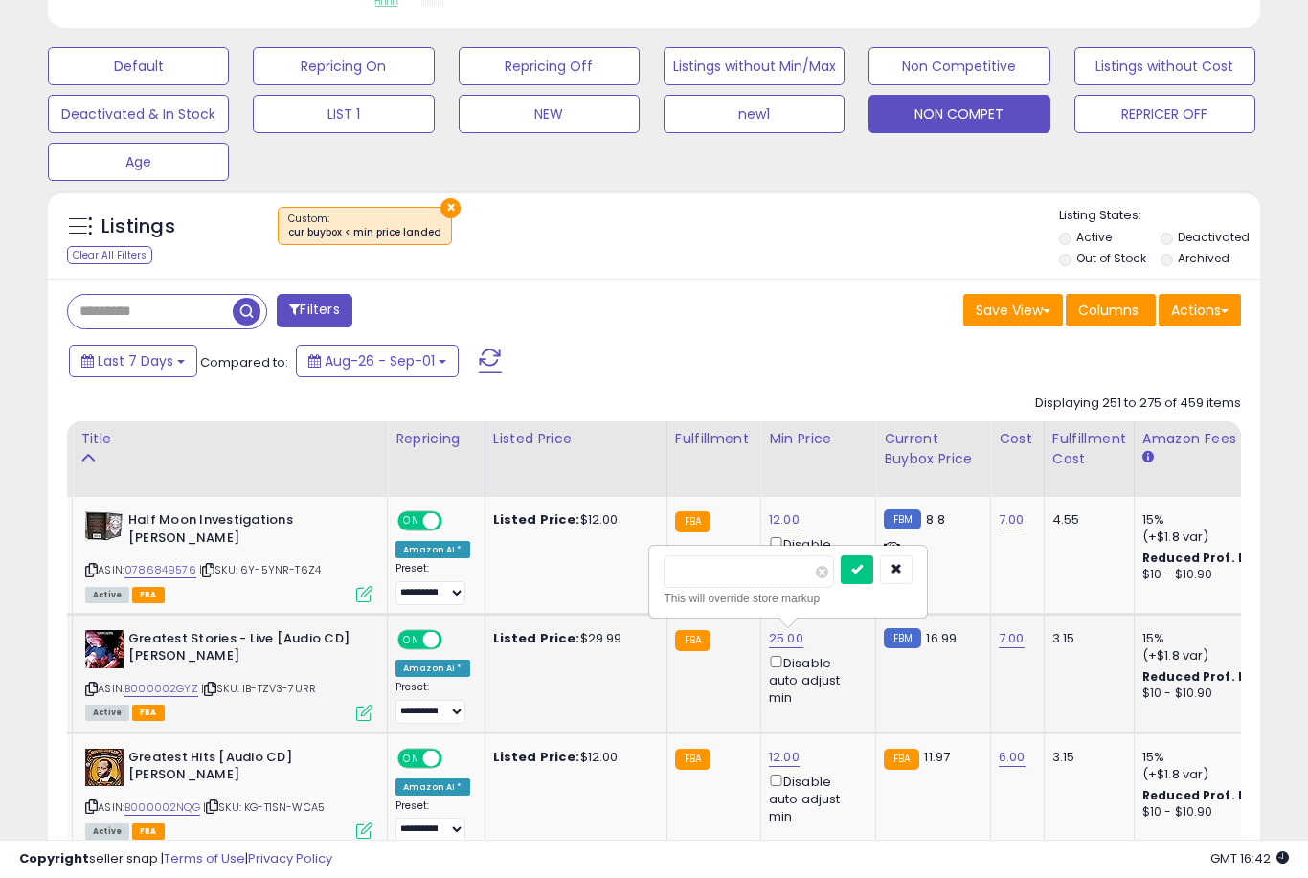
click at [841, 582] on button "submit" at bounding box center [857, 569] width 33 height 29
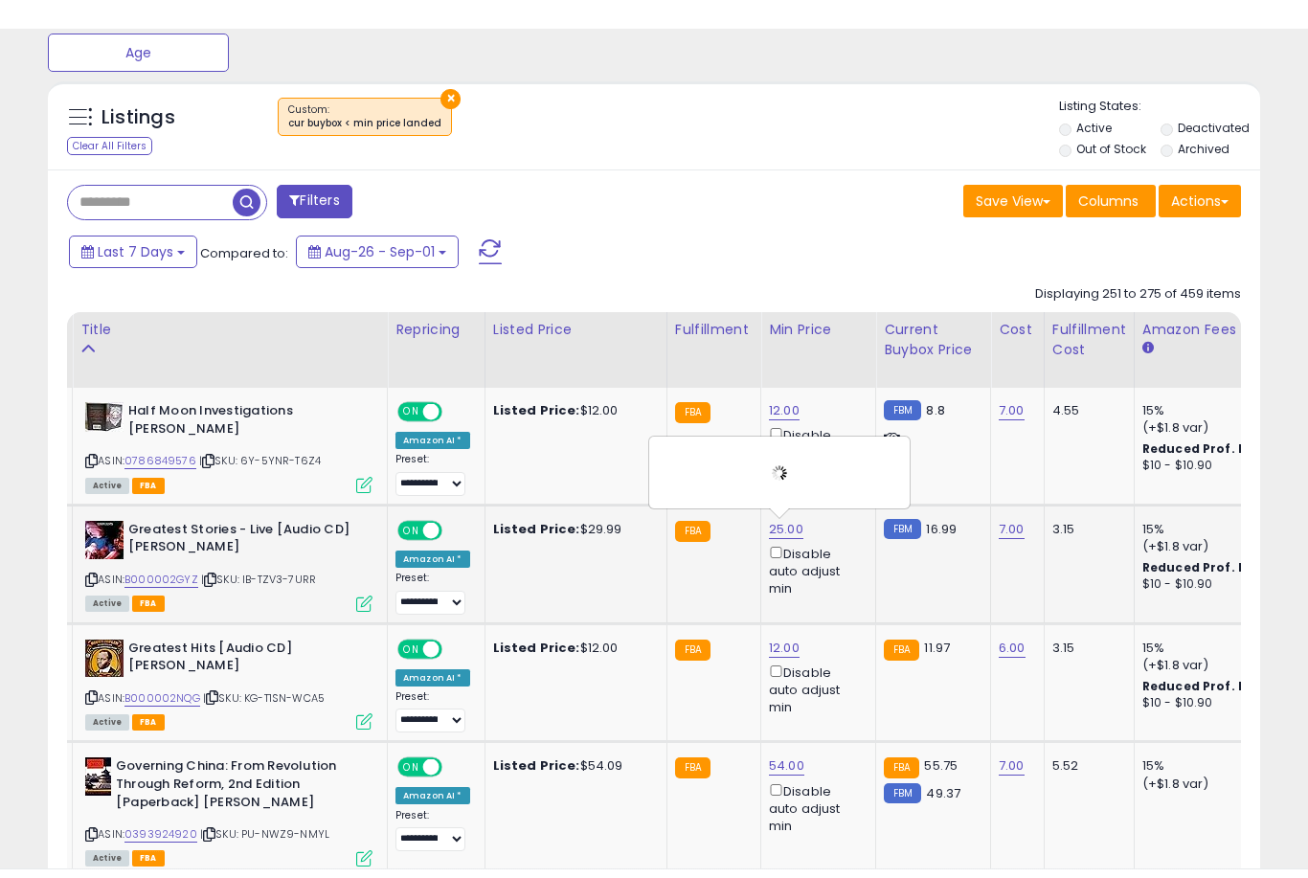
scroll to position [711, 0]
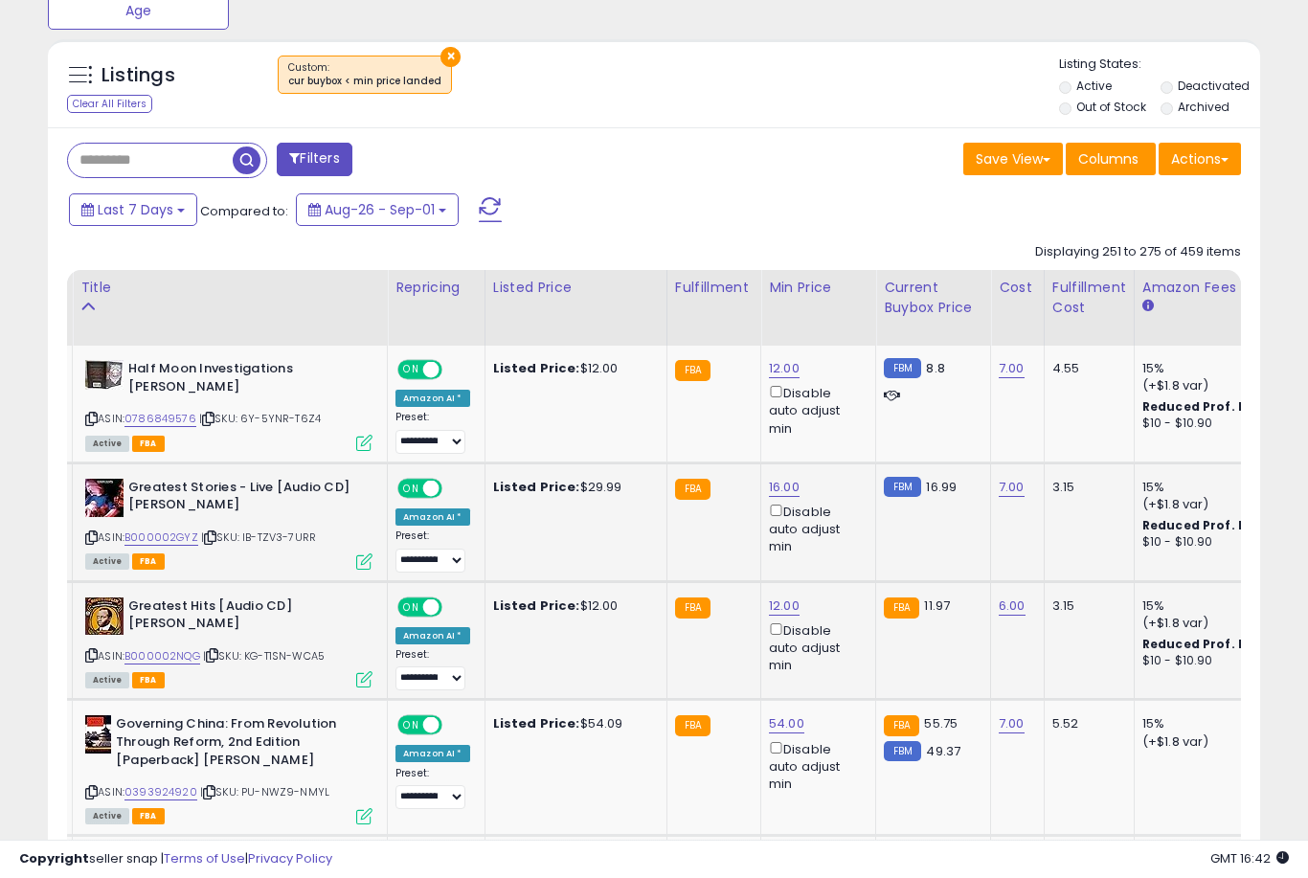
click at [774, 616] on link "12.00" at bounding box center [784, 606] width 31 height 19
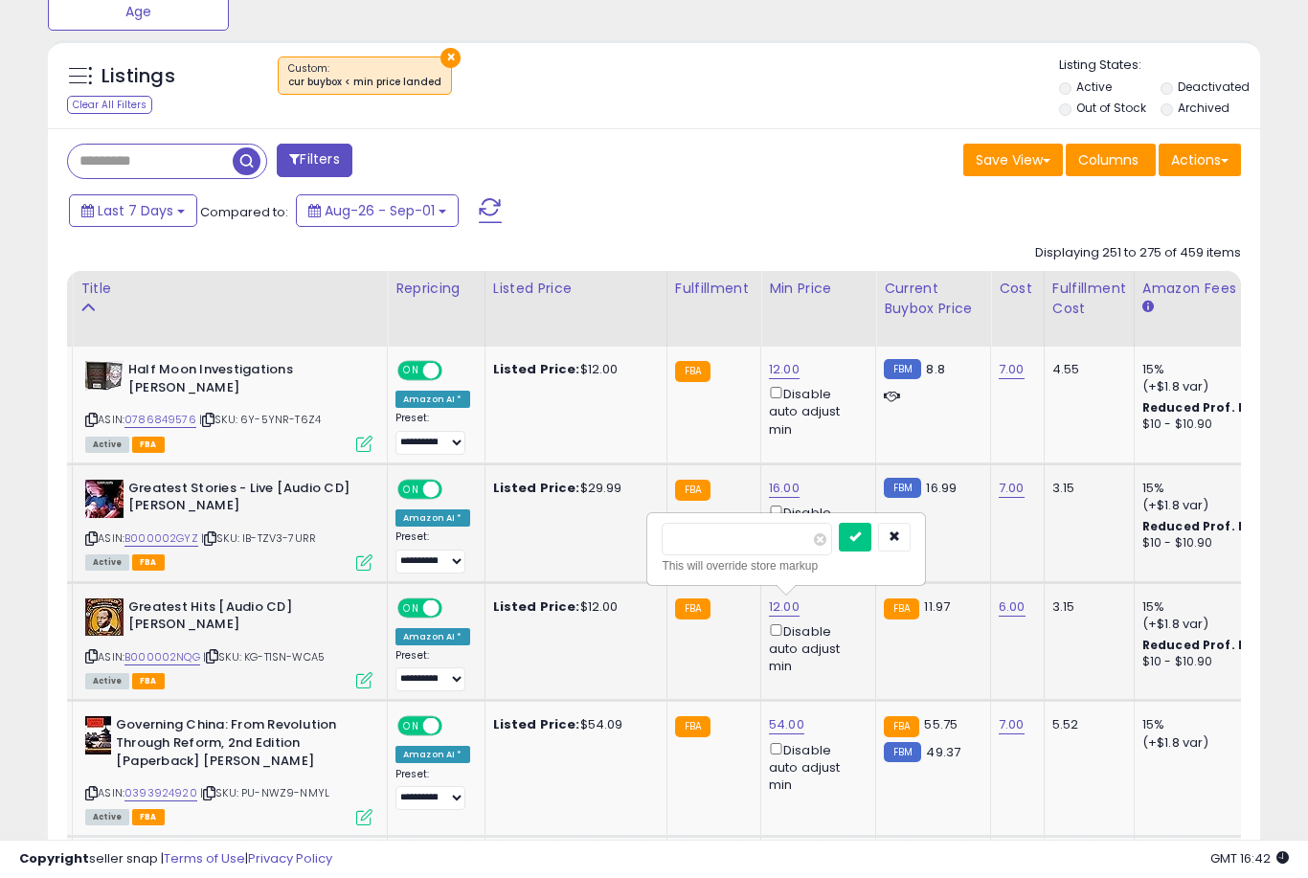
click at [839, 550] on button "submit" at bounding box center [855, 537] width 33 height 29
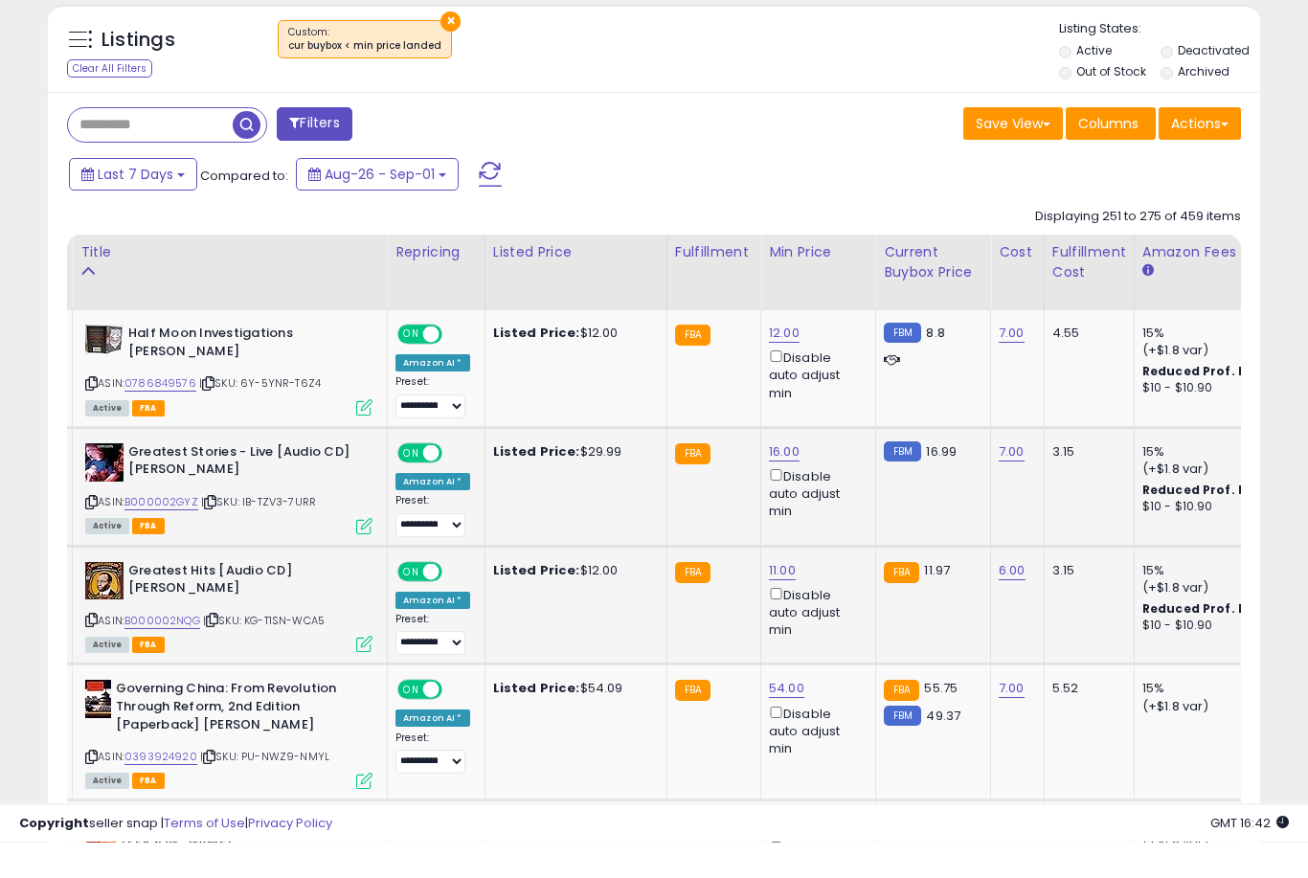
scroll to position [790, 0]
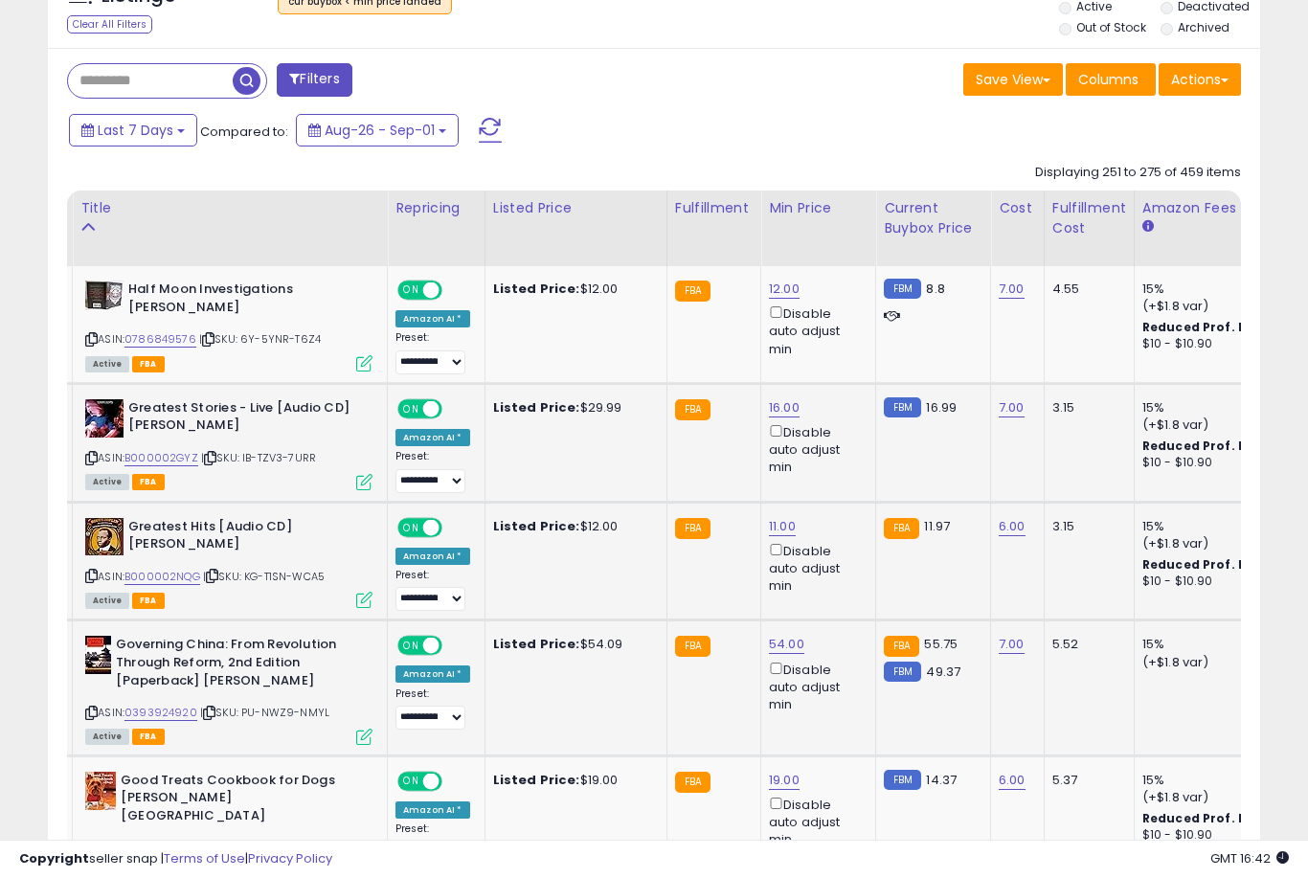
click at [779, 652] on link "54.00" at bounding box center [786, 644] width 35 height 19
click at [842, 588] on button "submit" at bounding box center [858, 574] width 33 height 29
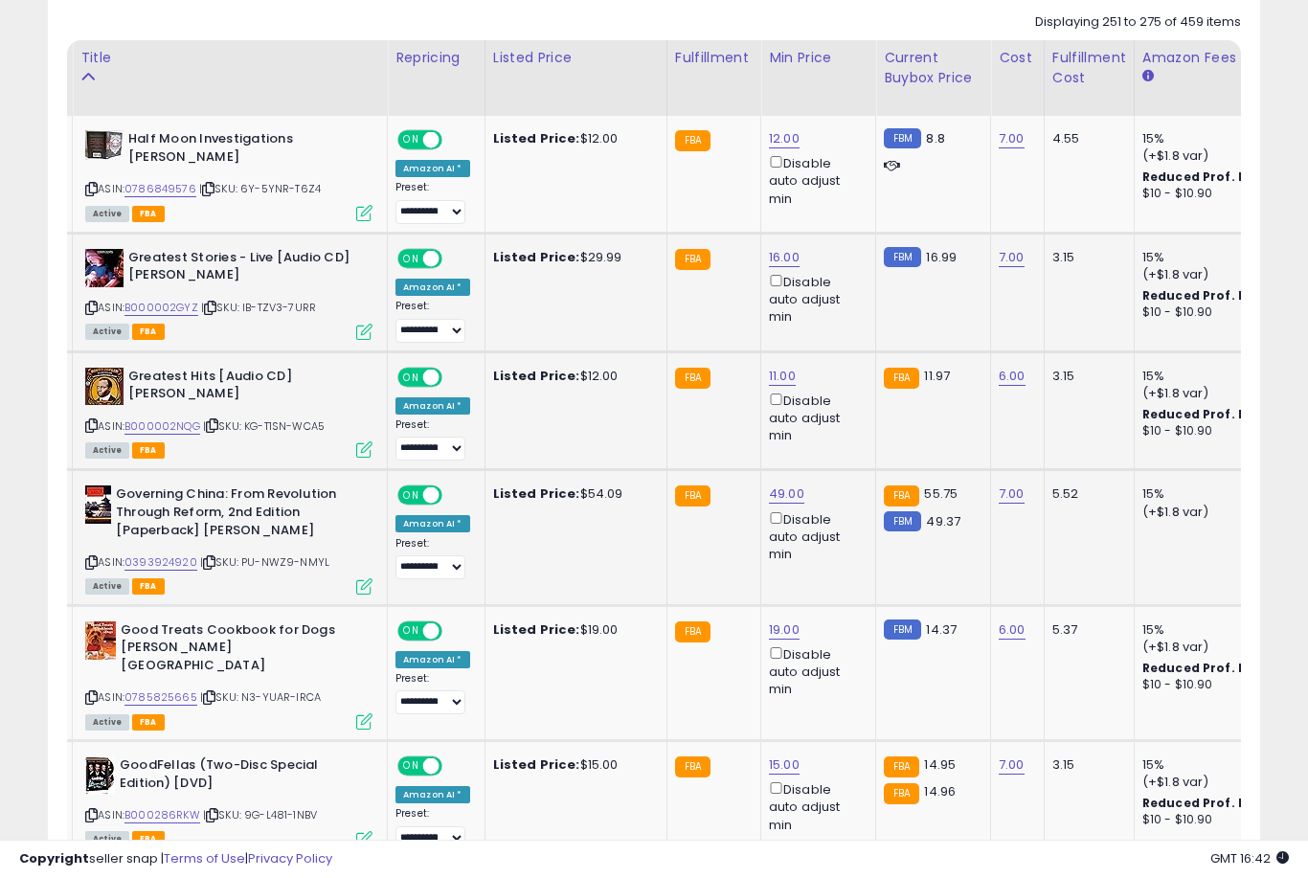
scroll to position [0, 41]
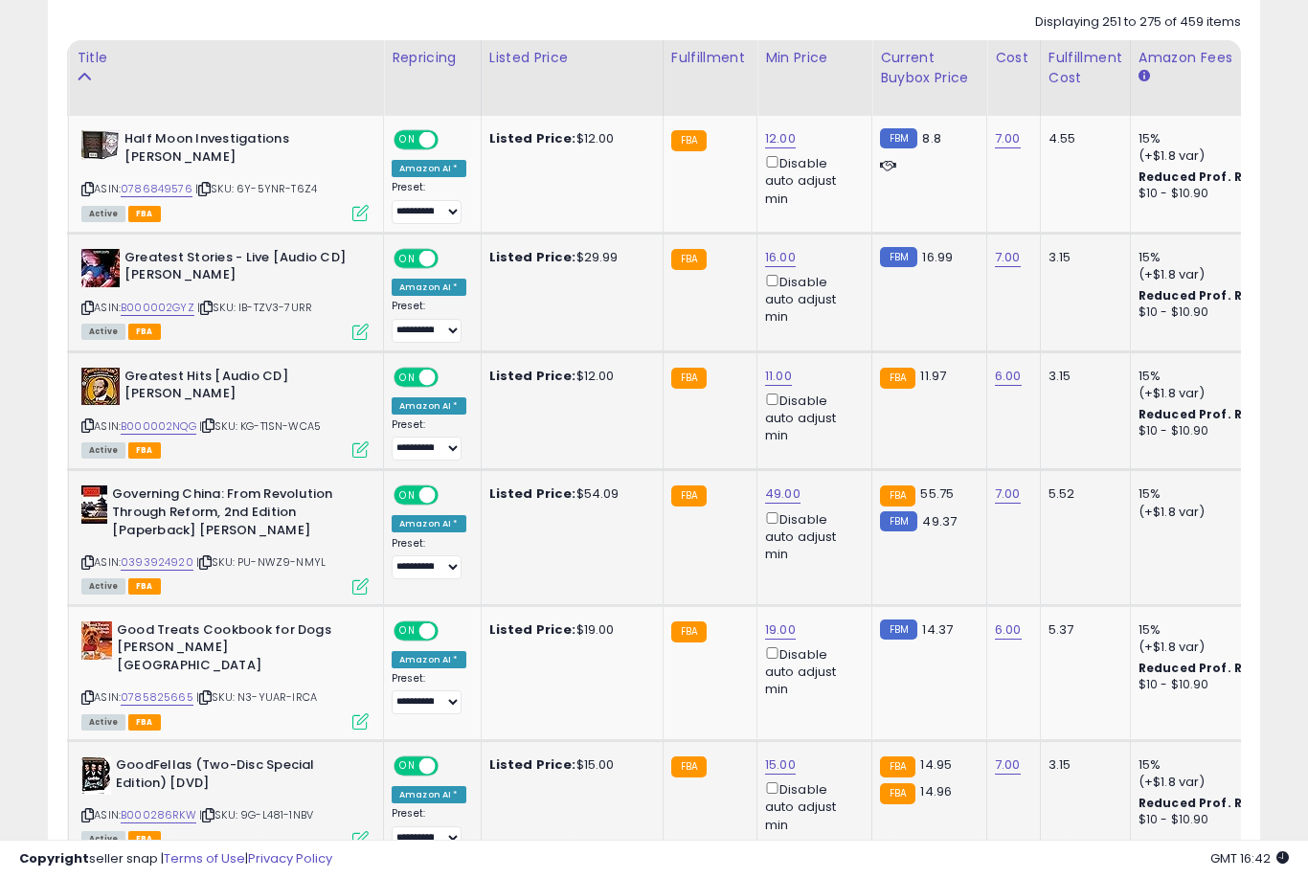
click at [782, 756] on link "15.00" at bounding box center [780, 765] width 31 height 19
click at [781, 756] on link "15.00" at bounding box center [780, 765] width 31 height 19
click at [767, 758] on link "15.00" at bounding box center [780, 765] width 31 height 19
click at [836, 689] on button "submit" at bounding box center [852, 675] width 33 height 29
click at [771, 639] on link "19.00" at bounding box center [780, 630] width 31 height 19
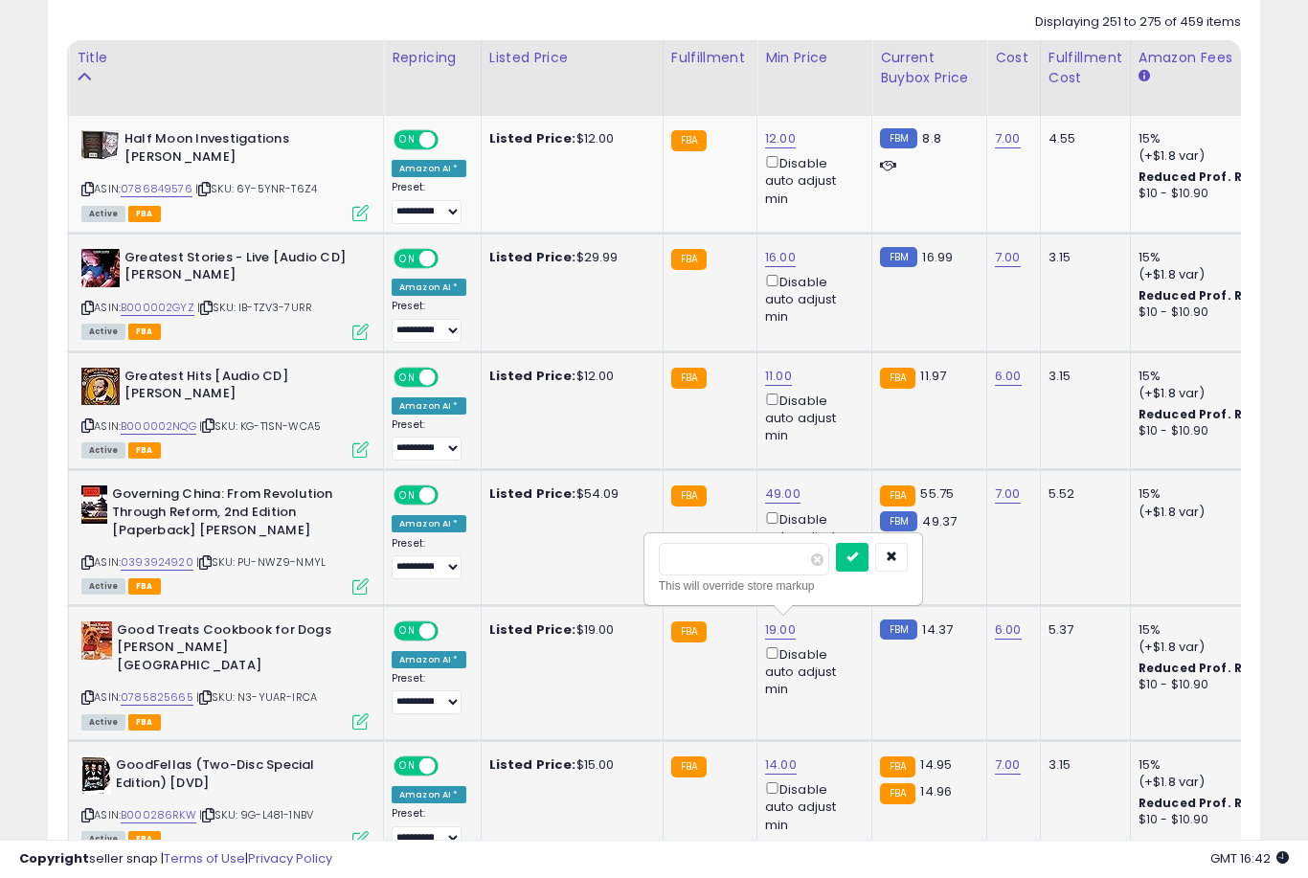
click at [836, 571] on button "submit" at bounding box center [852, 557] width 33 height 29
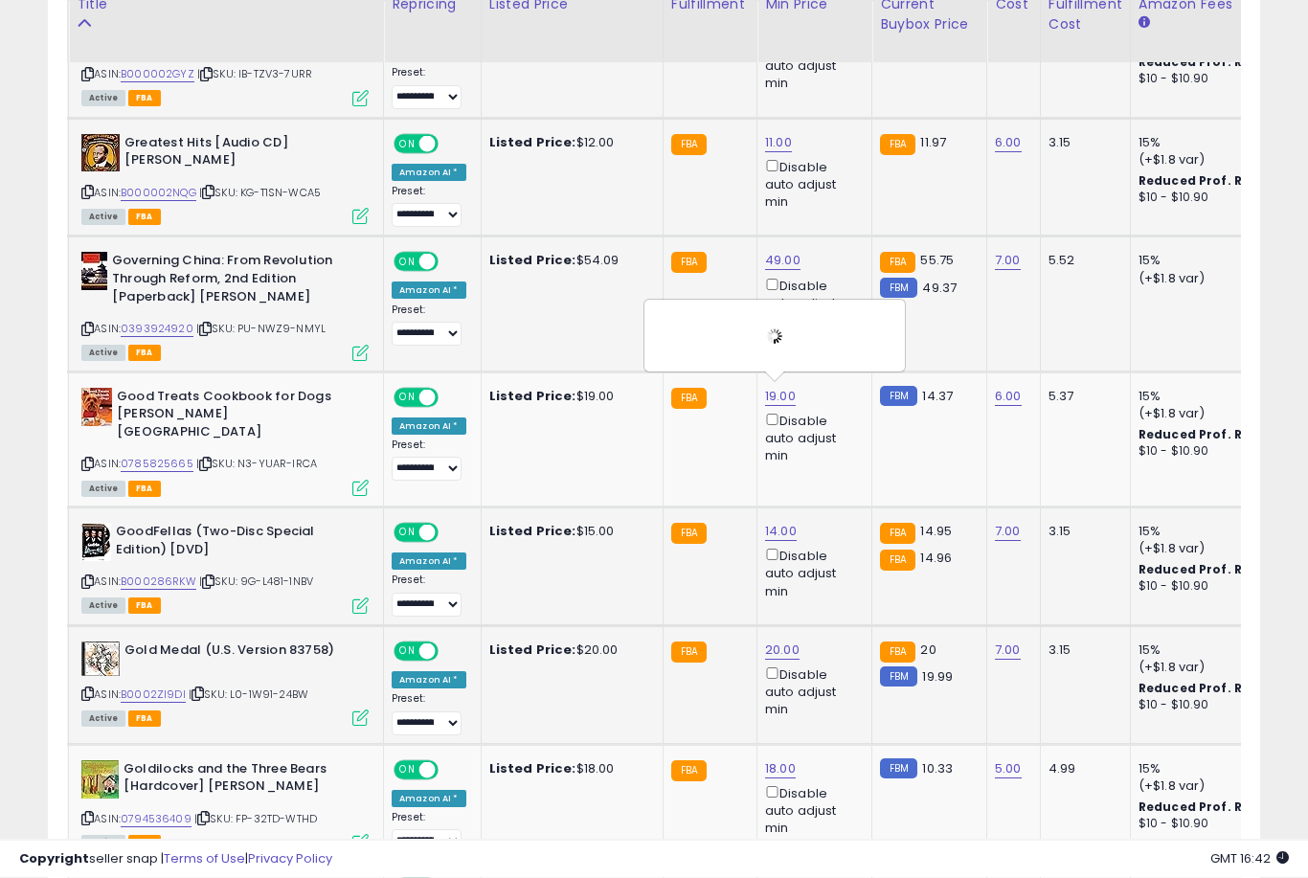
click at [778, 644] on link "20.00" at bounding box center [782, 651] width 34 height 19
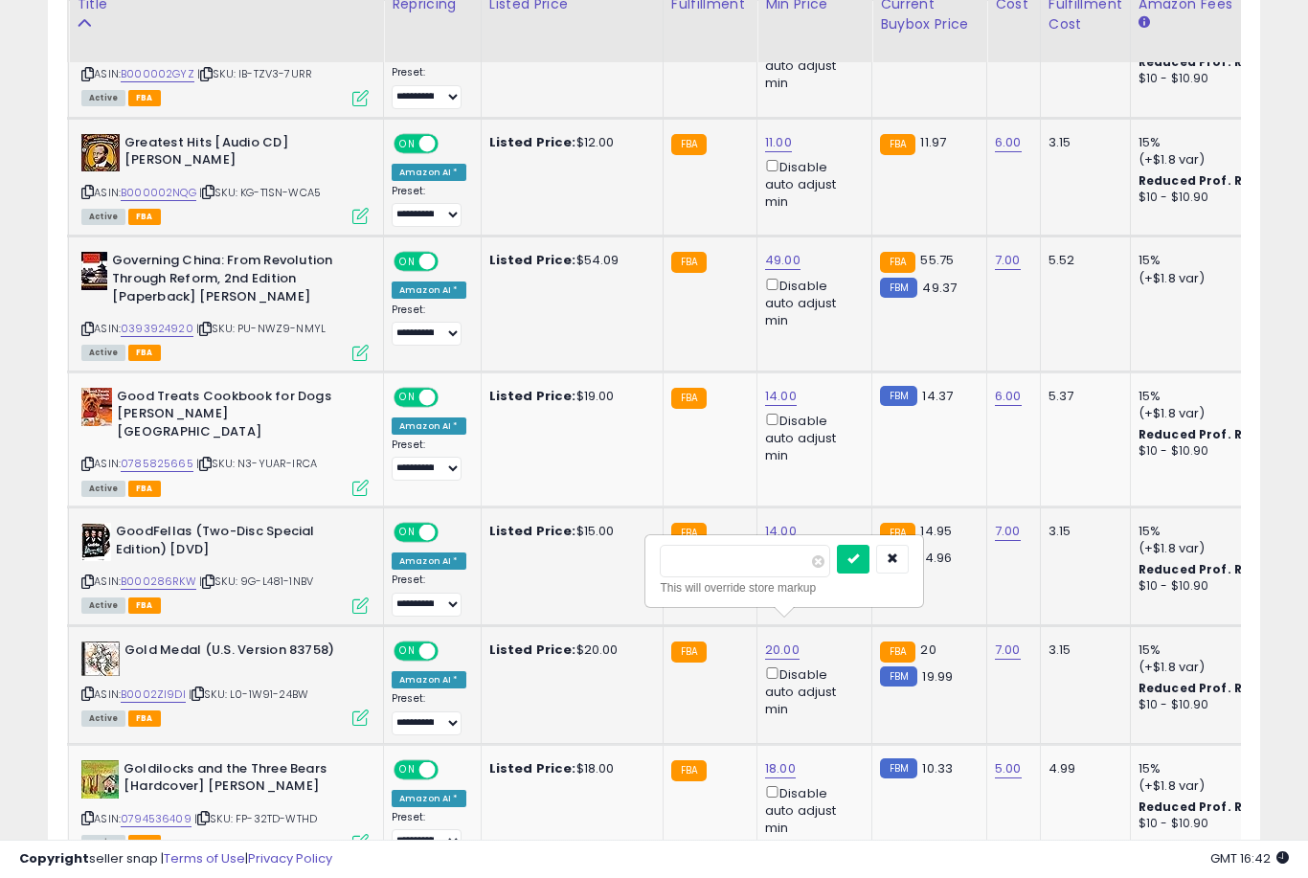
scroll to position [1173, 0]
click at [837, 573] on button "submit" at bounding box center [853, 560] width 33 height 29
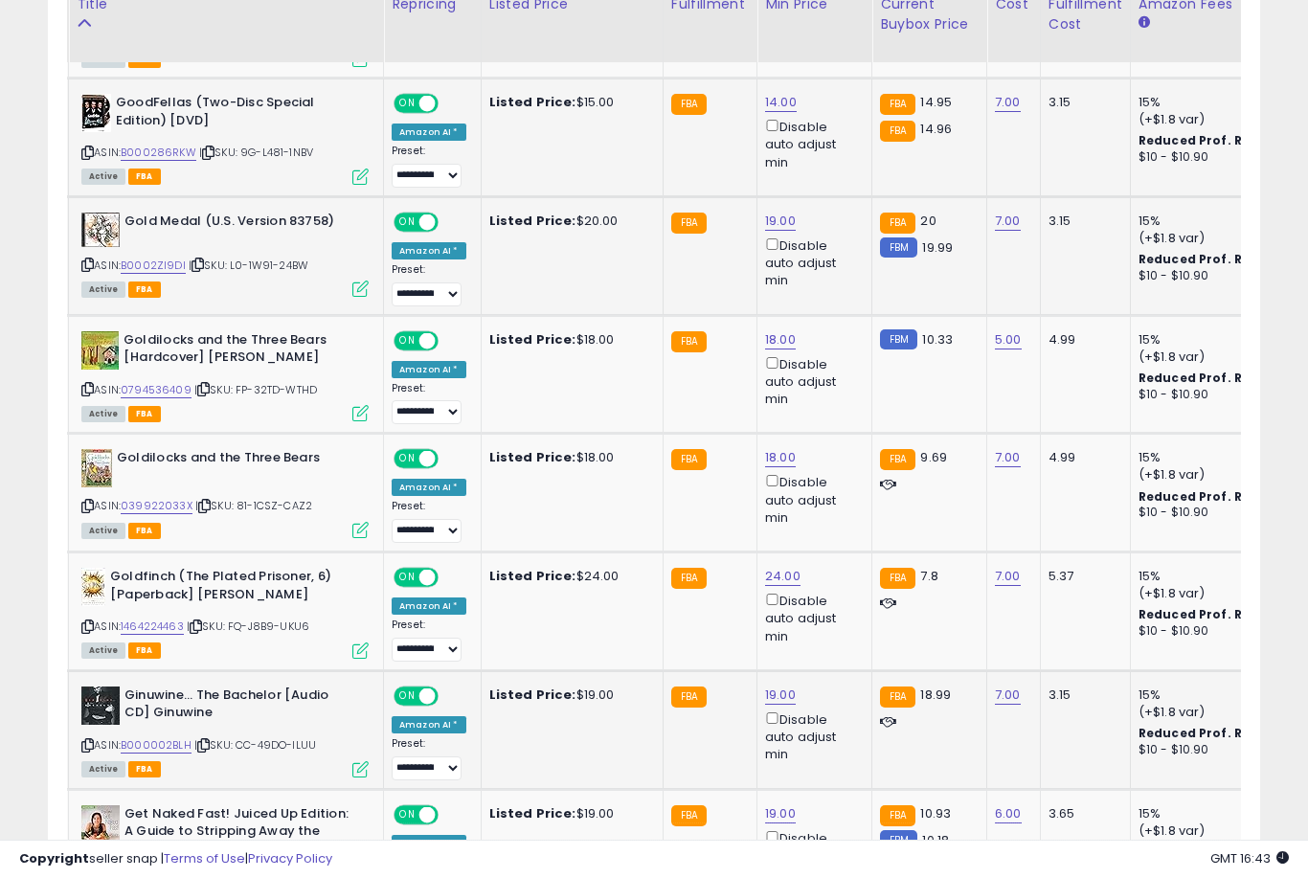
click at [777, 686] on link "19.00" at bounding box center [780, 695] width 31 height 19
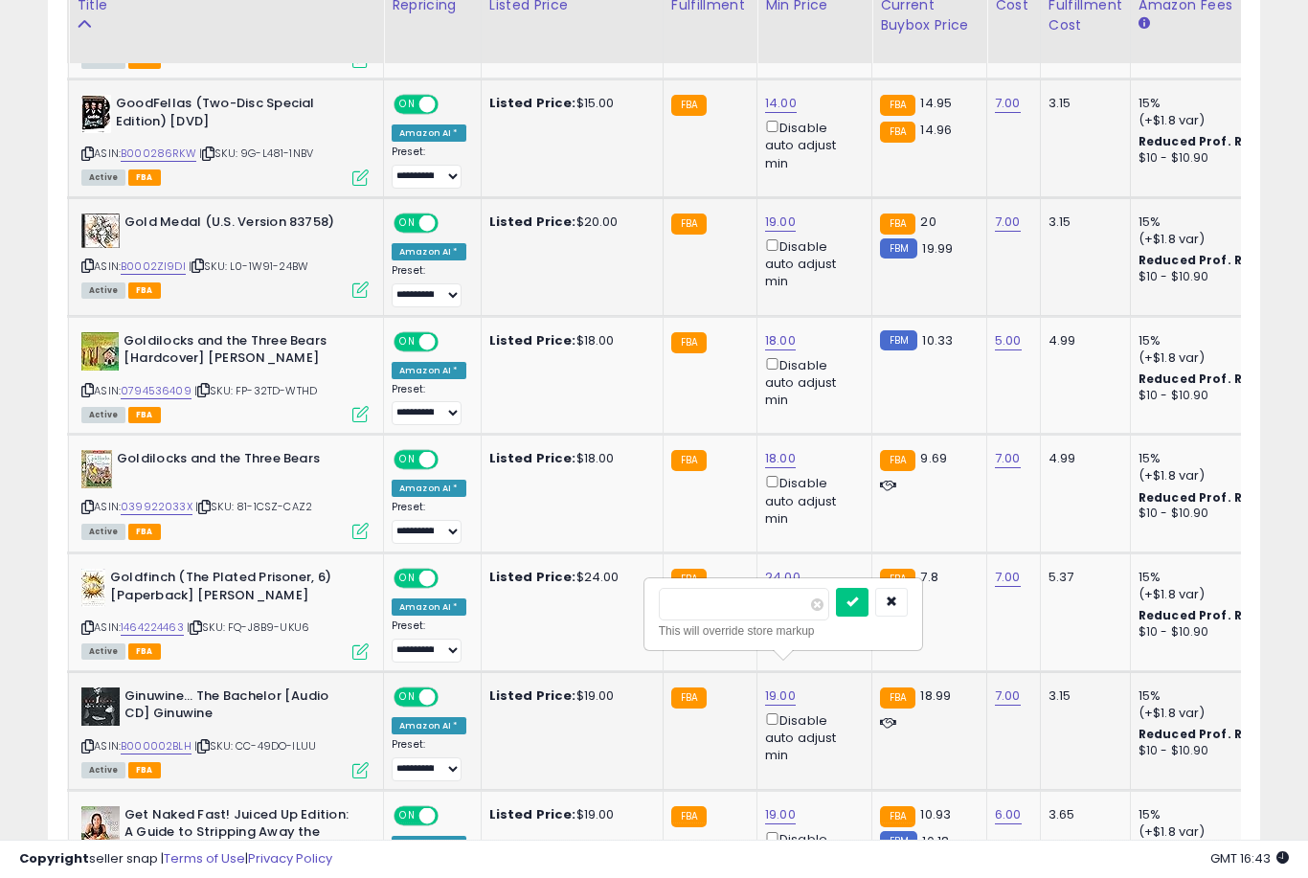
click at [836, 615] on button "submit" at bounding box center [852, 602] width 33 height 29
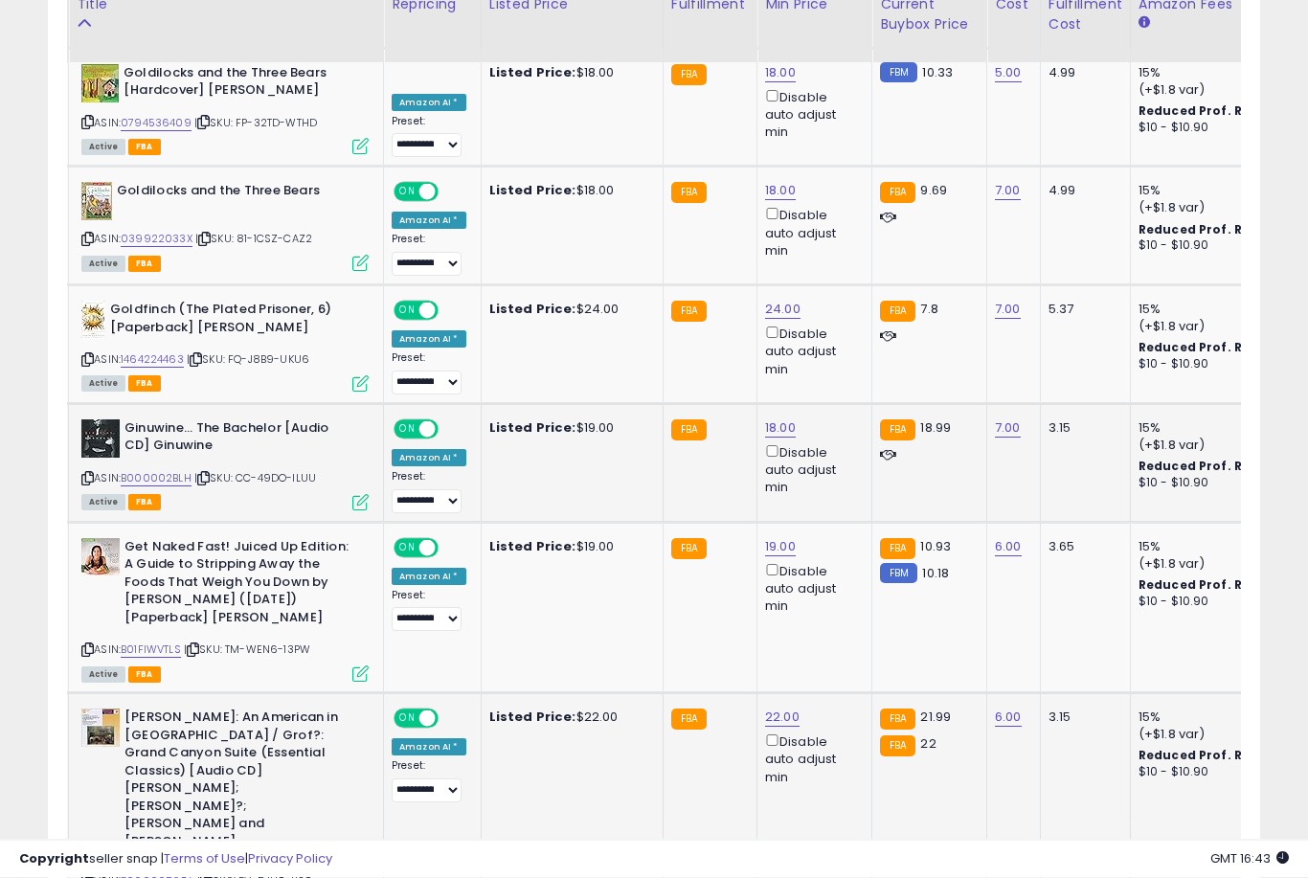
scroll to position [1870, 0]
click at [779, 708] on link "22.00" at bounding box center [782, 717] width 34 height 19
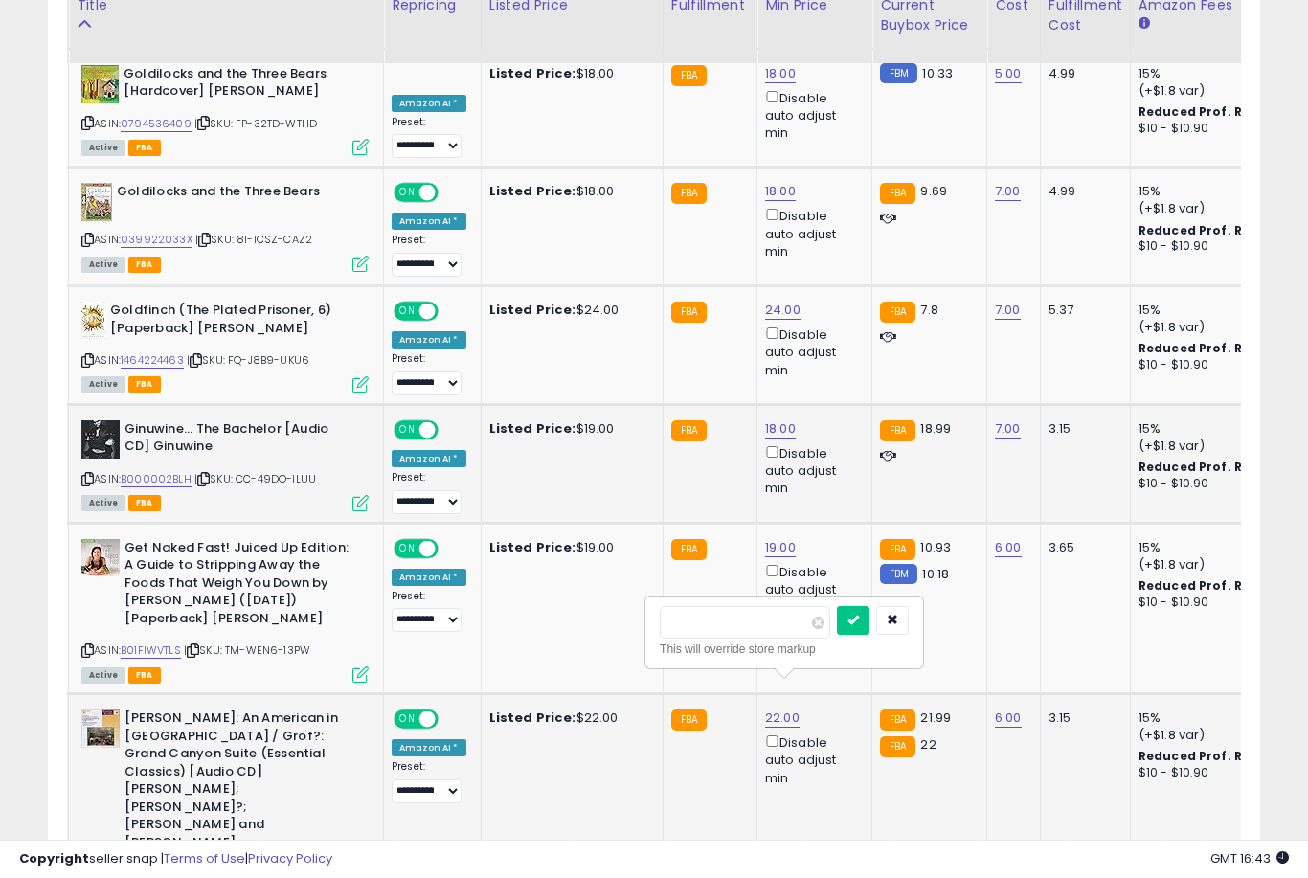
click at [837, 633] on button "submit" at bounding box center [853, 620] width 33 height 29
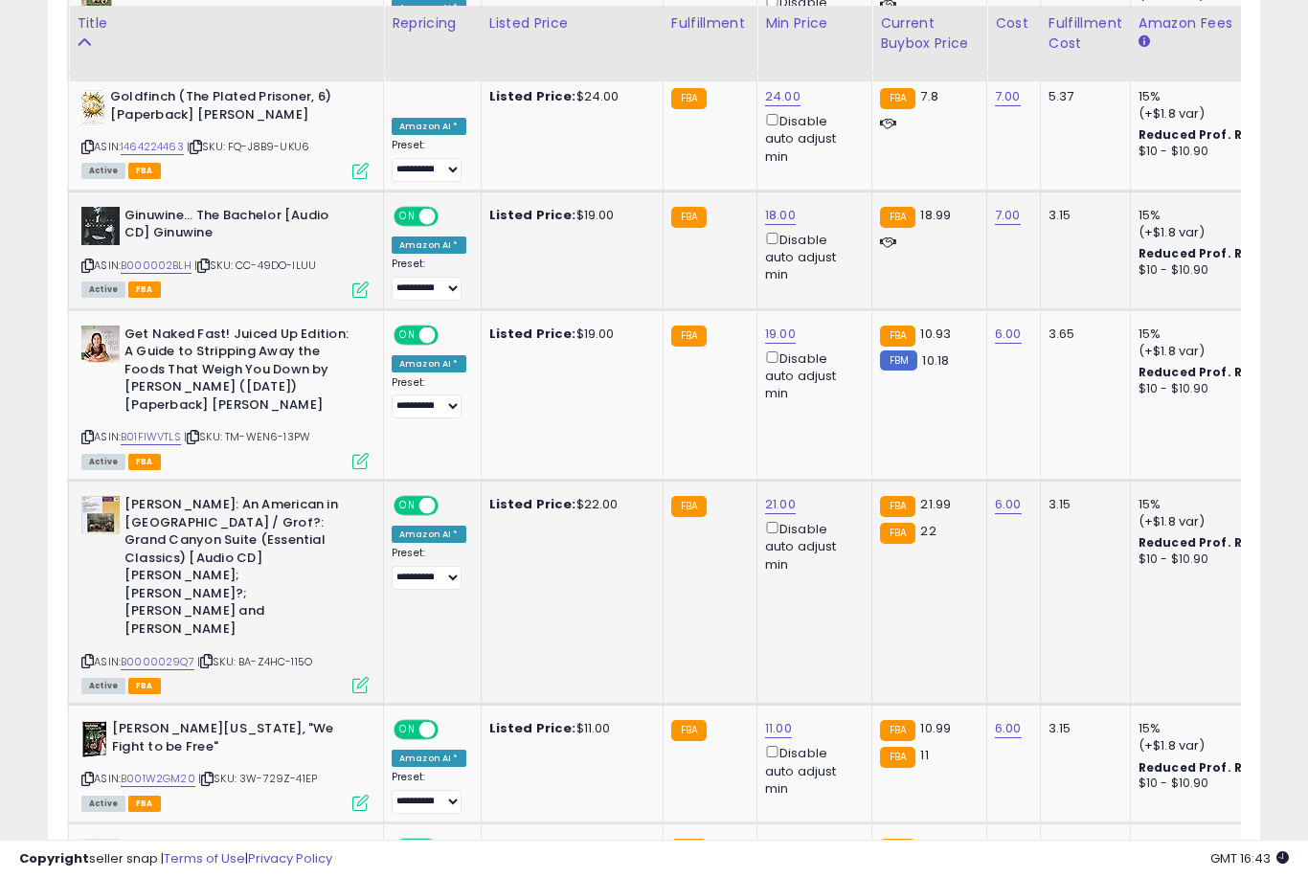
scroll to position [2102, 0]
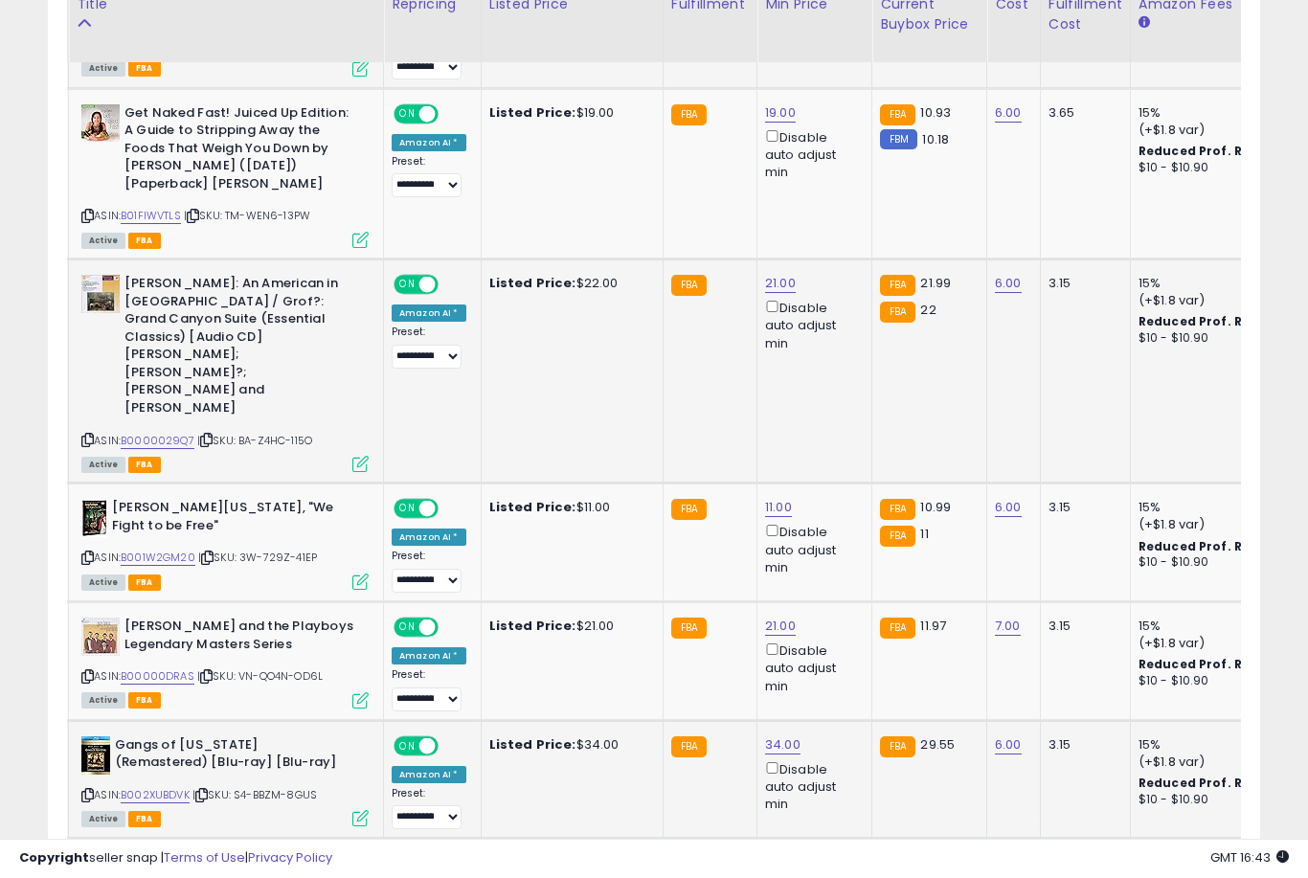
click at [770, 736] on link "34.00" at bounding box center [782, 745] width 35 height 19
click at [838, 620] on button "submit" at bounding box center [854, 606] width 33 height 29
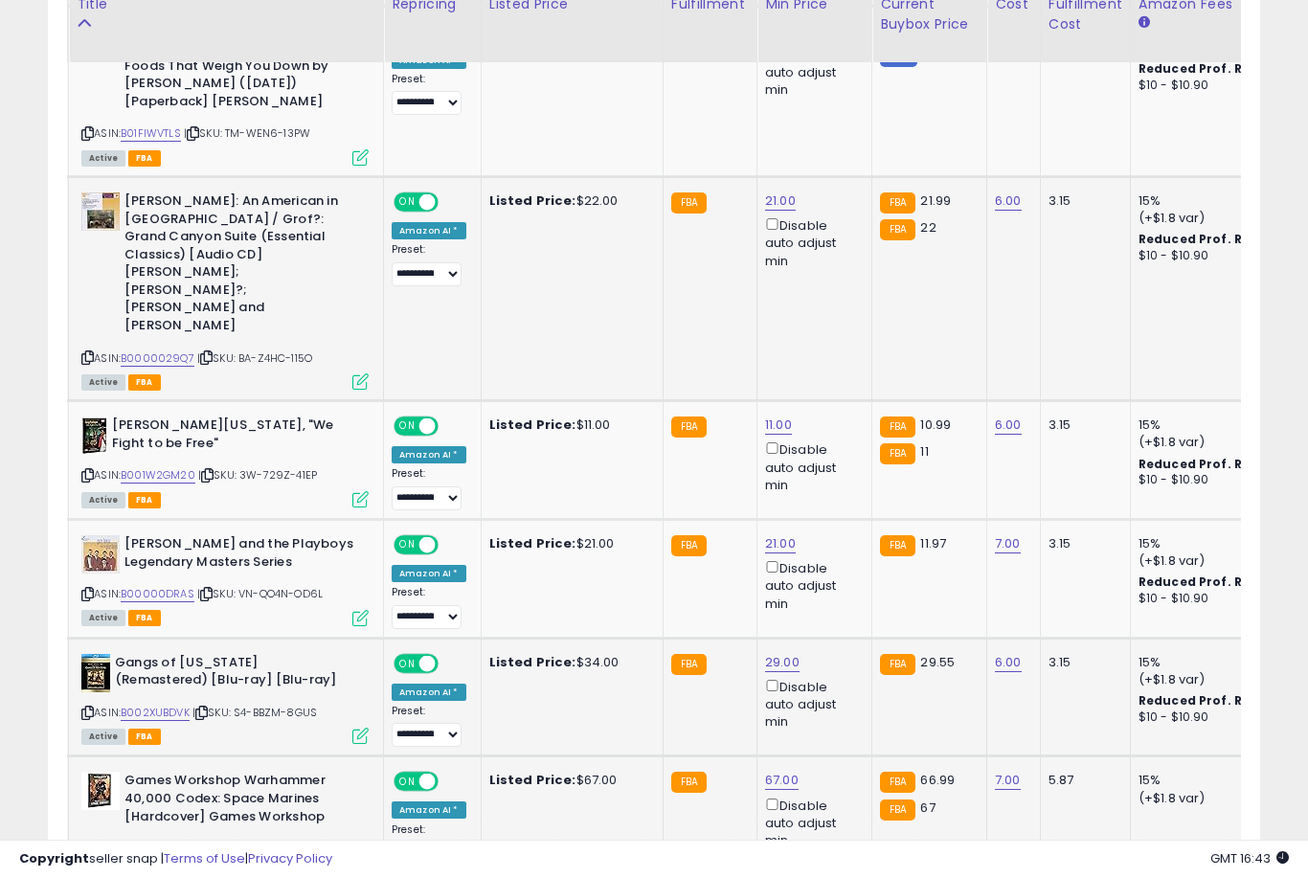
click at [768, 771] on link "67.00" at bounding box center [782, 780] width 34 height 19
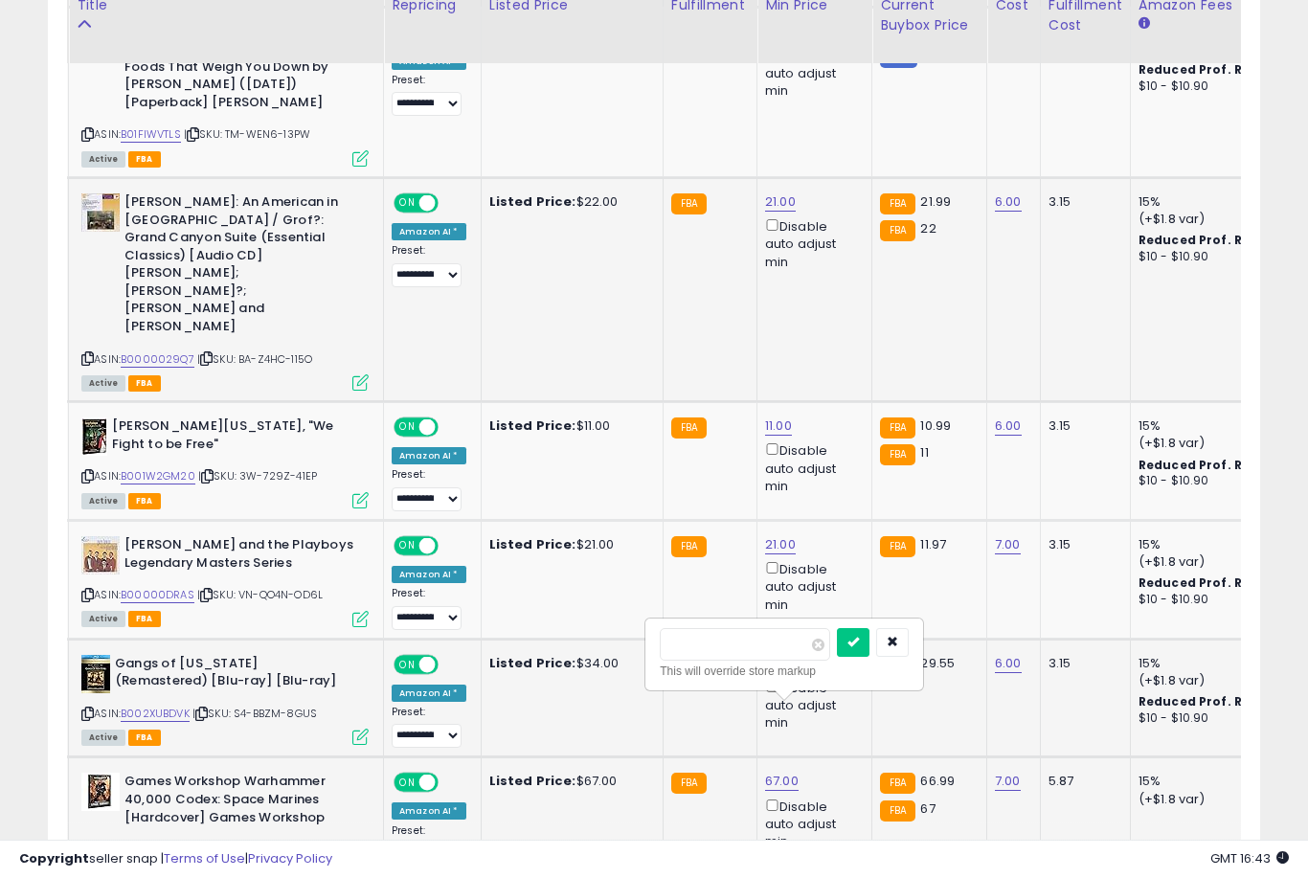
click at [837, 655] on button "submit" at bounding box center [853, 642] width 33 height 29
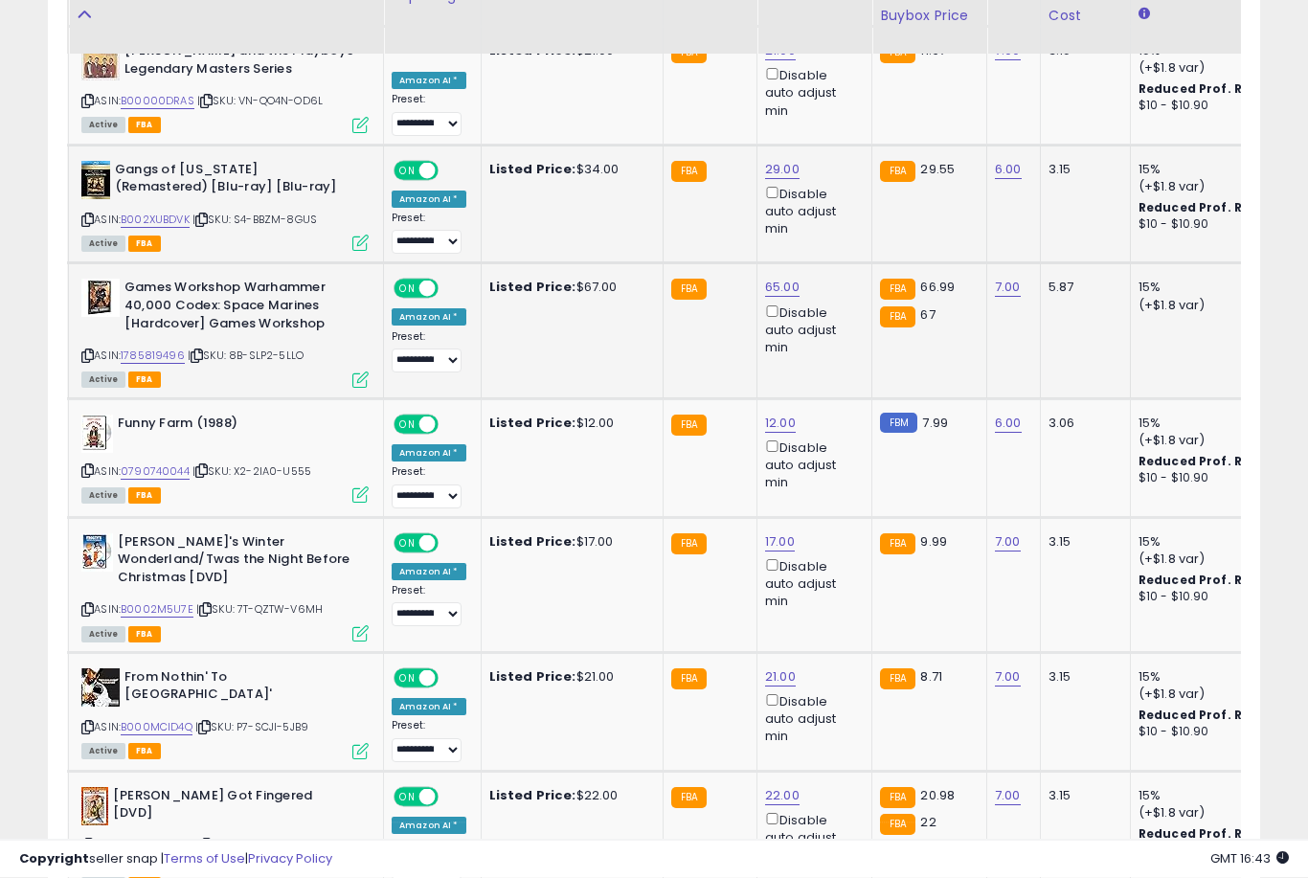
scroll to position [2880, 0]
click at [767, 786] on link "22.00" at bounding box center [782, 795] width 34 height 19
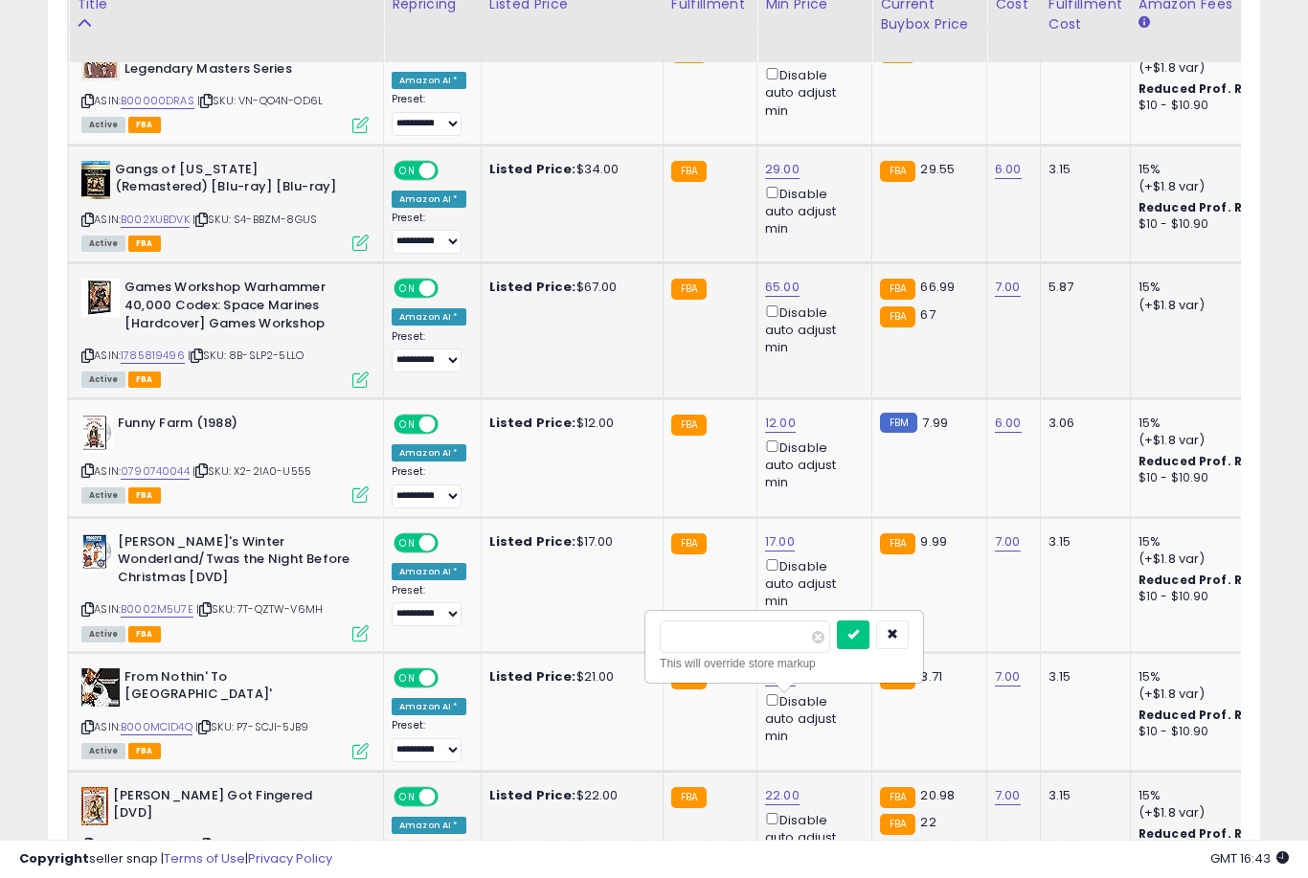
click at [837, 648] on button "submit" at bounding box center [853, 635] width 33 height 29
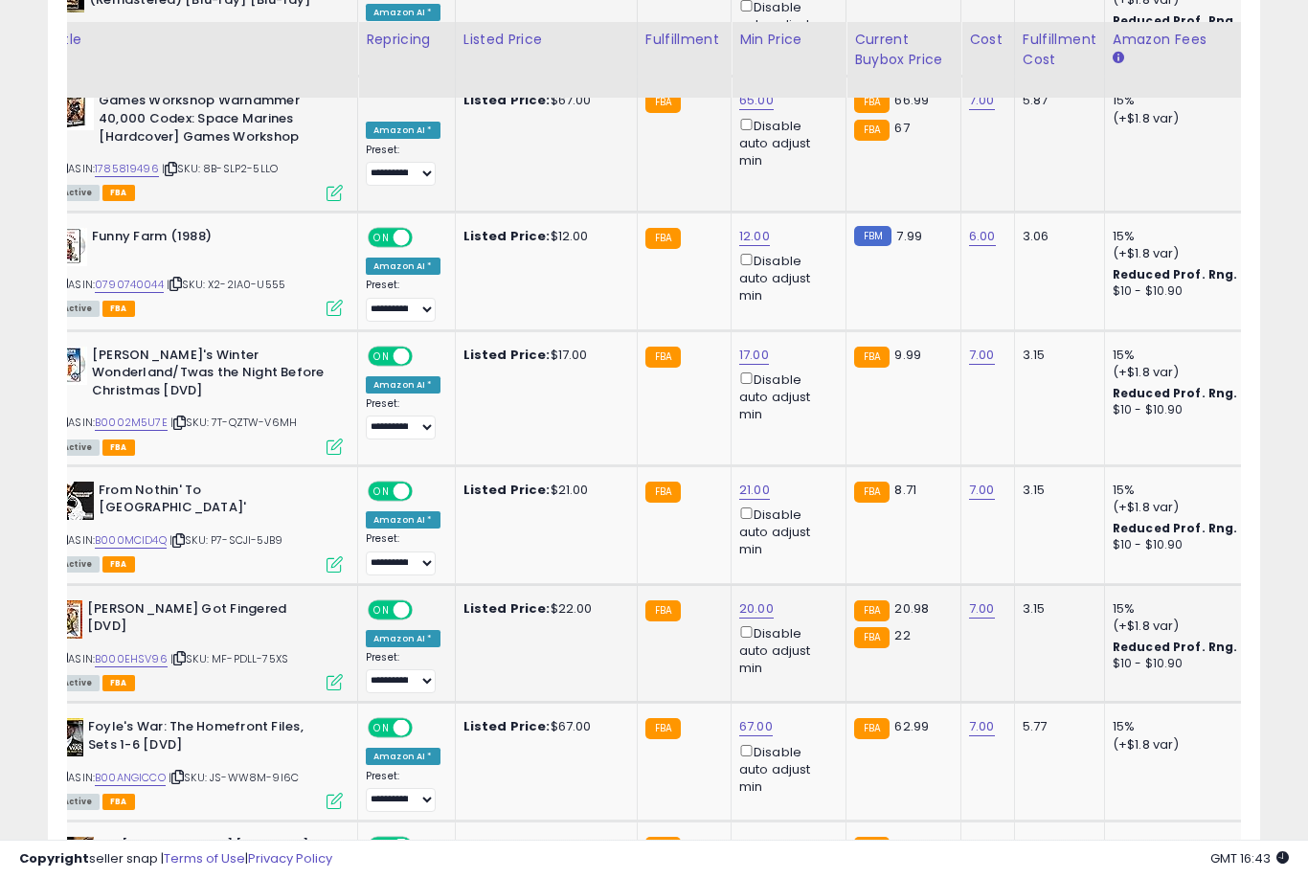
scroll to position [3129, 0]
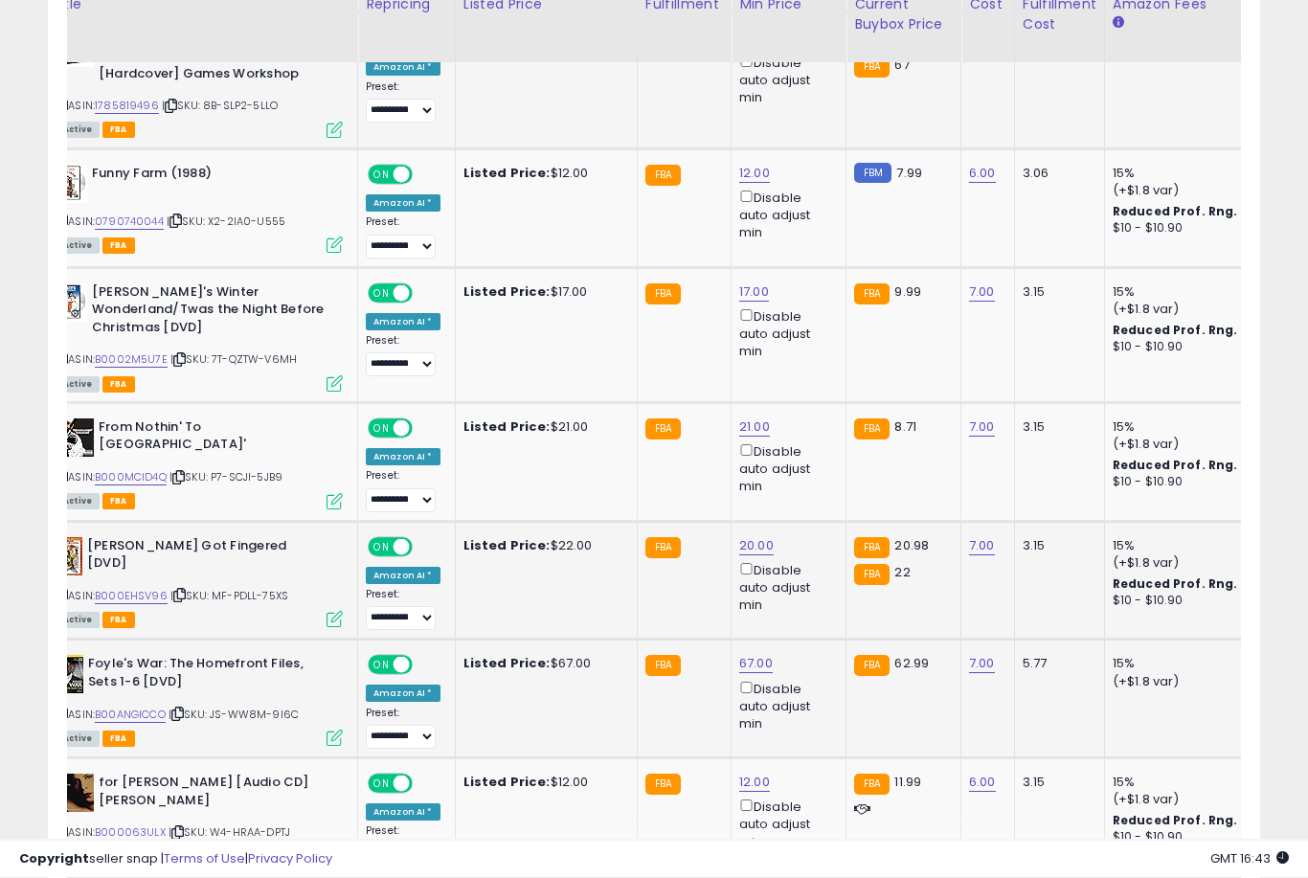
click at [752, 655] on link "67.00" at bounding box center [756, 664] width 34 height 19
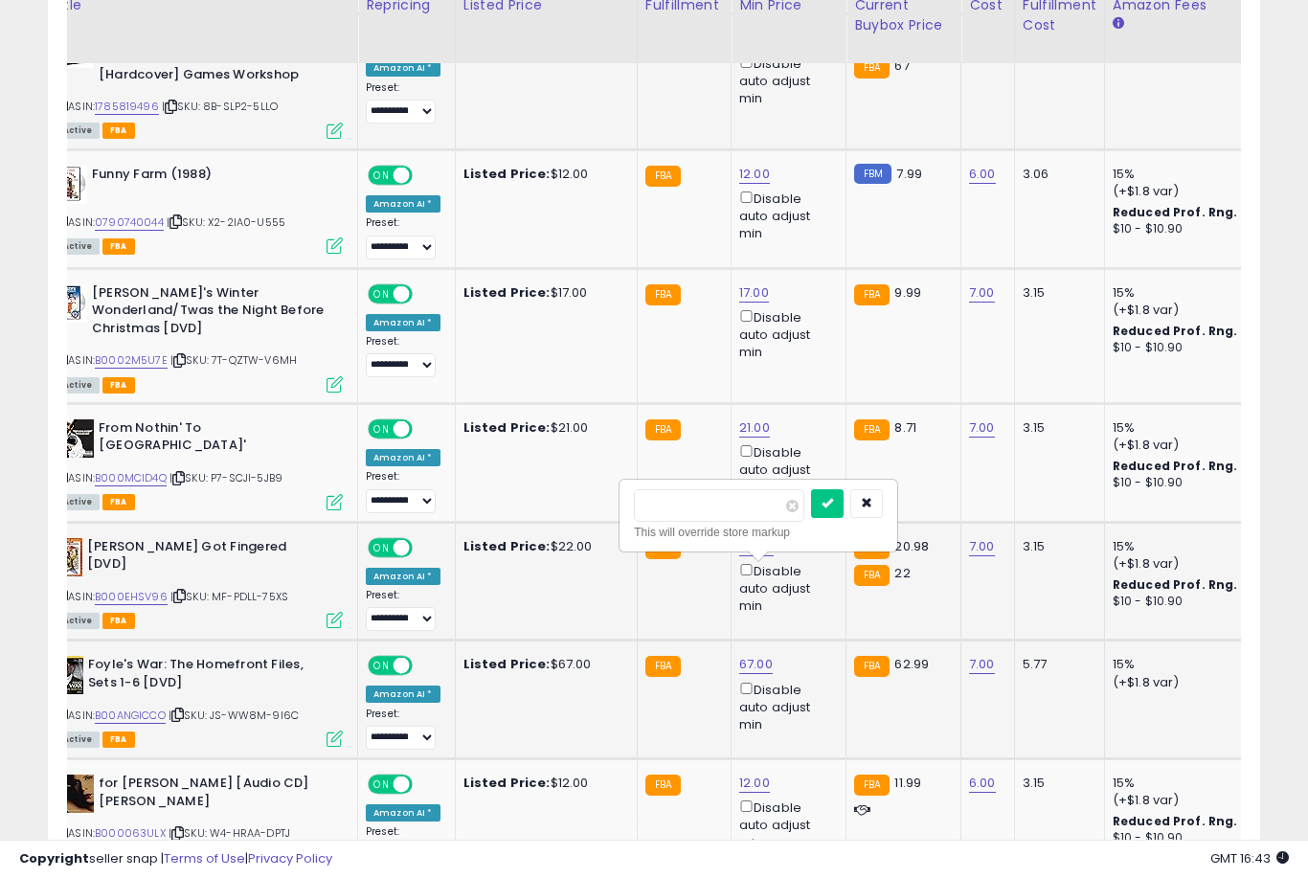
click at [811, 516] on button "submit" at bounding box center [827, 503] width 33 height 29
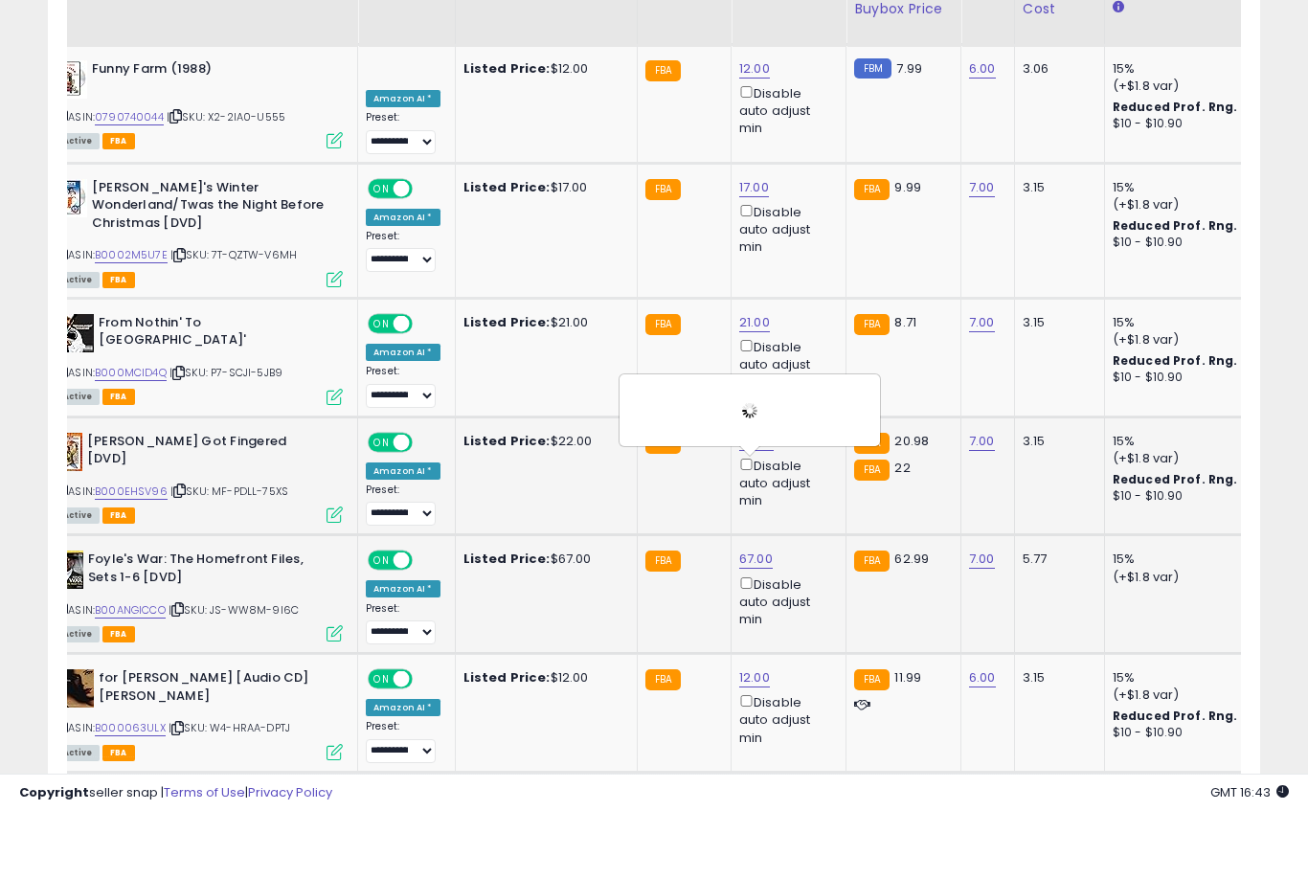
scroll to position [3242, 0]
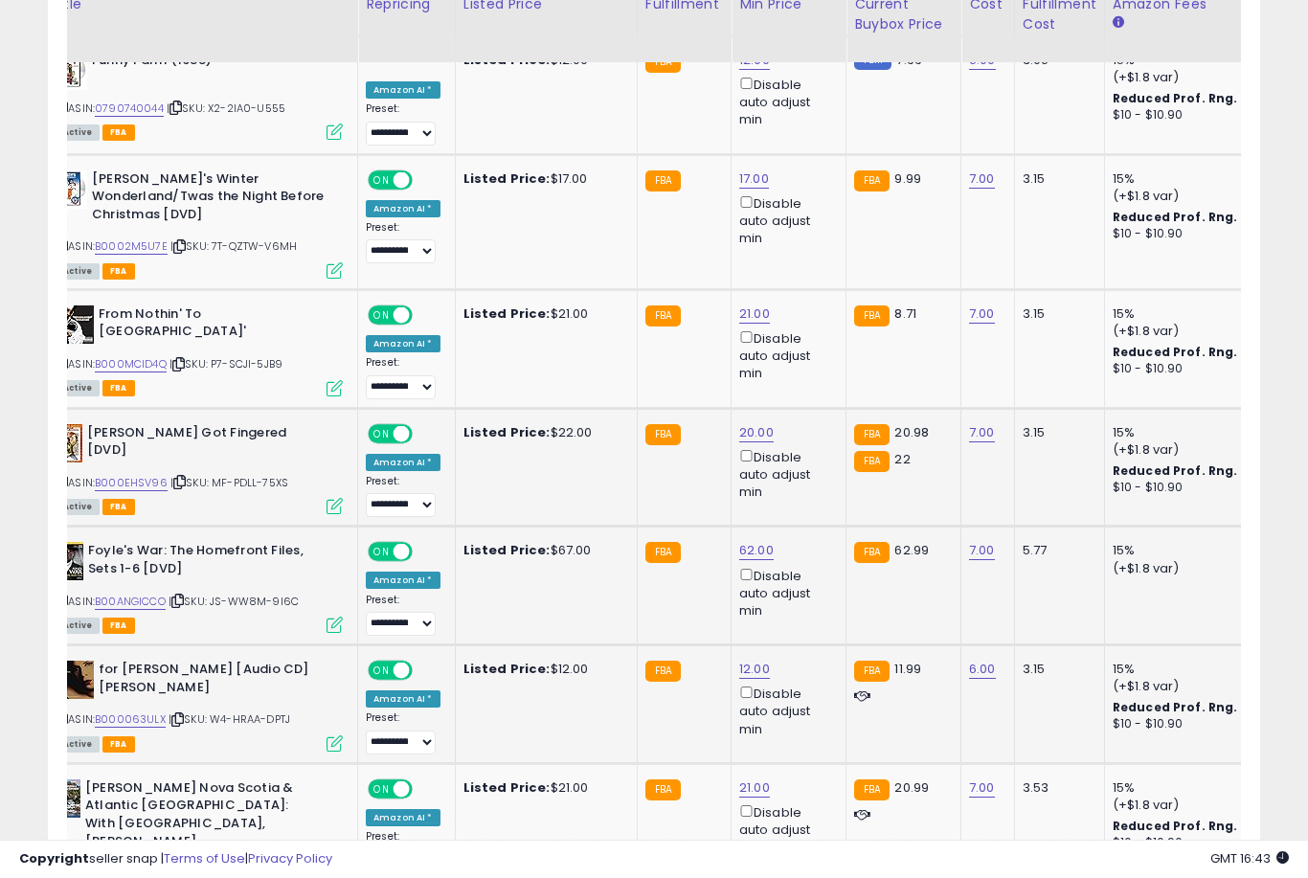
click at [752, 660] on link "12.00" at bounding box center [754, 669] width 31 height 19
click at [809, 521] on button "submit" at bounding box center [825, 507] width 33 height 29
click at [745, 779] on link "21.00" at bounding box center [754, 788] width 31 height 19
click at [809, 639] on button "submit" at bounding box center [825, 625] width 33 height 29
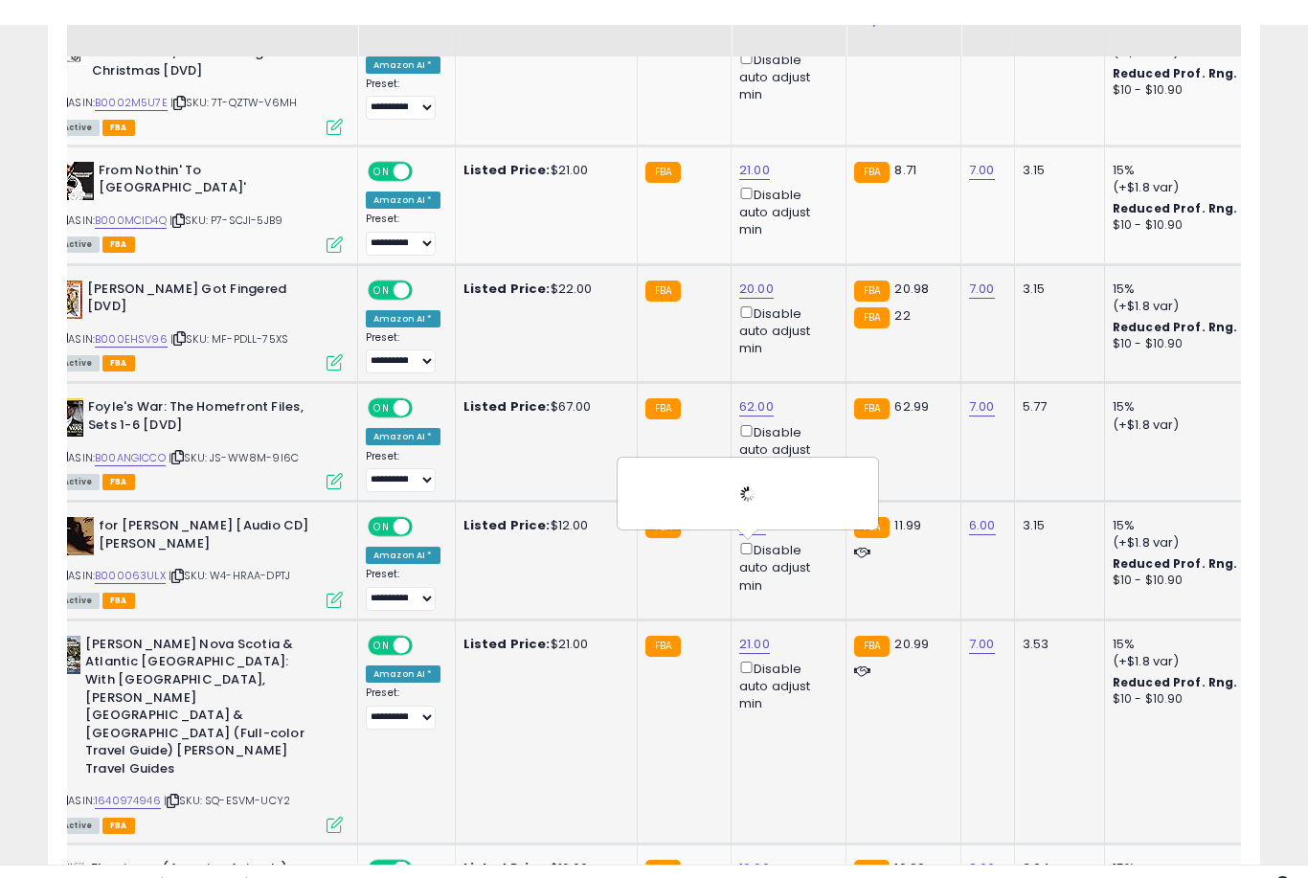
scroll to position [3413, 0]
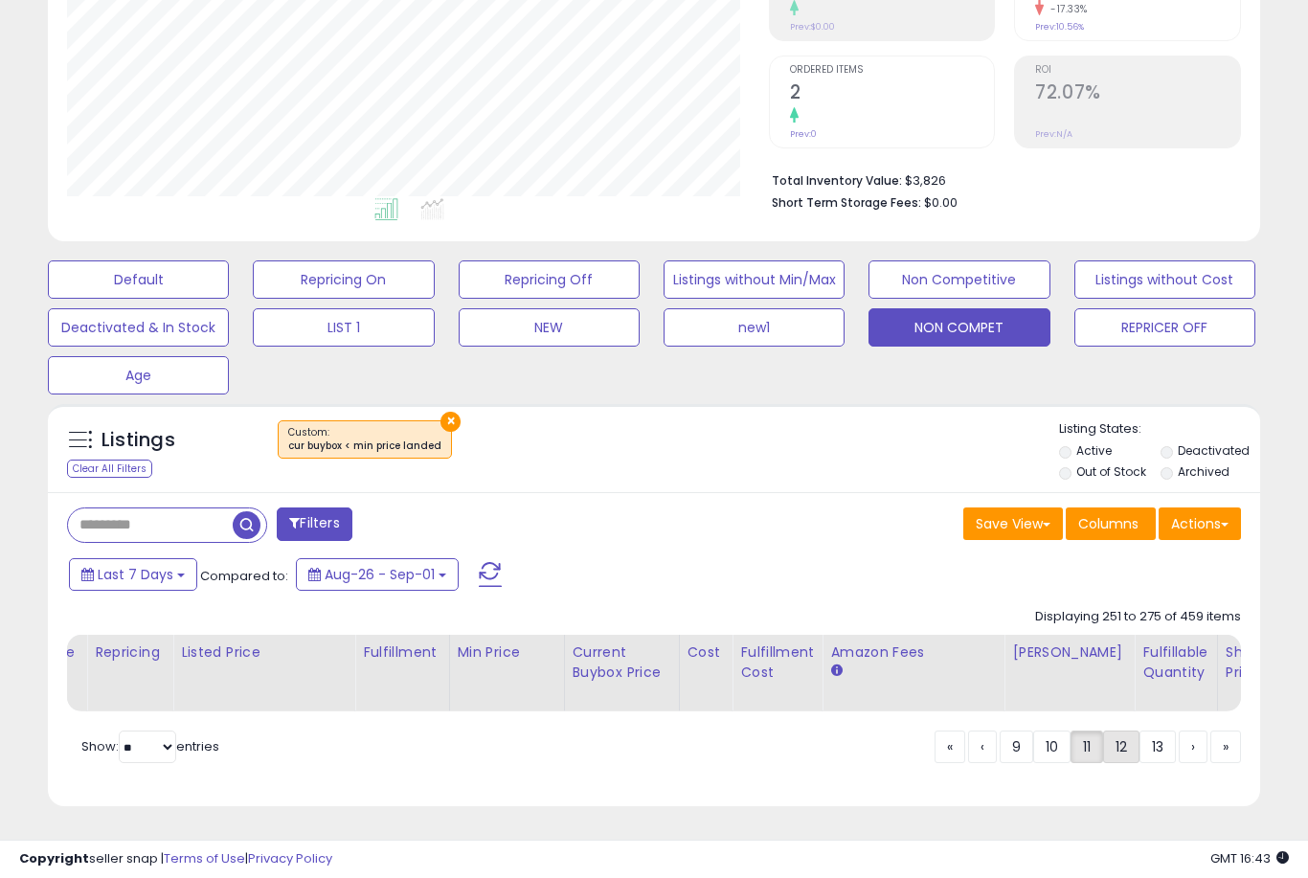
scroll to position [298, 0]
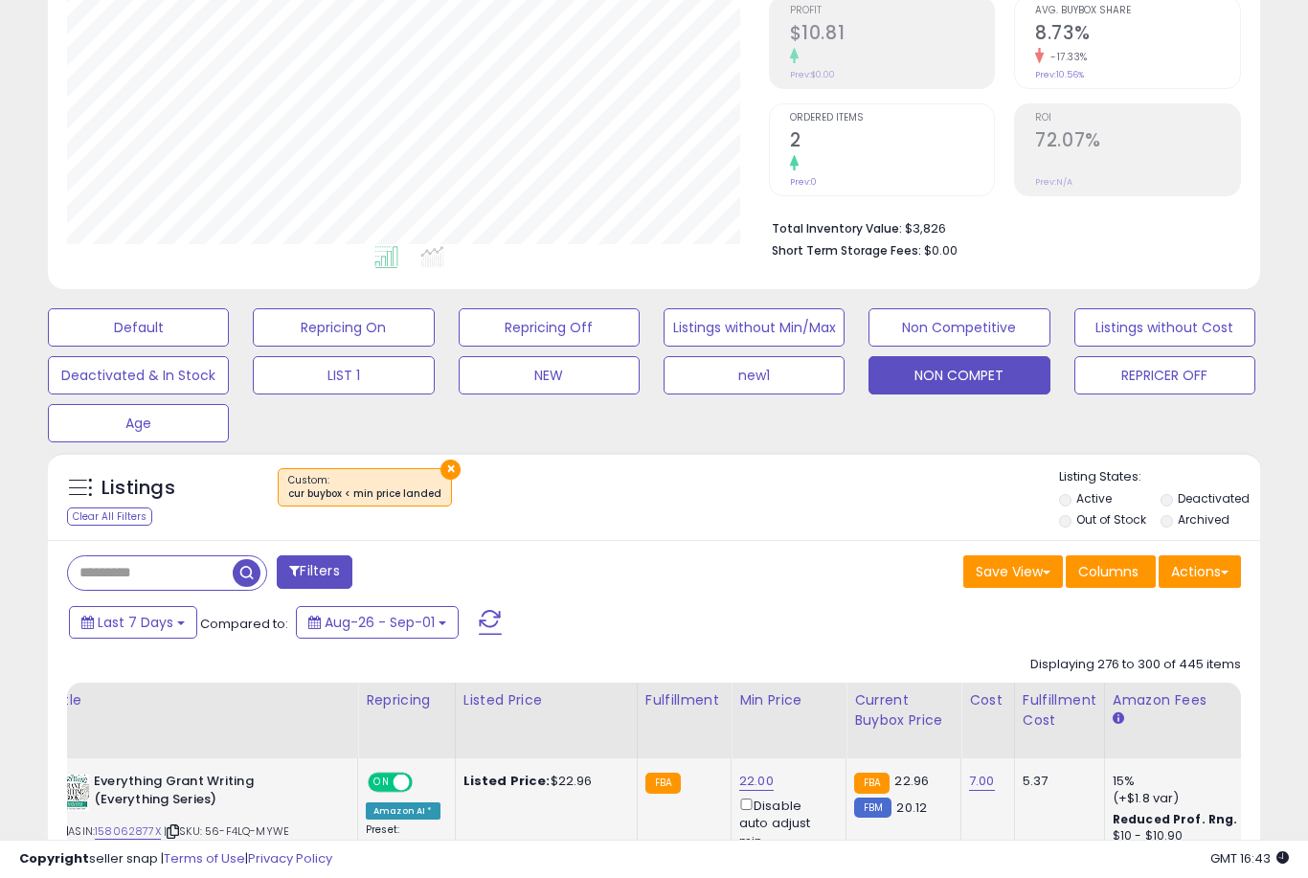
click at [749, 791] on link "22.00" at bounding box center [756, 781] width 34 height 19
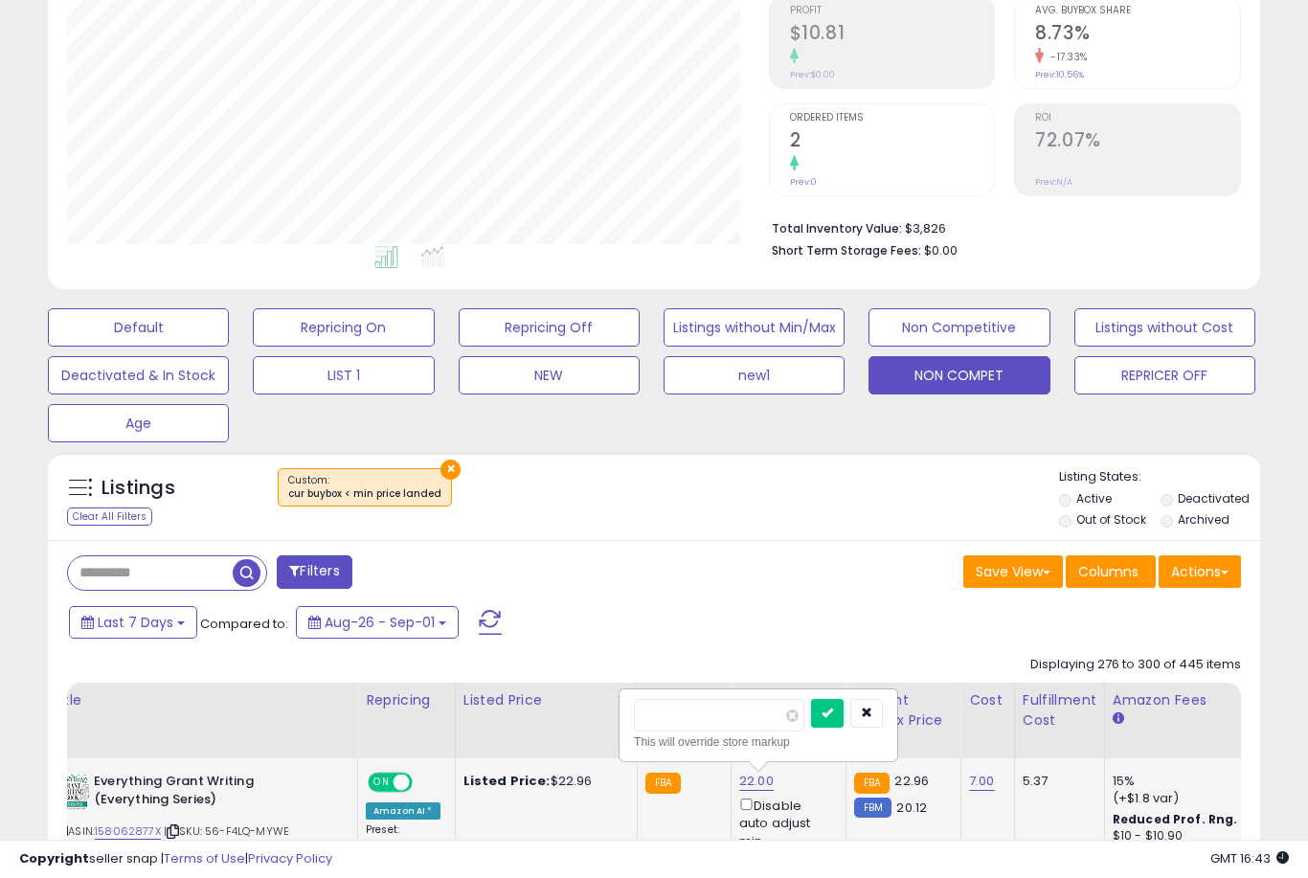
click at [811, 727] on button "submit" at bounding box center [827, 713] width 33 height 29
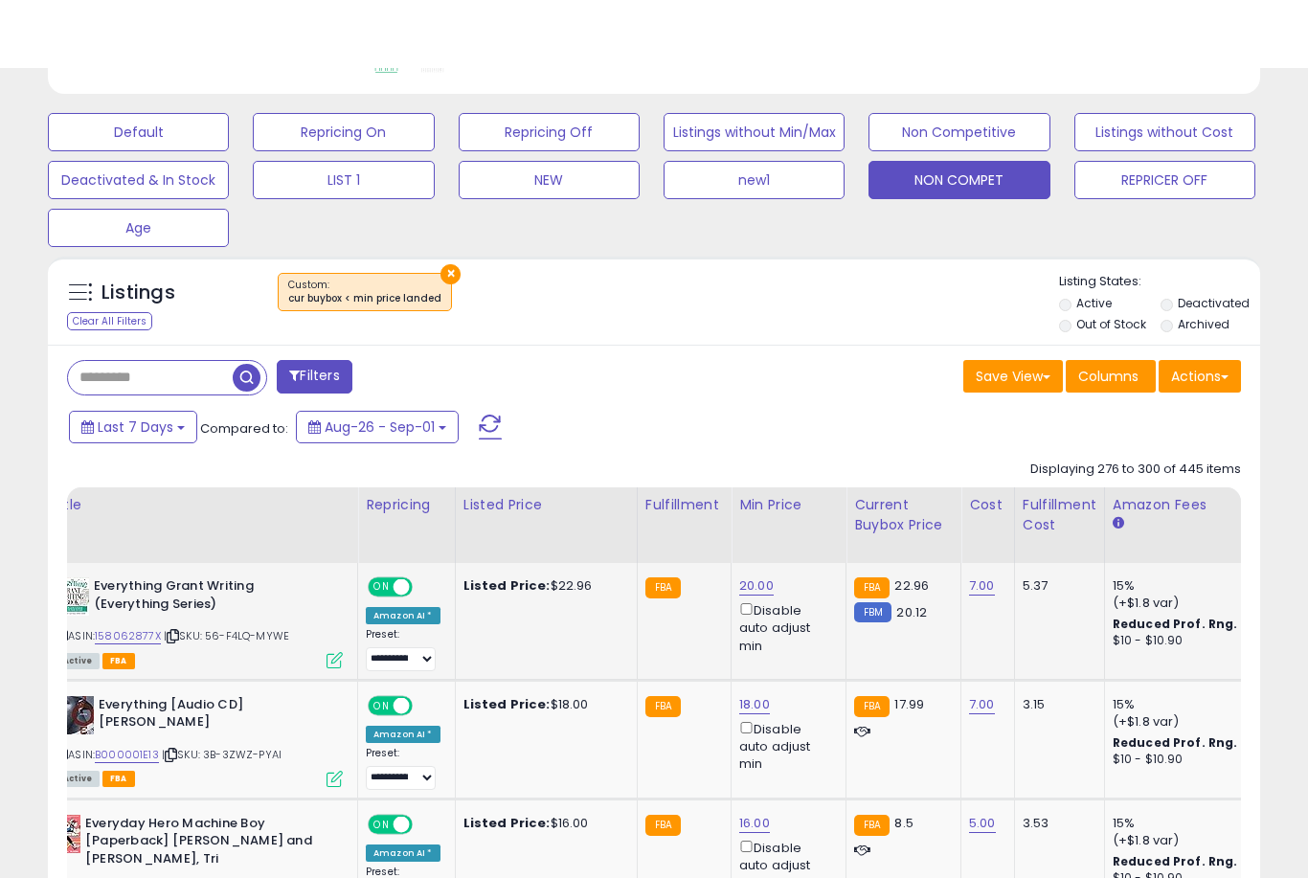
scroll to position [564, 0]
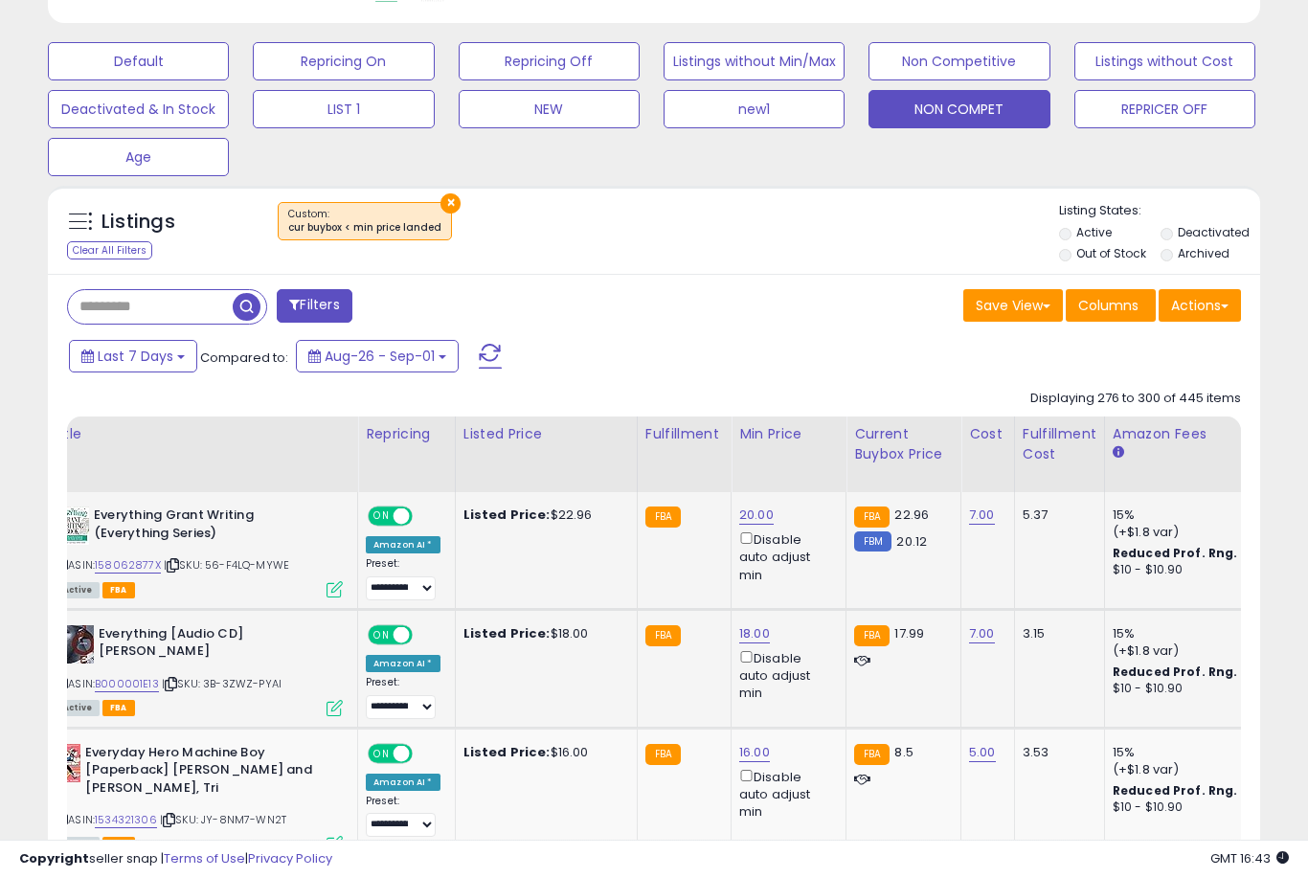
click at [744, 644] on link "18.00" at bounding box center [754, 633] width 31 height 19
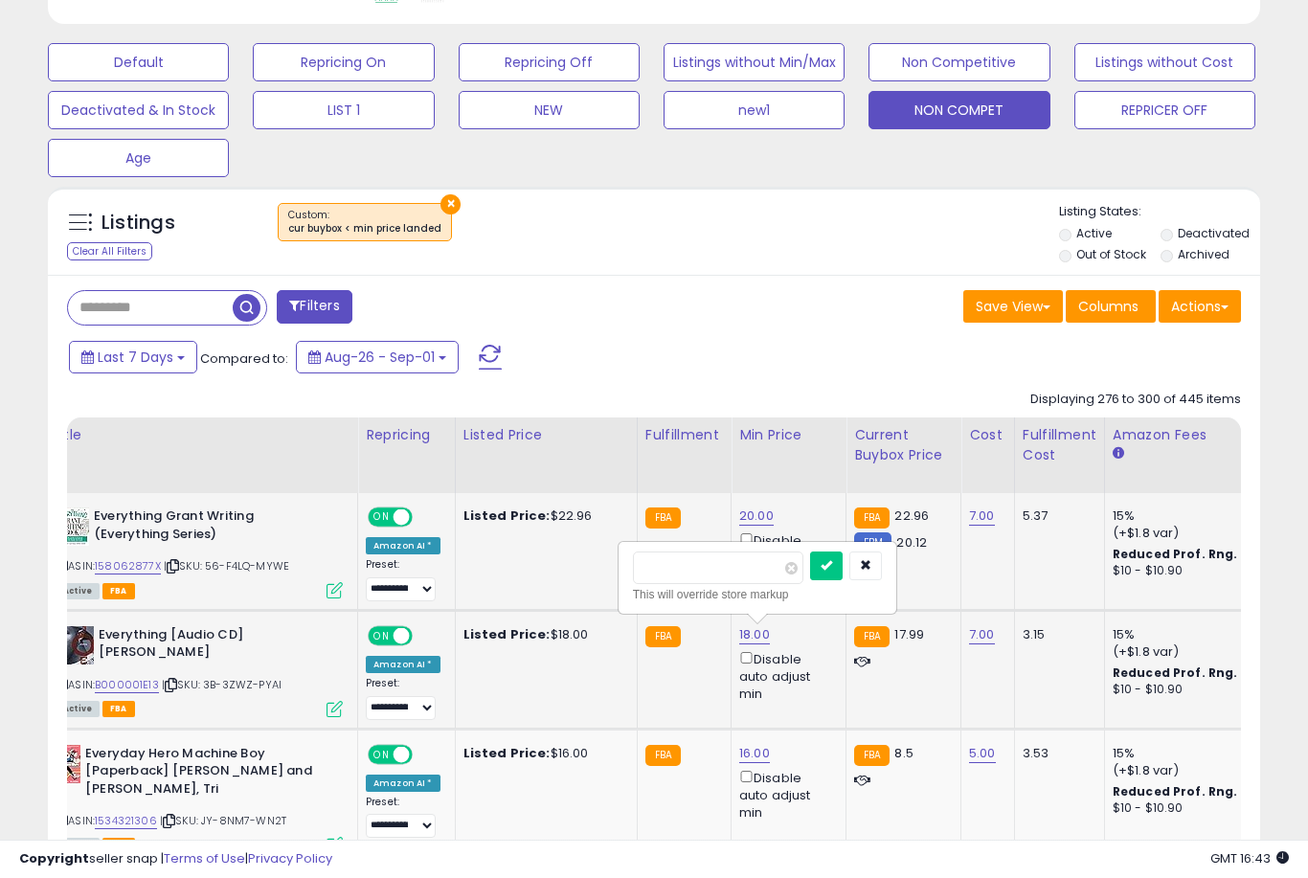
click at [810, 578] on button "submit" at bounding box center [826, 566] width 33 height 29
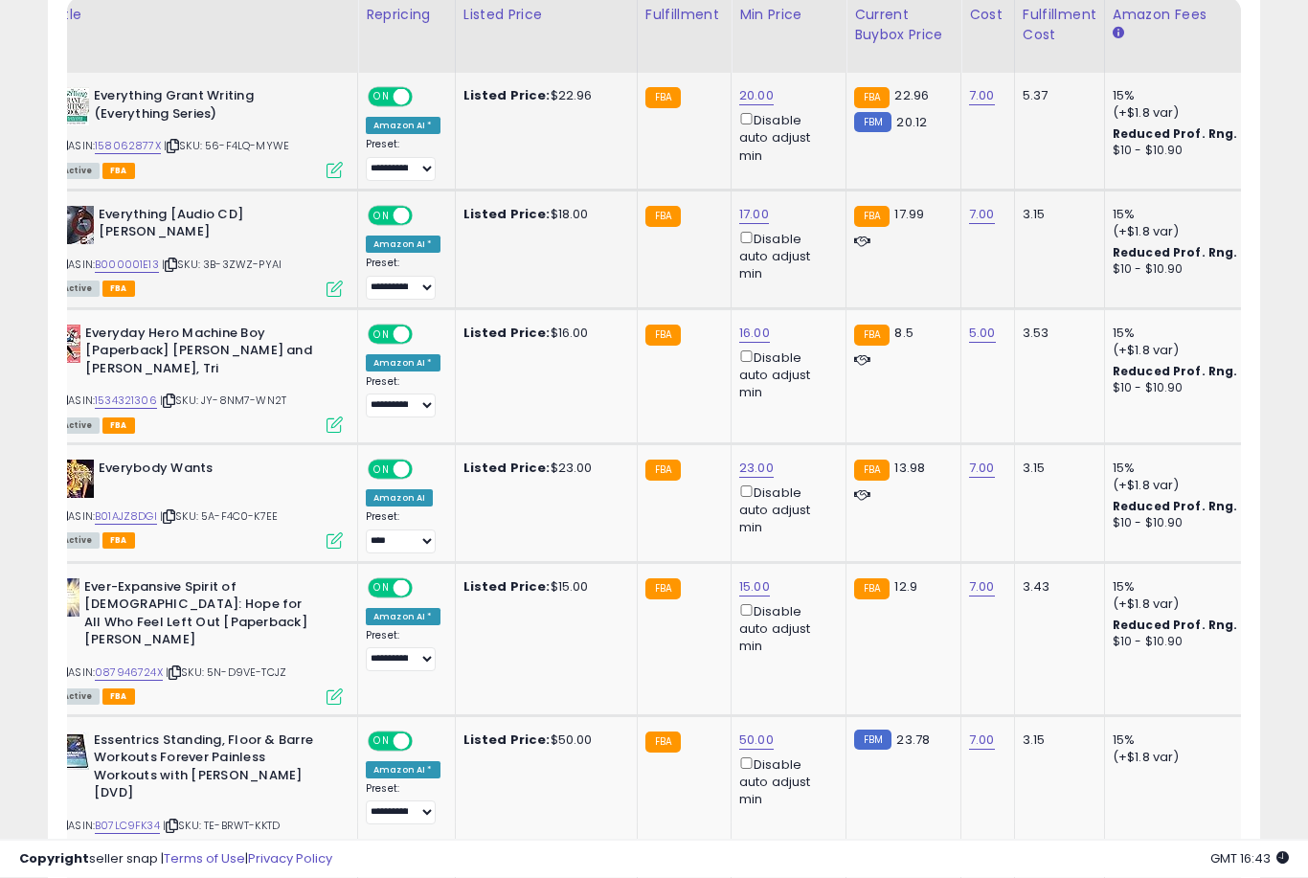
scroll to position [985, 0]
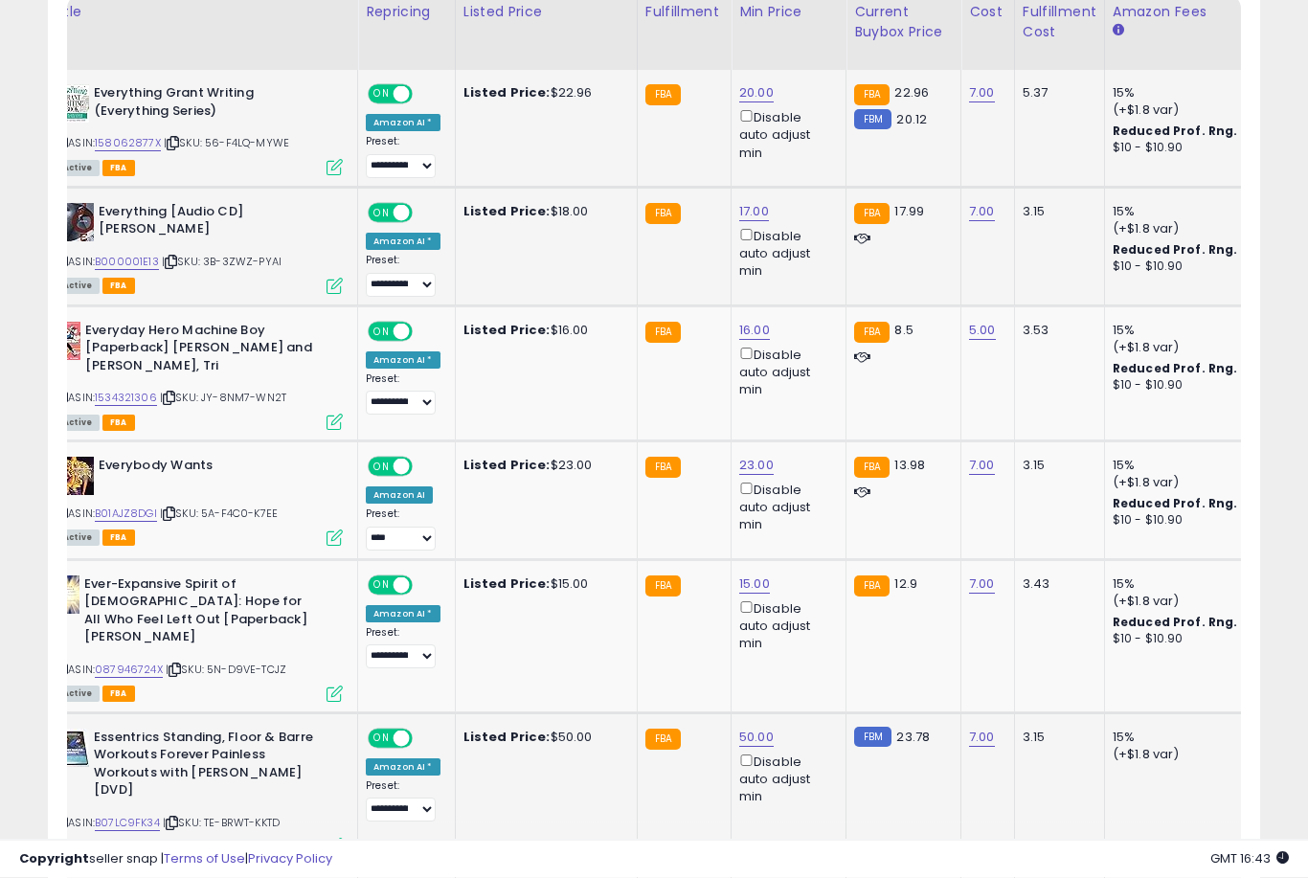
click at [743, 732] on link "50.00" at bounding box center [756, 738] width 34 height 19
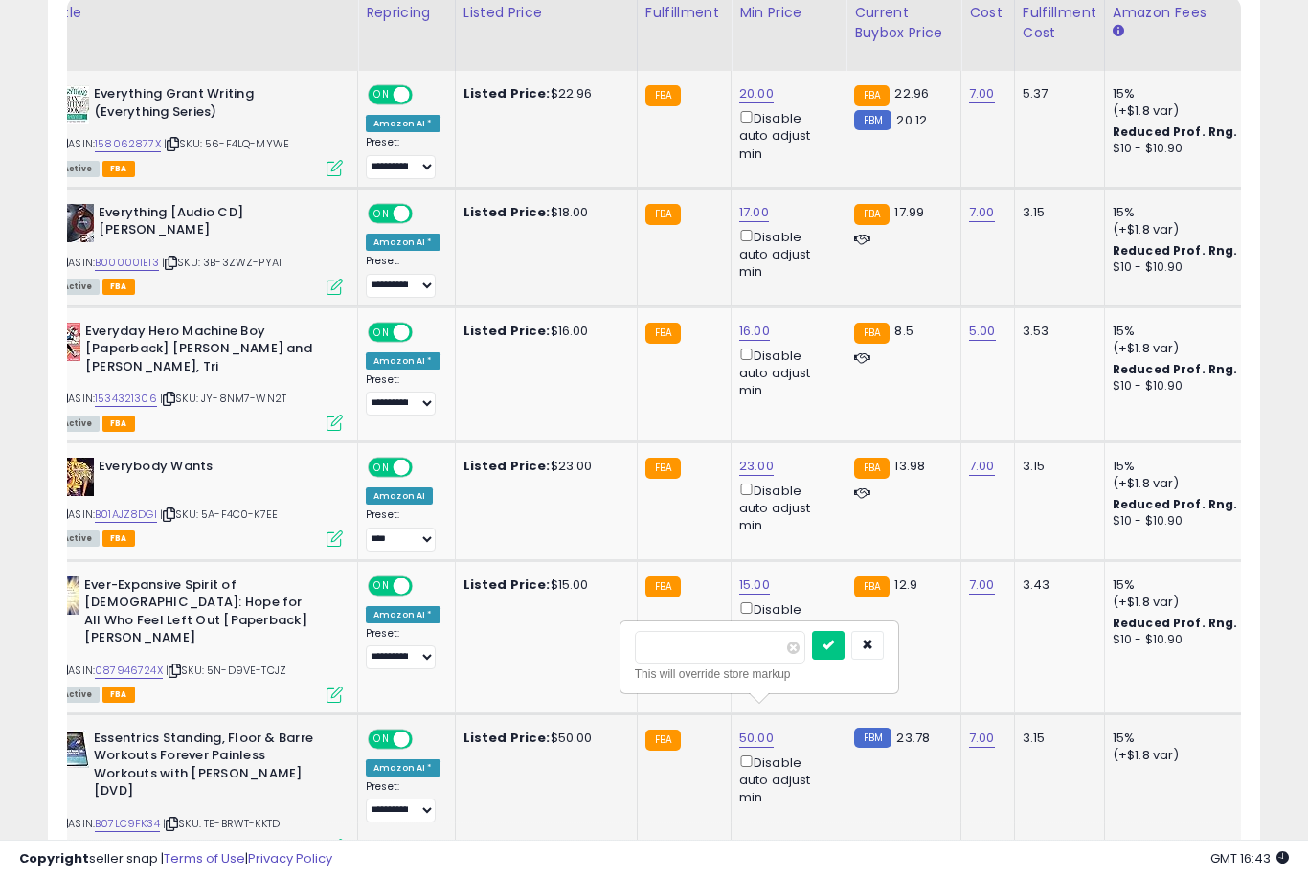
click at [812, 658] on button "submit" at bounding box center [828, 645] width 33 height 29
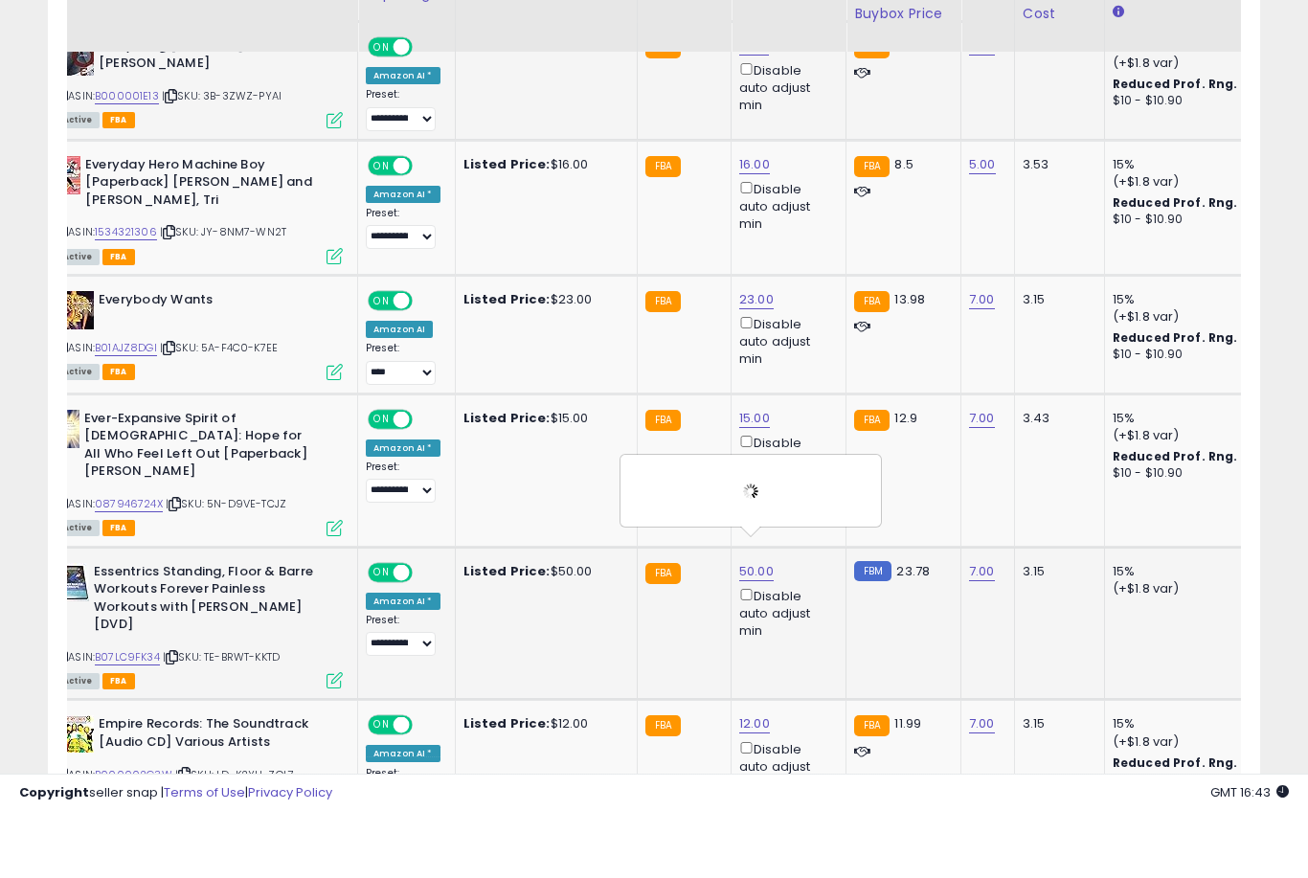
scroll to position [1166, 0]
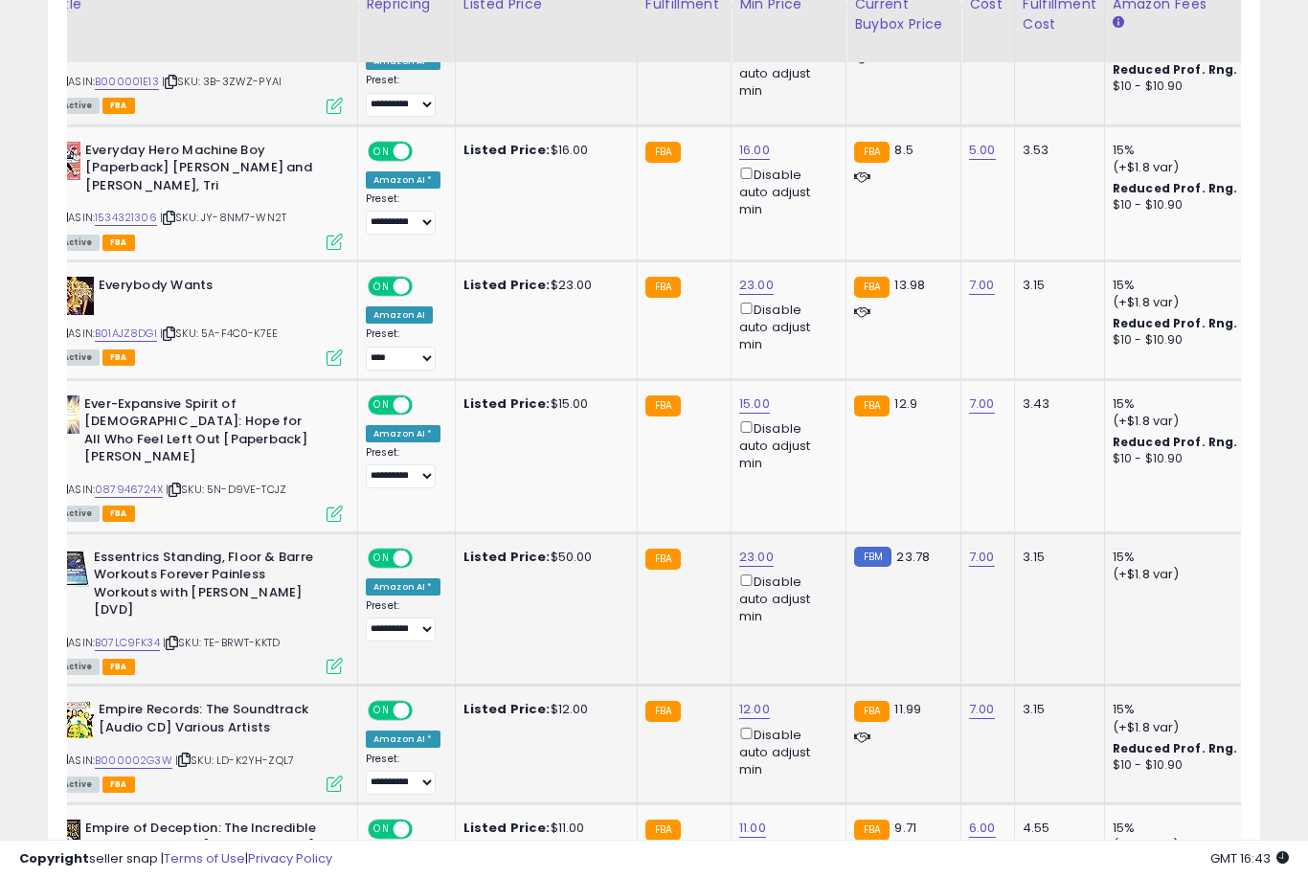
click at [742, 700] on link "12.00" at bounding box center [754, 709] width 31 height 19
click at [809, 628] on button "submit" at bounding box center [825, 614] width 33 height 29
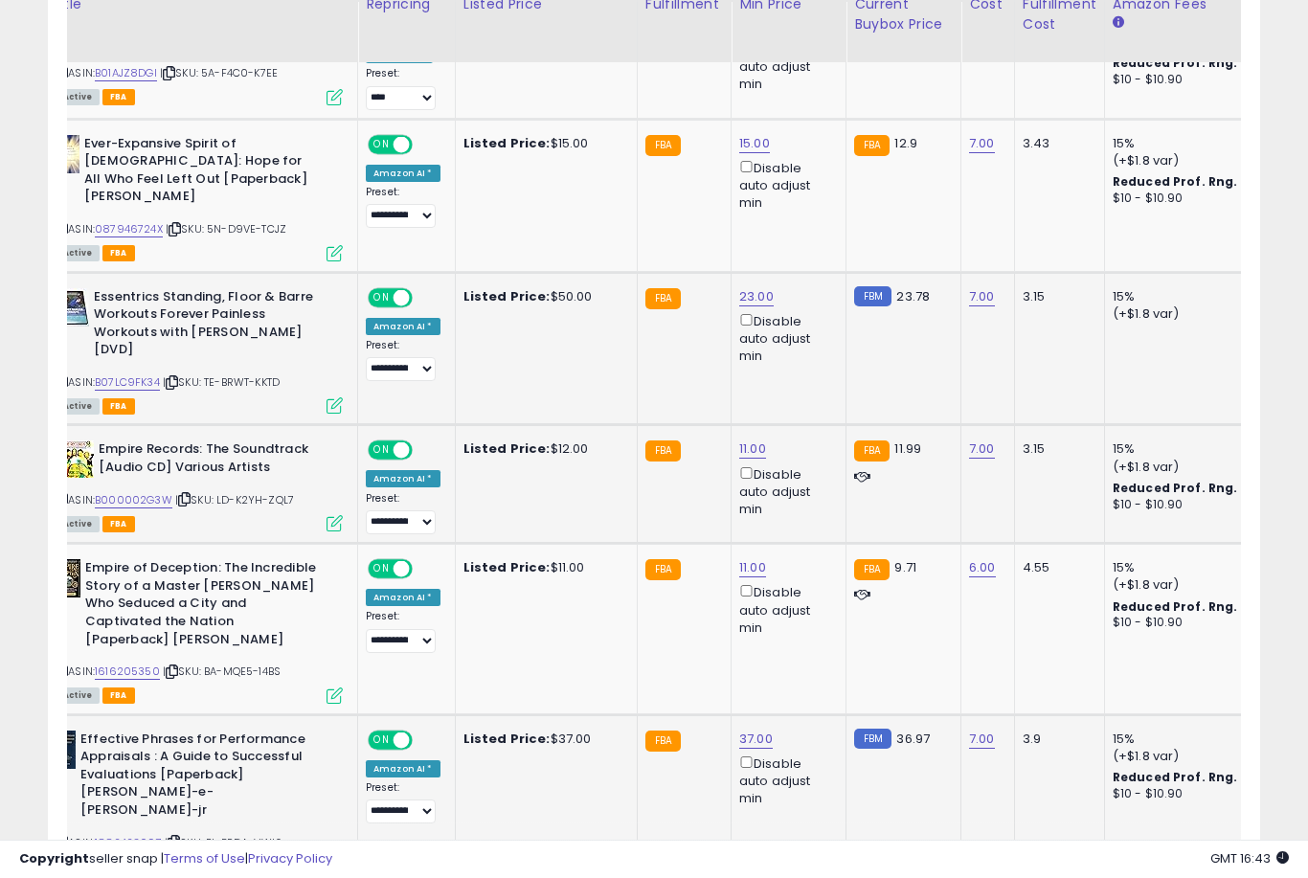
click at [739, 730] on link "37.00" at bounding box center [756, 739] width 34 height 19
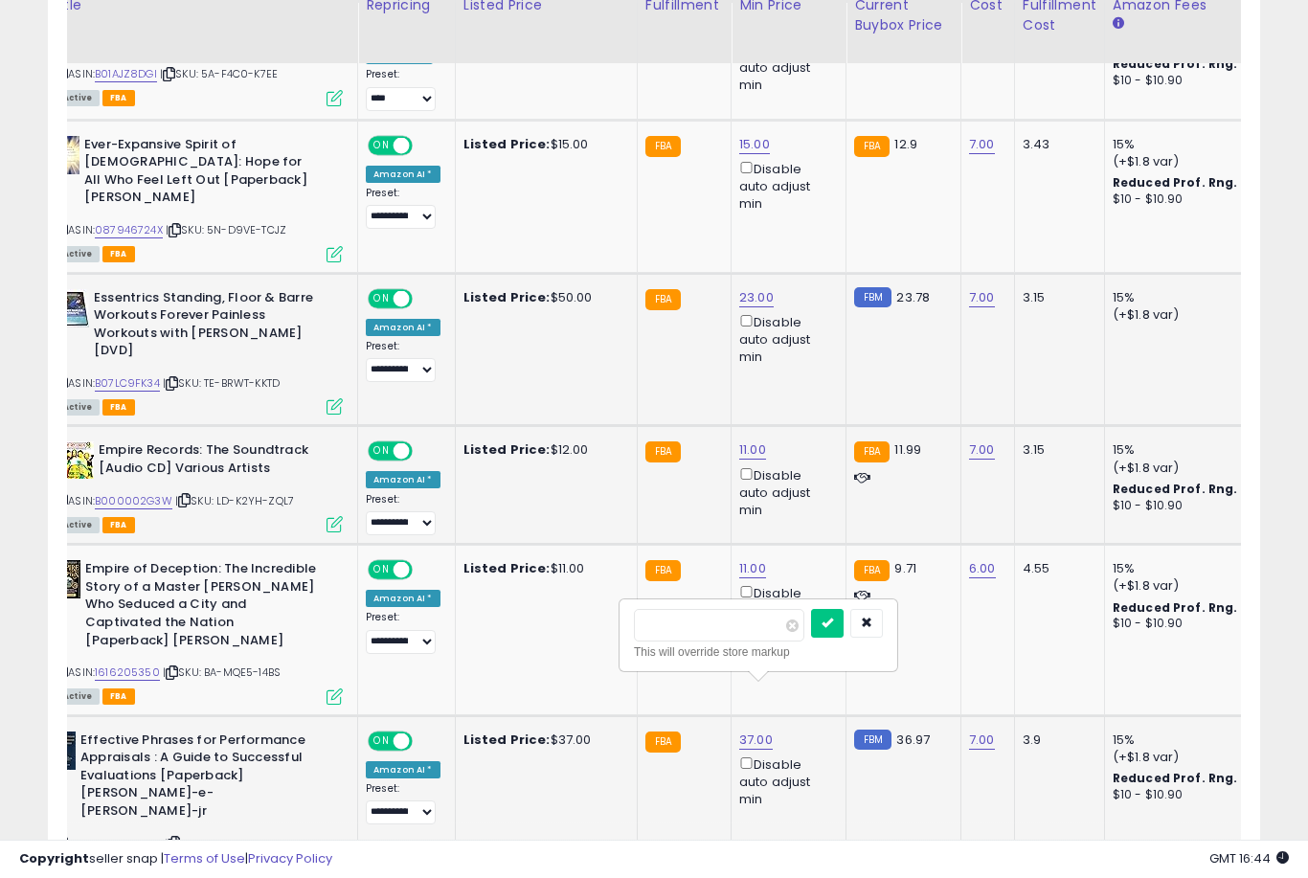
click at [811, 636] on button "submit" at bounding box center [827, 623] width 33 height 29
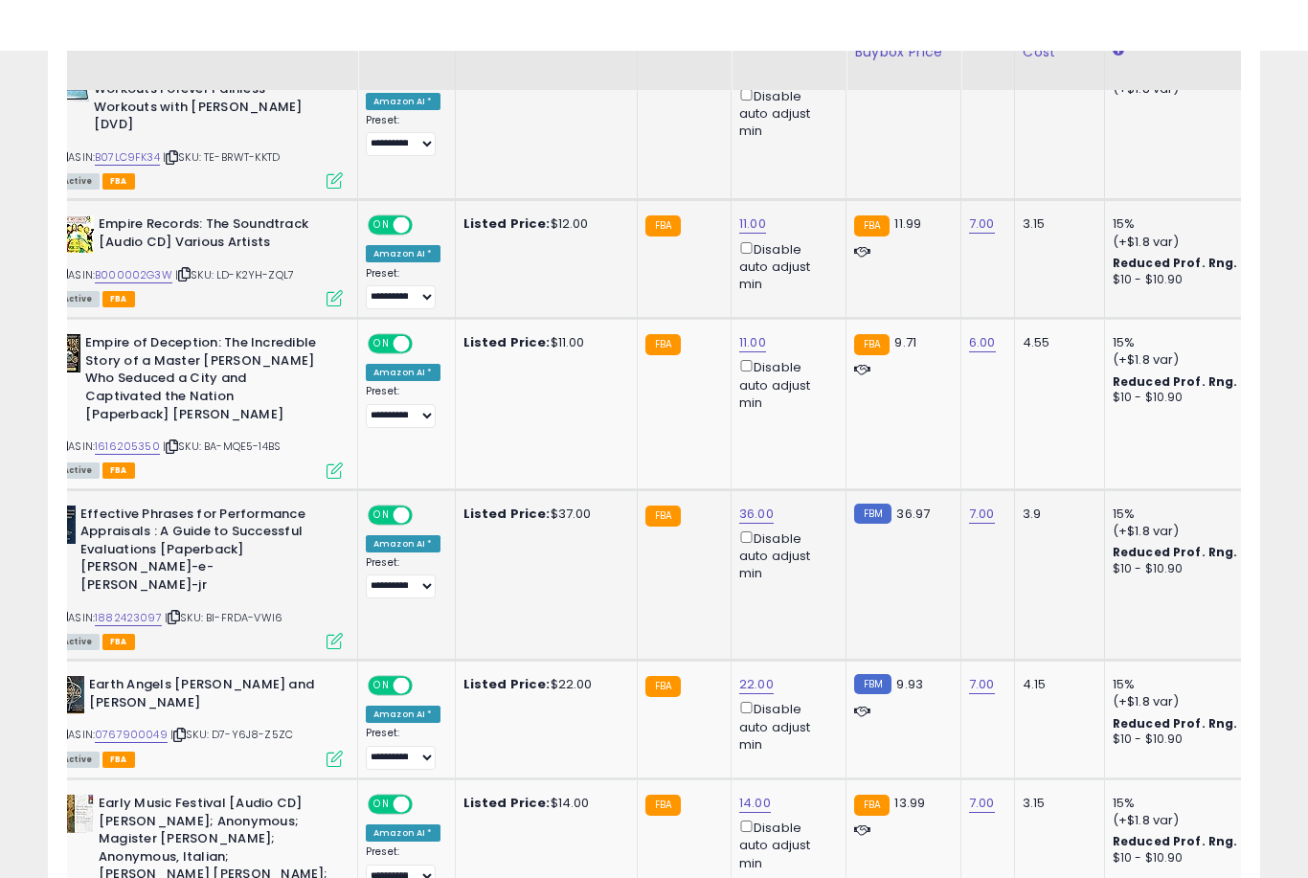
scroll to position [1720, 0]
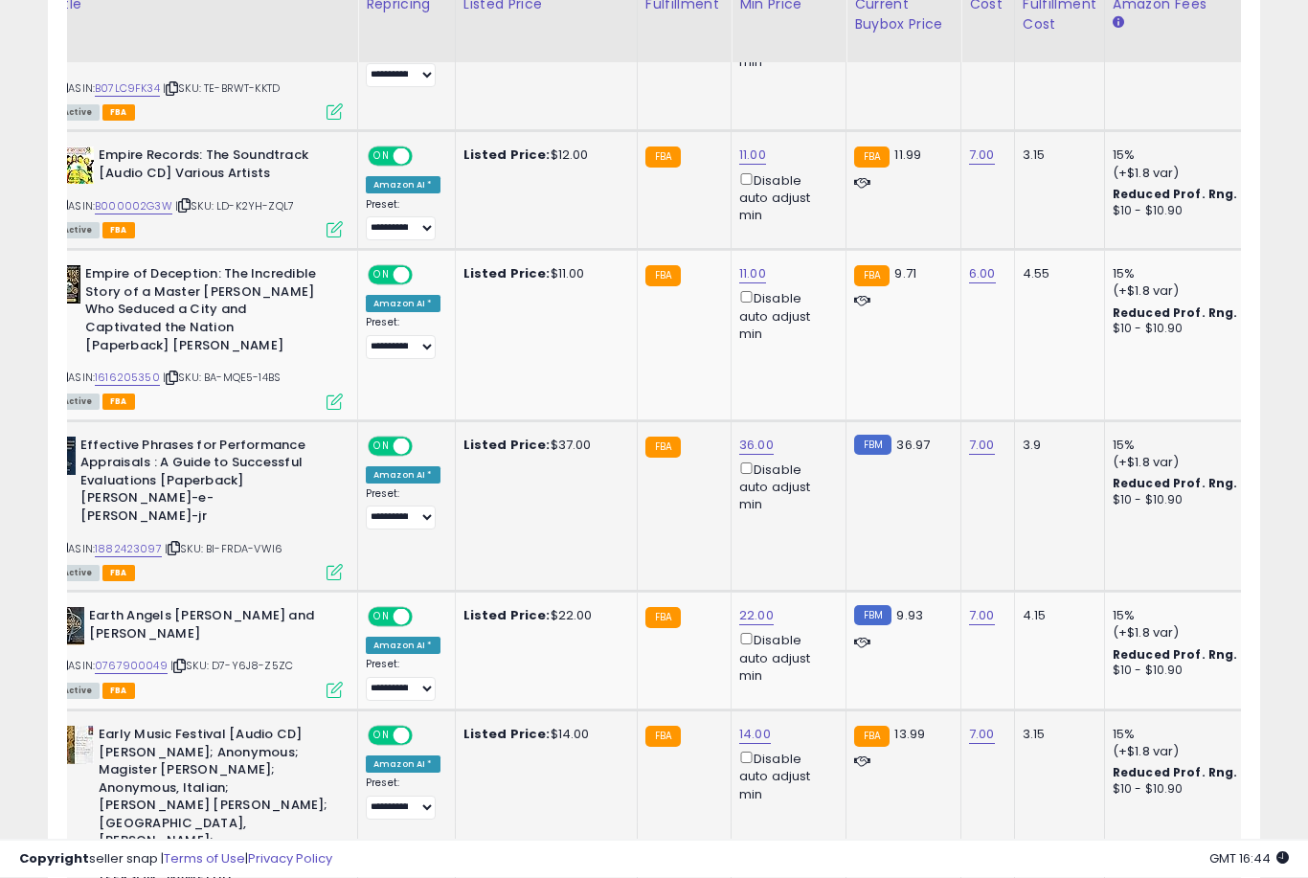
click at [744, 726] on link "14.00" at bounding box center [755, 735] width 32 height 19
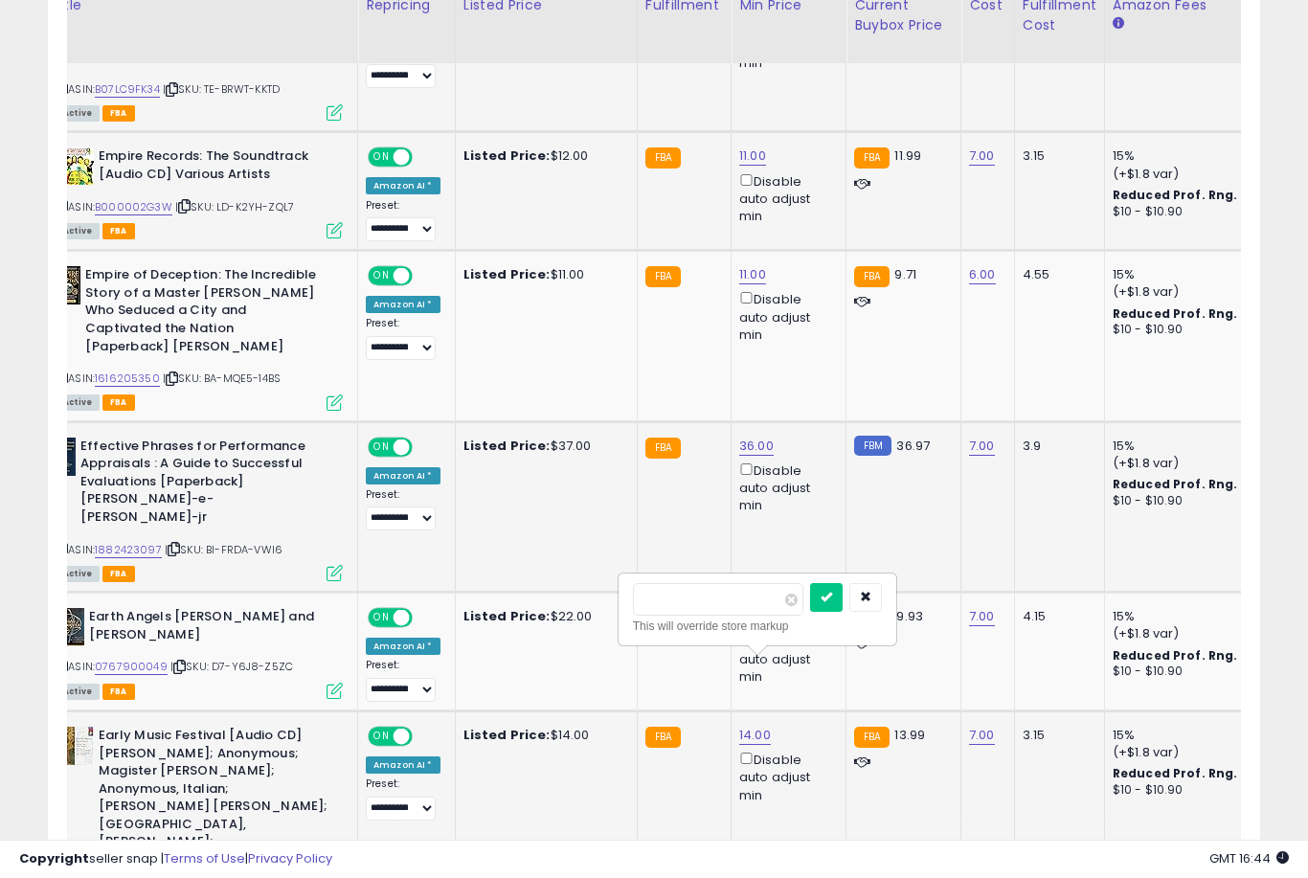
click at [810, 610] on button "submit" at bounding box center [826, 597] width 33 height 29
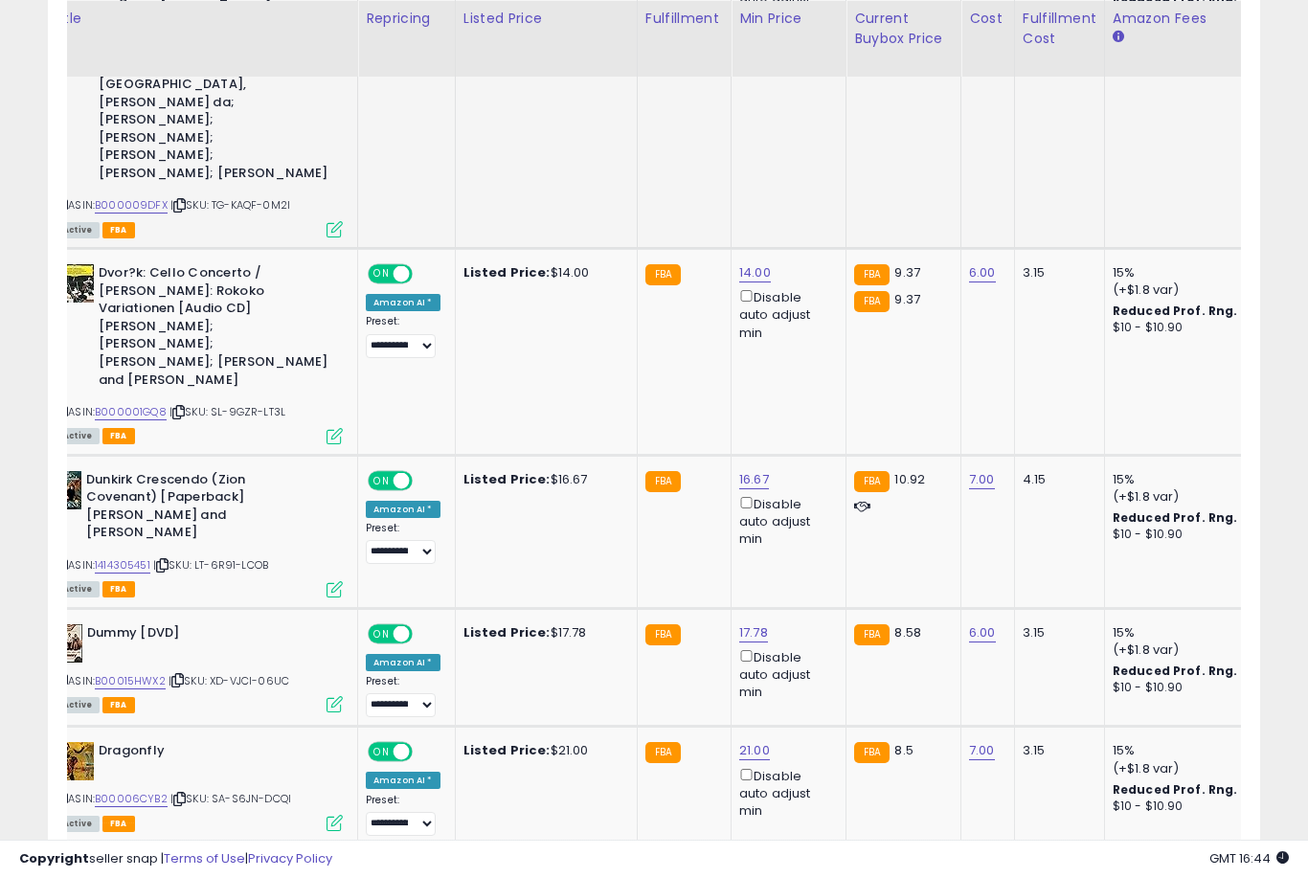
scroll to position [2516, 0]
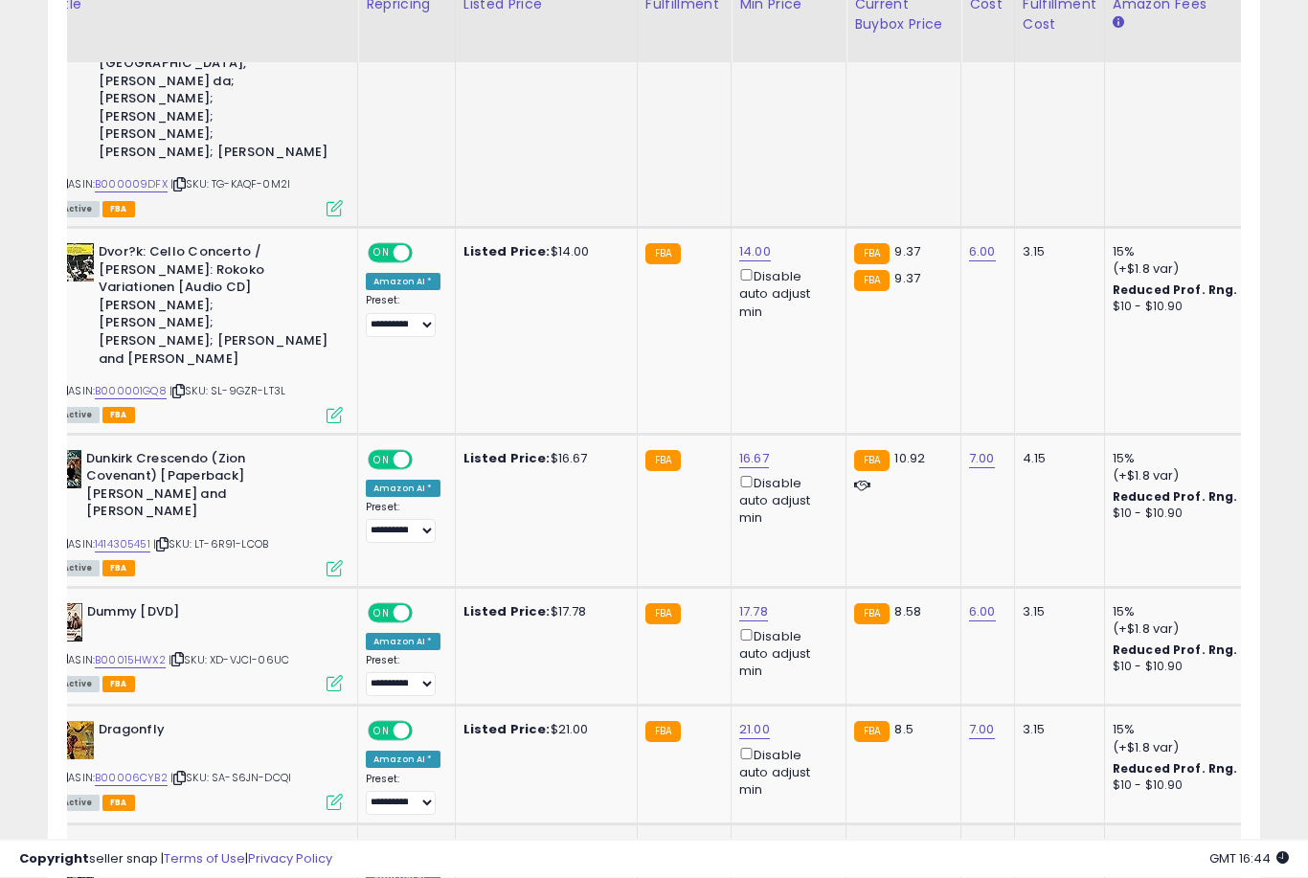
click at [750, 840] on link "25.00" at bounding box center [756, 849] width 34 height 19
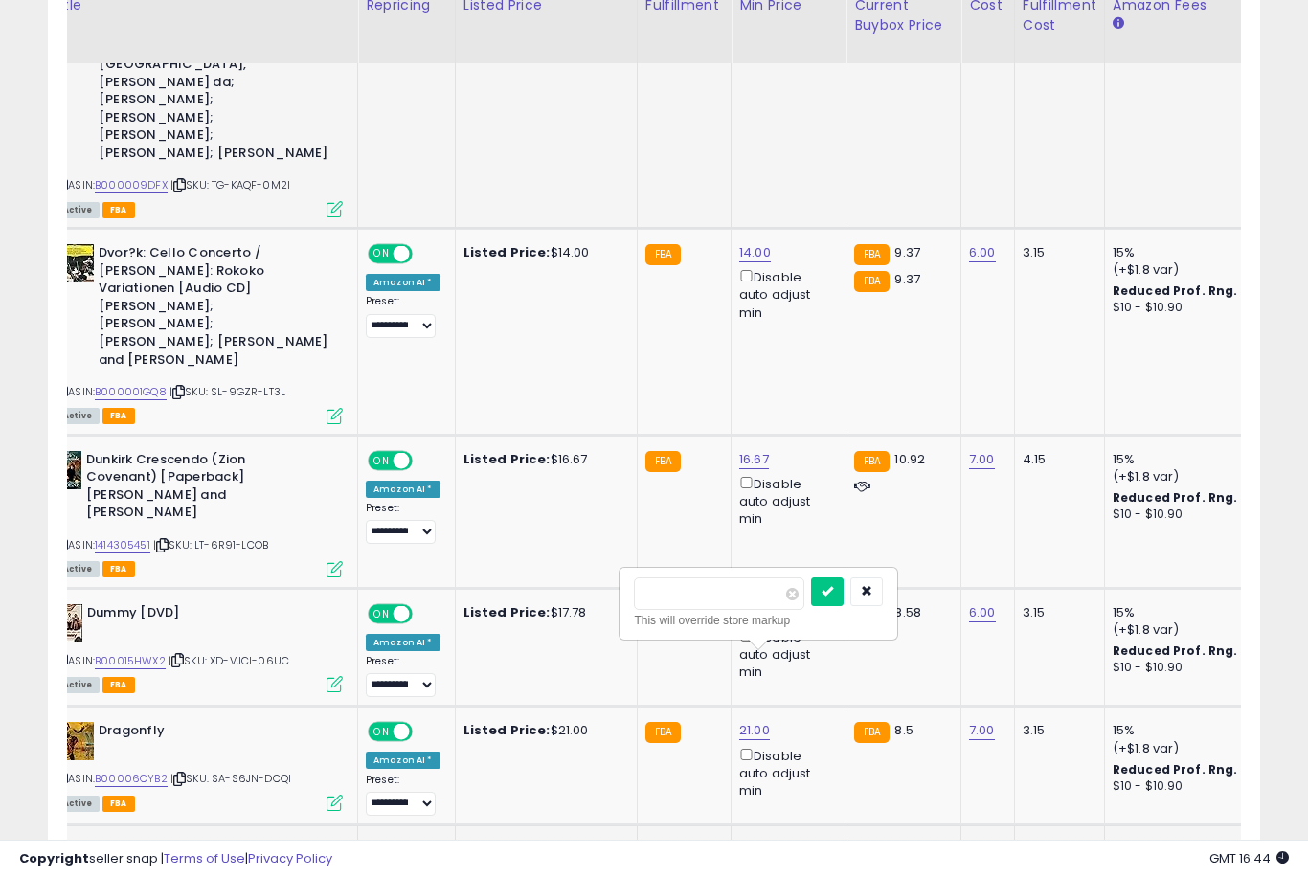
click at [811, 604] on button "submit" at bounding box center [827, 591] width 33 height 29
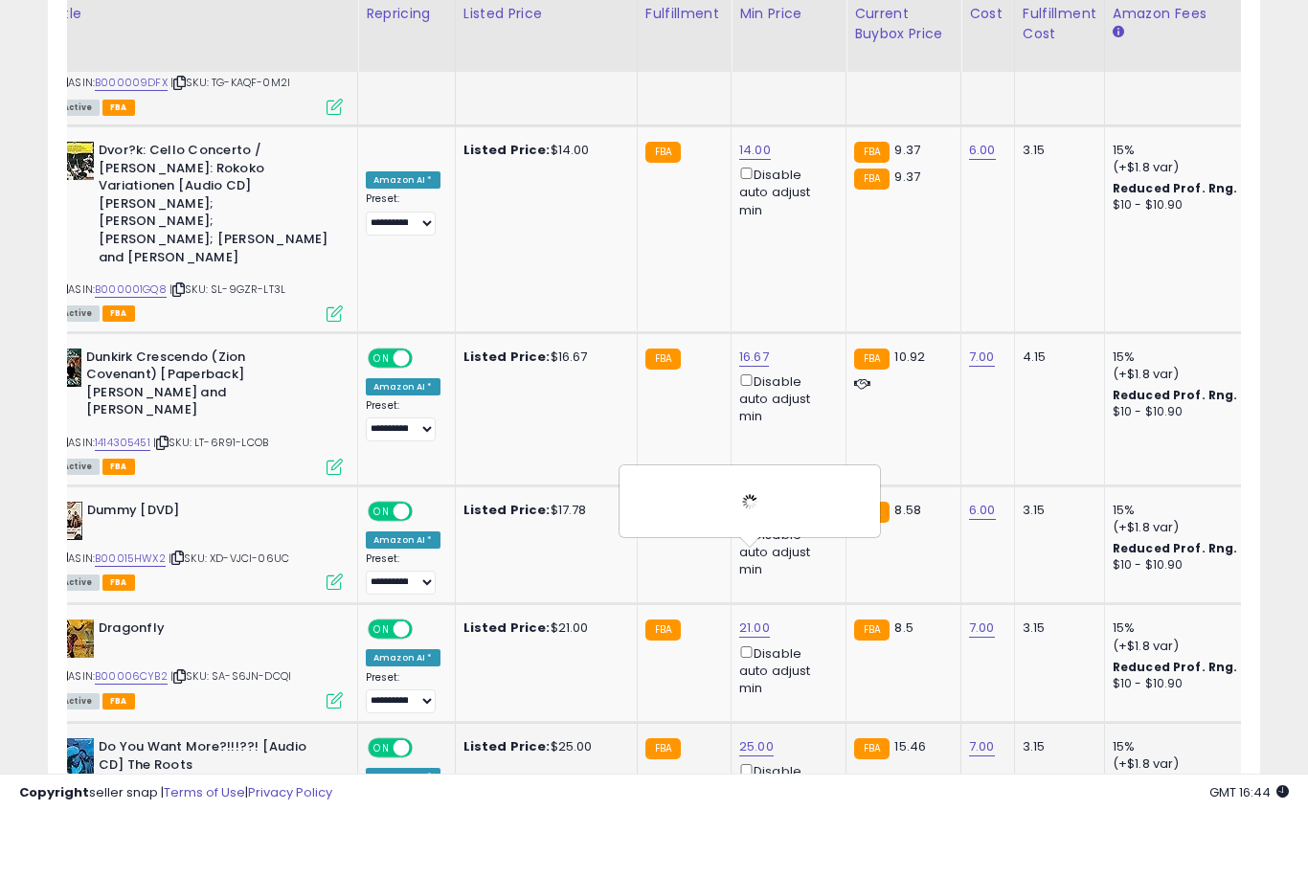
scroll to position [2632, 0]
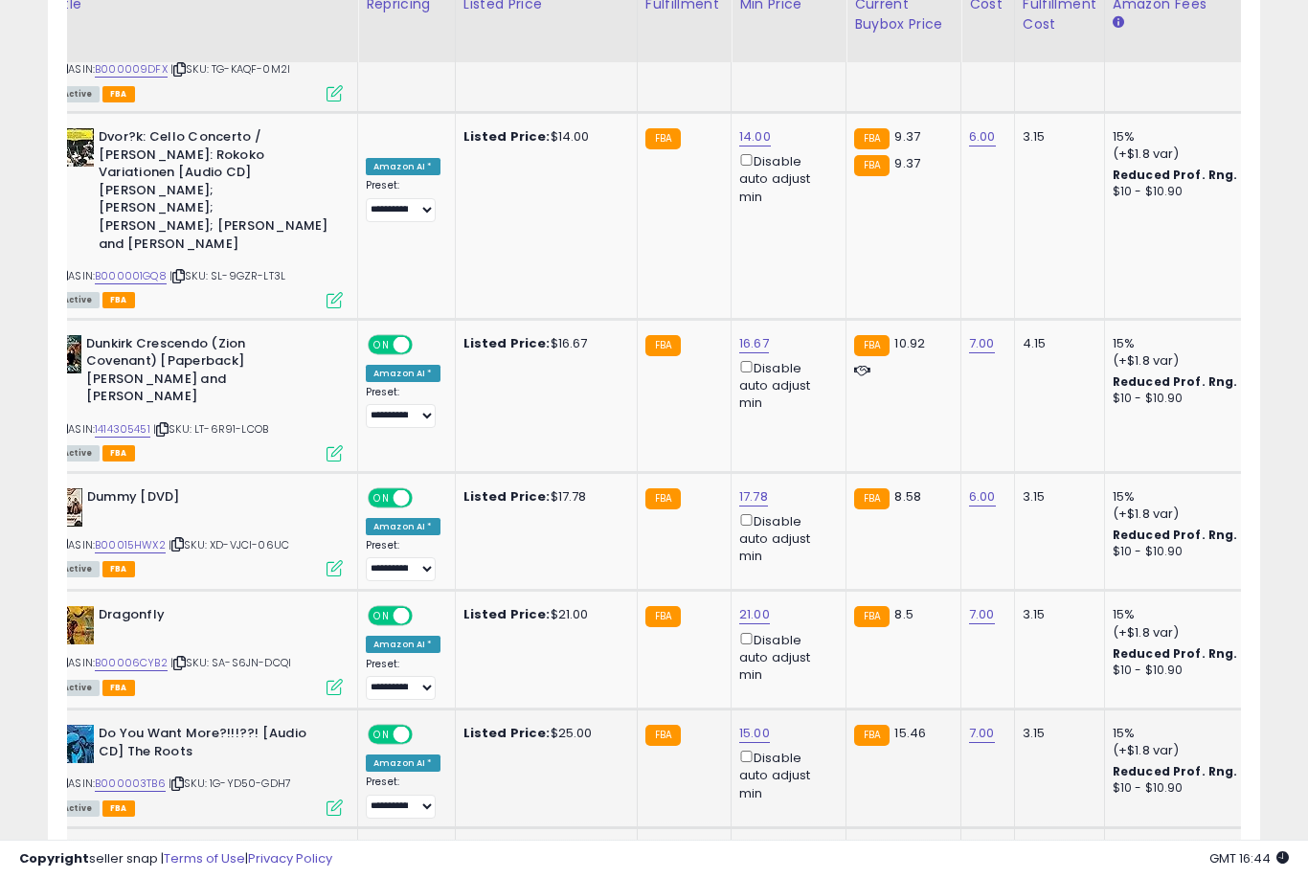
click at [741, 843] on link "16.00" at bounding box center [754, 852] width 31 height 19
click at [810, 607] on button "submit" at bounding box center [826, 593] width 33 height 29
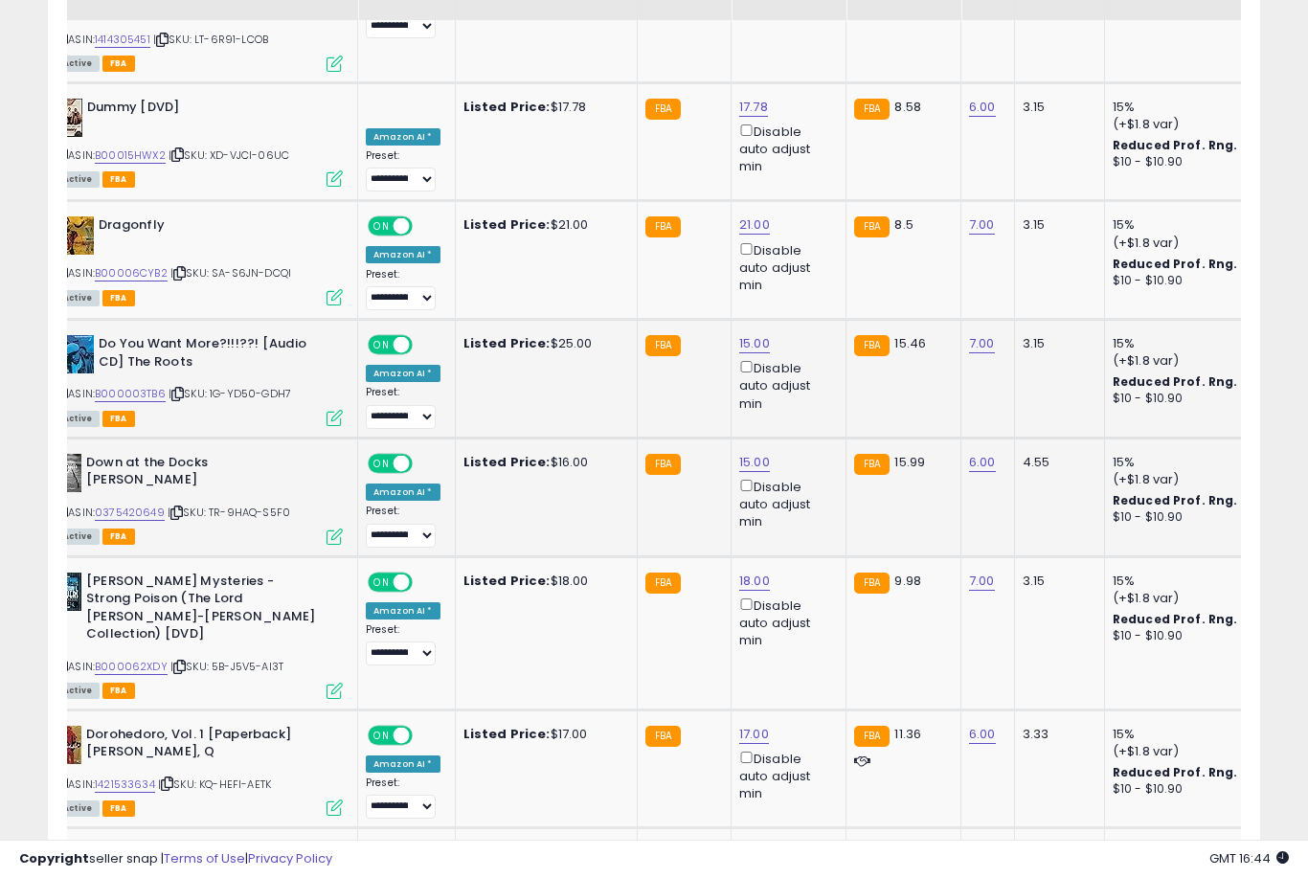
scroll to position [3022, 0]
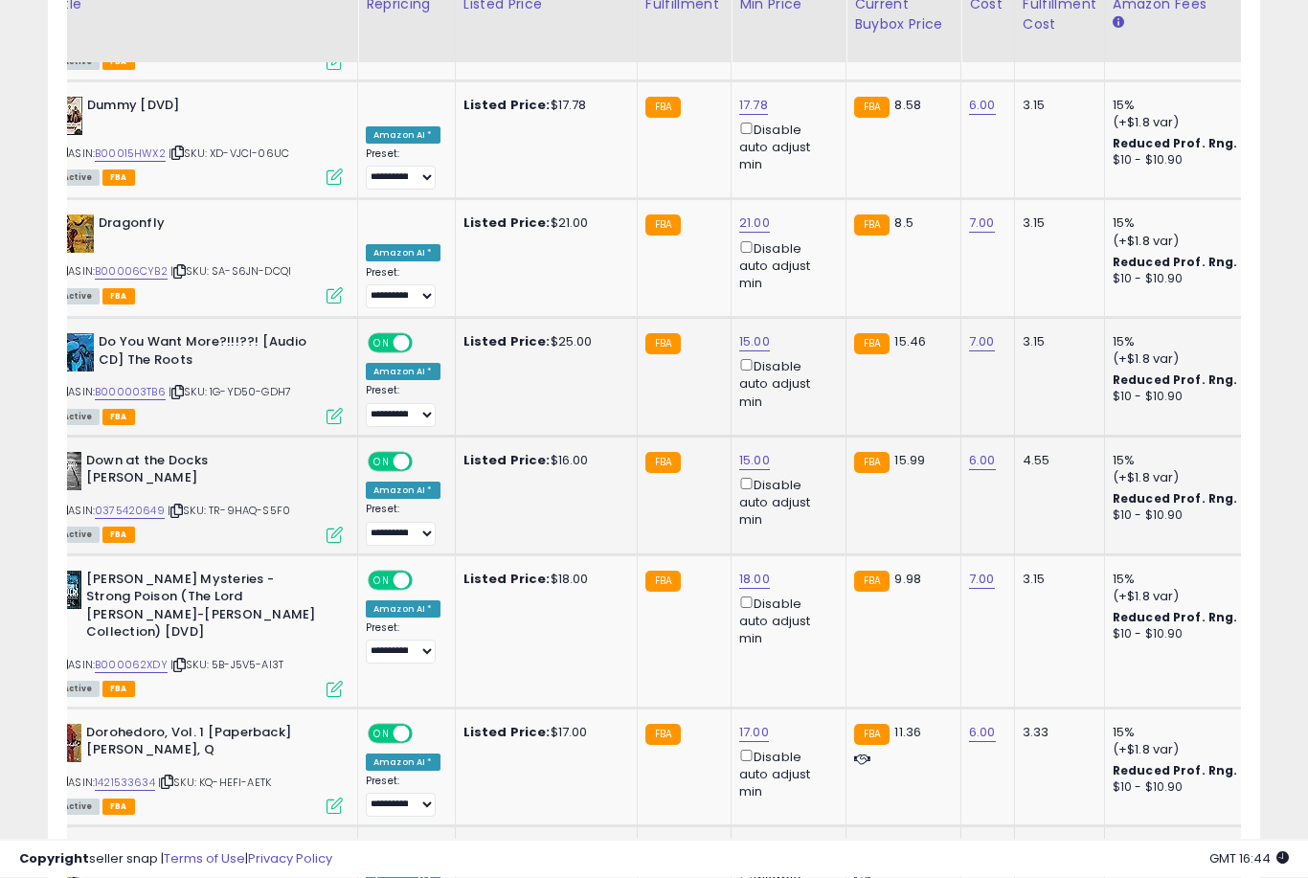
click at [740, 842] on link "27.00" at bounding box center [756, 851] width 34 height 19
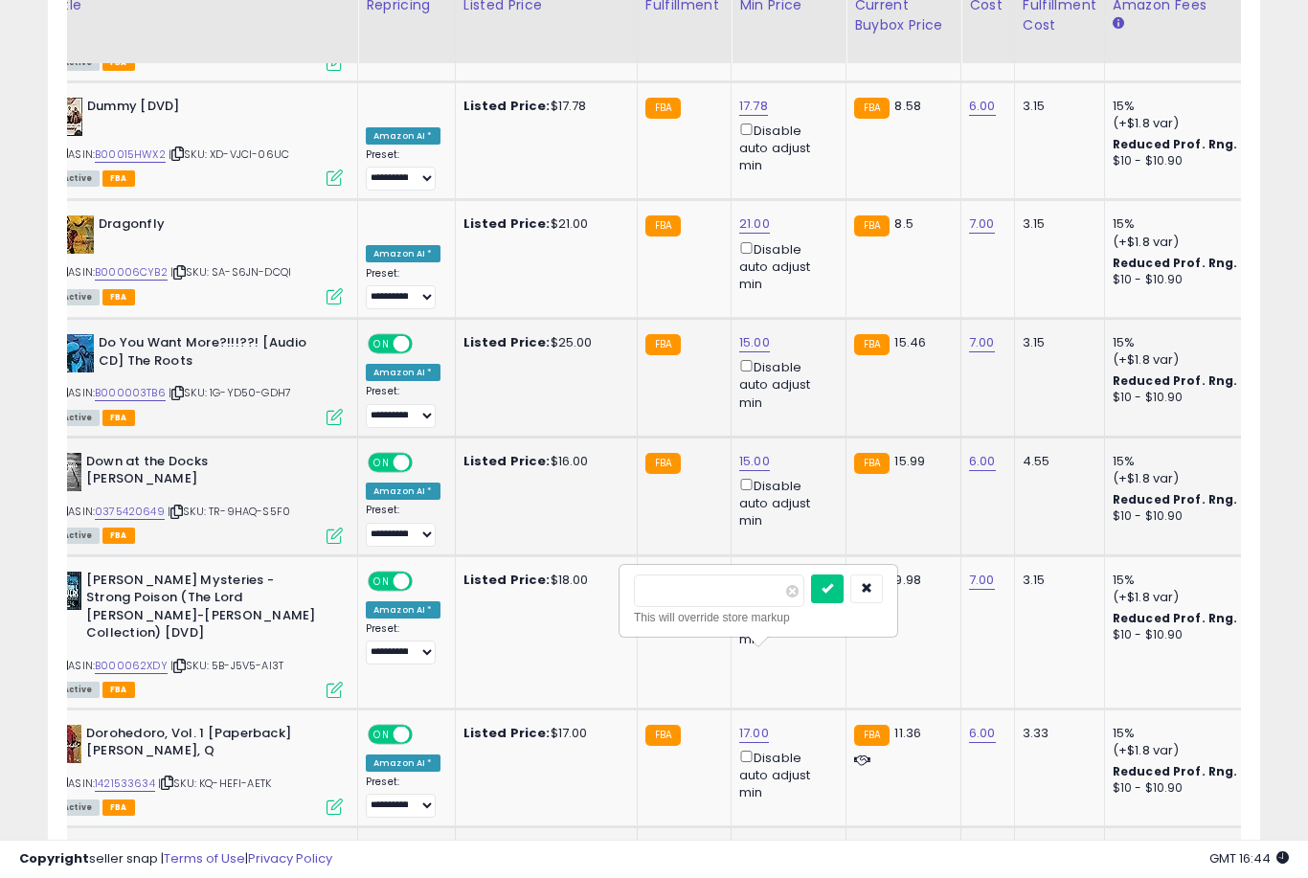
click at [811, 601] on button "submit" at bounding box center [827, 589] width 33 height 29
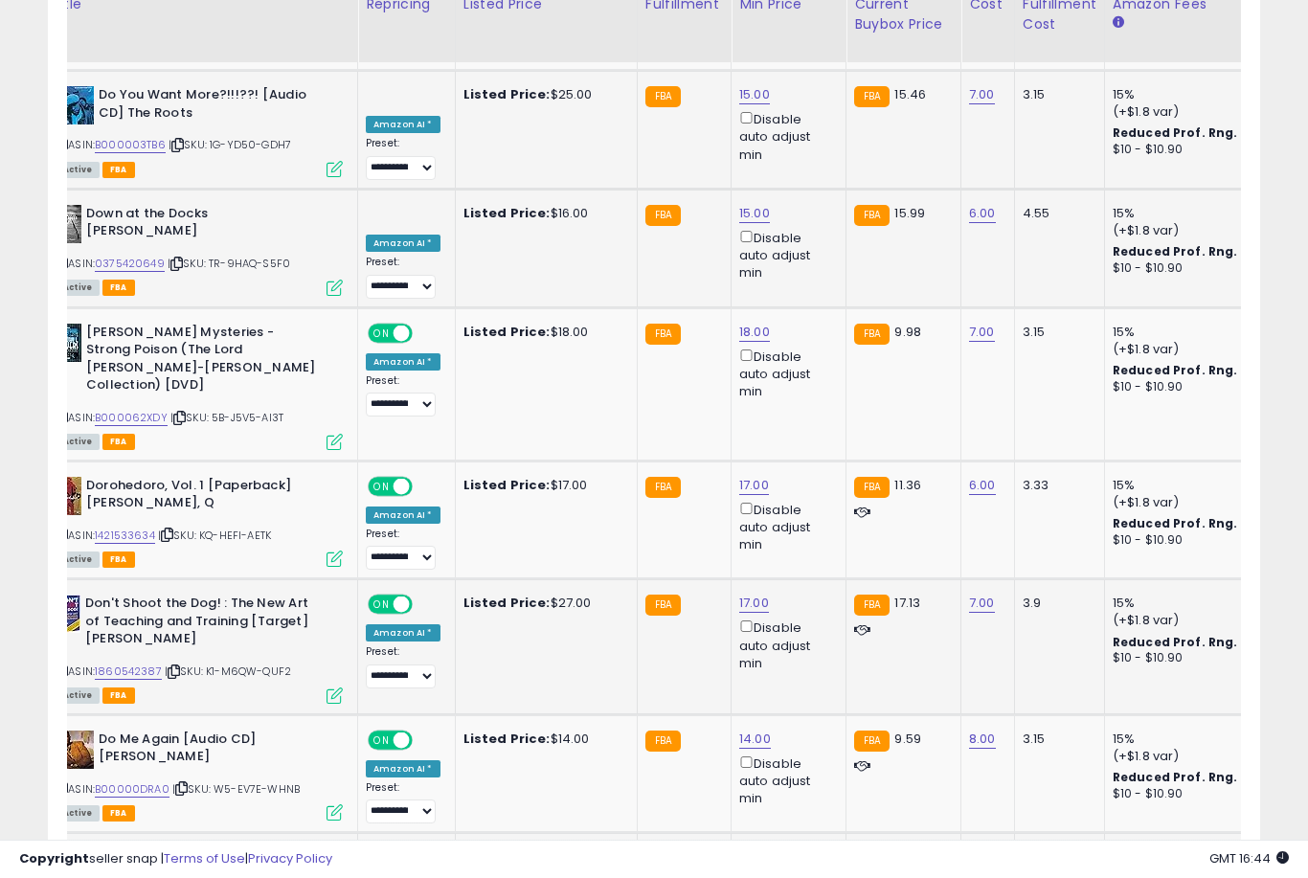
click at [750, 847] on link "29.00" at bounding box center [756, 856] width 34 height 19
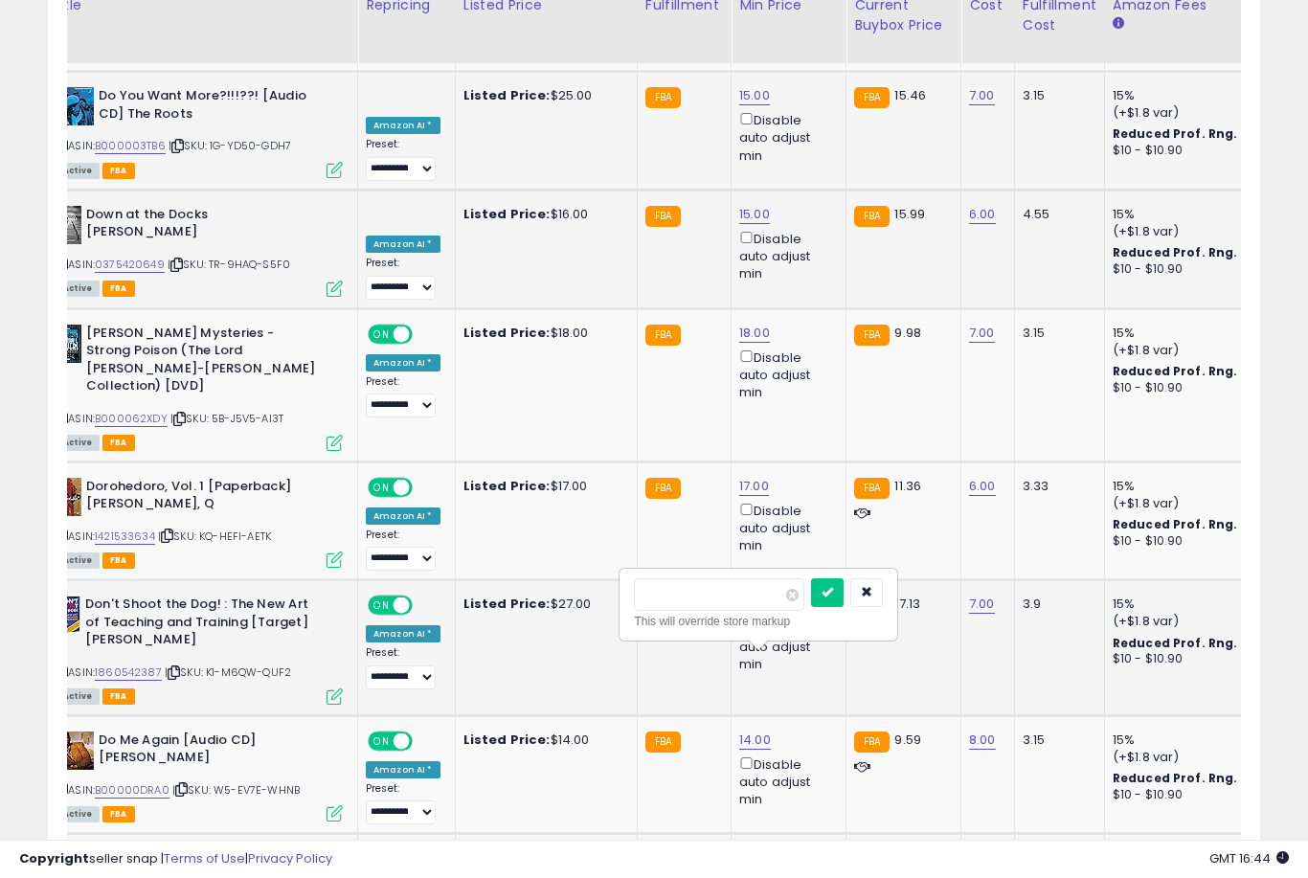
click at [811, 605] on button "submit" at bounding box center [827, 592] width 33 height 29
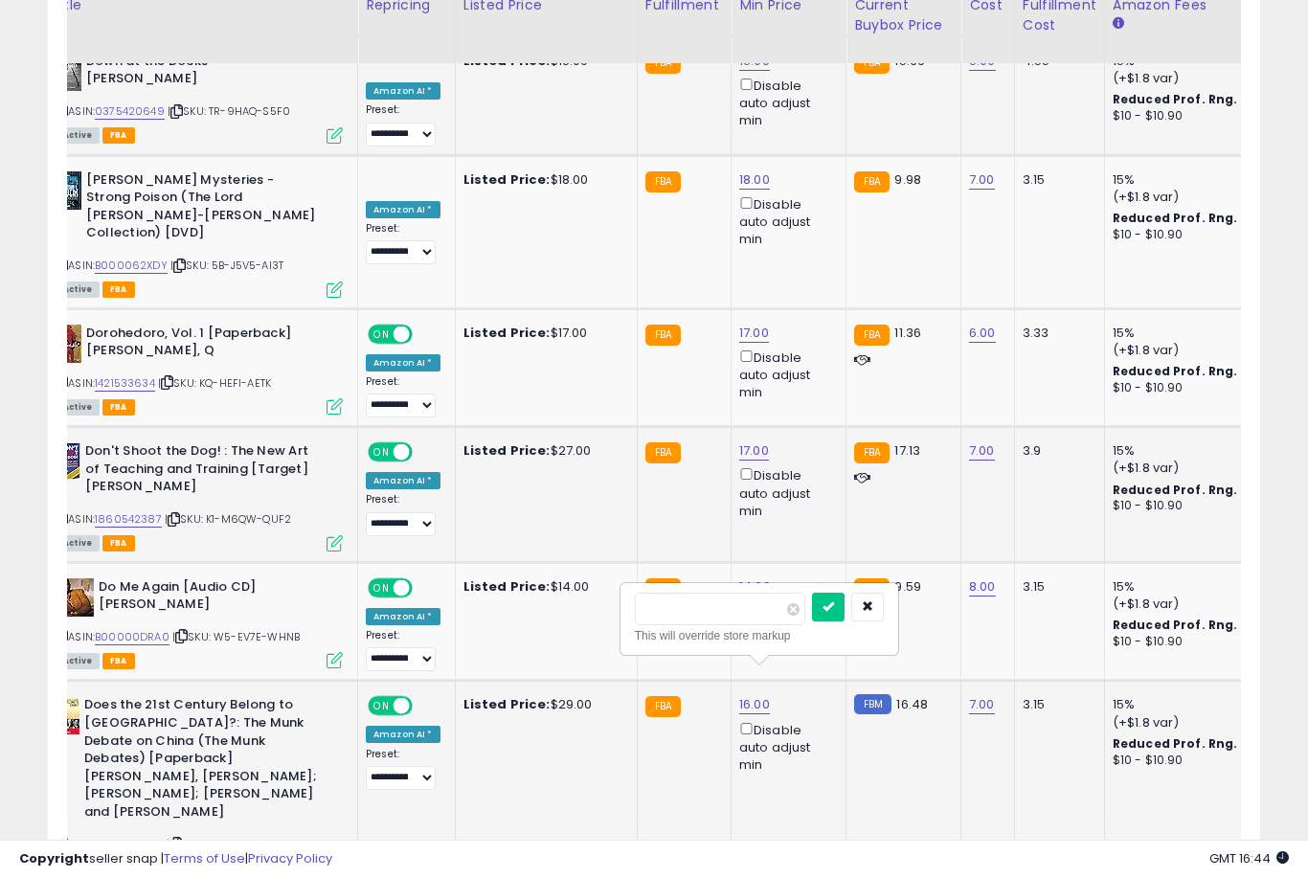
click at [812, 620] on button "submit" at bounding box center [828, 607] width 33 height 29
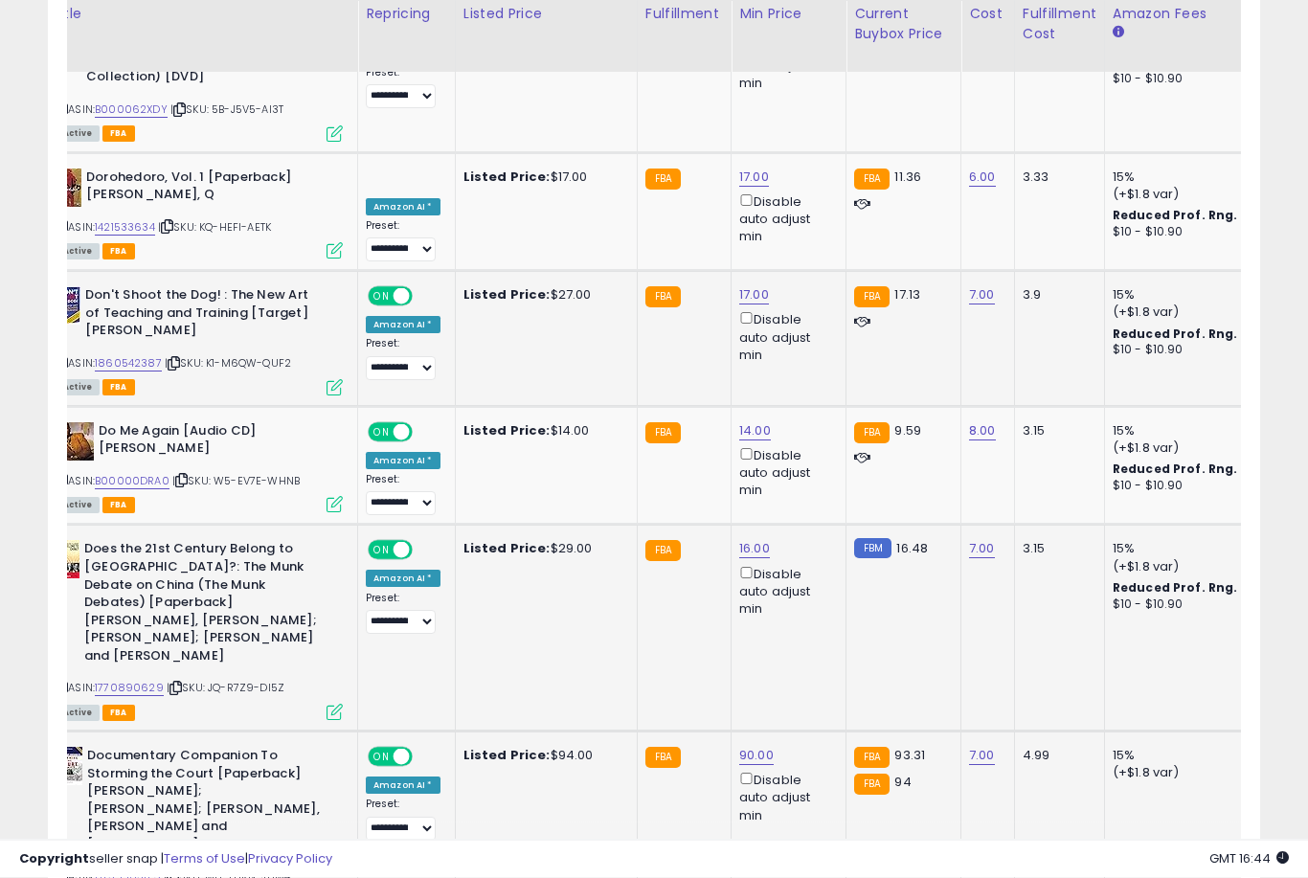
scroll to position [3588, 0]
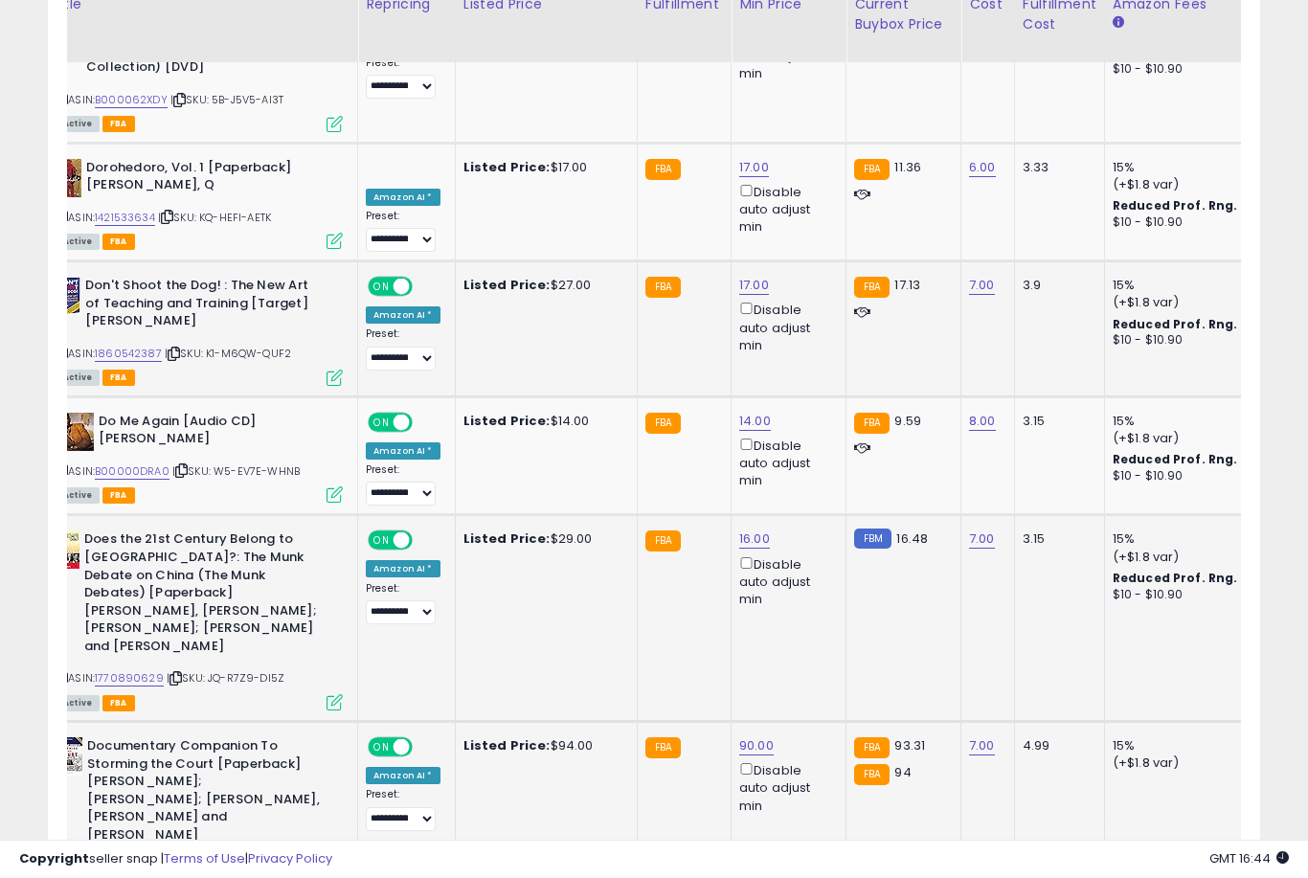
click at [811, 622] on button "submit" at bounding box center [827, 609] width 33 height 29
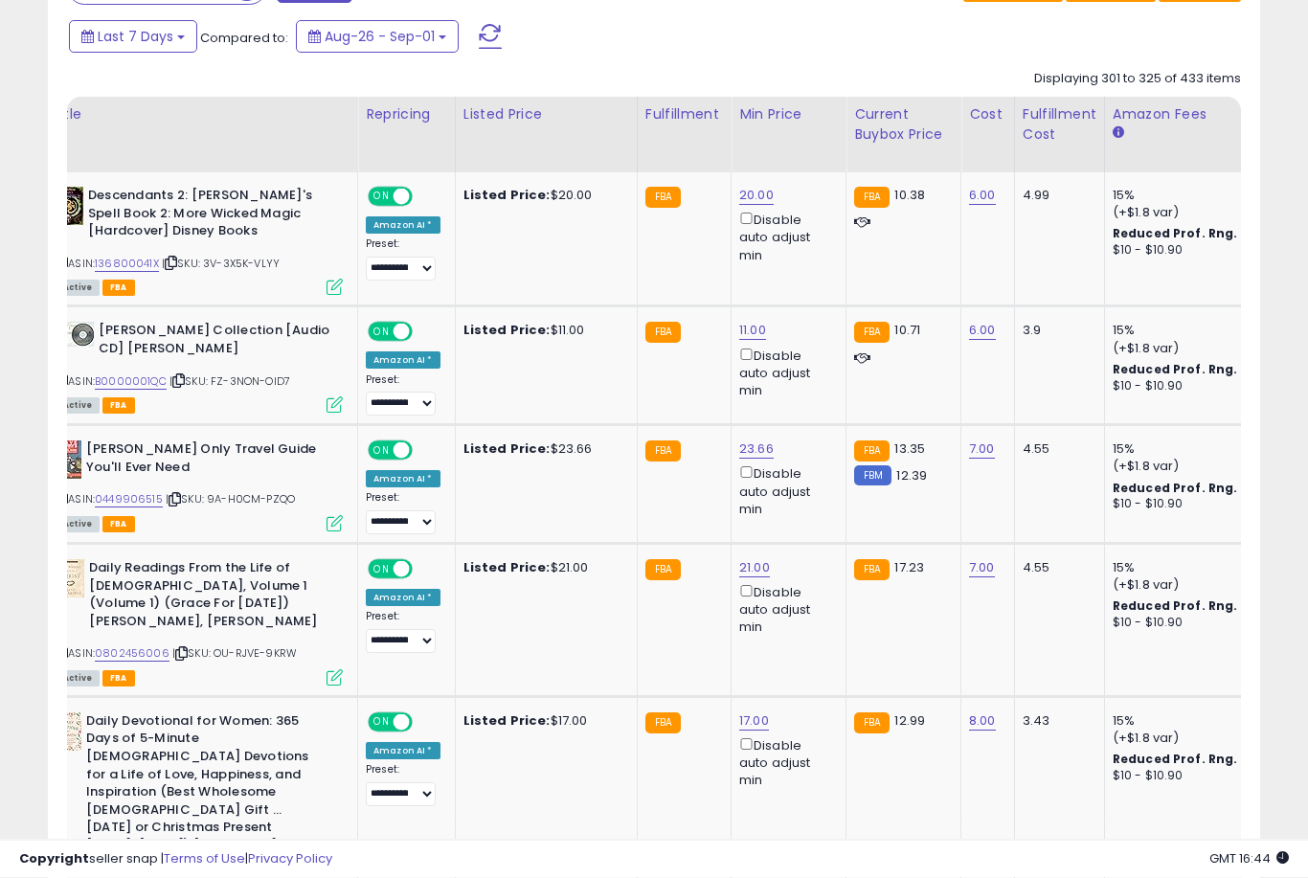
scroll to position [884, 0]
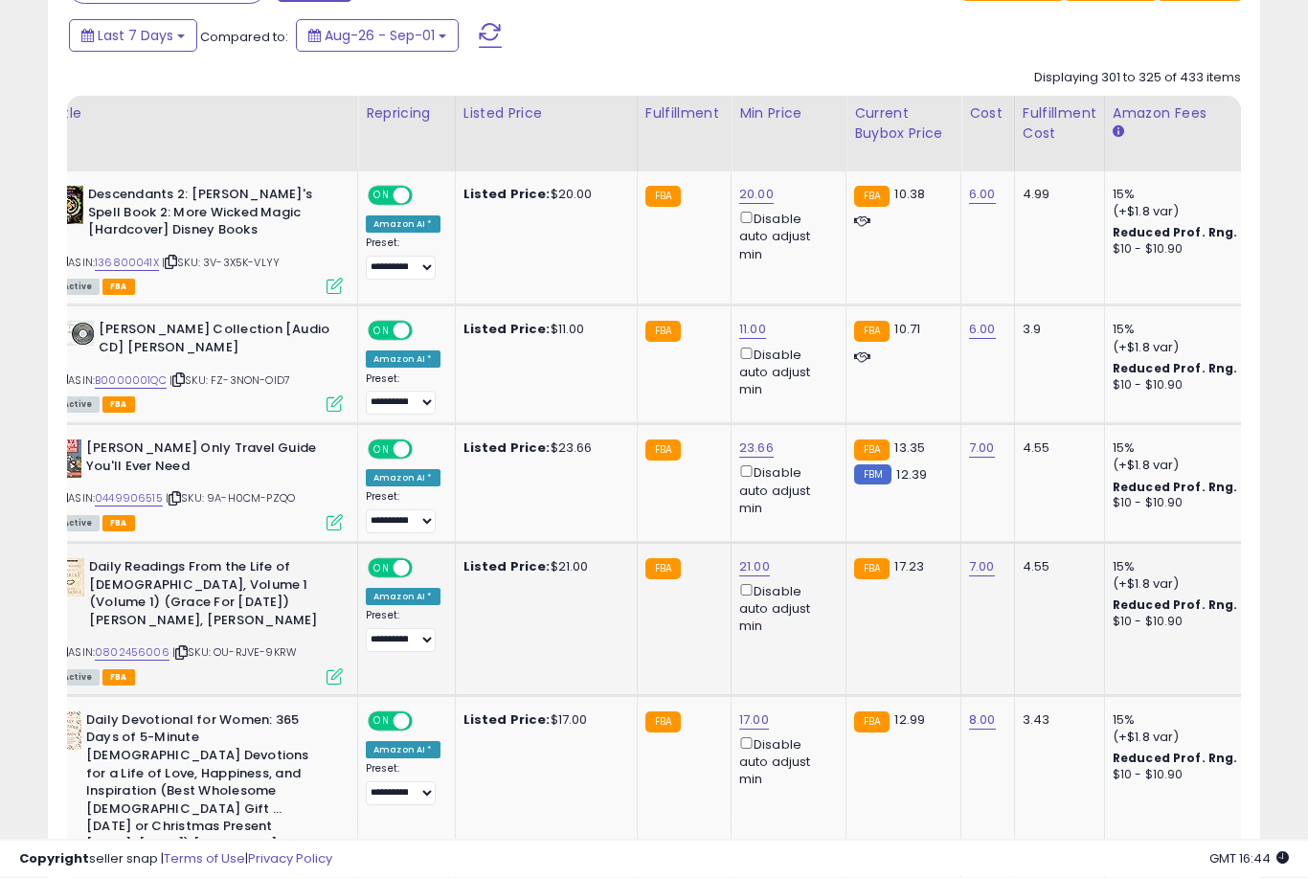
click at [739, 577] on link "21.00" at bounding box center [754, 567] width 31 height 19
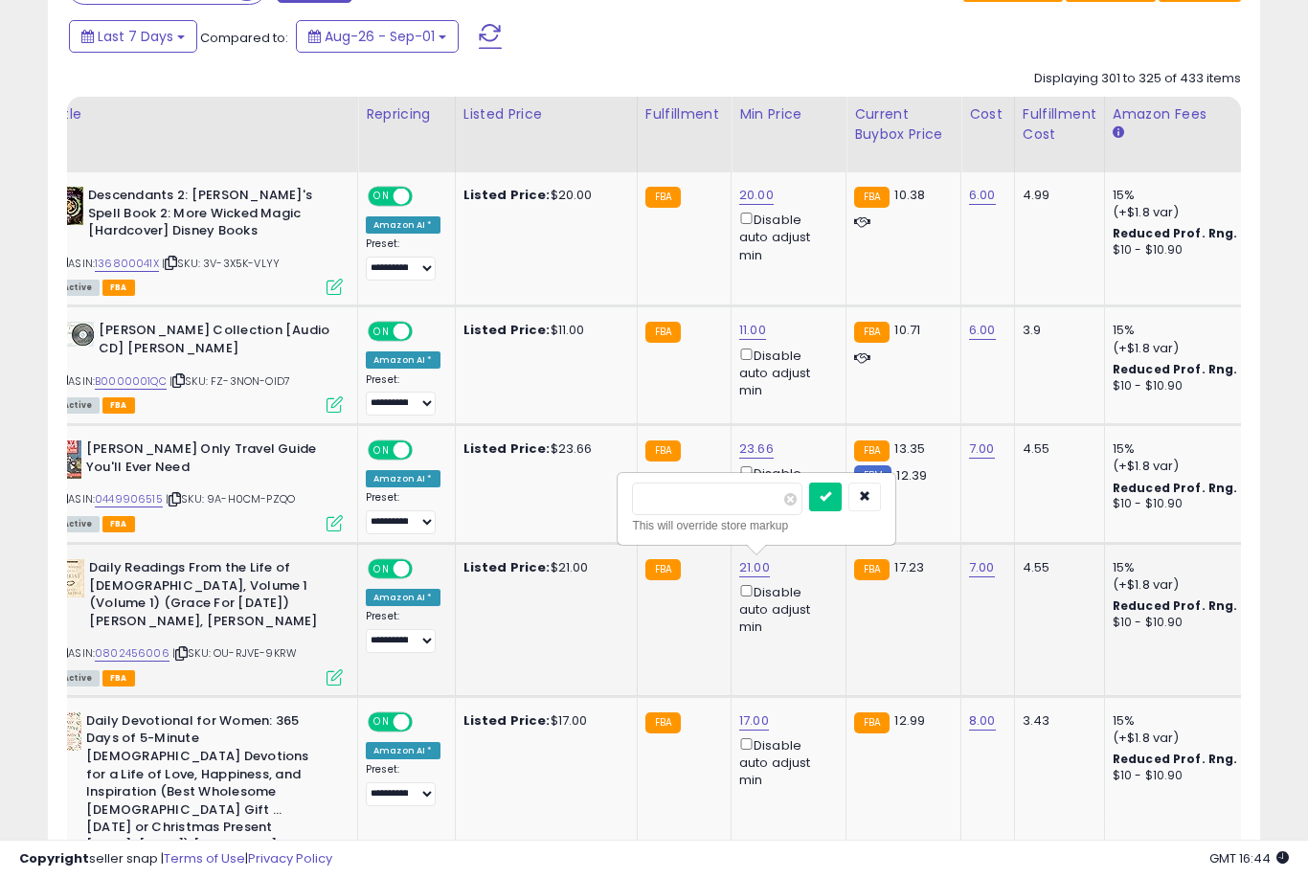
click at [809, 508] on button "submit" at bounding box center [825, 497] width 33 height 29
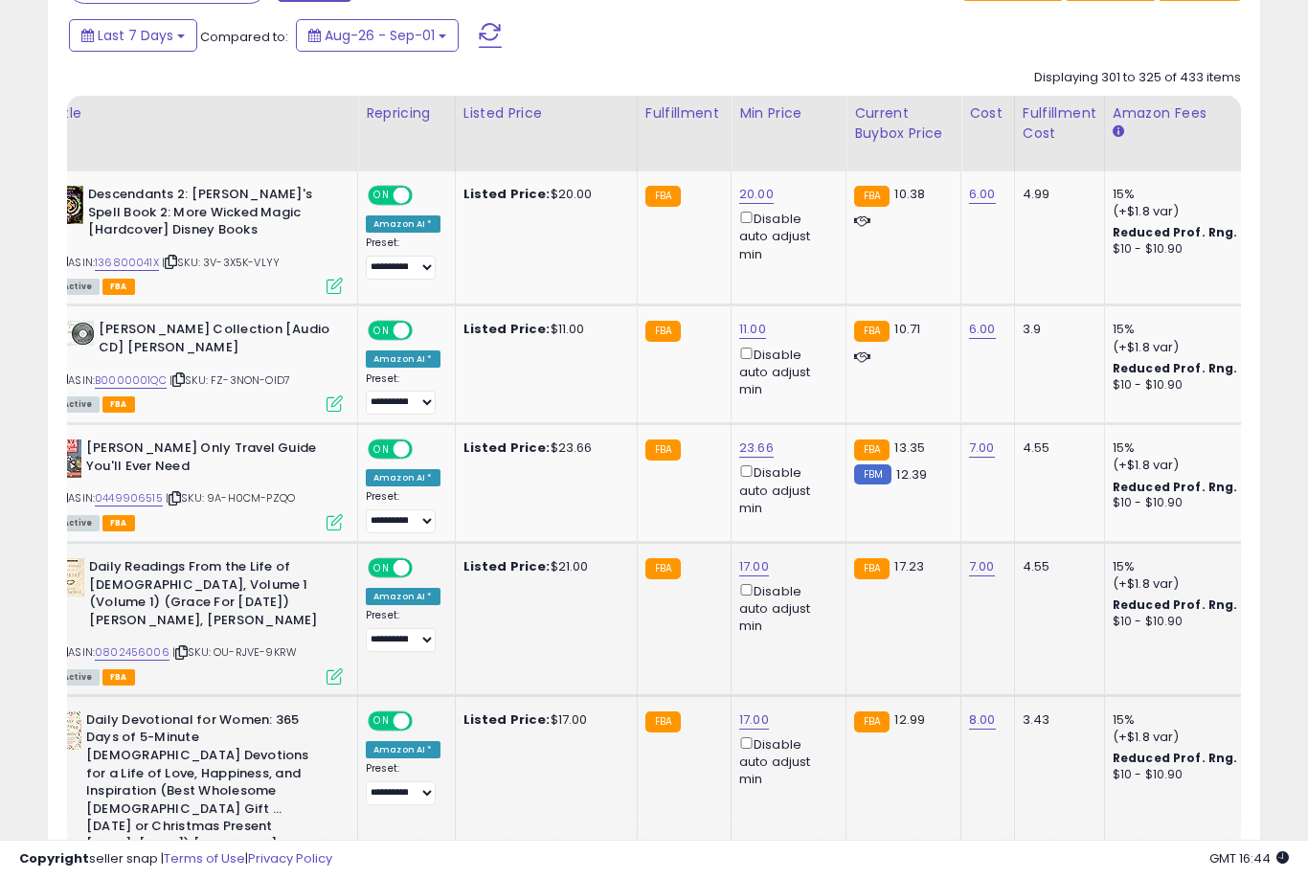
click at [744, 712] on link "17.00" at bounding box center [754, 720] width 30 height 19
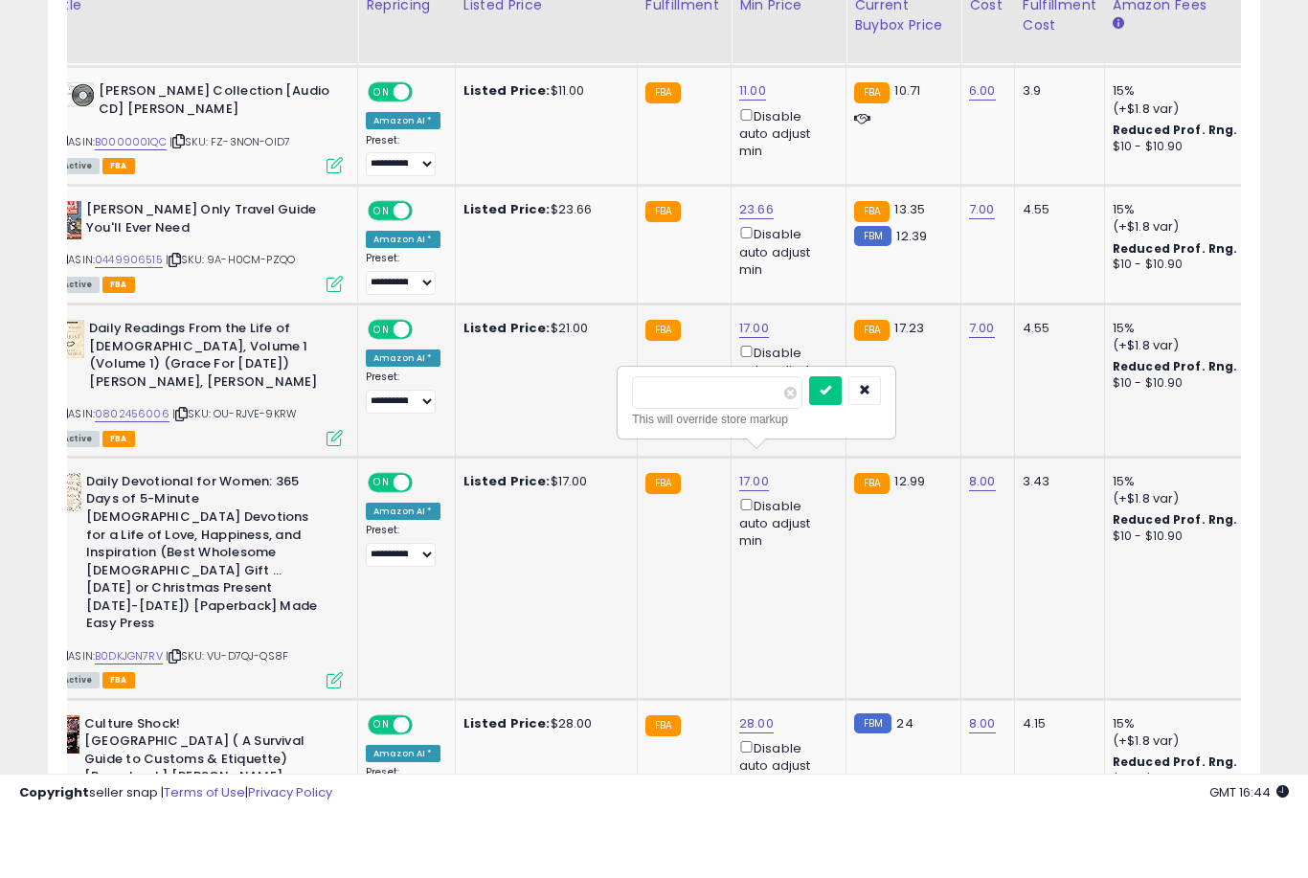
scroll to position [1059, 0]
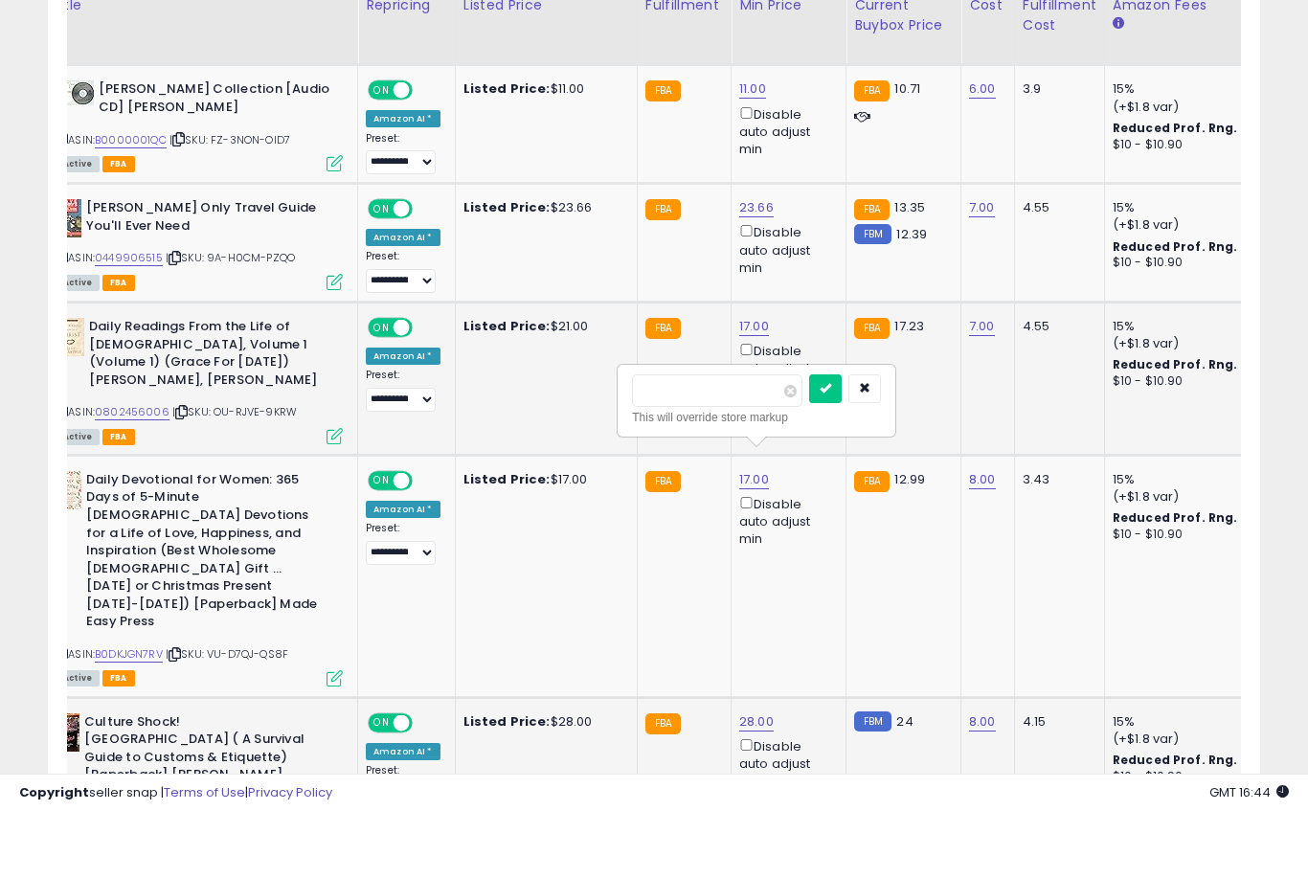
click at [746, 779] on link "28.00" at bounding box center [756, 788] width 34 height 19
click at [811, 643] on button "submit" at bounding box center [827, 657] width 33 height 29
click at [848, 440] on button "button" at bounding box center [864, 454] width 33 height 29
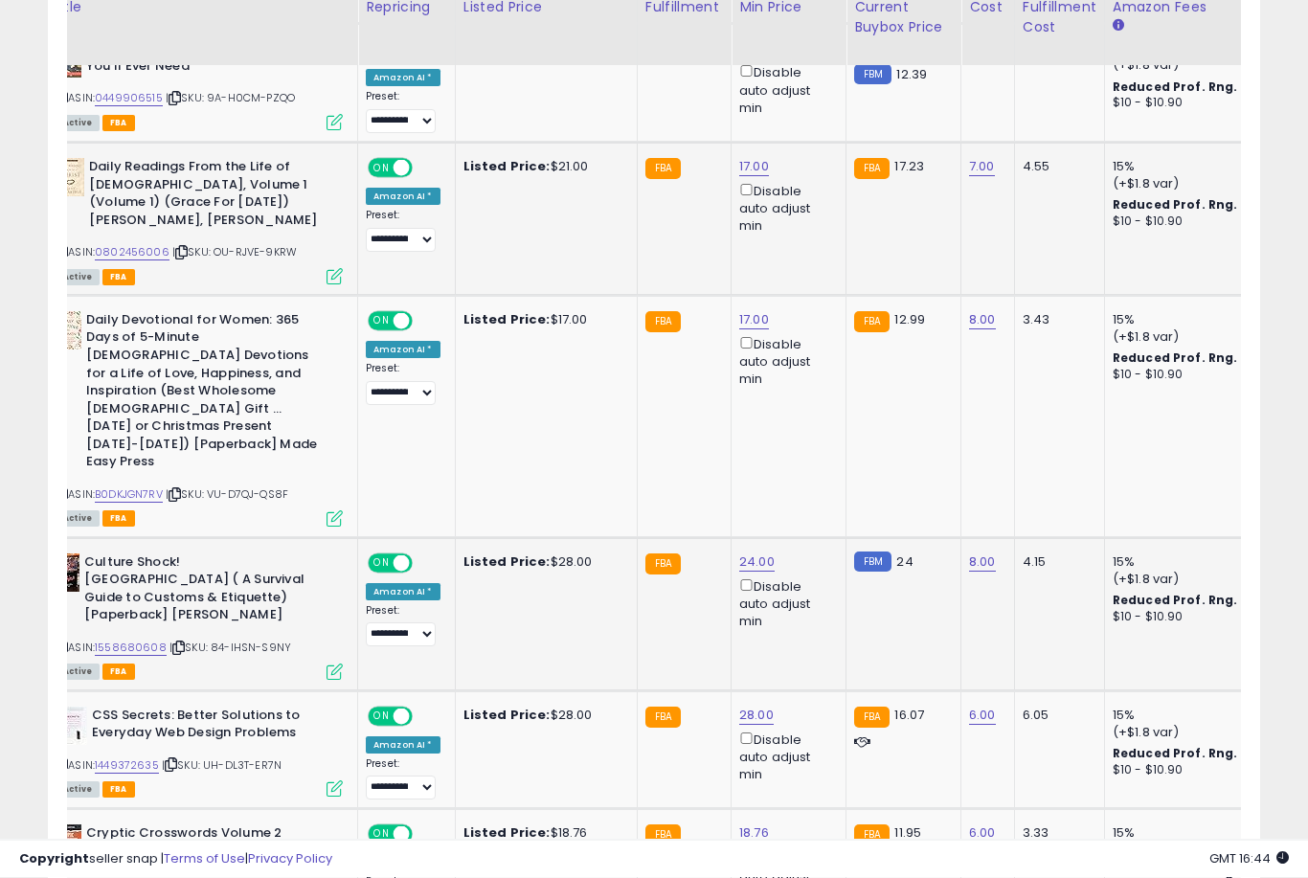
scroll to position [1288, 0]
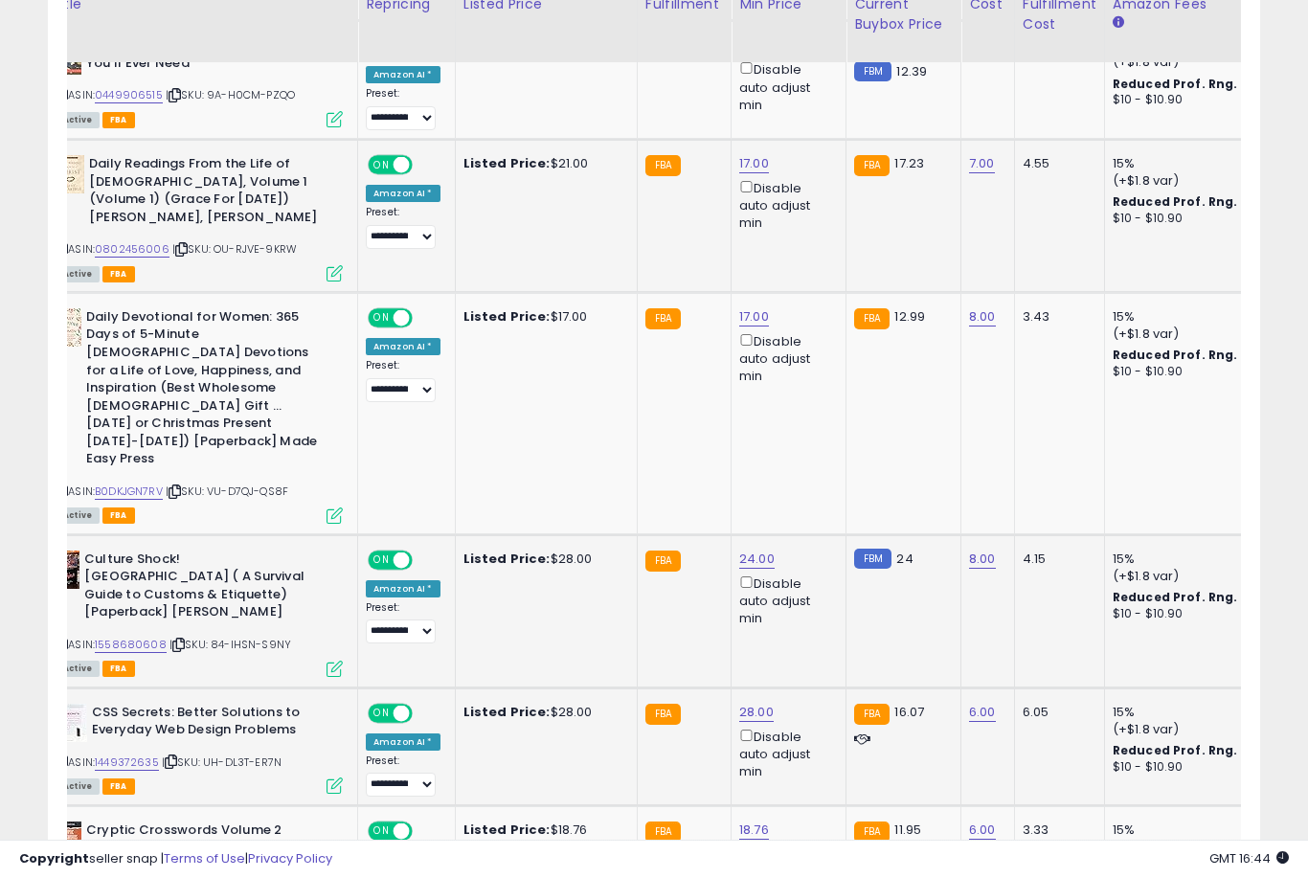
click at [756, 703] on link "28.00" at bounding box center [756, 712] width 34 height 19
click at [811, 574] on button "submit" at bounding box center [827, 561] width 33 height 29
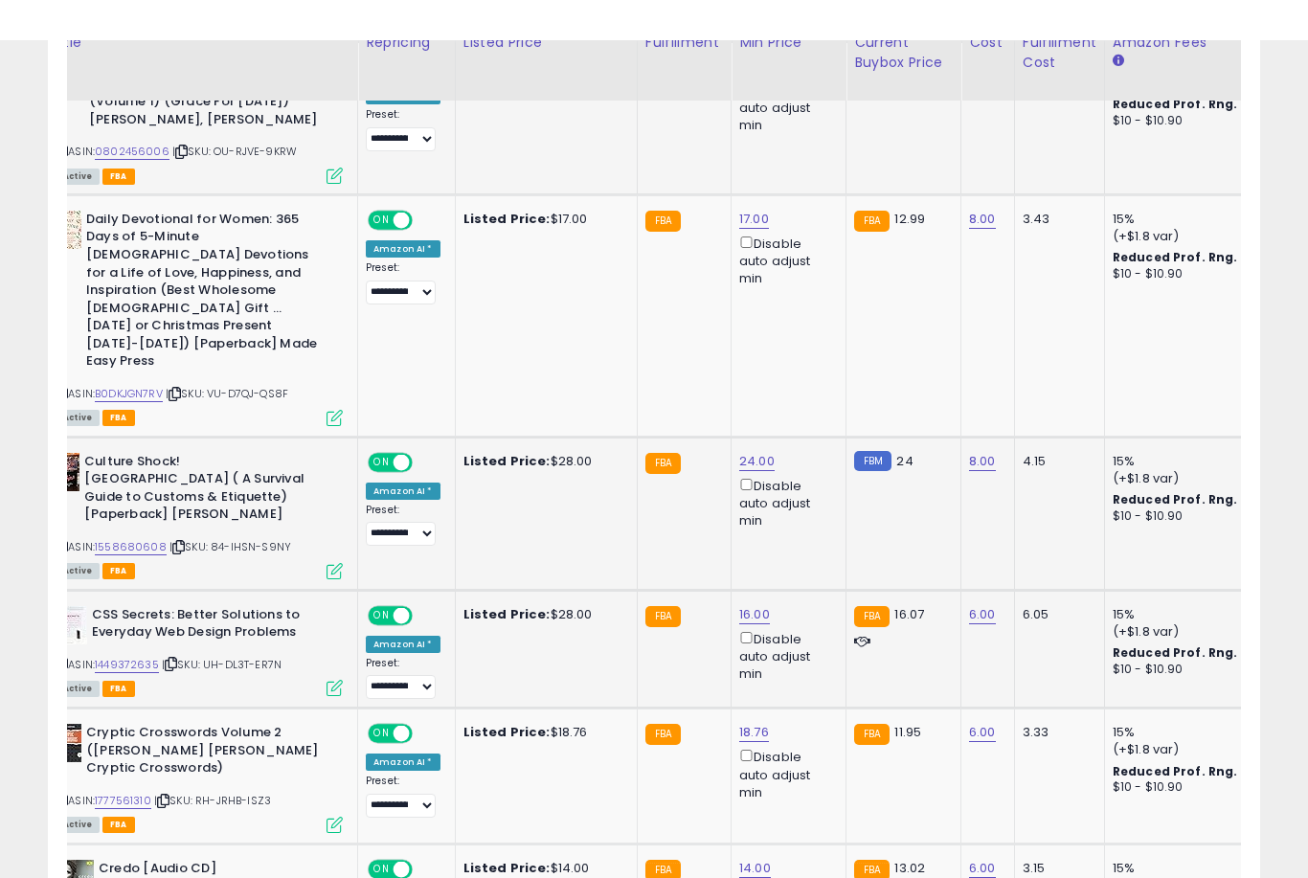
scroll to position [1425, 0]
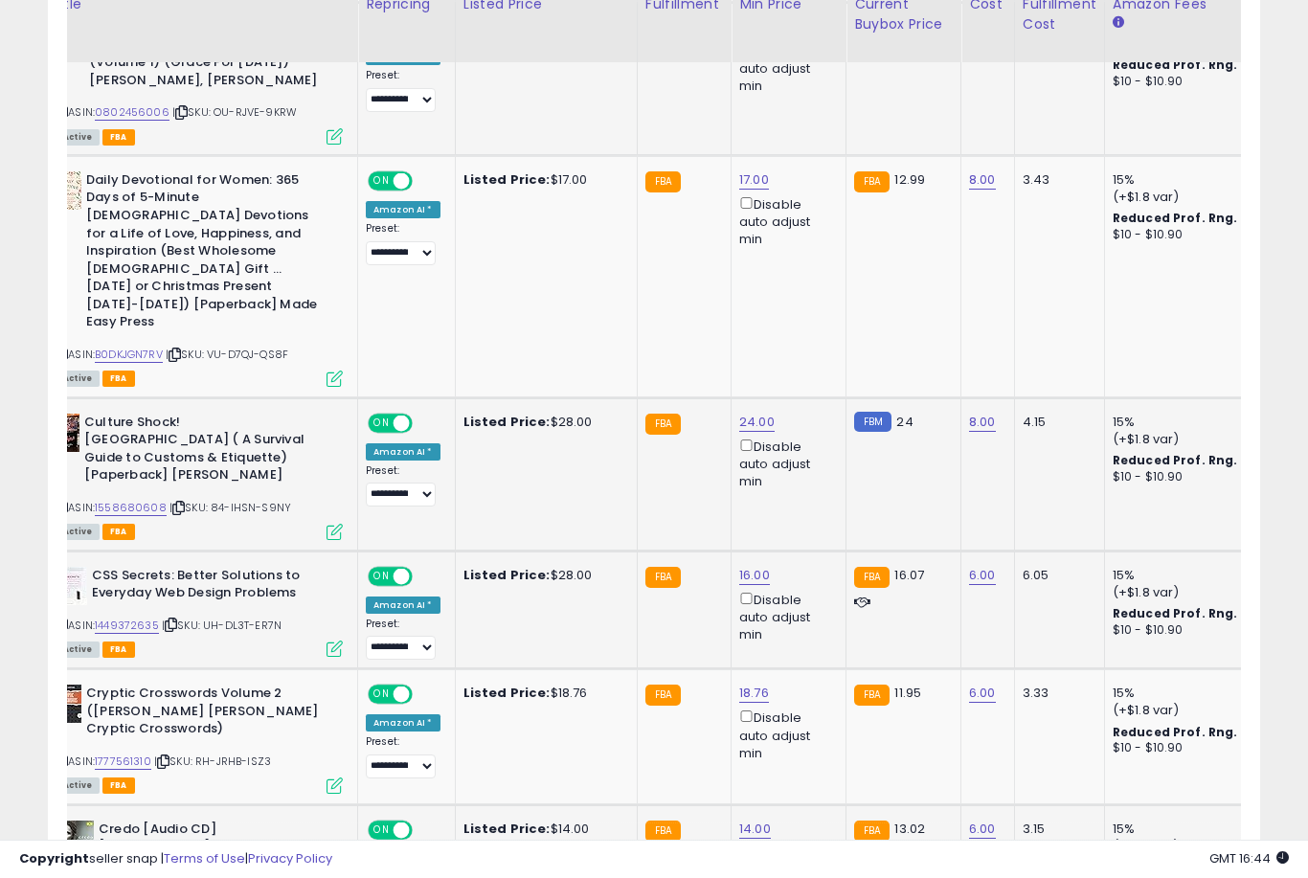
click at [755, 820] on link "14.00" at bounding box center [755, 829] width 32 height 19
click at [810, 688] on button "submit" at bounding box center [826, 675] width 33 height 29
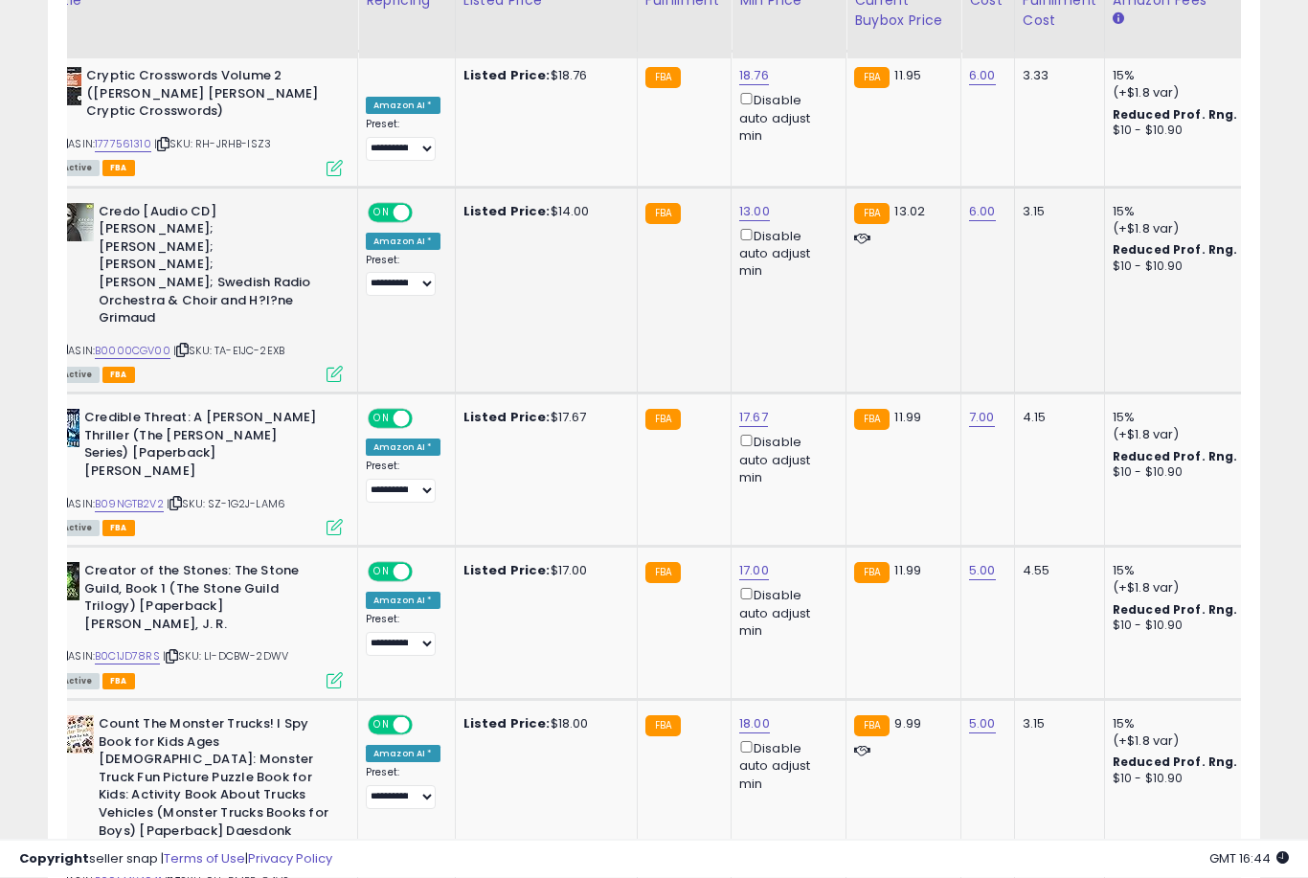
scroll to position [2043, 0]
click at [812, 706] on button "submit" at bounding box center [828, 693] width 33 height 29
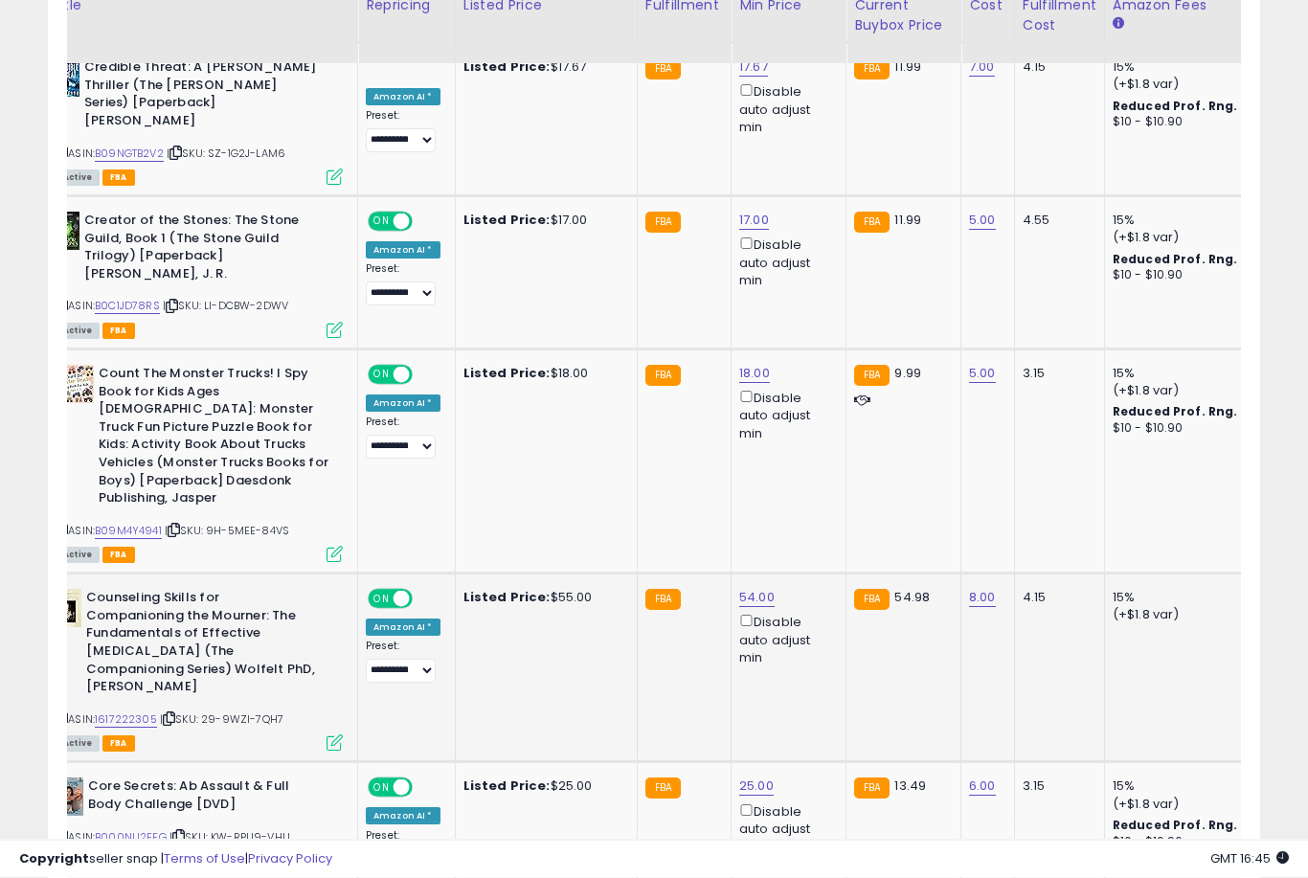
scroll to position [2393, 0]
click at [812, 640] on button "submit" at bounding box center [828, 628] width 33 height 29
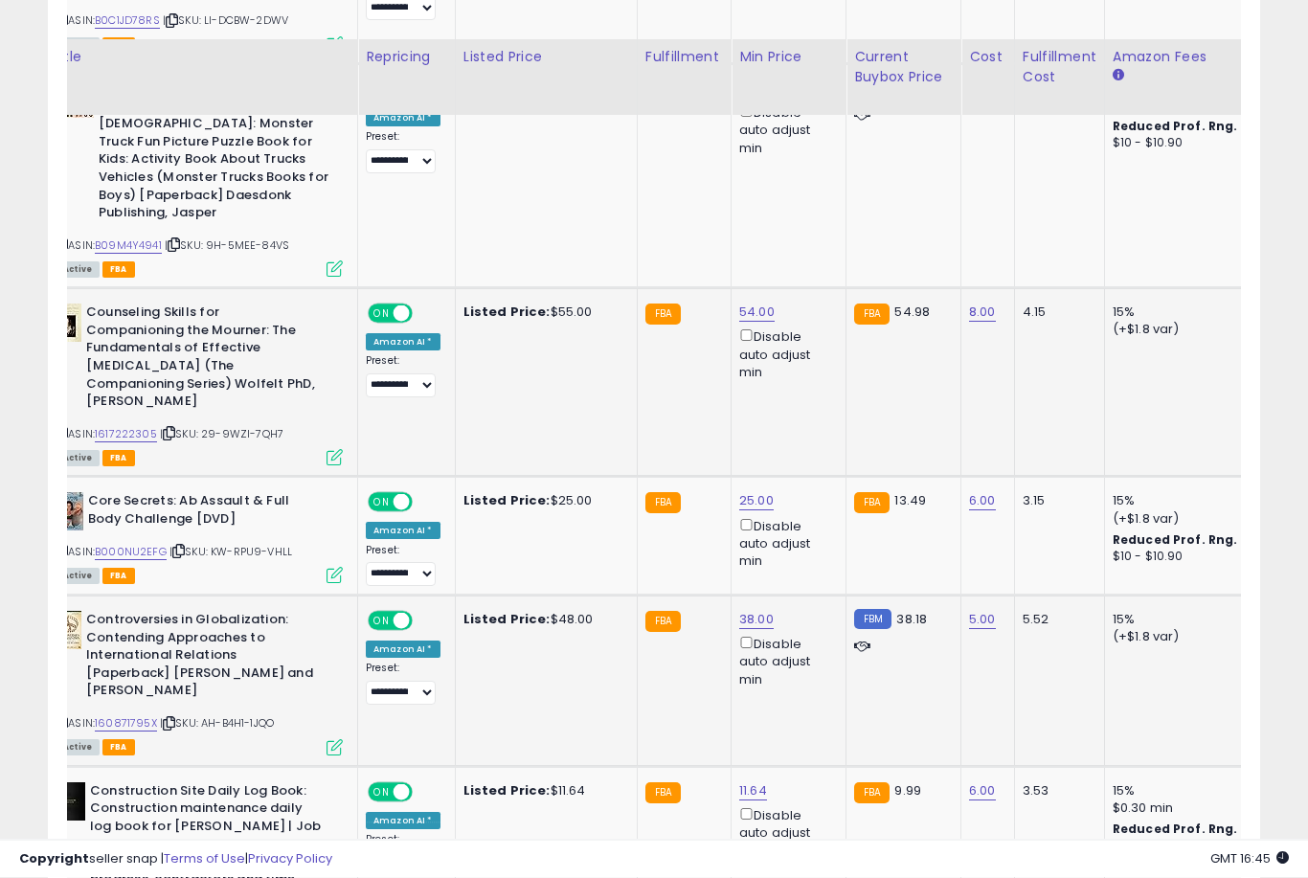
scroll to position [2733, 0]
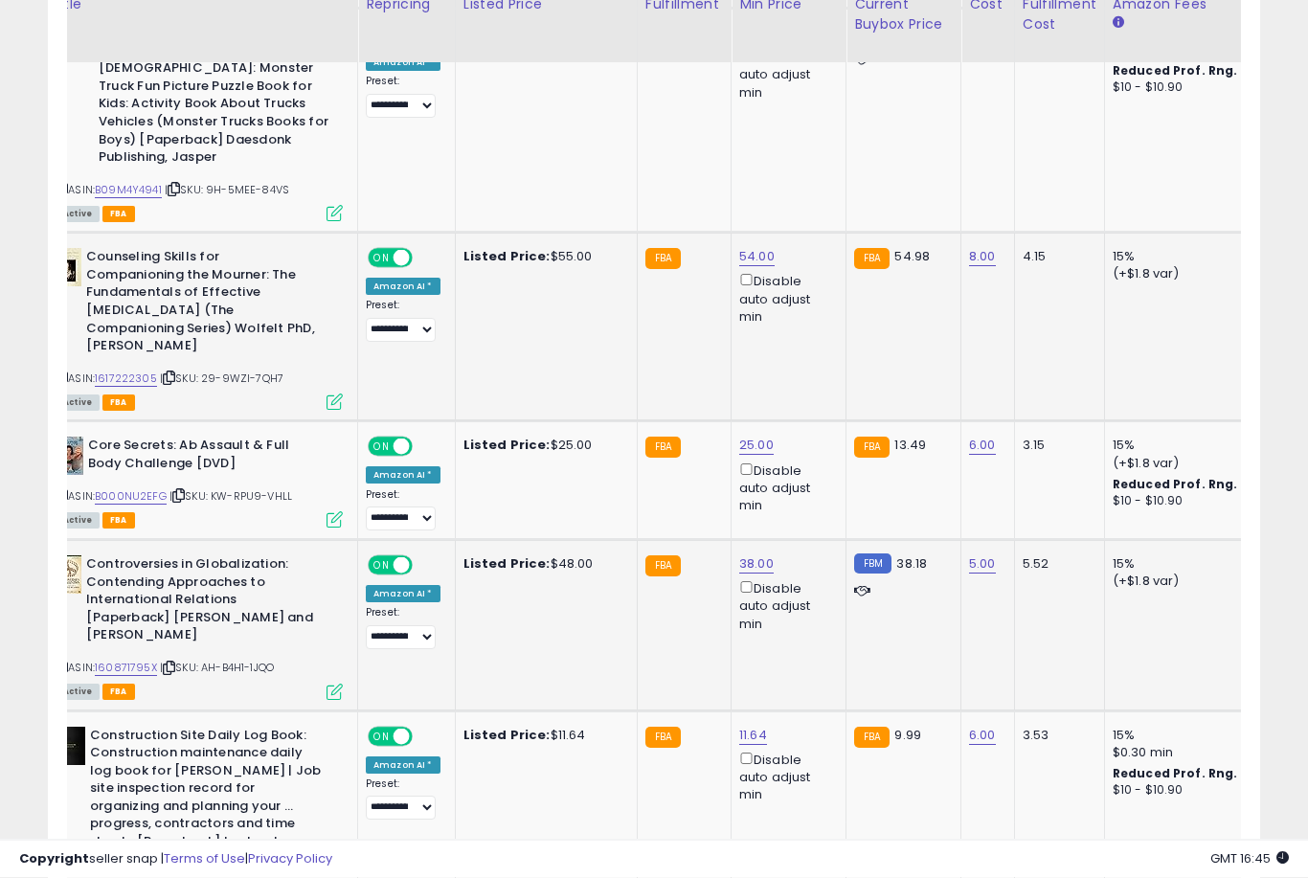
click at [811, 669] on button "submit" at bounding box center [827, 657] width 33 height 29
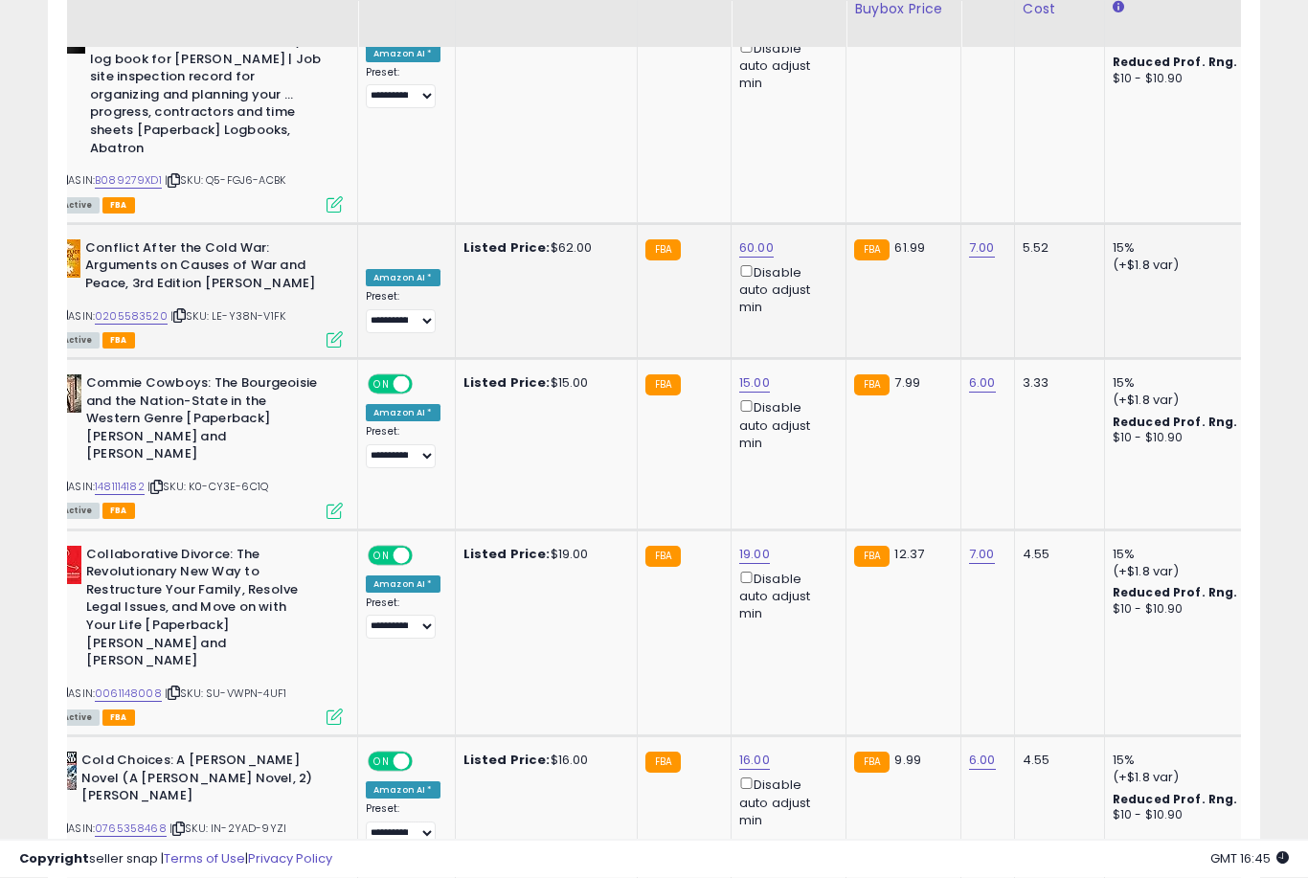
scroll to position [3458, 0]
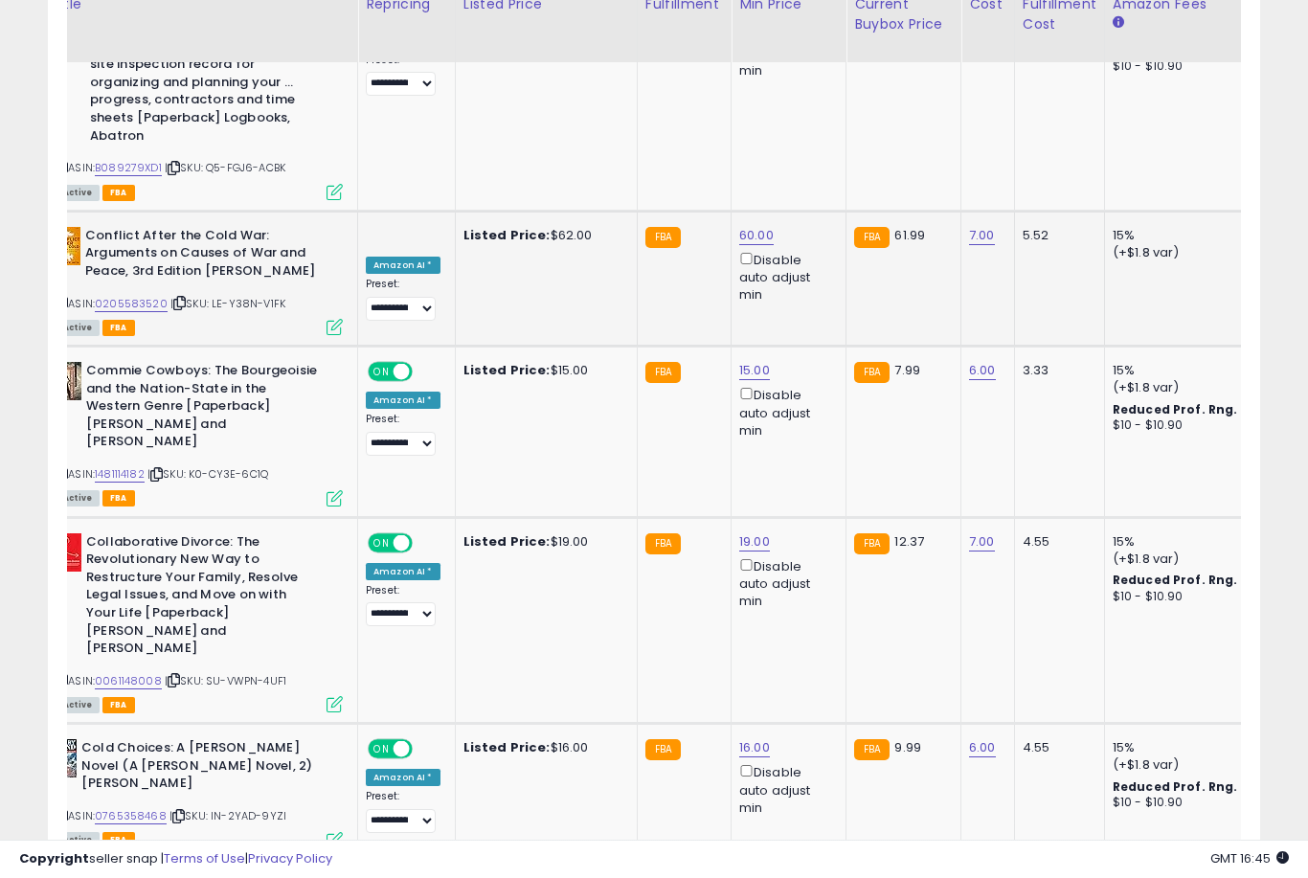
click at [811, 697] on button "submit" at bounding box center [827, 683] width 33 height 29
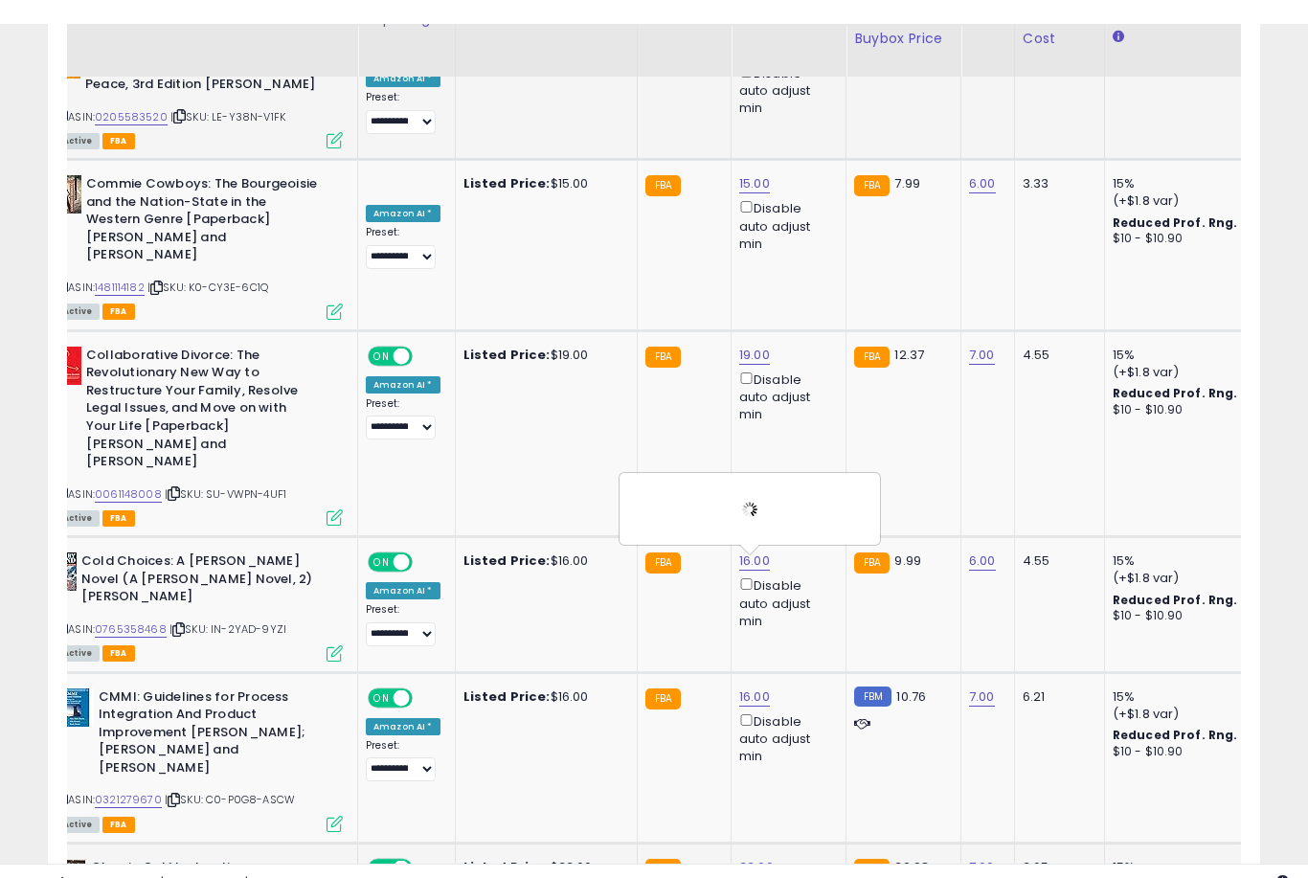
scroll to position [3671, 0]
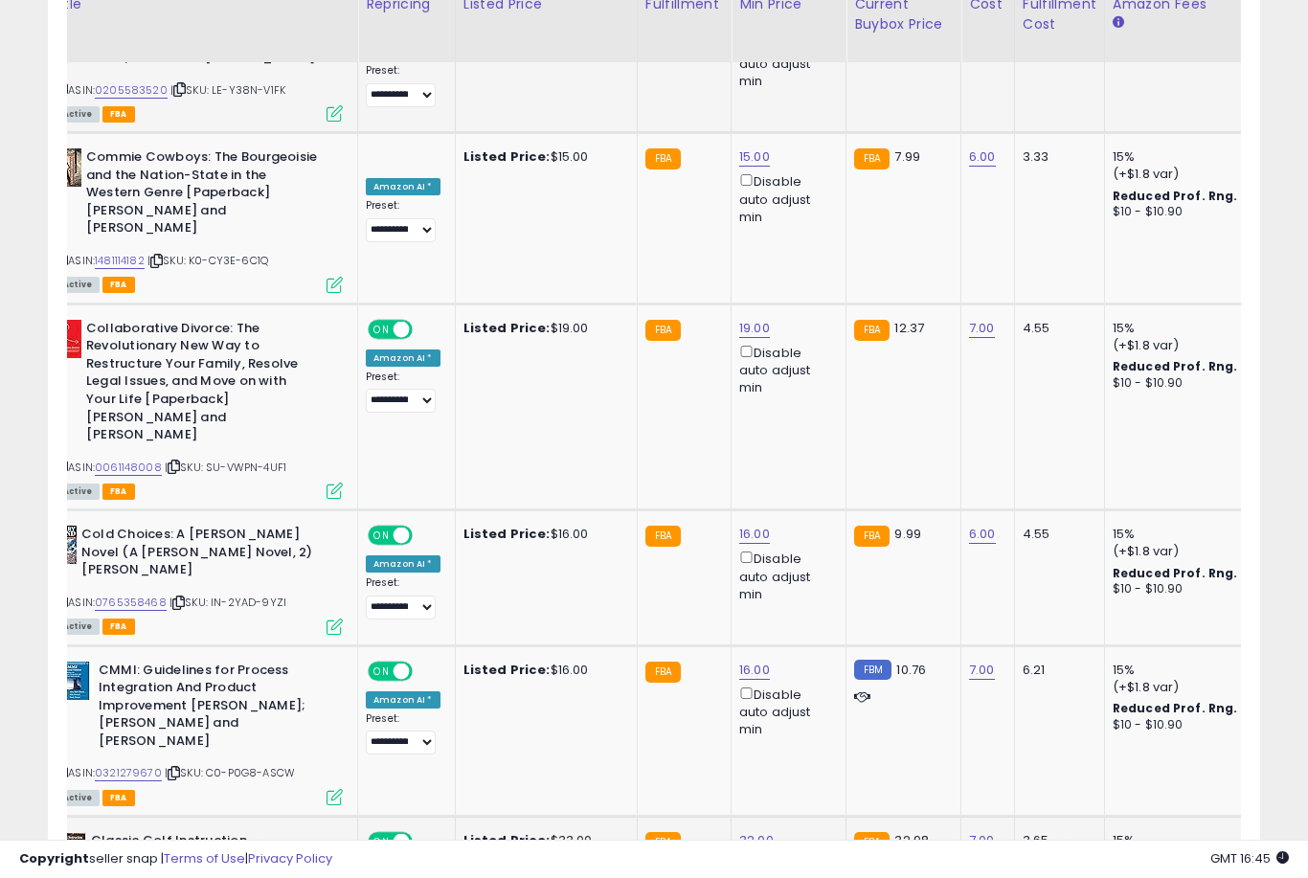
click at [811, 601] on button "submit" at bounding box center [827, 588] width 33 height 29
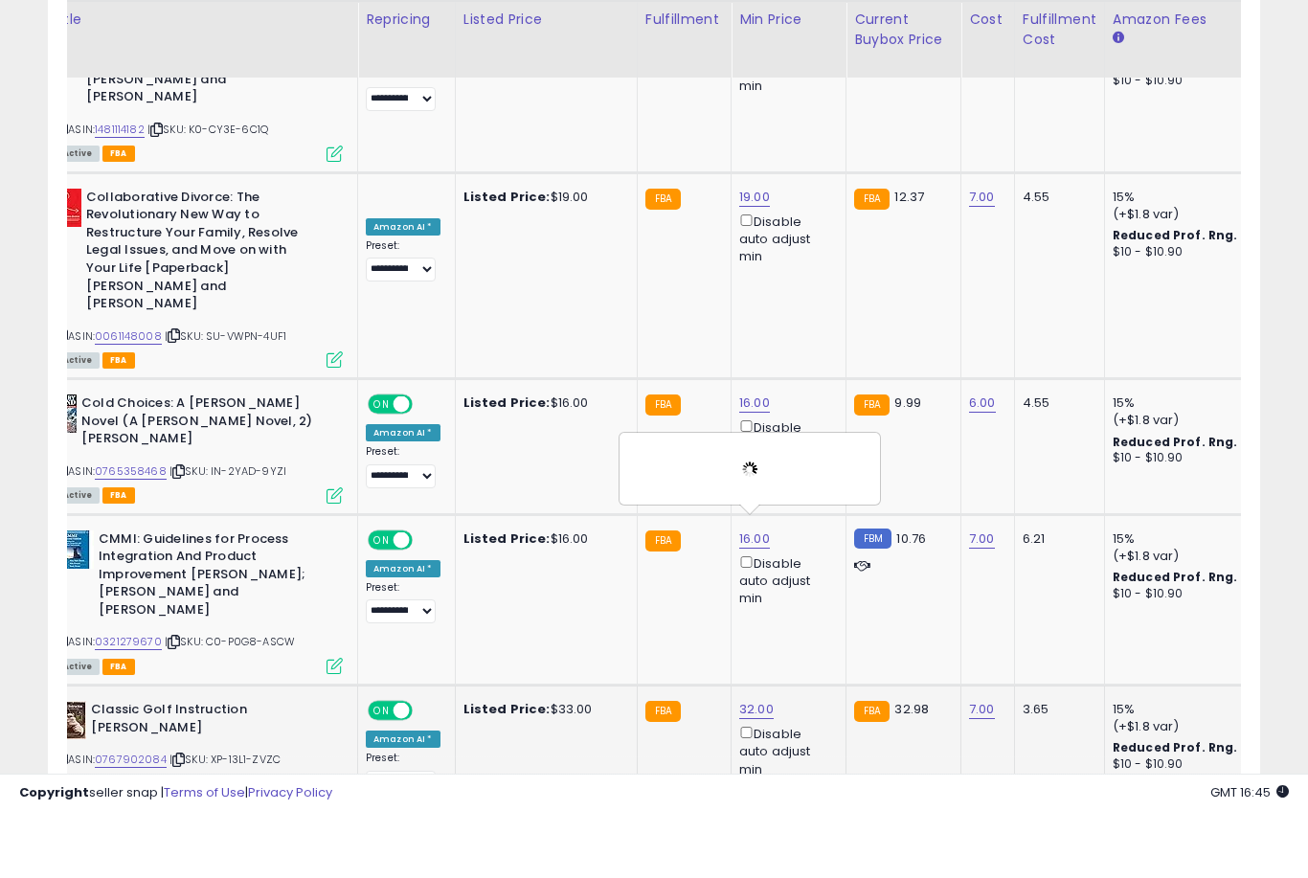
scroll to position [3829, 0]
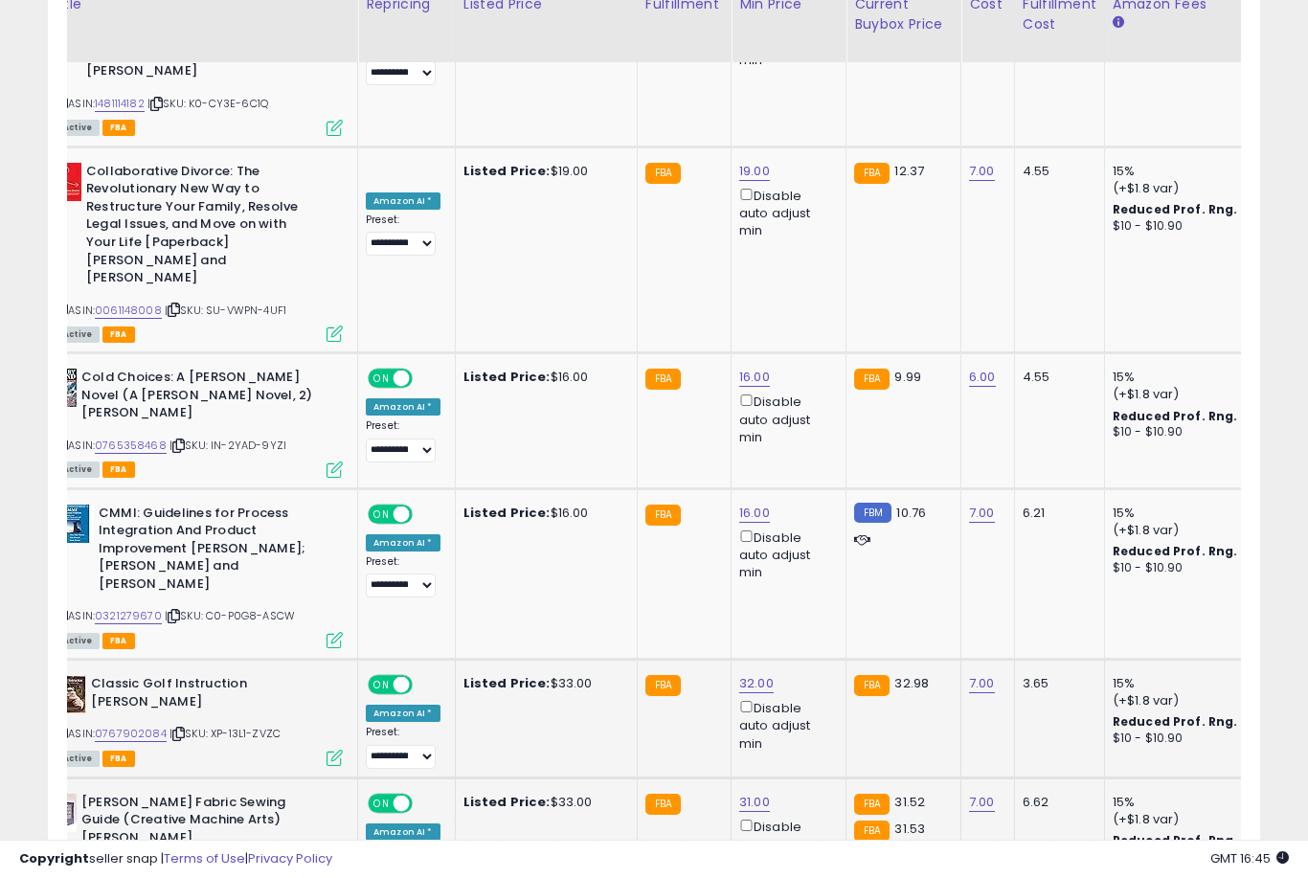
click at [812, 577] on button "submit" at bounding box center [828, 564] width 33 height 29
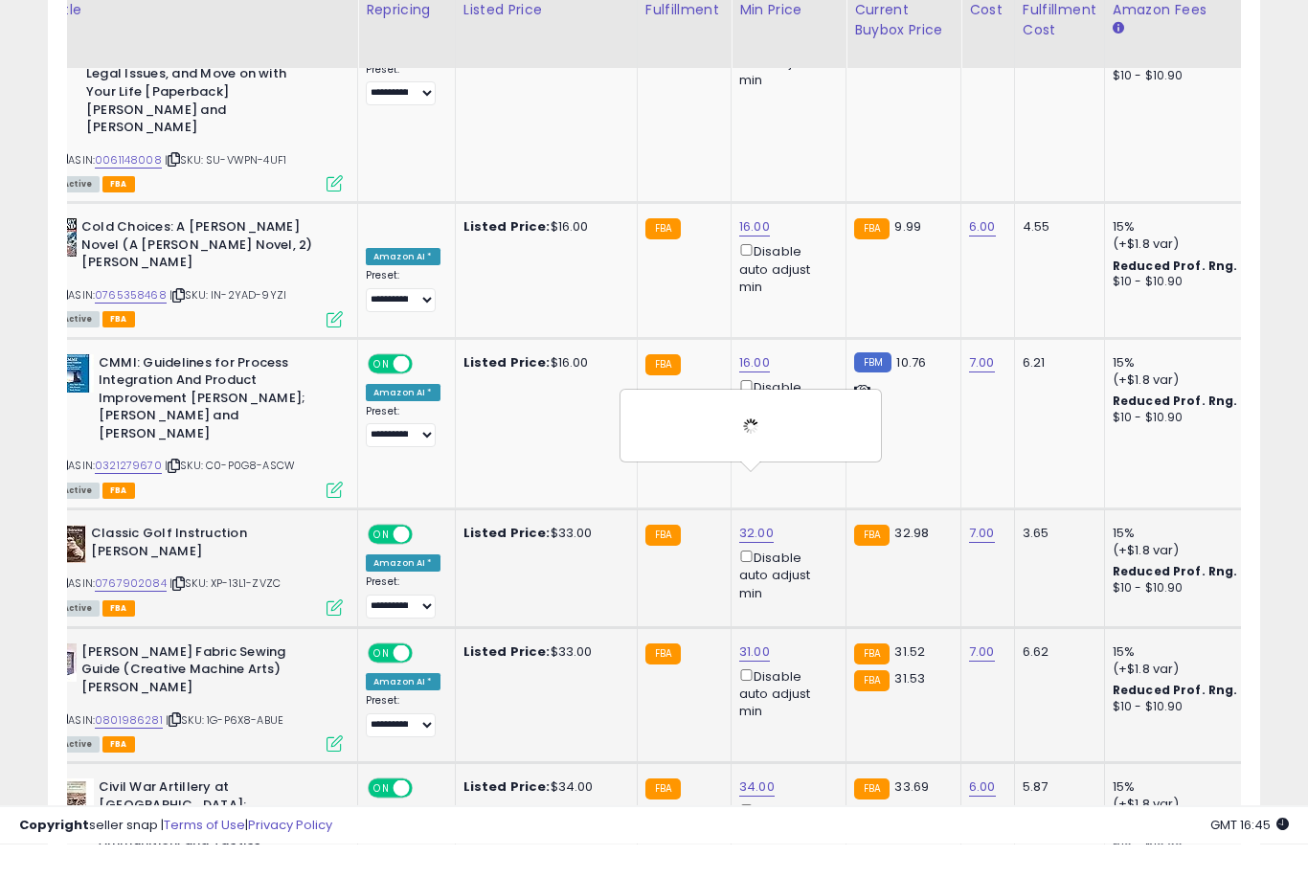
scroll to position [3946, 0]
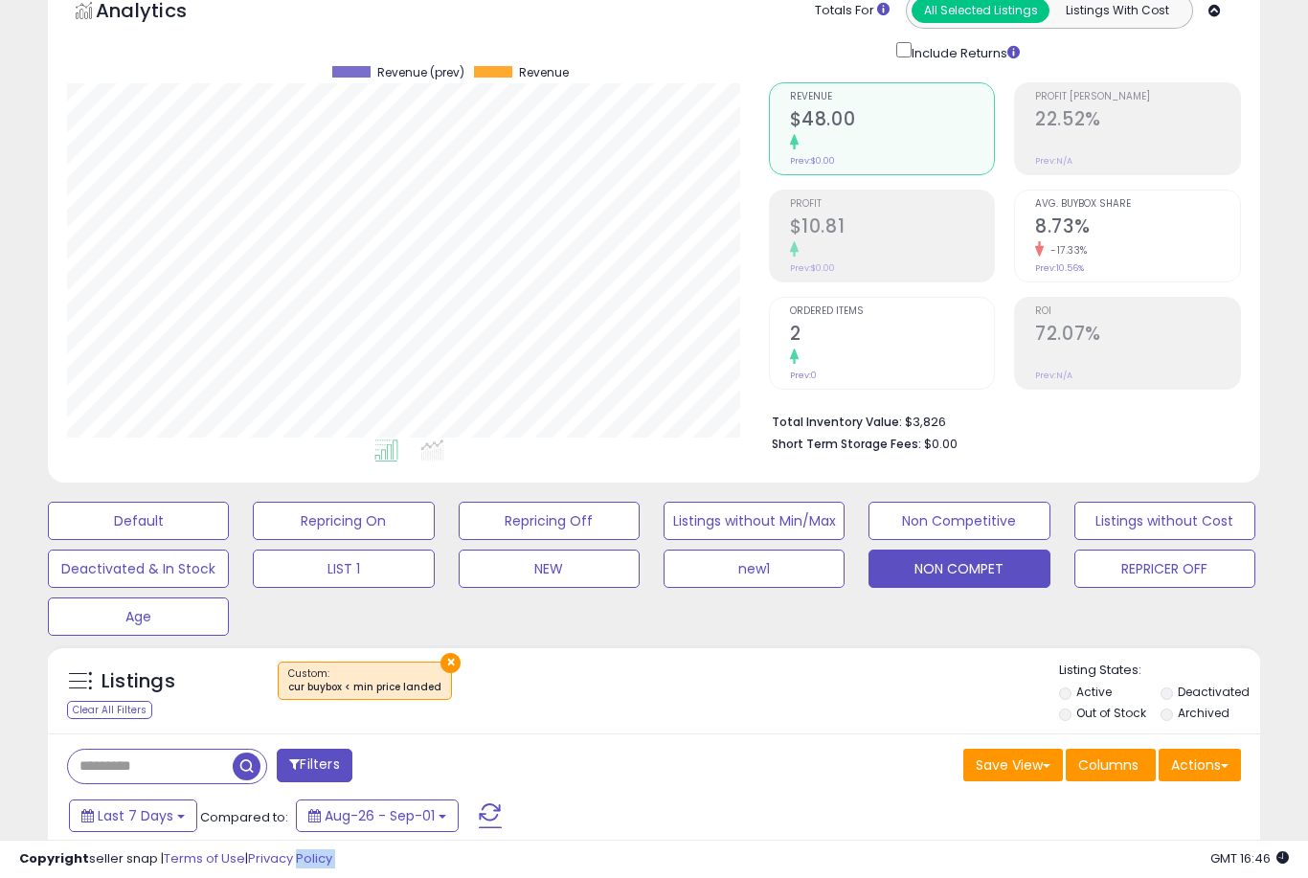
scroll to position [30, 0]
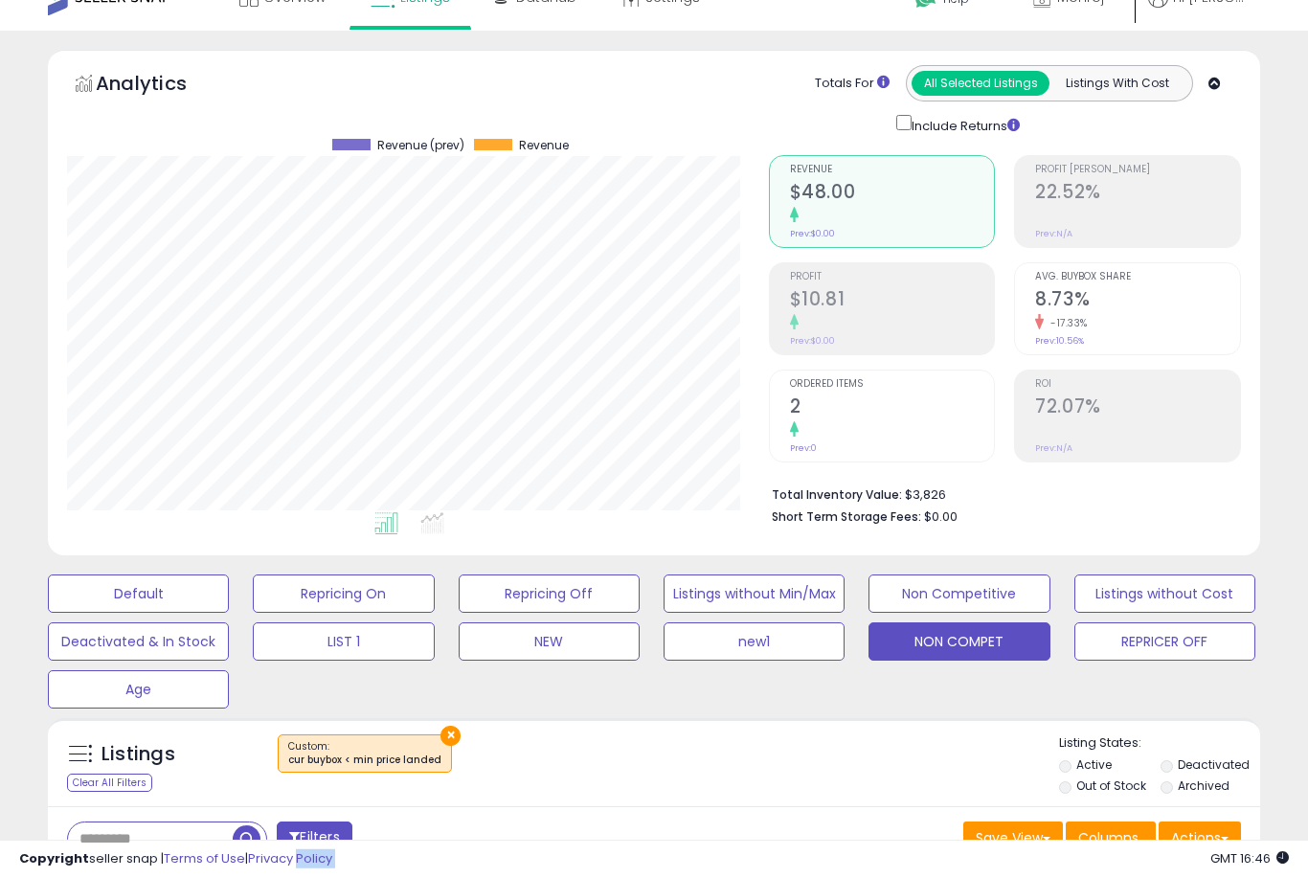
click at [544, 852] on div "Copyright seller snap | Terms of Use | Privacy Policy GMT 16:46 Authorization r…" at bounding box center [654, 859] width 1308 height 38
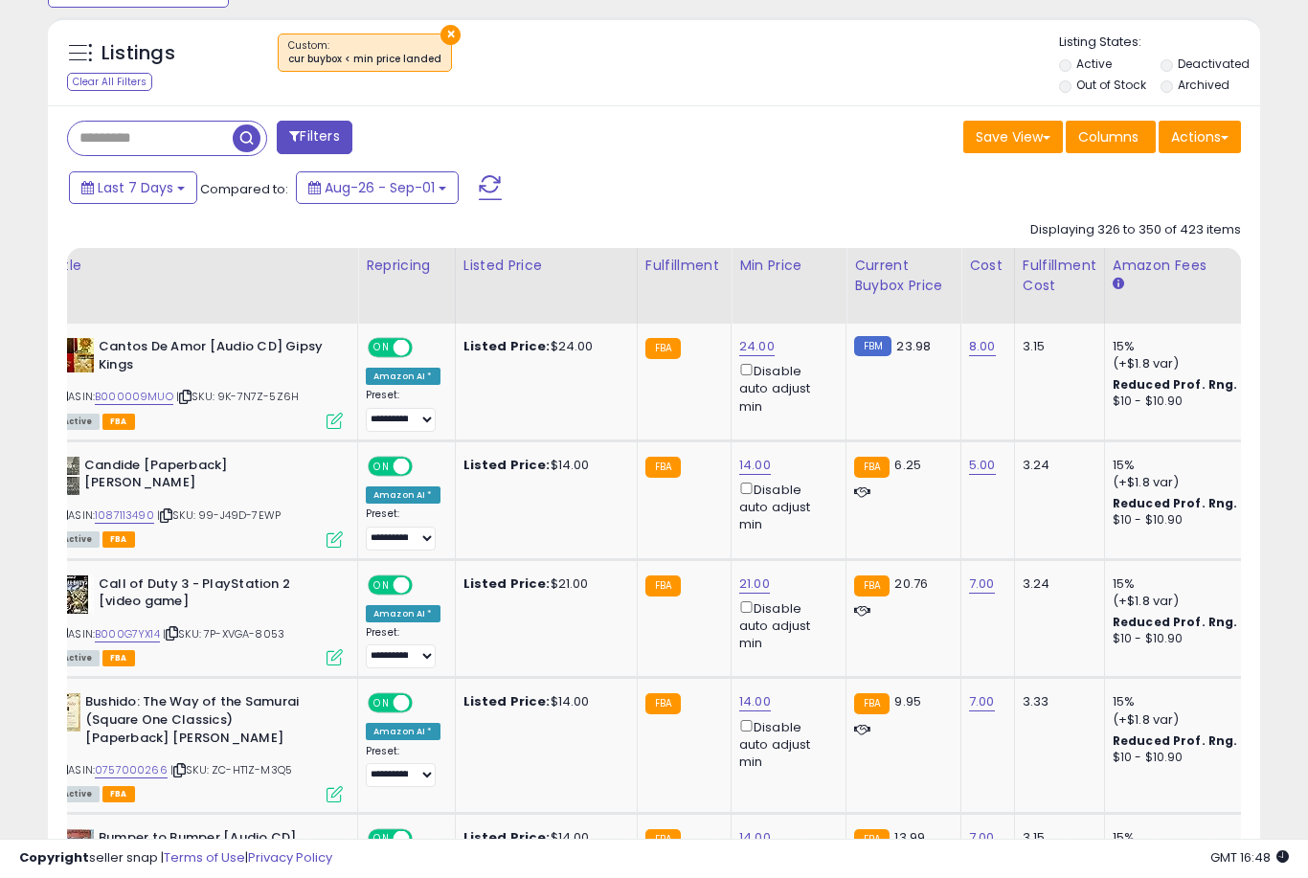
scroll to position [733, 0]
click at [745, 356] on link "24.00" at bounding box center [756, 346] width 35 height 19
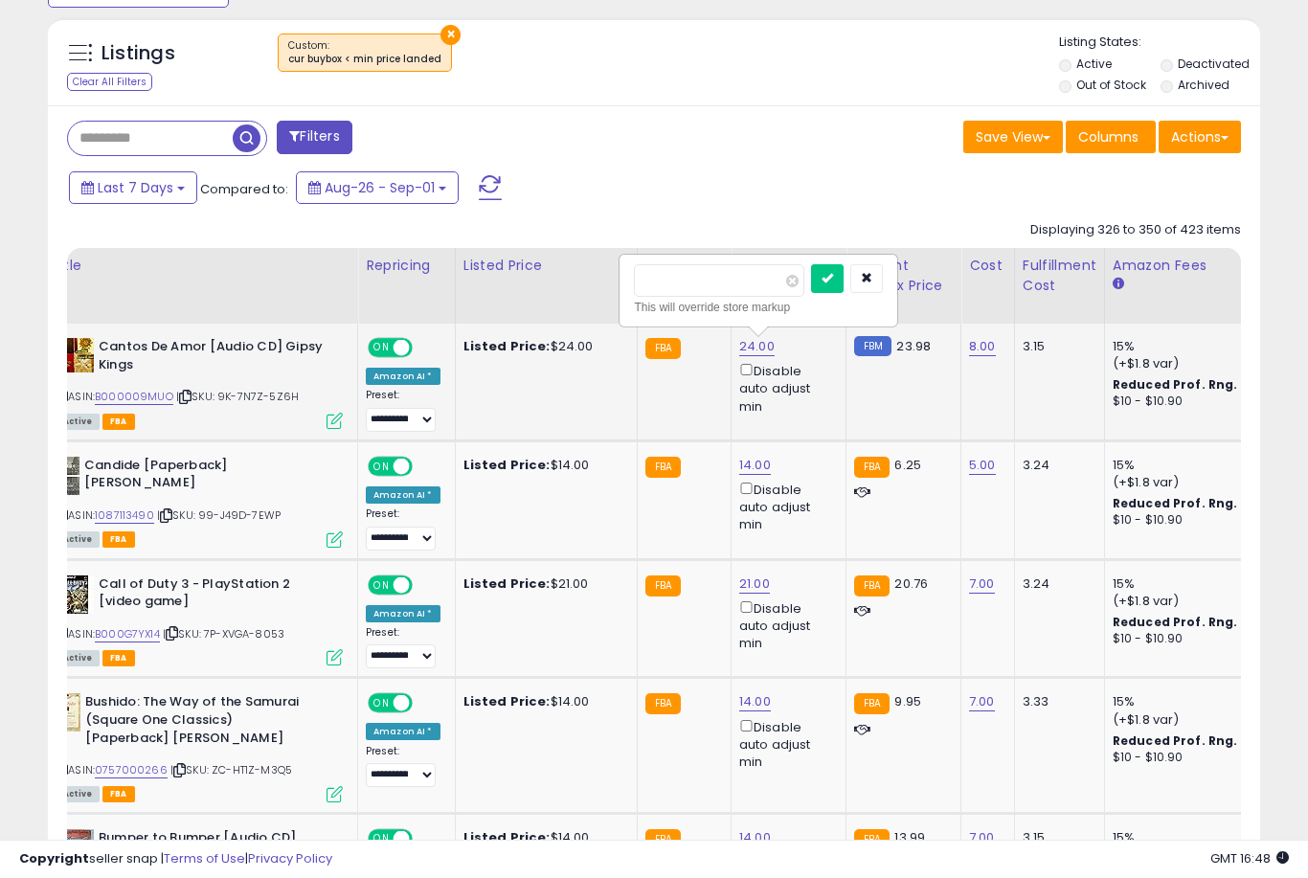
click at [811, 292] on button "submit" at bounding box center [827, 278] width 33 height 29
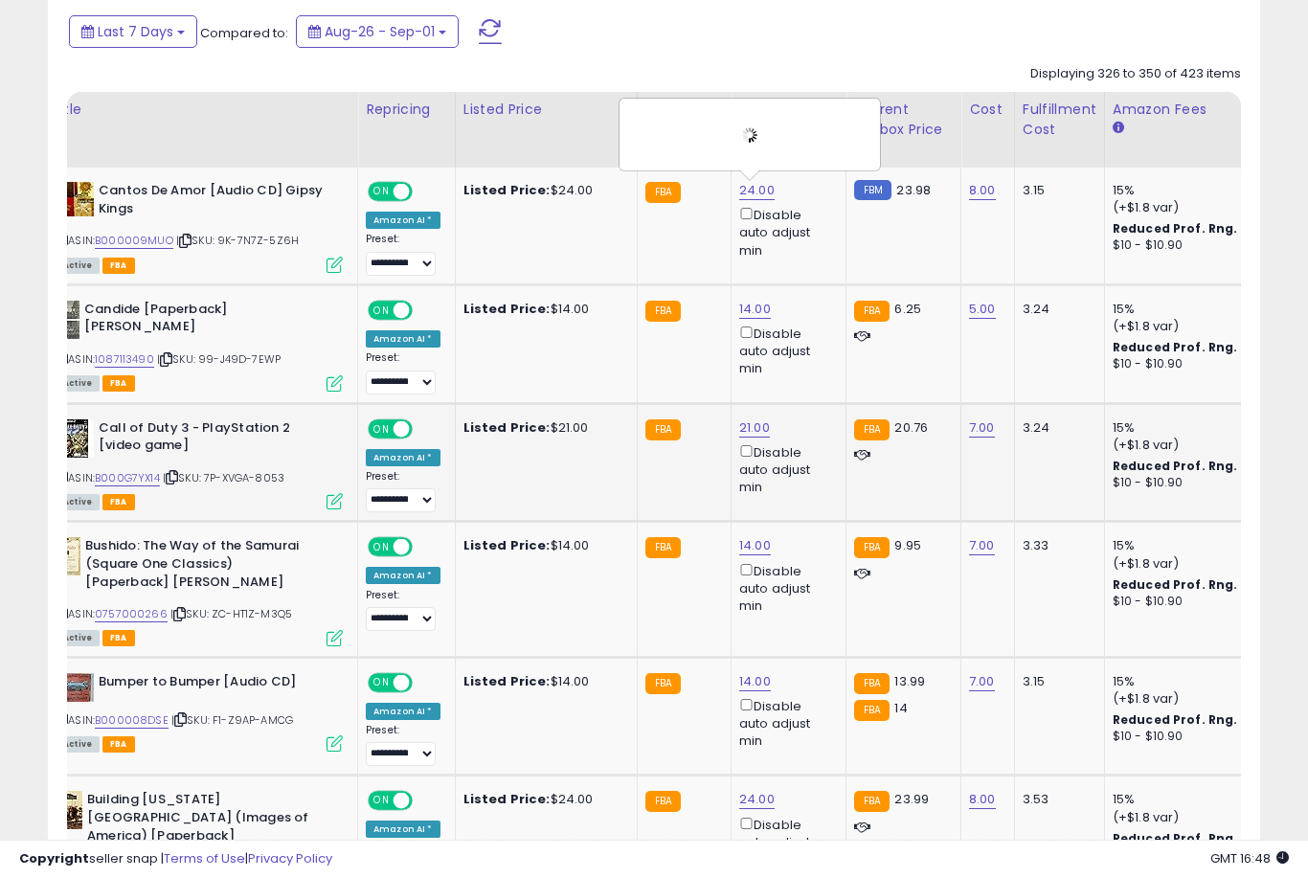
click at [740, 438] on link "21.00" at bounding box center [754, 427] width 31 height 19
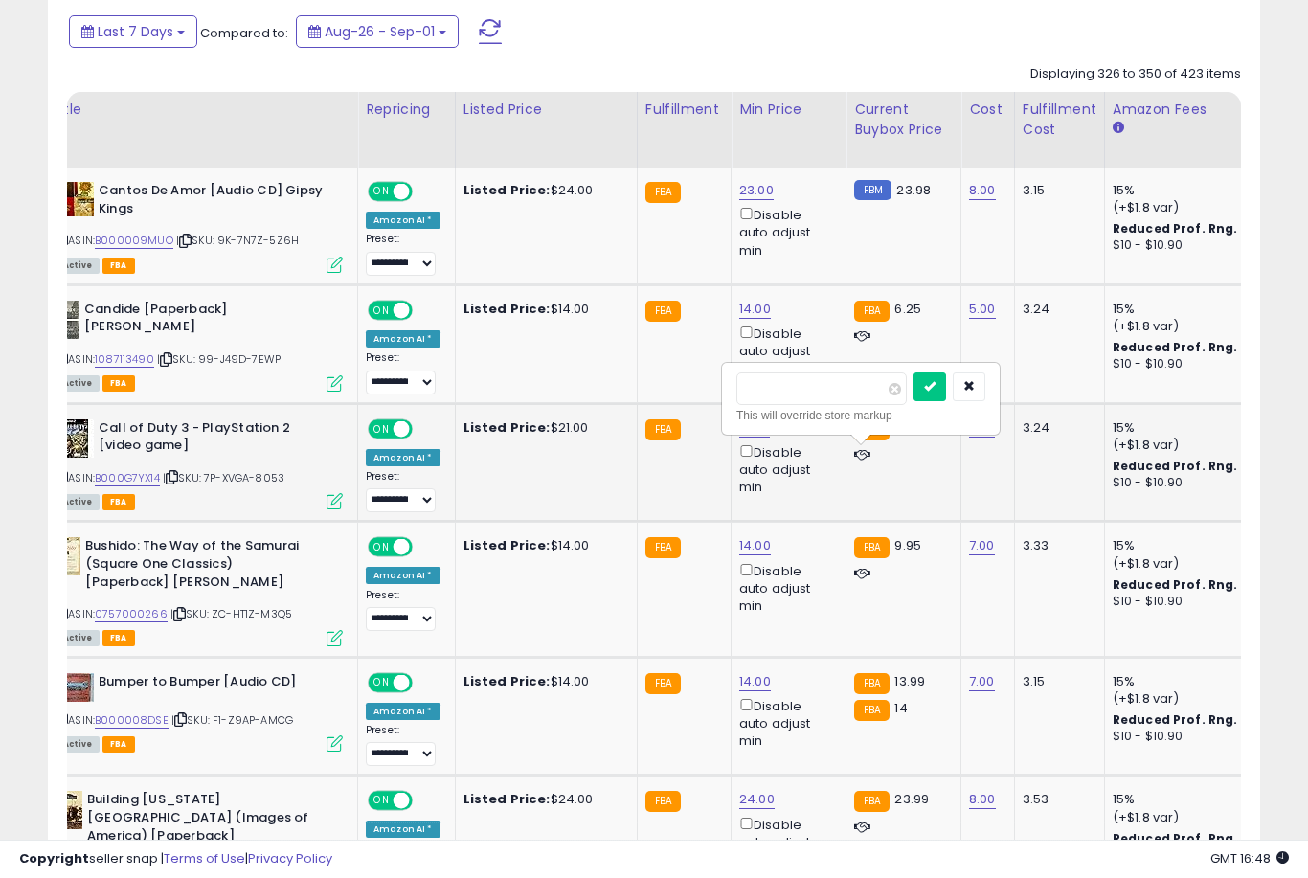
scroll to position [888, 0]
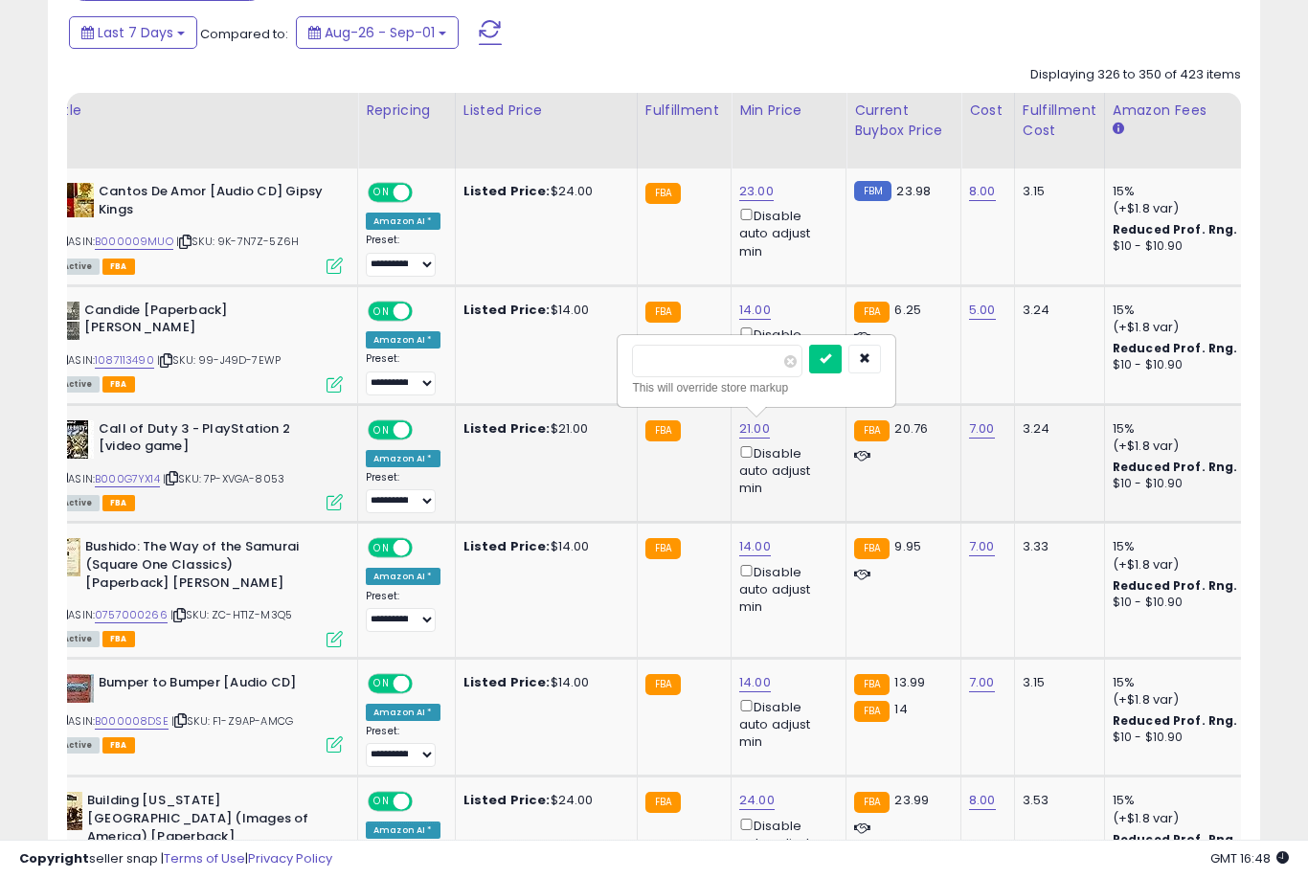
click at [809, 372] on button "submit" at bounding box center [825, 359] width 33 height 29
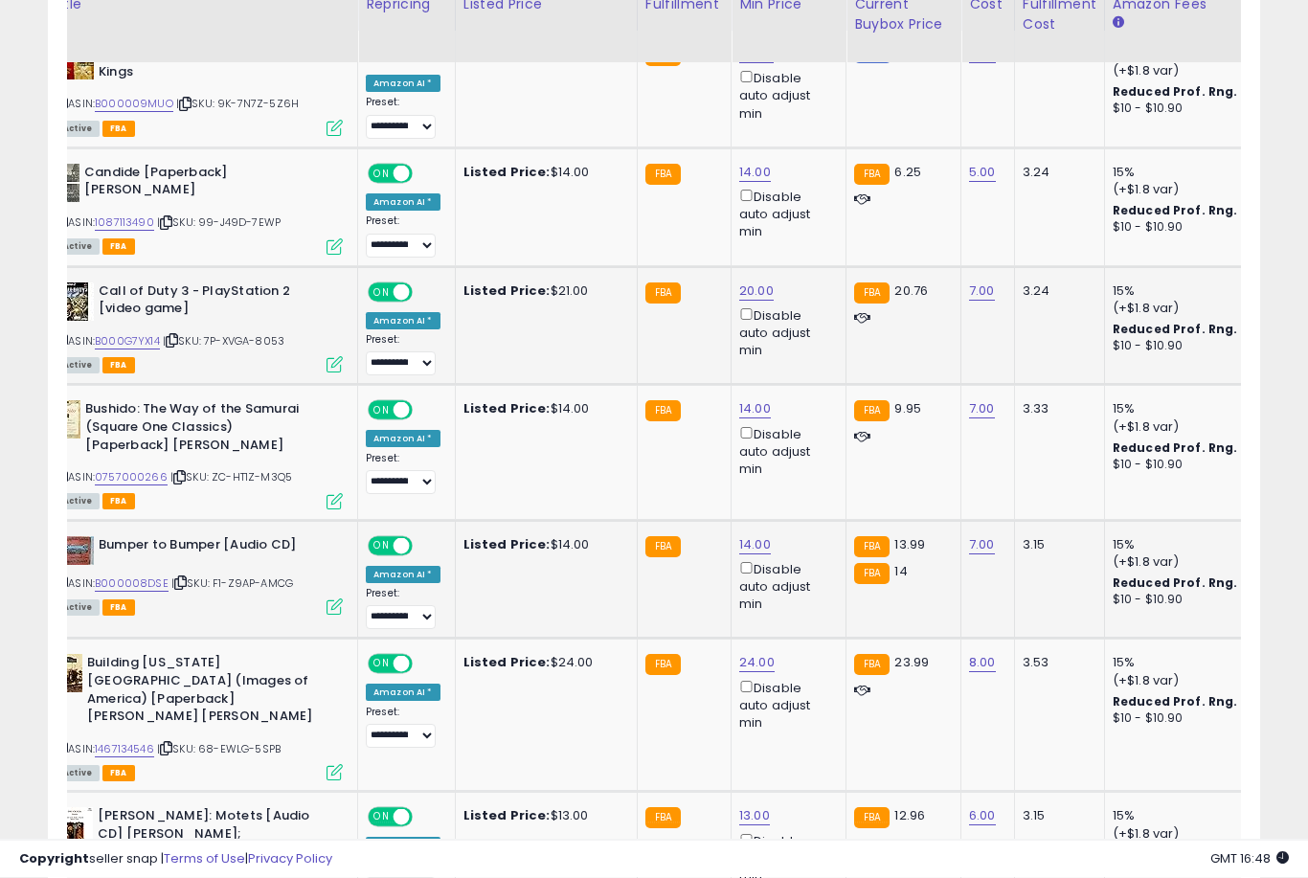
click at [741, 555] on link "14.00" at bounding box center [755, 545] width 32 height 19
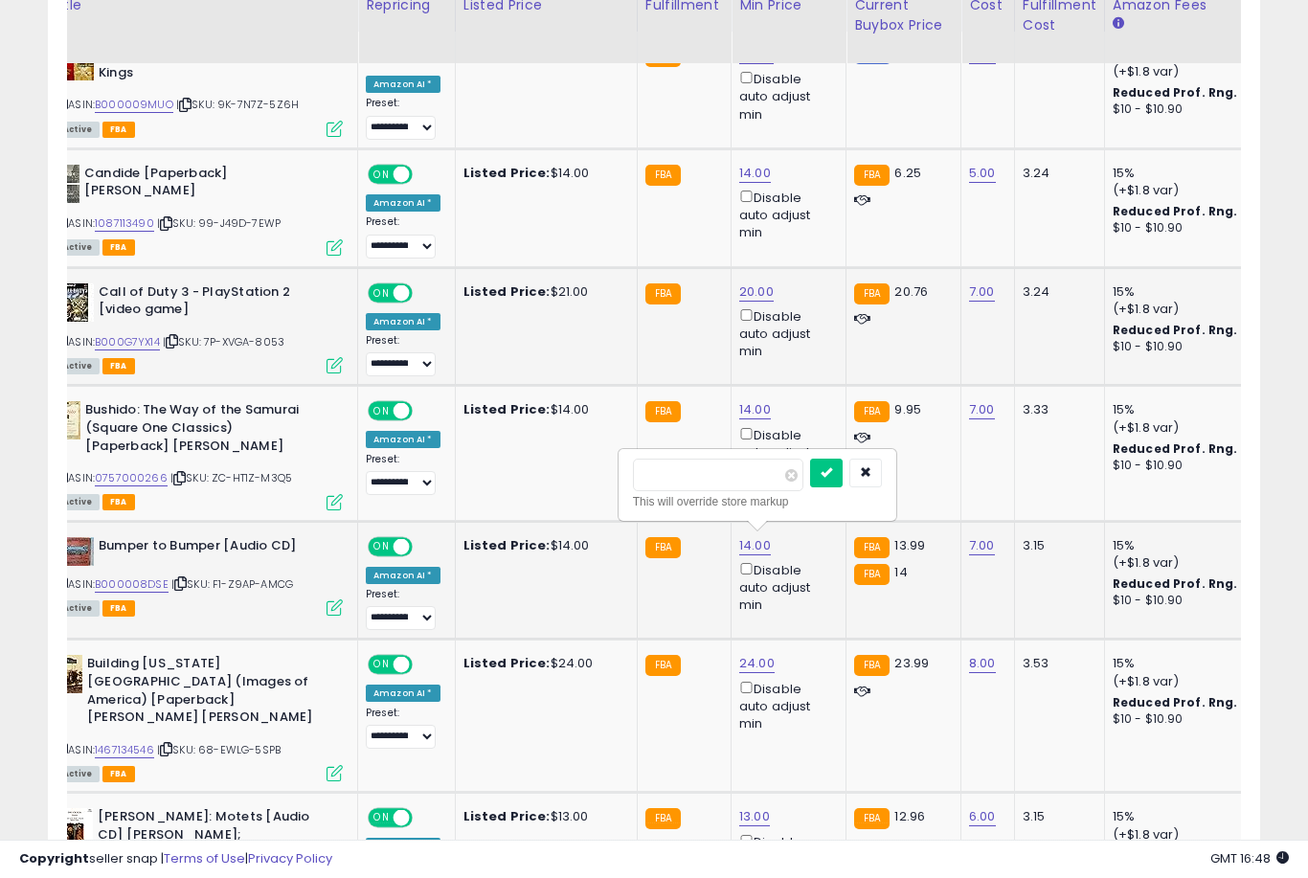
click at [810, 486] on button "submit" at bounding box center [826, 473] width 33 height 29
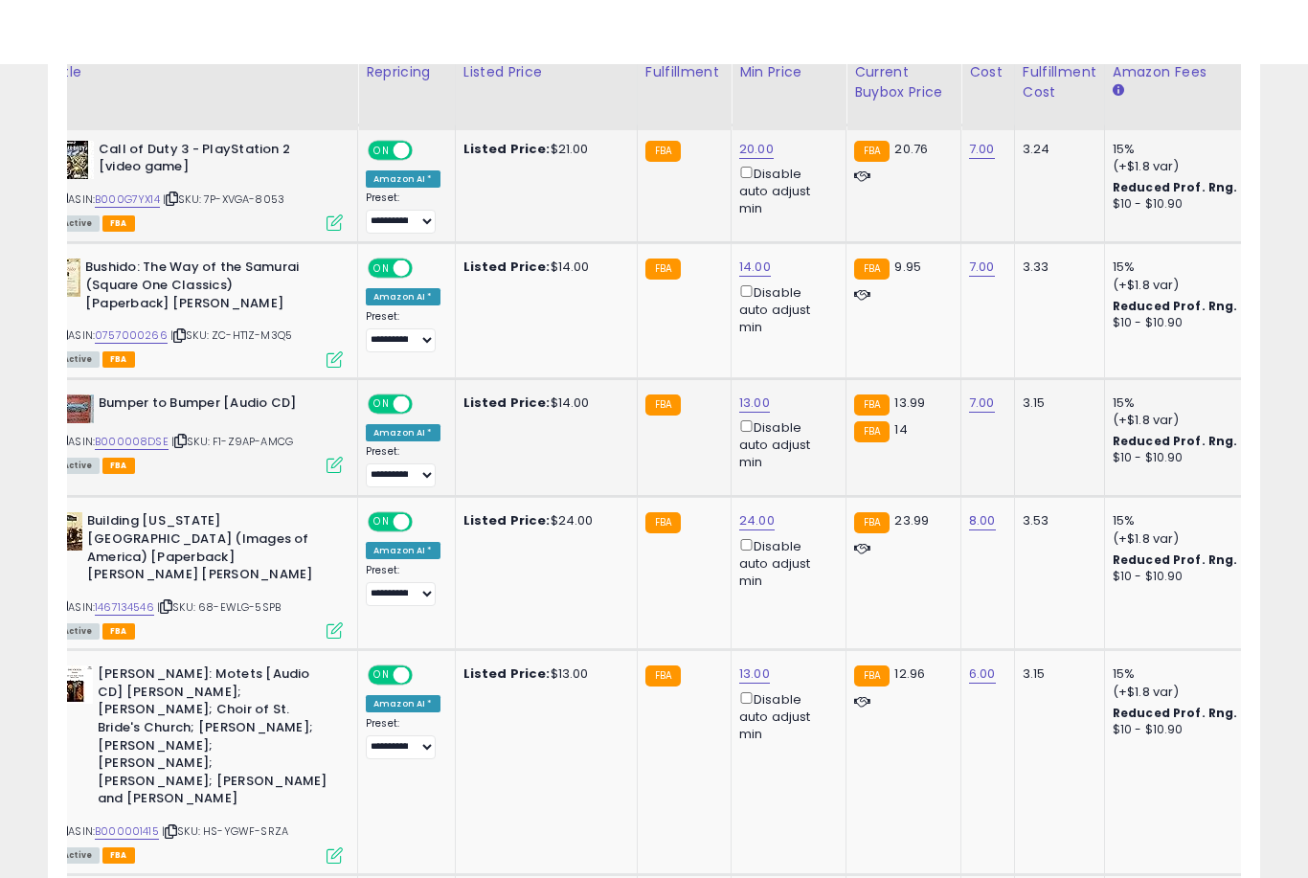
scroll to position [1237, 0]
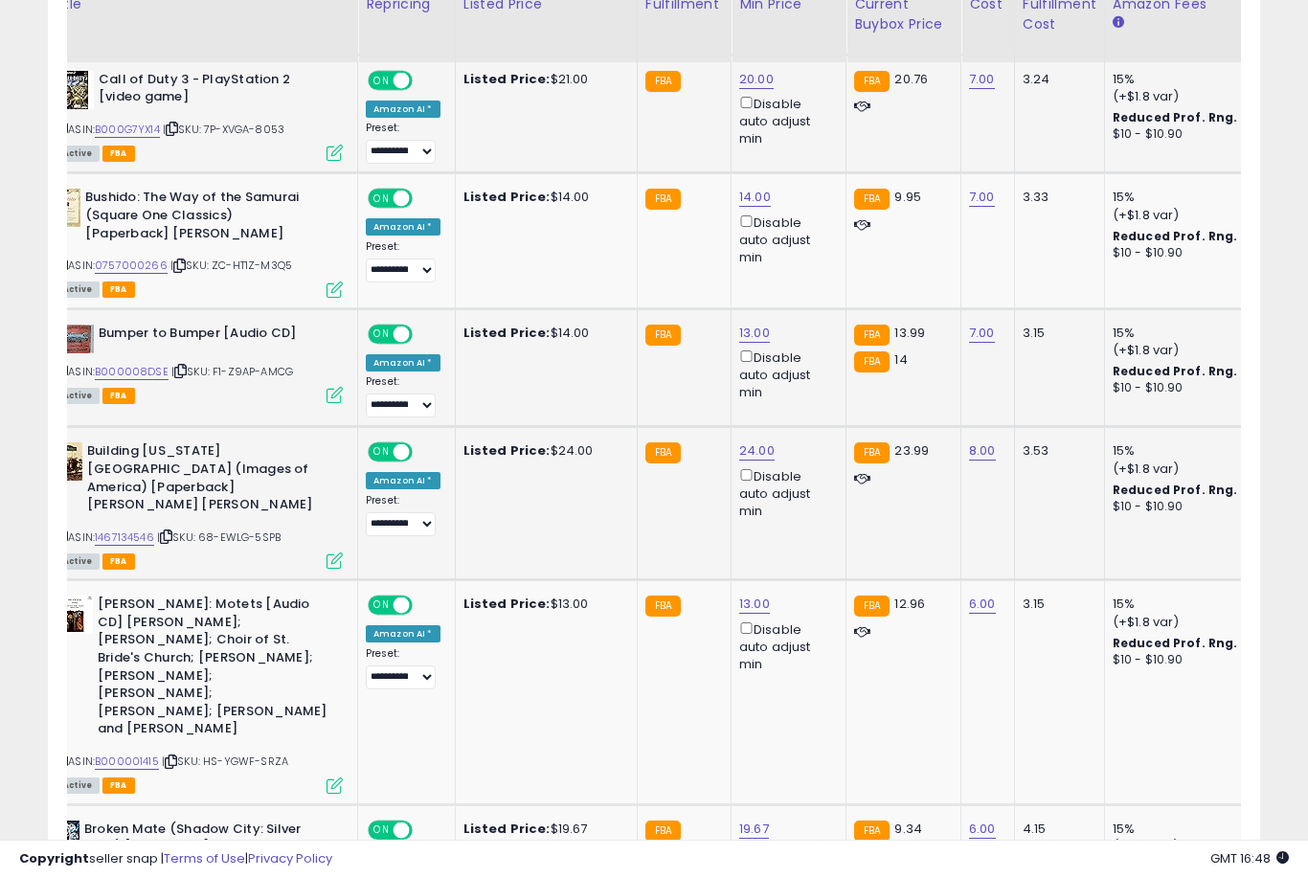
click at [755, 457] on link "24.00" at bounding box center [756, 450] width 35 height 19
click at [811, 392] on button "submit" at bounding box center [827, 378] width 33 height 29
click at [742, 595] on link "13.00" at bounding box center [754, 604] width 31 height 19
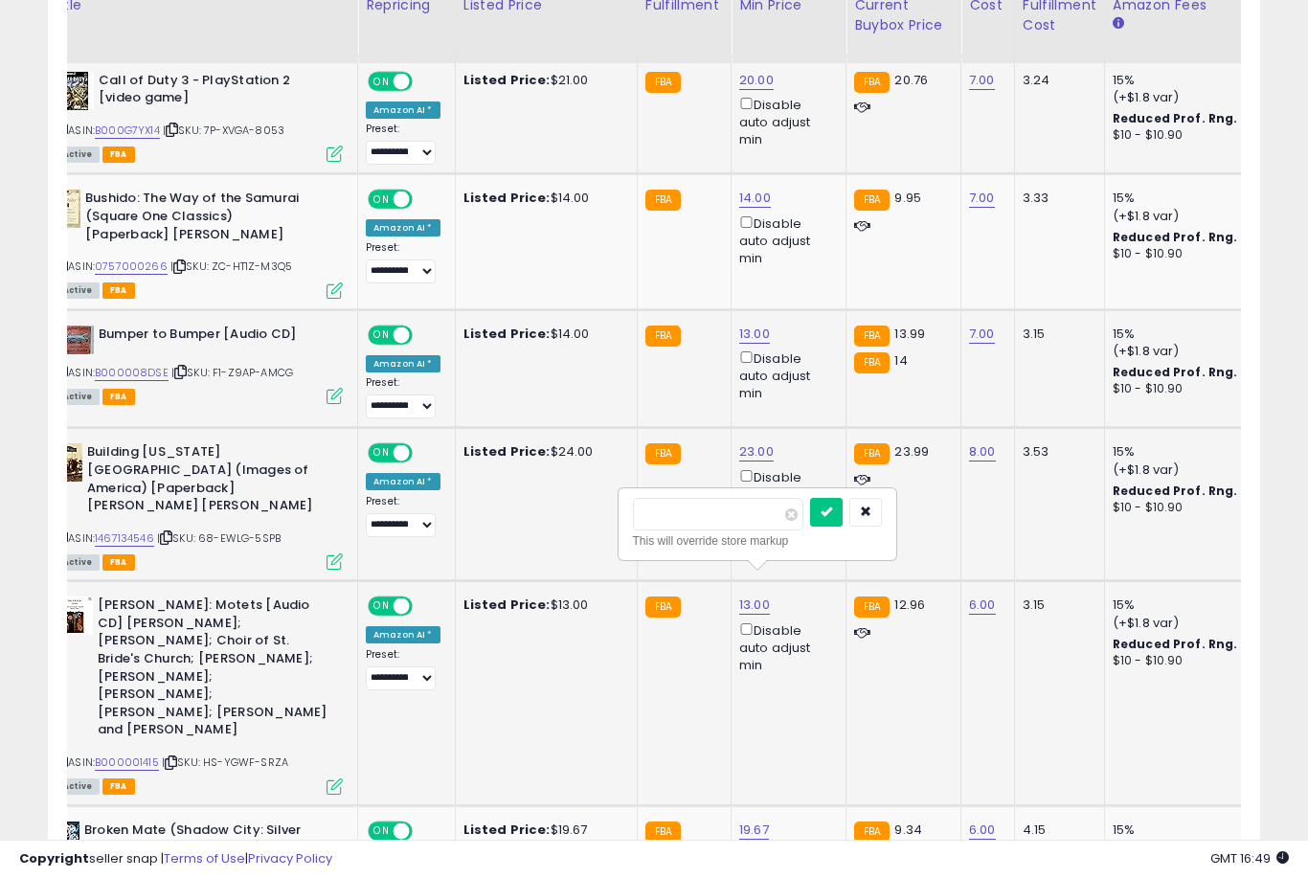
click at [810, 525] on button "submit" at bounding box center [826, 512] width 33 height 29
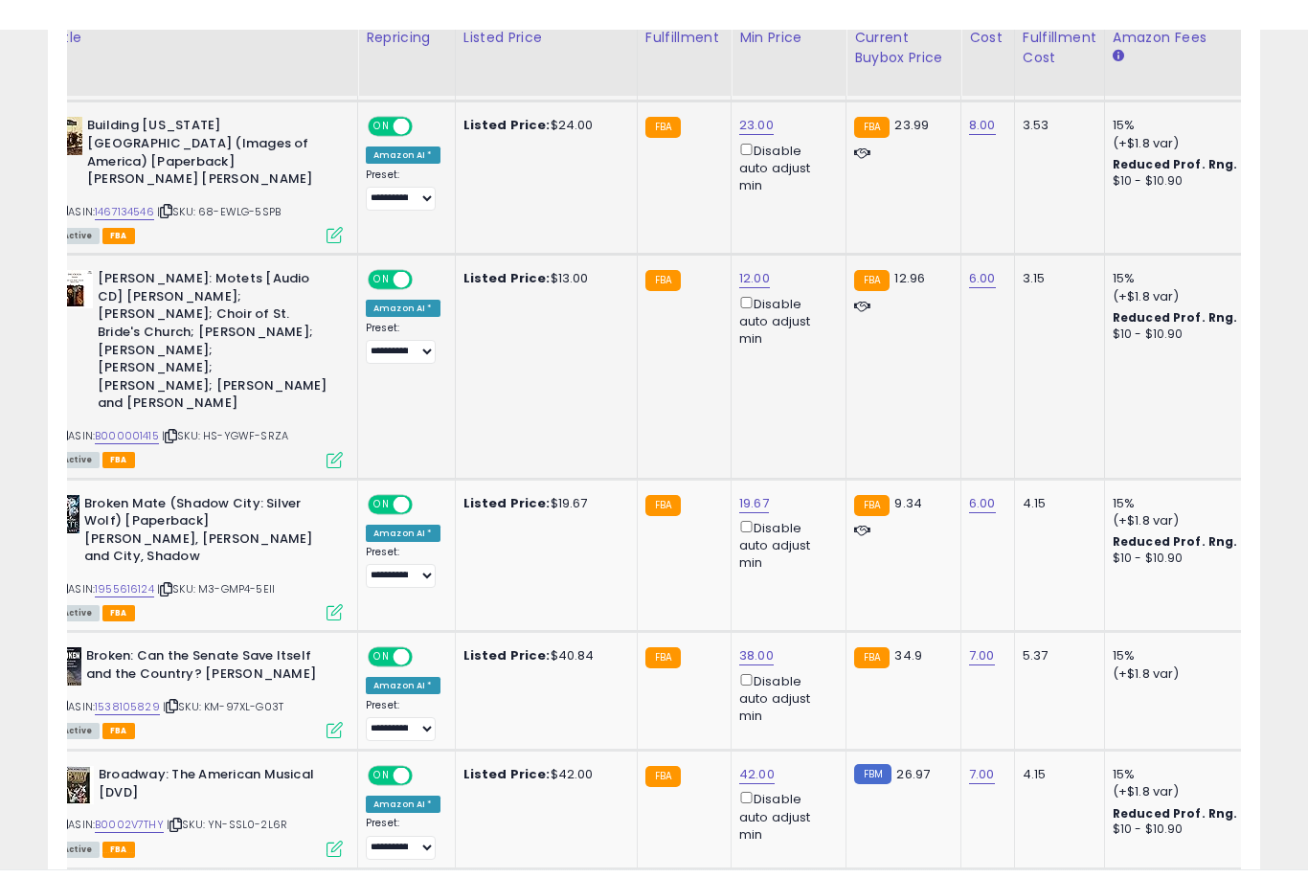
scroll to position [1596, 0]
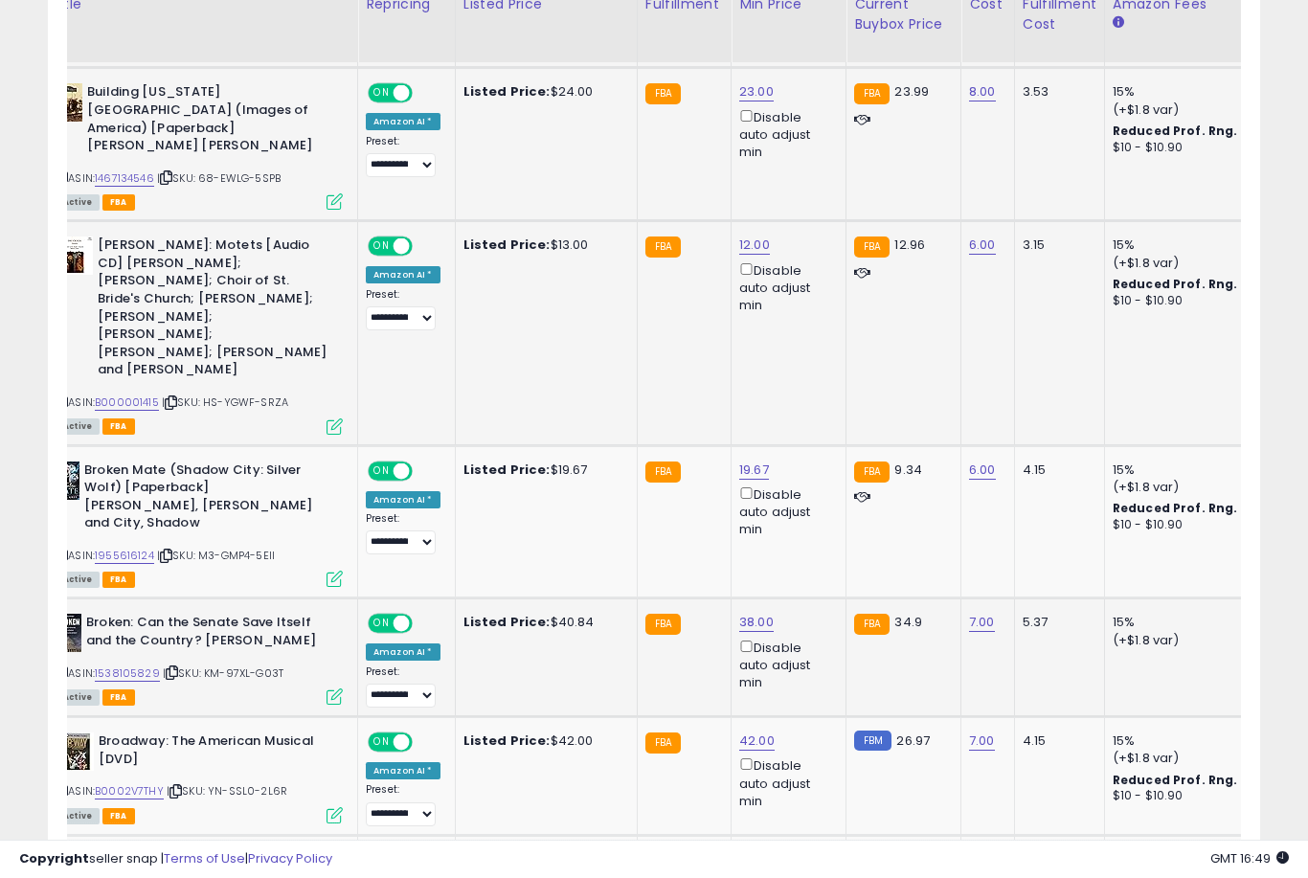
click at [743, 613] on link "38.00" at bounding box center [756, 622] width 34 height 19
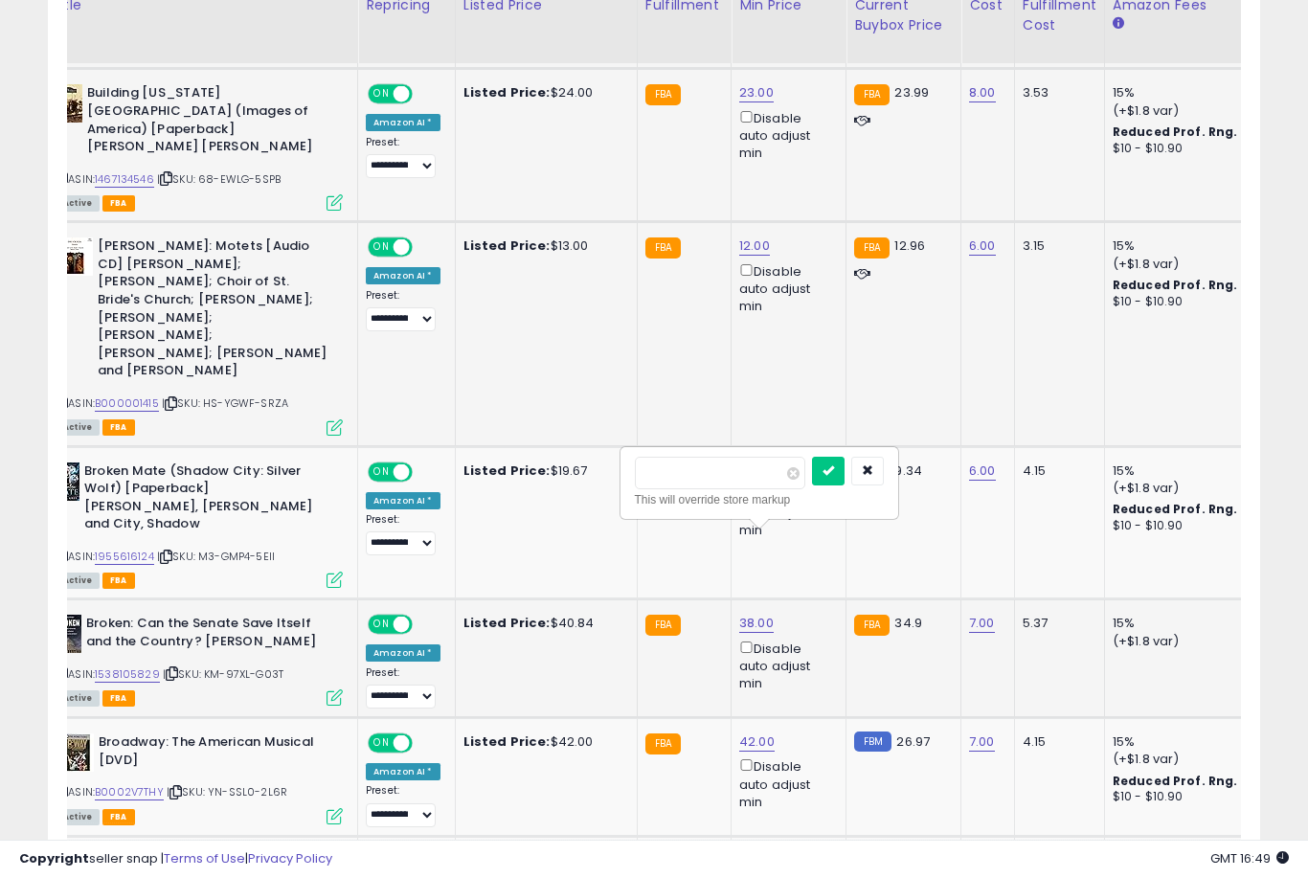
click at [812, 484] on button "submit" at bounding box center [828, 471] width 33 height 29
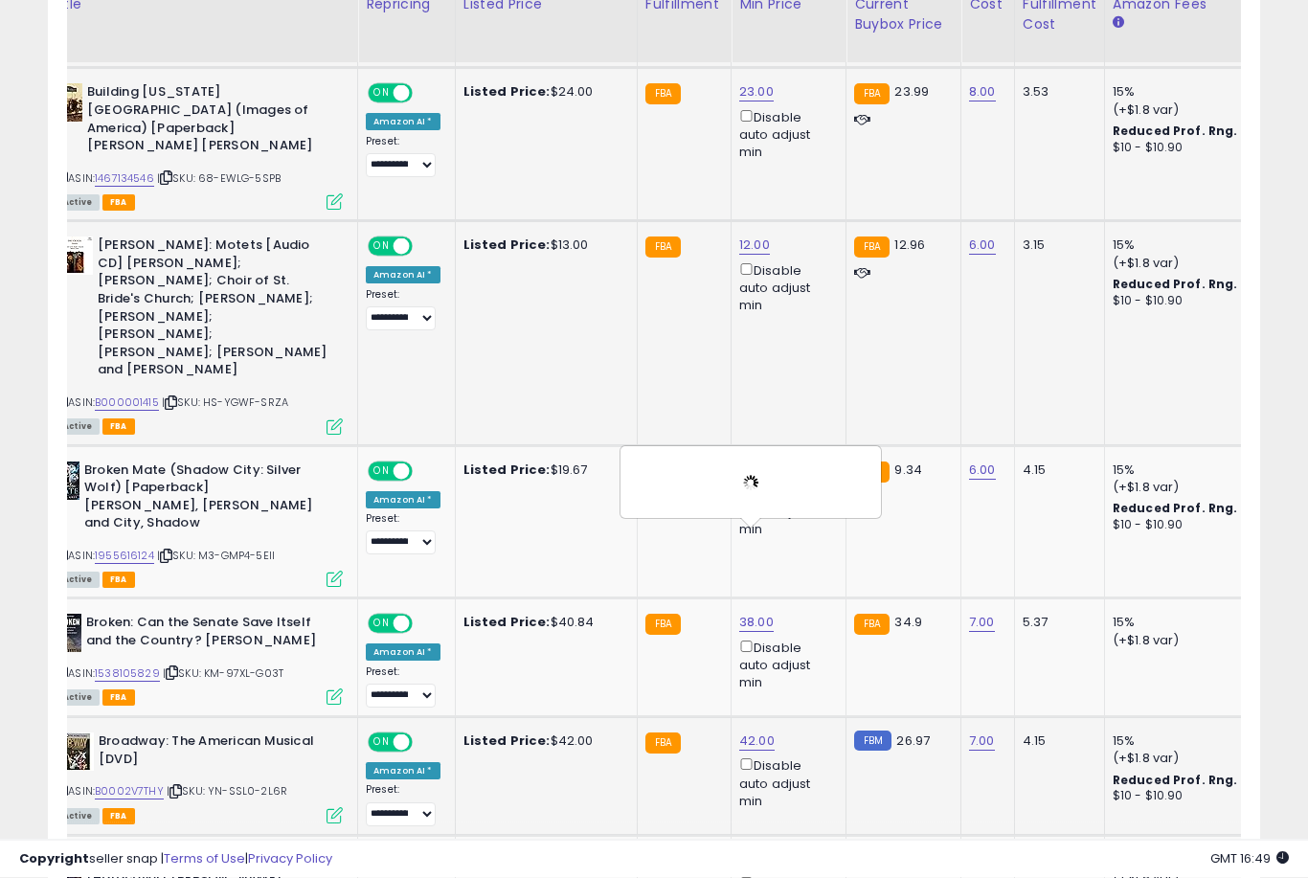
click at [751, 733] on link "42.00" at bounding box center [756, 742] width 35 height 19
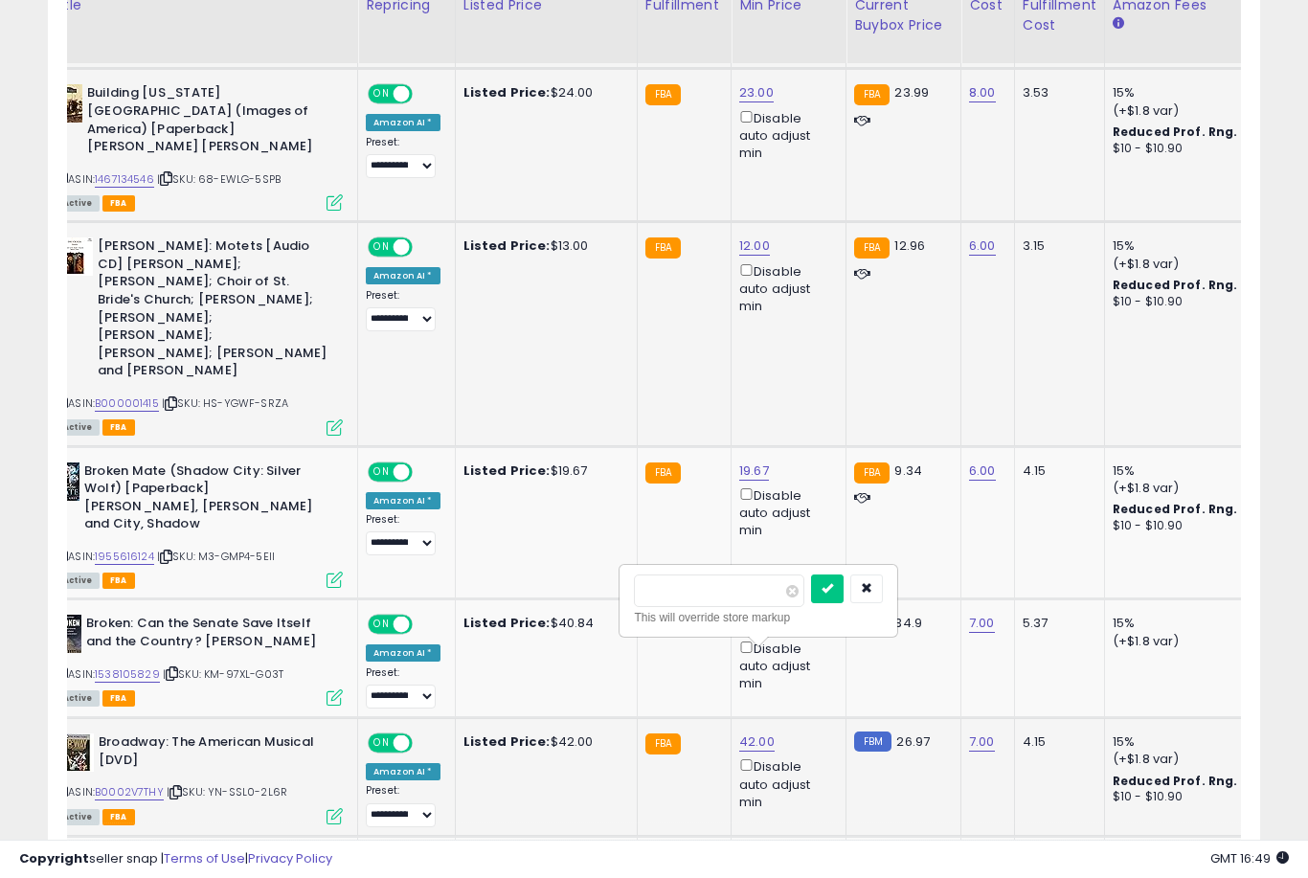
click at [811, 601] on button "submit" at bounding box center [827, 589] width 33 height 29
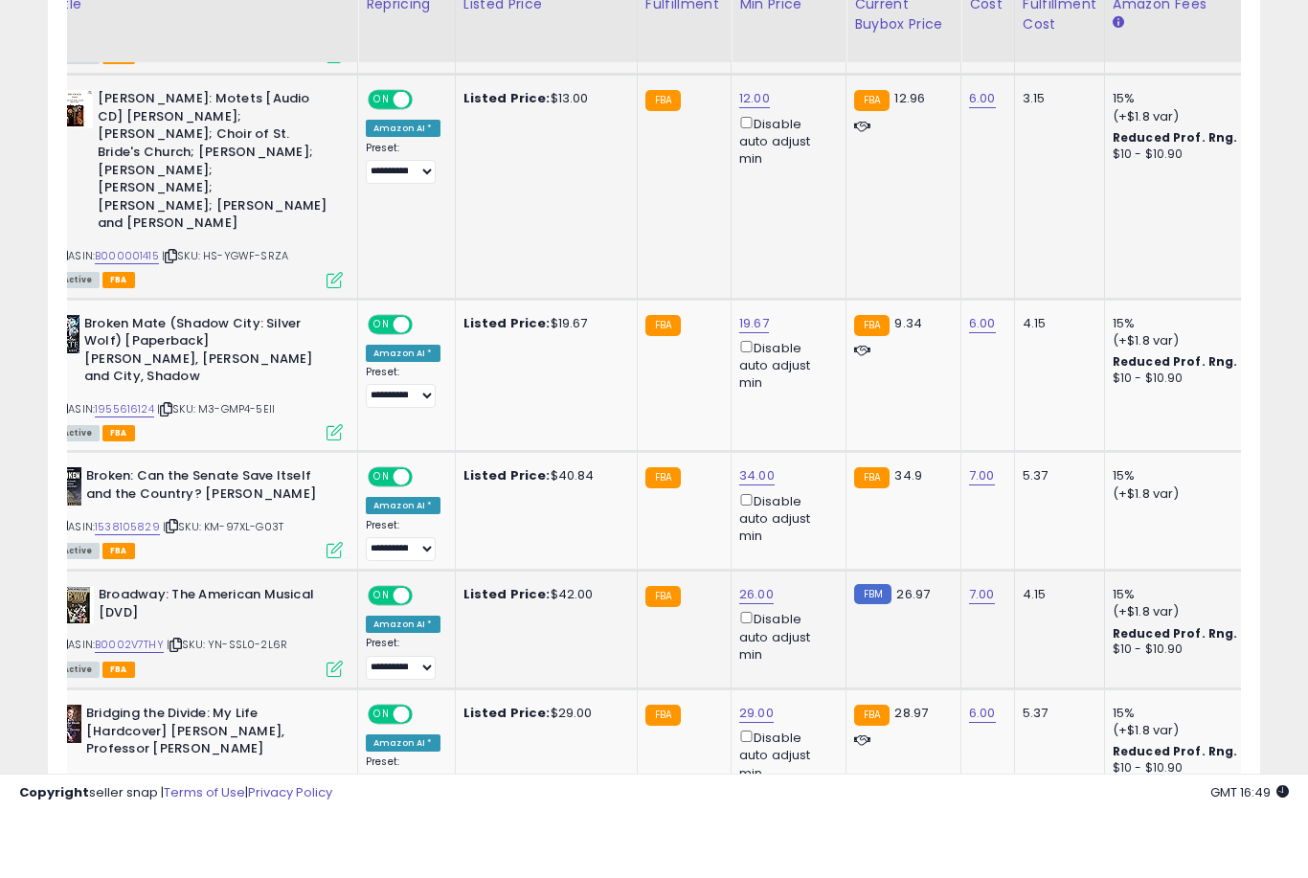
scroll to position [1793, 0]
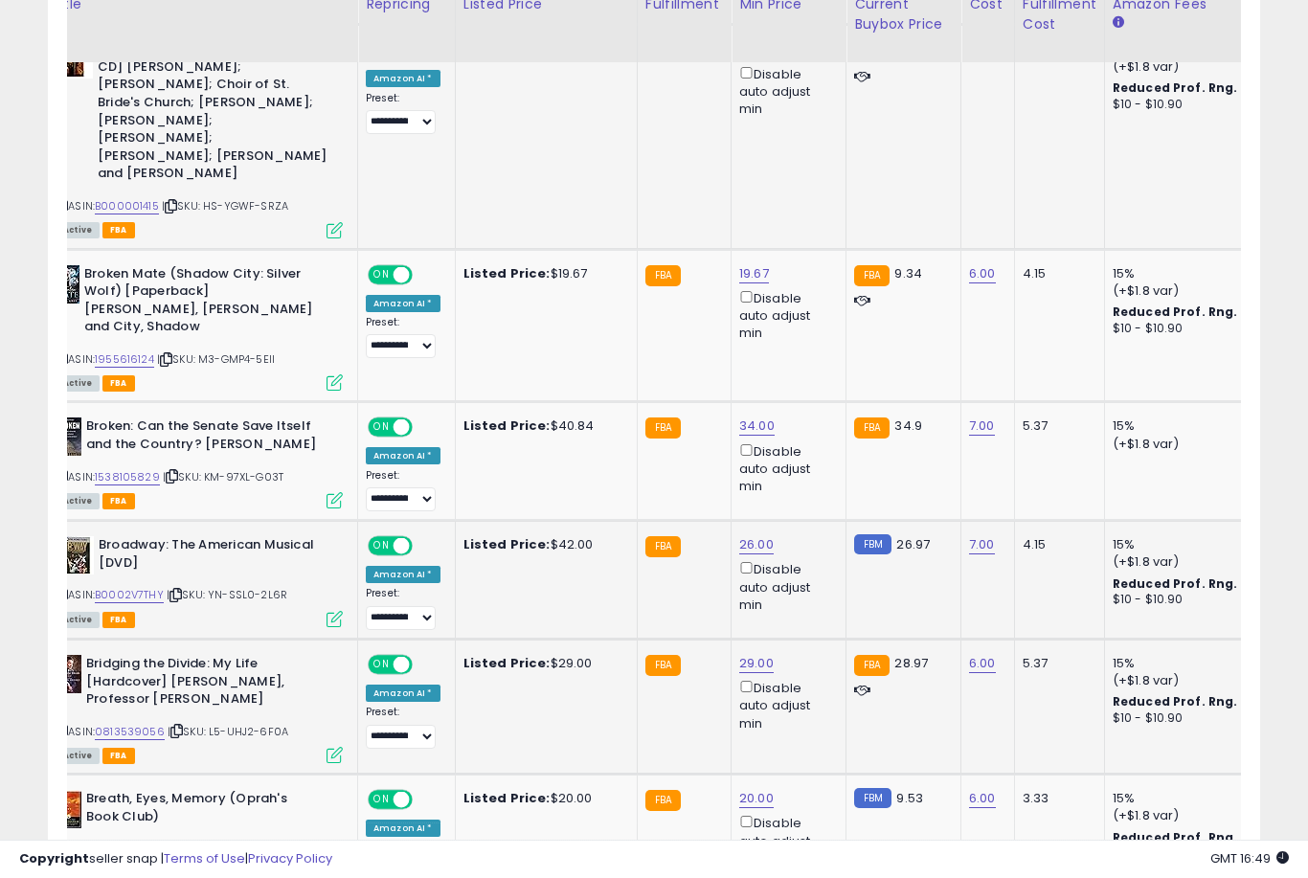
click at [747, 654] on link "29.00" at bounding box center [756, 663] width 34 height 19
click at [811, 523] on button "submit" at bounding box center [827, 509] width 33 height 29
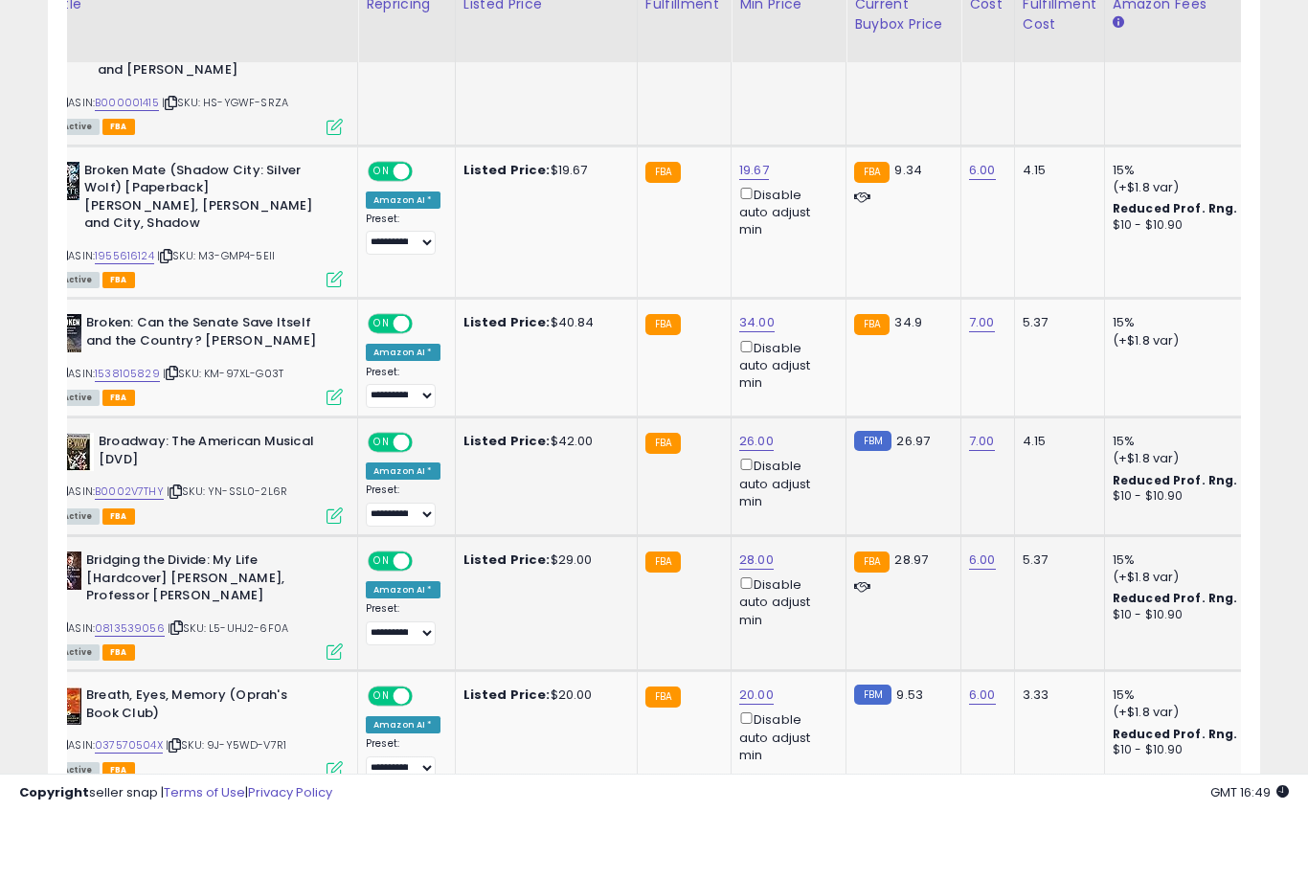
scroll to position [1994, 0]
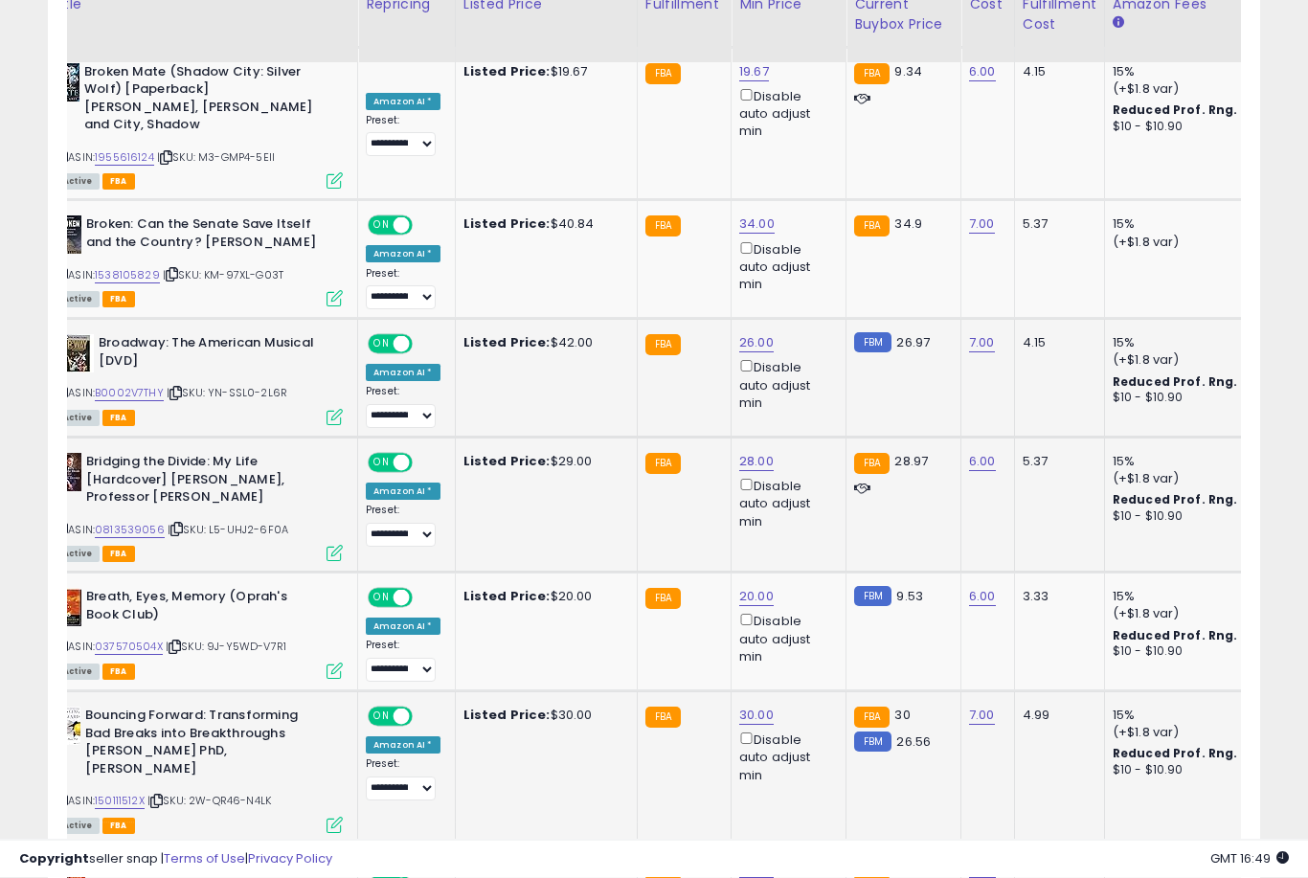
click at [740, 707] on link "30.00" at bounding box center [756, 716] width 34 height 19
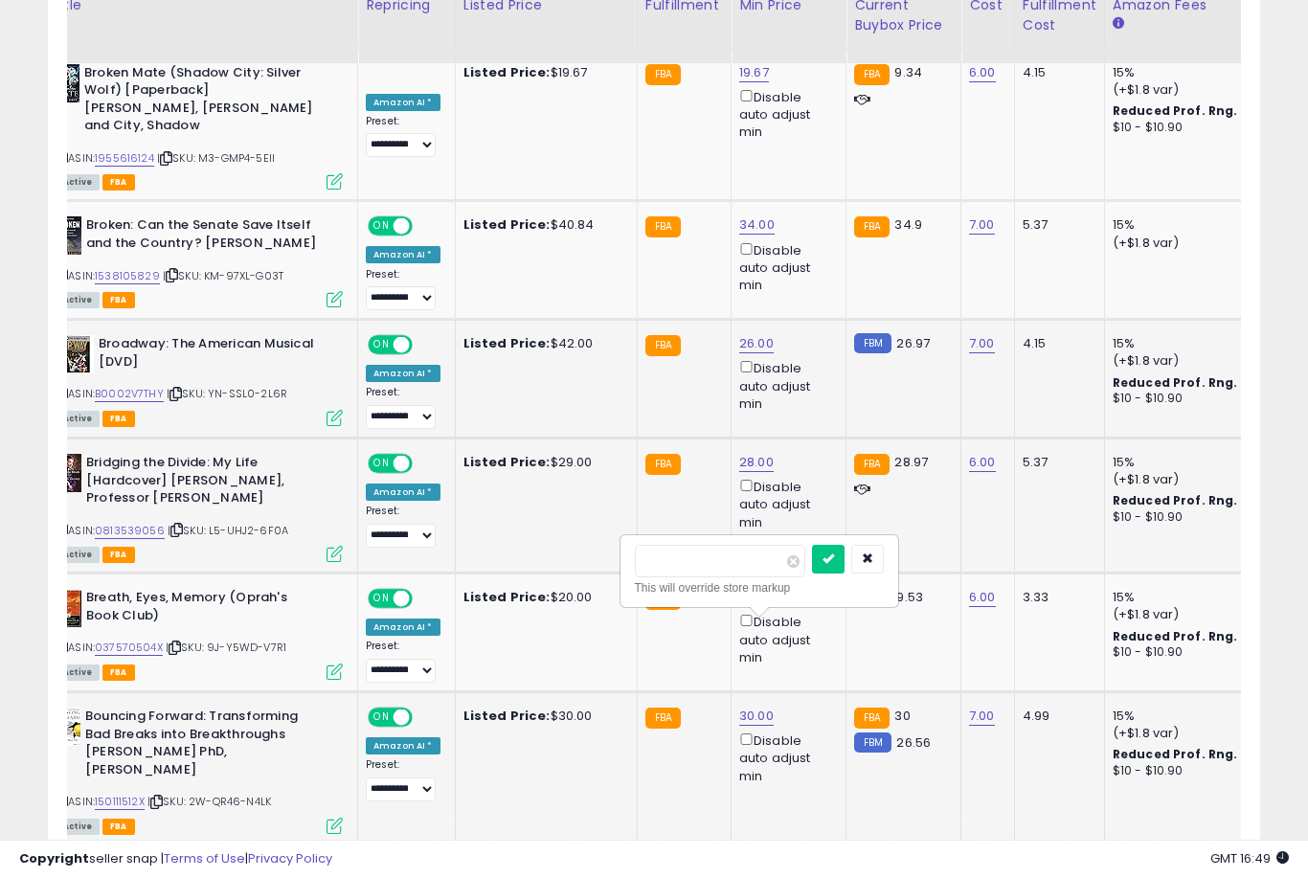
click at [812, 572] on button "submit" at bounding box center [828, 559] width 33 height 29
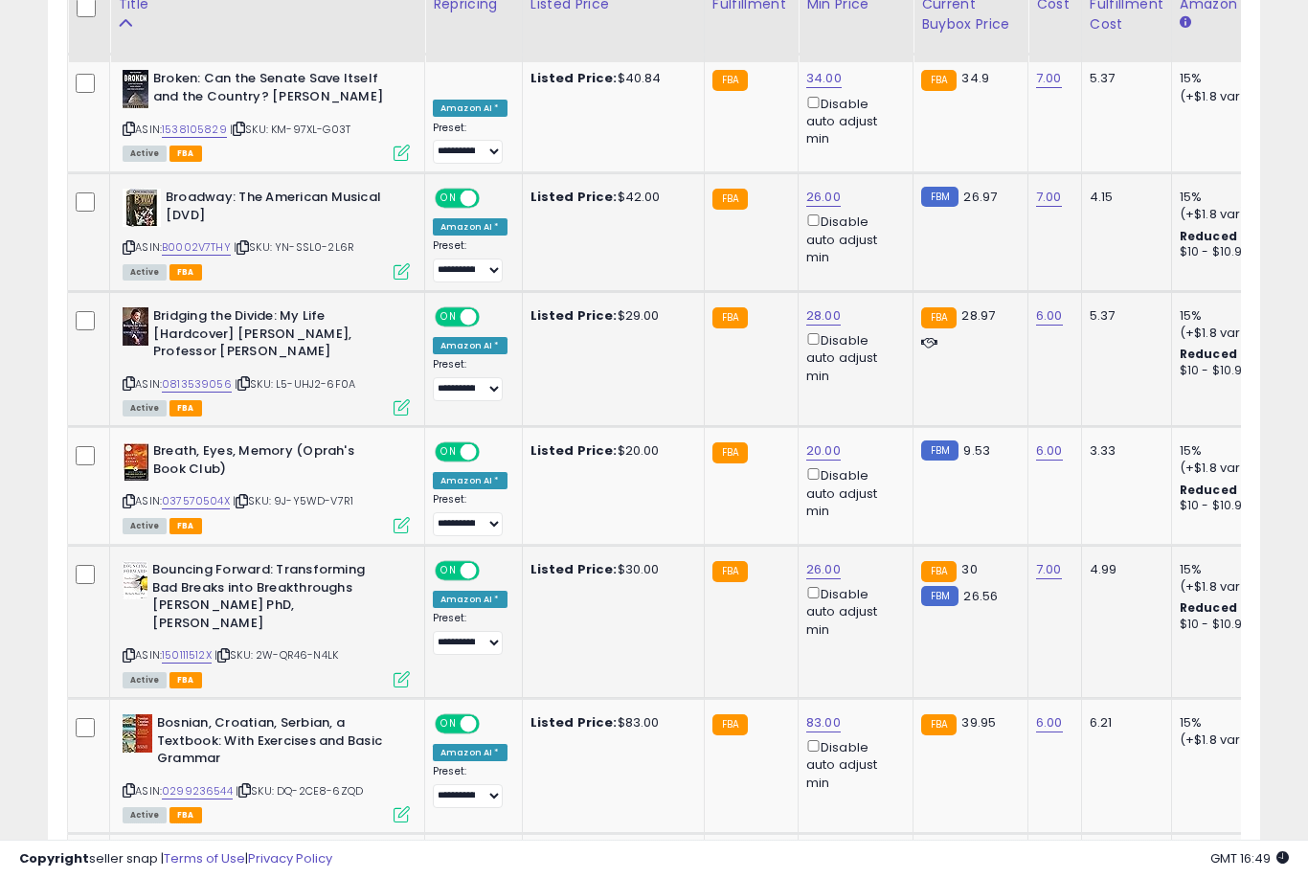
scroll to position [0, 0]
click at [815, 713] on link "83.00" at bounding box center [823, 722] width 34 height 19
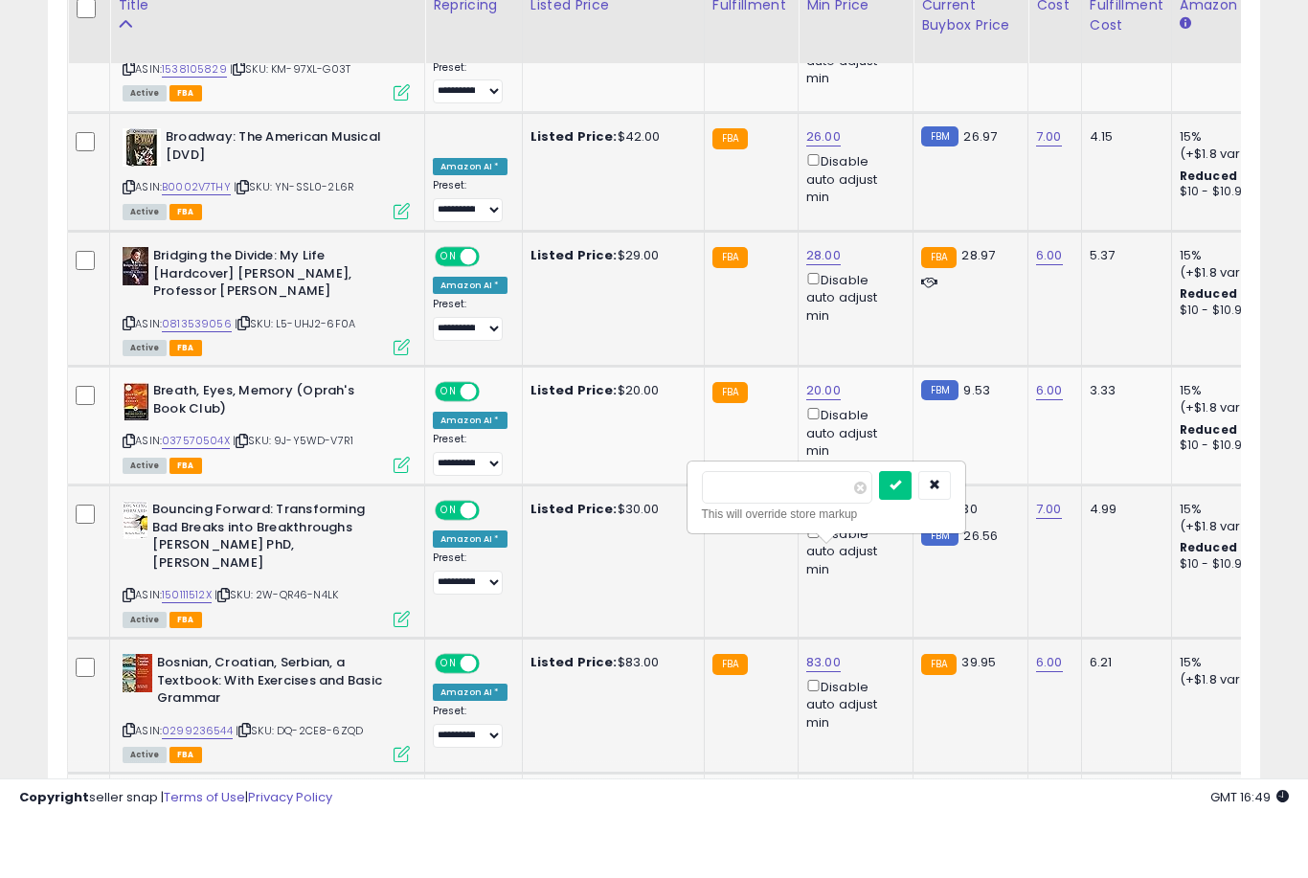
click at [879, 532] on button "submit" at bounding box center [895, 546] width 33 height 29
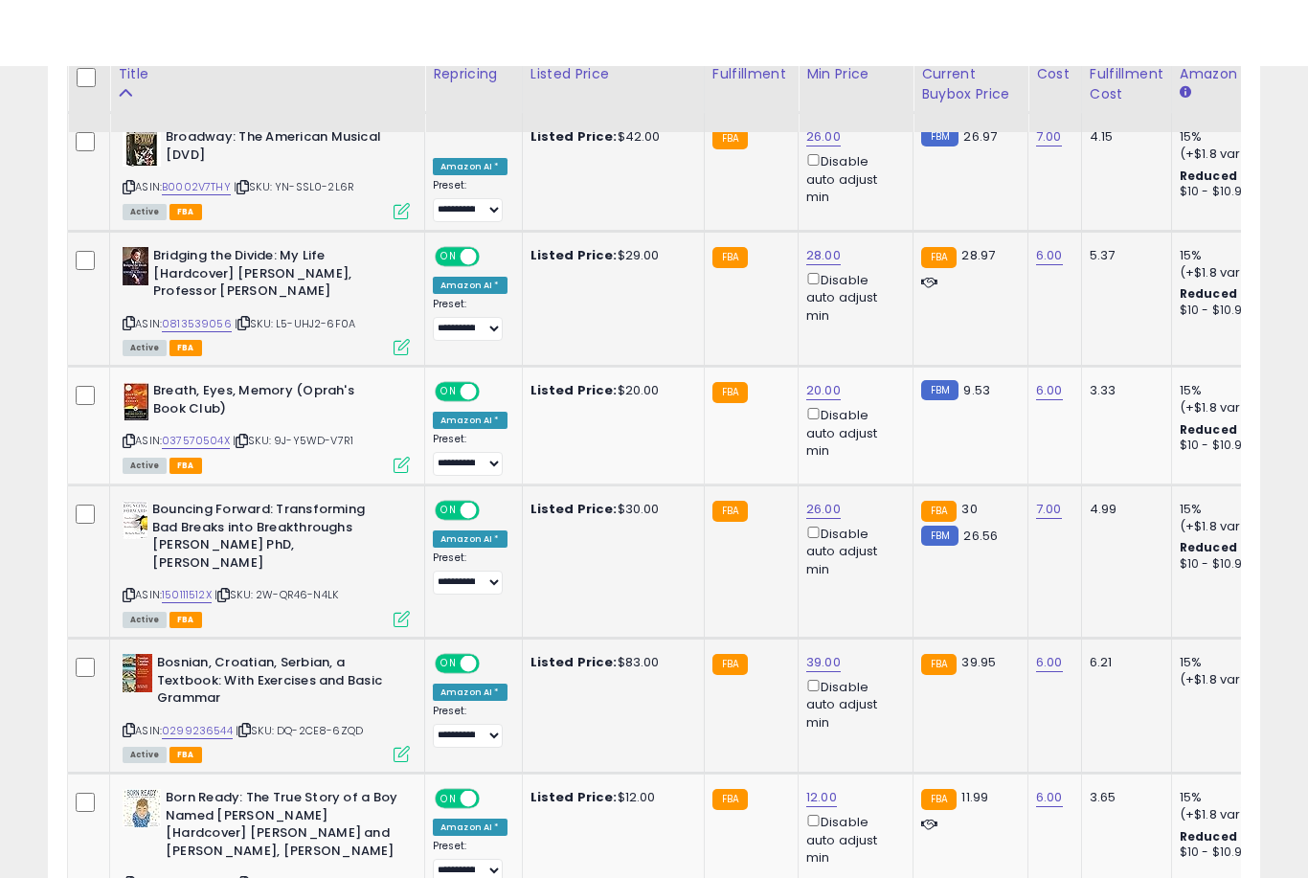
scroll to position [2270, 0]
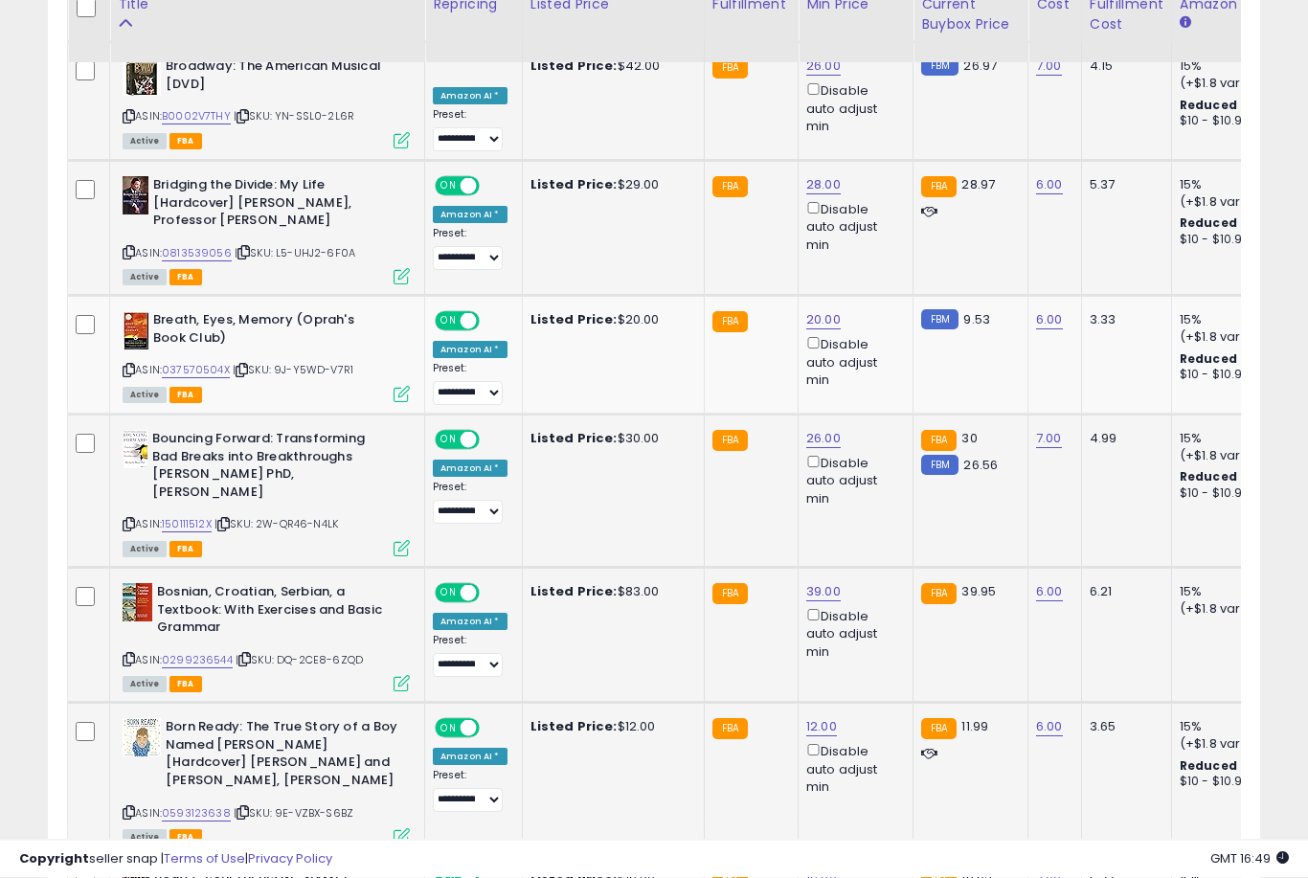
click at [806, 718] on link "12.00" at bounding box center [821, 727] width 31 height 19
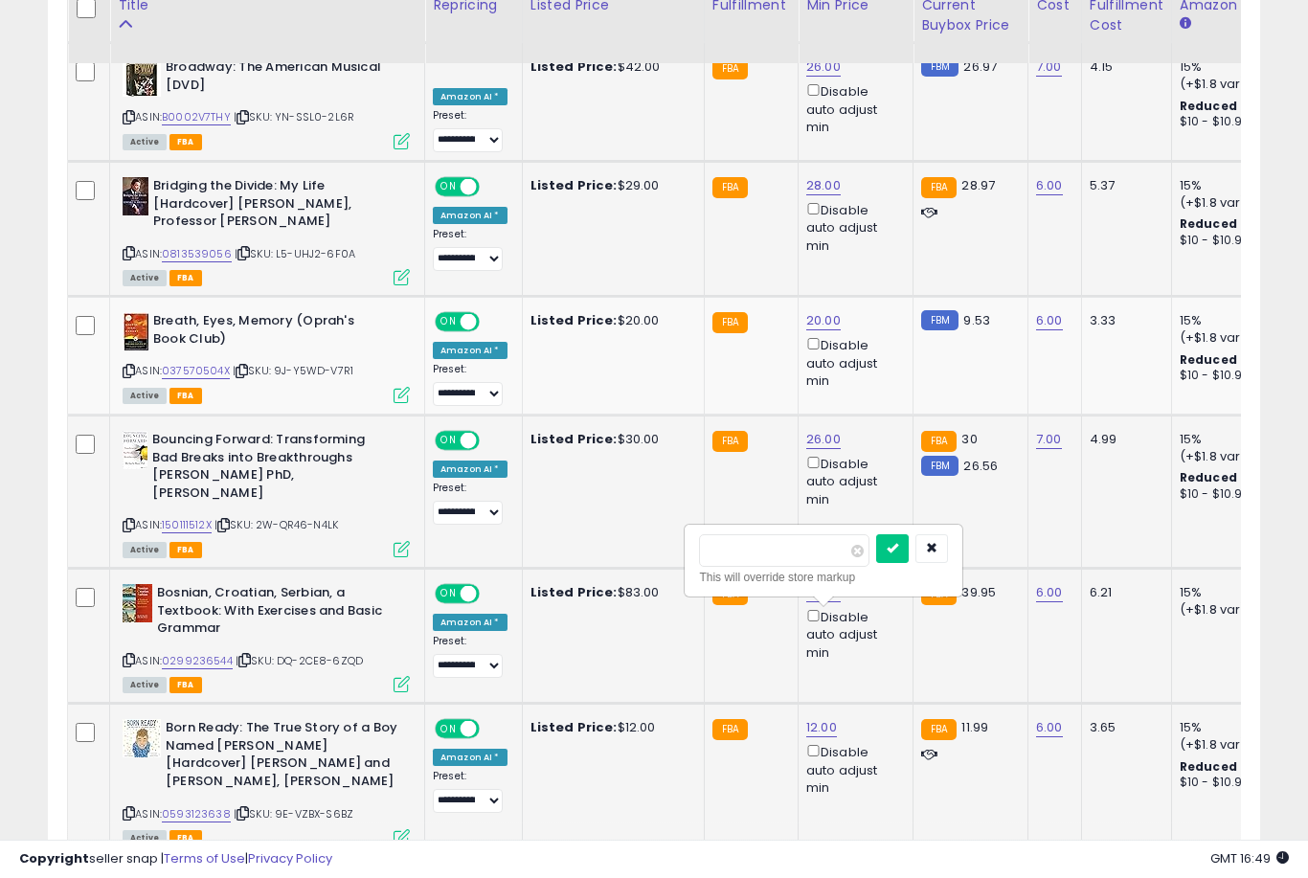
click at [876, 561] on button "submit" at bounding box center [892, 548] width 33 height 29
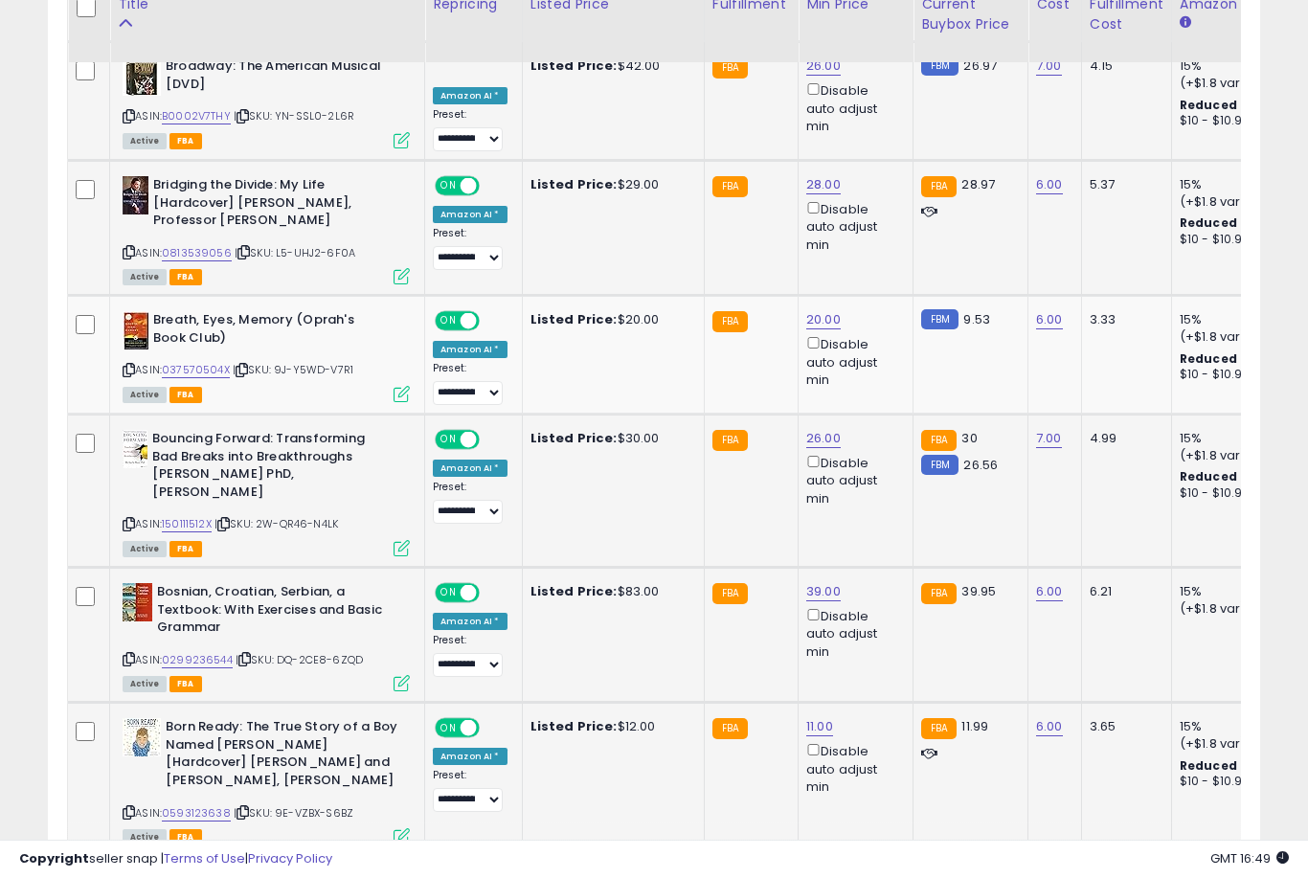
click at [822, 870] on link "19.00" at bounding box center [821, 879] width 31 height 19
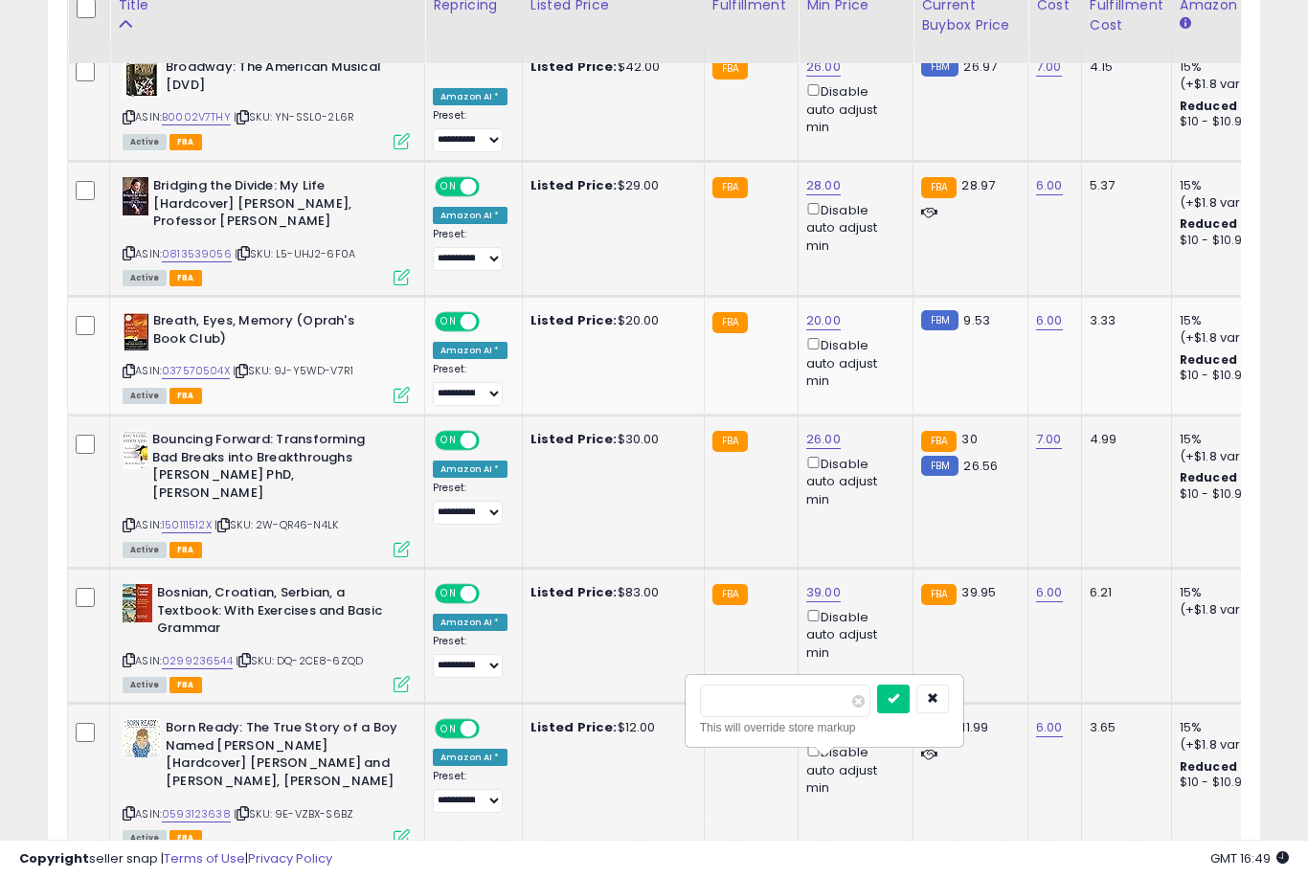
click at [877, 712] on button "submit" at bounding box center [893, 699] width 33 height 29
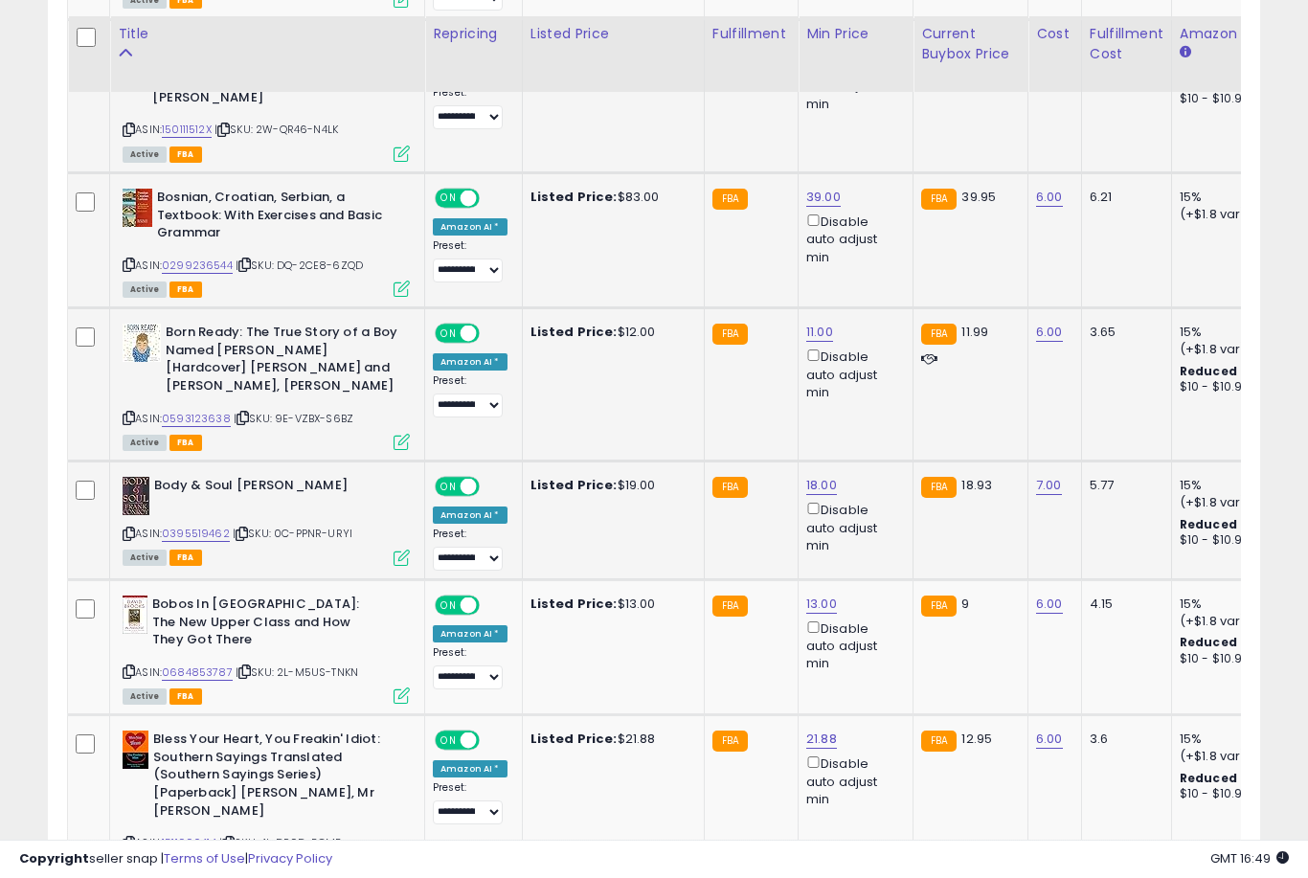
scroll to position [2745, 0]
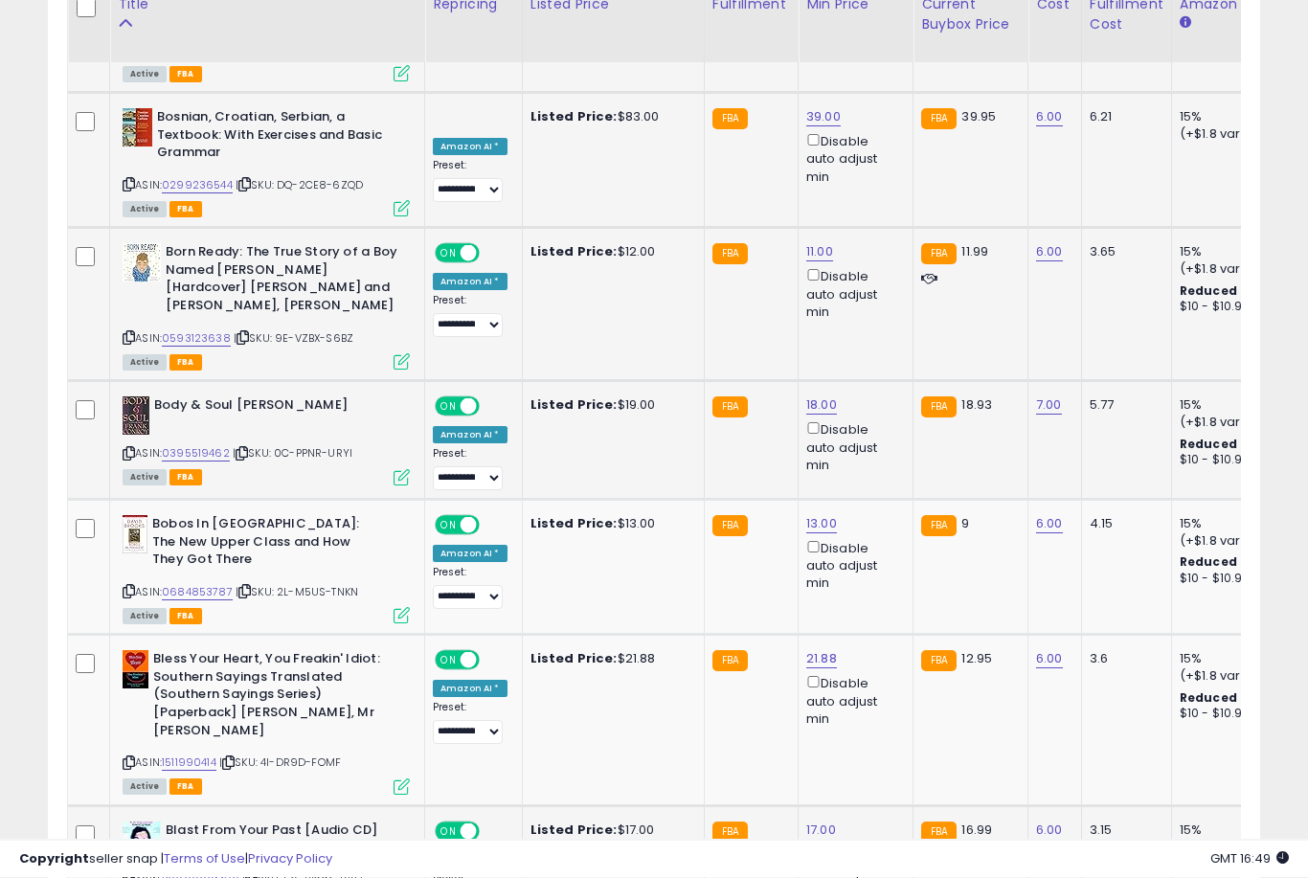
click at [816, 822] on link "17.00" at bounding box center [821, 831] width 30 height 19
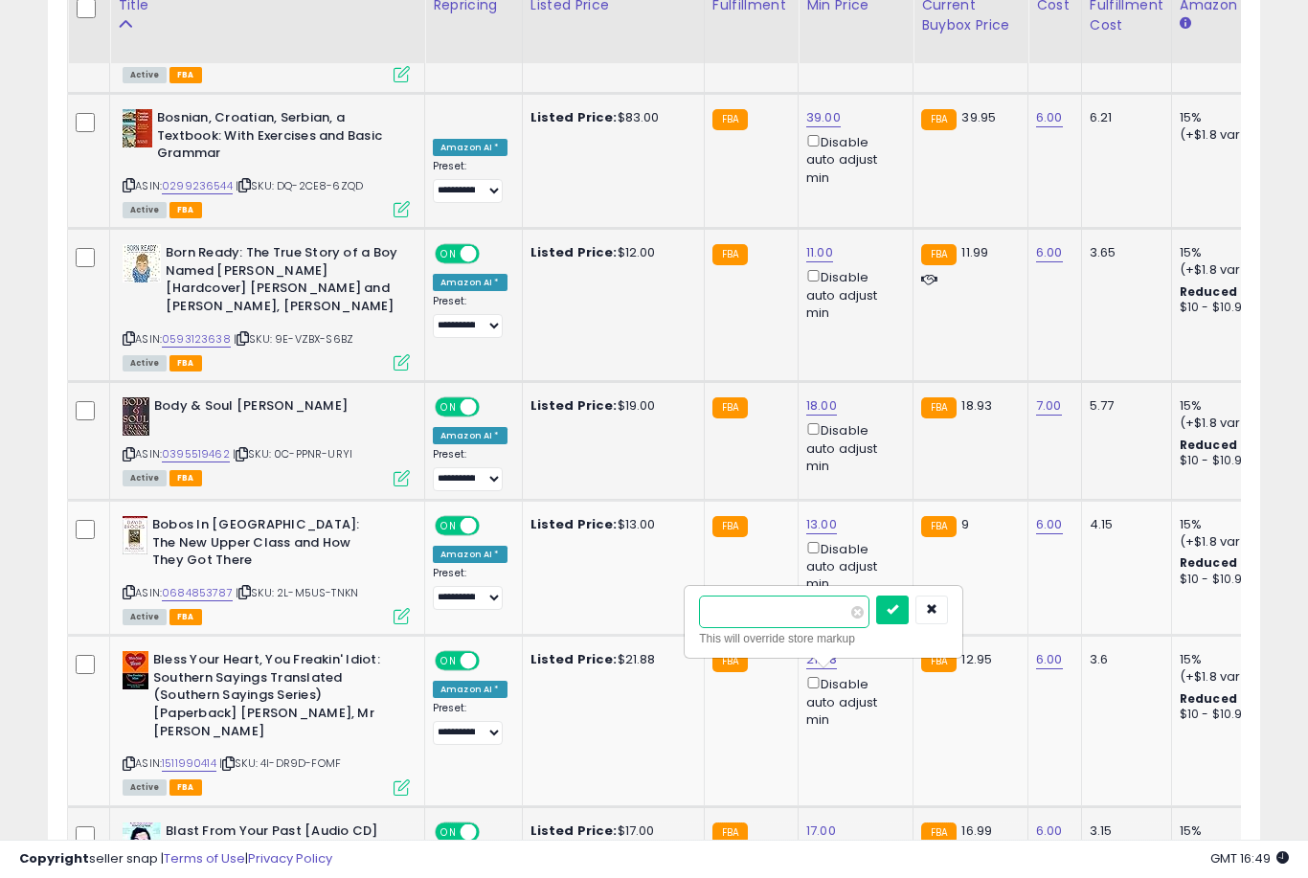
click at [876, 622] on button "submit" at bounding box center [892, 610] width 33 height 29
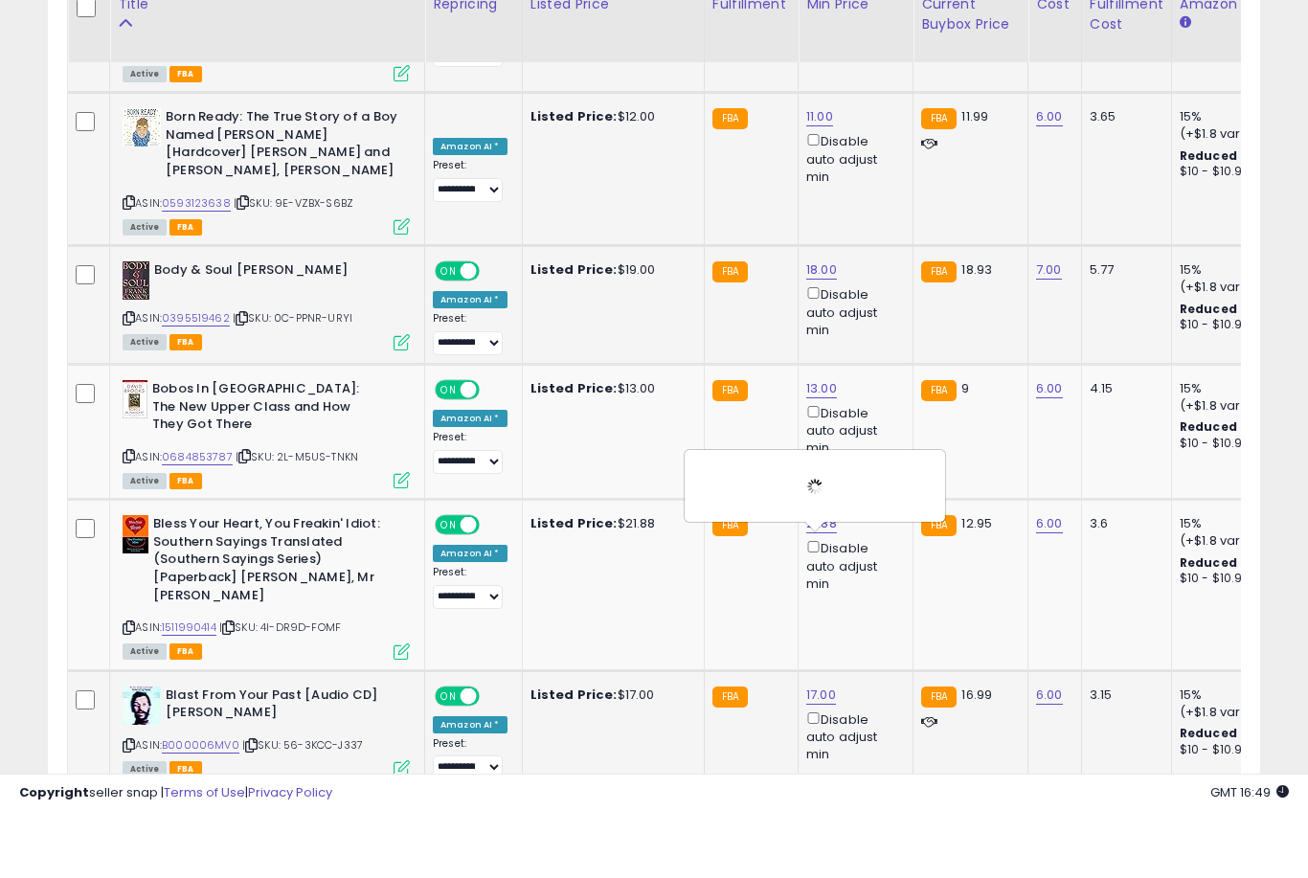
scroll to position [2881, 0]
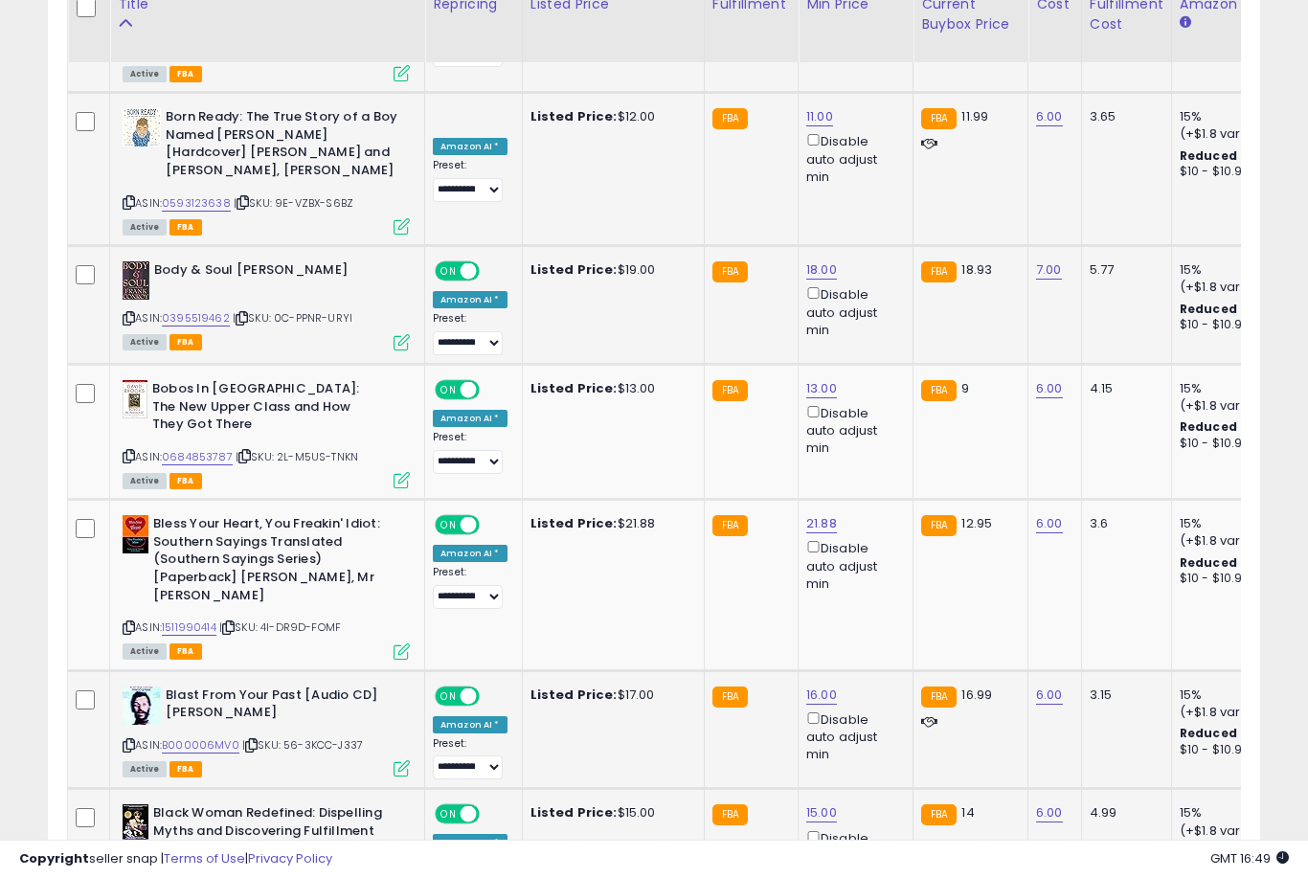
click at [813, 803] on link "15.00" at bounding box center [821, 812] width 31 height 19
click at [877, 605] on button "submit" at bounding box center [893, 591] width 33 height 29
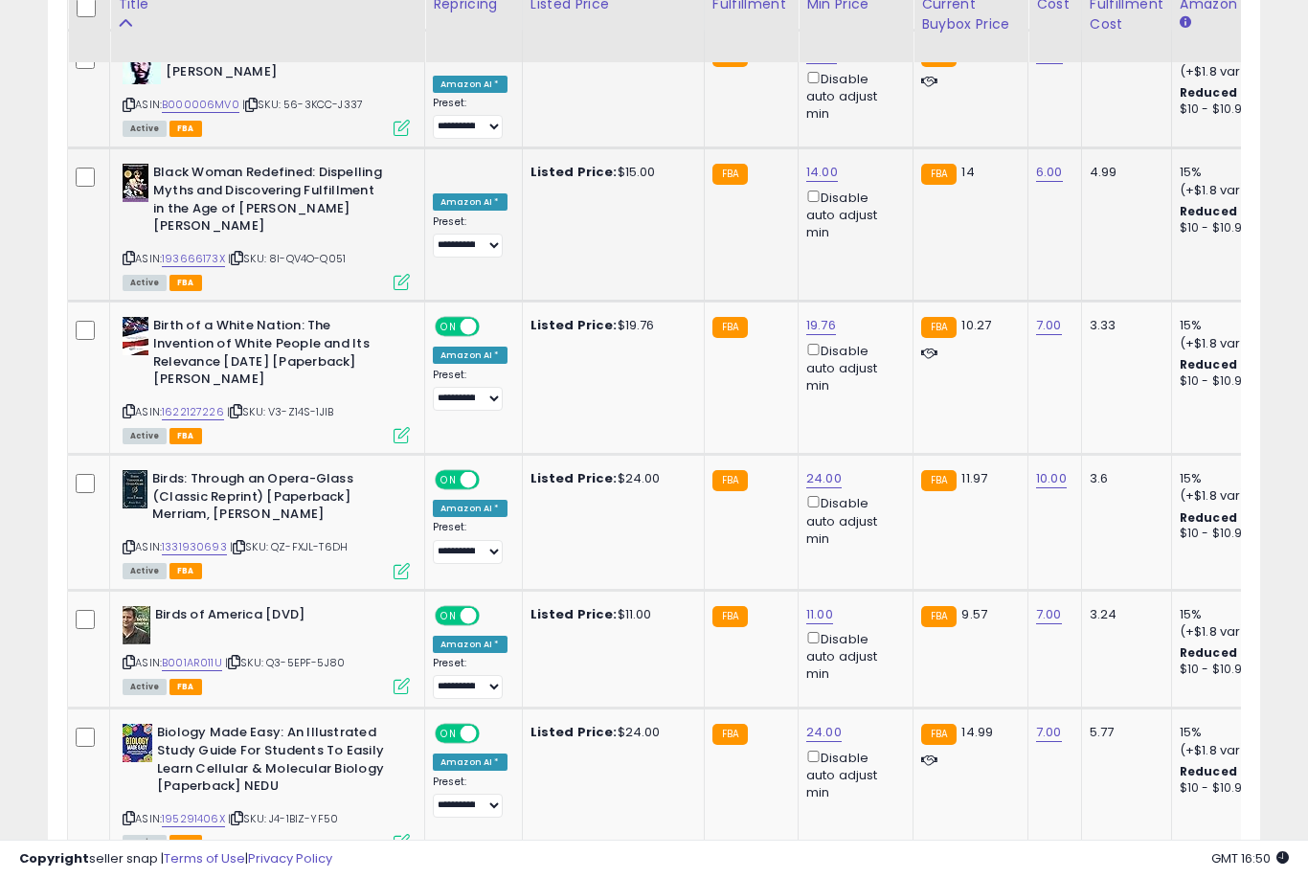
click at [810, 876] on link "25.00" at bounding box center [823, 885] width 34 height 19
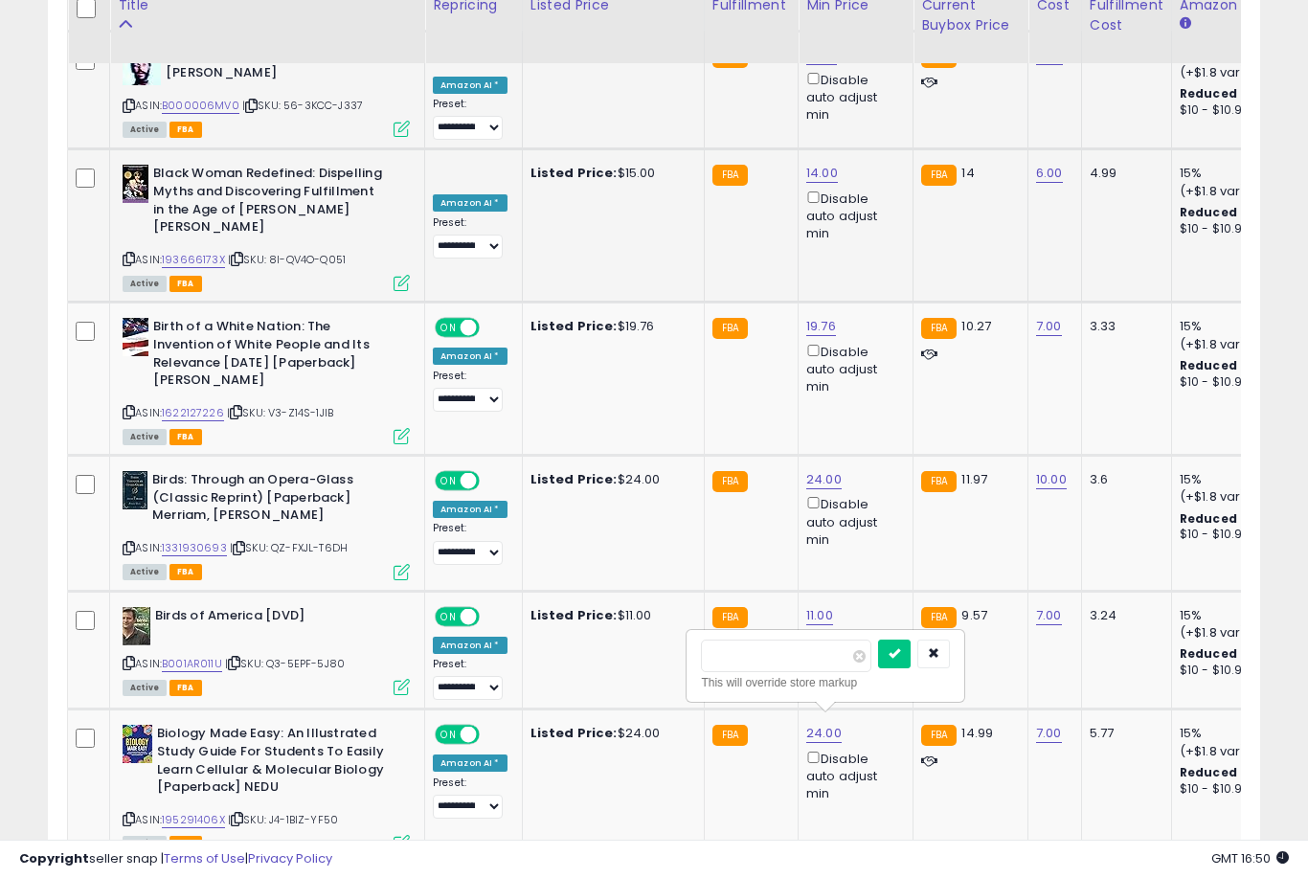
click at [878, 666] on button "submit" at bounding box center [894, 654] width 33 height 29
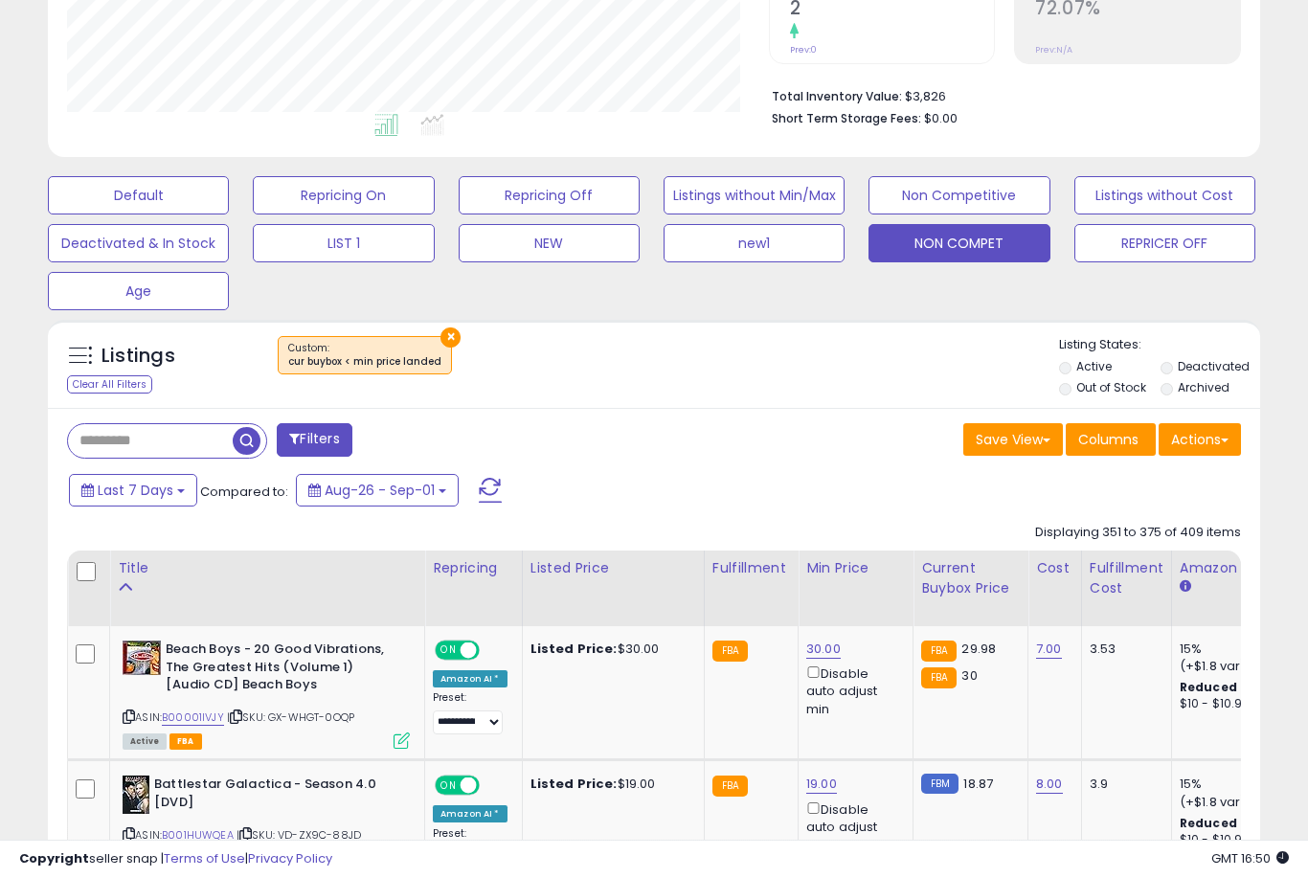
scroll to position [451, 0]
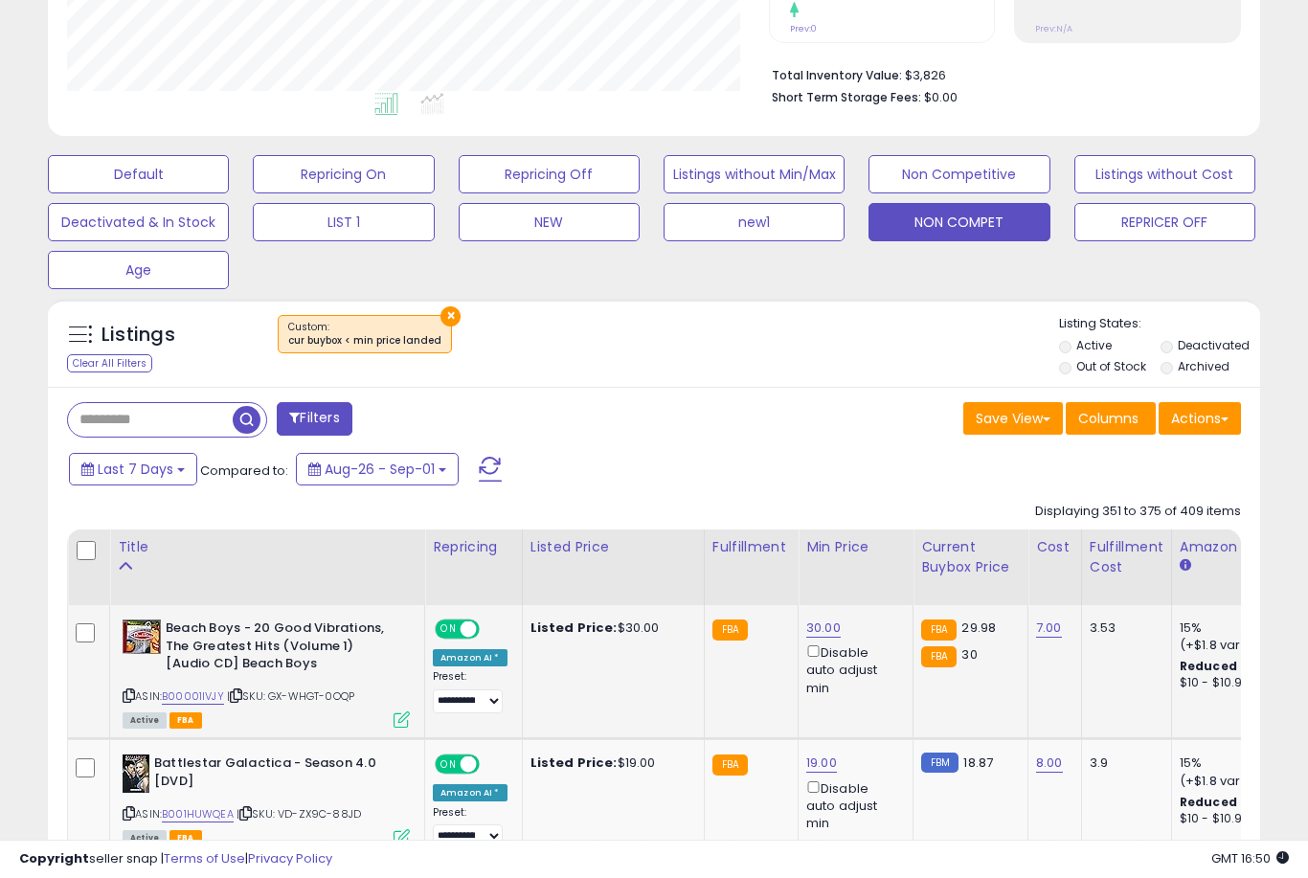
click at [813, 638] on link "30.00" at bounding box center [823, 628] width 34 height 19
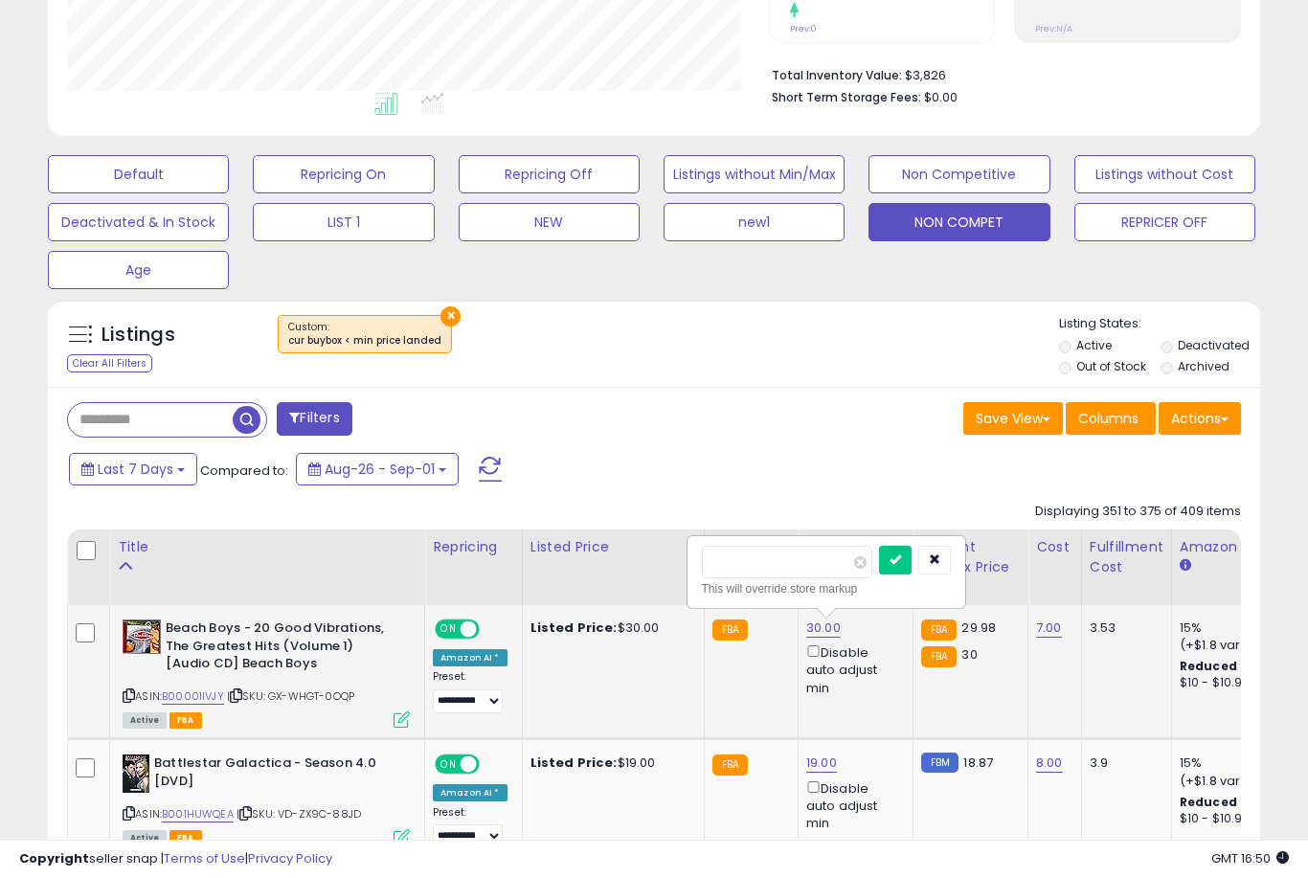
click at [879, 574] on button "submit" at bounding box center [895, 560] width 33 height 29
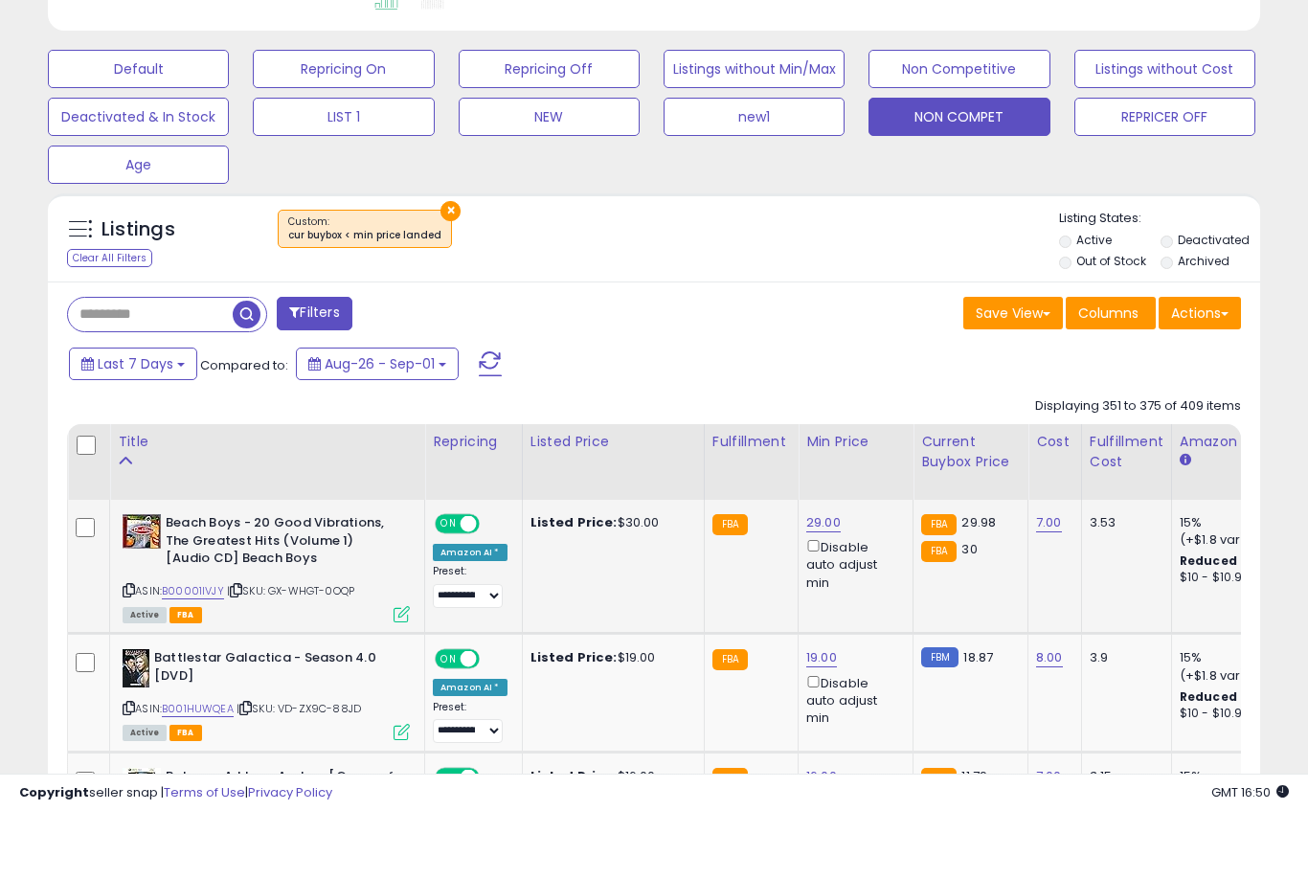
scroll to position [558, 0]
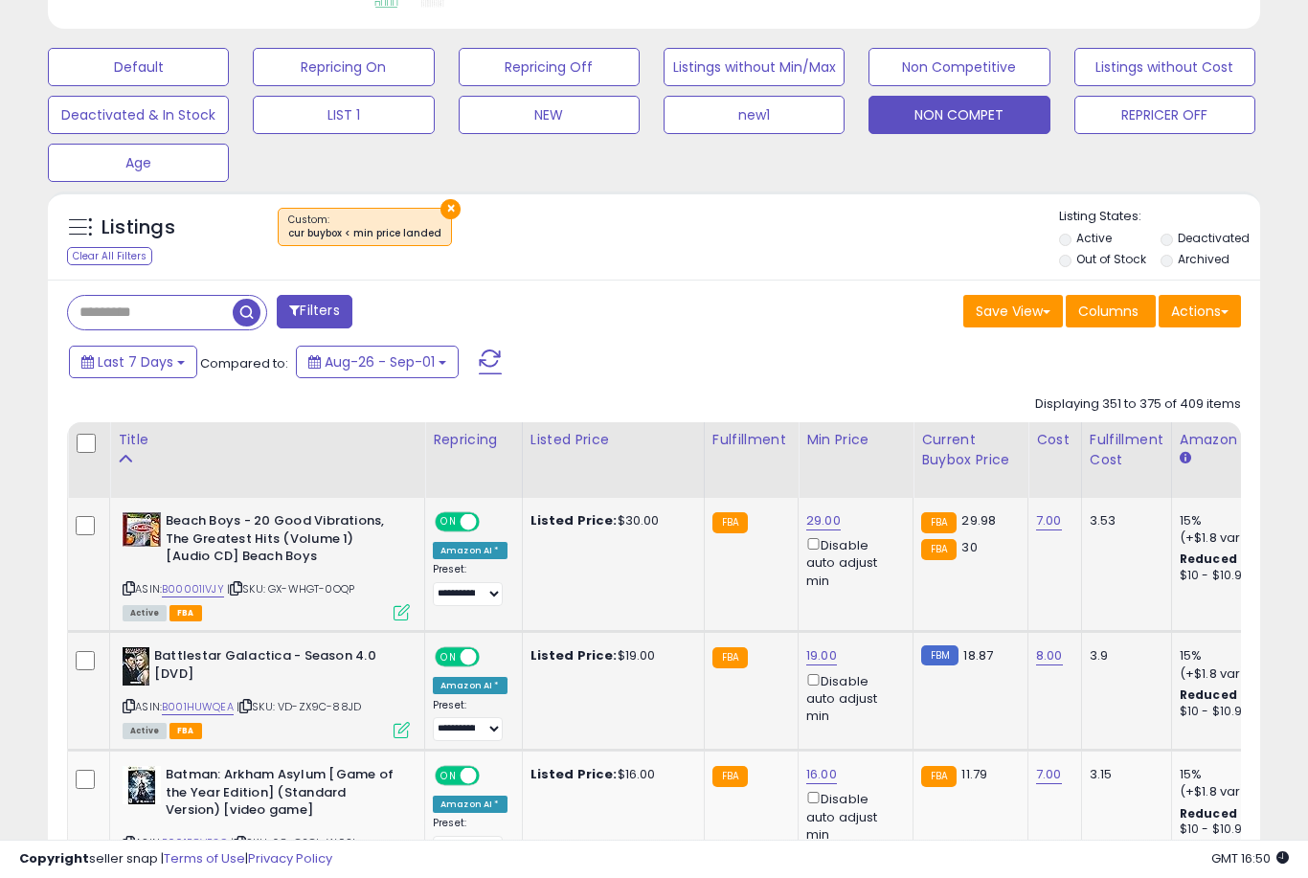
click at [813, 666] on link "19.00" at bounding box center [821, 655] width 31 height 19
click at [877, 599] on button "submit" at bounding box center [893, 586] width 33 height 29
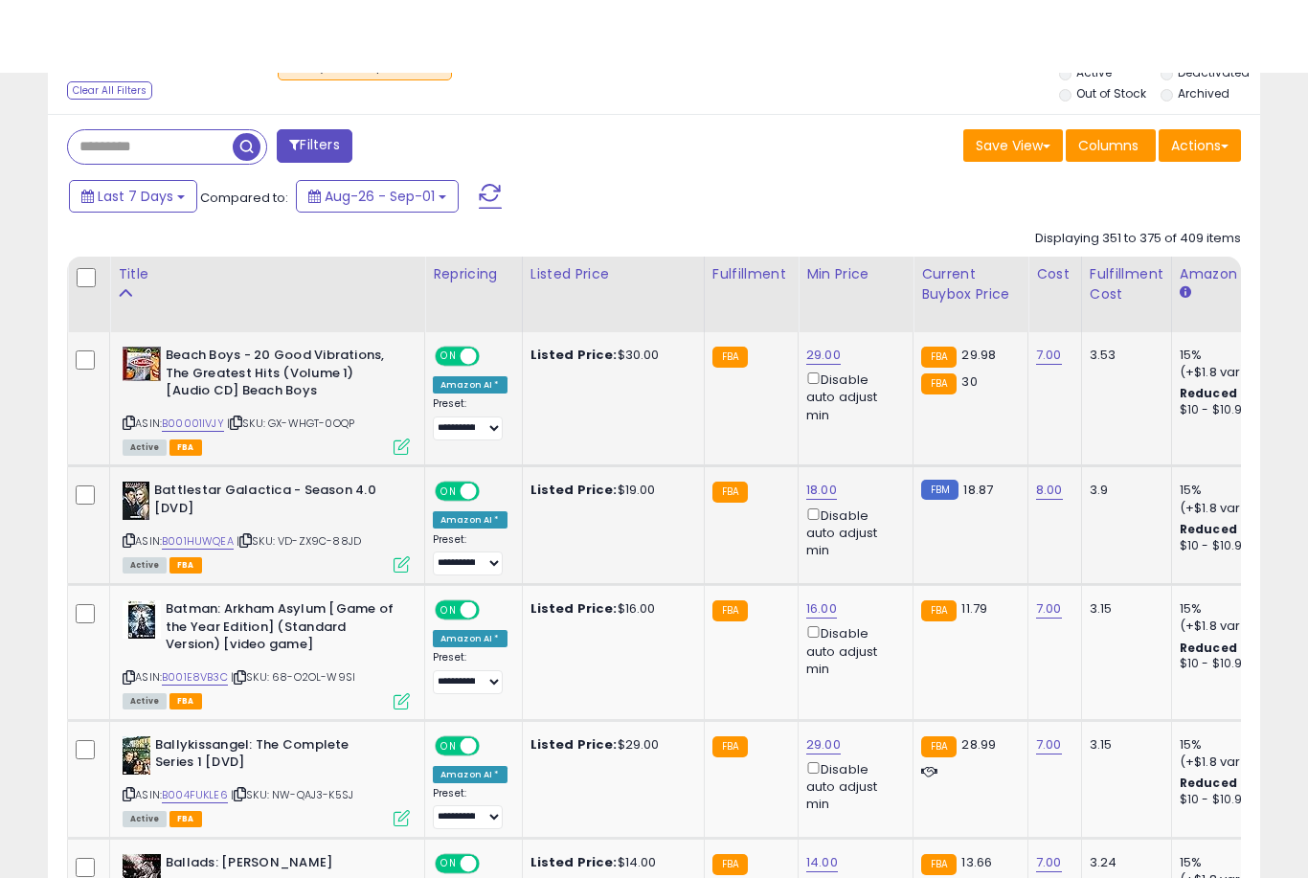
scroll to position [798, 0]
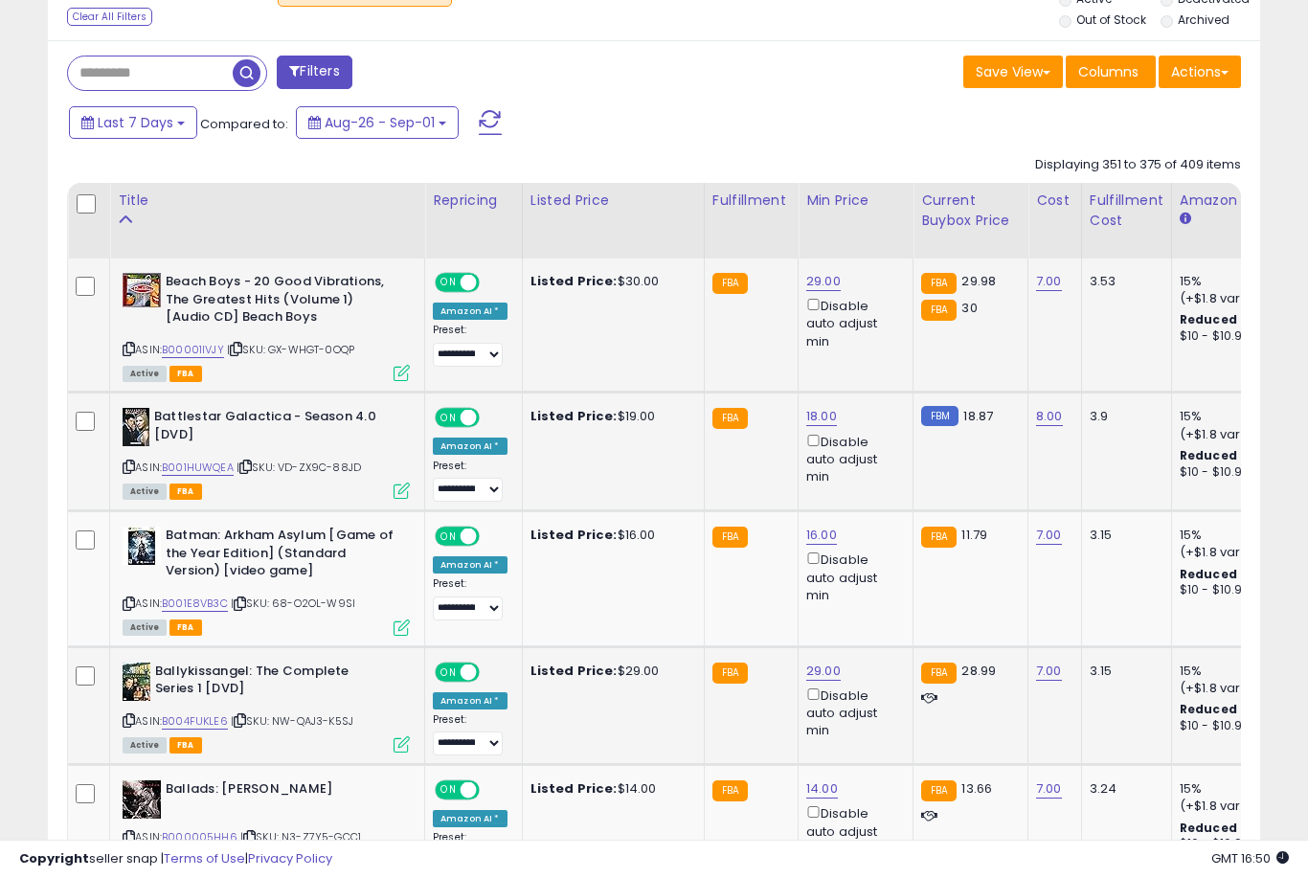
click at [824, 681] on link "29.00" at bounding box center [823, 671] width 34 height 19
click at [878, 611] on button "submit" at bounding box center [894, 597] width 33 height 29
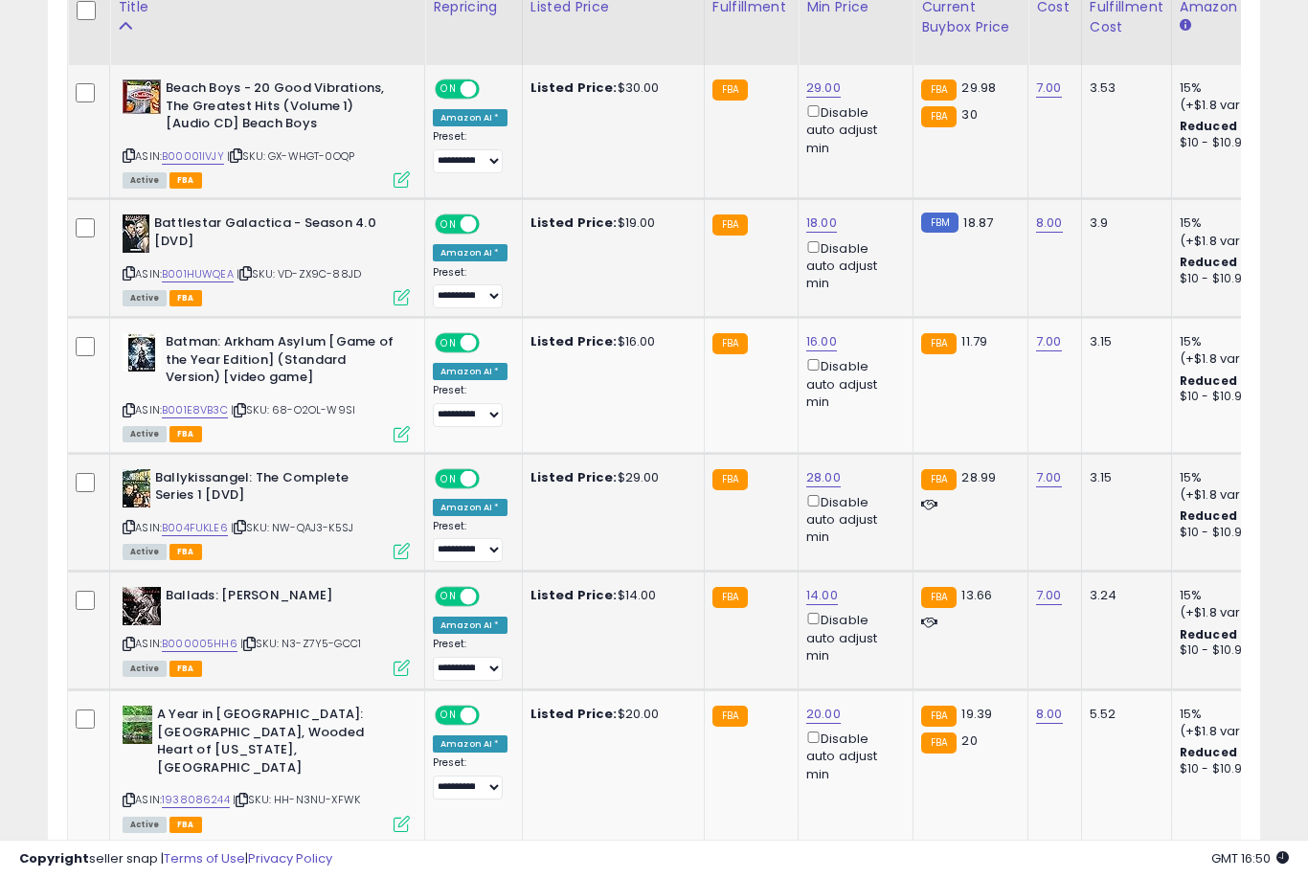
click at [818, 602] on link "14.00" at bounding box center [822, 595] width 32 height 19
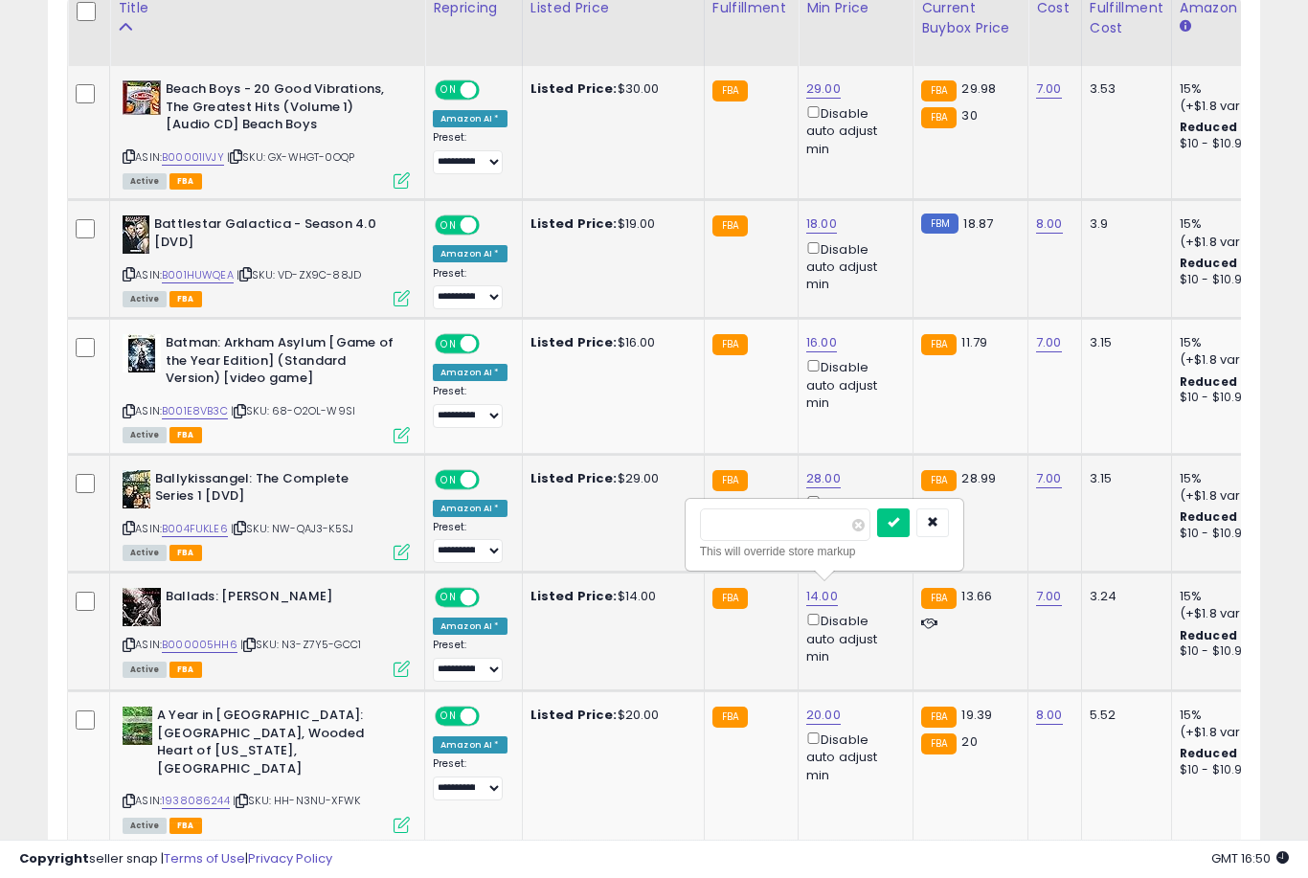
click at [877, 535] on button "submit" at bounding box center [893, 522] width 33 height 29
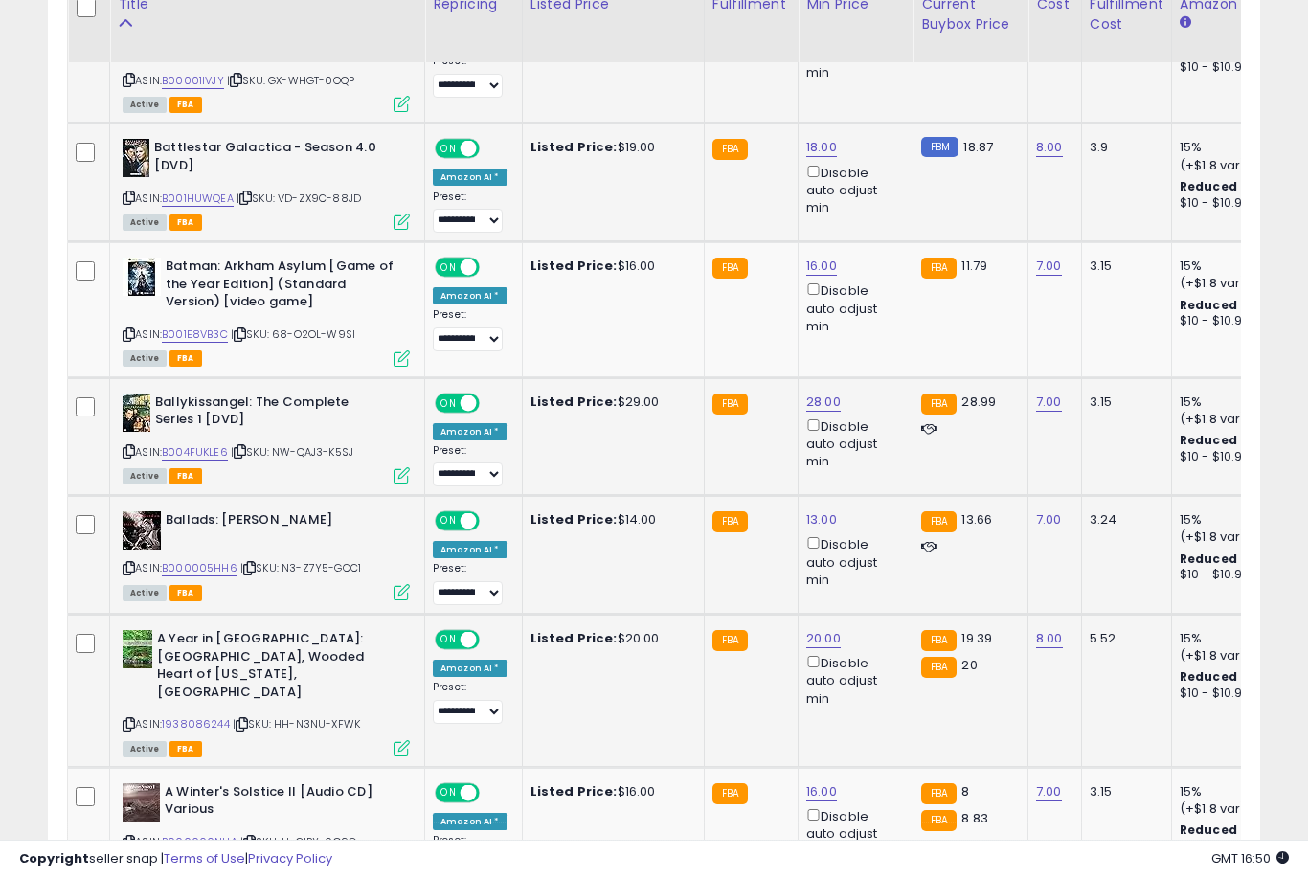
click at [812, 648] on link "20.00" at bounding box center [823, 638] width 34 height 19
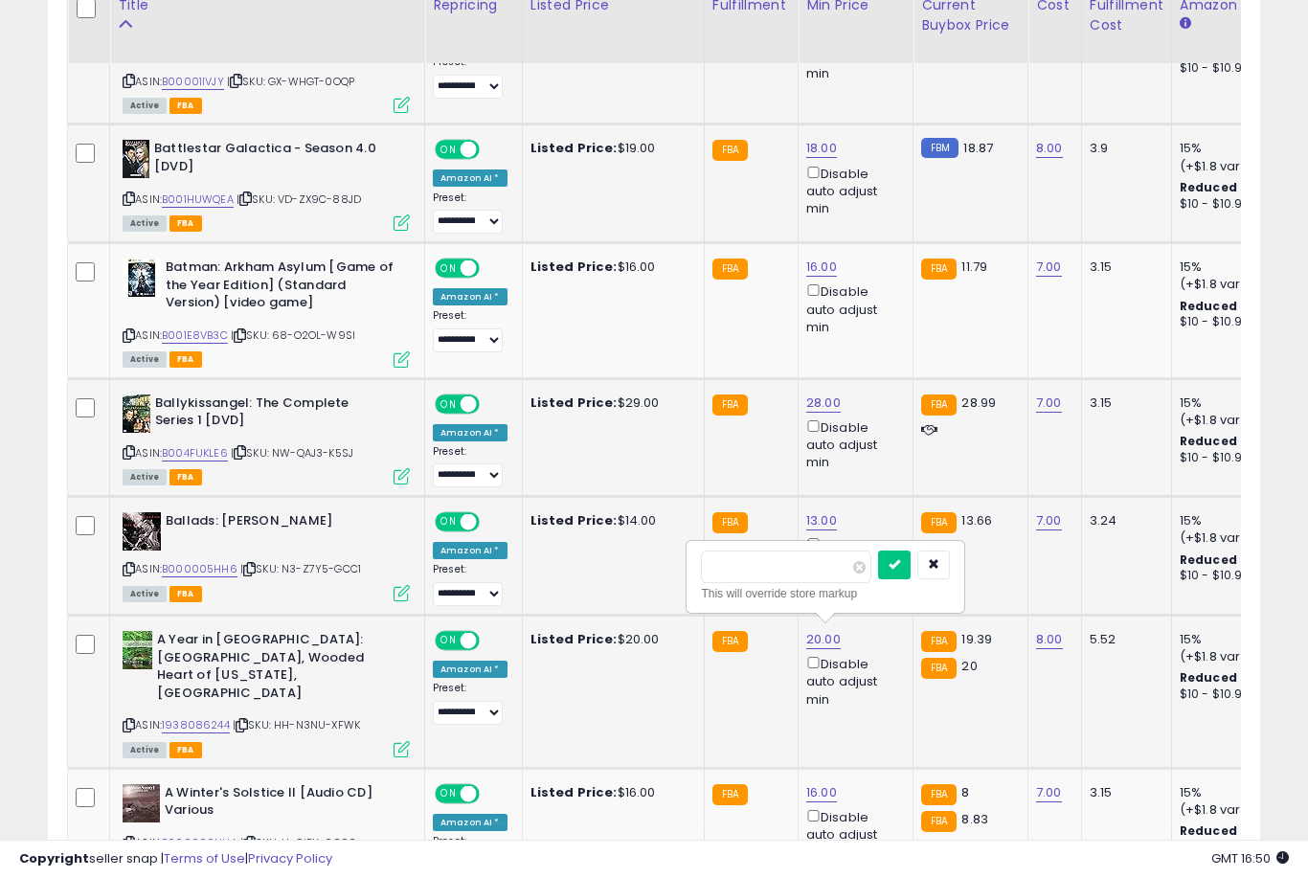
click at [878, 577] on button "submit" at bounding box center [894, 565] width 33 height 29
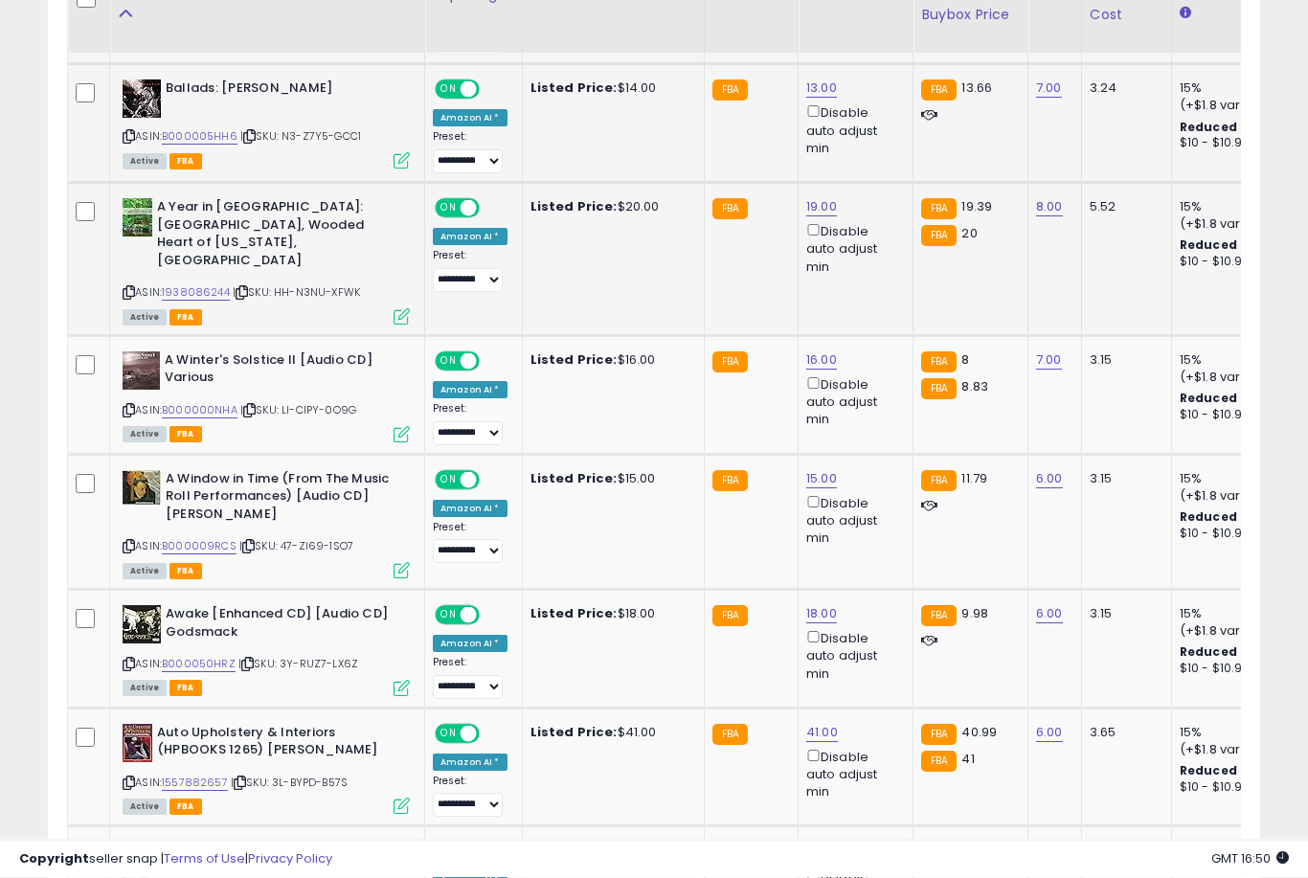
scroll to position [1502, 0]
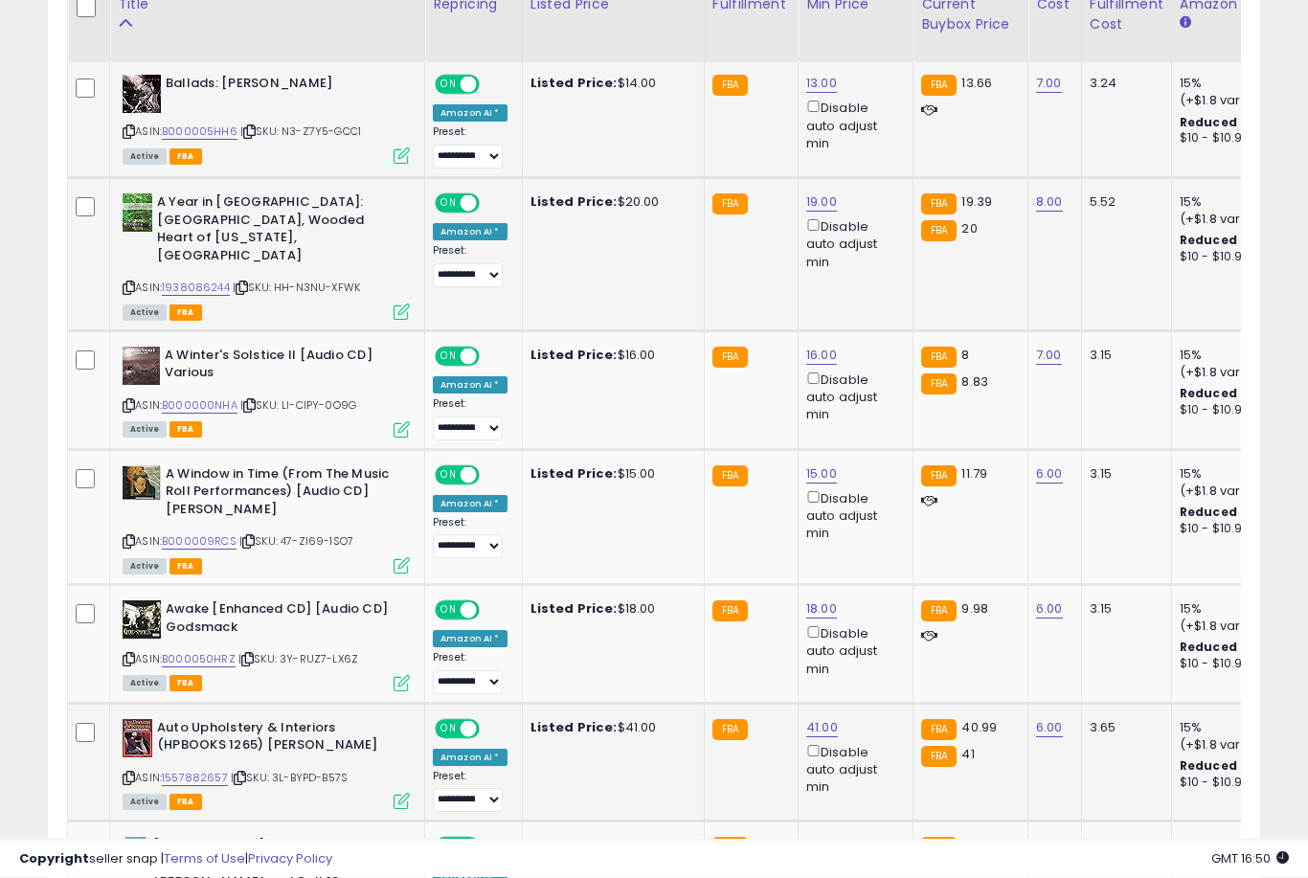
click at [819, 719] on link "41.00" at bounding box center [822, 728] width 32 height 19
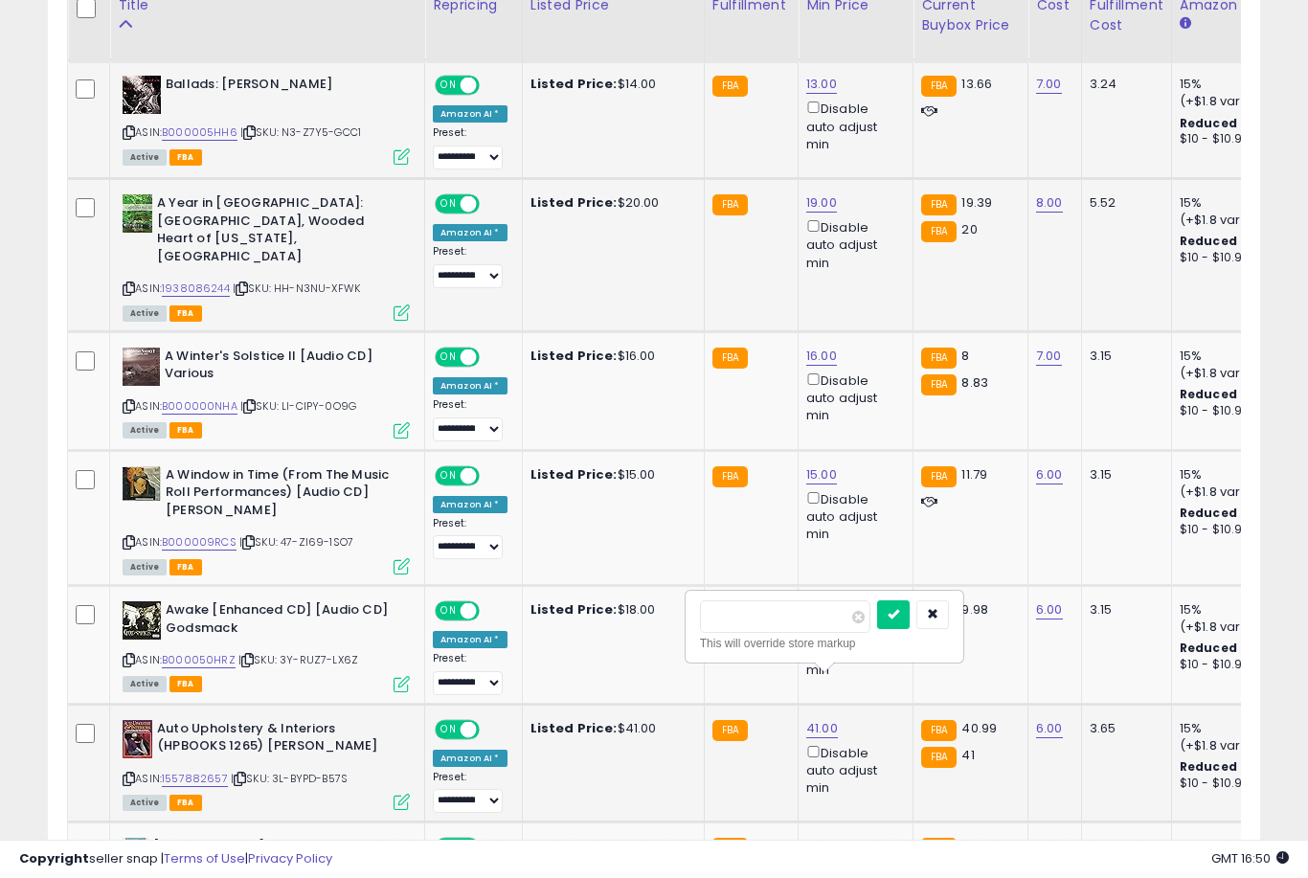
click at [877, 627] on button "submit" at bounding box center [893, 614] width 33 height 29
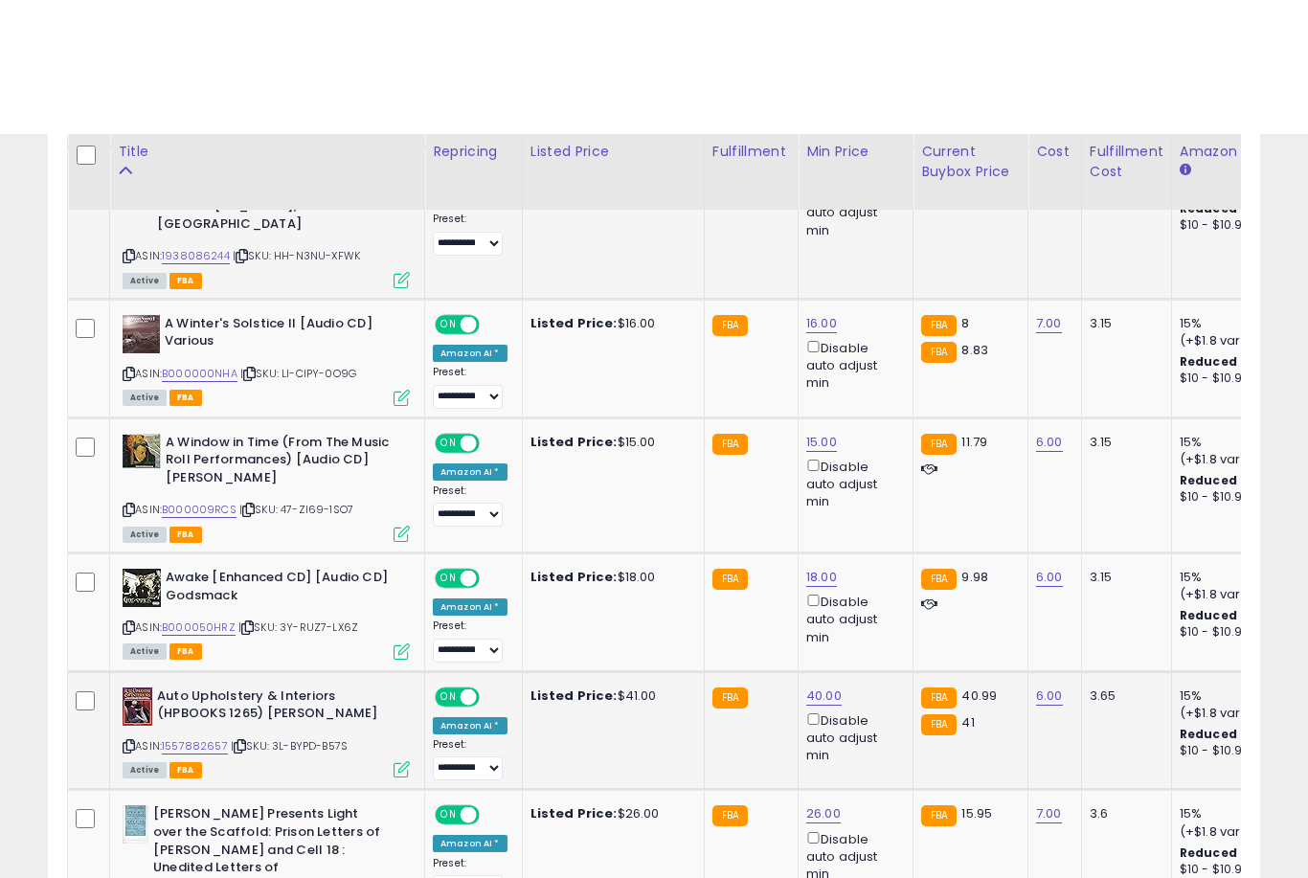
scroll to position [1692, 0]
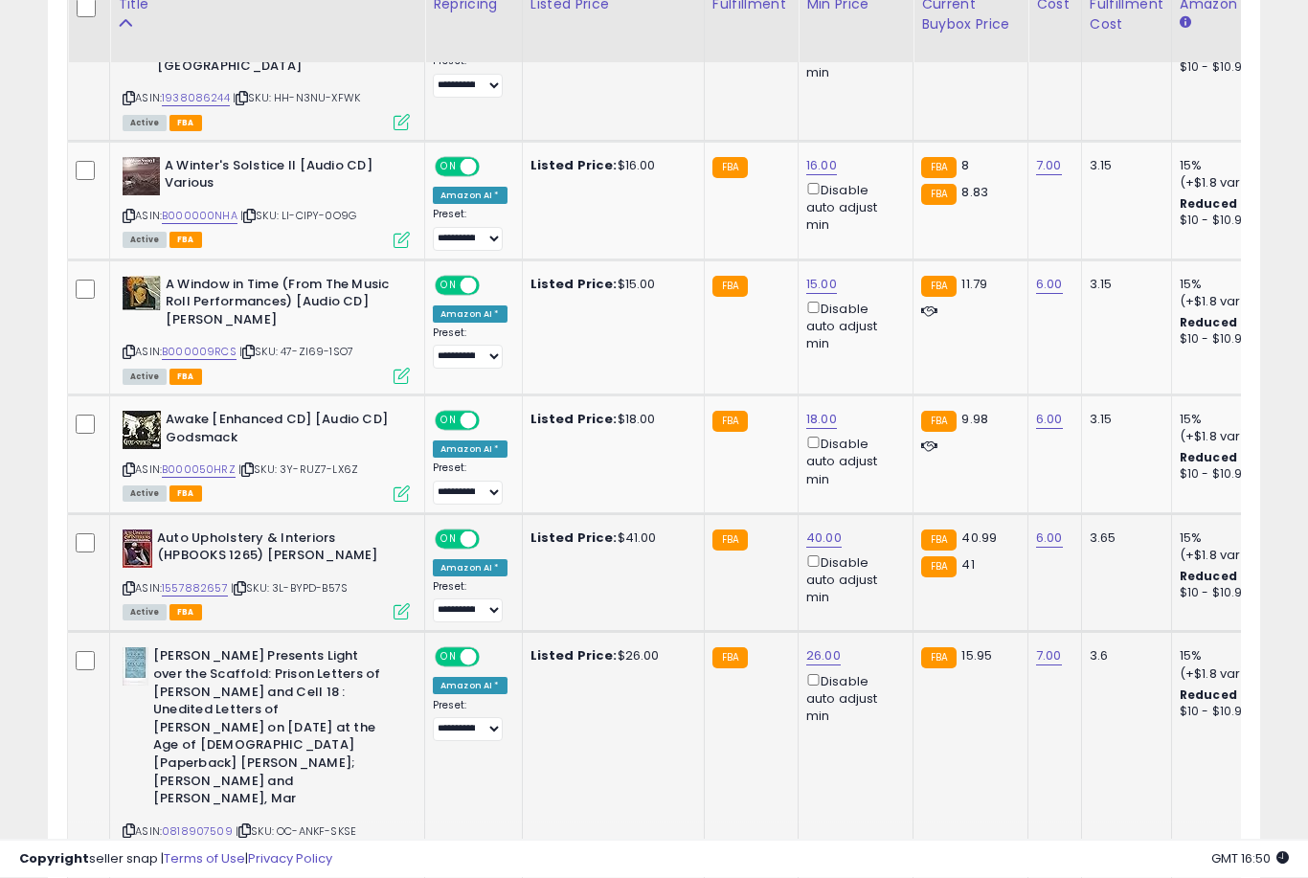
click at [811, 647] on link "26.00" at bounding box center [823, 656] width 34 height 19
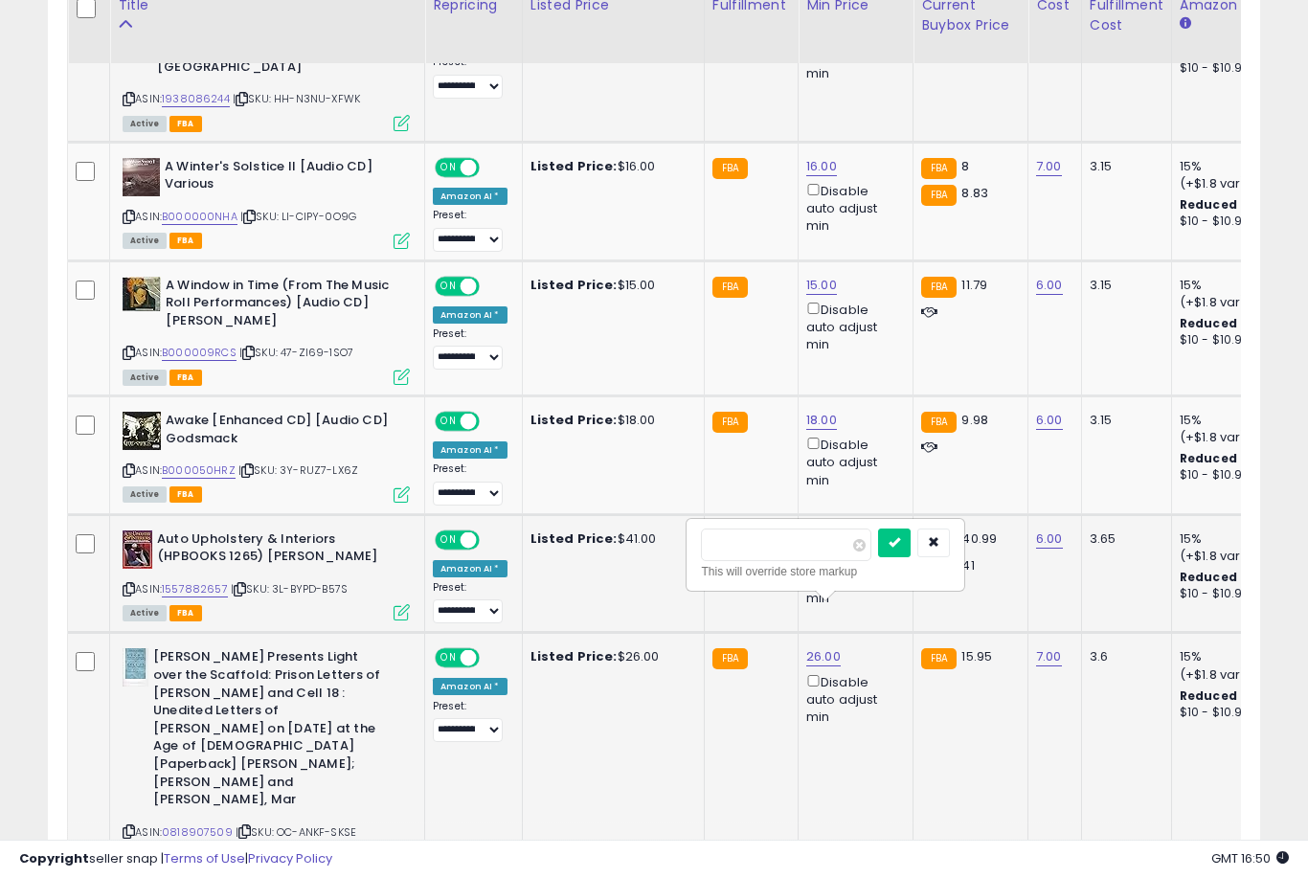
click at [878, 555] on button "submit" at bounding box center [894, 543] width 33 height 29
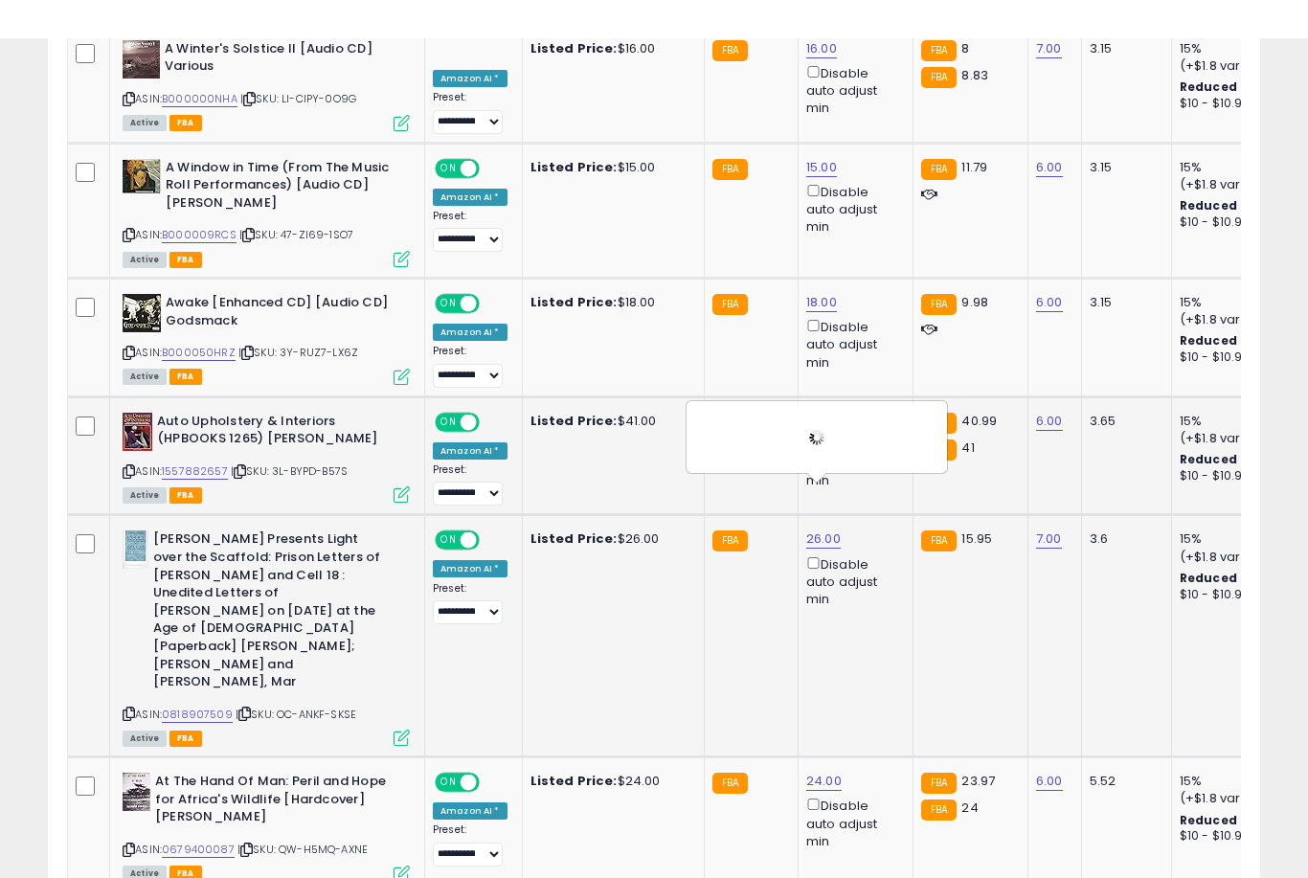
scroll to position [1851, 0]
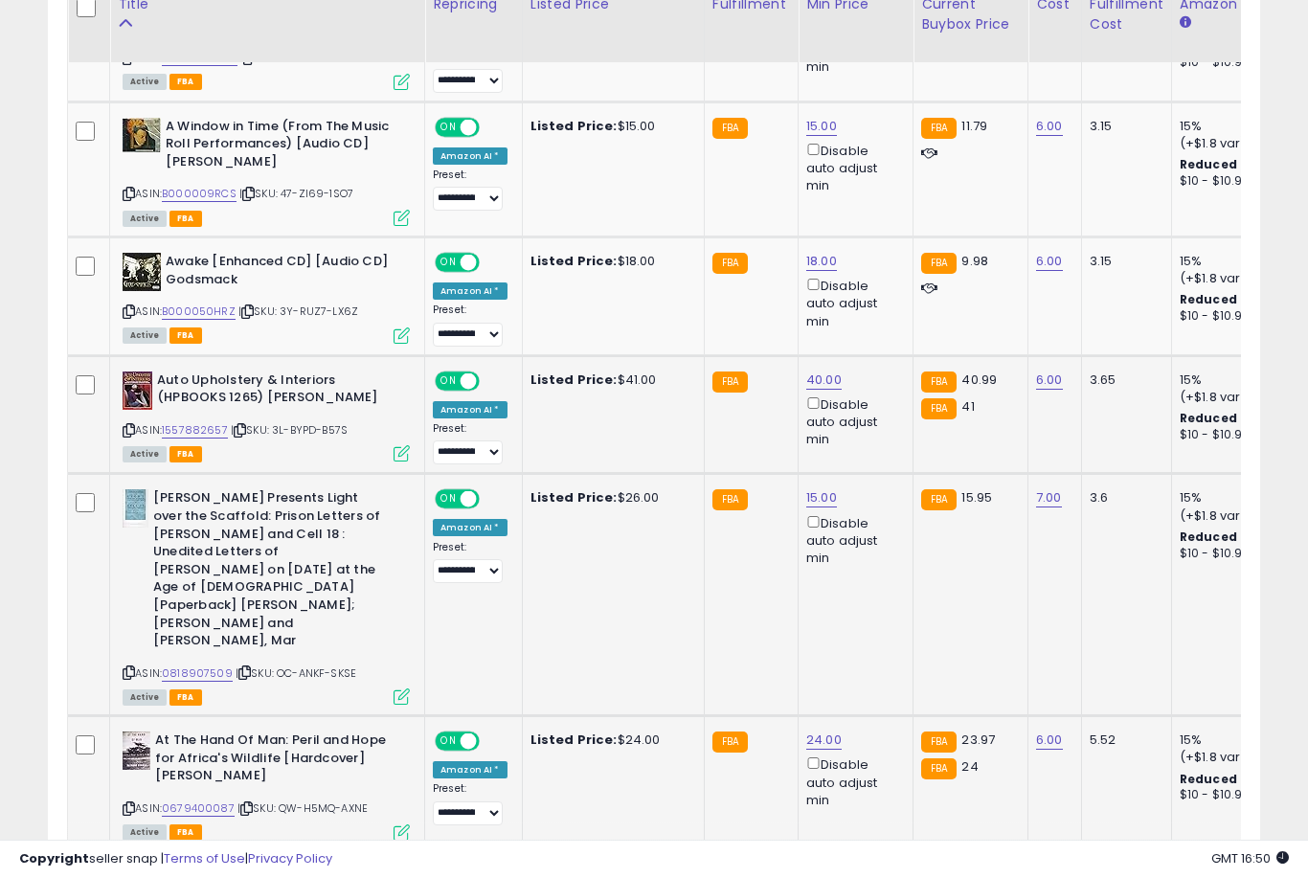
click at [816, 731] on link "24.00" at bounding box center [823, 740] width 35 height 19
click at [878, 617] on button "submit" at bounding box center [894, 603] width 33 height 29
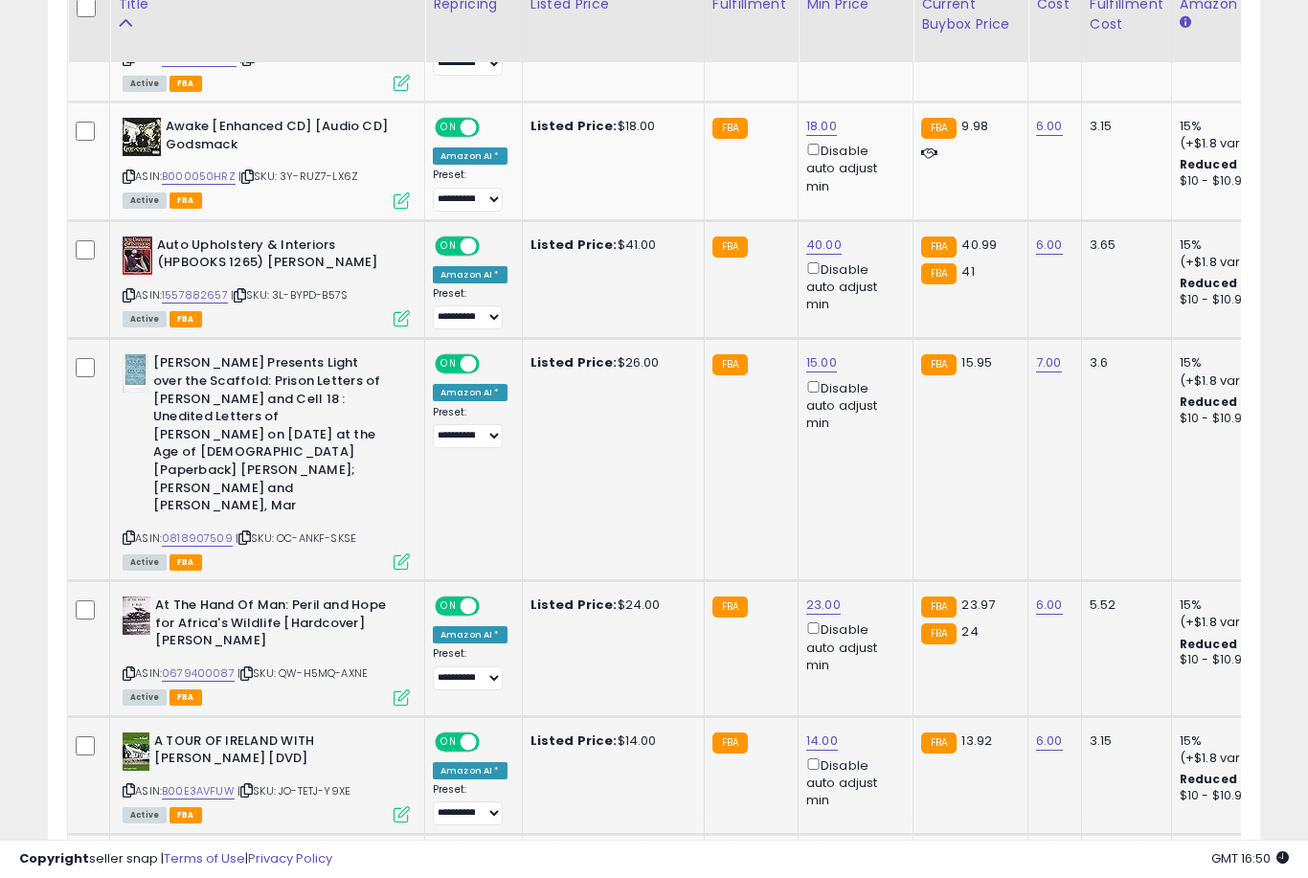
click at [812, 732] on link "14.00" at bounding box center [822, 741] width 32 height 19
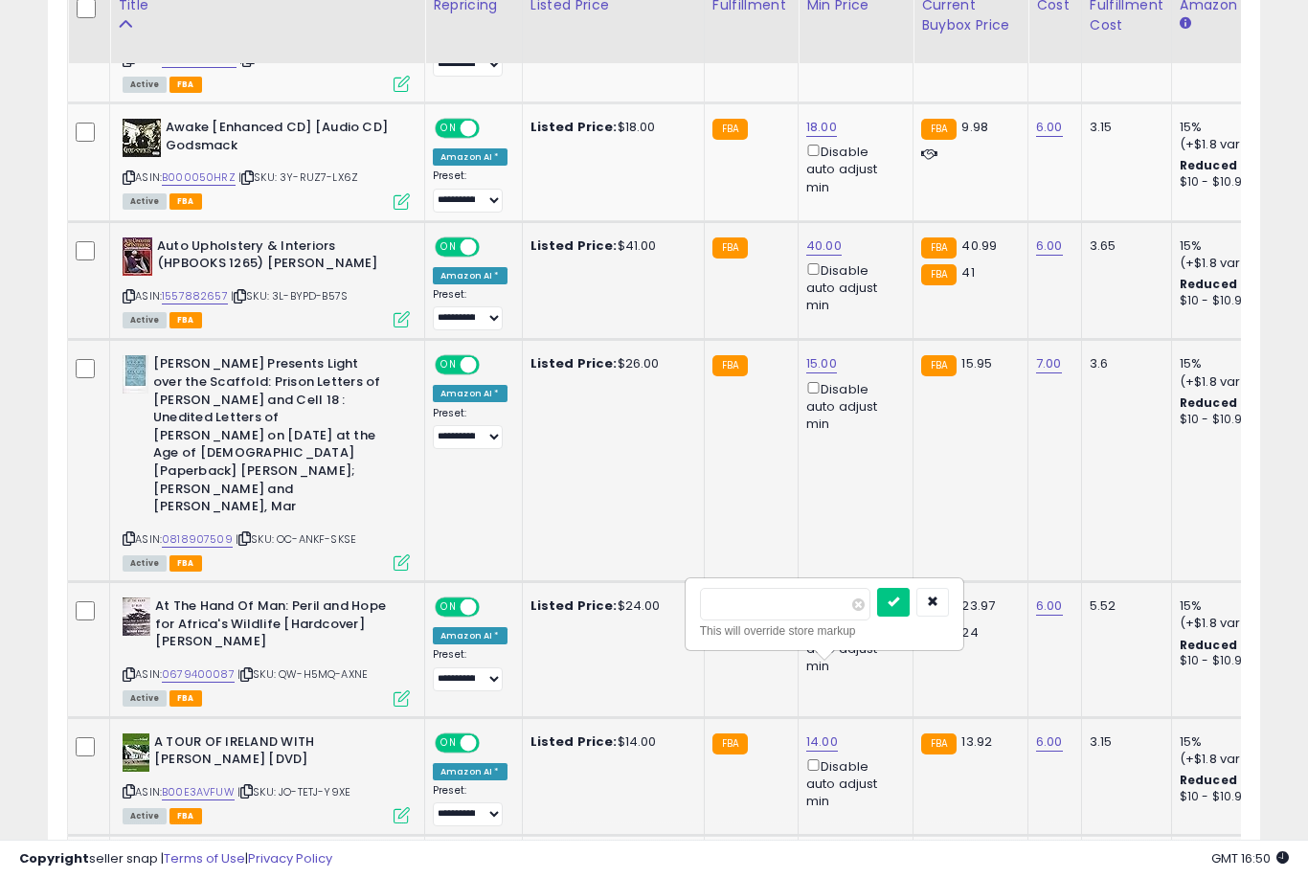
click at [877, 615] on button "submit" at bounding box center [893, 602] width 33 height 29
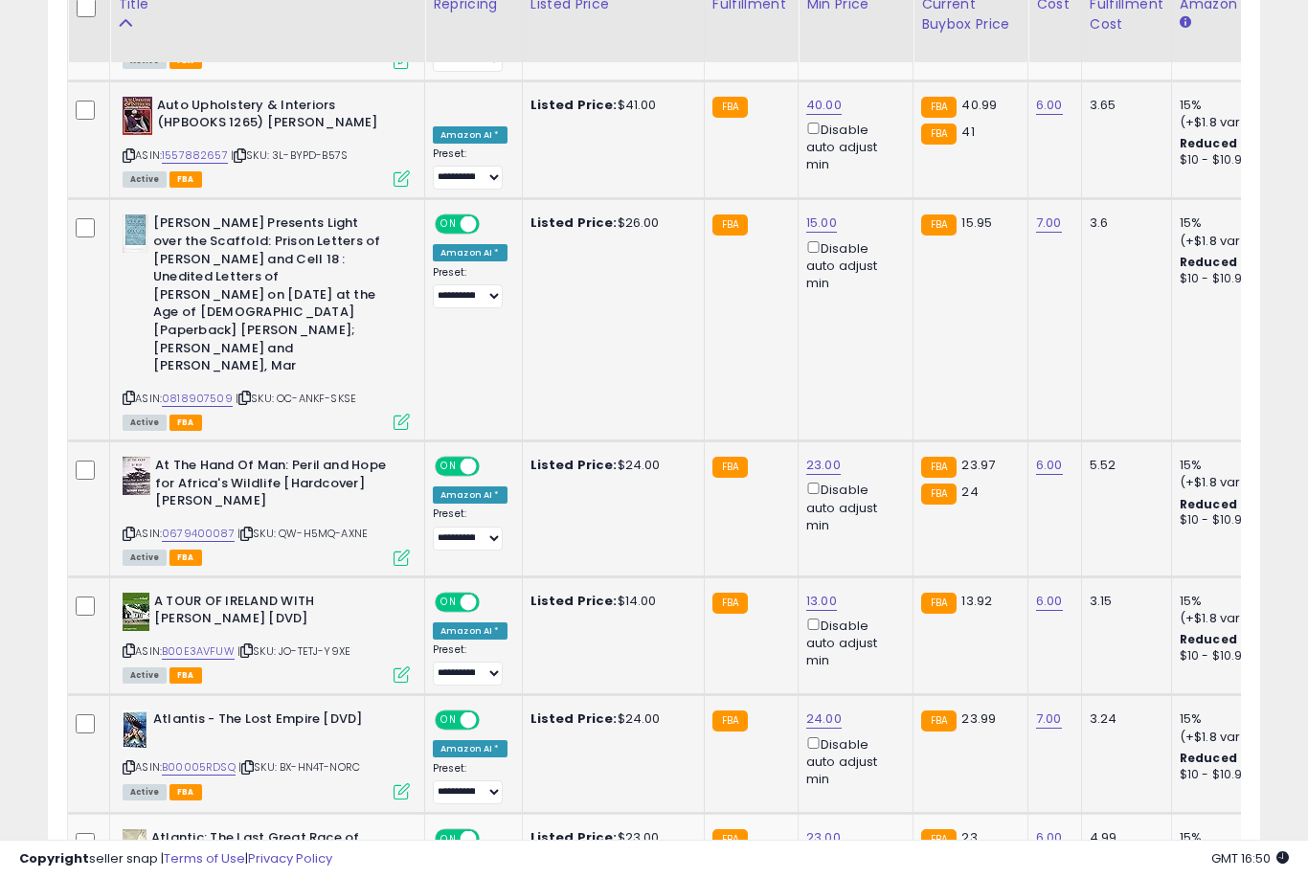
click at [814, 710] on link "24.00" at bounding box center [823, 719] width 35 height 19
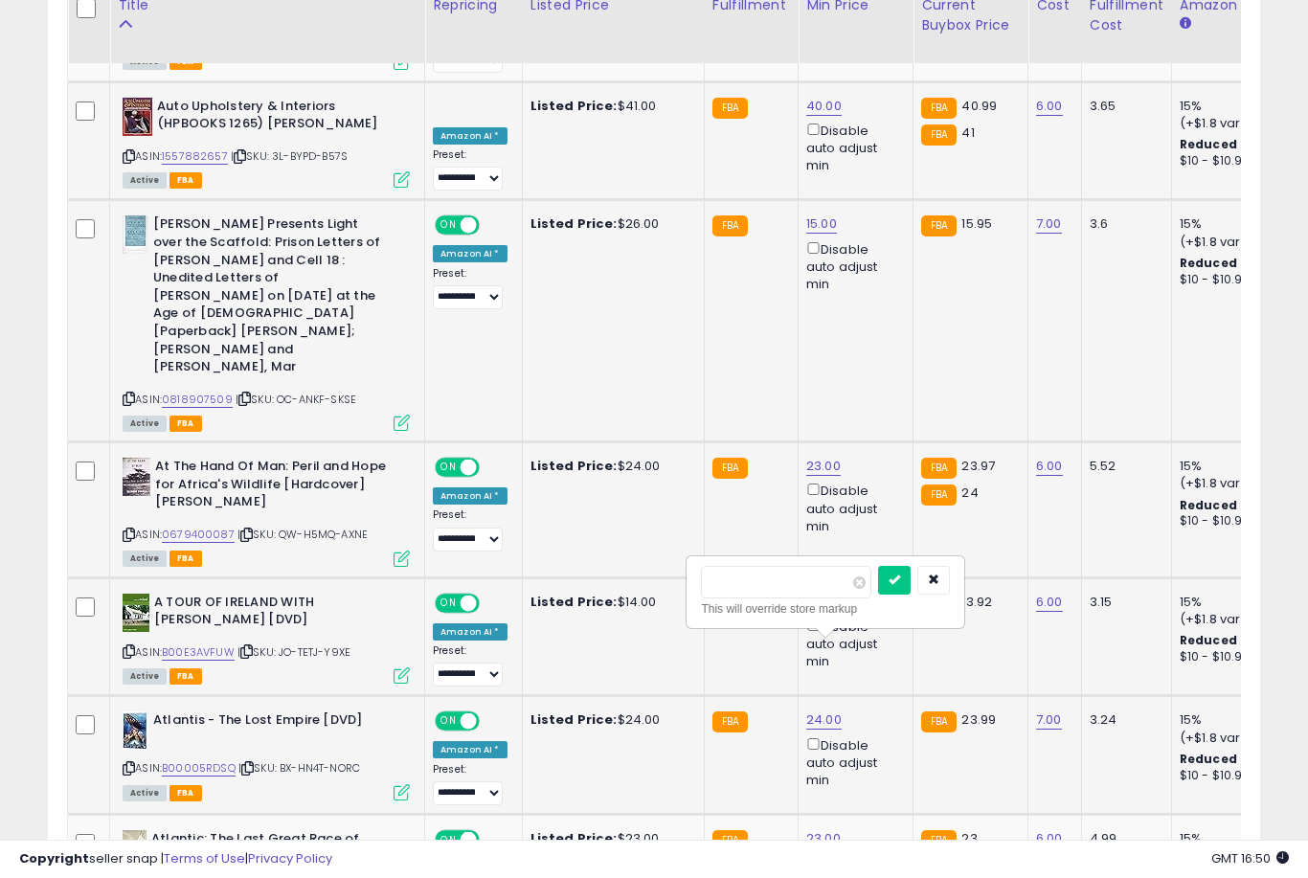
click at [878, 593] on button "submit" at bounding box center [894, 580] width 33 height 29
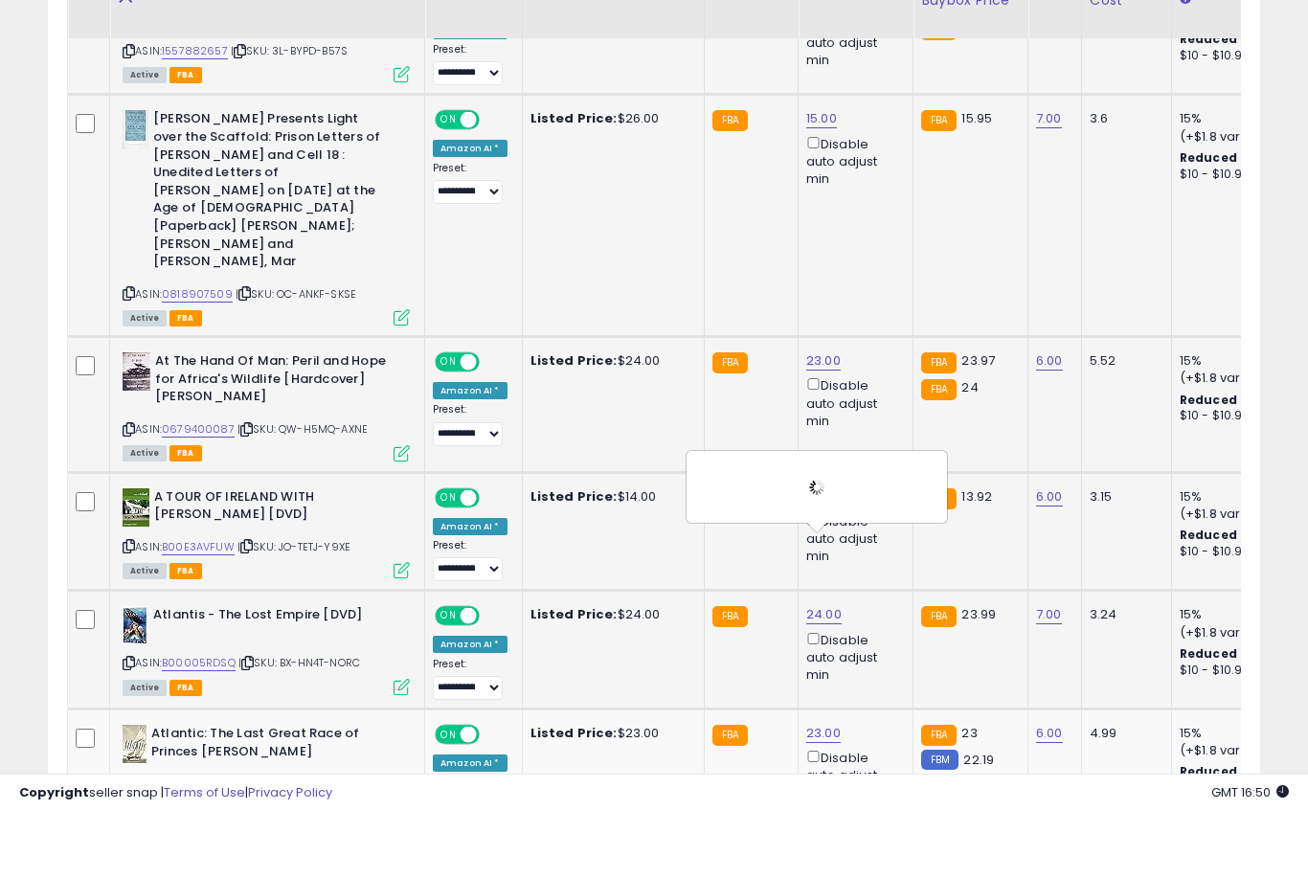
scroll to position [2234, 0]
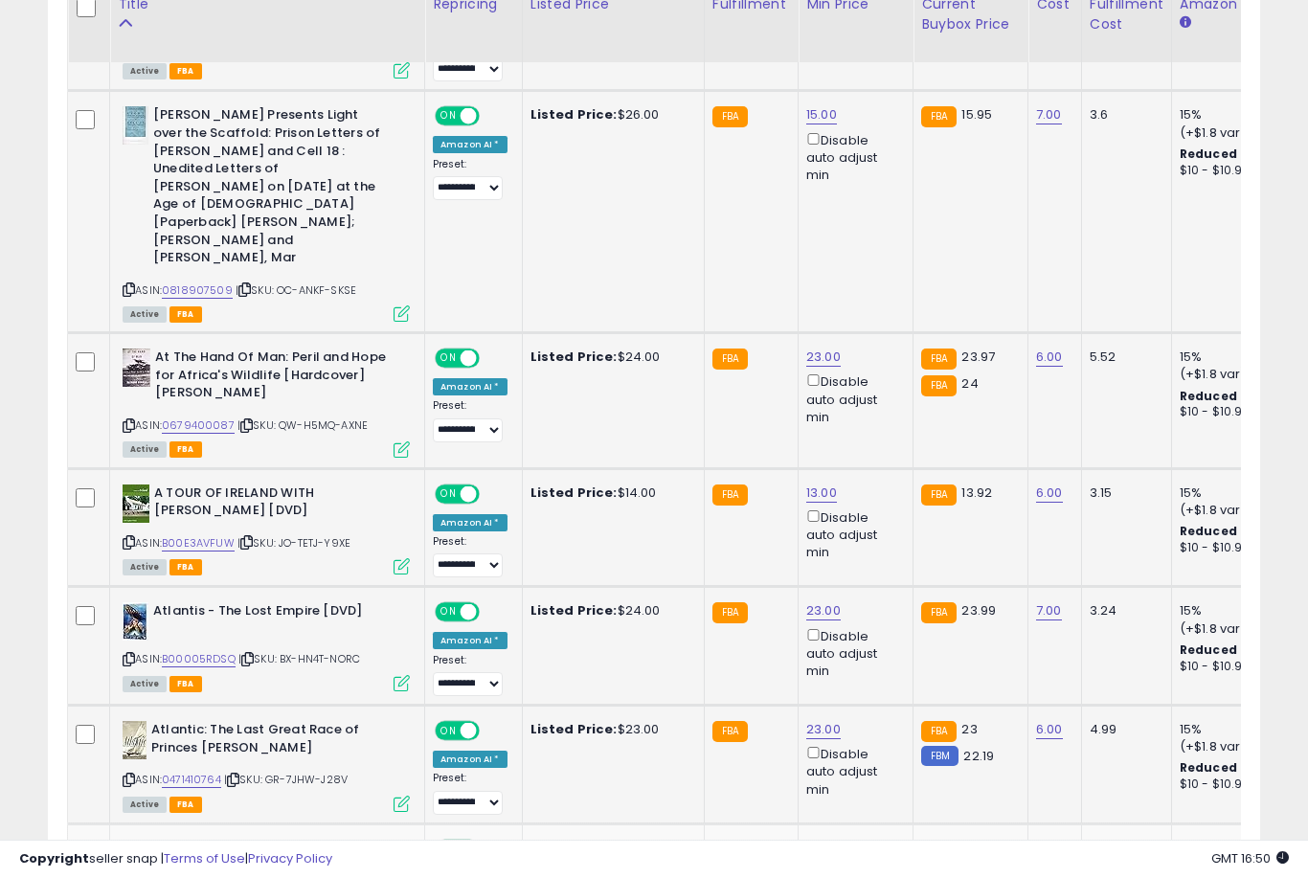
click at [818, 720] on link "23.00" at bounding box center [823, 729] width 34 height 19
click at [878, 602] on button "submit" at bounding box center [894, 589] width 33 height 29
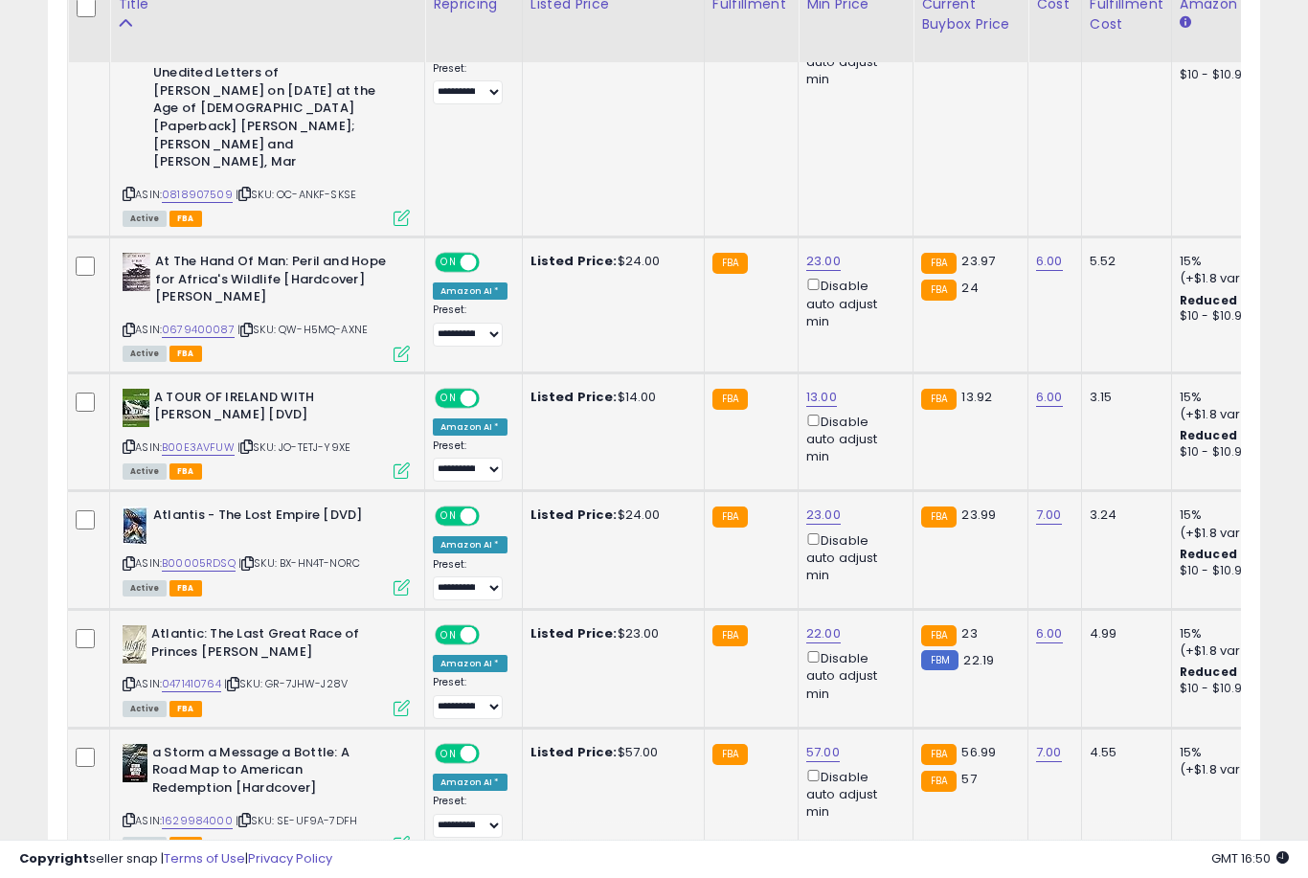
click at [806, 743] on link "57.00" at bounding box center [823, 752] width 34 height 19
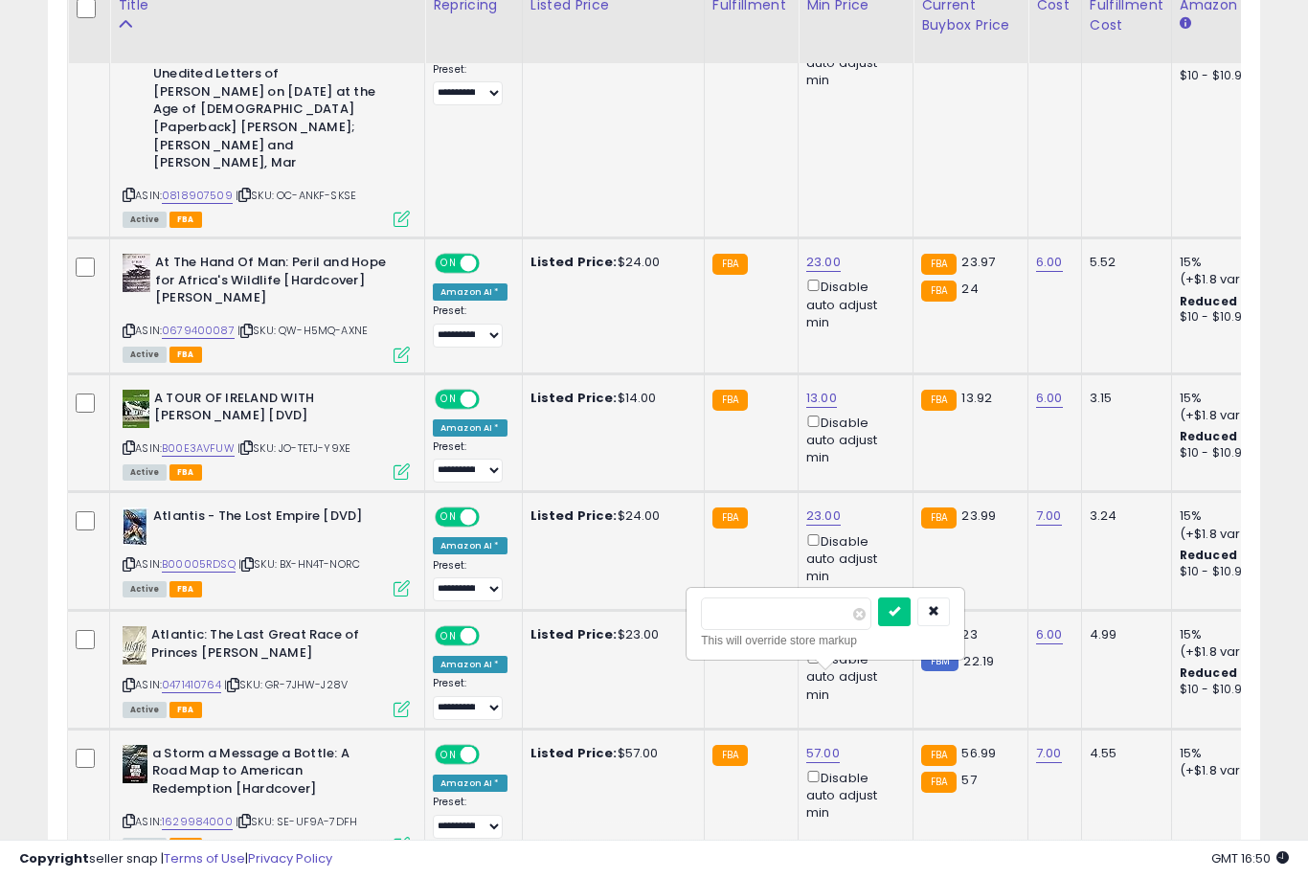
click at [878, 624] on button "submit" at bounding box center [894, 612] width 33 height 29
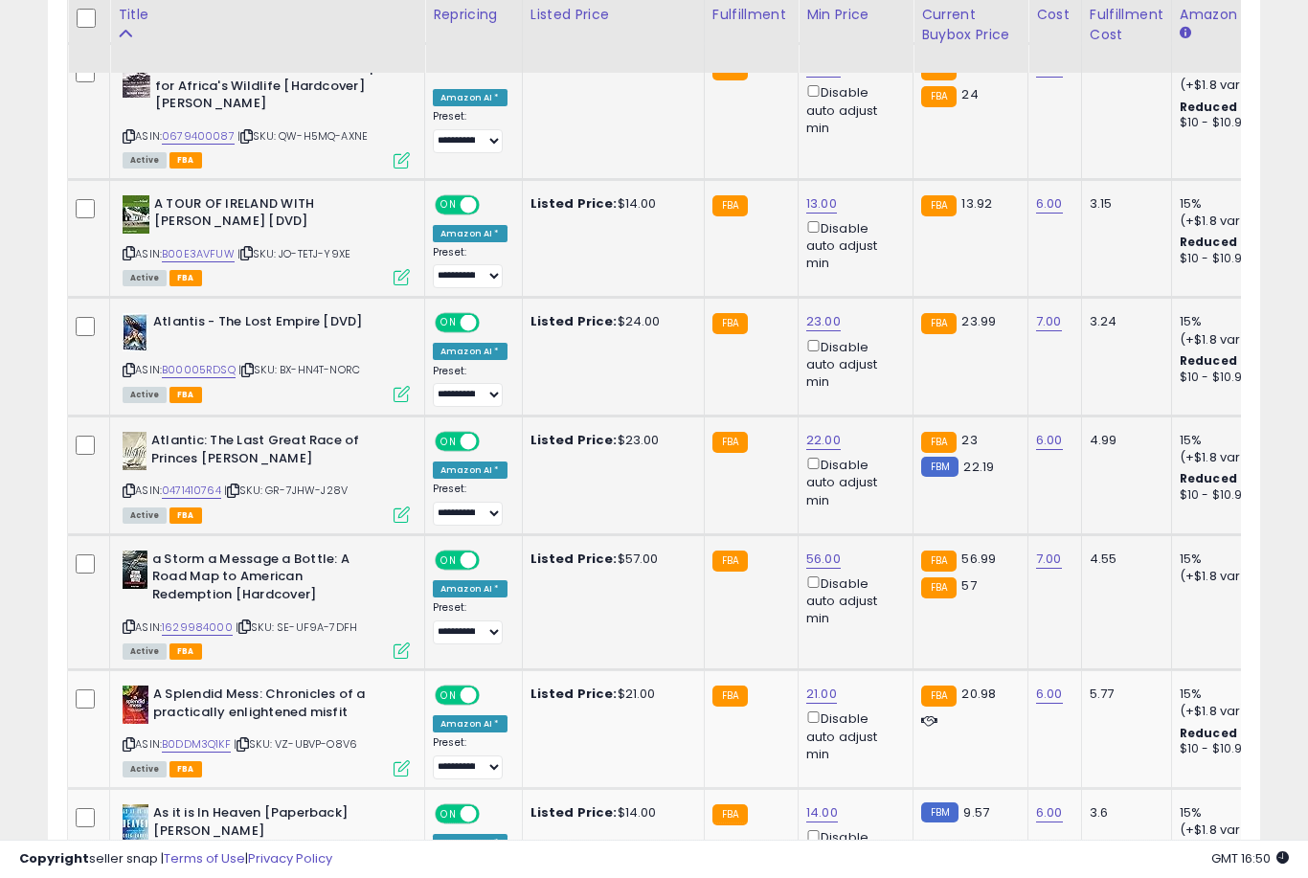
scroll to position [2534, 0]
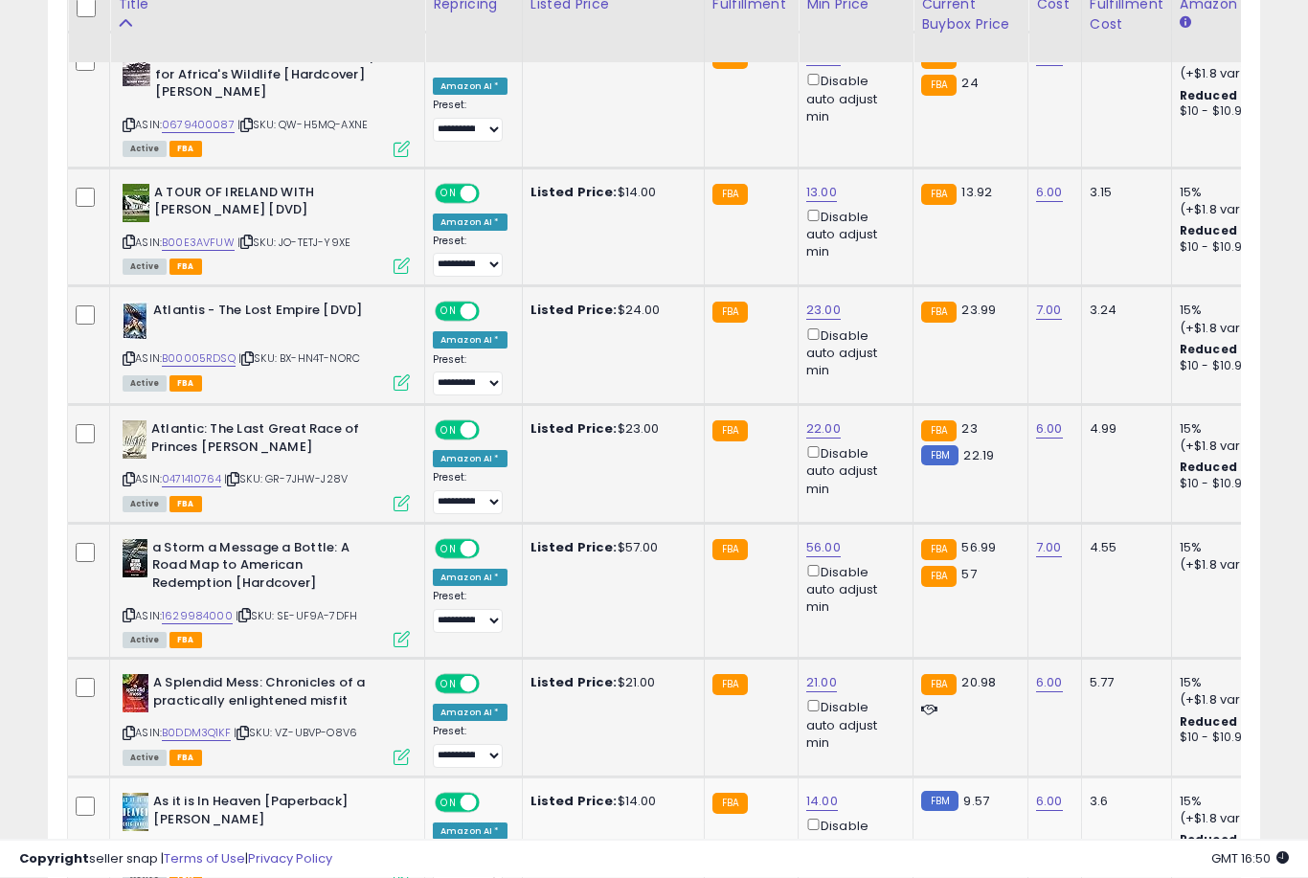
click at [810, 674] on link "21.00" at bounding box center [821, 683] width 31 height 19
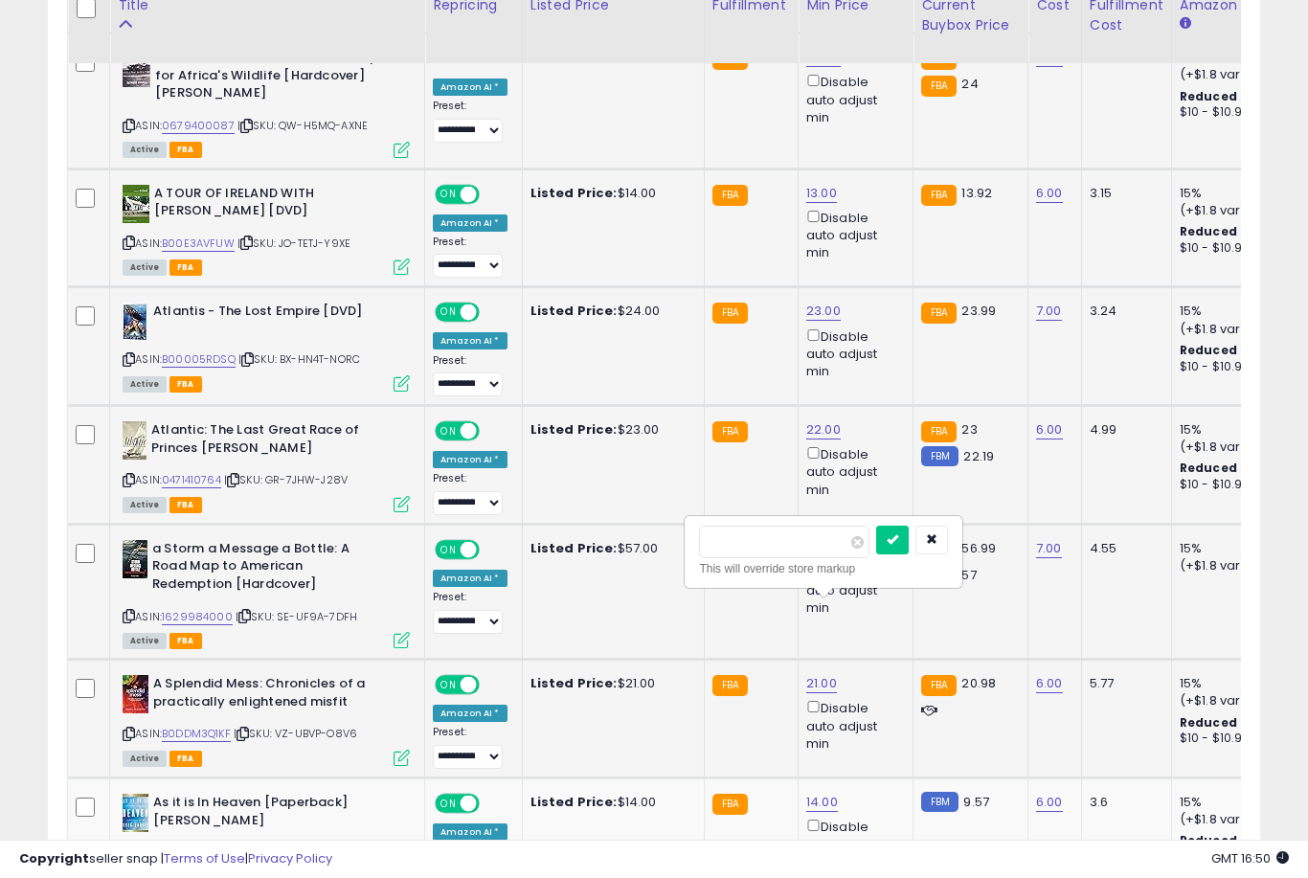
click at [876, 553] on button "submit" at bounding box center [892, 540] width 33 height 29
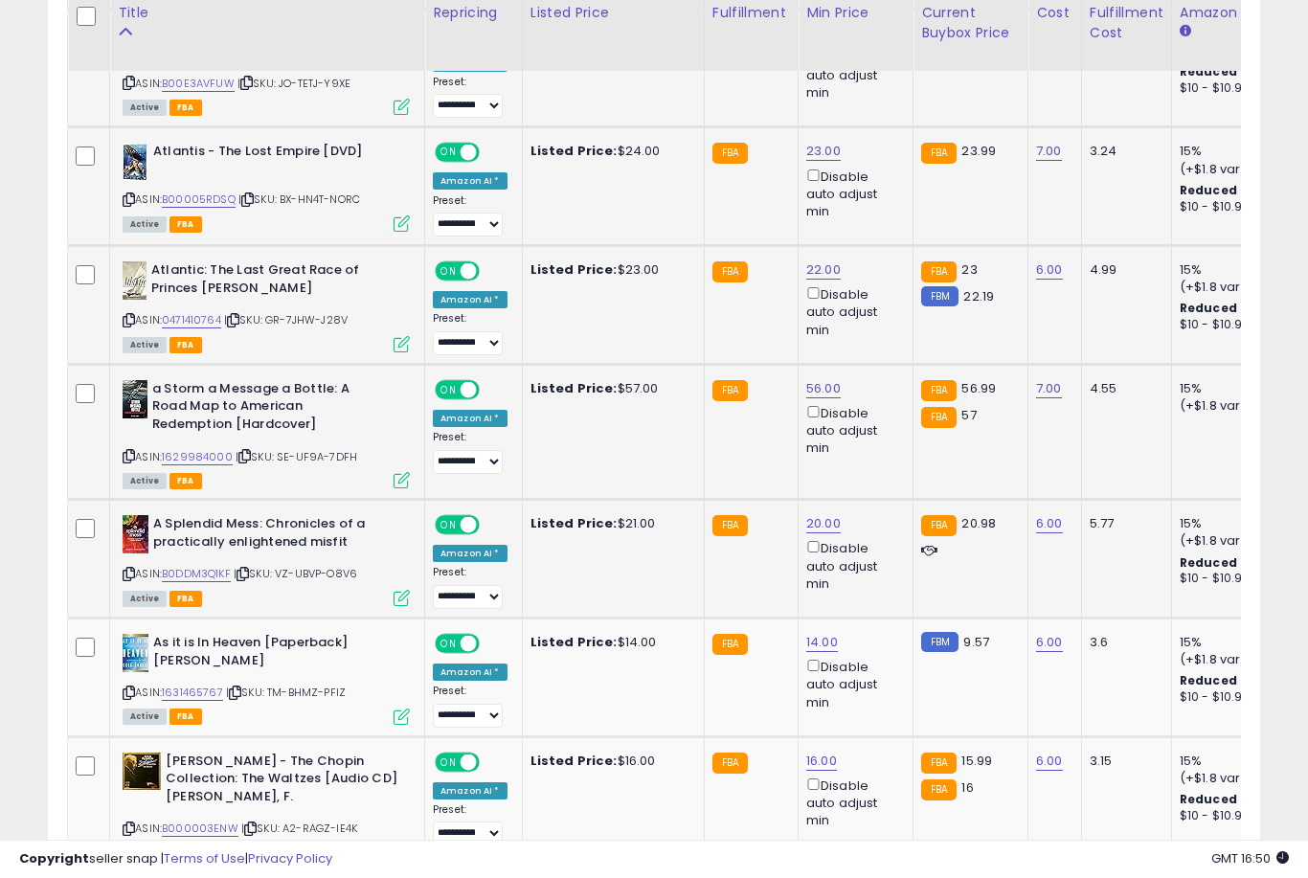
scroll to position [2702, 0]
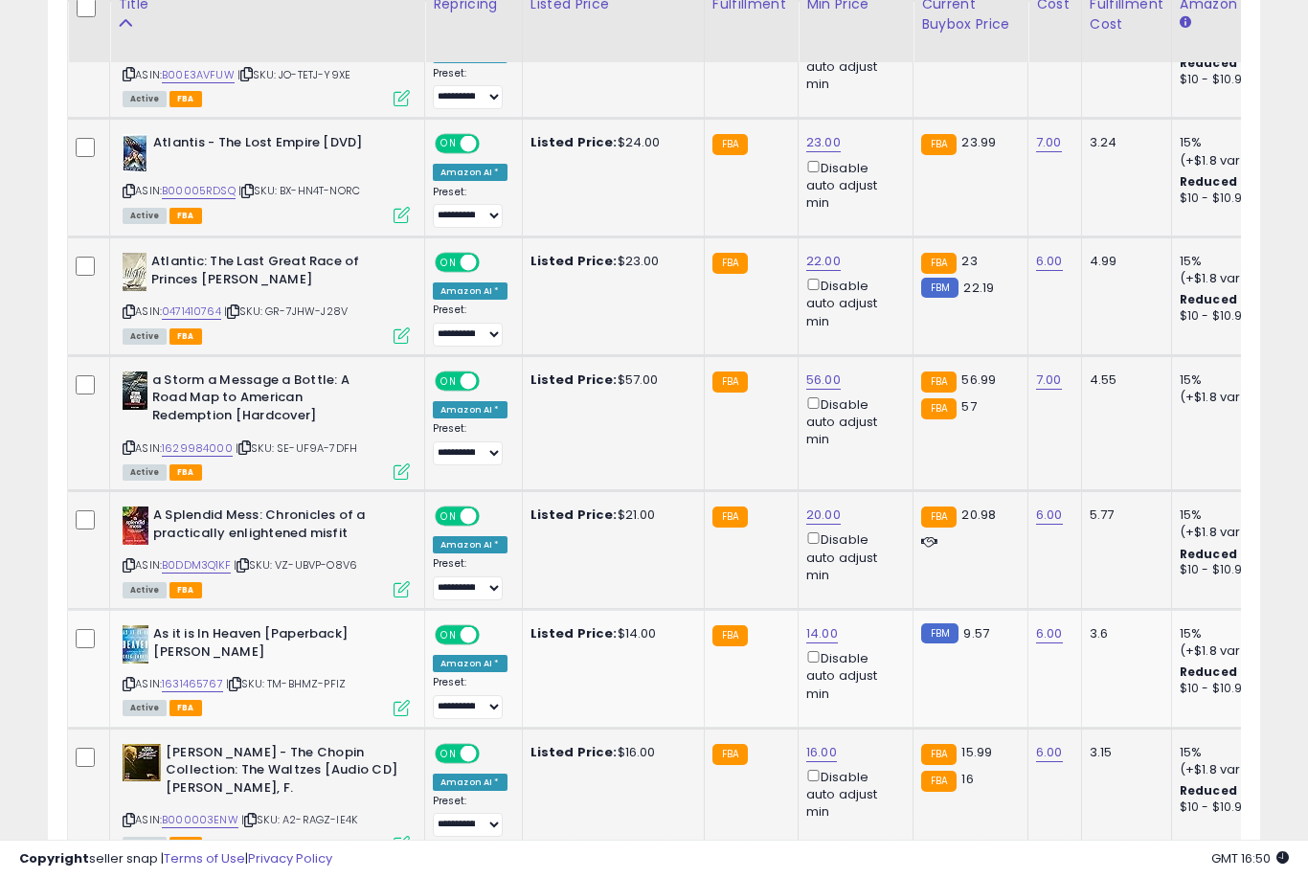
click at [813, 743] on link "16.00" at bounding box center [821, 752] width 31 height 19
click at [877, 621] on button "submit" at bounding box center [893, 607] width 33 height 29
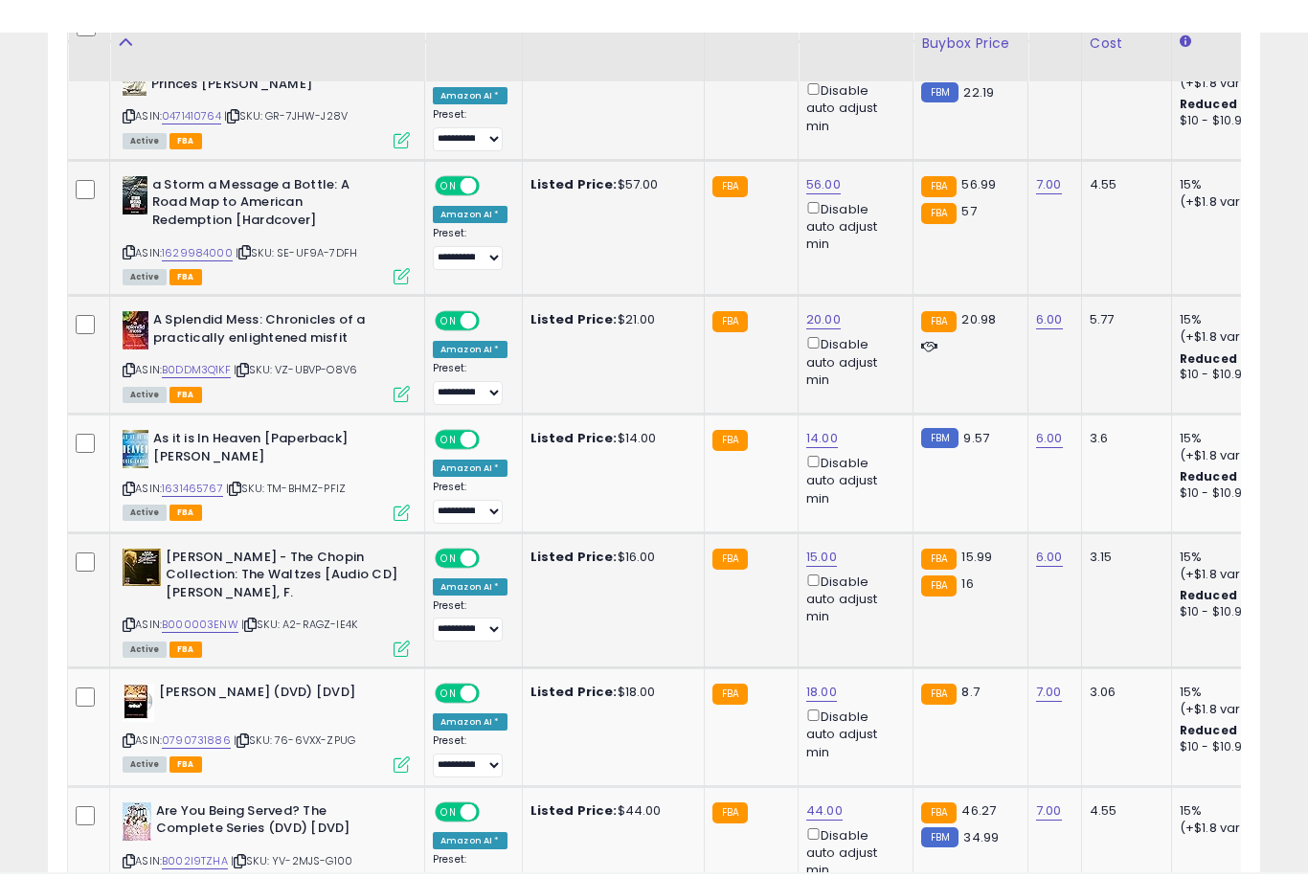
scroll to position [2951, 0]
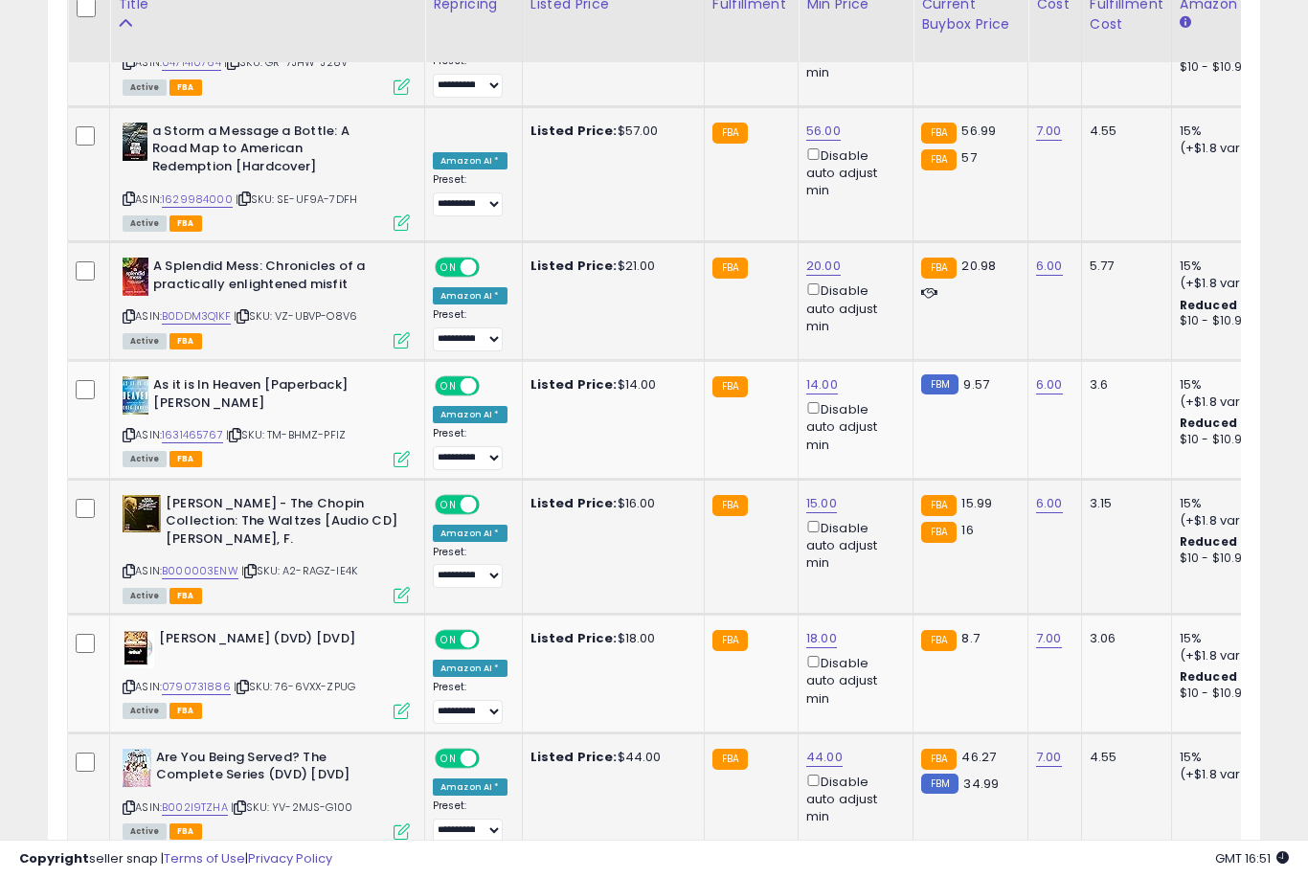
click at [821, 748] on link "44.00" at bounding box center [824, 757] width 36 height 19
click at [879, 622] on button "submit" at bounding box center [895, 609] width 33 height 29
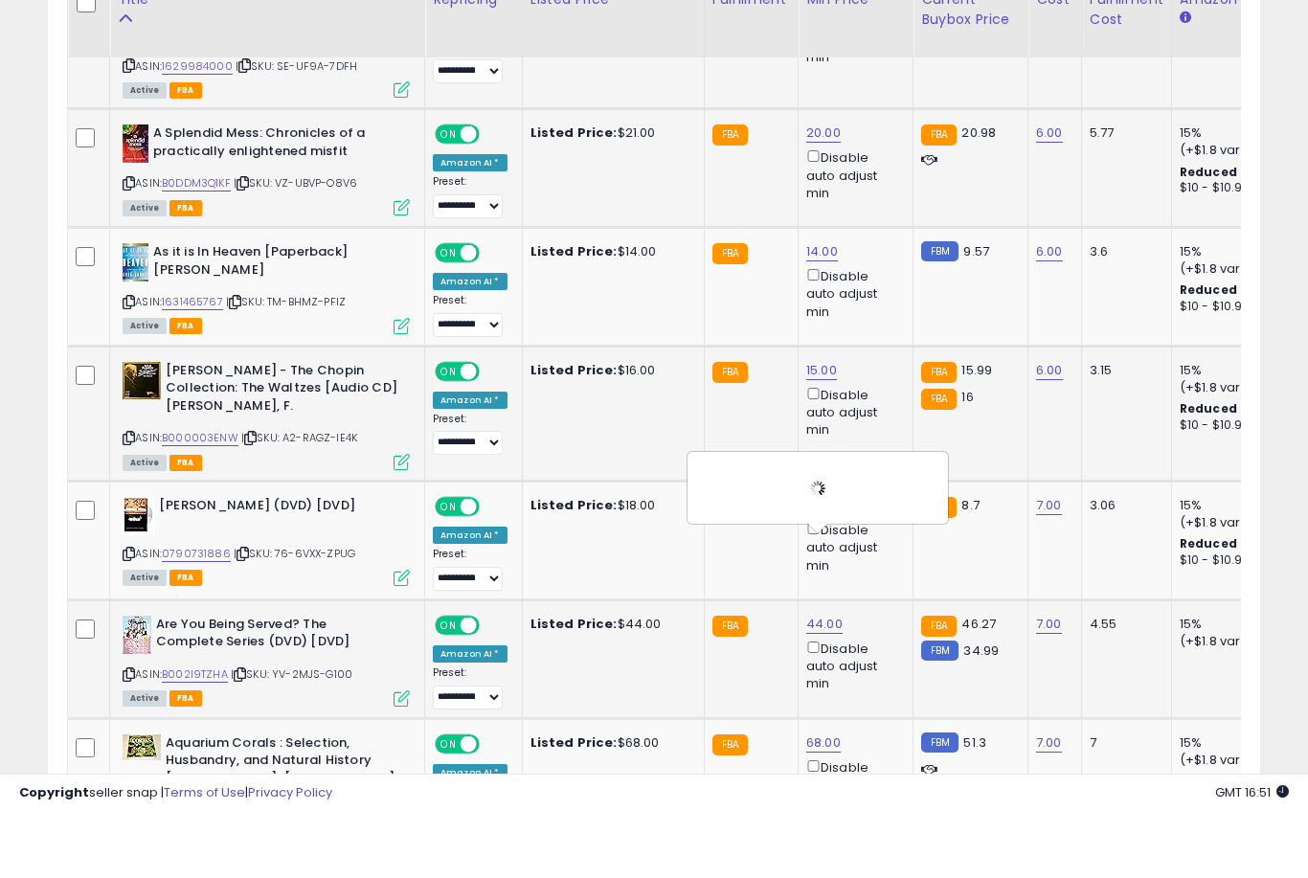
scroll to position [3084, 0]
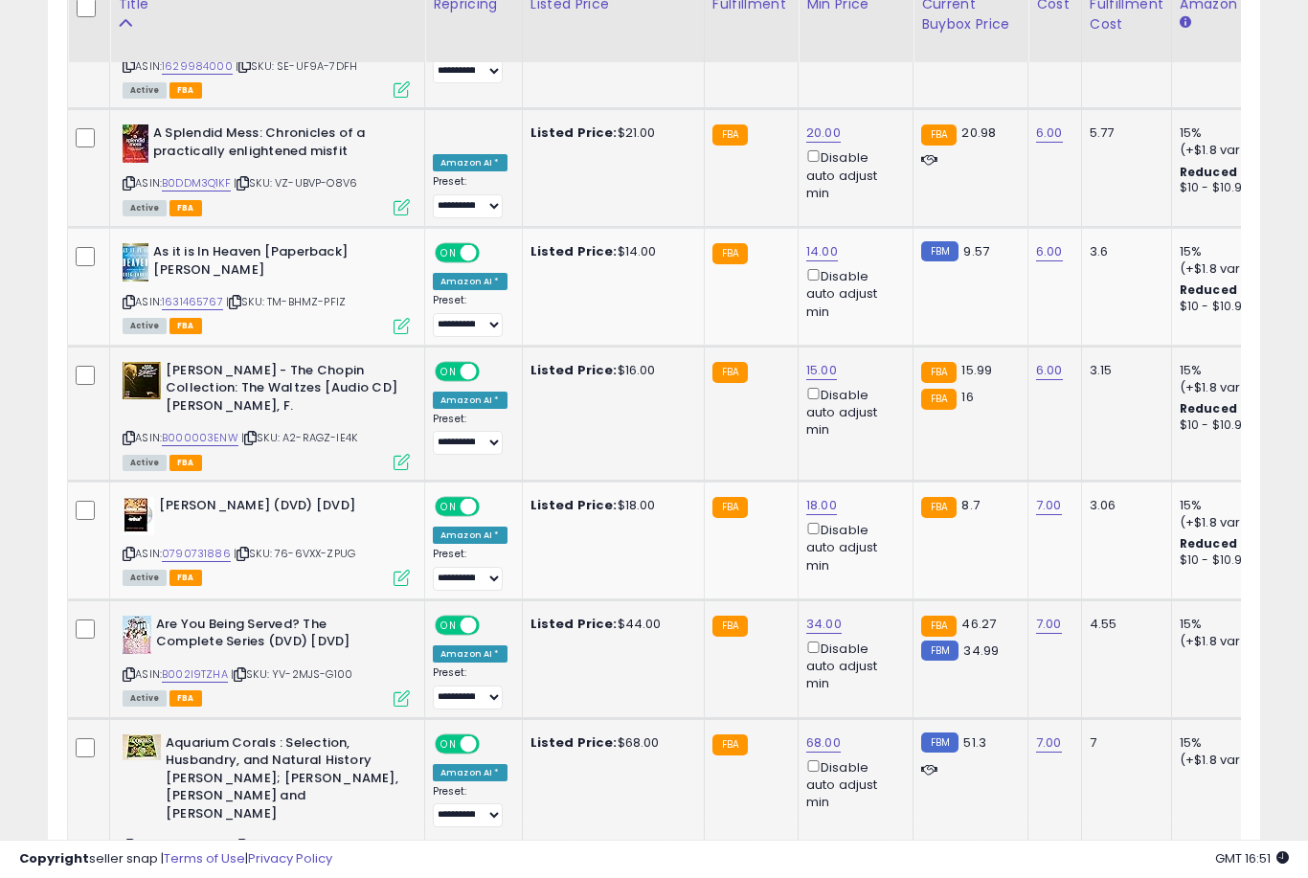
click at [813, 734] on link "68.00" at bounding box center [823, 743] width 34 height 19
click at [879, 607] on button "submit" at bounding box center [895, 593] width 33 height 29
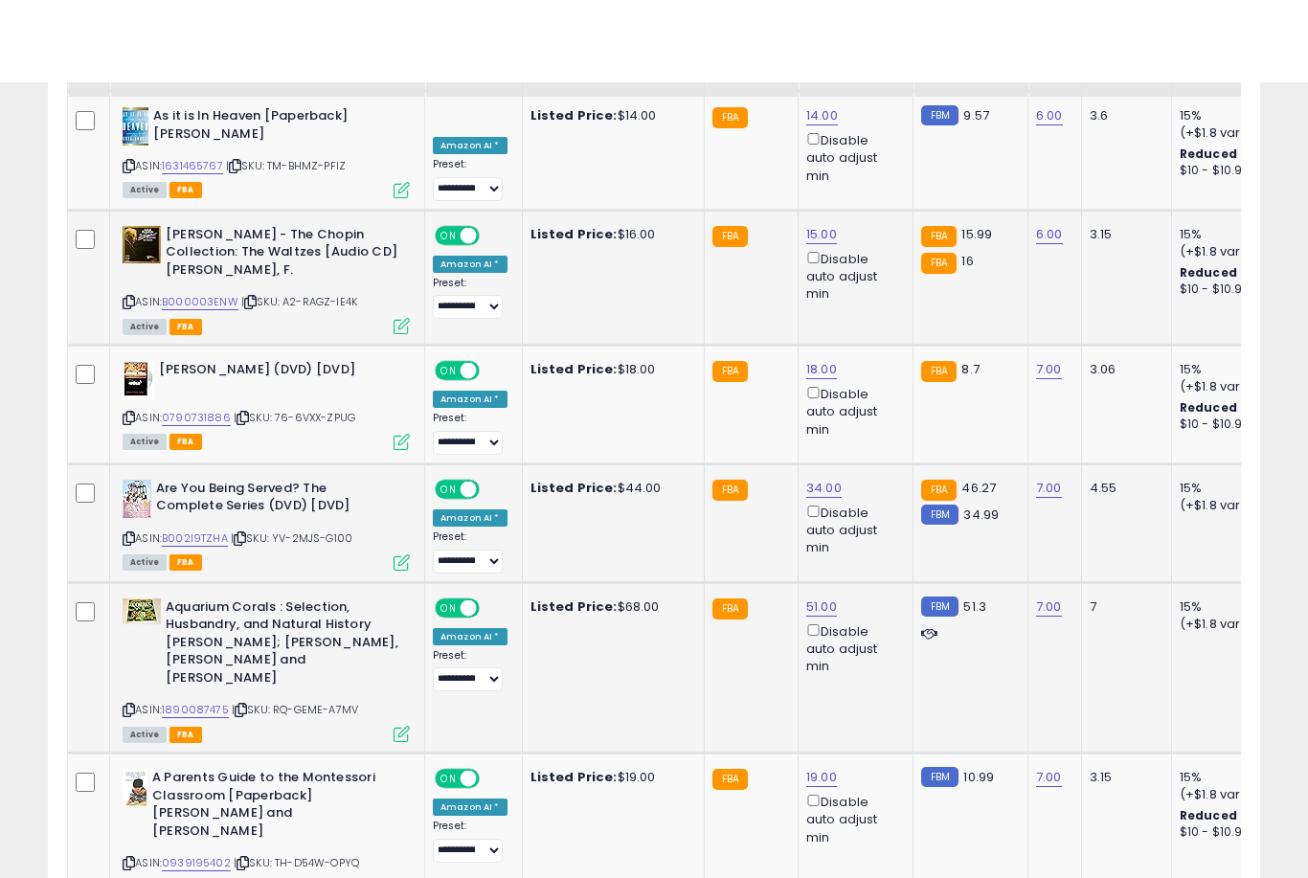
scroll to position [3316, 0]
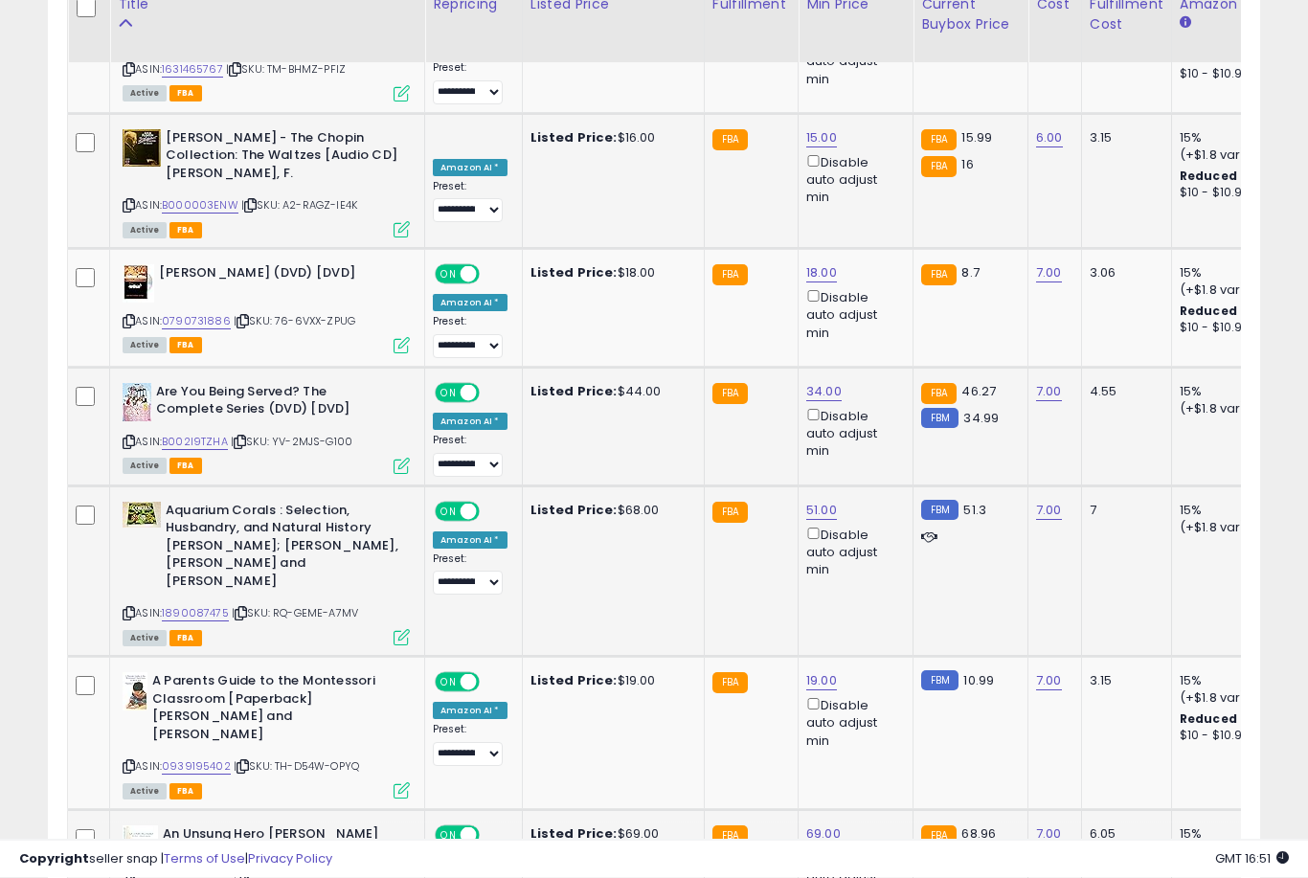
click at [814, 825] on link "69.00" at bounding box center [823, 834] width 34 height 19
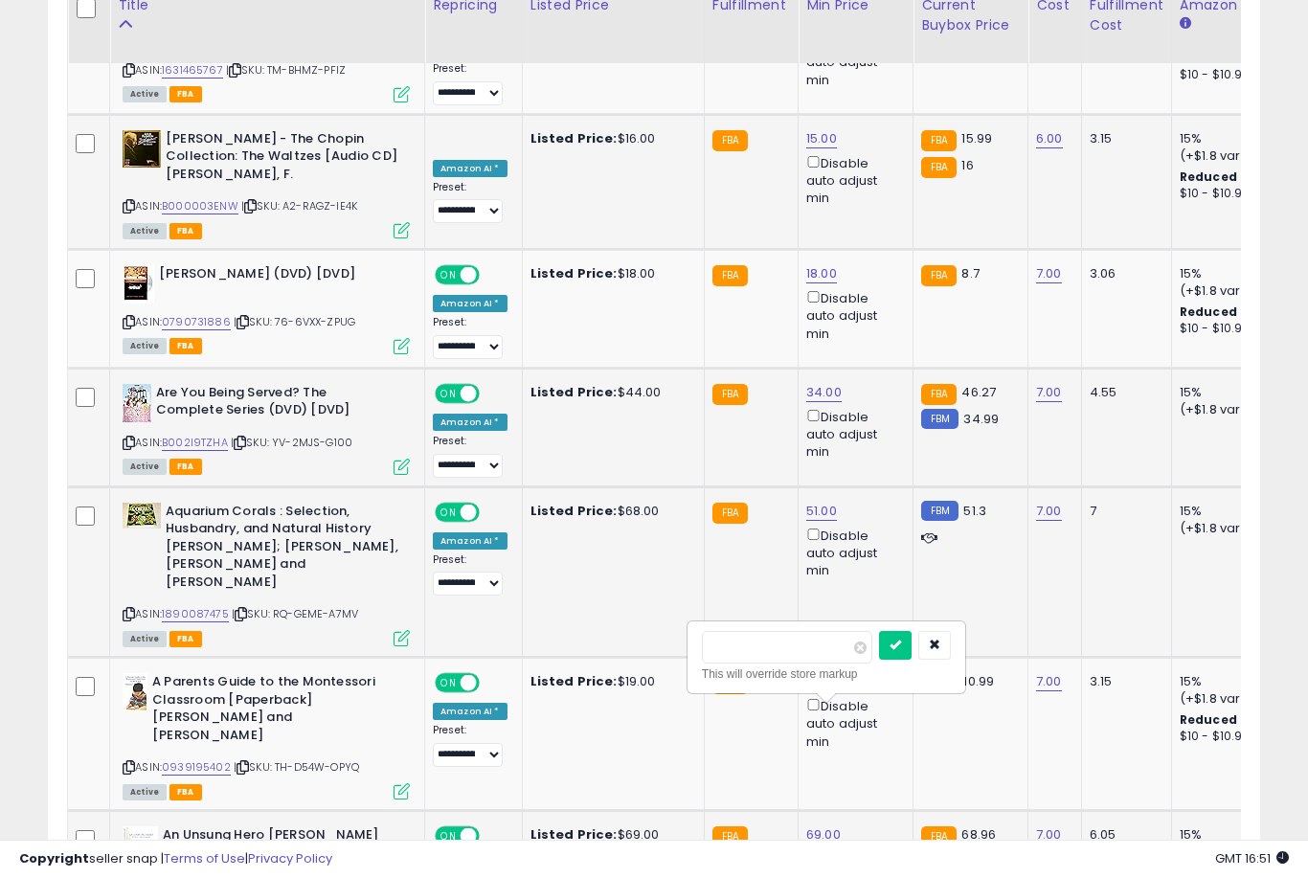
click at [879, 658] on button "submit" at bounding box center [895, 645] width 33 height 29
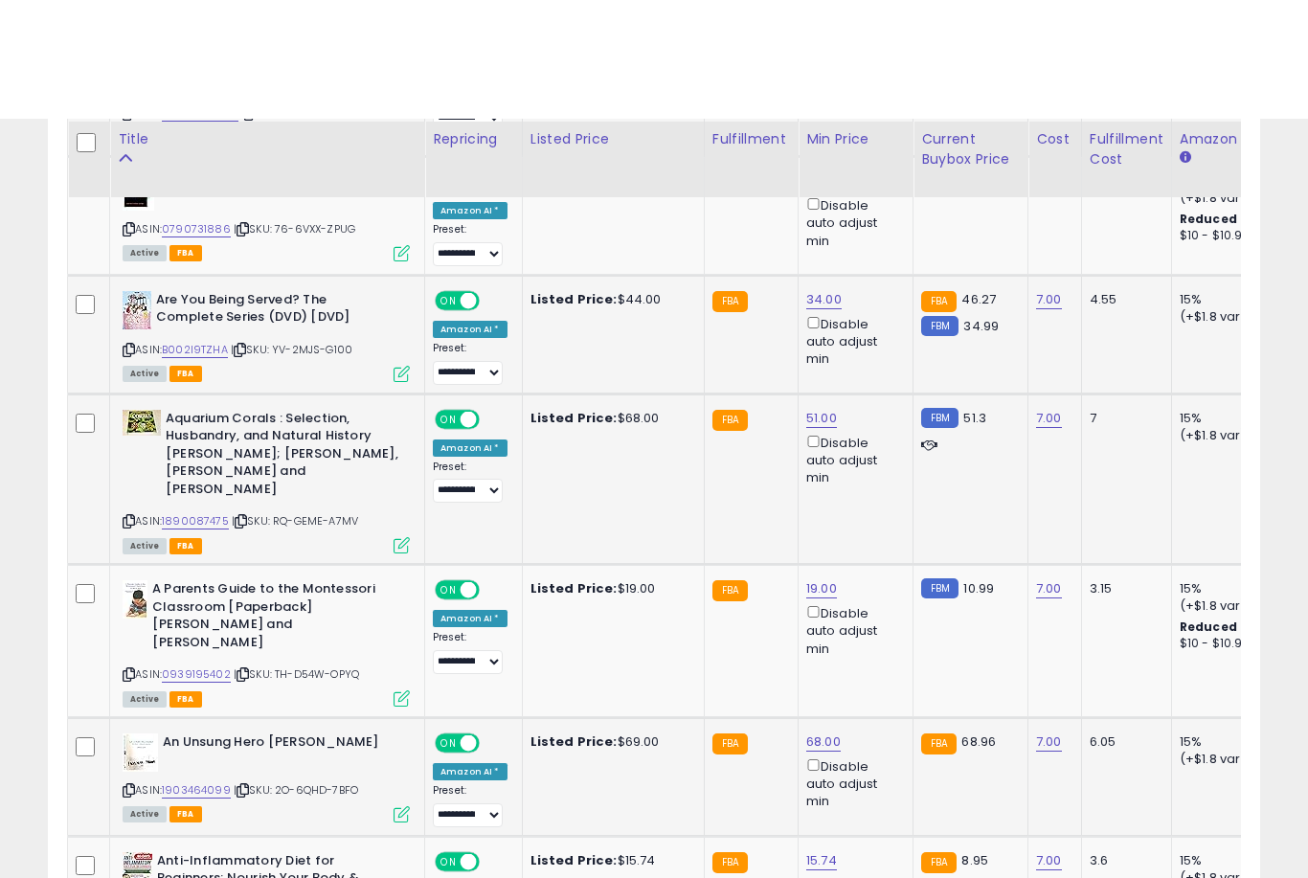
scroll to position [3578, 0]
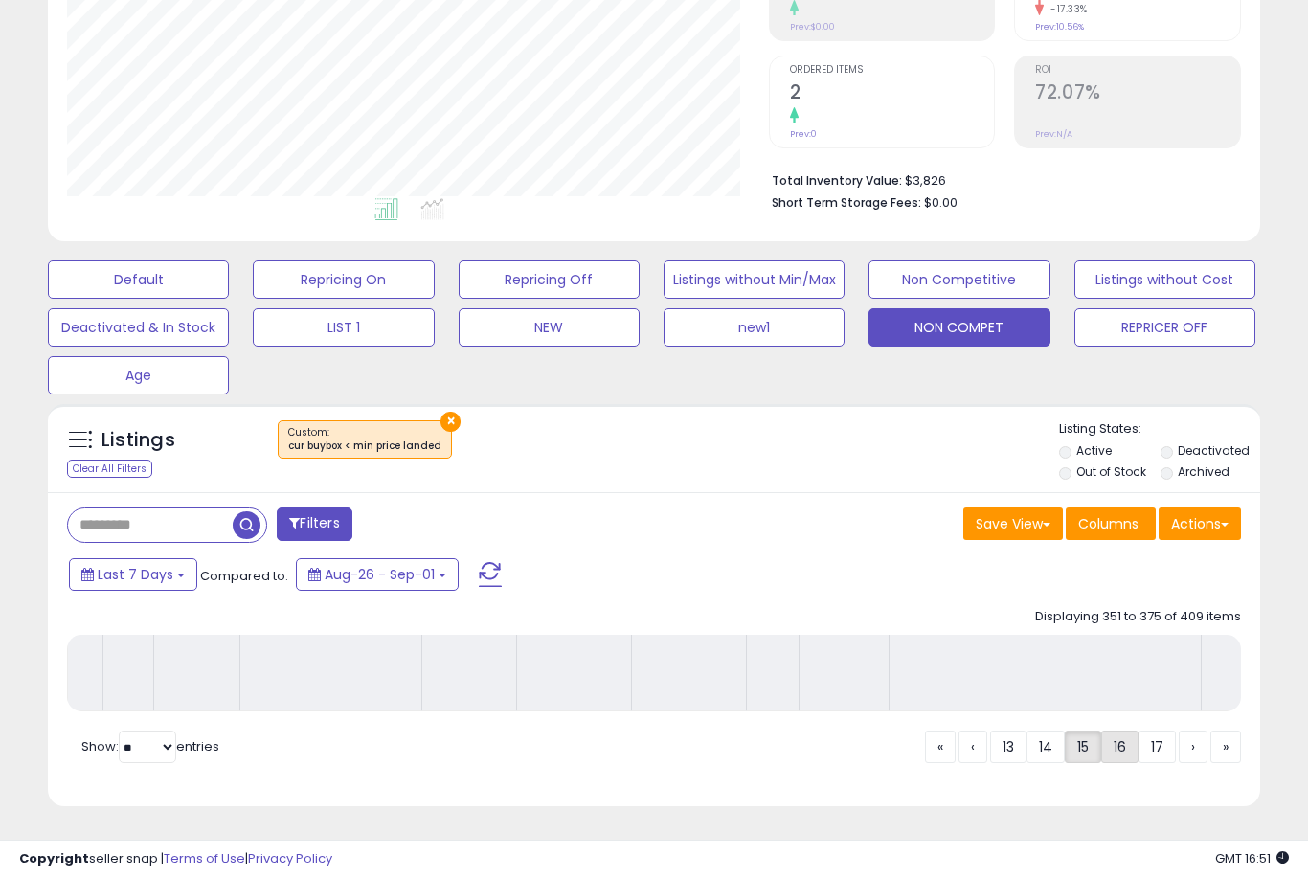
scroll to position [298, 0]
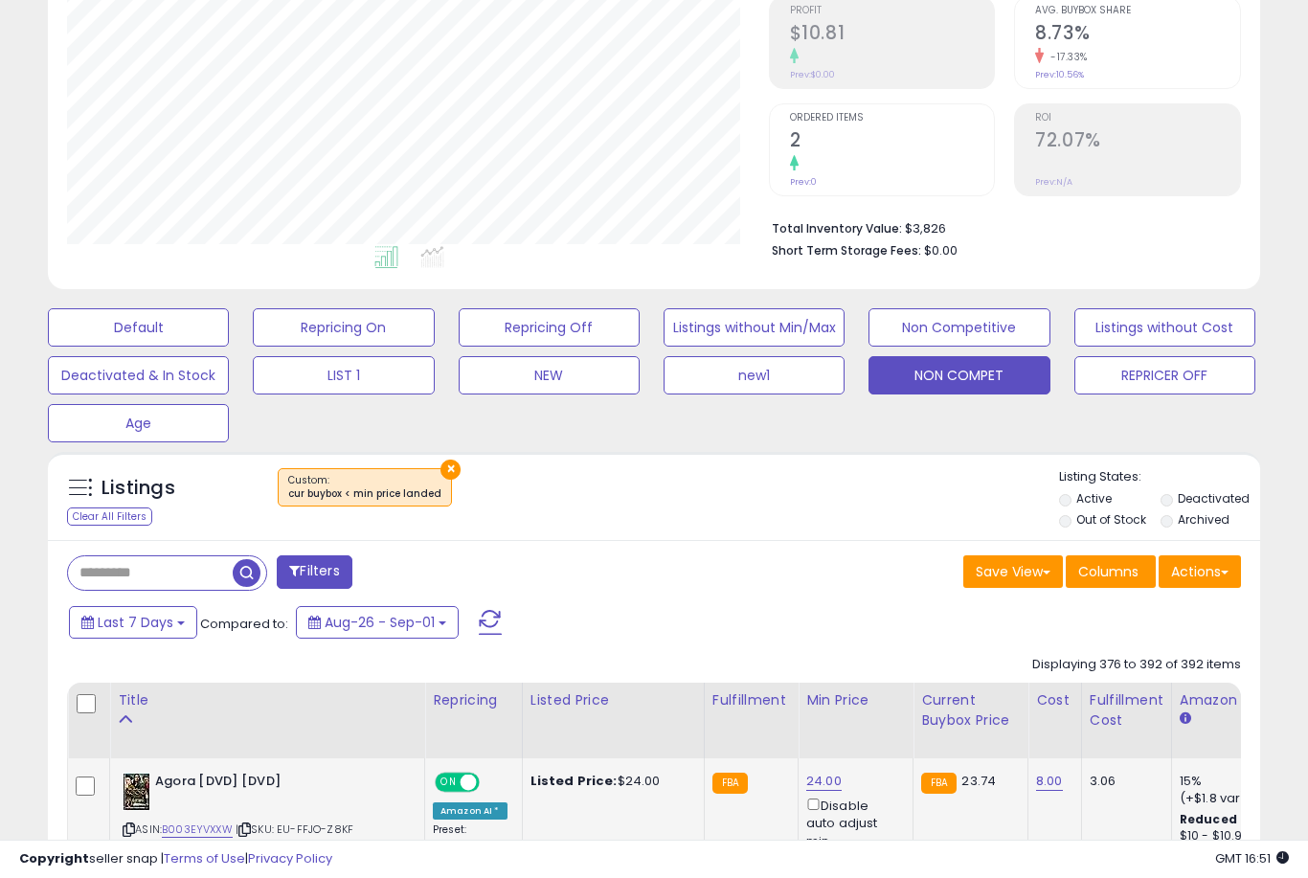
click at [823, 791] on link "24.00" at bounding box center [823, 781] width 35 height 19
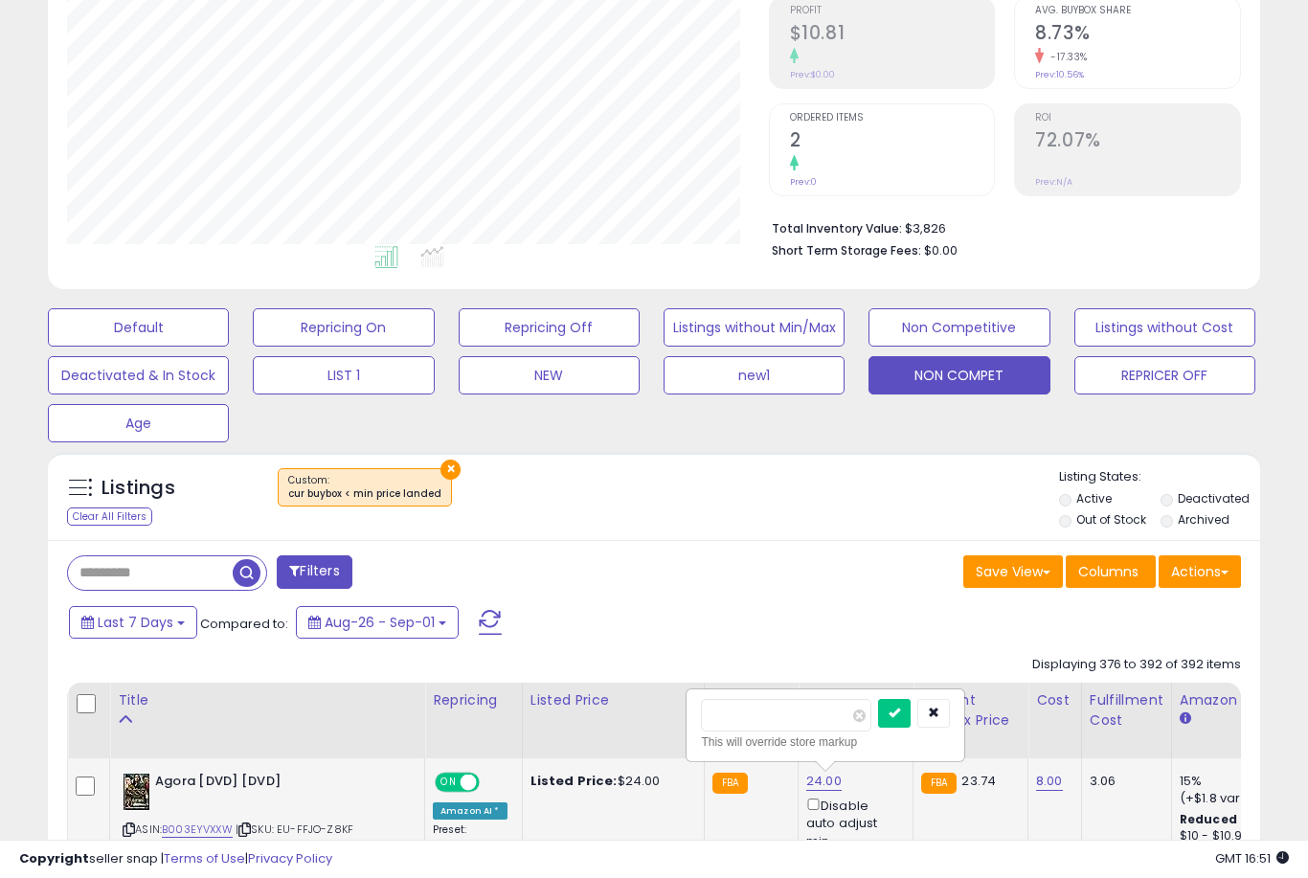
click at [878, 727] on button "submit" at bounding box center [894, 713] width 33 height 29
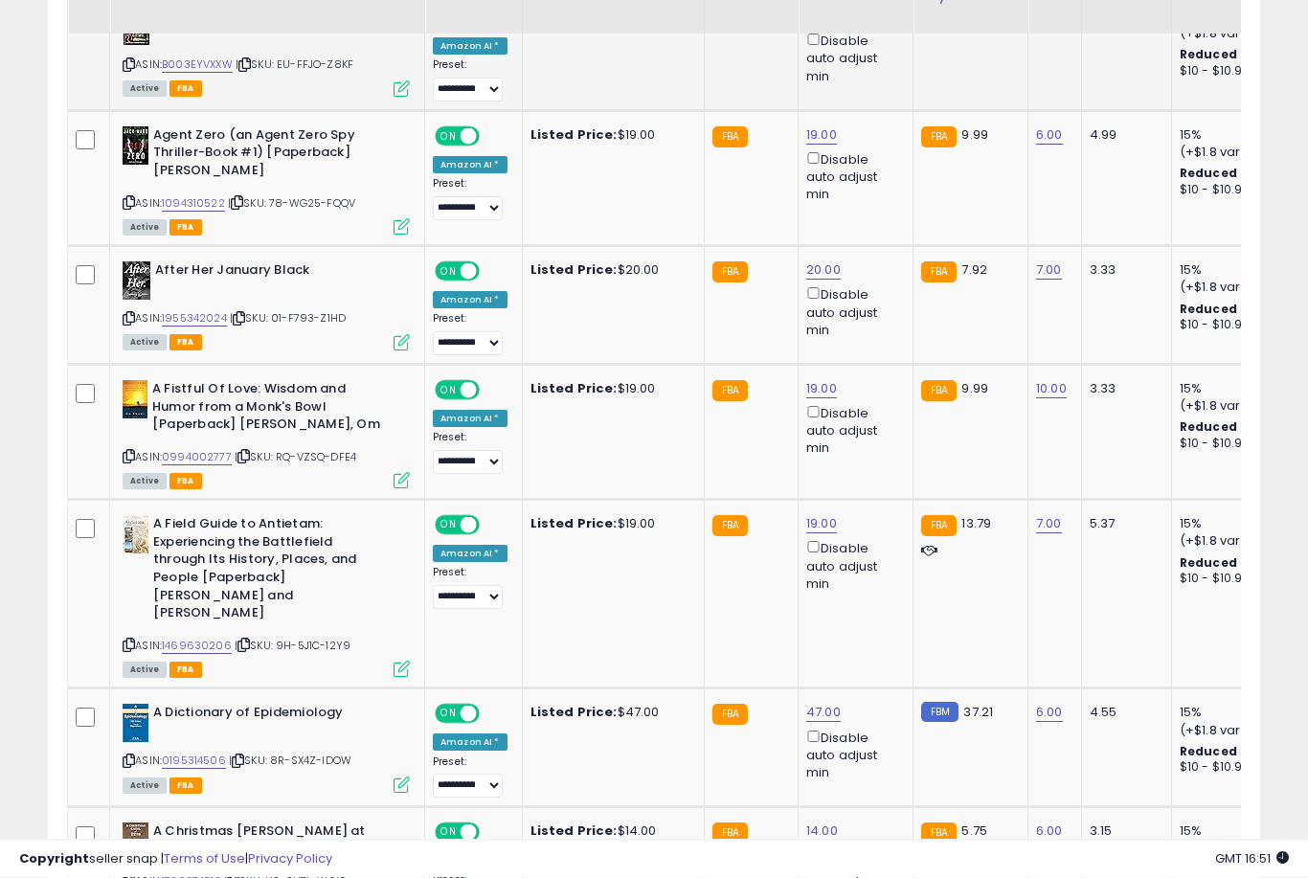
scroll to position [1067, 0]
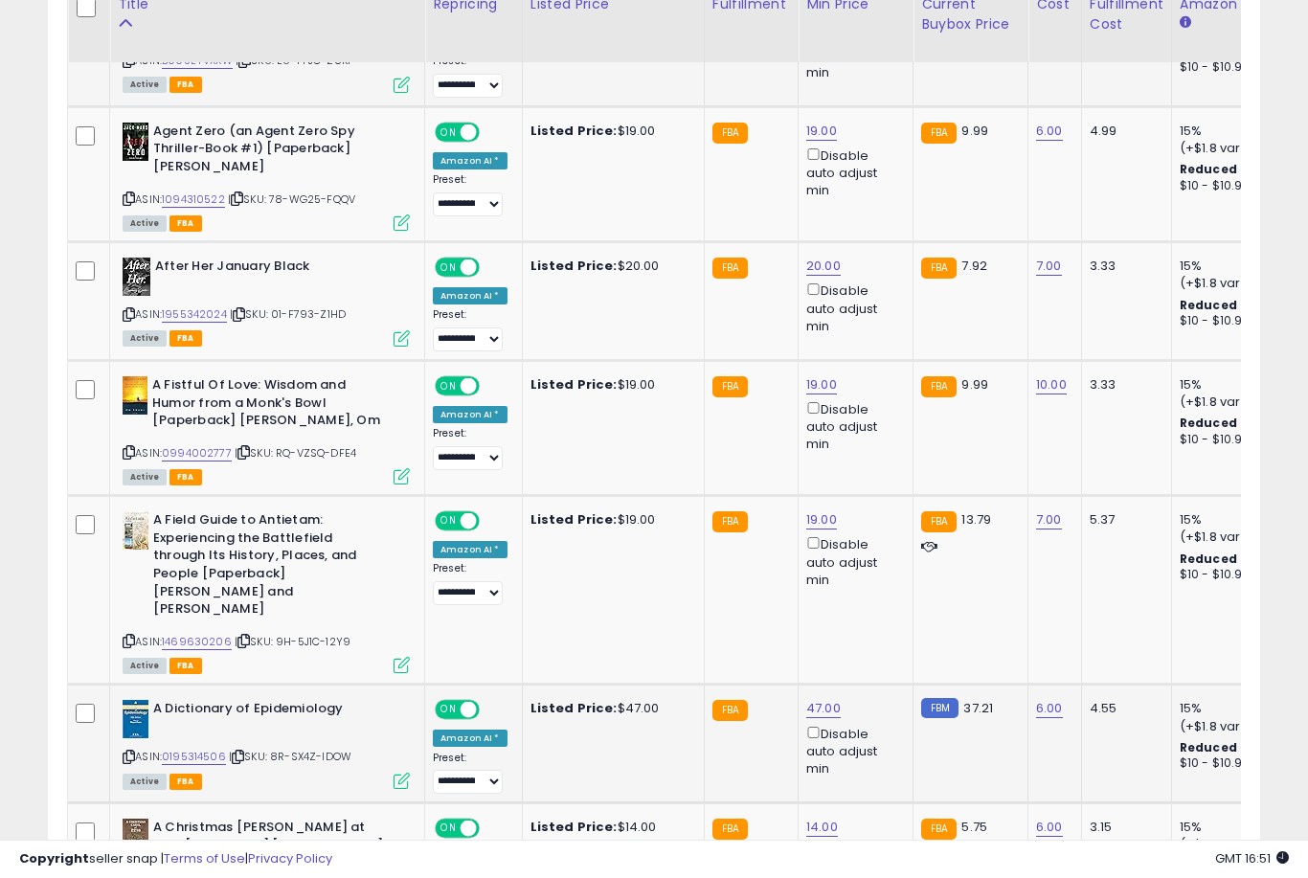
click at [809, 699] on link "47.00" at bounding box center [823, 708] width 34 height 19
click at [878, 627] on button "submit" at bounding box center [894, 613] width 33 height 29
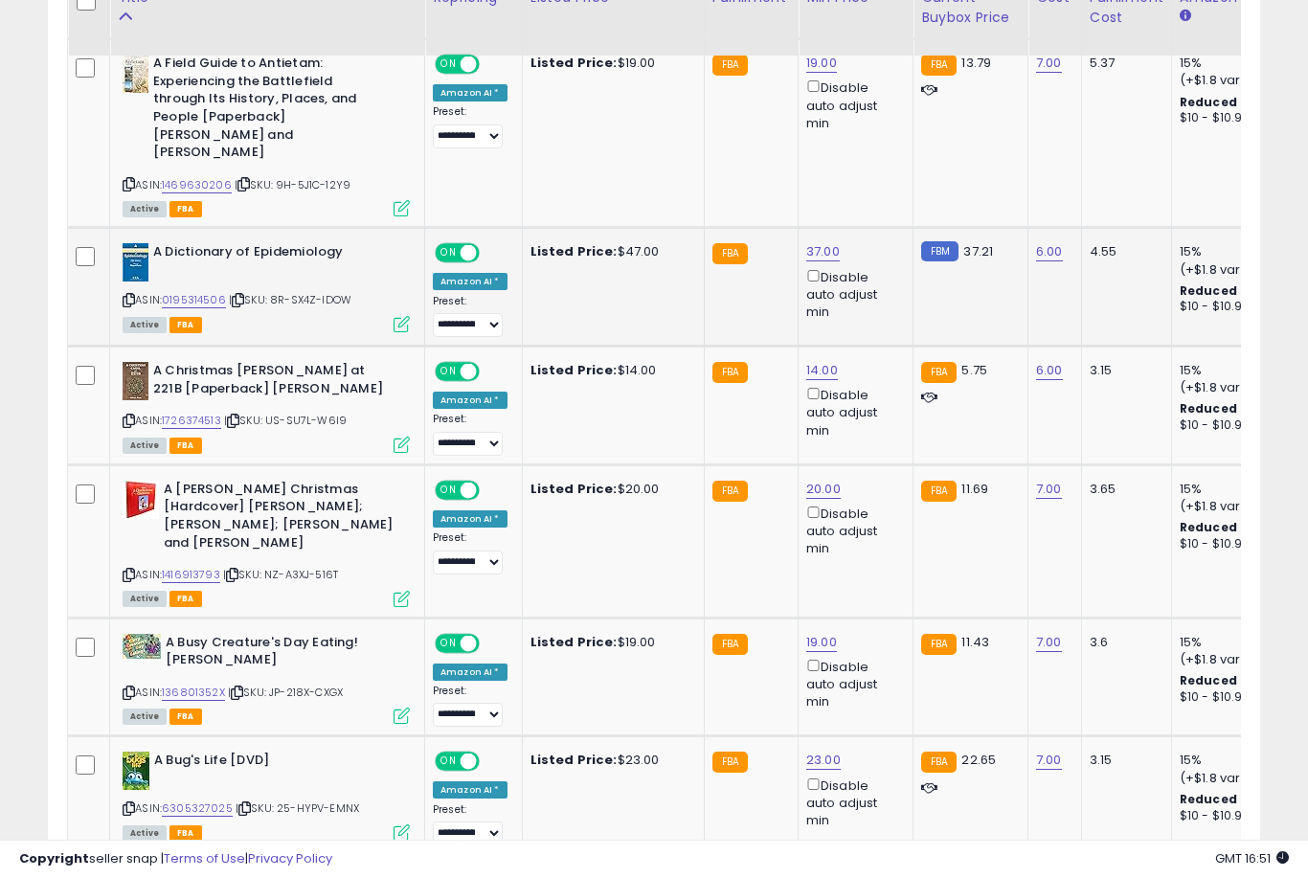
scroll to position [1537, 0]
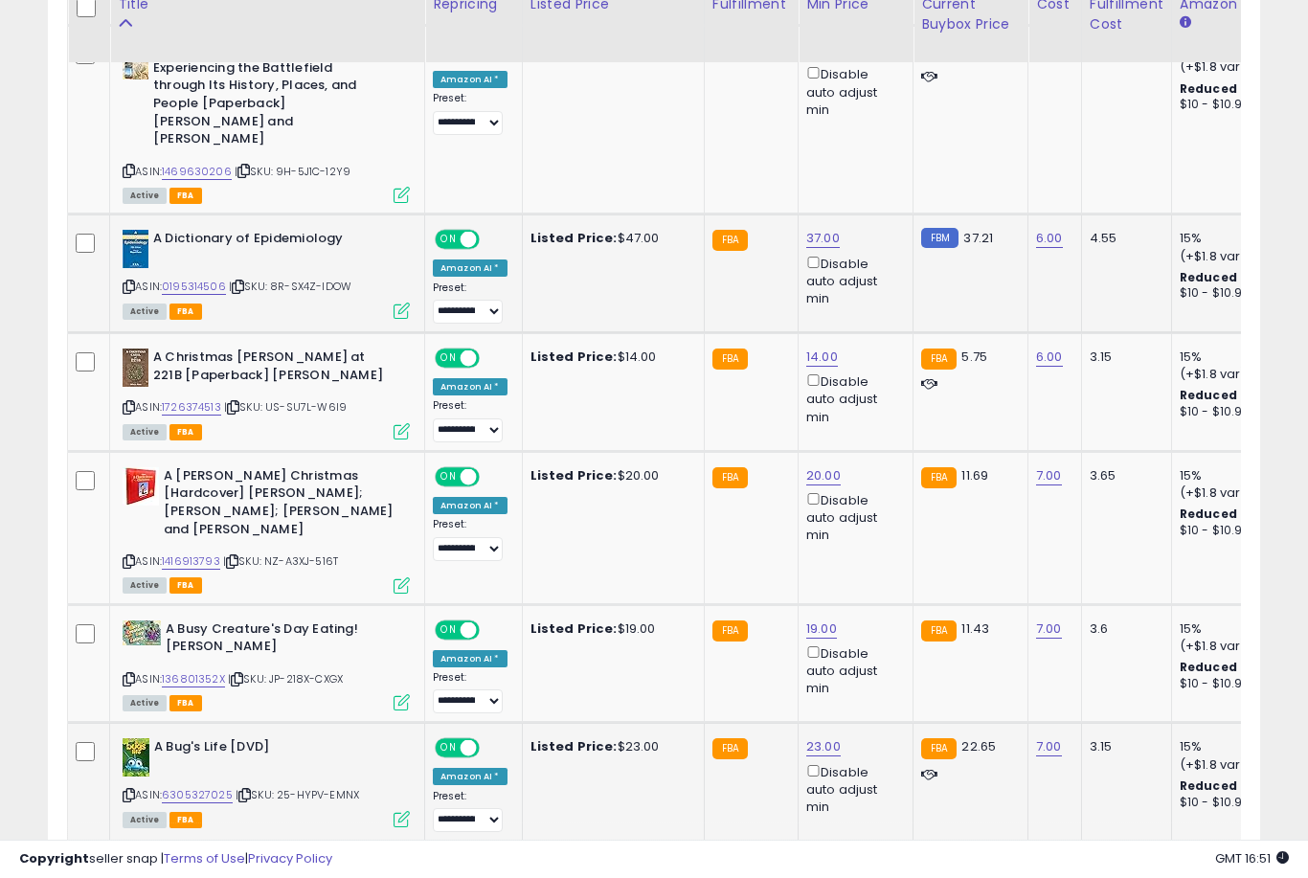
click at [817, 737] on link "23.00" at bounding box center [823, 746] width 34 height 19
click at [878, 661] on button "submit" at bounding box center [894, 647] width 33 height 29
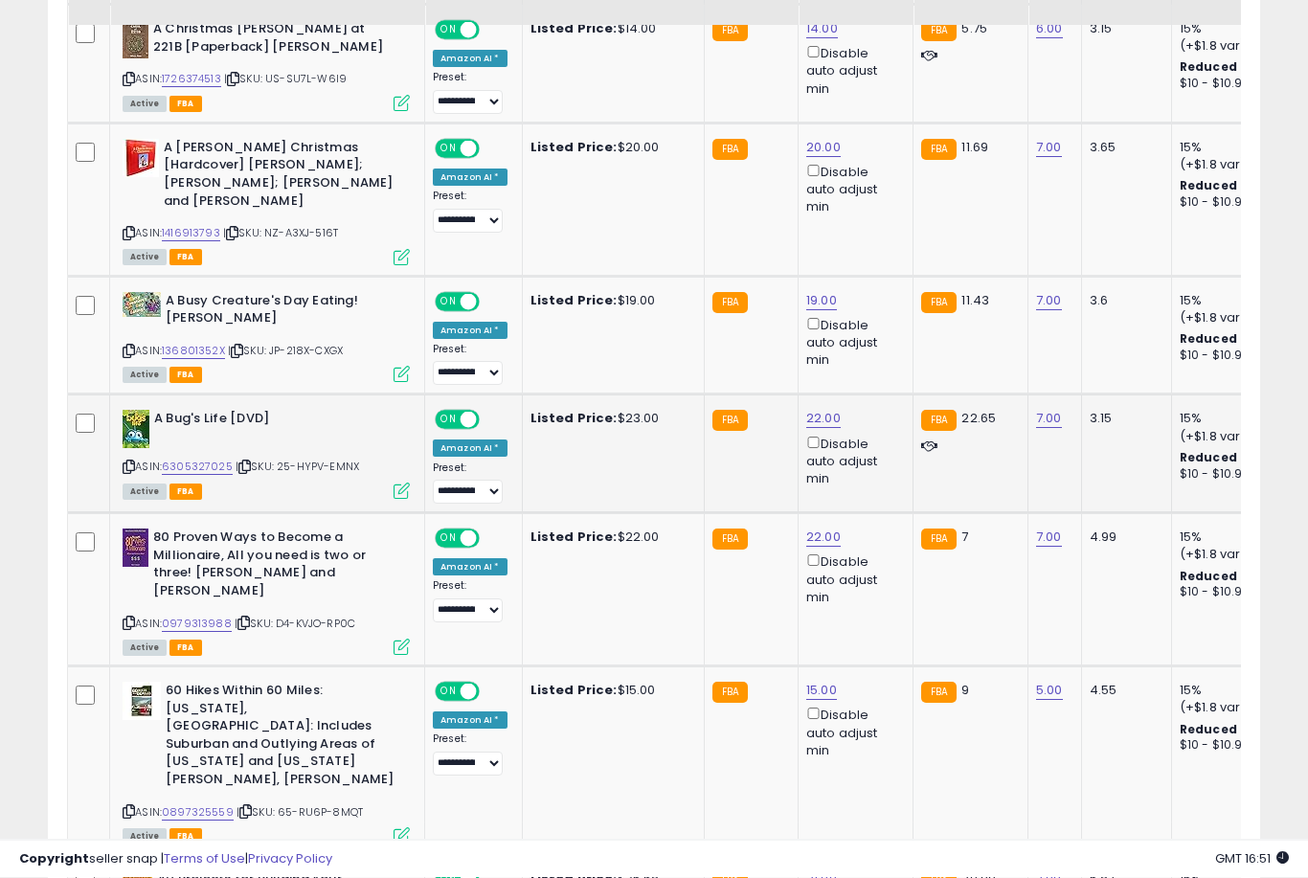
scroll to position [1964, 0]
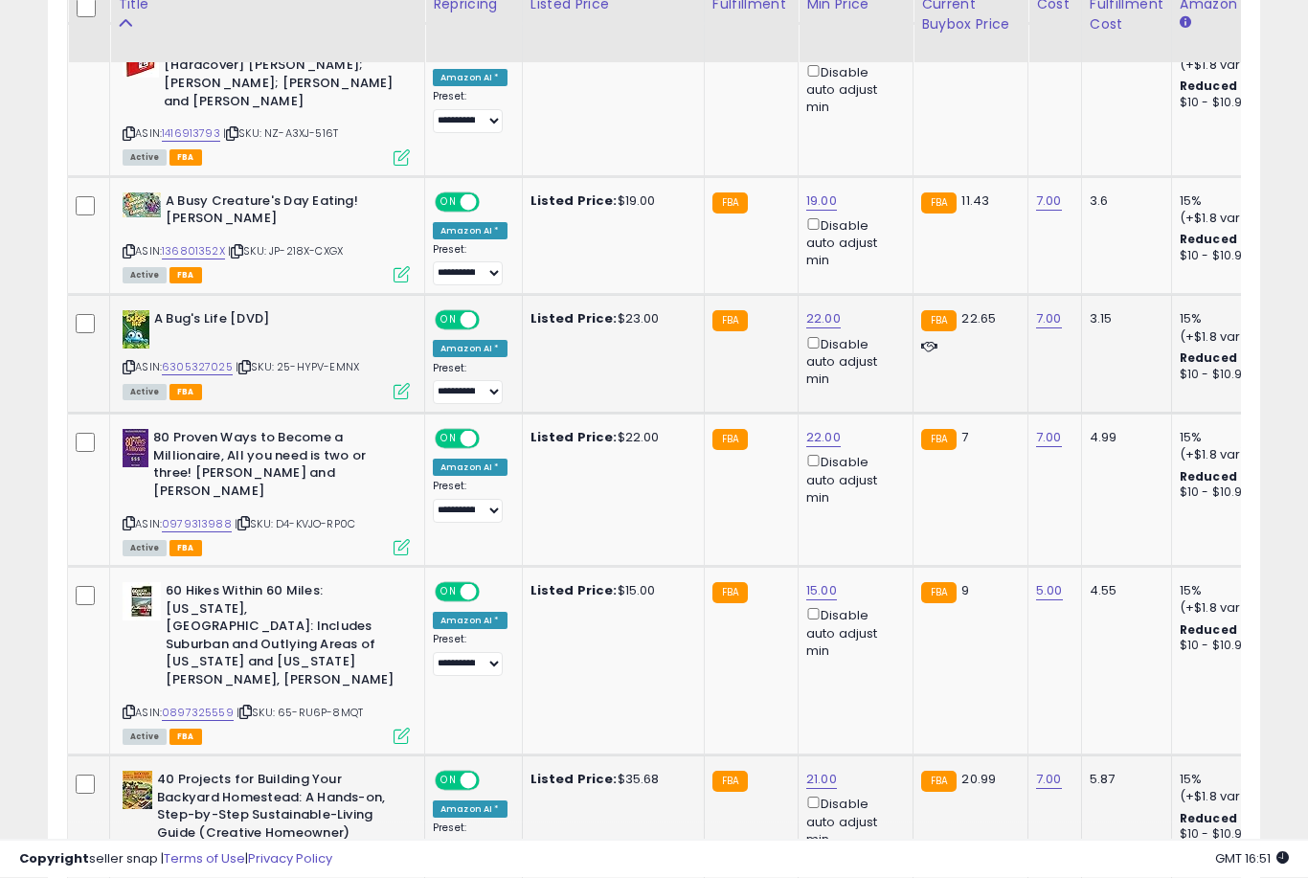
click at [815, 771] on link "21.00" at bounding box center [821, 780] width 31 height 19
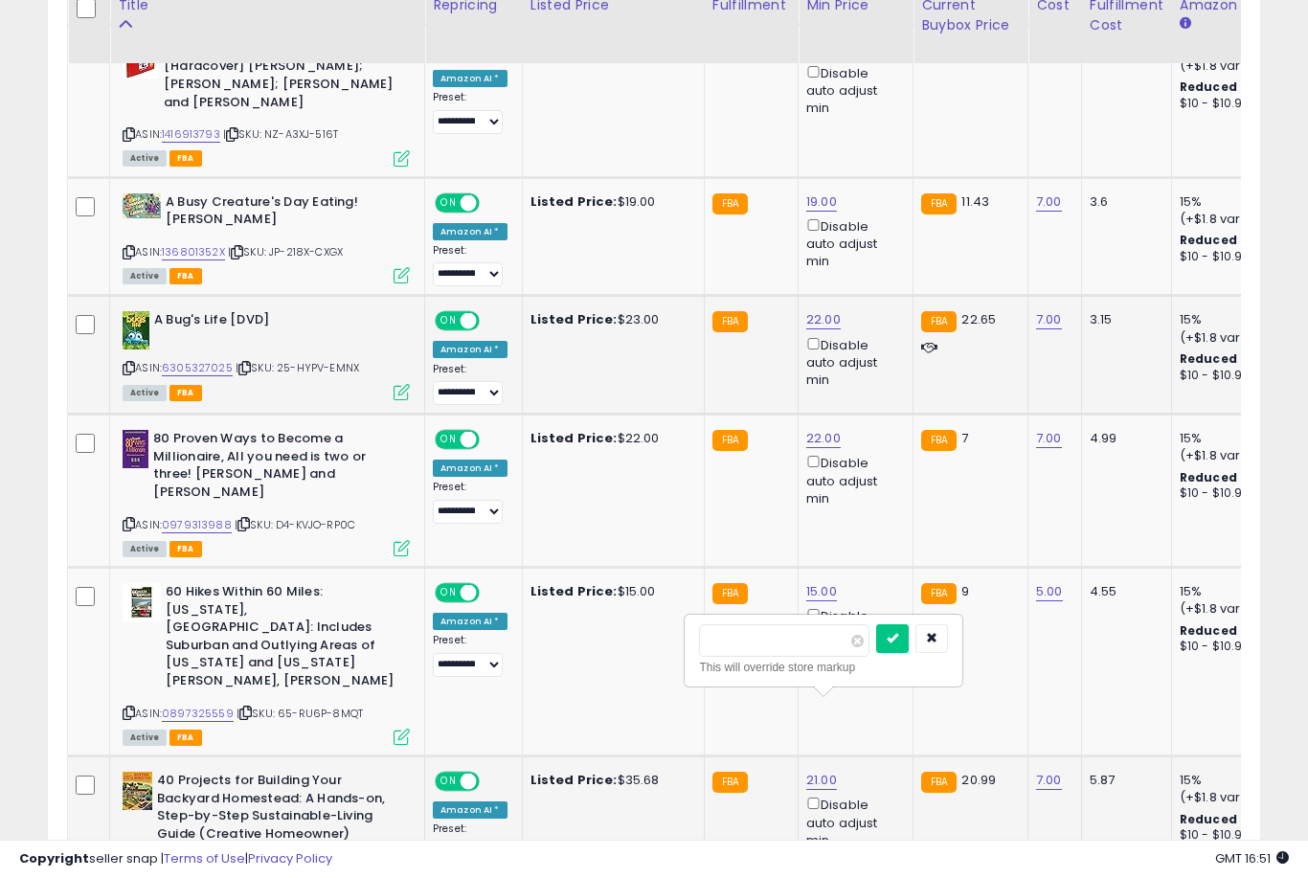
click at [876, 651] on button "submit" at bounding box center [892, 638] width 33 height 29
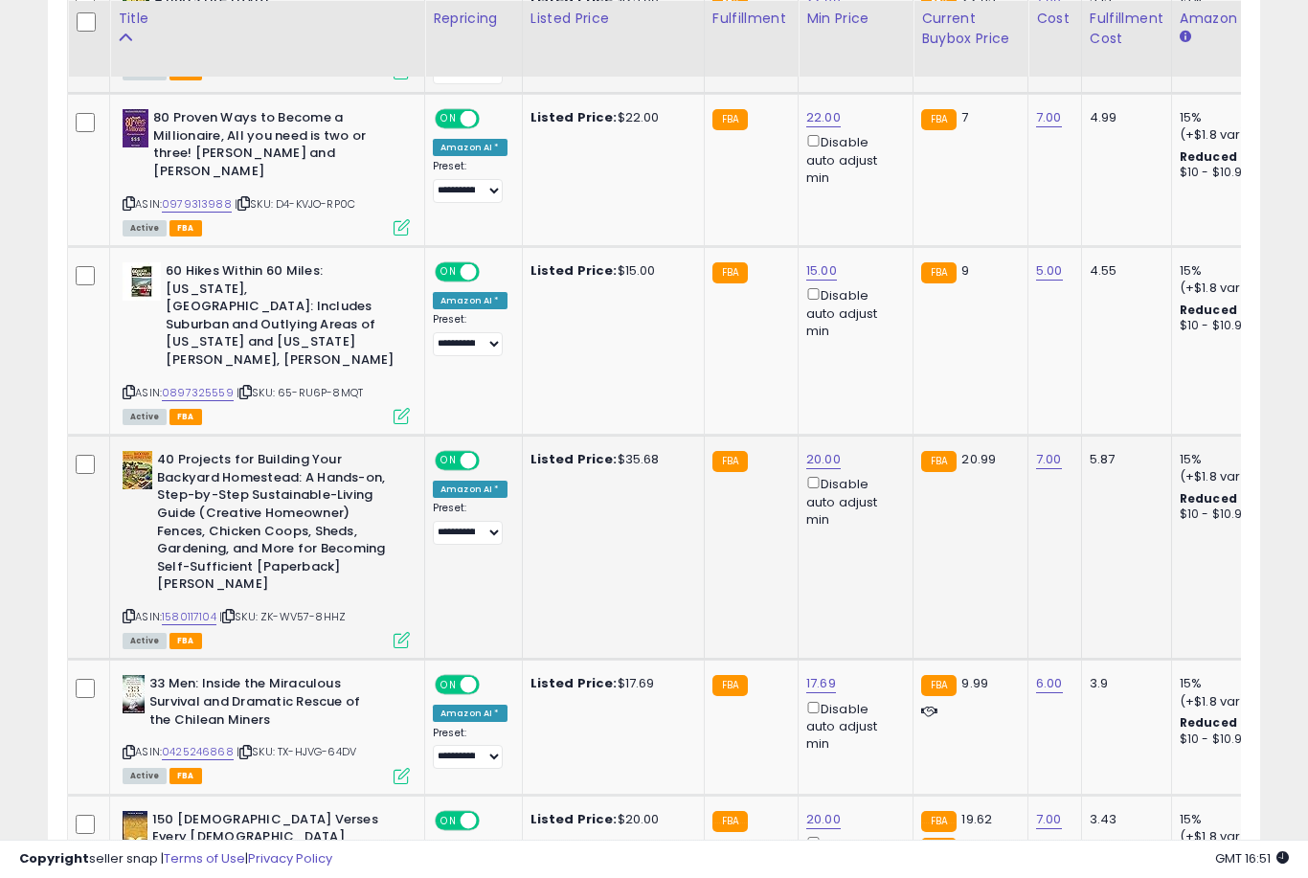
scroll to position [2298, 0]
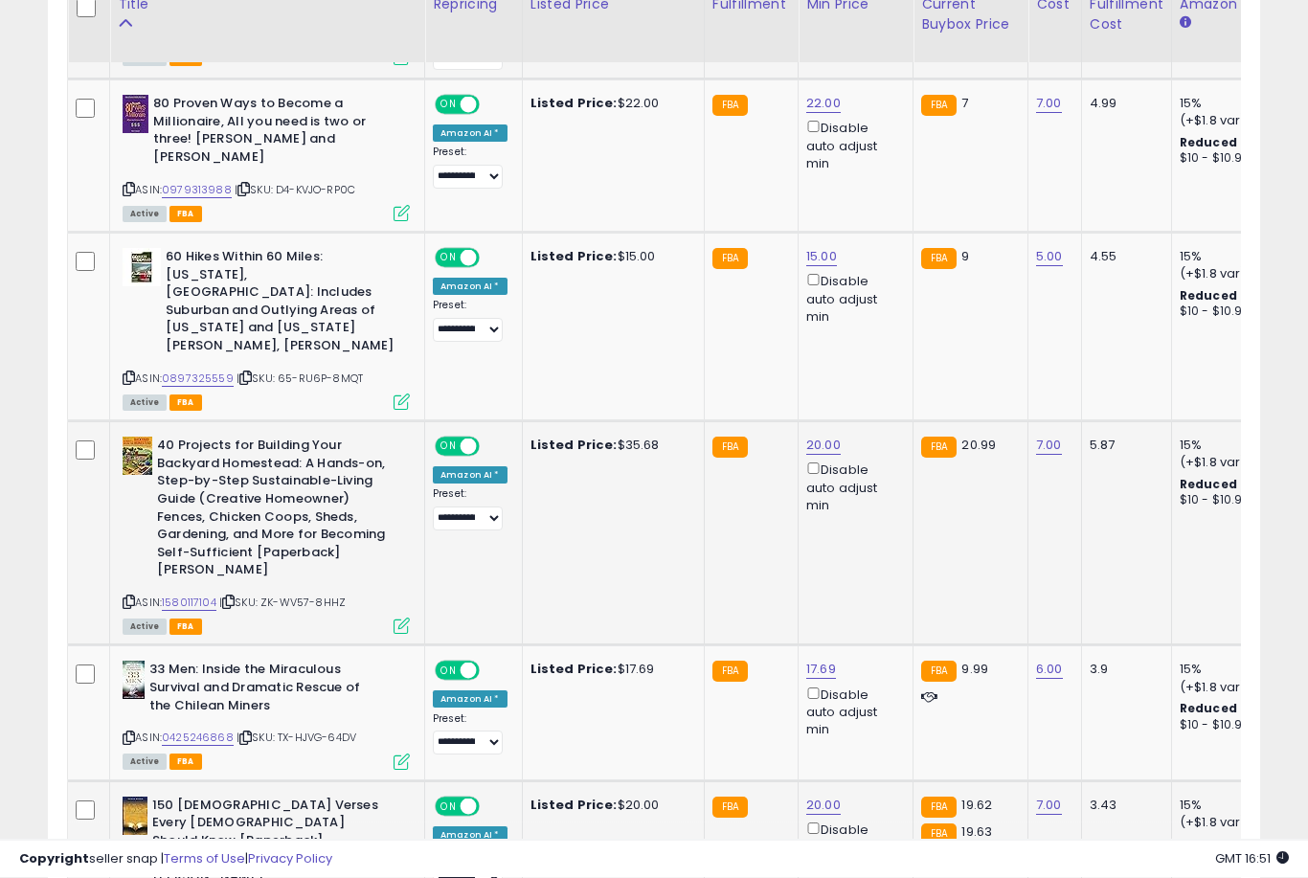
click at [809, 797] on link "20.00" at bounding box center [823, 806] width 34 height 19
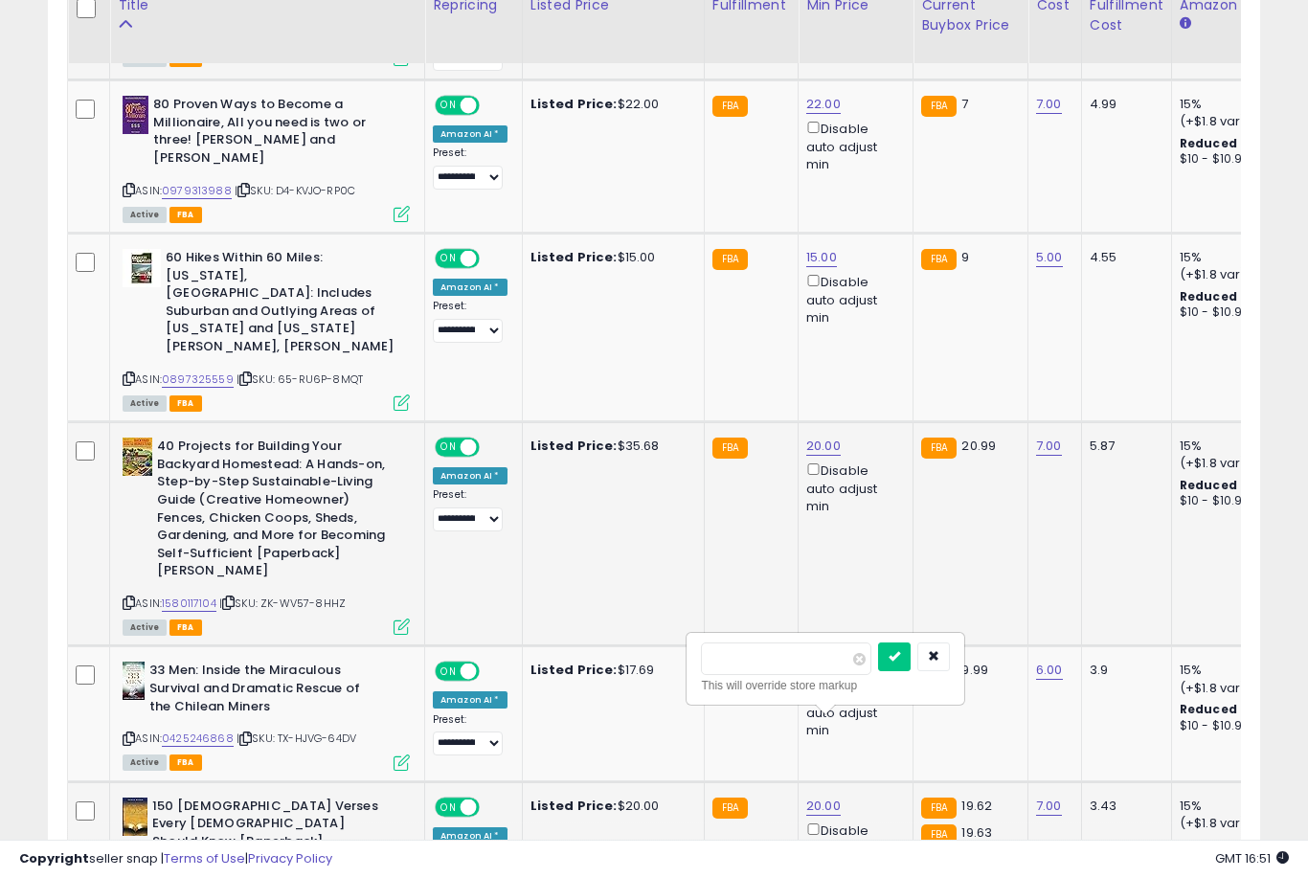
click at [878, 669] on button "submit" at bounding box center [894, 657] width 33 height 29
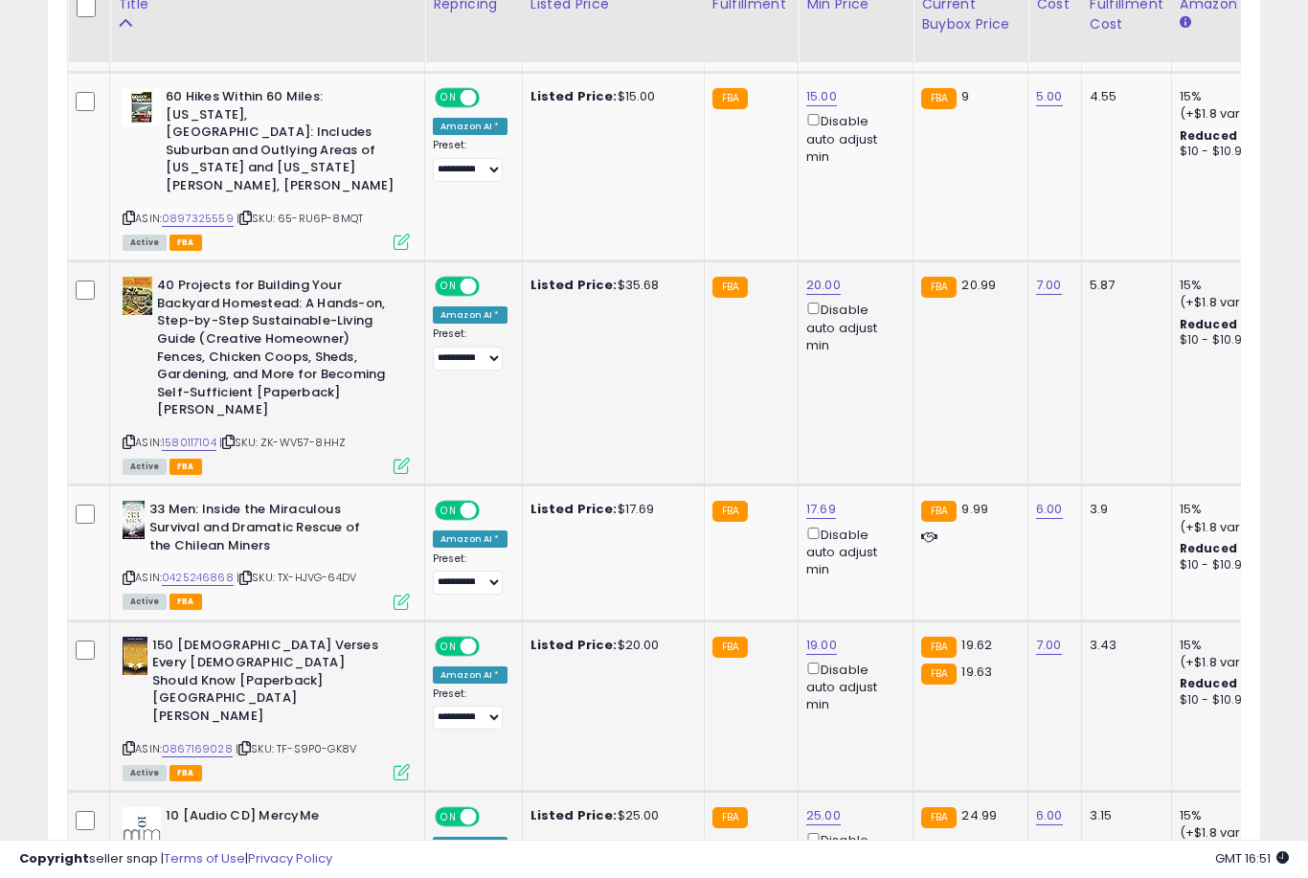
click at [810, 806] on link "25.00" at bounding box center [823, 815] width 34 height 19
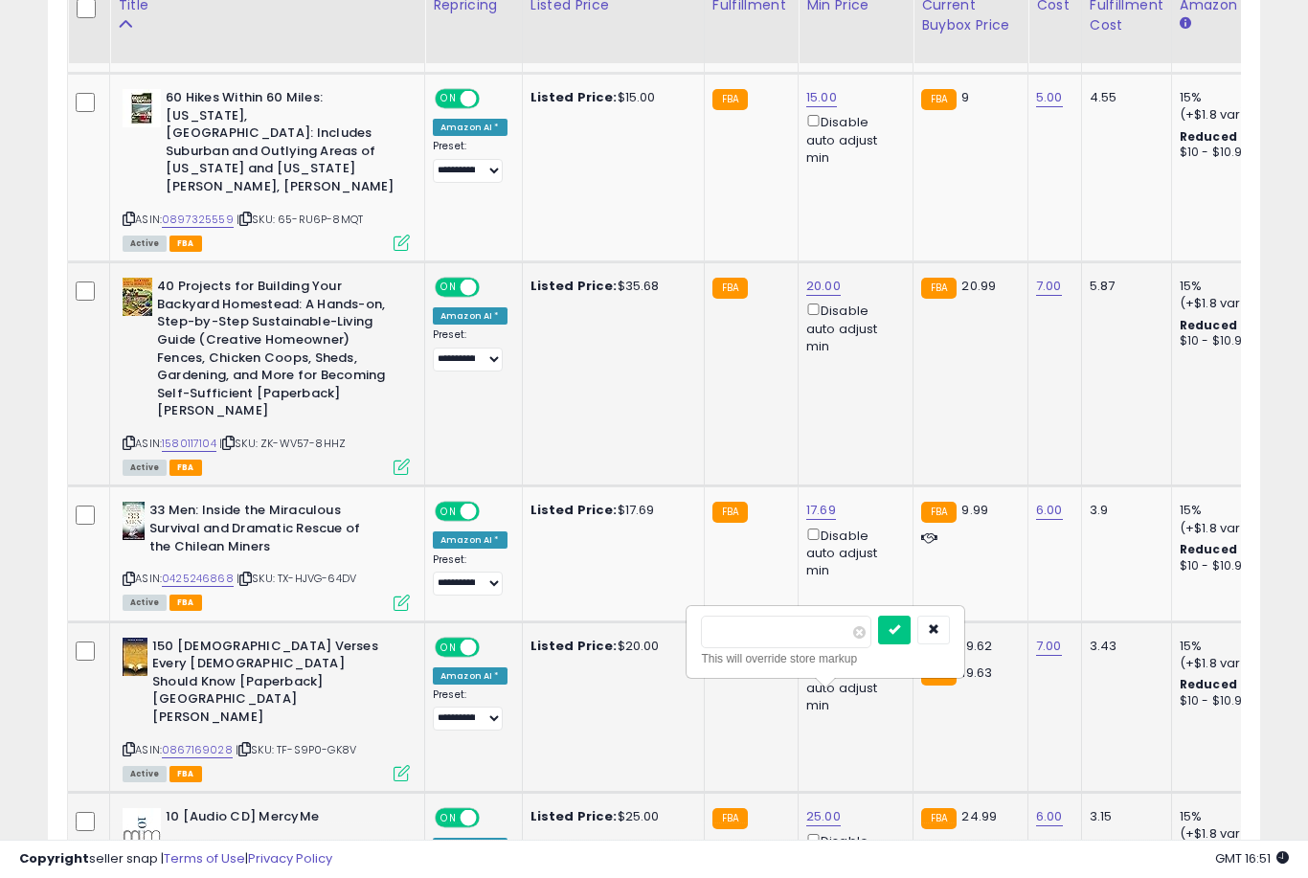
click at [878, 643] on button "submit" at bounding box center [894, 630] width 33 height 29
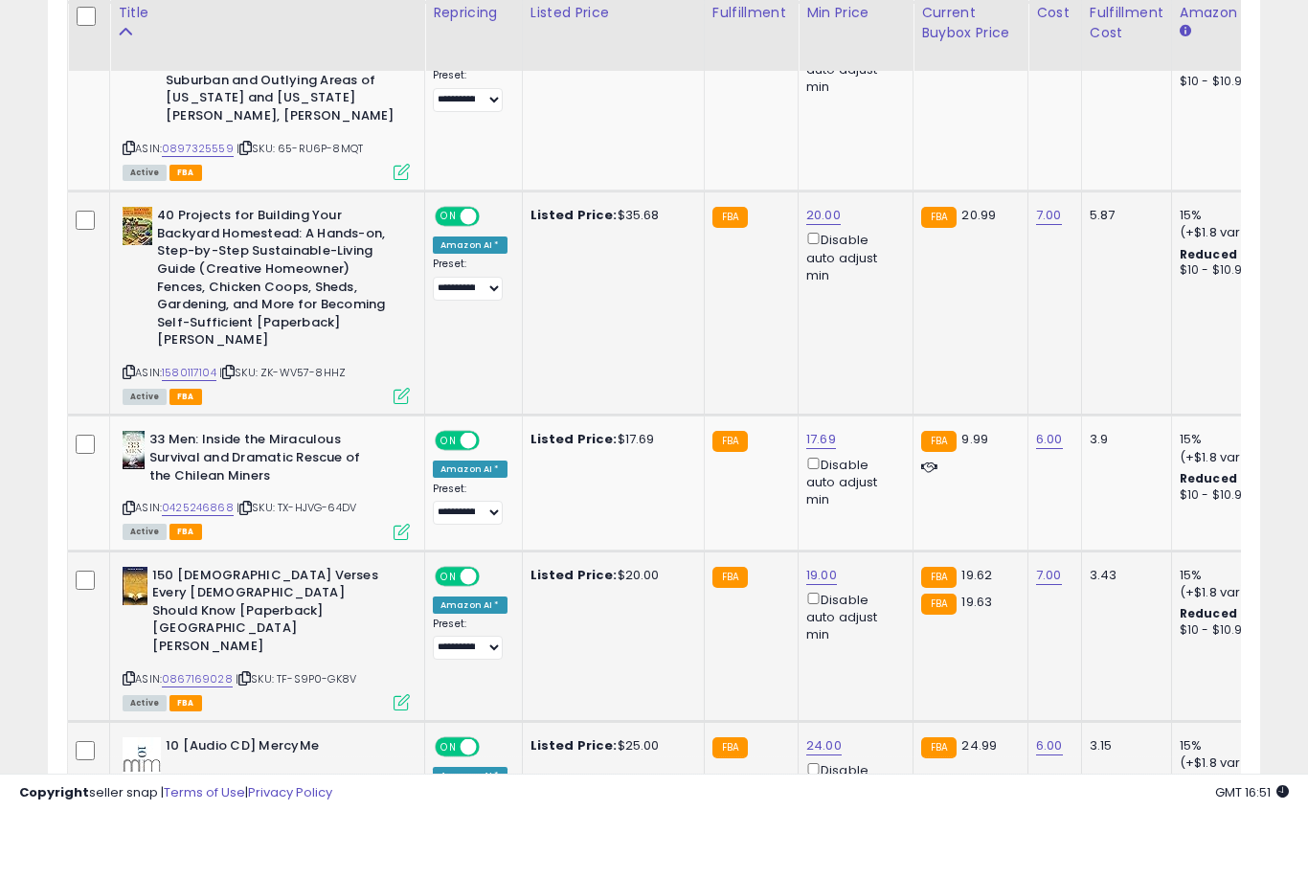
scroll to position [2609, 0]
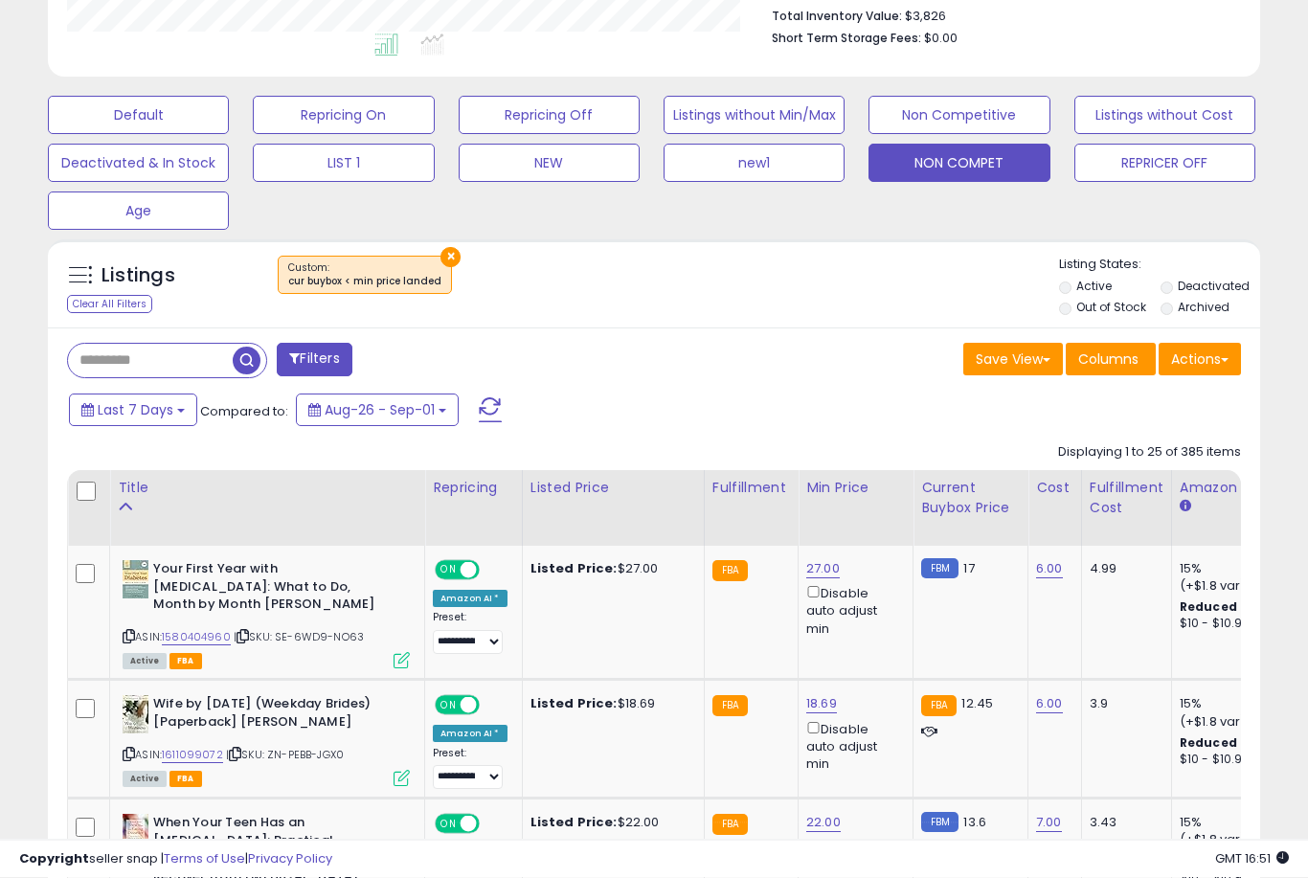
scroll to position [512, 0]
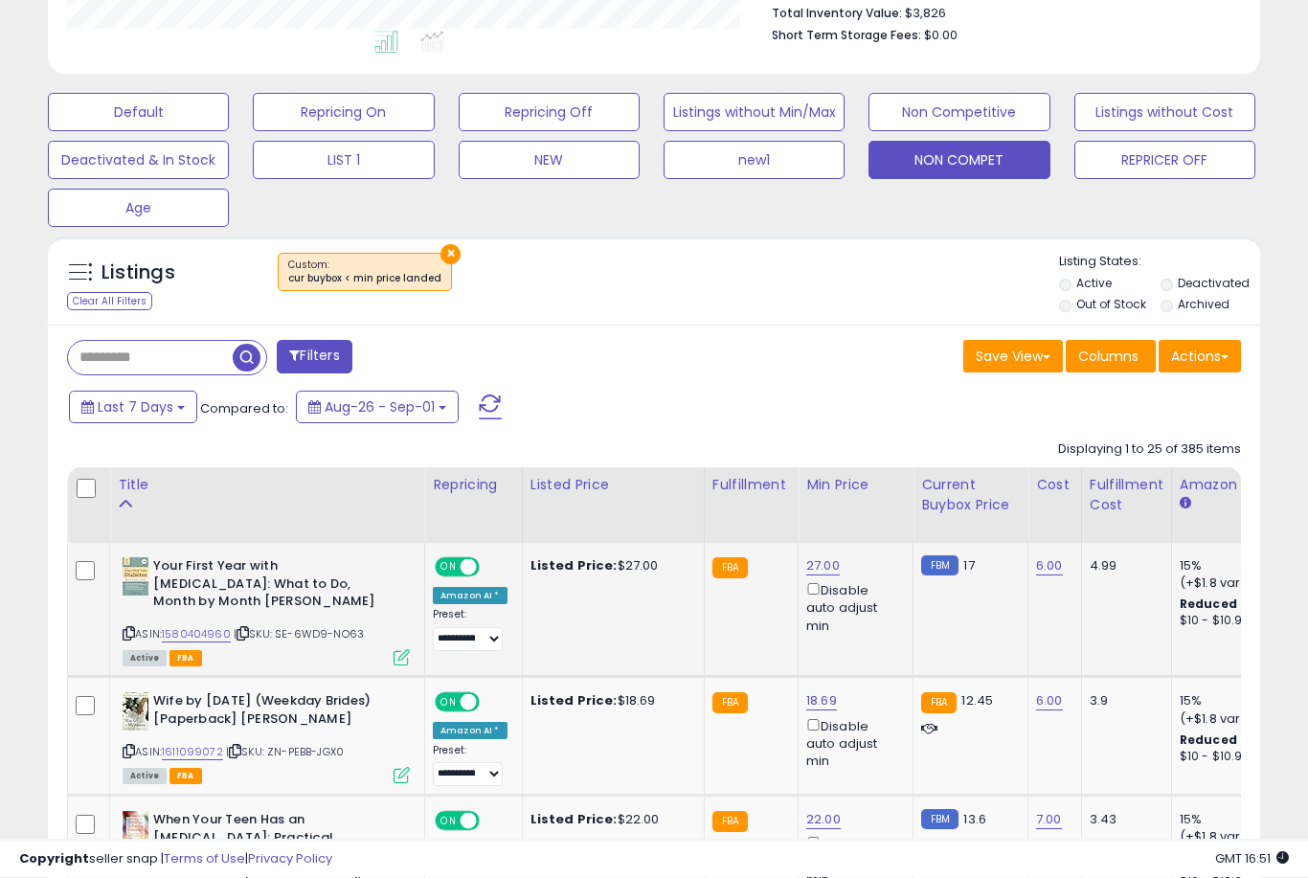
click at [813, 576] on link "27.00" at bounding box center [823, 566] width 34 height 19
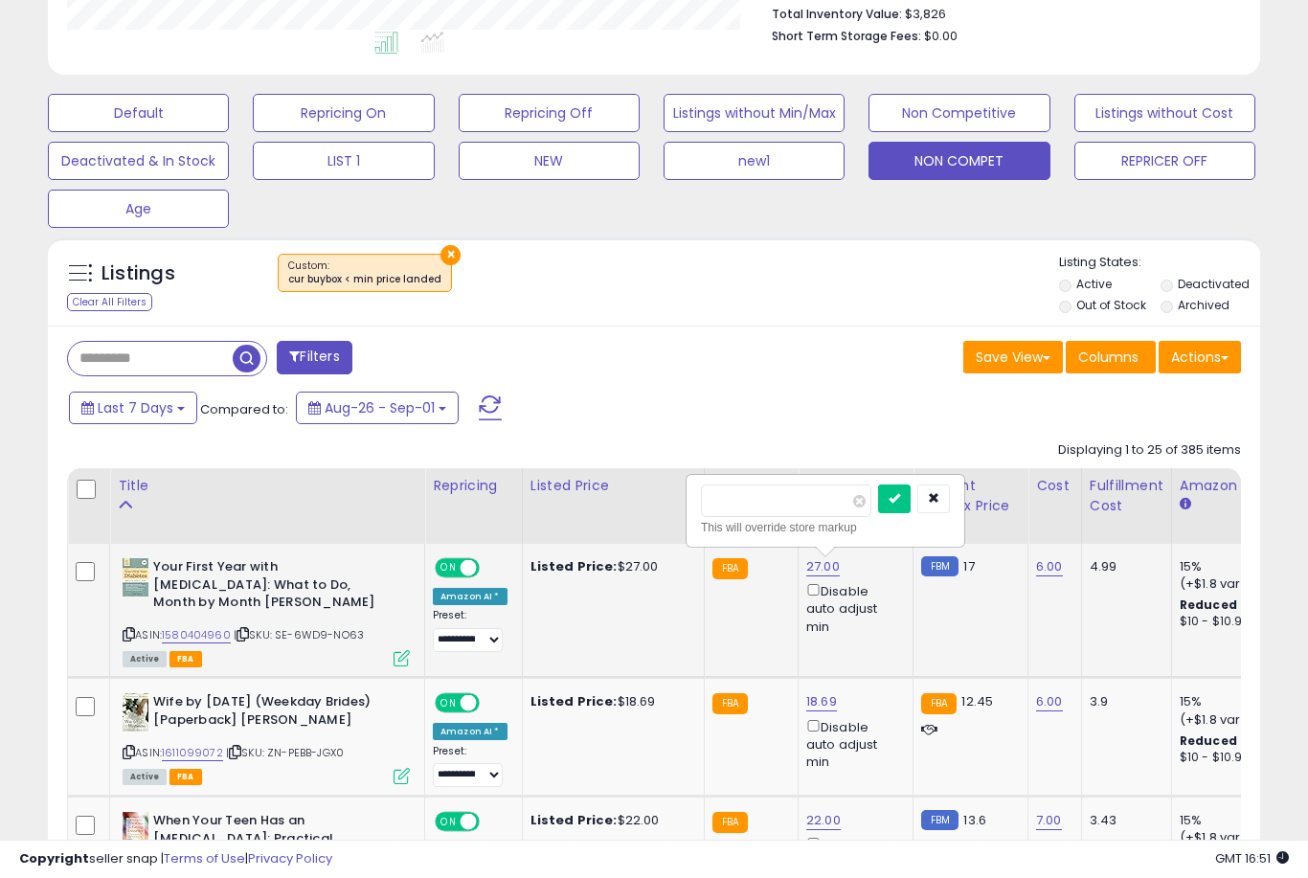
click at [878, 511] on button "submit" at bounding box center [894, 499] width 33 height 29
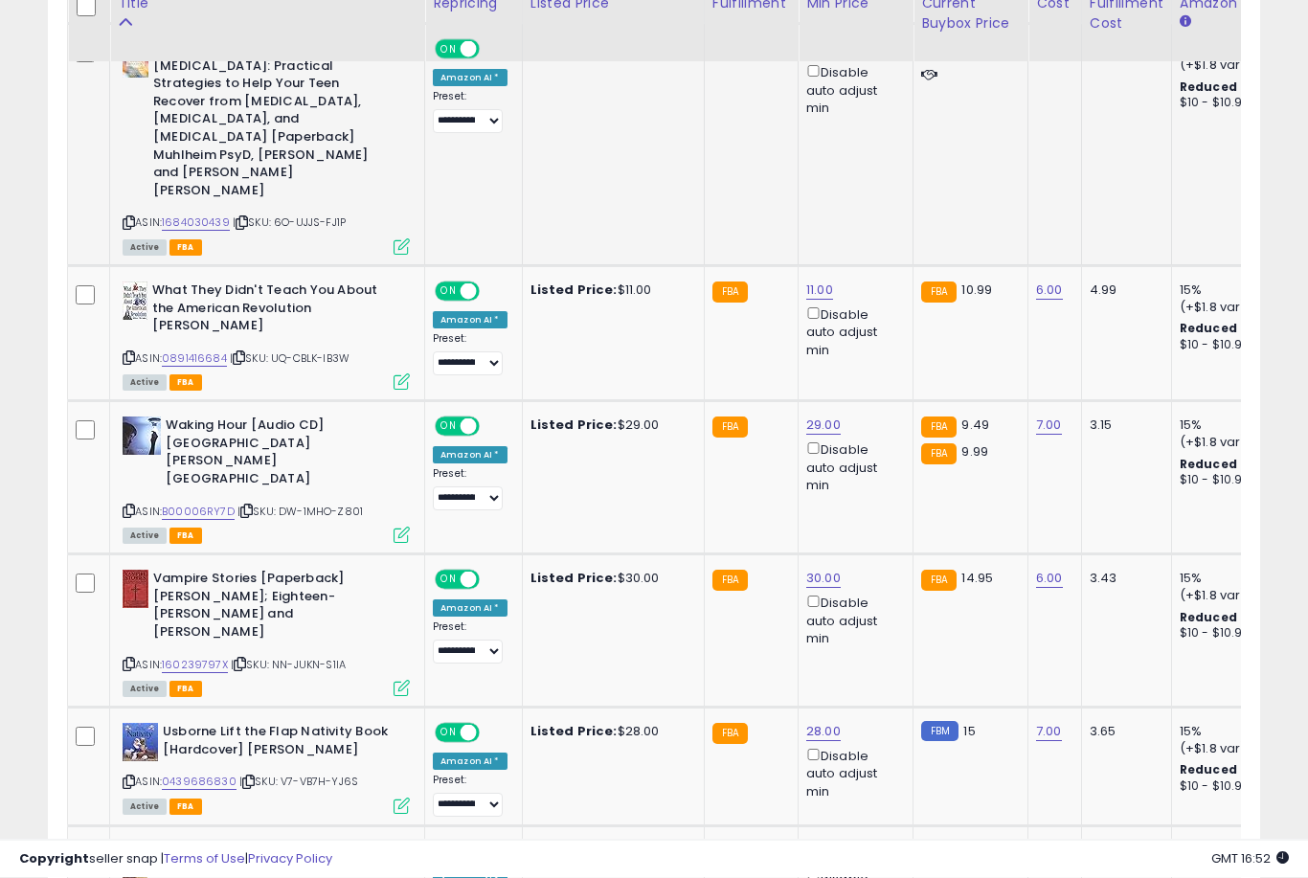
scroll to position [1286, 0]
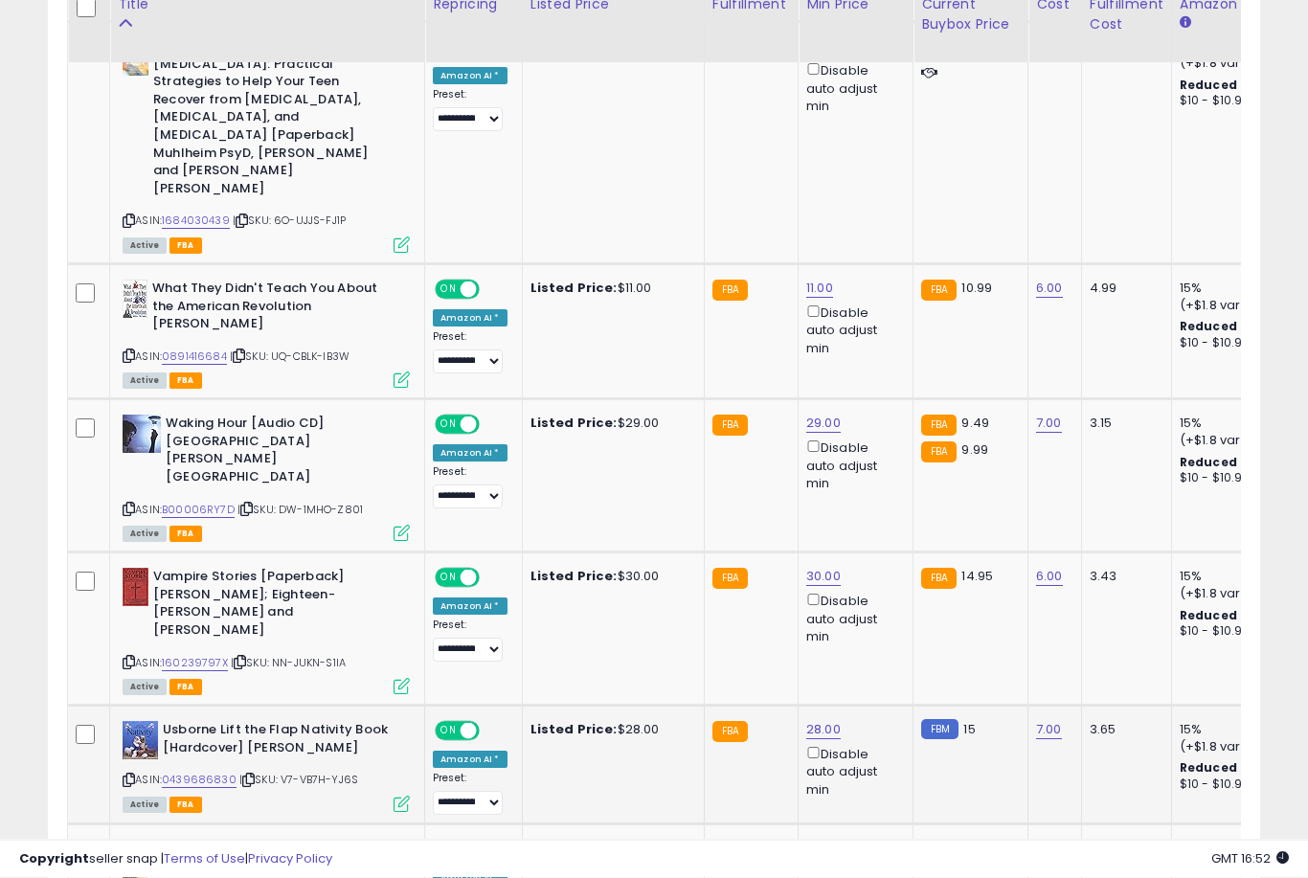
click at [808, 721] on link "28.00" at bounding box center [823, 730] width 34 height 19
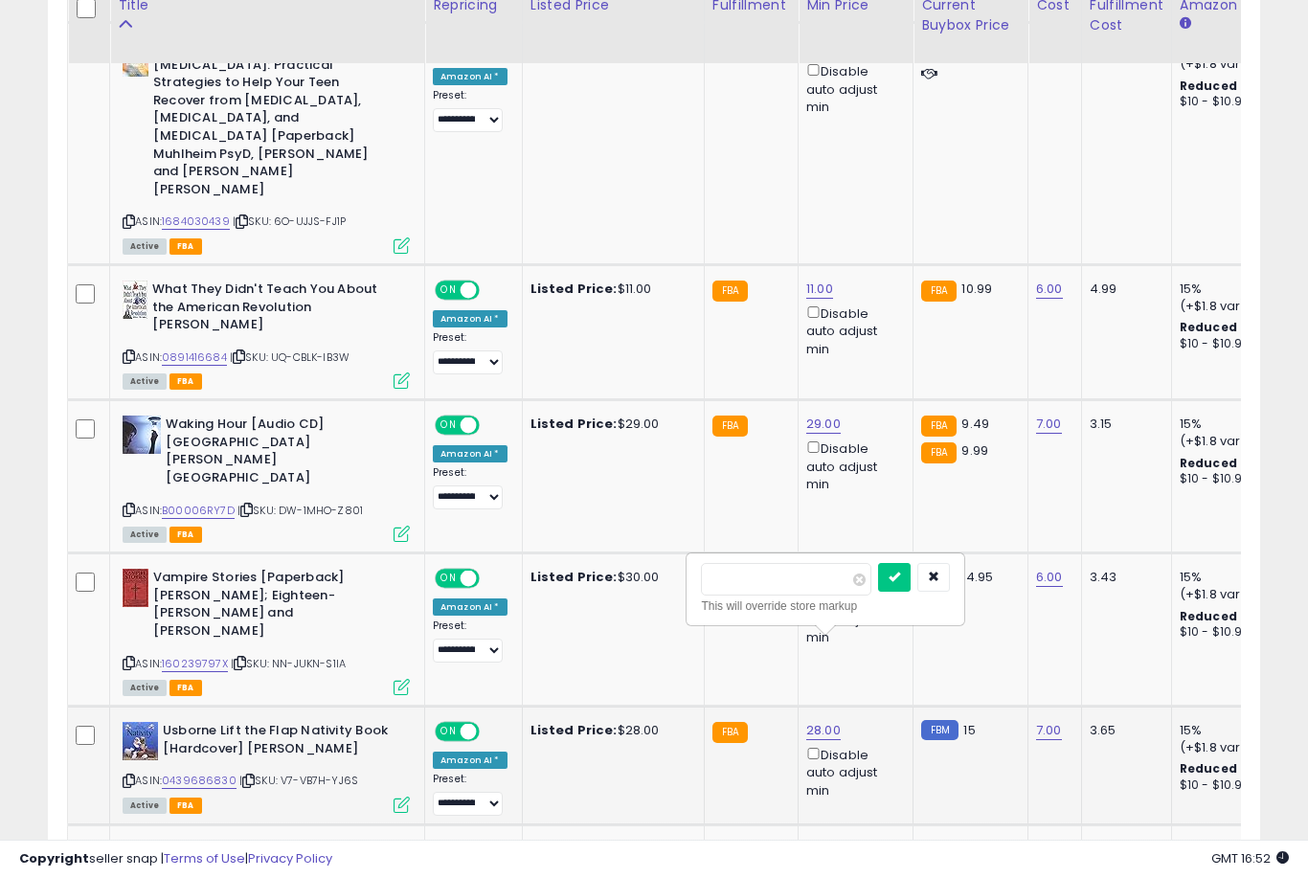
click at [878, 590] on button "submit" at bounding box center [894, 577] width 33 height 29
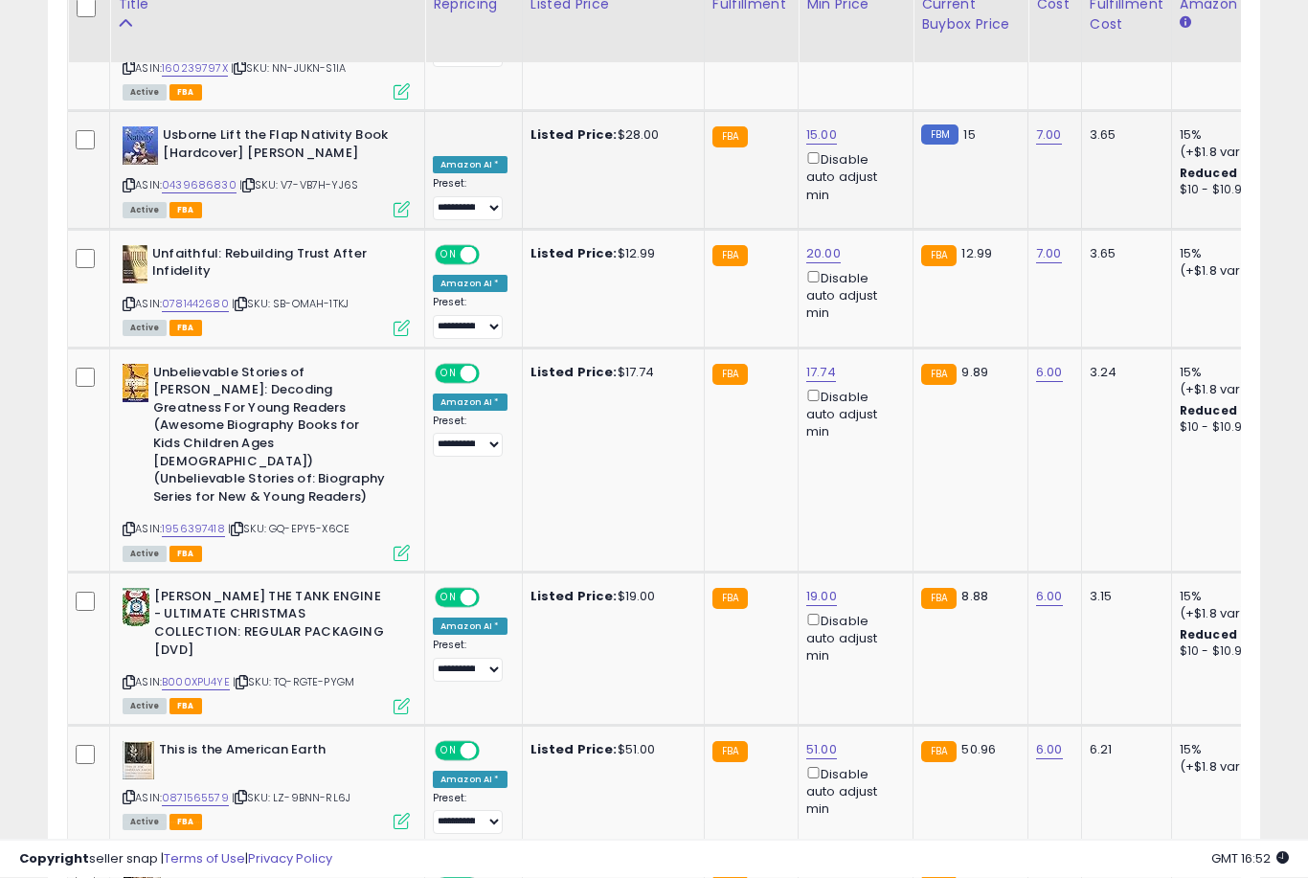
scroll to position [1882, 0]
click at [816, 587] on link "19.00" at bounding box center [821, 596] width 31 height 19
click at [877, 433] on button "submit" at bounding box center [893, 419] width 33 height 29
click at [806, 740] on link "51.00" at bounding box center [821, 749] width 31 height 19
click at [877, 566] on button "submit" at bounding box center [893, 552] width 33 height 29
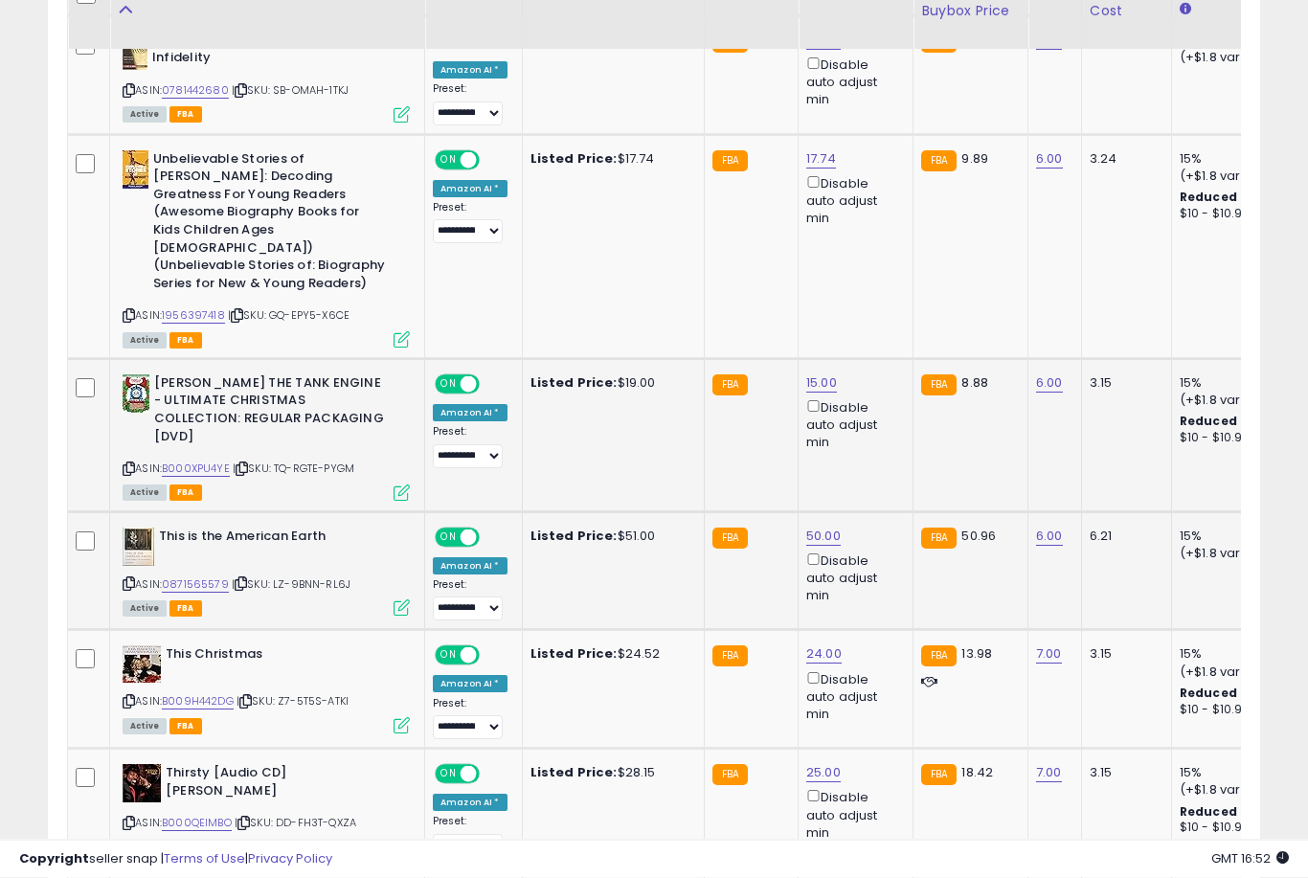
scroll to position [2097, 0]
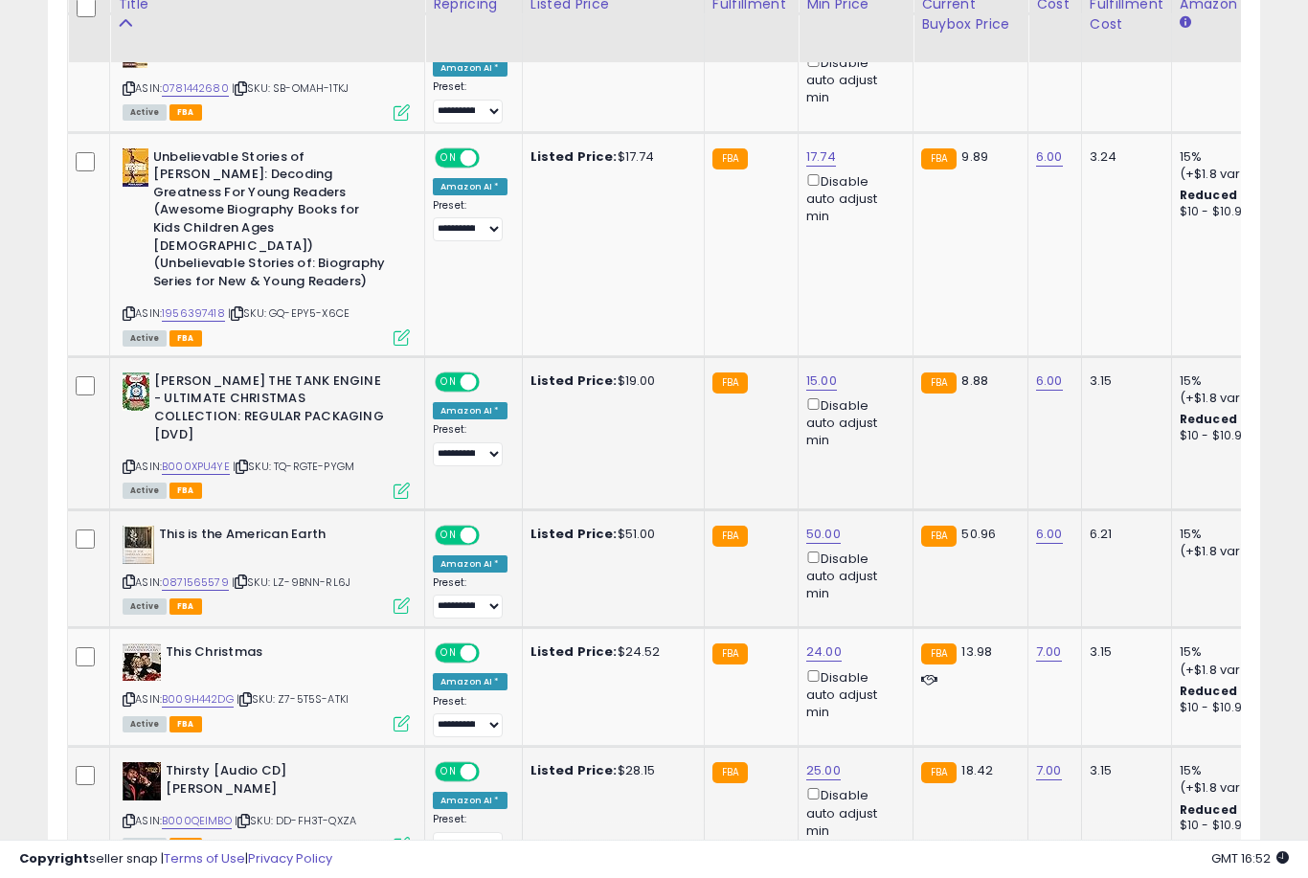
click at [812, 761] on link "25.00" at bounding box center [823, 770] width 34 height 19
click at [878, 586] on button "submit" at bounding box center [894, 572] width 33 height 29
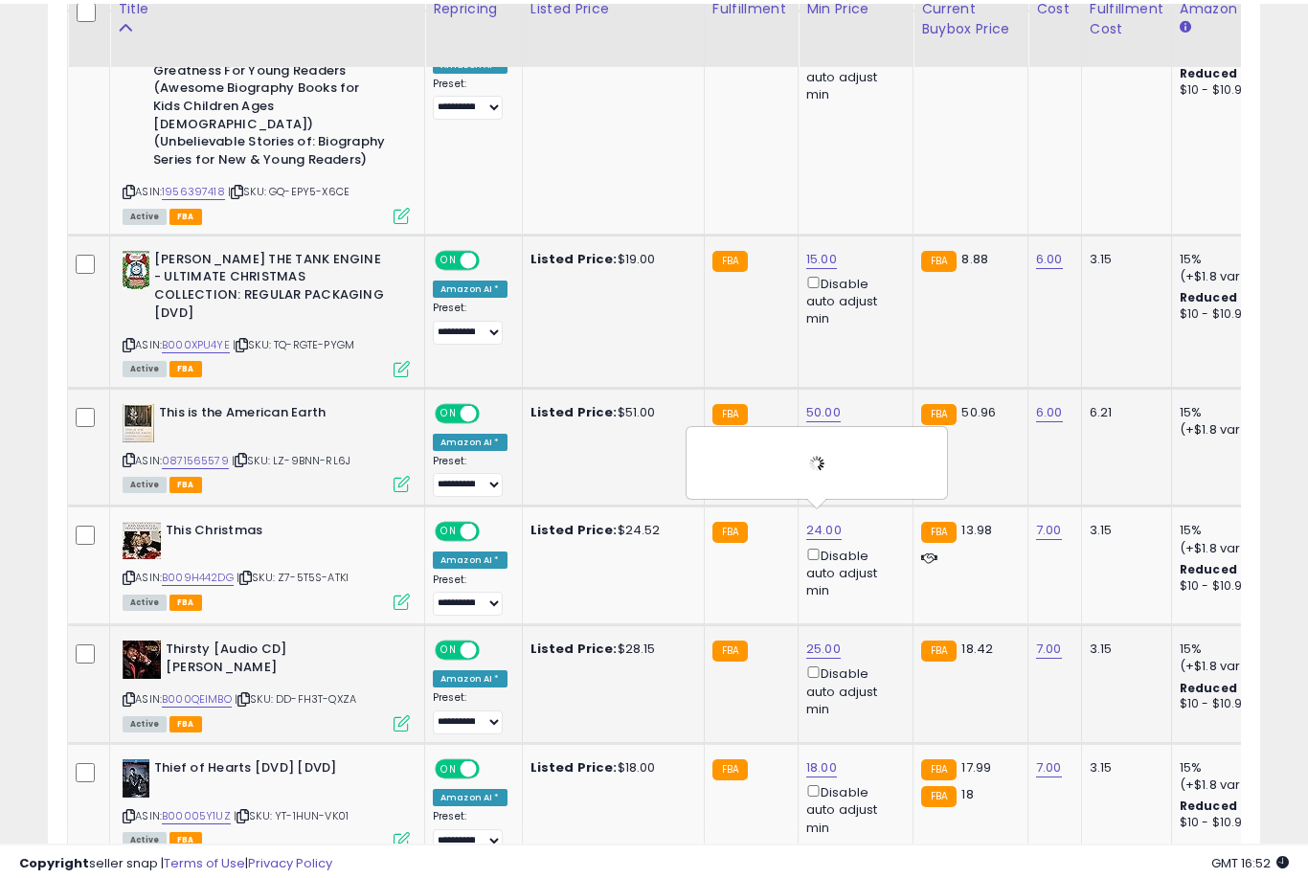
scroll to position [2224, 0]
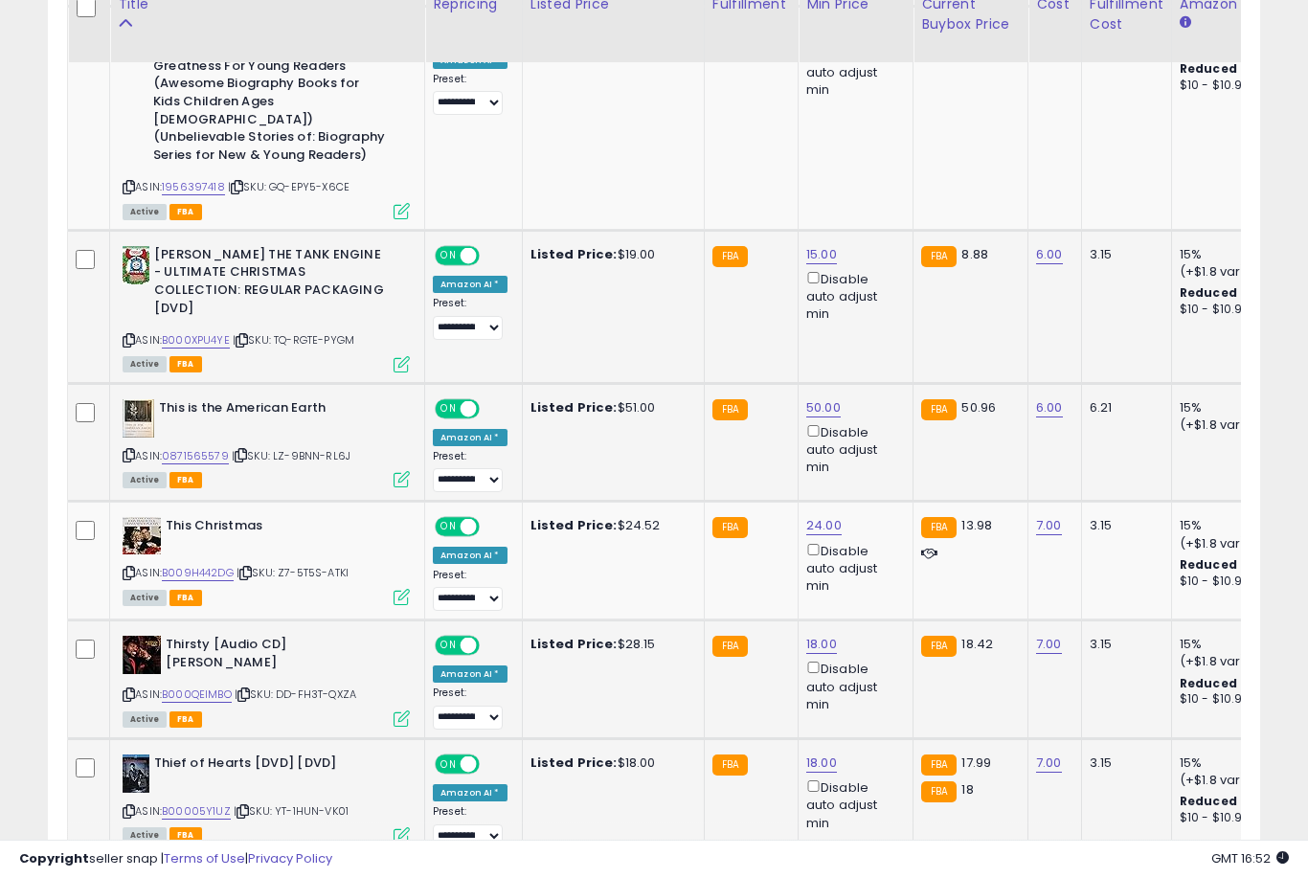
click at [806, 754] on link "18.00" at bounding box center [821, 763] width 31 height 19
click at [877, 577] on button "submit" at bounding box center [893, 564] width 33 height 29
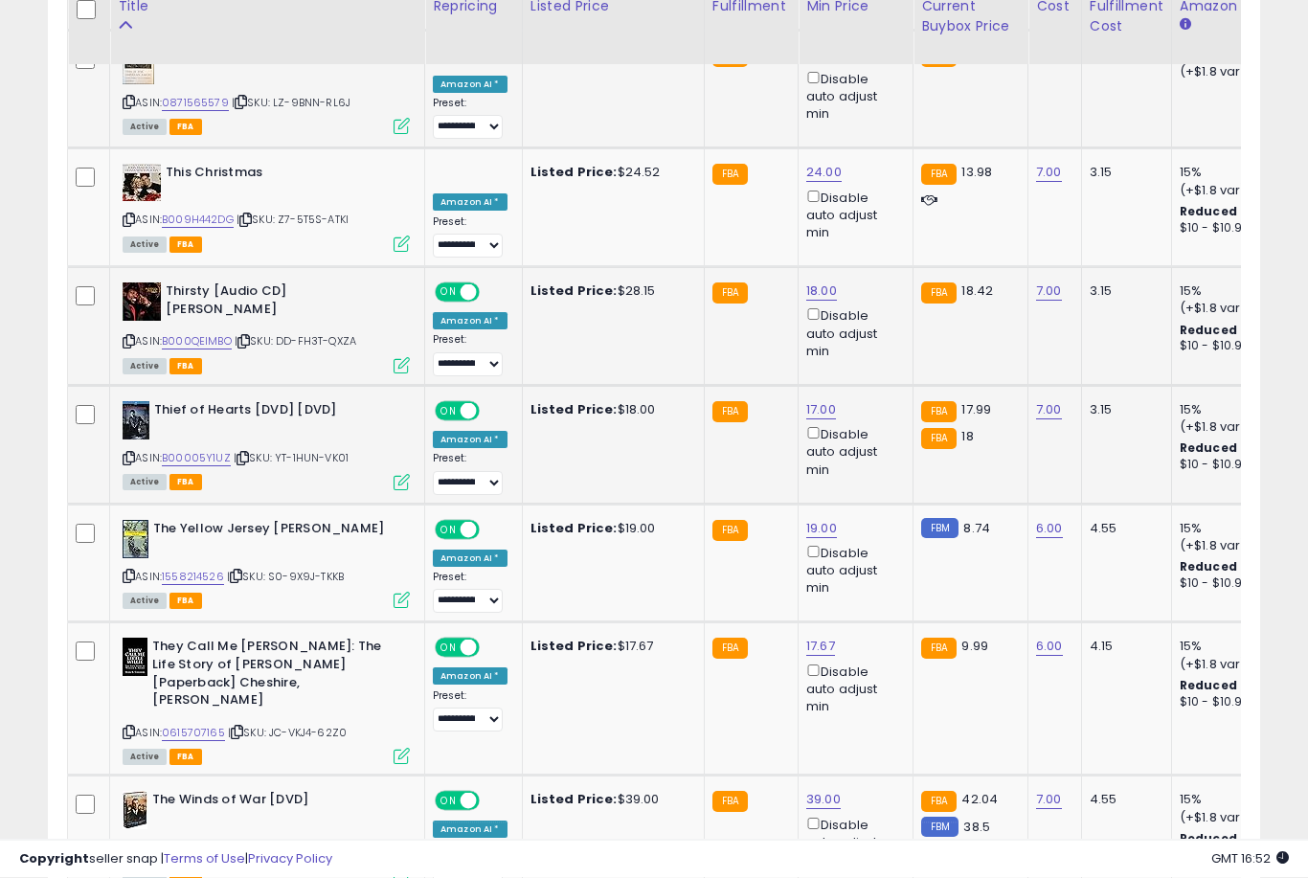
scroll to position [2581, 0]
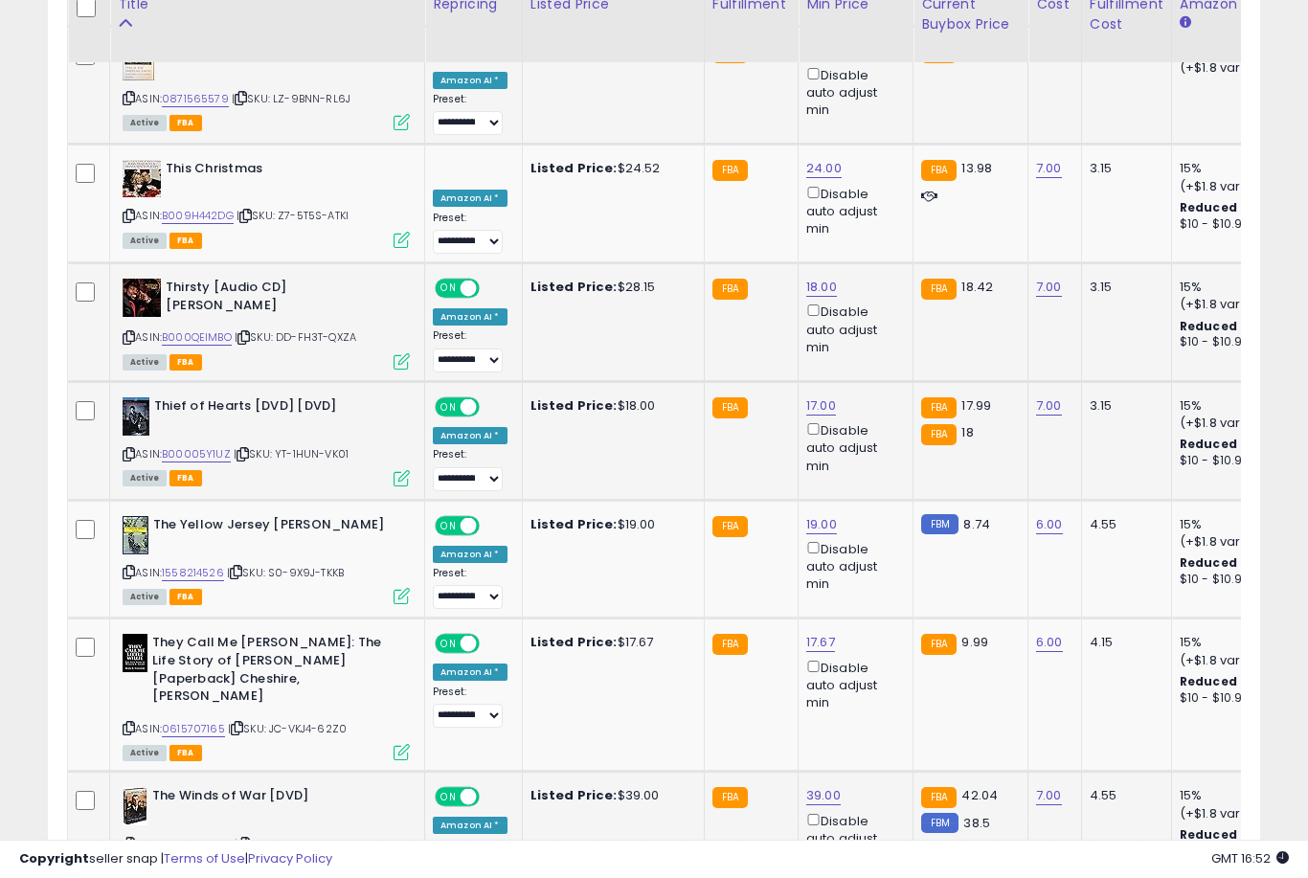
click at [806, 786] on link "39.00" at bounding box center [823, 795] width 34 height 19
click at [879, 589] on button "submit" at bounding box center [895, 575] width 33 height 29
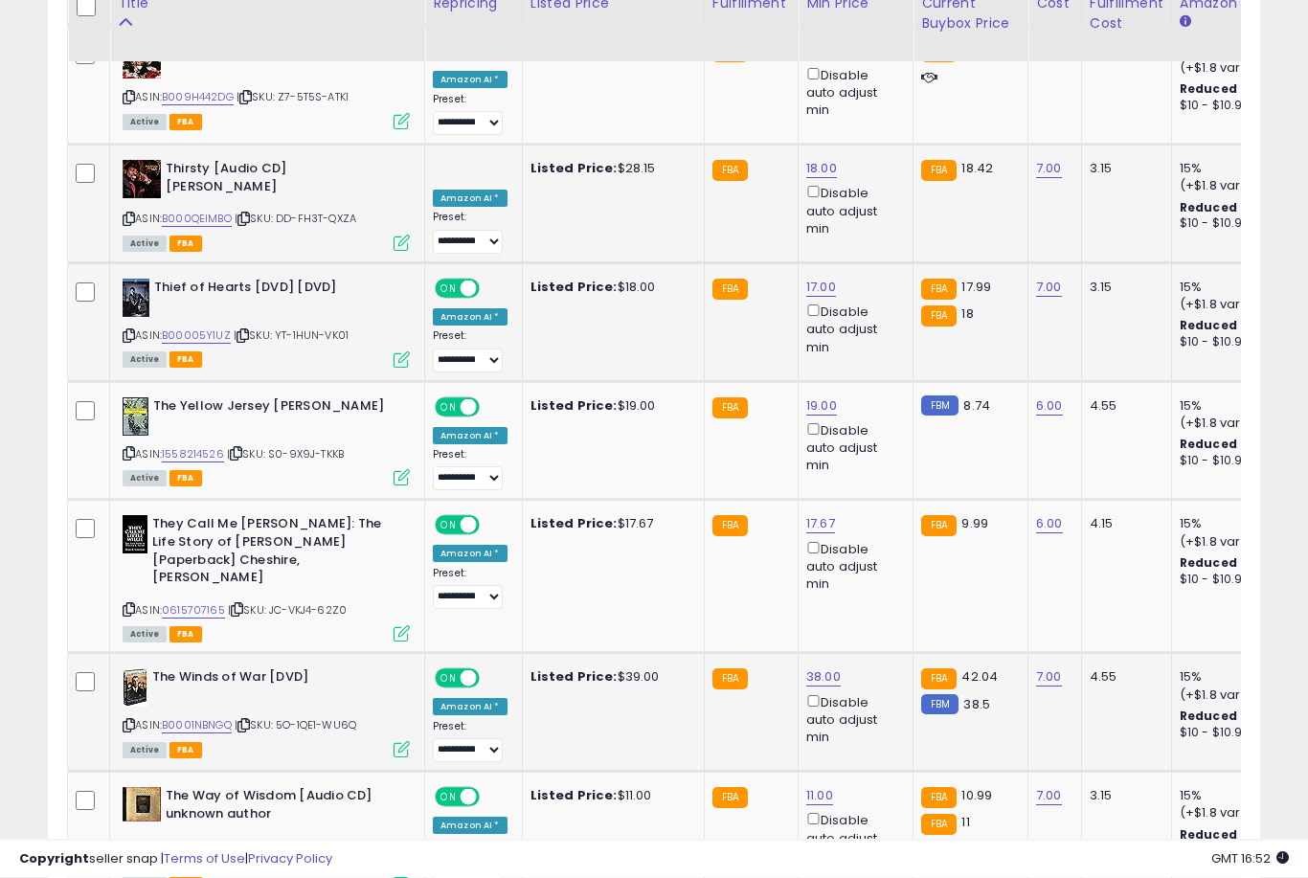
scroll to position [2699, 0]
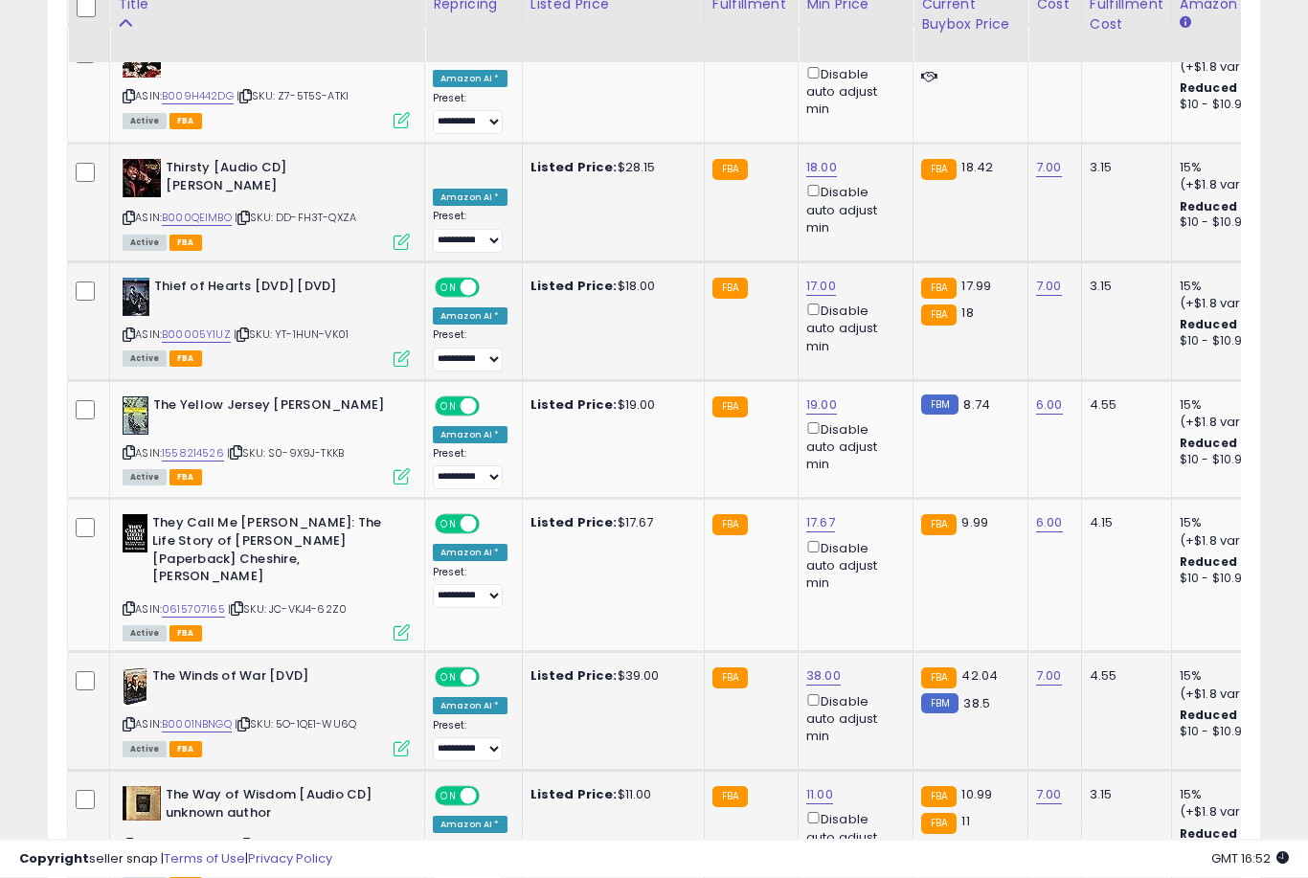
click at [811, 786] on link "11.00" at bounding box center [819, 795] width 27 height 19
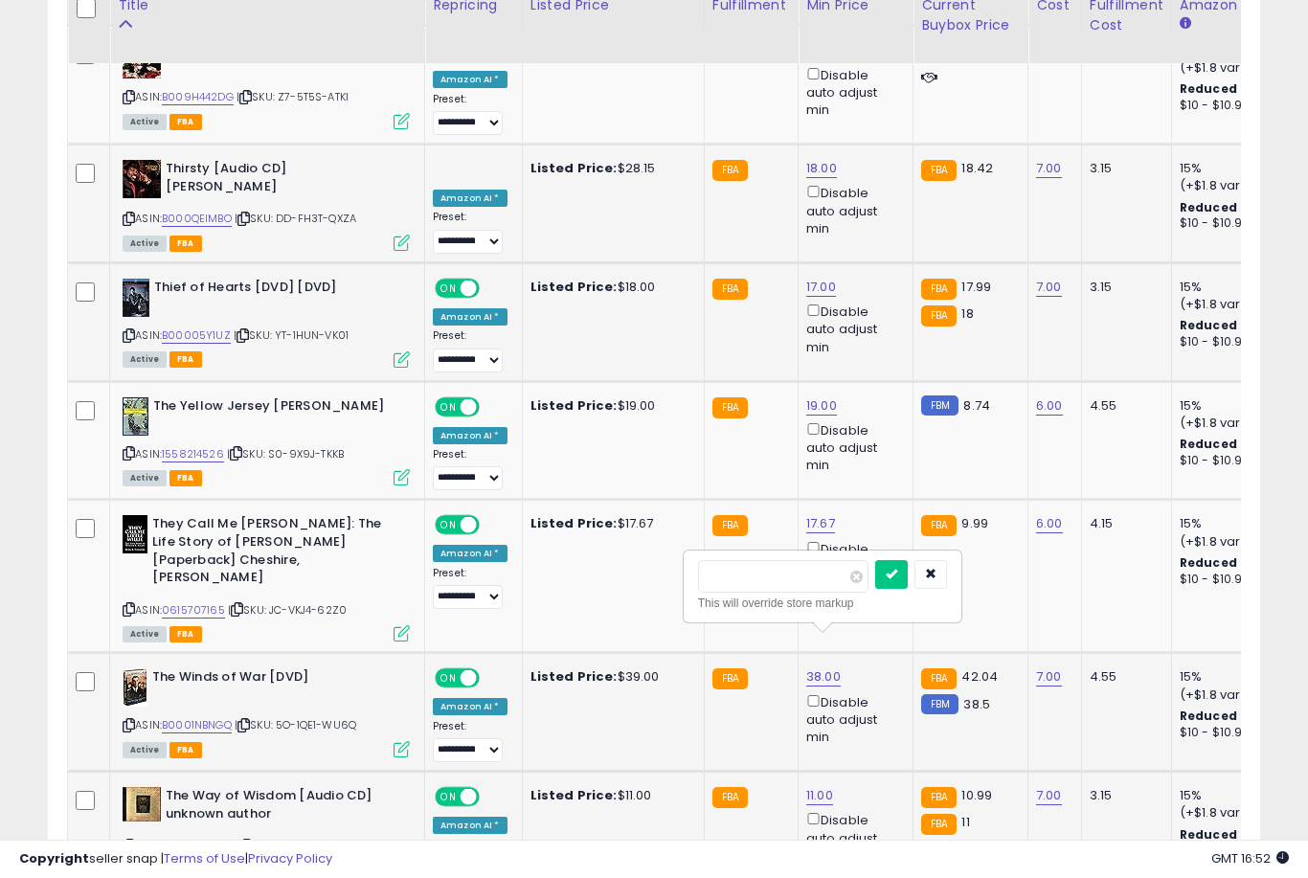
click at [875, 587] on button "submit" at bounding box center [891, 574] width 33 height 29
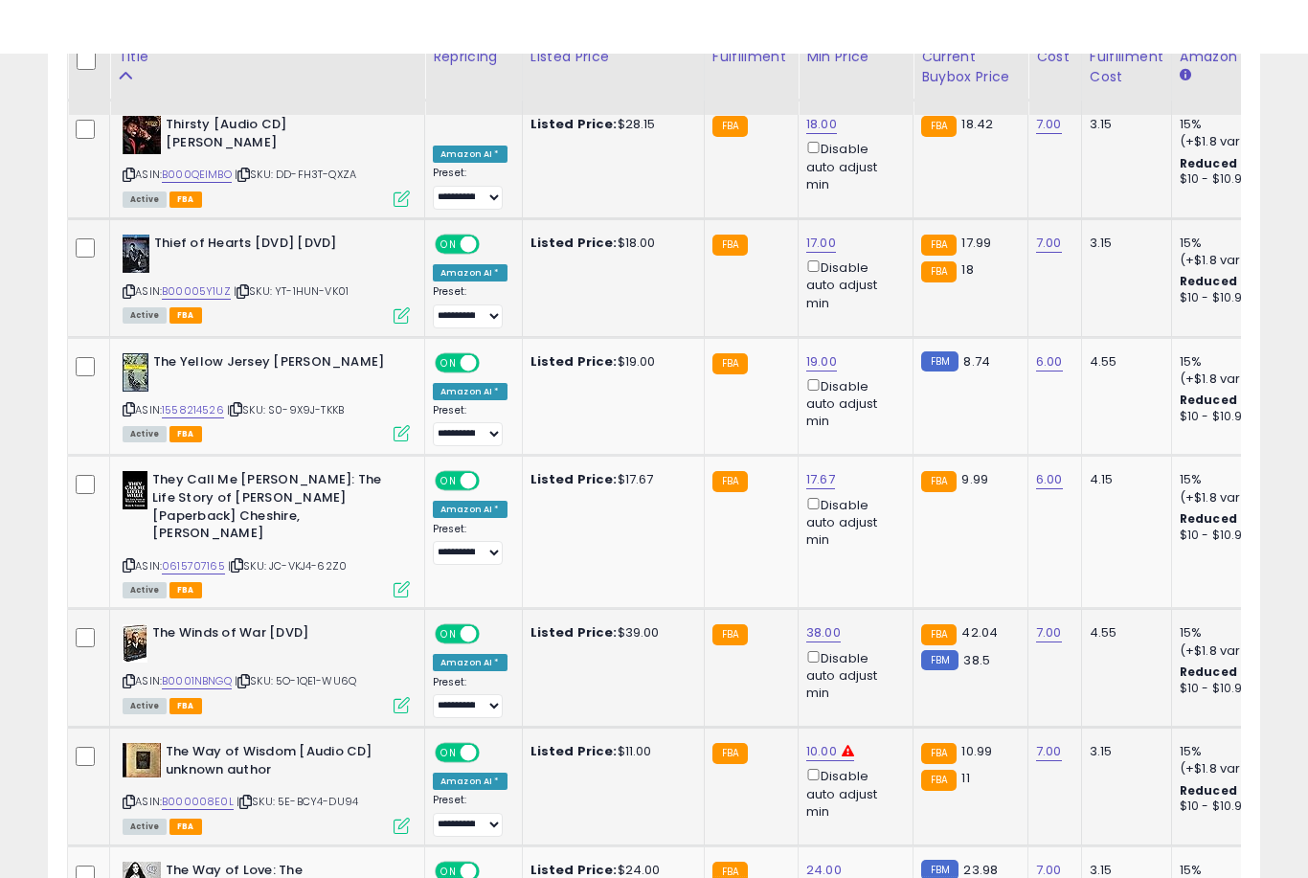
scroll to position [2795, 0]
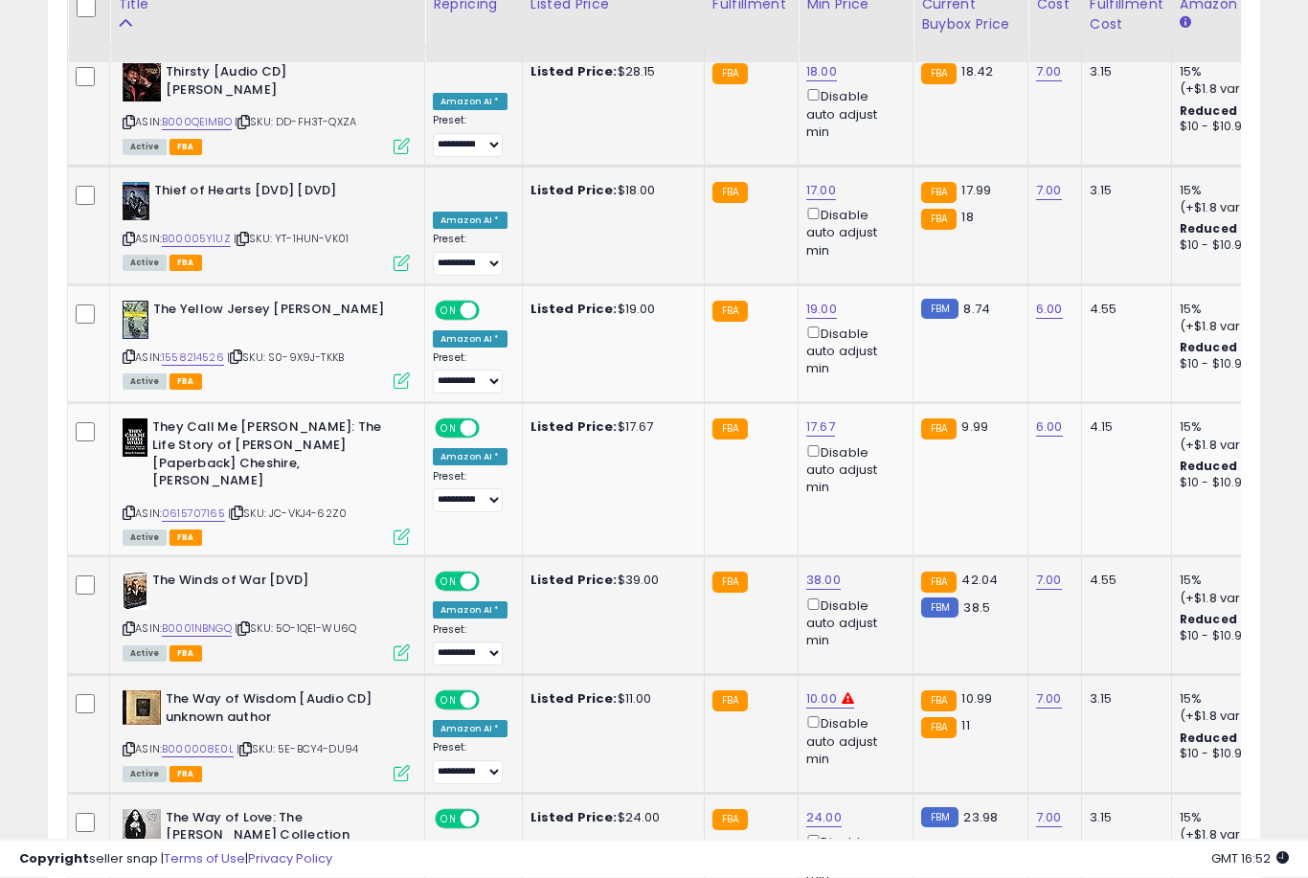
click at [815, 809] on link "24.00" at bounding box center [823, 818] width 35 height 19
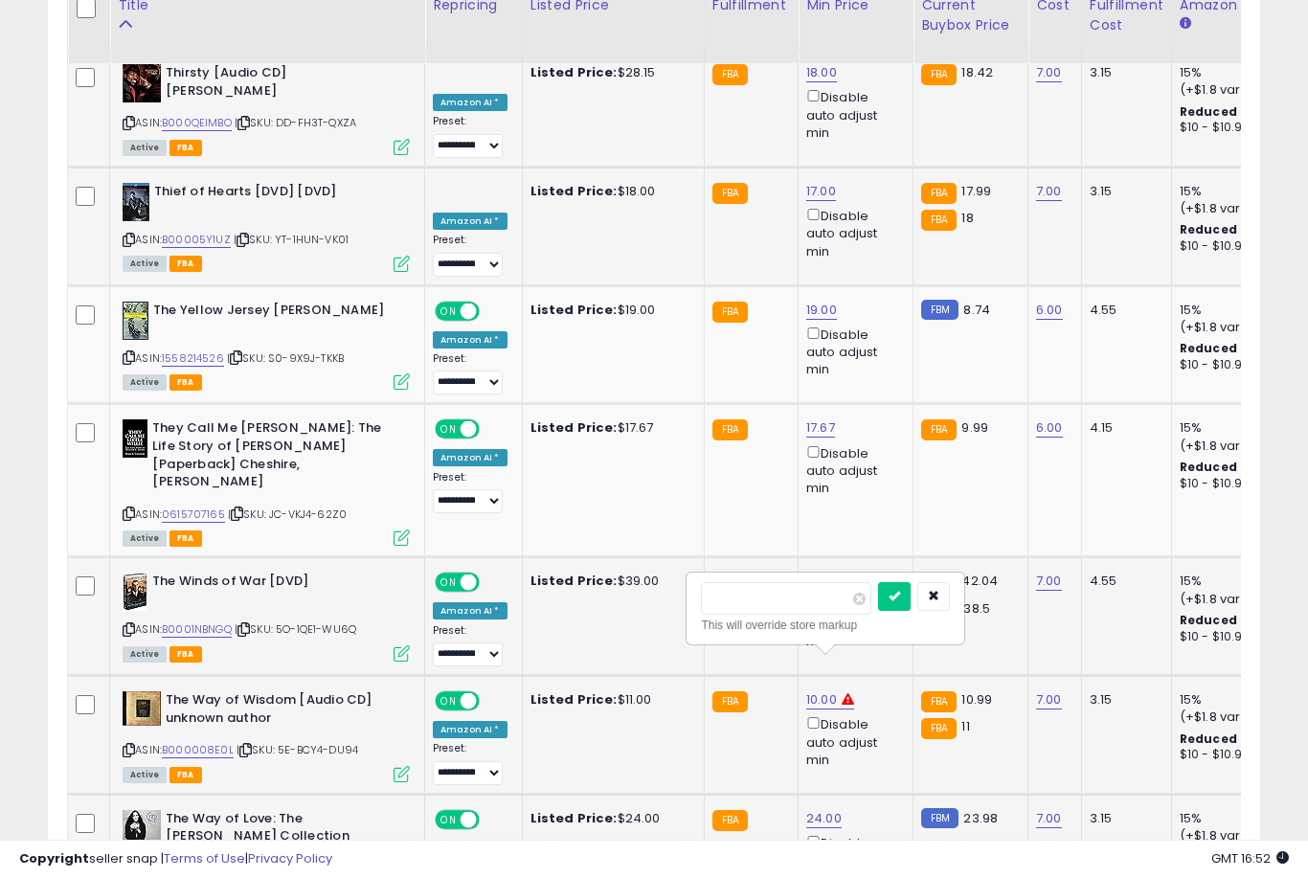
click at [878, 609] on button "submit" at bounding box center [894, 596] width 33 height 29
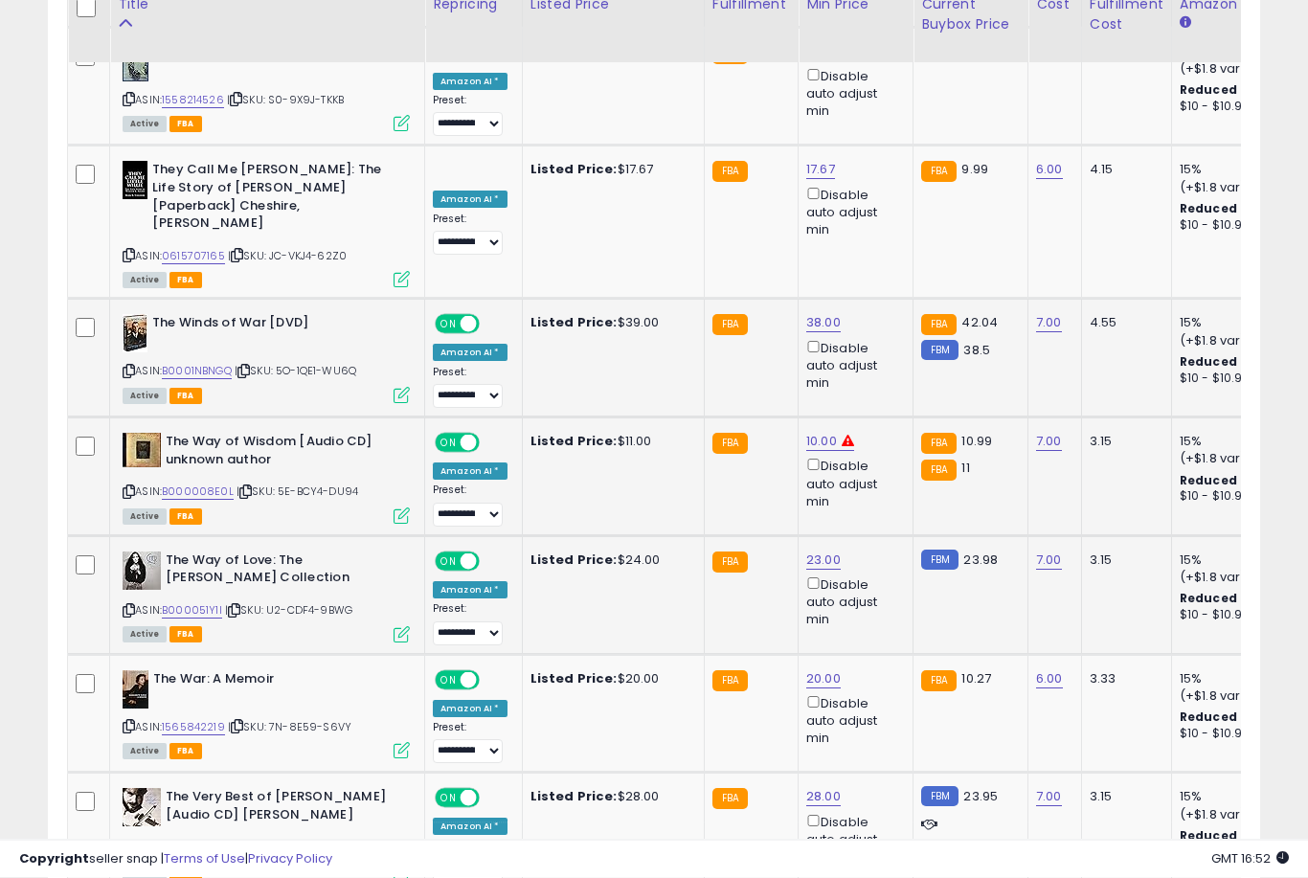
scroll to position [3054, 0]
click at [809, 787] on link "28.00" at bounding box center [823, 796] width 34 height 19
click at [878, 587] on button "submit" at bounding box center [894, 573] width 33 height 29
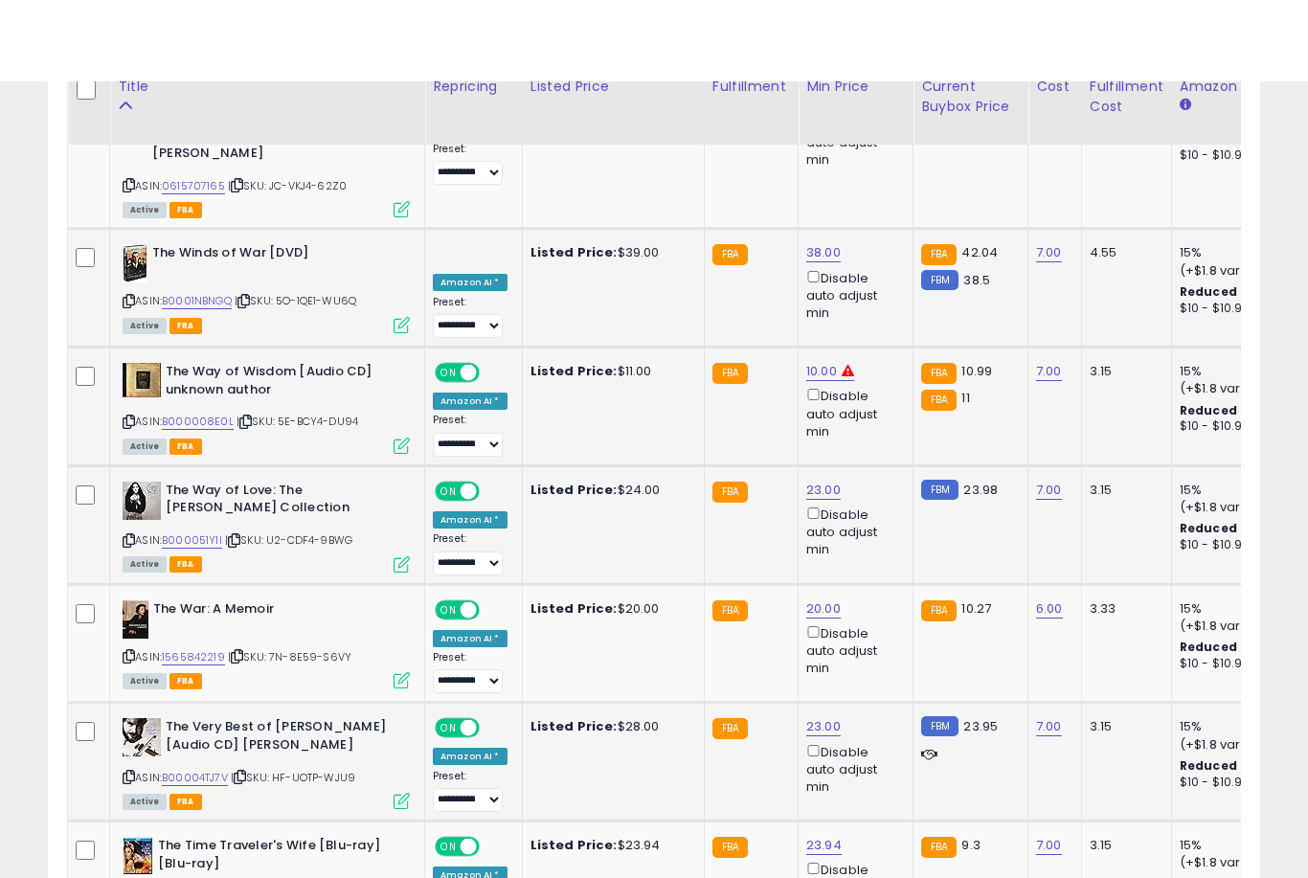
scroll to position [3206, 0]
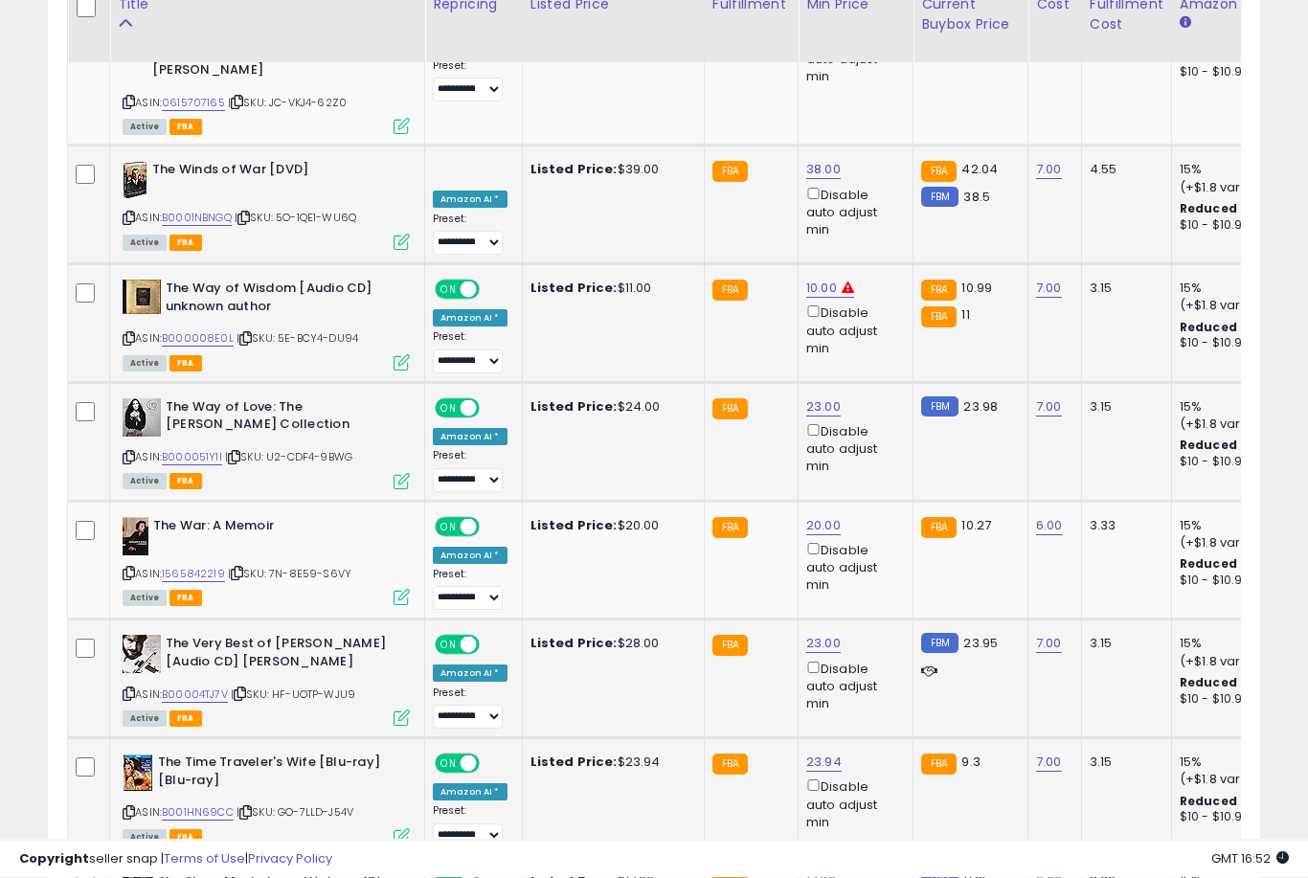
click at [806, 754] on link "23.94" at bounding box center [823, 763] width 35 height 19
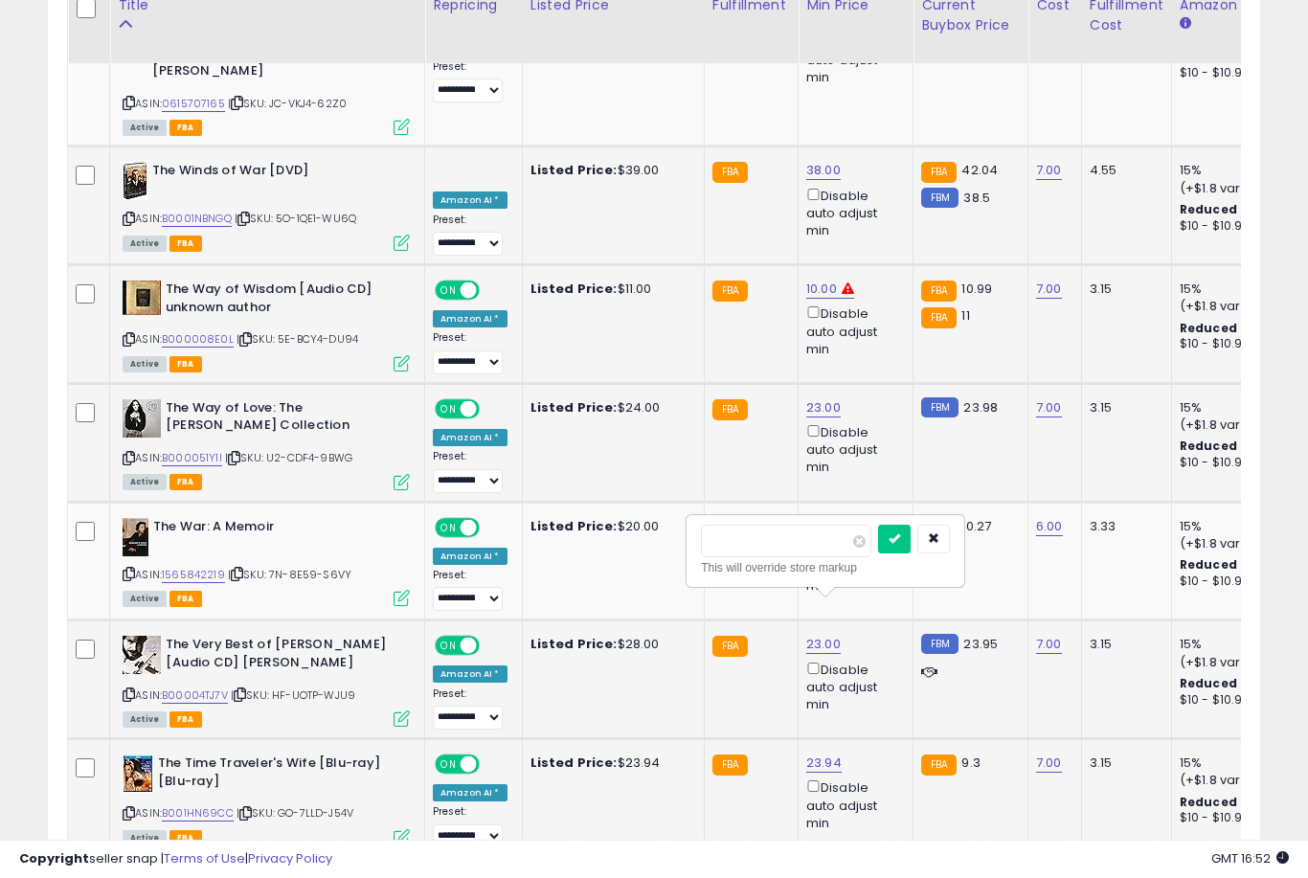
click at [878, 552] on button "submit" at bounding box center [894, 539] width 33 height 29
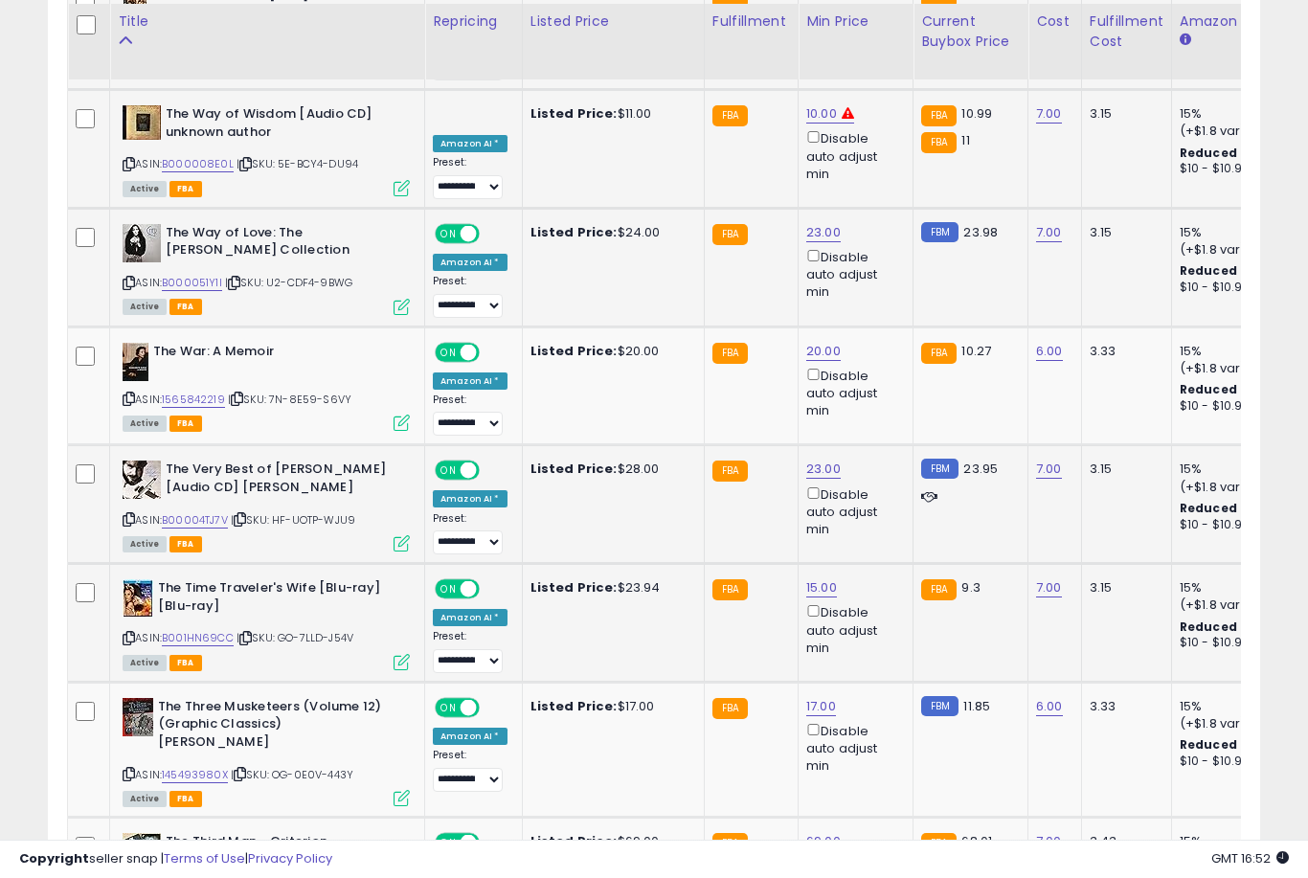
scroll to position [3403, 0]
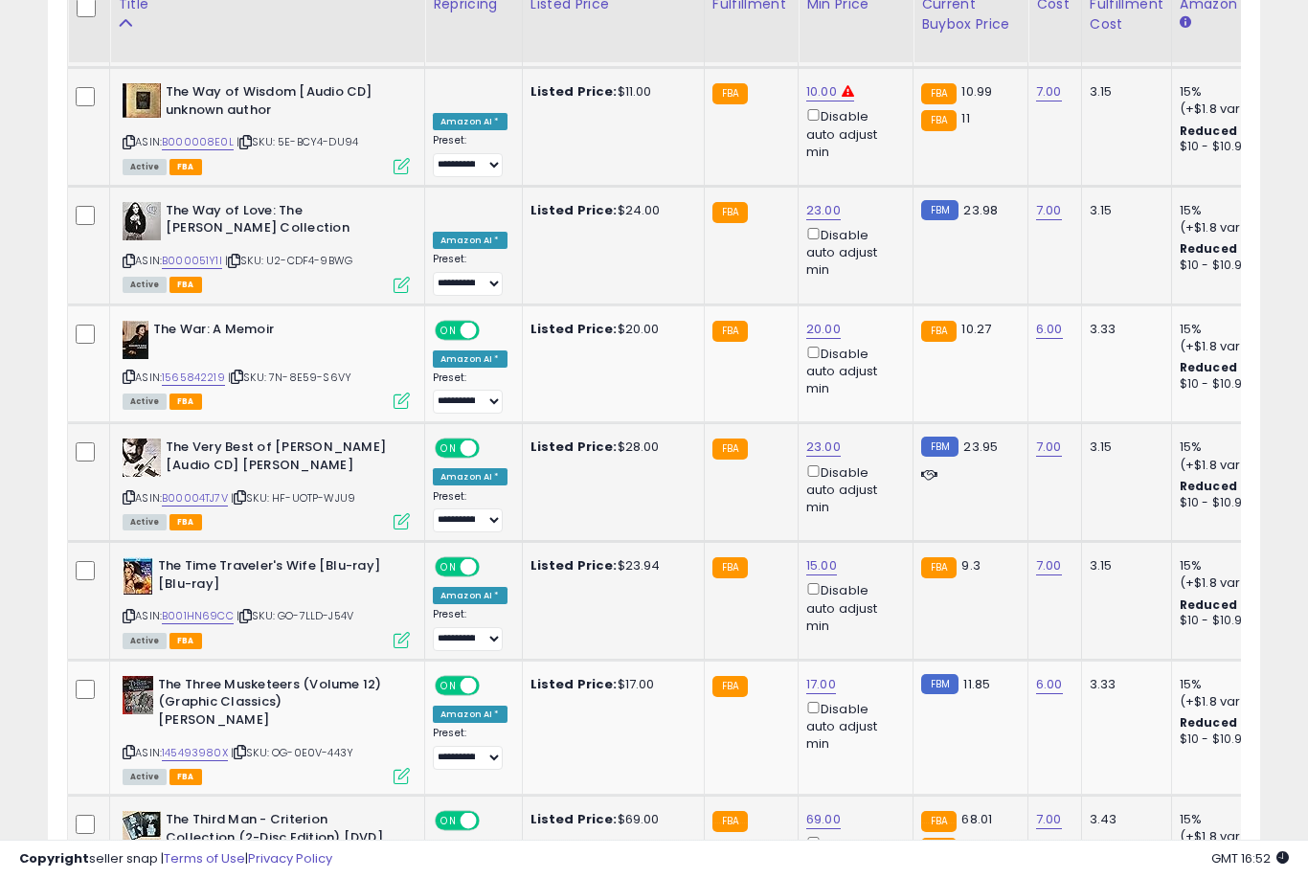
click at [811, 810] on link "69.00" at bounding box center [823, 819] width 34 height 19
click at [879, 606] on button "submit" at bounding box center [895, 592] width 33 height 29
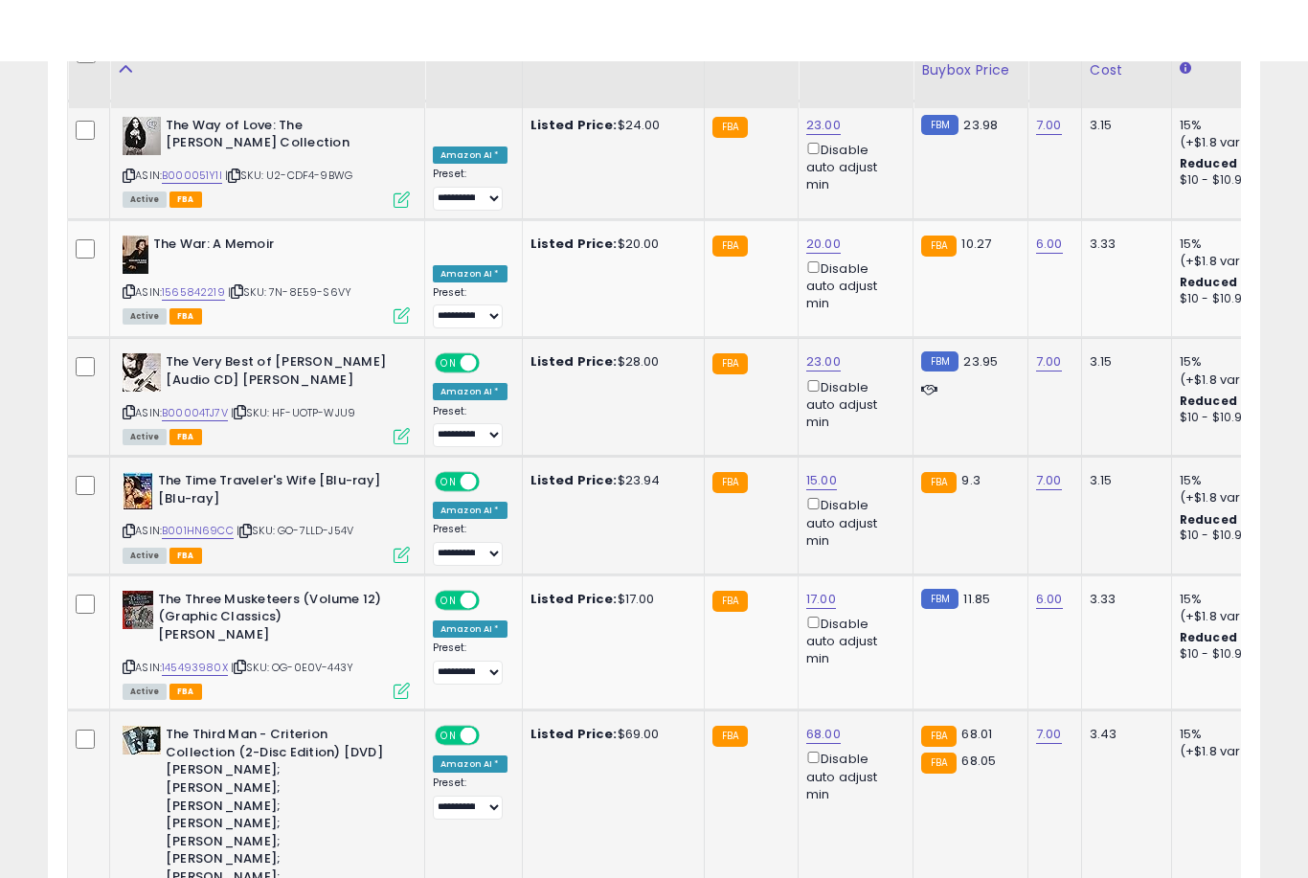
scroll to position [3551, 0]
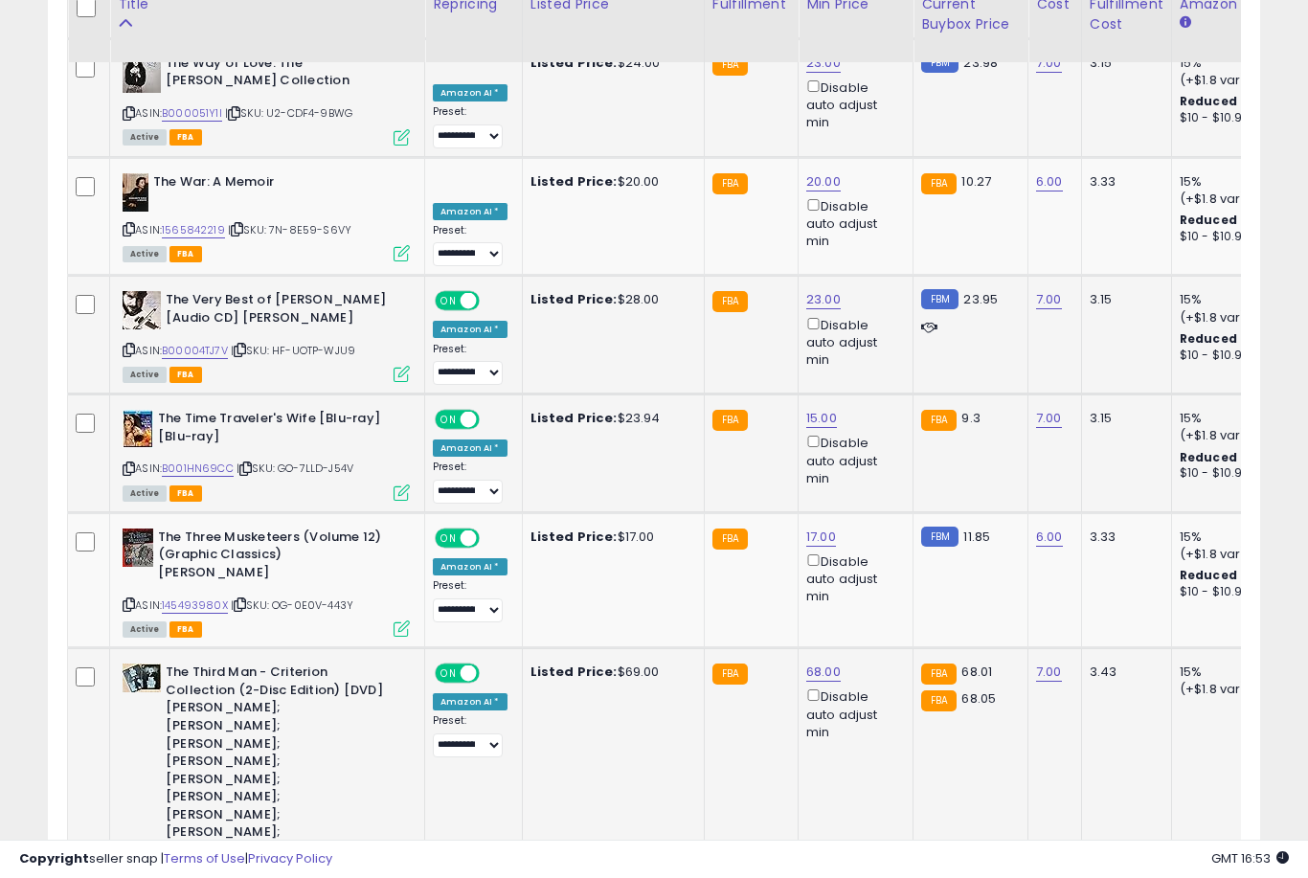
click at [879, 678] on button "submit" at bounding box center [895, 664] width 33 height 29
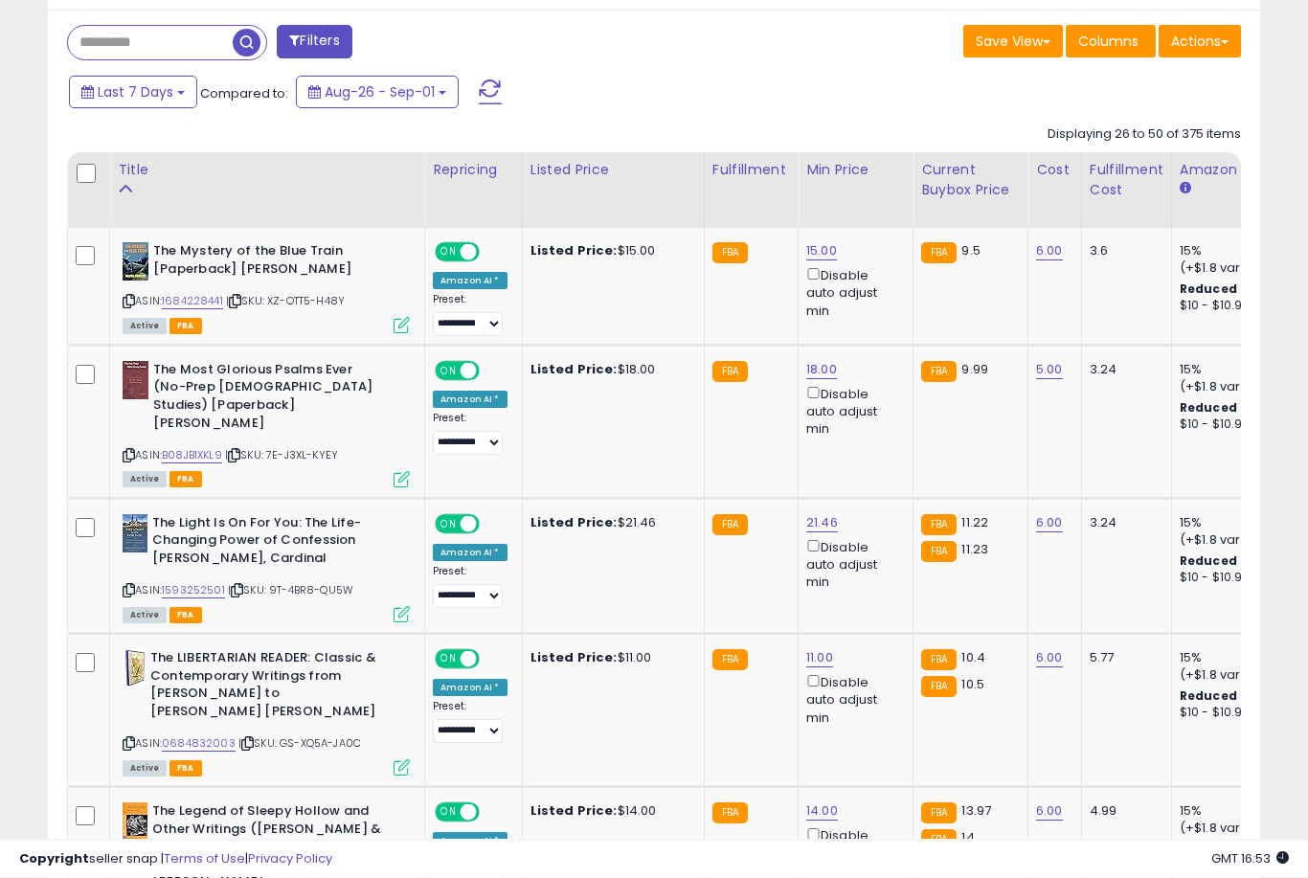
scroll to position [830, 0]
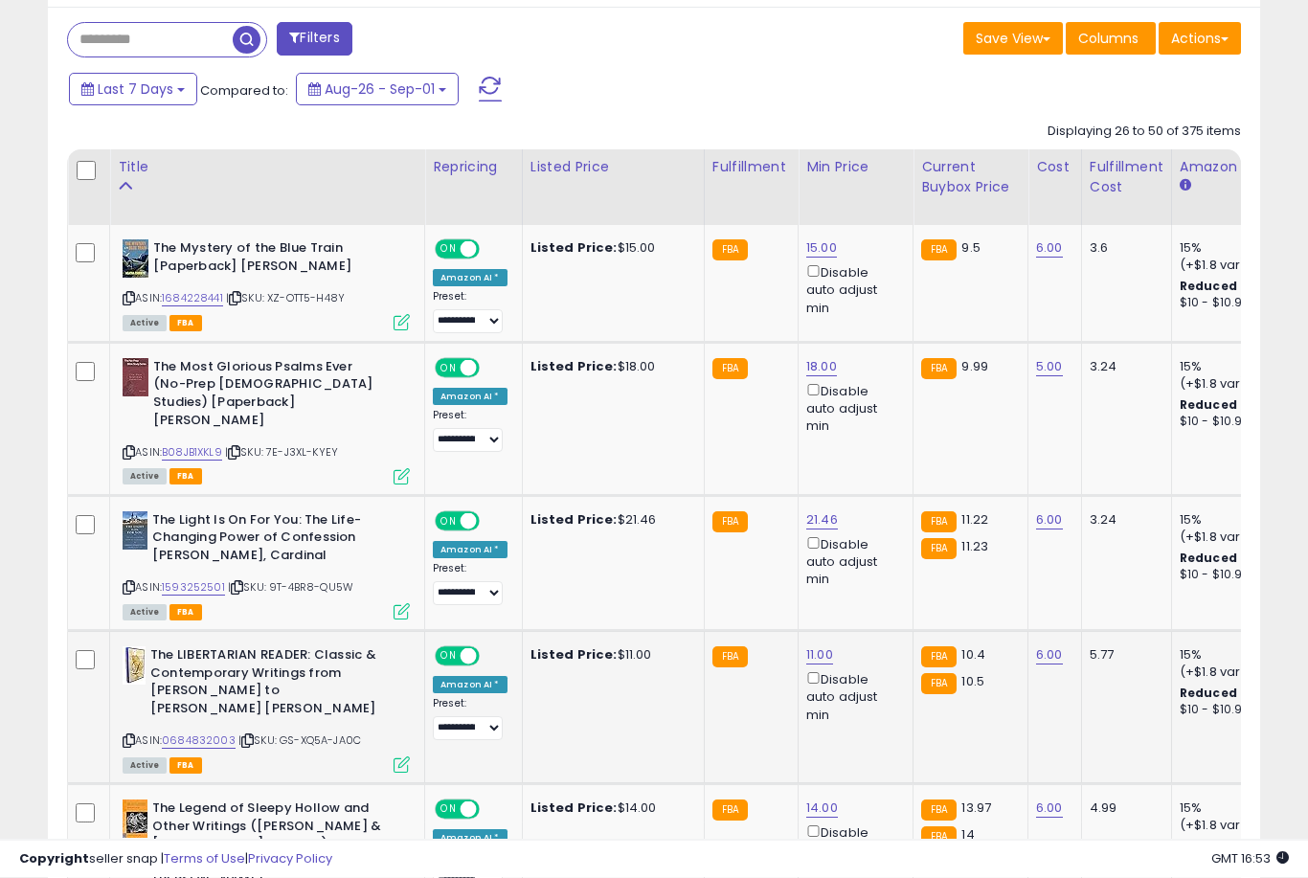
click at [817, 646] on link "11.00" at bounding box center [819, 655] width 27 height 19
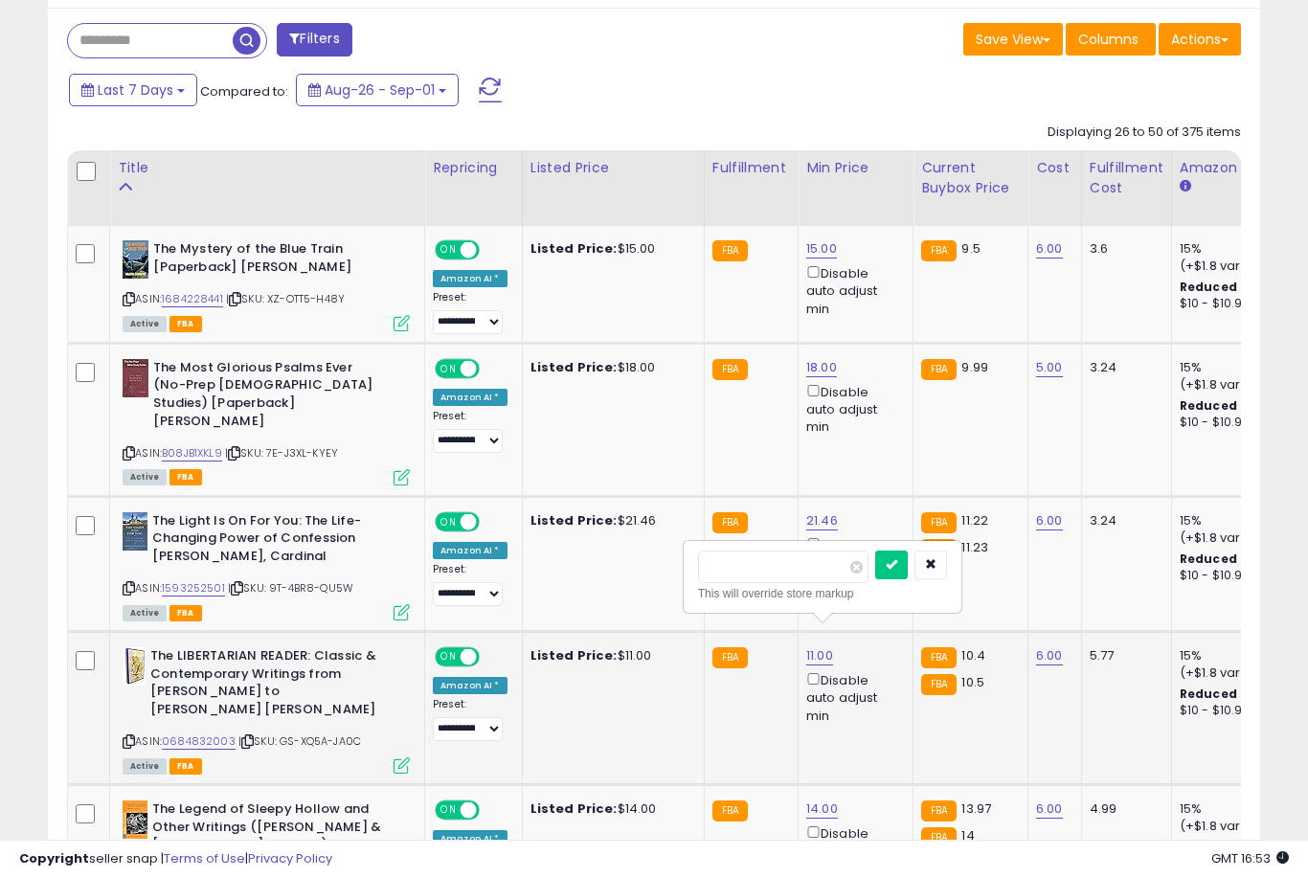
click at [875, 577] on button "submit" at bounding box center [891, 565] width 33 height 29
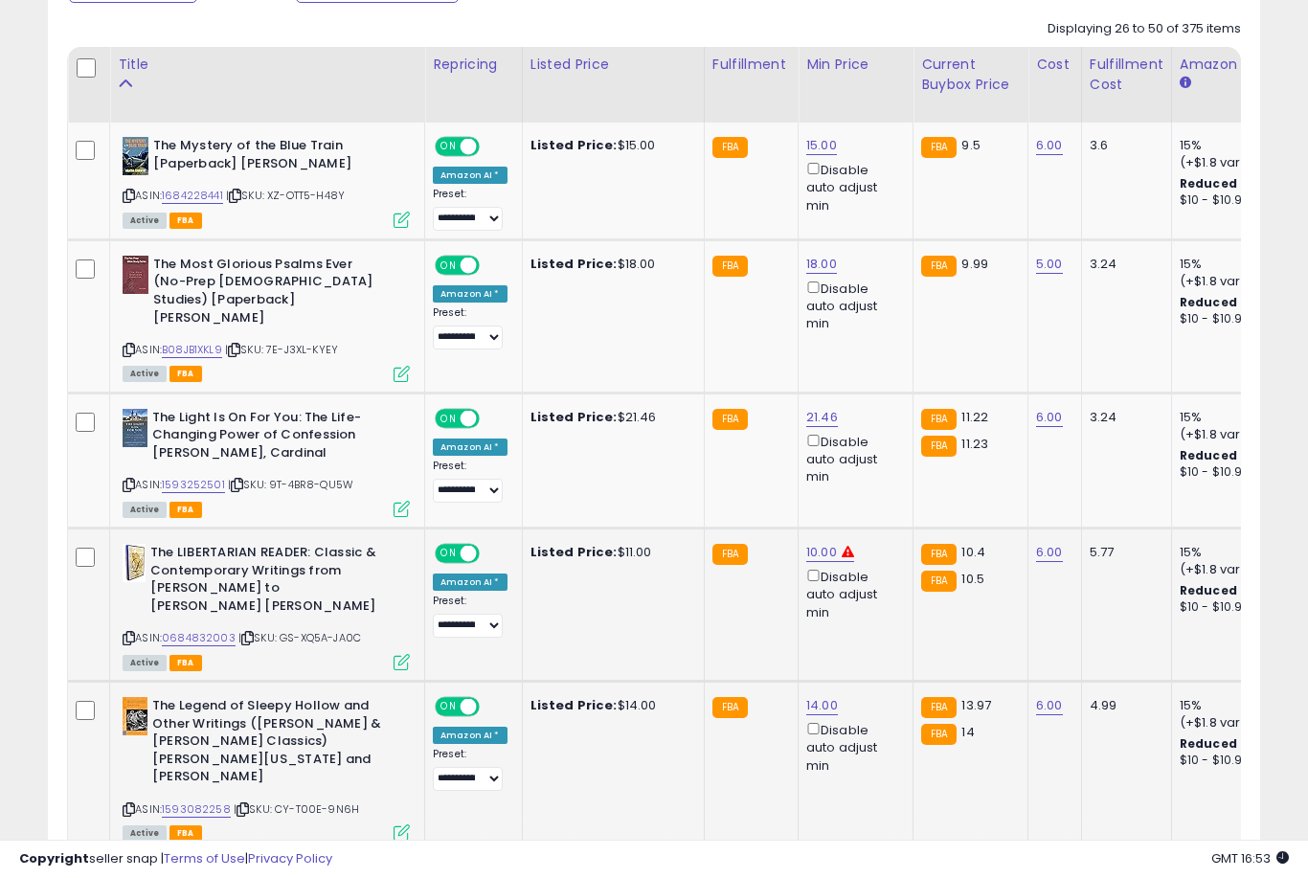
click at [820, 696] on link "14.00" at bounding box center [822, 705] width 32 height 19
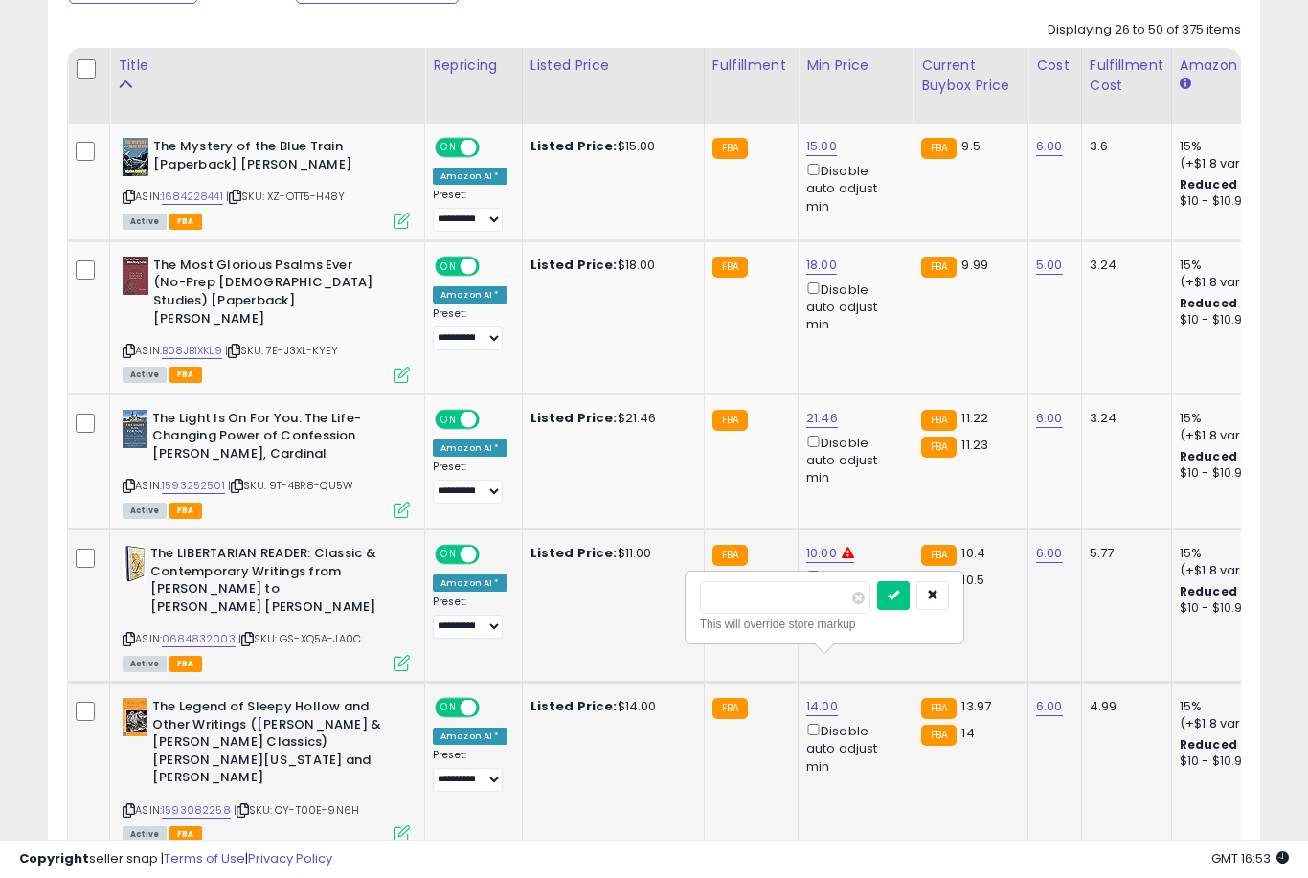
click at [877, 608] on button "submit" at bounding box center [893, 595] width 33 height 29
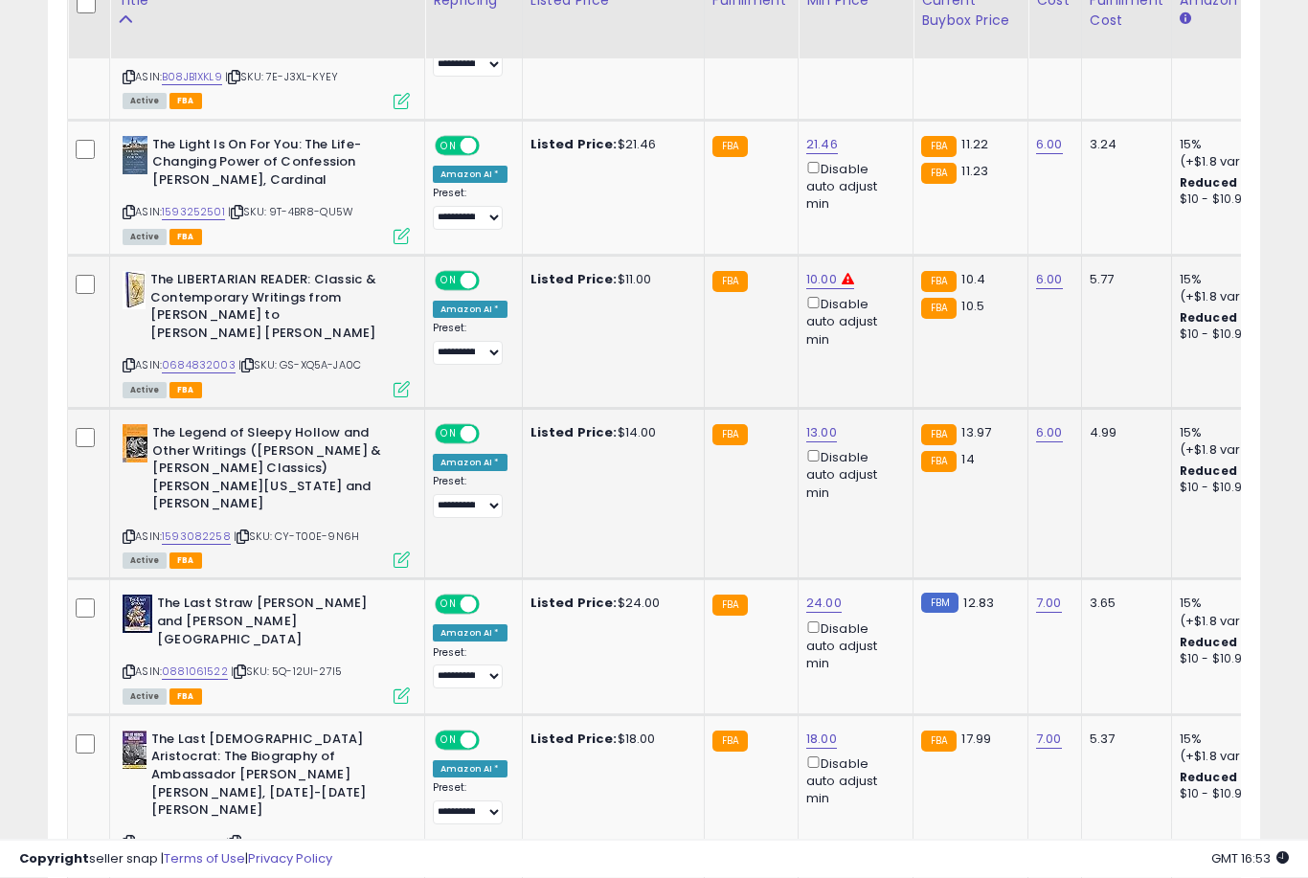
scroll to position [1207, 0]
click at [809, 730] on link "18.00" at bounding box center [821, 739] width 31 height 19
click at [877, 603] on button "submit" at bounding box center [893, 590] width 33 height 29
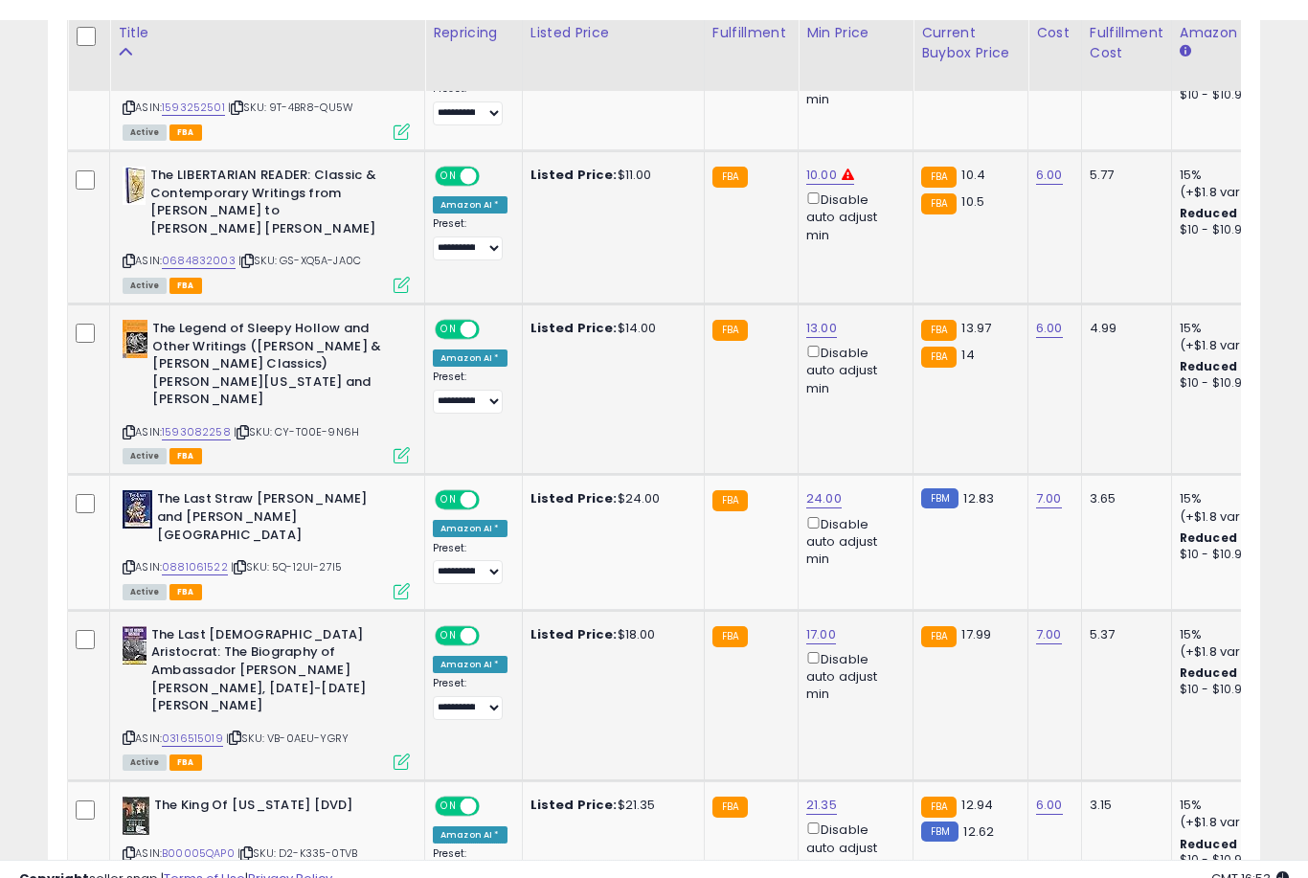
scroll to position [1341, 0]
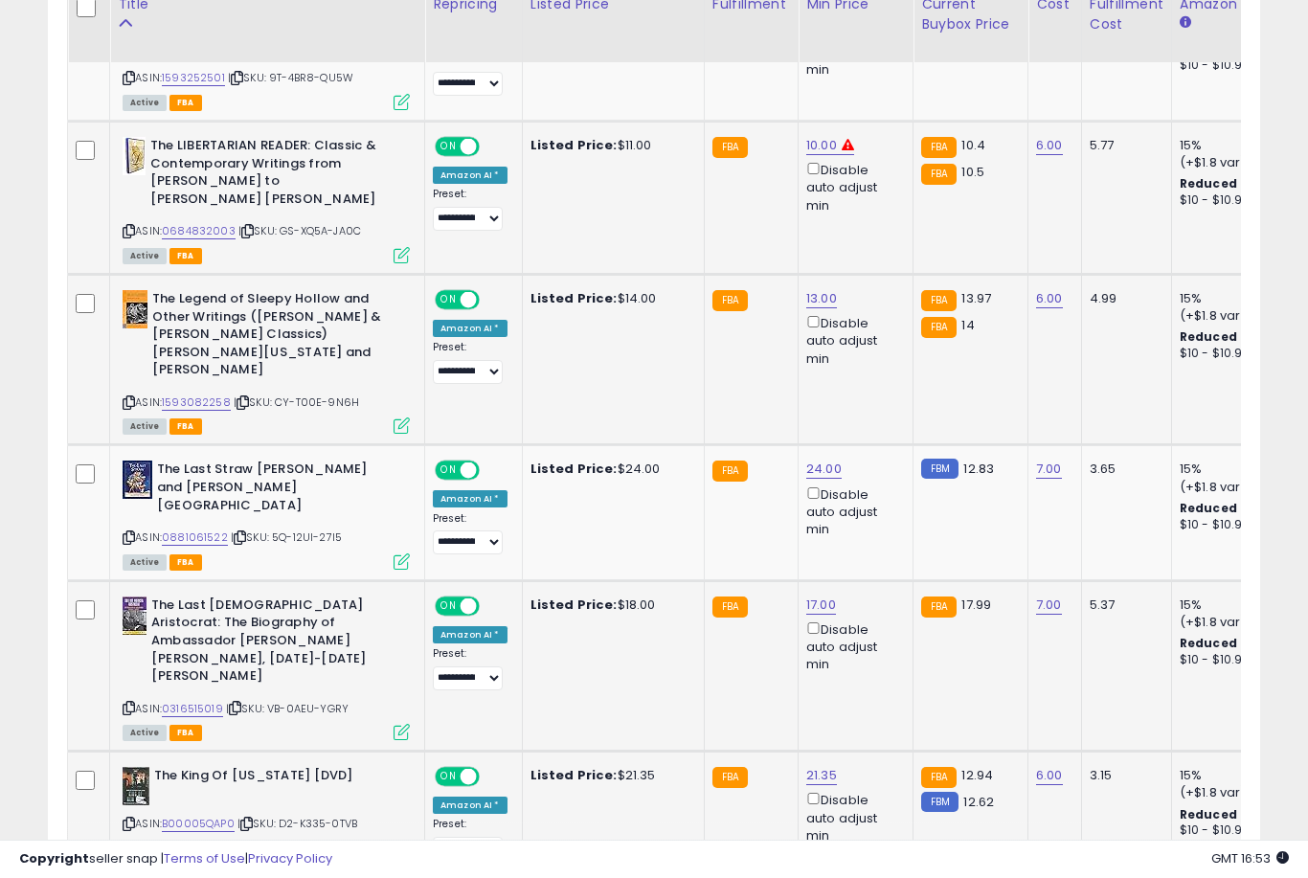
click at [814, 766] on link "21.35" at bounding box center [821, 775] width 31 height 19
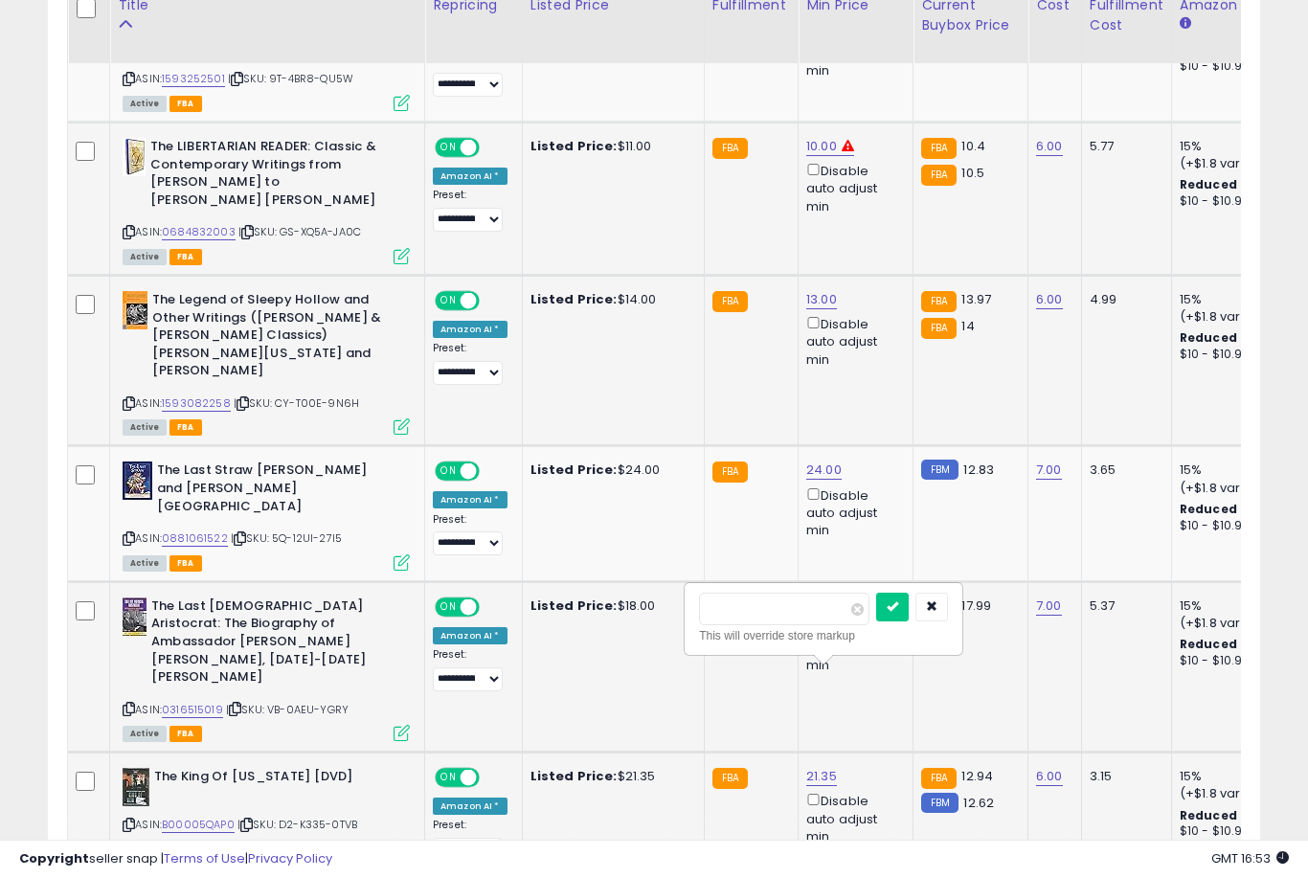
click at [876, 620] on button "submit" at bounding box center [892, 607] width 33 height 29
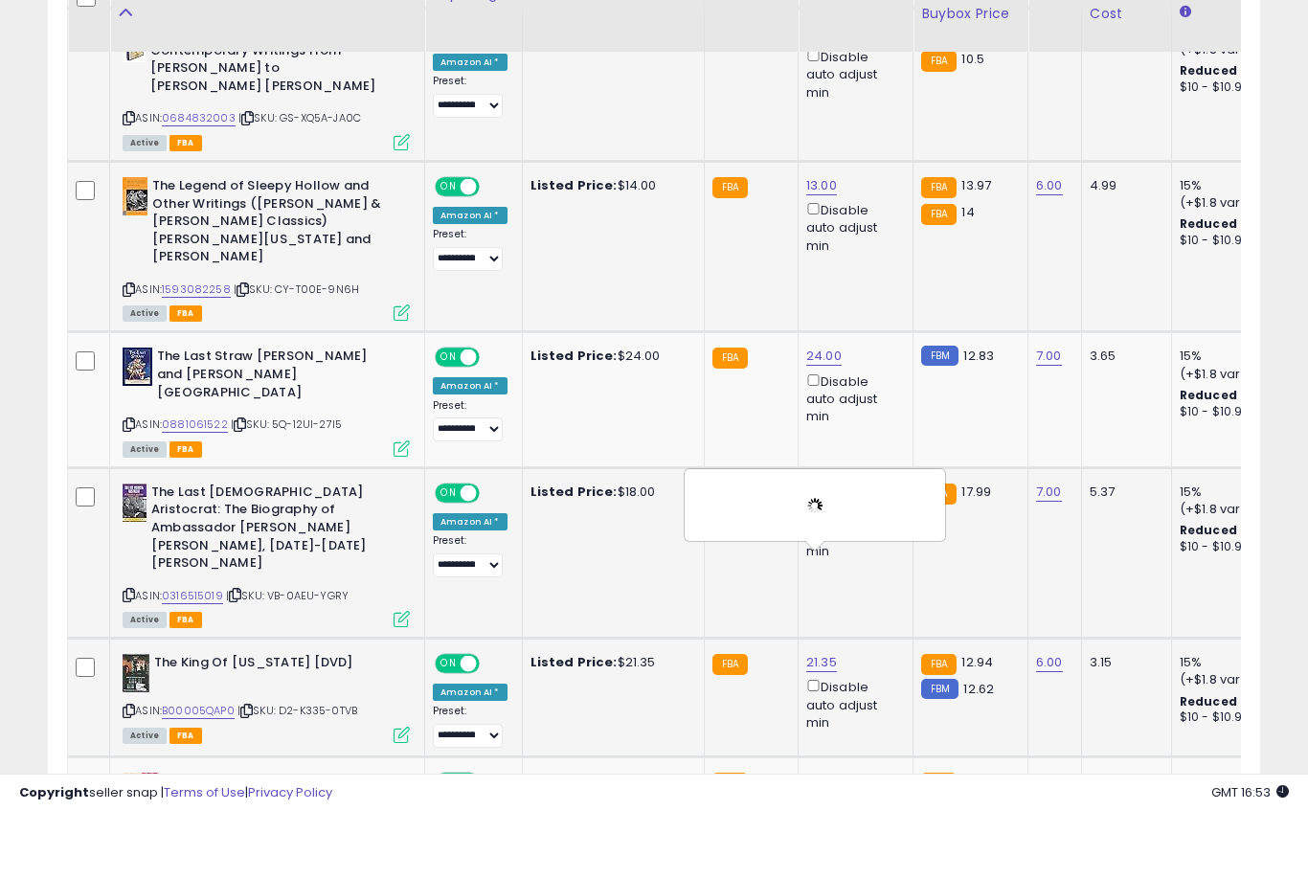
scroll to position [1457, 0]
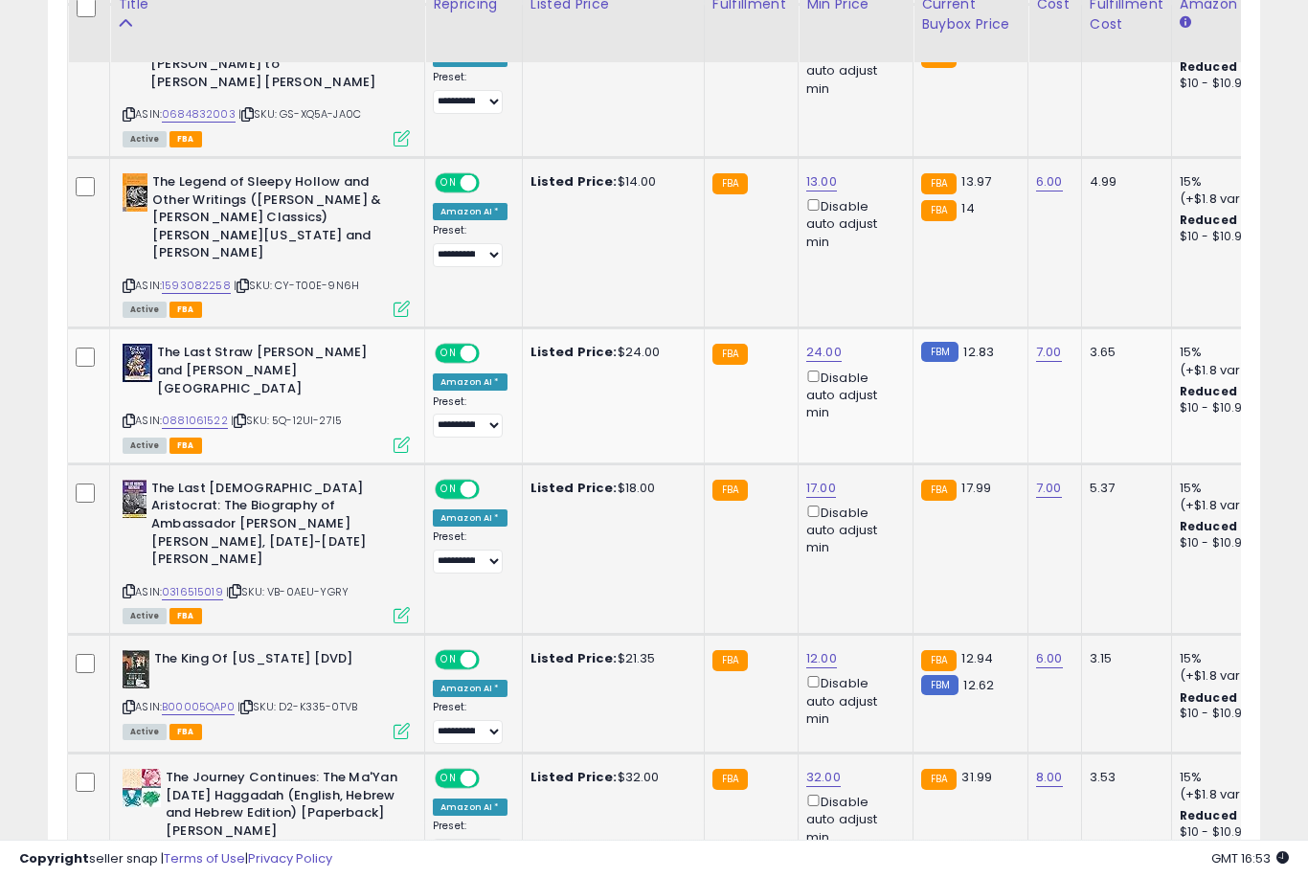
click at [813, 768] on link "32.00" at bounding box center [823, 777] width 34 height 19
click at [878, 621] on button "submit" at bounding box center [894, 607] width 33 height 29
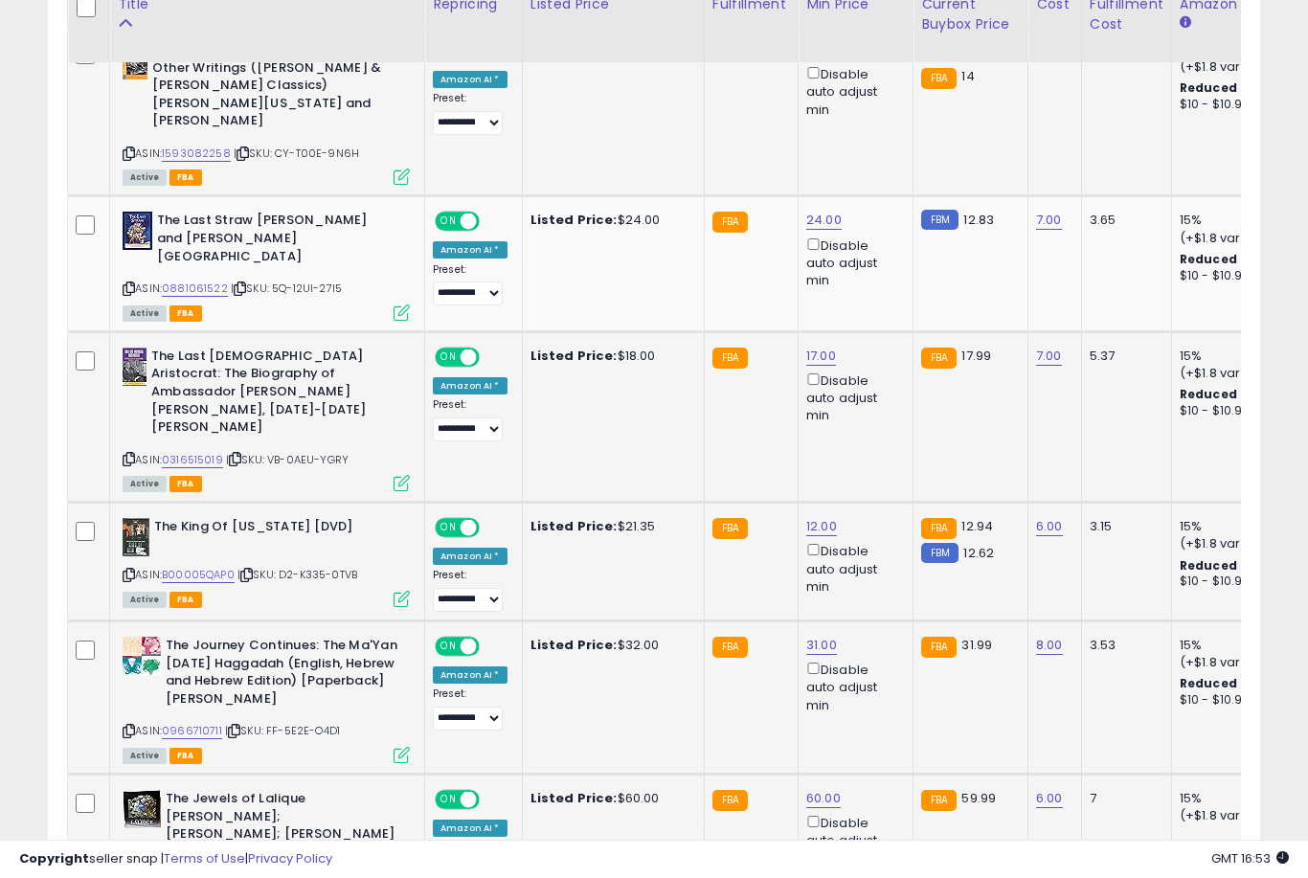
click at [811, 789] on link "60.00" at bounding box center [823, 798] width 34 height 19
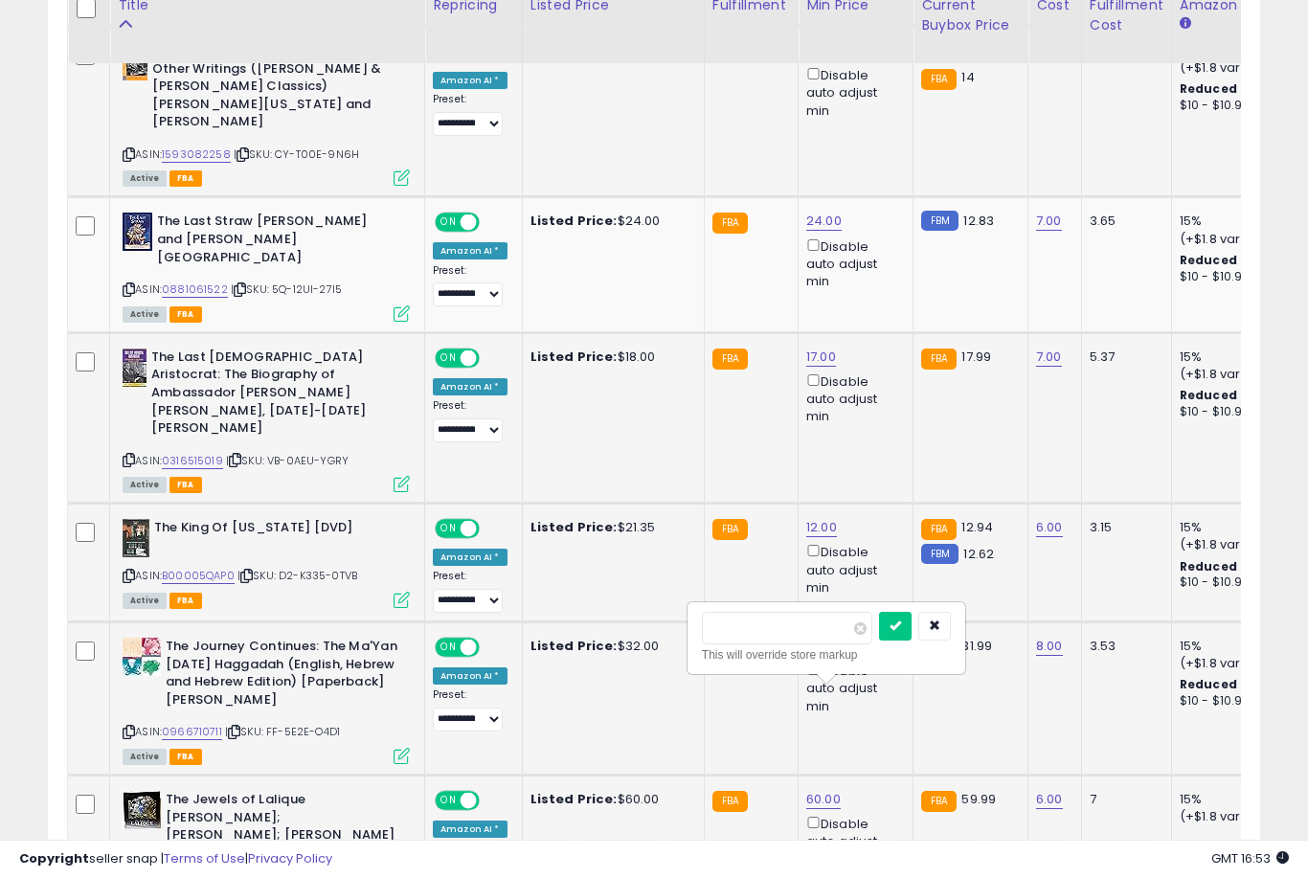
click at [879, 639] on button "submit" at bounding box center [895, 626] width 33 height 29
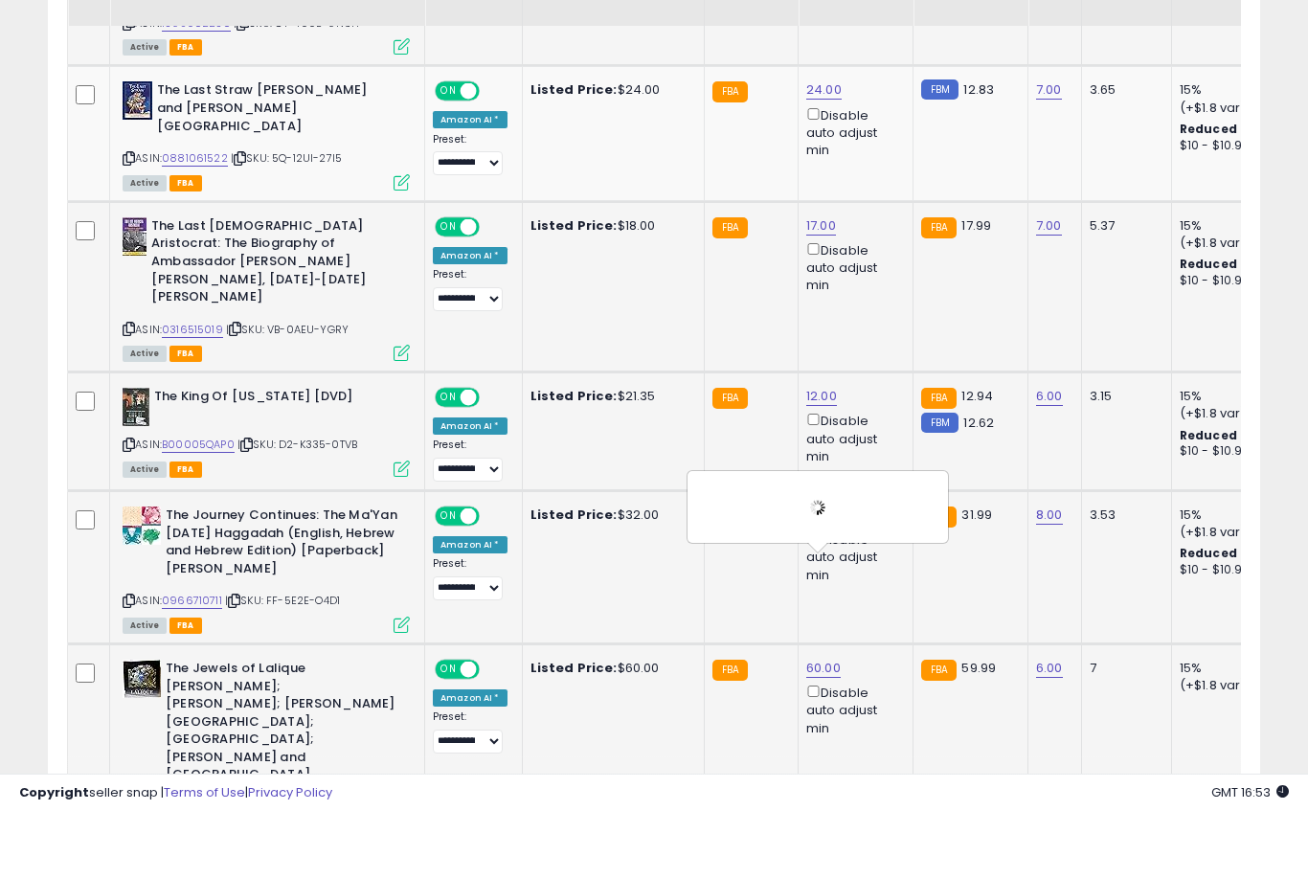
scroll to position [1760, 0]
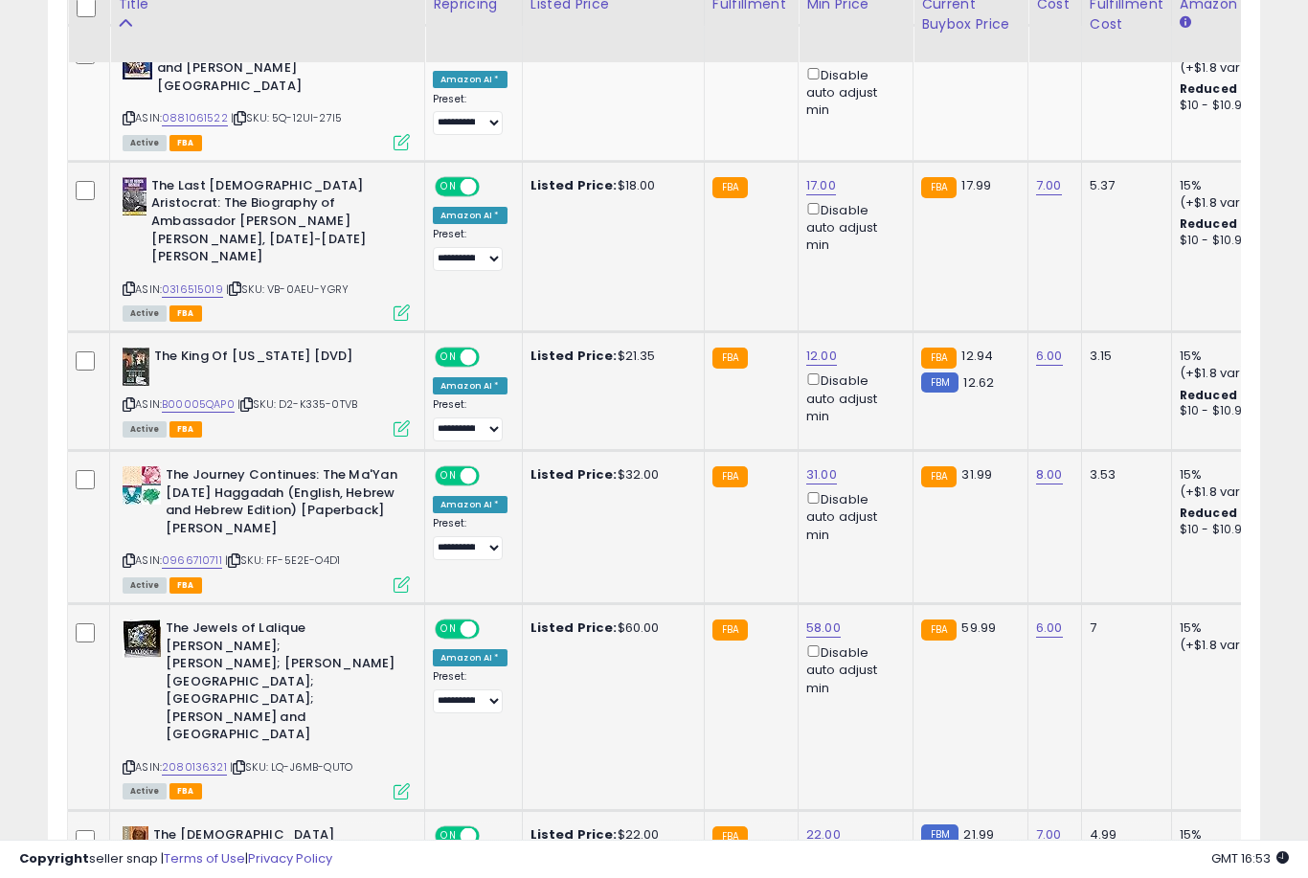
click at [815, 825] on link "22.00" at bounding box center [823, 834] width 34 height 19
click at [878, 636] on button "submit" at bounding box center [894, 622] width 33 height 29
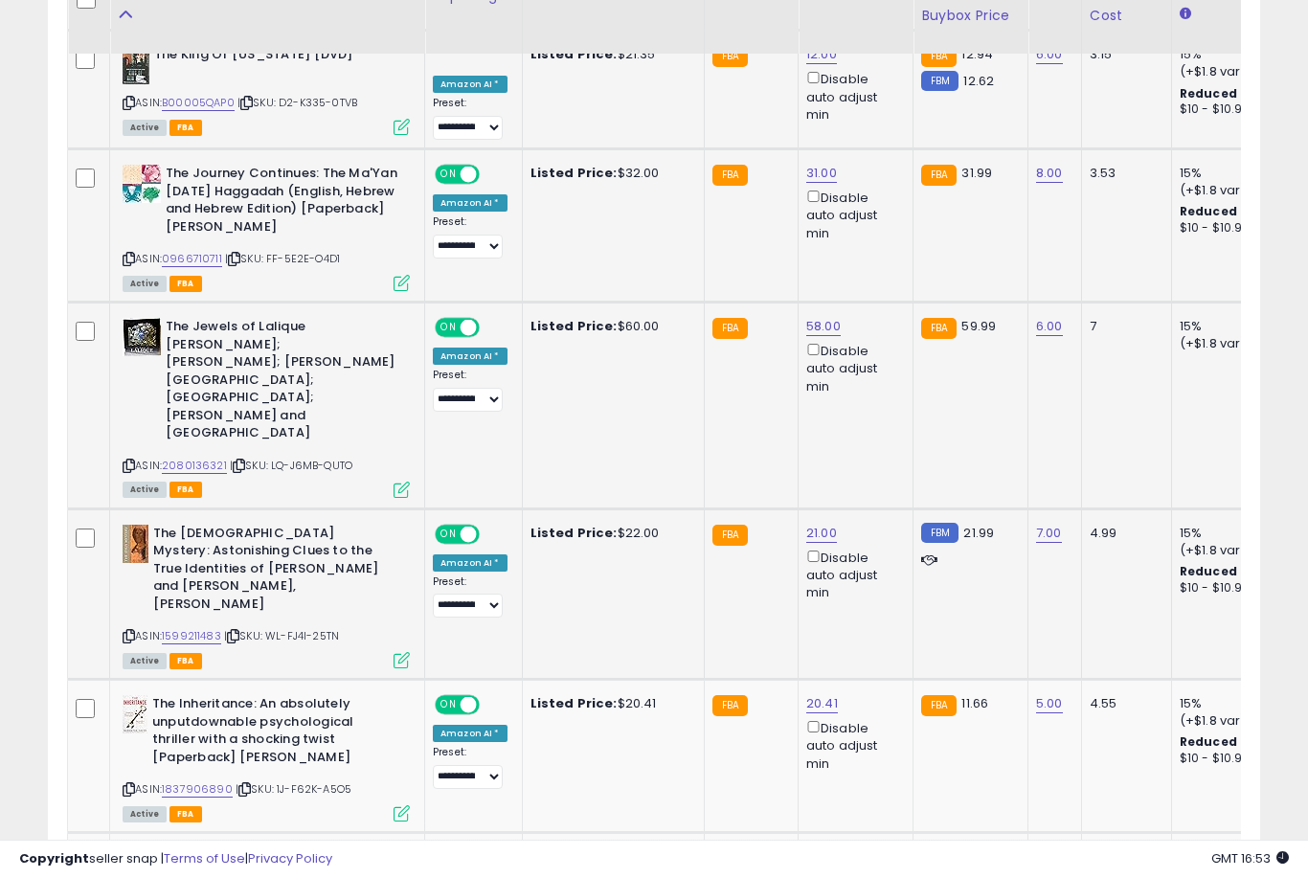
scroll to position [2069, 0]
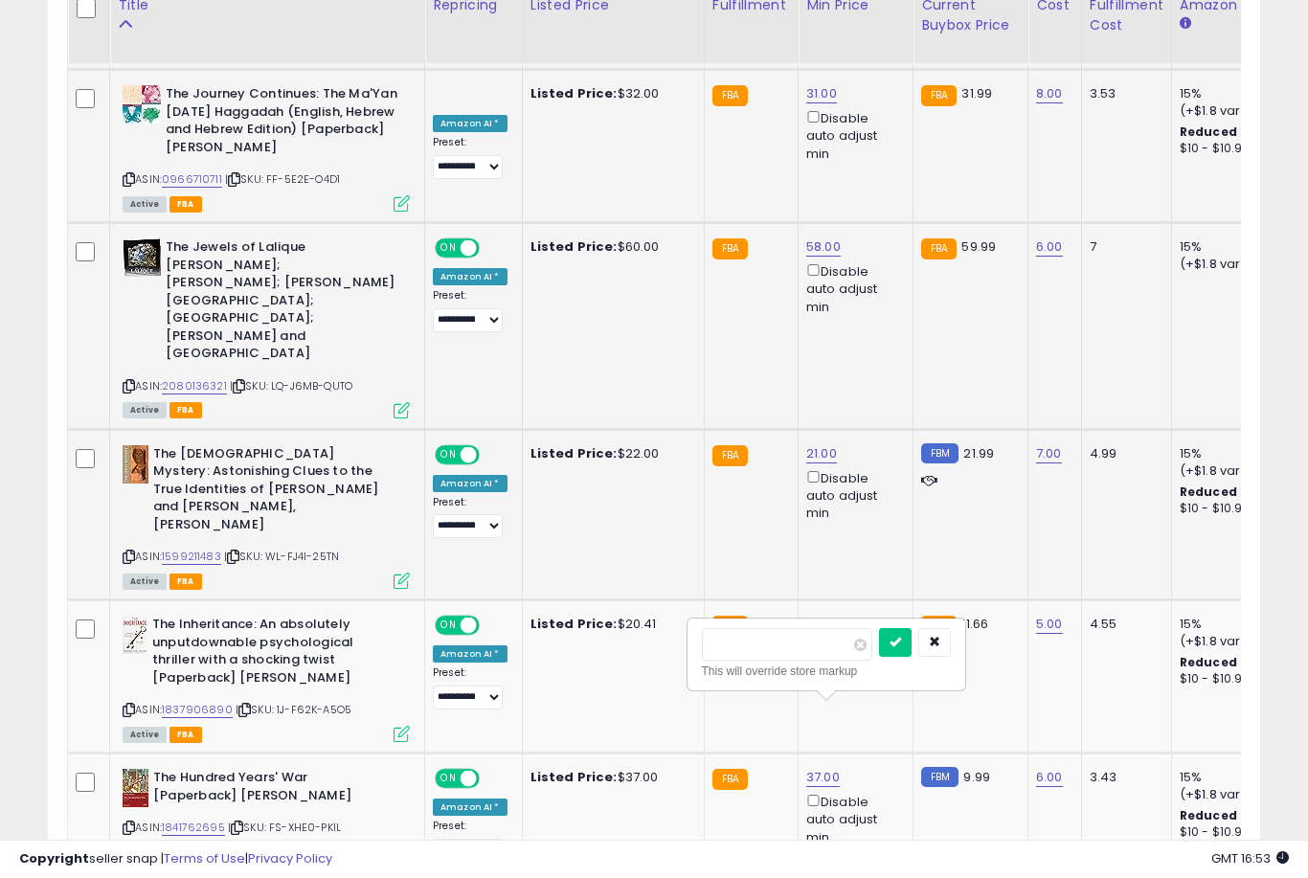
click at [879, 655] on button "submit" at bounding box center [895, 642] width 33 height 29
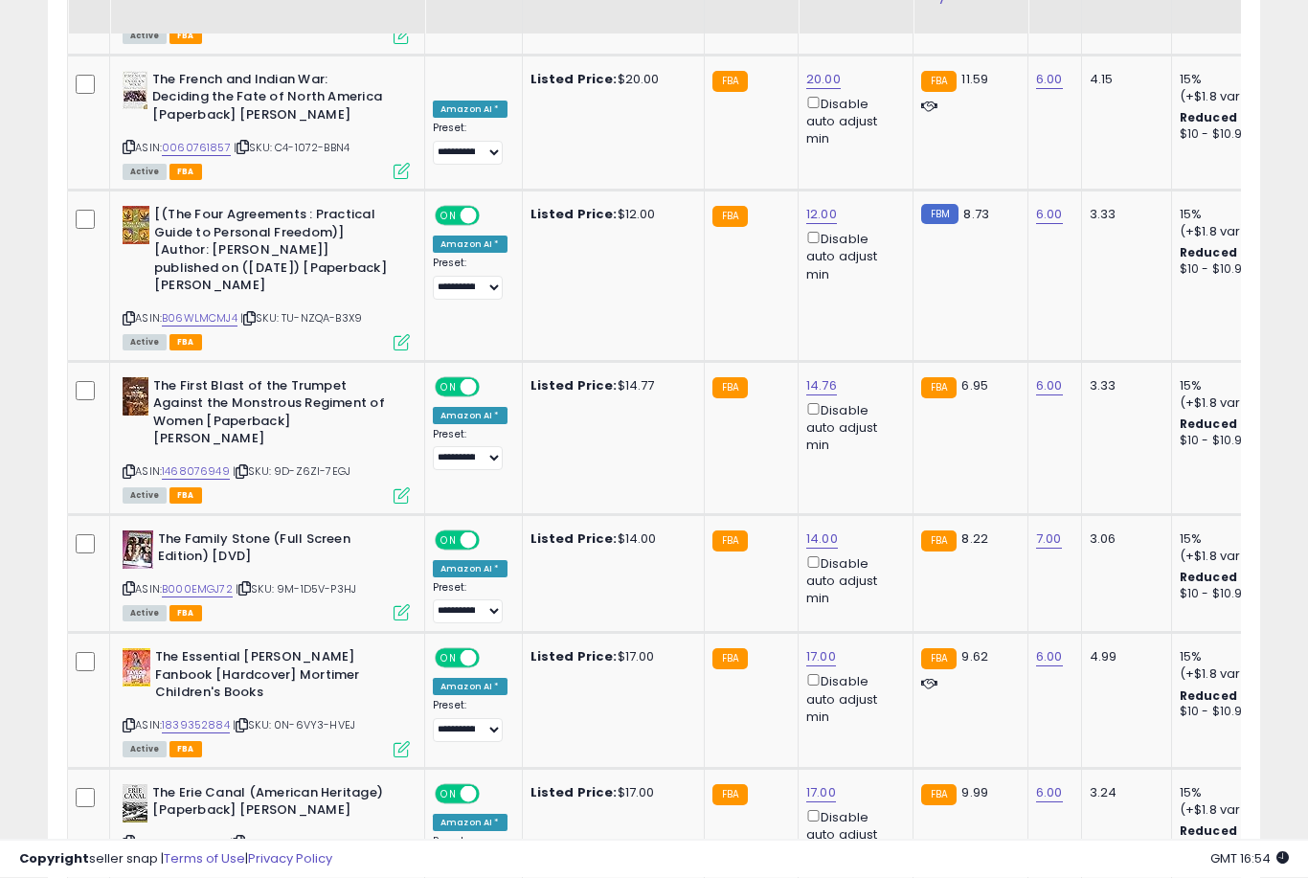
scroll to position [3620, 0]
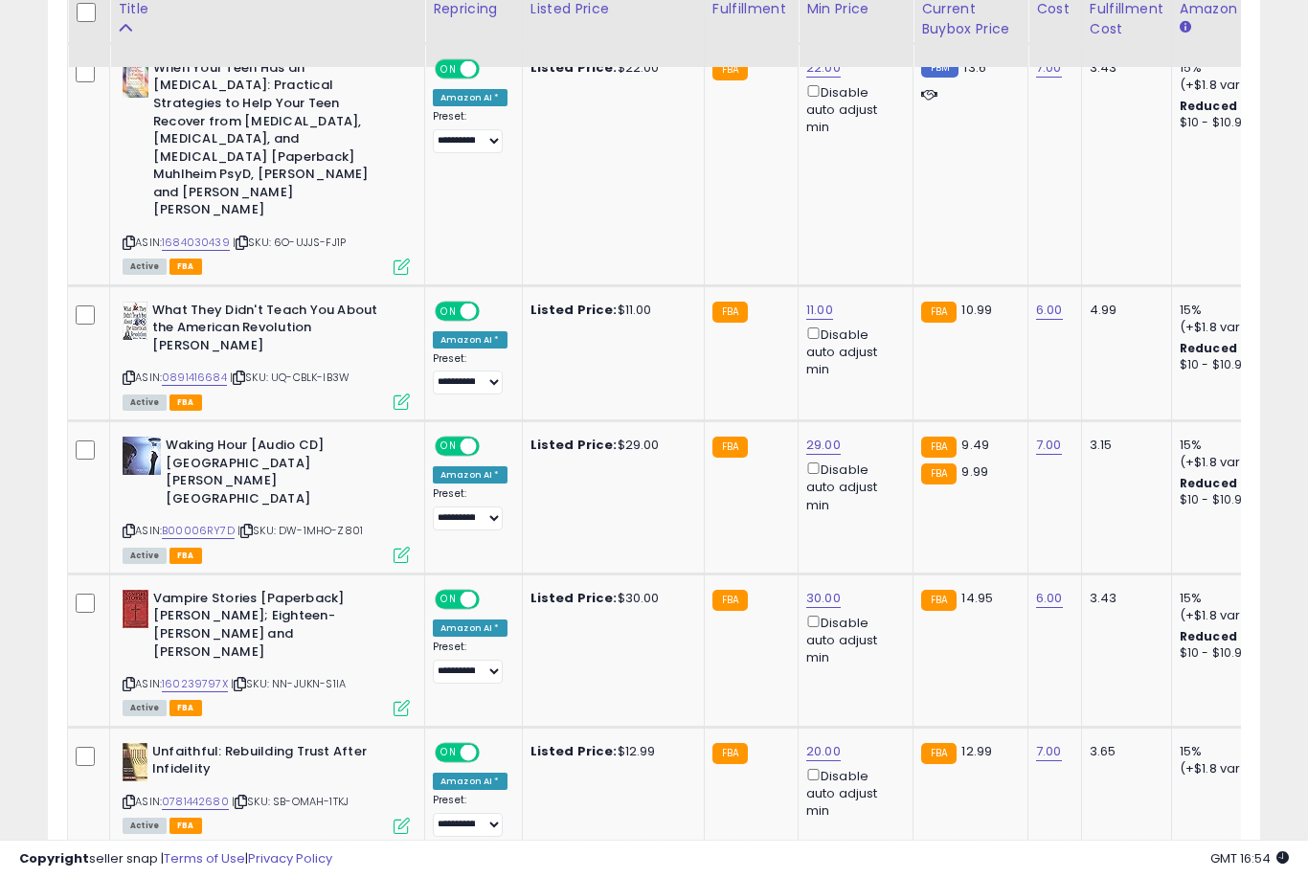
scroll to position [1129, 0]
click at [811, 437] on link "29.00" at bounding box center [823, 446] width 34 height 19
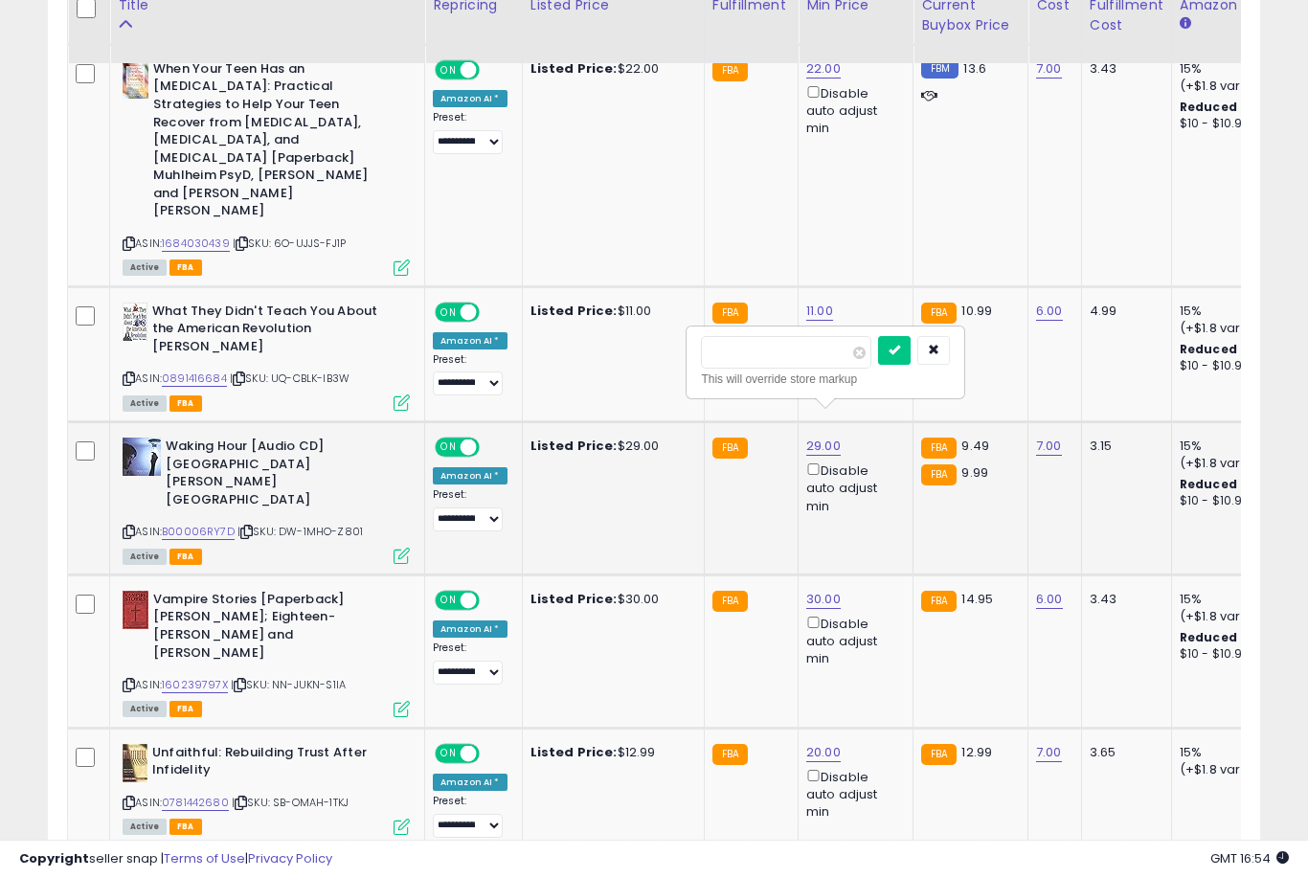
click at [878, 363] on button "submit" at bounding box center [894, 350] width 33 height 29
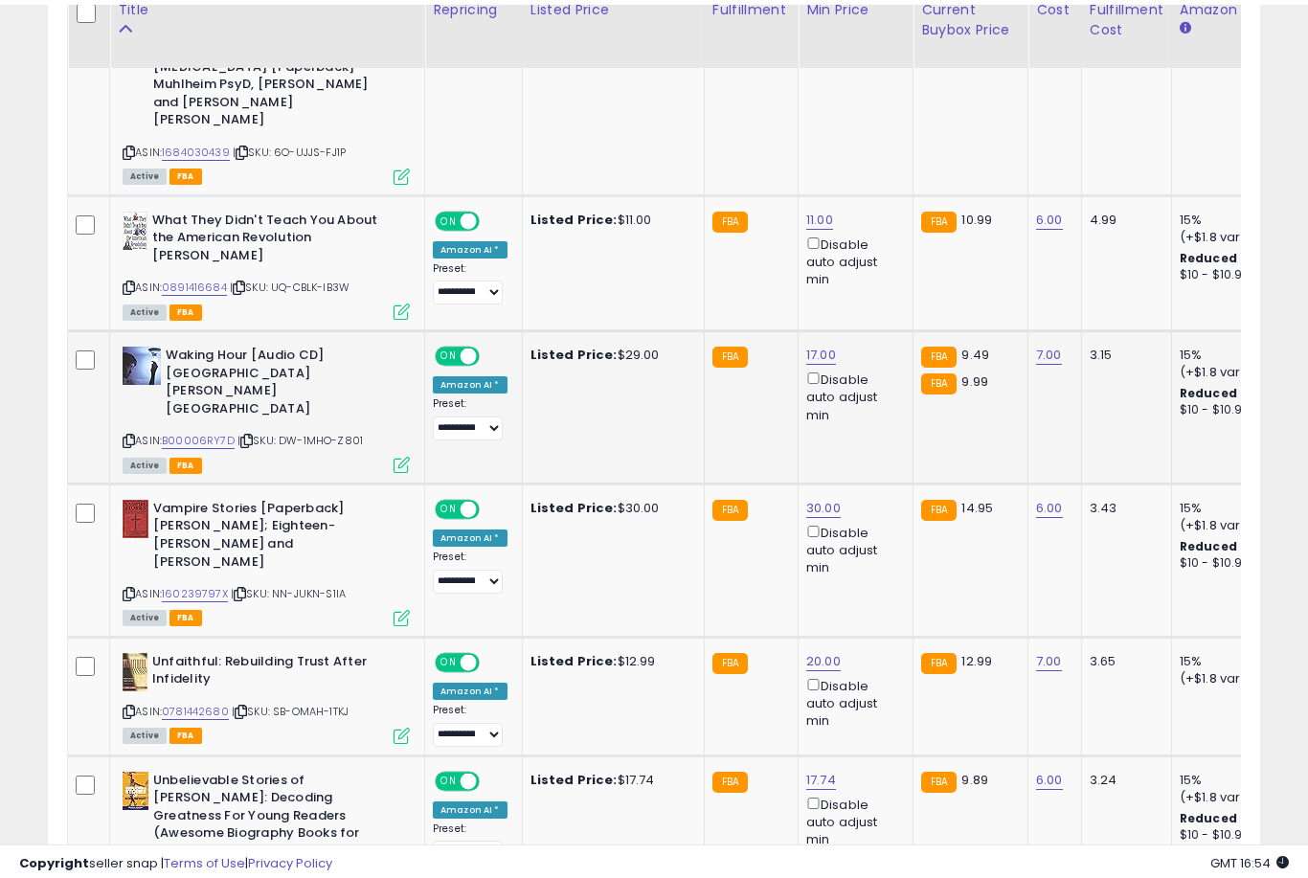
scroll to position [1226, 0]
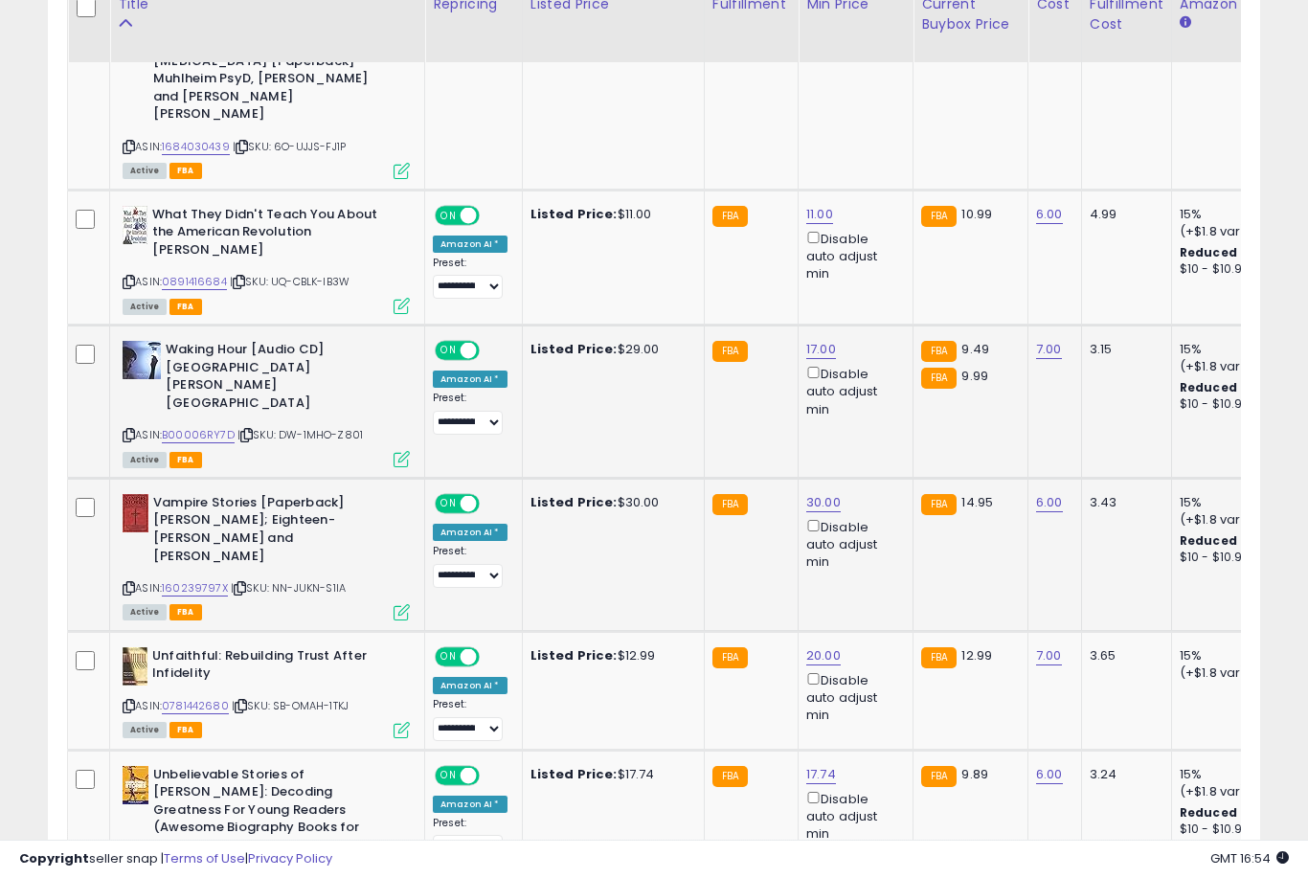
click at [824, 493] on link "30.00" at bounding box center [823, 502] width 34 height 19
click at [879, 385] on button "submit" at bounding box center [895, 371] width 33 height 29
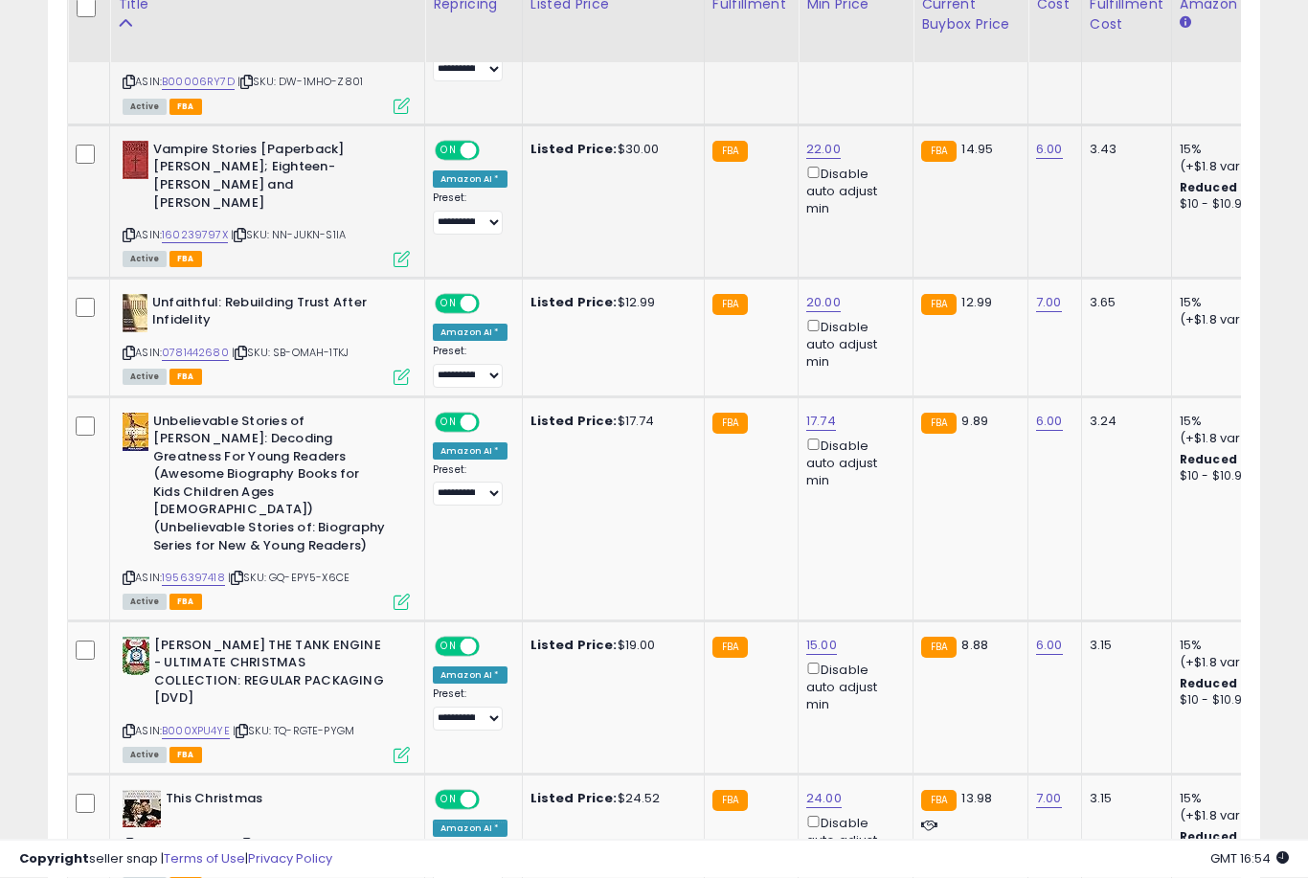
scroll to position [1579, 0]
click at [828, 789] on link "24.00" at bounding box center [823, 798] width 35 height 19
click at [878, 617] on button "submit" at bounding box center [894, 604] width 33 height 29
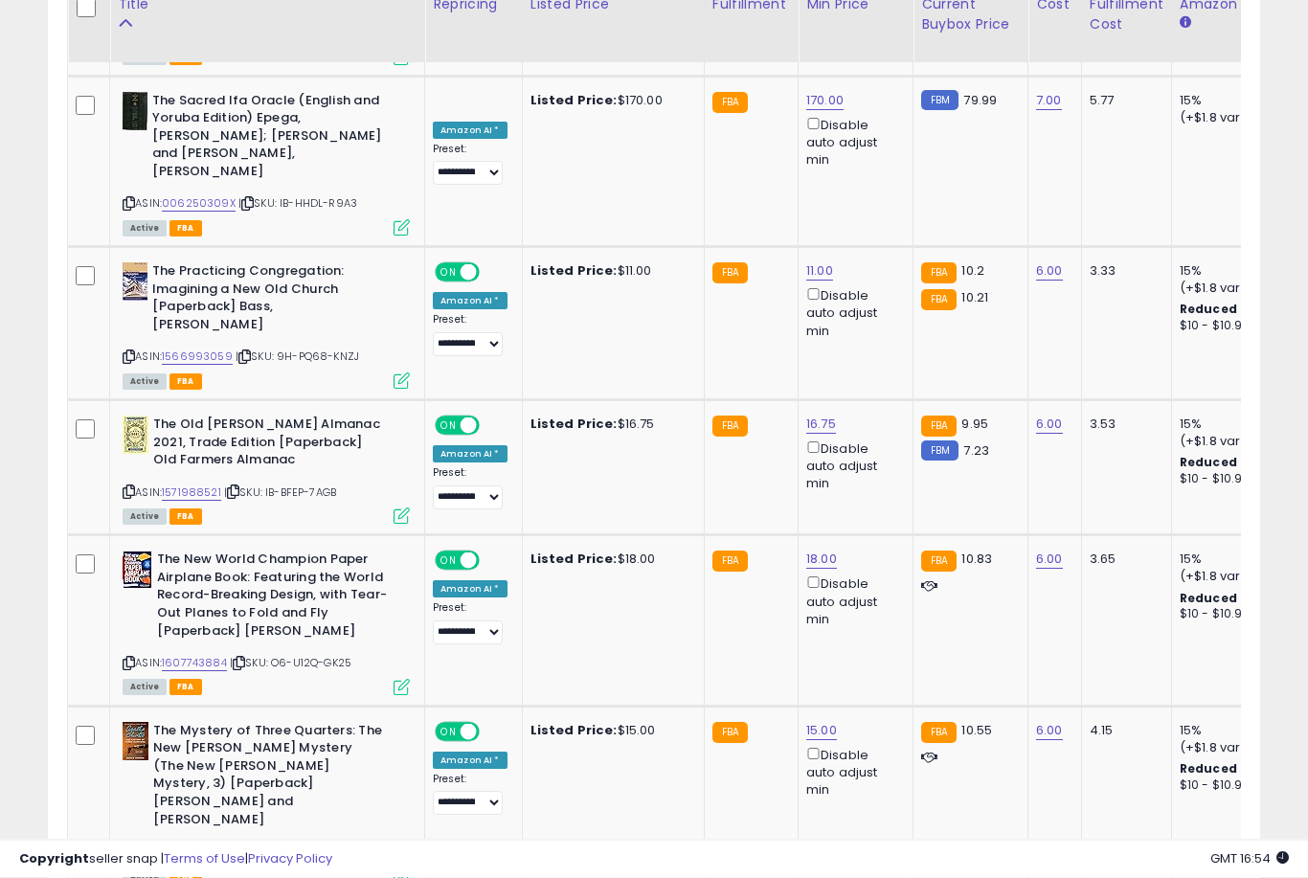
scroll to position [298, 0]
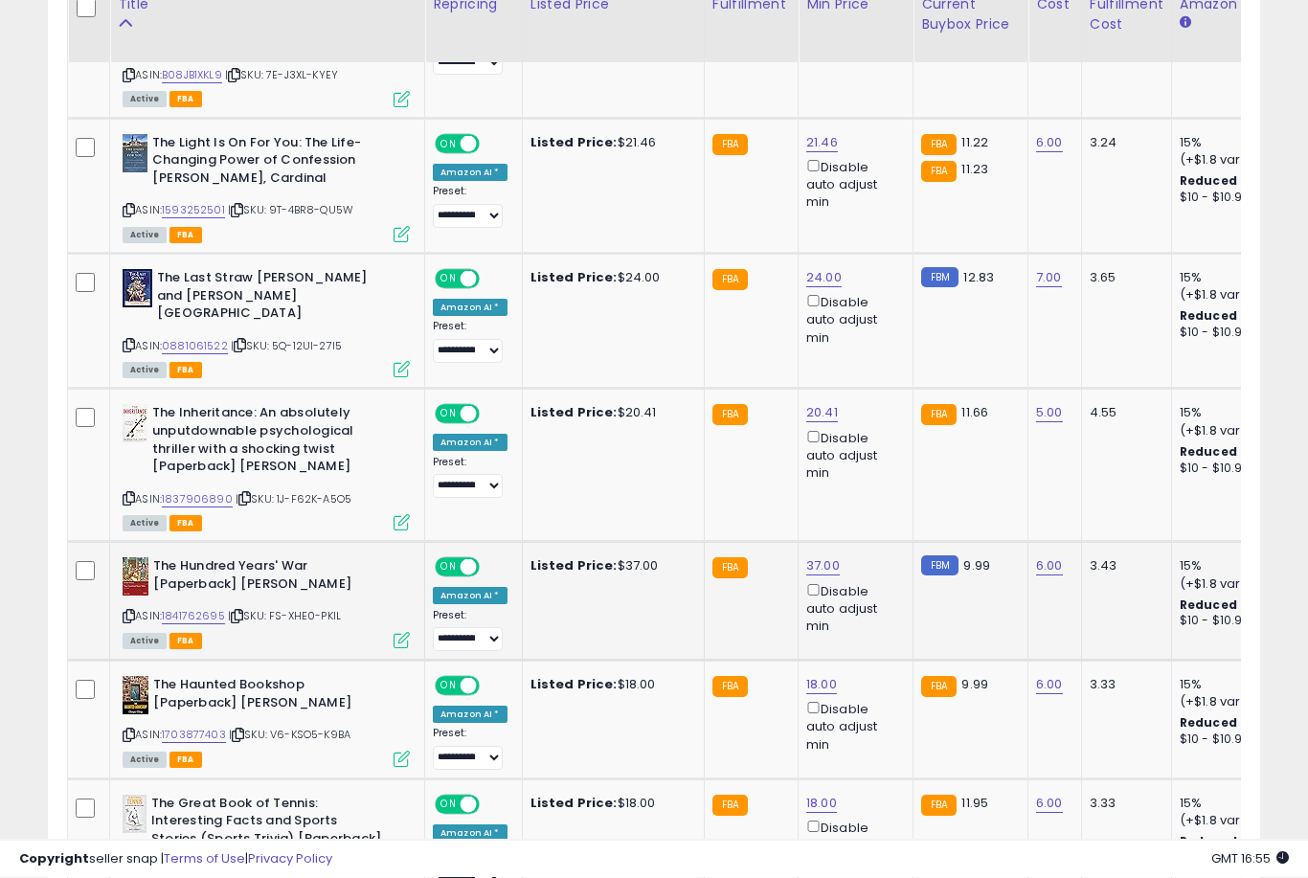
click at [816, 557] on link "37.00" at bounding box center [823, 566] width 34 height 19
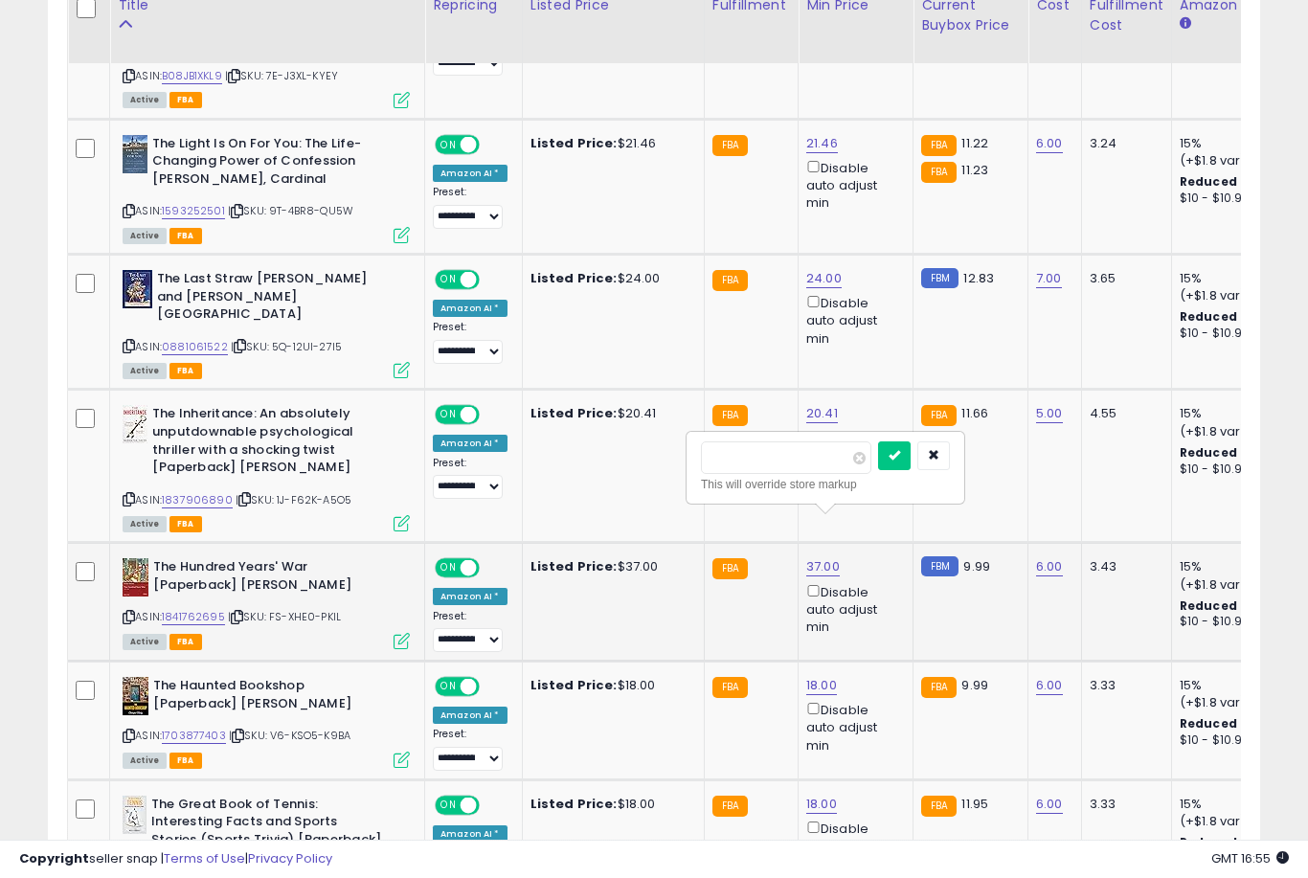
click at [878, 468] on button "submit" at bounding box center [894, 455] width 33 height 29
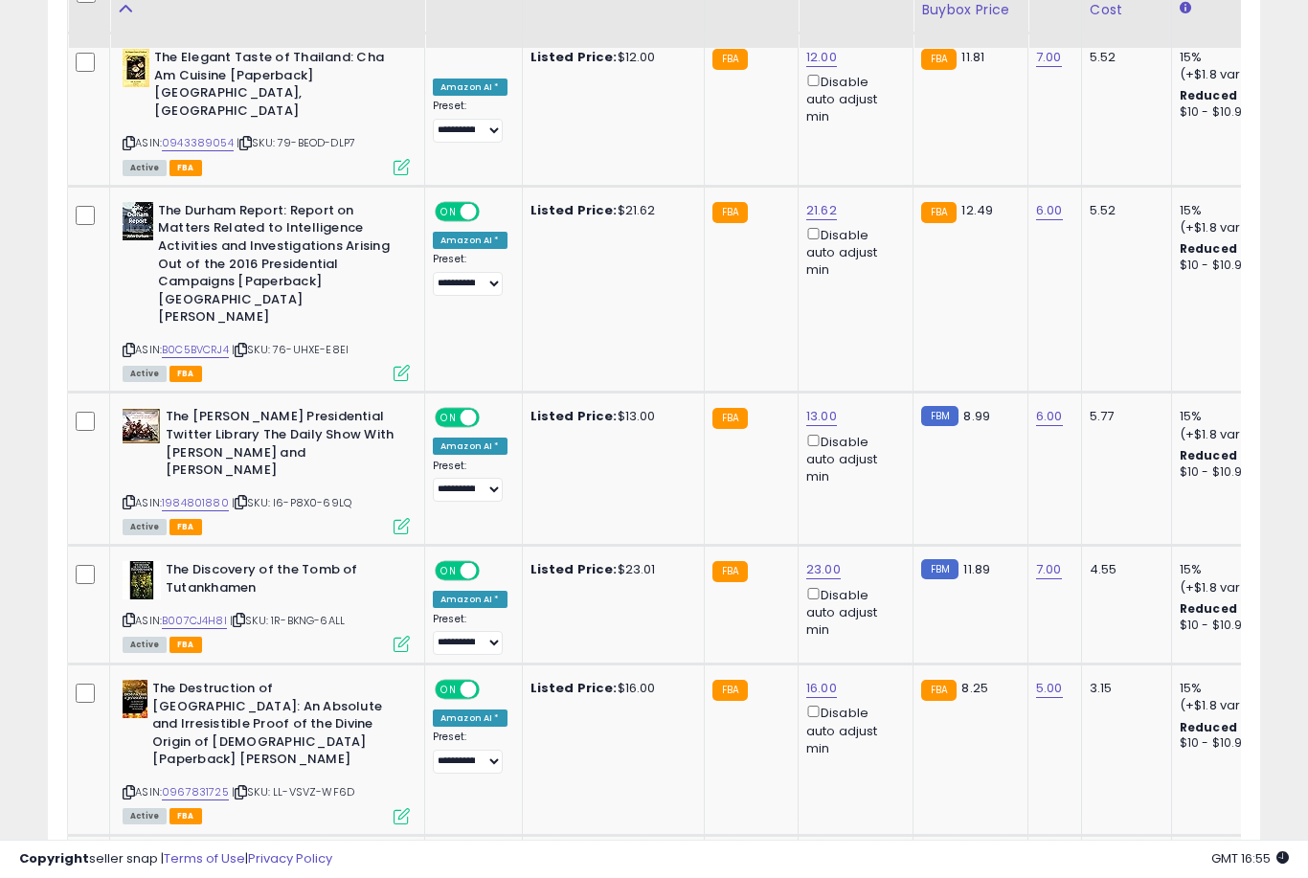
scroll to position [3213, 0]
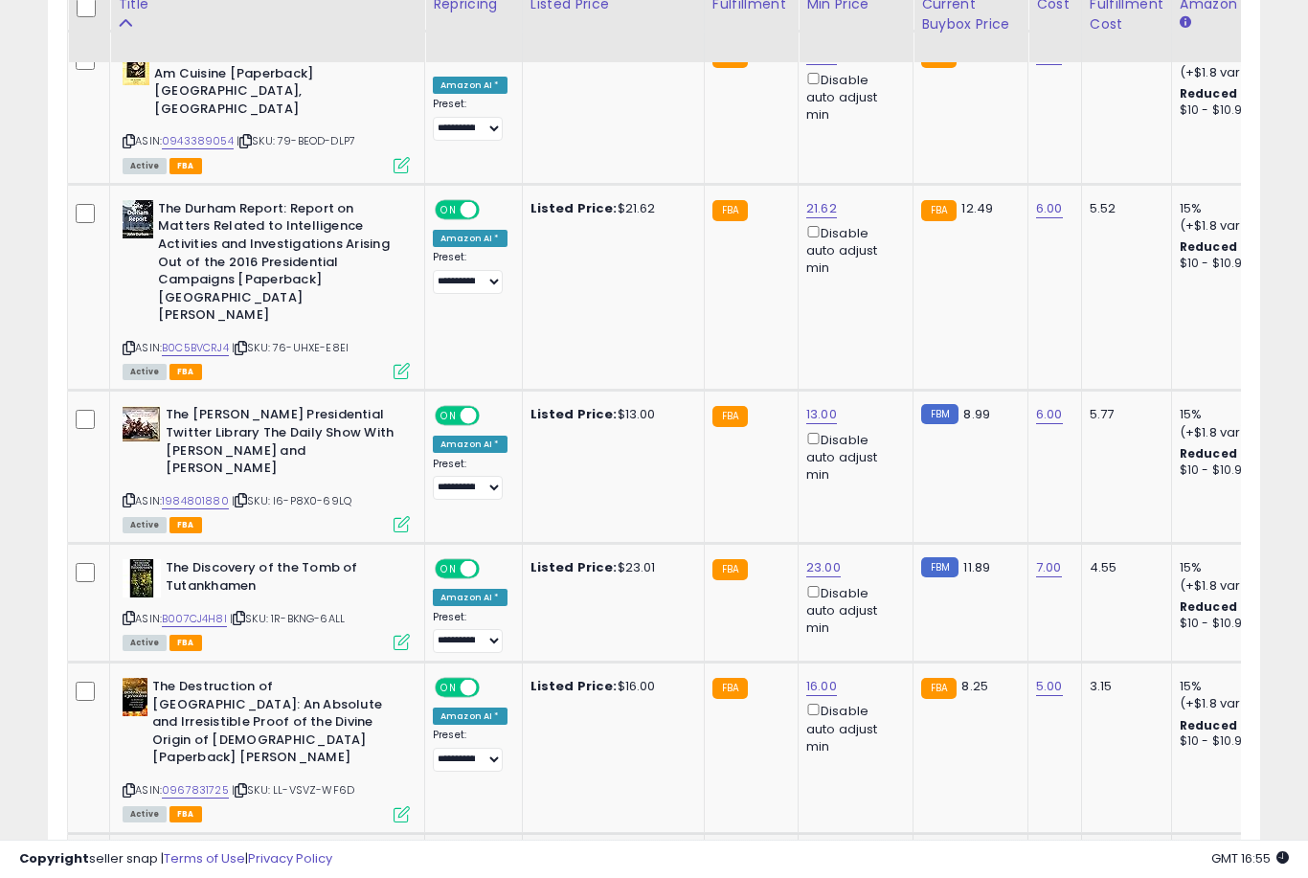
click at [819, 848] on link "50.00" at bounding box center [823, 857] width 34 height 19
click at [879, 640] on button "submit" at bounding box center [895, 626] width 33 height 29
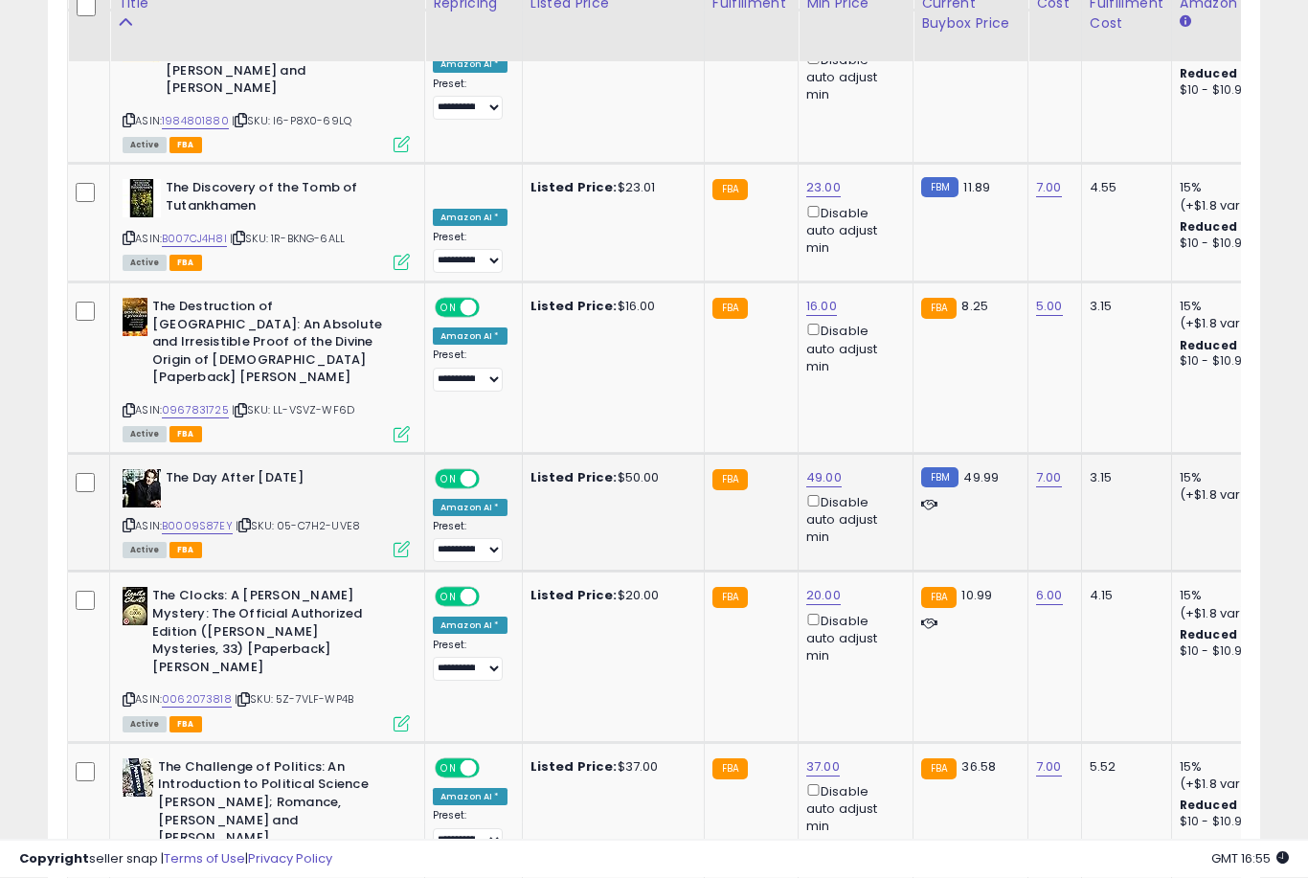
scroll to position [3593, 0]
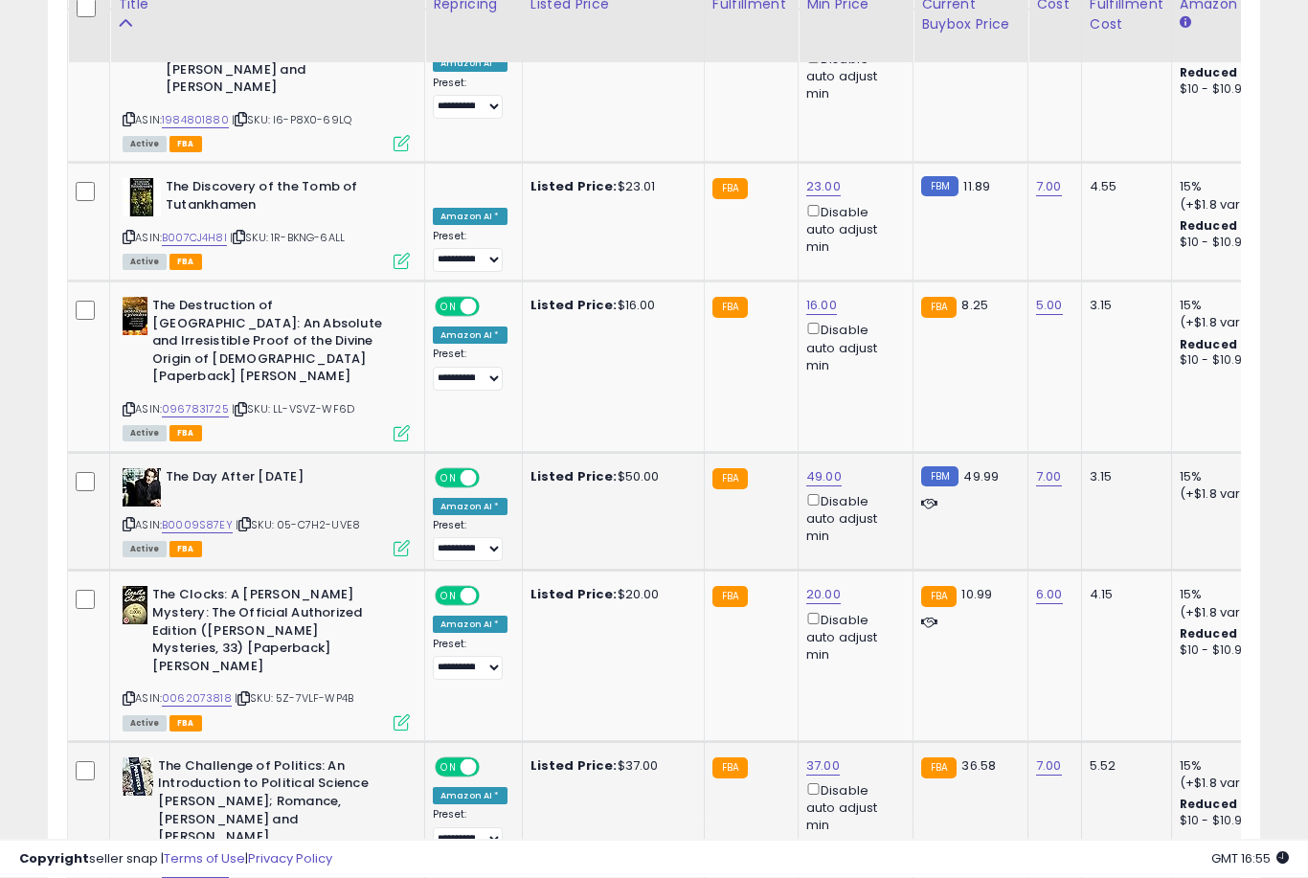
click at [808, 757] on link "37.00" at bounding box center [823, 766] width 34 height 19
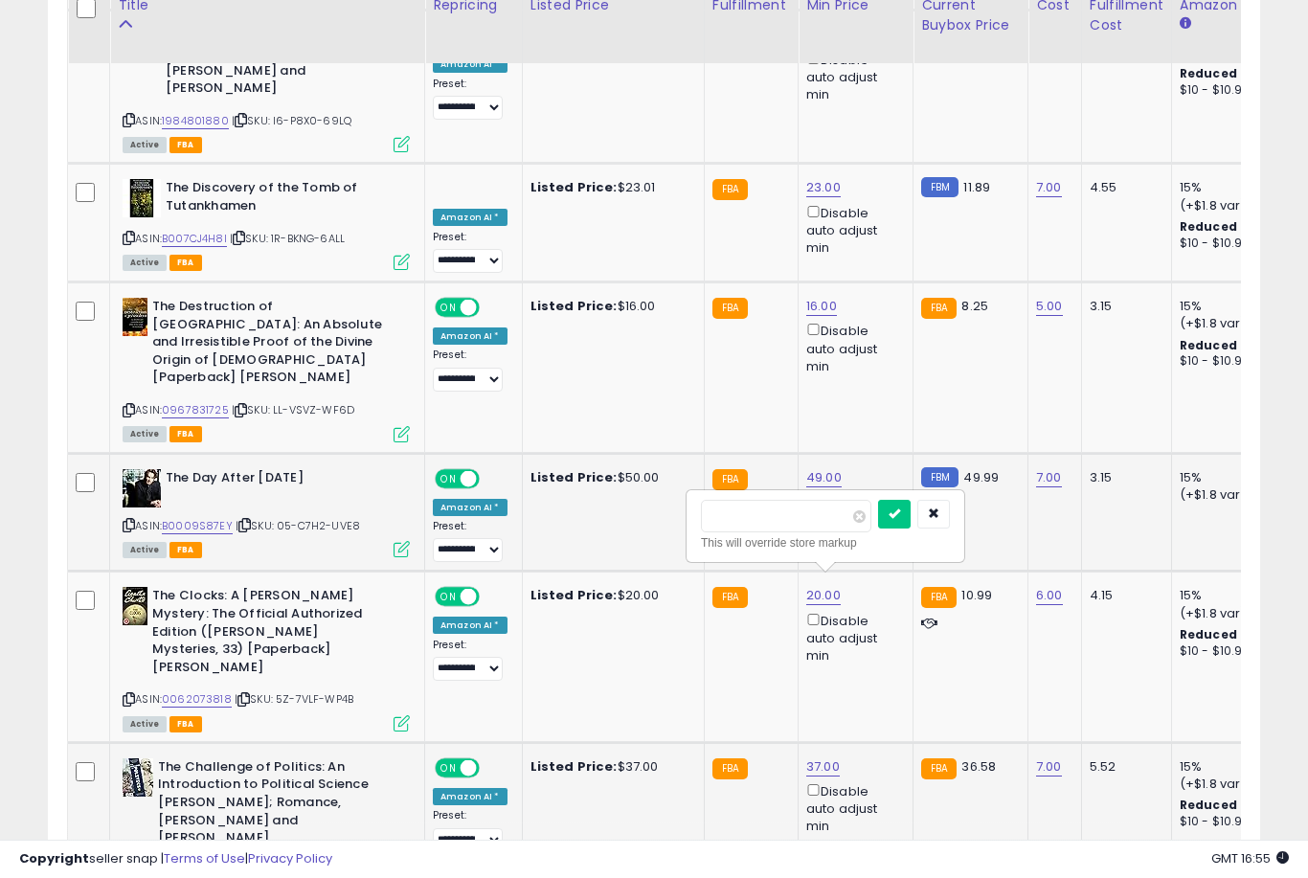
click at [878, 527] on button "submit" at bounding box center [894, 514] width 33 height 29
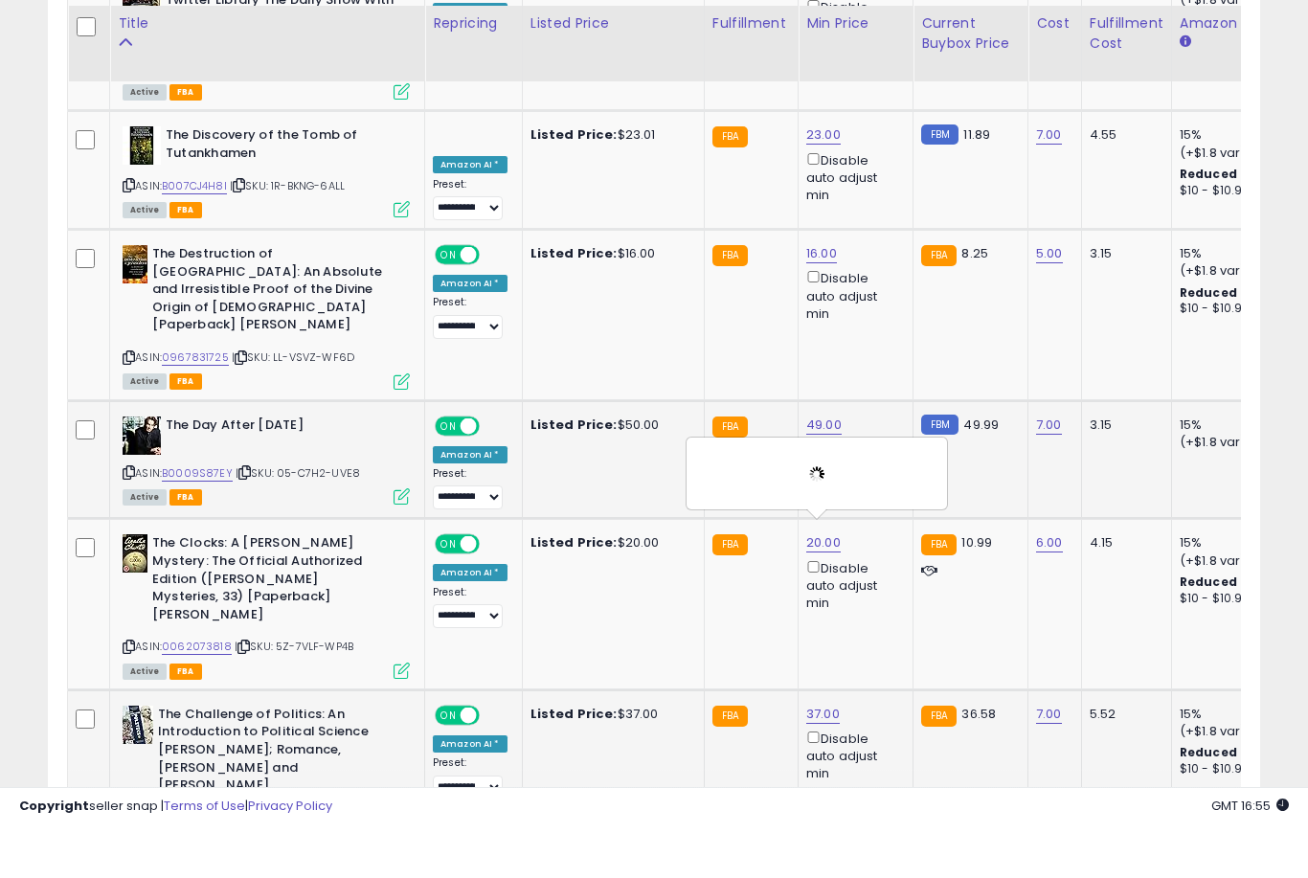
scroll to position [3711, 0]
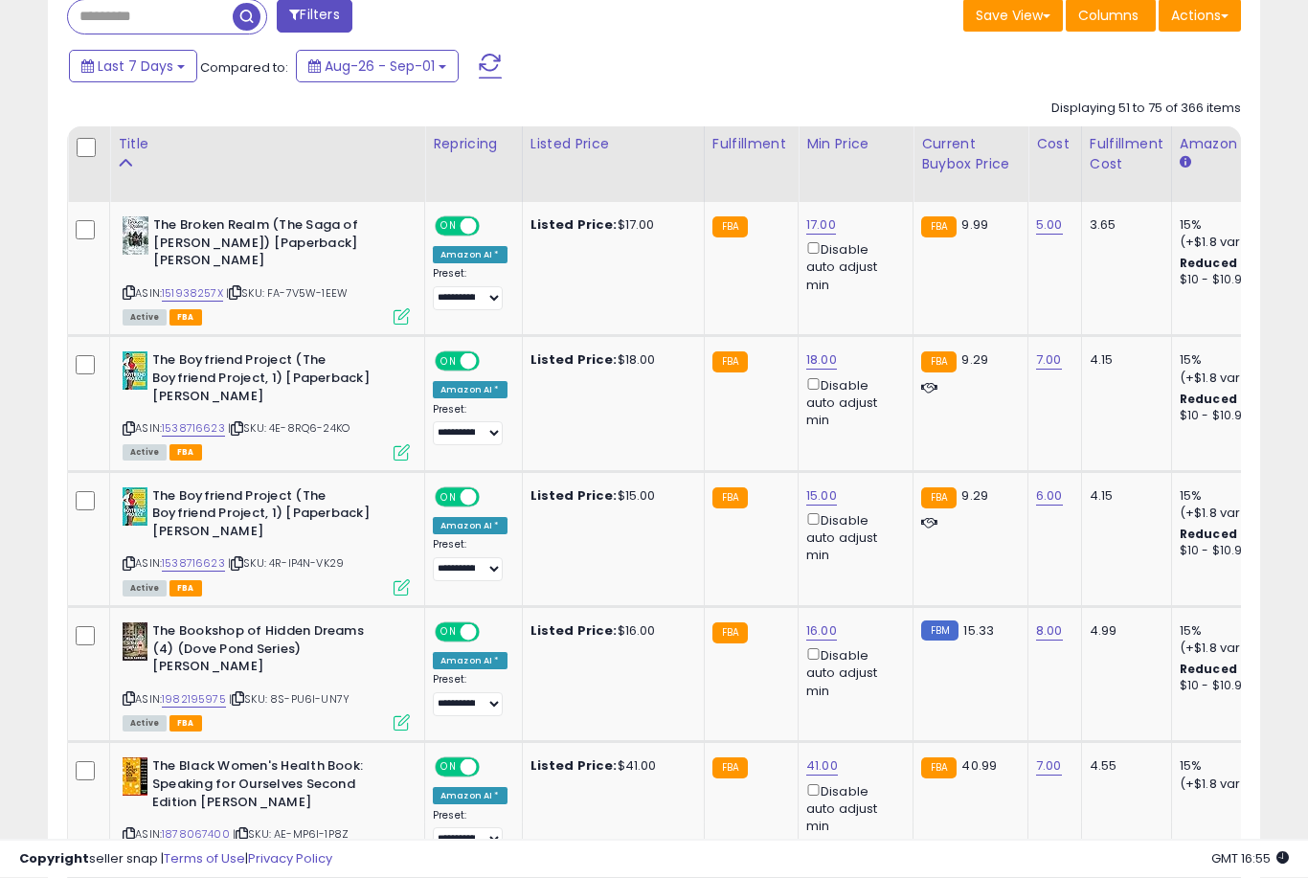
scroll to position [856, 0]
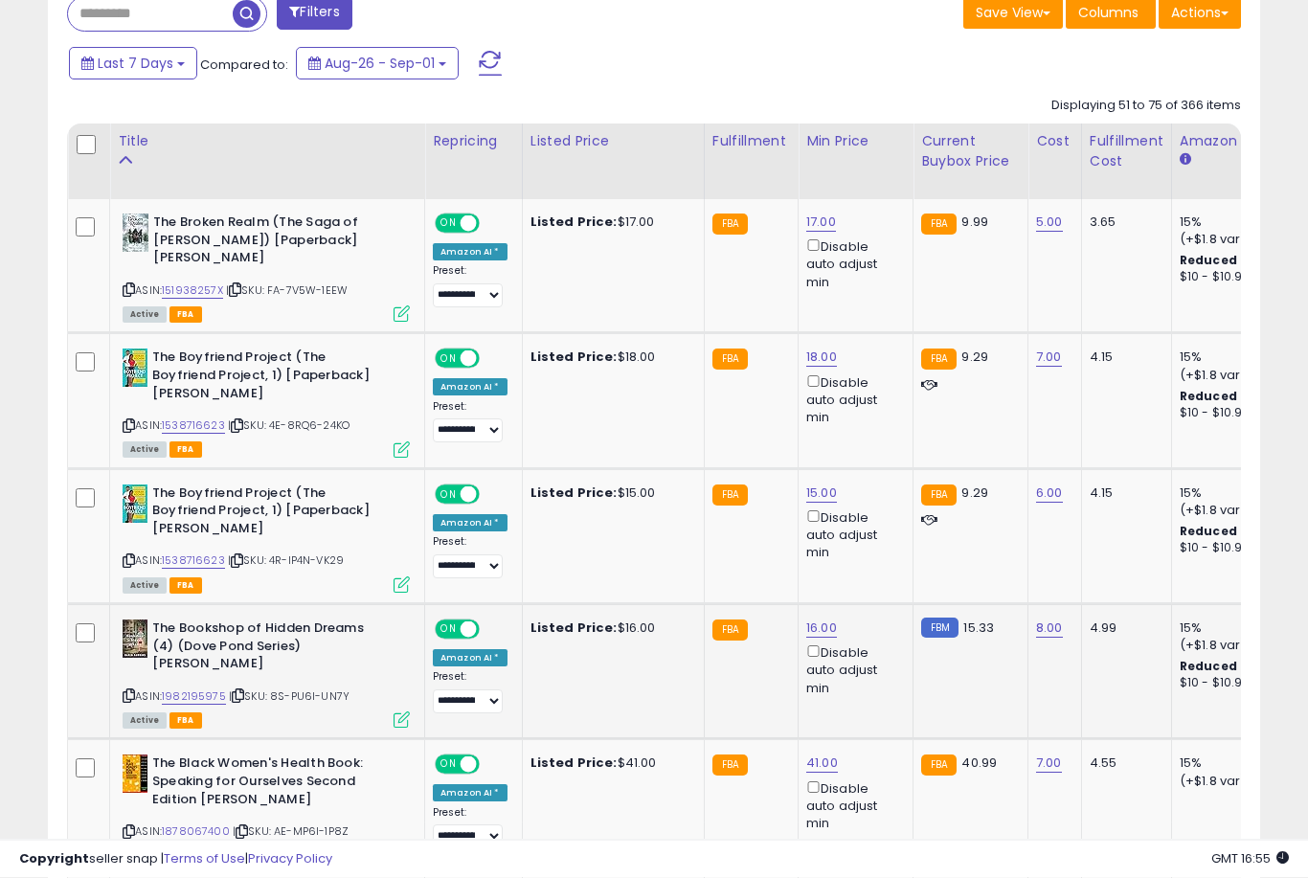
click at [823, 638] on link "16.00" at bounding box center [821, 629] width 31 height 19
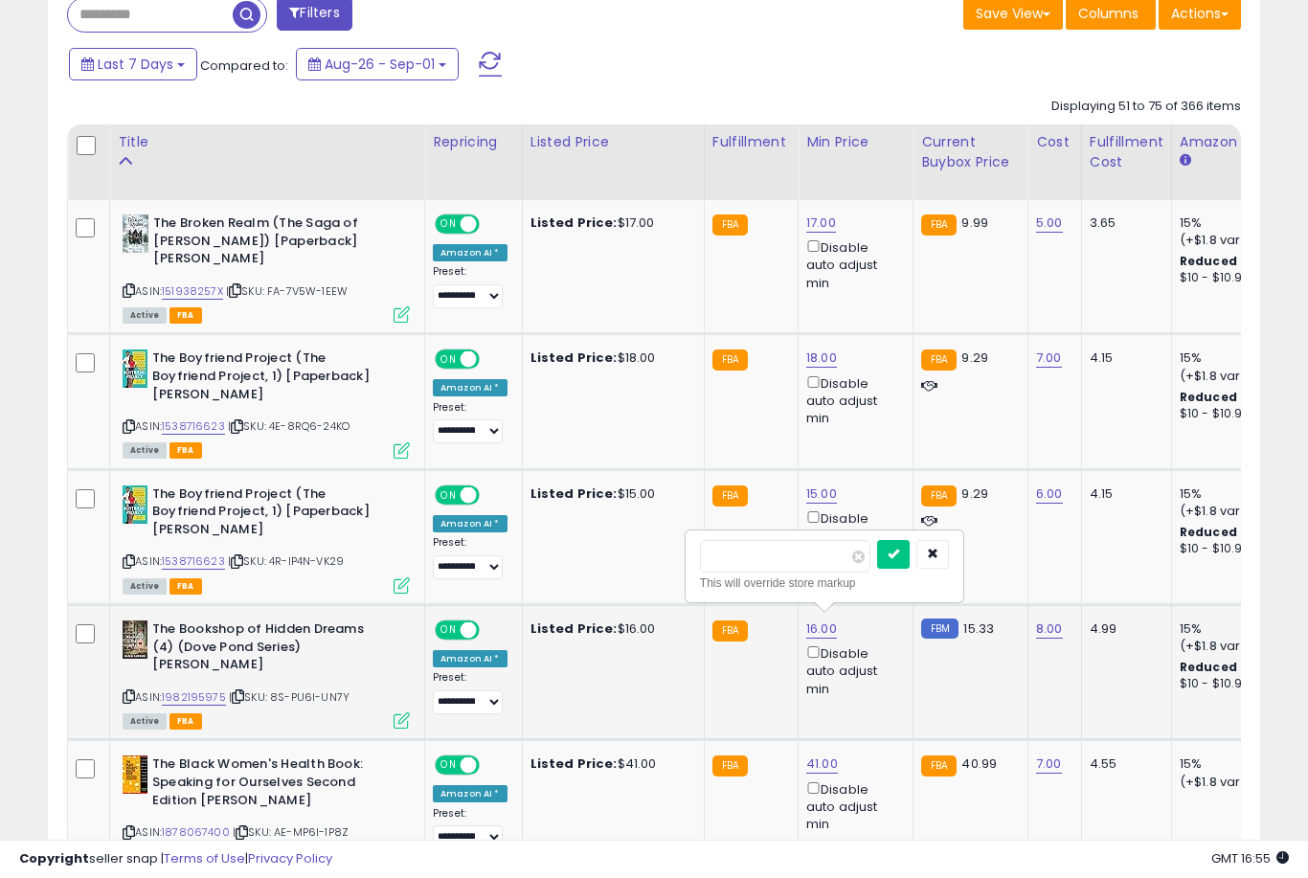
click at [877, 567] on button "submit" at bounding box center [893, 554] width 33 height 29
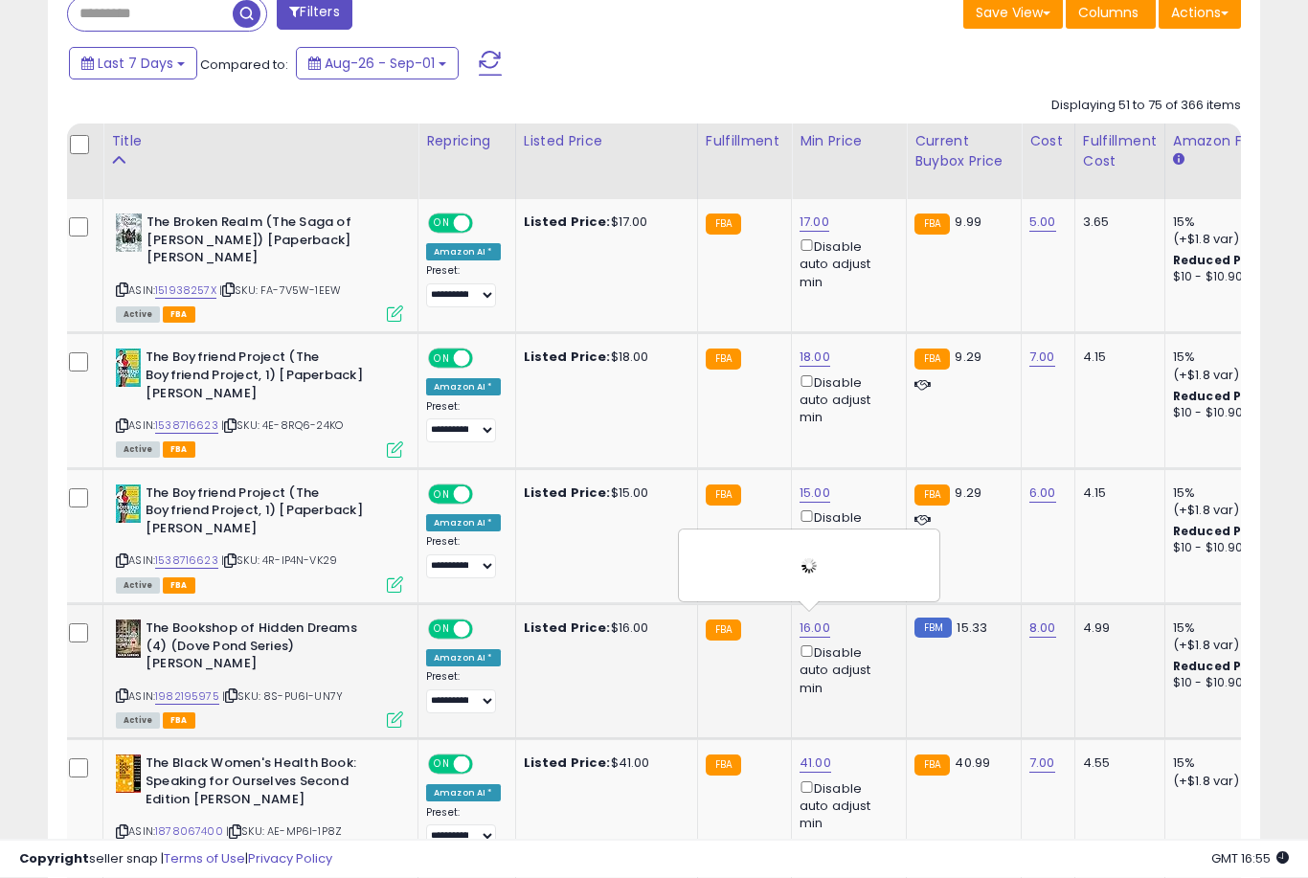
scroll to position [0, 8]
click at [818, 764] on link "41.00" at bounding box center [815, 763] width 32 height 19
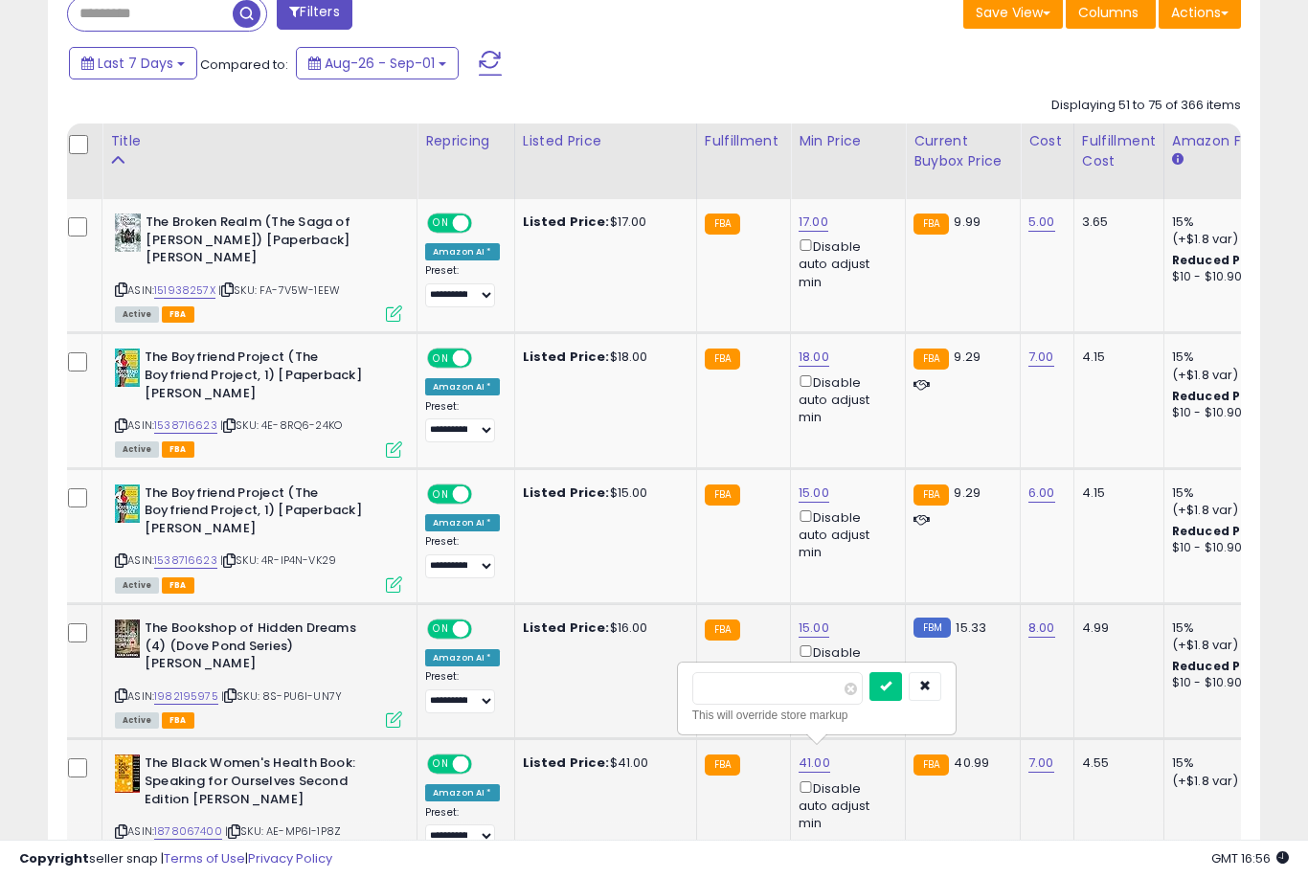
scroll to position [856, 0]
click at [870, 700] on button "submit" at bounding box center [886, 687] width 33 height 29
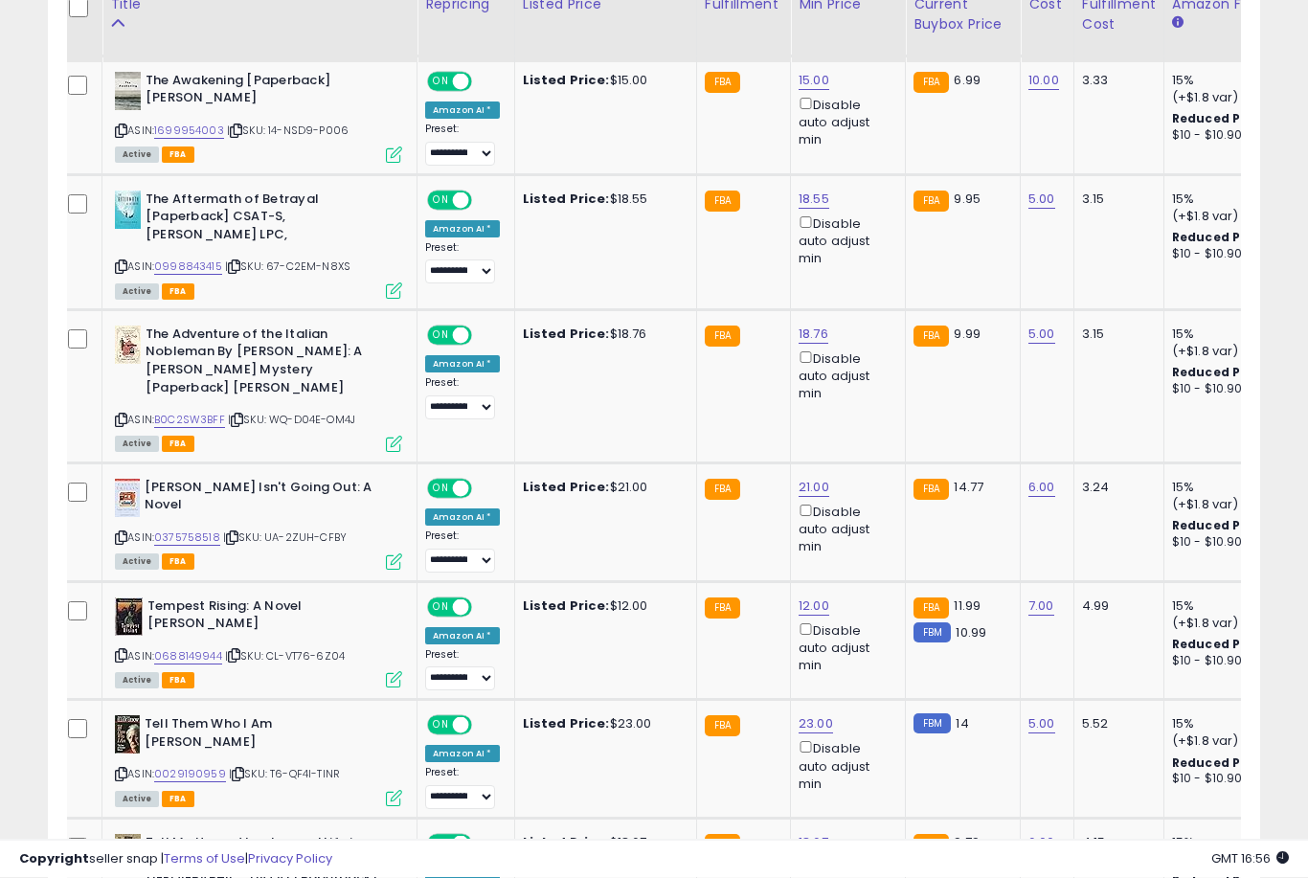
scroll to position [1864, 0]
click at [819, 714] on link "23.00" at bounding box center [816, 723] width 34 height 19
click at [870, 647] on button "submit" at bounding box center [886, 634] width 33 height 29
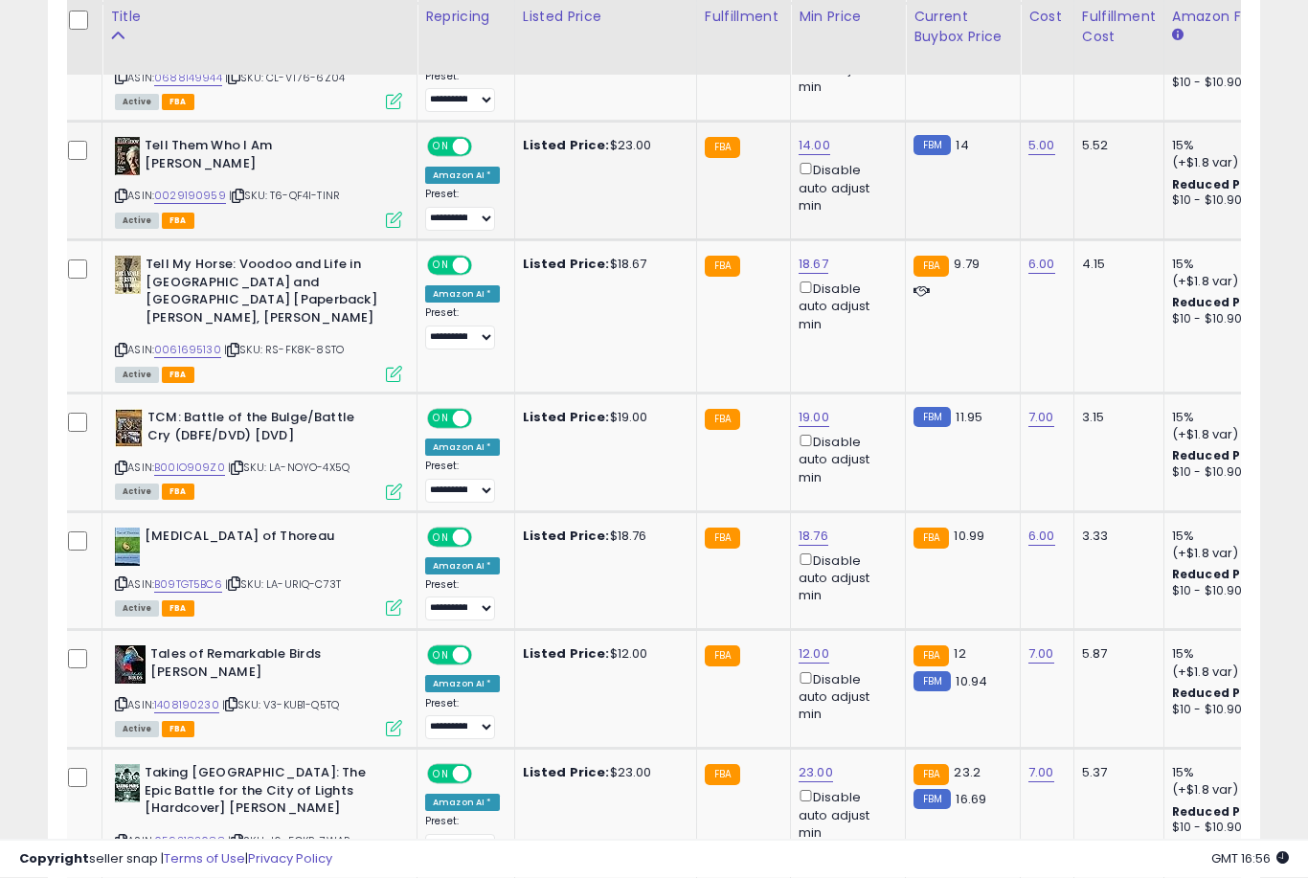
scroll to position [2462, 0]
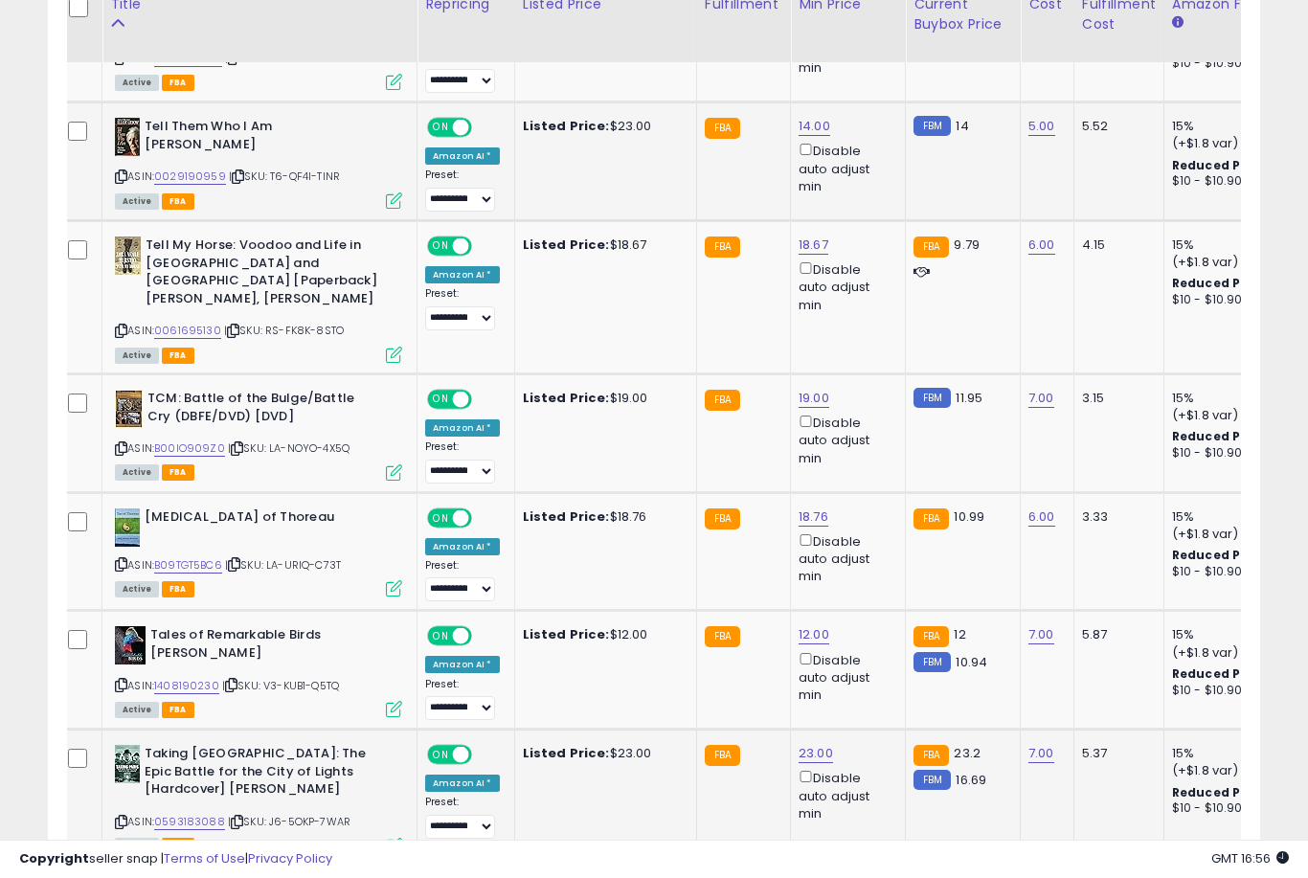
click at [813, 744] on link "23.00" at bounding box center [816, 753] width 34 height 19
click at [870, 654] on button "submit" at bounding box center [886, 640] width 33 height 29
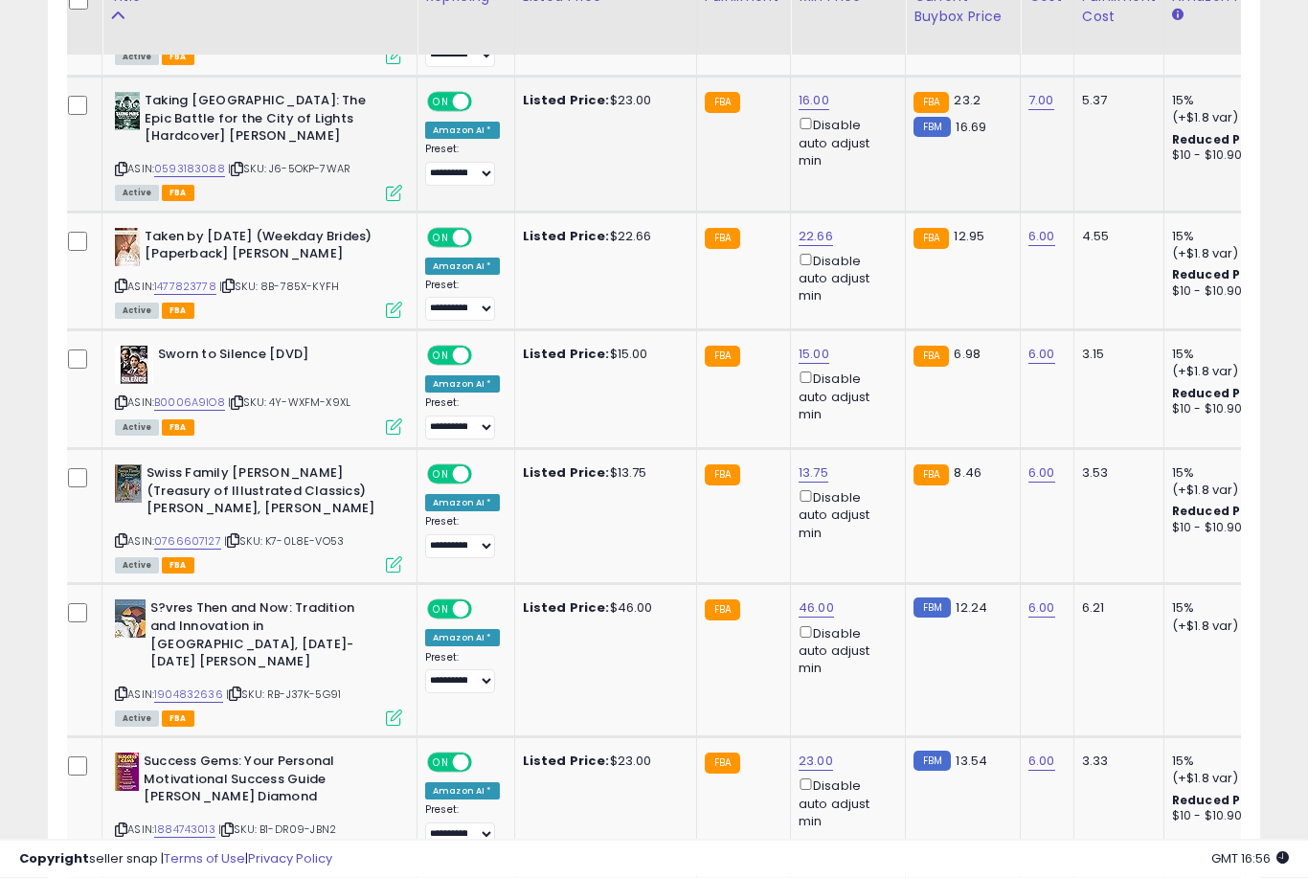
scroll to position [3115, 0]
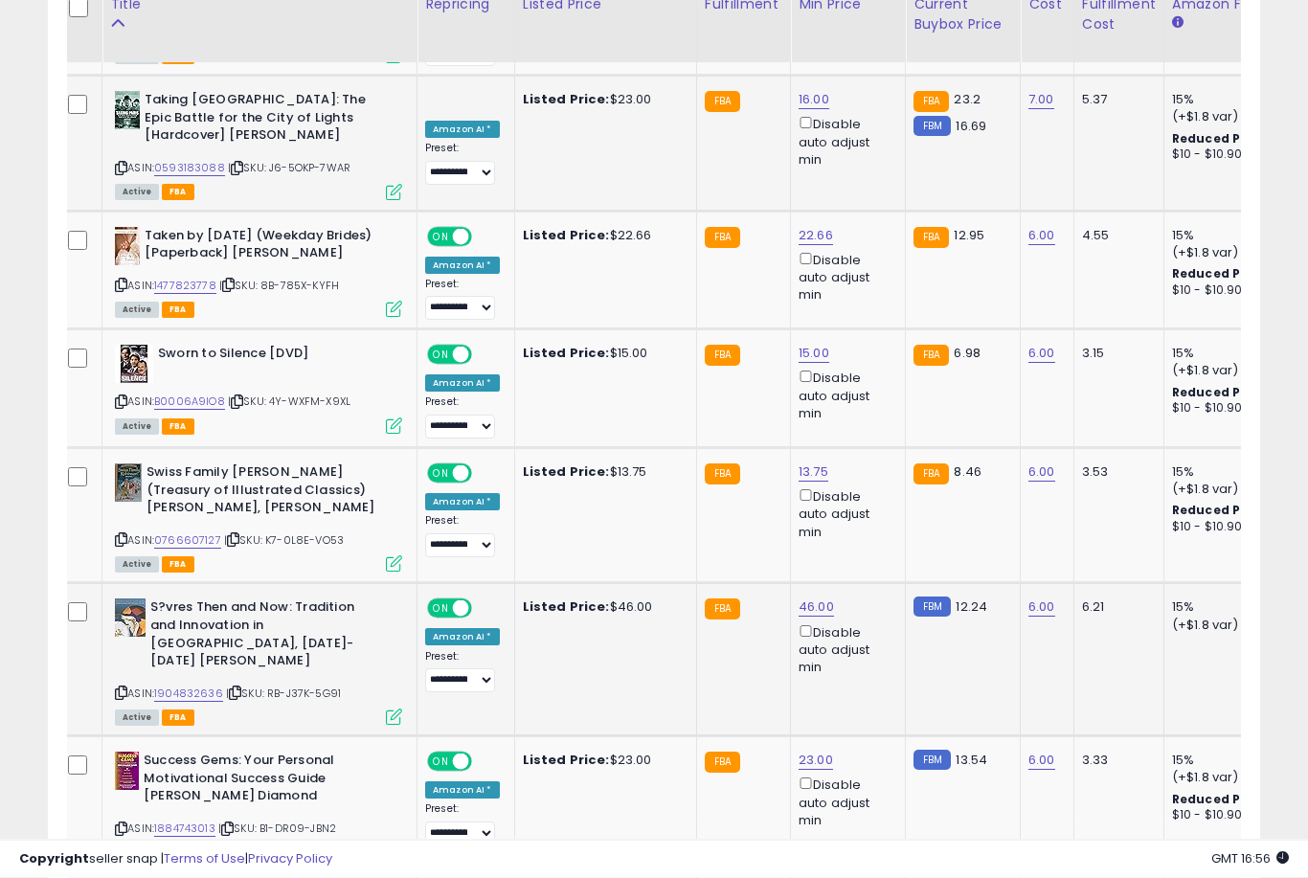
click at [813, 599] on link "46.00" at bounding box center [816, 608] width 35 height 19
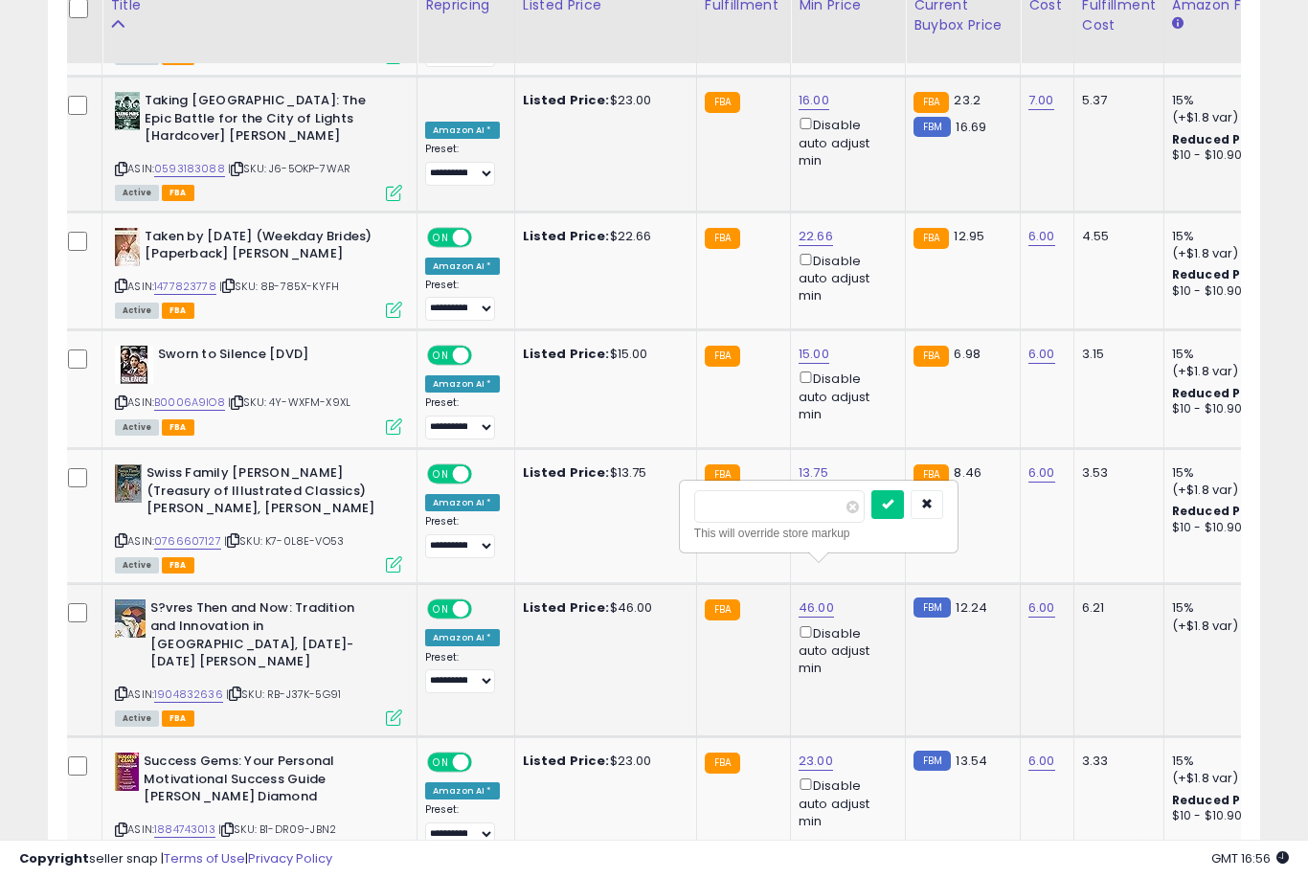
click at [871, 517] on button "submit" at bounding box center [887, 504] width 33 height 29
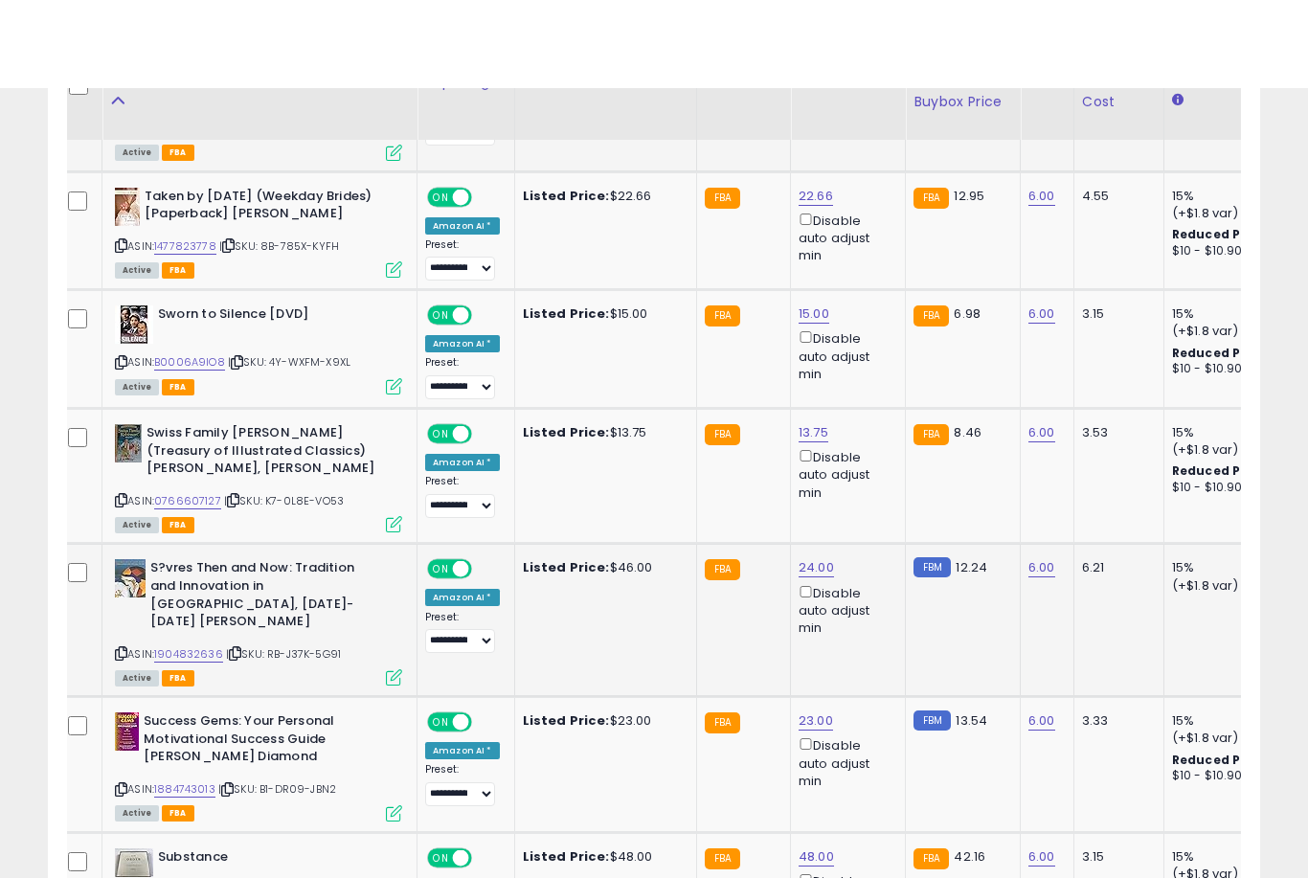
scroll to position [3245, 0]
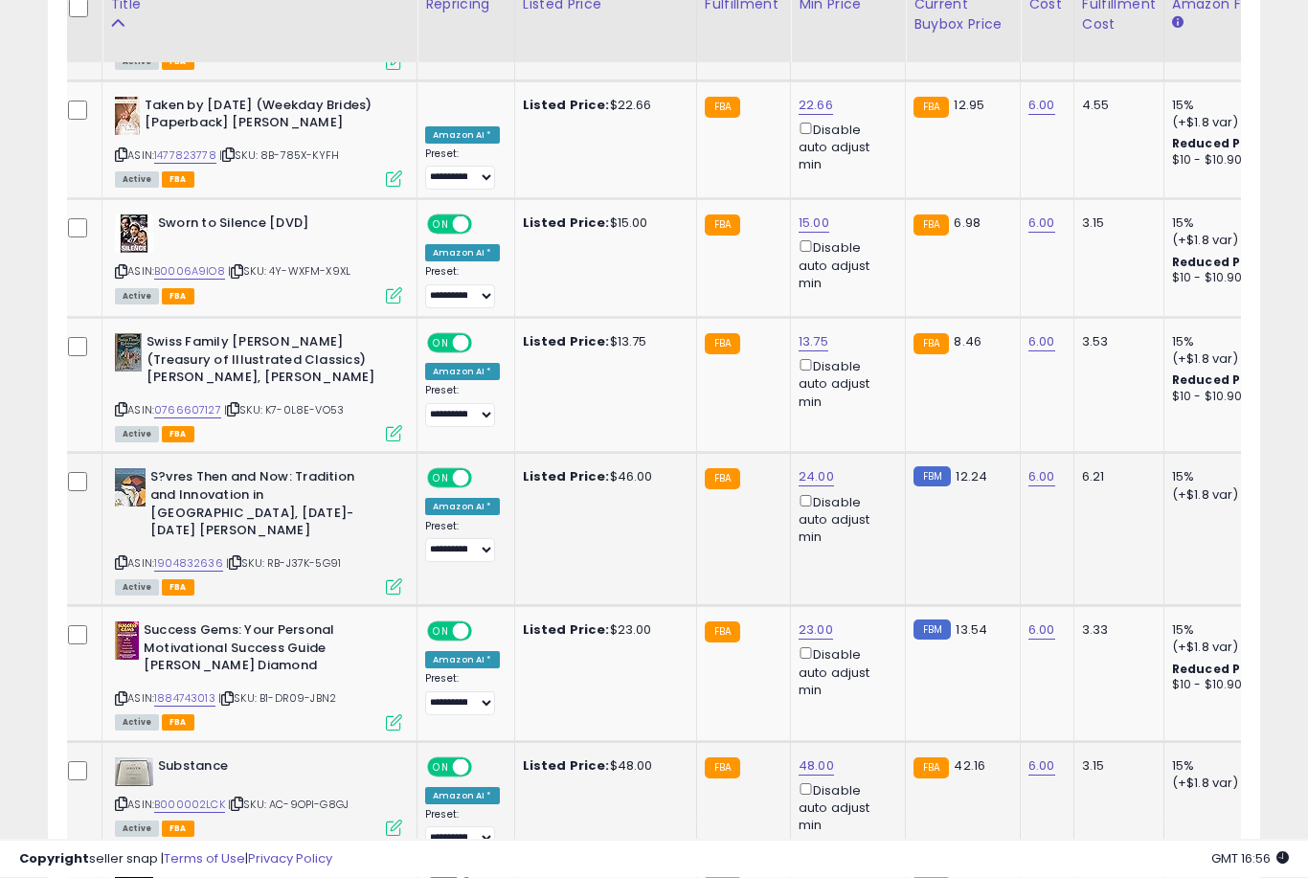
click at [816, 757] on link "48.00" at bounding box center [816, 766] width 35 height 19
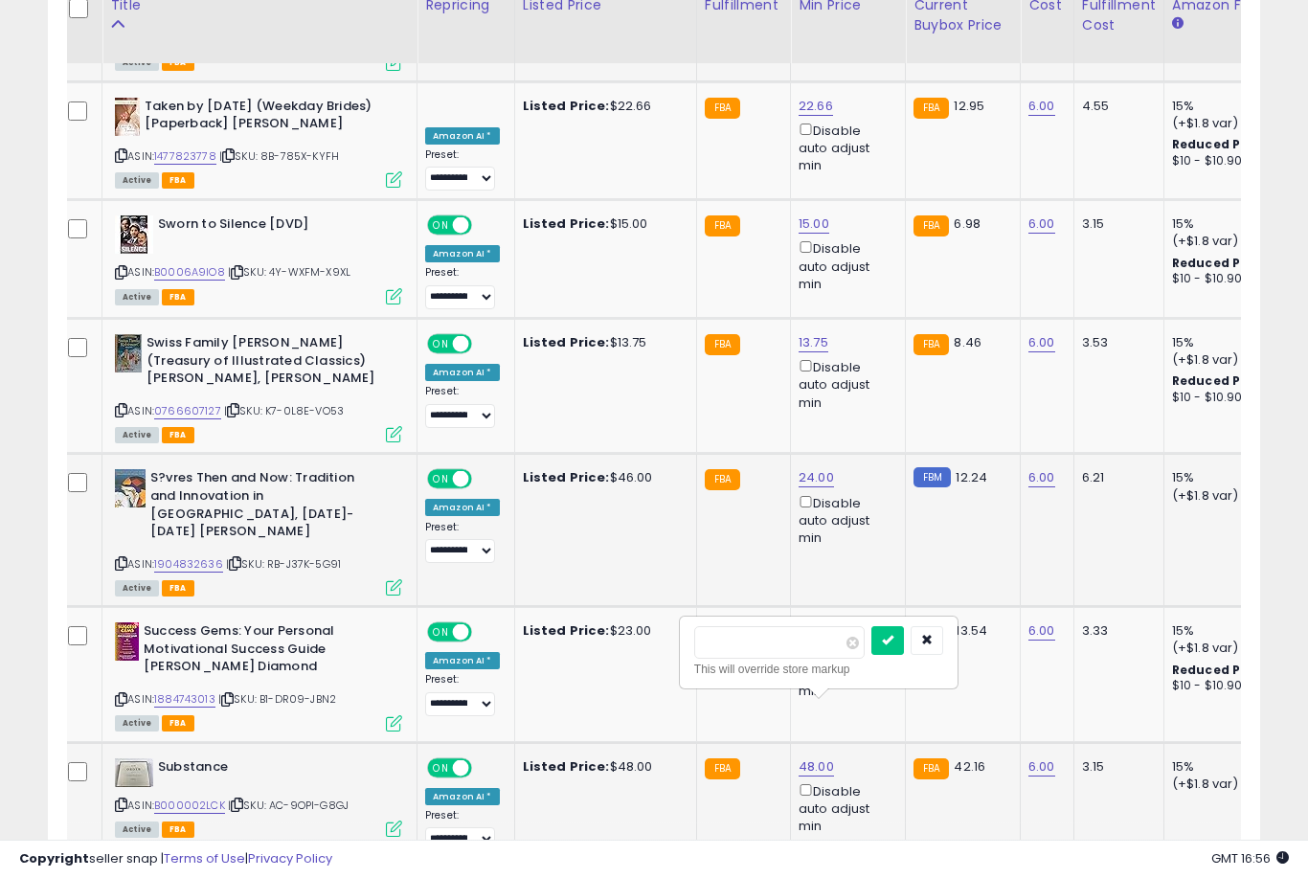
click at [871, 653] on button "submit" at bounding box center [887, 640] width 33 height 29
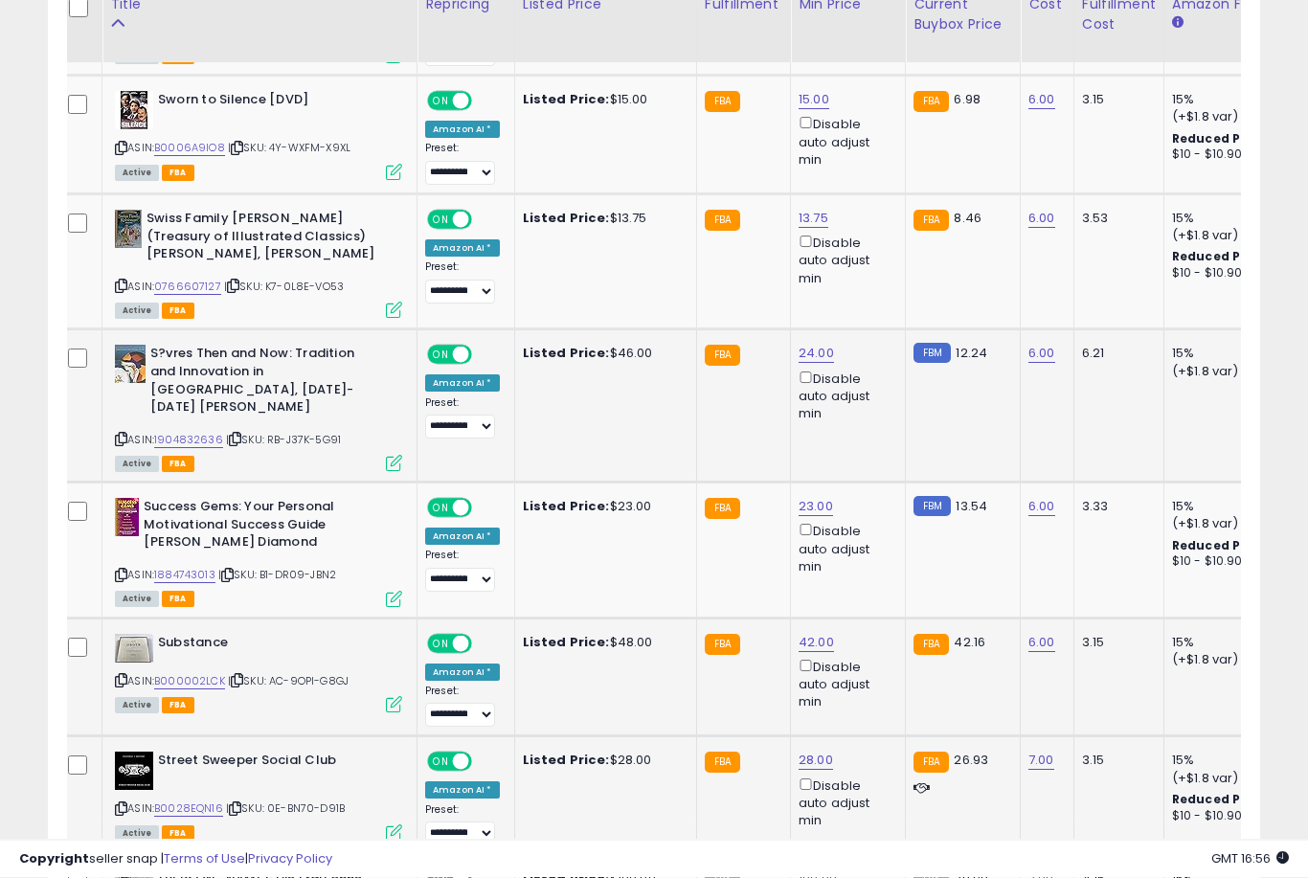
click at [802, 752] on link "28.00" at bounding box center [816, 761] width 34 height 19
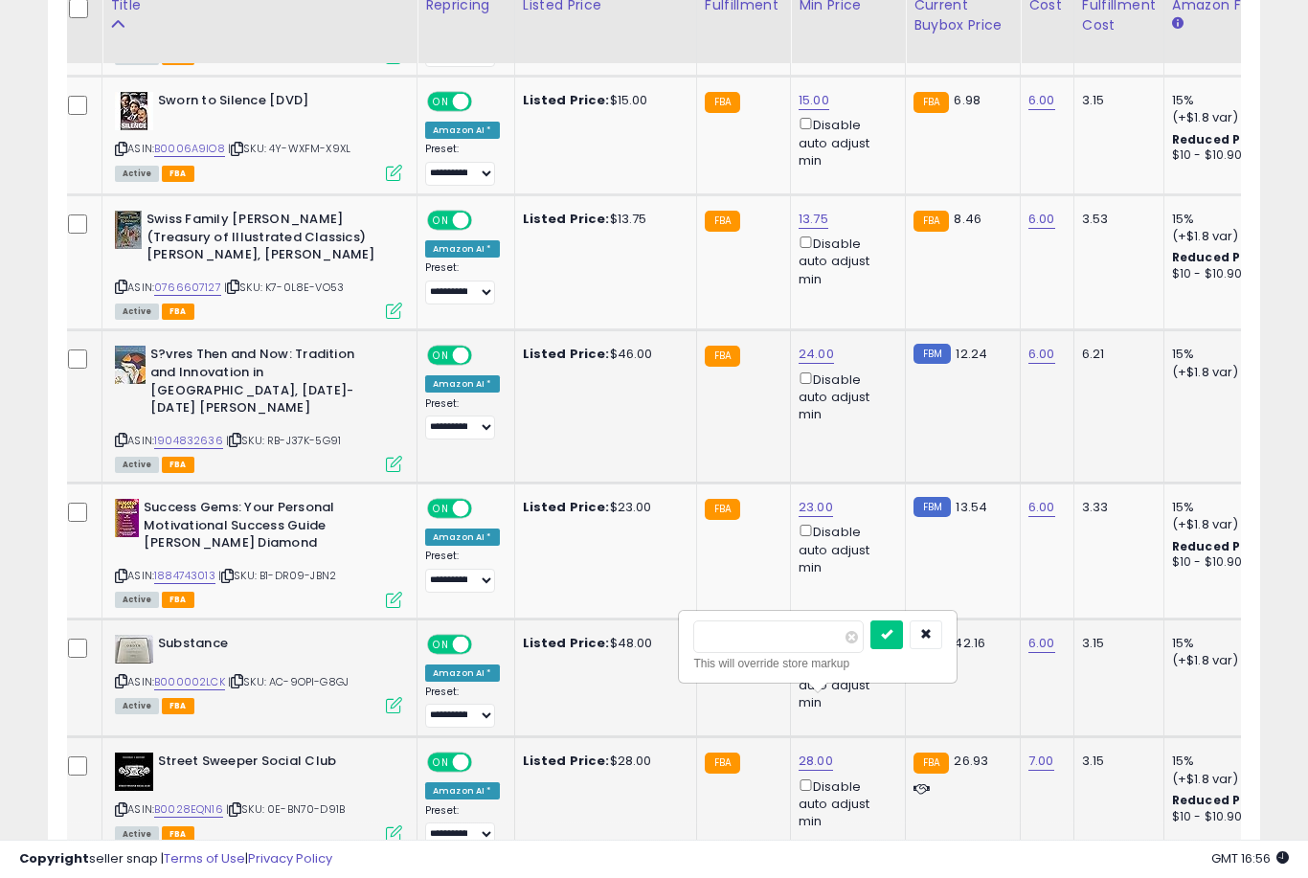
click at [870, 647] on button "submit" at bounding box center [886, 635] width 33 height 29
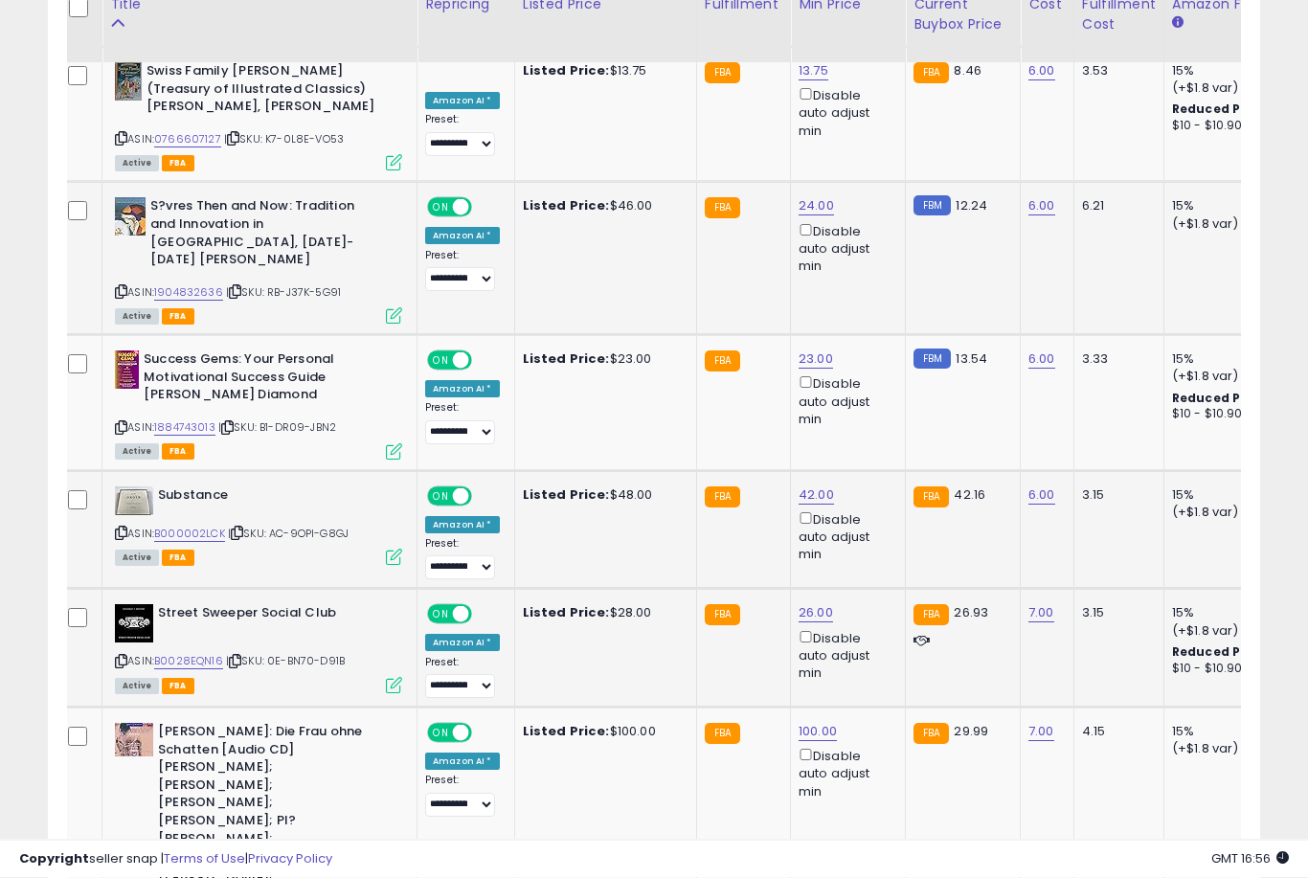
scroll to position [3517, 0]
click at [826, 722] on link "100.00" at bounding box center [818, 731] width 38 height 19
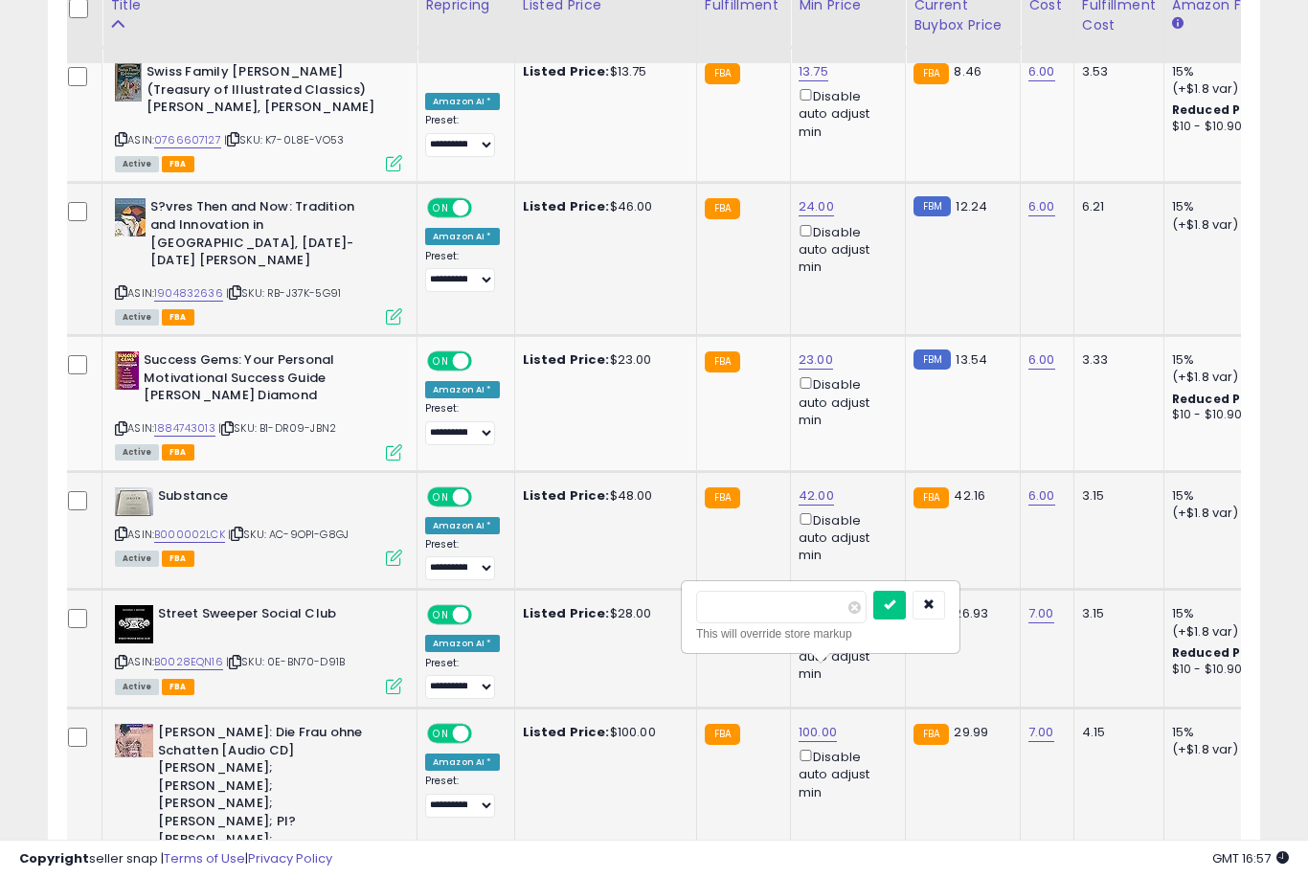
click at [873, 618] on button "submit" at bounding box center [889, 605] width 33 height 29
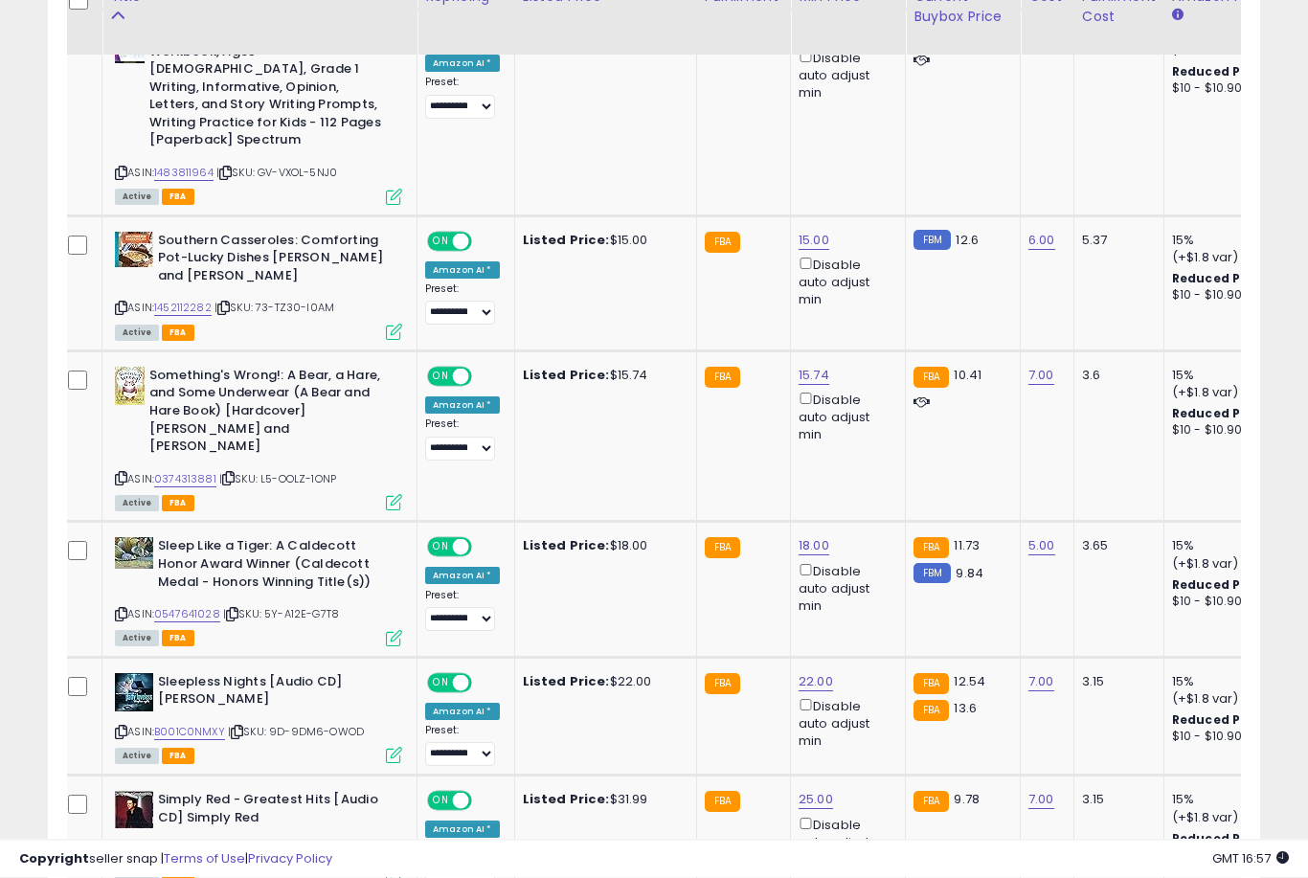
scroll to position [1425, 0]
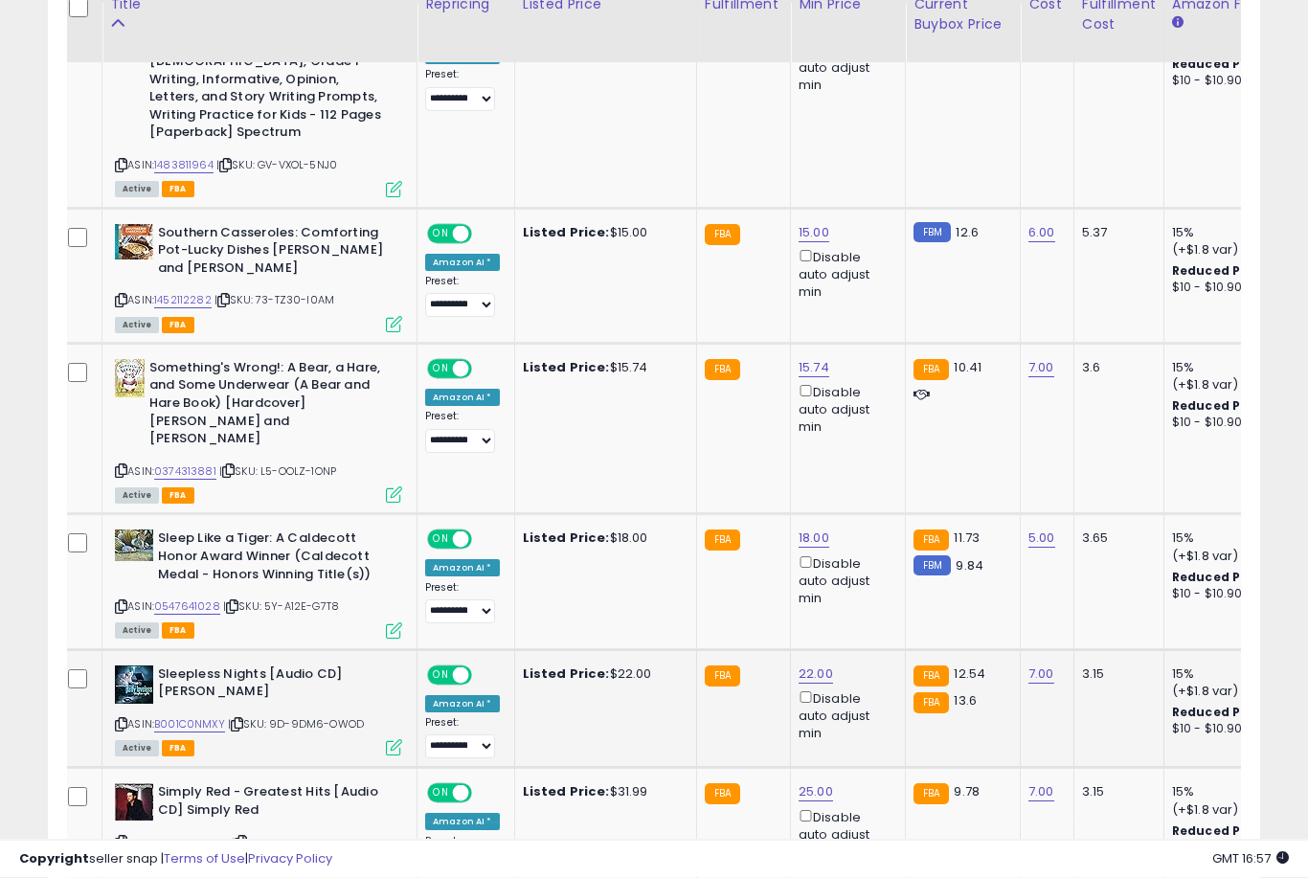
click at [813, 666] on link "22.00" at bounding box center [816, 675] width 34 height 19
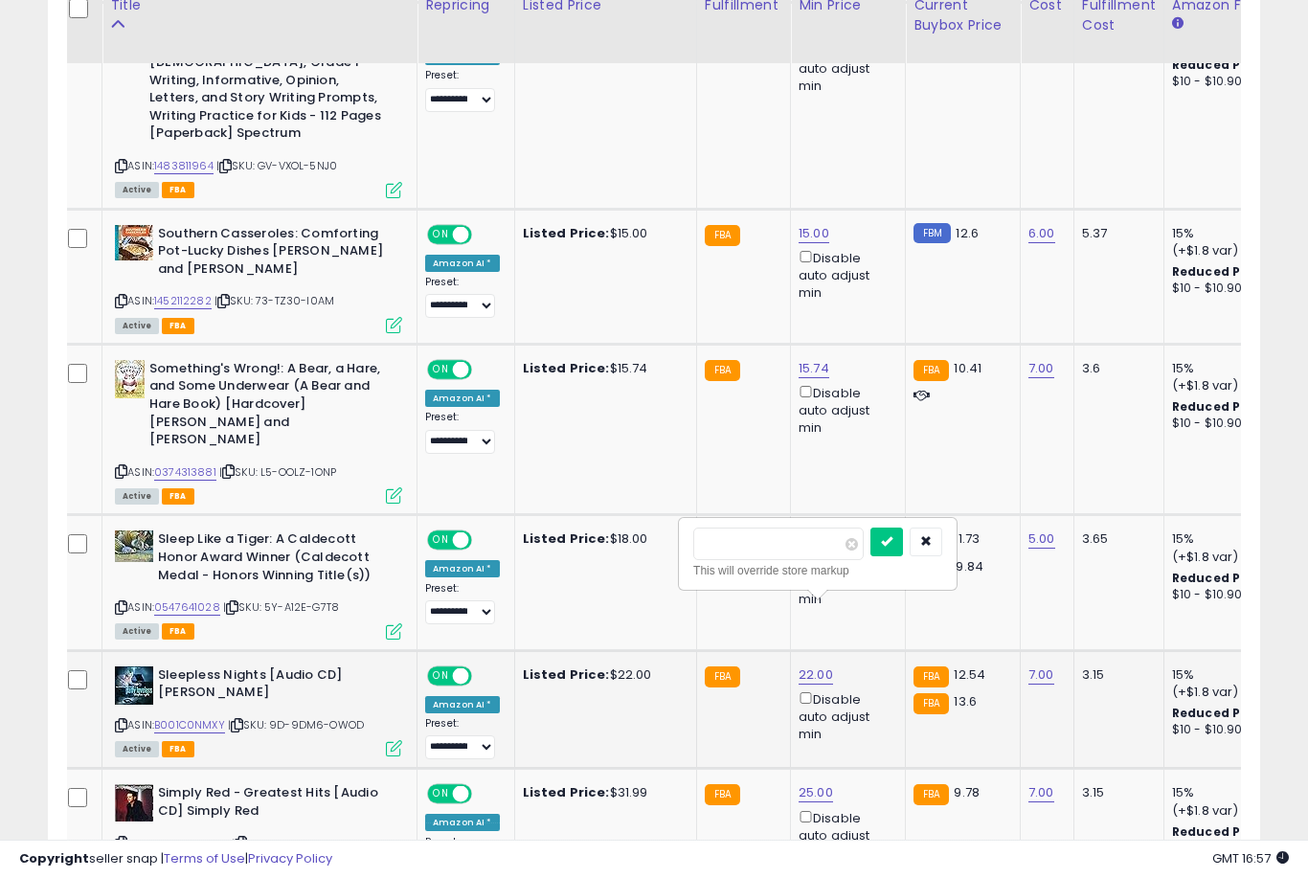
click at [870, 553] on button "submit" at bounding box center [886, 542] width 33 height 29
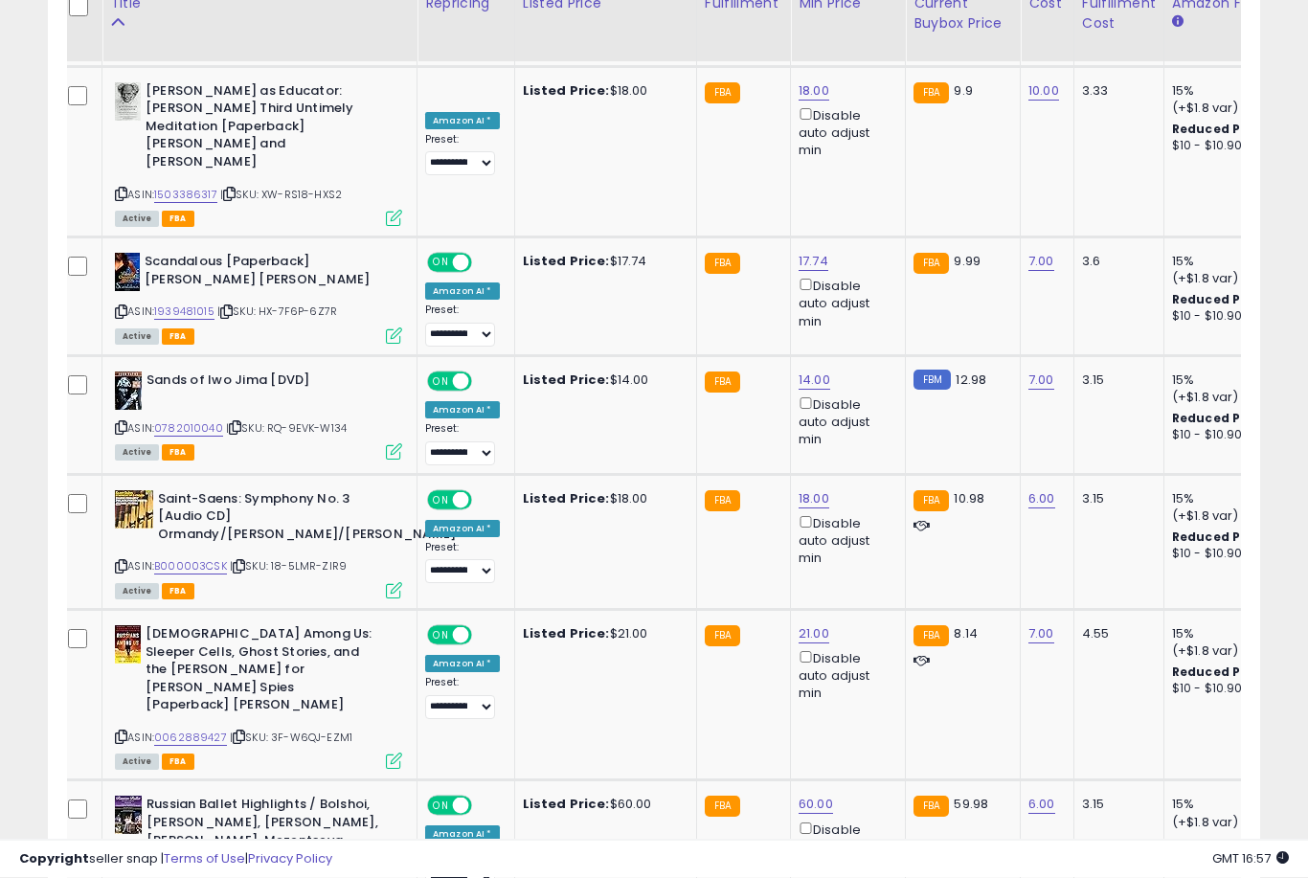
scroll to position [2637, 0]
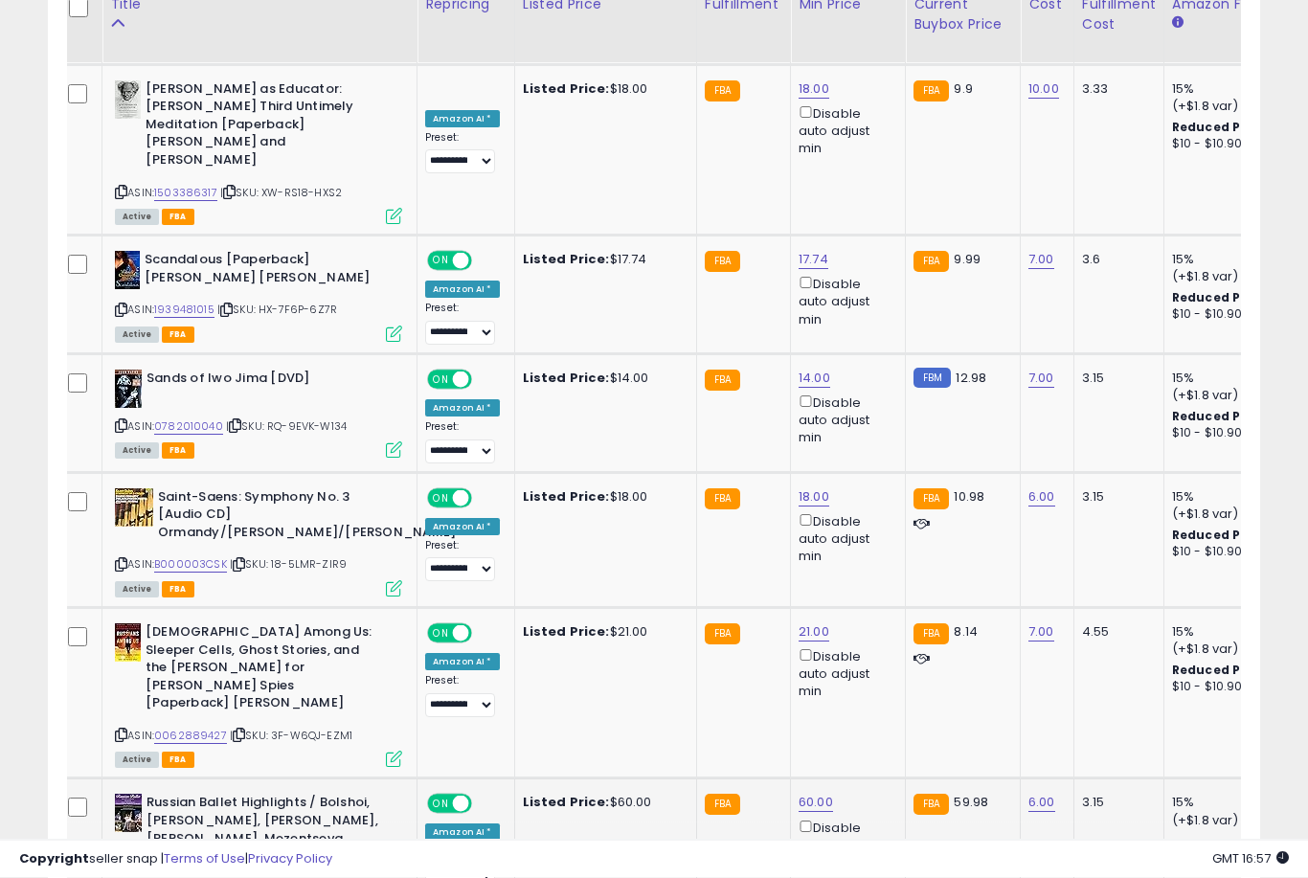
click at [822, 794] on link "60.00" at bounding box center [816, 803] width 34 height 19
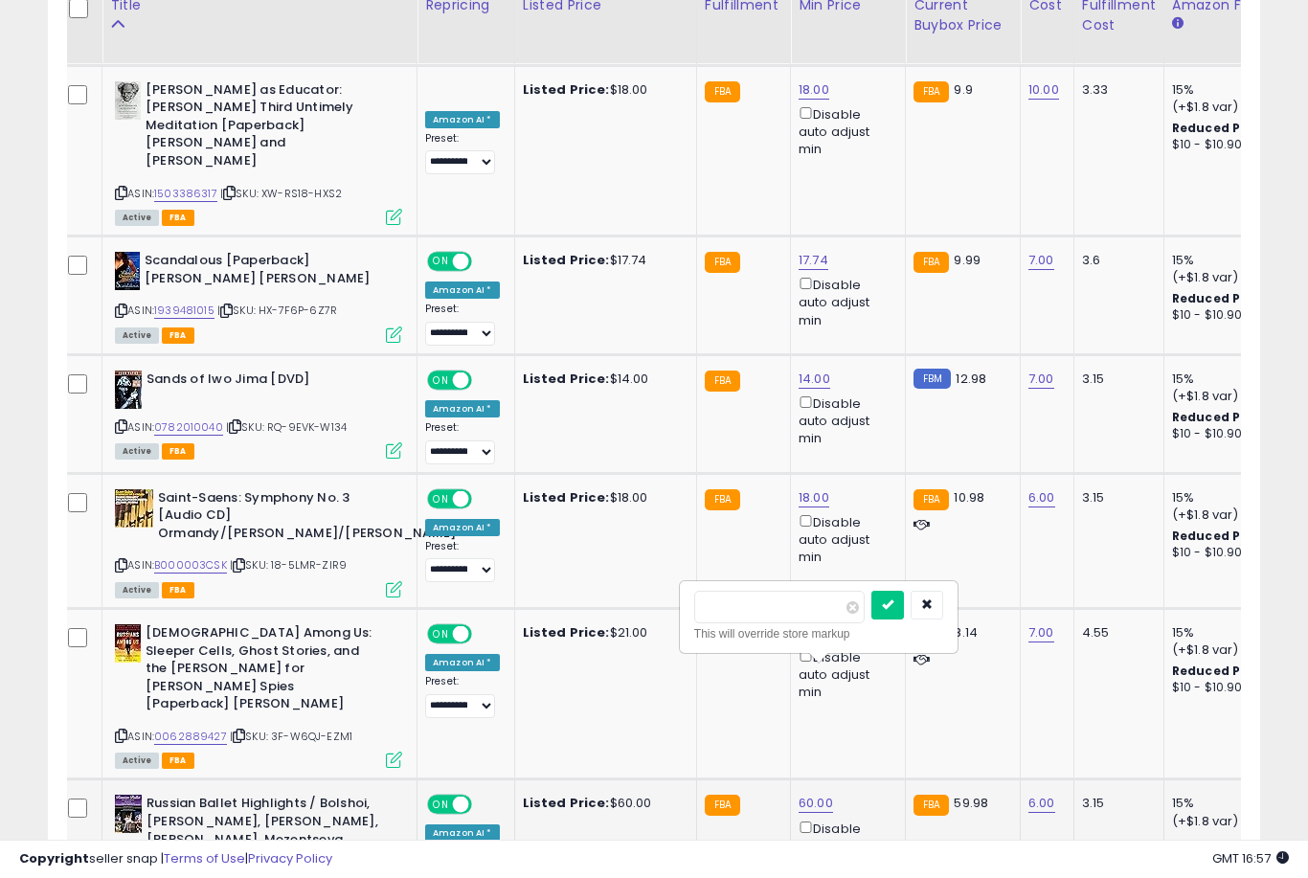
click at [871, 617] on button "submit" at bounding box center [887, 605] width 33 height 29
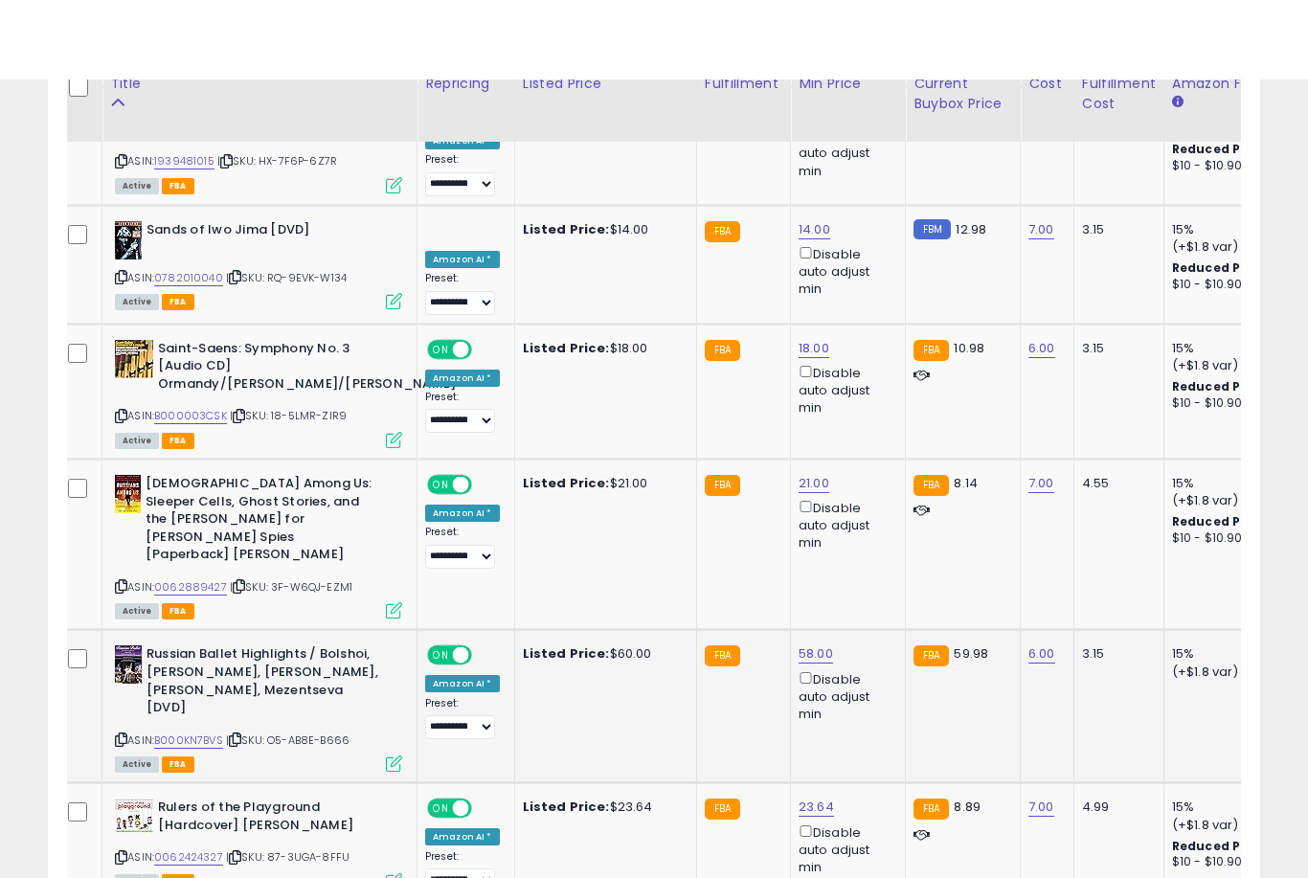
scroll to position [2868, 0]
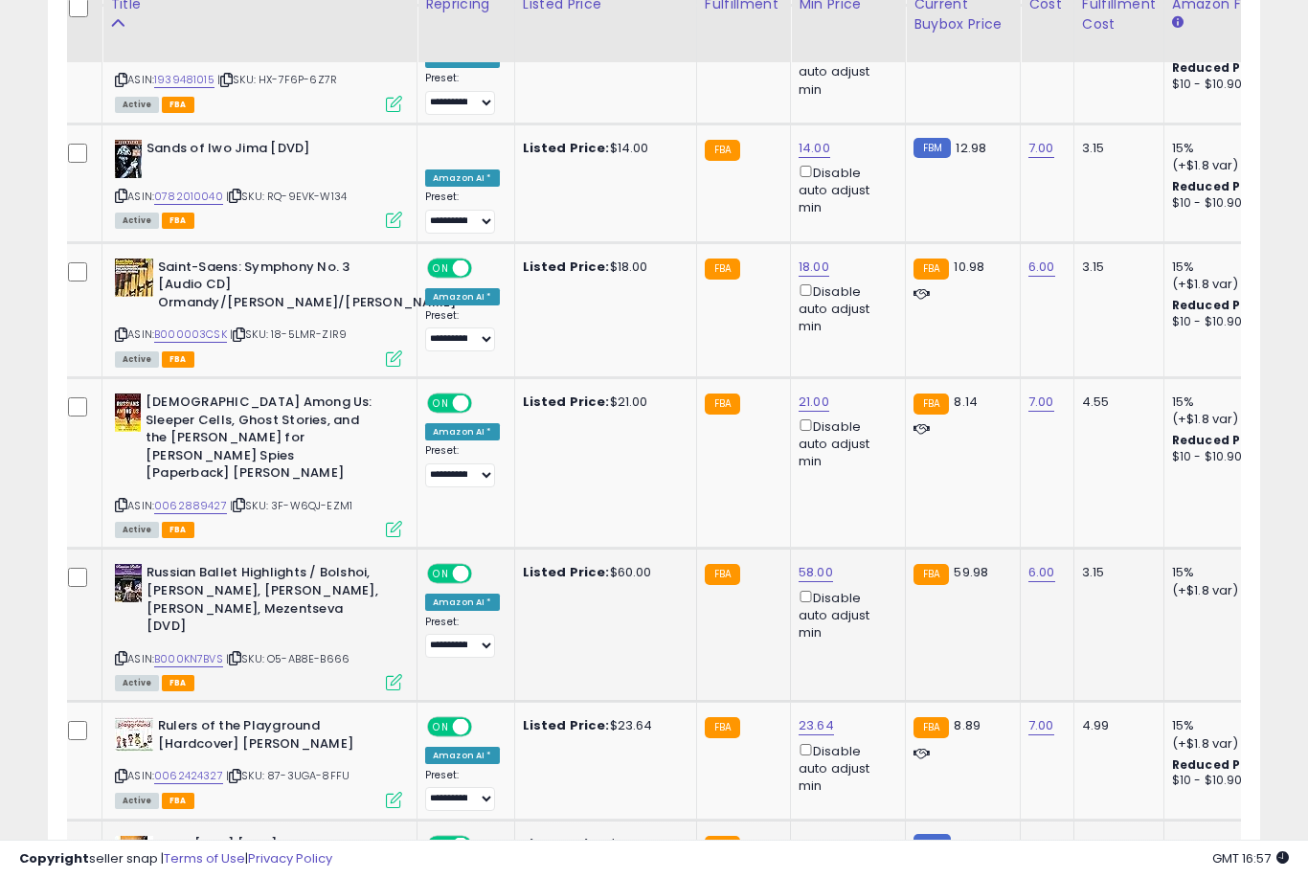
click at [804, 835] on link "27.00" at bounding box center [816, 844] width 34 height 19
click at [870, 638] on button "submit" at bounding box center [886, 625] width 33 height 29
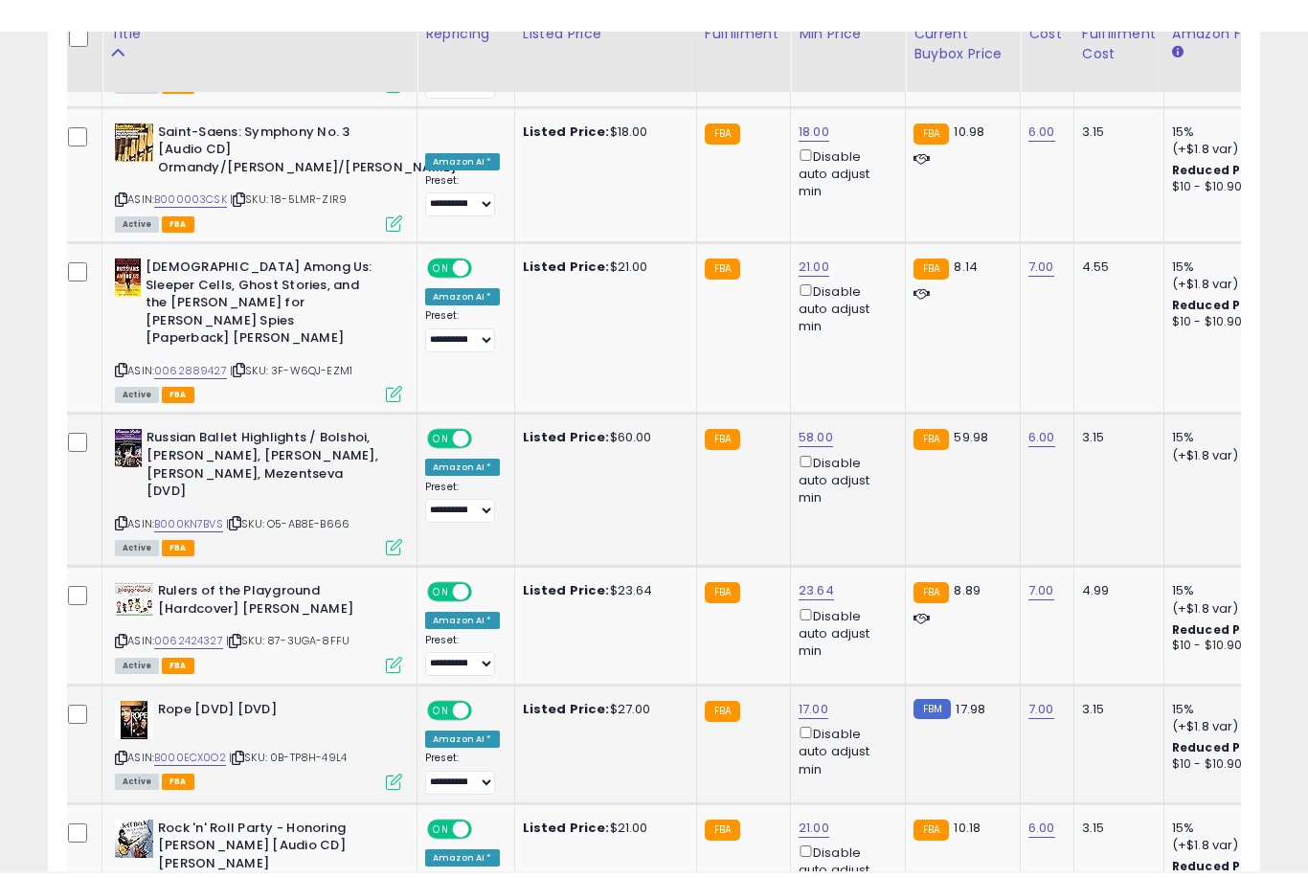
scroll to position [3038, 0]
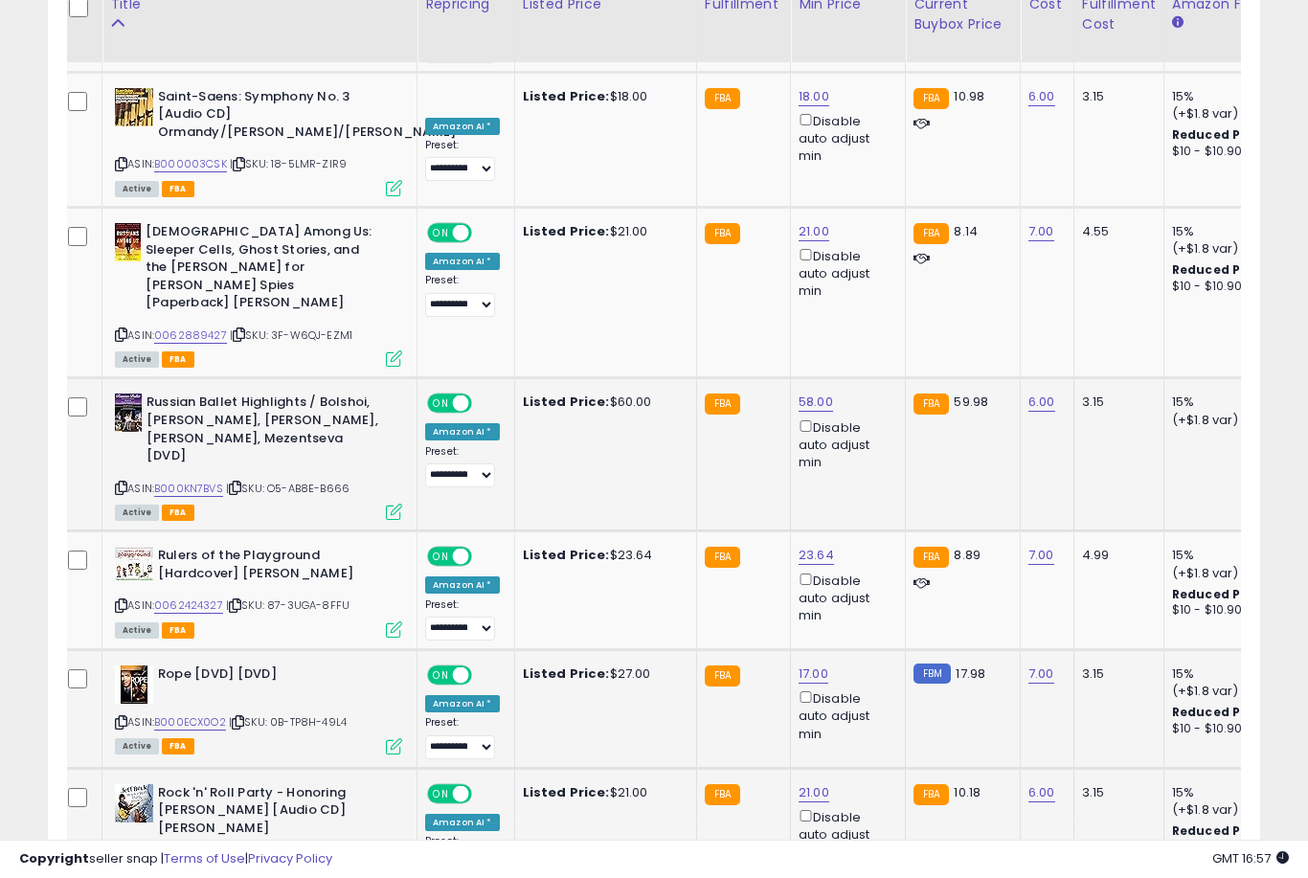
click at [805, 783] on link "21.00" at bounding box center [814, 792] width 31 height 19
click at [869, 585] on button "submit" at bounding box center [885, 572] width 33 height 29
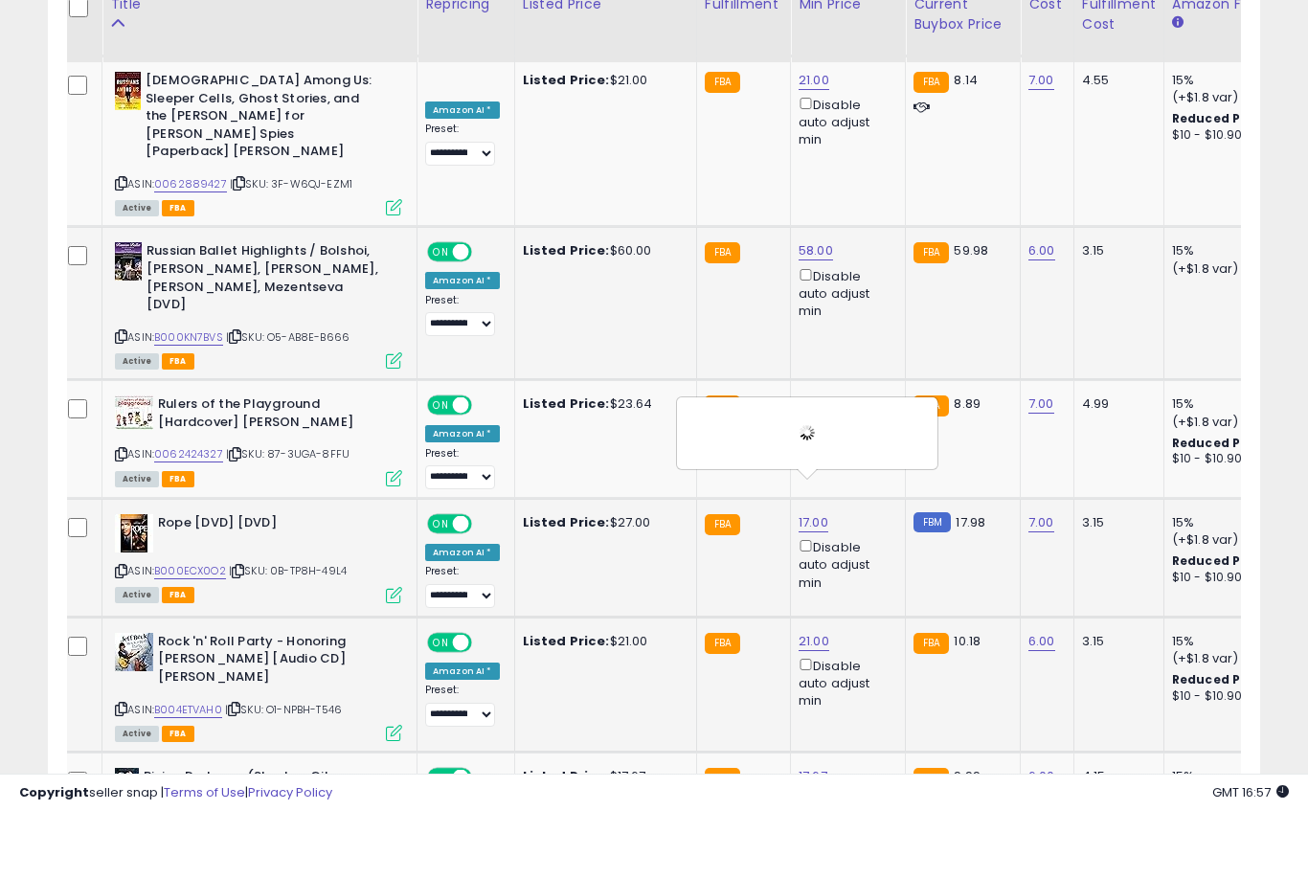
scroll to position [3248, 0]
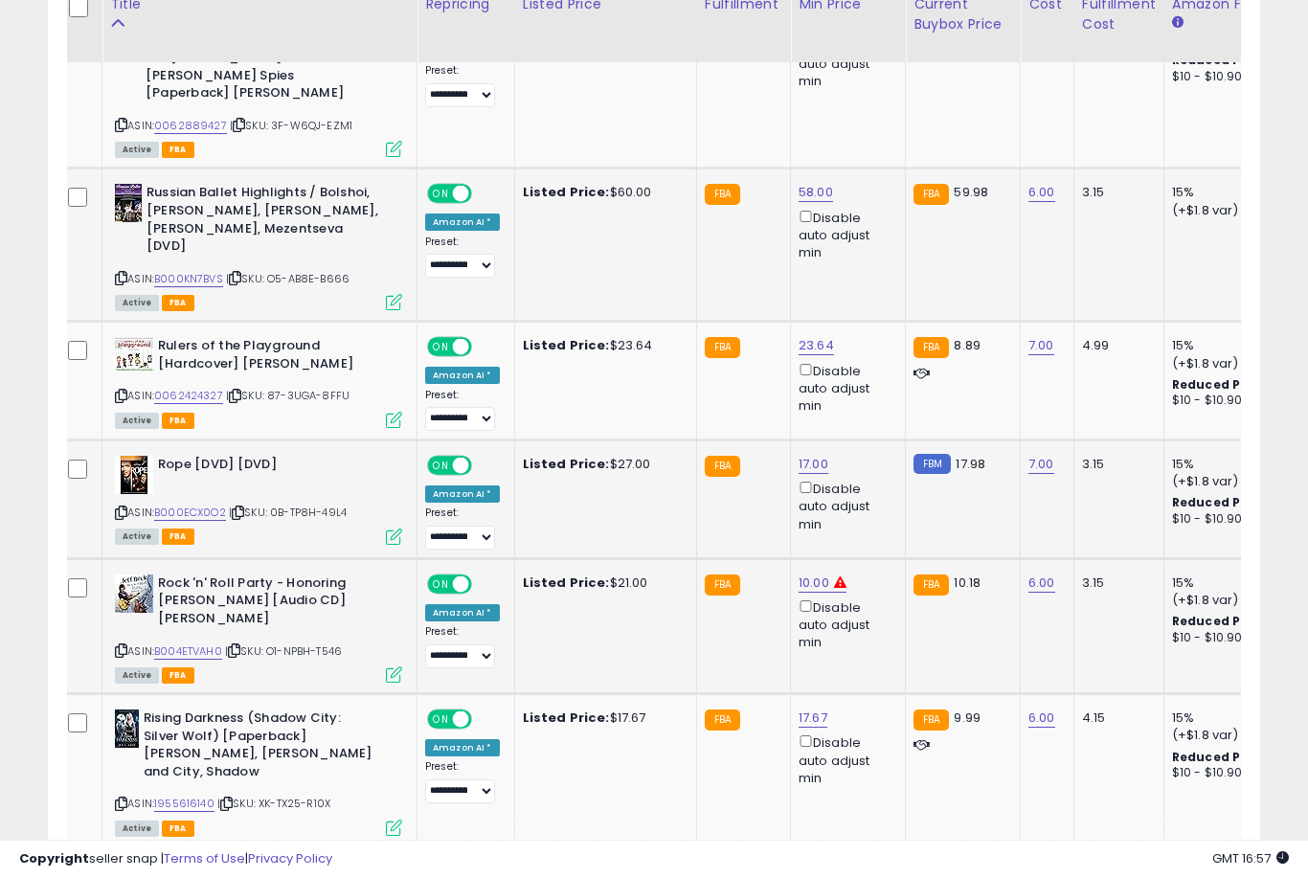
click at [808, 862] on link "21.00" at bounding box center [814, 871] width 31 height 19
click at [869, 626] on button "submit" at bounding box center [885, 613] width 33 height 29
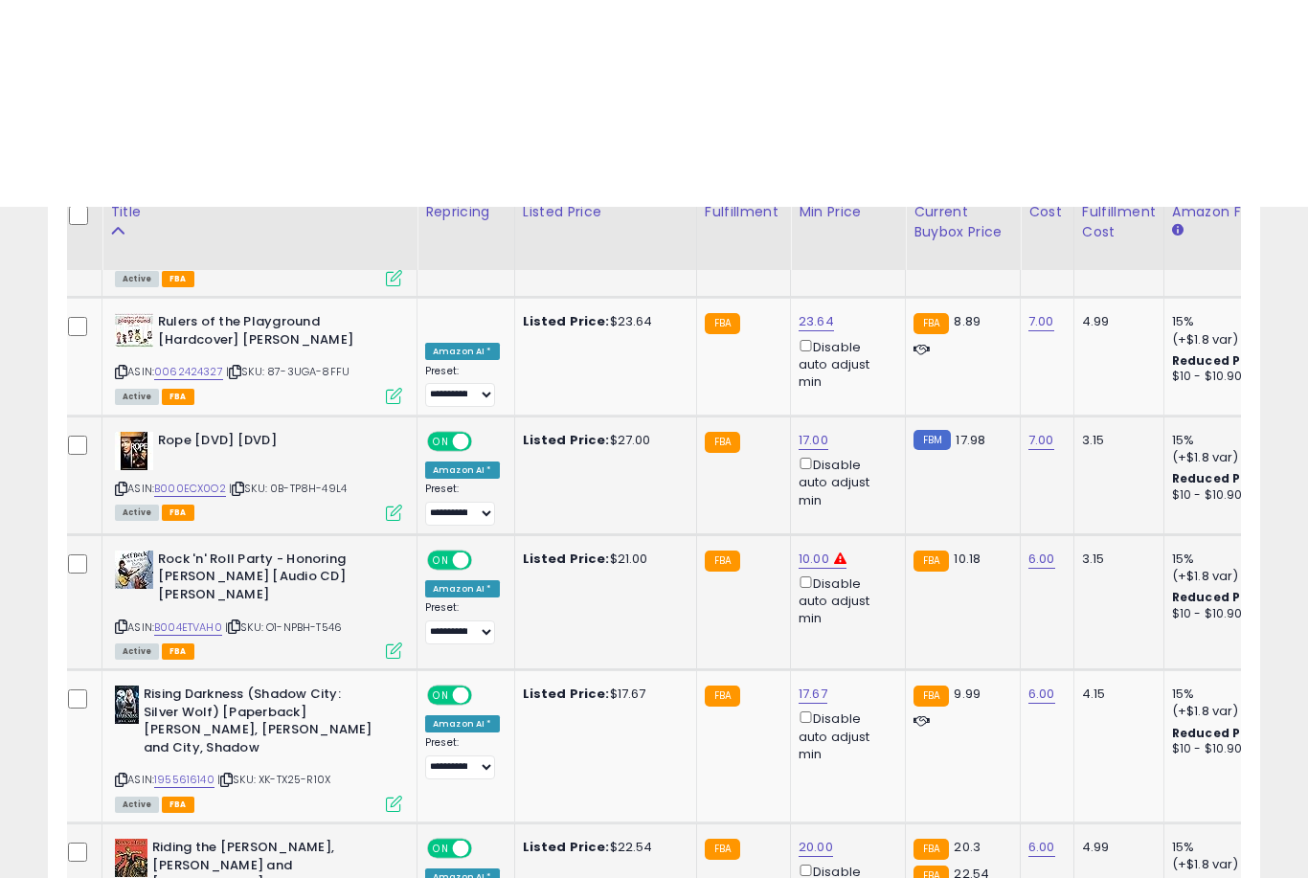
scroll to position [3480, 0]
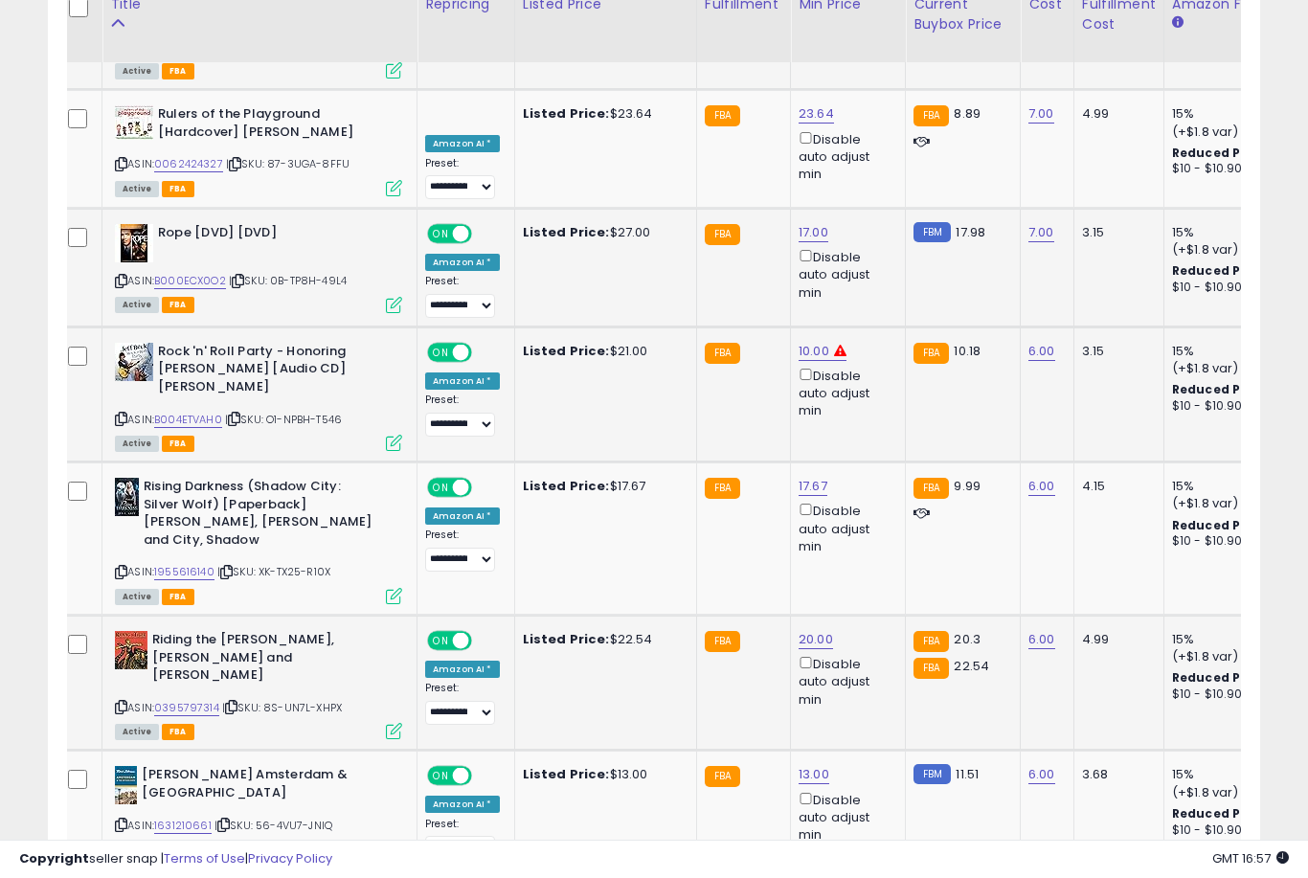
click at [808, 877] on link "33.00" at bounding box center [816, 893] width 34 height 19
click at [870, 630] on button "submit" at bounding box center [886, 617] width 33 height 29
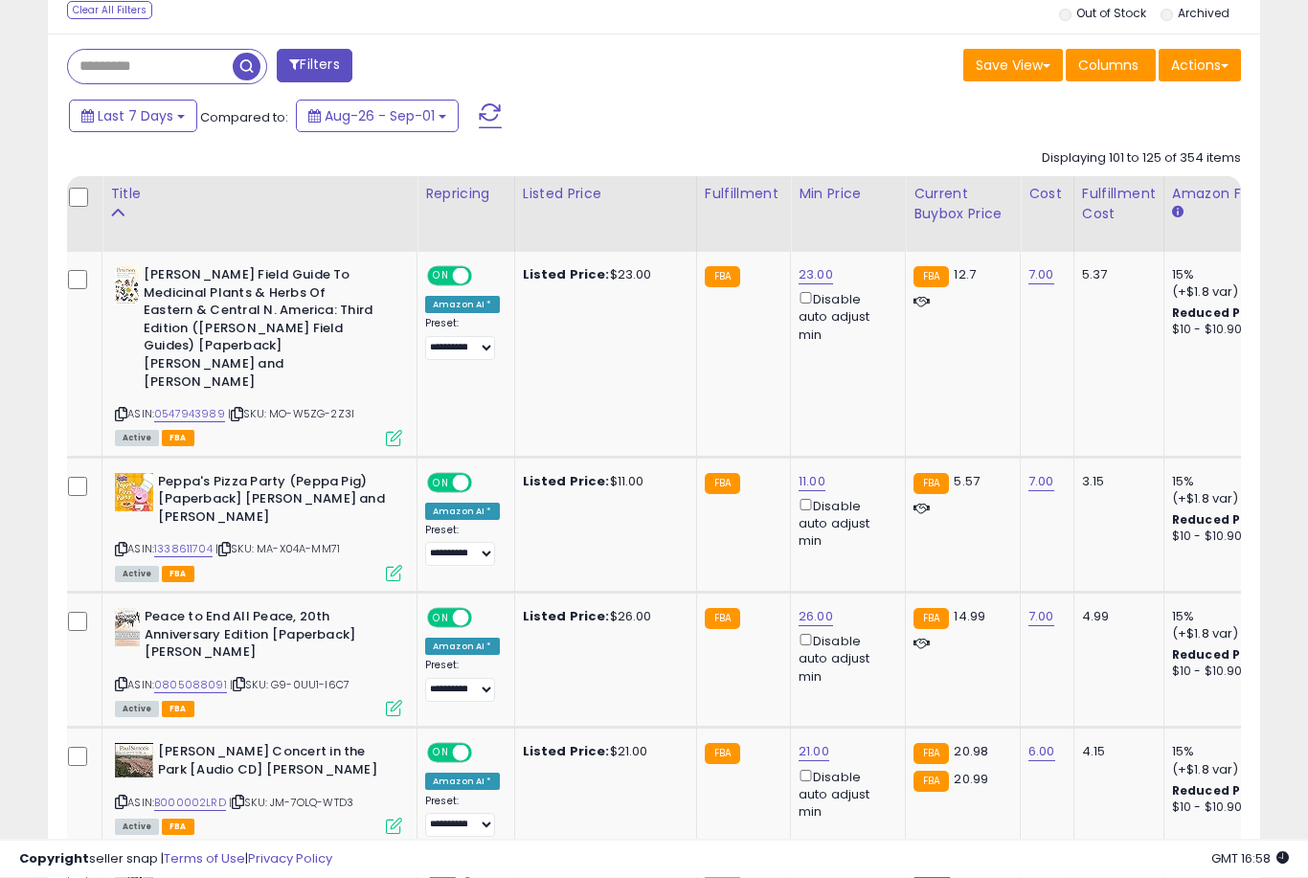
scroll to position [807, 0]
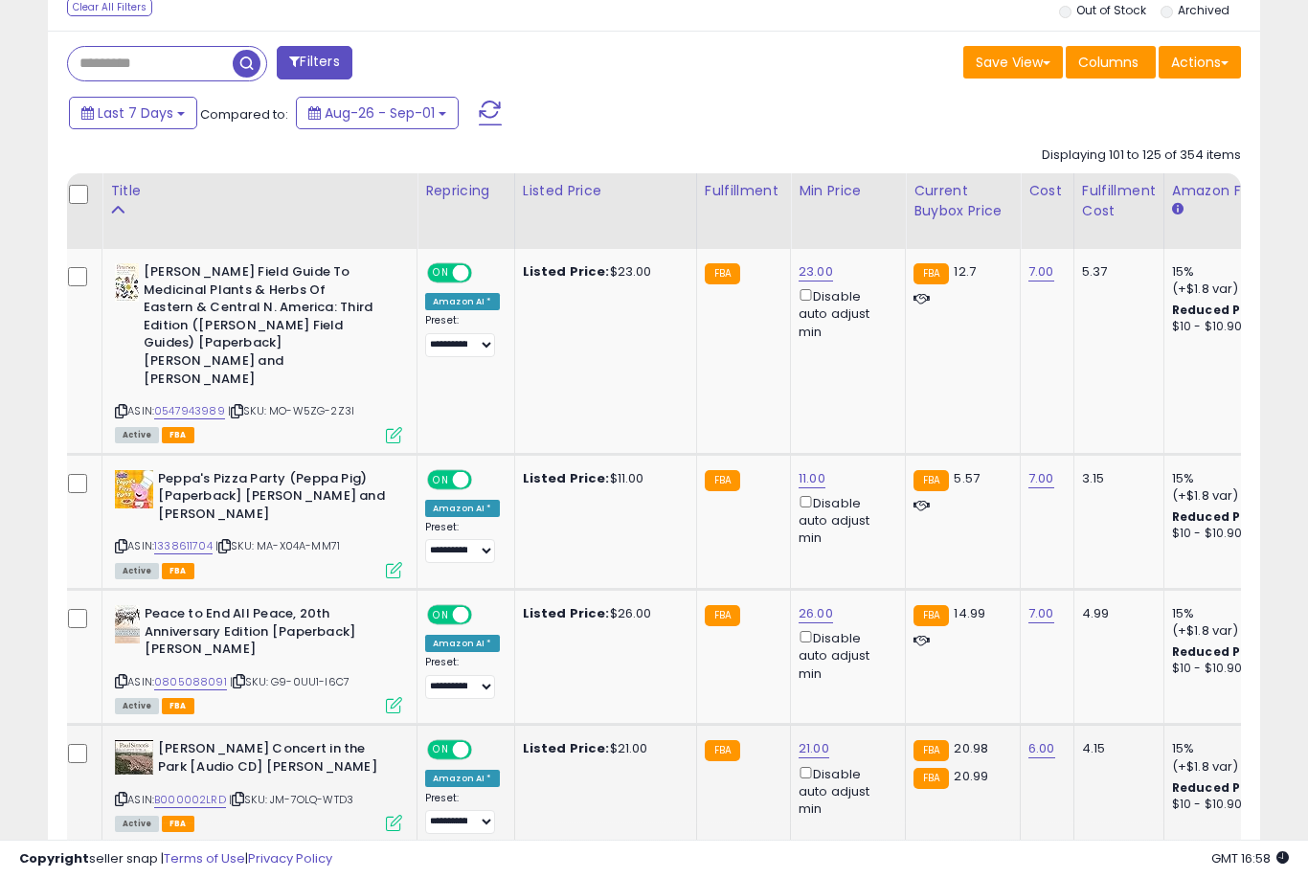
click at [819, 739] on link "21.00" at bounding box center [814, 748] width 31 height 19
click at [869, 651] on button "submit" at bounding box center [885, 637] width 33 height 29
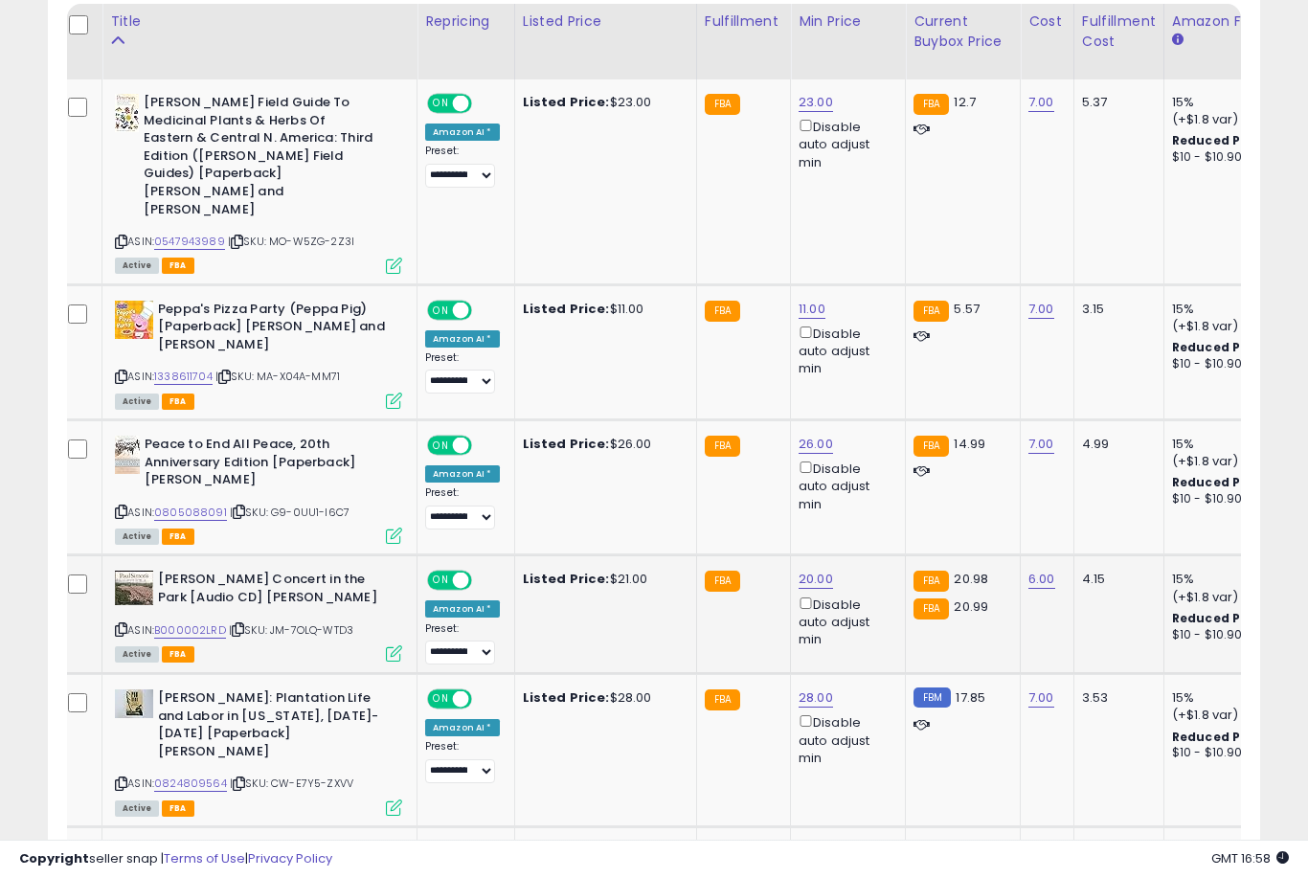
scroll to position [983, 0]
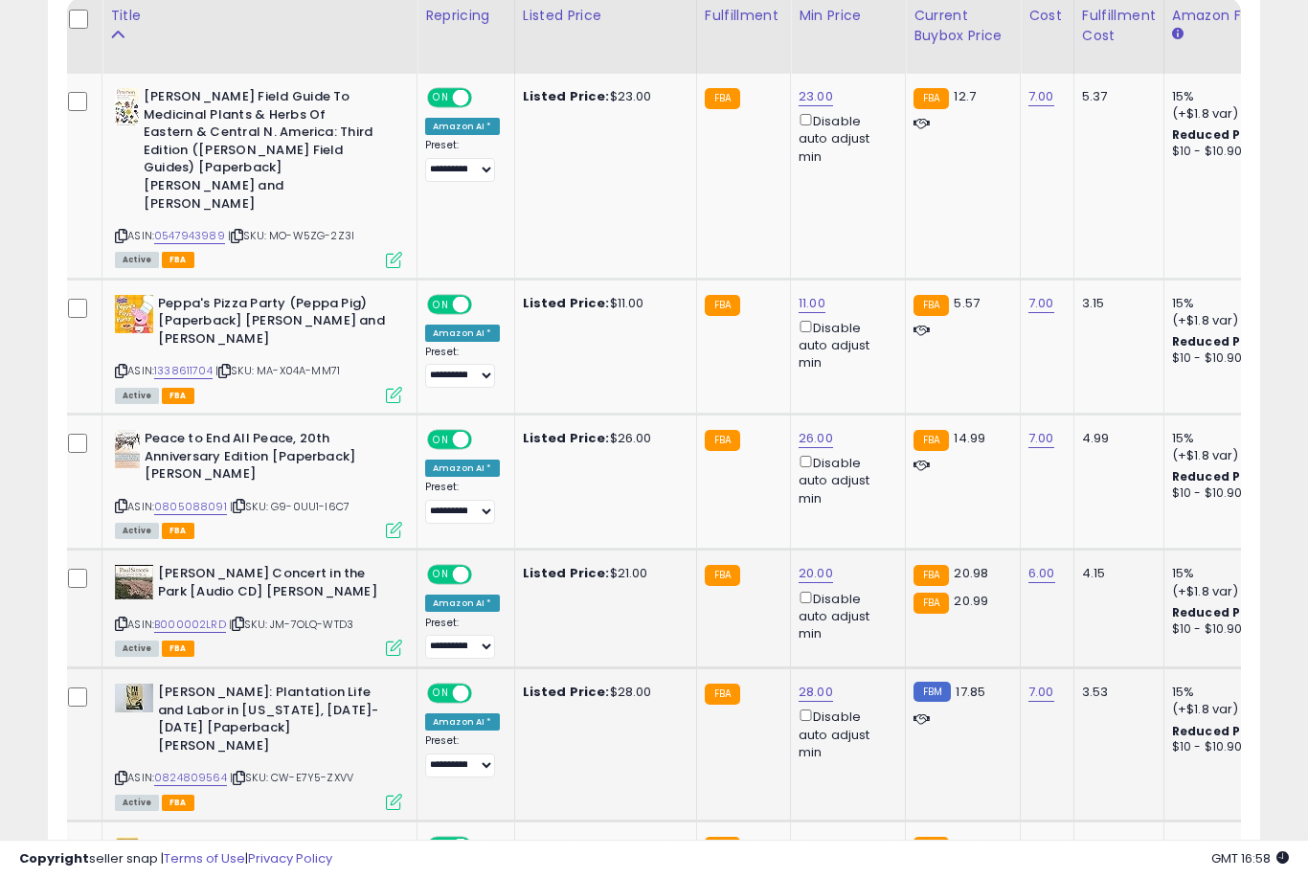
click at [803, 683] on link "28.00" at bounding box center [816, 692] width 34 height 19
click at [870, 594] on button "submit" at bounding box center [886, 580] width 33 height 29
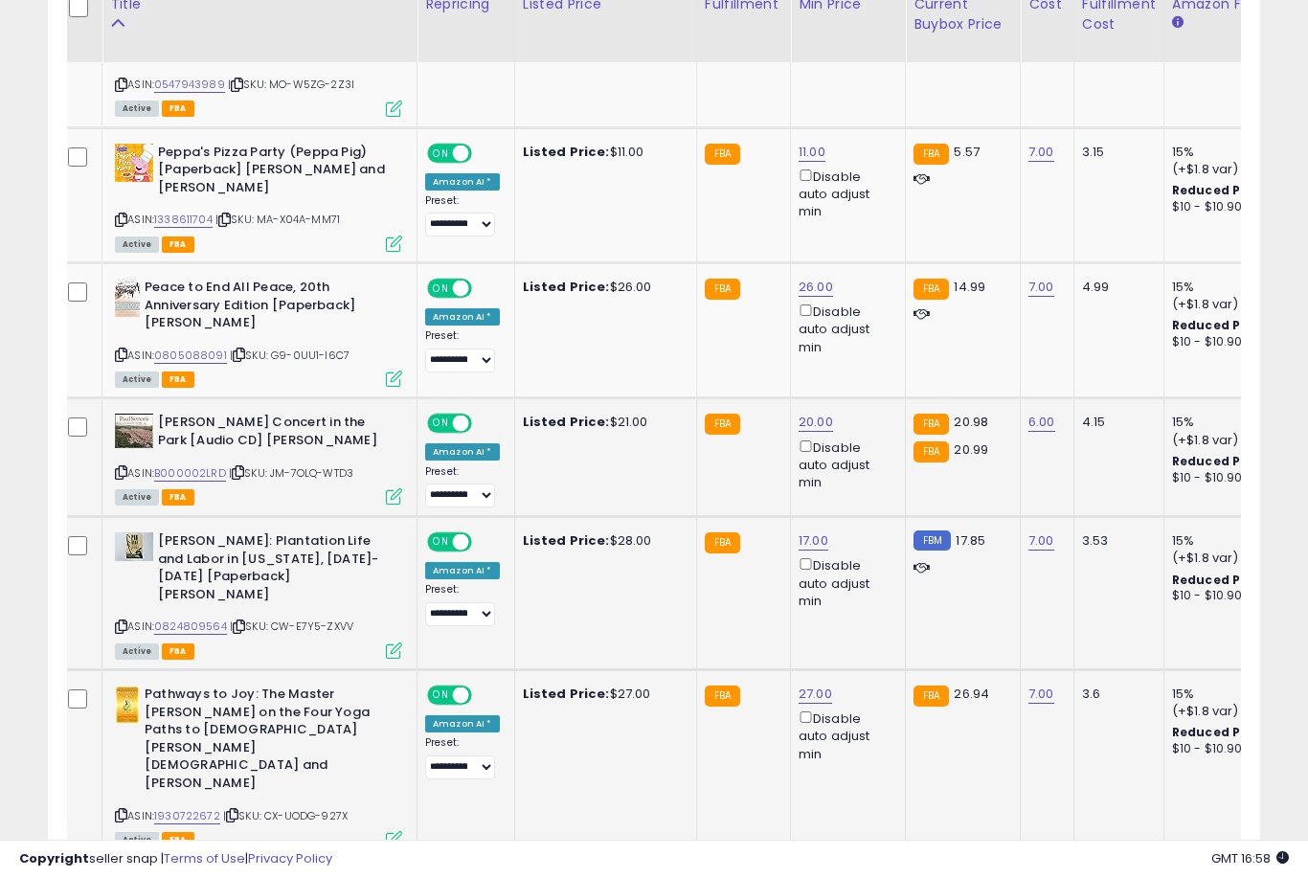
click at [804, 685] on link "27.00" at bounding box center [816, 694] width 34 height 19
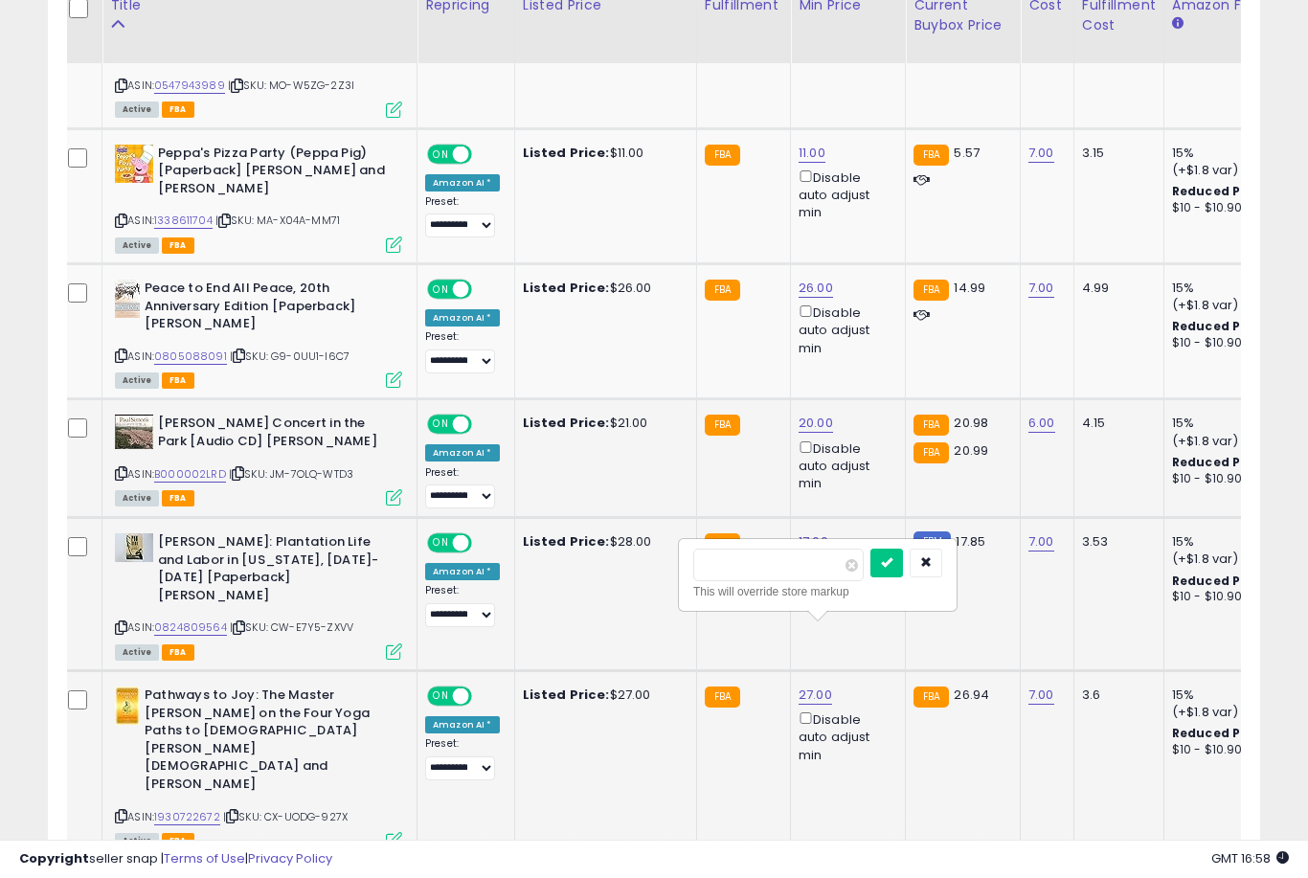
click at [870, 576] on button "submit" at bounding box center [886, 563] width 33 height 29
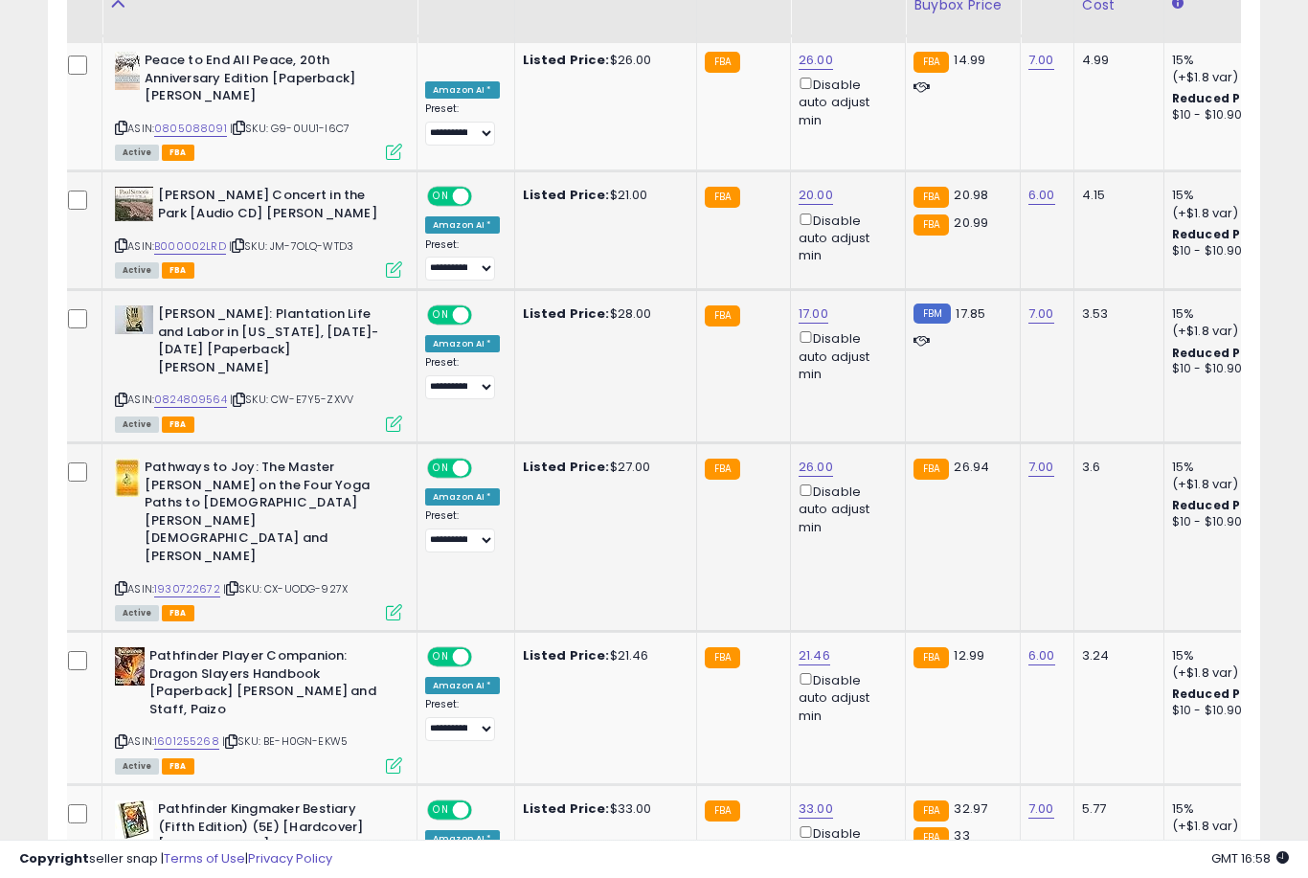
scroll to position [1403, 0]
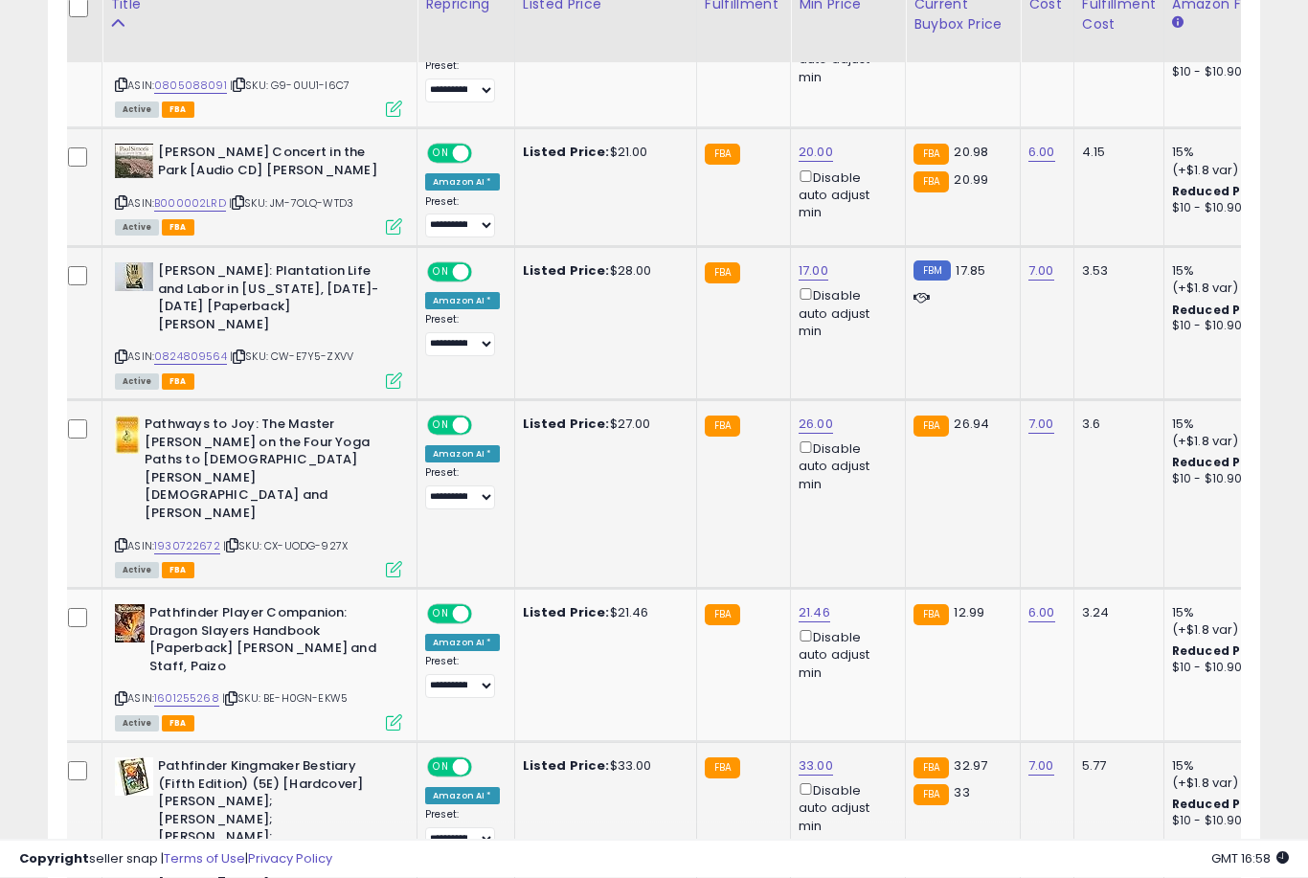
click at [806, 757] on link "33.00" at bounding box center [816, 766] width 34 height 19
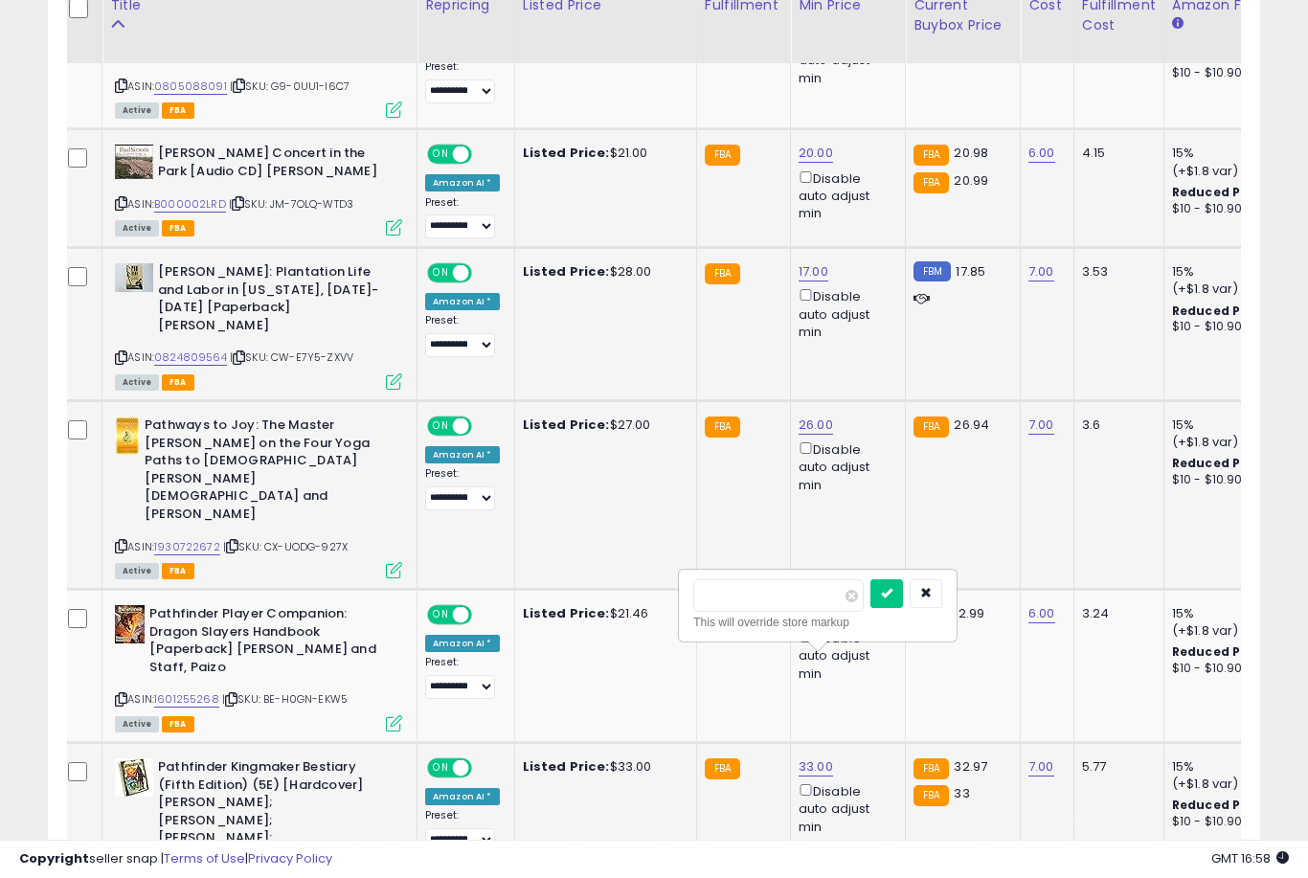
click at [870, 606] on button "submit" at bounding box center [886, 593] width 33 height 29
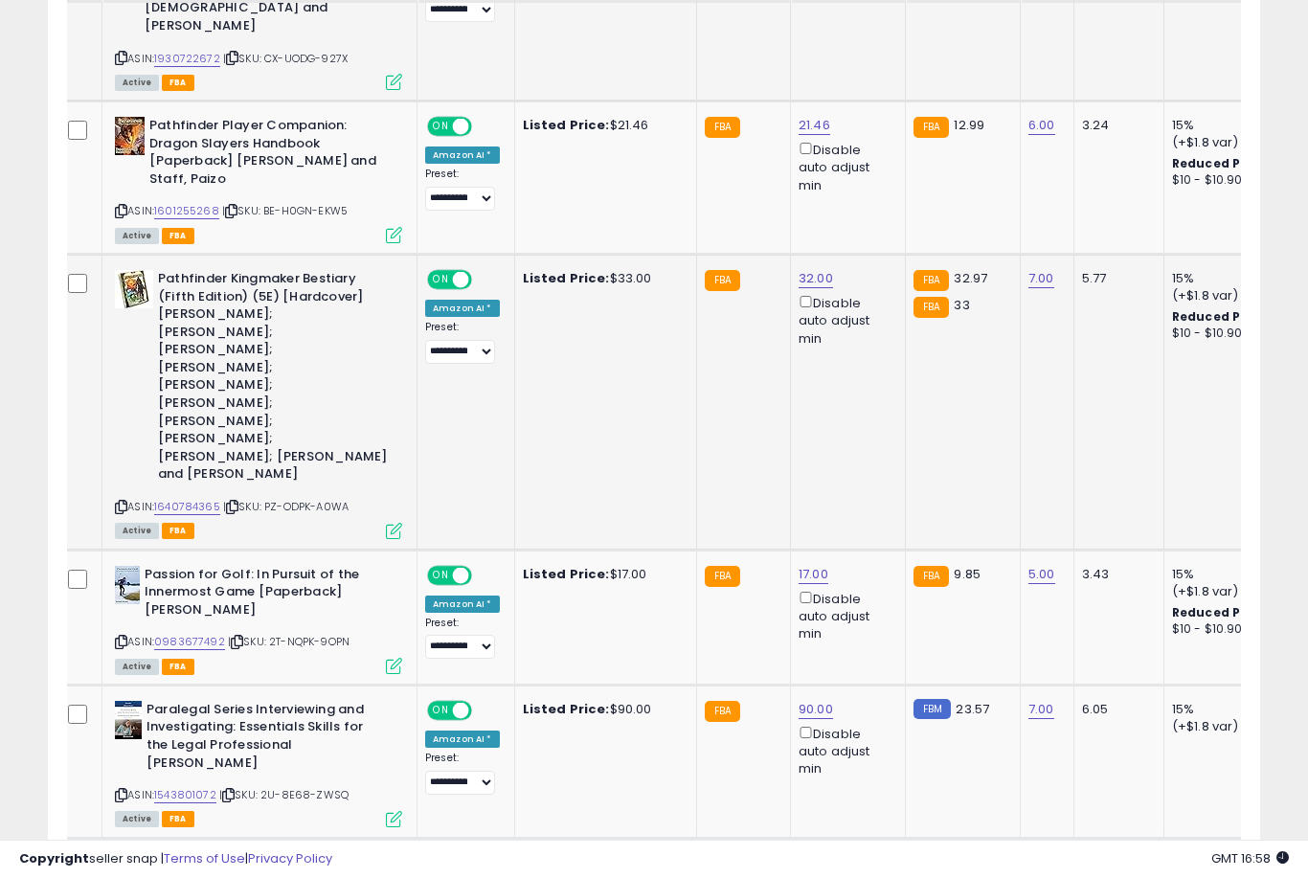
scroll to position [1892, 0]
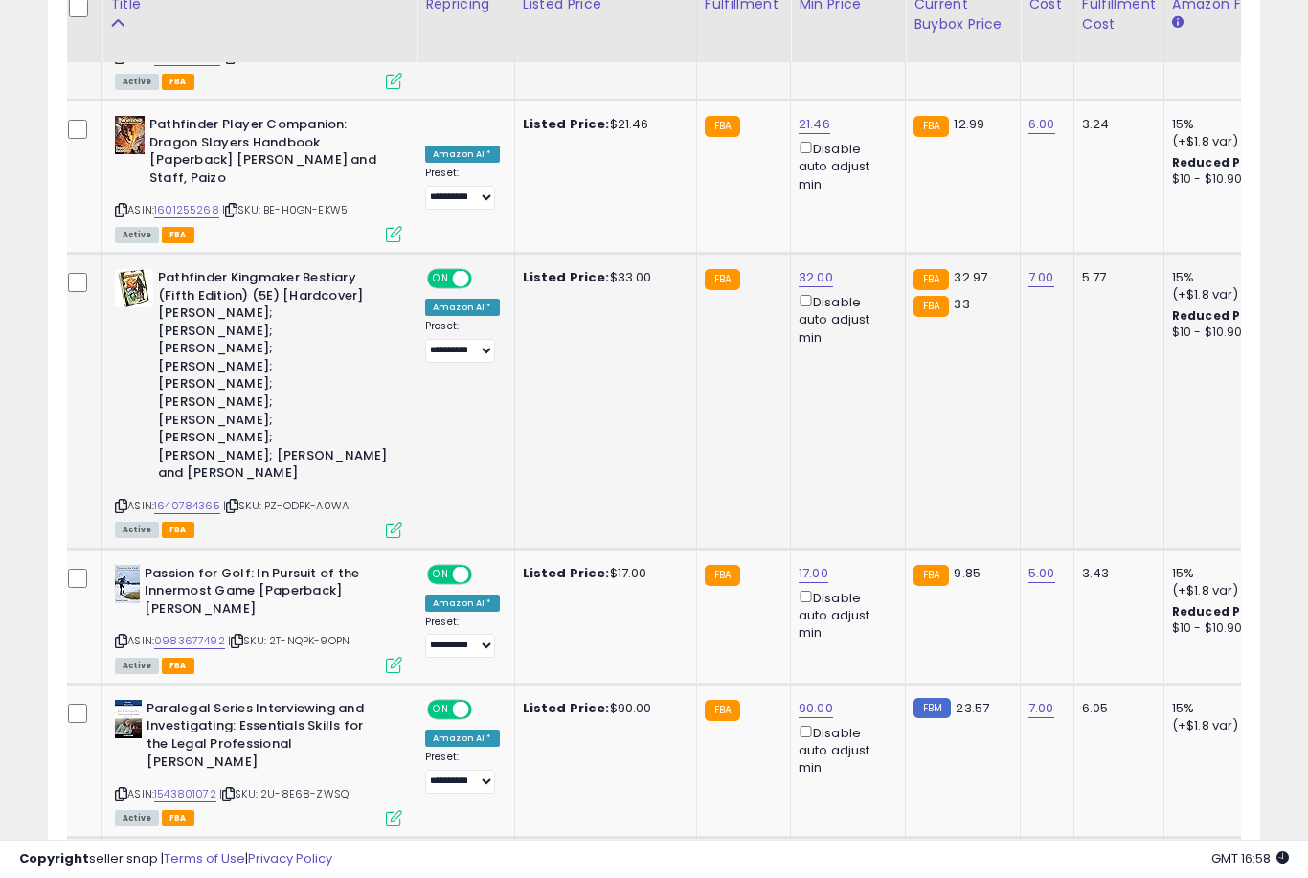
click at [802, 852] on link "26.00" at bounding box center [816, 861] width 34 height 19
click at [870, 603] on button "submit" at bounding box center [886, 590] width 33 height 29
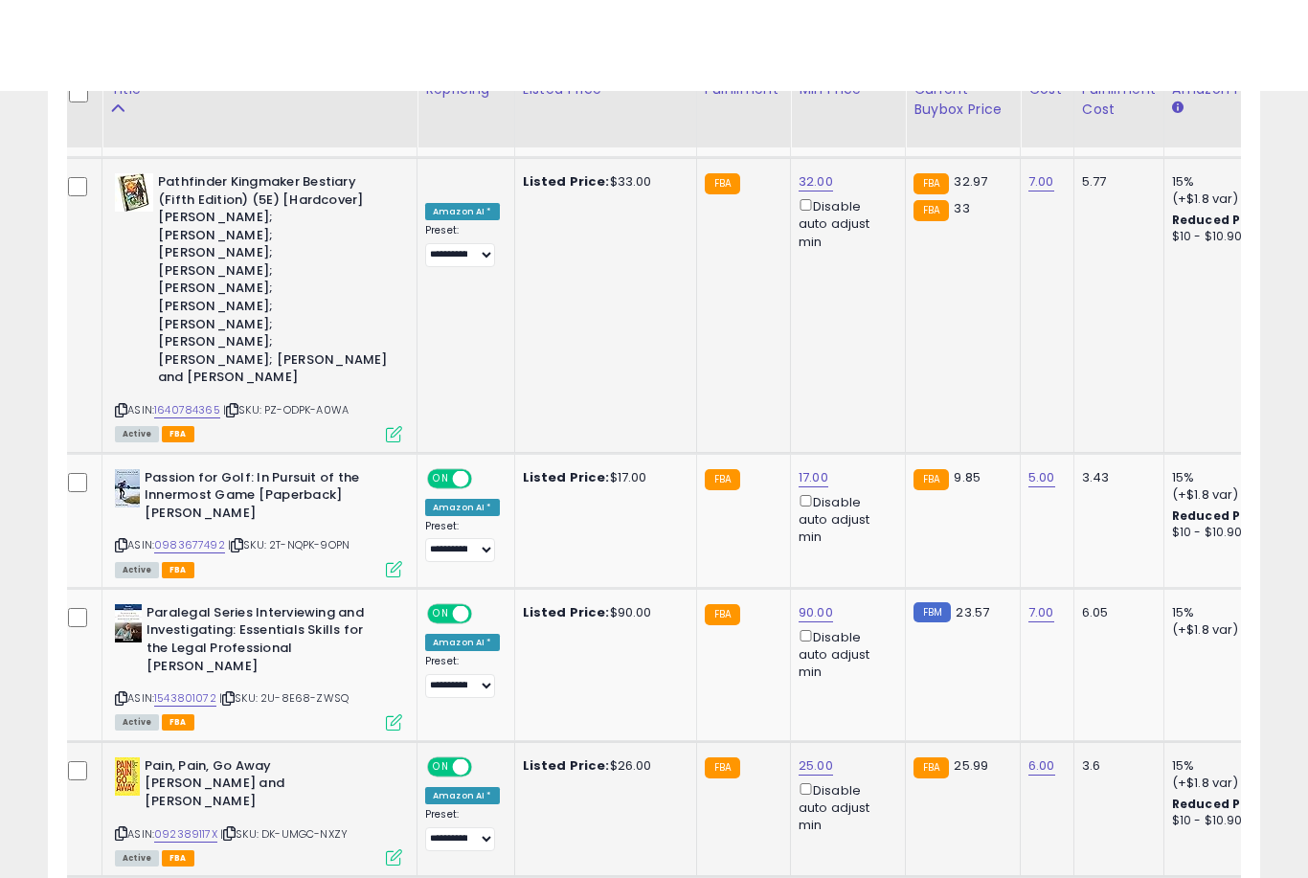
scroll to position [2093, 0]
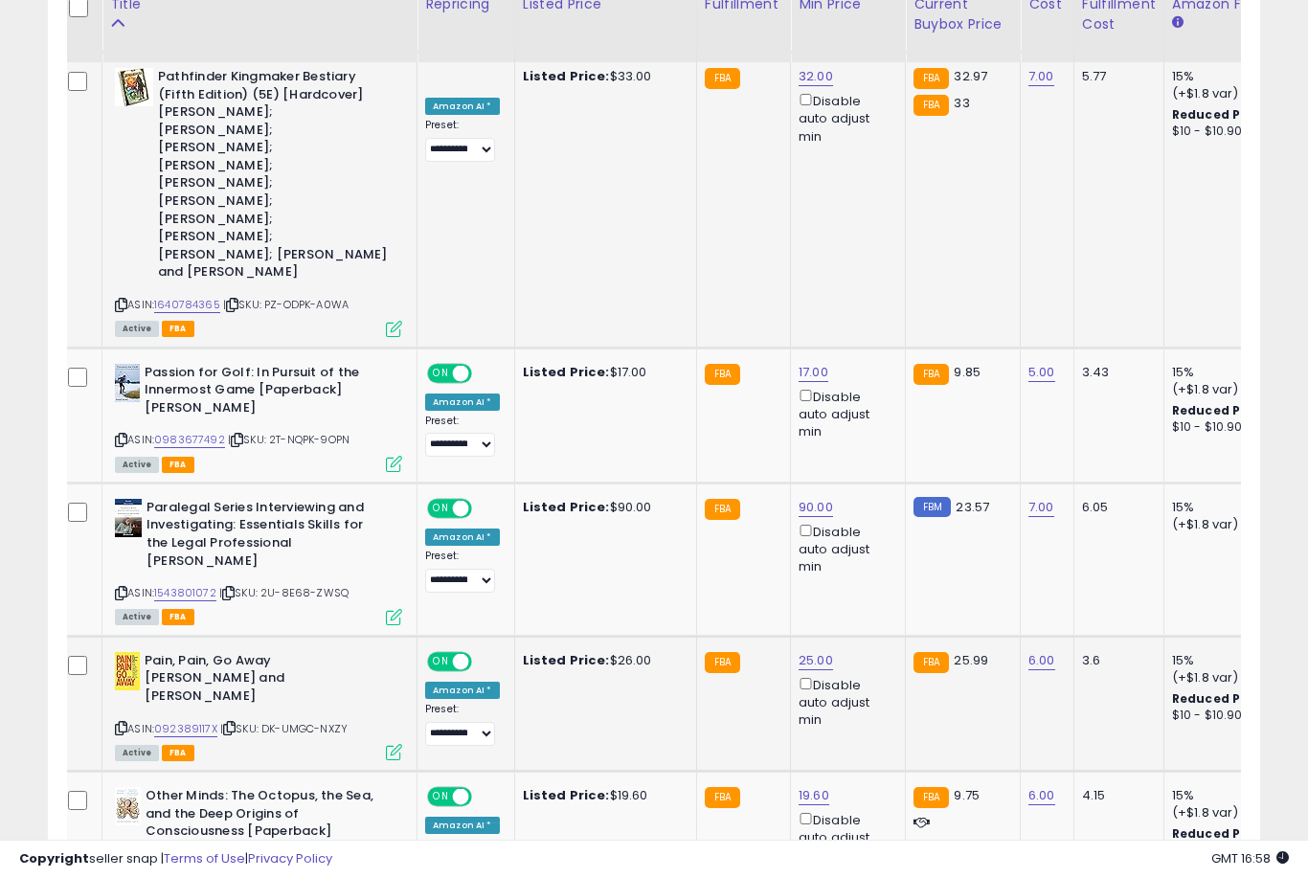
click at [871, 670] on button "submit" at bounding box center [887, 657] width 33 height 29
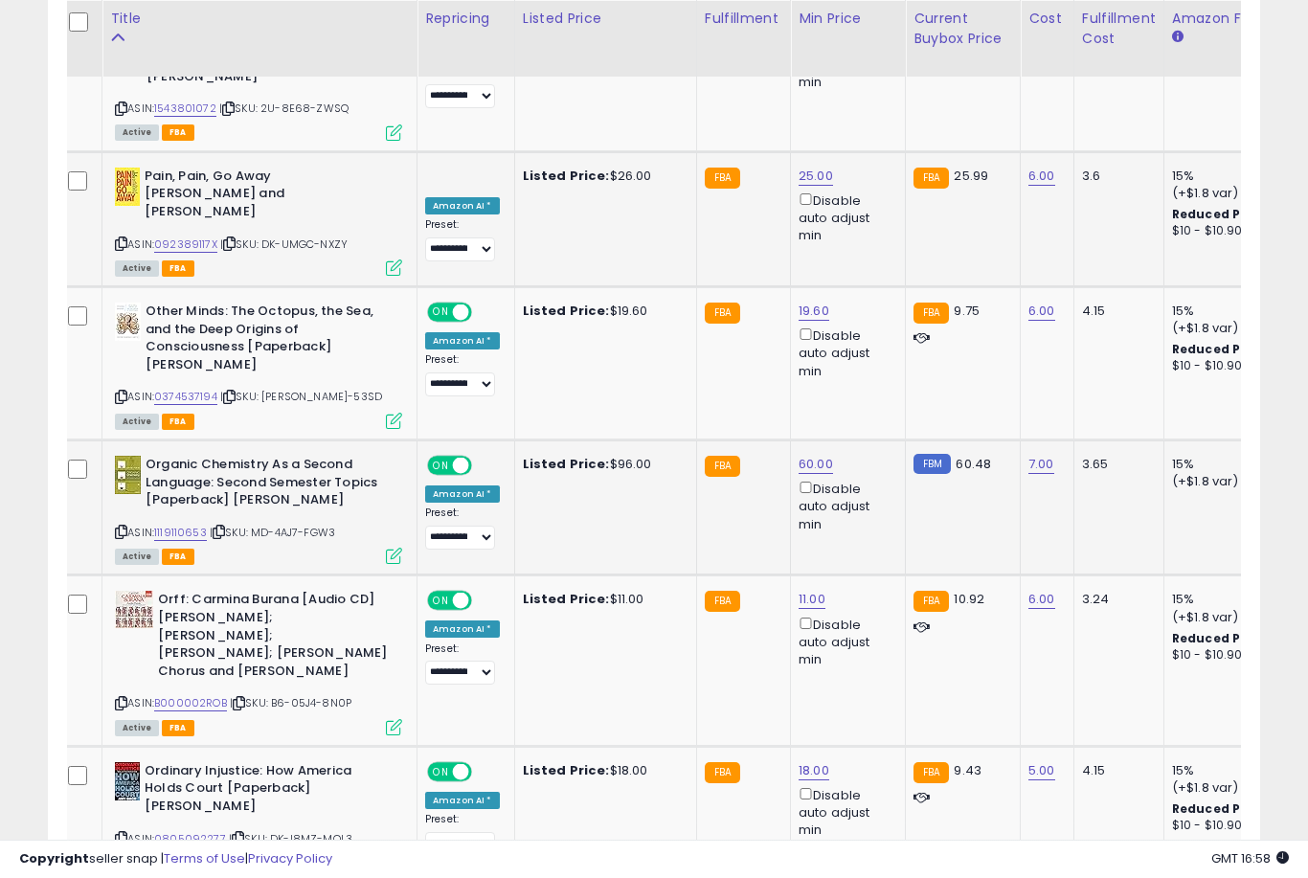
scroll to position [2609, 0]
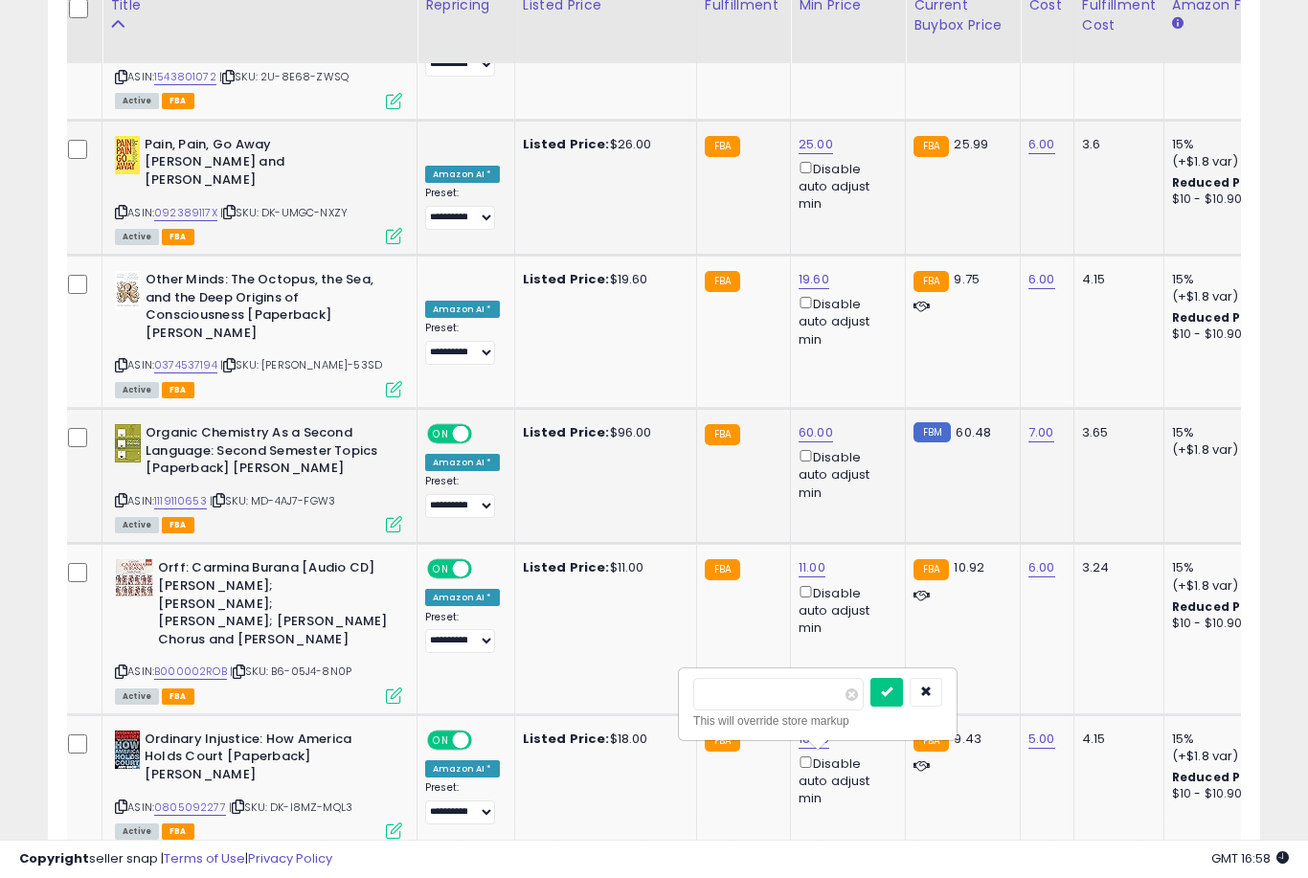
click at [870, 705] on button "submit" at bounding box center [886, 692] width 33 height 29
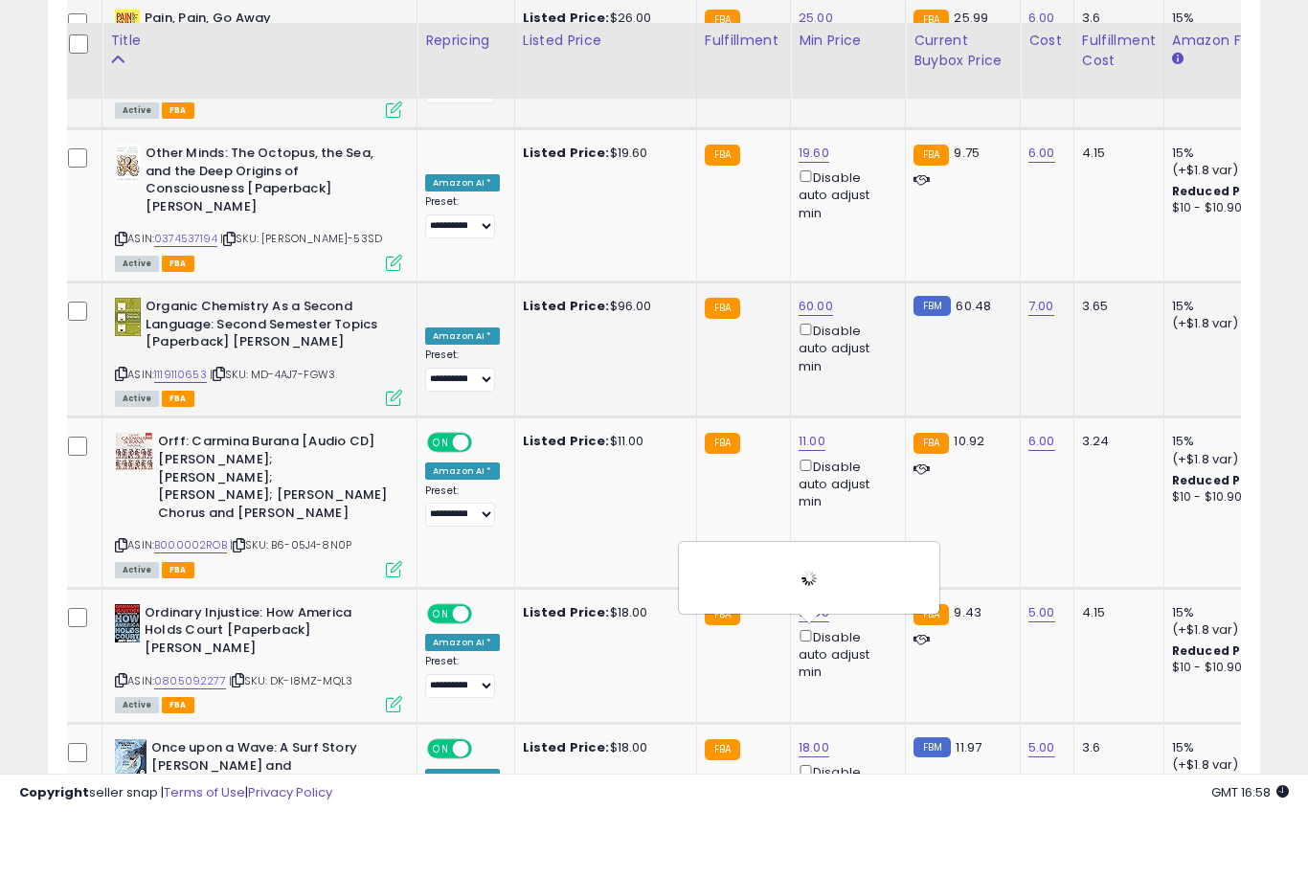
scroll to position [2797, 0]
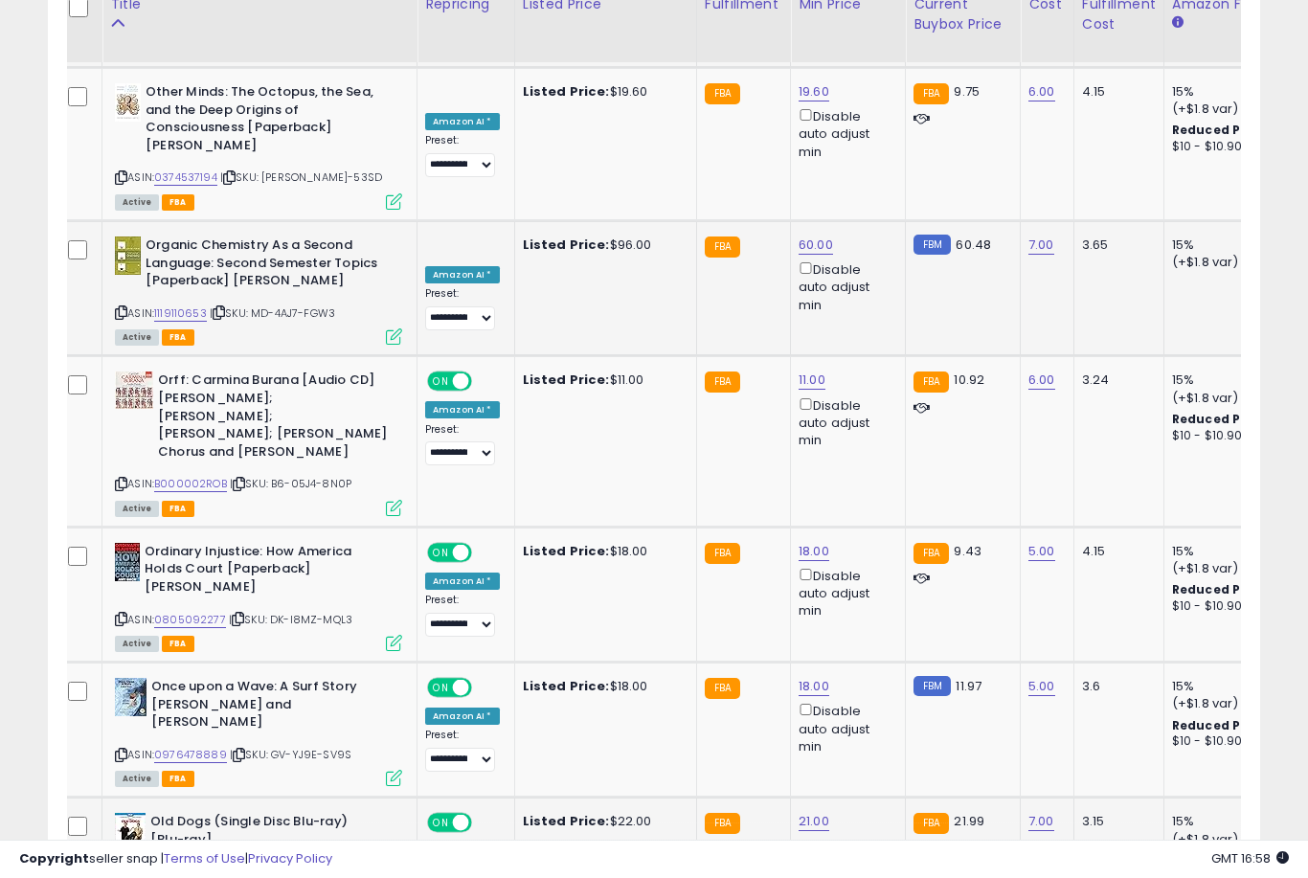
click at [870, 636] on button "submit" at bounding box center [886, 622] width 33 height 29
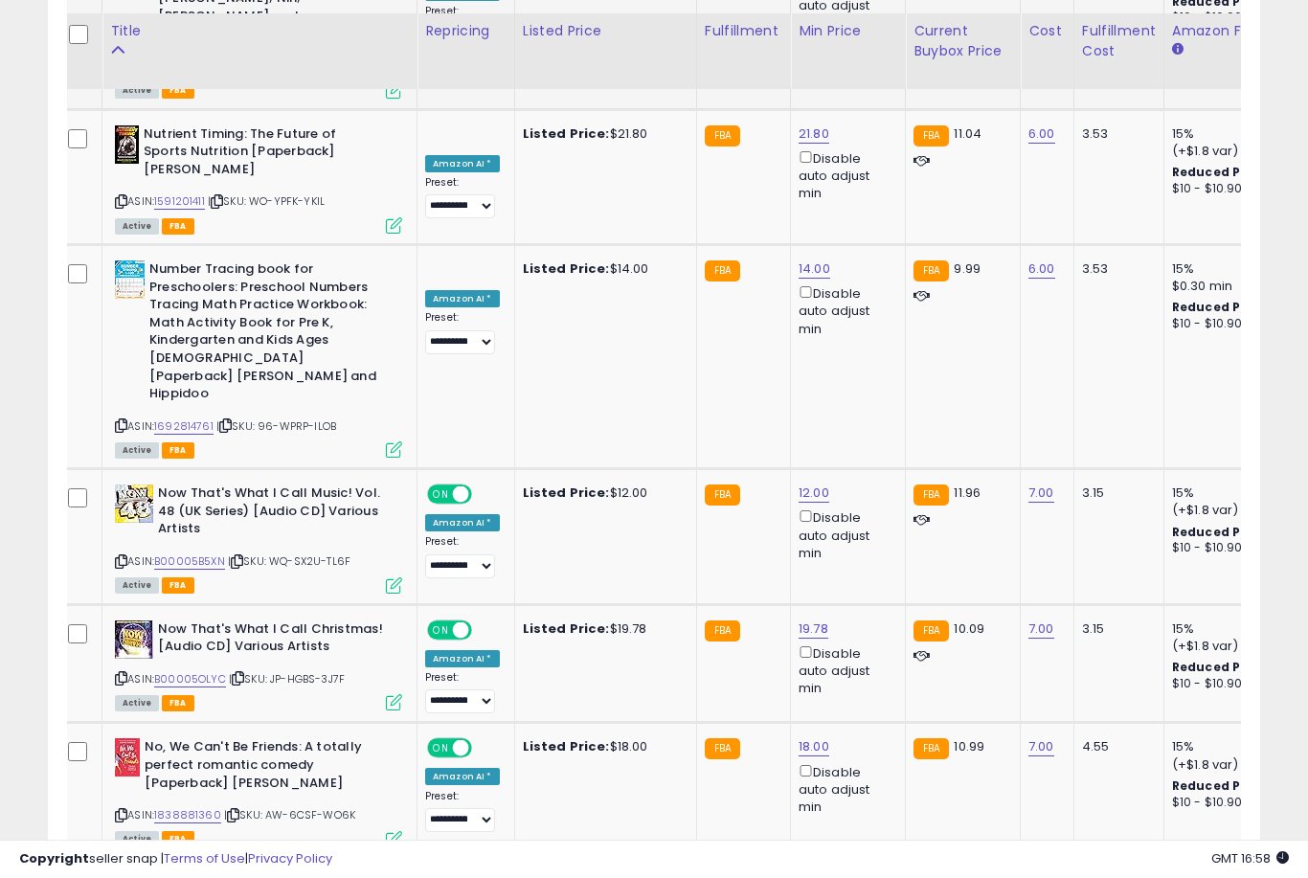
scroll to position [3810, 0]
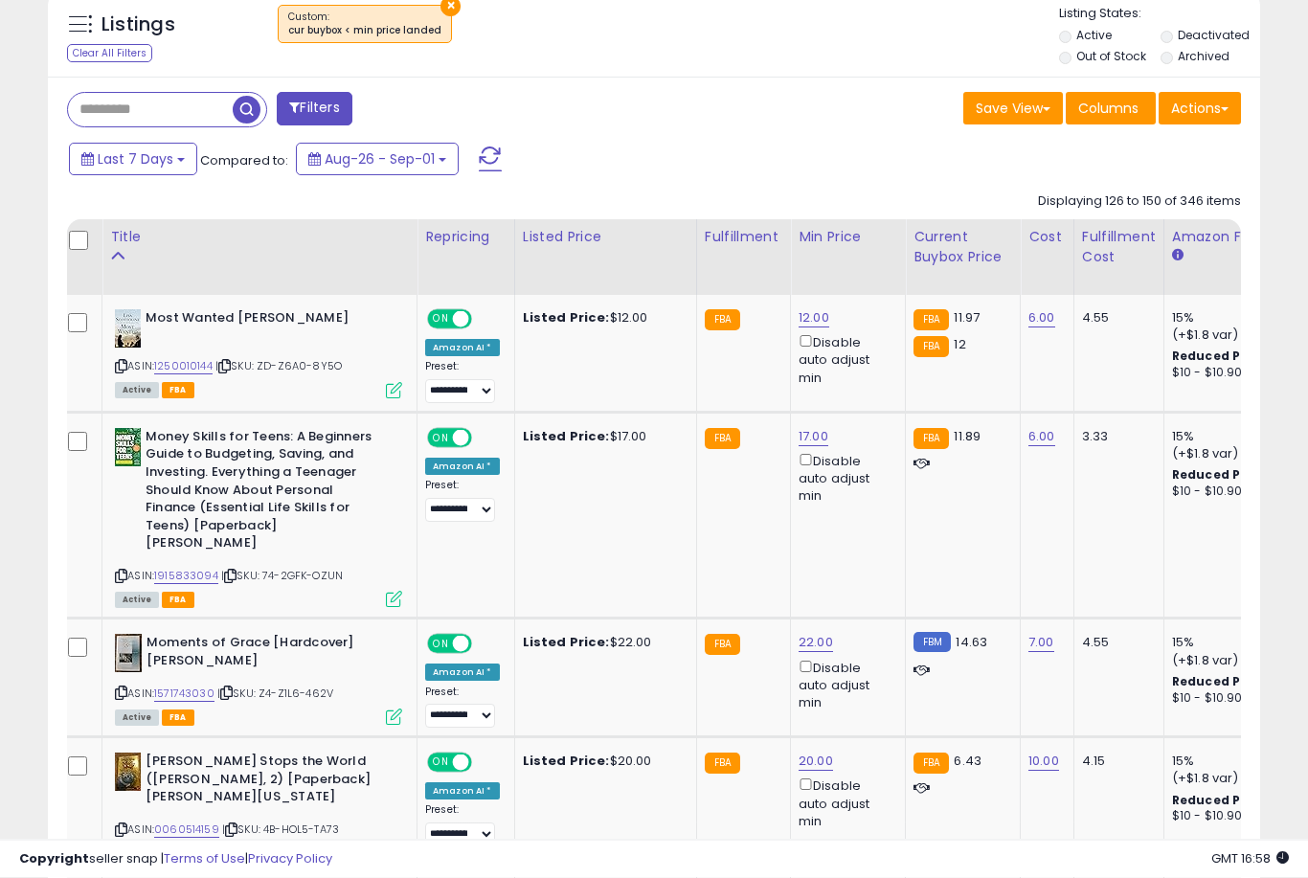
scroll to position [761, 0]
click at [684, 679] on td "Listed Price: $22.00" at bounding box center [605, 678] width 182 height 119
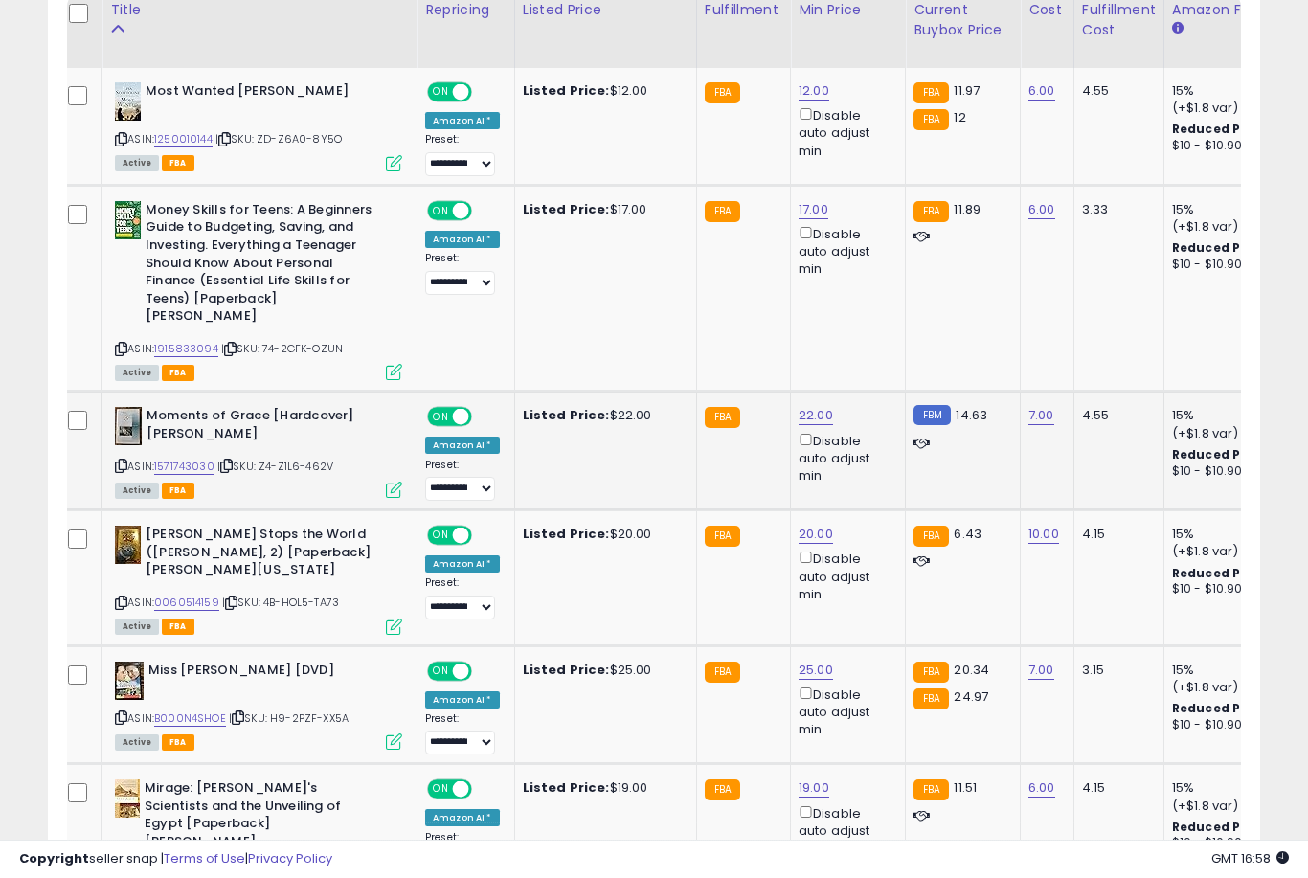
scroll to position [1028, 0]
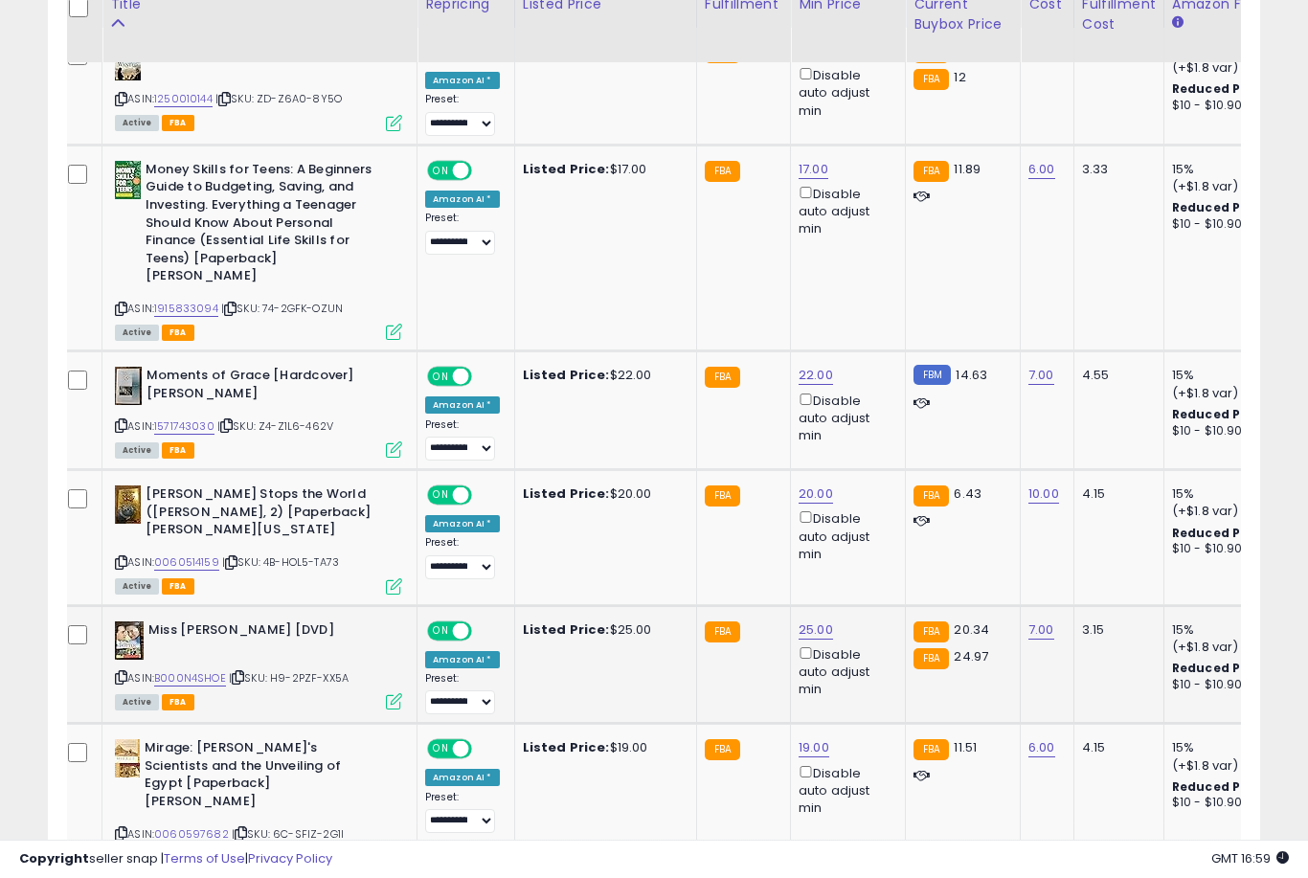
click at [809, 626] on link "25.00" at bounding box center [816, 630] width 34 height 19
click at [870, 550] on button "submit" at bounding box center [886, 537] width 33 height 29
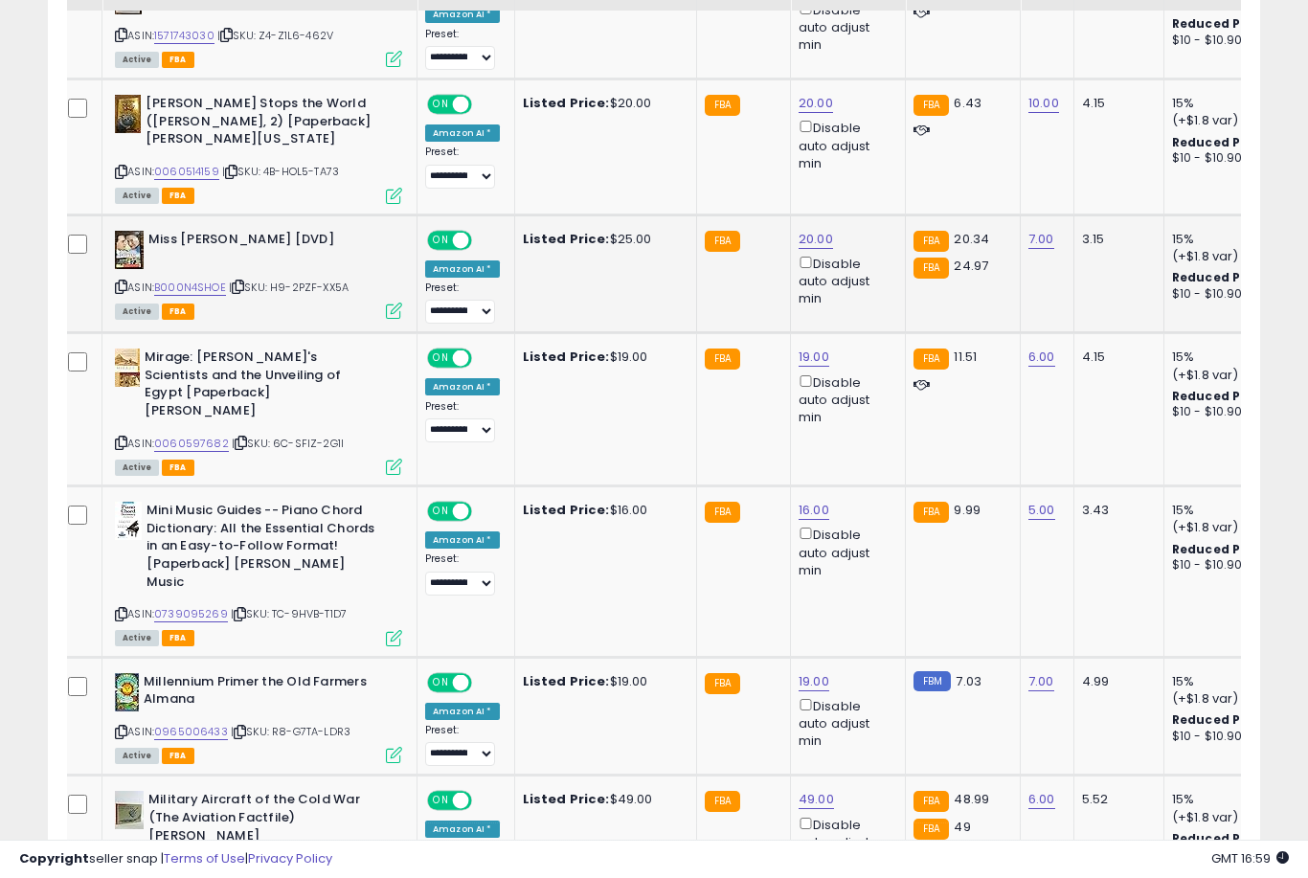
scroll to position [1442, 0]
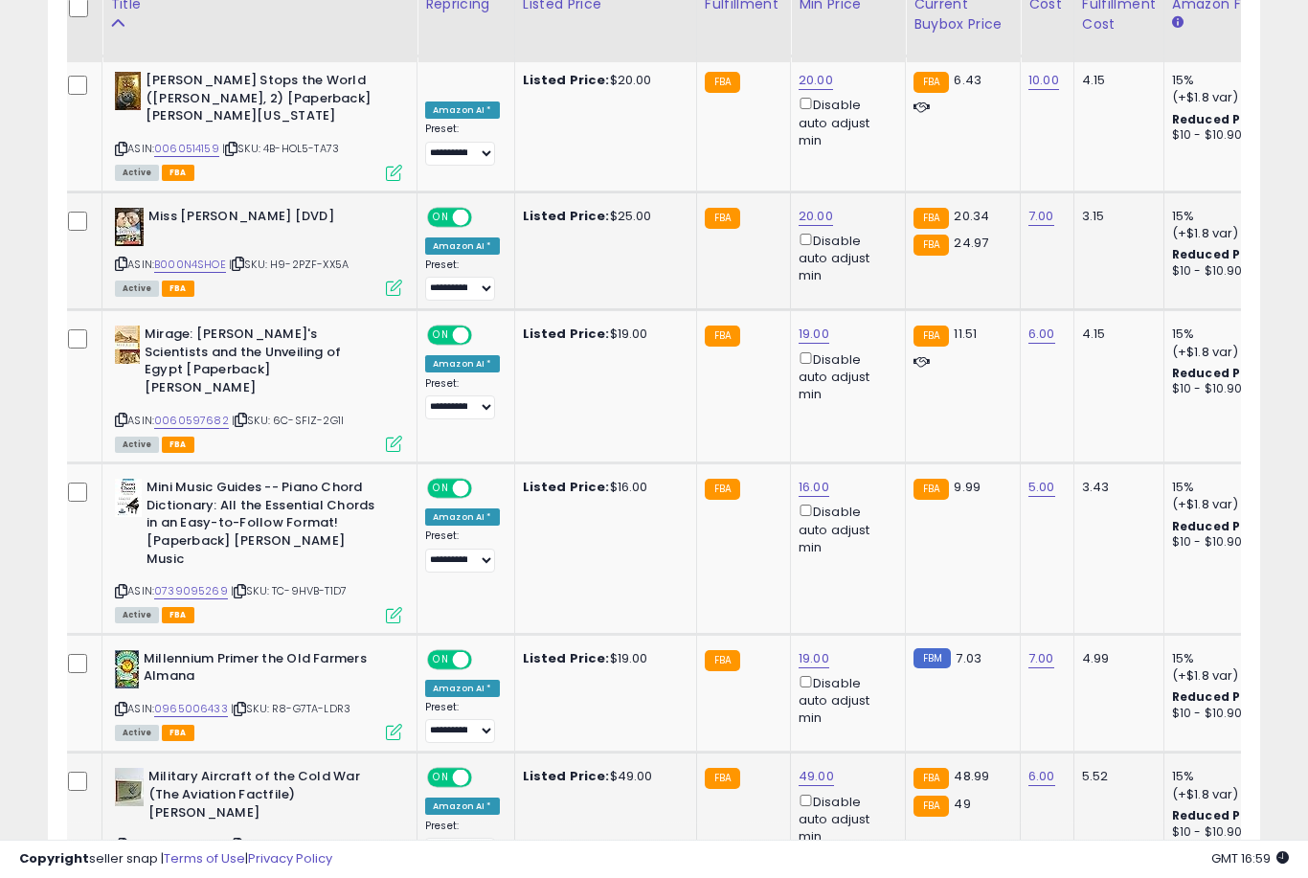
click at [803, 767] on link "49.00" at bounding box center [816, 776] width 35 height 19
click at [871, 655] on button "submit" at bounding box center [887, 642] width 33 height 29
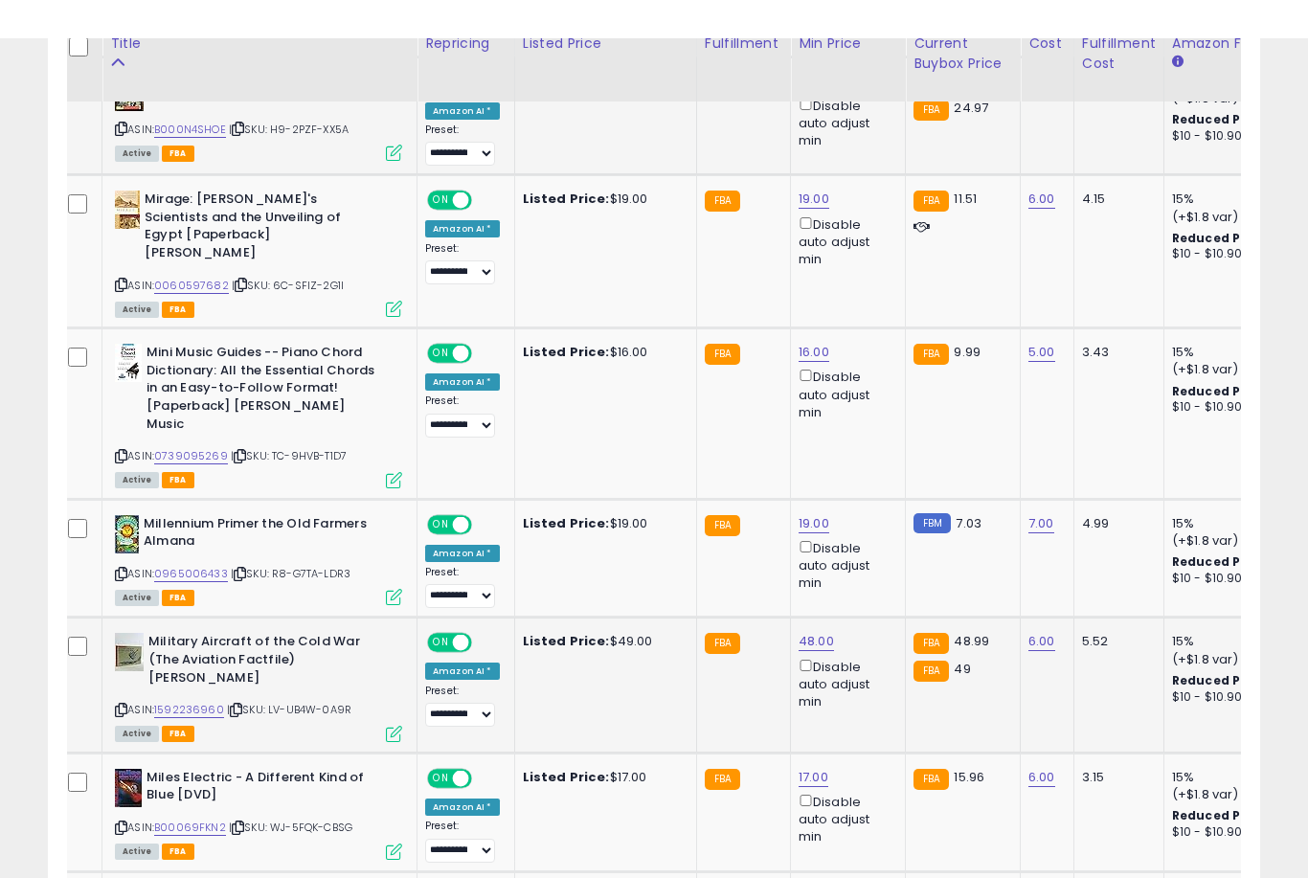
scroll to position [1616, 0]
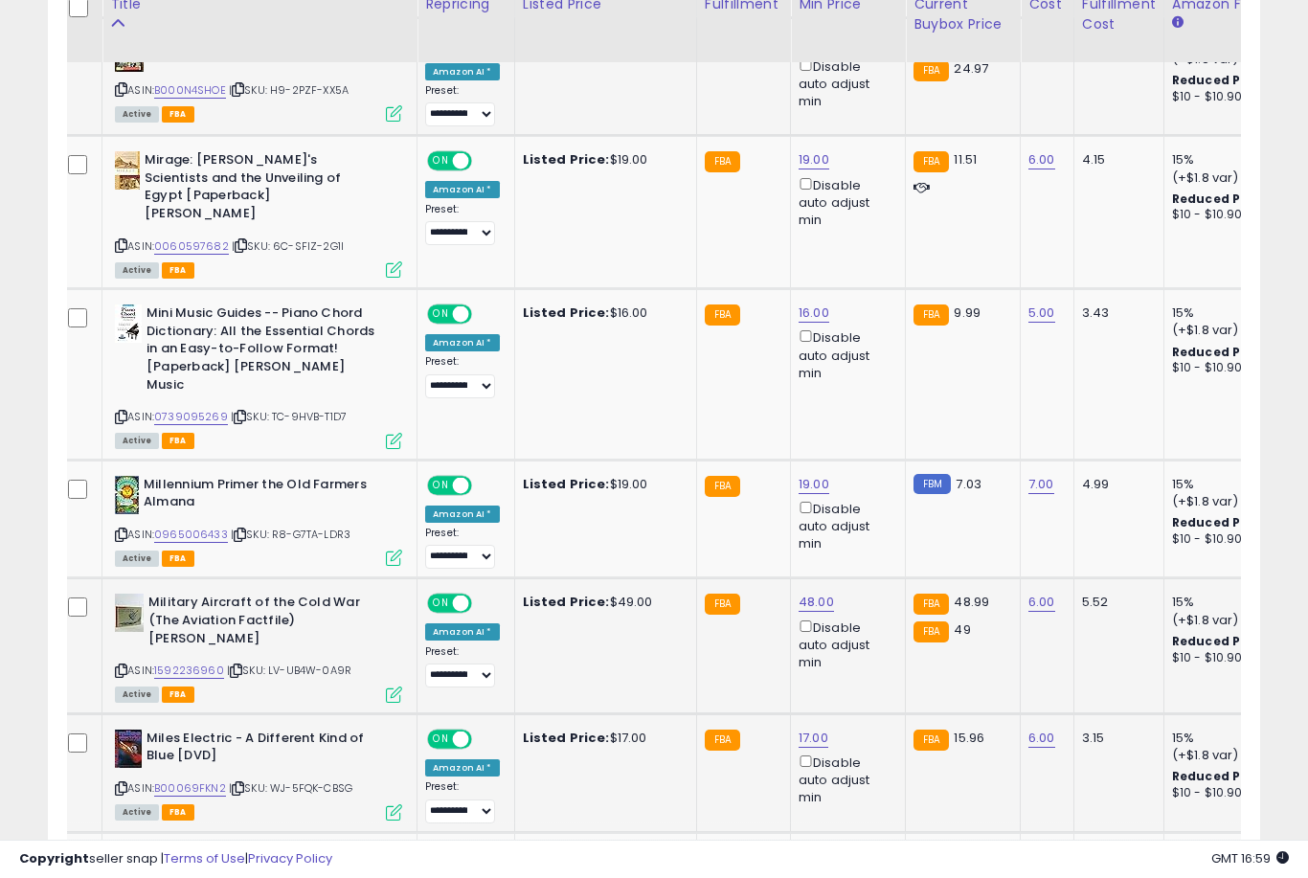
click at [803, 729] on link "17.00" at bounding box center [814, 738] width 30 height 19
click at [869, 614] on button "submit" at bounding box center [885, 601] width 33 height 29
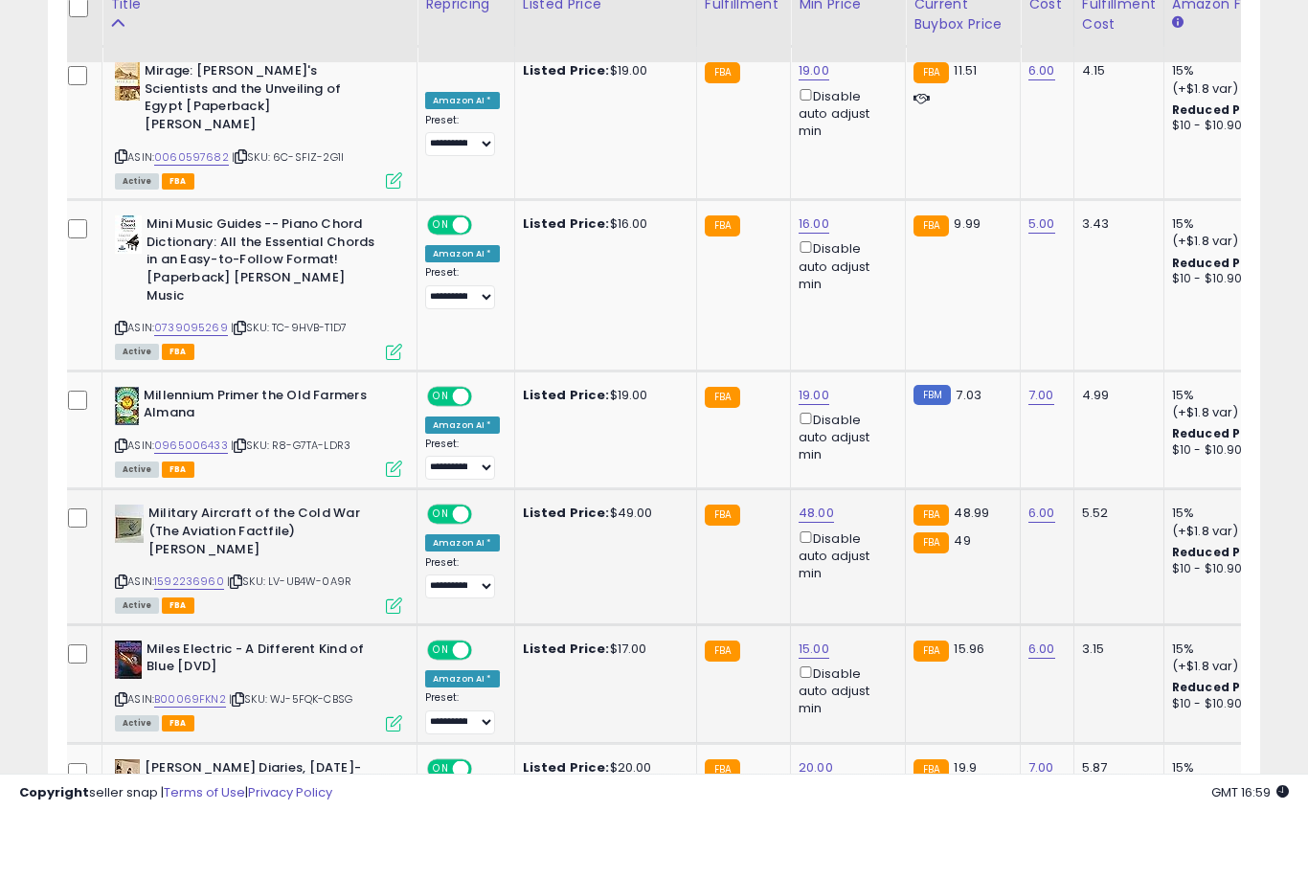
scroll to position [1721, 0]
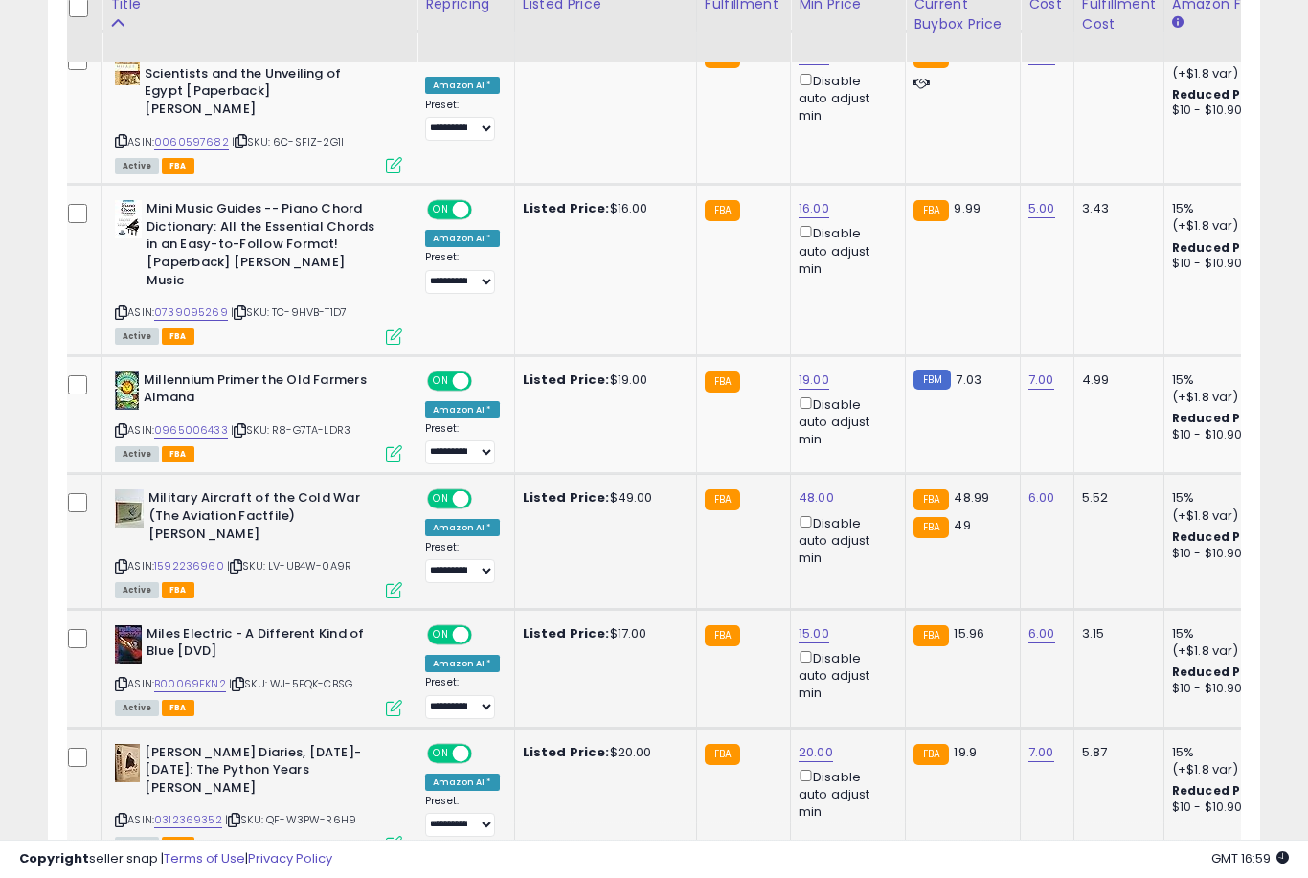
click at [805, 743] on link "20.00" at bounding box center [816, 752] width 34 height 19
click at [870, 627] on button "submit" at bounding box center [886, 614] width 33 height 29
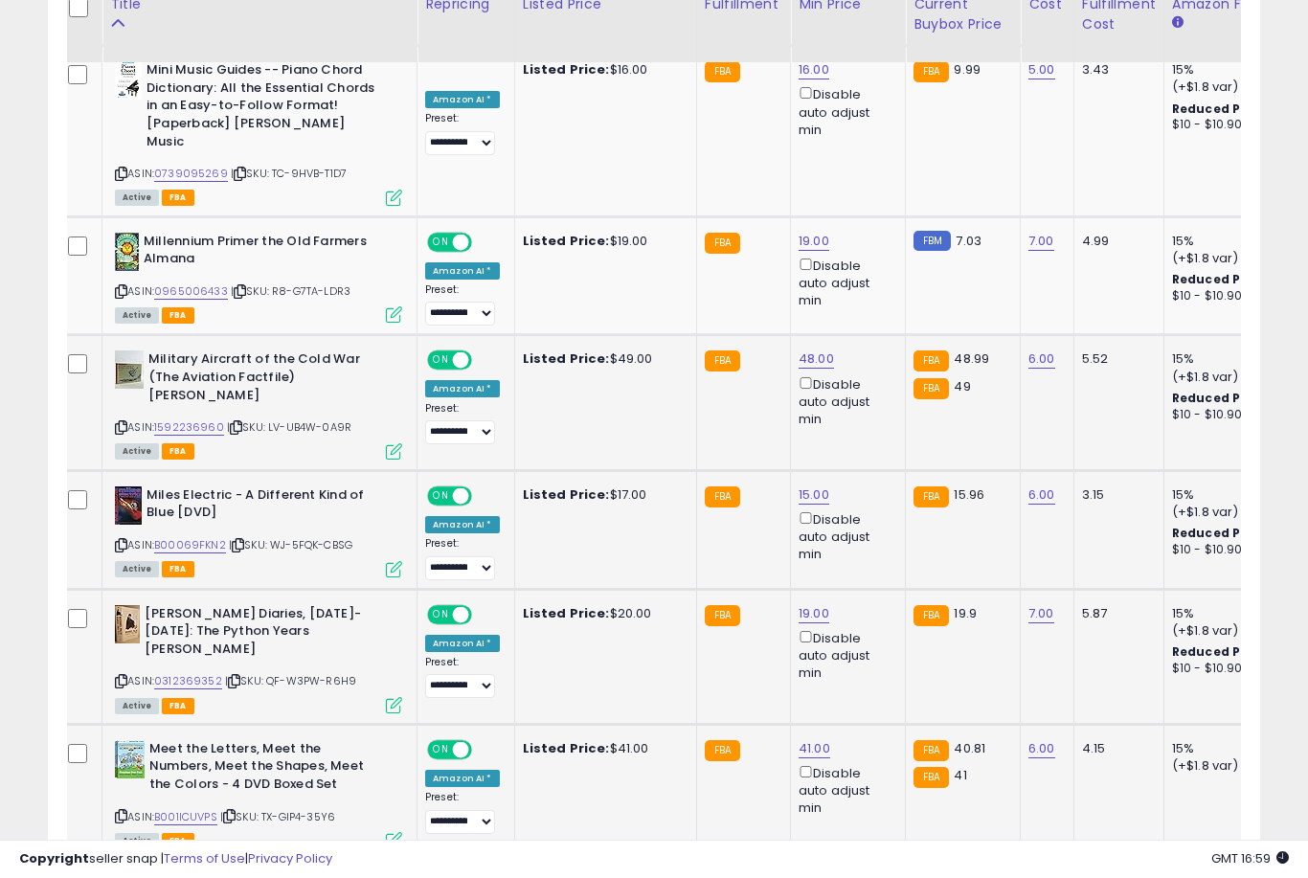
click at [806, 739] on link "41.00" at bounding box center [815, 748] width 32 height 19
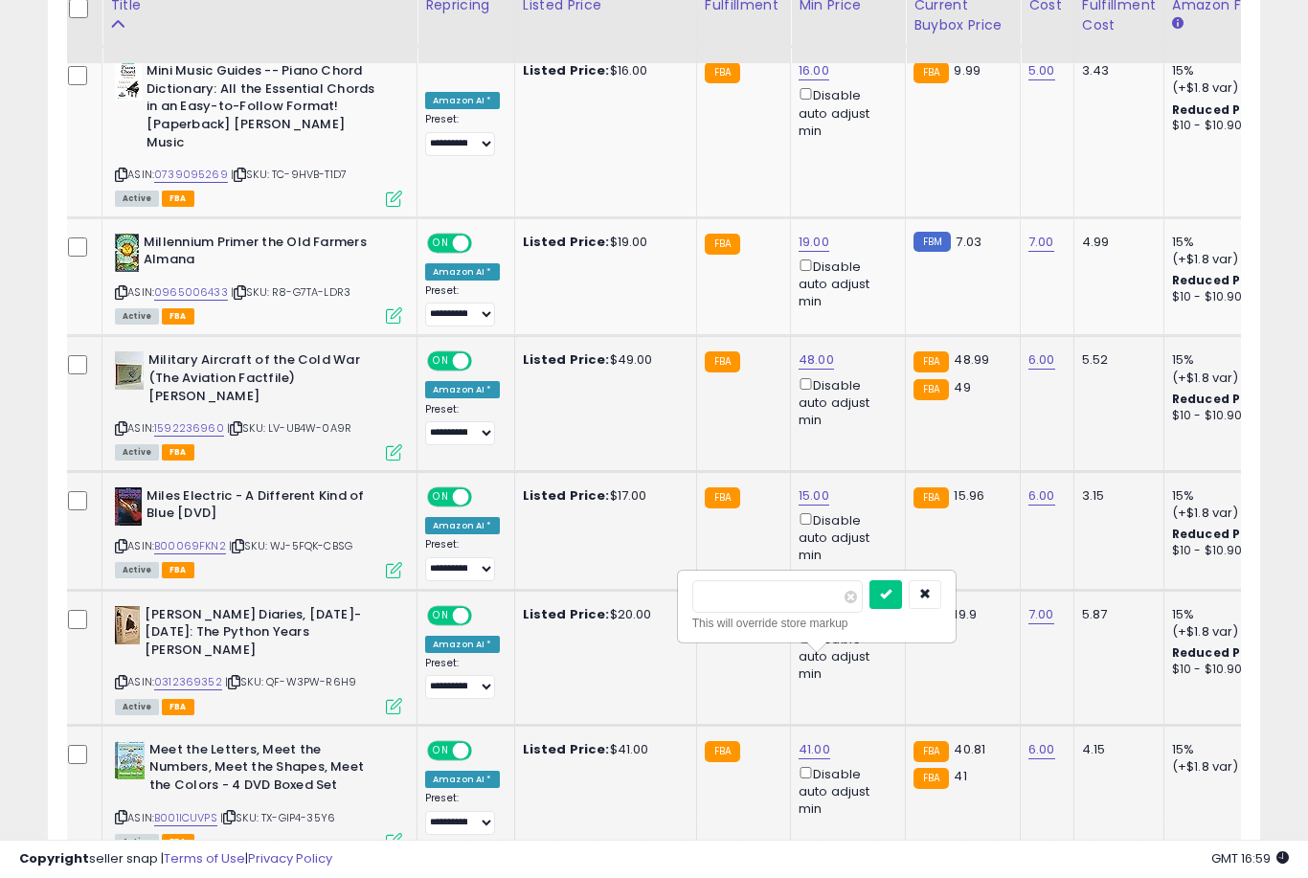
click at [870, 606] on button "submit" at bounding box center [886, 594] width 33 height 29
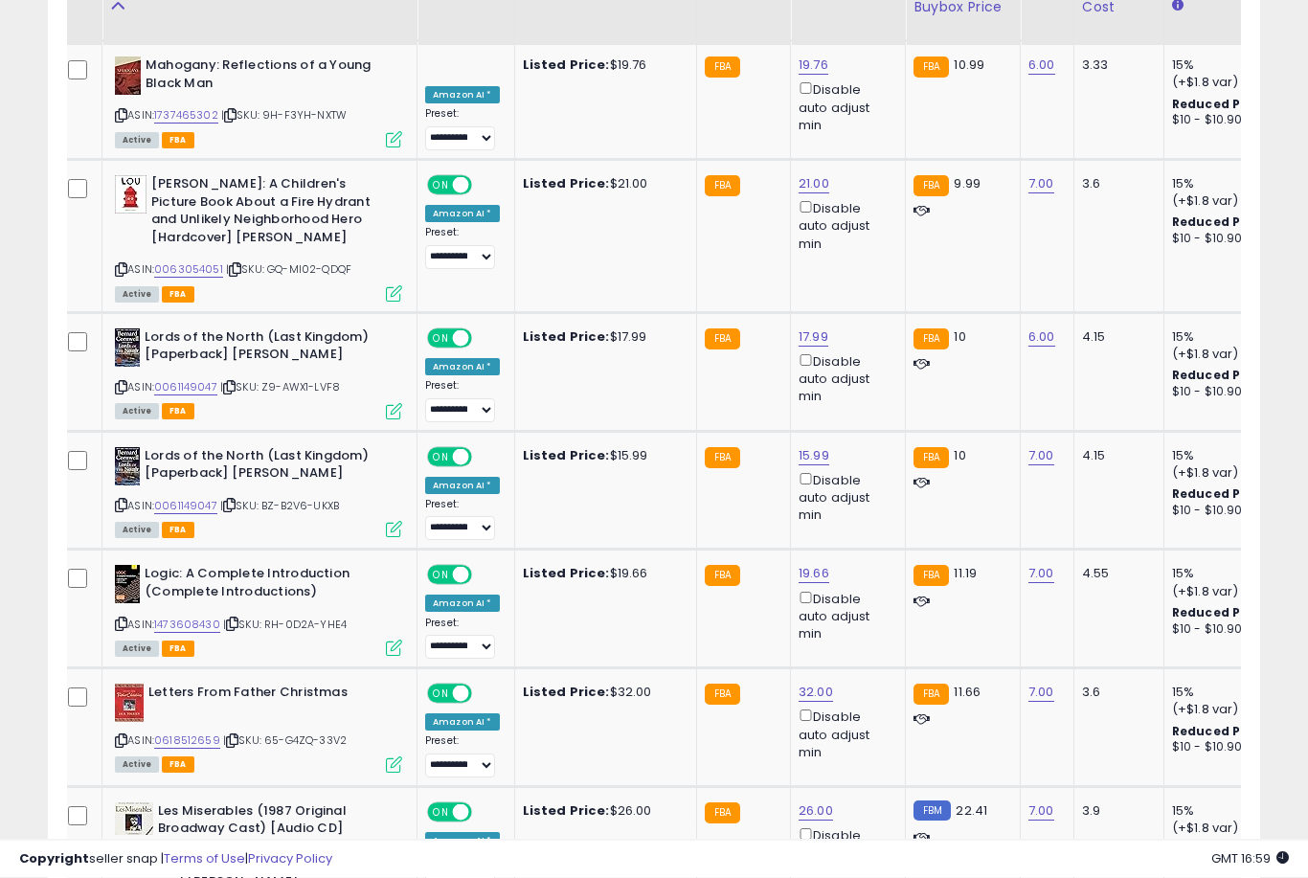
scroll to position [3340, 0]
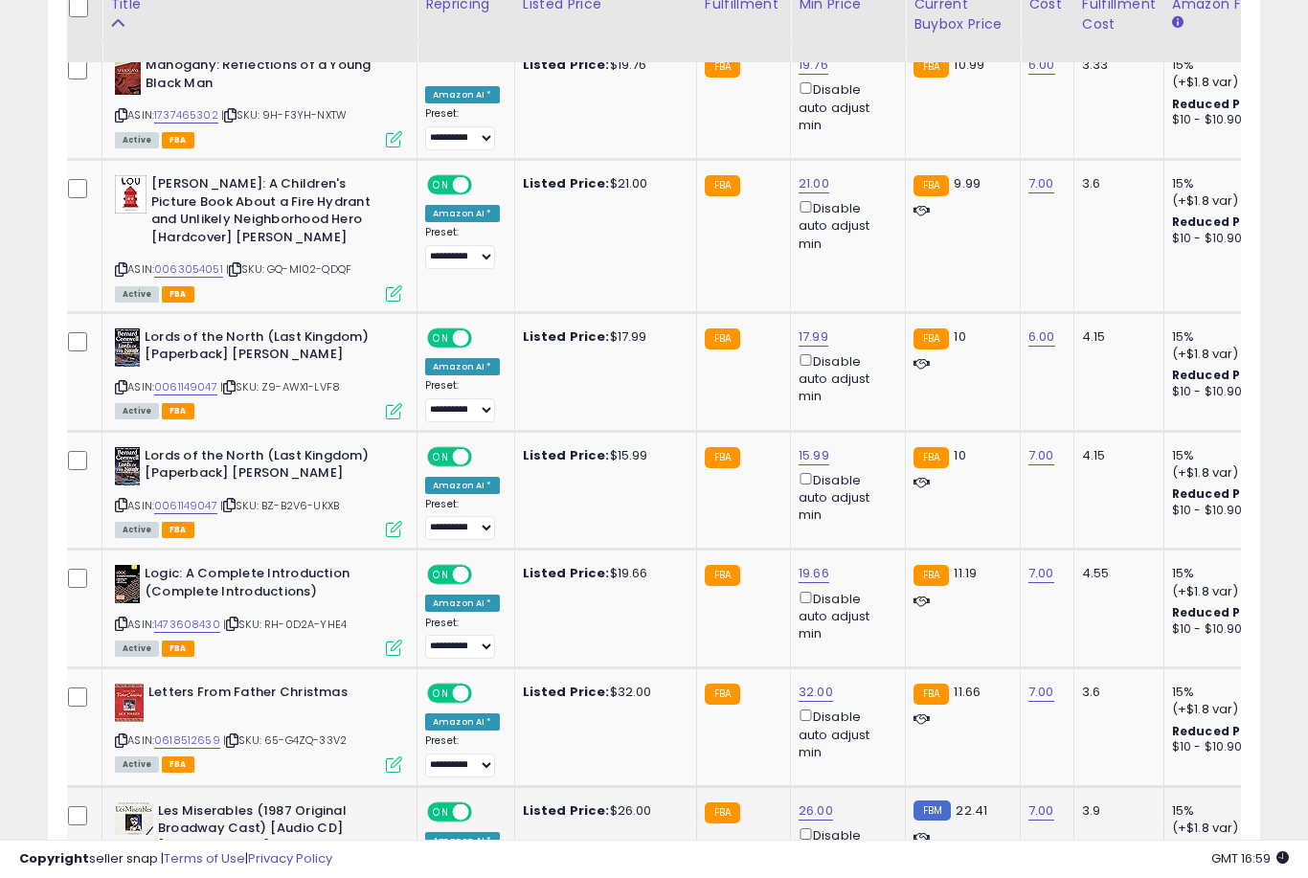
click at [802, 802] on link "26.00" at bounding box center [816, 811] width 34 height 19
click at [870, 652] on button "submit" at bounding box center [886, 639] width 33 height 29
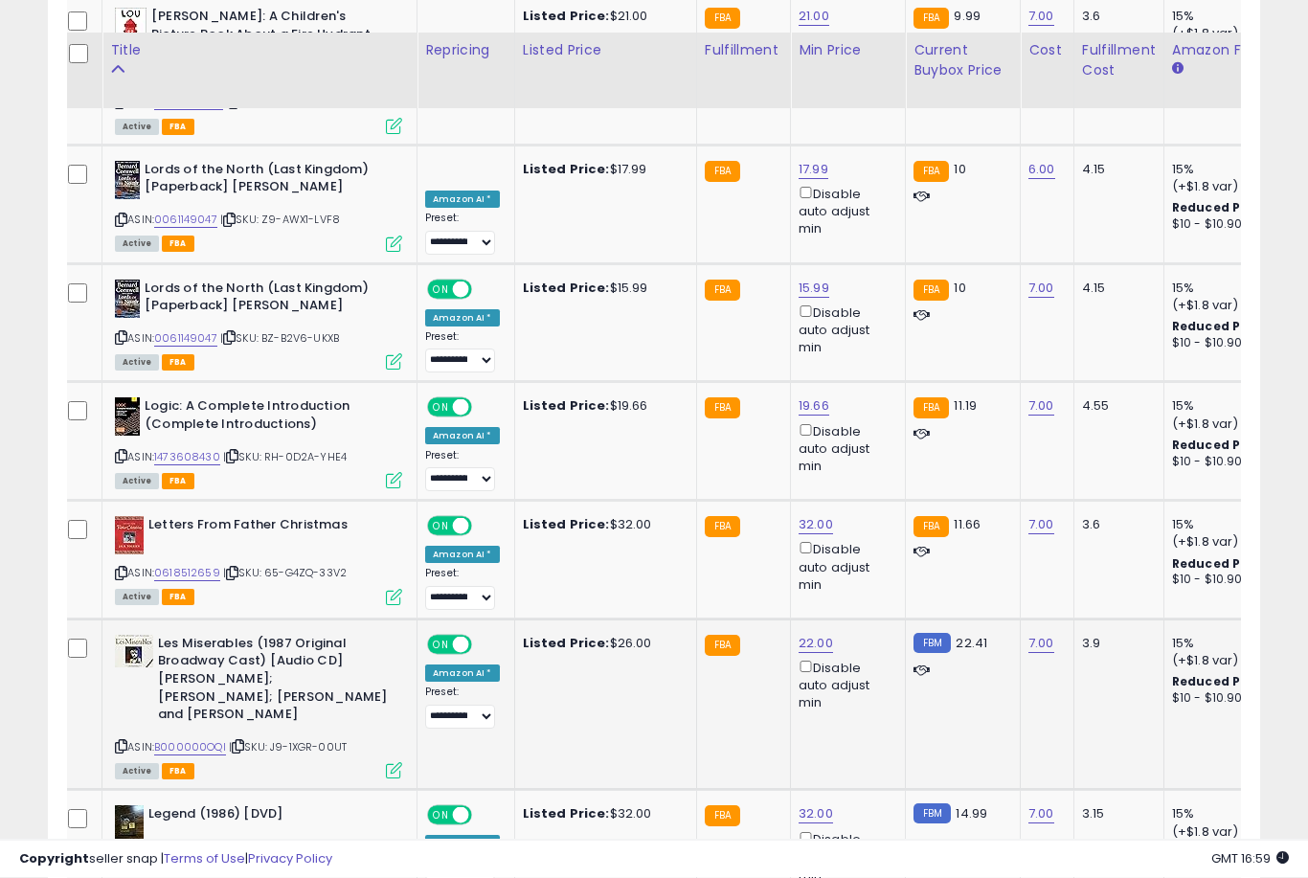
scroll to position [3534, 0]
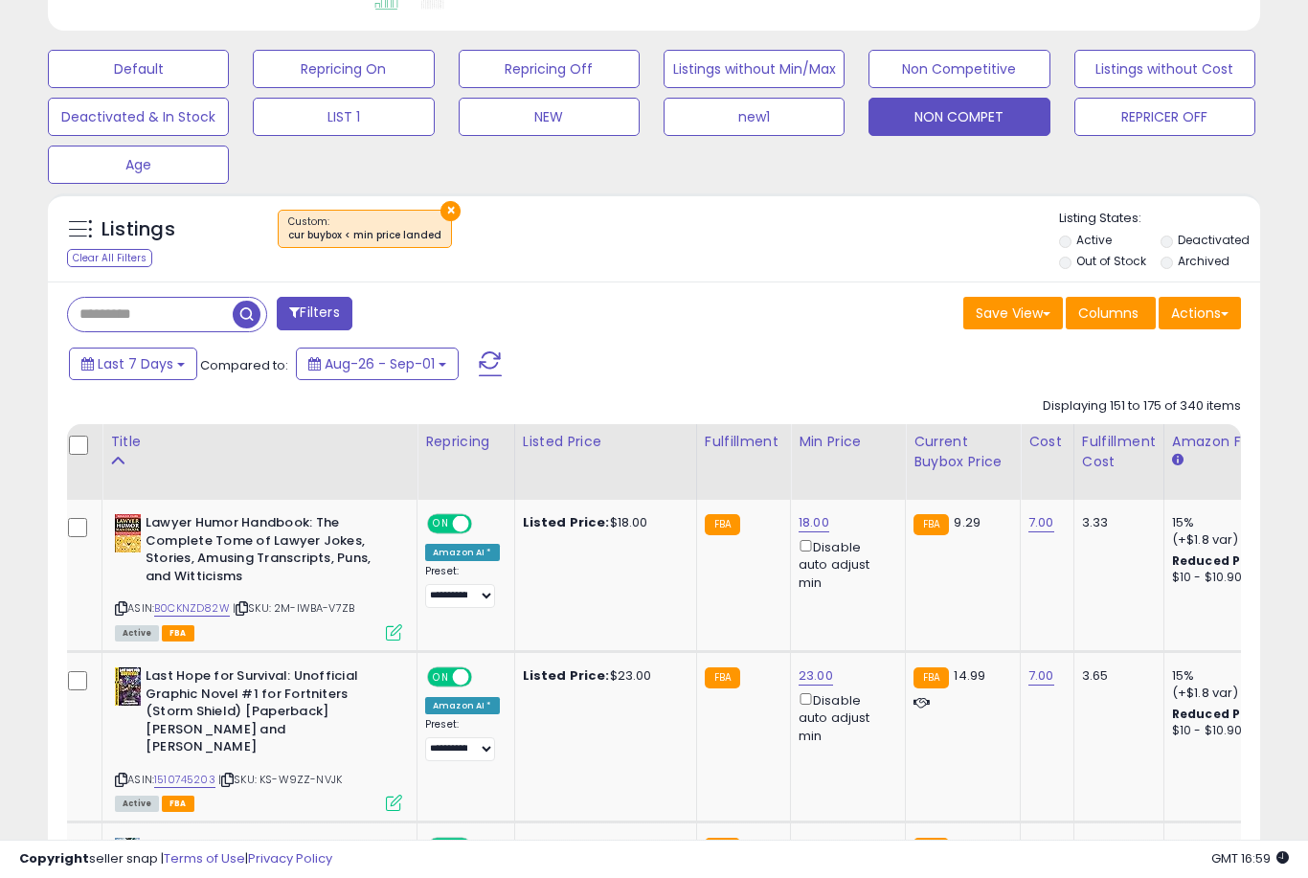
scroll to position [564, 0]
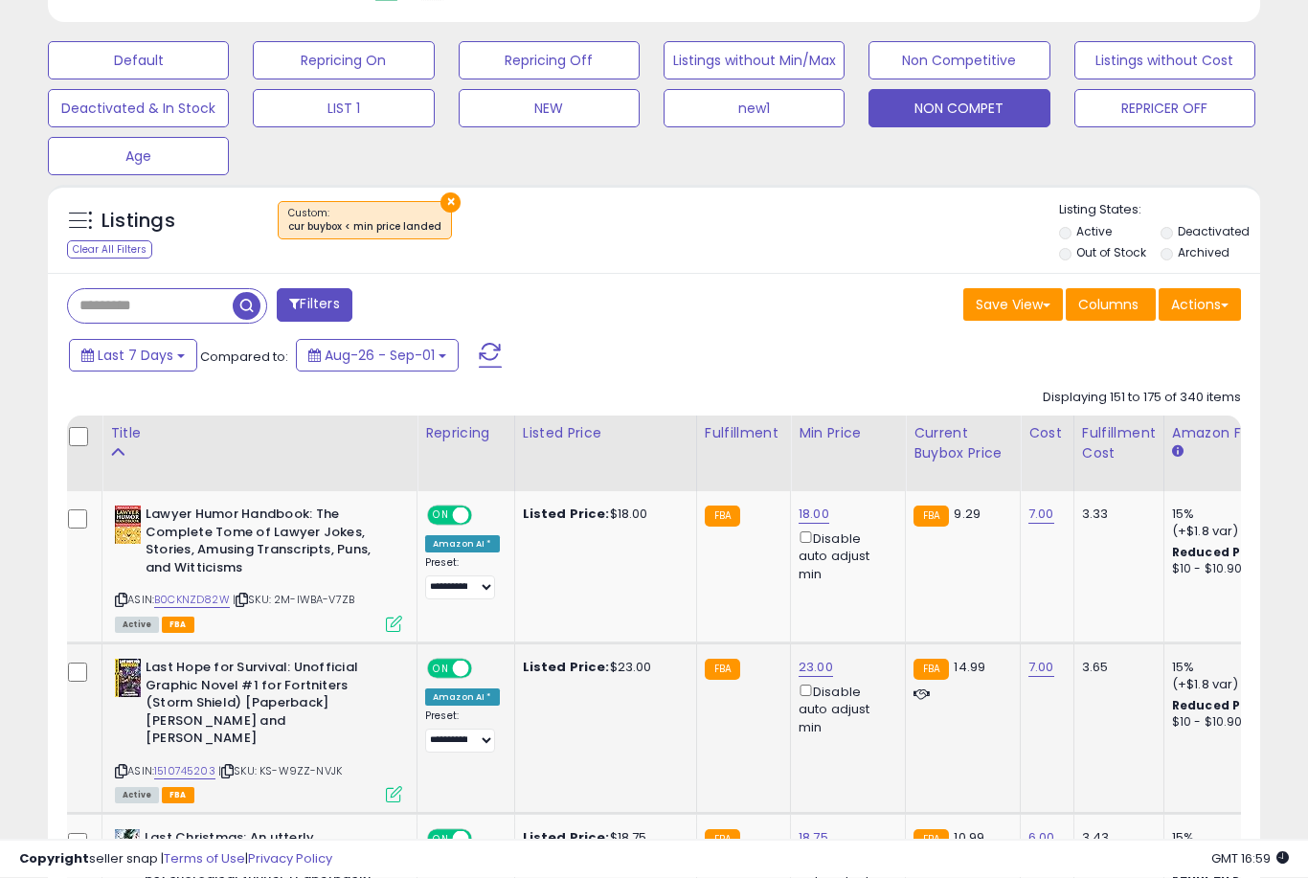
click at [823, 670] on link "23.00" at bounding box center [816, 668] width 34 height 19
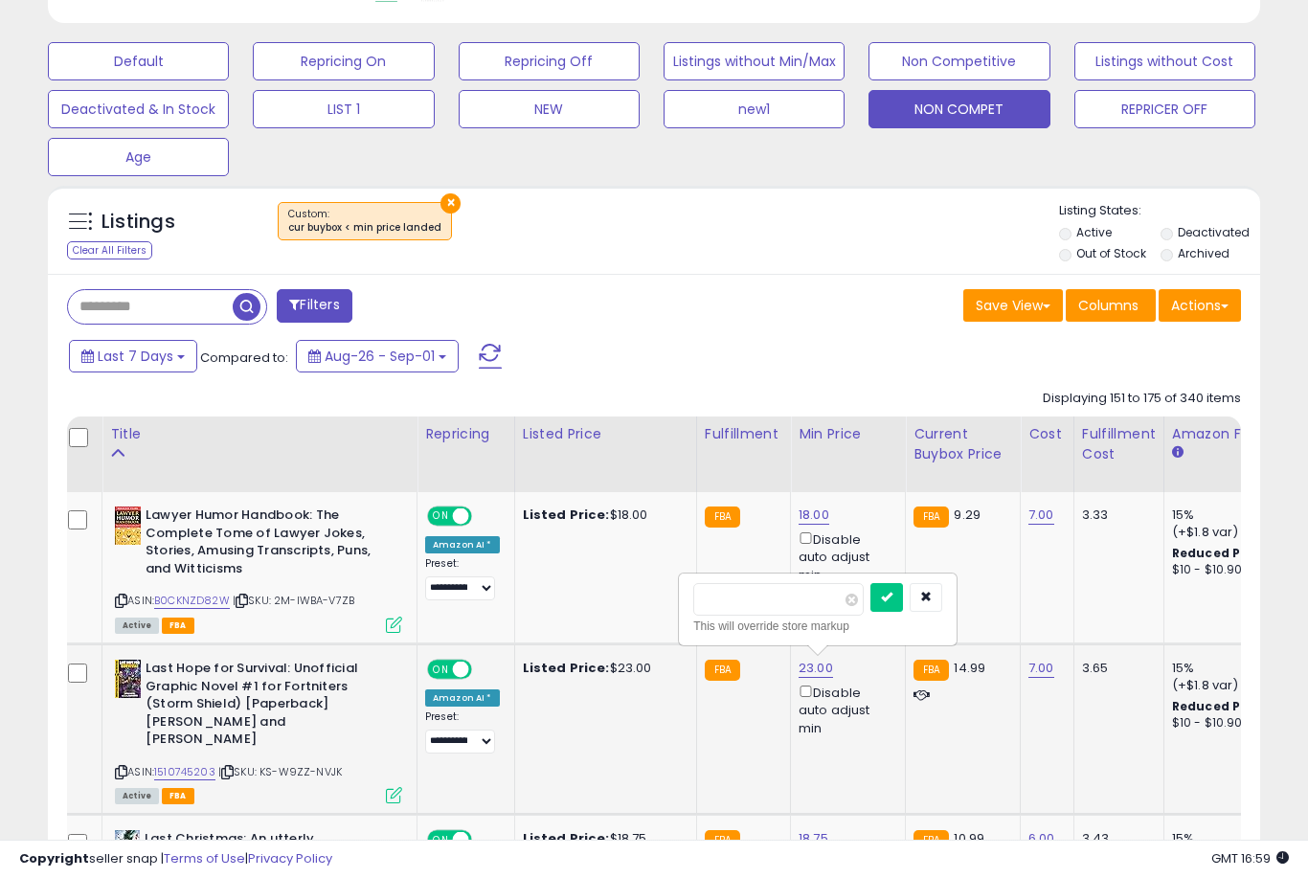
click at [870, 610] on button "submit" at bounding box center [886, 597] width 33 height 29
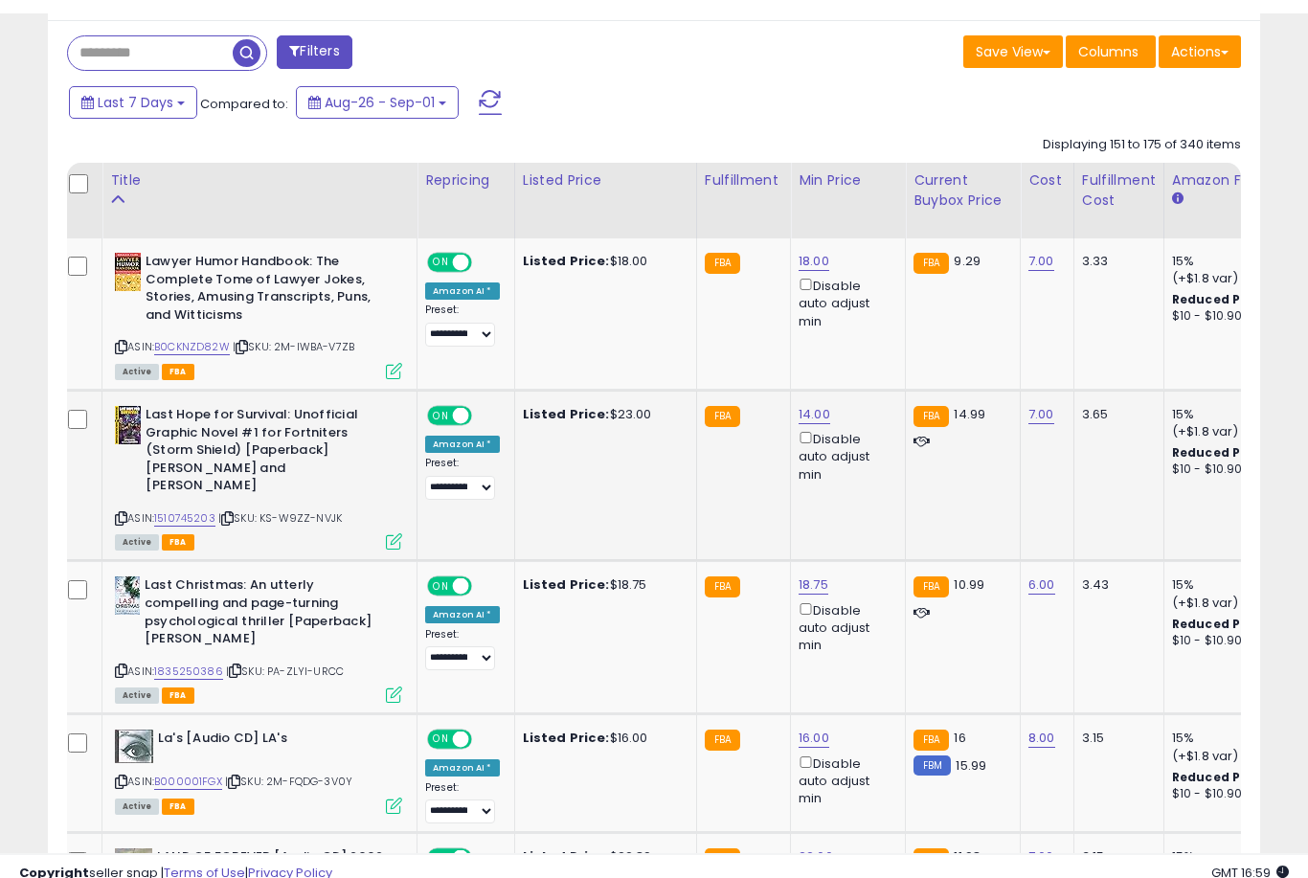
scroll to position [832, 0]
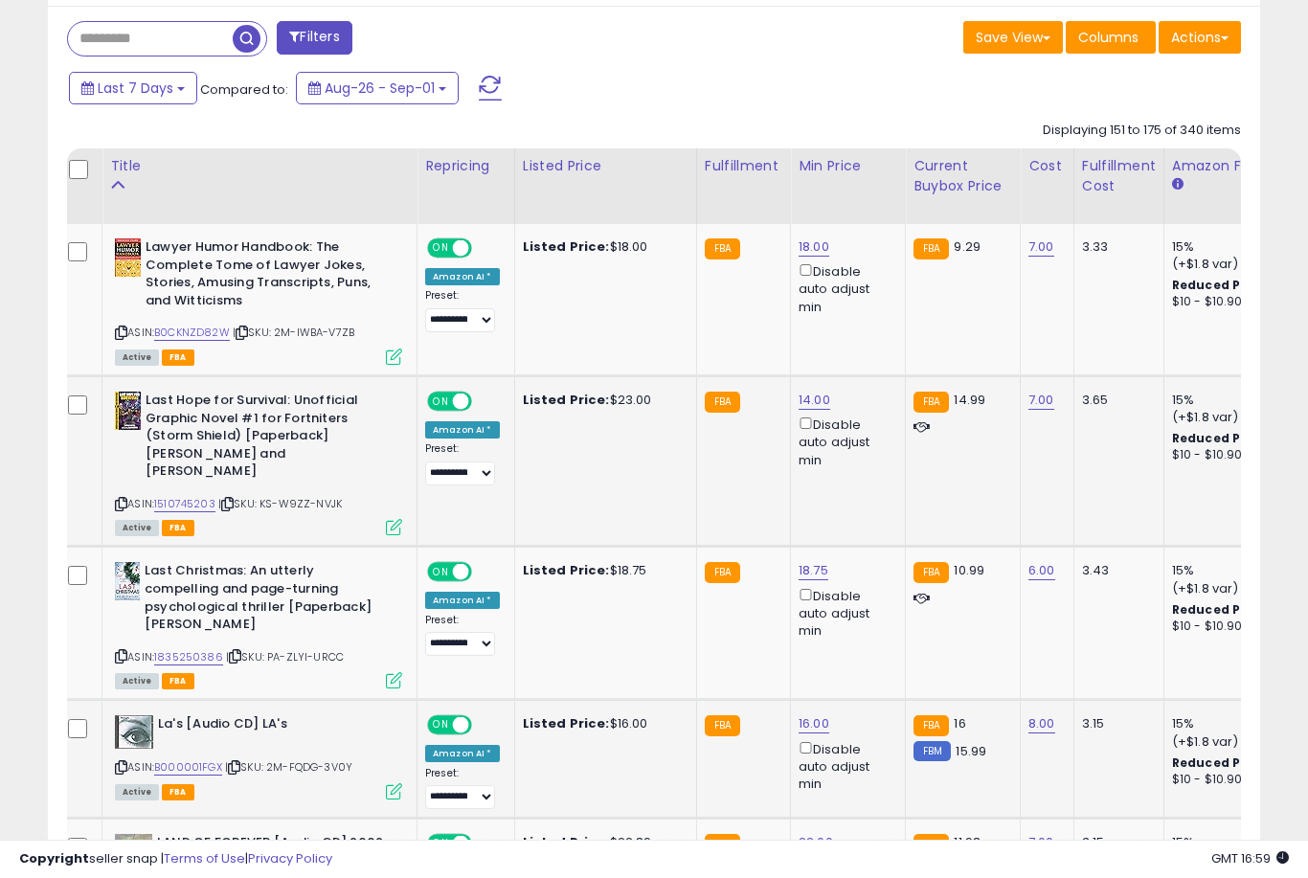
click at [800, 714] on link "16.00" at bounding box center [814, 723] width 31 height 19
click at [870, 644] on button "submit" at bounding box center [886, 630] width 33 height 29
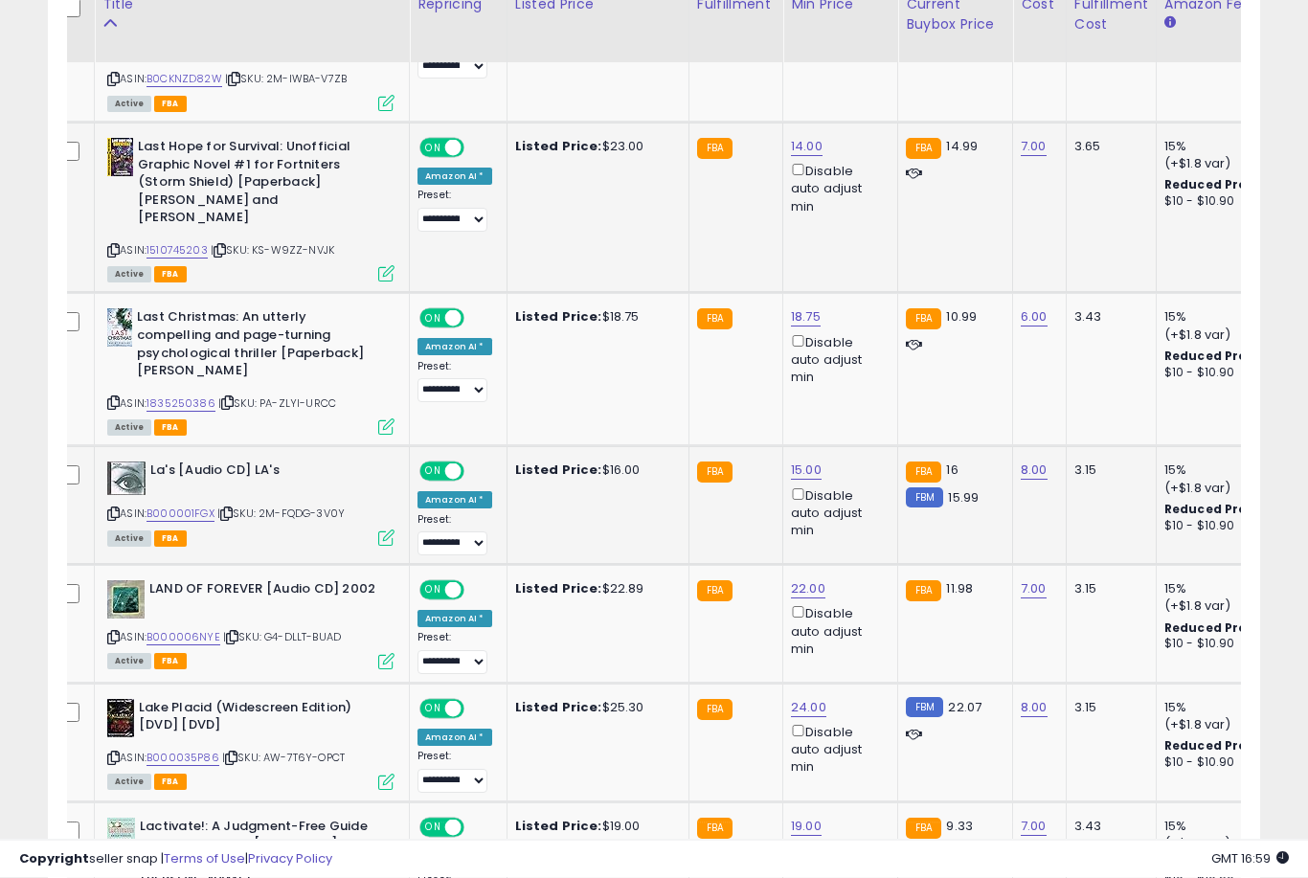
scroll to position [1086, 0]
click at [803, 698] on link "24.00" at bounding box center [808, 707] width 35 height 19
click at [863, 625] on button "submit" at bounding box center [879, 612] width 33 height 29
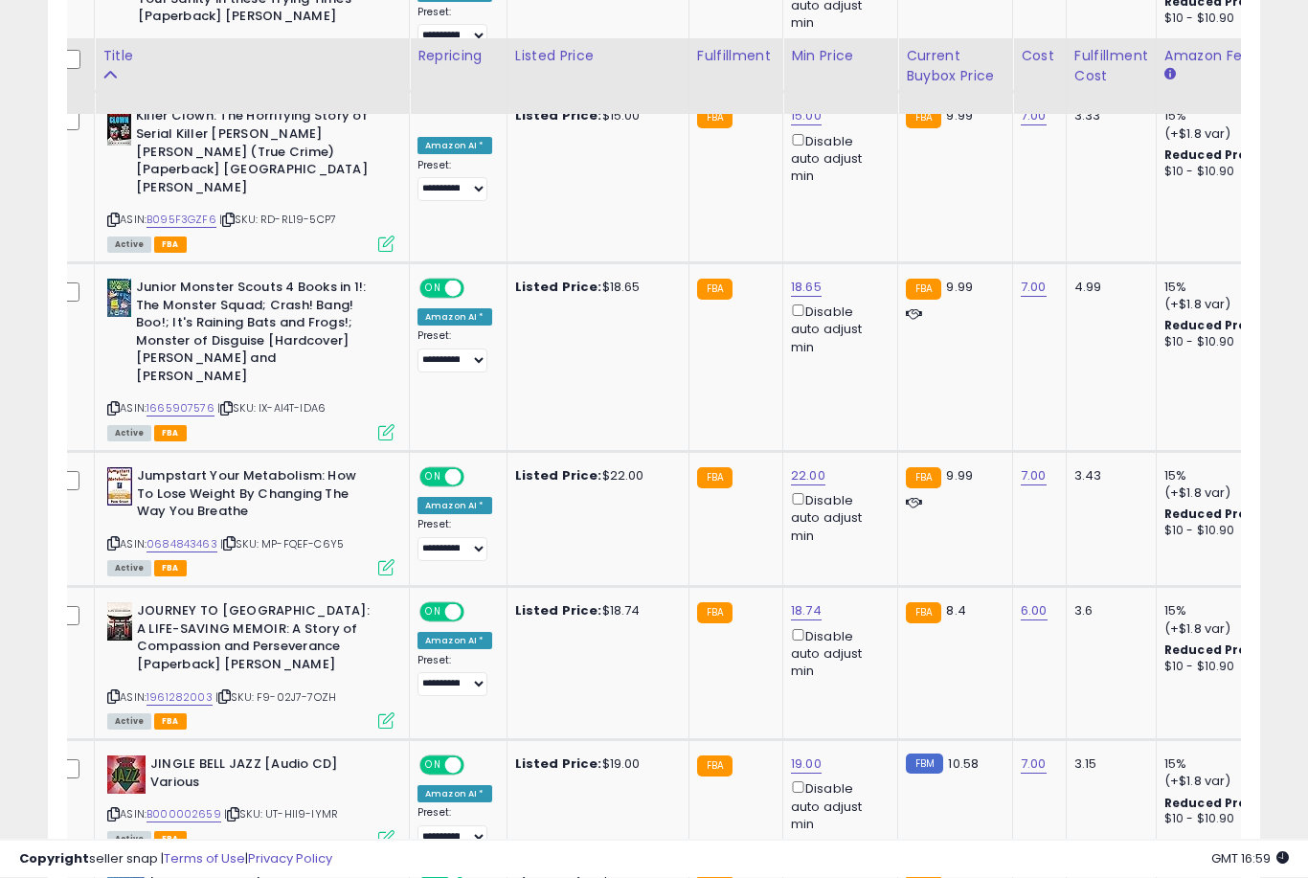
scroll to position [2158, 0]
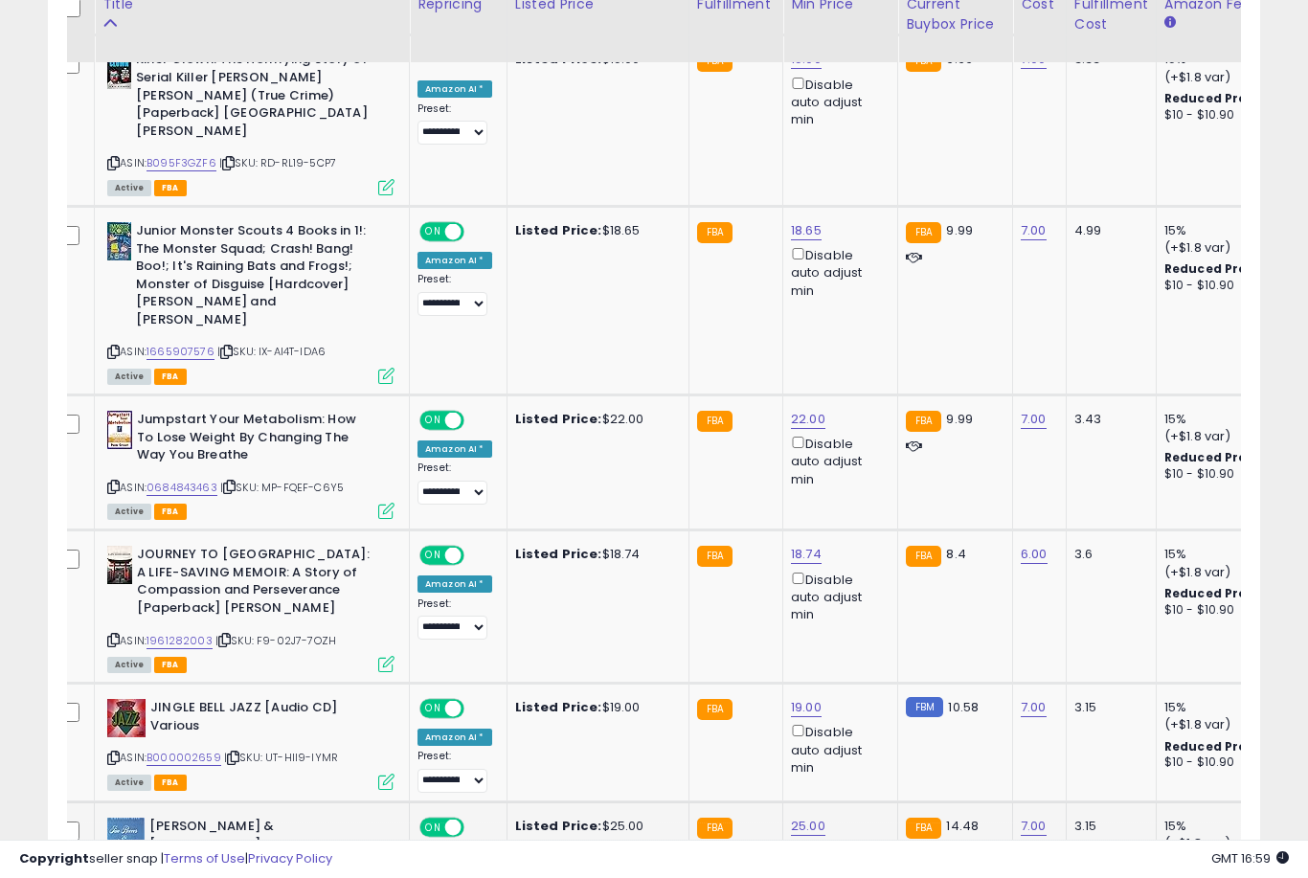
click at [802, 817] on link "25.00" at bounding box center [808, 826] width 34 height 19
click at [863, 673] on button "submit" at bounding box center [879, 659] width 33 height 29
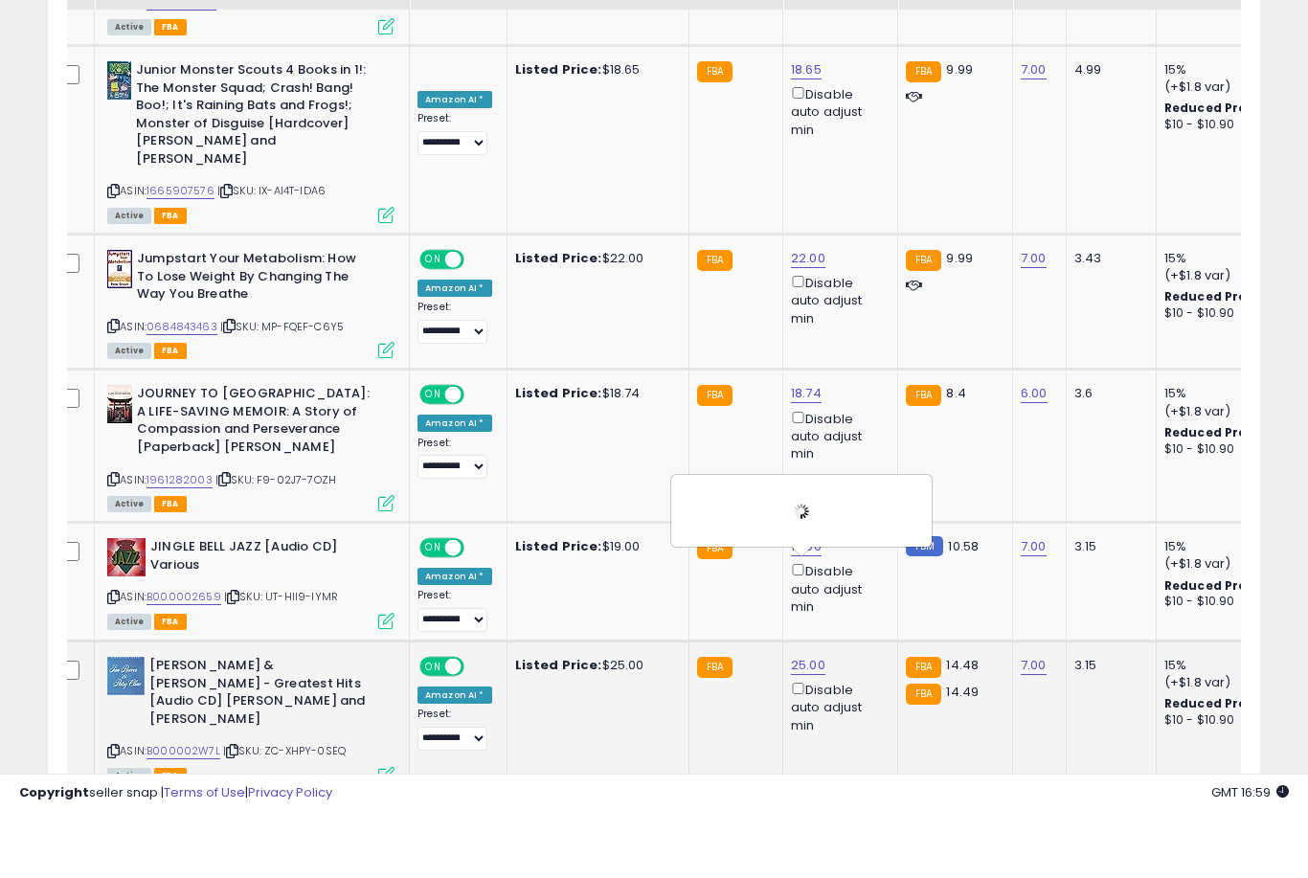
scroll to position [2327, 0]
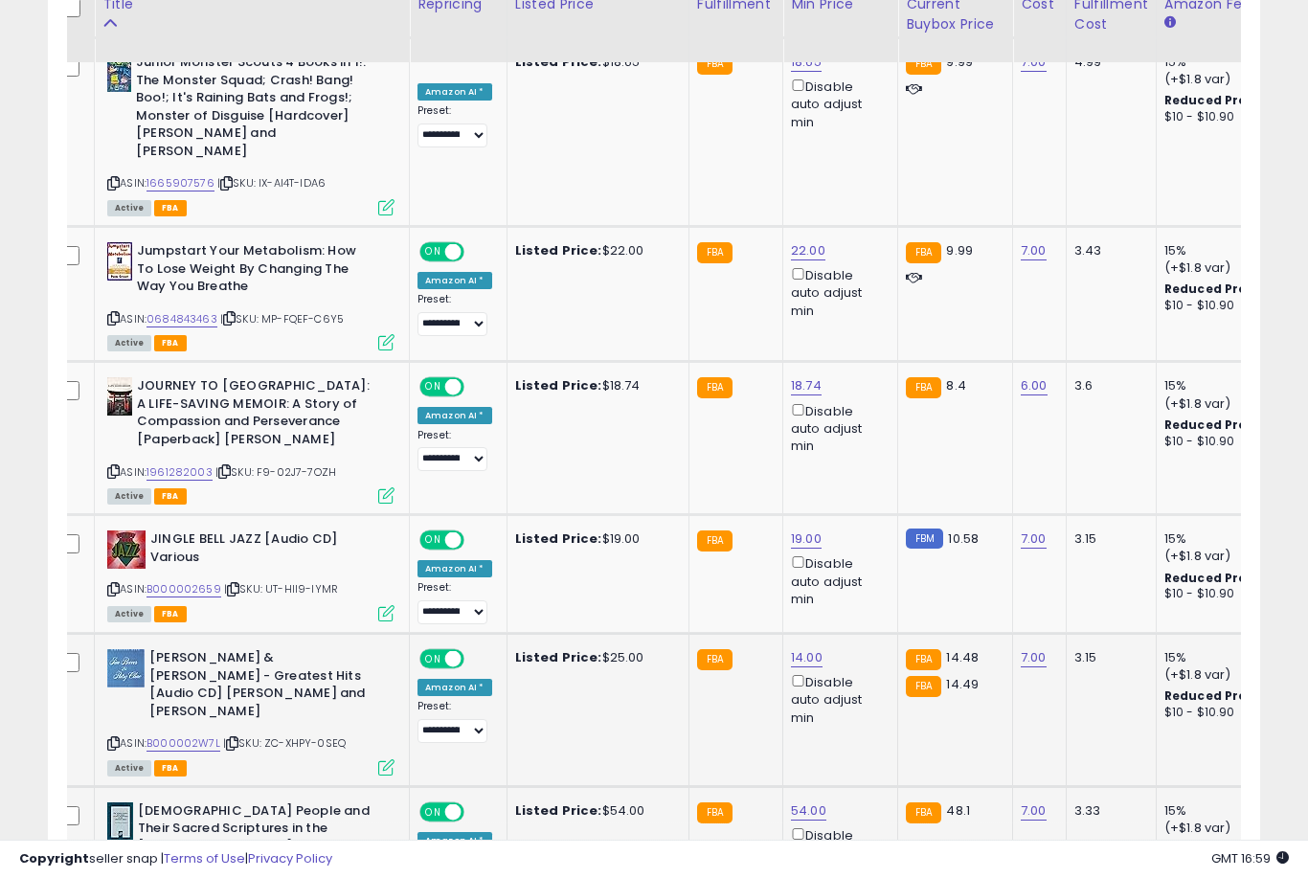
click at [796, 802] on link "54.00" at bounding box center [808, 811] width 35 height 19
click at [864, 638] on button "submit" at bounding box center [880, 624] width 33 height 29
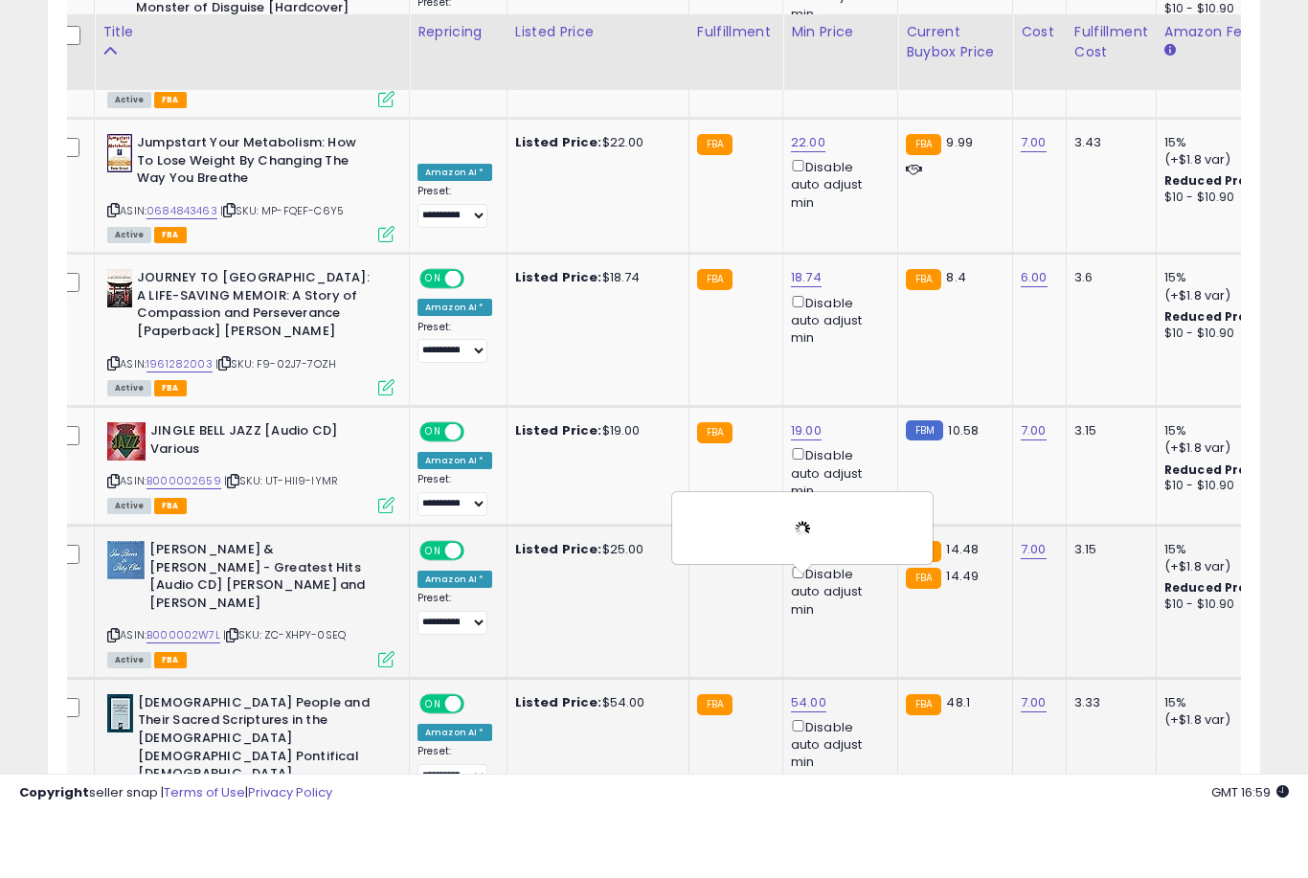
scroll to position [2472, 0]
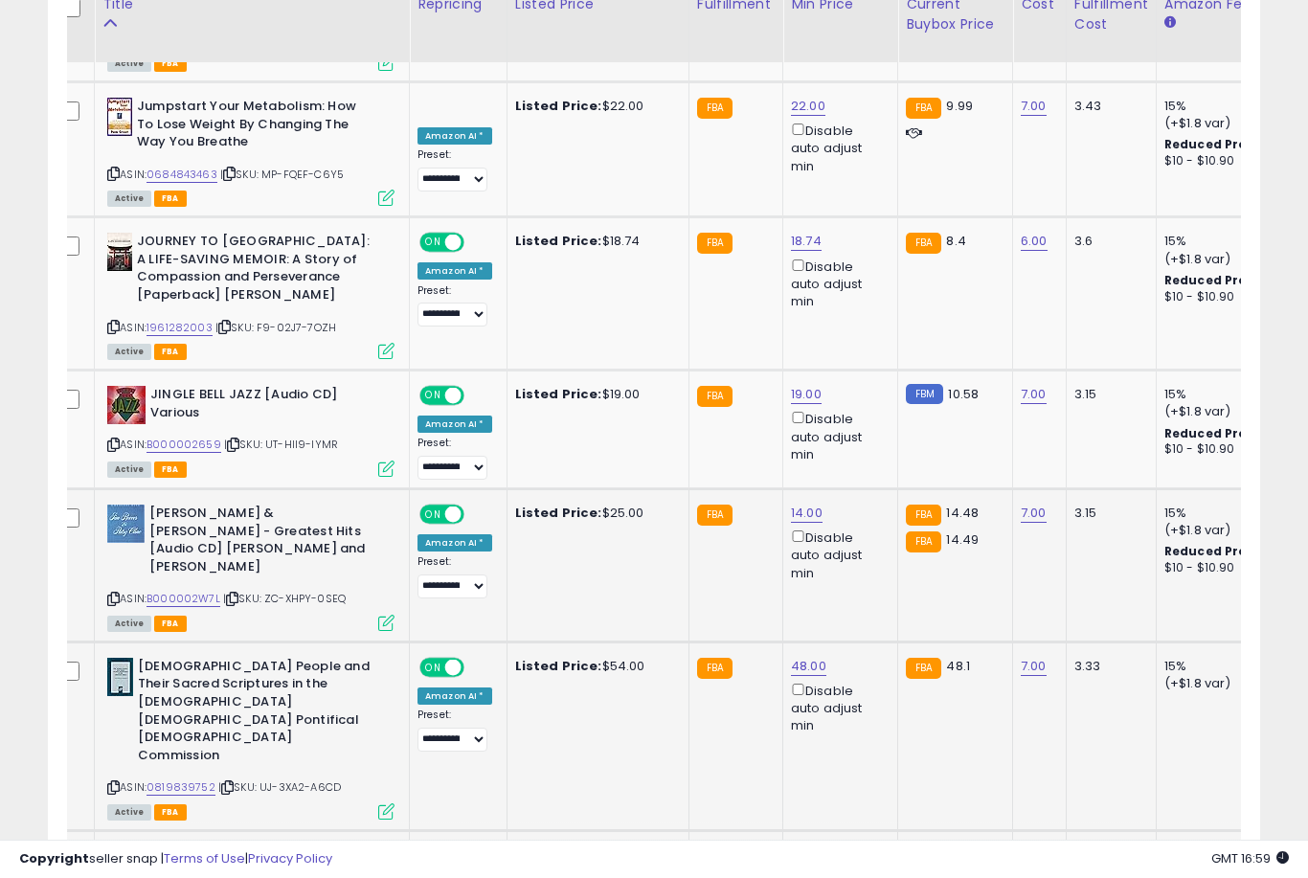
click at [791, 846] on link "18.00" at bounding box center [806, 855] width 31 height 19
click at [862, 626] on button "submit" at bounding box center [878, 613] width 33 height 29
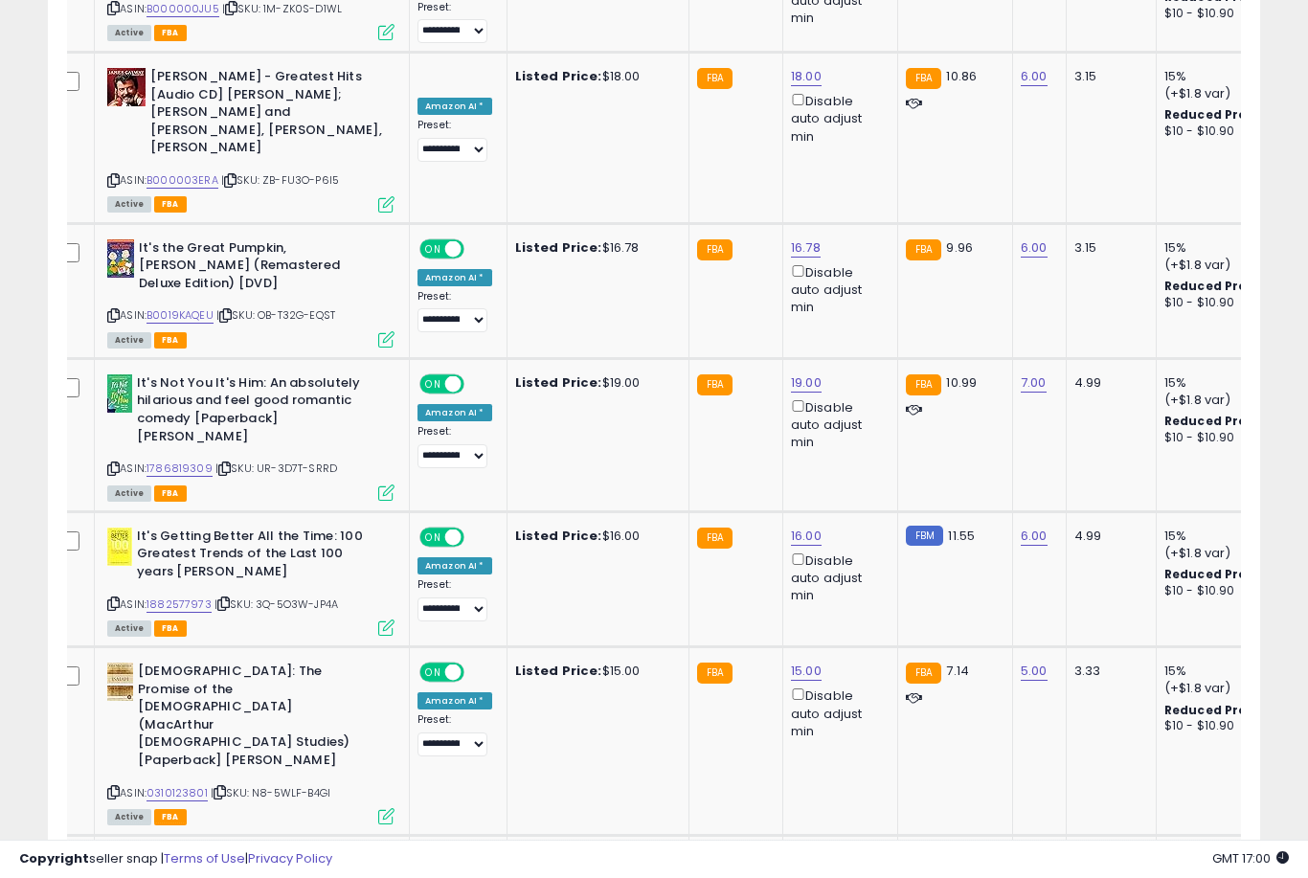
scroll to position [3739, 0]
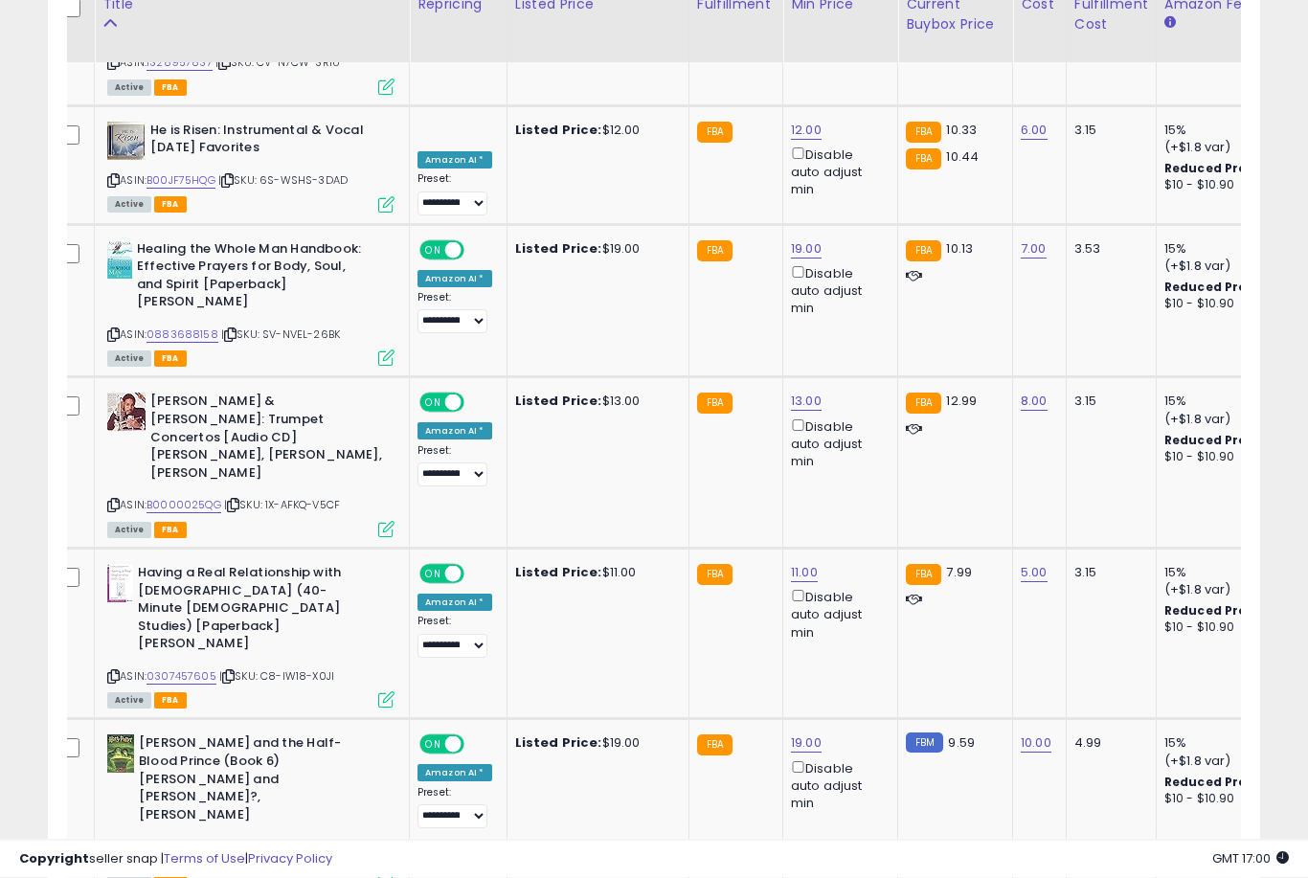
scroll to position [3692, 0]
click at [863, 598] on button "submit" at bounding box center [879, 584] width 33 height 29
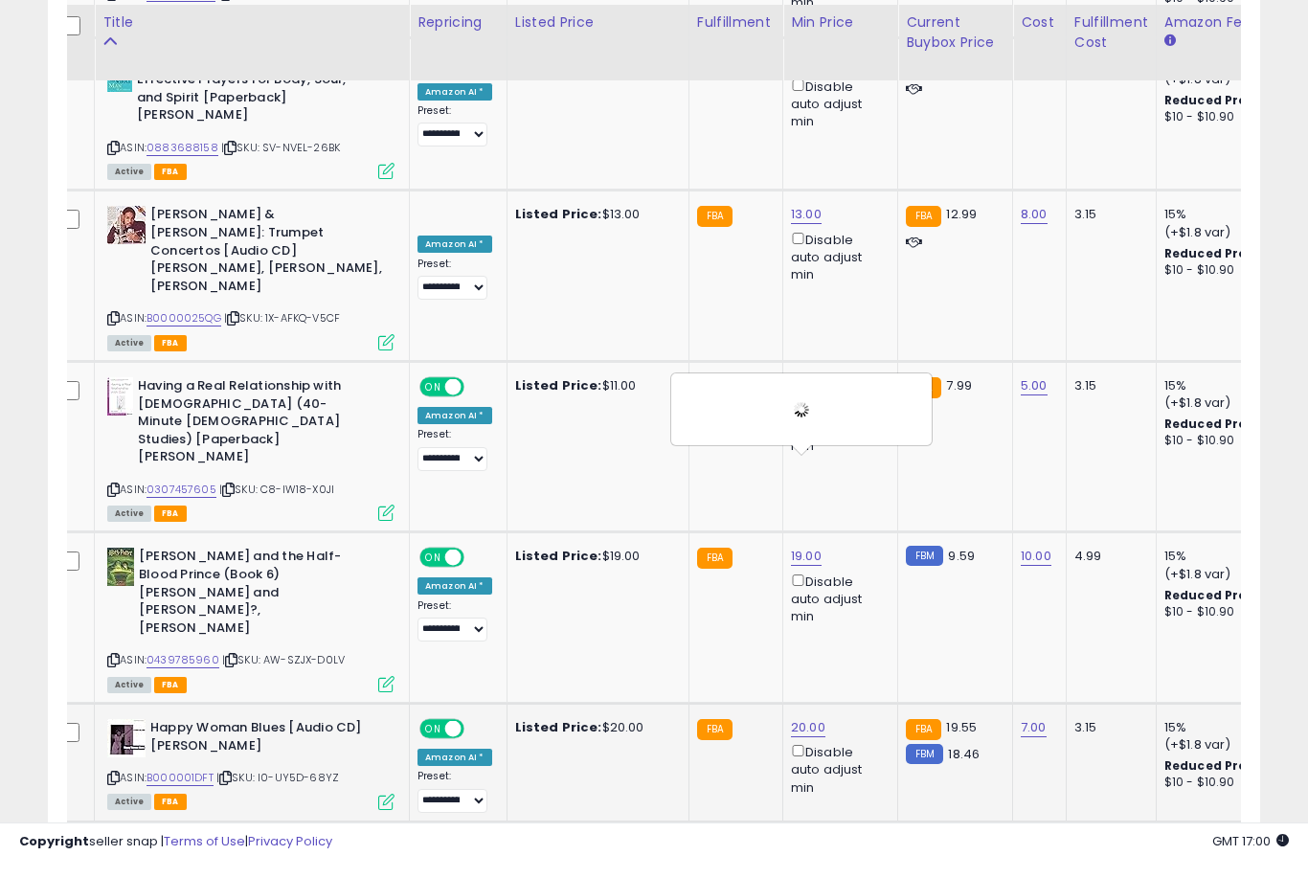
scroll to position [3829, 0]
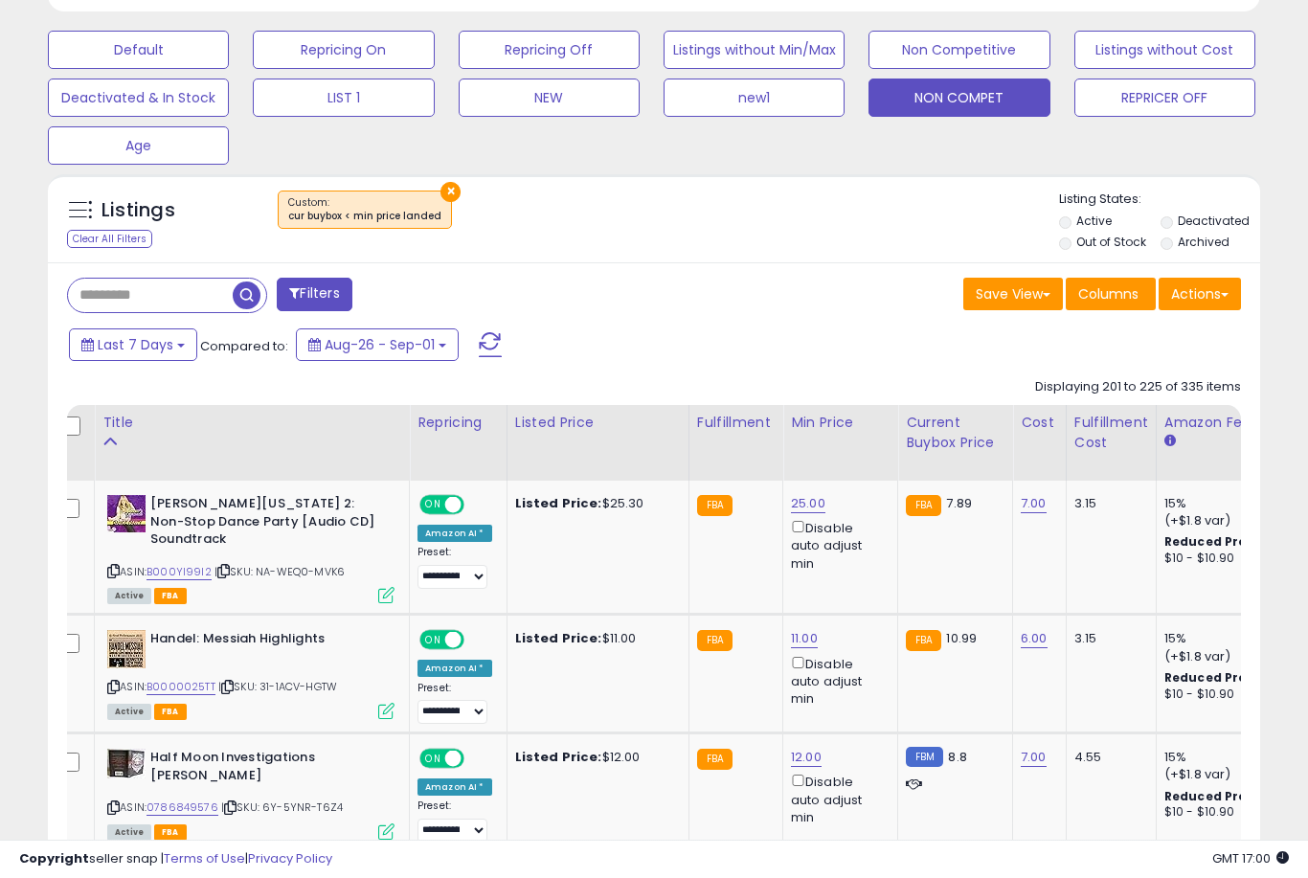
scroll to position [590, 0]
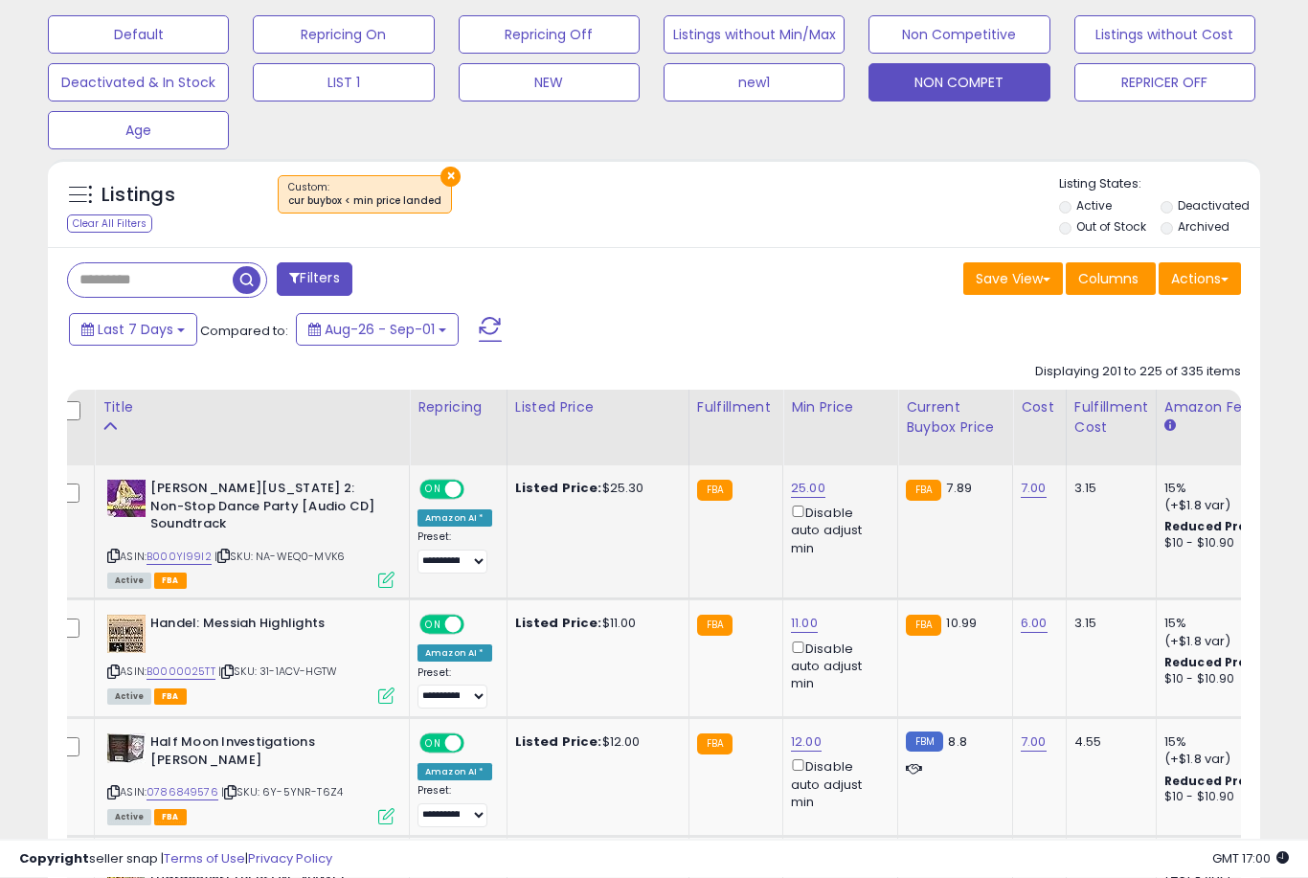
click at [800, 499] on link "25.00" at bounding box center [808, 489] width 34 height 19
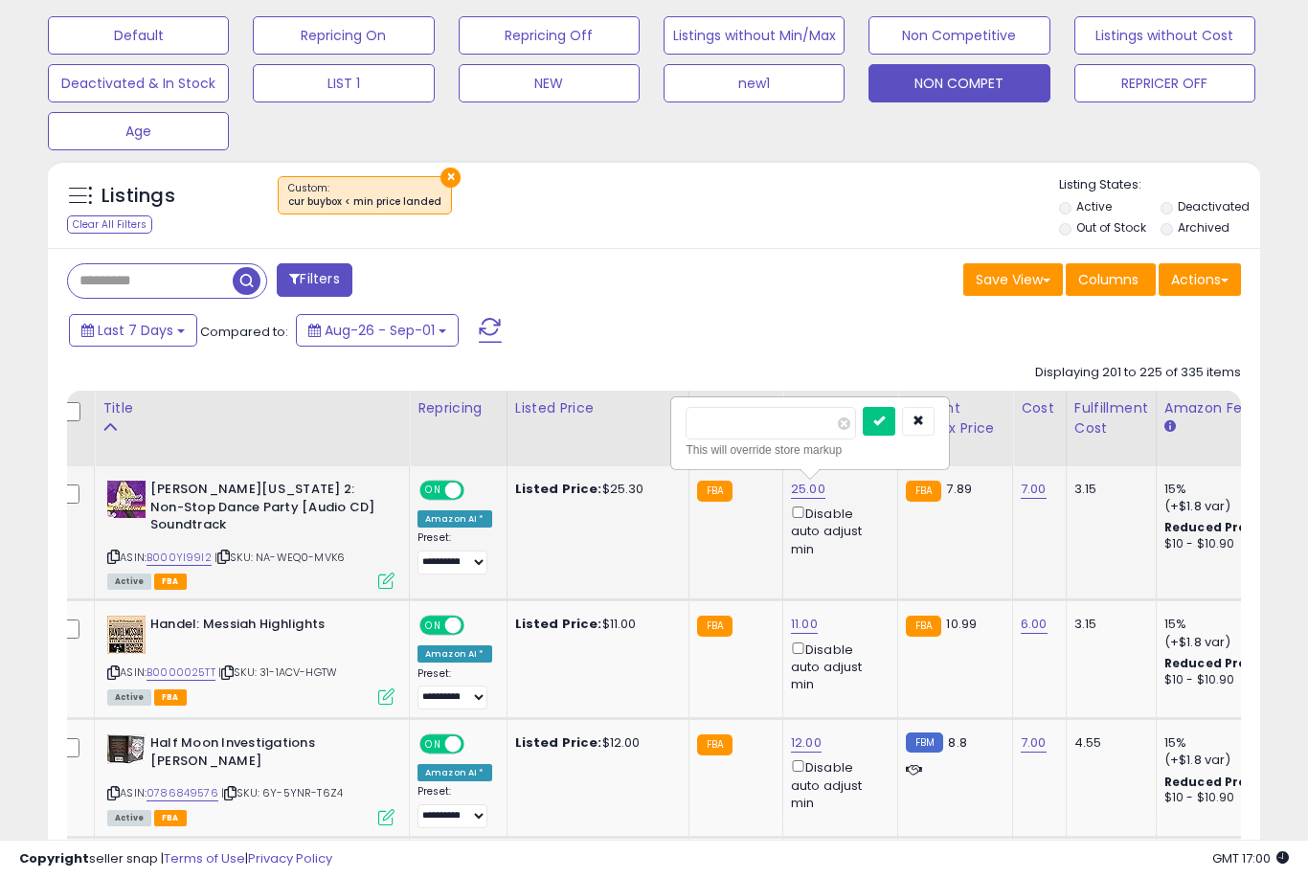
click at [863, 434] on button "submit" at bounding box center [879, 421] width 33 height 29
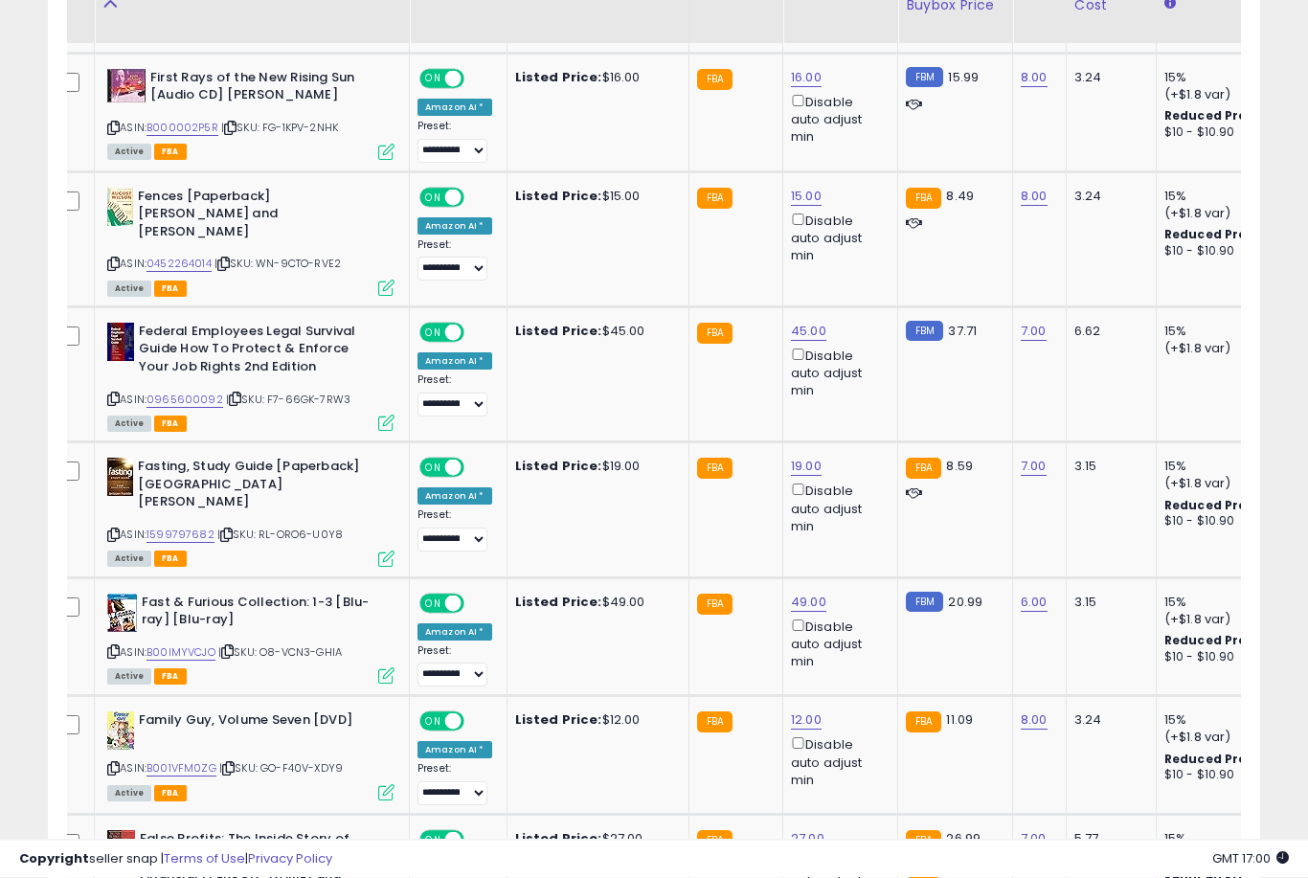
scroll to position [2837, 0]
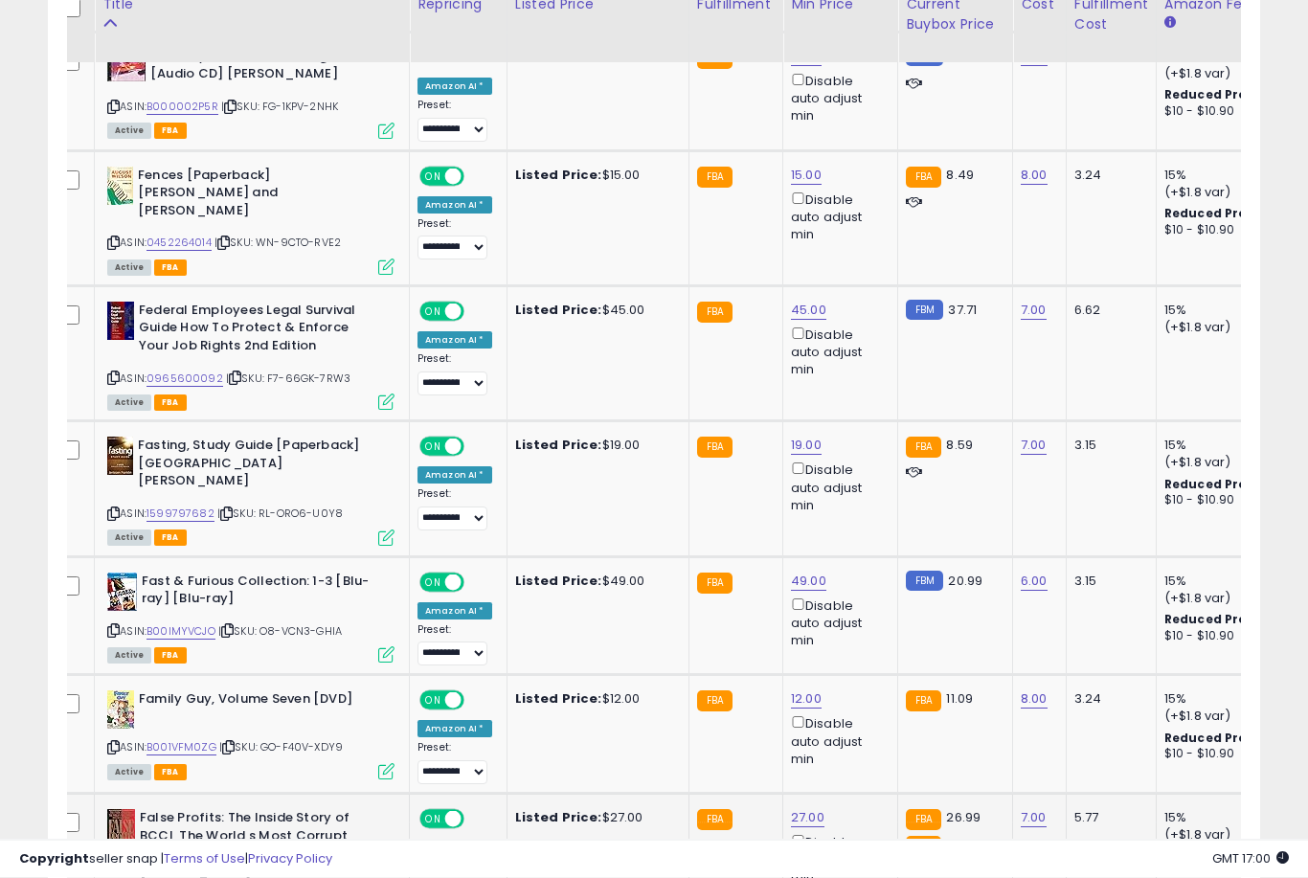
click at [806, 809] on link "27.00" at bounding box center [808, 818] width 34 height 19
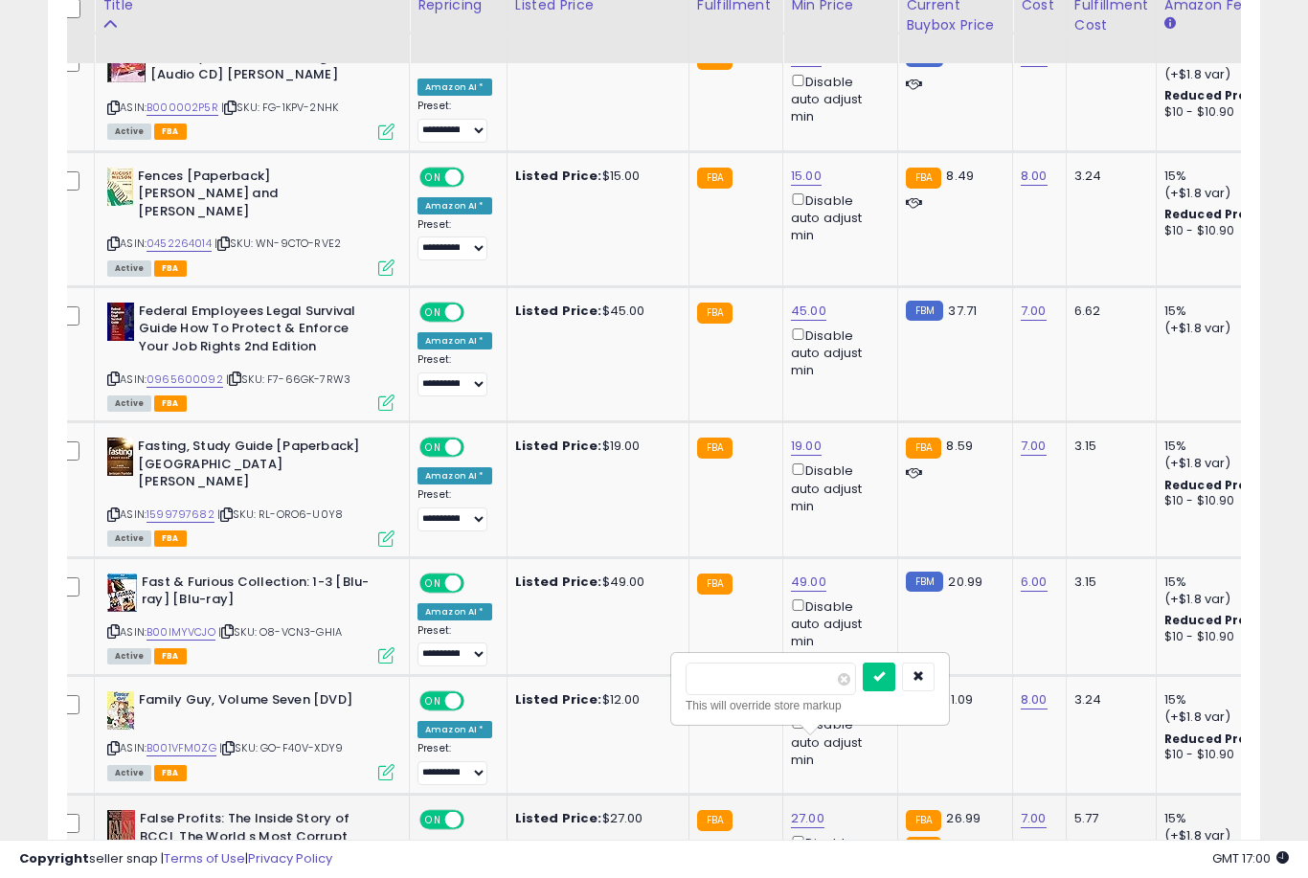
click at [863, 689] on button "submit" at bounding box center [879, 677] width 33 height 29
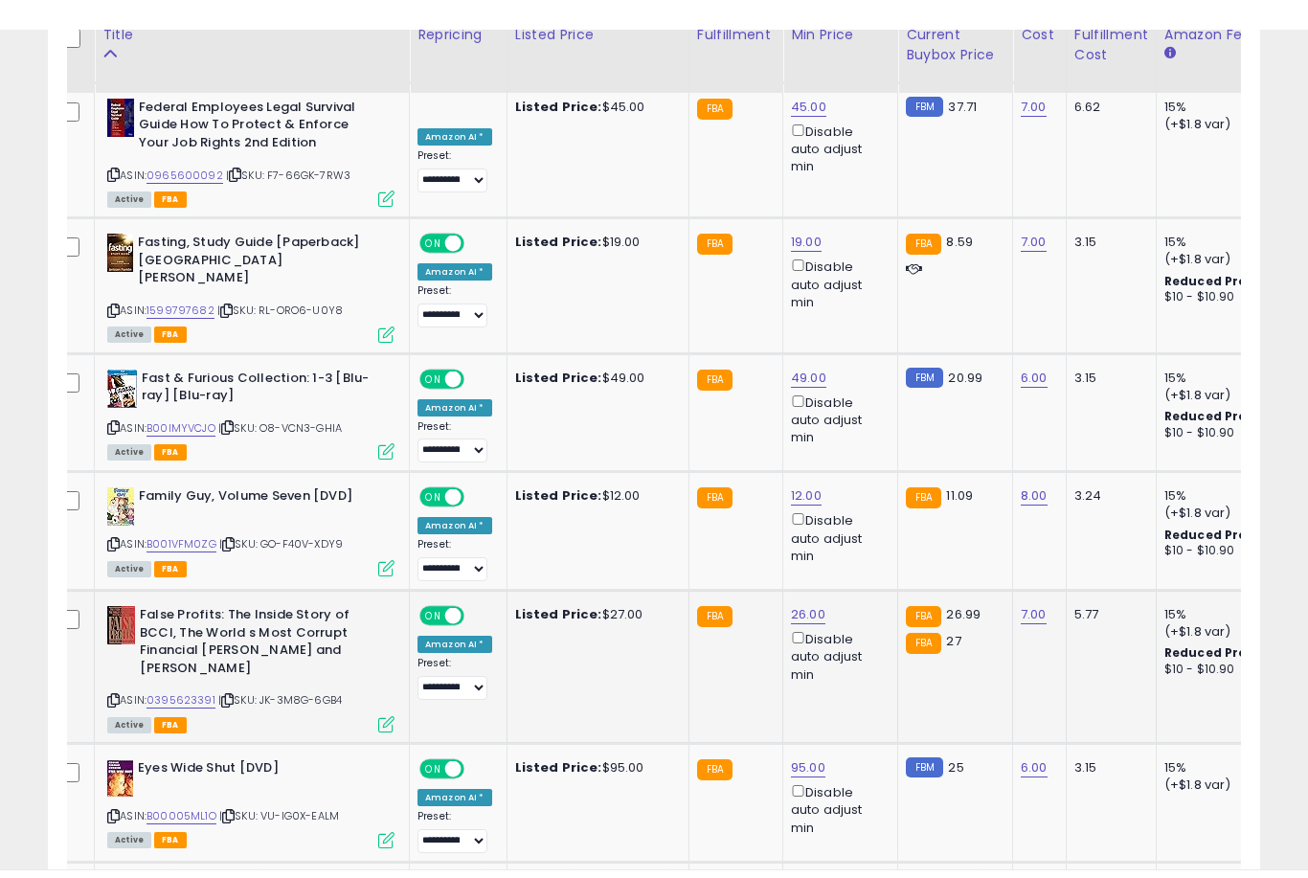
scroll to position [3072, 0]
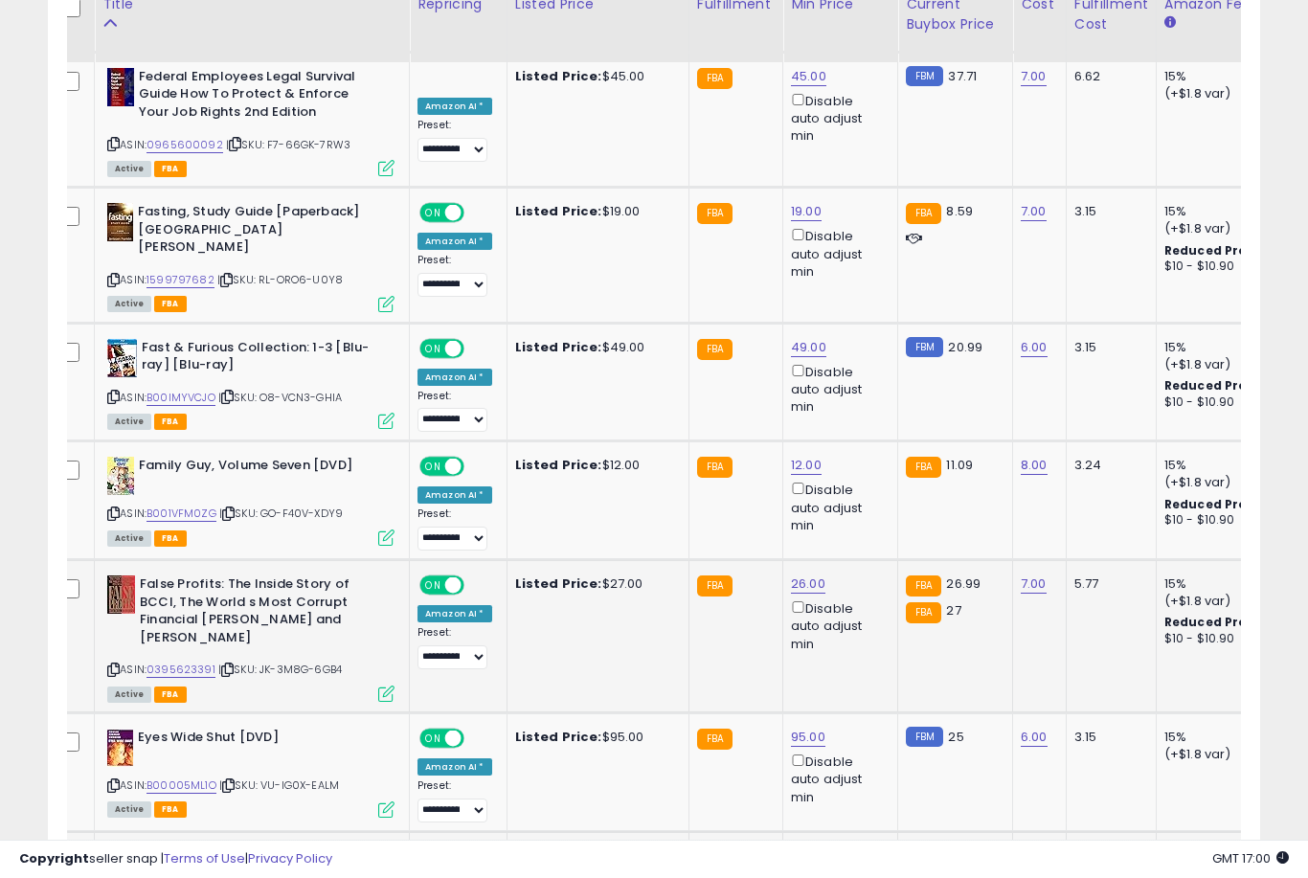
click at [797, 847] on link "47.00" at bounding box center [808, 856] width 34 height 19
click at [863, 724] on button "submit" at bounding box center [879, 710] width 33 height 29
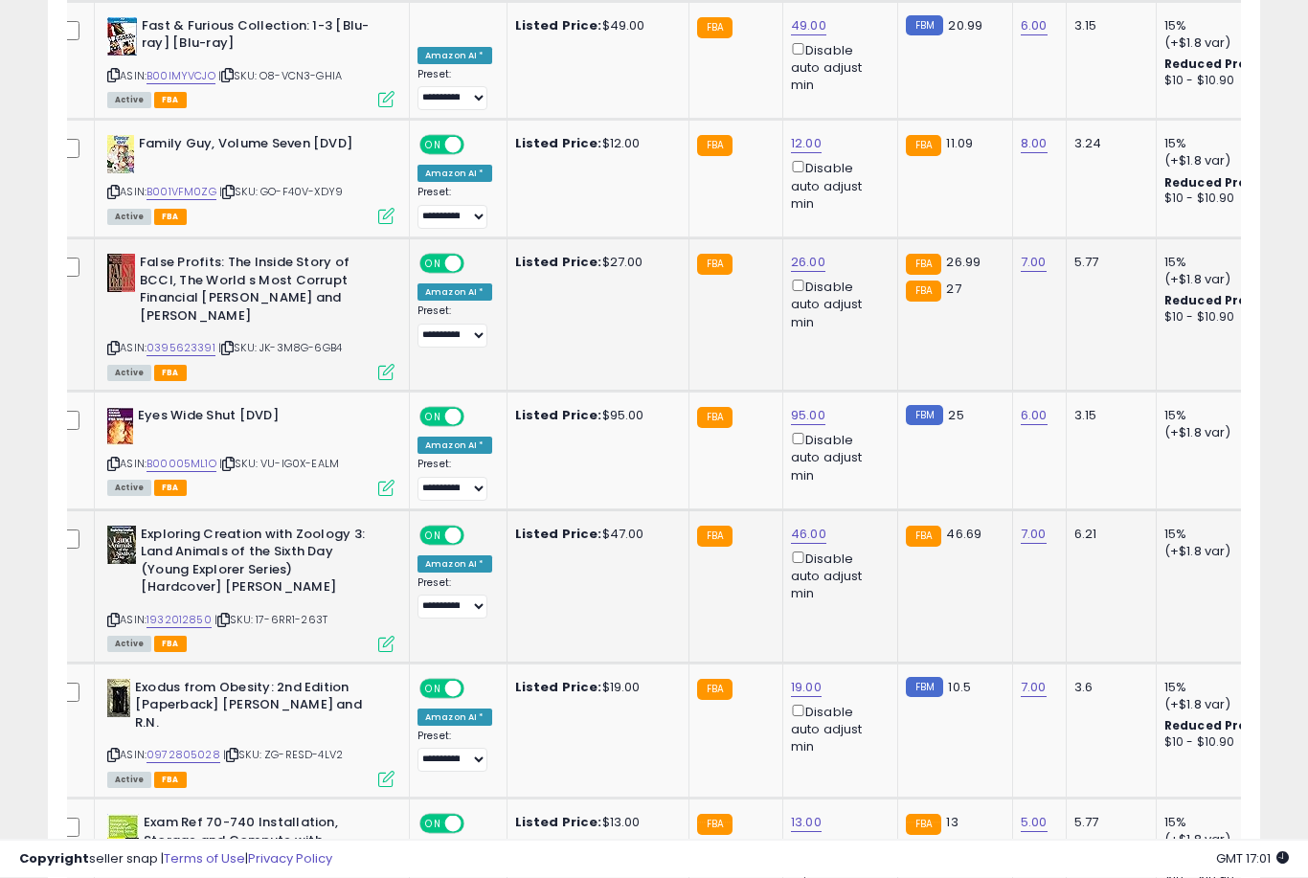
scroll to position [3469, 0]
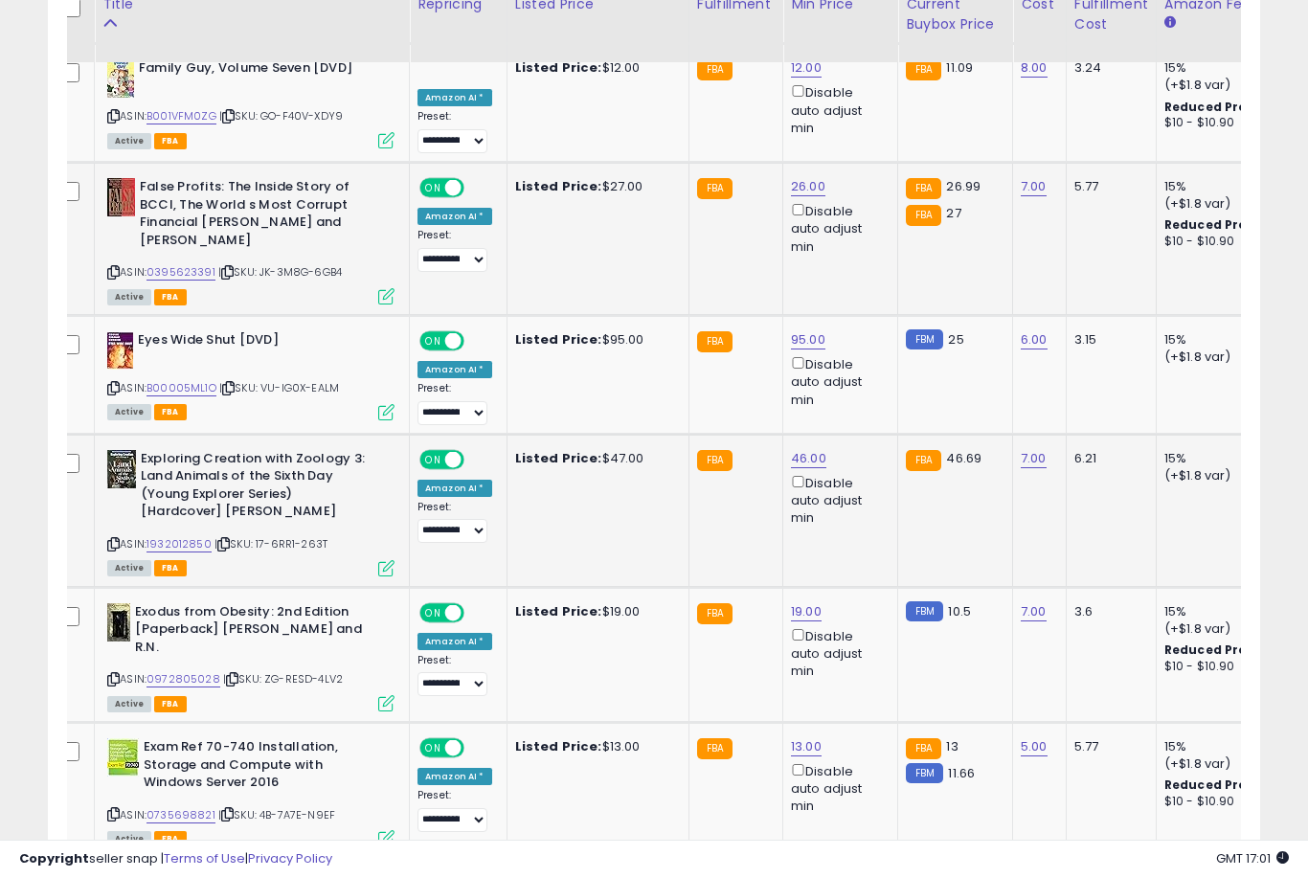
click at [1117, 877] on link "10" at bounding box center [1124, 894] width 37 height 33
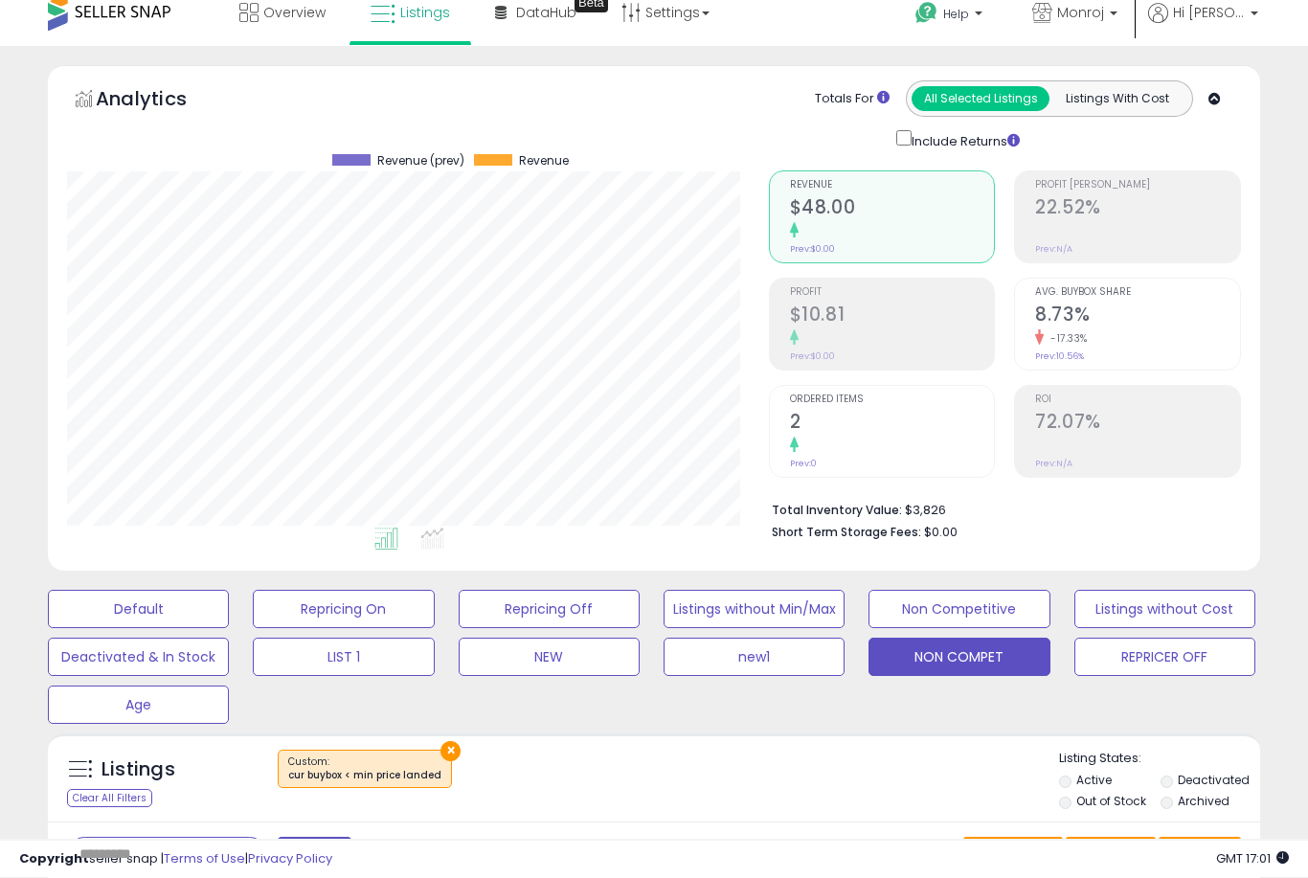
scroll to position [0, 0]
